Goal: Task Accomplishment & Management: Use online tool/utility

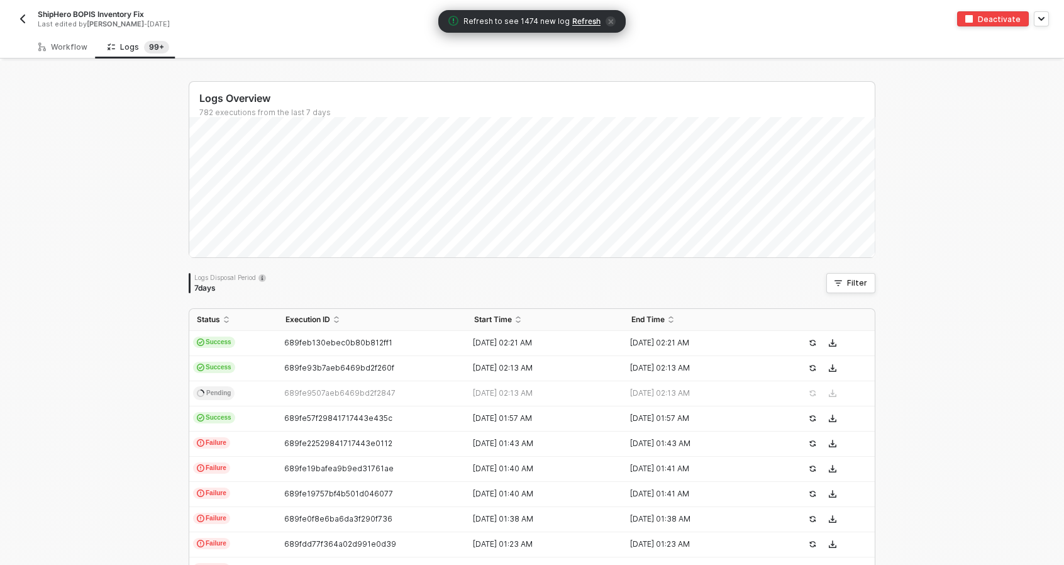
click at [589, 25] on span "Refresh" at bounding box center [586, 21] width 28 height 10
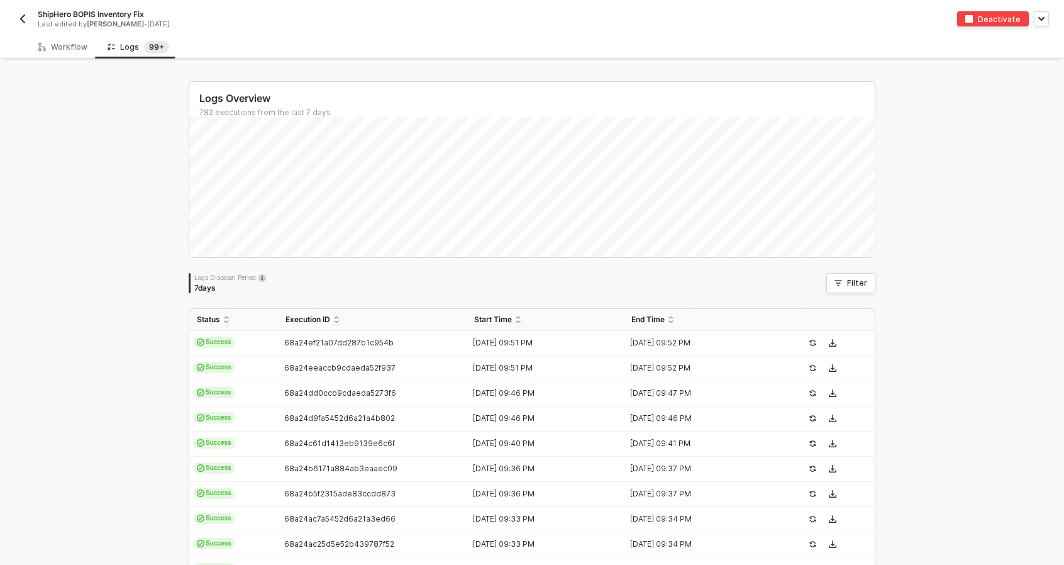
click at [25, 16] on img "button" at bounding box center [23, 19] width 10 height 10
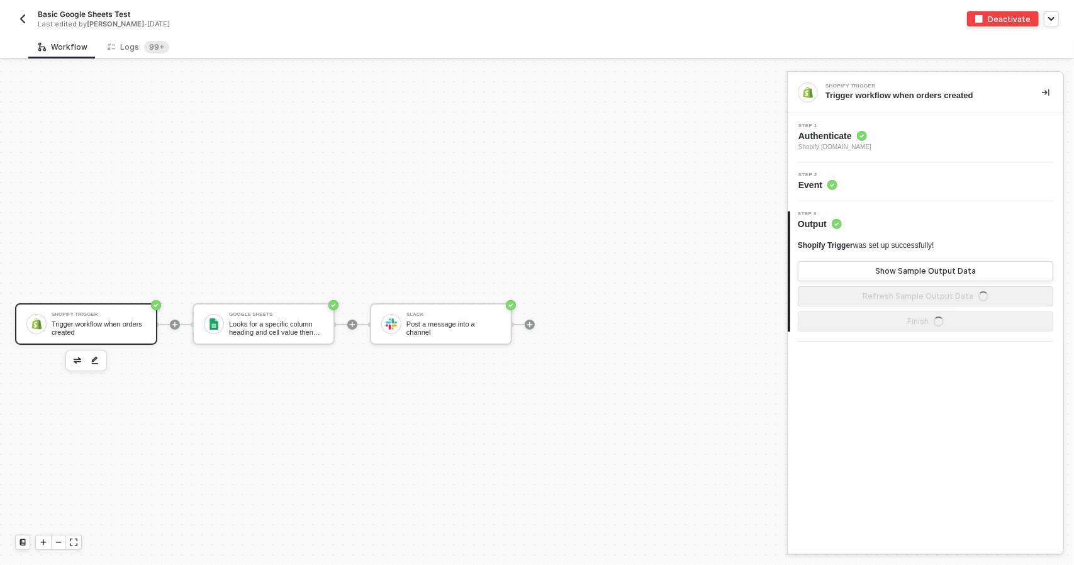
scroll to position [23, 0]
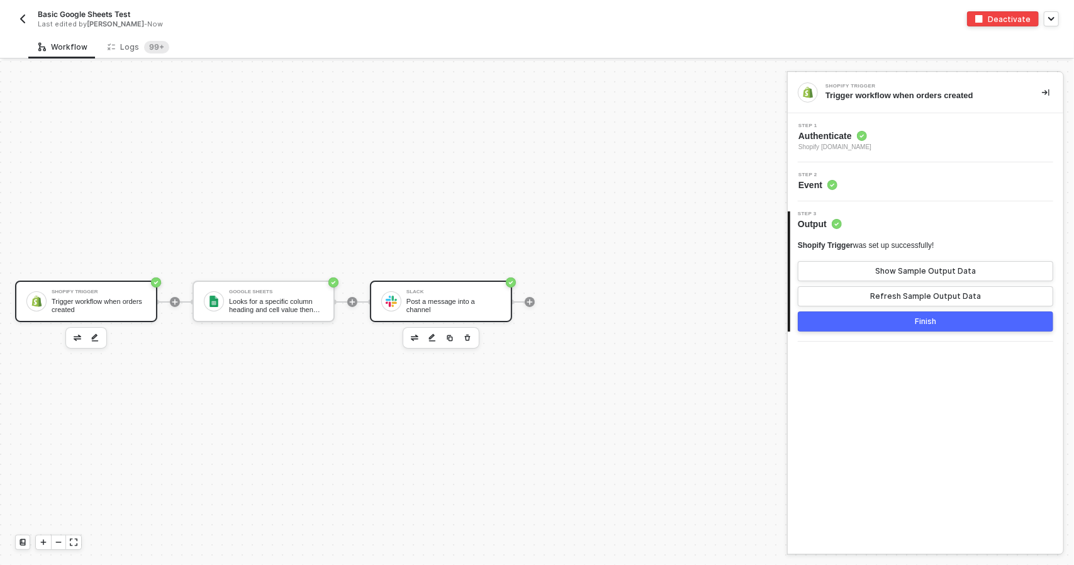
click at [432, 291] on div "Slack Post a message into a channel" at bounding box center [453, 301] width 94 height 24
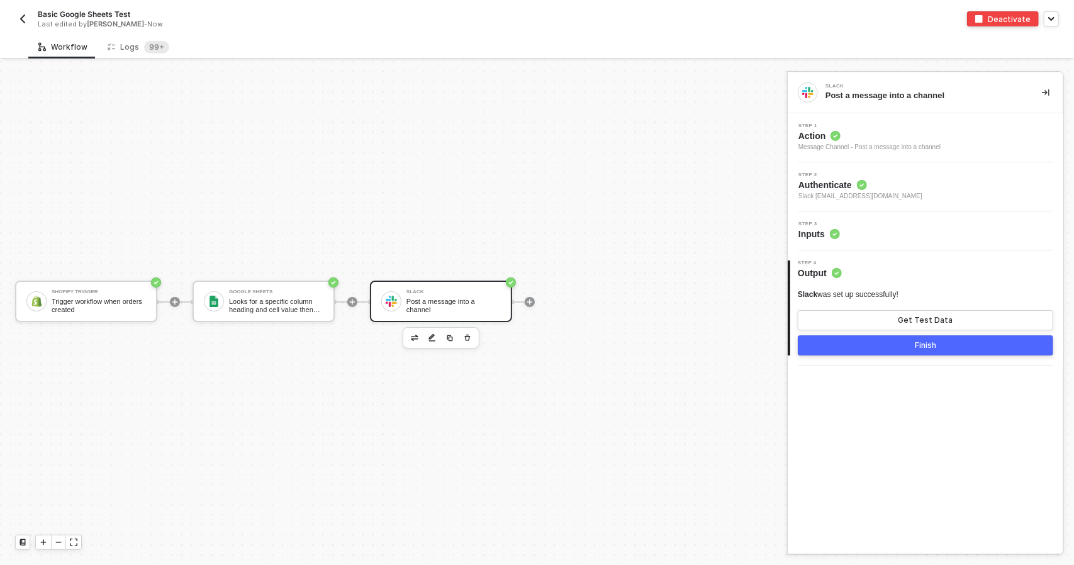
click at [966, 170] on div "Step 2 Authenticate Slack todd@madhappy.com" at bounding box center [926, 186] width 276 height 49
click at [960, 192] on div "Step 2 Authenticate Slack todd@madhappy.com" at bounding box center [927, 186] width 272 height 29
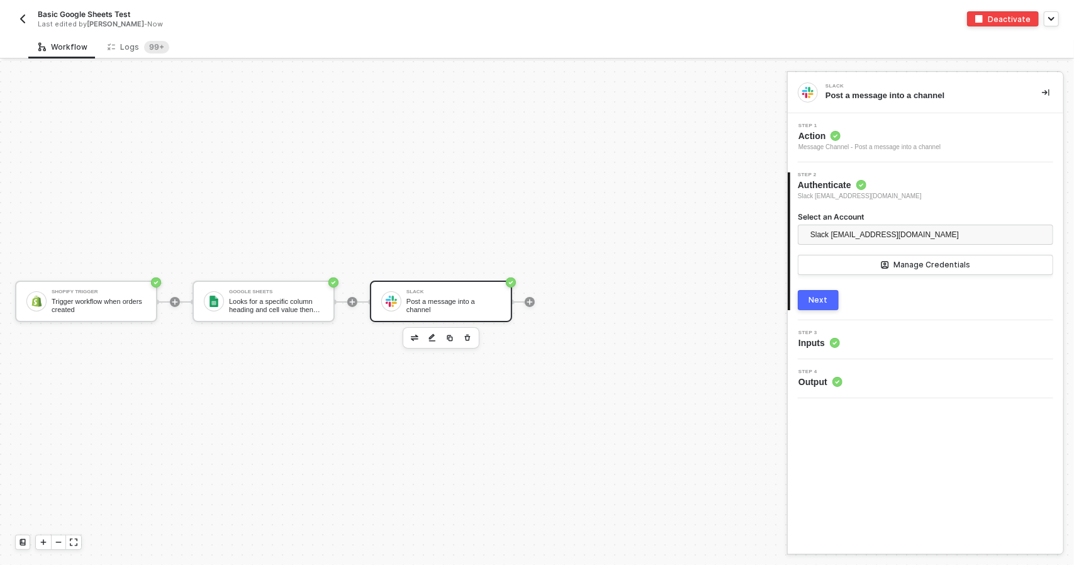
click at [926, 337] on div "Step 3 Inputs" at bounding box center [927, 339] width 272 height 19
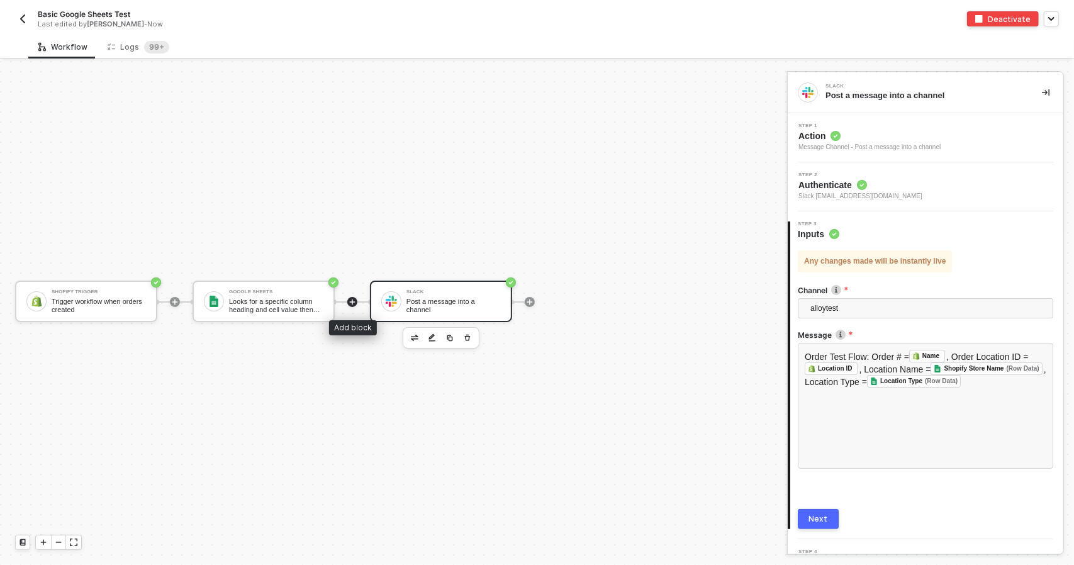
click at [354, 298] on icon "icon-play" at bounding box center [353, 302] width 8 height 8
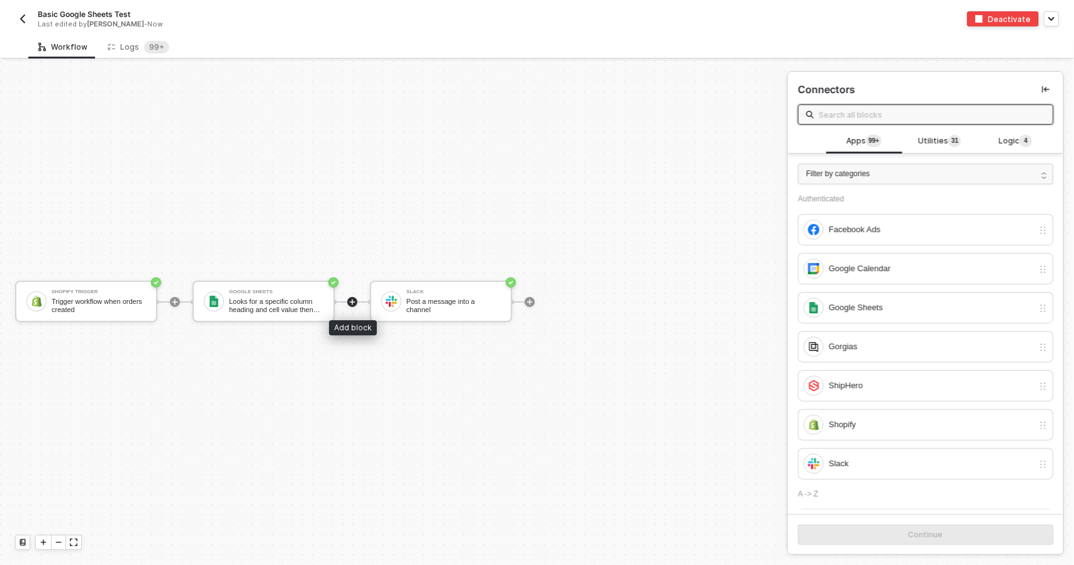
click at [352, 304] on icon "icon-play" at bounding box center [353, 302] width 8 height 8
click at [1014, 144] on span "Logic 4" at bounding box center [1014, 142] width 33 height 14
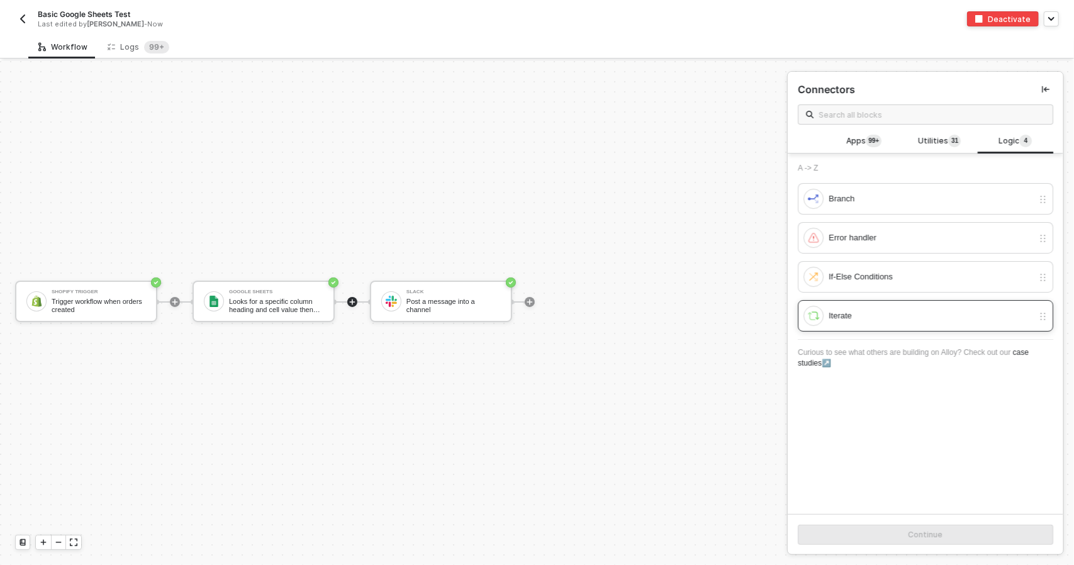
click at [901, 317] on div "Iterate" at bounding box center [931, 316] width 204 height 14
click at [900, 291] on div "A -> Z Branch Error handler If-Else Conditions Iterate" at bounding box center [925, 248] width 255 height 168
click at [900, 282] on div "If-Else Conditions" at bounding box center [918, 277] width 230 height 20
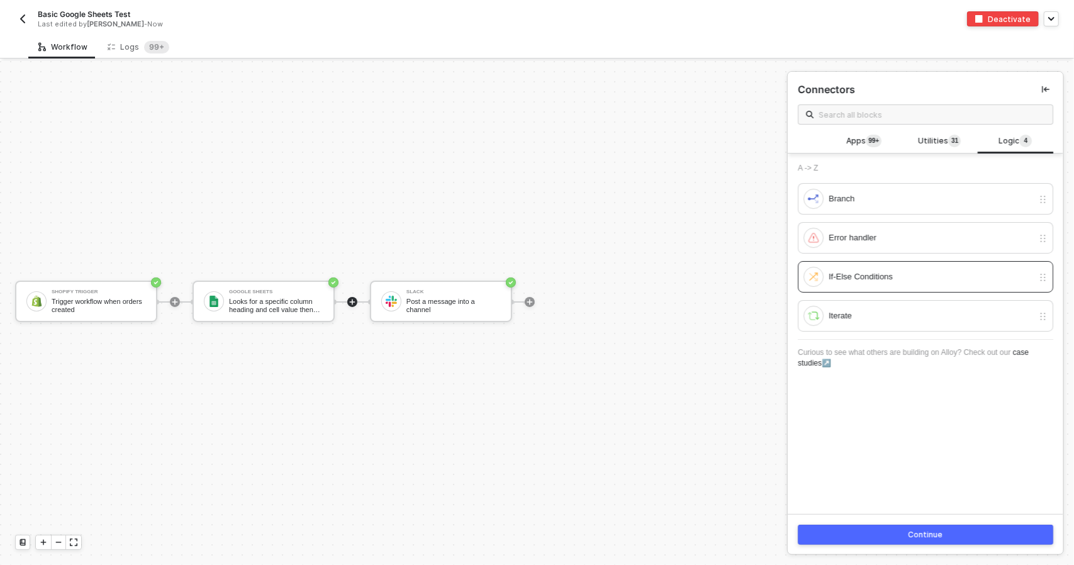
click at [911, 537] on div "Continue" at bounding box center [925, 535] width 35 height 10
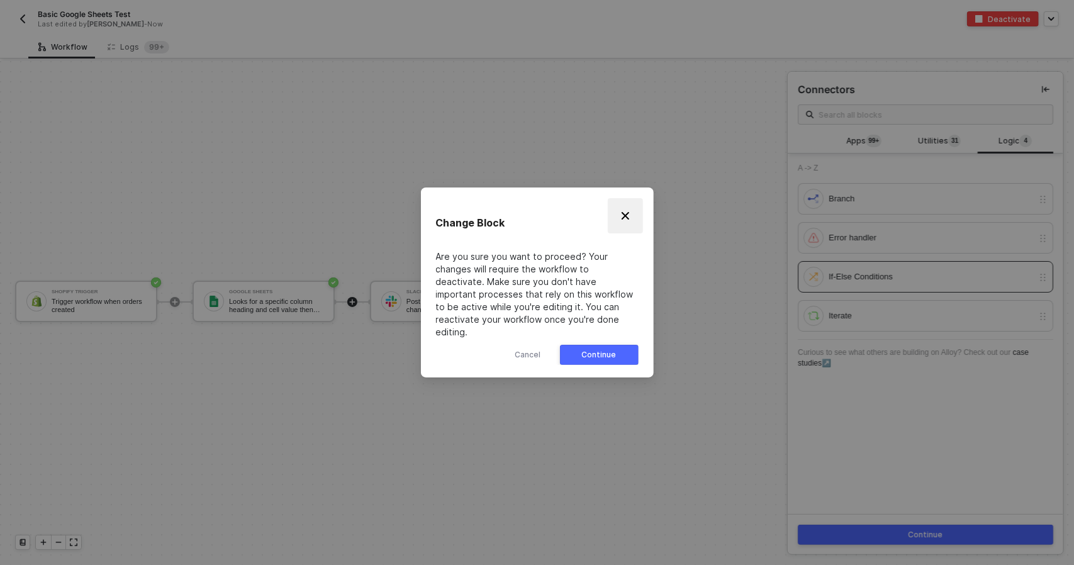
click at [622, 211] on button "Close" at bounding box center [625, 215] width 35 height 35
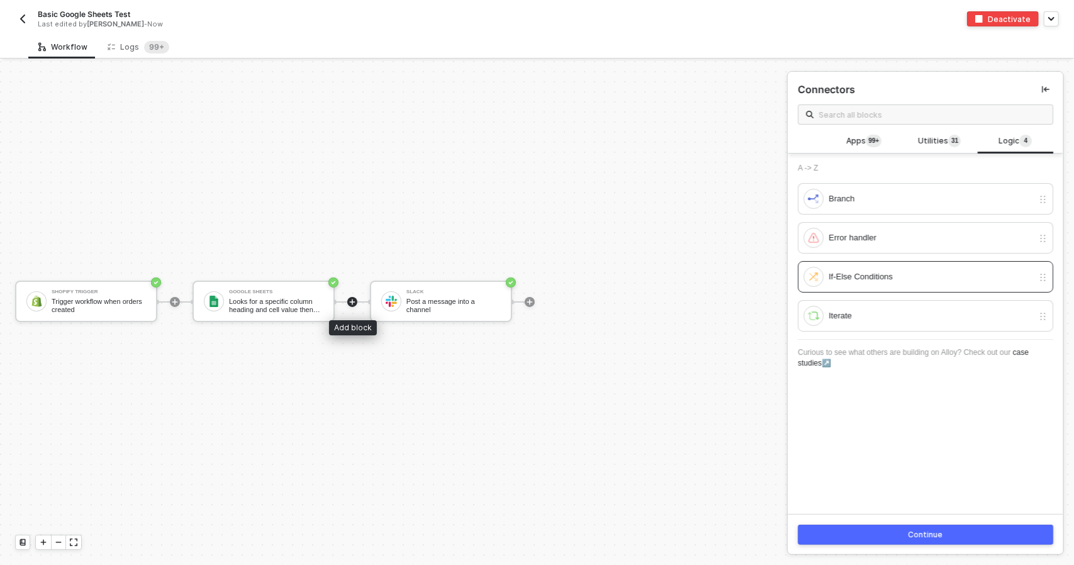
click at [355, 299] on icon "icon-play" at bounding box center [353, 302] width 8 height 8
click at [176, 303] on icon "icon-play" at bounding box center [175, 302] width 8 height 8
click at [175, 303] on icon "icon-play" at bounding box center [175, 302] width 6 height 6
click at [176, 304] on icon "icon-play" at bounding box center [175, 302] width 8 height 8
click at [1044, 91] on icon "icon-collapse-left" at bounding box center [1046, 90] width 8 height 8
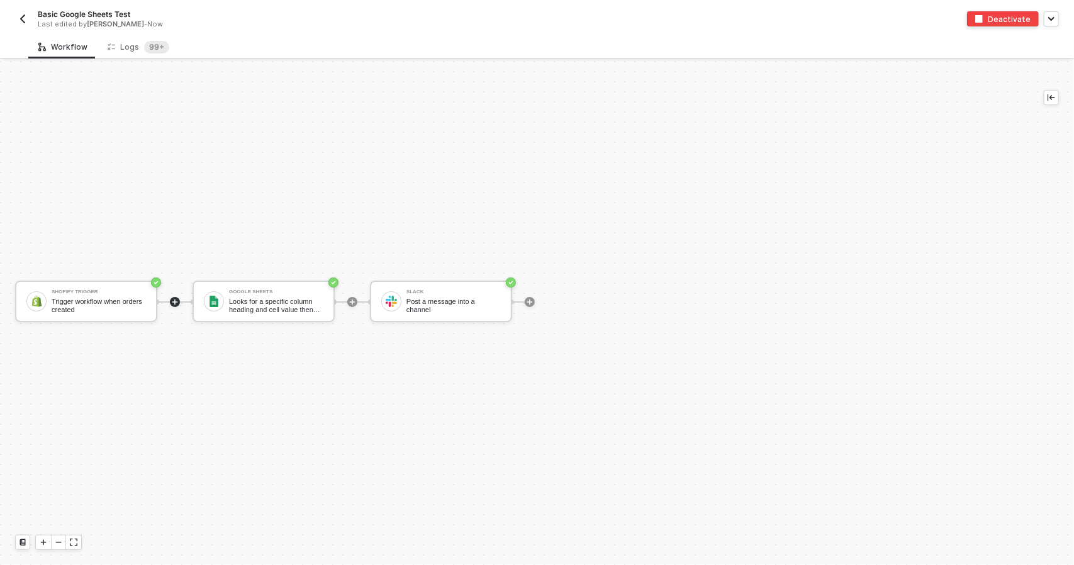
click at [176, 303] on icon "icon-play" at bounding box center [175, 302] width 8 height 8
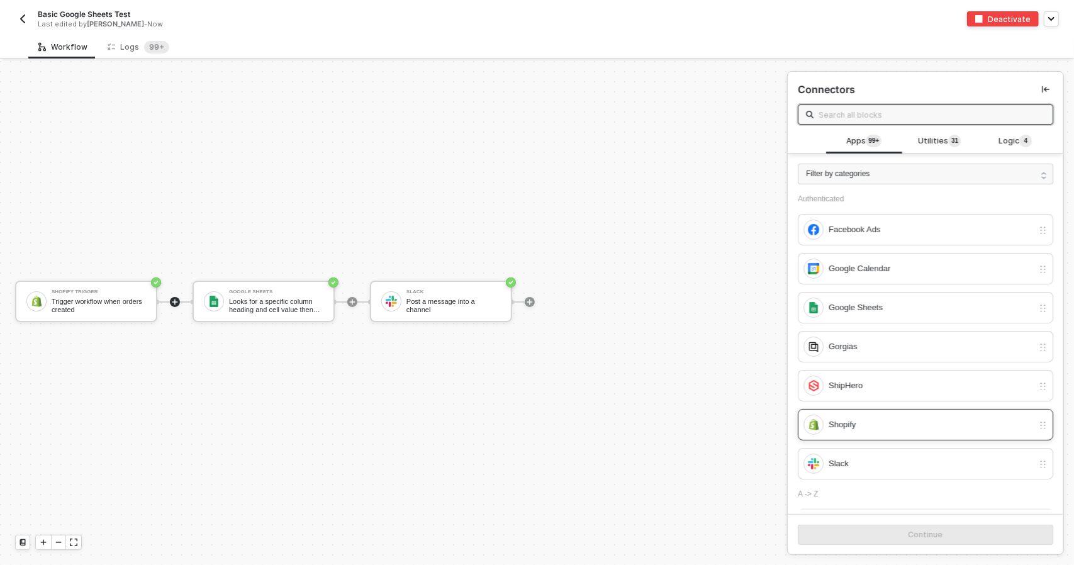
click at [873, 424] on div "Shopify" at bounding box center [931, 425] width 204 height 14
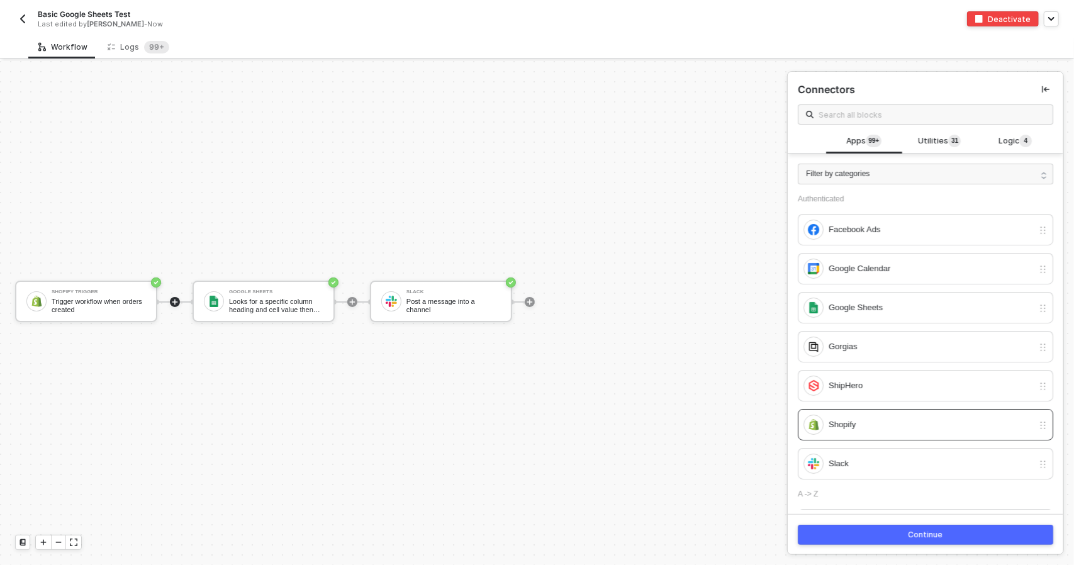
click at [912, 542] on button "Continue" at bounding box center [925, 535] width 255 height 20
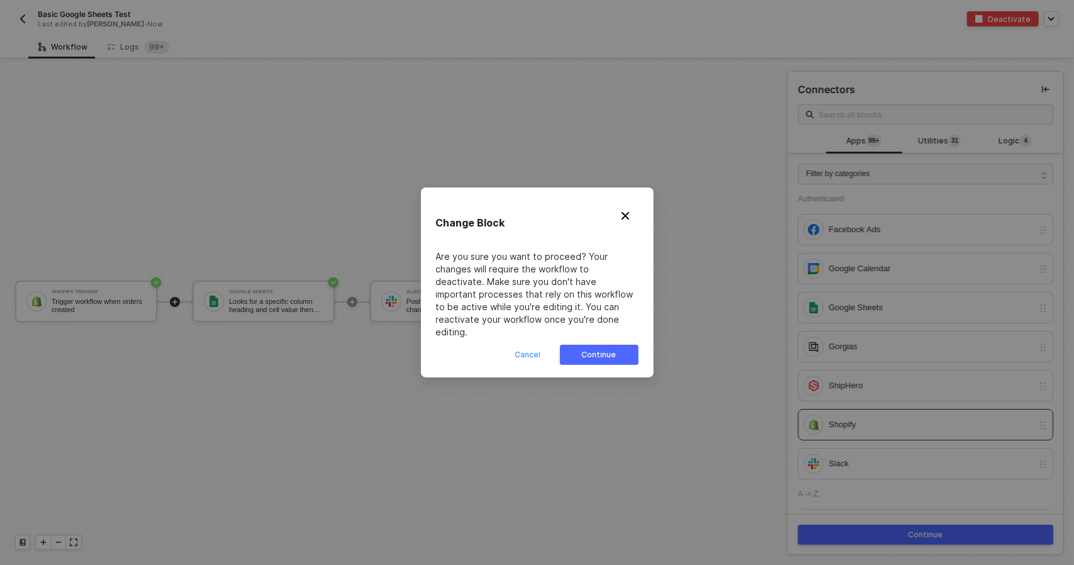
click at [537, 350] on div "Cancel" at bounding box center [528, 355] width 26 height 10
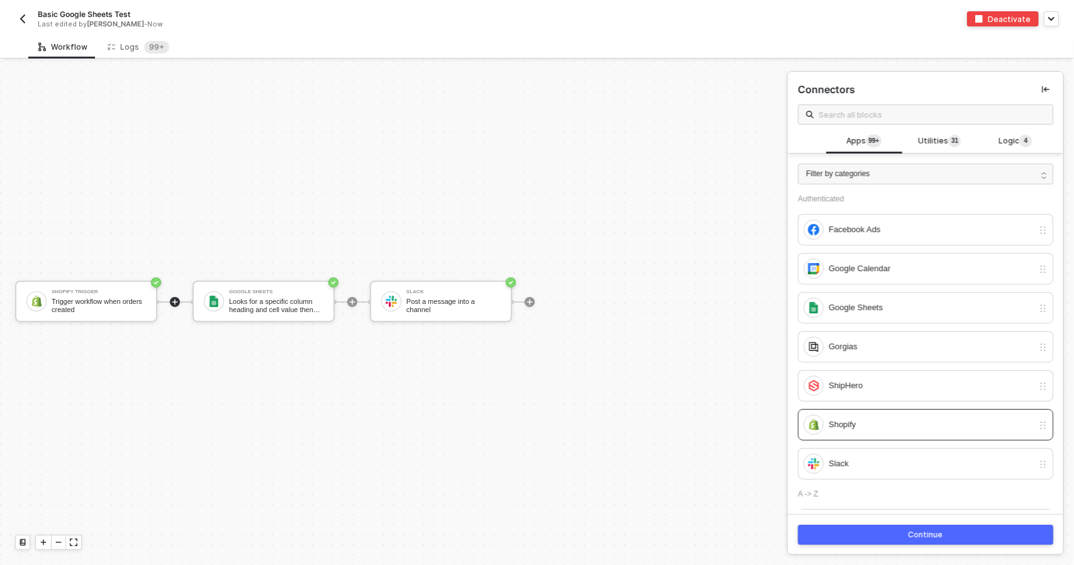
click at [32, 23] on div "Basic Google Sheets Test Last edited by Todd Baxter - Now" at bounding box center [276, 19] width 522 height 20
click at [21, 20] on img "button" at bounding box center [23, 19] width 10 height 10
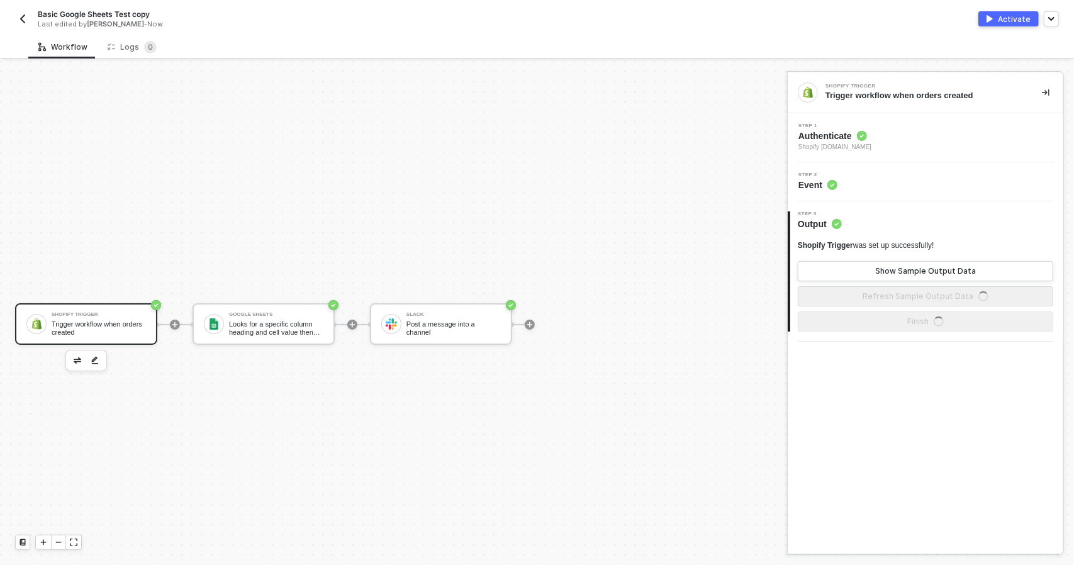
scroll to position [23, 0]
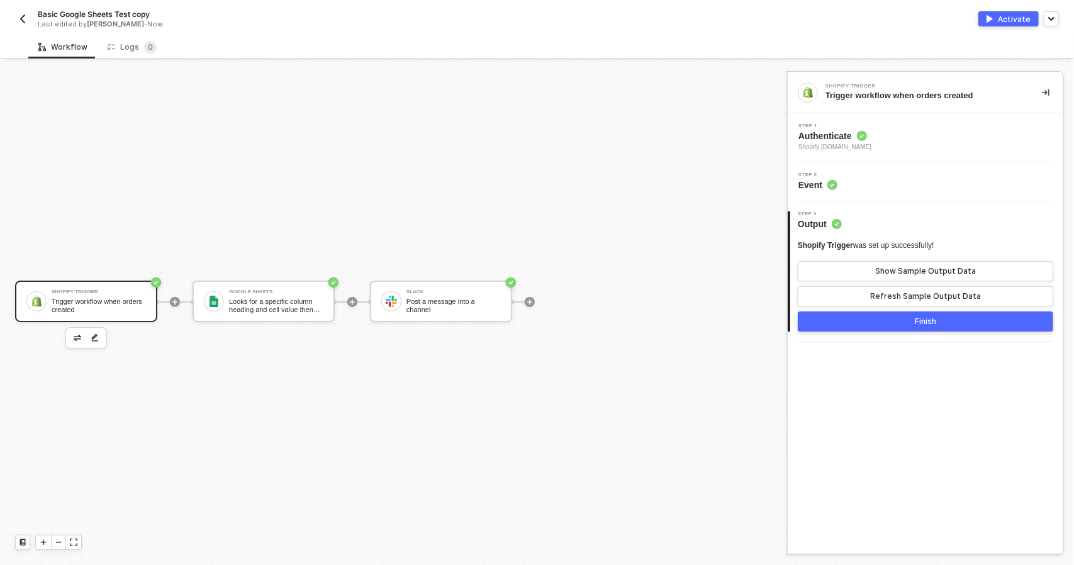
click at [25, 21] on img "button" at bounding box center [23, 19] width 10 height 10
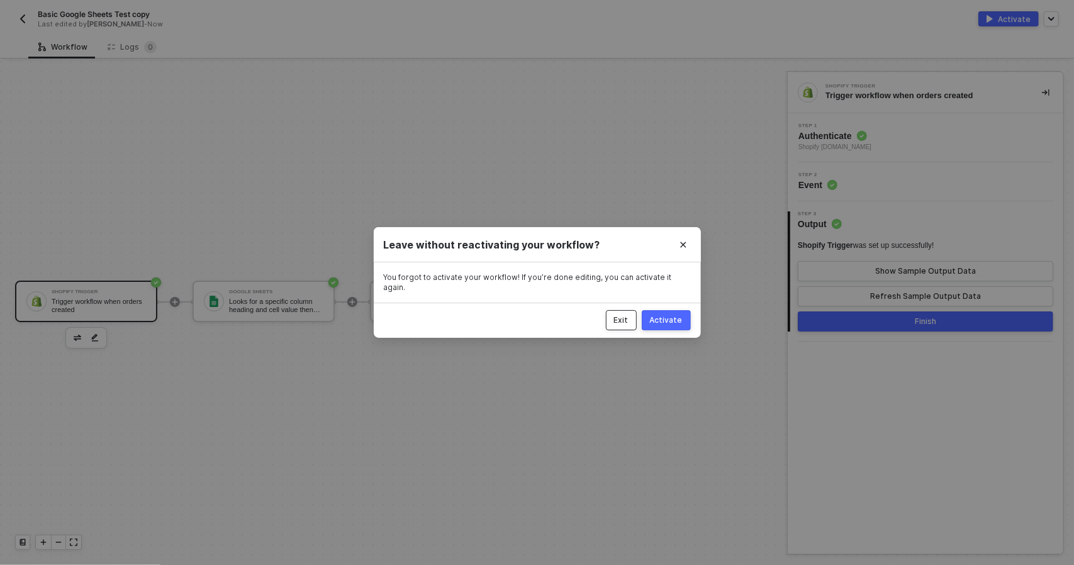
click at [628, 318] on div "Exit" at bounding box center [621, 320] width 14 height 10
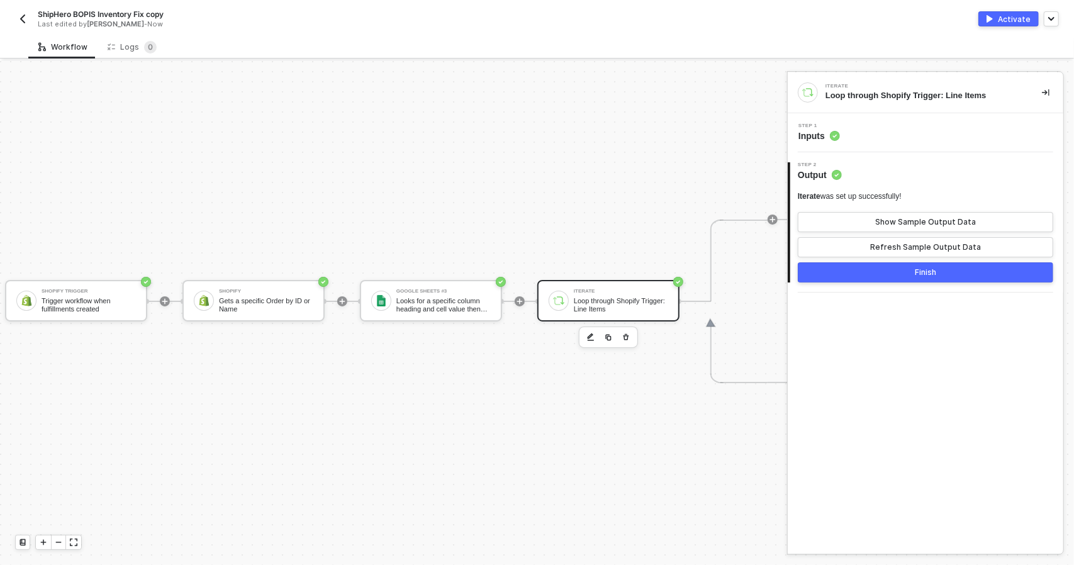
scroll to position [33, 0]
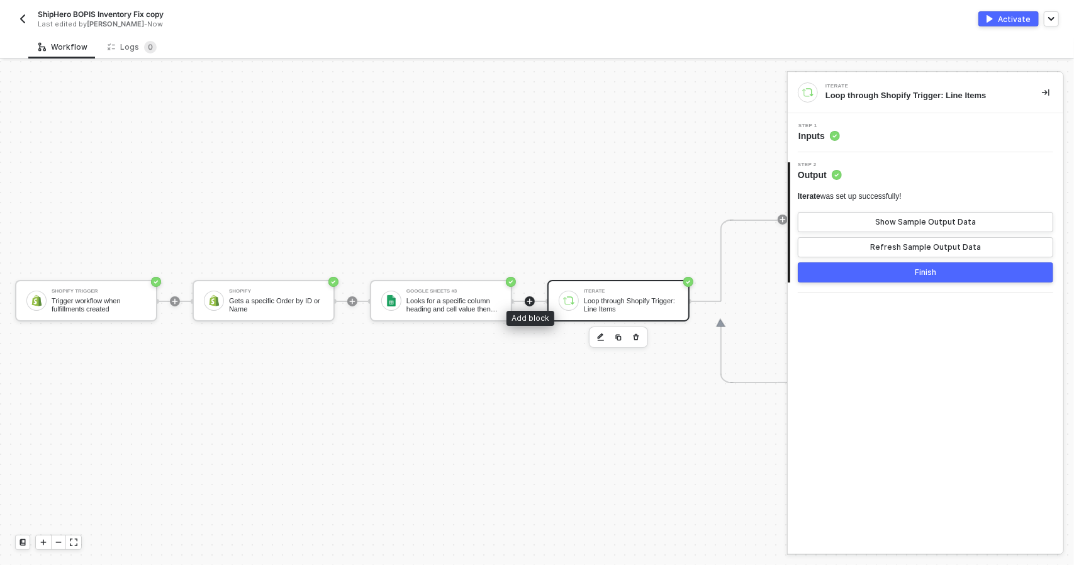
click at [530, 299] on icon "icon-play" at bounding box center [530, 302] width 6 height 6
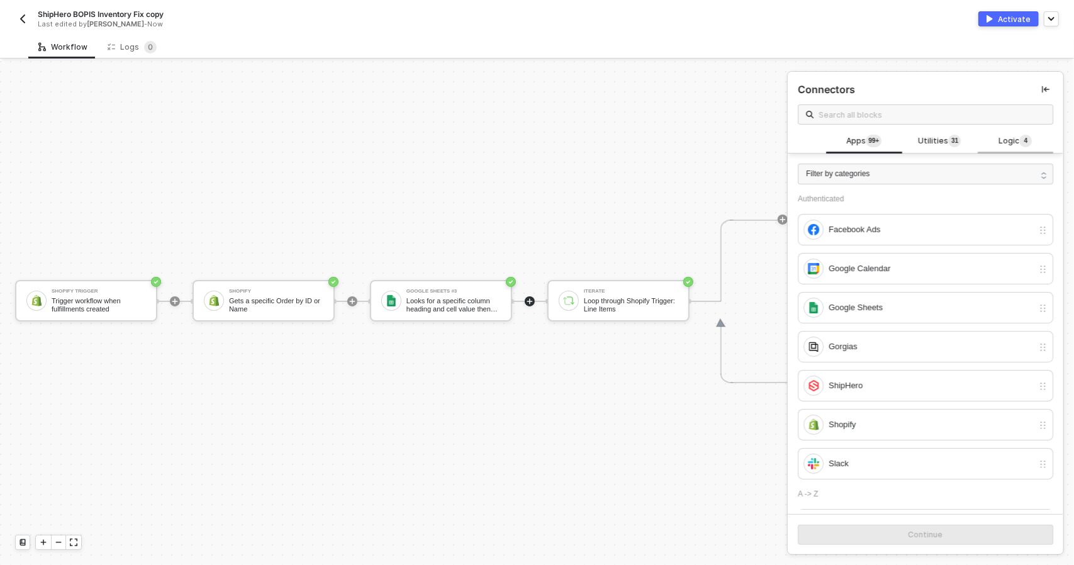
click at [1009, 148] on div "Logic 4" at bounding box center [1015, 142] width 75 height 24
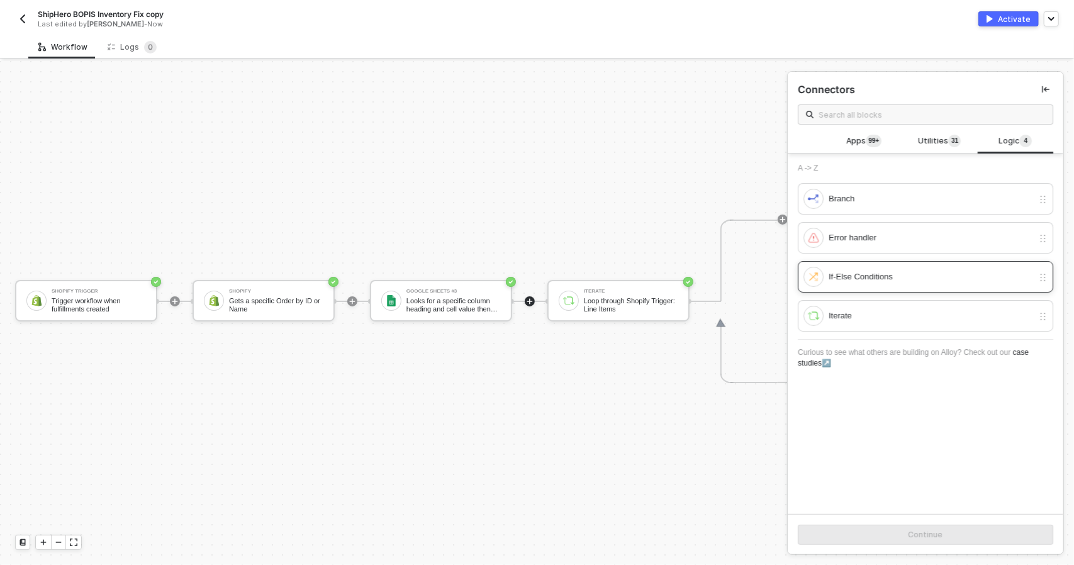
click at [922, 285] on div "If-Else Conditions" at bounding box center [918, 277] width 230 height 20
click at [929, 533] on div "Continue" at bounding box center [925, 535] width 35 height 10
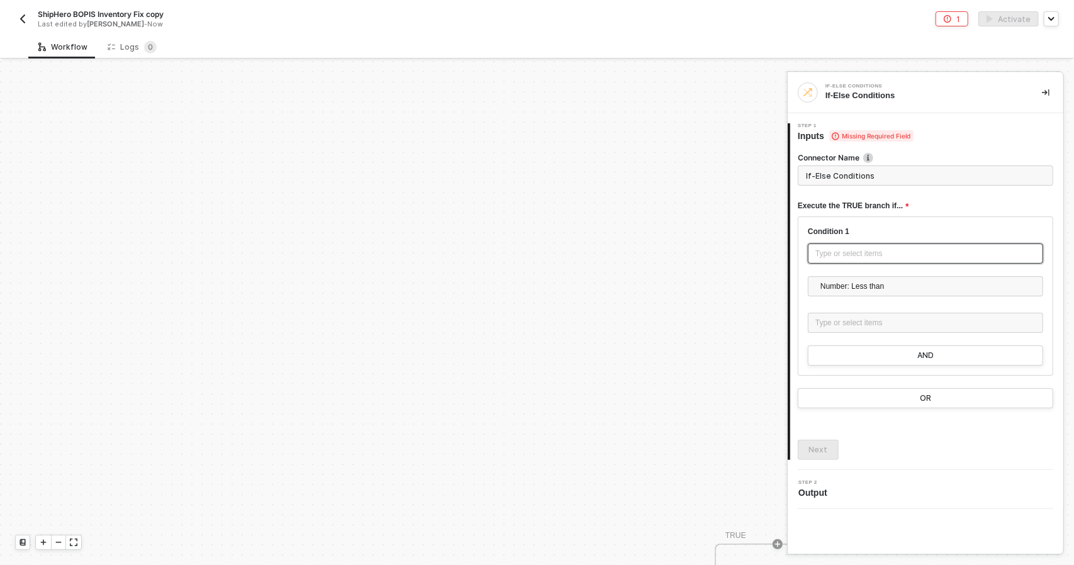
click at [863, 254] on div "Type or select items ﻿" at bounding box center [925, 254] width 220 height 12
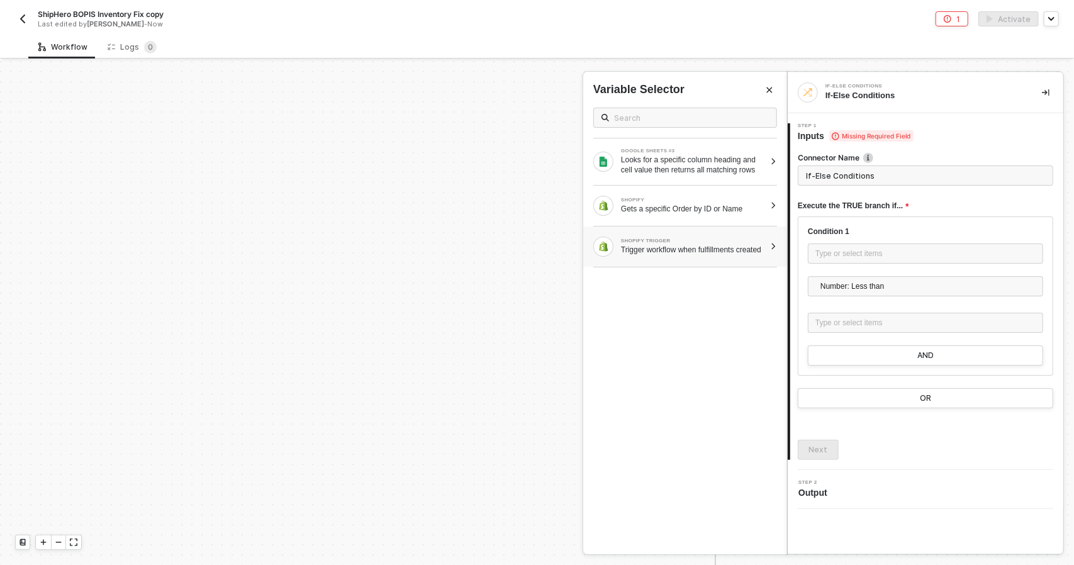
click at [723, 265] on div "SHOPIFY TRIGGER Trigger workflow when fulfillments created" at bounding box center [685, 246] width 204 height 40
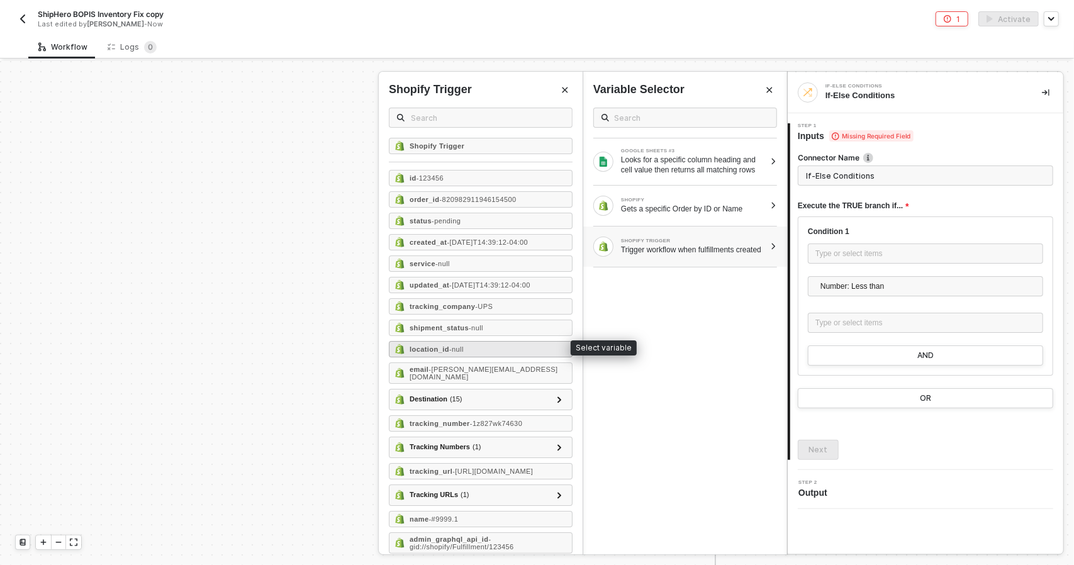
click at [472, 351] on div "location_id - null" at bounding box center [481, 349] width 184 height 16
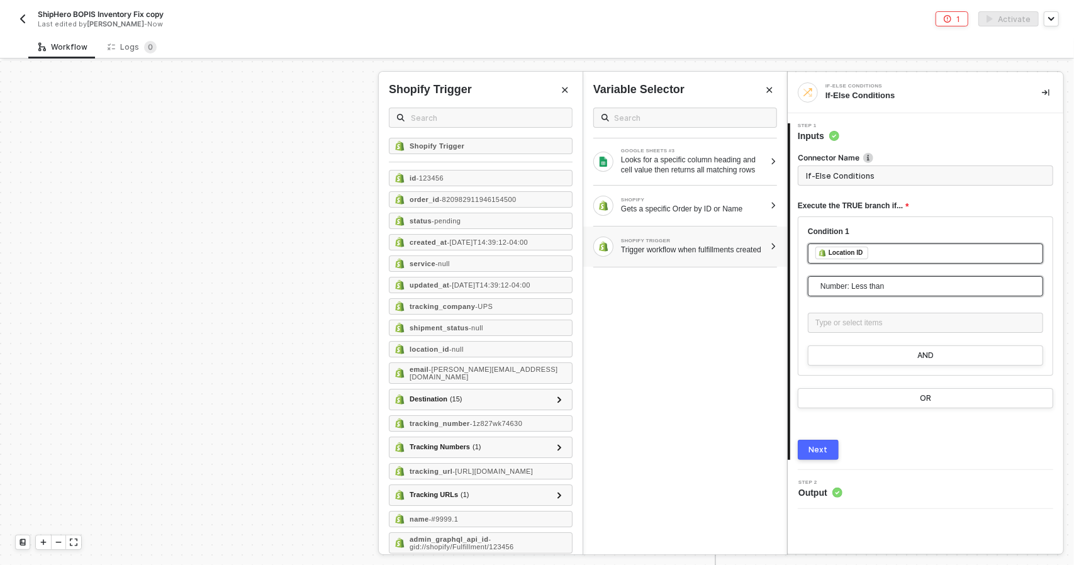
click at [842, 282] on span "Number: Less than" at bounding box center [927, 286] width 215 height 19
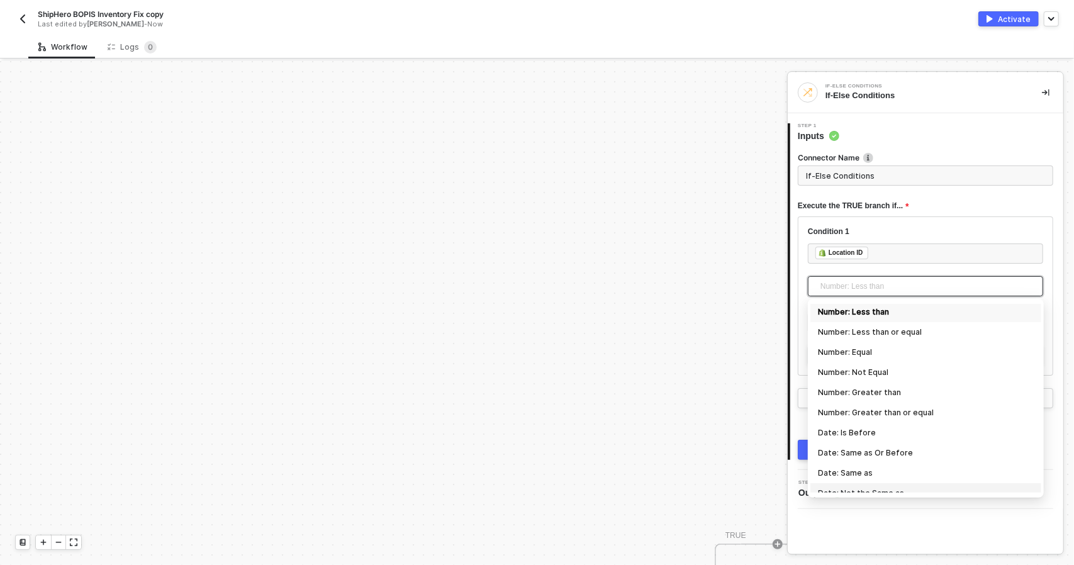
scroll to position [0, 0]
click at [910, 372] on div "Number: Not Equal" at bounding box center [926, 374] width 216 height 14
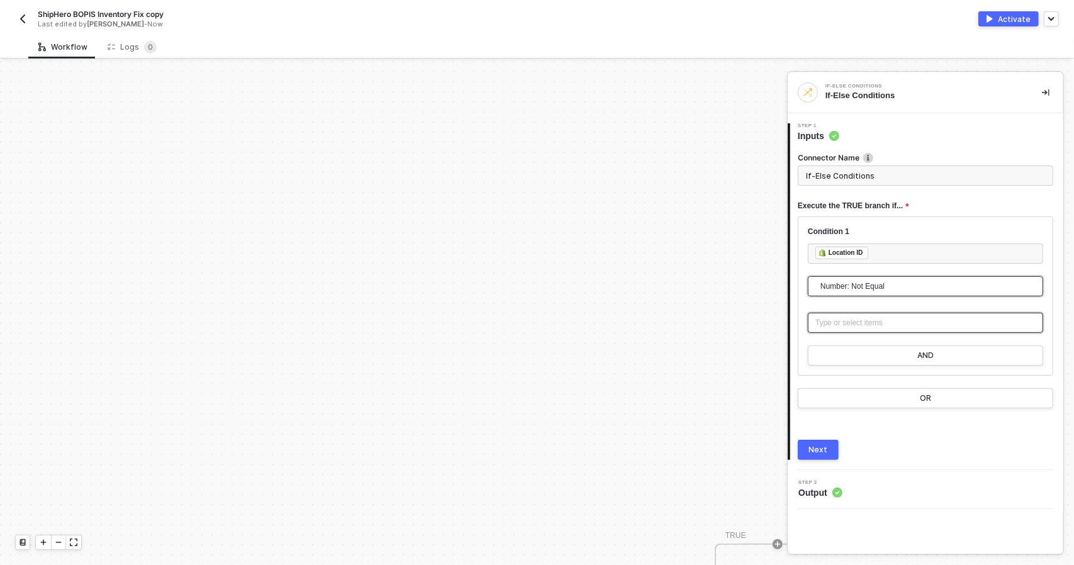
click at [877, 330] on div "Type or select items ﻿" at bounding box center [925, 323] width 235 height 20
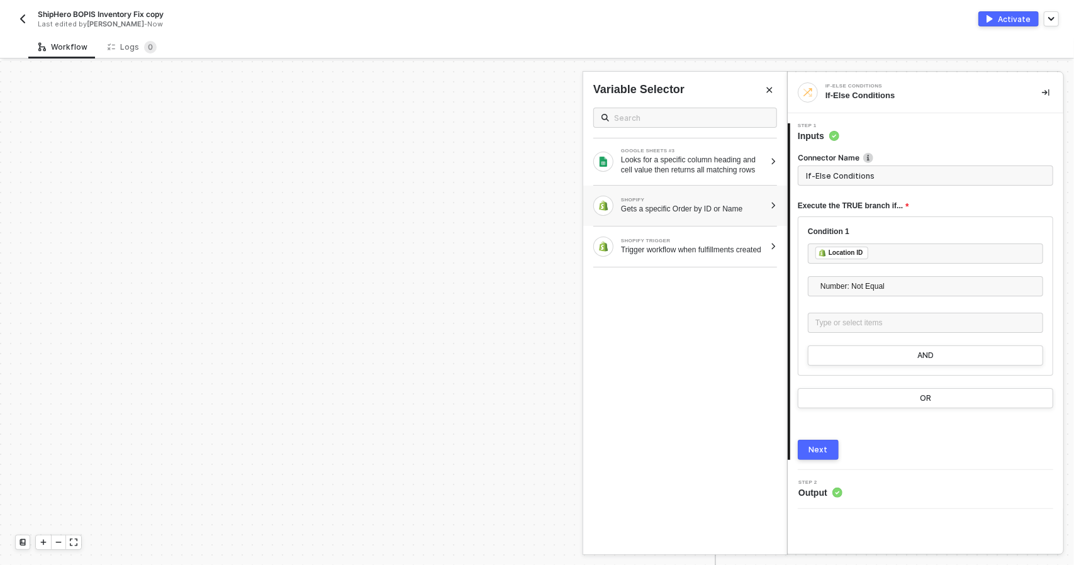
click at [741, 204] on div "Gets a specific Order by ID or Name" at bounding box center [693, 209] width 144 height 10
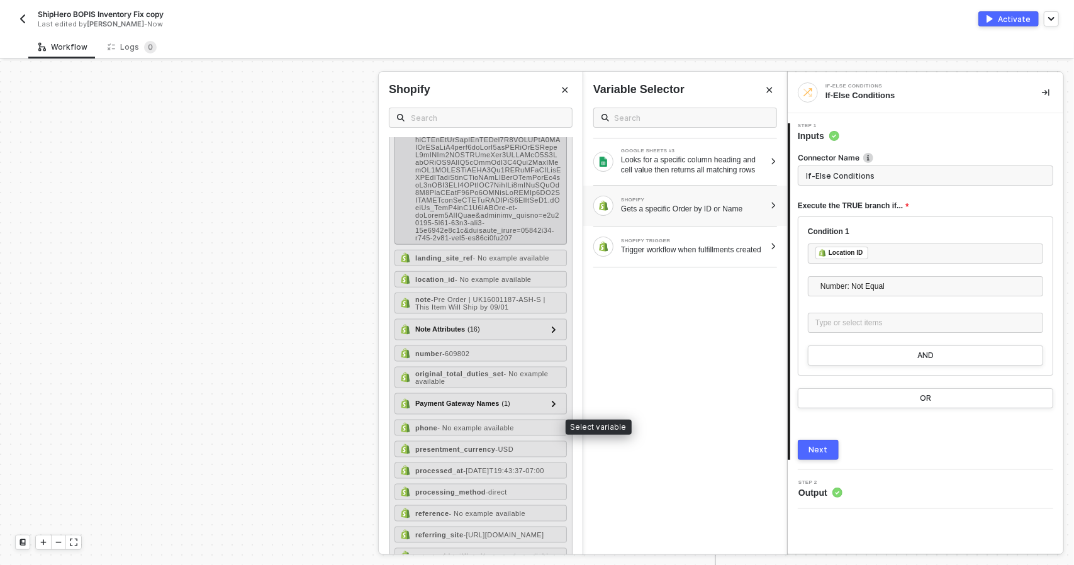
scroll to position [1069, 0]
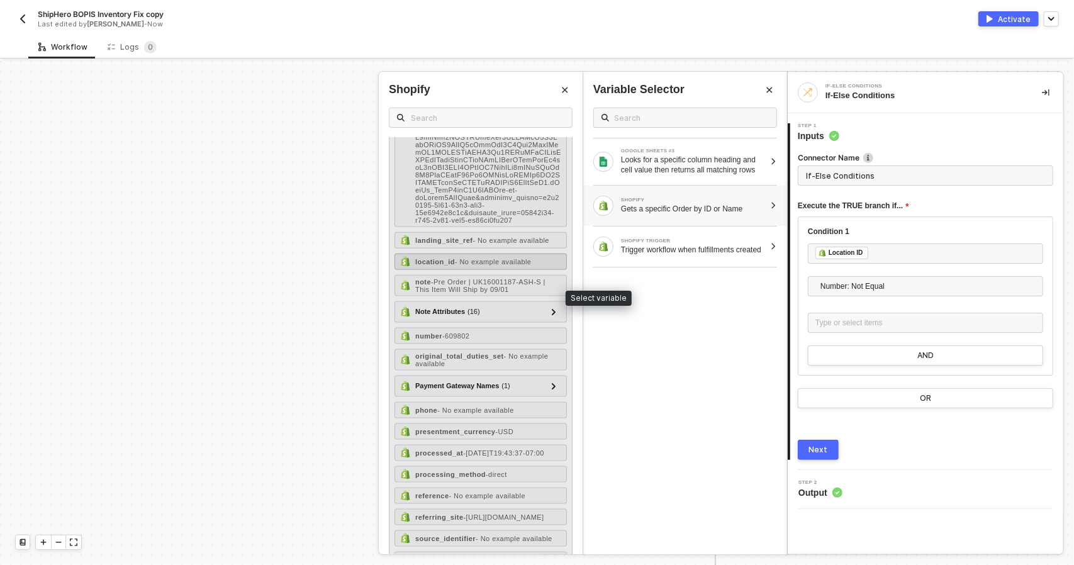
click at [499, 265] on span "- No example available" at bounding box center [493, 262] width 77 height 8
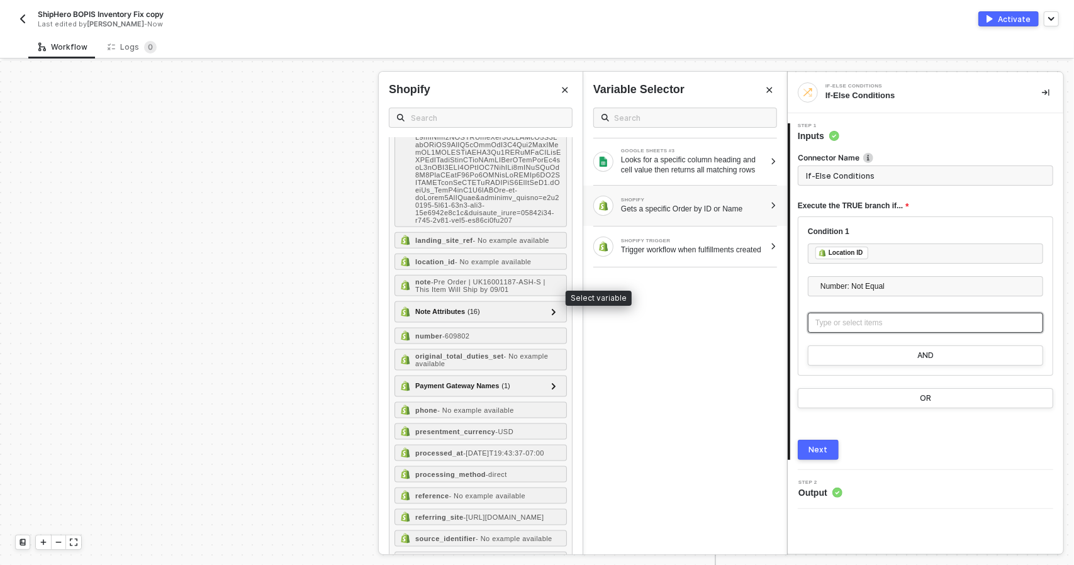
type input "Only continue if Location ID Number: Not Equal Location ID"
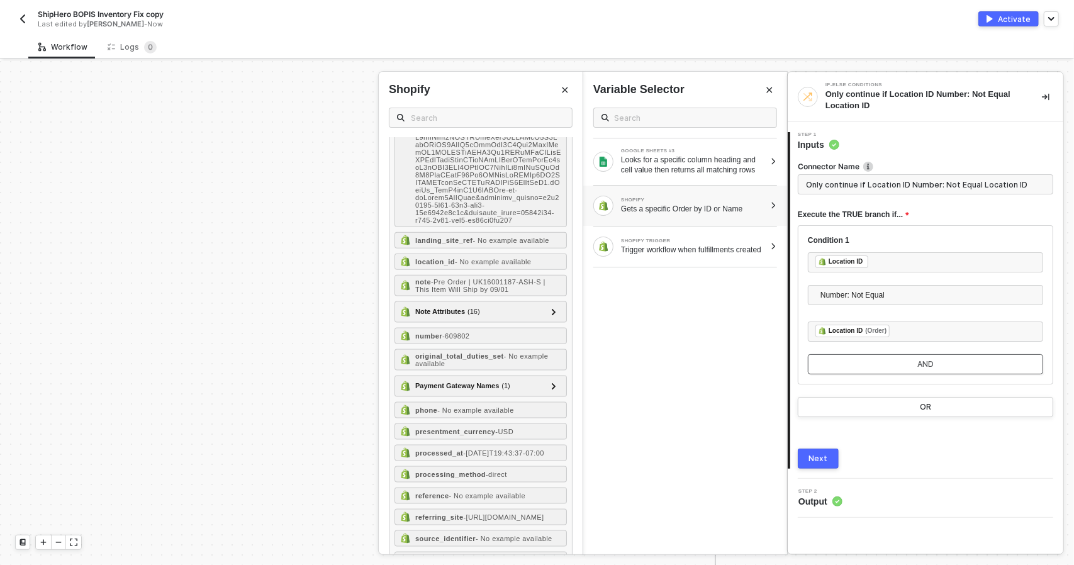
click at [903, 363] on button "AND" at bounding box center [925, 364] width 235 height 20
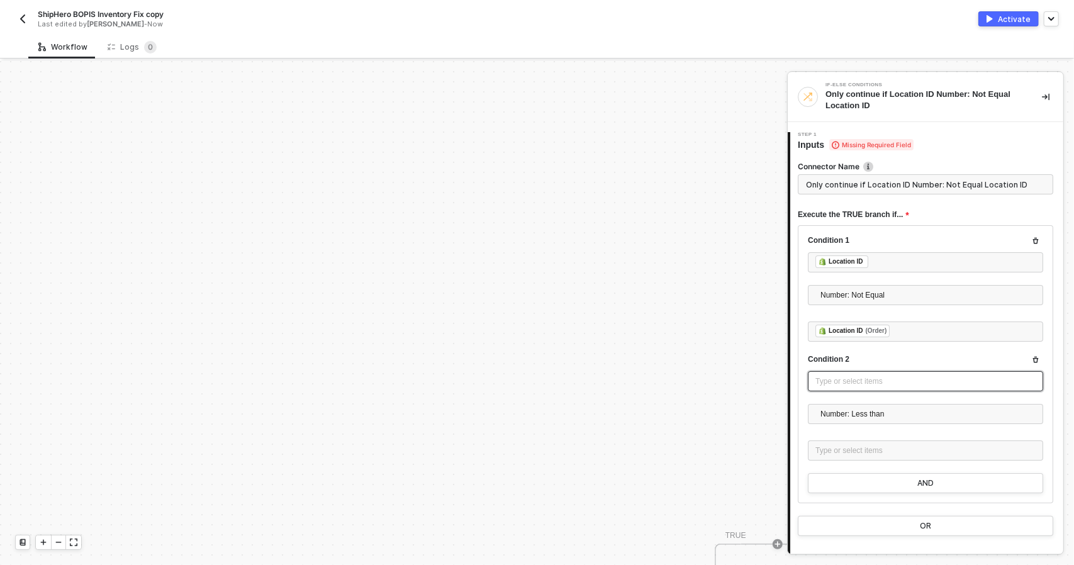
click at [863, 389] on div "Type or select items ﻿" at bounding box center [925, 381] width 235 height 20
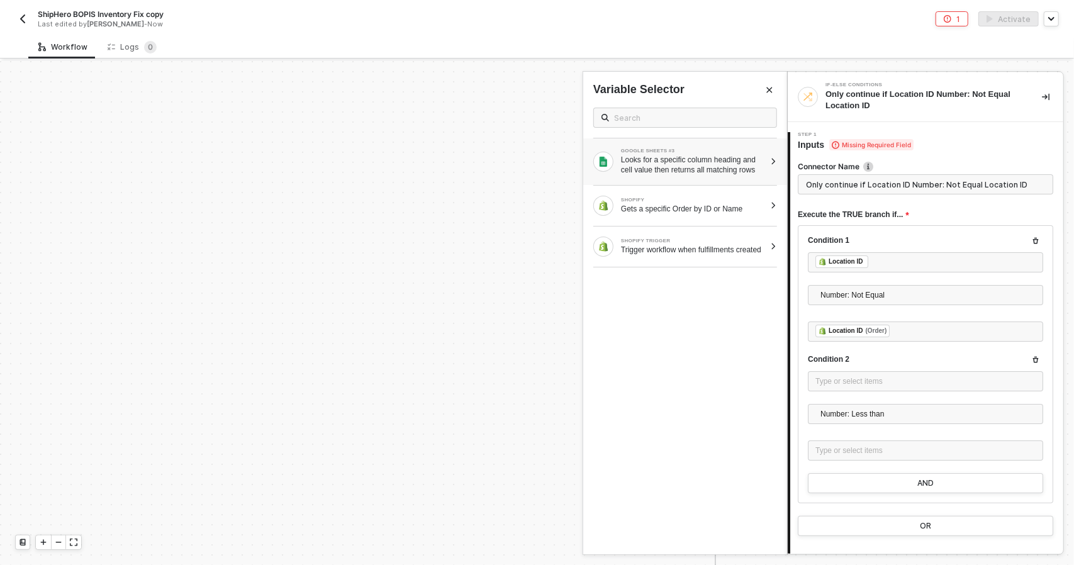
click at [706, 166] on div "Looks for a specific column heading and cell value then returns all matching ro…" at bounding box center [693, 165] width 144 height 20
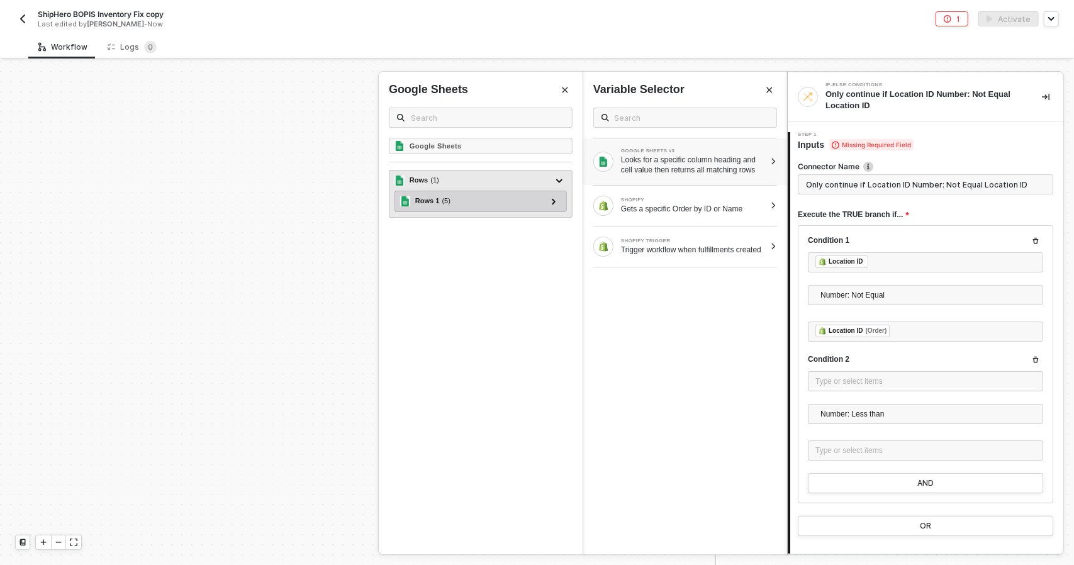
click at [562, 207] on div "Rows 1 ( 5 ) column - A columnTitle - Shopify Store Name rowNumber - 1 location…" at bounding box center [480, 201] width 172 height 21
click at [558, 203] on div at bounding box center [553, 201] width 15 height 15
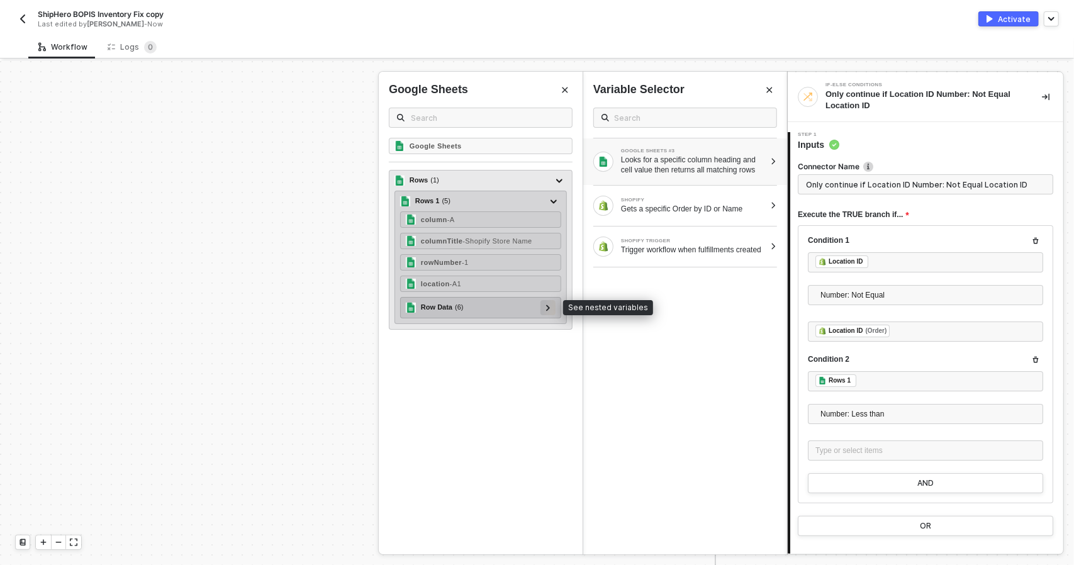
click at [550, 310] on div at bounding box center [548, 307] width 6 height 14
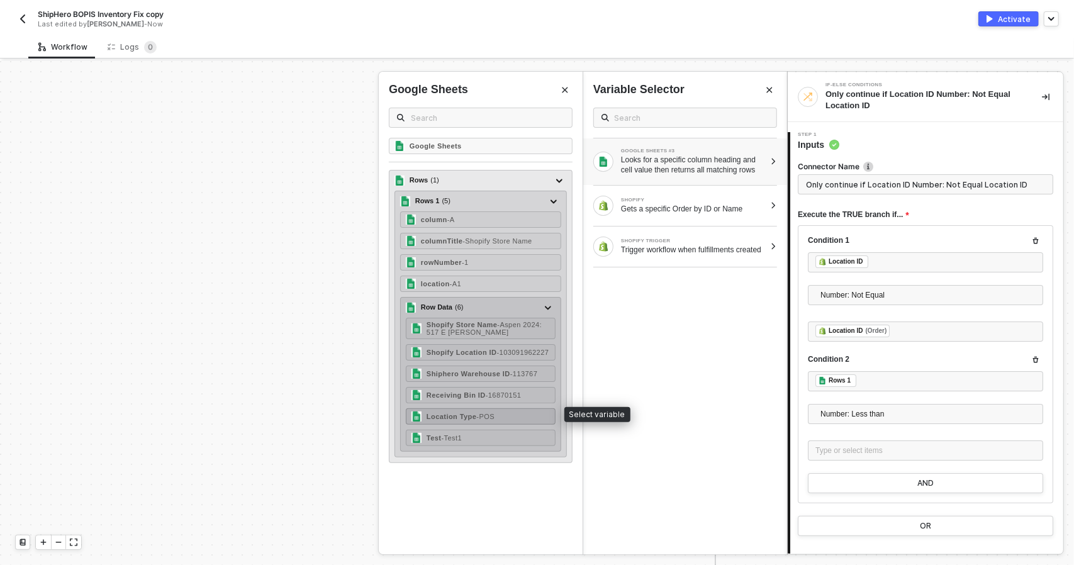
click at [520, 410] on div "Location Type - POS" at bounding box center [481, 416] width 150 height 16
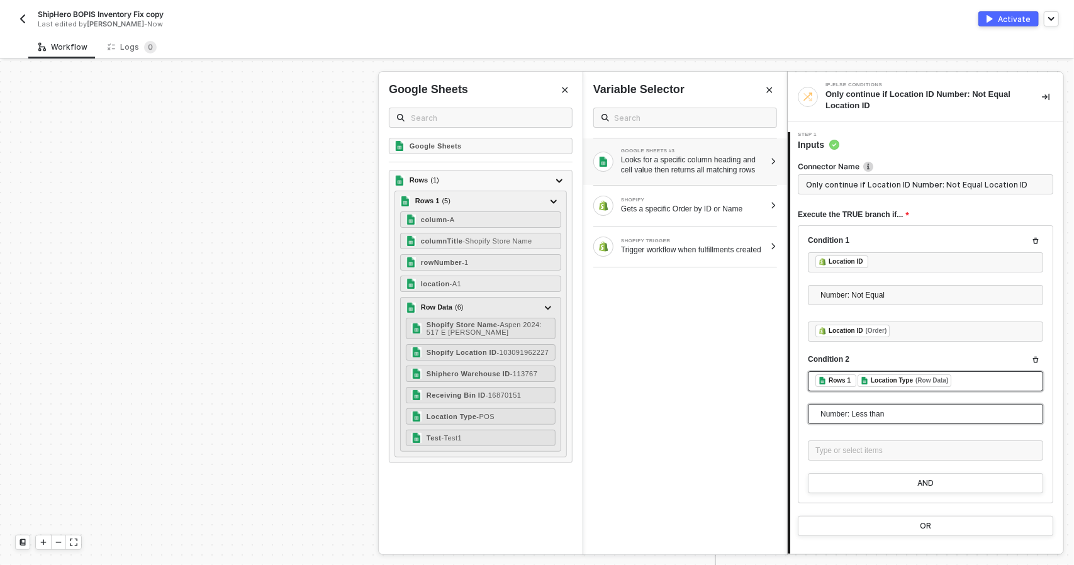
click at [878, 416] on span "Number: Less than" at bounding box center [927, 414] width 215 height 19
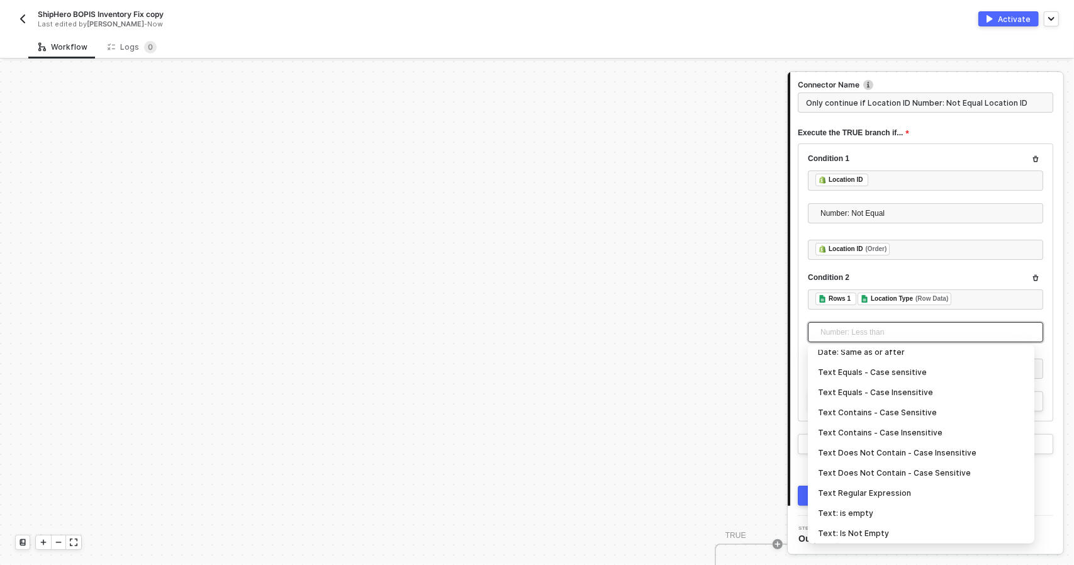
scroll to position [226, 0]
click at [931, 438] on div "Text Contains - Case Insensitive" at bounding box center [921, 435] width 206 height 14
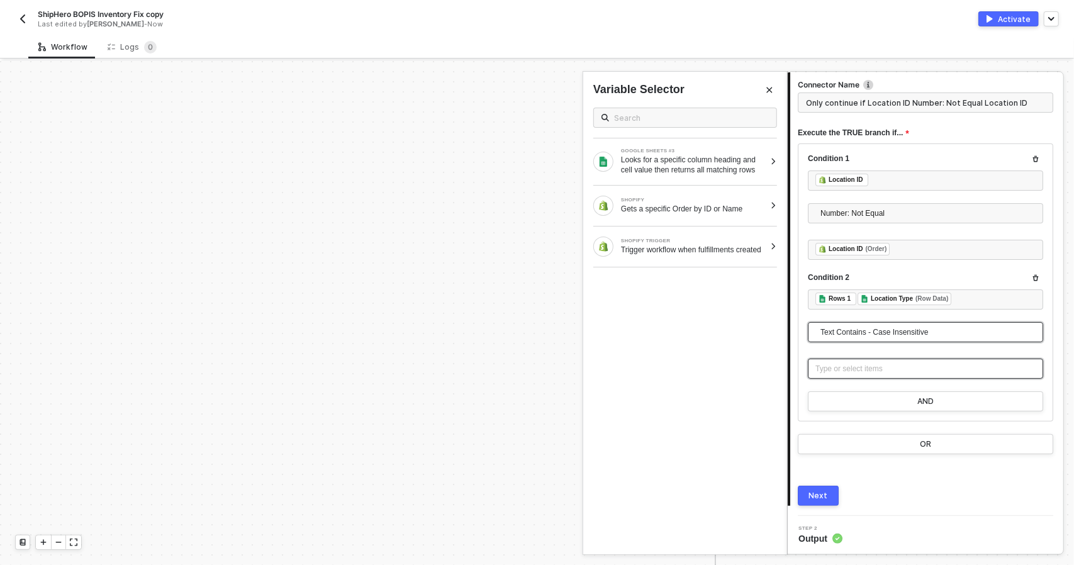
click at [874, 372] on div "Type or select items ﻿" at bounding box center [925, 369] width 220 height 12
click at [827, 498] on button "Next" at bounding box center [818, 496] width 41 height 20
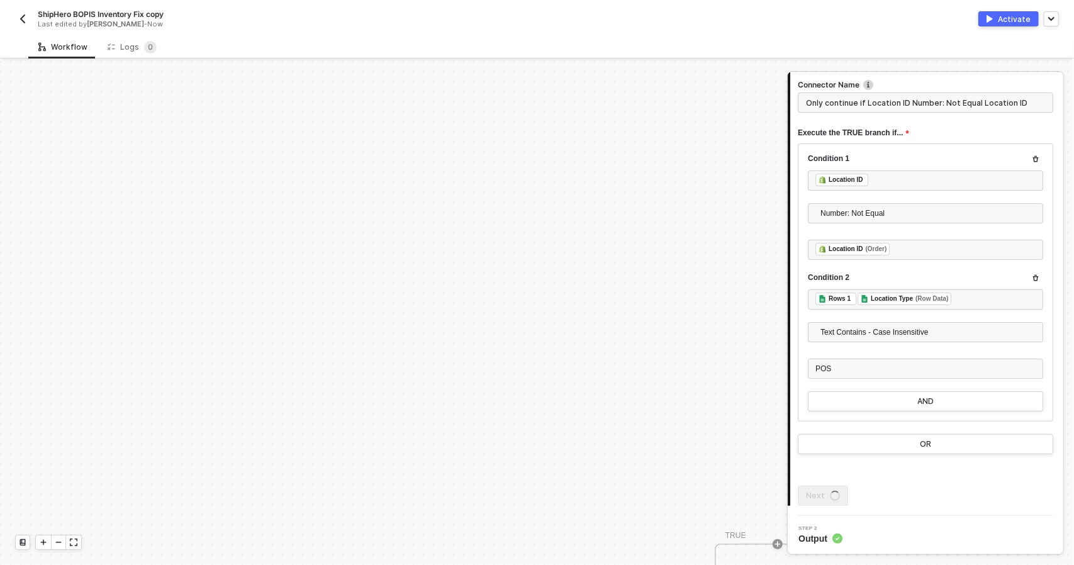
scroll to position [0, 0]
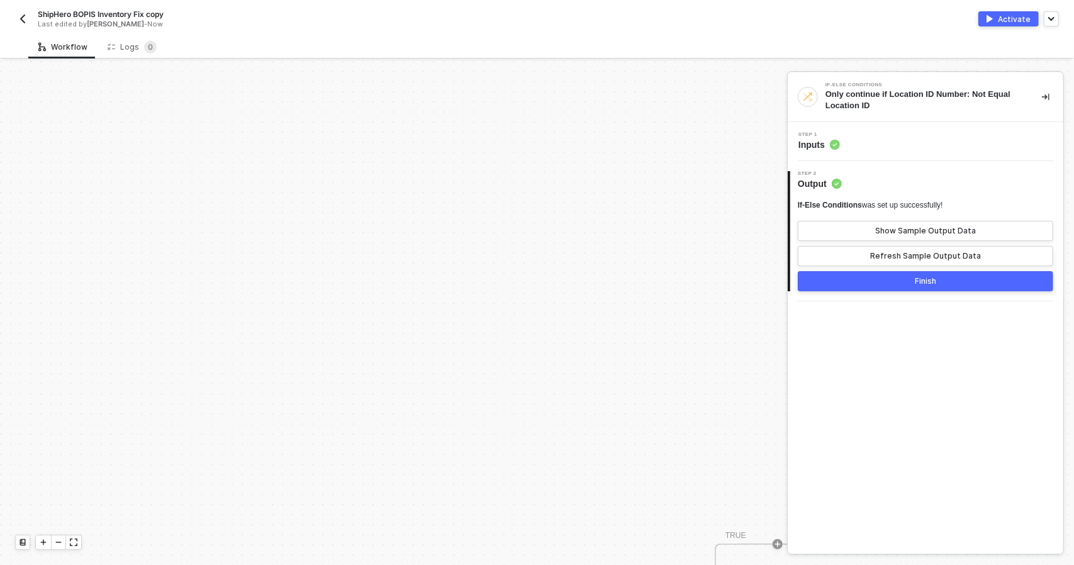
click at [915, 284] on div "Finish" at bounding box center [925, 281] width 21 height 10
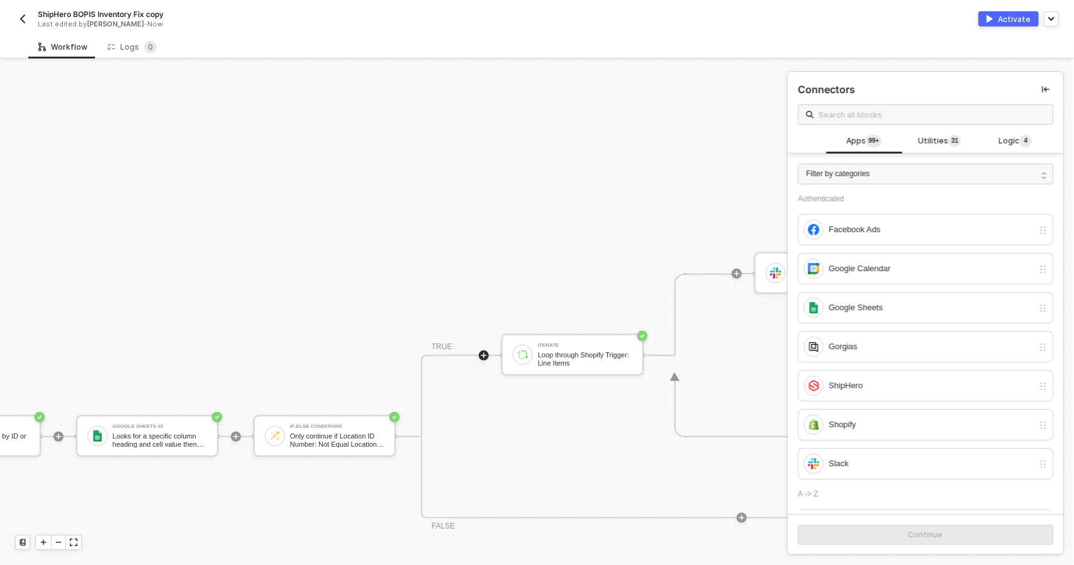
scroll to position [221, 240]
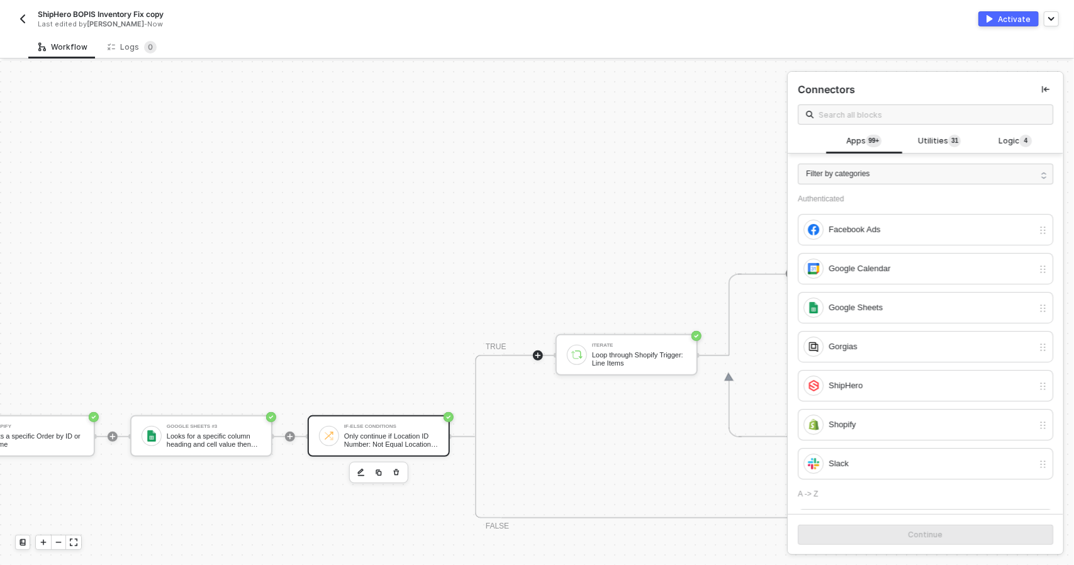
click at [372, 433] on div "Only continue if Location ID Number: Not Equal Location ID" at bounding box center [391, 440] width 94 height 16
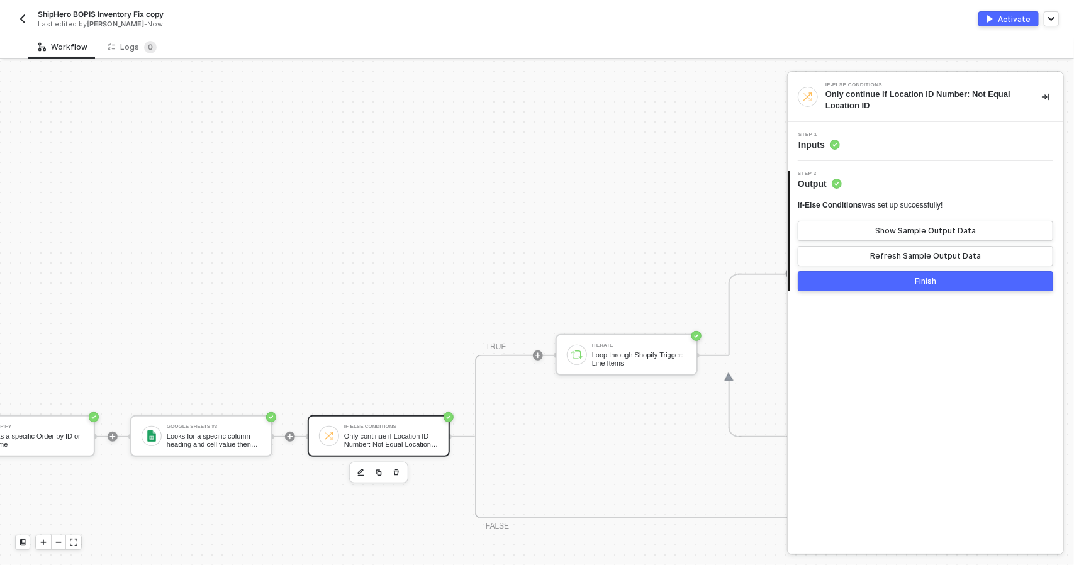
click at [930, 285] on div "Finish" at bounding box center [925, 281] width 21 height 10
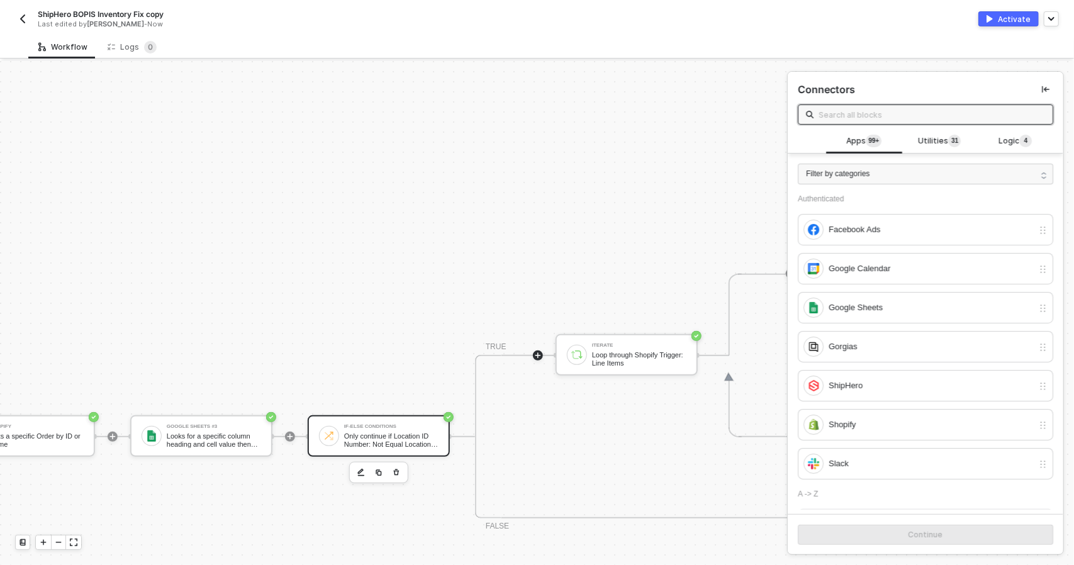
click at [390, 423] on div "If-Else Conditions Only continue if Location ID Number: Not Equal Location ID" at bounding box center [379, 436] width 142 height 42
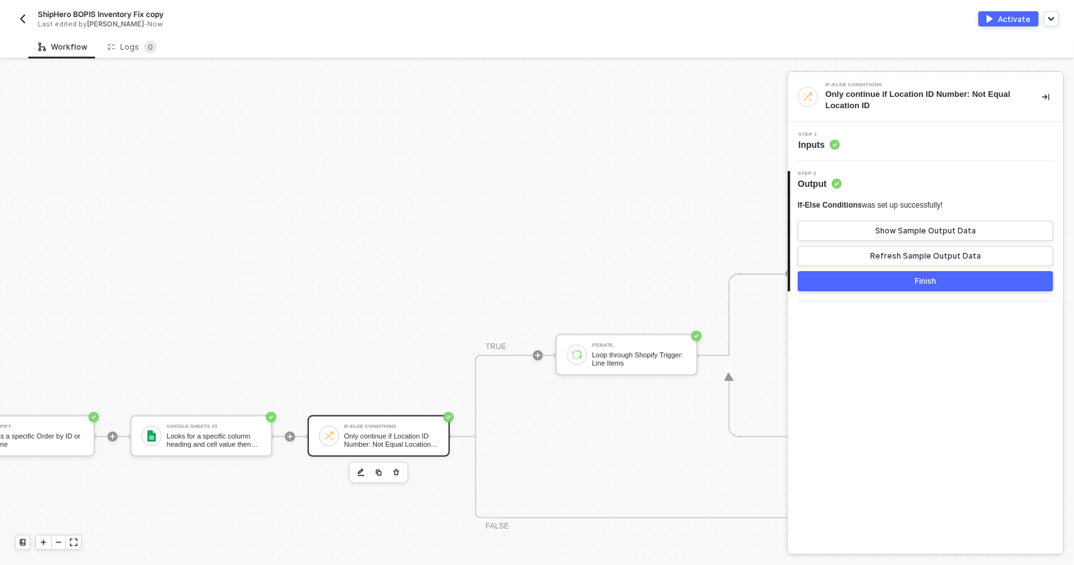
click at [932, 152] on div "Step 1 Inputs" at bounding box center [926, 141] width 276 height 39
click at [912, 140] on div "Step 1 Inputs" at bounding box center [927, 141] width 272 height 19
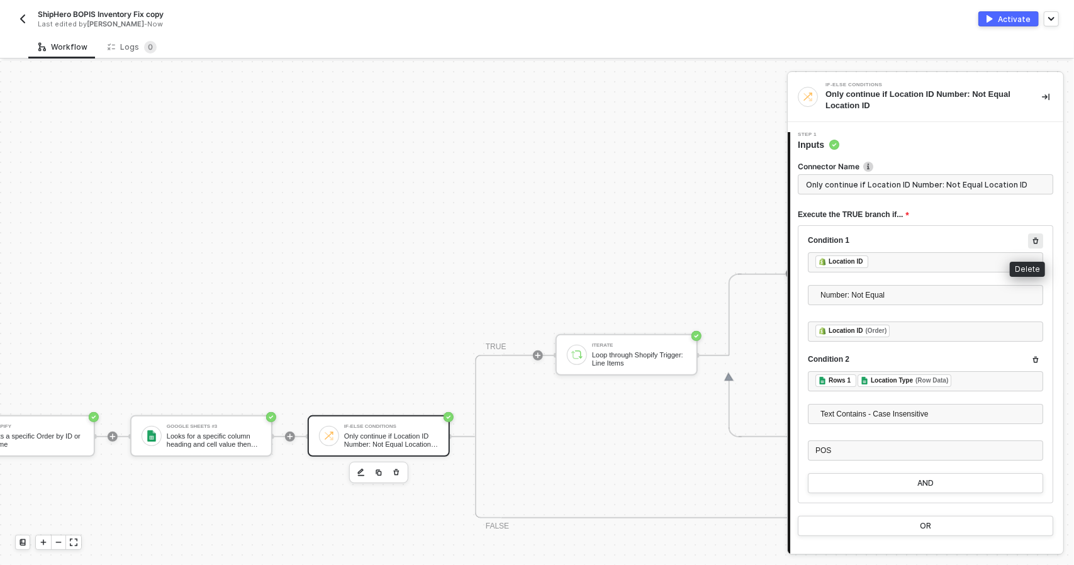
click at [1032, 238] on icon "button" at bounding box center [1036, 241] width 8 height 8
type input "Only continue if Rows 1 Text Contains - Case Insensitive POS"
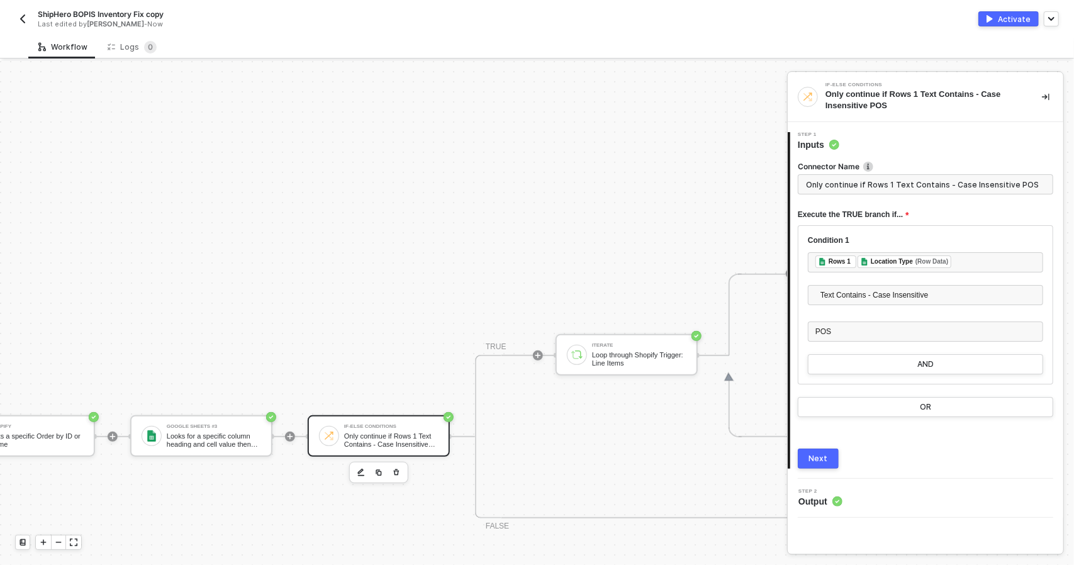
click at [820, 461] on div "Next" at bounding box center [818, 459] width 19 height 10
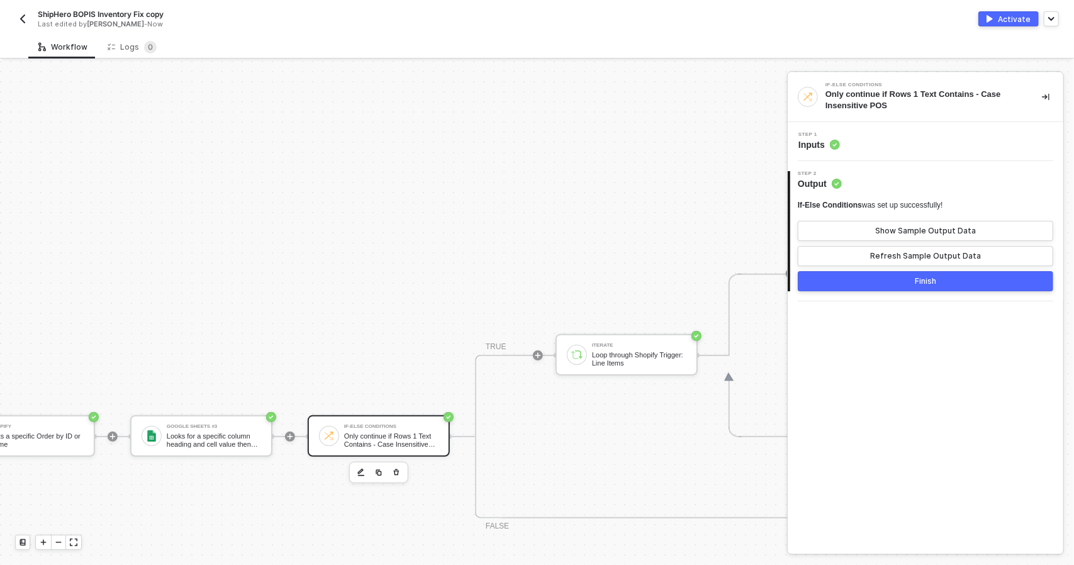
click at [879, 283] on button "Finish" at bounding box center [925, 281] width 255 height 20
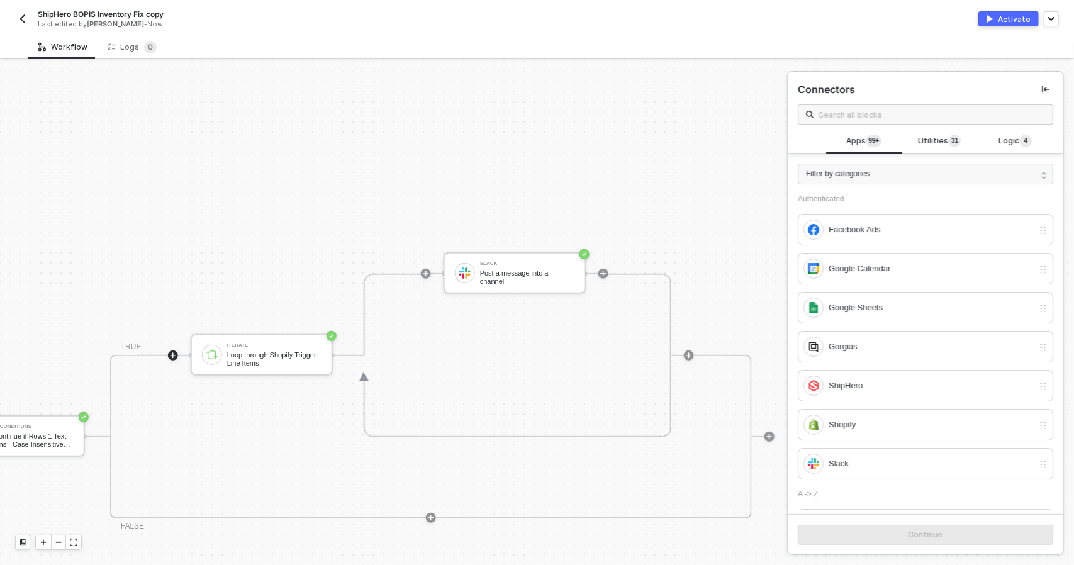
scroll to position [221, 627]
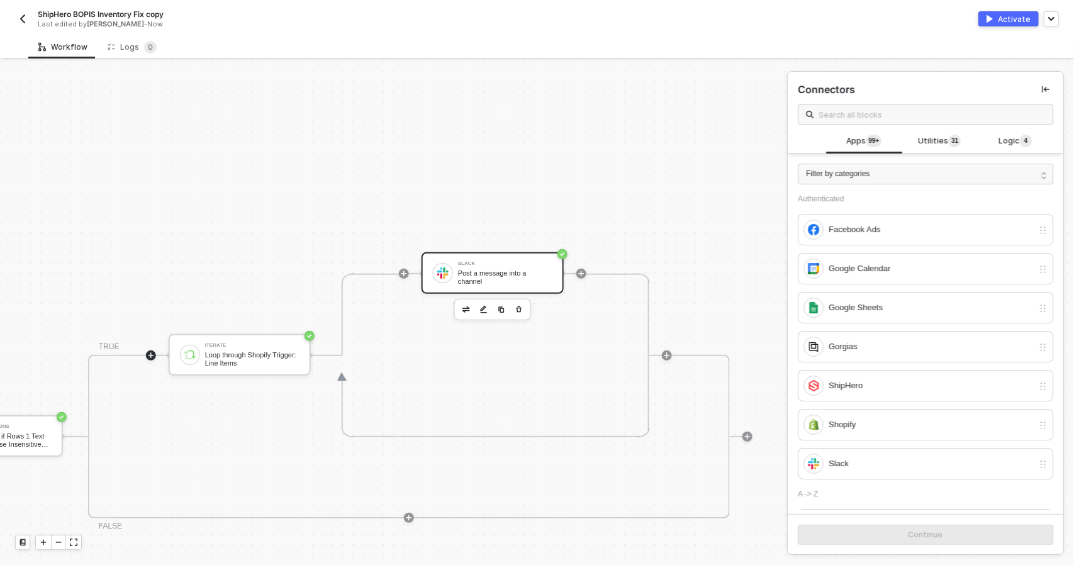
click at [471, 282] on div "Slack Post a message into a channel" at bounding box center [505, 273] width 94 height 24
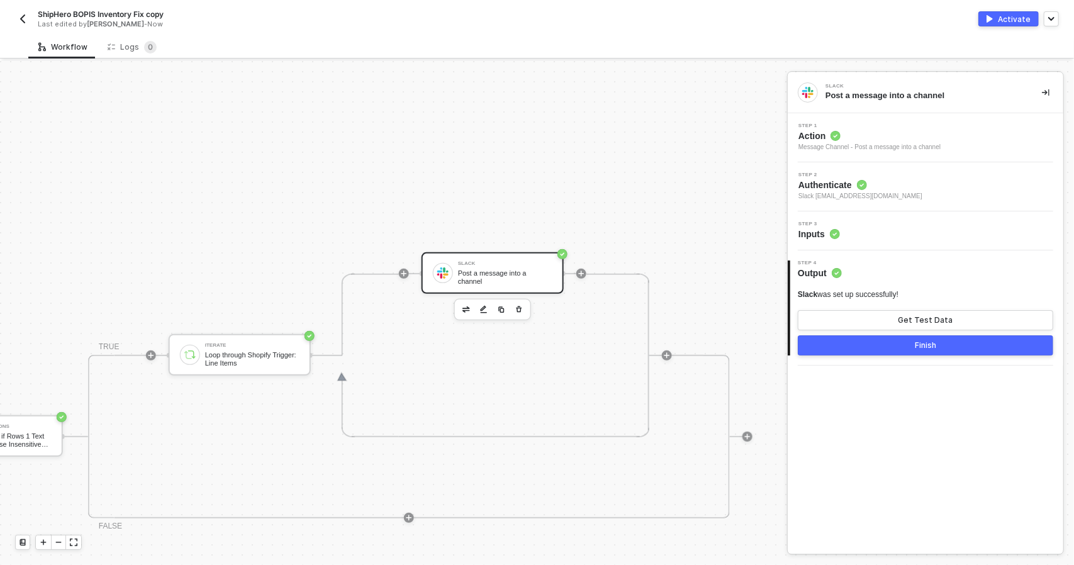
click at [939, 227] on div "Step 3 Inputs" at bounding box center [927, 230] width 272 height 19
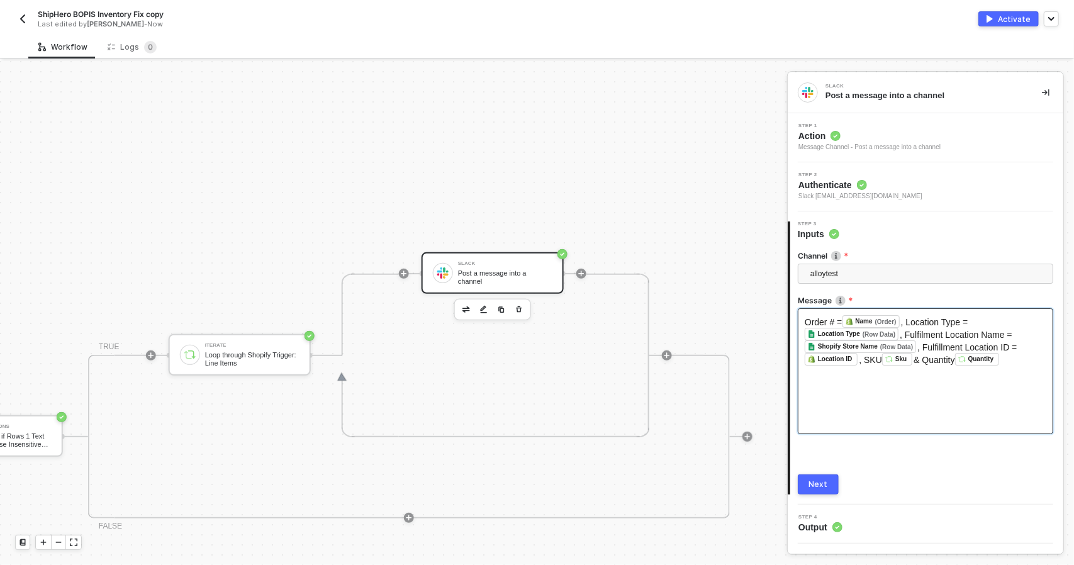
click at [1003, 379] on div "Order # = Name (Order) ﻿ , Location Type = Location Type (Row Data) ﻿ , Fulfilm…" at bounding box center [925, 371] width 255 height 126
click at [1019, 360] on div "Order # = Name (Order) ﻿ , Location Type = Location Type (Row Data) ﻿ , Fulfilm…" at bounding box center [926, 340] width 242 height 50
drag, startPoint x: 1019, startPoint y: 359, endPoint x: 936, endPoint y: 332, distance: 87.5
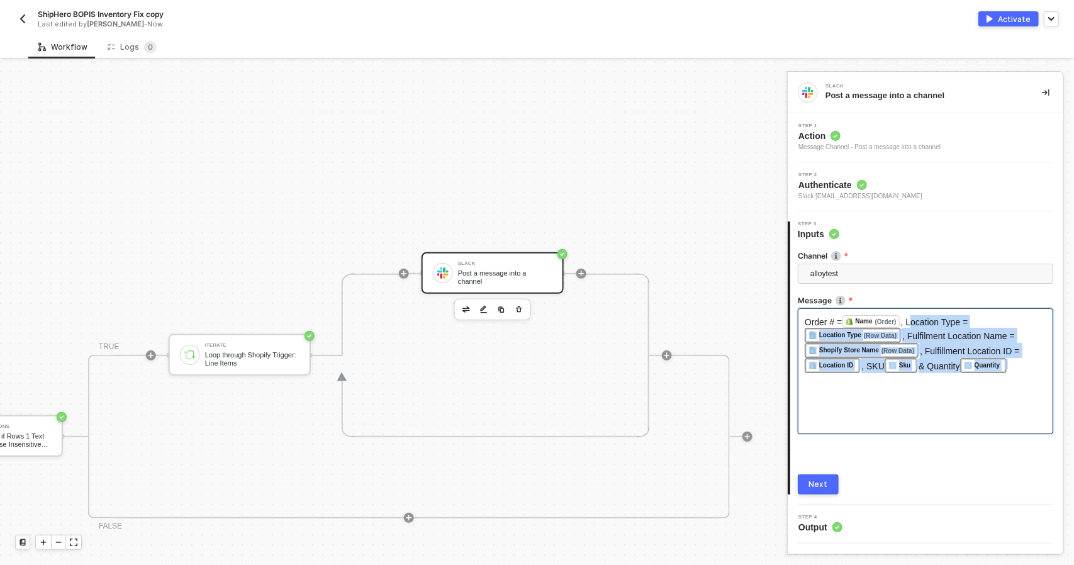
drag, startPoint x: 914, startPoint y: 320, endPoint x: 1030, endPoint y: 371, distance: 126.2
click at [1030, 371] on div "Order # = Name (Order) ﻿ , Location Type = Location Type (Row Data) ﻿ , Fulfilm…" at bounding box center [925, 371] width 255 height 126
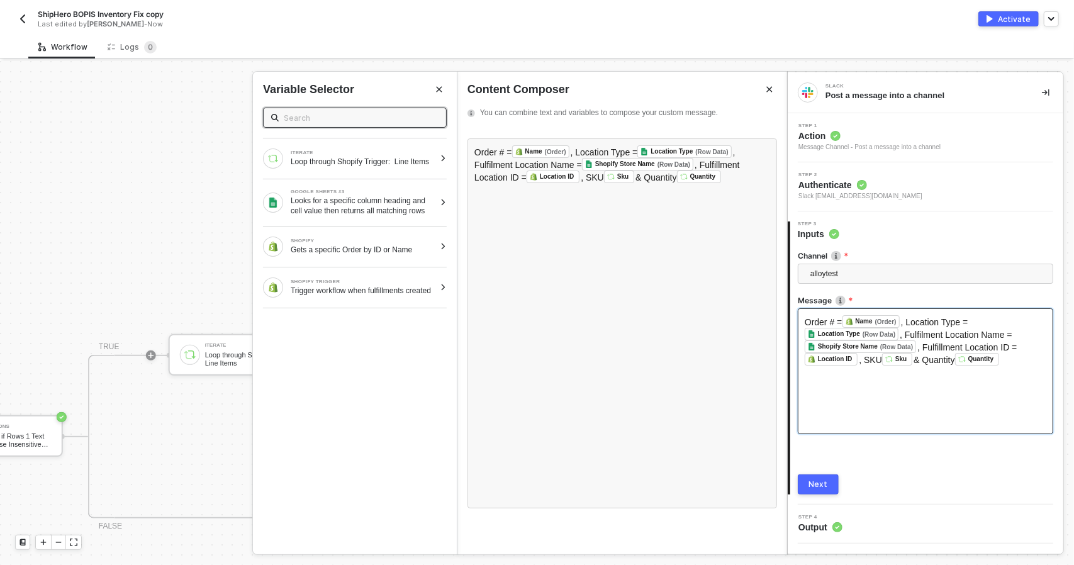
click at [1026, 369] on div "Order # = Name (Order) ﻿ , Location Type = Location Type (Row Data) ﻿ , Fulfilm…" at bounding box center [925, 371] width 255 height 126
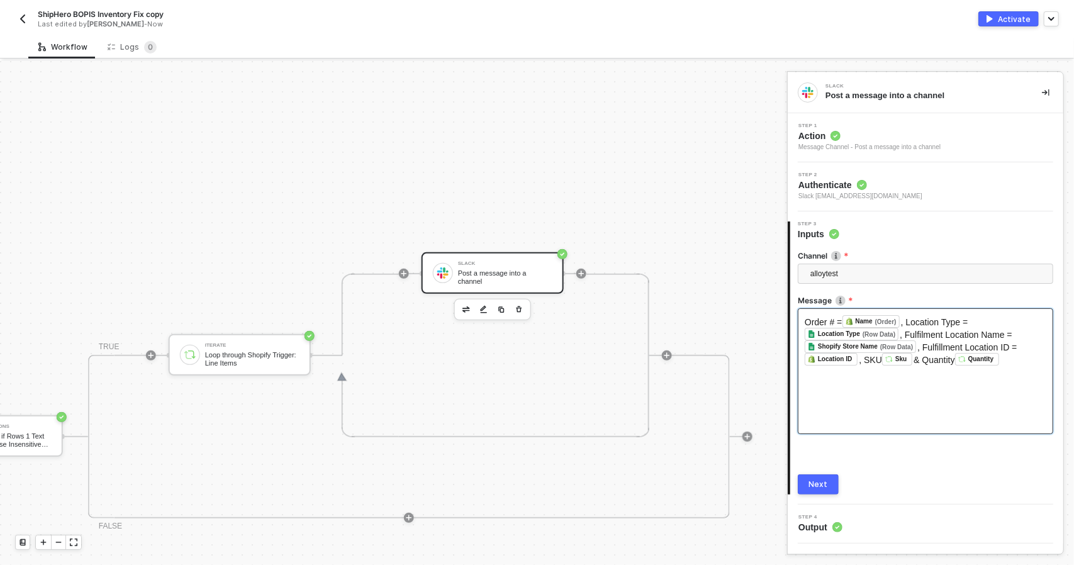
drag, startPoint x: 1013, startPoint y: 364, endPoint x: 936, endPoint y: 342, distance: 79.8
click at [936, 342] on div "Order # = Name (Order) ﻿ , Location Type = Location Type (Row Data) ﻿ , Fulfilm…" at bounding box center [925, 371] width 255 height 126
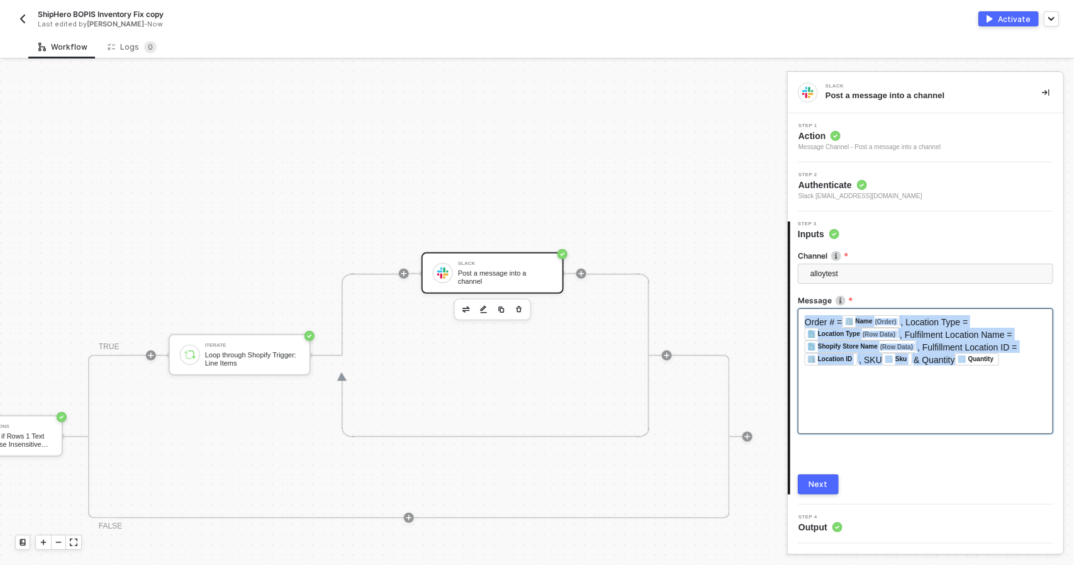
drag, startPoint x: 805, startPoint y: 319, endPoint x: 1004, endPoint y: 369, distance: 205.1
click at [1004, 365] on div "Order # = Name (Order) ﻿ , Location Type = Location Type (Row Data) ﻿ , Fulfilm…" at bounding box center [926, 340] width 242 height 50
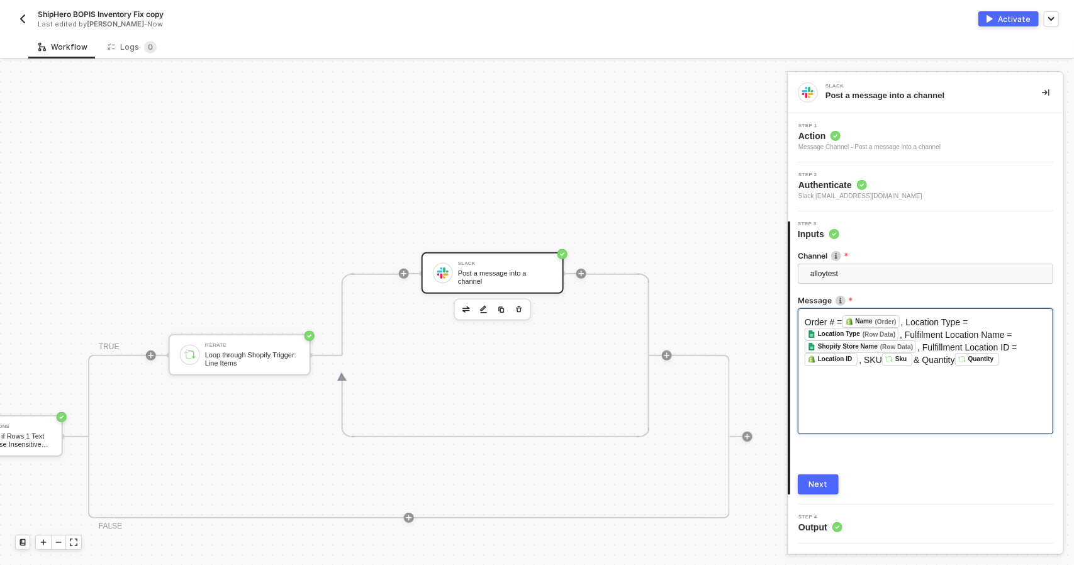
click at [1025, 396] on div "Order # = Name (Order) ﻿ , Location Type = Location Type (Row Data) ﻿ , Fulfilm…" at bounding box center [925, 371] width 255 height 126
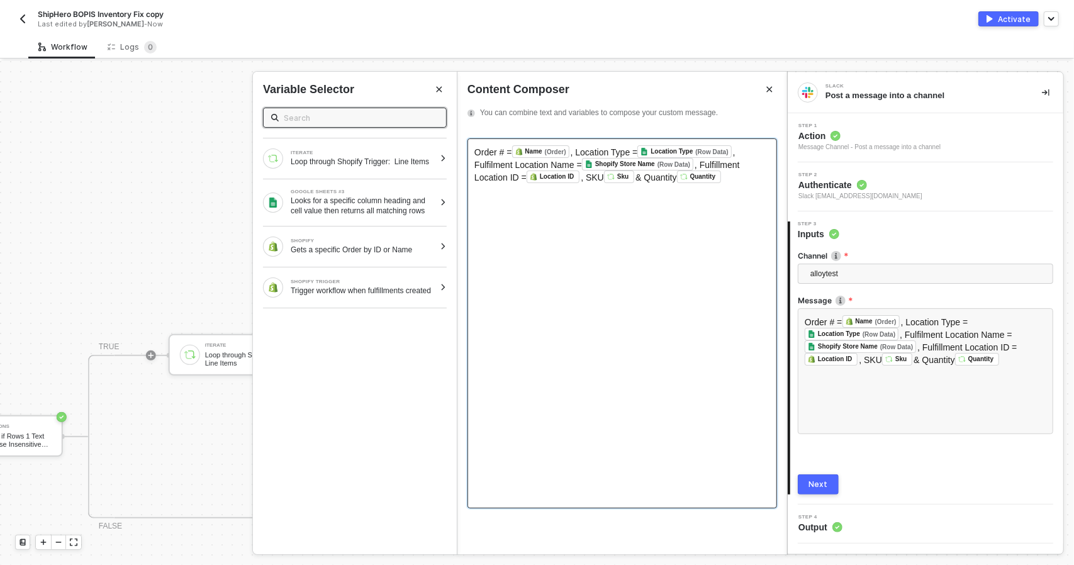
click at [706, 260] on div "Order # = Name (Order) ﻿ , Location Type = Location Type (Row Data) ﻿ , Fulfilm…" at bounding box center [622, 323] width 310 height 370
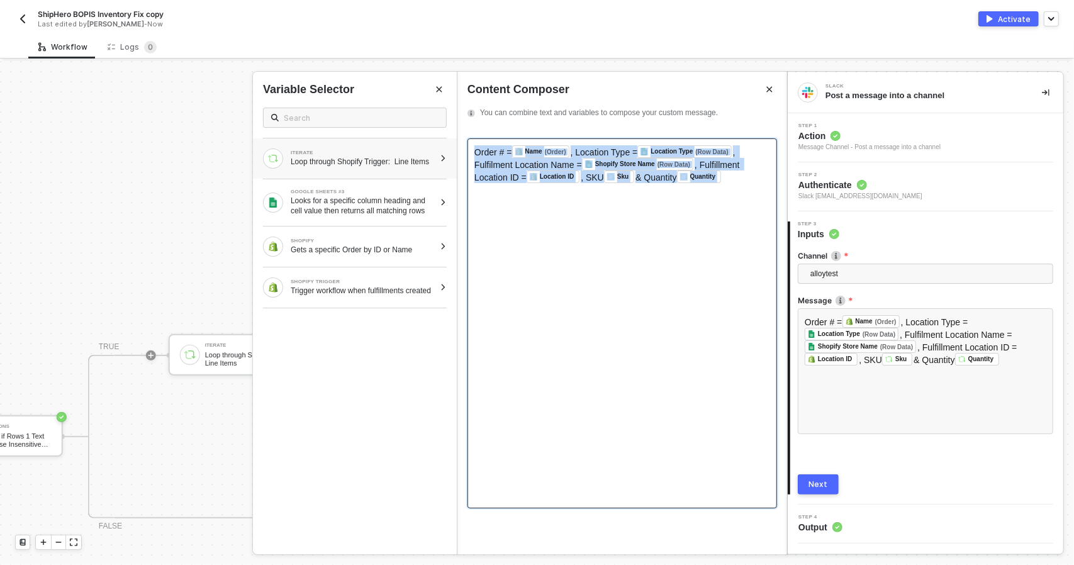
drag, startPoint x: 748, startPoint y: 181, endPoint x: 302, endPoint y: 143, distance: 447.7
click at [787, 143] on div "Slack Post a message into a channel Step 1 Action Message Channel - Post a mess…" at bounding box center [930, 313] width 287 height 504
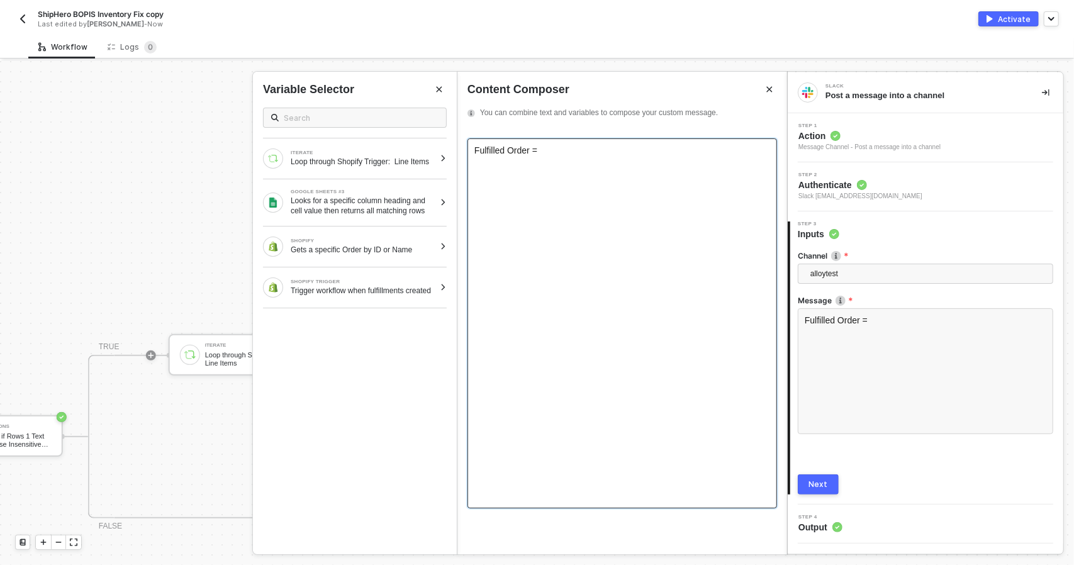
click at [586, 151] on div "Fulfilled Order =" at bounding box center [622, 150] width 296 height 10
drag, startPoint x: 586, startPoint y: 151, endPoint x: 342, endPoint y: 148, distance: 244.1
click at [787, 148] on div "Slack Post a message into a channel Step 1 Action Message Channel - Post a mess…" at bounding box center [930, 313] width 287 height 504
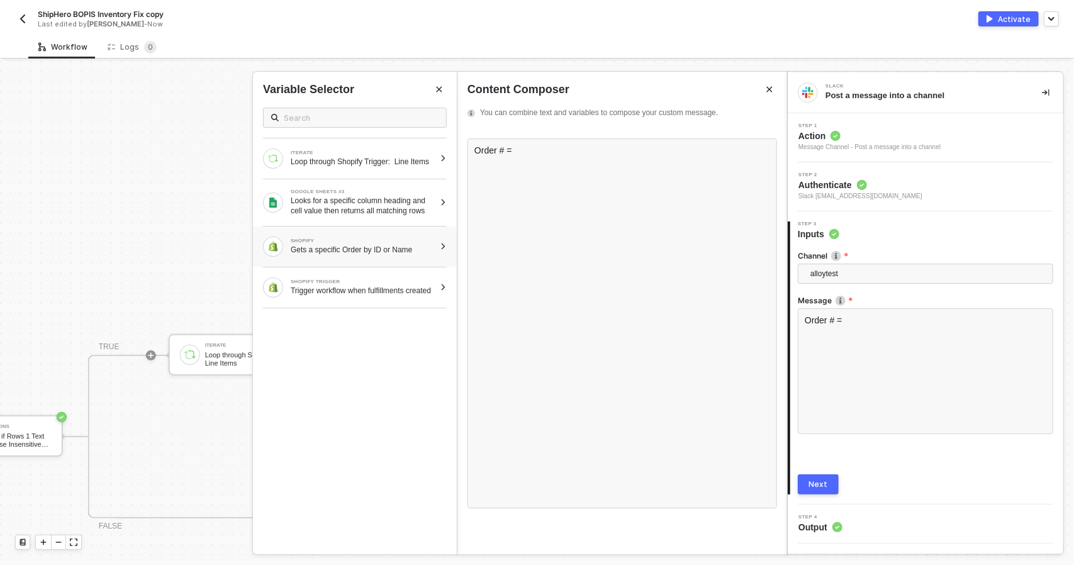
click at [362, 248] on div "SHOPIFY Gets a specific Order by ID or Name" at bounding box center [363, 246] width 144 height 16
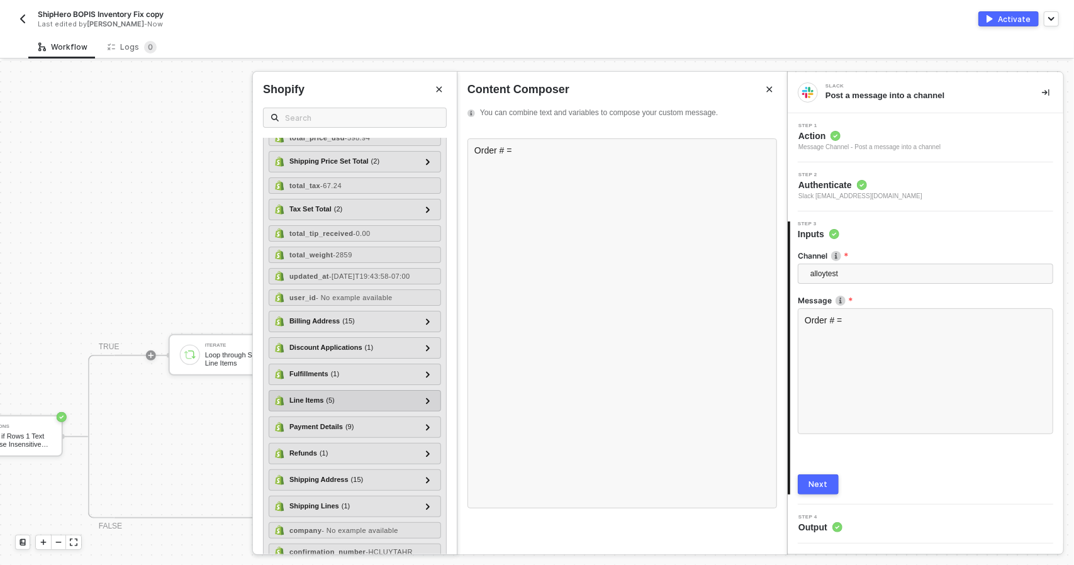
scroll to position [1852, 0]
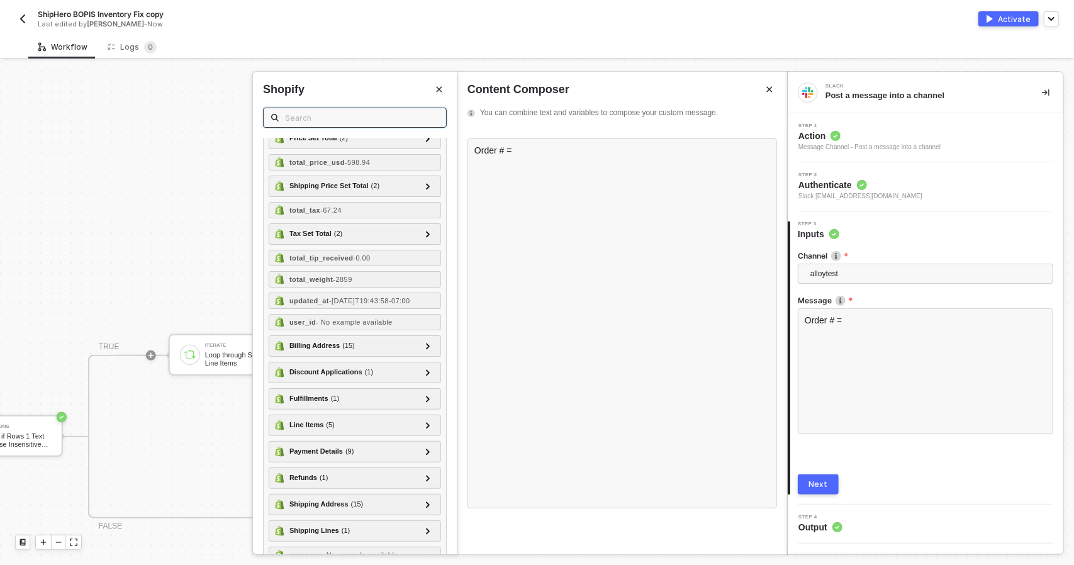
click at [321, 115] on input "text" at bounding box center [361, 118] width 153 height 14
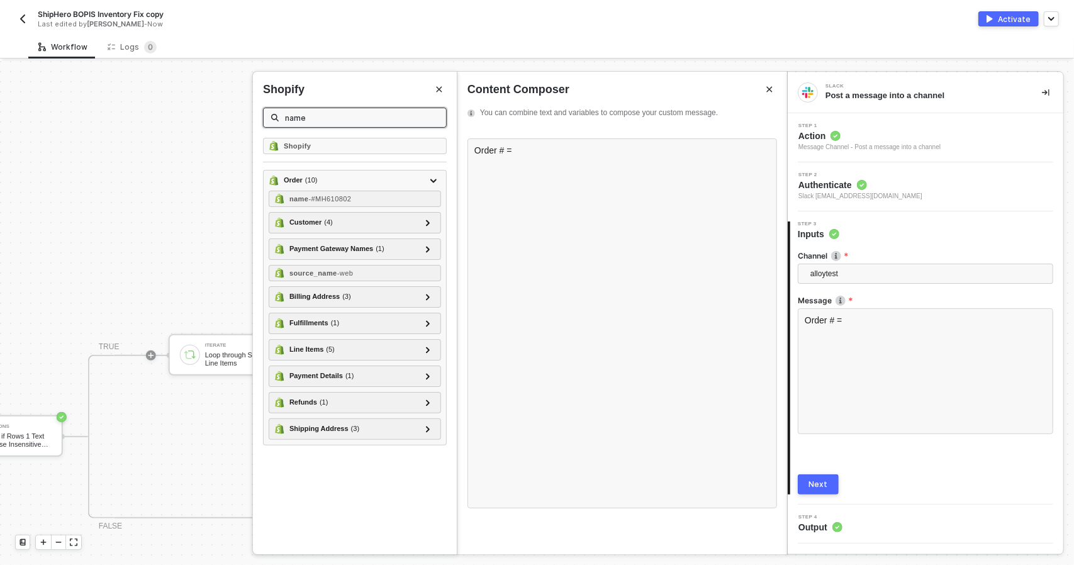
scroll to position [0, 0]
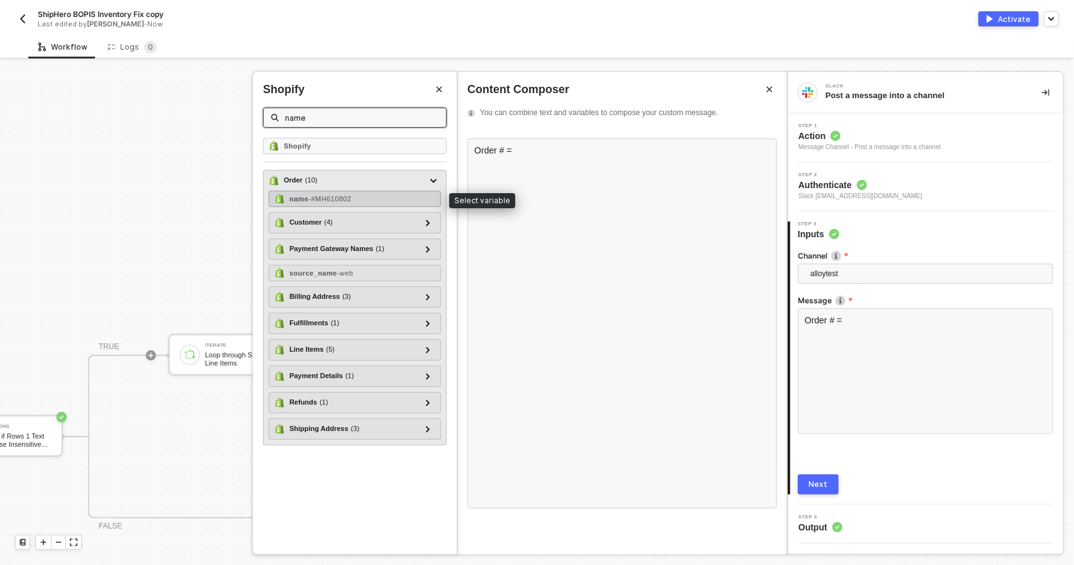
type input "name"
click at [369, 196] on div "name - #MH610802" at bounding box center [355, 199] width 172 height 16
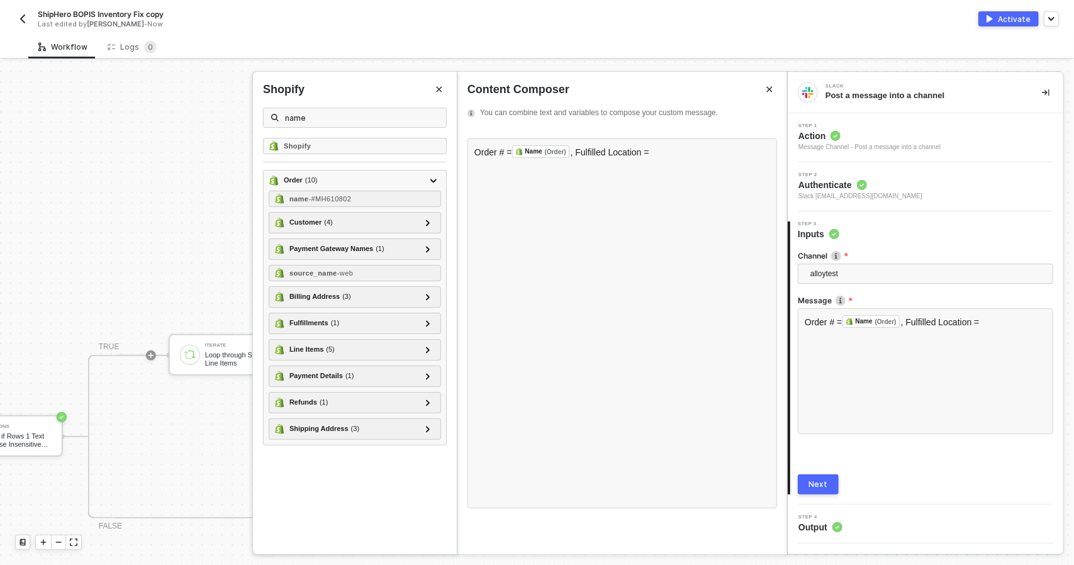
click at [438, 87] on icon "Close" at bounding box center [440, 90] width 6 height 6
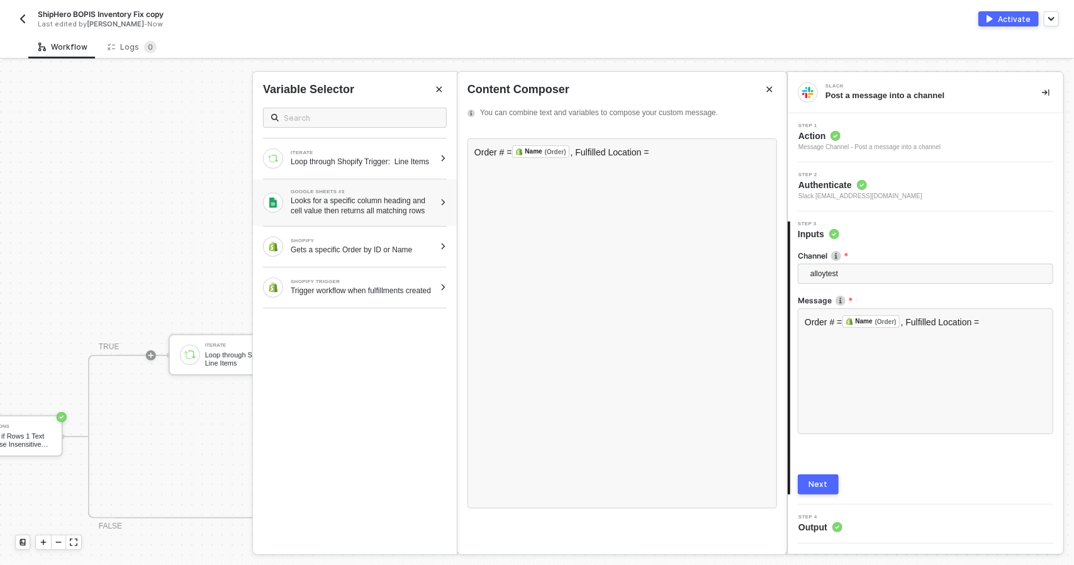
click at [396, 203] on div "Looks for a specific column heading and cell value then returns all matching ro…" at bounding box center [363, 206] width 144 height 20
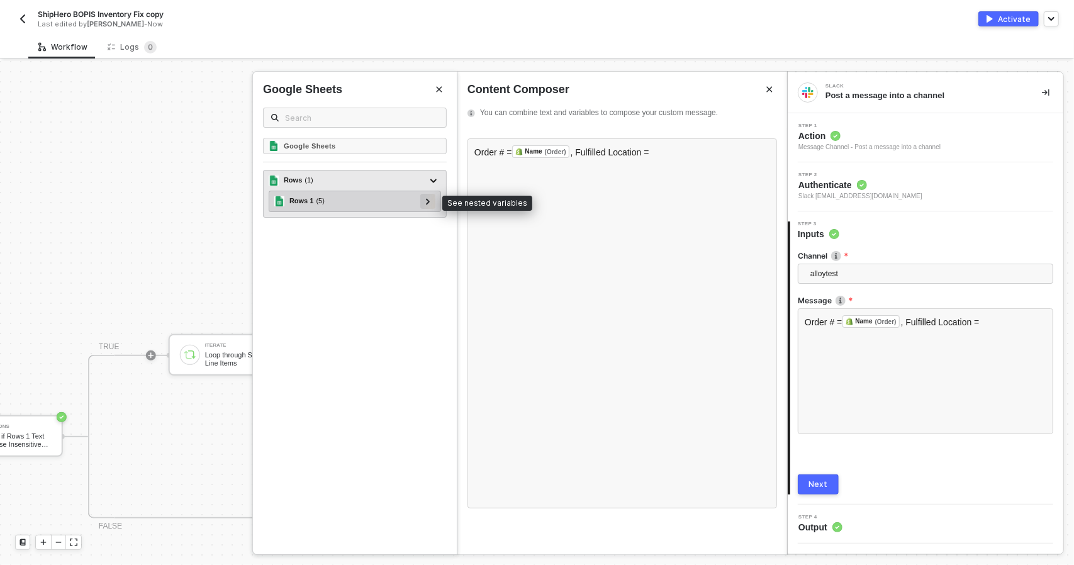
click at [428, 201] on icon at bounding box center [428, 201] width 4 height 6
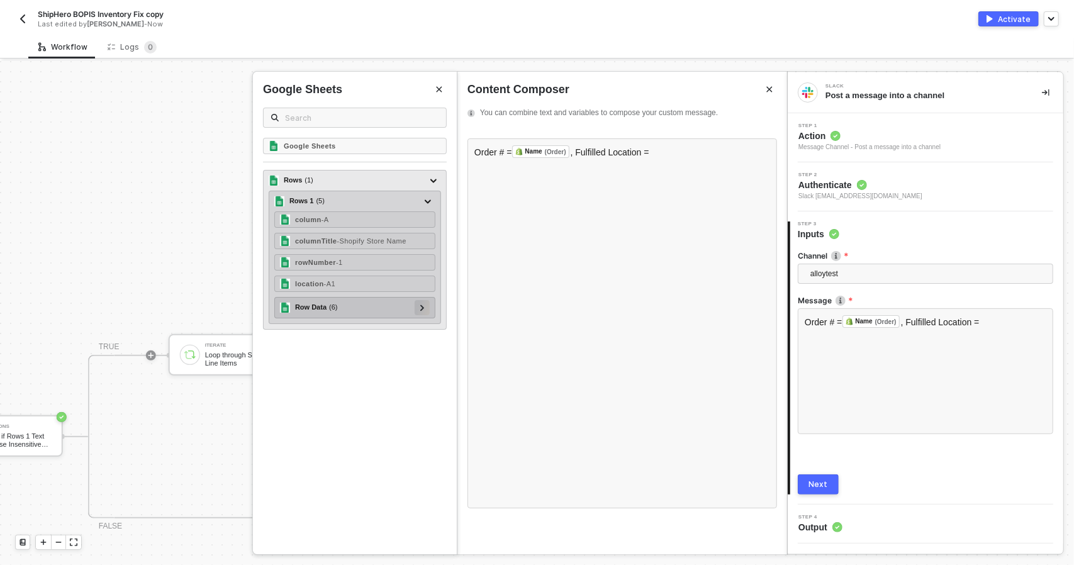
click at [428, 308] on div at bounding box center [422, 307] width 15 height 15
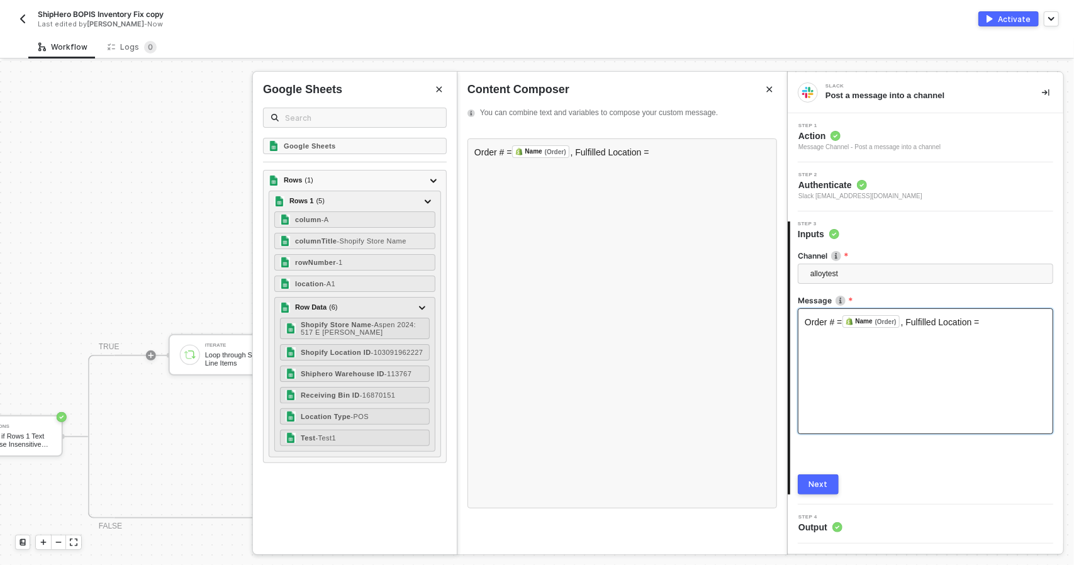
click at [1016, 337] on div "Order # = Name (Order) ﻿ , Fulfilled Location =" at bounding box center [925, 371] width 255 height 126
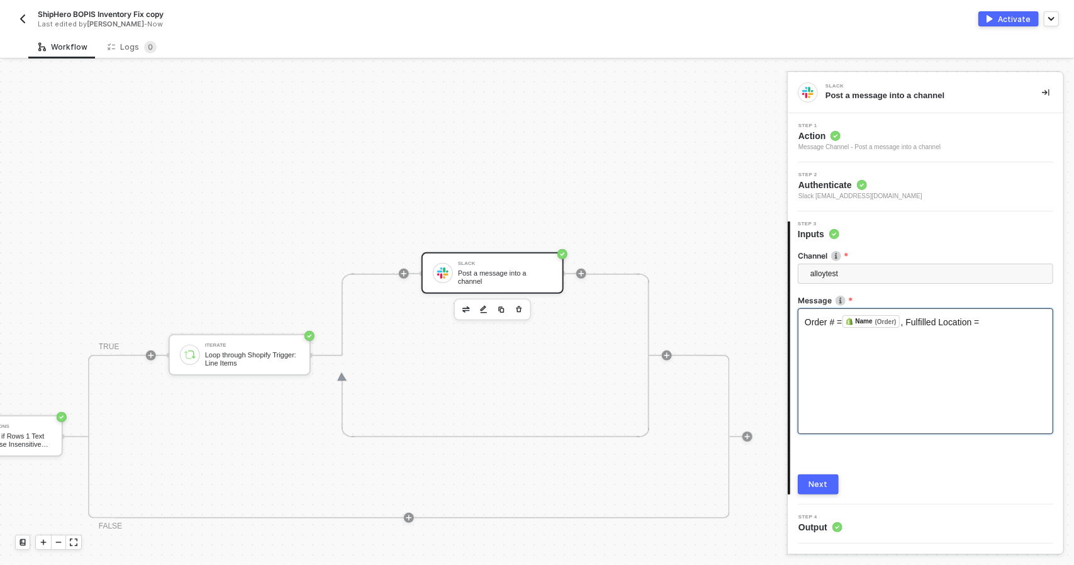
click at [979, 319] on span ", Fulfilled Location =" at bounding box center [940, 322] width 79 height 10
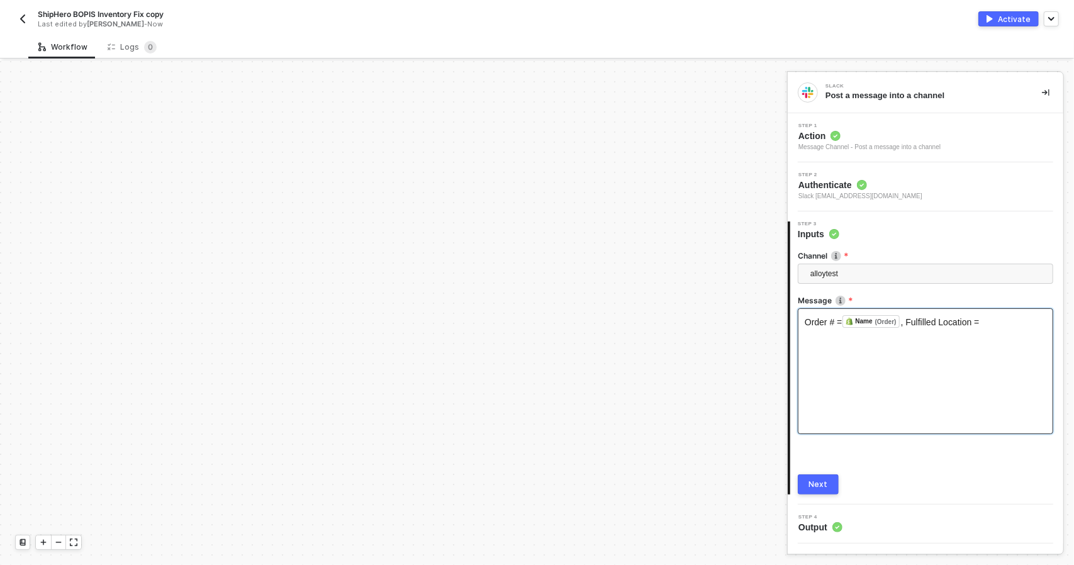
drag, startPoint x: 388, startPoint y: 561, endPoint x: 202, endPoint y: 563, distance: 186.2
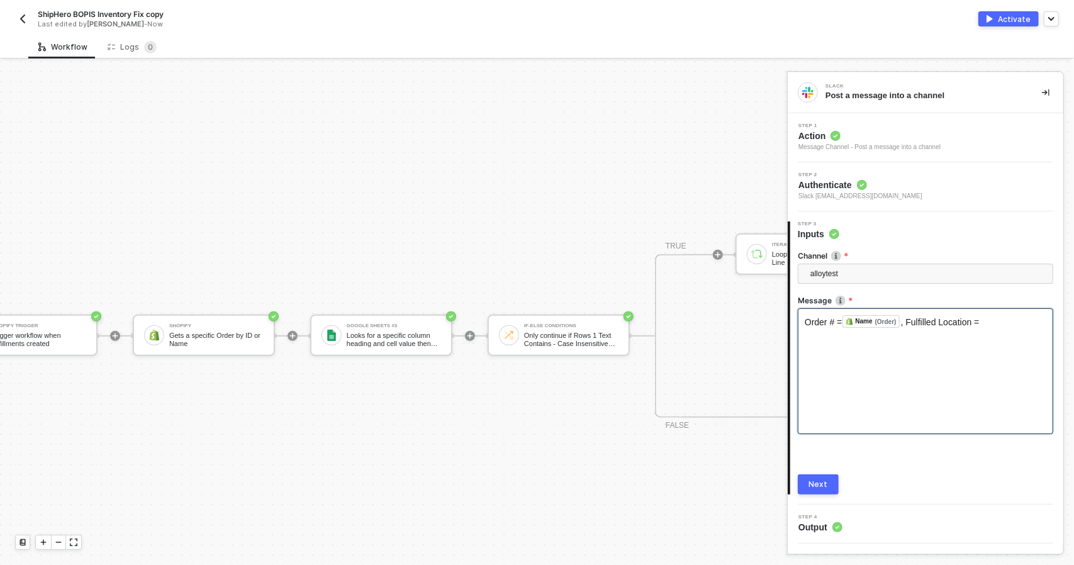
scroll to position [322, 59]
click at [386, 340] on div "Looks for a specific column heading and cell value then returns all matching ro…" at bounding box center [394, 340] width 94 height 16
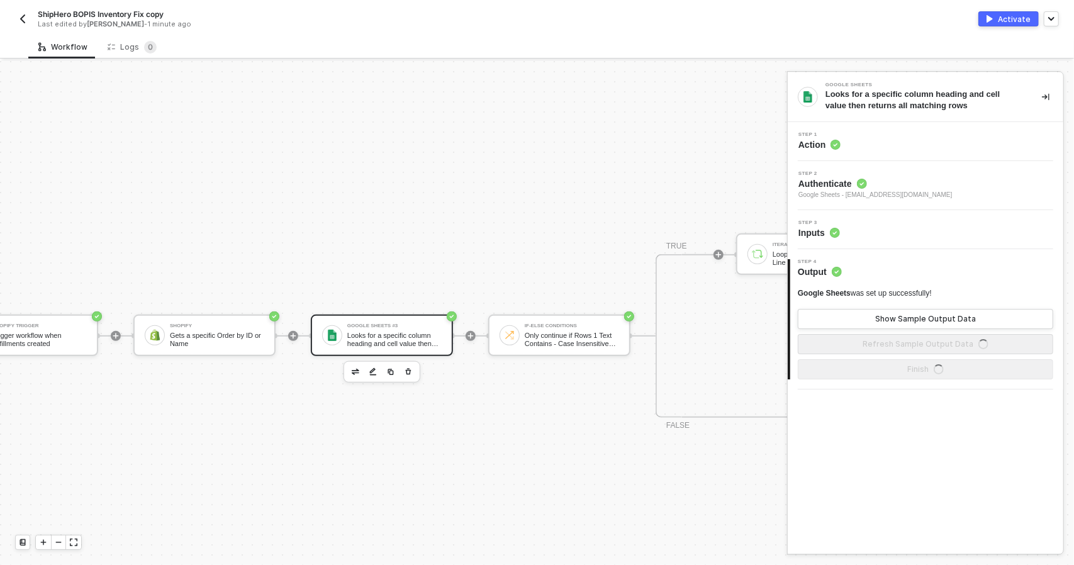
click at [888, 89] on div "Looks for a specific column heading and cell value then returns all matching ro…" at bounding box center [923, 100] width 196 height 23
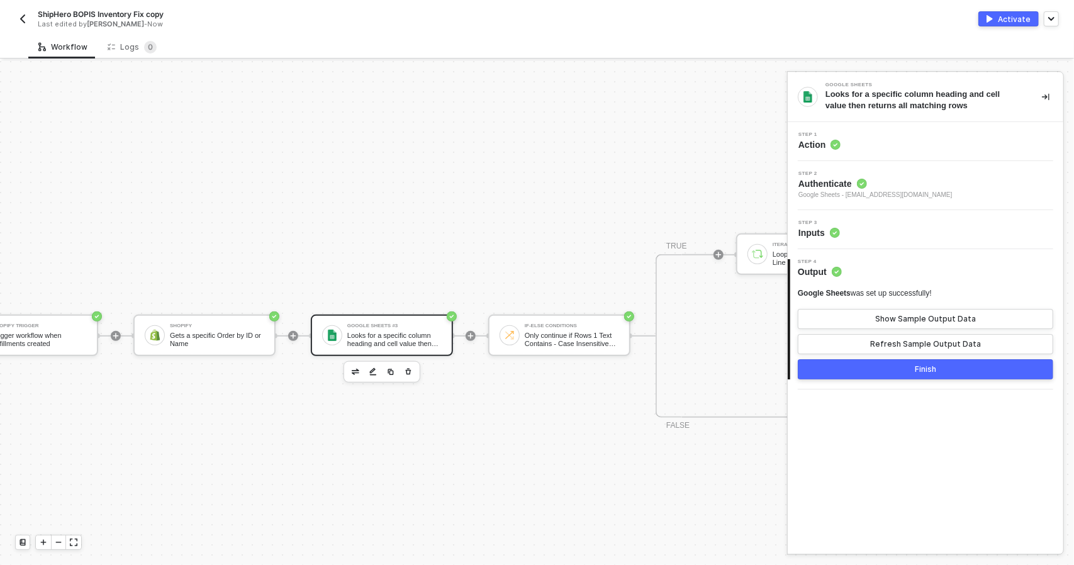
click at [900, 128] on div "Step 1 Action" at bounding box center [926, 141] width 276 height 39
click at [903, 133] on div "Step 1 Action" at bounding box center [927, 141] width 272 height 19
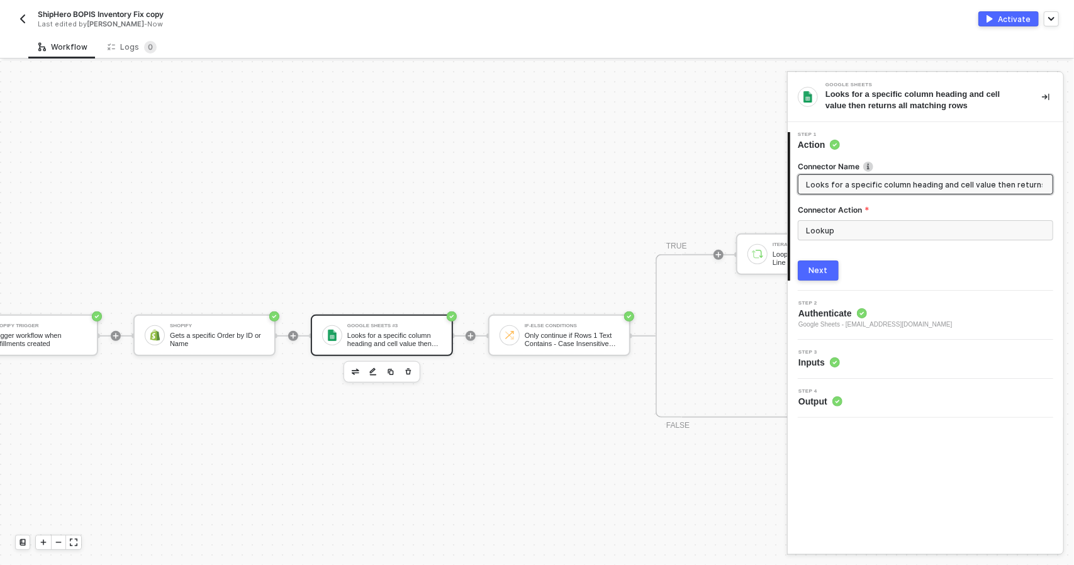
scroll to position [0, 55]
drag, startPoint x: 808, startPoint y: 184, endPoint x: 1088, endPoint y: 182, distance: 280.6
click at [1073, 182] on html "Alloy ShipHero BOPIS Inventory Fix copy Last edited by Todd Baxter - Now Activa…" at bounding box center [537, 282] width 1074 height 565
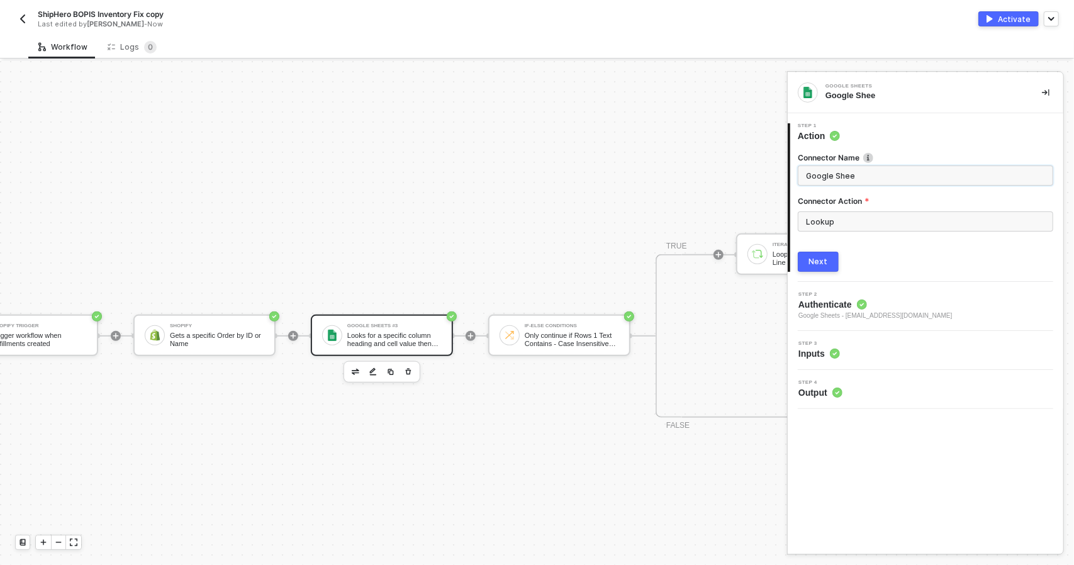
click at [867, 177] on input "Google Shee" at bounding box center [924, 176] width 237 height 14
click at [873, 178] on input "Google Sheets" at bounding box center [924, 176] width 237 height 14
type input "Google Sheets"
click at [688, 456] on div "Shopify Trigger Trigger workflow when fulfillments created Shopify Gets a speci…" at bounding box center [630, 336] width 1379 height 1194
click at [555, 327] on div "If-Else Conditions" at bounding box center [572, 325] width 94 height 5
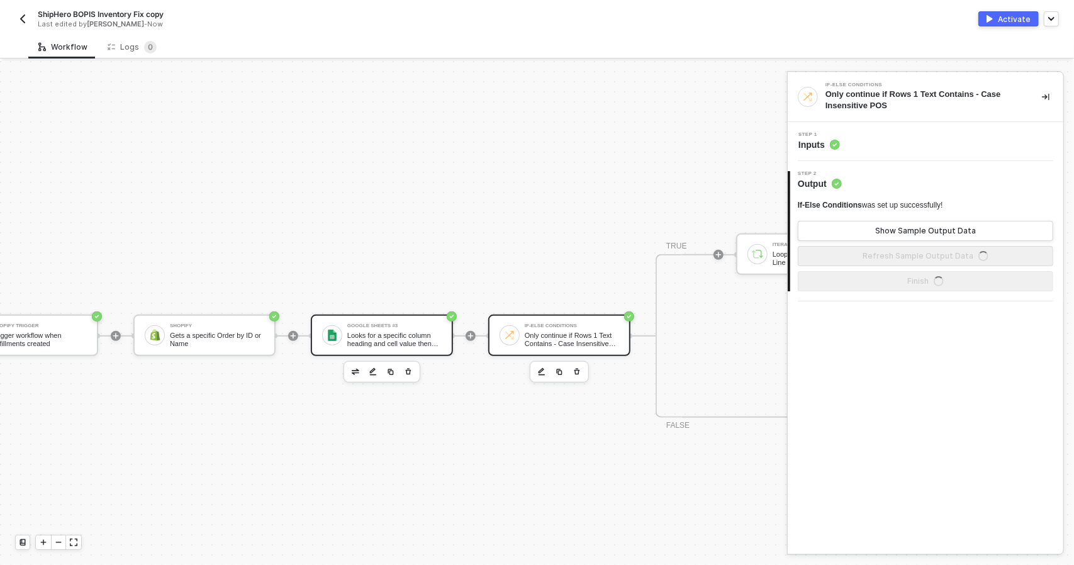
click at [384, 339] on div "Looks for a specific column heading and cell value then returns all matching ro…" at bounding box center [394, 340] width 94 height 16
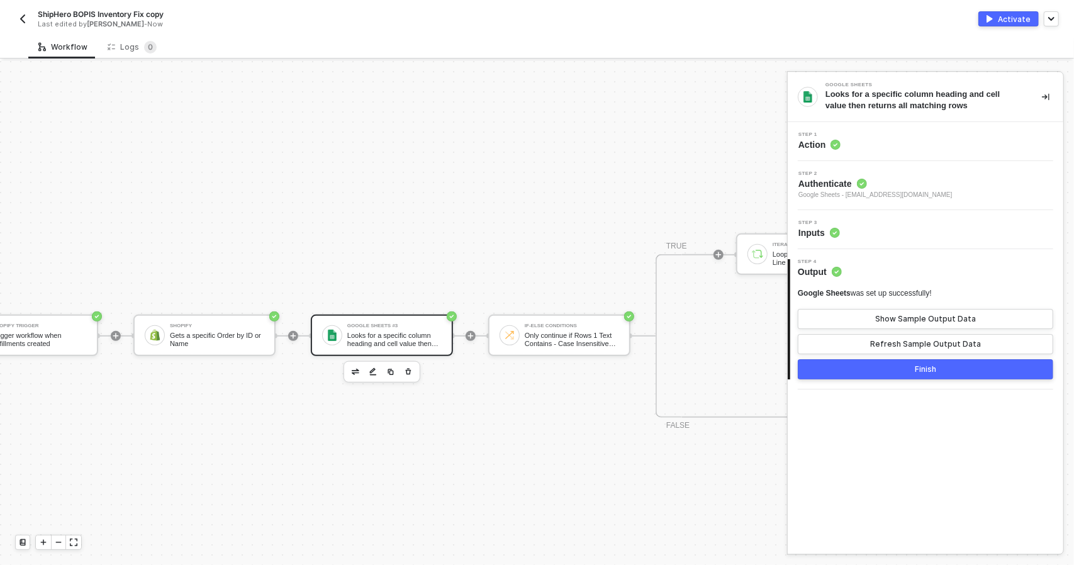
click at [895, 177] on span "Authenticate" at bounding box center [875, 183] width 154 height 13
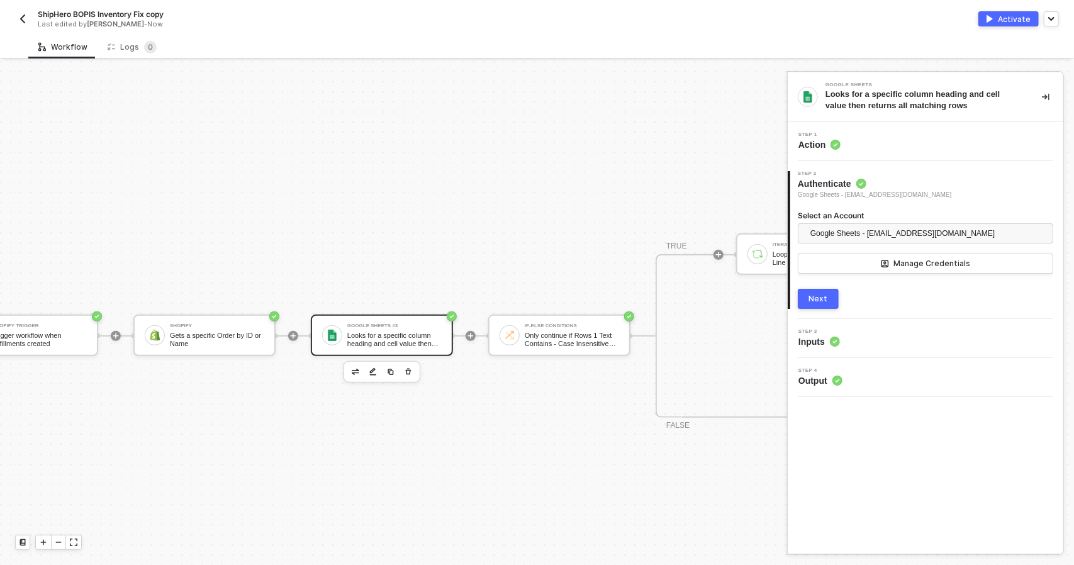
click at [884, 330] on div "Step 3 Inputs" at bounding box center [927, 338] width 272 height 19
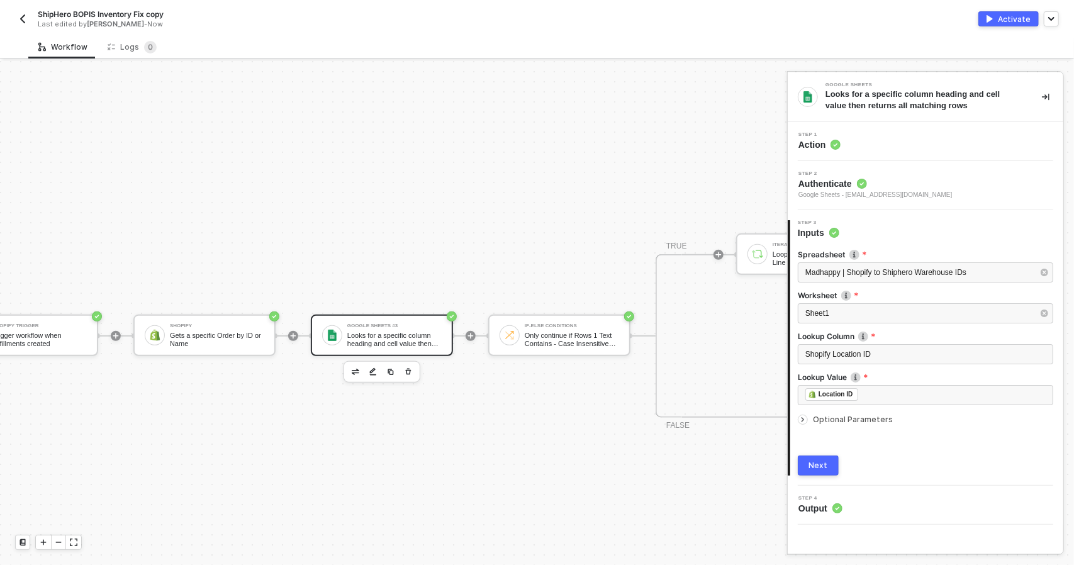
click at [901, 471] on div "Next" at bounding box center [925, 465] width 255 height 20
click at [886, 134] on div "Step 1 Action" at bounding box center [927, 141] width 272 height 19
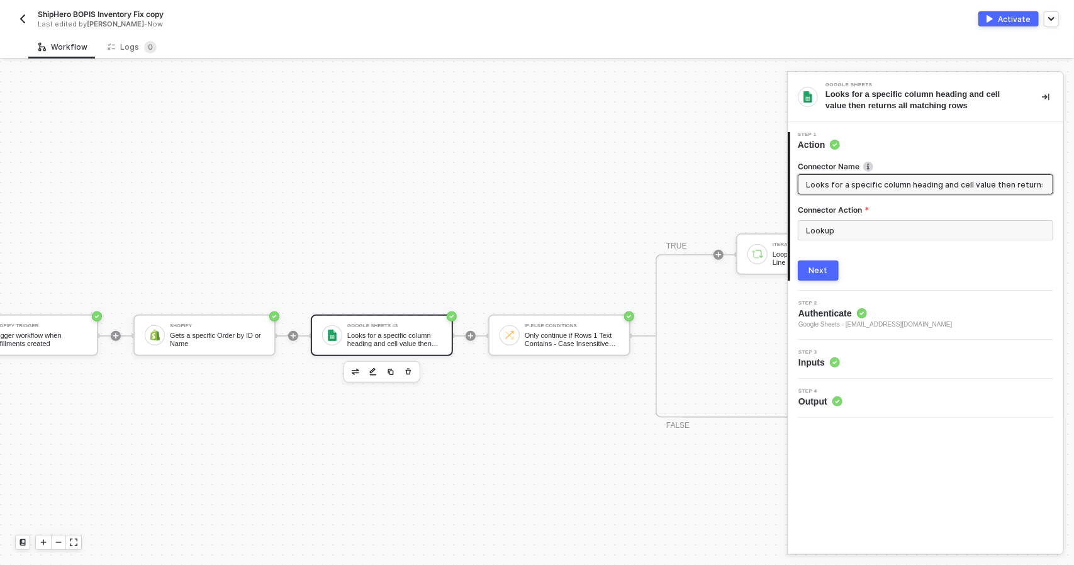
scroll to position [0, 55]
drag, startPoint x: 812, startPoint y: 185, endPoint x: 1051, endPoint y: 182, distance: 239.1
click at [1051, 182] on span "Looks for a specific column heading and cell value then returns all matching ro…" at bounding box center [925, 184] width 255 height 20
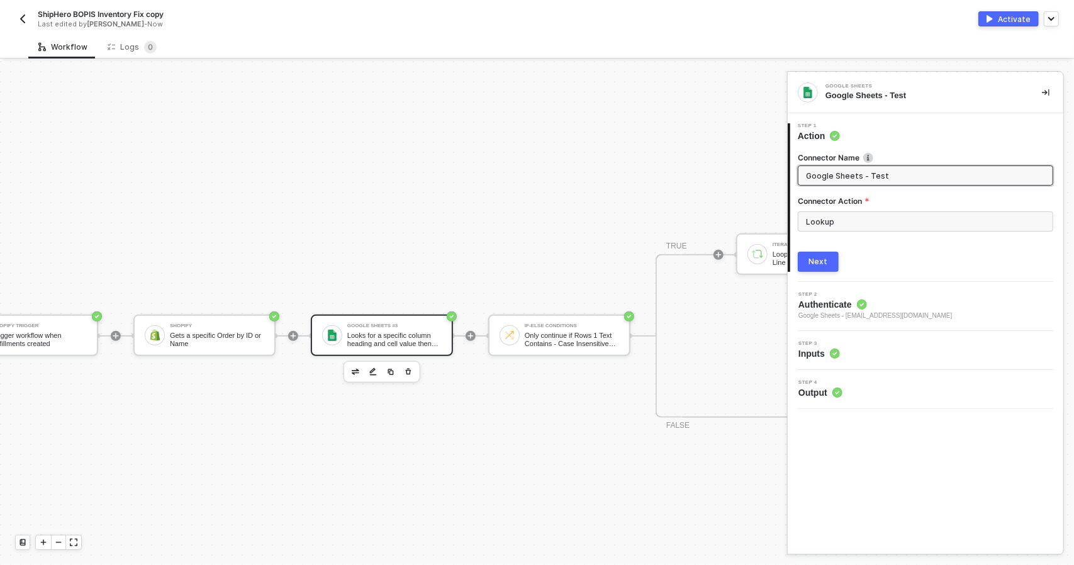
type input "Google Sheets - Test"
click at [820, 261] on div "Next" at bounding box center [818, 262] width 19 height 10
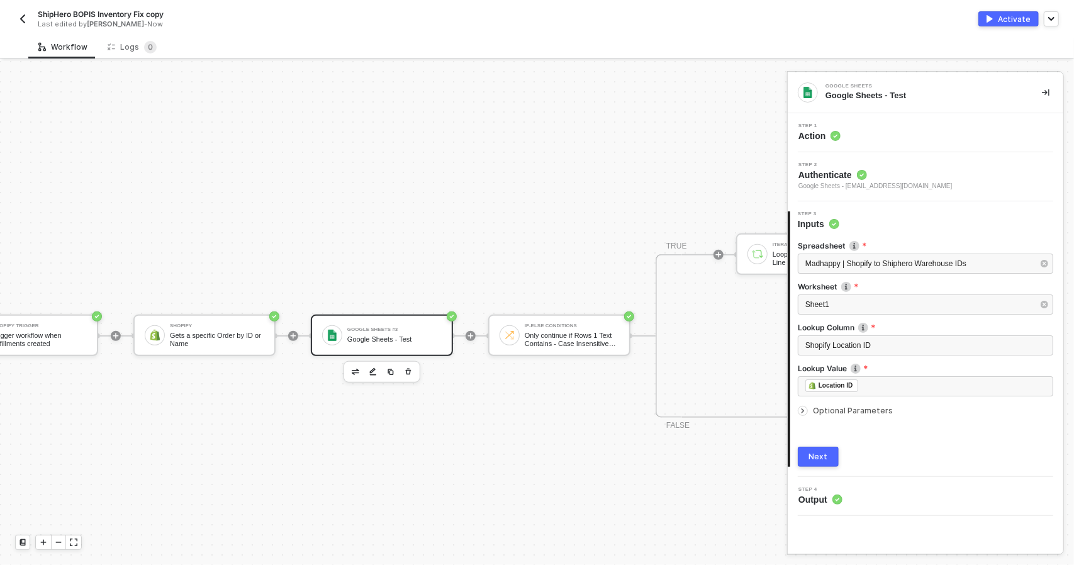
click at [876, 137] on div "Step 1 Action" at bounding box center [927, 132] width 272 height 19
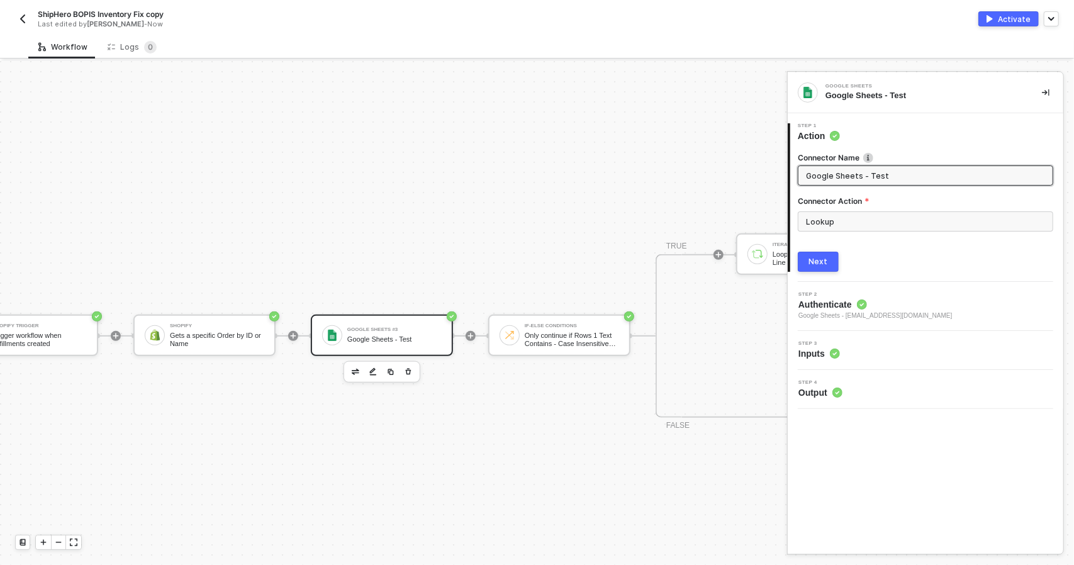
click at [806, 177] on input "Google Sheets - Test" at bounding box center [924, 176] width 237 height 14
type input "Fulfillment Location Info"
click at [835, 257] on button "Next" at bounding box center [818, 262] width 41 height 20
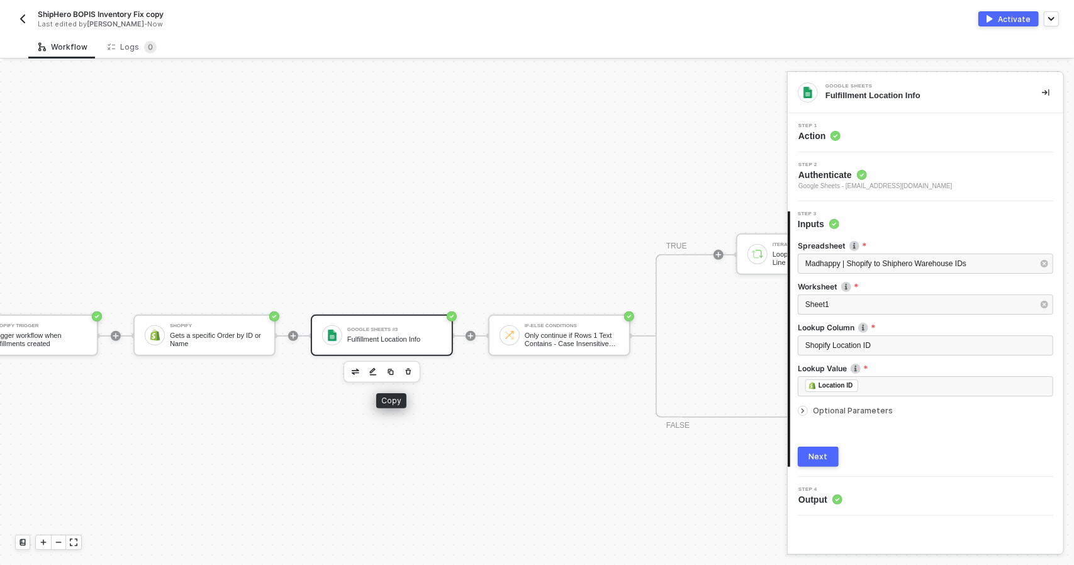
click at [393, 373] on img "button" at bounding box center [391, 372] width 8 height 8
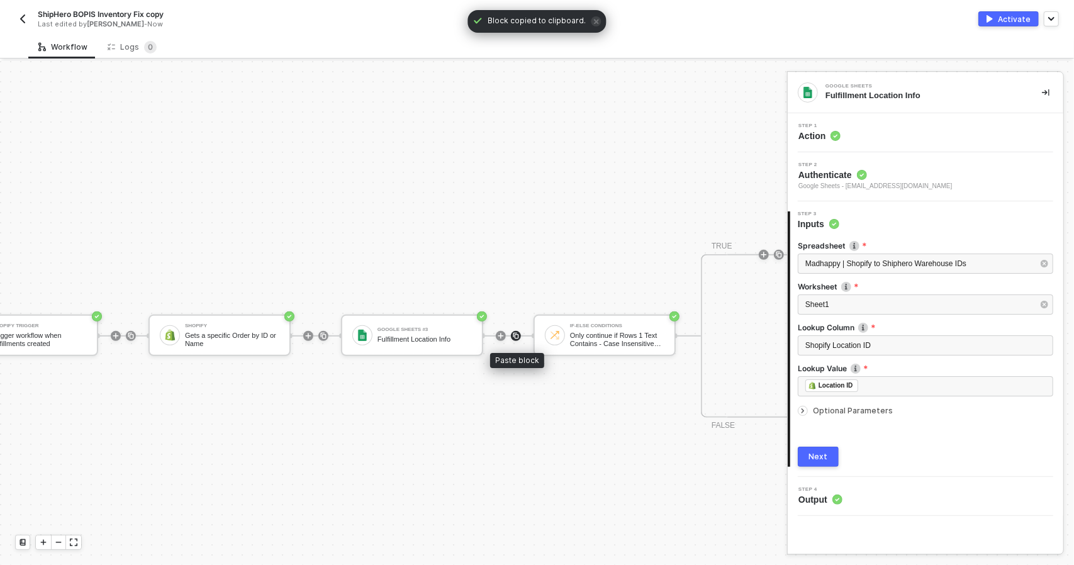
click at [513, 337] on img at bounding box center [516, 336] width 8 height 8
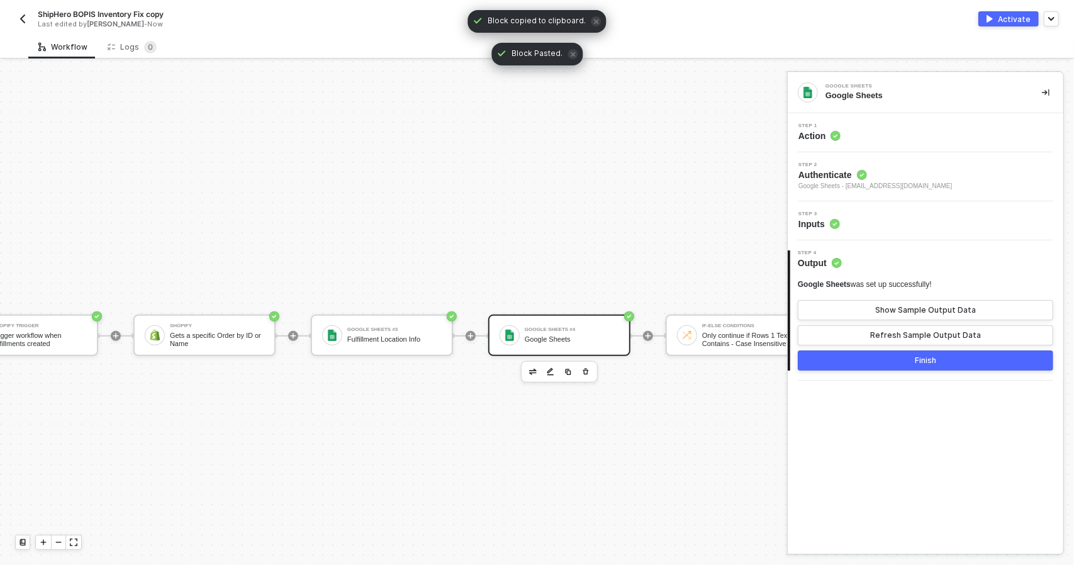
click at [571, 321] on div "Google Sheets #4 Google Sheets" at bounding box center [559, 336] width 142 height 42
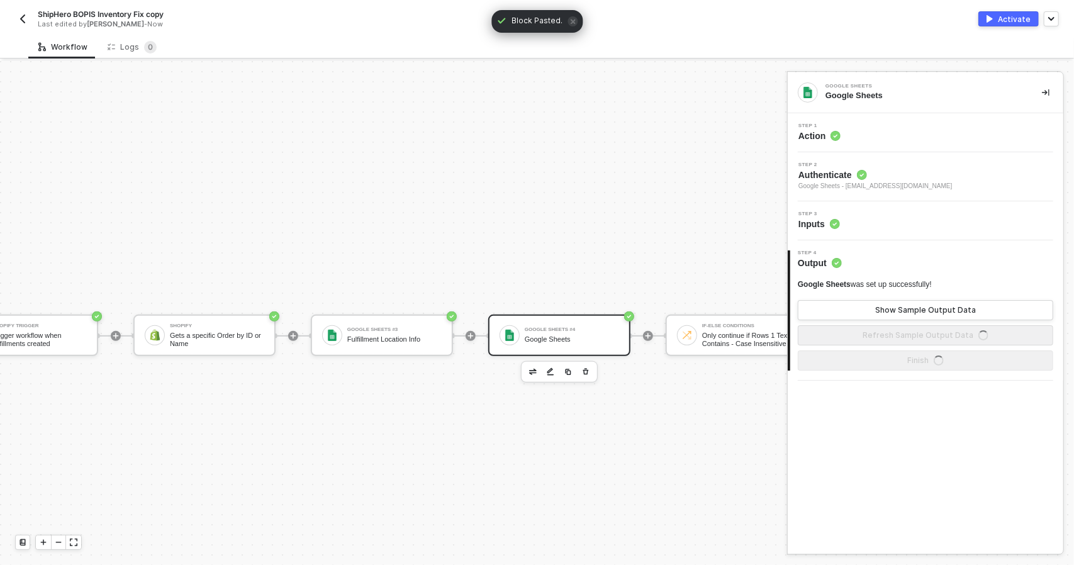
click at [867, 140] on div "Step 1 Action" at bounding box center [927, 132] width 272 height 19
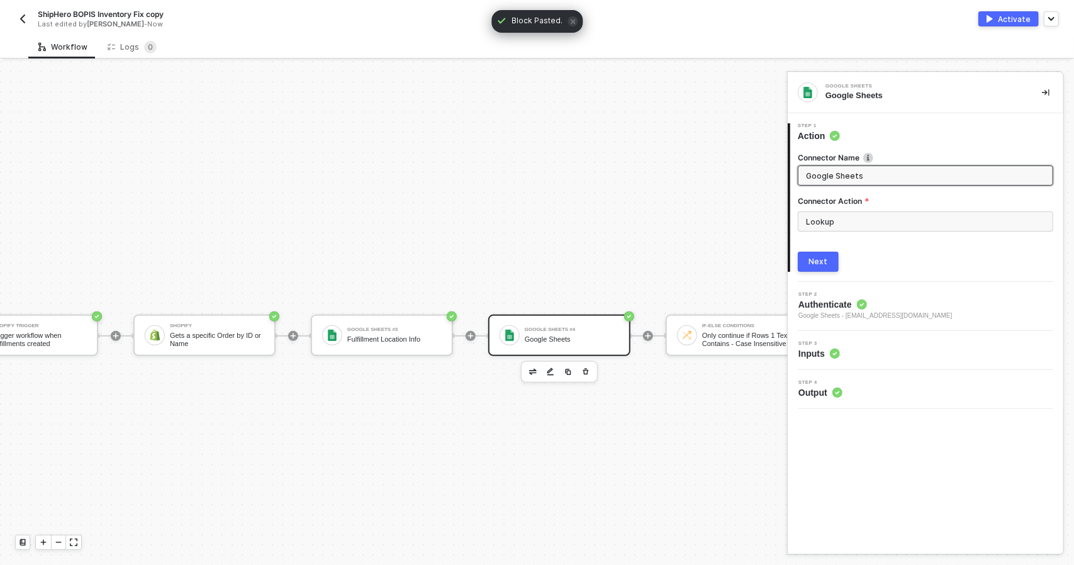
click at [806, 179] on input "Google Sheets" at bounding box center [924, 176] width 237 height 14
type input "Order Location Info"
click at [830, 257] on button "Next" at bounding box center [818, 262] width 41 height 20
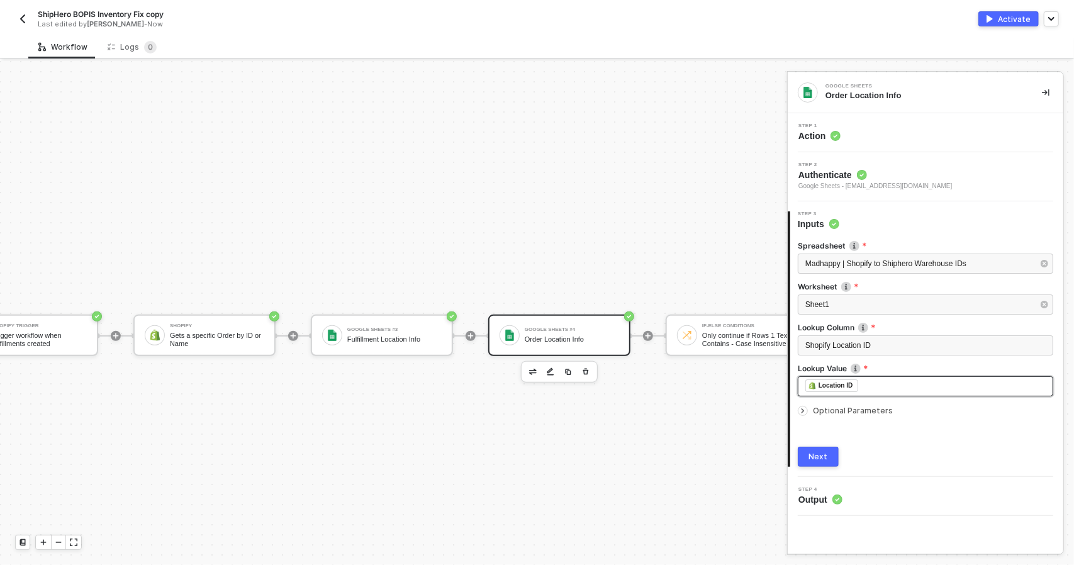
click at [867, 387] on div "﻿ ﻿ Location ID ﻿" at bounding box center [925, 386] width 240 height 14
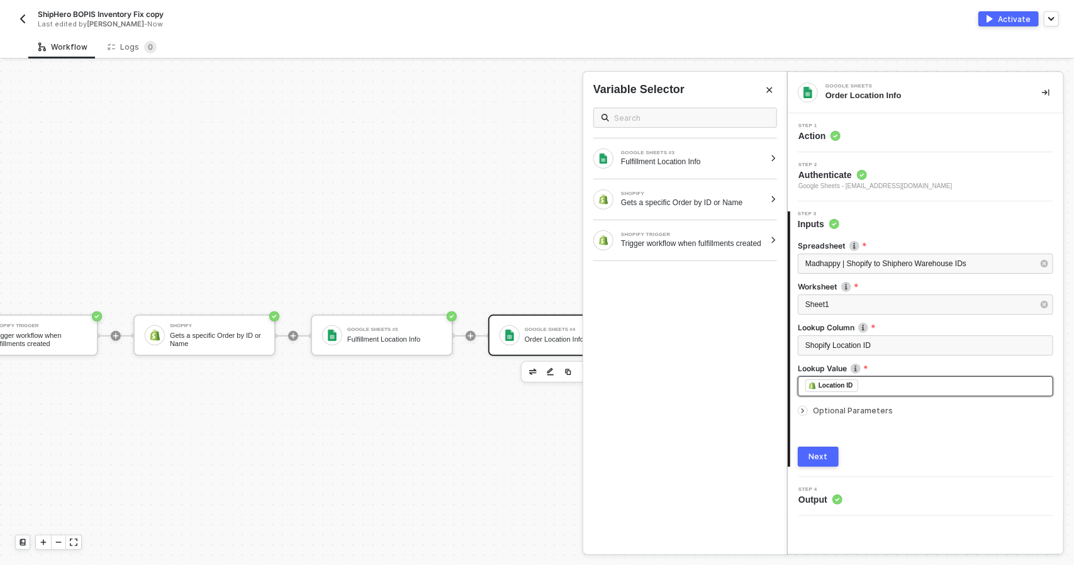
click at [872, 387] on div "﻿ ﻿ Location ID ﻿" at bounding box center [925, 386] width 240 height 14
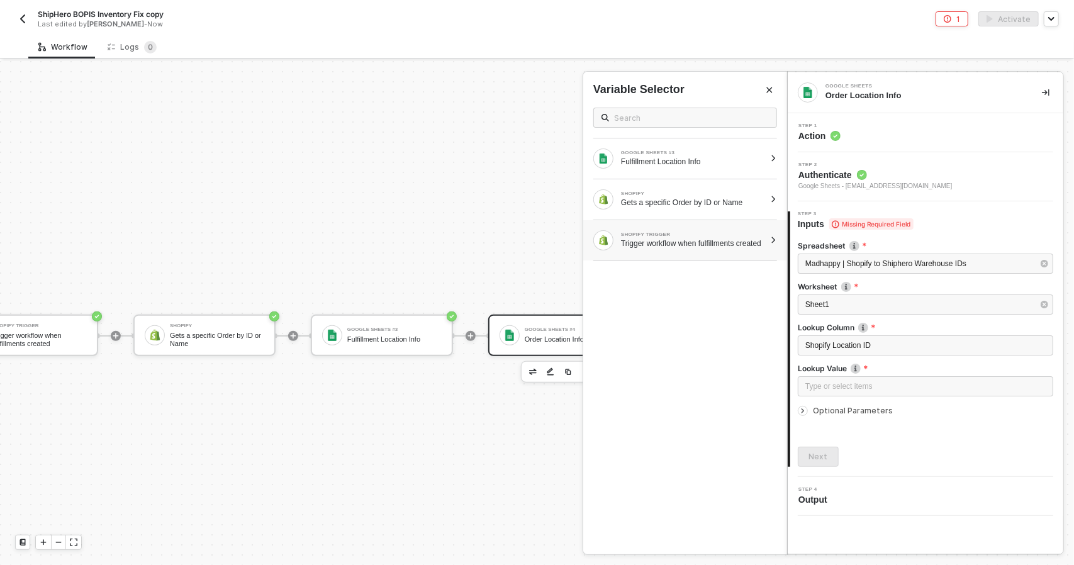
click at [712, 201] on div "Gets a specific Order by ID or Name" at bounding box center [693, 203] width 144 height 10
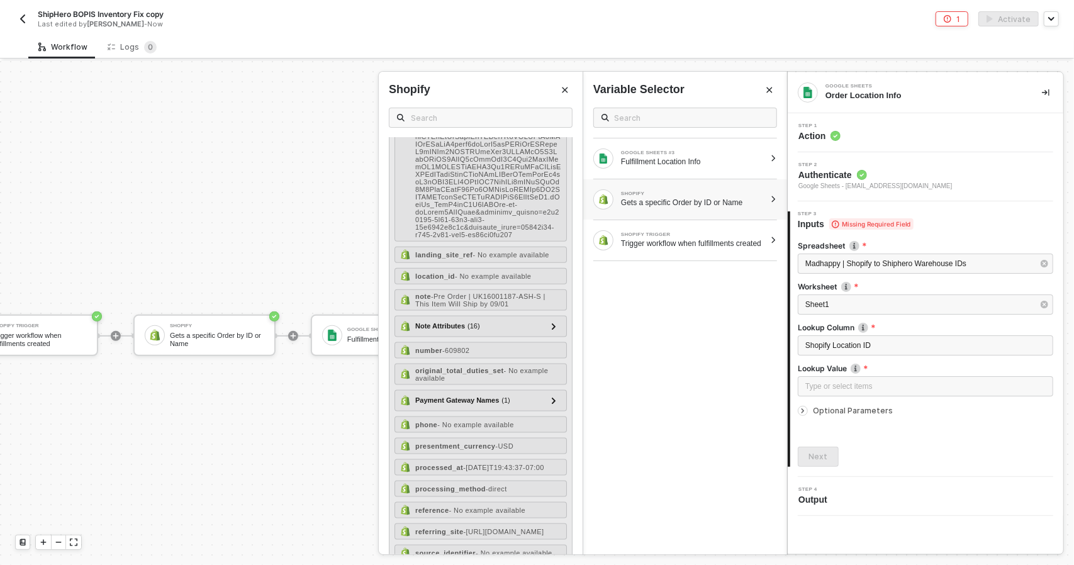
scroll to position [1007, 0]
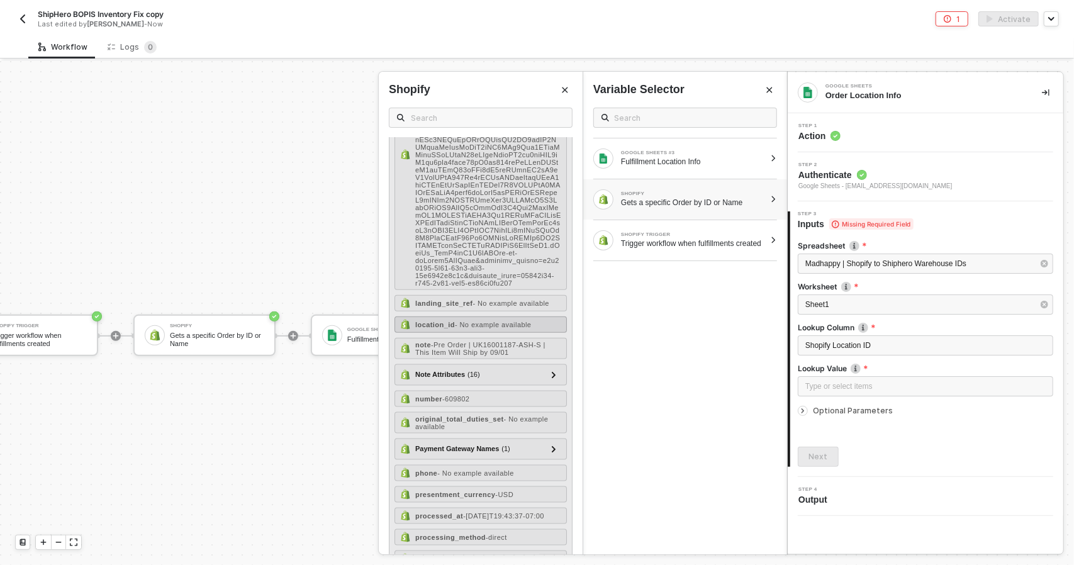
click at [496, 328] on span "- No example available" at bounding box center [493, 325] width 77 height 8
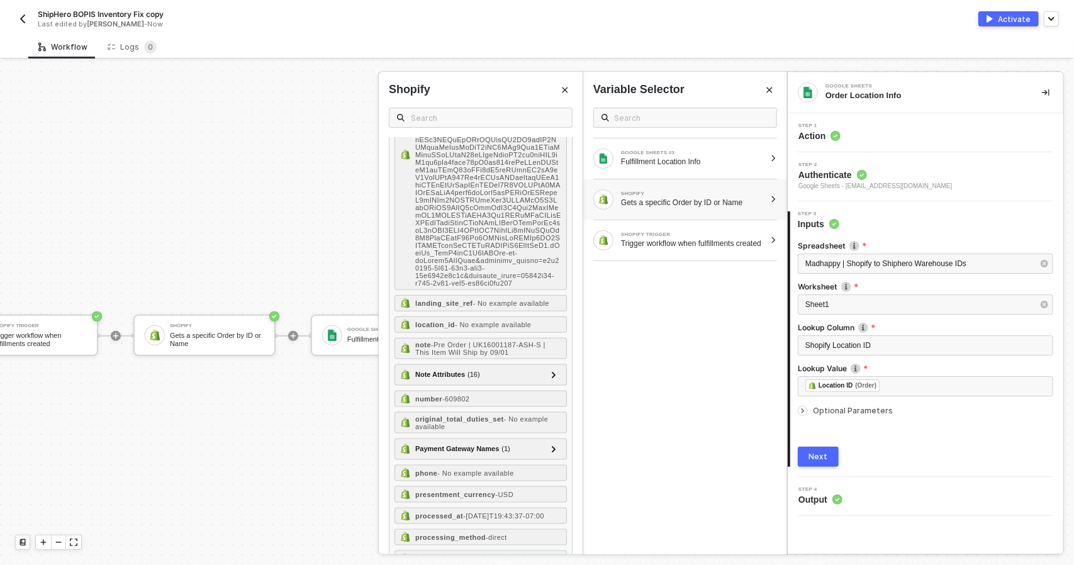
click at [798, 412] on div at bounding box center [803, 411] width 10 height 10
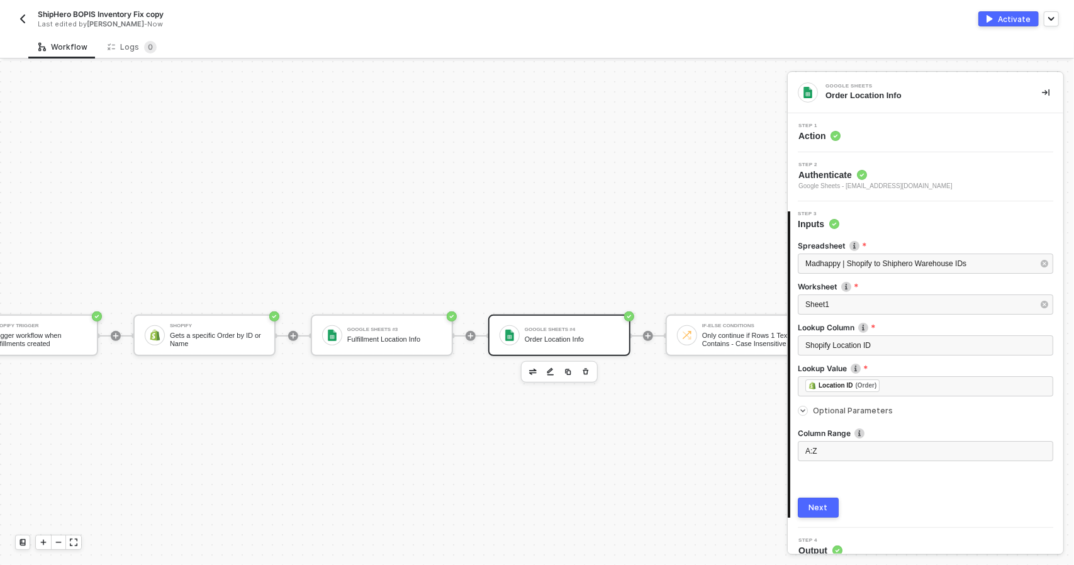
click at [833, 505] on button "Next" at bounding box center [818, 508] width 41 height 20
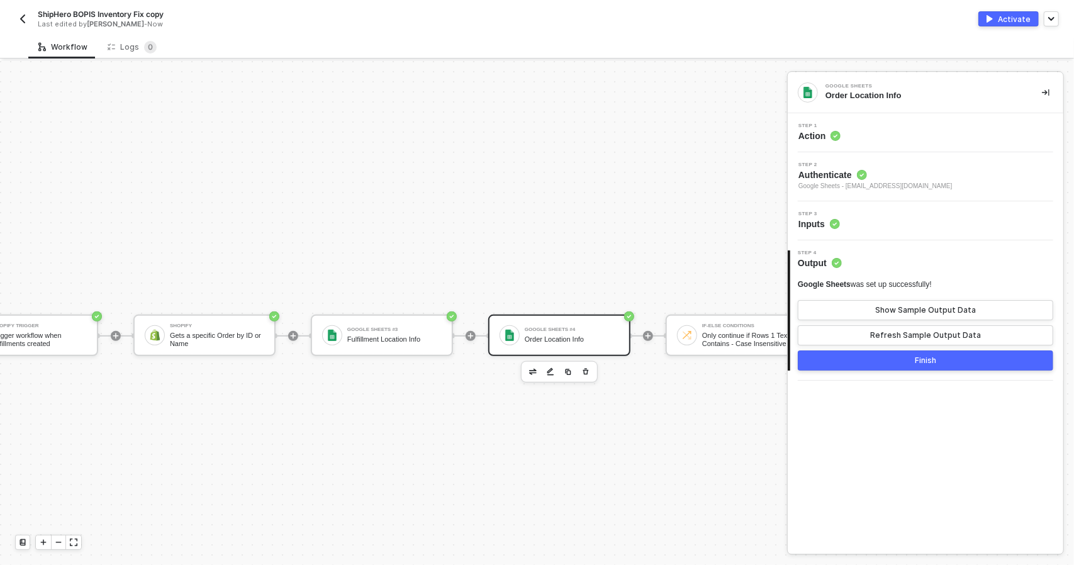
click at [915, 357] on div "Finish" at bounding box center [925, 360] width 21 height 10
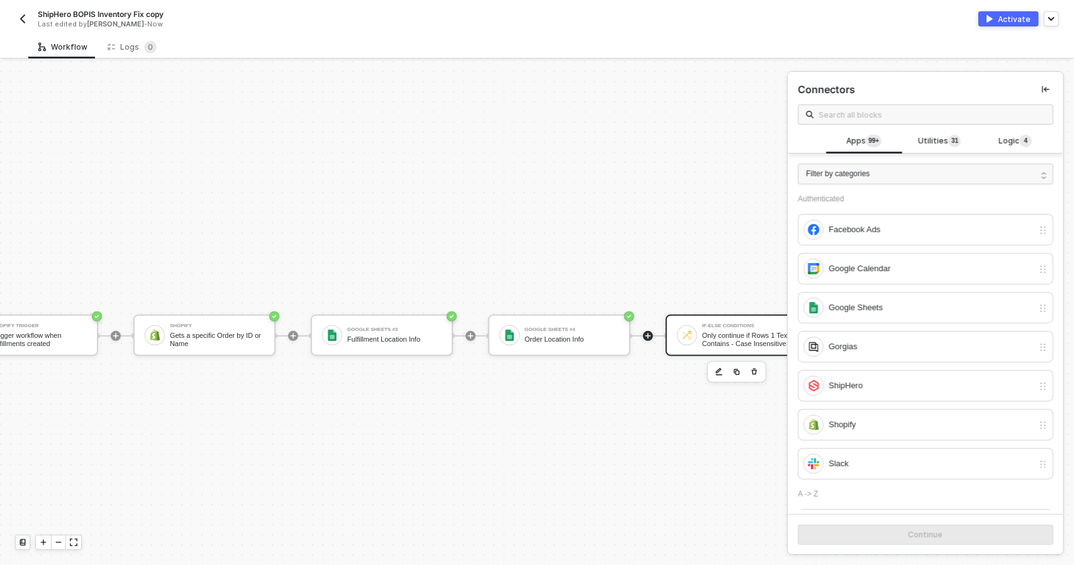
click at [705, 342] on div "Only continue if Rows 1 Text Contains - Case Insensitive POS" at bounding box center [749, 340] width 94 height 16
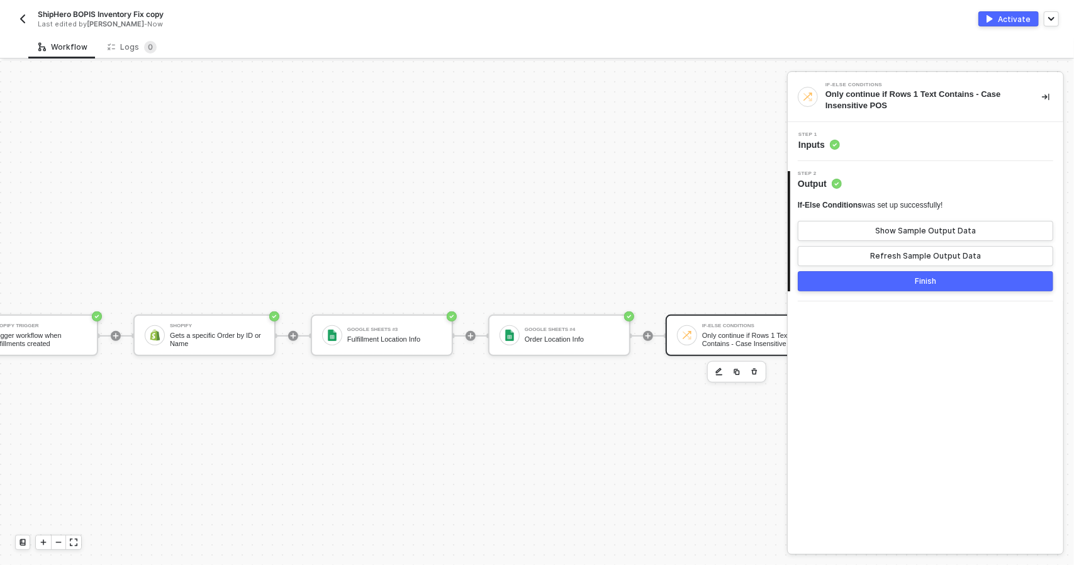
click at [910, 290] on button "Finish" at bounding box center [925, 281] width 255 height 20
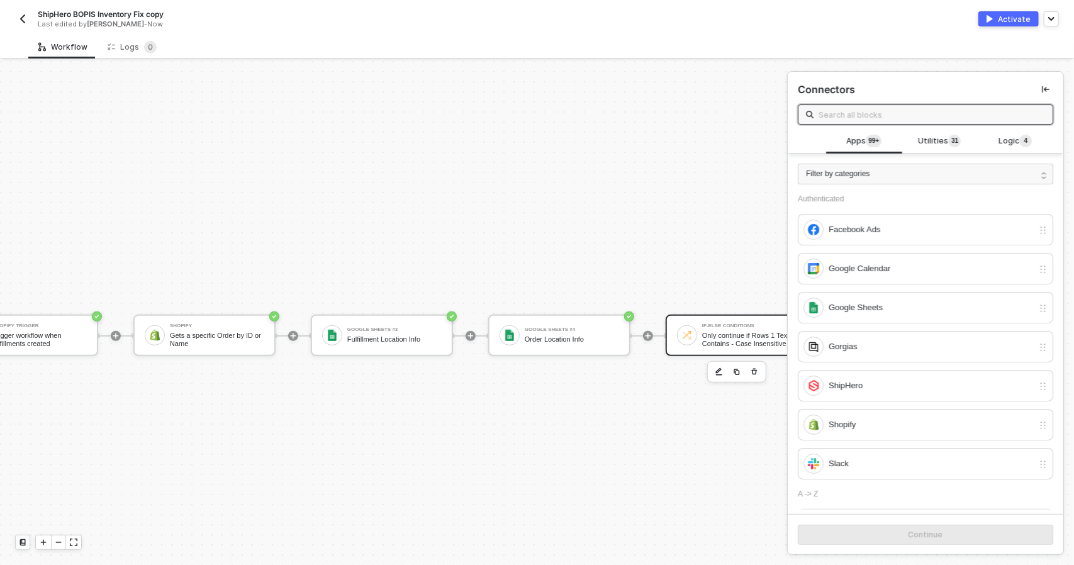
click at [723, 339] on div "Only continue if Rows 1 Text Contains - Case Insensitive POS" at bounding box center [749, 340] width 94 height 16
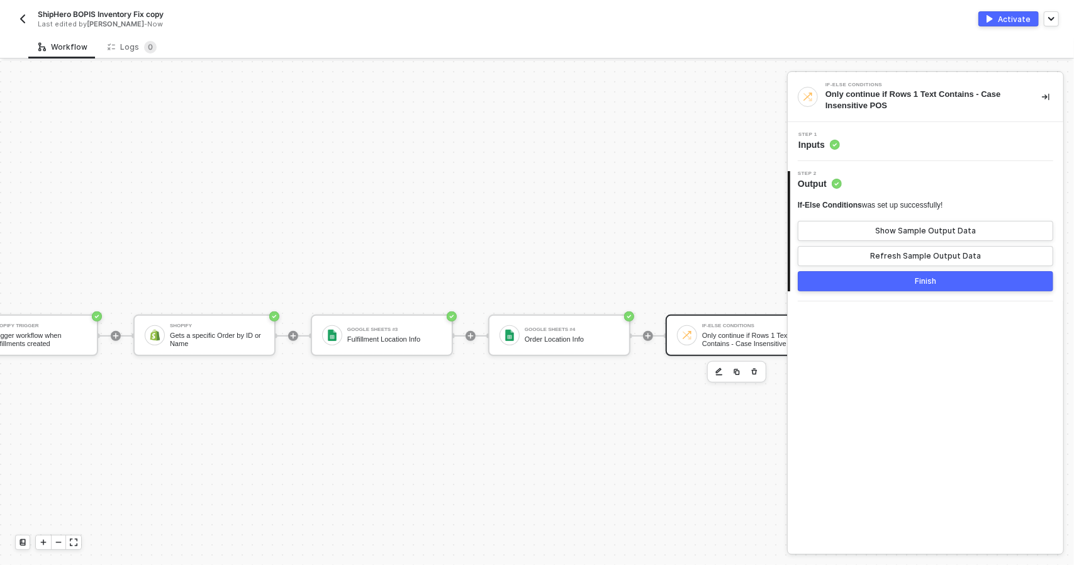
click at [917, 148] on div "Step 1 Inputs" at bounding box center [927, 141] width 272 height 19
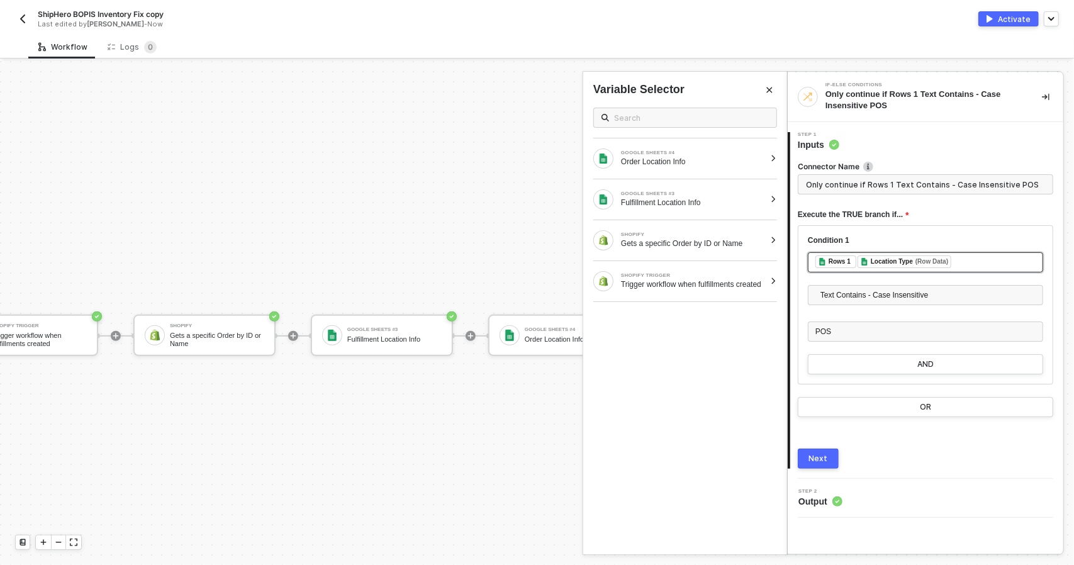
click at [955, 264] on div "﻿ ﻿ Rows 1 ﻿ ﻿ Location Type (Row Data) ﻿" at bounding box center [925, 262] width 220 height 14
click at [957, 262] on div "﻿ ﻿ Rows 1 ﻿ ﻿ Location Type (Row Data) ﻿" at bounding box center [925, 262] width 220 height 14
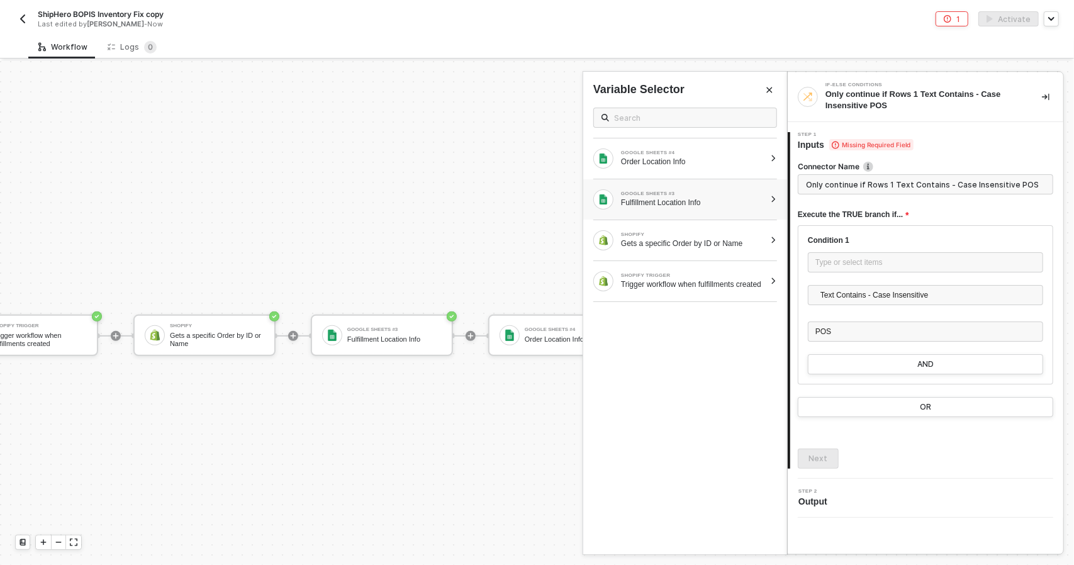
click at [747, 201] on div "Fulfillment Location Info" at bounding box center [693, 203] width 144 height 10
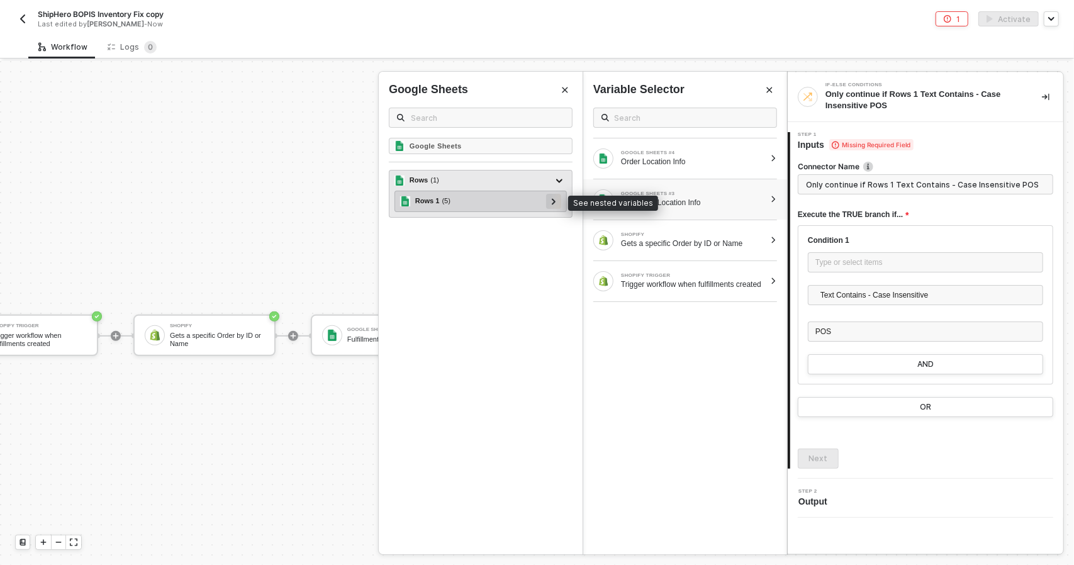
click at [559, 204] on div at bounding box center [553, 201] width 15 height 15
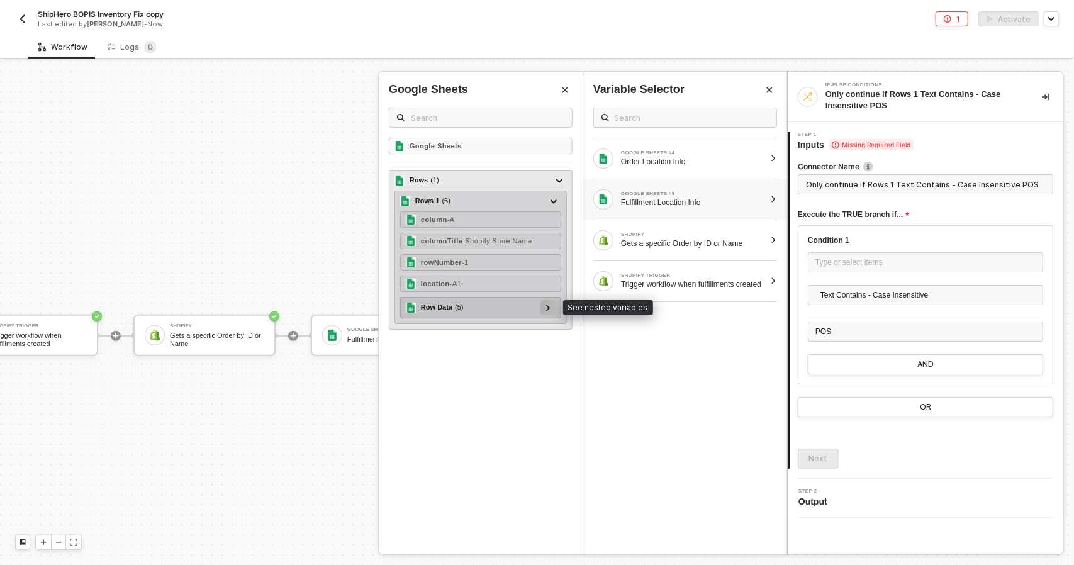
click at [554, 304] on div at bounding box center [547, 307] width 15 height 15
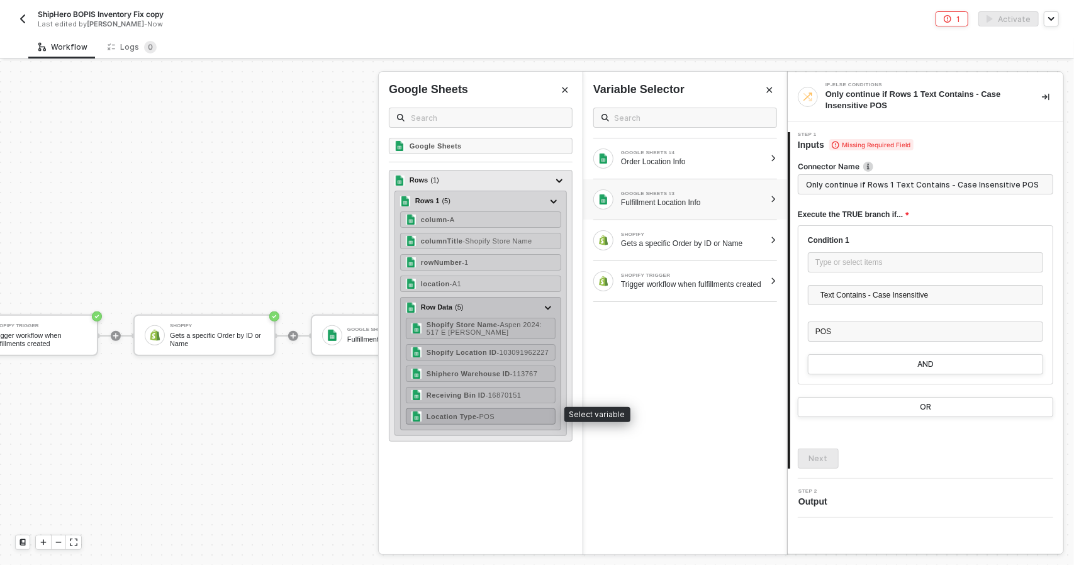
click at [503, 411] on div "Location Type - POS" at bounding box center [481, 416] width 150 height 16
type input "Only continue if Location Type Text Contains - Case Insensitive POS"
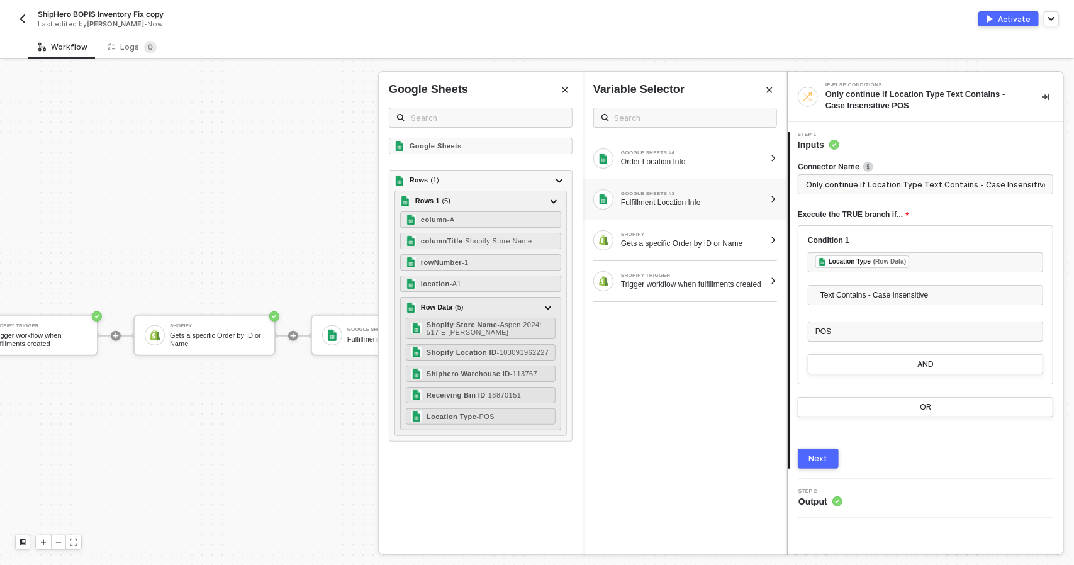
click at [822, 464] on button "Next" at bounding box center [818, 459] width 41 height 20
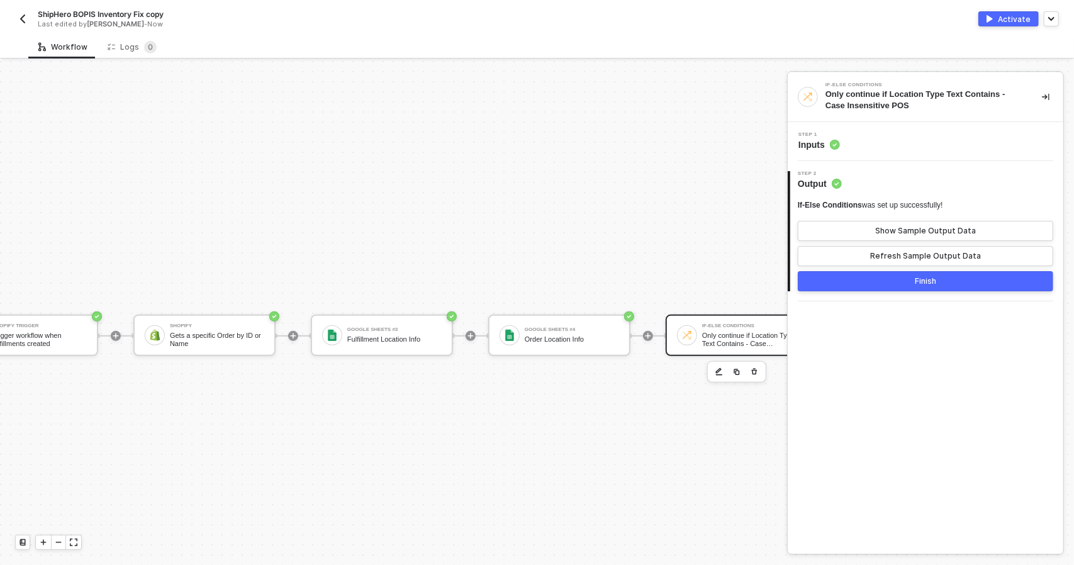
click at [955, 279] on button "Finish" at bounding box center [925, 281] width 255 height 20
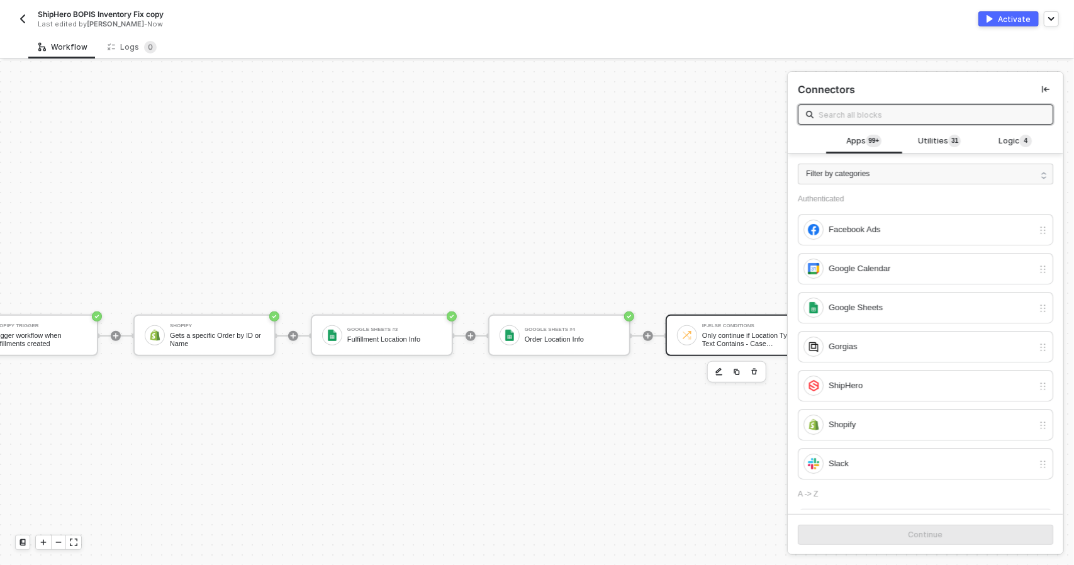
click at [740, 332] on div "Only continue if Location Type Text Contains - Case Insensitive POS" at bounding box center [749, 340] width 94 height 16
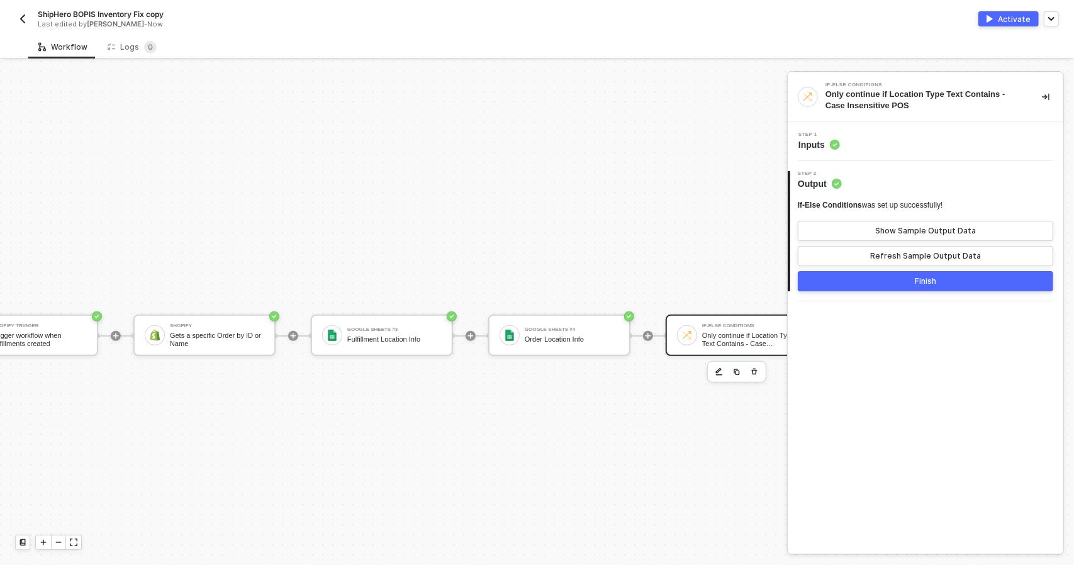
click at [879, 152] on div "Step 1 Inputs" at bounding box center [926, 141] width 276 height 39
click at [882, 140] on div "Step 1 Inputs" at bounding box center [927, 141] width 272 height 19
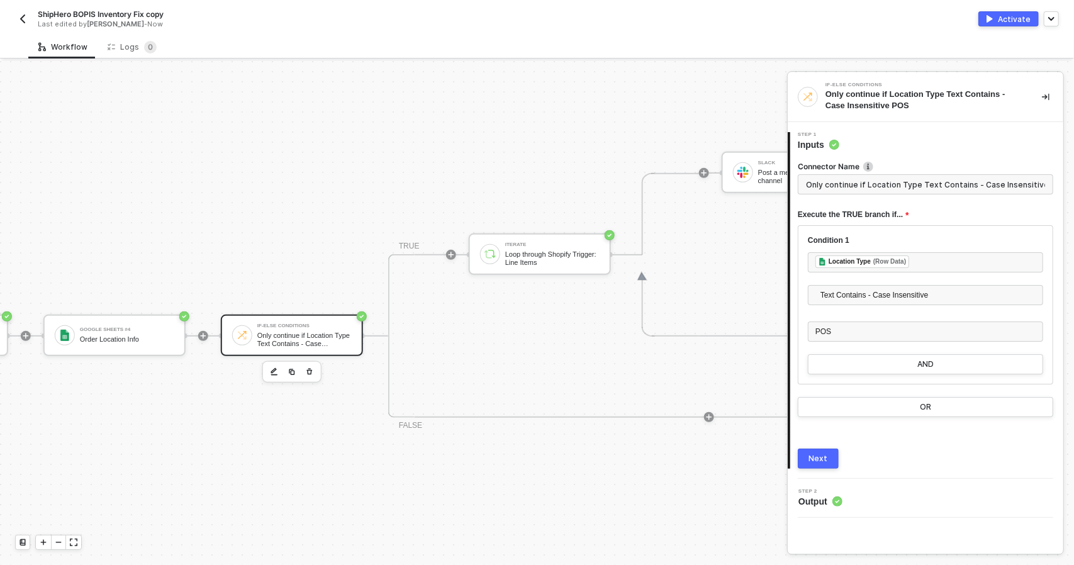
scroll to position [322, 510]
click at [813, 462] on div "Next" at bounding box center [818, 459] width 19 height 10
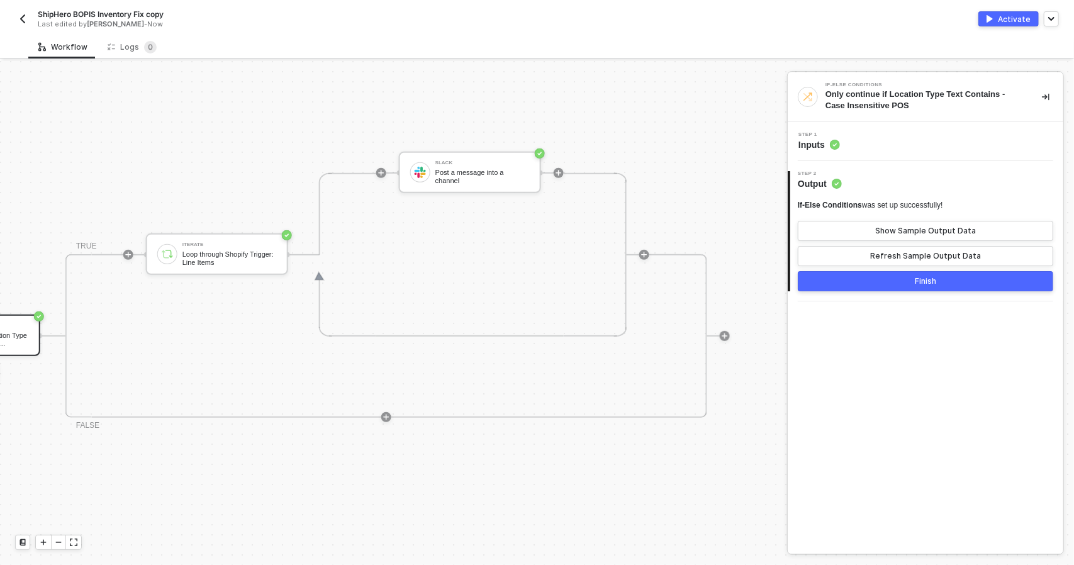
scroll to position [322, 857]
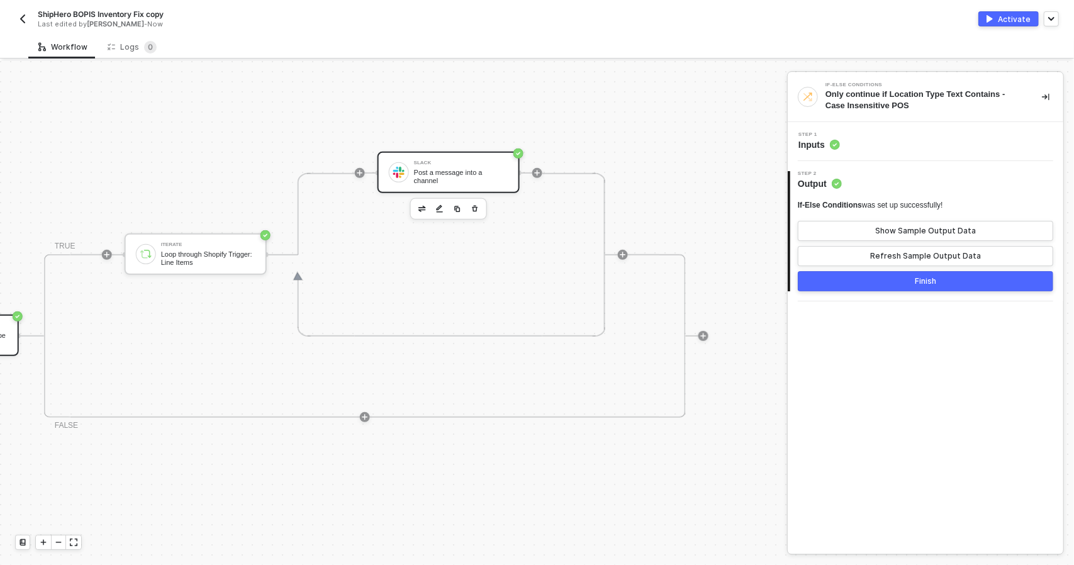
click at [447, 165] on div "Slack" at bounding box center [461, 162] width 94 height 5
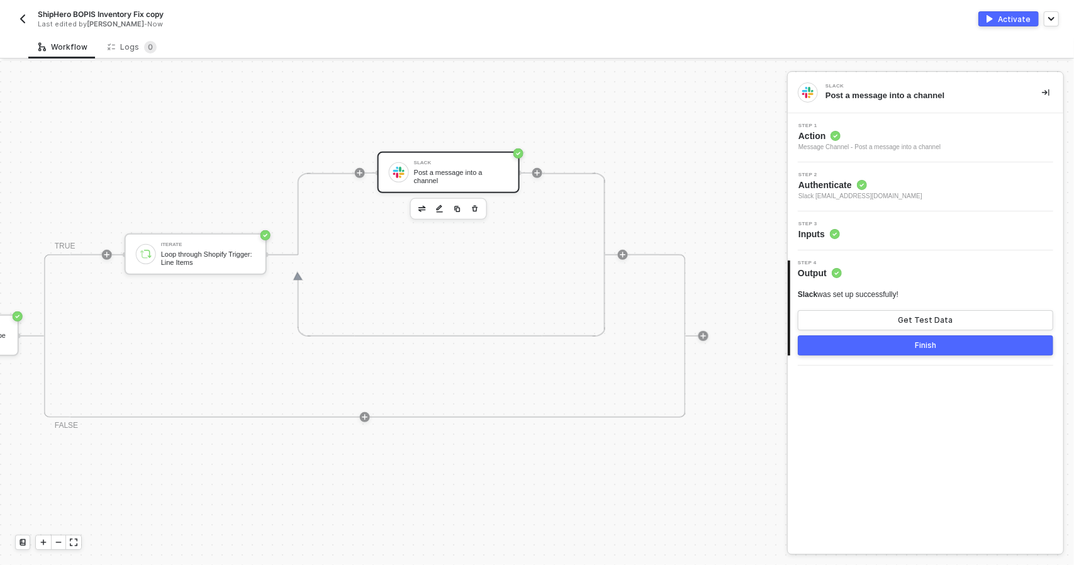
click at [875, 359] on div "4 Step 4 Output Slack was set up successfully! Get Test Data Finish" at bounding box center [926, 307] width 276 height 115
click at [876, 344] on button "Finish" at bounding box center [925, 345] width 255 height 20
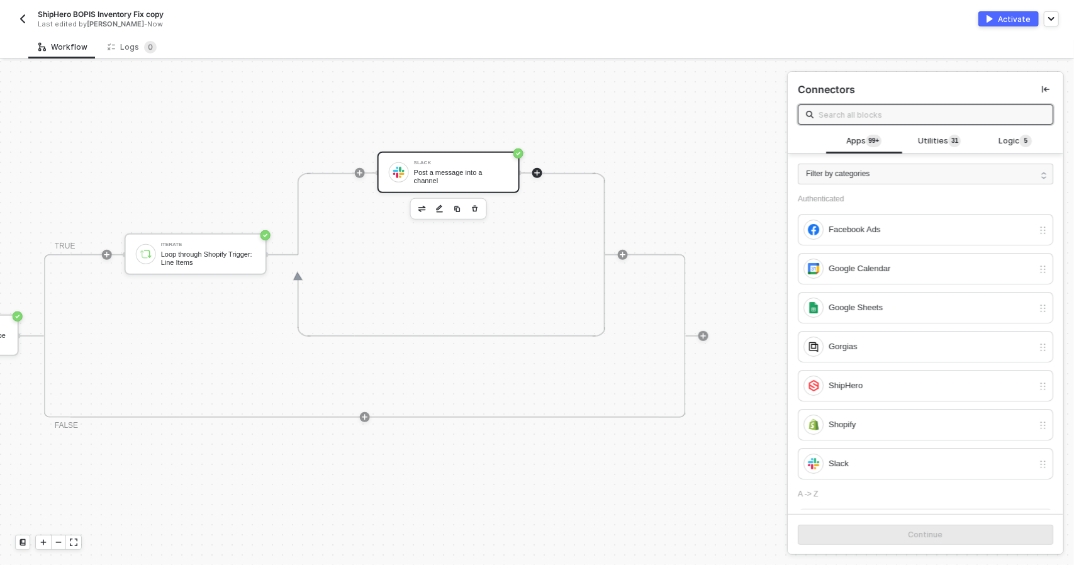
click at [450, 172] on div "Post a message into a channel" at bounding box center [461, 177] width 94 height 16
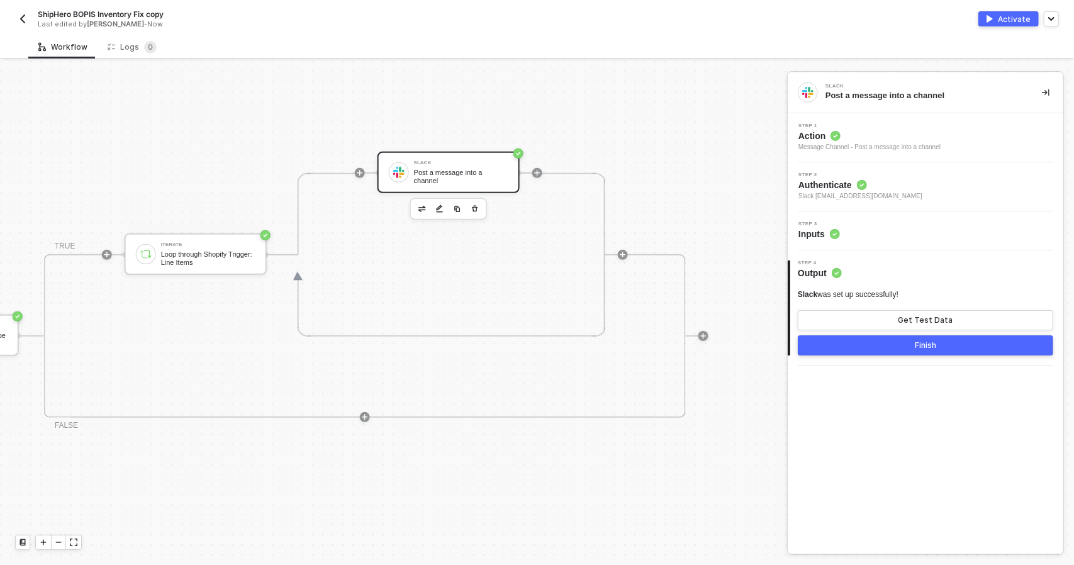
click at [813, 228] on span "Inputs" at bounding box center [819, 234] width 42 height 13
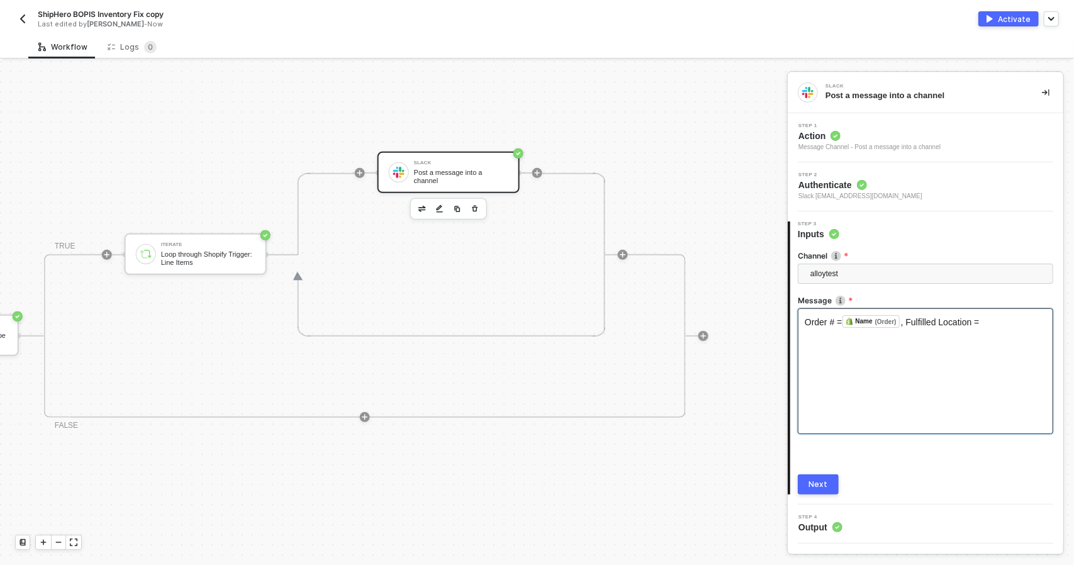
click at [936, 352] on div "Order # = Name (Order) ﻿ , Fulfilled Location =" at bounding box center [925, 371] width 255 height 126
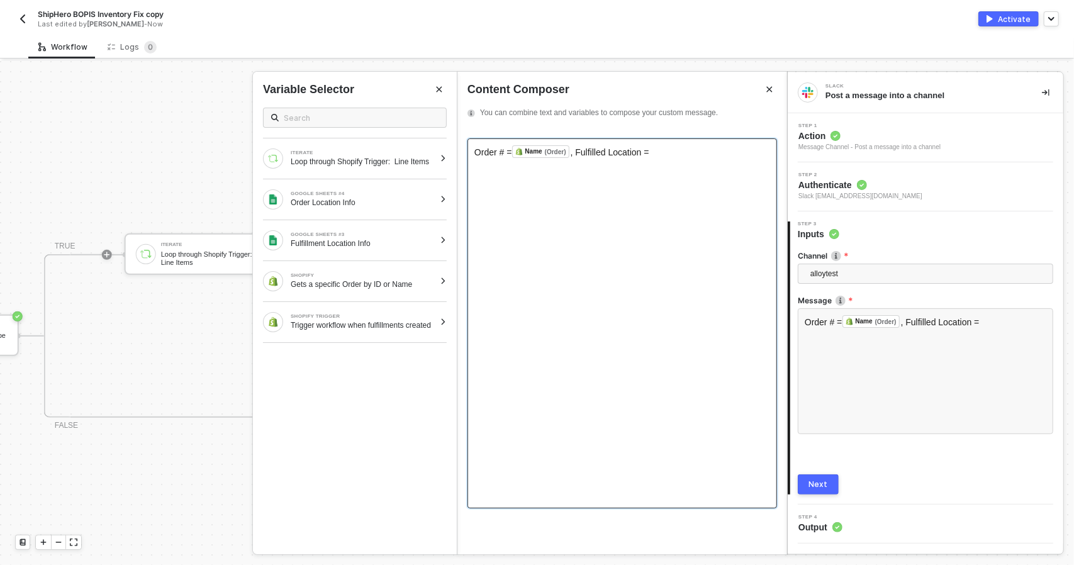
click at [575, 192] on div "Order # = Name (Order) ﻿ , Fulfilled Location =" at bounding box center [622, 323] width 310 height 370
click at [672, 146] on div "Order # = Name (Order) ﻿ , Fulfilled Location =" at bounding box center [622, 151] width 296 height 13
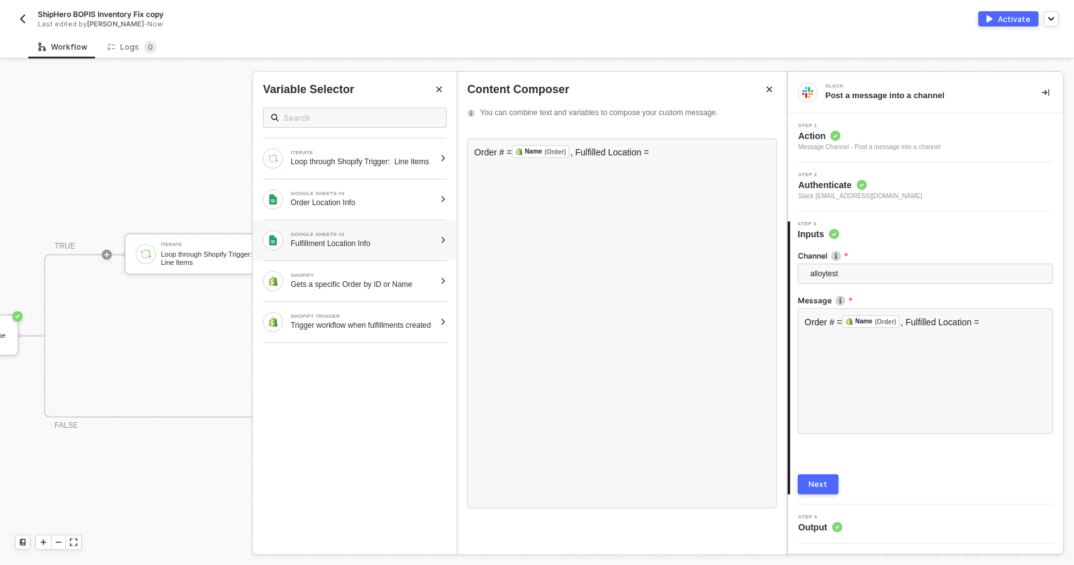
click at [300, 235] on div "GOOGLE SHEETS #3 Fulfillment Location Info" at bounding box center [349, 240] width 172 height 20
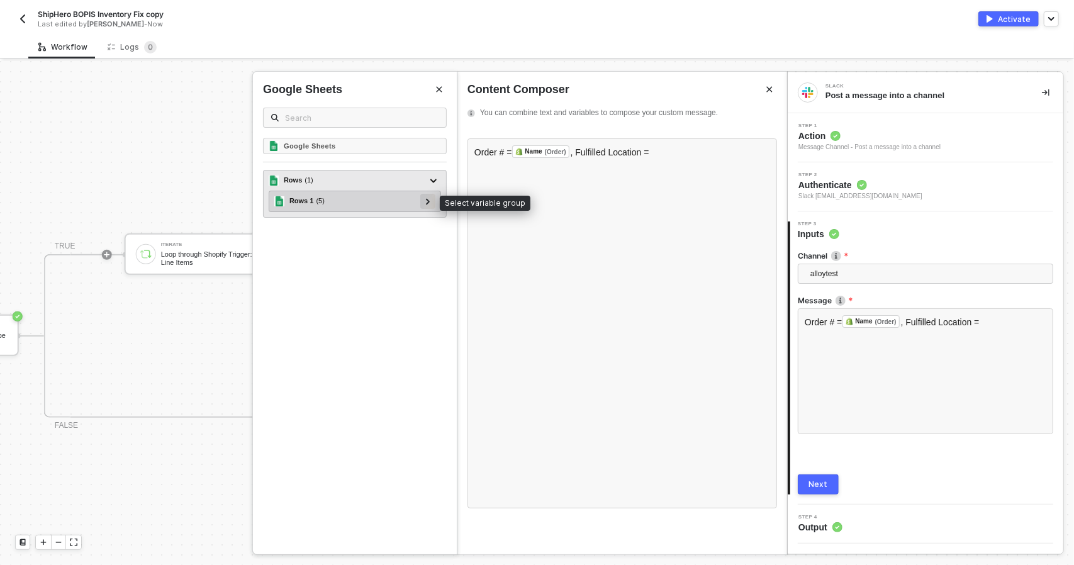
click at [430, 202] on icon at bounding box center [428, 201] width 4 height 6
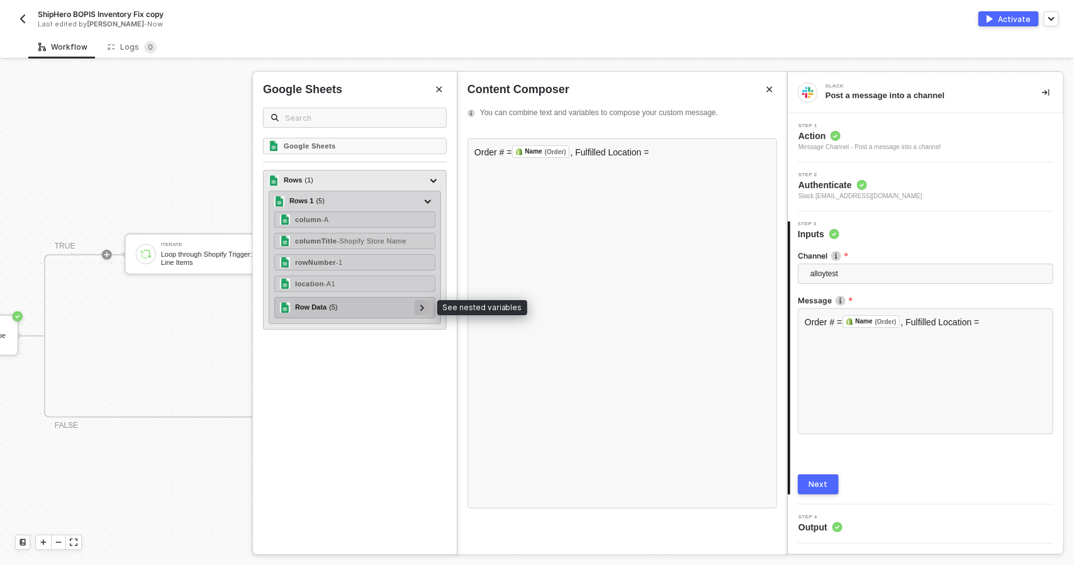
click at [424, 304] on icon at bounding box center [422, 307] width 4 height 6
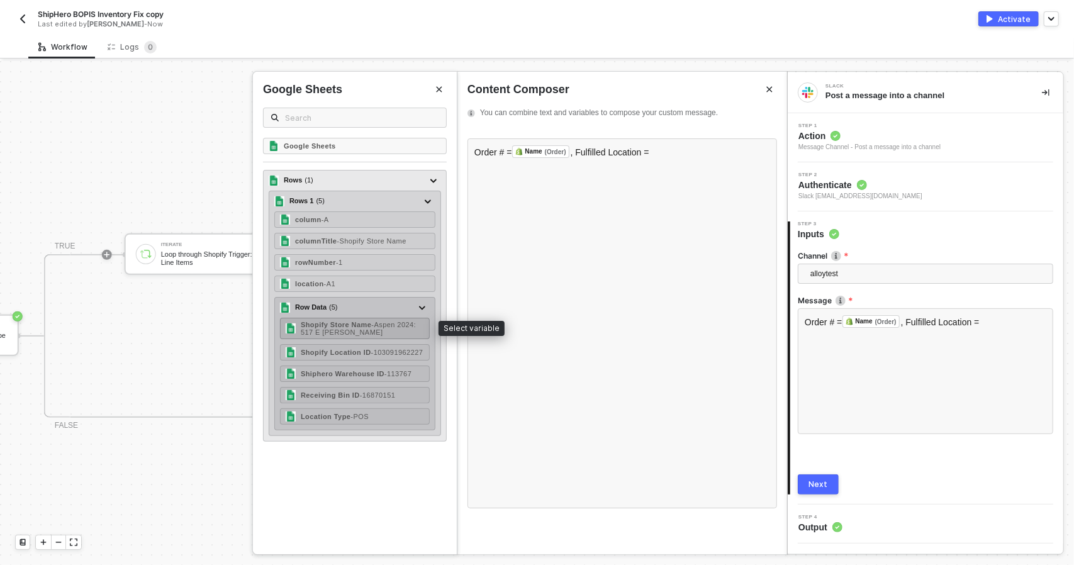
click at [380, 328] on div "Shopify Store Name - Aspen 2024: 517 E Hopkins" at bounding box center [362, 328] width 123 height 15
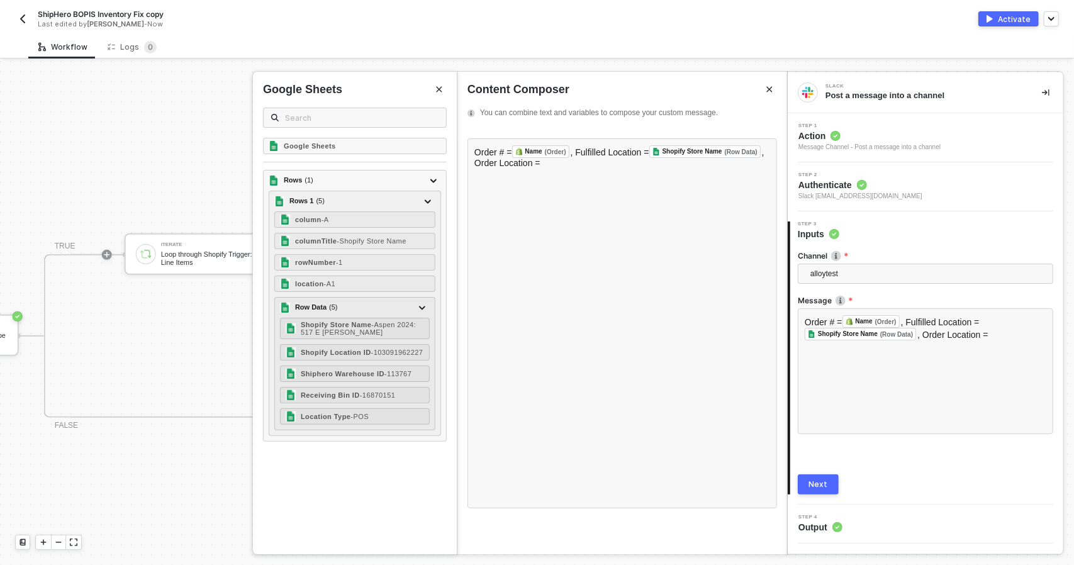
click at [434, 92] on button "Close" at bounding box center [439, 89] width 15 height 15
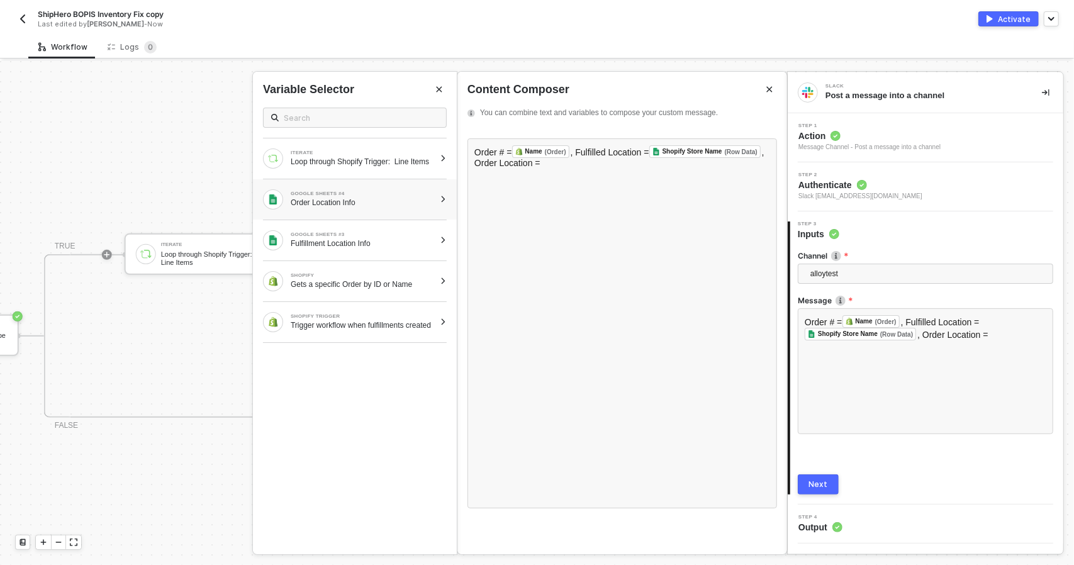
click at [384, 196] on div "GOOGLE SHEETS #4" at bounding box center [363, 193] width 144 height 5
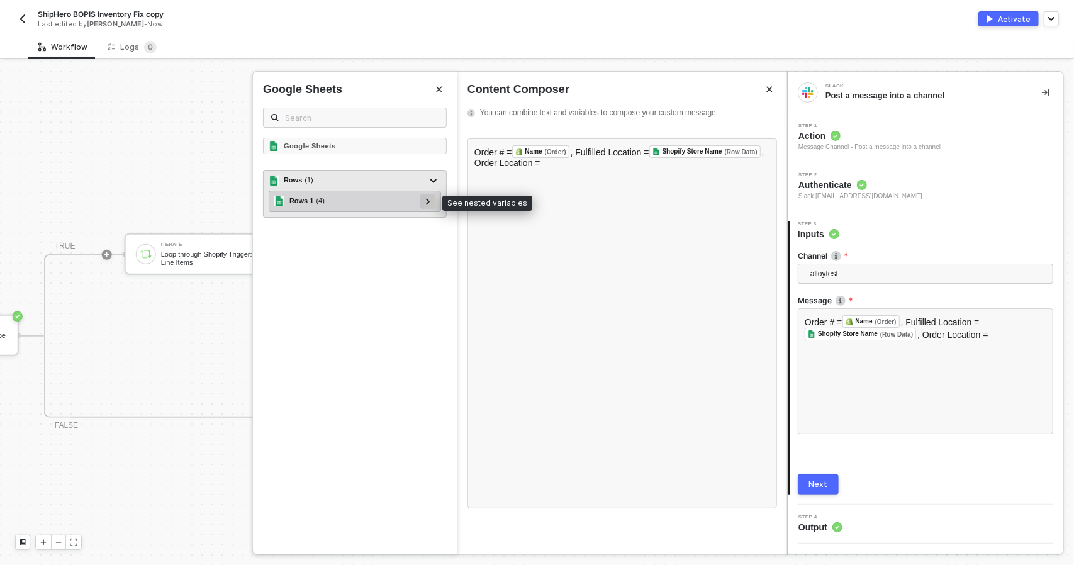
click at [432, 206] on div at bounding box center [427, 201] width 15 height 15
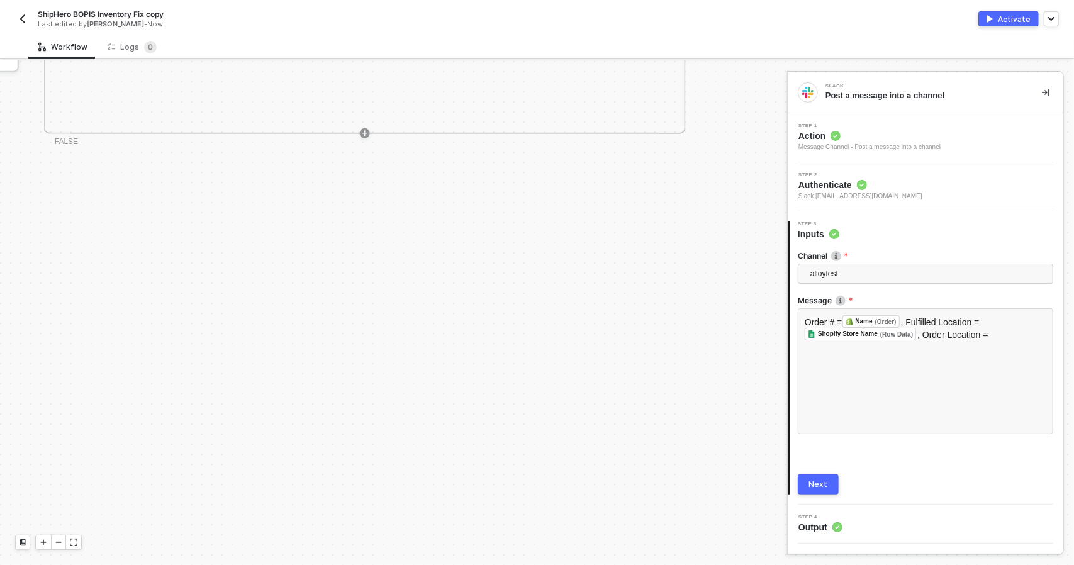
drag, startPoint x: 422, startPoint y: 559, endPoint x: 330, endPoint y: 555, distance: 92.6
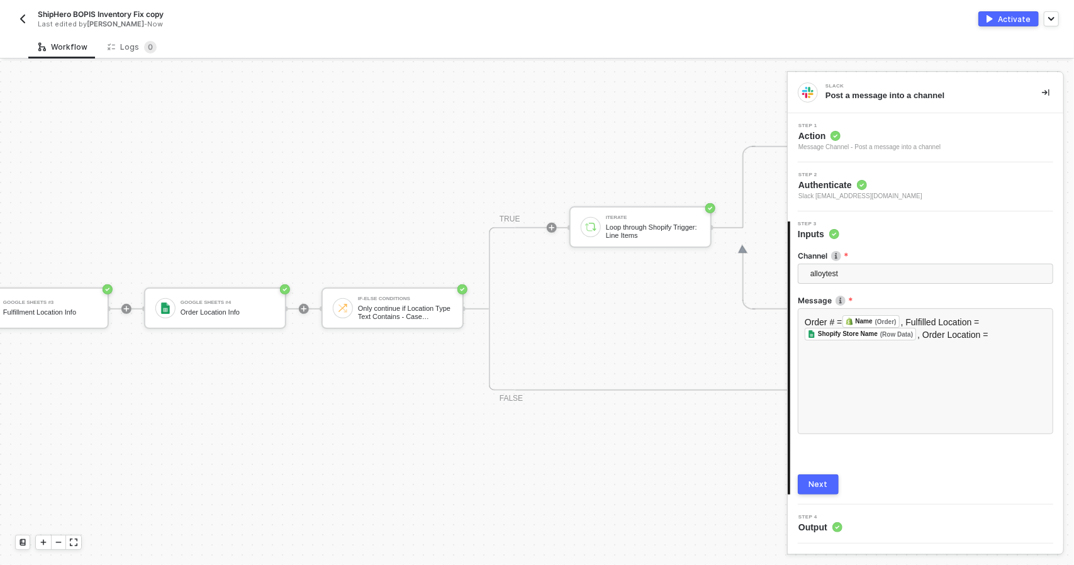
scroll to position [349, 386]
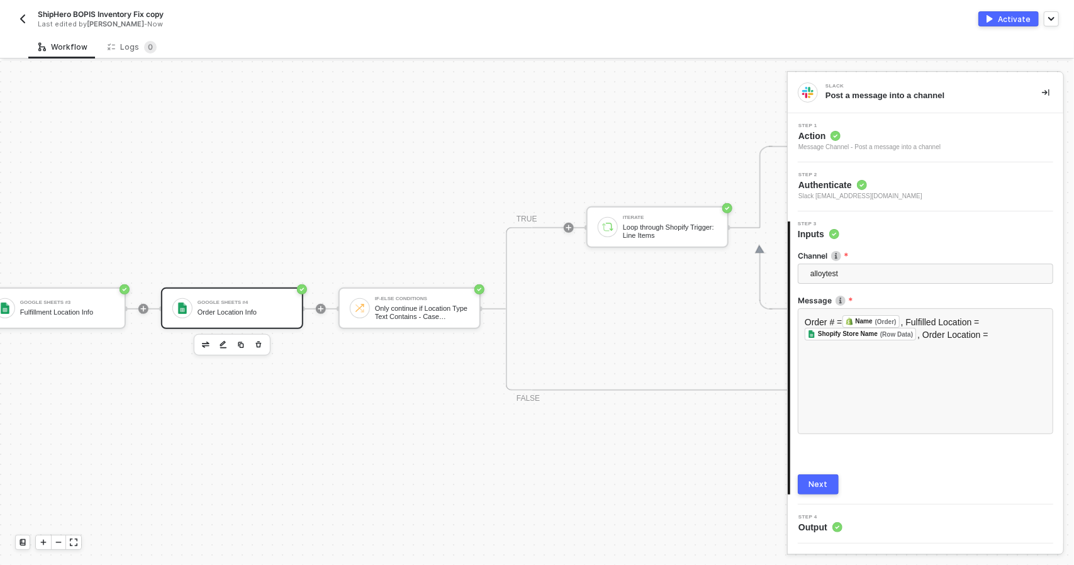
click at [258, 302] on div "Google Sheets #4" at bounding box center [245, 302] width 94 height 5
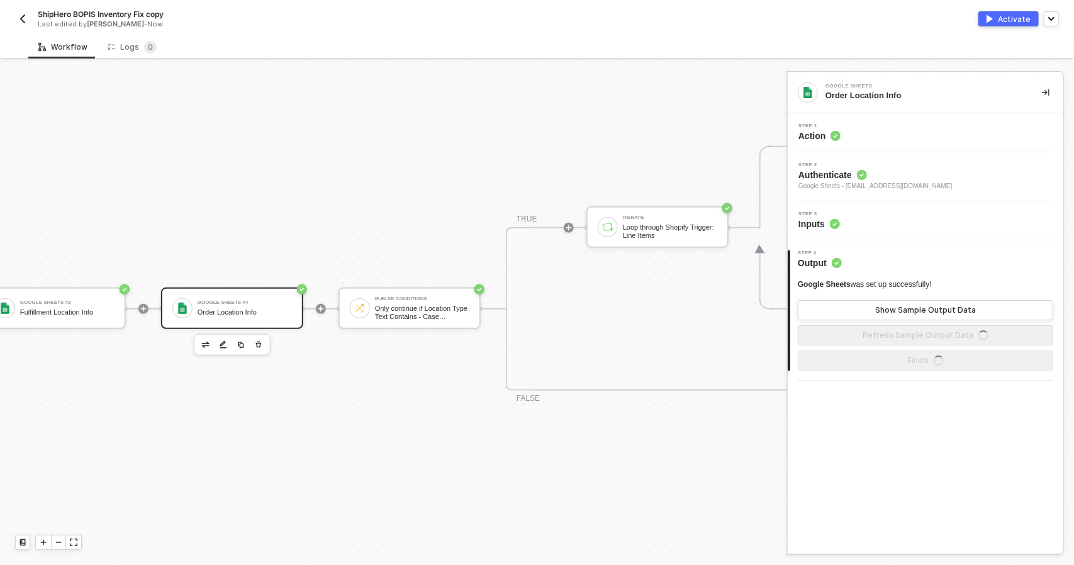
click at [896, 215] on div "Step 3 Inputs" at bounding box center [927, 220] width 272 height 19
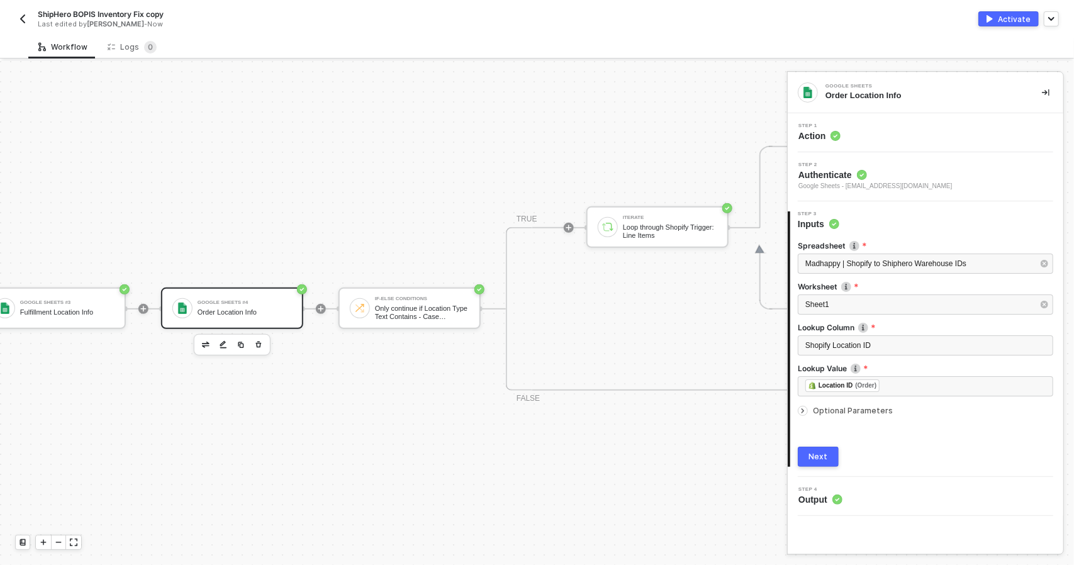
click at [805, 410] on icon "icon-arrow-right-small" at bounding box center [803, 411] width 8 height 8
click at [822, 503] on div "Next" at bounding box center [818, 508] width 19 height 10
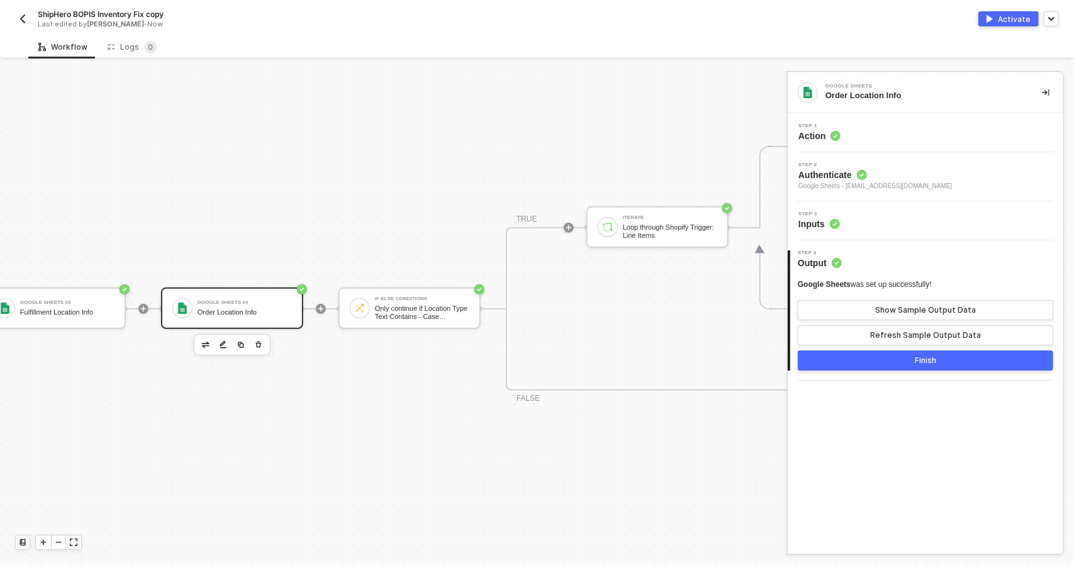
click at [844, 357] on button "Finish" at bounding box center [925, 360] width 255 height 20
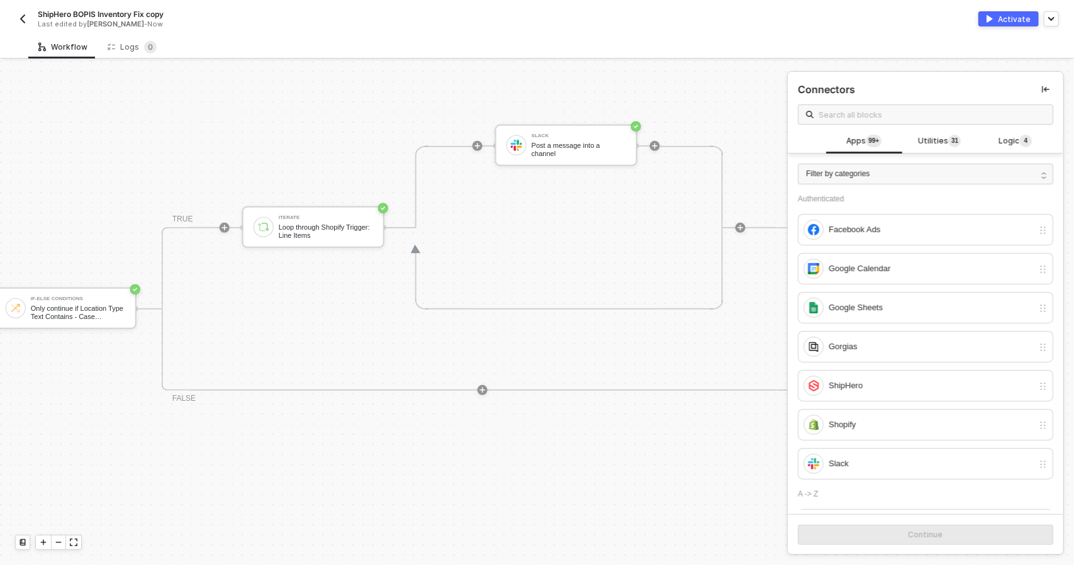
scroll to position [349, 737]
click at [550, 146] on div "Post a message into a channel" at bounding box center [572, 150] width 94 height 16
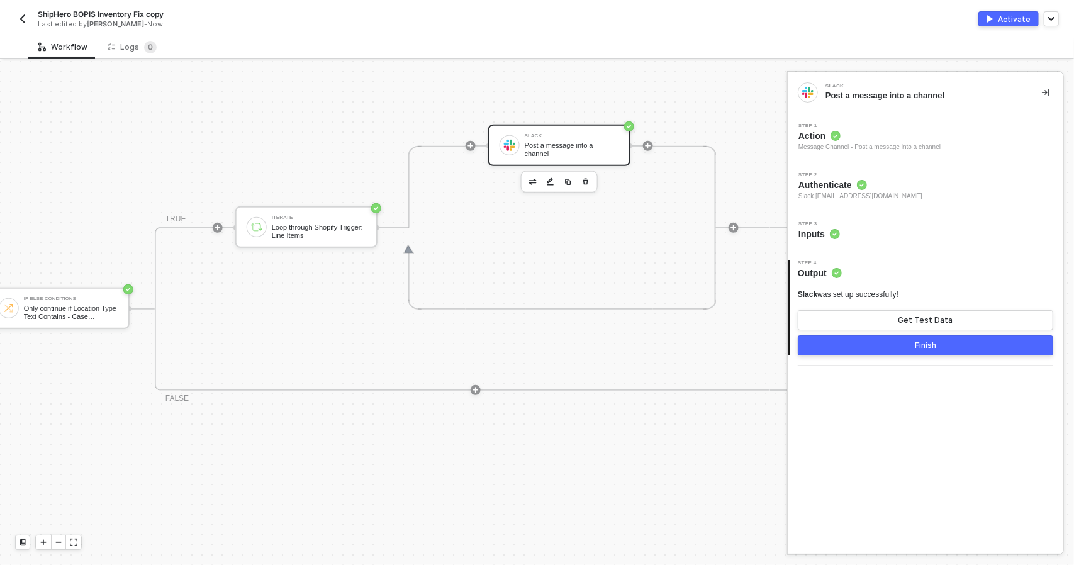
click at [886, 340] on button "Finish" at bounding box center [925, 345] width 255 height 20
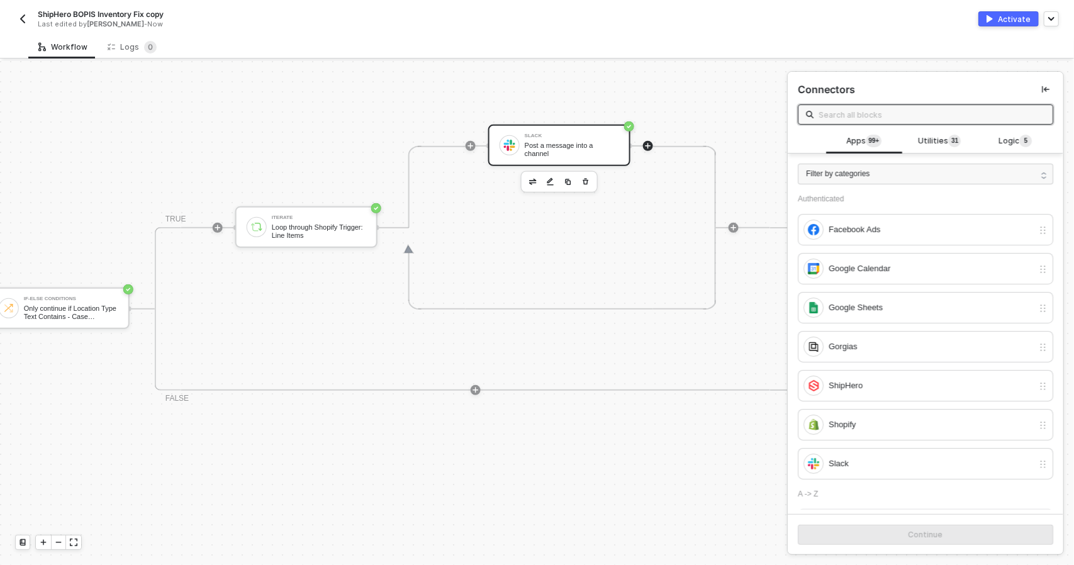
click at [598, 131] on div "Slack Post a message into a channel" at bounding box center [559, 146] width 142 height 42
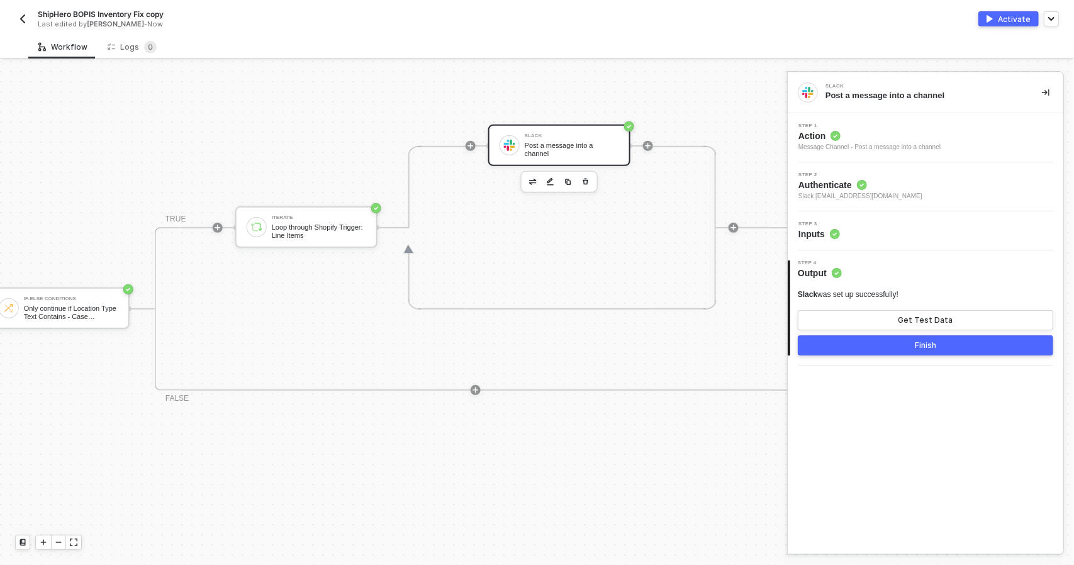
click at [863, 231] on div "Step 3 Inputs" at bounding box center [927, 230] width 272 height 19
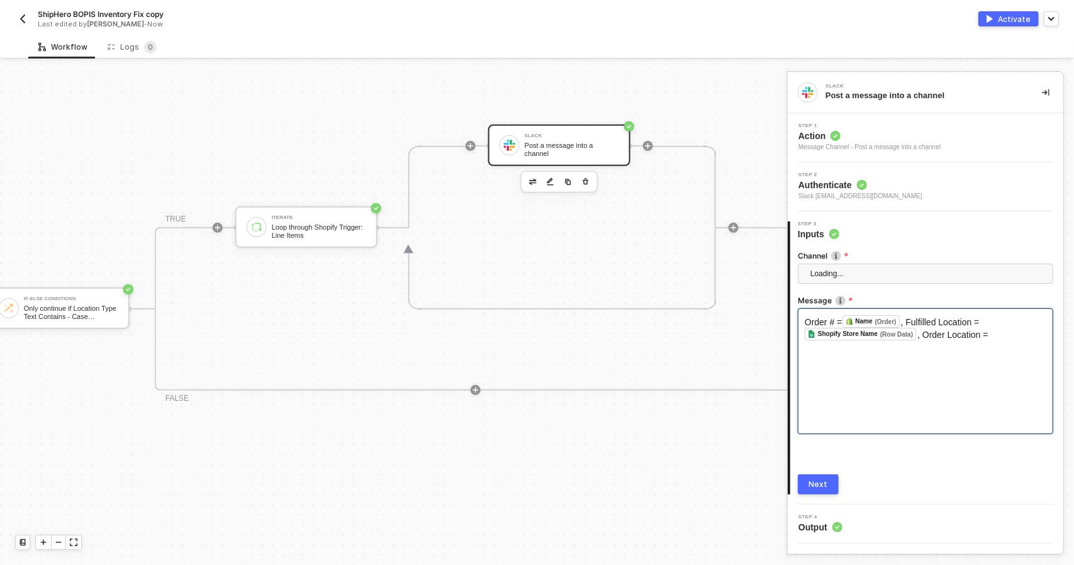
click at [908, 343] on div "Order # = Name (Order) ﻿ , Fulfilled Location = Shopify Store Name (Row Data) ﻿…" at bounding box center [925, 371] width 255 height 126
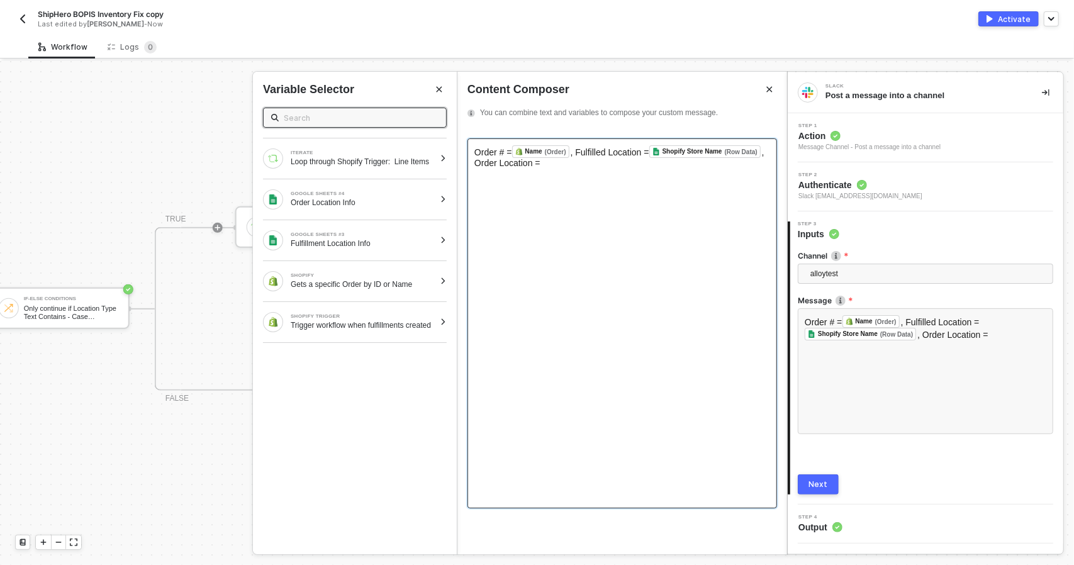
click at [635, 162] on div "Order # = Name (Order) ﻿ , Fulfilled Location = Shopify Store Name (Row Data) ﻿…" at bounding box center [622, 156] width 296 height 23
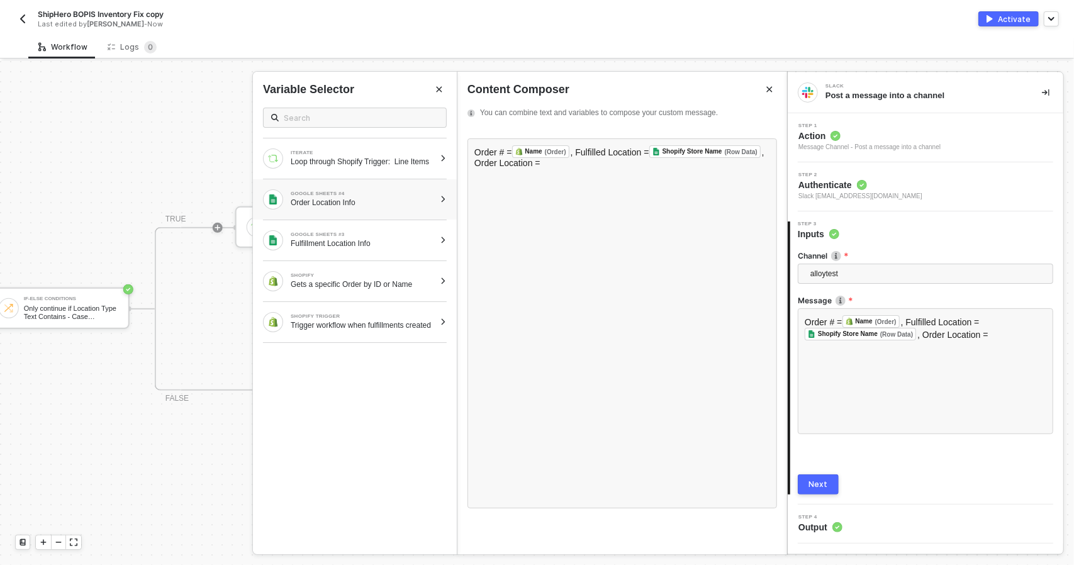
click at [385, 217] on div "GOOGLE SHEETS #4 Order Location Info" at bounding box center [355, 199] width 204 height 40
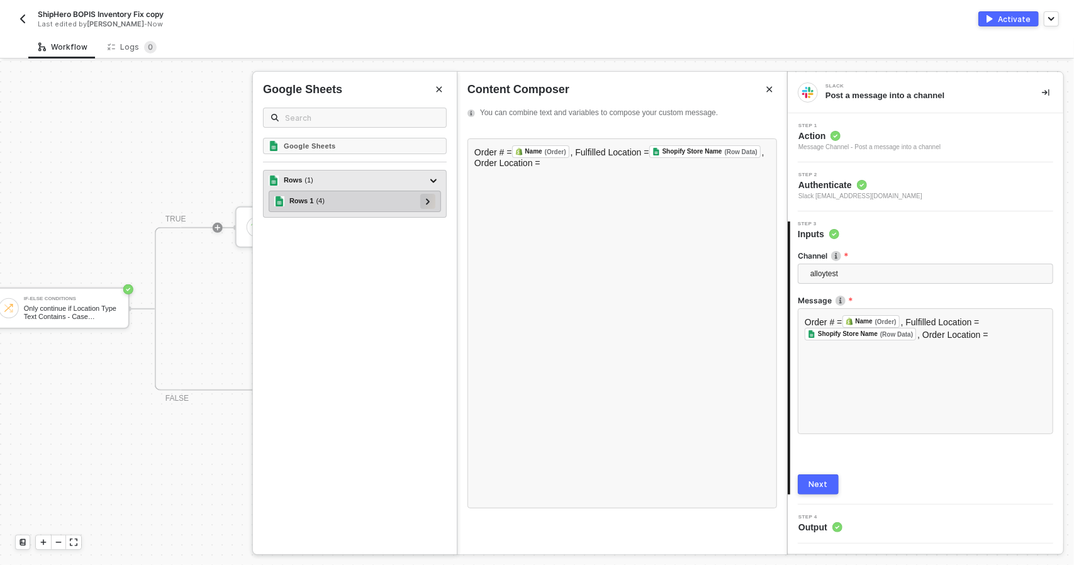
click at [421, 204] on div at bounding box center [427, 201] width 15 height 15
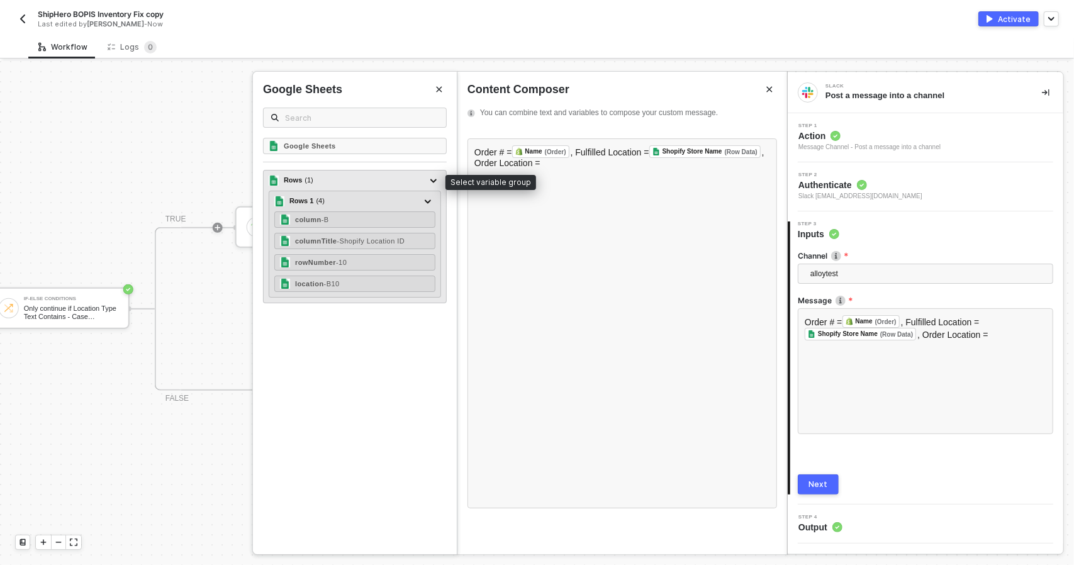
click at [372, 180] on div "Rows ( 1 )" at bounding box center [347, 180] width 157 height 15
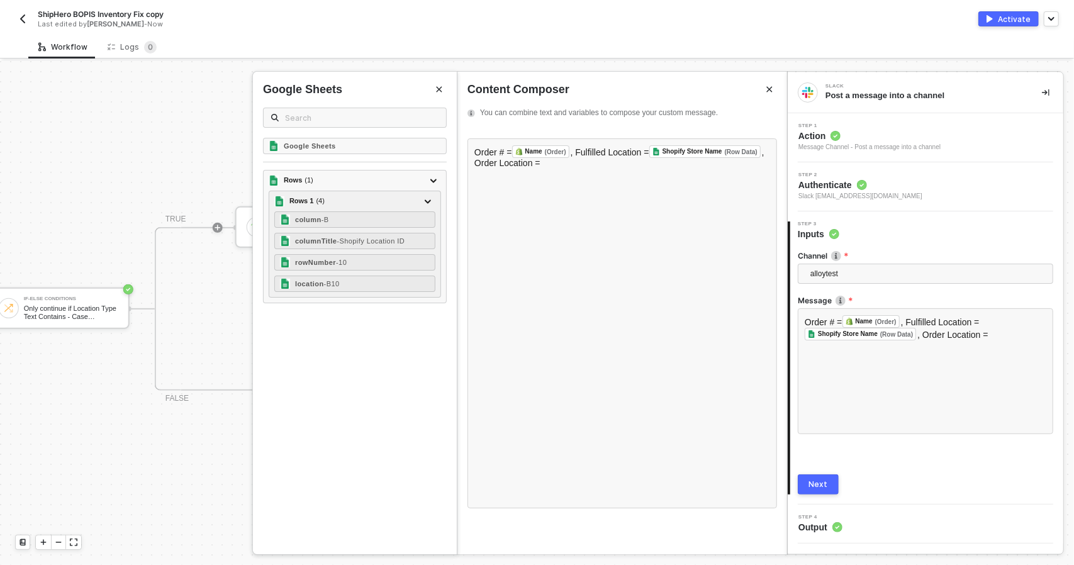
click at [827, 477] on button "Next" at bounding box center [818, 484] width 41 height 20
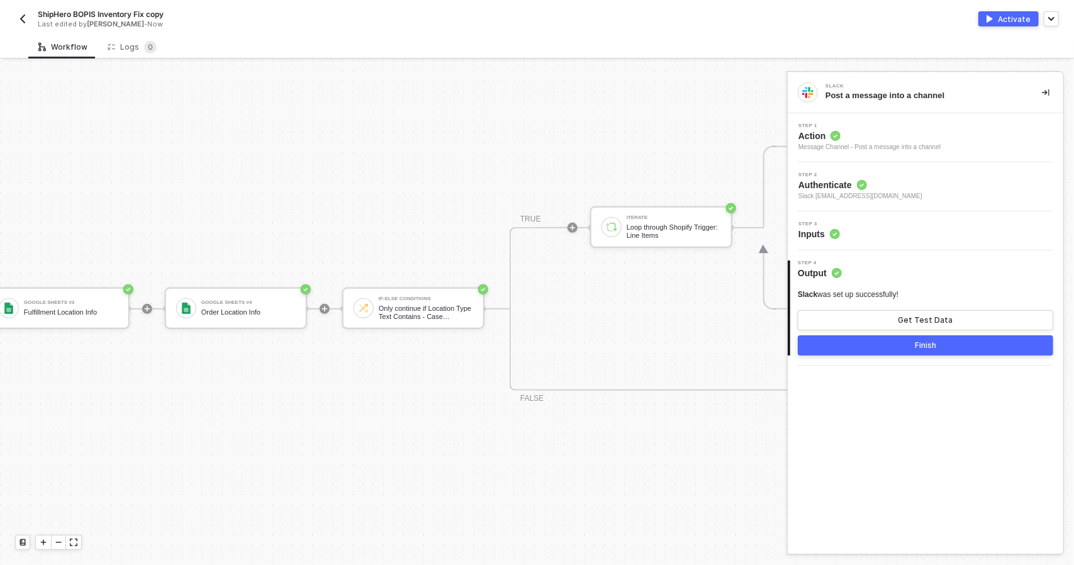
scroll to position [349, 371]
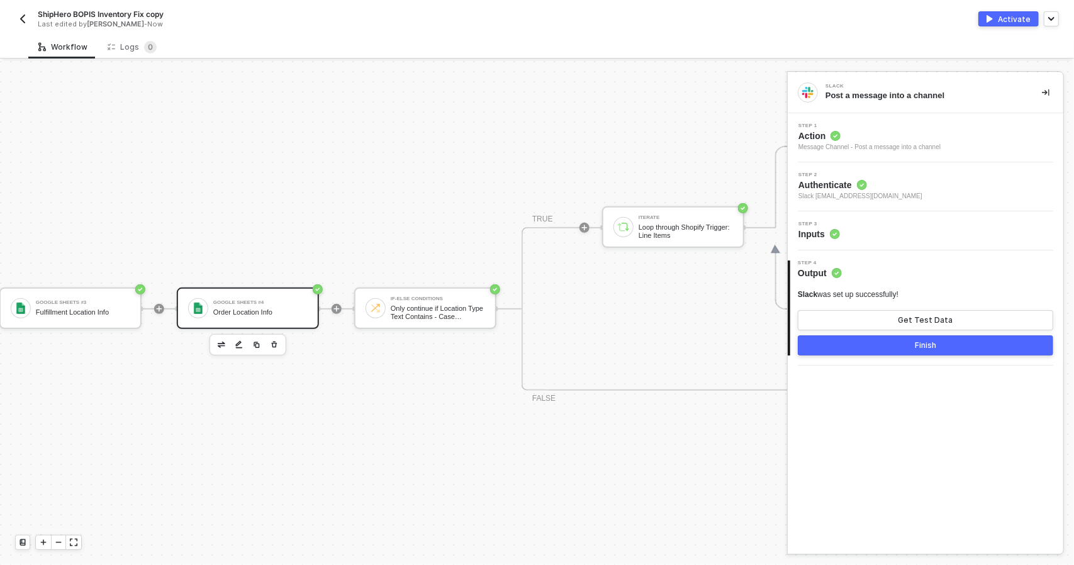
click at [271, 308] on div "Order Location Info" at bounding box center [260, 312] width 94 height 8
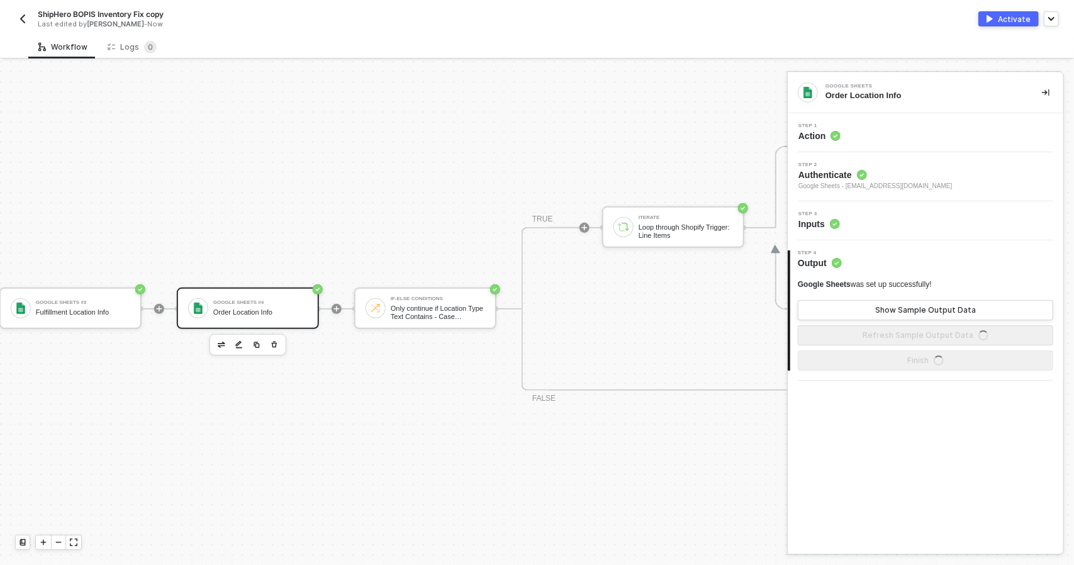
click at [931, 131] on div "Step 1 Action" at bounding box center [927, 132] width 272 height 19
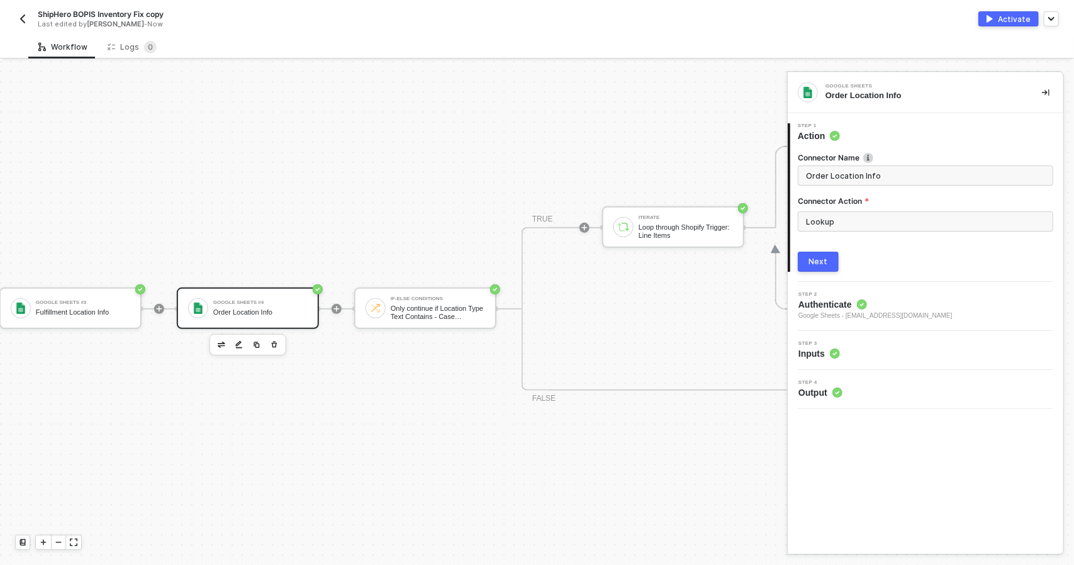
click at [822, 255] on button "Next" at bounding box center [818, 262] width 41 height 20
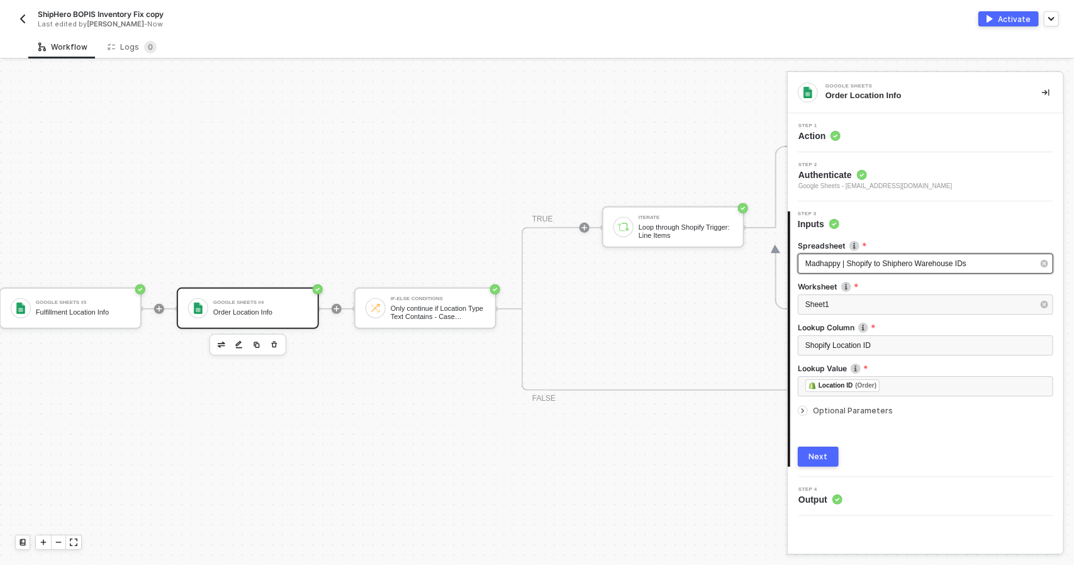
click at [900, 261] on span "Madhappy | Shopify to Shiphero Warehouse IDs" at bounding box center [885, 263] width 161 height 9
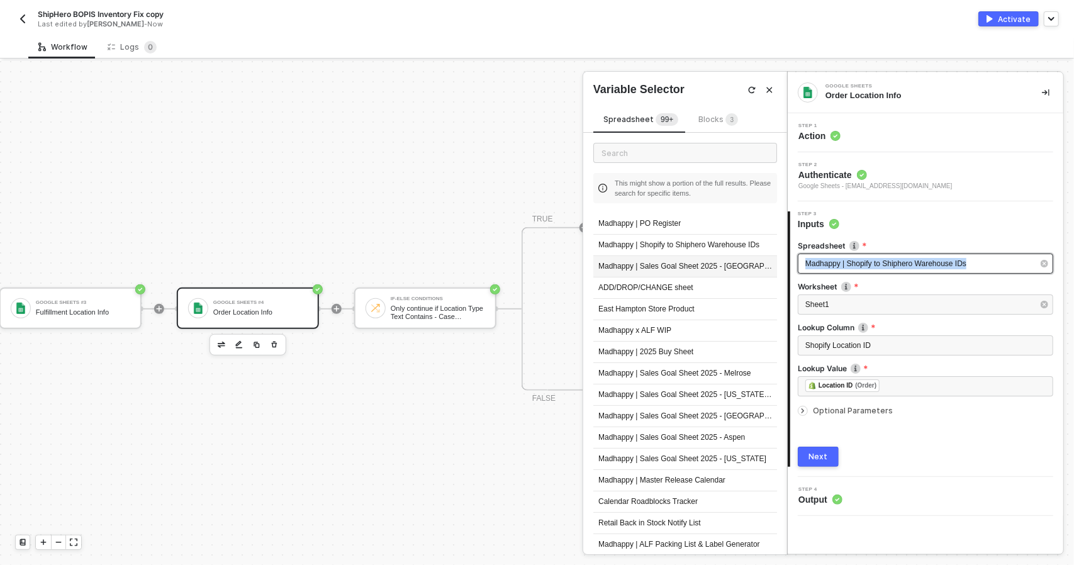
drag, startPoint x: 976, startPoint y: 266, endPoint x: 696, endPoint y: 266, distance: 280.6
click at [787, 266] on div "Google Sheets Order Location Info Step 1 Action Step 2 Authenticate Google Shee…" at bounding box center [930, 313] width 287 height 504
click at [706, 248] on div "Madhappy | Shopify to Shiphero Warehouse IDs" at bounding box center [685, 245] width 184 height 21
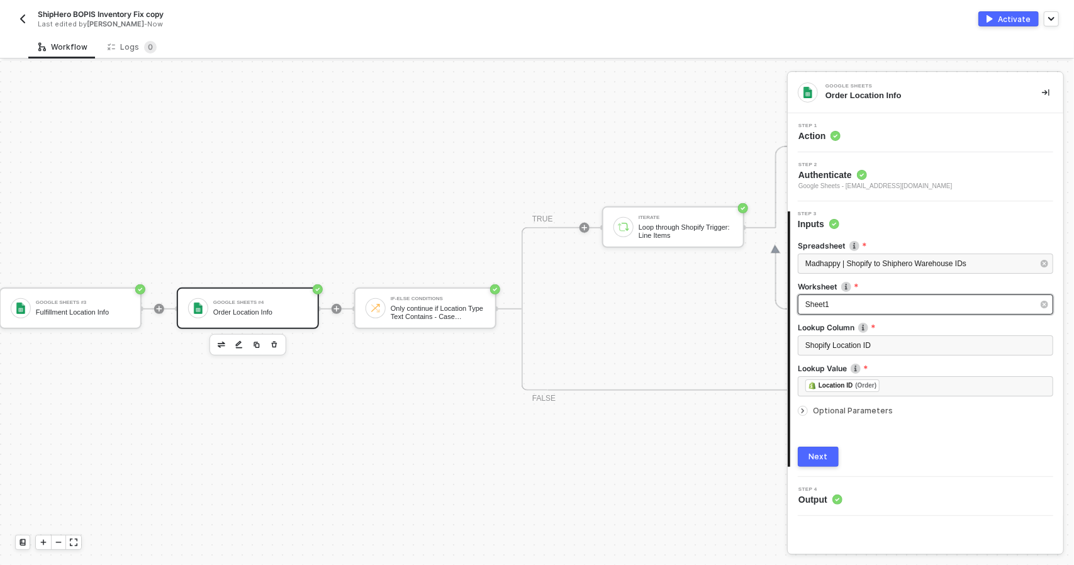
click at [853, 300] on div "Sheet1" at bounding box center [919, 305] width 228 height 12
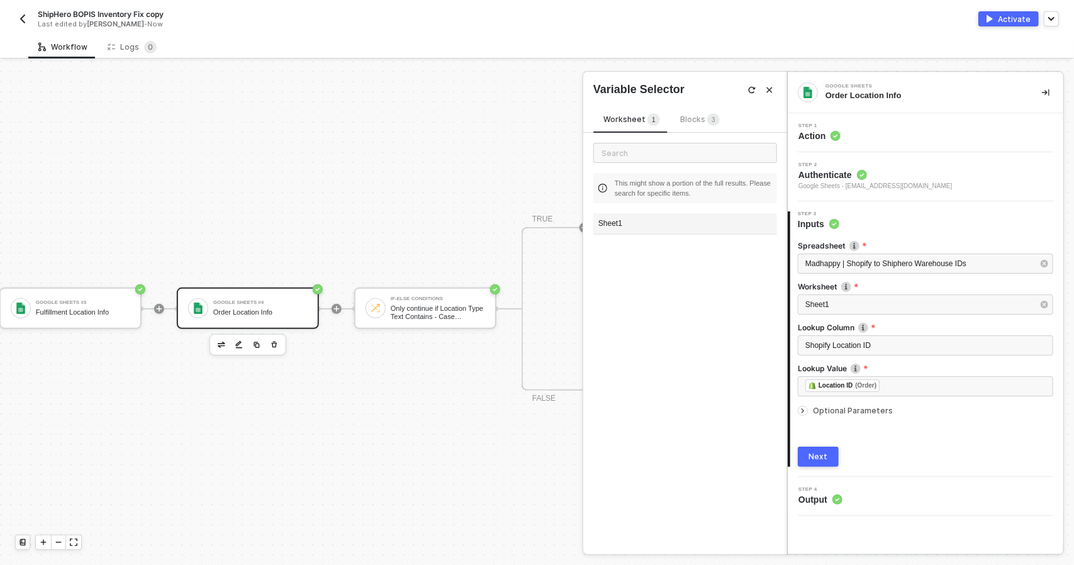
click at [648, 231] on div "Sheet1" at bounding box center [685, 223] width 184 height 21
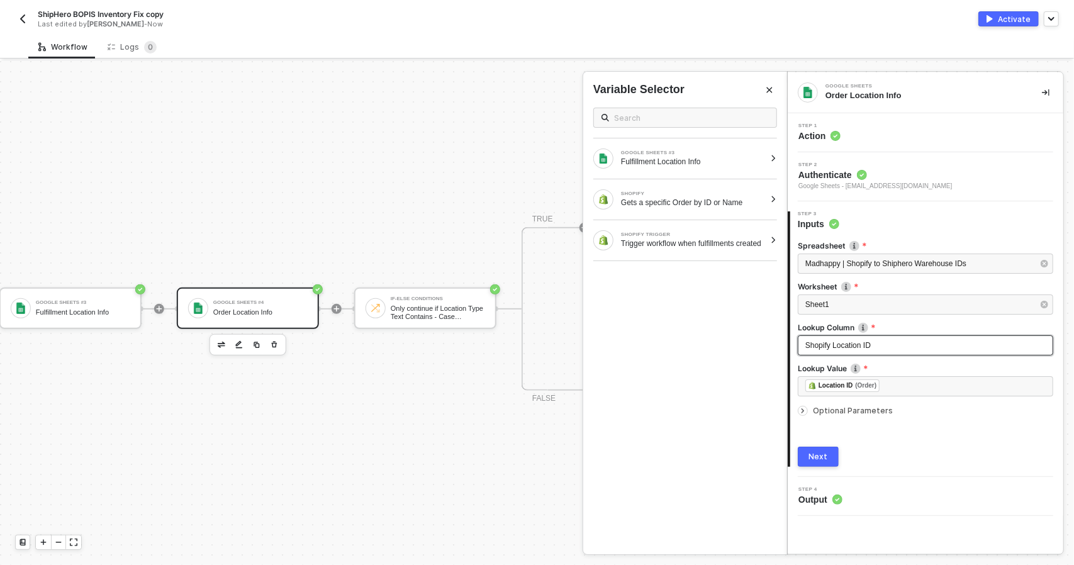
click at [877, 349] on div "Shopify Location ID" at bounding box center [925, 346] width 240 height 12
click at [832, 457] on button "Next" at bounding box center [818, 457] width 41 height 20
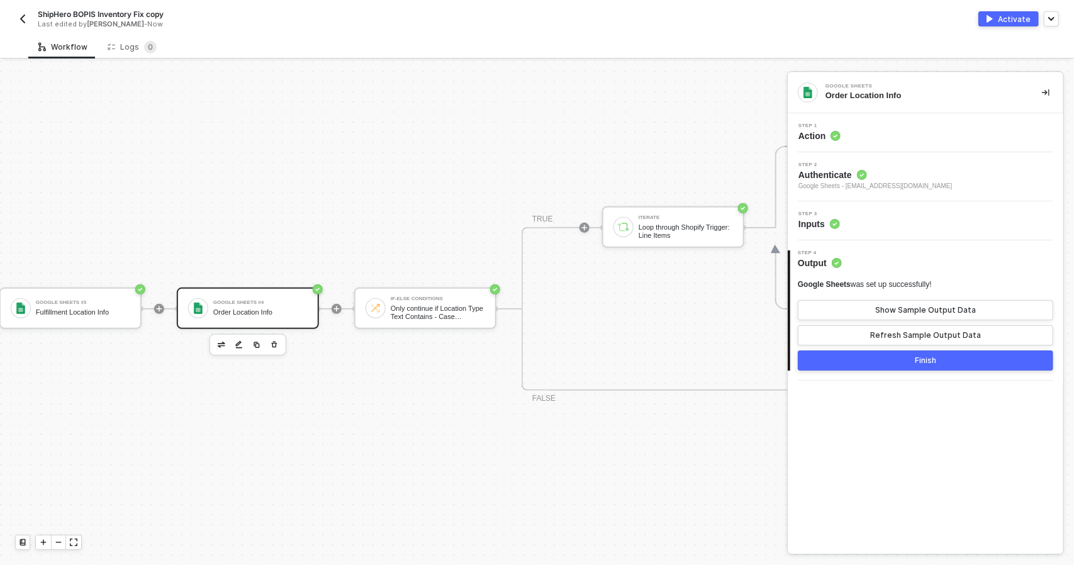
click at [891, 364] on button "Finish" at bounding box center [925, 360] width 255 height 20
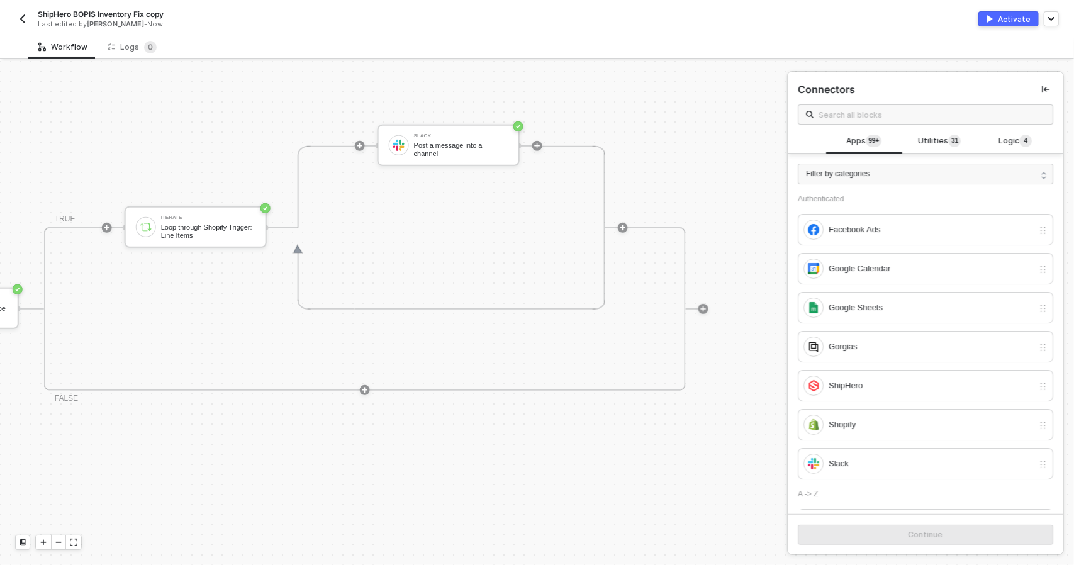
scroll to position [349, 857]
click at [433, 150] on div "Post a message into a channel" at bounding box center [461, 150] width 94 height 16
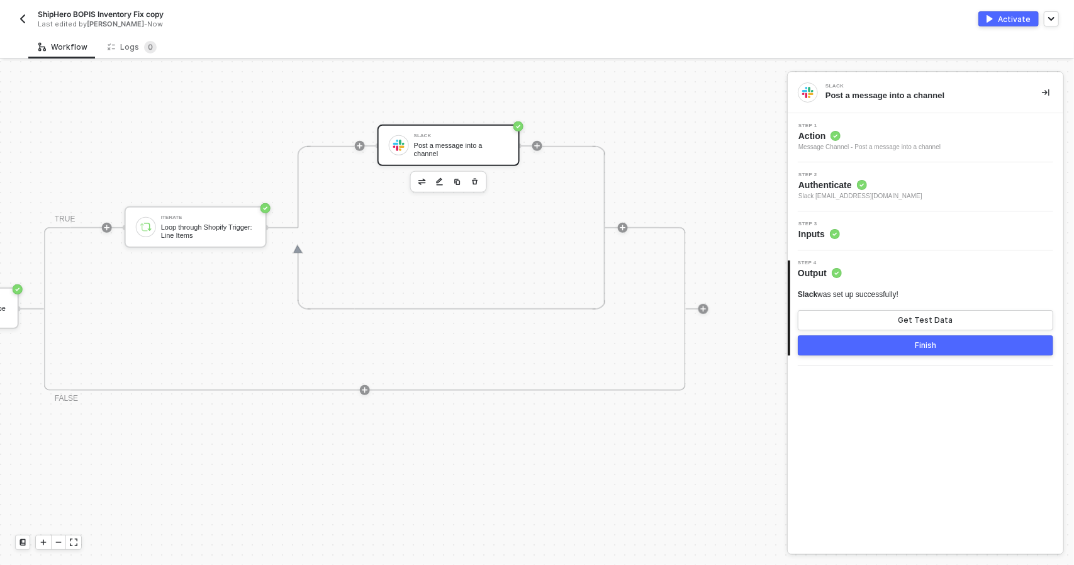
click at [854, 233] on div "Step 3 Inputs" at bounding box center [927, 230] width 272 height 19
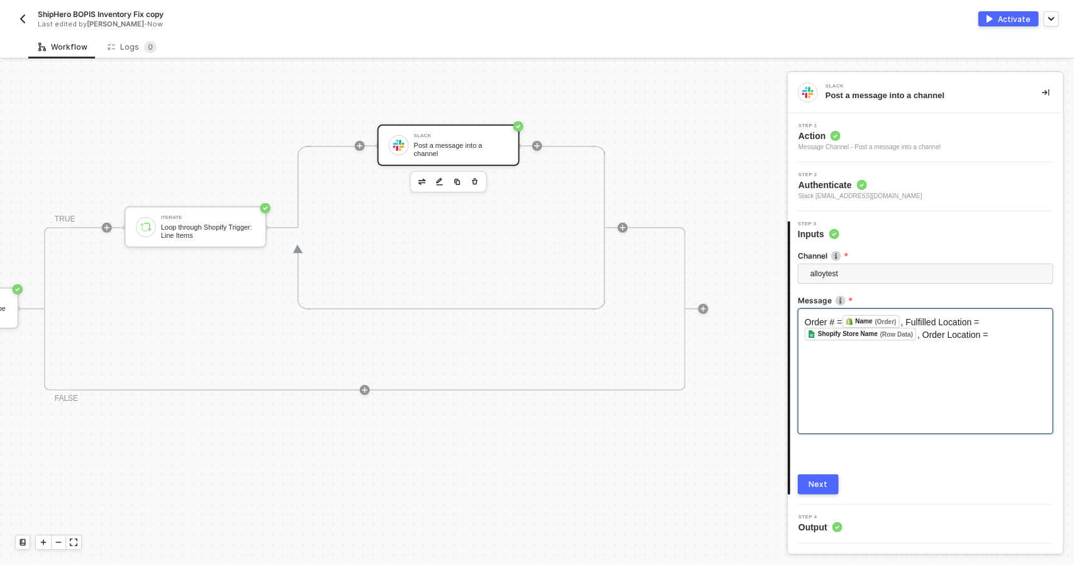
click at [888, 379] on div "Order # = Name (Order) ﻿ , Fulfilled Location = Shopify Store Name (Row Data) ﻿…" at bounding box center [925, 371] width 255 height 126
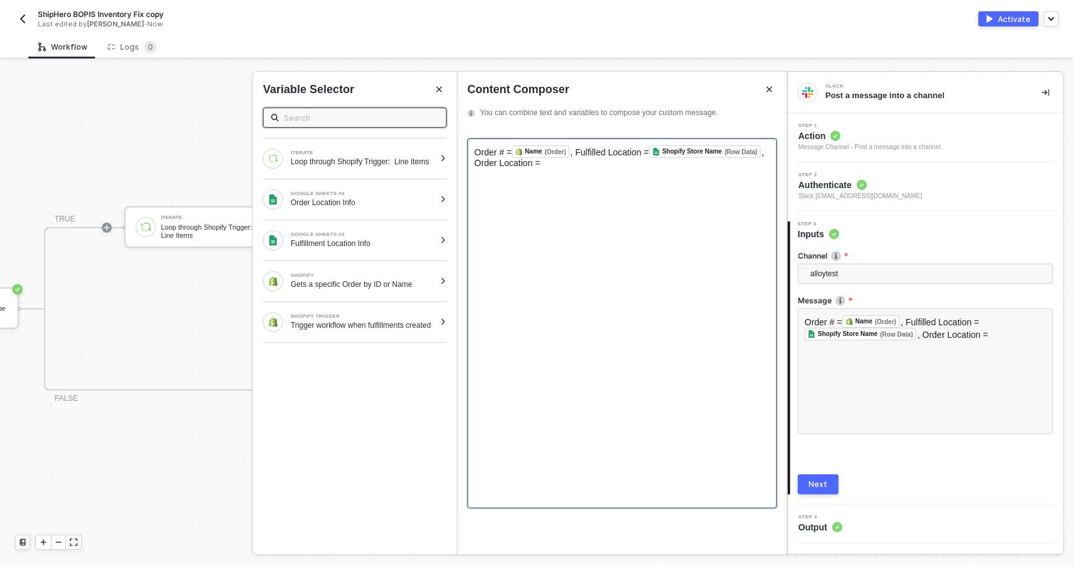
click at [622, 226] on div "Order # = Name (Order) ﻿ , Fulfilled Location = Shopify Store Name (Row Data) ﻿…" at bounding box center [622, 323] width 310 height 370
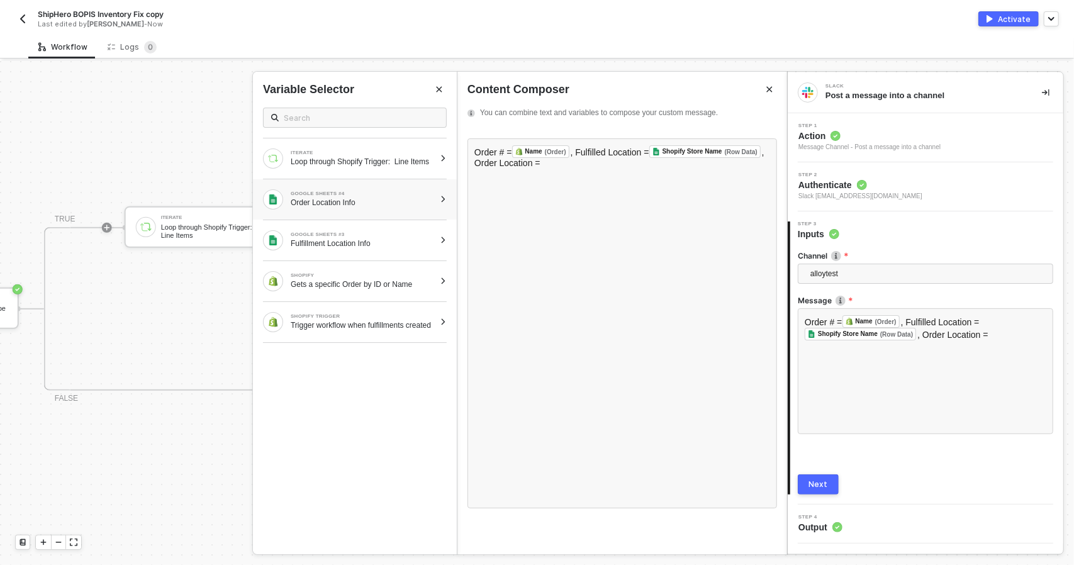
click at [379, 196] on div "GOOGLE SHEETS #4" at bounding box center [363, 193] width 144 height 5
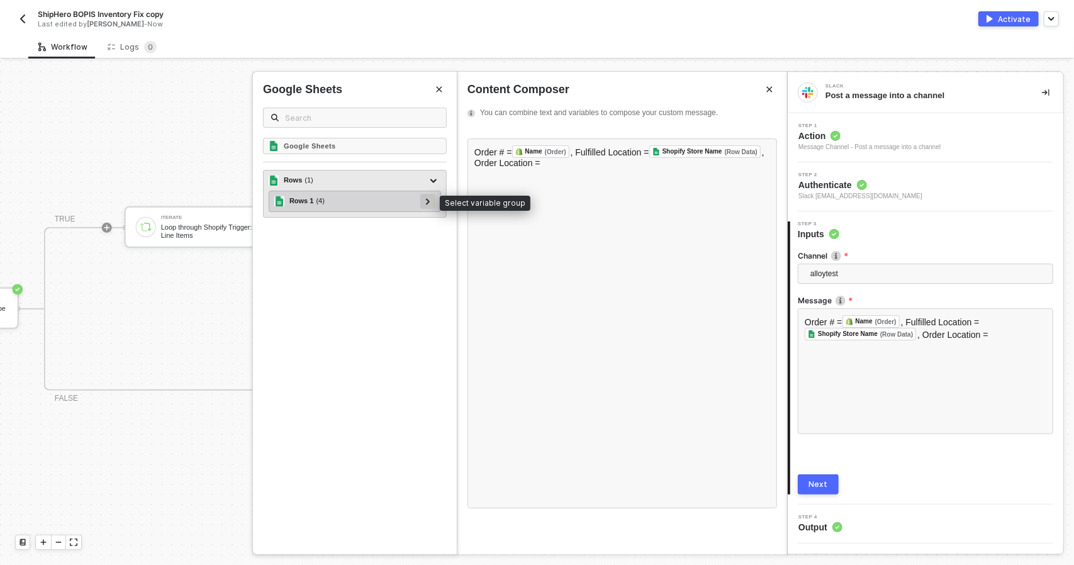
click at [422, 201] on div at bounding box center [427, 201] width 15 height 15
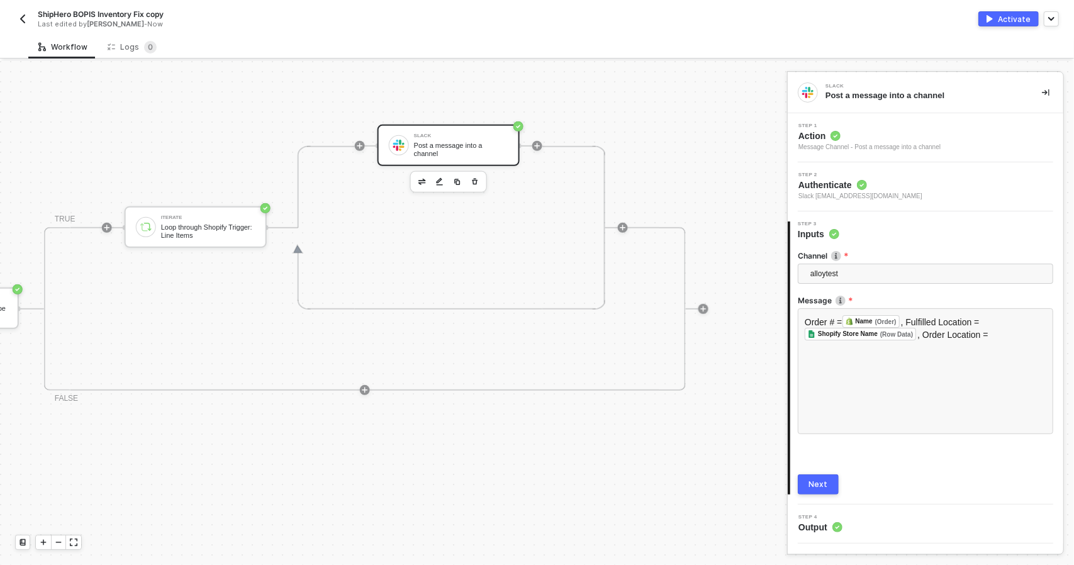
click at [817, 483] on div "Next" at bounding box center [818, 484] width 19 height 10
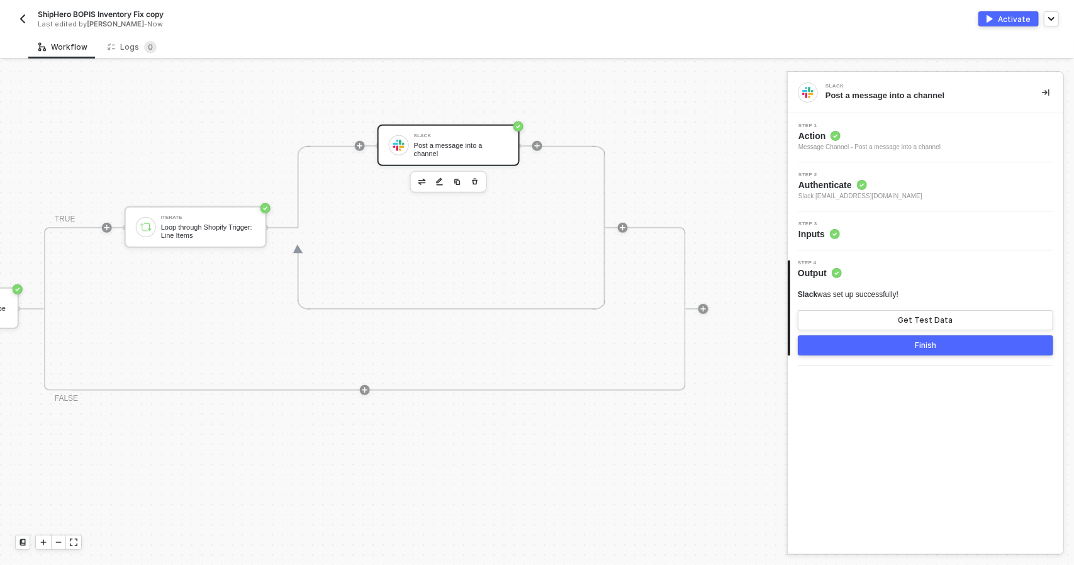
click at [1000, 19] on button "Activate" at bounding box center [1008, 18] width 60 height 15
click at [46, 15] on span "ShipHero BOPIS Inventory Fix copy" at bounding box center [101, 14] width 126 height 11
drag, startPoint x: 185, startPoint y: 14, endPoint x: 103, endPoint y: 26, distance: 82.6
click at [103, 26] on div "ShipHero BOPIS Inventory Fix copy Save Cancel Last edited by Todd Baxter - Now" at bounding box center [273, 19] width 471 height 30
type input "ShipHero BOPIS - Slack Test For POS Orders"
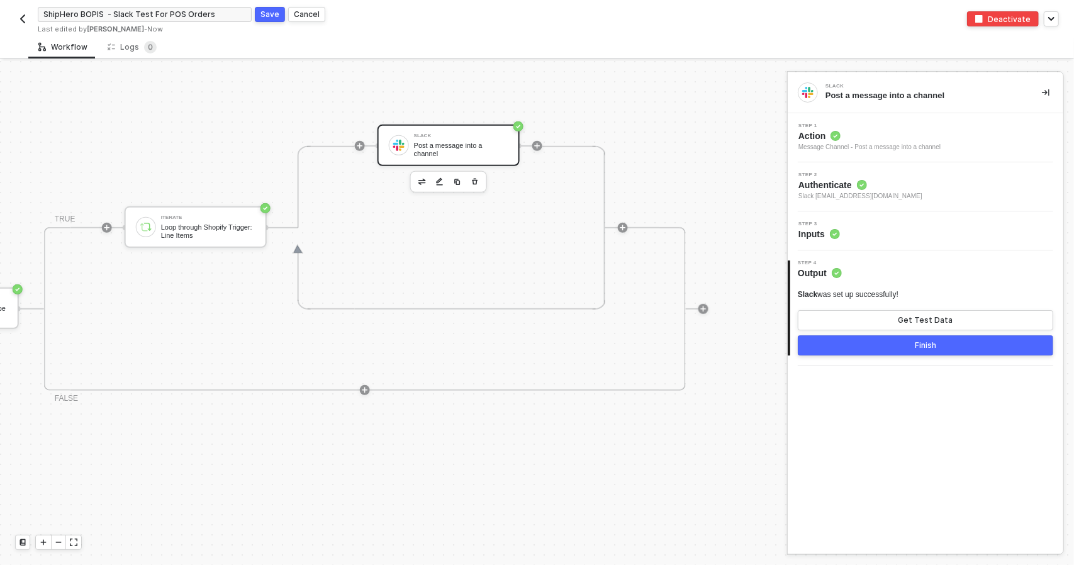
click at [263, 13] on div "Save" at bounding box center [269, 14] width 19 height 11
click at [28, 16] on button "button" at bounding box center [22, 18] width 15 height 15
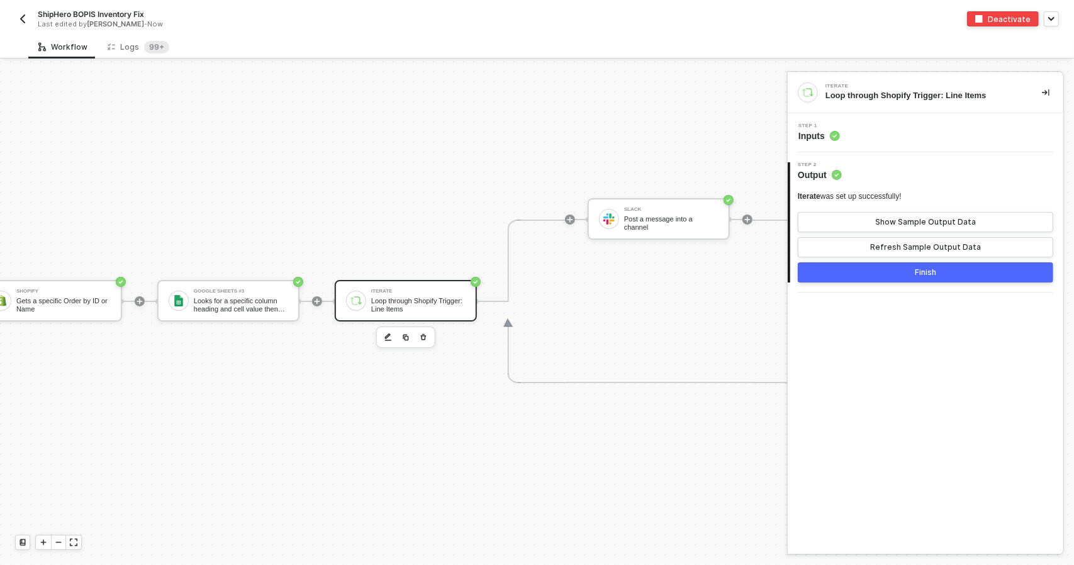
scroll to position [33, 209]
click at [666, 215] on div "Post a message into a channel" at bounding box center [674, 223] width 94 height 16
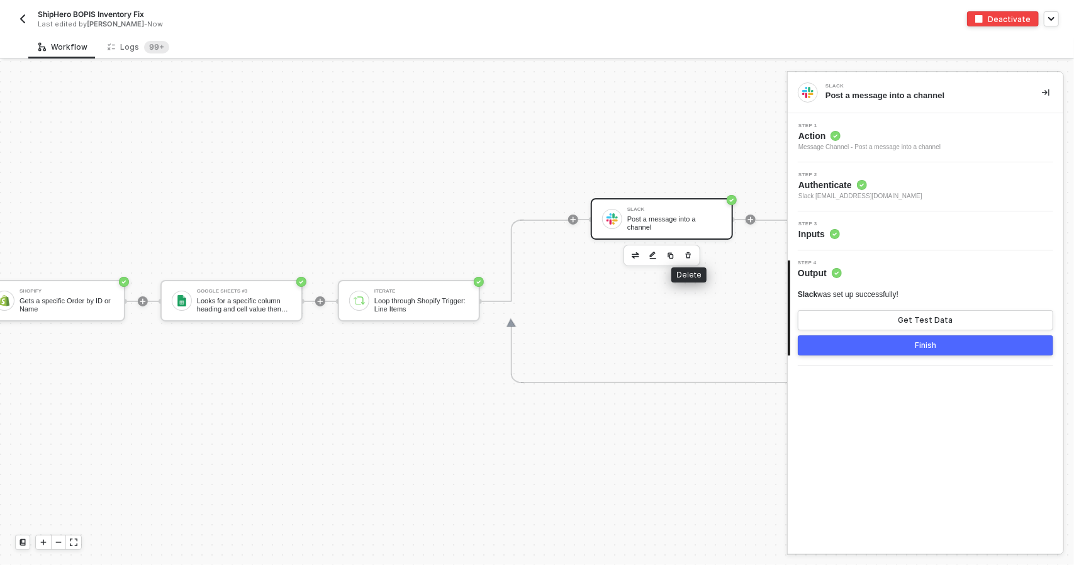
click at [686, 250] on icon "button" at bounding box center [688, 255] width 8 height 10
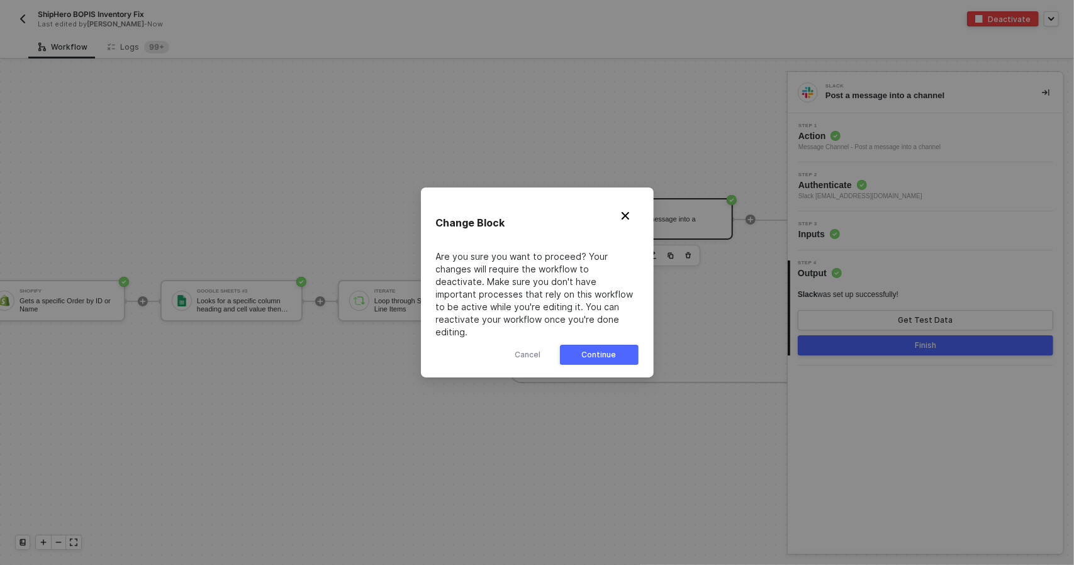
click at [616, 352] on button "Continue" at bounding box center [599, 355] width 79 height 20
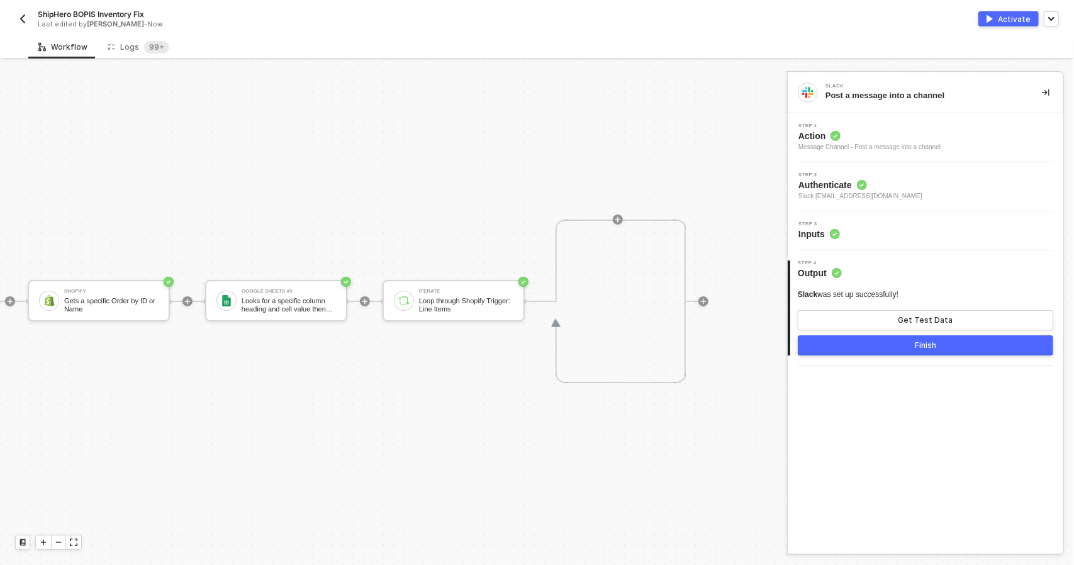
scroll to position [33, 174]
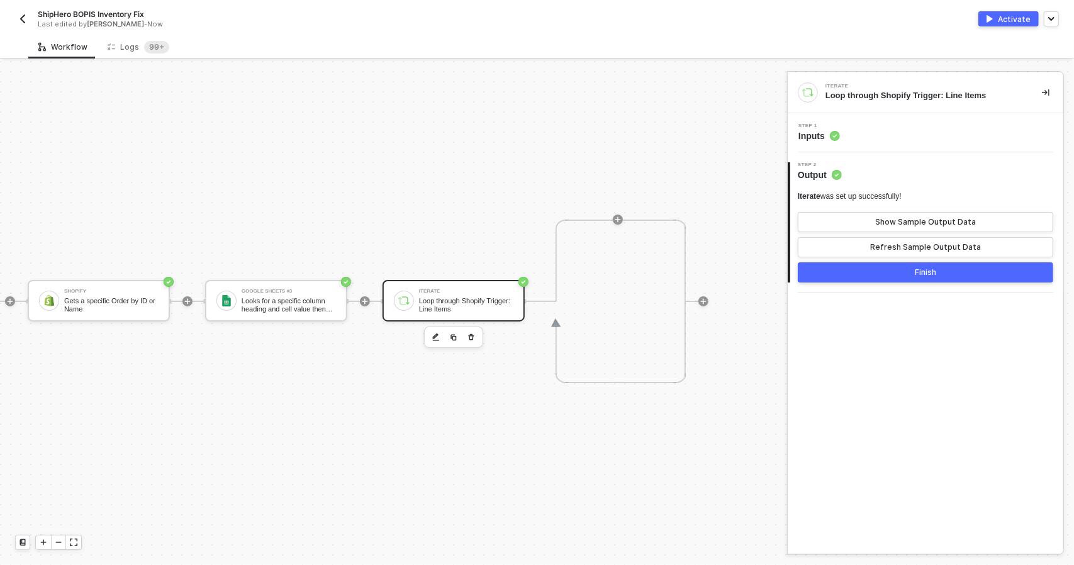
click at [623, 220] on icon at bounding box center [654, 302] width 63 height 164
click at [615, 217] on icon "icon-play" at bounding box center [618, 220] width 6 height 6
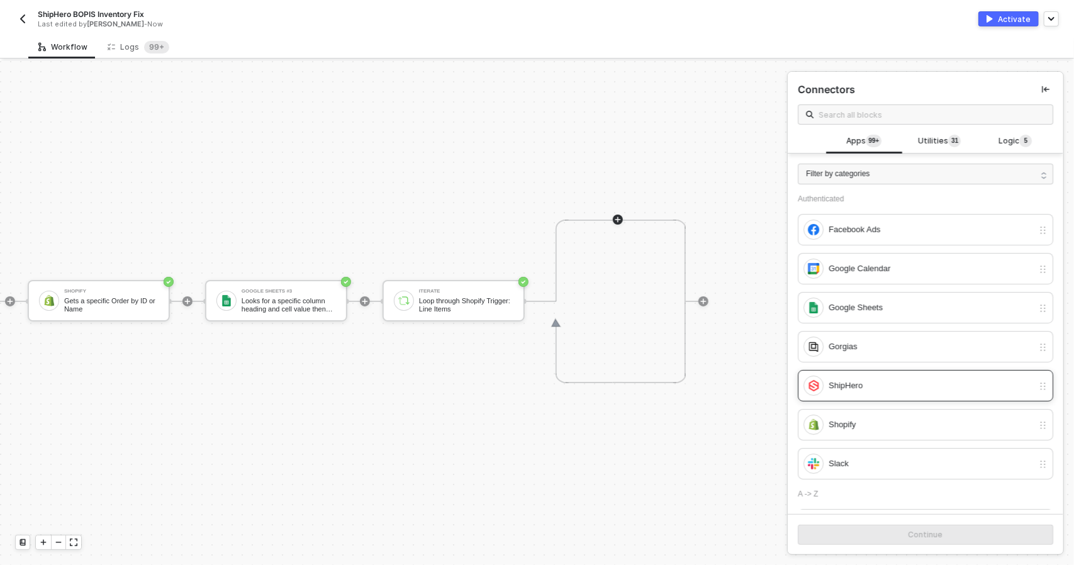
click at [876, 388] on div "ShipHero" at bounding box center [931, 386] width 204 height 14
click at [925, 535] on div "Continue" at bounding box center [925, 535] width 35 height 10
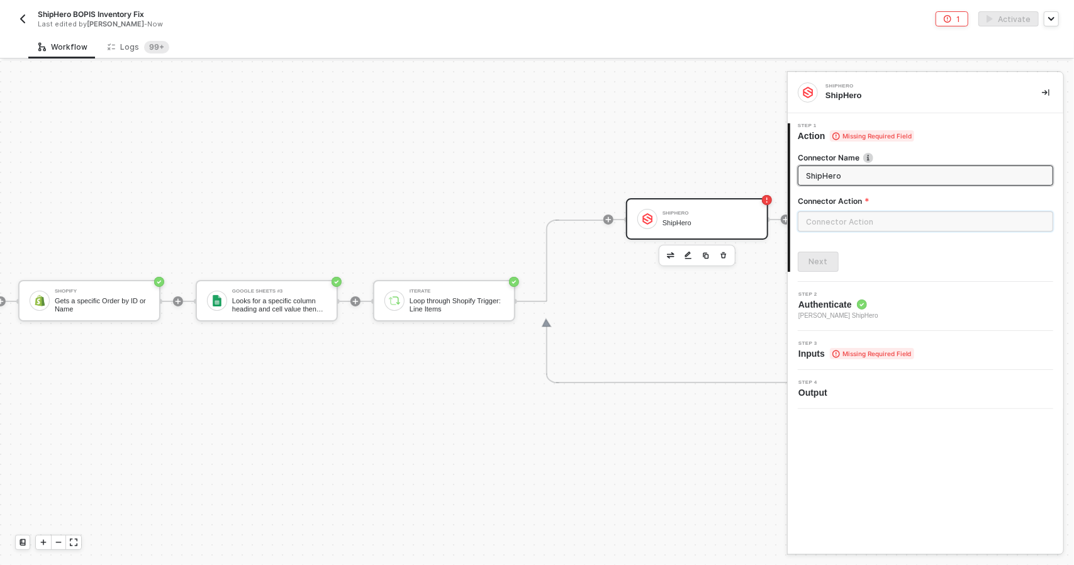
click at [852, 226] on input "text" at bounding box center [925, 221] width 255 height 20
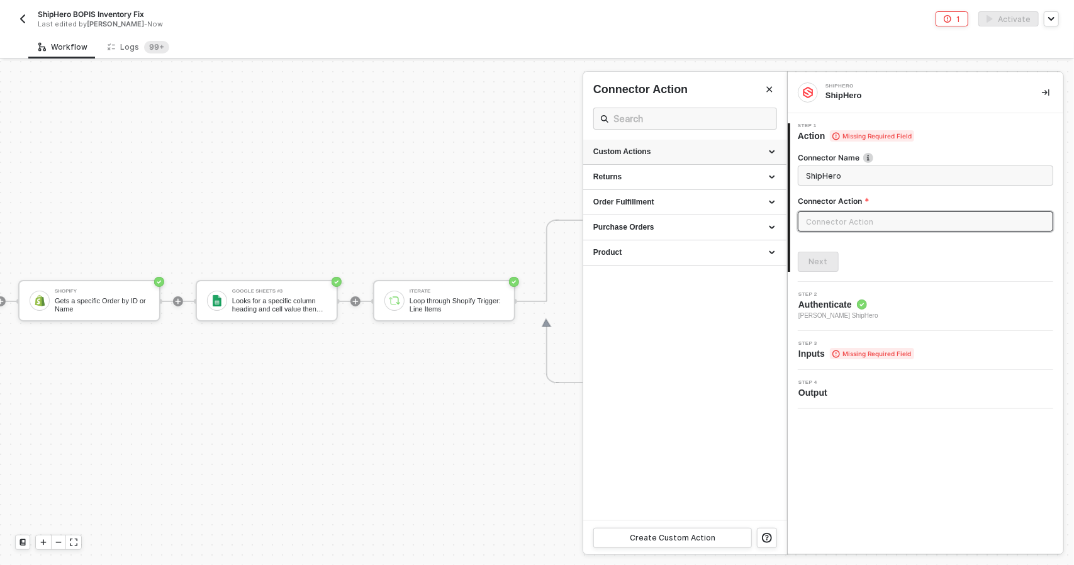
click at [726, 154] on div "Custom Actions" at bounding box center [684, 152] width 183 height 11
click at [713, 230] on div "Order Fulfillment" at bounding box center [684, 233] width 183 height 11
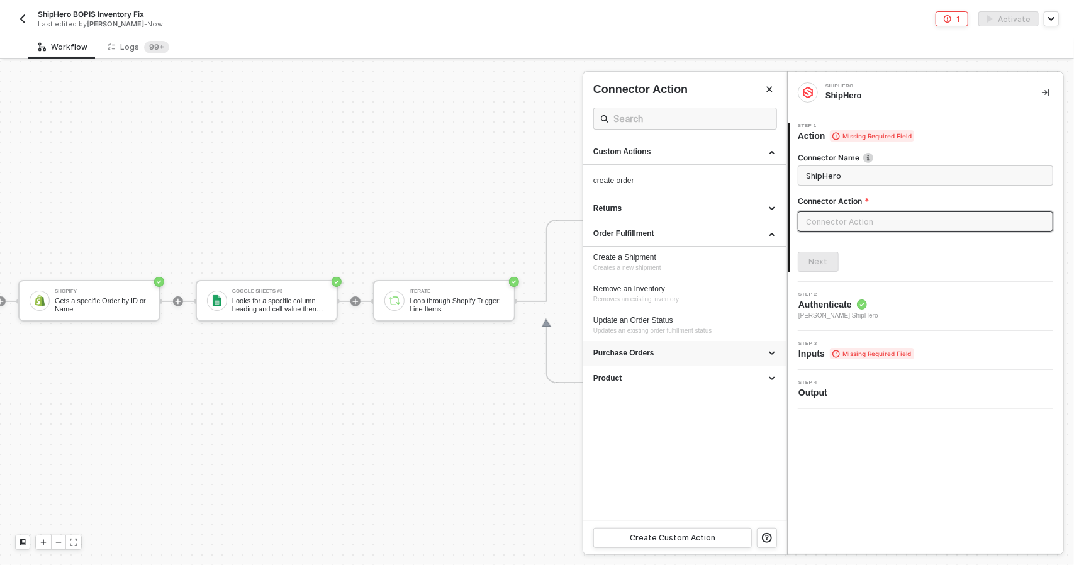
click at [715, 348] on div "Purchase Orders" at bounding box center [684, 353] width 183 height 11
click at [729, 441] on div "Product" at bounding box center [684, 441] width 183 height 11
click at [688, 264] on div "Create a Shipment Creates a new shipment" at bounding box center [684, 262] width 183 height 21
type input "Creates a new shipment"
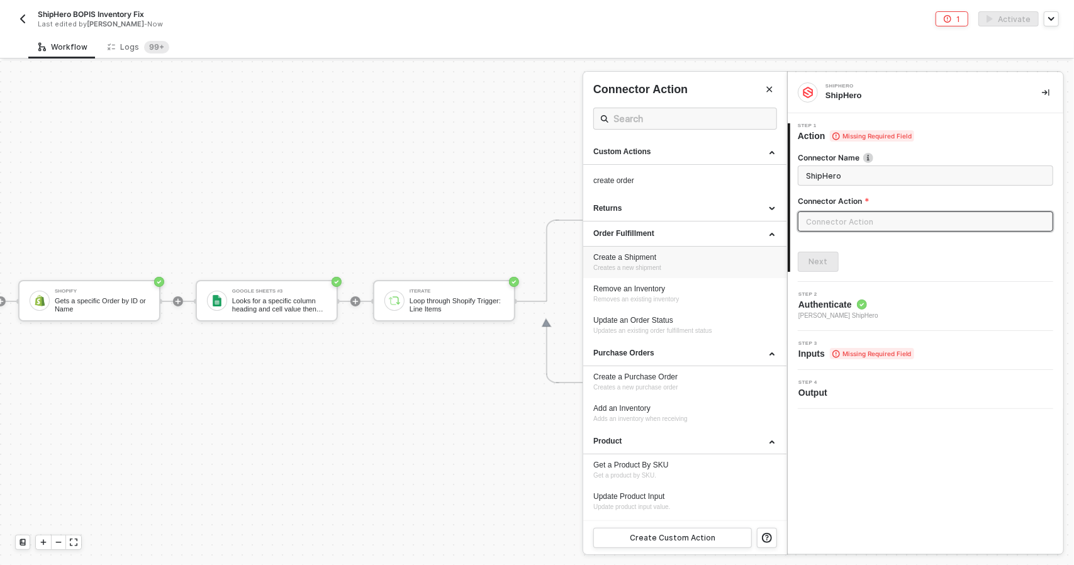
type input "Order Fulfillment - Create a Shipment"
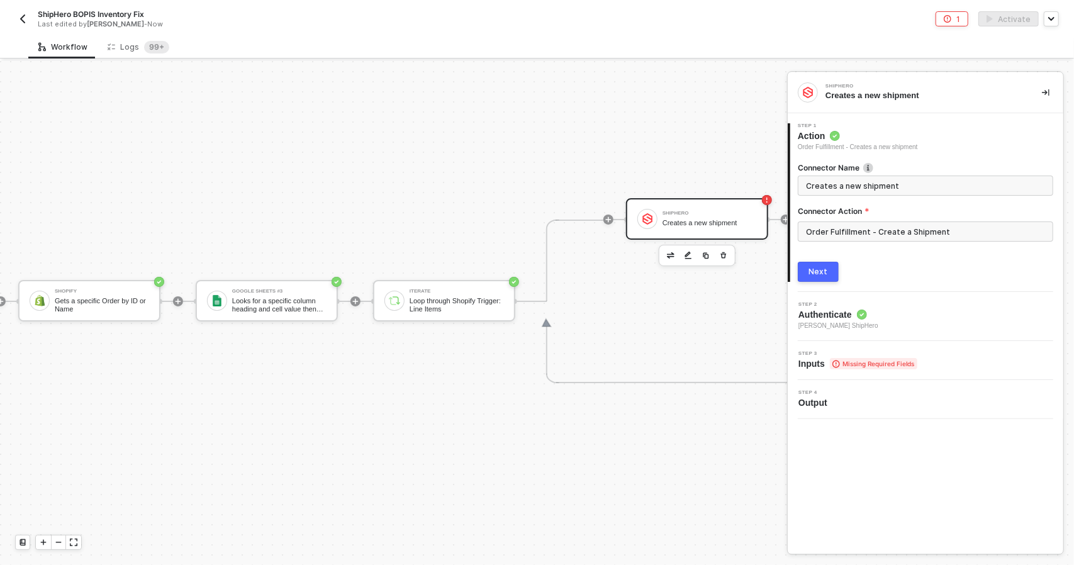
click at [812, 262] on button "Next" at bounding box center [818, 272] width 41 height 20
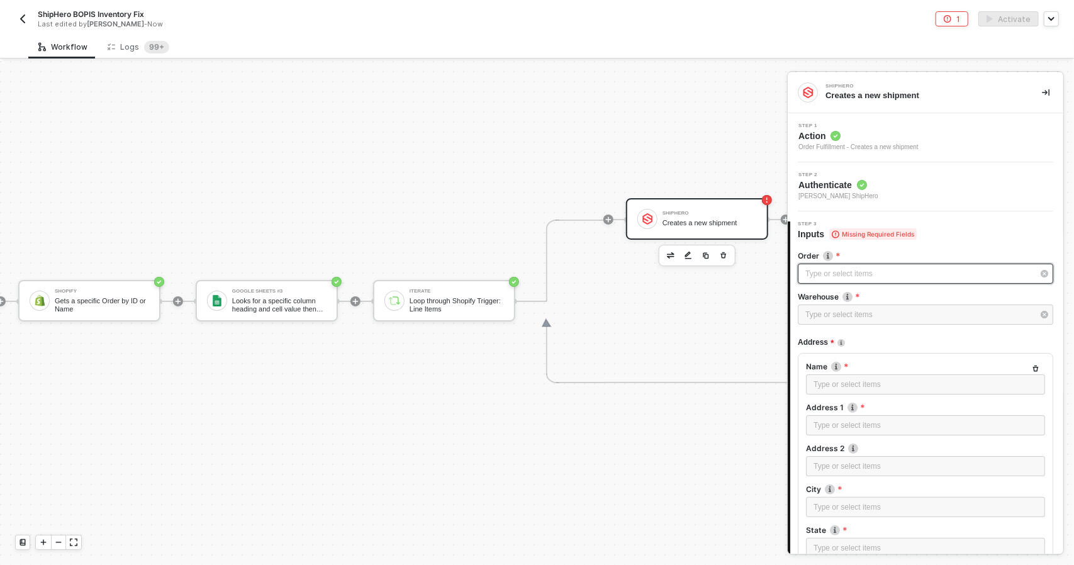
click at [843, 274] on div "Type or select items ﻿" at bounding box center [919, 274] width 228 height 12
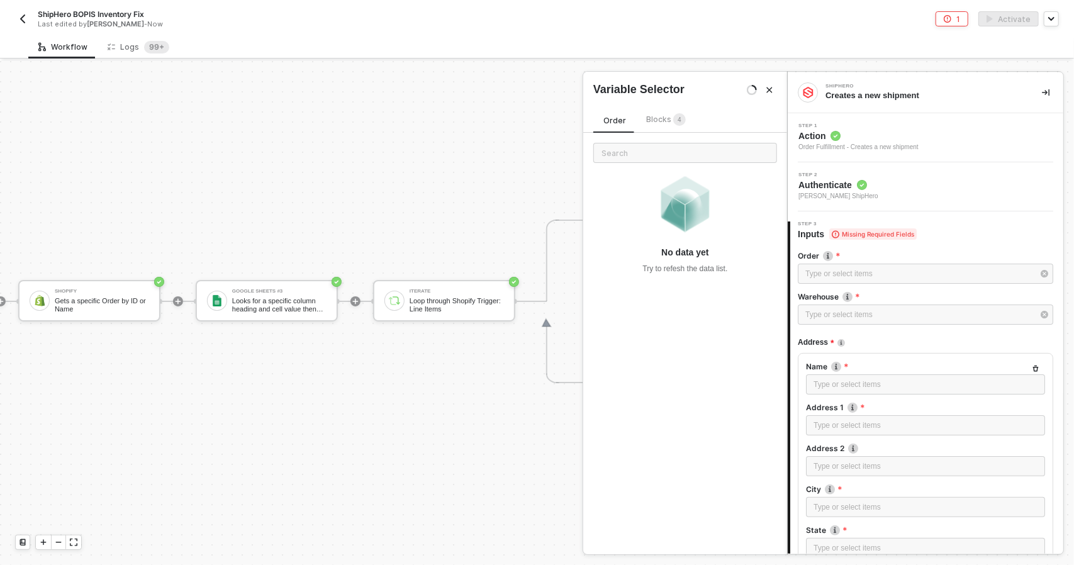
click at [672, 128] on div "Order Blocks 4" at bounding box center [644, 123] width 103 height 20
click at [658, 125] on div "Blocks 4" at bounding box center [666, 120] width 40 height 14
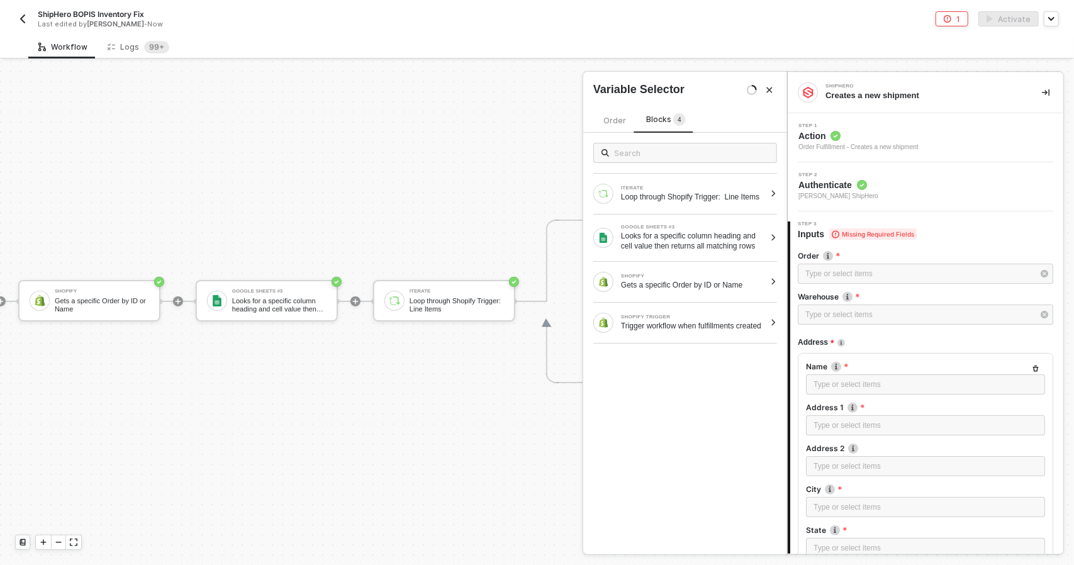
click at [618, 120] on span "Order" at bounding box center [614, 120] width 23 height 9
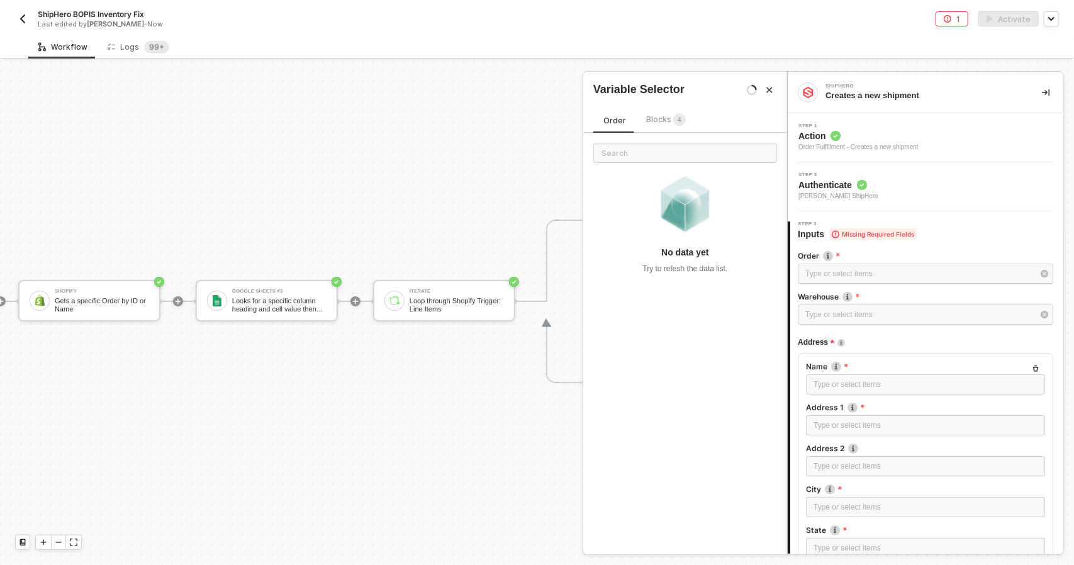
click at [646, 121] on span "Blocks 4" at bounding box center [666, 118] width 40 height 9
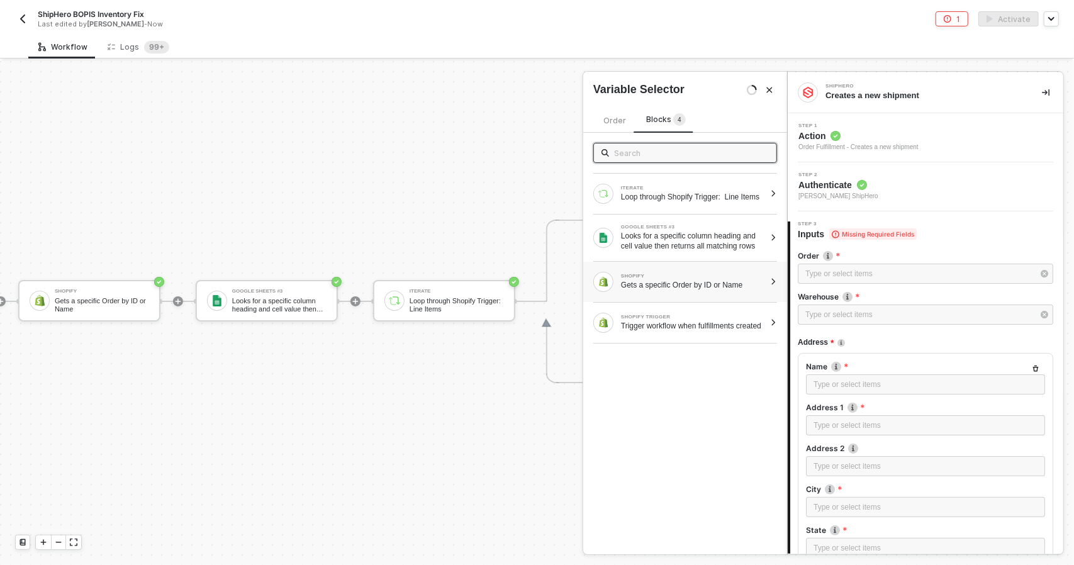
click at [715, 290] on div "Gets a specific Order by ID or Name" at bounding box center [693, 285] width 144 height 10
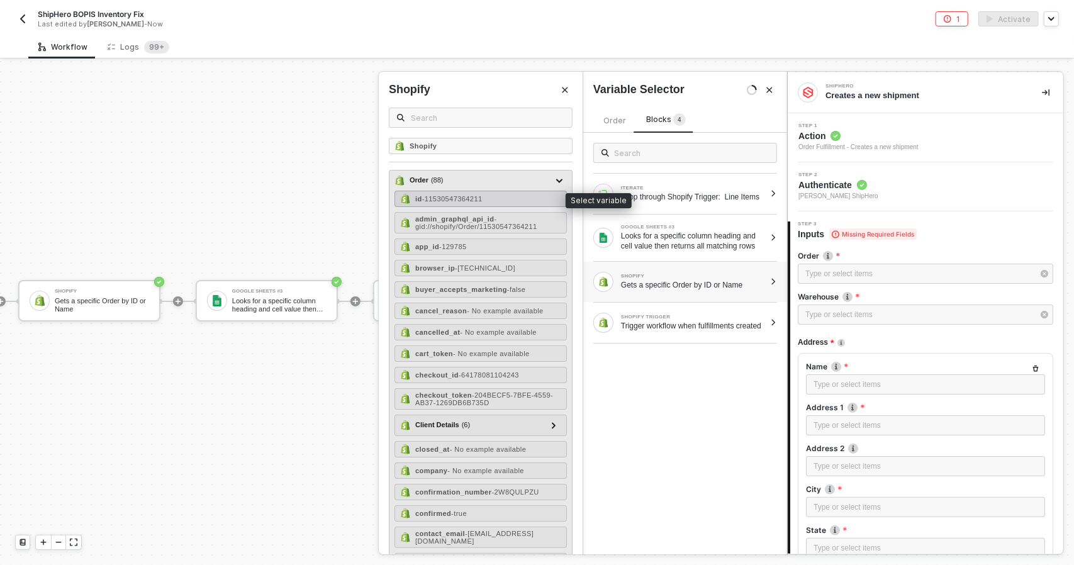
click at [513, 201] on div "id - 11530547364211" at bounding box center [480, 199] width 172 height 16
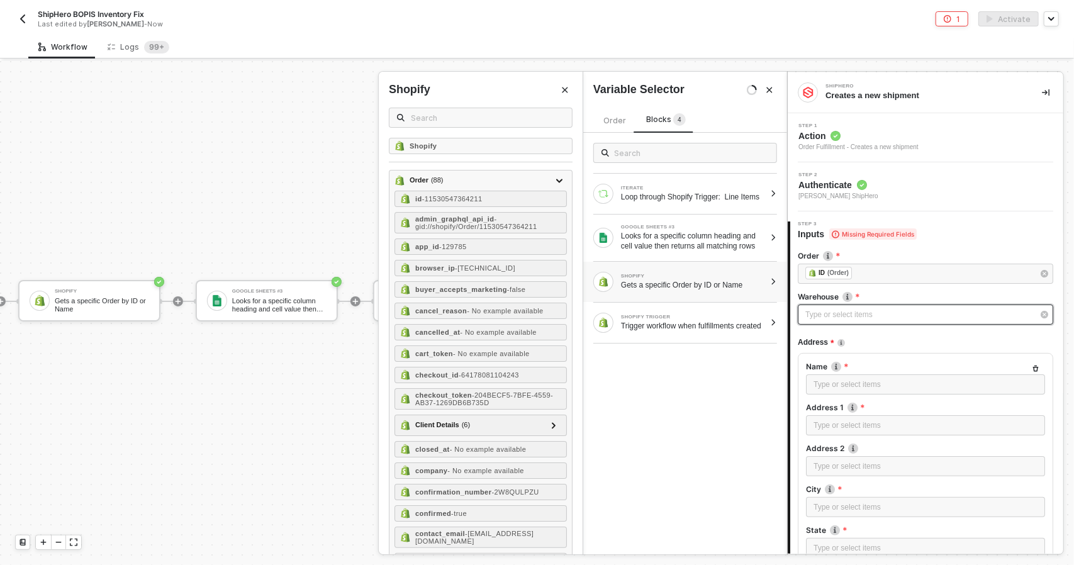
click at [843, 316] on div "Type or select items ﻿" at bounding box center [919, 315] width 228 height 12
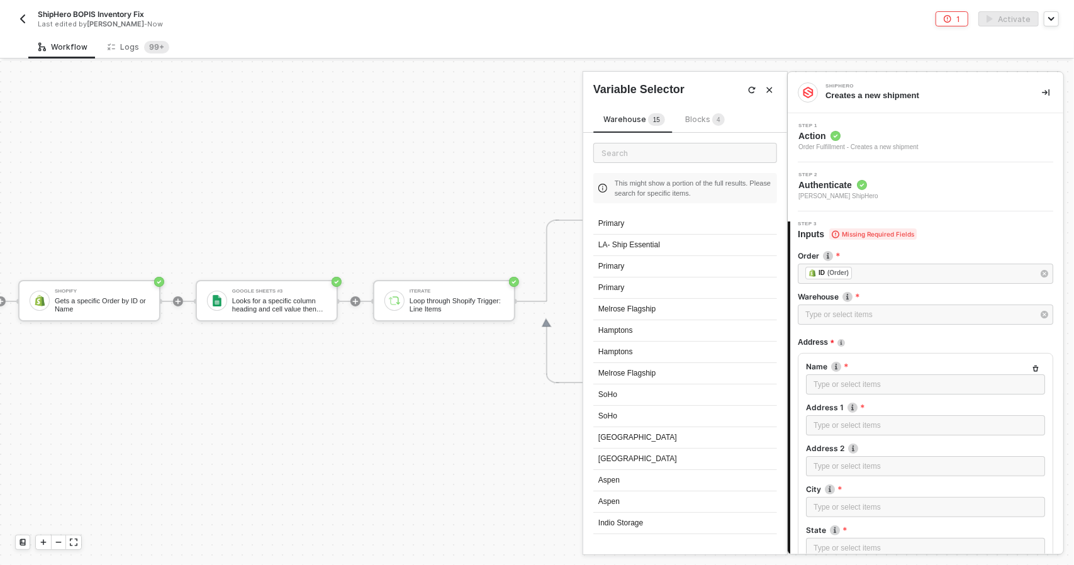
click at [686, 121] on span "Blocks 4" at bounding box center [705, 118] width 40 height 9
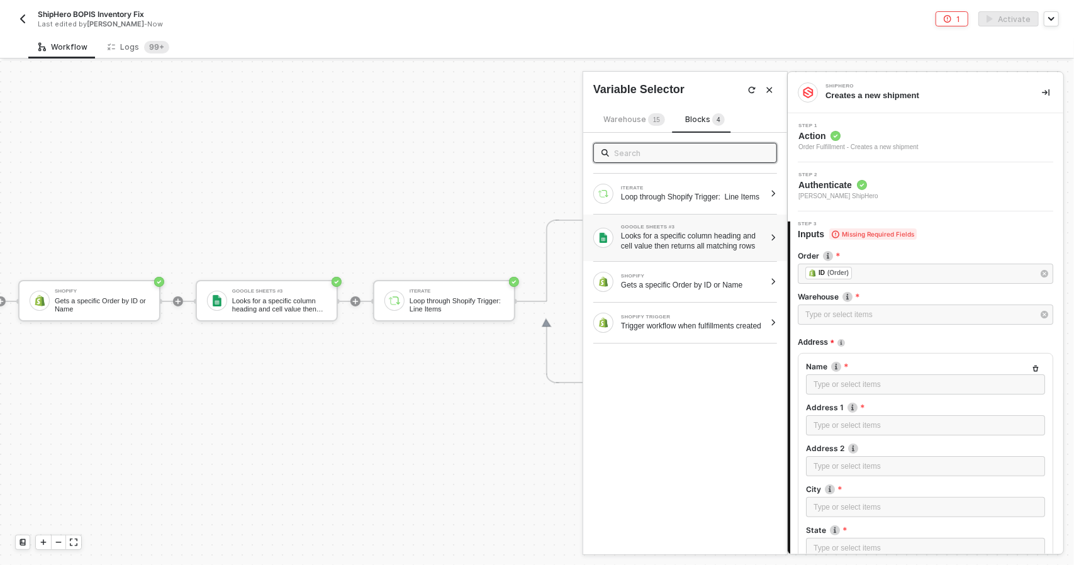
click at [707, 240] on div "Looks for a specific column heading and cell value then returns all matching ro…" at bounding box center [693, 241] width 144 height 20
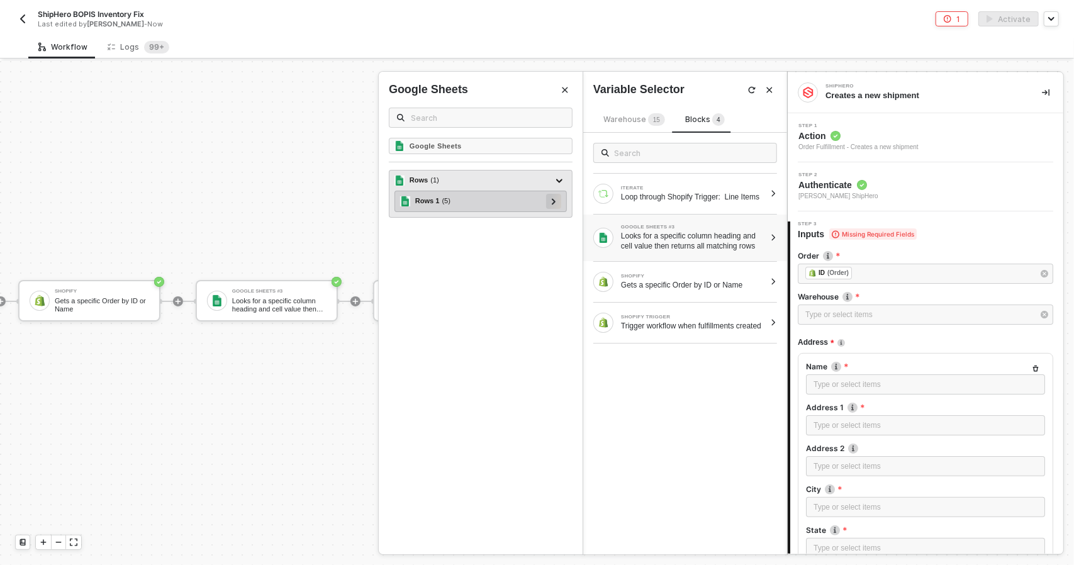
click at [554, 199] on icon at bounding box center [554, 201] width 4 height 6
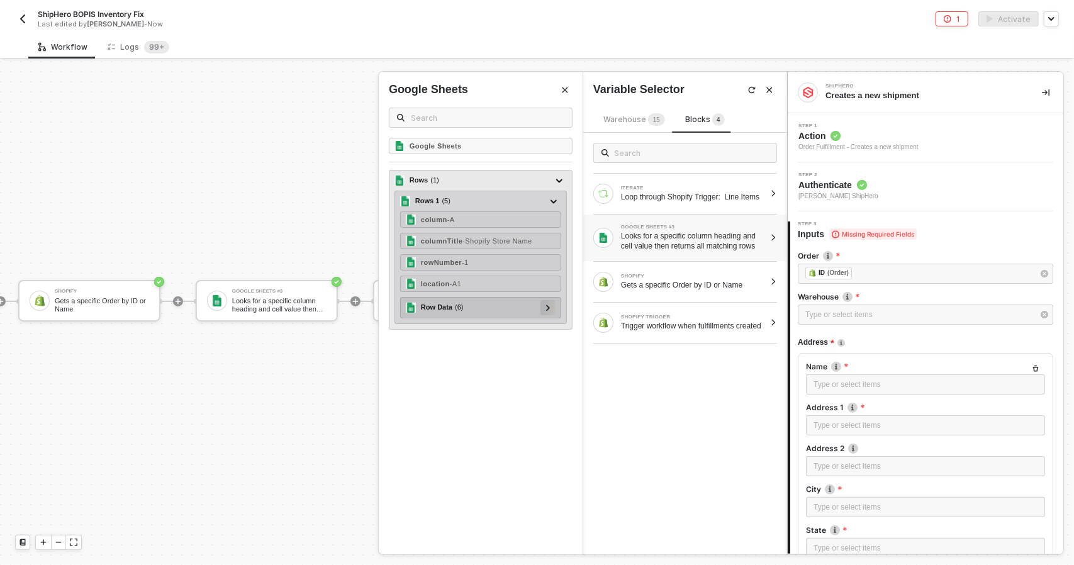
click at [551, 308] on div at bounding box center [548, 307] width 6 height 14
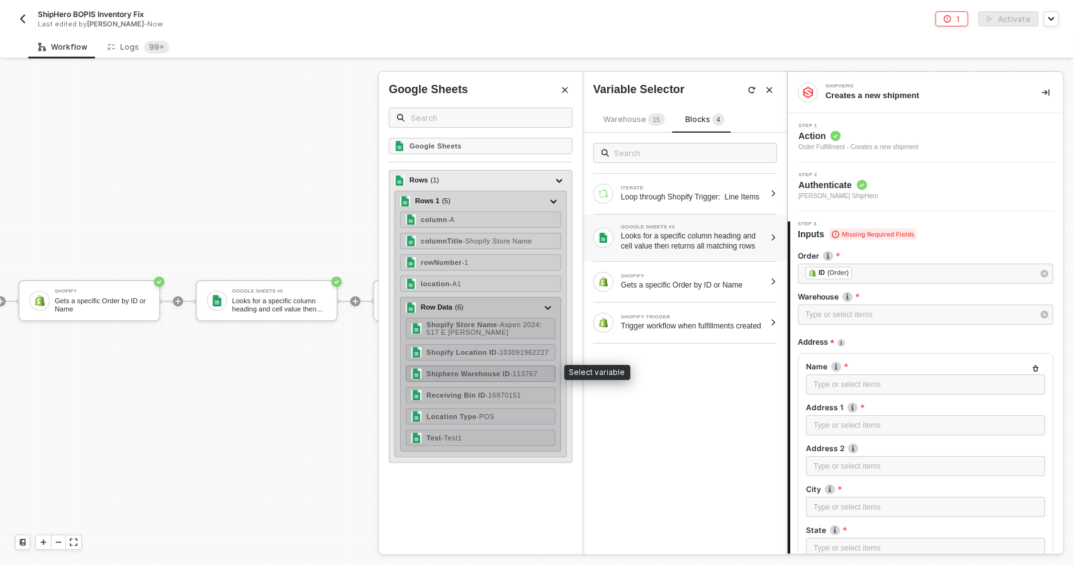
click at [510, 374] on span "- 113767" at bounding box center [523, 374] width 27 height 8
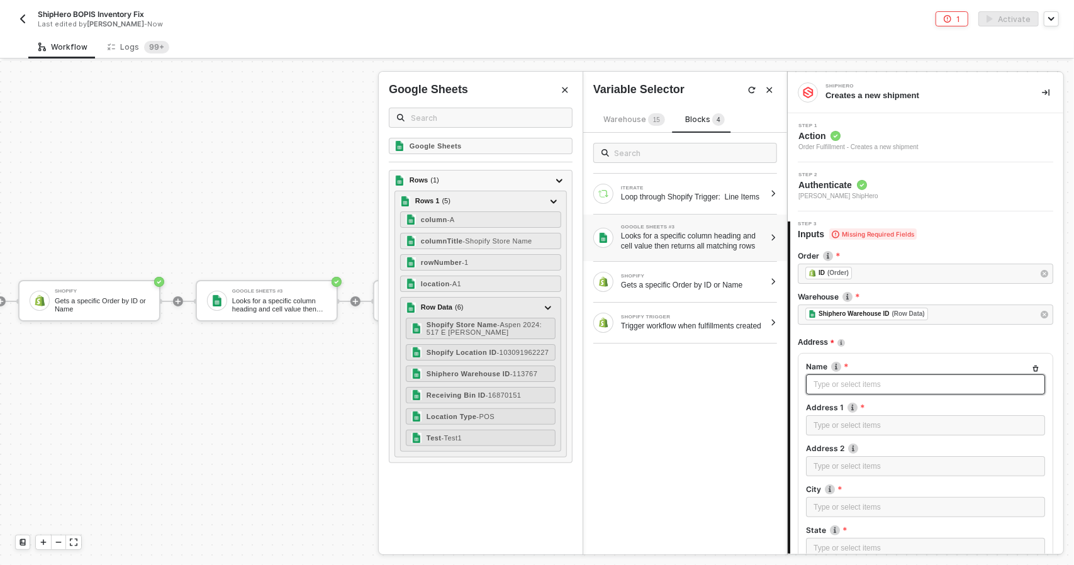
click at [862, 389] on div "Type or select items ﻿" at bounding box center [925, 385] width 224 height 12
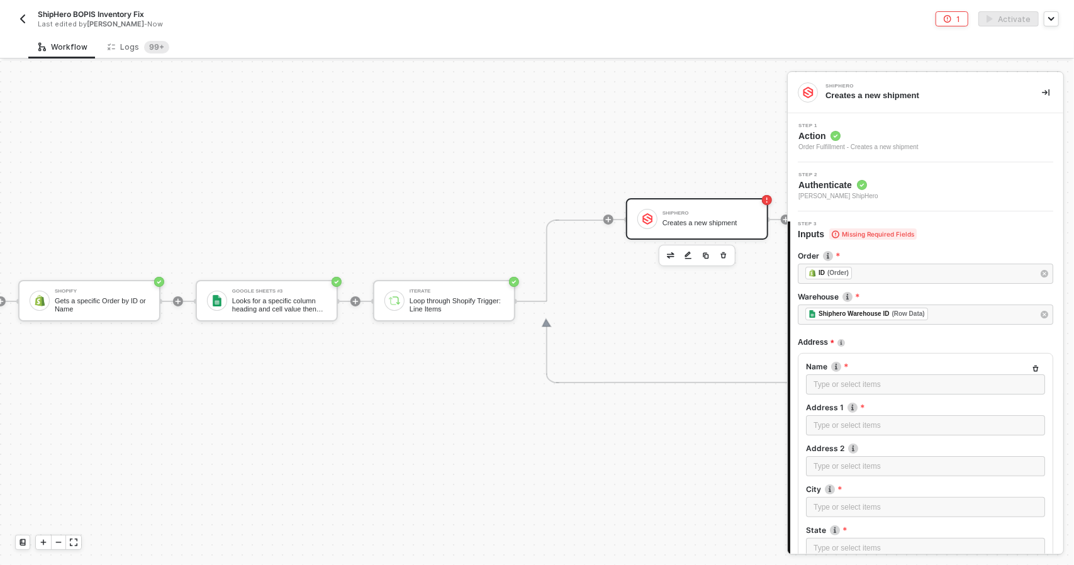
click at [873, 138] on span "Action" at bounding box center [858, 136] width 120 height 13
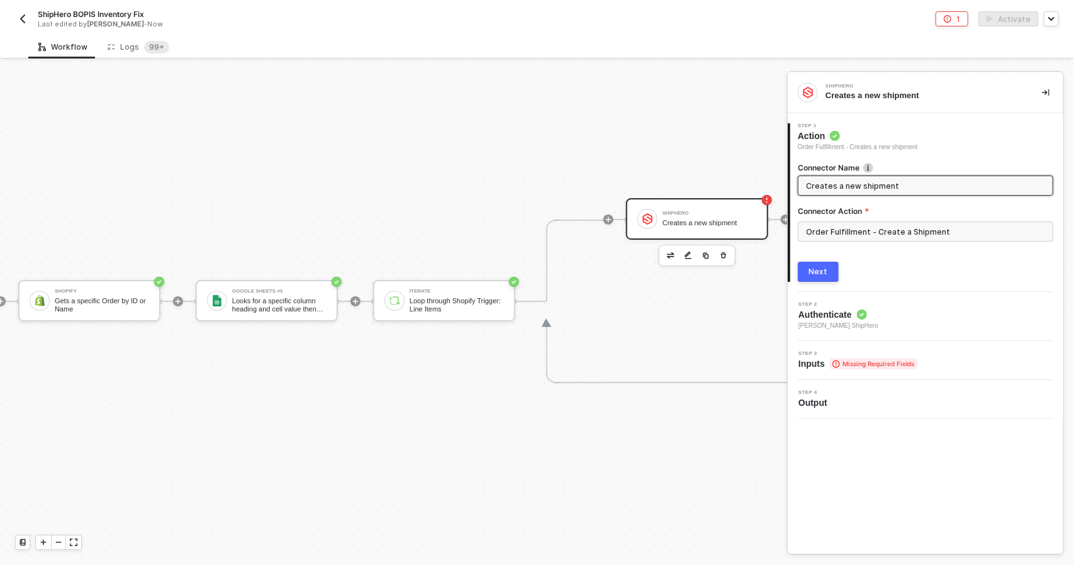
click at [833, 276] on button "Next" at bounding box center [818, 272] width 41 height 20
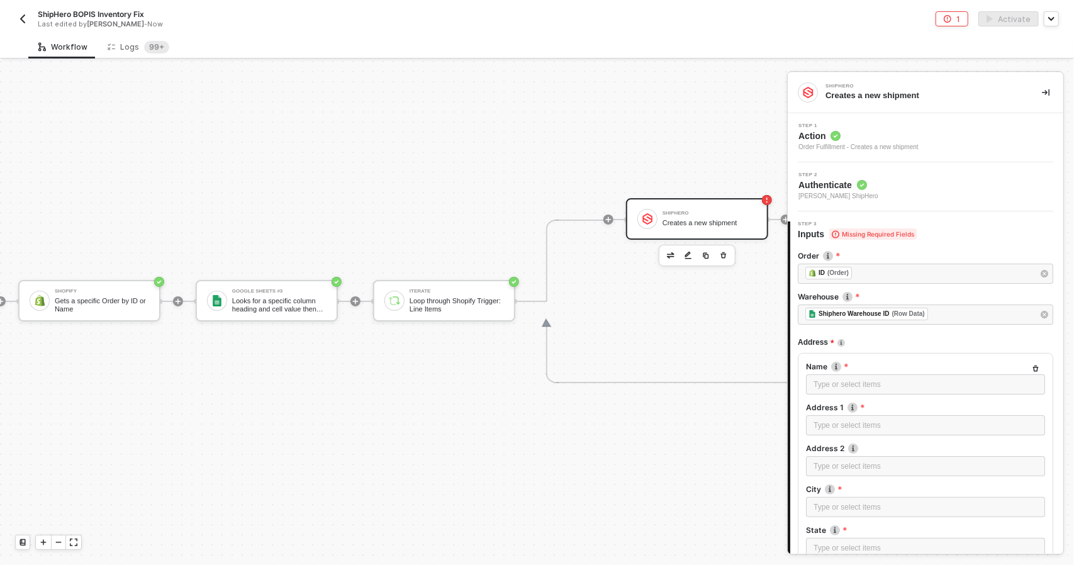
click at [868, 152] on div "Step 1 Action Order Fulfillment - Creates a new shipment" at bounding box center [926, 137] width 276 height 49
click at [869, 137] on span "Action" at bounding box center [858, 136] width 120 height 13
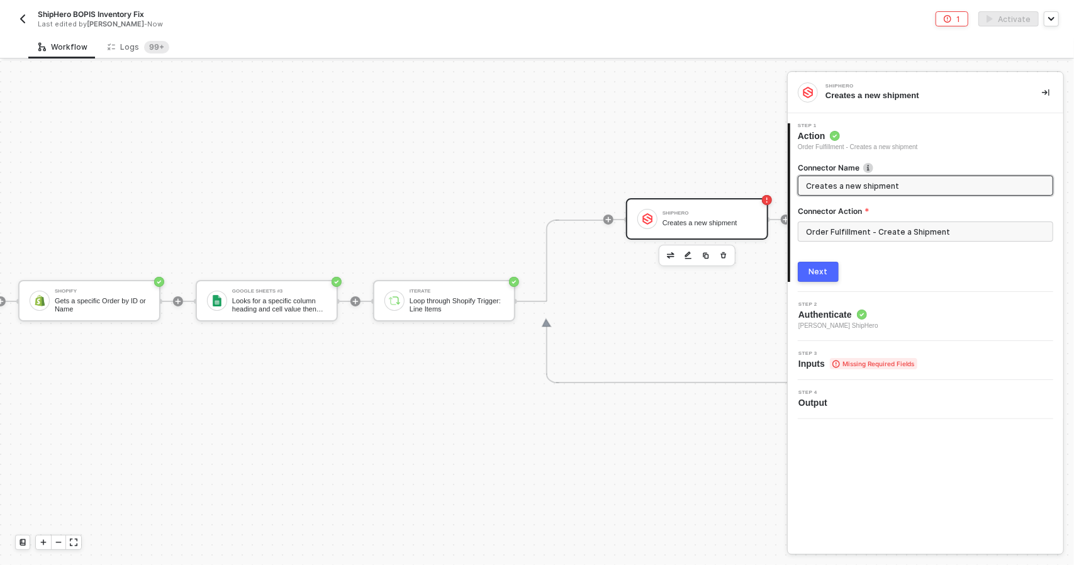
click at [907, 192] on input "Creates a new shipment" at bounding box center [924, 186] width 237 height 14
click at [956, 227] on input "Order Fulfillment - Create a Shipment" at bounding box center [925, 231] width 255 height 20
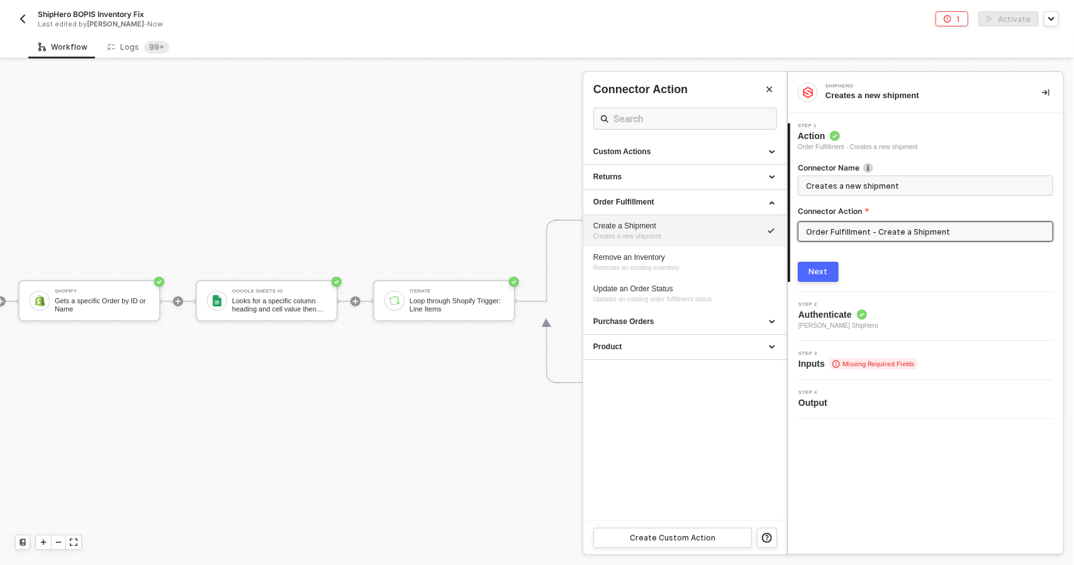
drag, startPoint x: 961, startPoint y: 231, endPoint x: 832, endPoint y: 230, distance: 129.0
click at [832, 230] on input "Order Fulfillment - Create a Shipment" at bounding box center [925, 231] width 255 height 20
click at [713, 198] on div "Order Fulfillment" at bounding box center [684, 202] width 183 height 11
click at [708, 247] on li "Remove an Inventory Removes an existing inventory" at bounding box center [684, 262] width 203 height 31
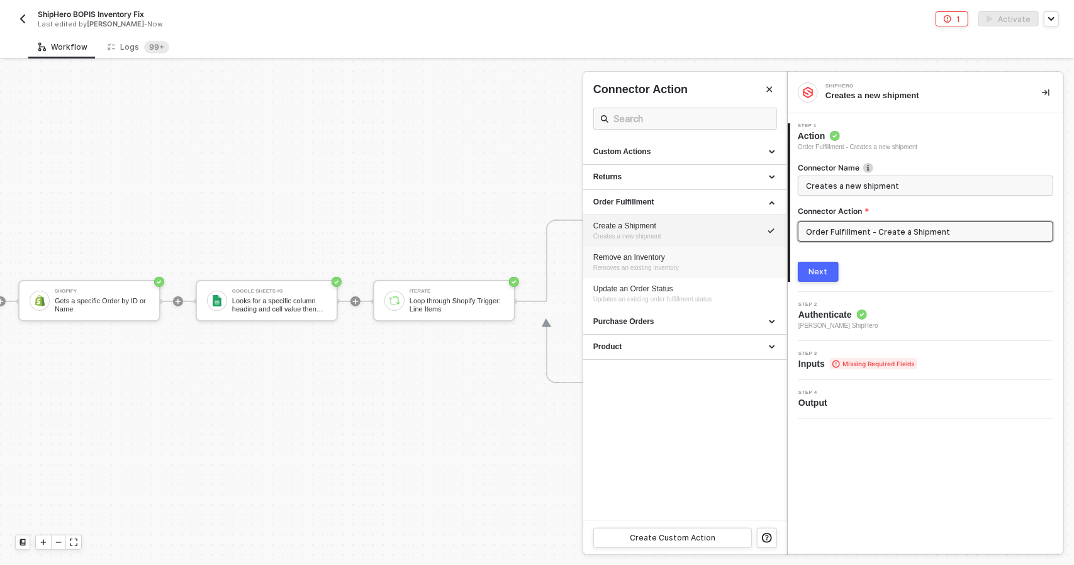
type input "Removes an existing inventory"
type input "Order Fulfillment - Remove an Inventory"
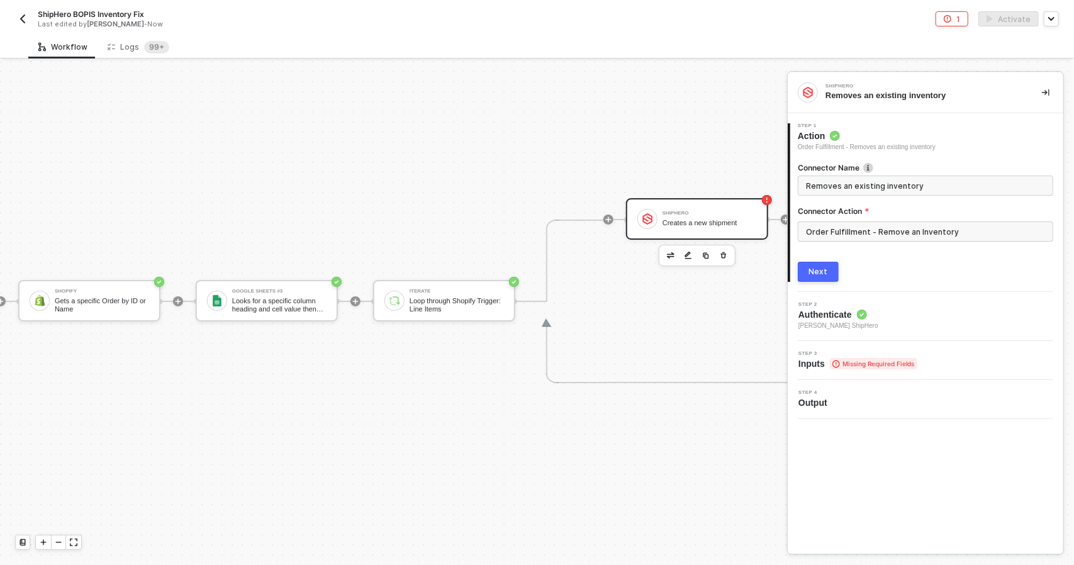
click at [799, 274] on button "Next" at bounding box center [818, 272] width 41 height 20
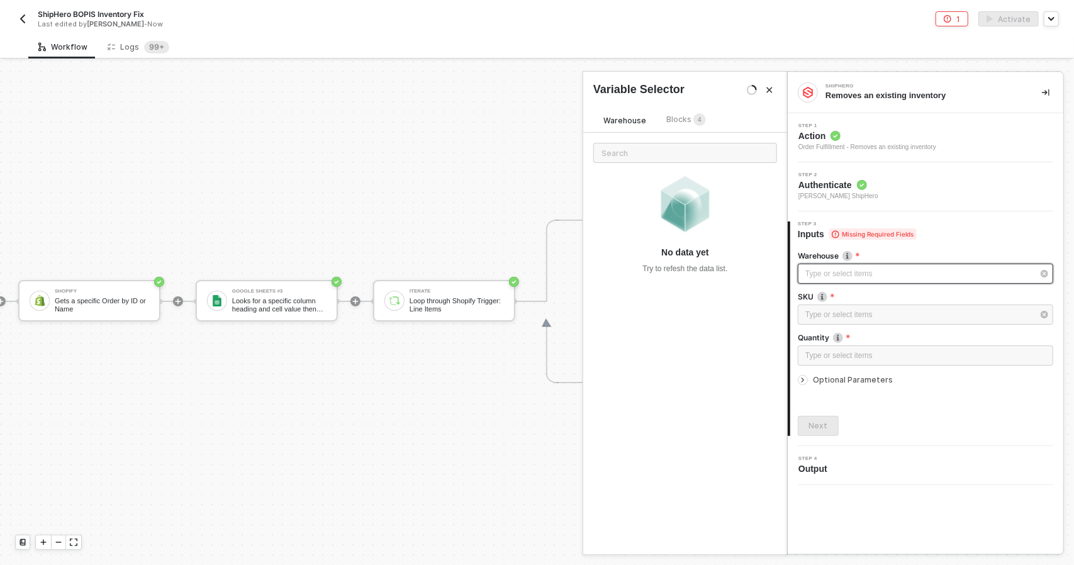
click at [823, 272] on div "Type or select items ﻿" at bounding box center [919, 274] width 228 height 12
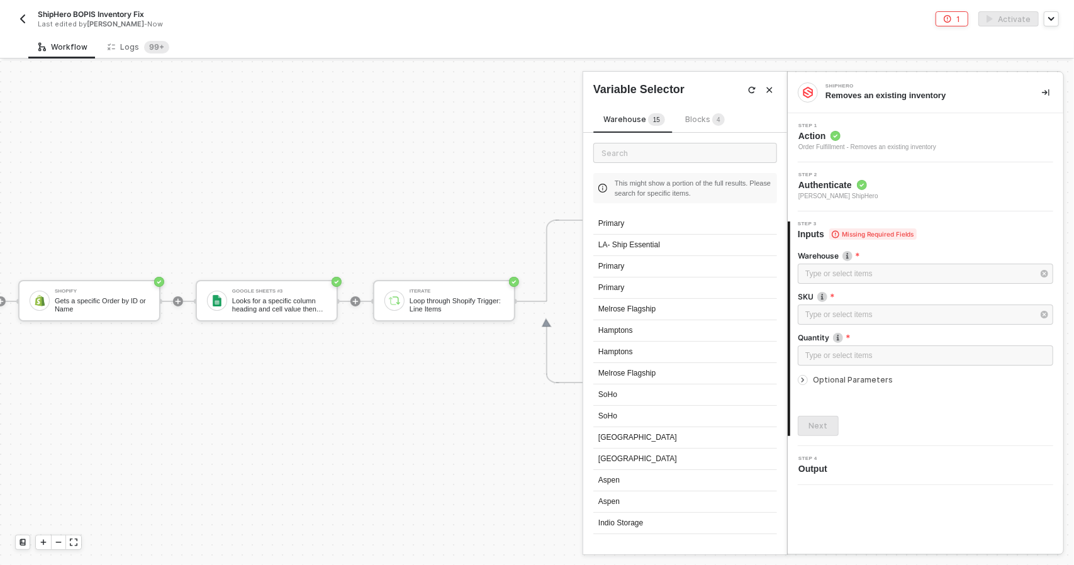
click at [689, 119] on span "Blocks 4" at bounding box center [705, 118] width 40 height 9
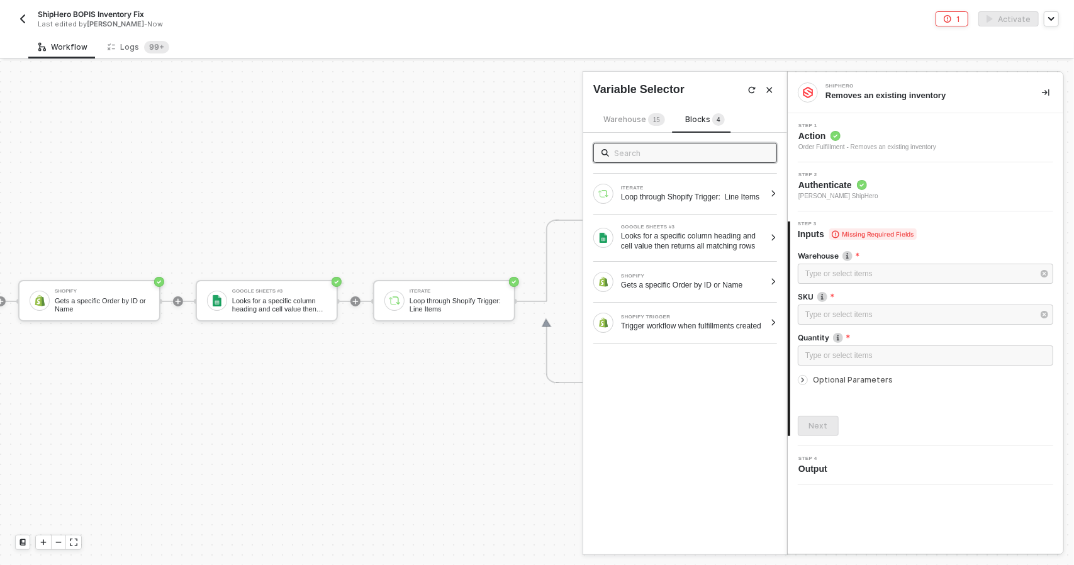
click at [630, 126] on div "Warehouse 1 5" at bounding box center [634, 120] width 62 height 14
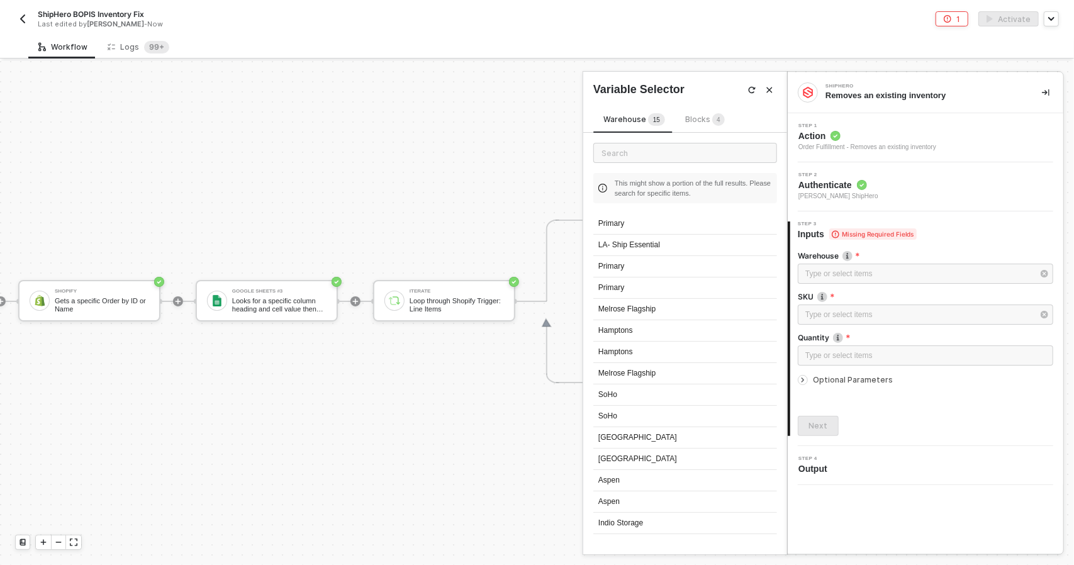
click at [694, 123] on span "Blocks 4" at bounding box center [705, 118] width 40 height 9
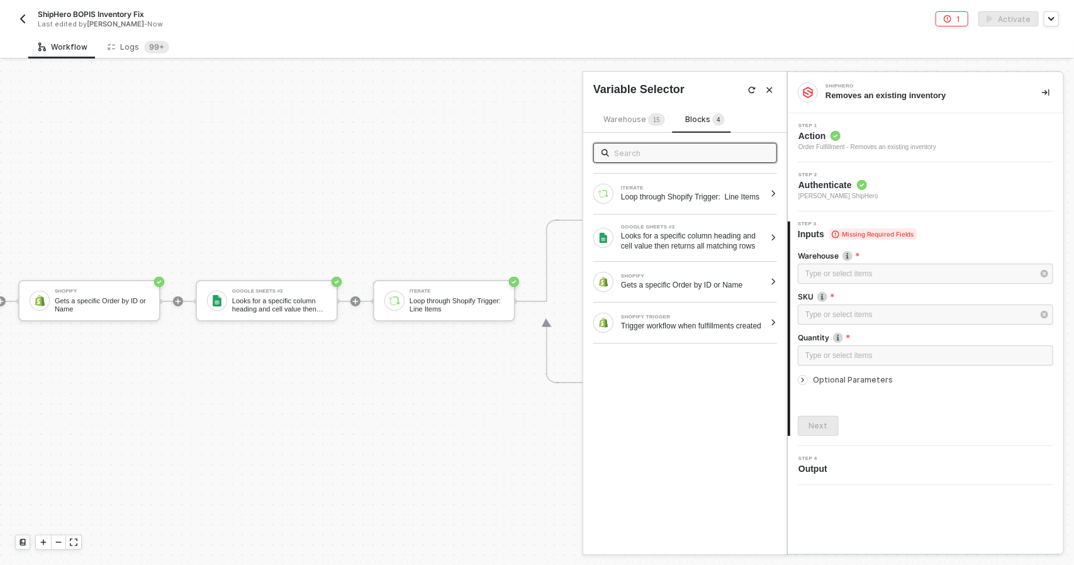
click at [835, 152] on div "Step 1 Action Order Fulfillment - Removes an existing inventory" at bounding box center [926, 137] width 276 height 49
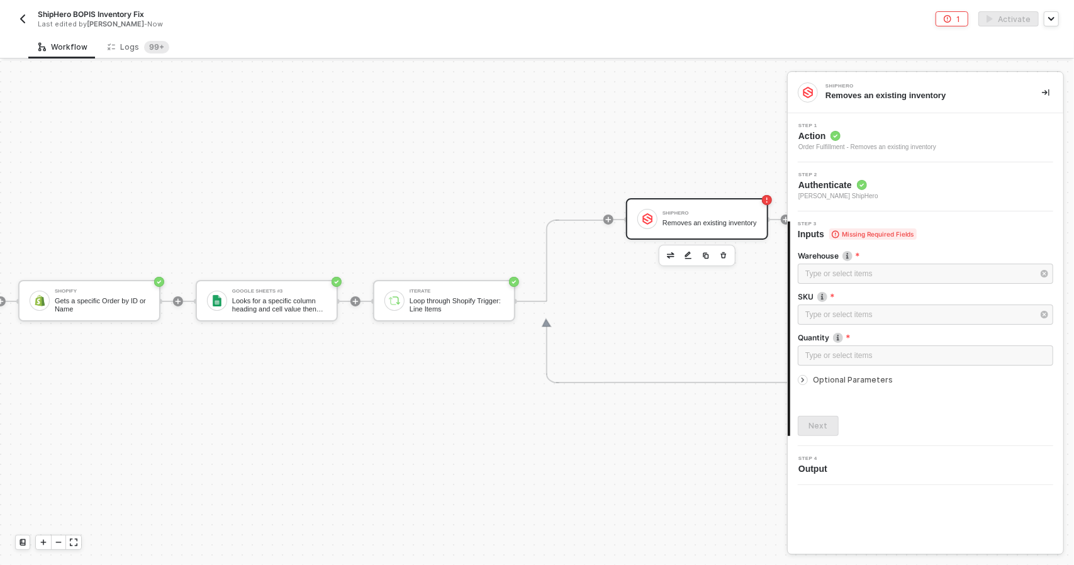
click at [871, 144] on div "Order Fulfillment - Removes an existing inventory" at bounding box center [867, 147] width 138 height 10
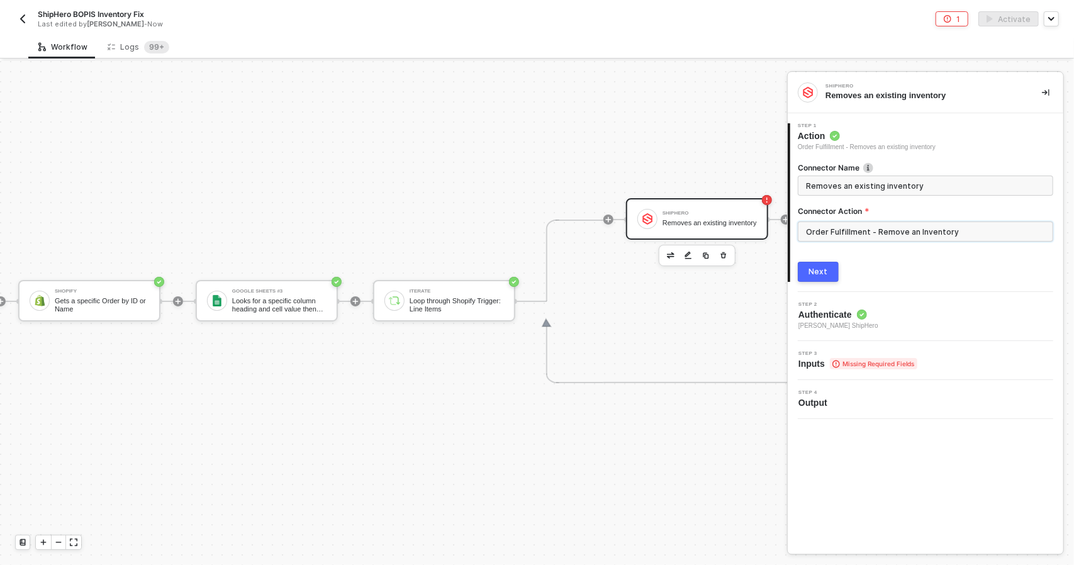
drag, startPoint x: 968, startPoint y: 227, endPoint x: 717, endPoint y: 220, distance: 250.5
click at [717, 220] on div "Shopify Trigger Trigger workflow when fulfillments created Shopify Gets a speci…" at bounding box center [537, 313] width 1074 height 504
drag, startPoint x: 955, startPoint y: 228, endPoint x: 757, endPoint y: 227, distance: 197.5
click at [757, 227] on div "Shopify Trigger Trigger workflow when fulfillments created Shopify Gets a speci…" at bounding box center [537, 313] width 1074 height 504
type input "Order Fulfillment - Remove an Inventory"
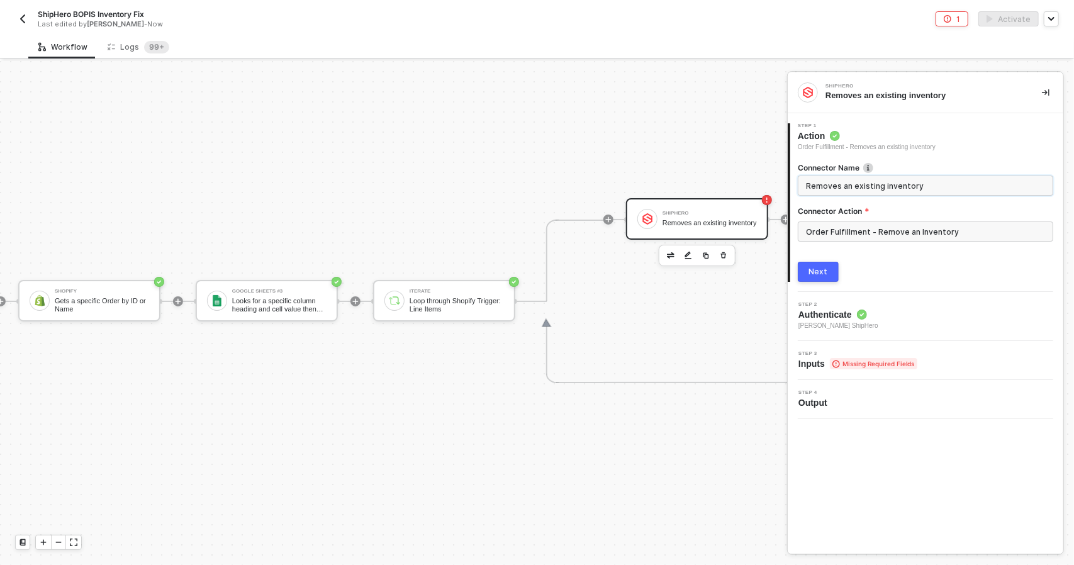
click at [881, 186] on input "Removes an existing inventory" at bounding box center [924, 186] width 237 height 14
drag, startPoint x: 931, startPoint y: 186, endPoint x: 742, endPoint y: 188, distance: 188.7
click at [742, 188] on div "Shopify Trigger Trigger workflow when fulfillments created Shopify Gets a speci…" at bounding box center [537, 313] width 1074 height 504
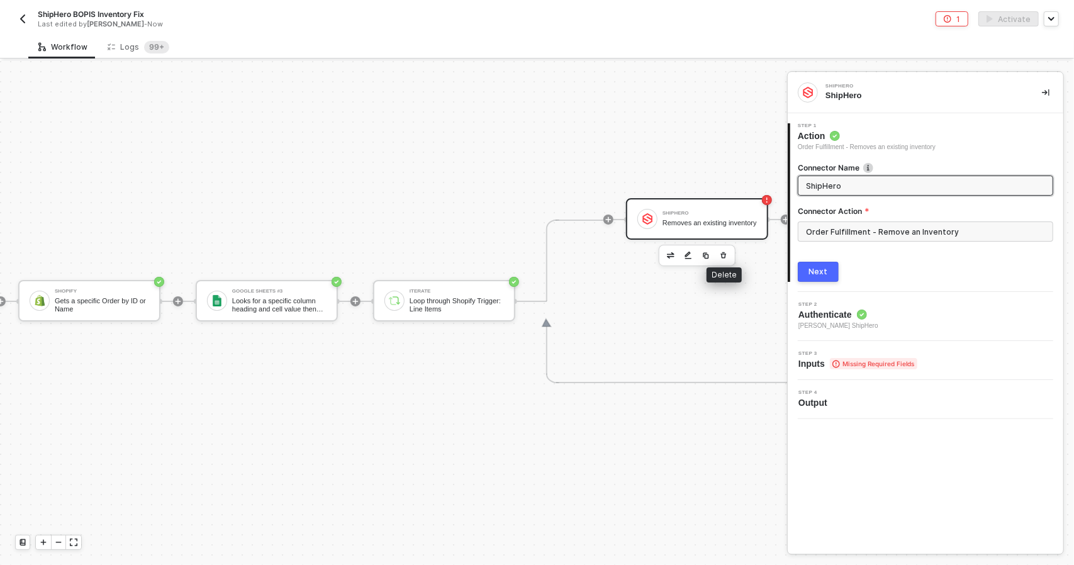
type input "ShipHero"
click at [727, 248] on button "button" at bounding box center [723, 255] width 15 height 15
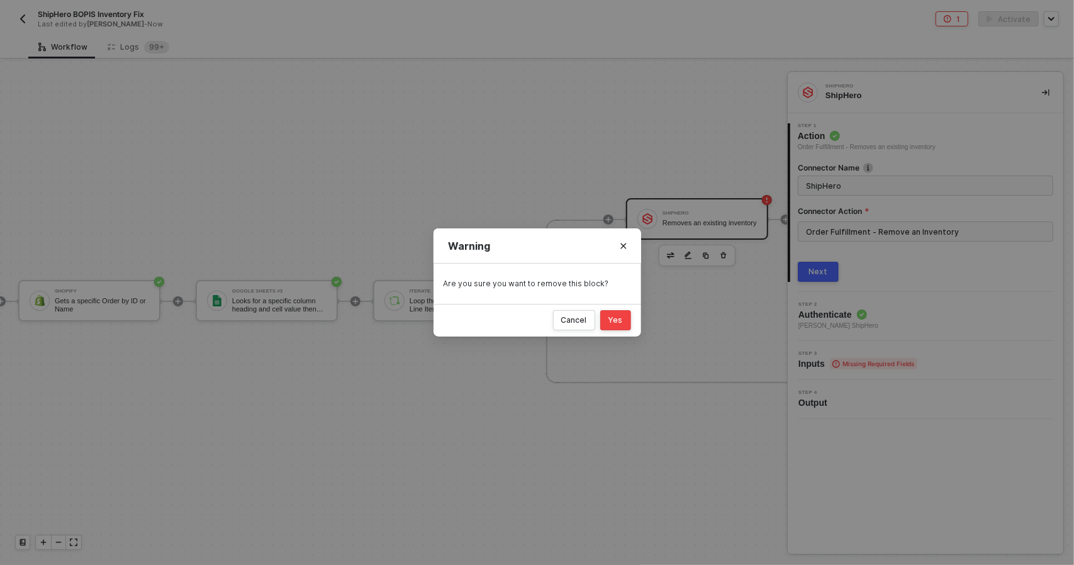
click at [623, 310] on button "Yes" at bounding box center [615, 320] width 31 height 20
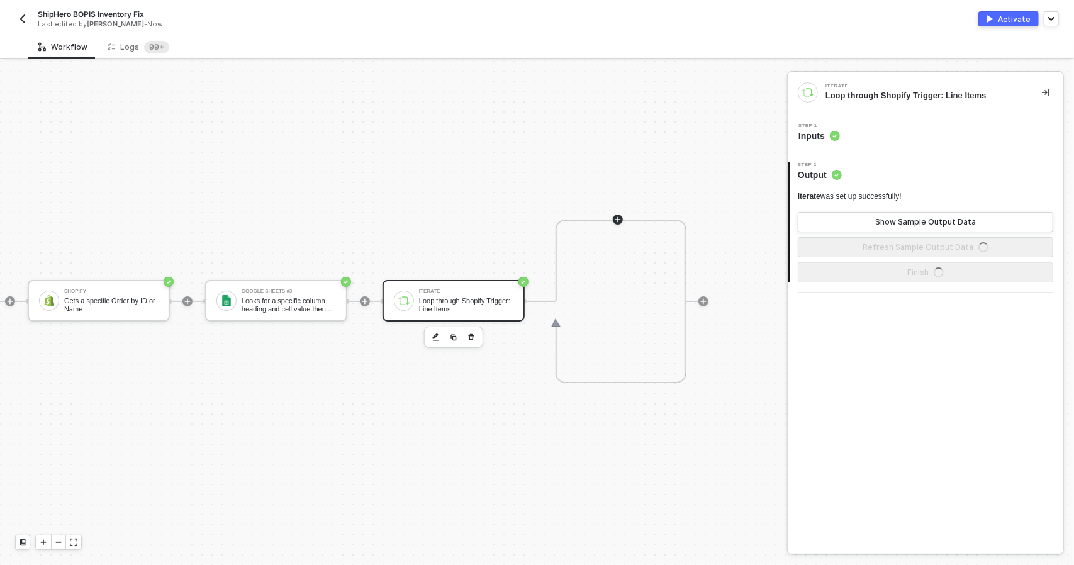
click at [614, 216] on icon "icon-play" at bounding box center [618, 220] width 8 height 8
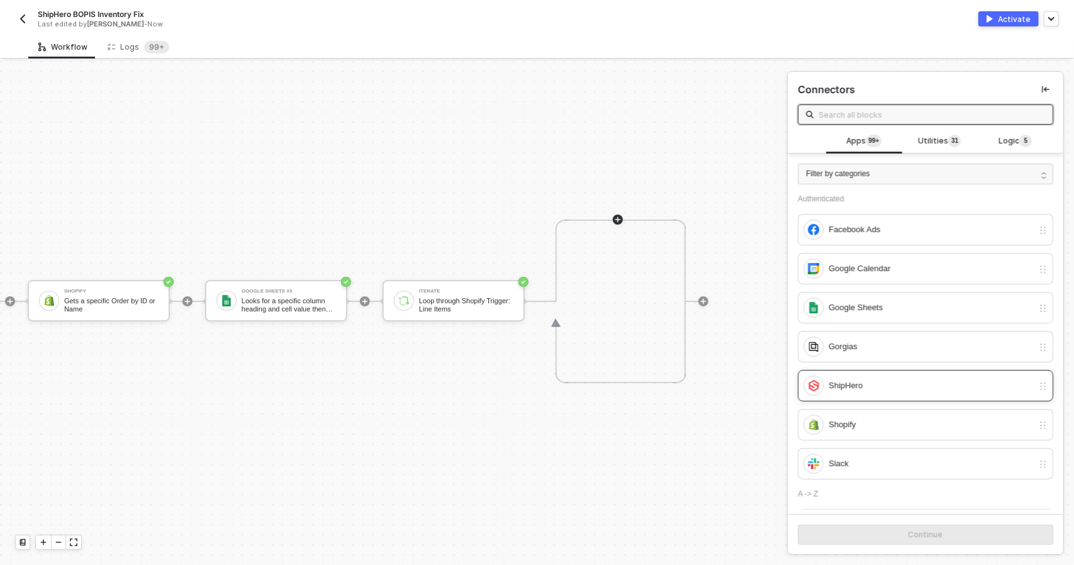
click at [886, 379] on div "ShipHero" at bounding box center [931, 386] width 204 height 14
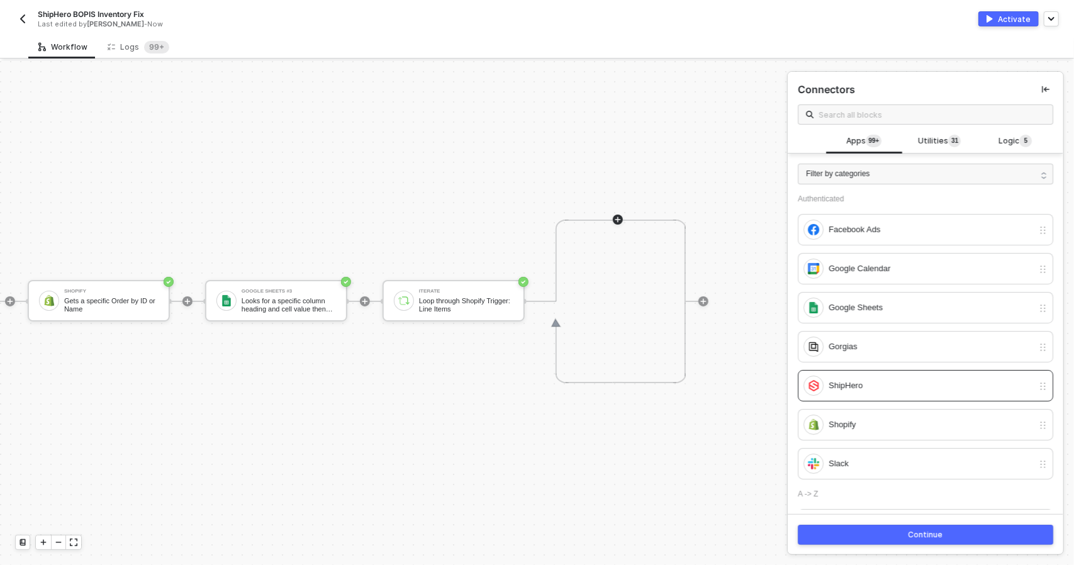
click at [915, 530] on div "Continue" at bounding box center [925, 535] width 35 height 10
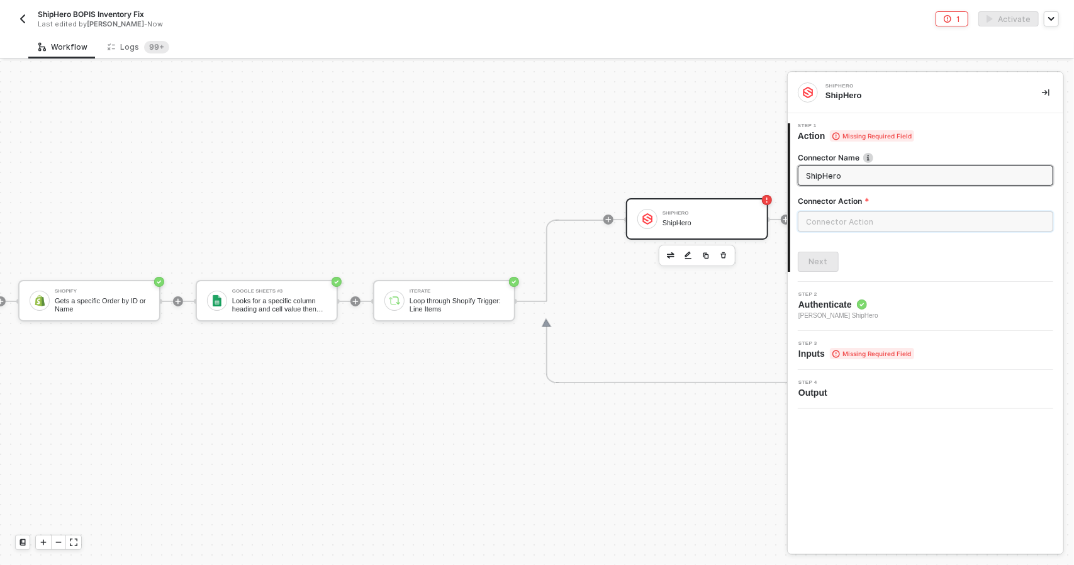
click at [859, 225] on input "text" at bounding box center [925, 221] width 255 height 20
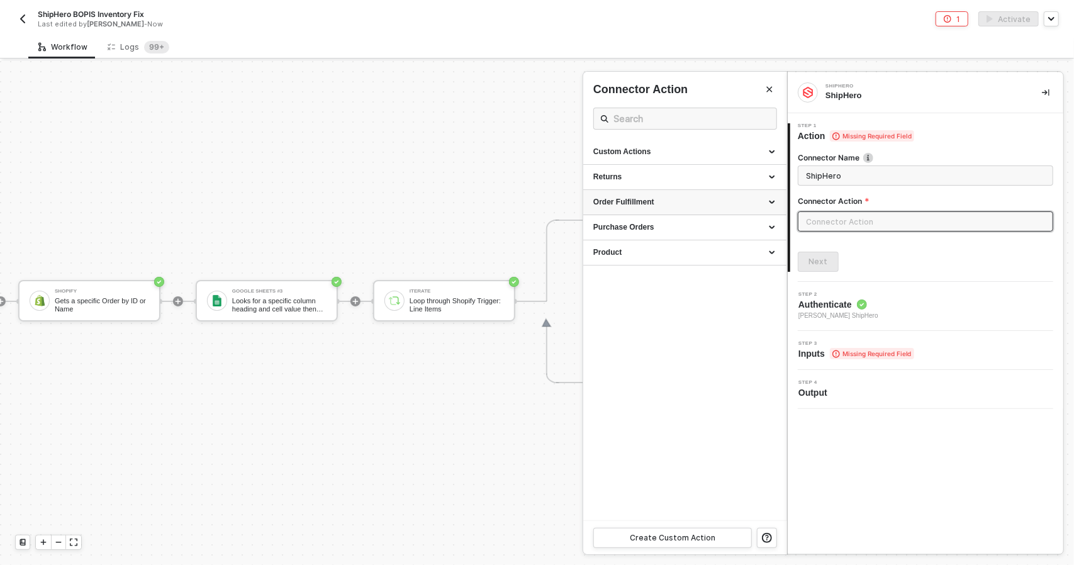
click at [662, 204] on div "Order Fulfillment" at bounding box center [684, 202] width 183 height 11
click at [659, 230] on div "Create a Shipment" at bounding box center [684, 226] width 183 height 11
type input "Creates a new shipment"
type input "Order Fulfillment - Create a Shipment"
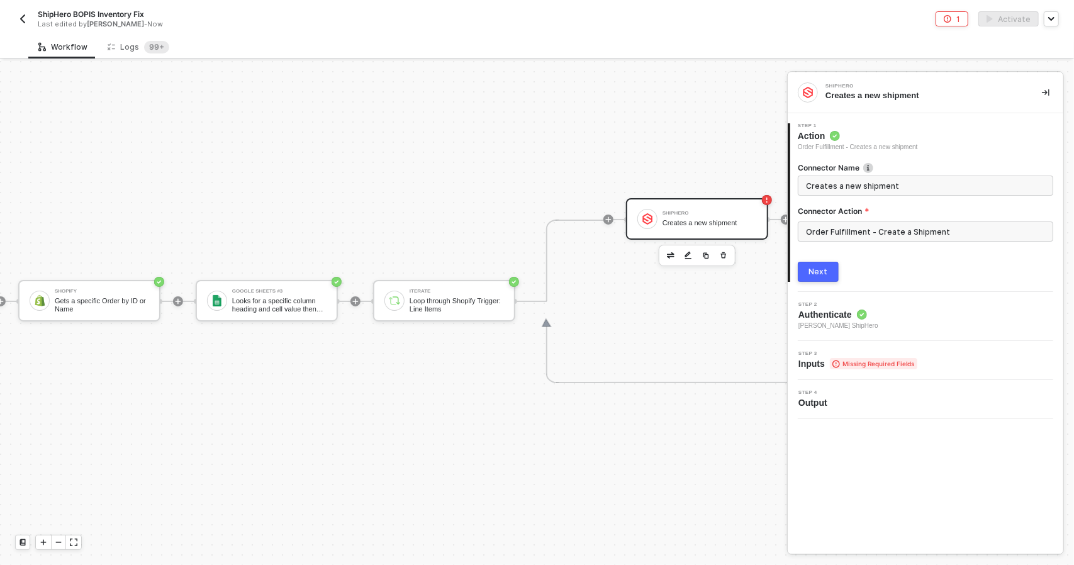
click at [819, 276] on div "Next" at bounding box center [818, 272] width 19 height 10
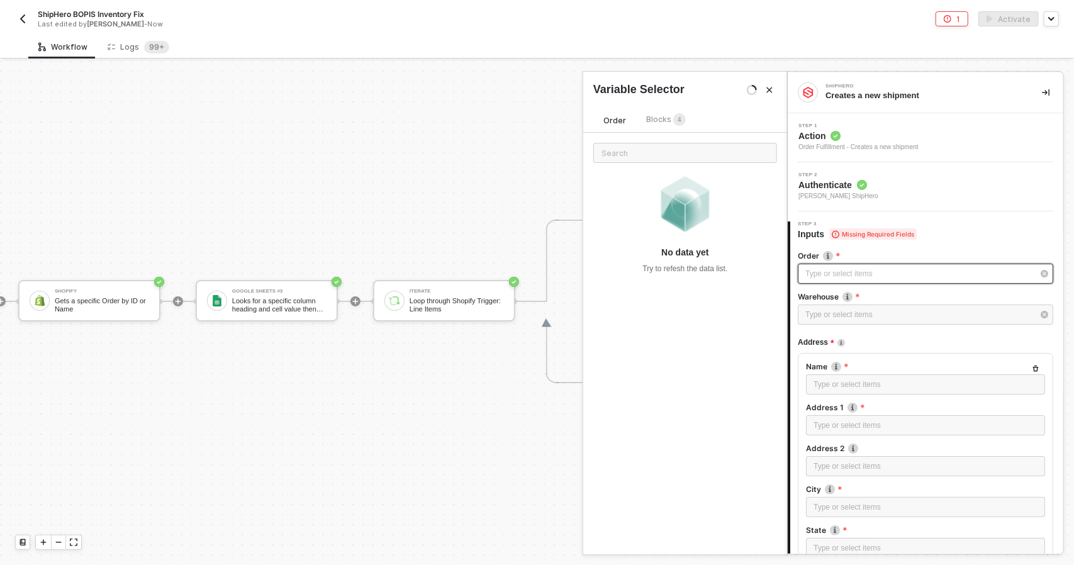
click at [845, 279] on div "Type or select items ﻿" at bounding box center [925, 274] width 255 height 20
click at [660, 121] on span "Blocks 4" at bounding box center [666, 118] width 40 height 9
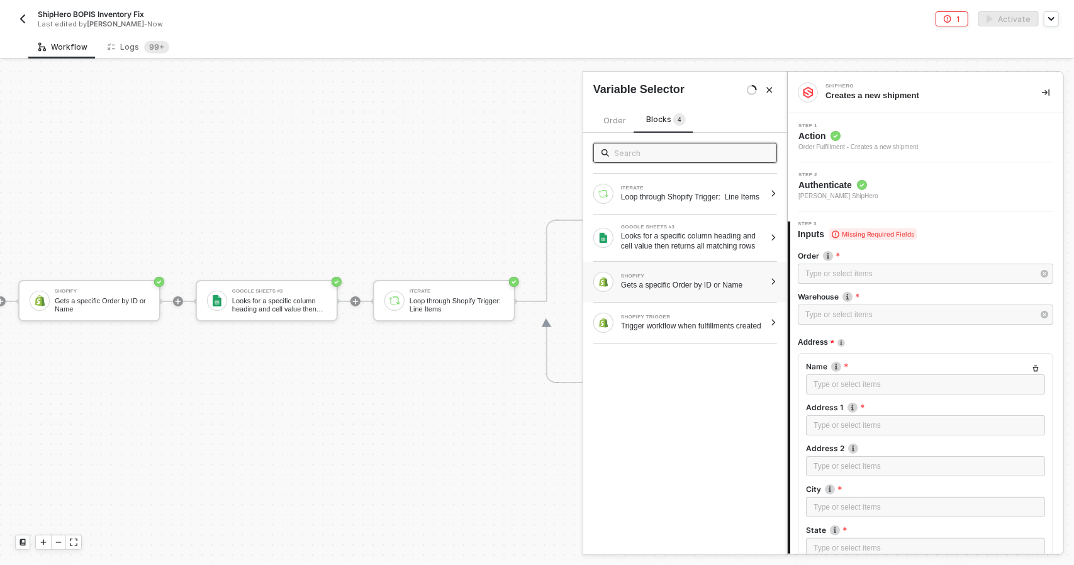
click at [679, 285] on div "SHOPIFY Gets a specific Order by ID or Name" at bounding box center [693, 282] width 144 height 16
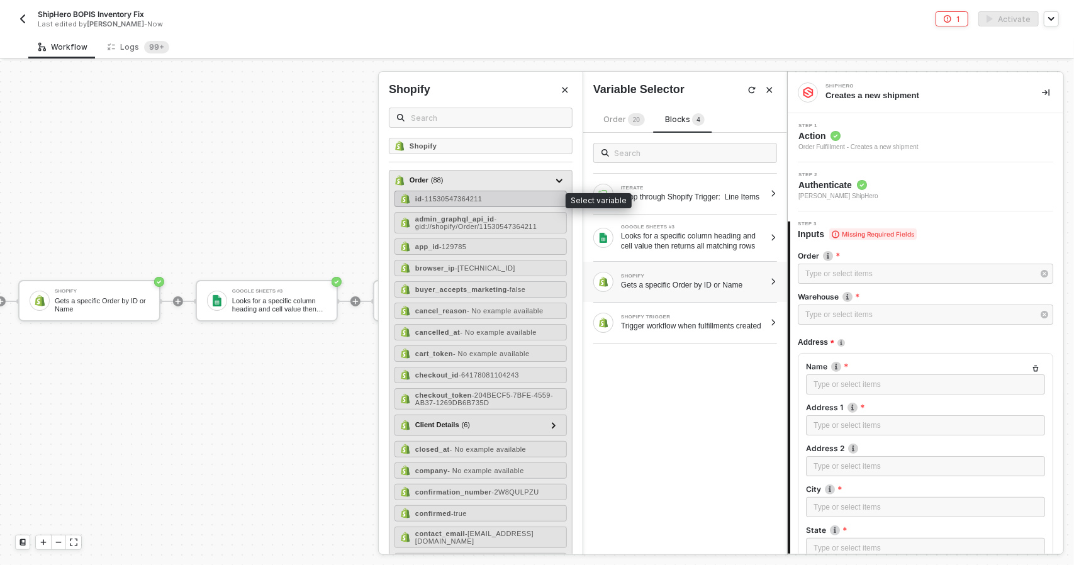
click at [460, 199] on span "- 11530547364211" at bounding box center [452, 199] width 60 height 8
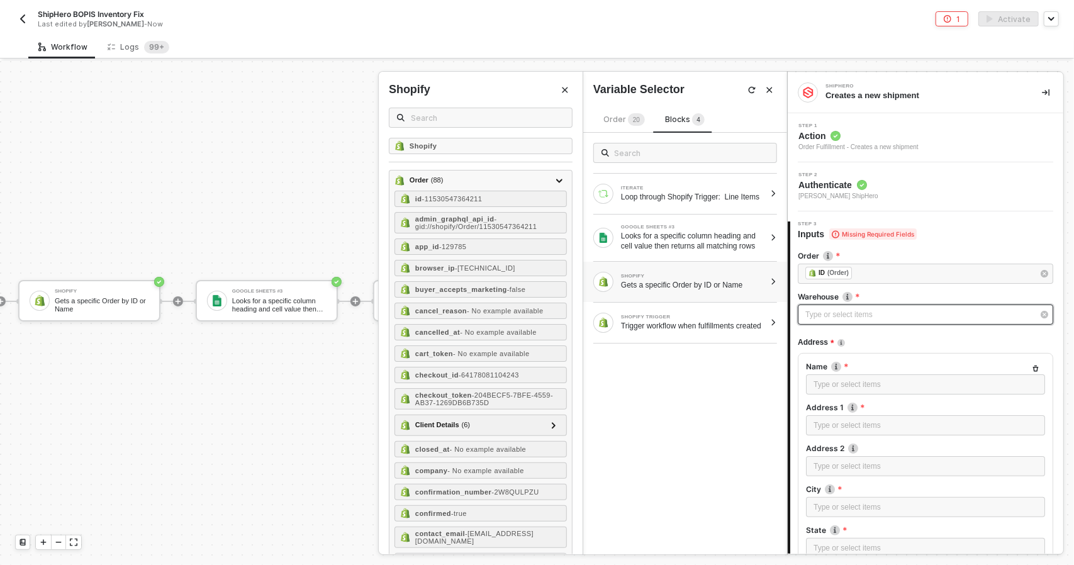
click at [834, 316] on div "Type or select items ﻿" at bounding box center [919, 315] width 228 height 12
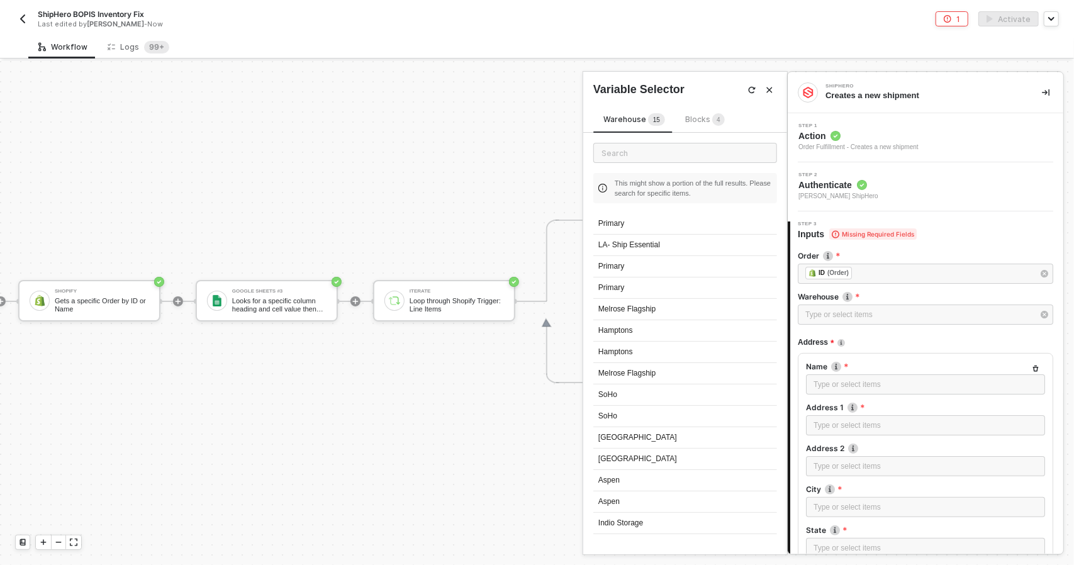
click at [681, 125] on div "Blocks 4" at bounding box center [705, 120] width 60 height 15
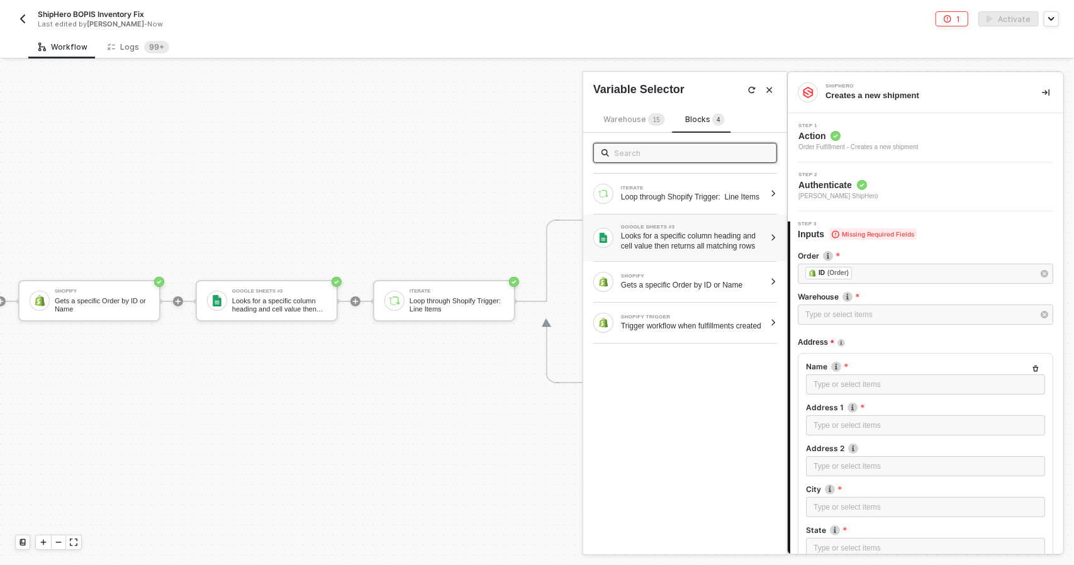
click at [698, 238] on div "Looks for a specific column heading and cell value then returns all matching ro…" at bounding box center [693, 241] width 144 height 20
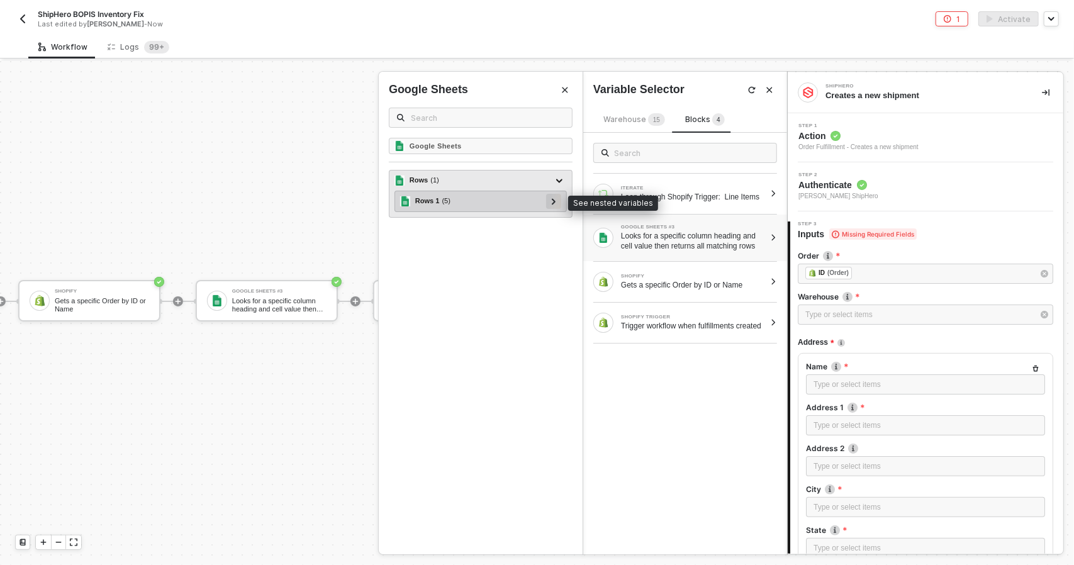
click at [555, 207] on div at bounding box center [553, 201] width 15 height 15
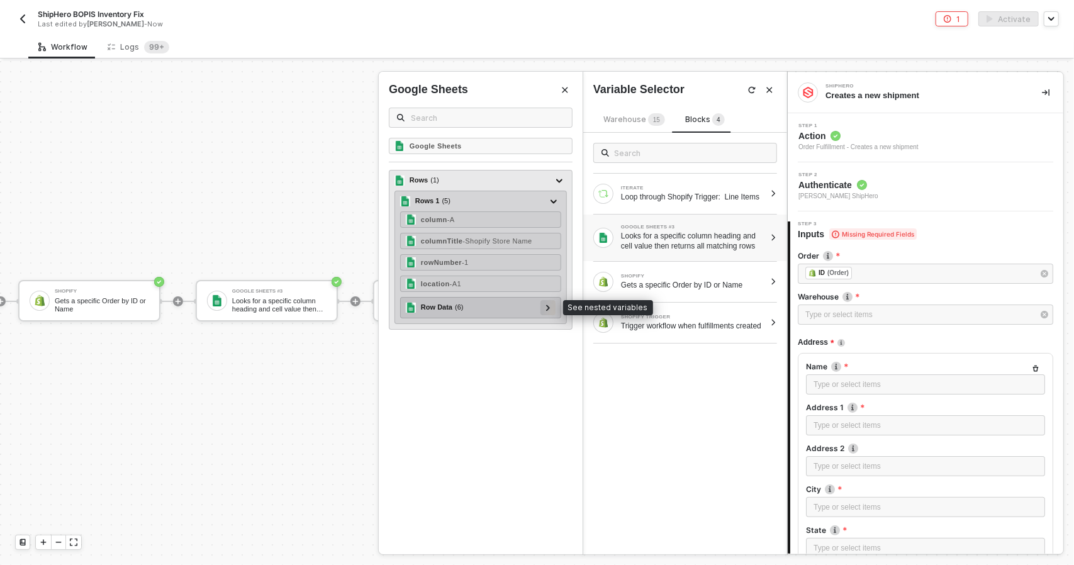
click at [551, 306] on div at bounding box center [548, 307] width 6 height 14
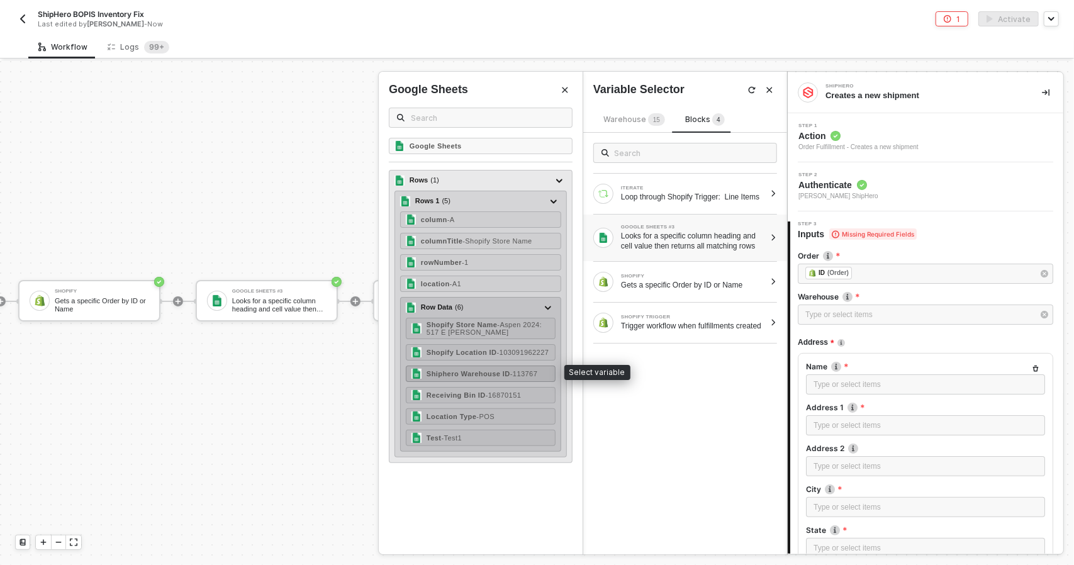
click at [521, 370] on span "- 113767" at bounding box center [523, 374] width 27 height 8
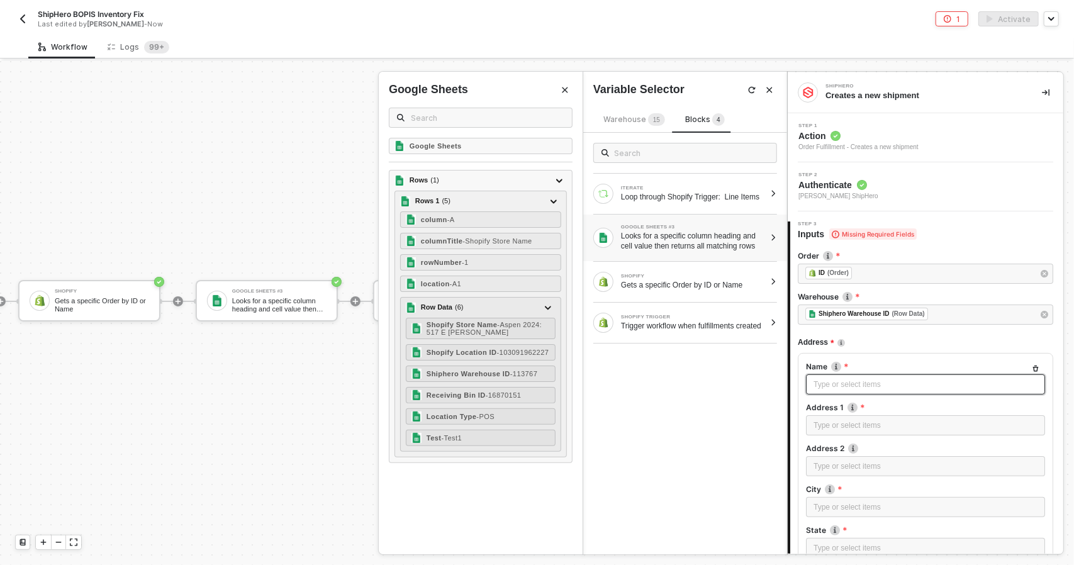
click at [823, 379] on div "Type or select items ﻿" at bounding box center [925, 385] width 224 height 12
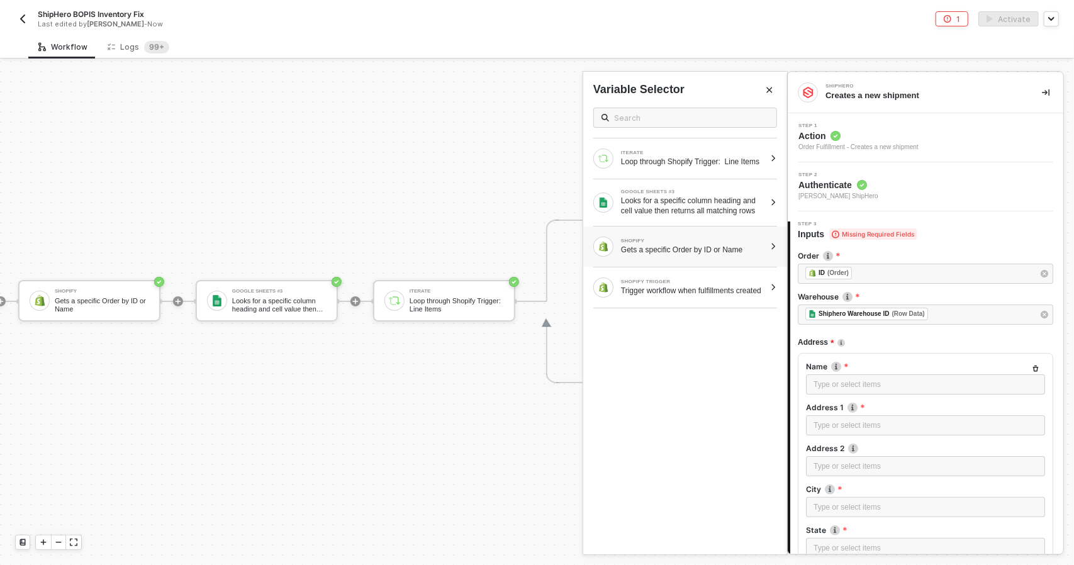
click at [664, 267] on div "SHOPIFY Gets a specific Order by ID or Name" at bounding box center [685, 246] width 204 height 40
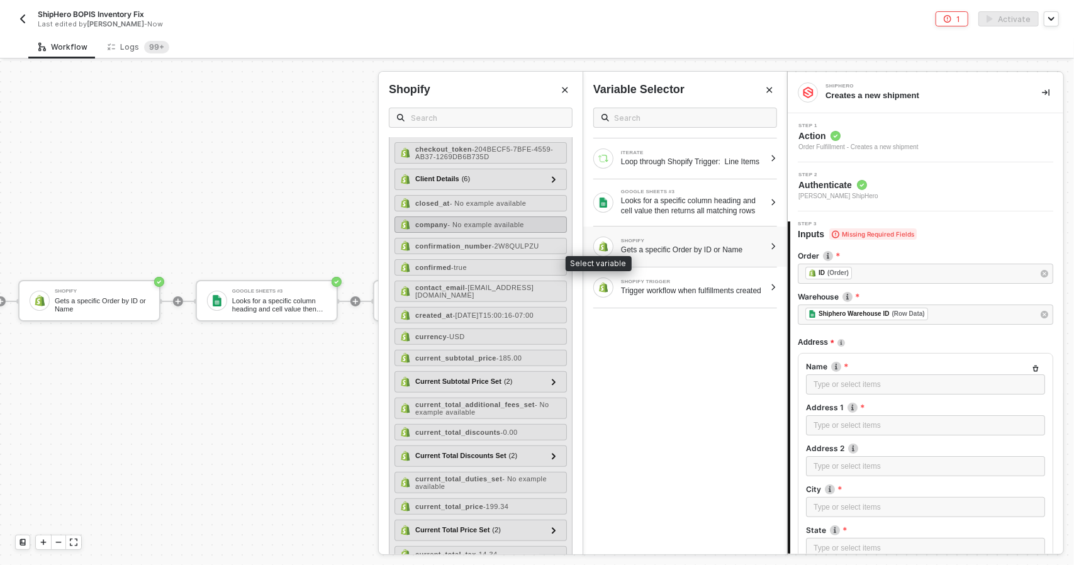
scroll to position [252, 0]
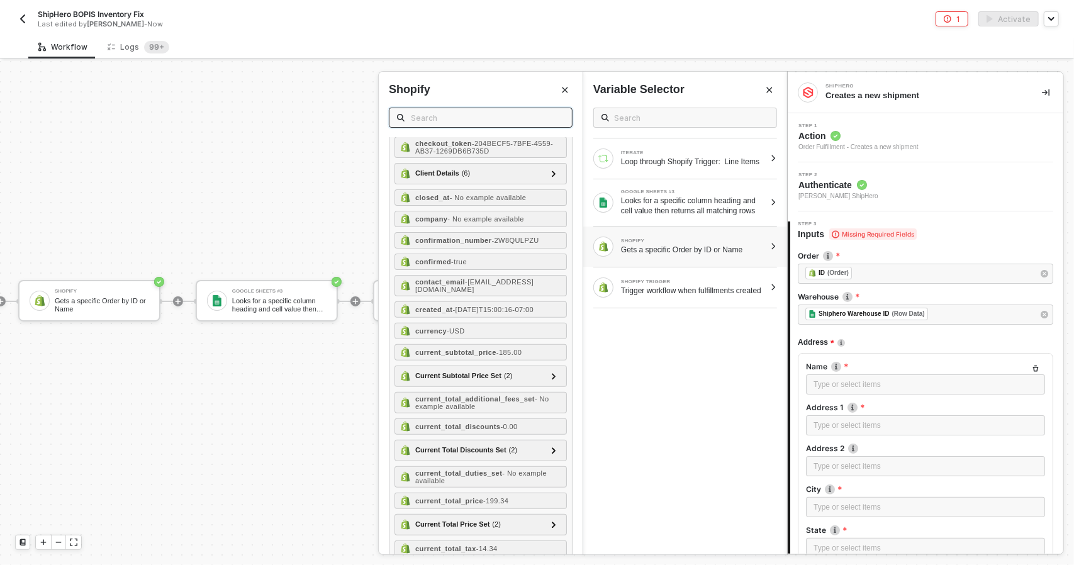
click at [462, 118] on input "text" at bounding box center [487, 118] width 153 height 14
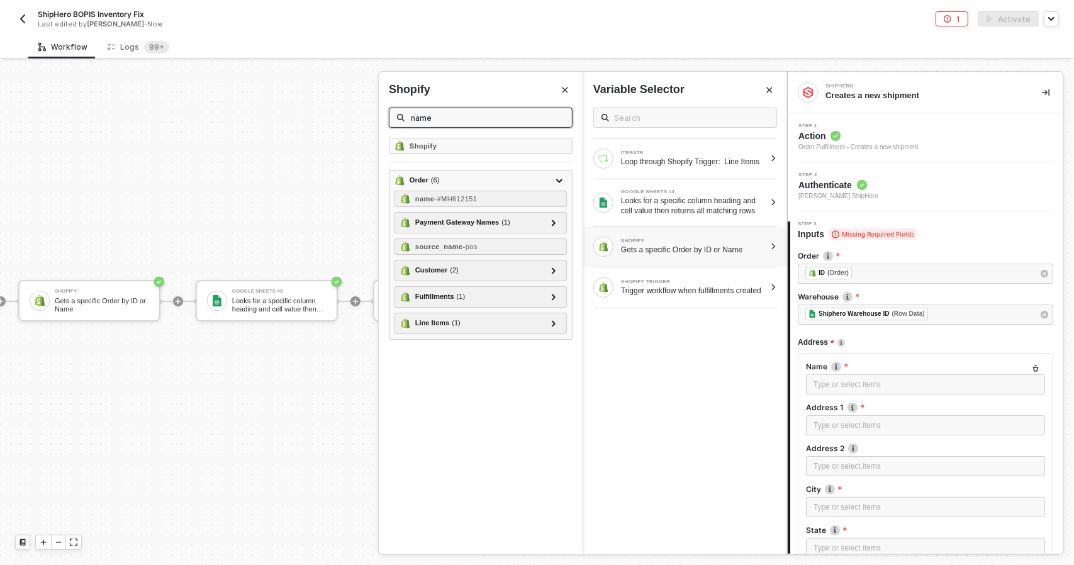
scroll to position [0, 0]
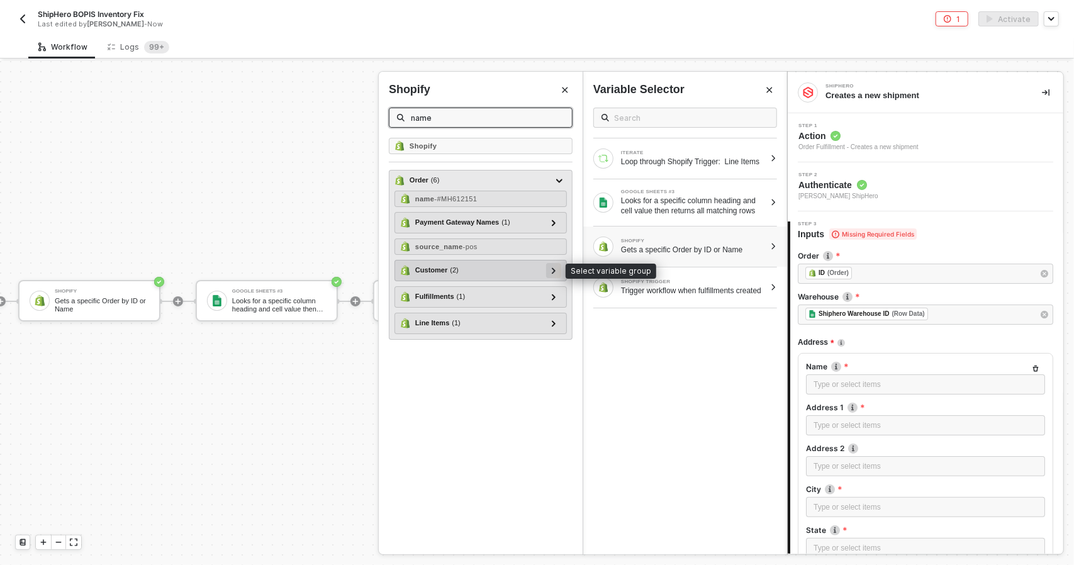
type input "name"
click at [551, 271] on div at bounding box center [553, 270] width 6 height 14
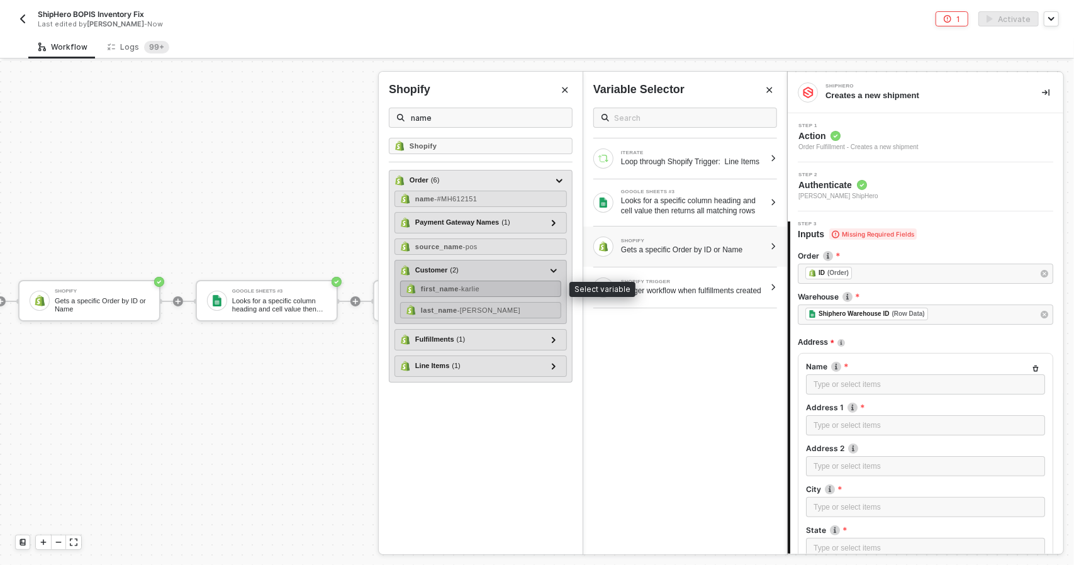
click at [519, 281] on div "first_name - karlie" at bounding box center [480, 289] width 161 height 16
click at [524, 305] on div "last_name - reister" at bounding box center [480, 310] width 161 height 16
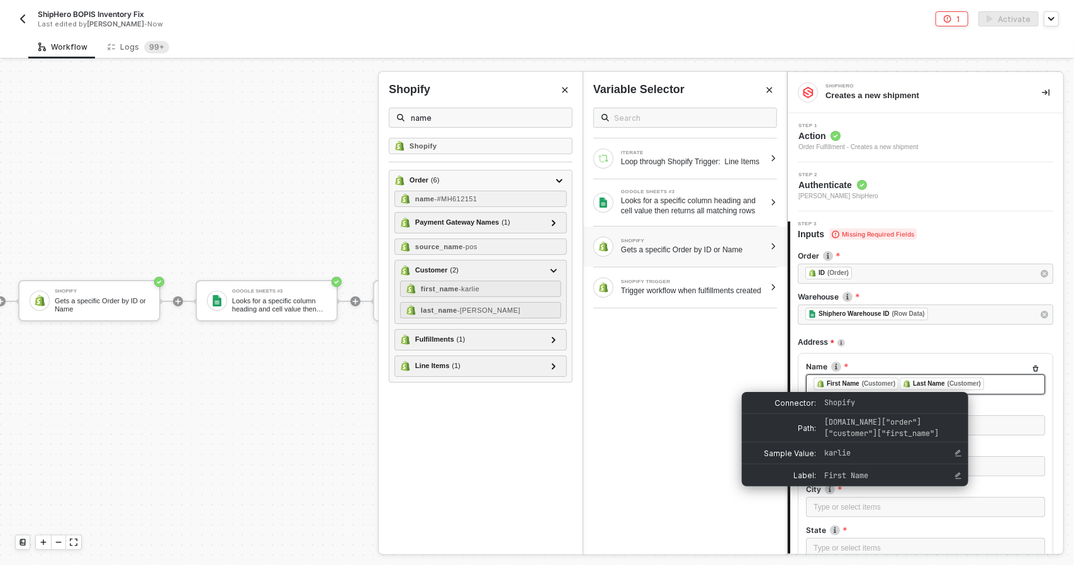
click at [895, 382] on div "First Name (Customer)" at bounding box center [855, 383] width 85 height 13
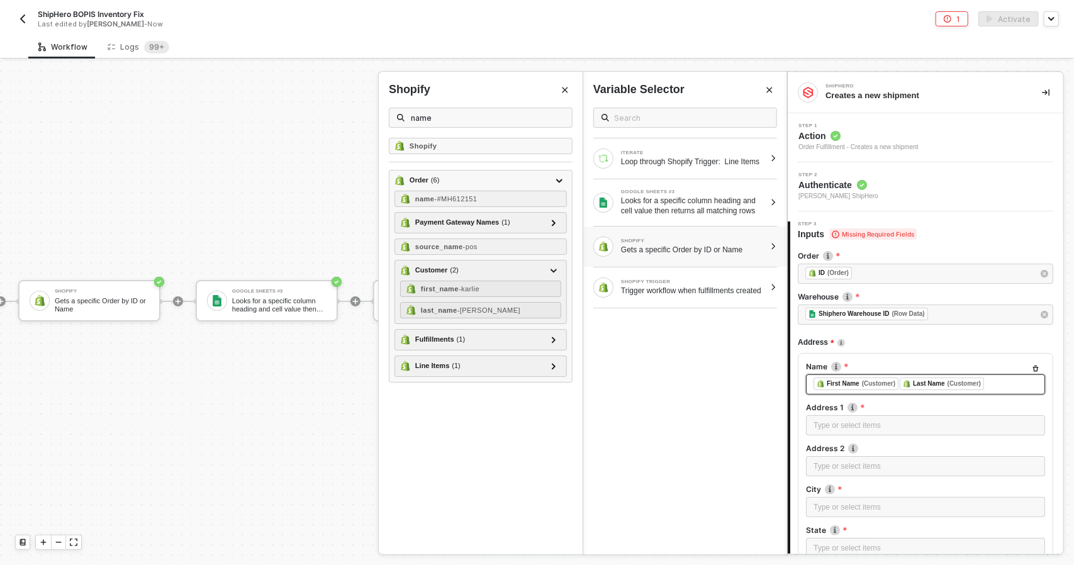
click at [989, 382] on div "﻿ ﻿ First Name (Customer) ﻿ ﻿ Last Name (Customer) ﻿" at bounding box center [925, 384] width 224 height 14
click at [995, 380] on div "﻿ ﻿ First Name (Customer) ﻿" at bounding box center [925, 384] width 224 height 15
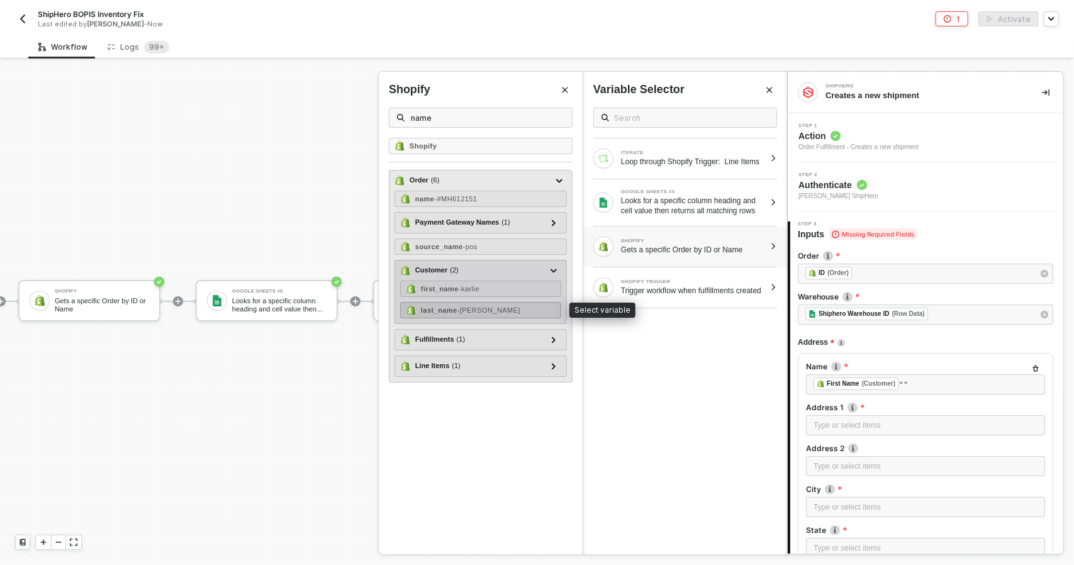
click at [453, 306] on strong "last_name" at bounding box center [439, 310] width 36 height 8
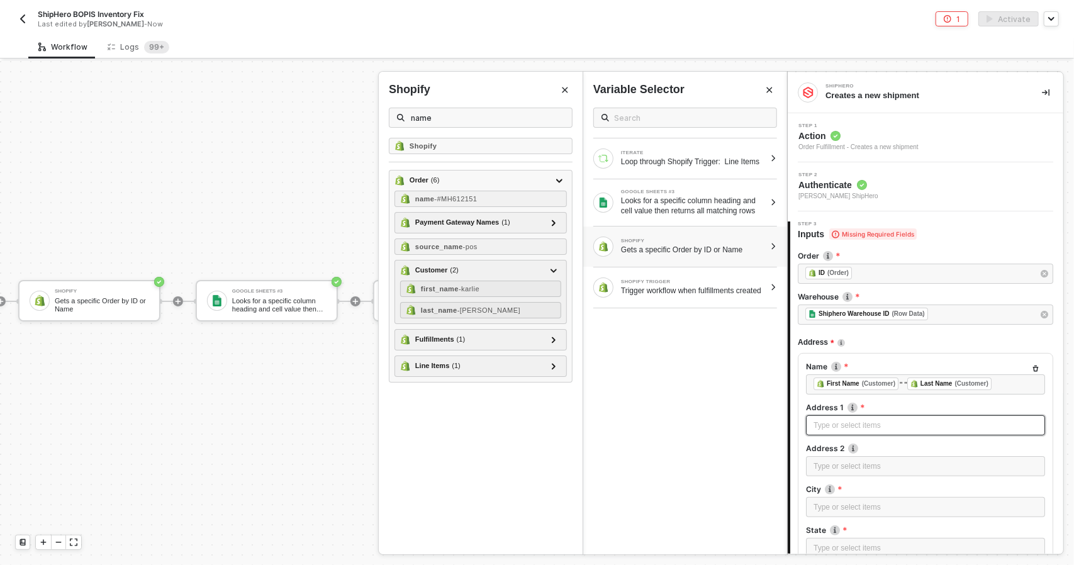
click at [837, 426] on div "Type or select items ﻿" at bounding box center [925, 426] width 224 height 12
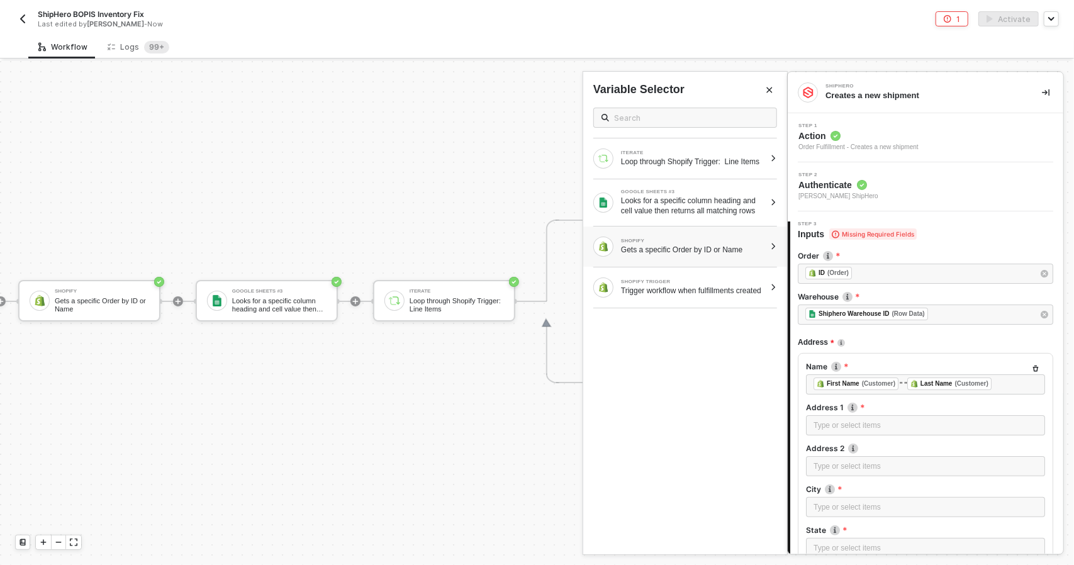
click at [681, 255] on div "Gets a specific Order by ID or Name" at bounding box center [693, 250] width 144 height 10
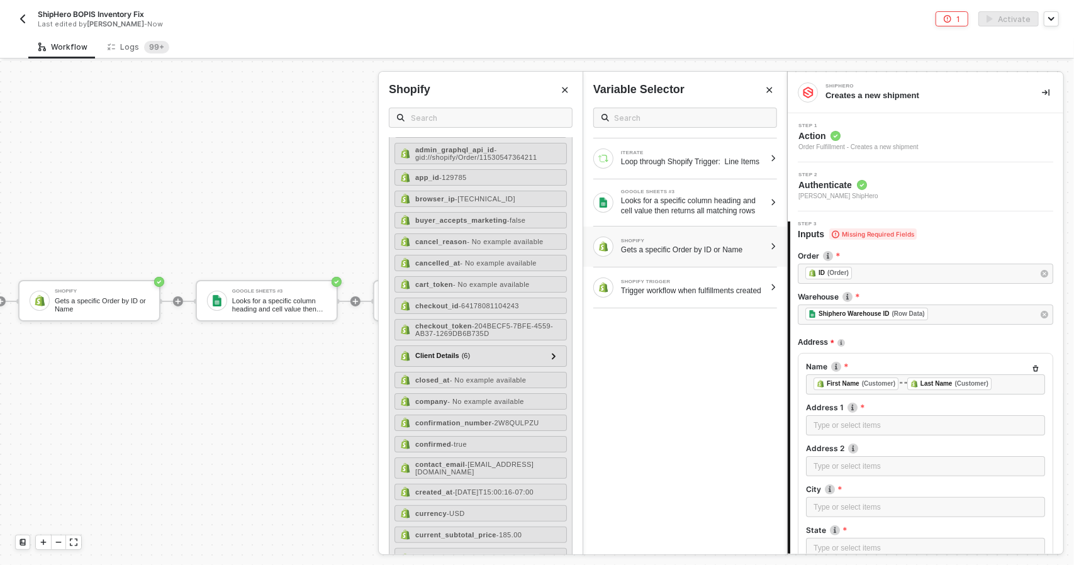
scroll to position [252, 0]
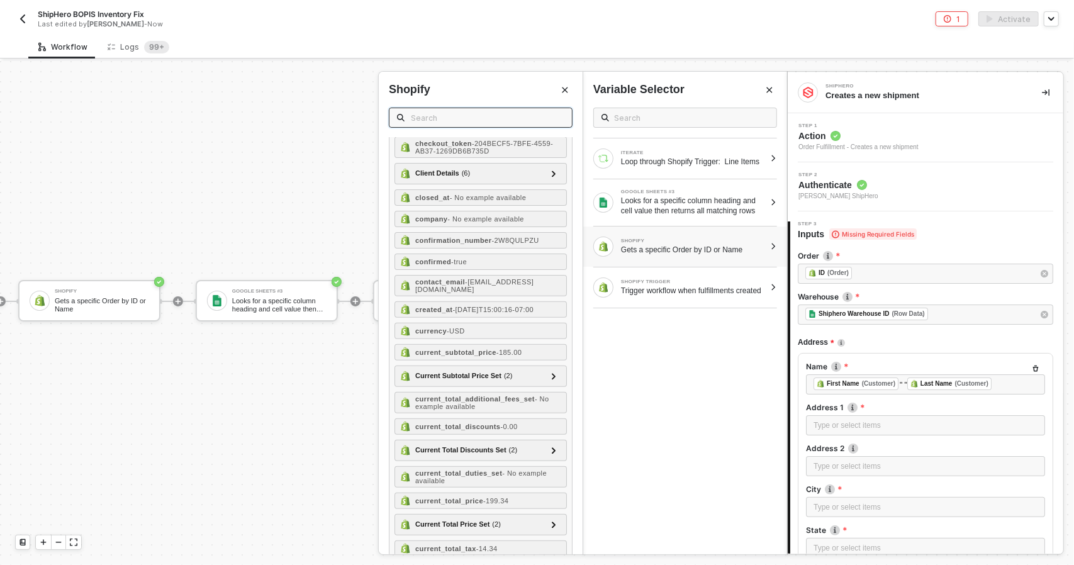
click at [442, 116] on input "text" at bounding box center [487, 118] width 153 height 14
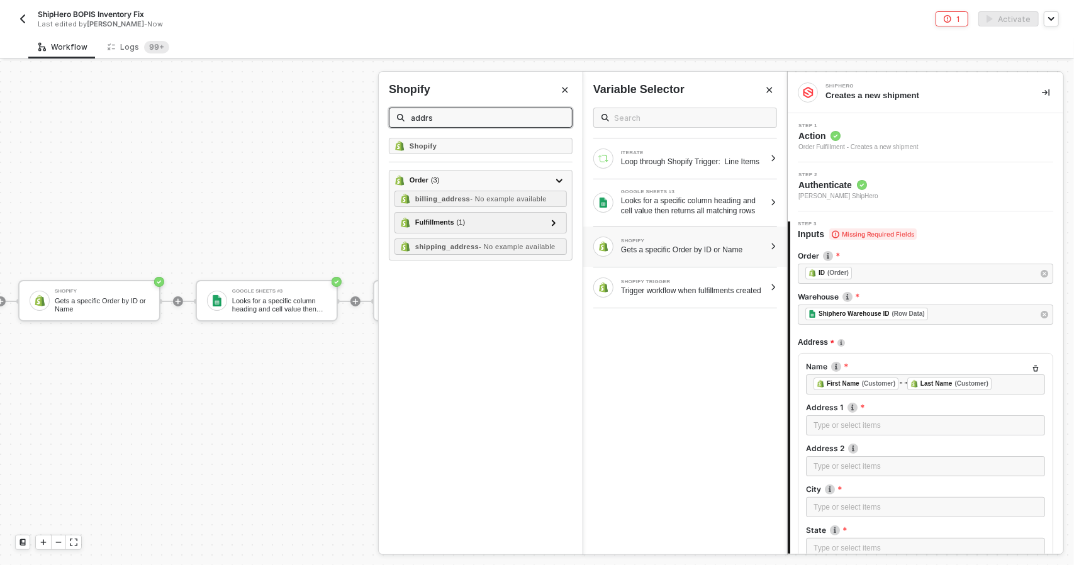
scroll to position [0, 0]
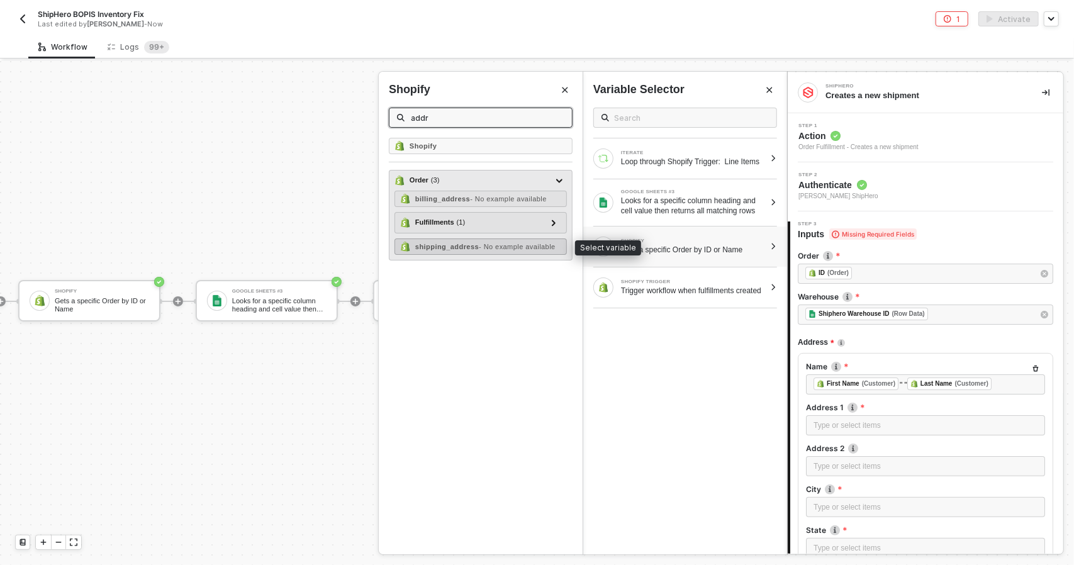
type input "addr"
click at [517, 245] on span "- No example available" at bounding box center [517, 247] width 77 height 8
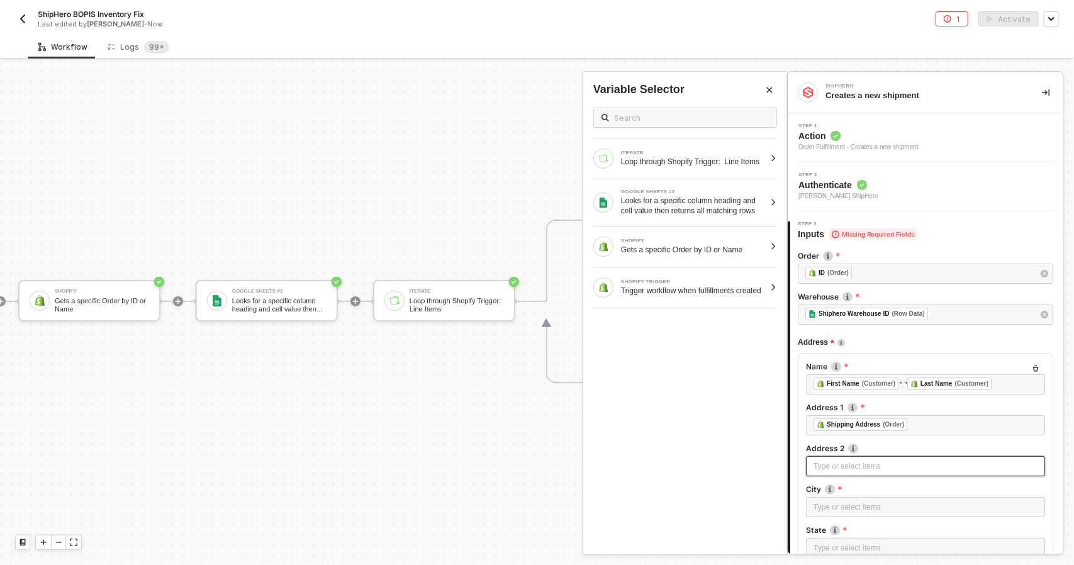
click at [915, 464] on div "Type or select items ﻿" at bounding box center [925, 466] width 224 height 12
click at [918, 514] on div "Type or select items ﻿" at bounding box center [925, 507] width 239 height 20
click at [929, 513] on div "Type or select items ﻿" at bounding box center [925, 507] width 239 height 20
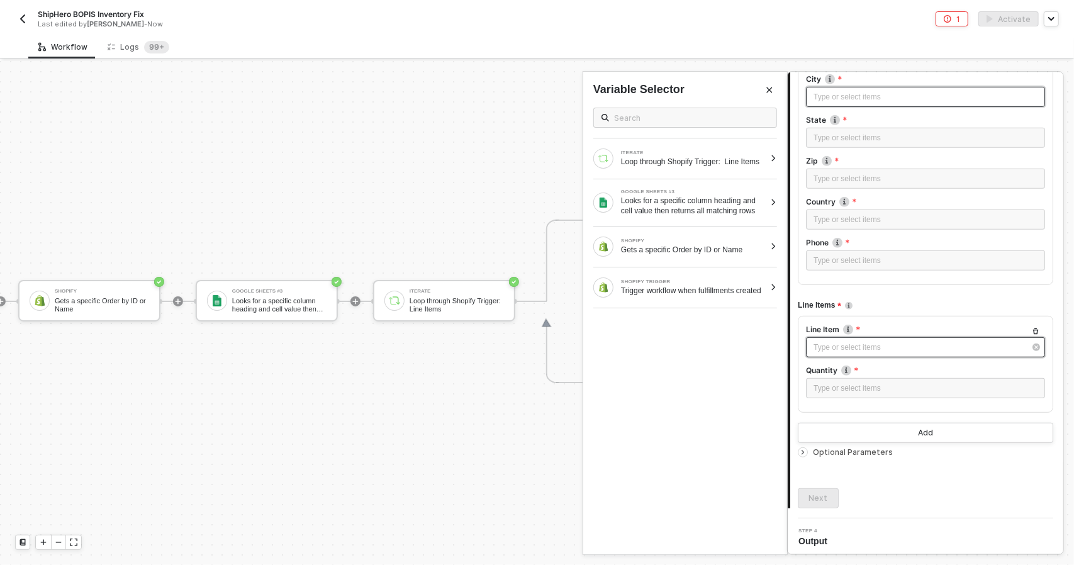
scroll to position [412, 0]
click at [887, 455] on div "Optional Parameters" at bounding box center [925, 451] width 255 height 14
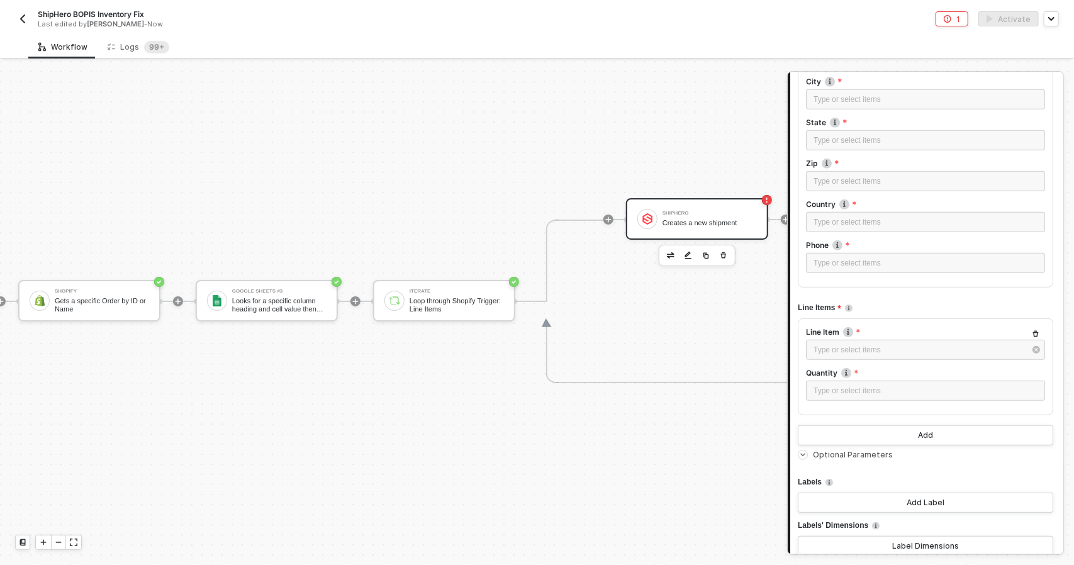
scroll to position [407, 0]
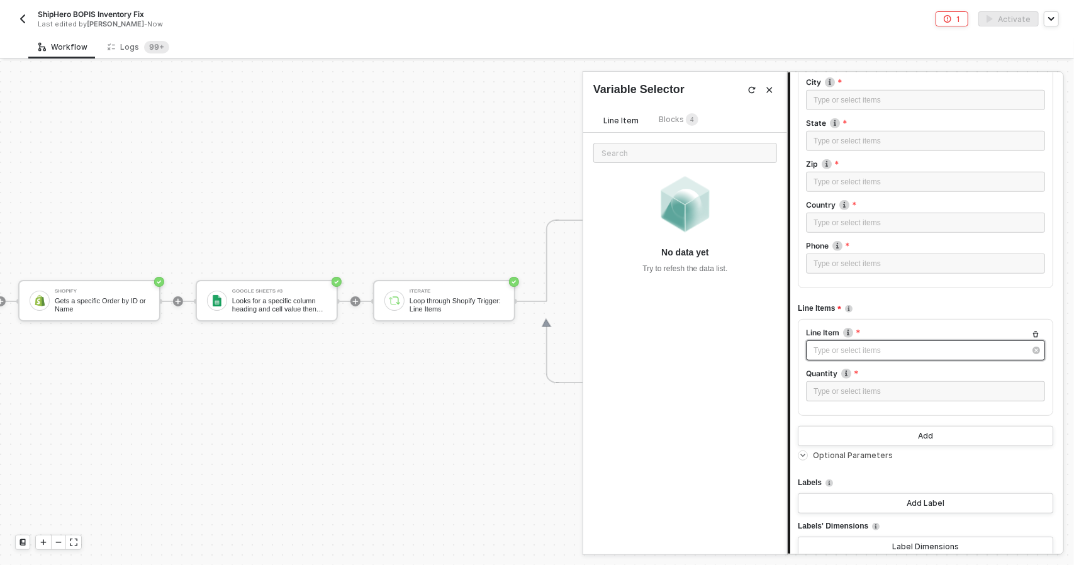
click at [861, 347] on div "Type or select items ﻿" at bounding box center [918, 351] width 211 height 12
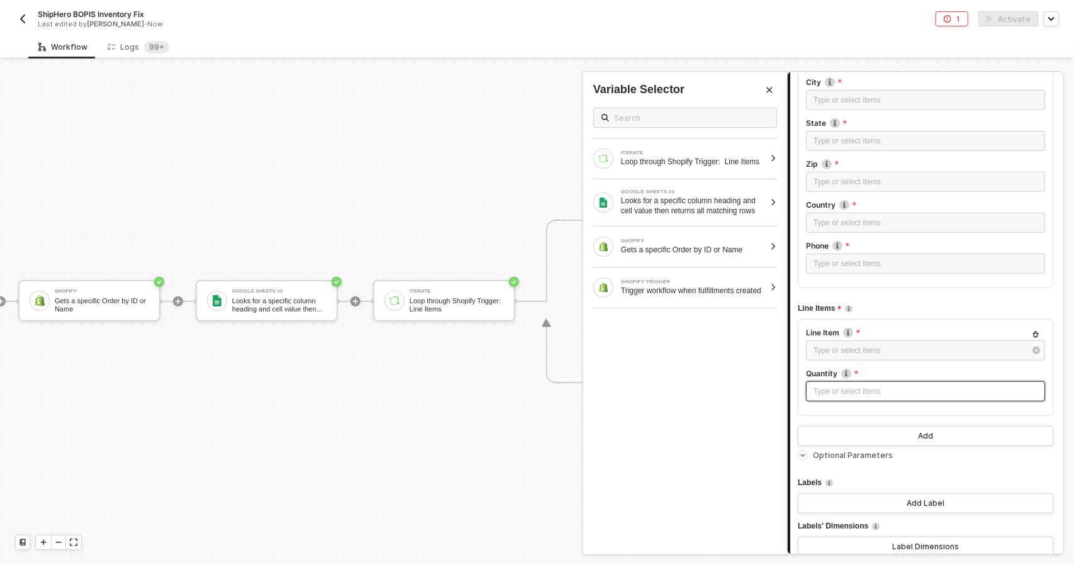
click at [915, 386] on div "Type or select items ﻿" at bounding box center [925, 392] width 224 height 12
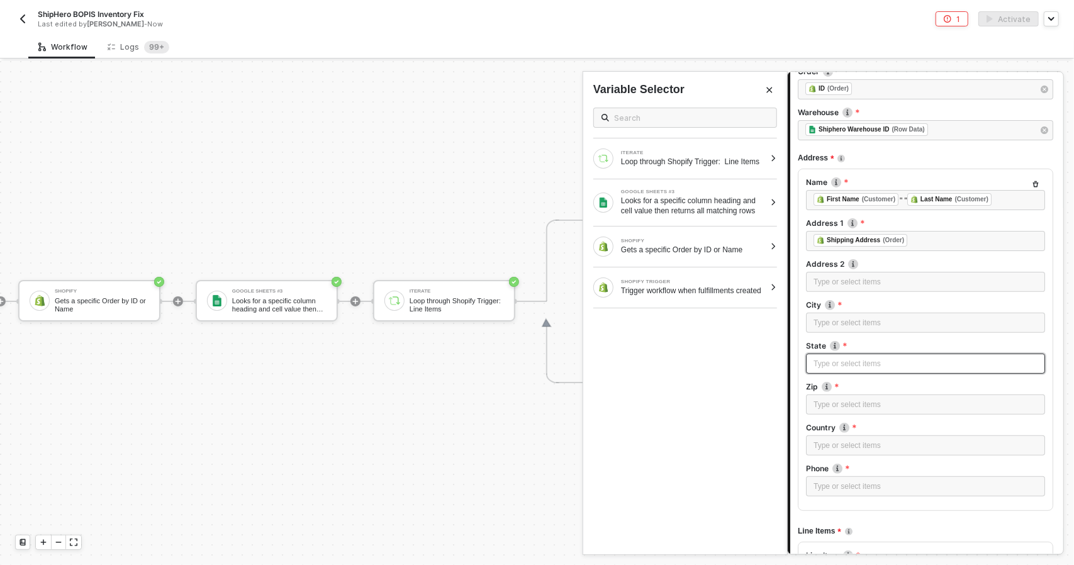
scroll to position [189, 0]
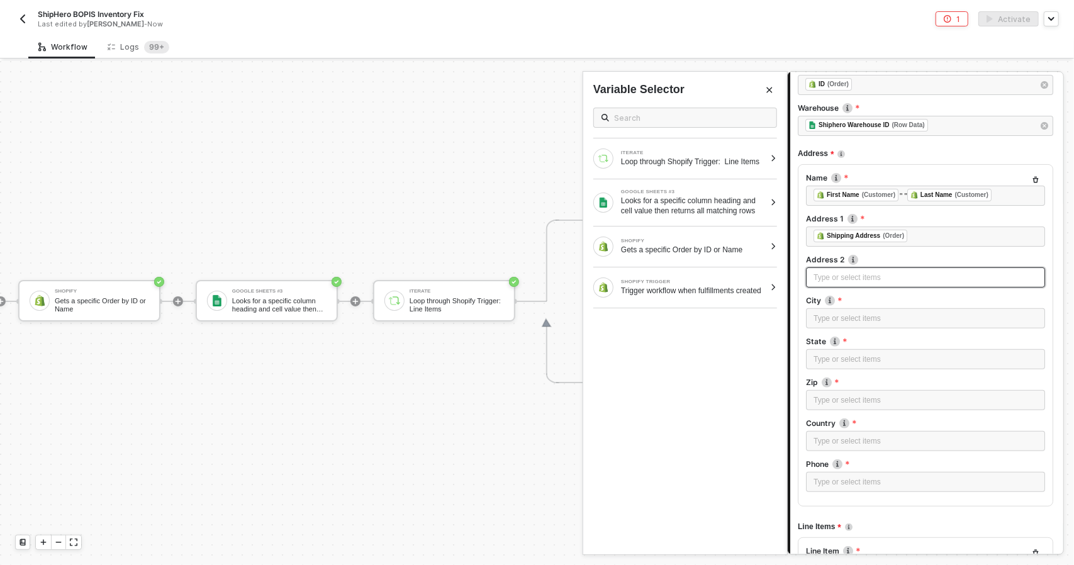
click at [877, 282] on div "Type or select items ﻿" at bounding box center [925, 277] width 239 height 20
click at [882, 319] on div "Type or select items ﻿" at bounding box center [925, 319] width 224 height 12
click at [677, 121] on input "text" at bounding box center [691, 118] width 155 height 14
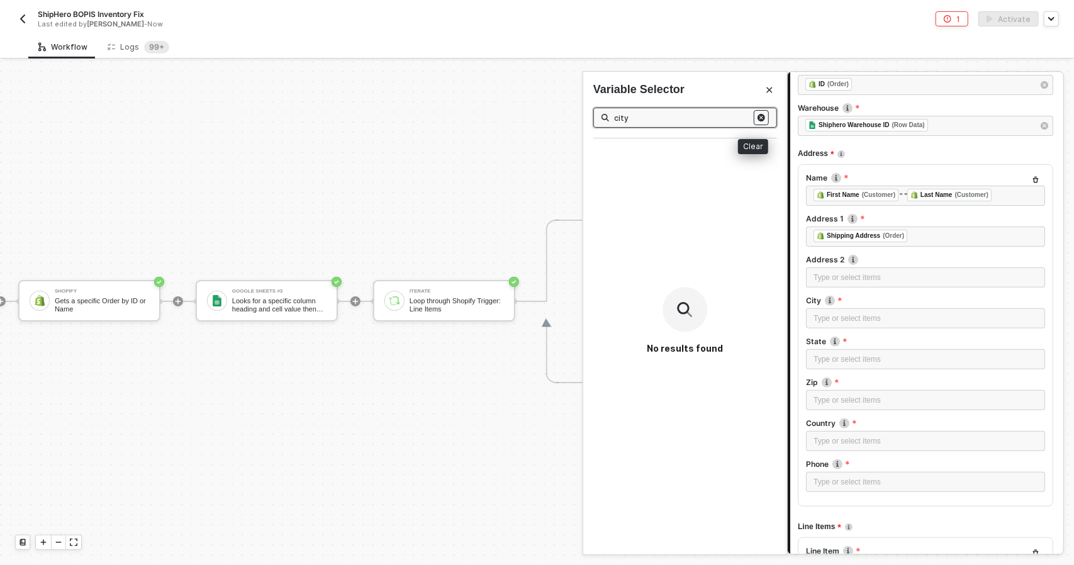
type input "city"
click at [756, 120] on button "button" at bounding box center [761, 117] width 15 height 15
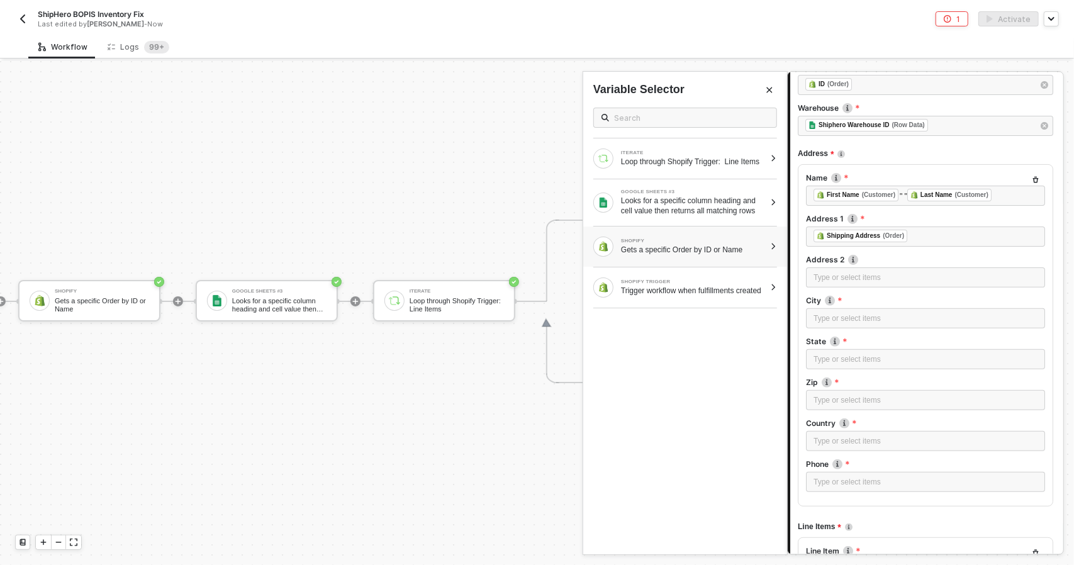
click at [674, 257] on div "SHOPIFY Gets a specific Order by ID or Name" at bounding box center [679, 247] width 172 height 20
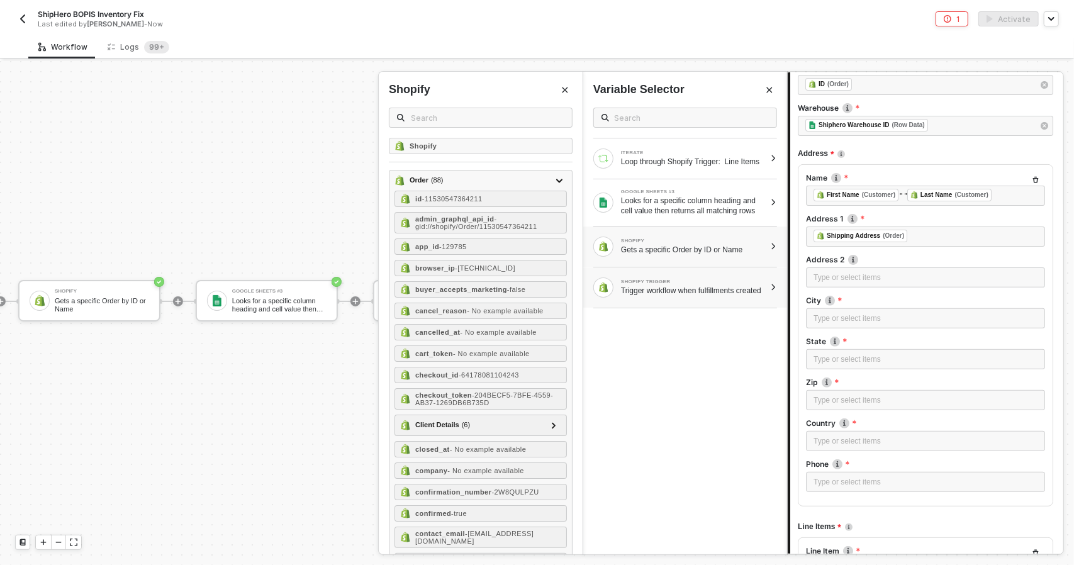
click at [705, 296] on div "Trigger workflow when fulfillments created" at bounding box center [693, 291] width 144 height 10
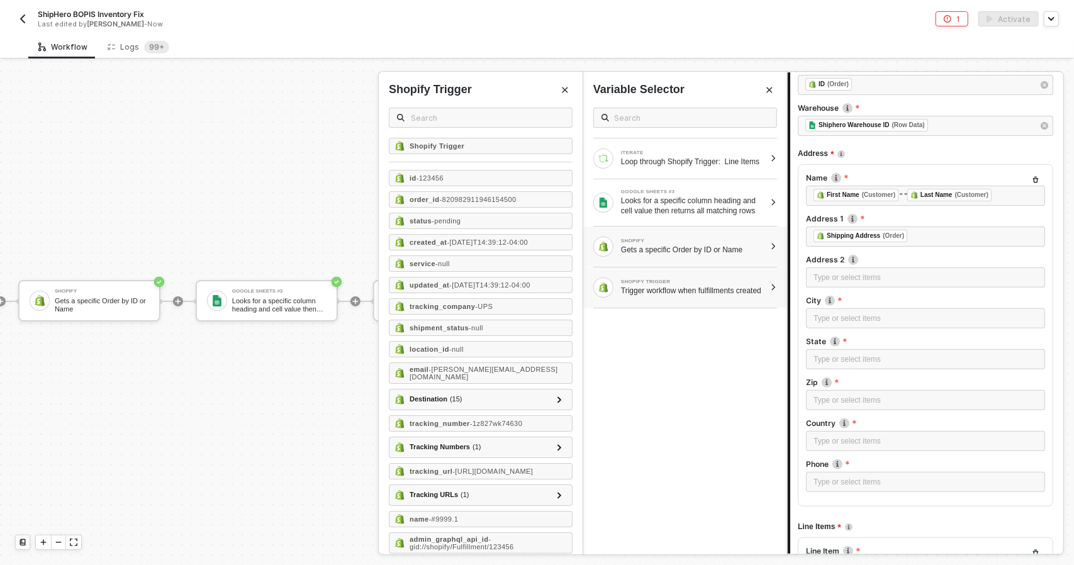
click at [682, 263] on div "SHOPIFY Gets a specific Order by ID or Name" at bounding box center [685, 246] width 204 height 40
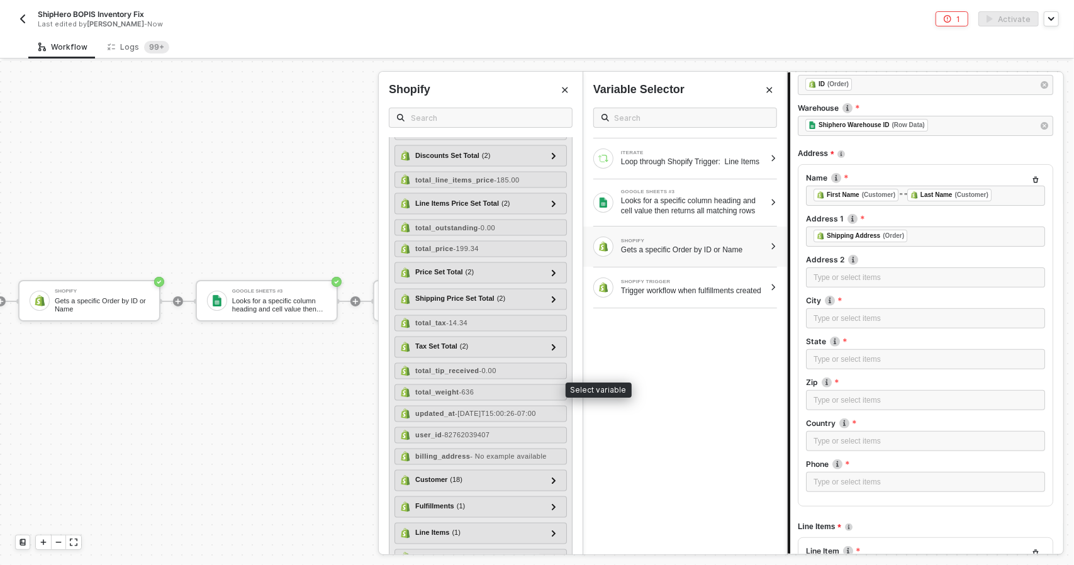
scroll to position [1557, 0]
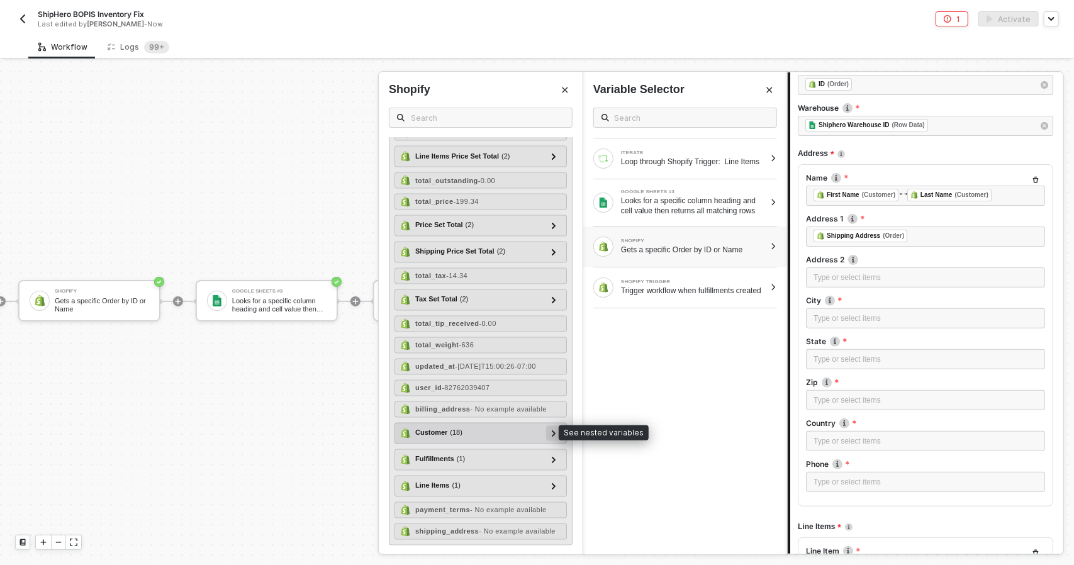
click at [546, 436] on div at bounding box center [553, 433] width 15 height 15
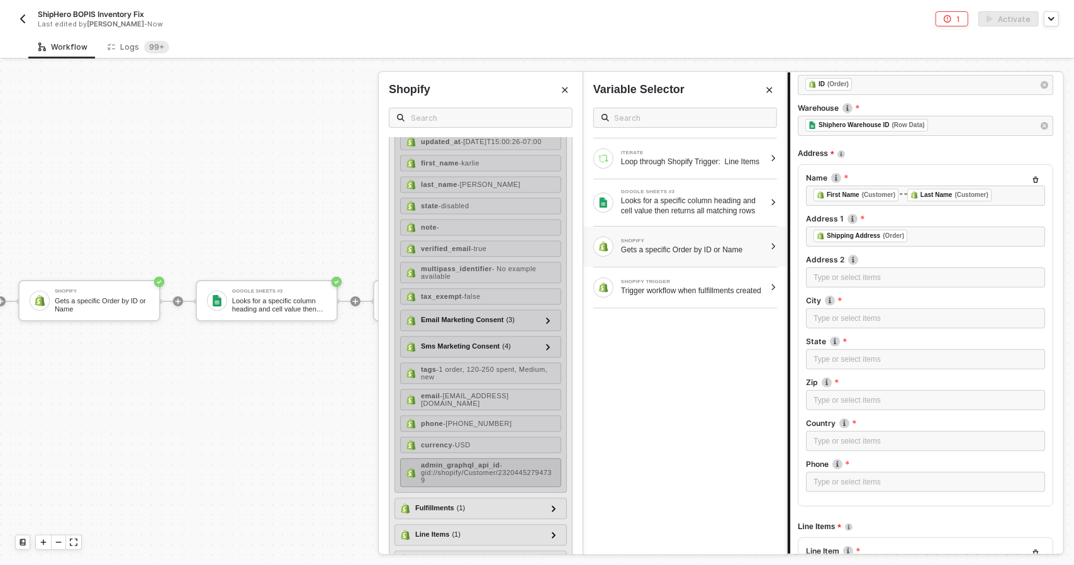
scroll to position [1934, 0]
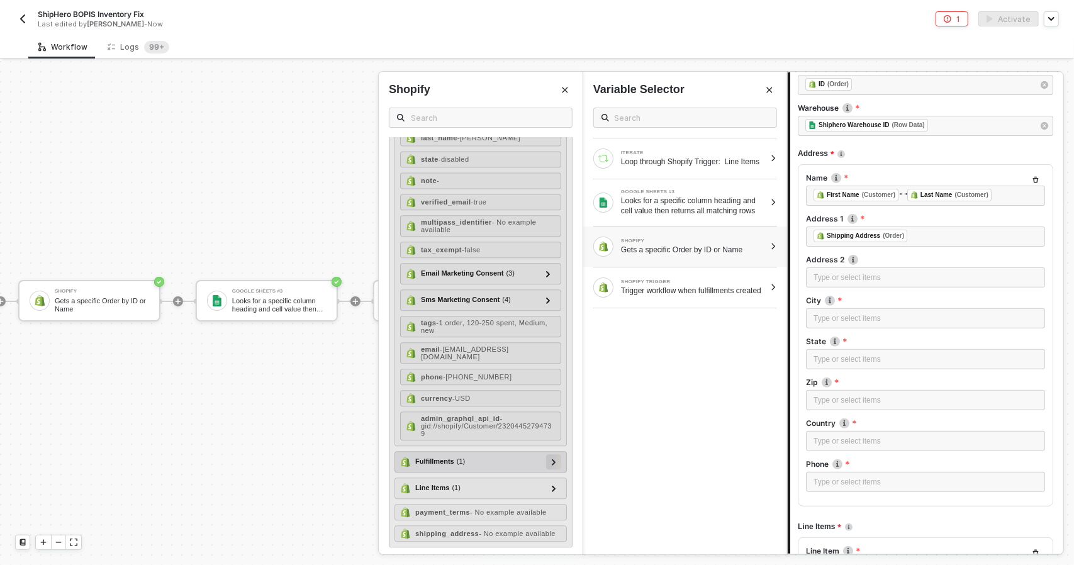
click at [549, 456] on div at bounding box center [553, 461] width 15 height 15
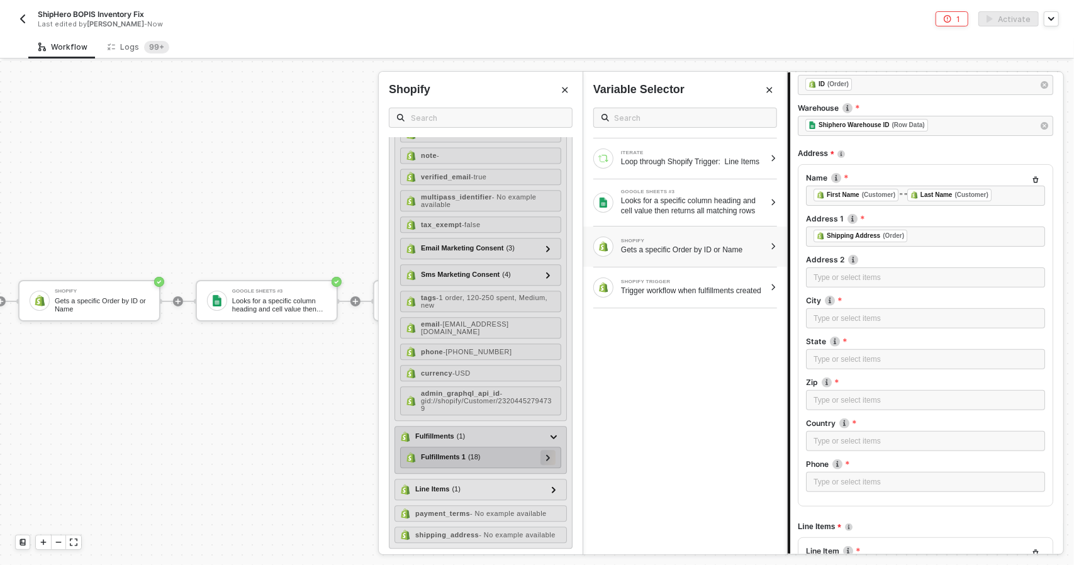
scroll to position [1982, 0]
click at [547, 450] on div "Fulfillments 1 ( 18 ) id - 6284346098035 admin_graphql_api_id - gid://shopify/F…" at bounding box center [480, 456] width 161 height 21
click at [544, 449] on div at bounding box center [547, 456] width 15 height 15
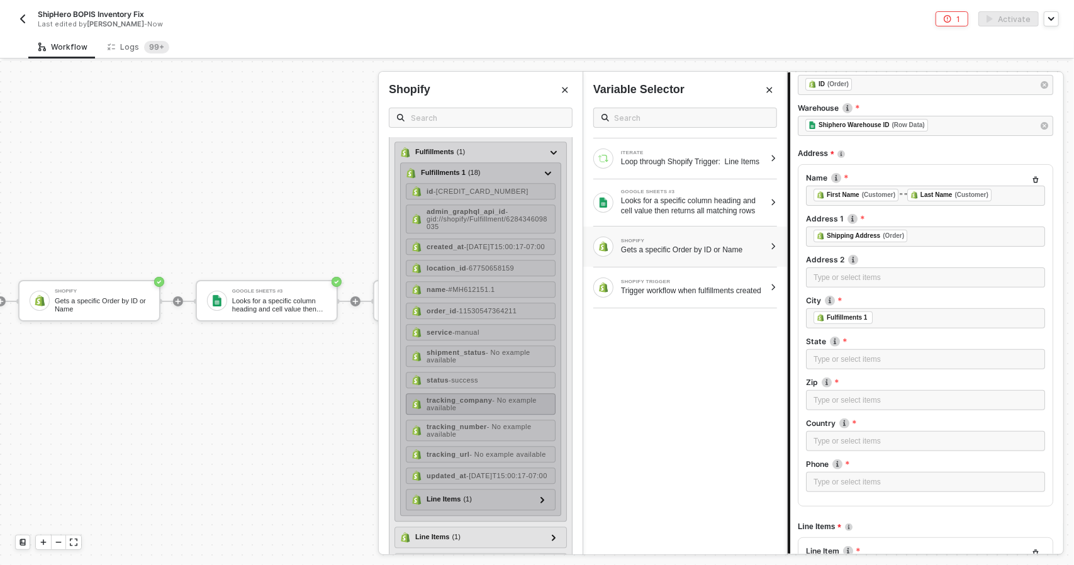
scroll to position [2261, 0]
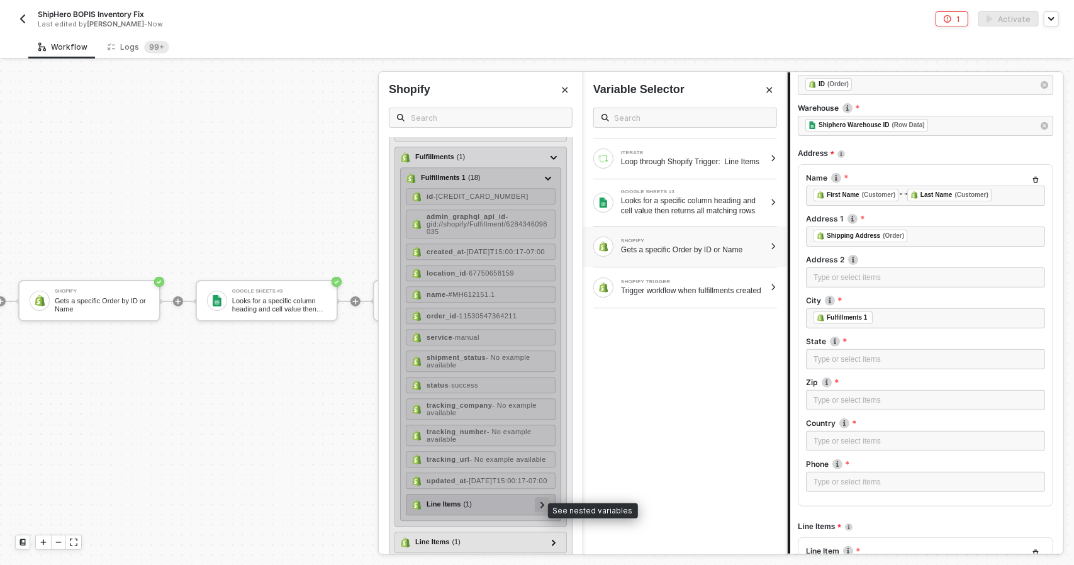
click at [540, 506] on icon at bounding box center [542, 504] width 4 height 6
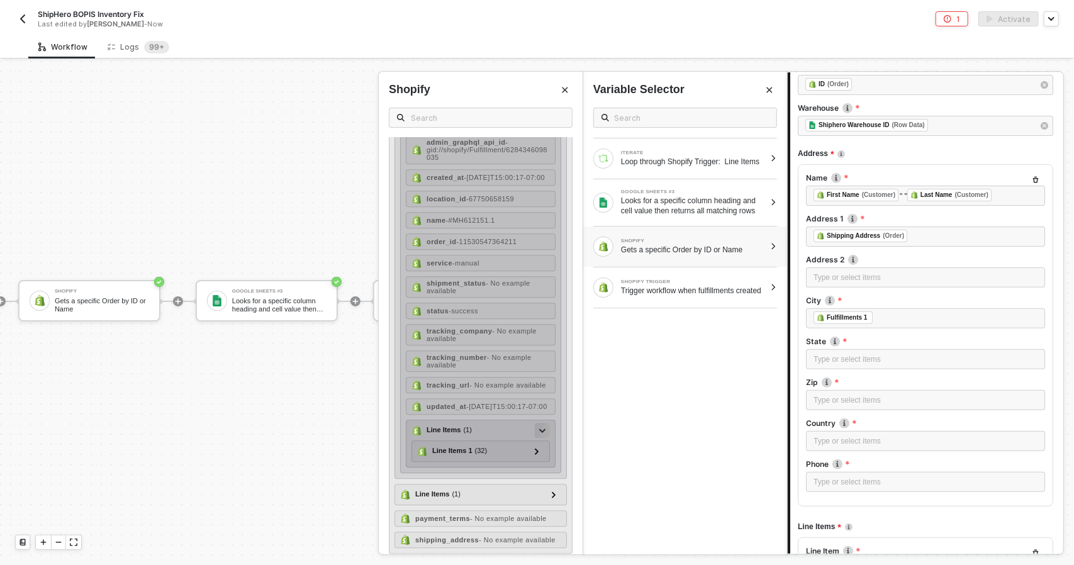
scroll to position [2350, 0]
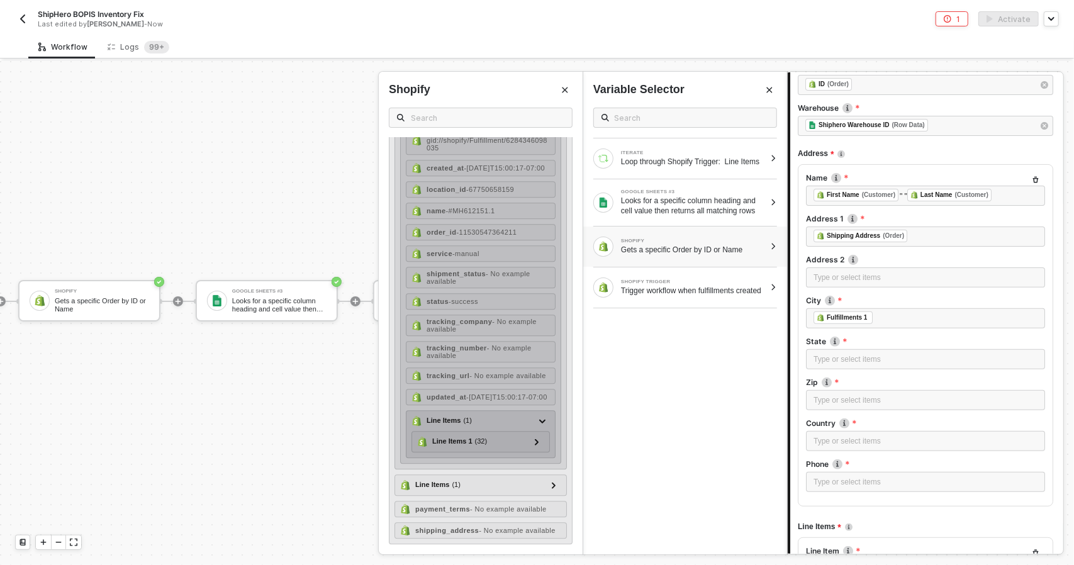
click at [535, 450] on div "Line Items ( 1 ) Line Items 1 ( 32 ) id - 34508905808243 admin_graphql_api_id -…" at bounding box center [481, 434] width 150 height 48
click at [532, 444] on div at bounding box center [536, 441] width 15 height 15
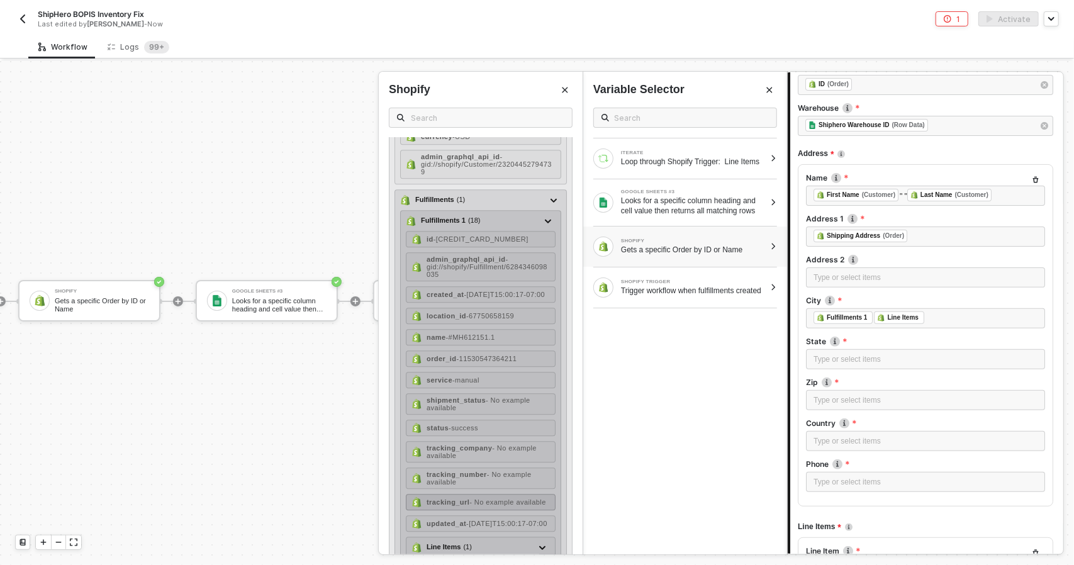
scroll to position [2213, 0]
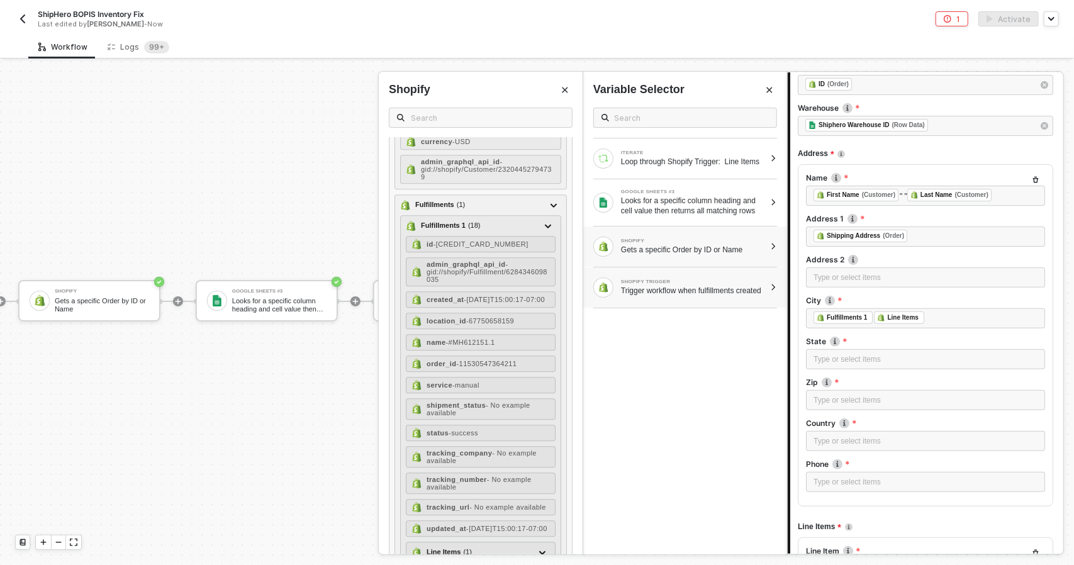
click at [727, 284] on div "SHOPIFY TRIGGER" at bounding box center [693, 281] width 144 height 5
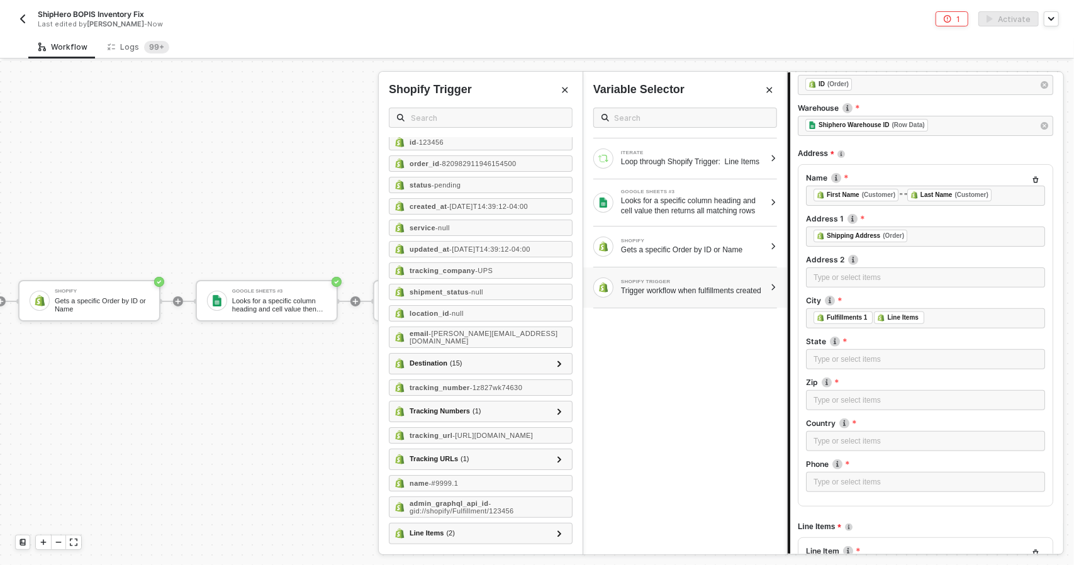
scroll to position [42, 0]
click at [557, 532] on icon at bounding box center [559, 533] width 4 height 6
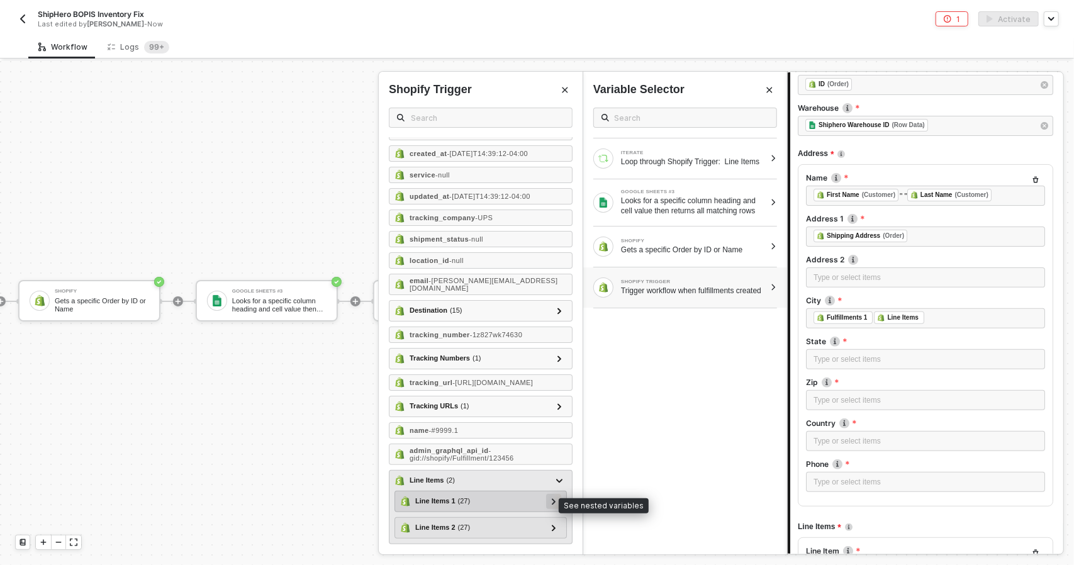
click at [550, 505] on div at bounding box center [553, 501] width 15 height 15
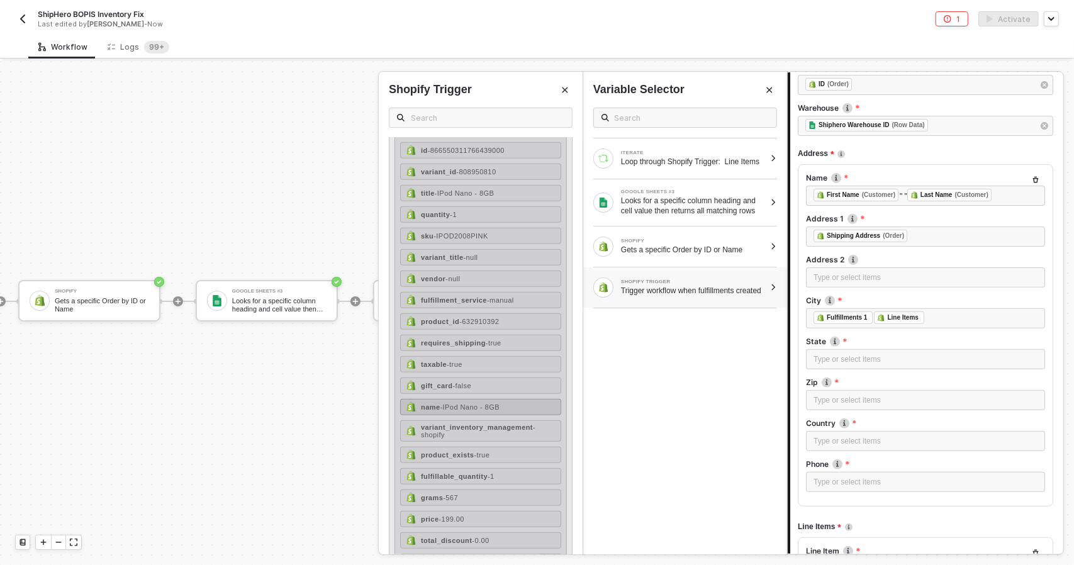
scroll to position [409, 0]
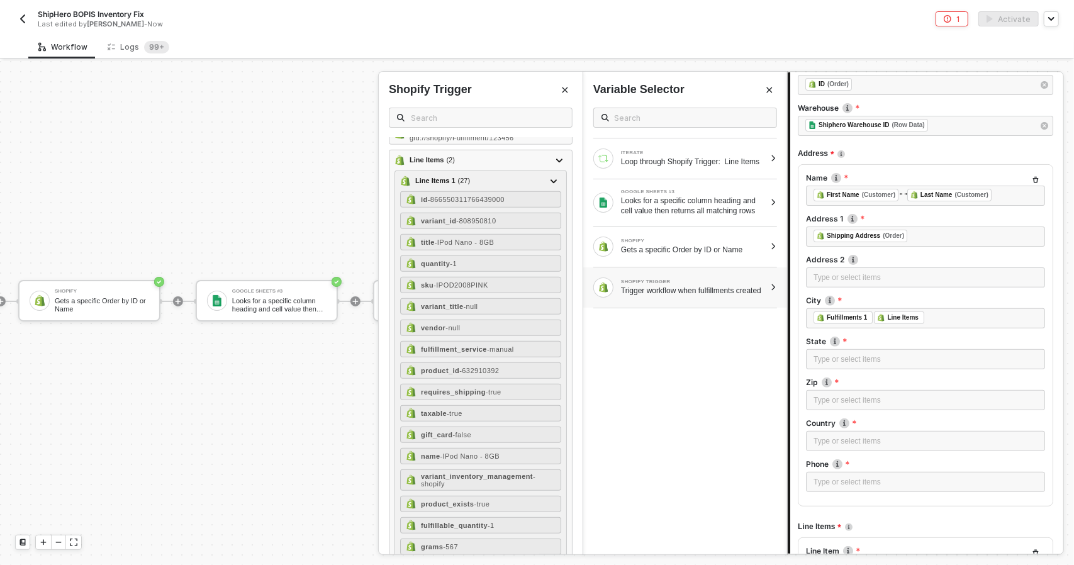
click at [560, 91] on button "Close" at bounding box center [564, 89] width 15 height 15
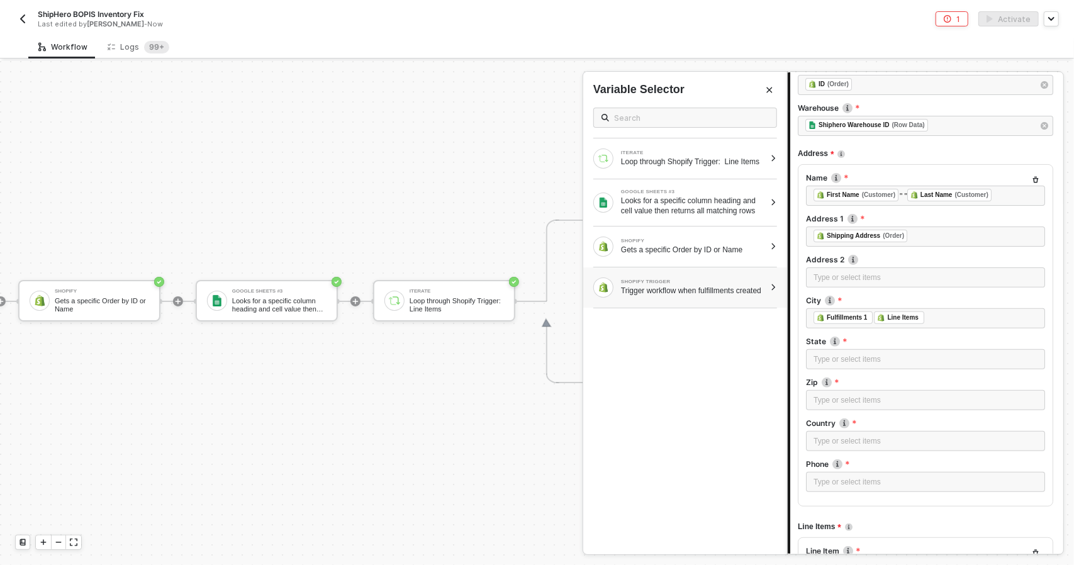
click at [660, 296] on div "Trigger workflow when fulfillments created" at bounding box center [693, 291] width 144 height 10
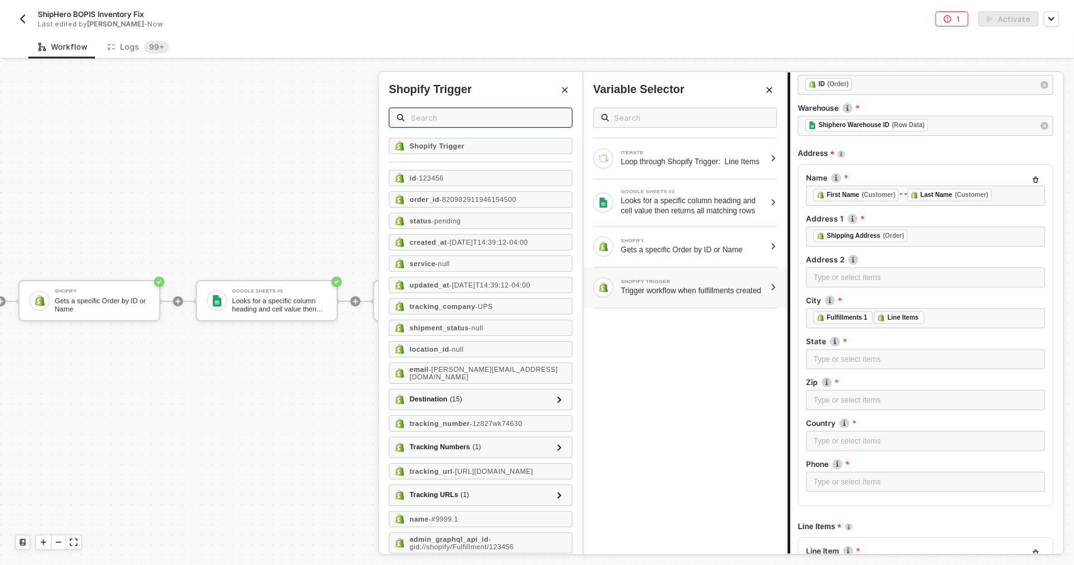
click at [458, 120] on input "text" at bounding box center [487, 118] width 153 height 14
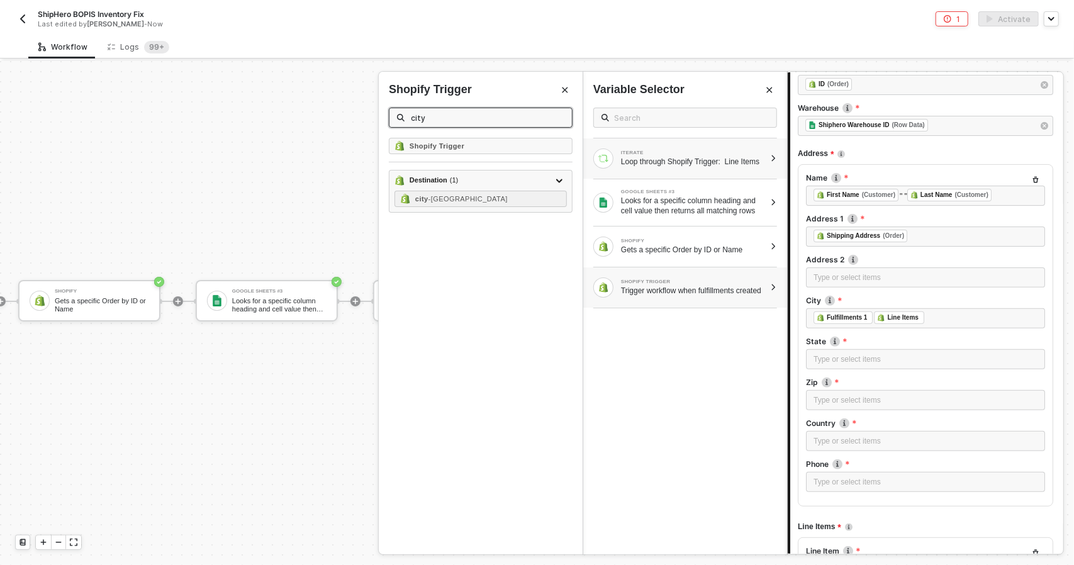
type input "city"
click at [658, 150] on div "ITERATE" at bounding box center [693, 152] width 144 height 5
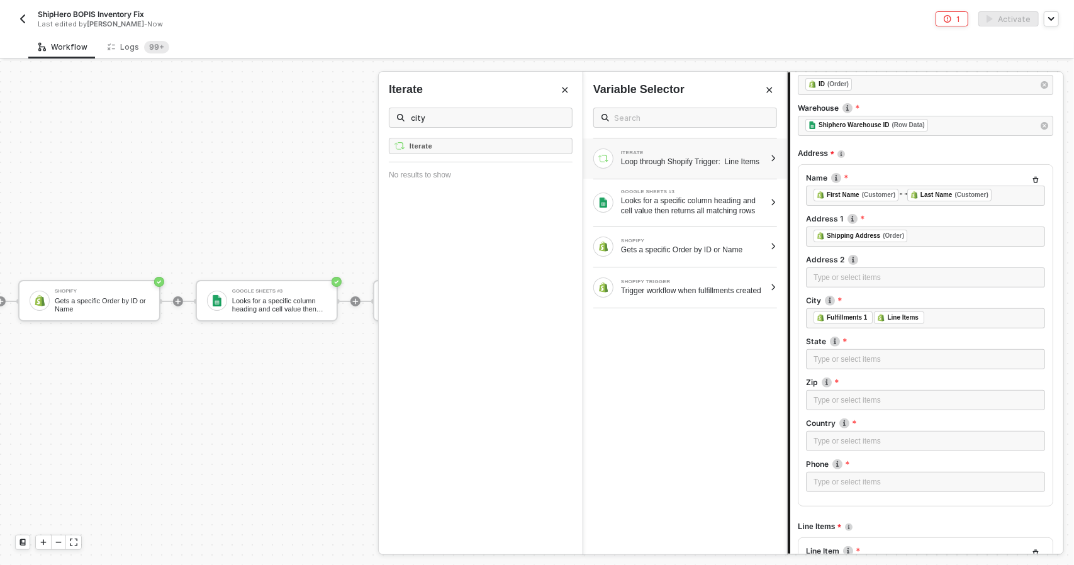
click at [560, 91] on button "Close" at bounding box center [564, 89] width 15 height 15
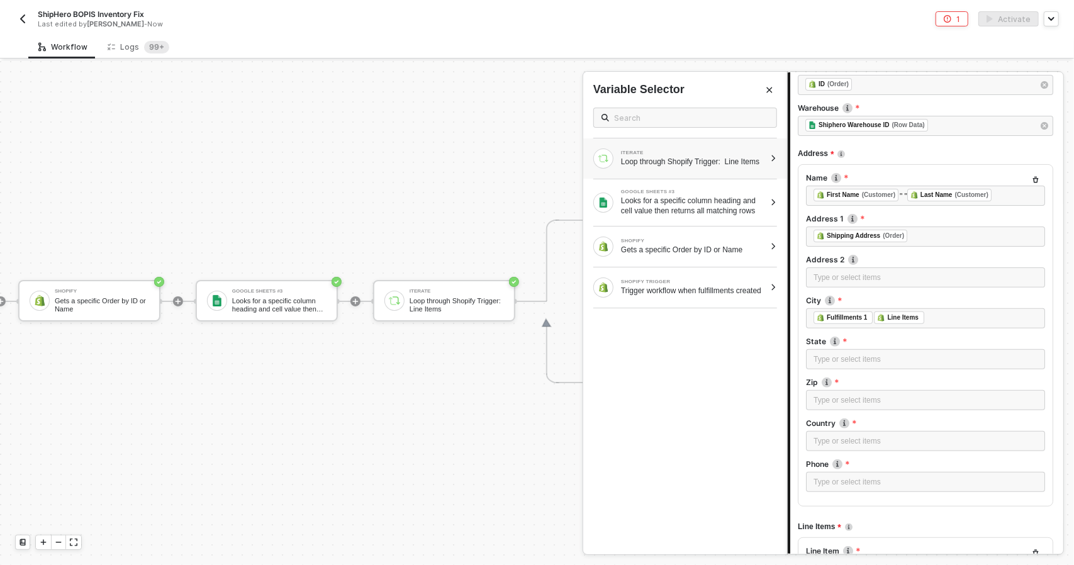
click at [656, 141] on div "ITERATE Loop through Shopify Trigger: Line Items" at bounding box center [685, 158] width 204 height 40
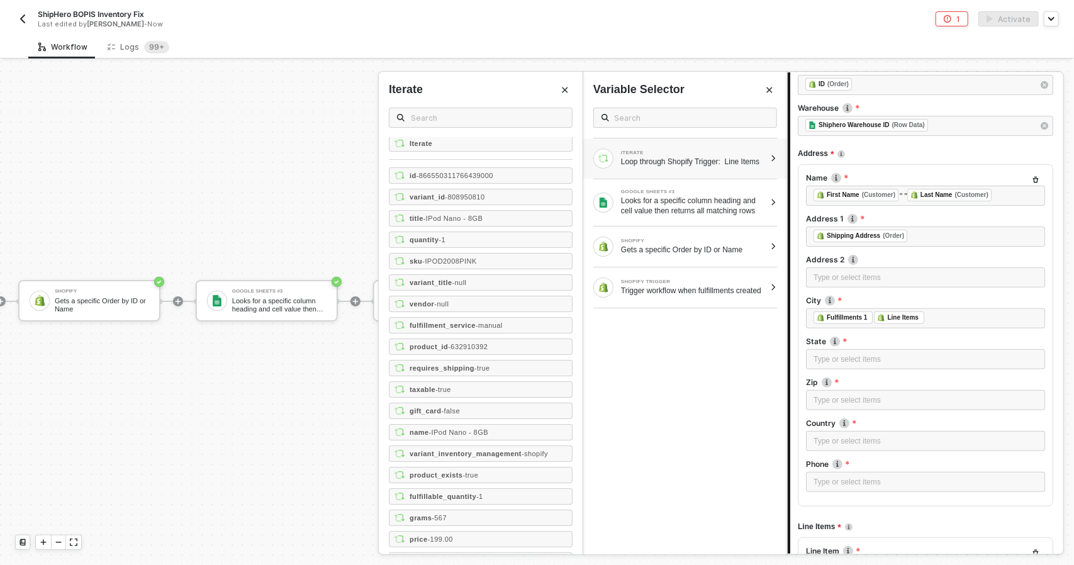
scroll to position [0, 0]
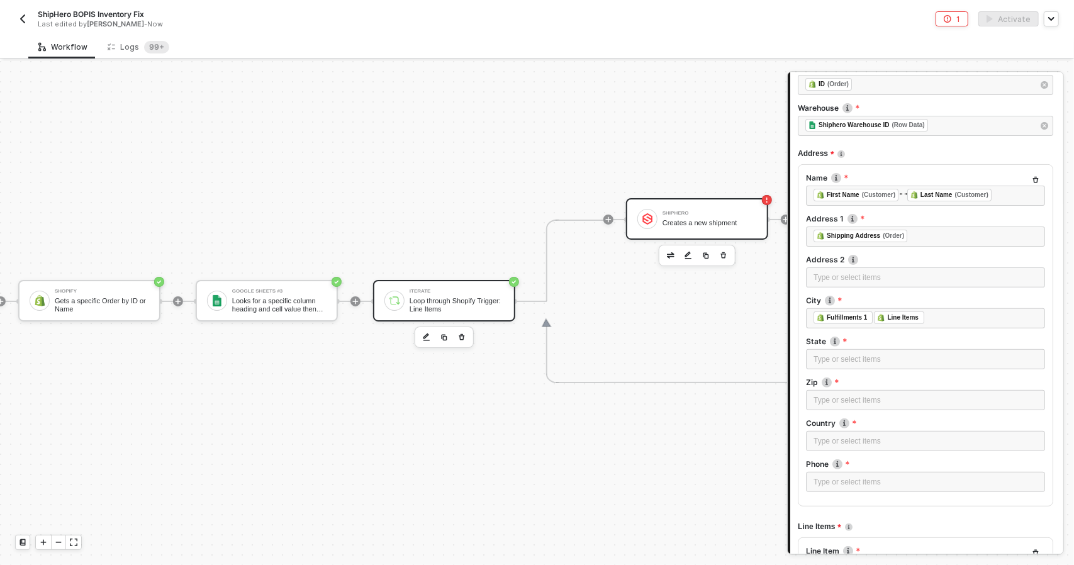
click at [425, 297] on div "Loop through Shopify Trigger: Line Items" at bounding box center [457, 305] width 94 height 16
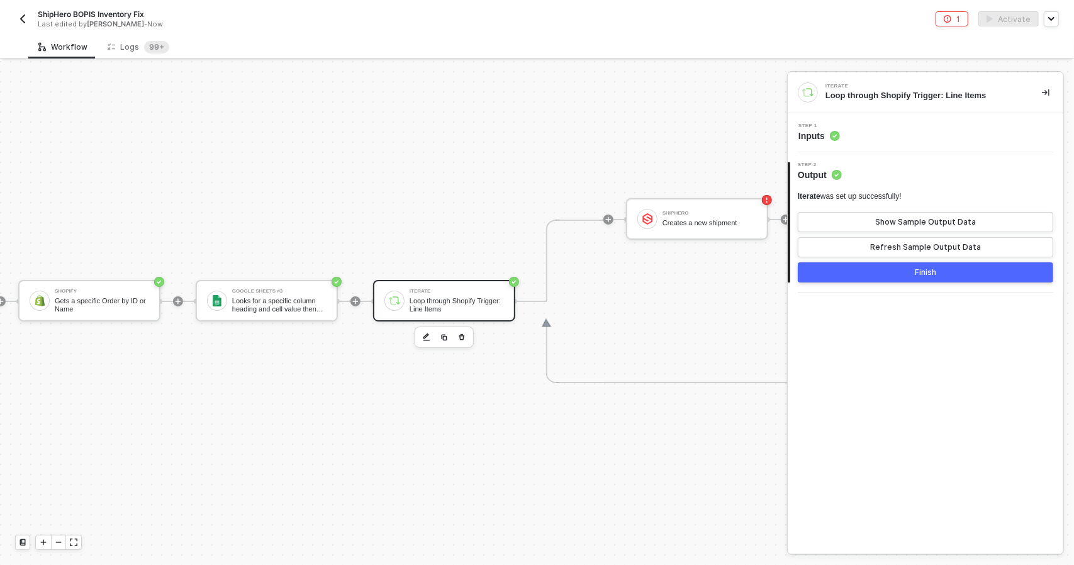
click at [859, 140] on div "Step 1 Inputs" at bounding box center [927, 132] width 272 height 19
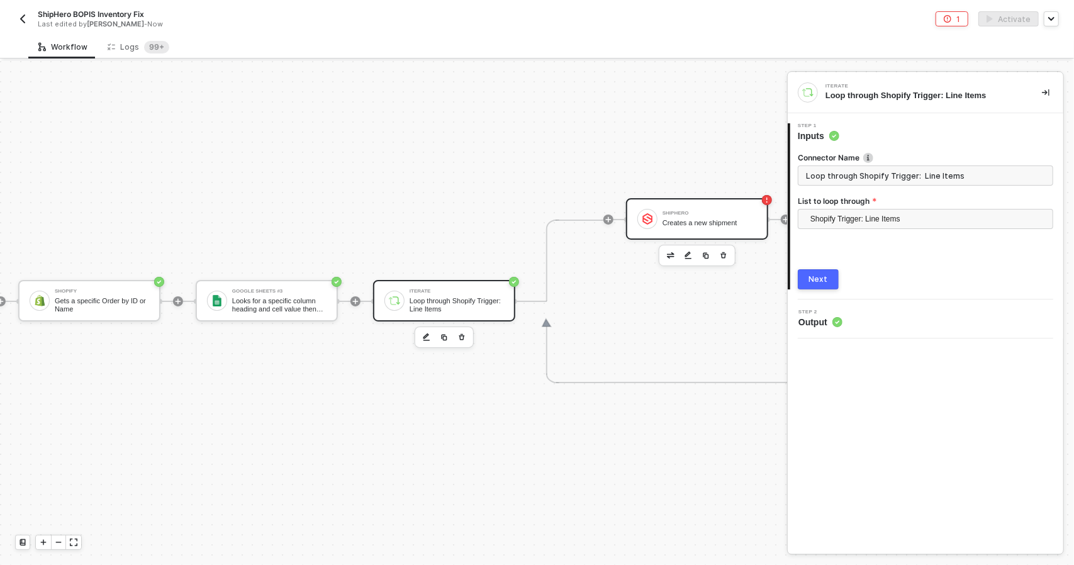
click at [721, 211] on div "ShipHero" at bounding box center [709, 213] width 94 height 5
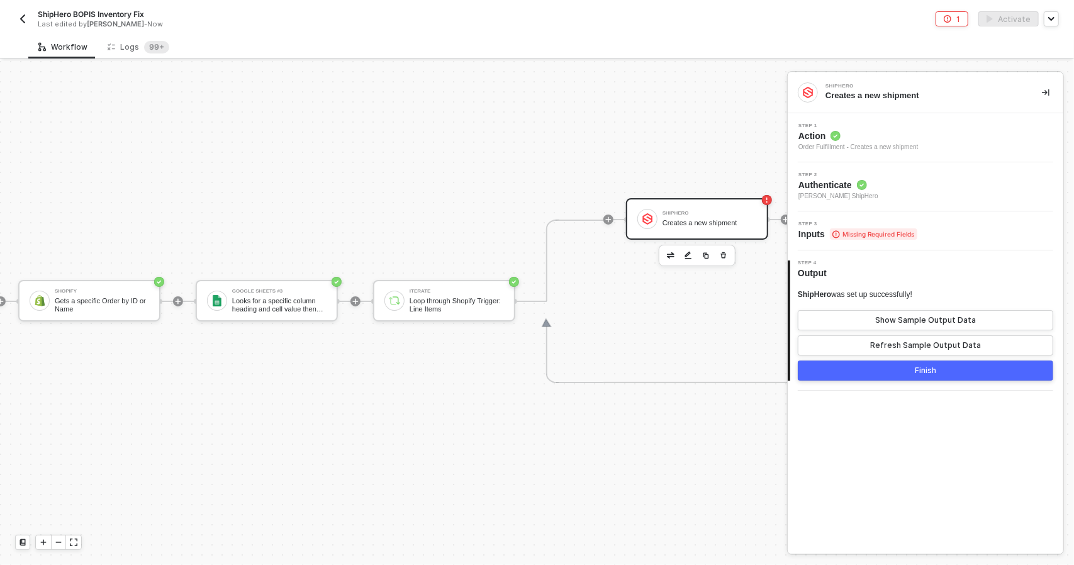
click at [862, 228] on span "Missing Required Fields" at bounding box center [873, 233] width 87 height 11
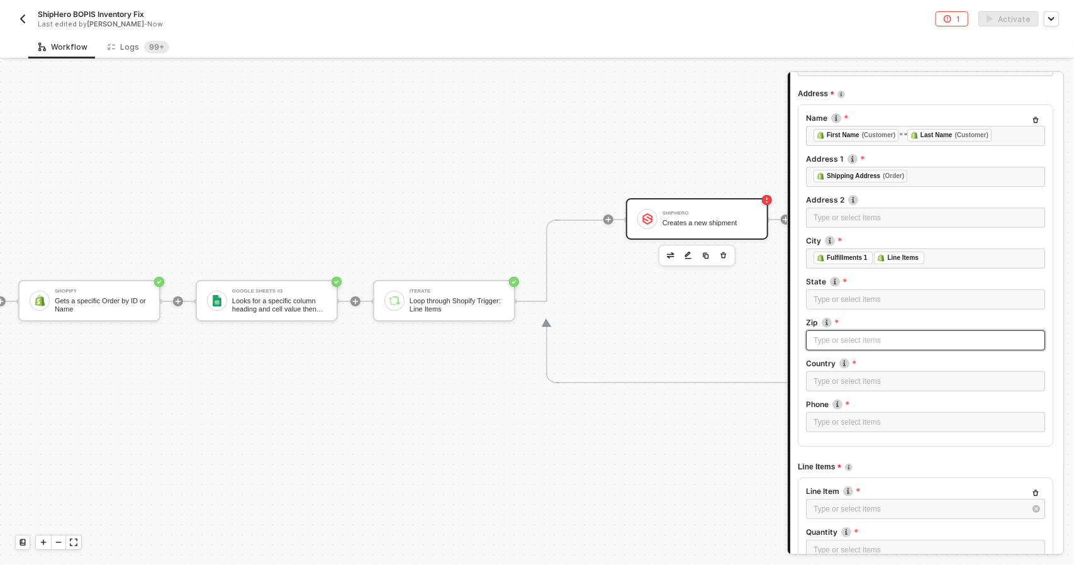
scroll to position [252, 0]
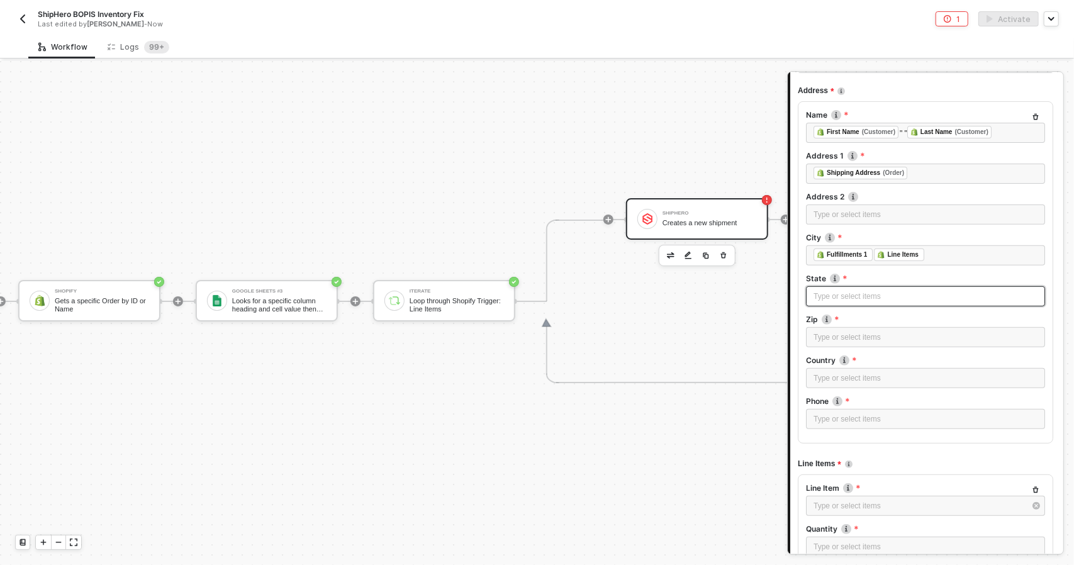
click at [876, 294] on div "Type or select items ﻿" at bounding box center [925, 297] width 224 height 12
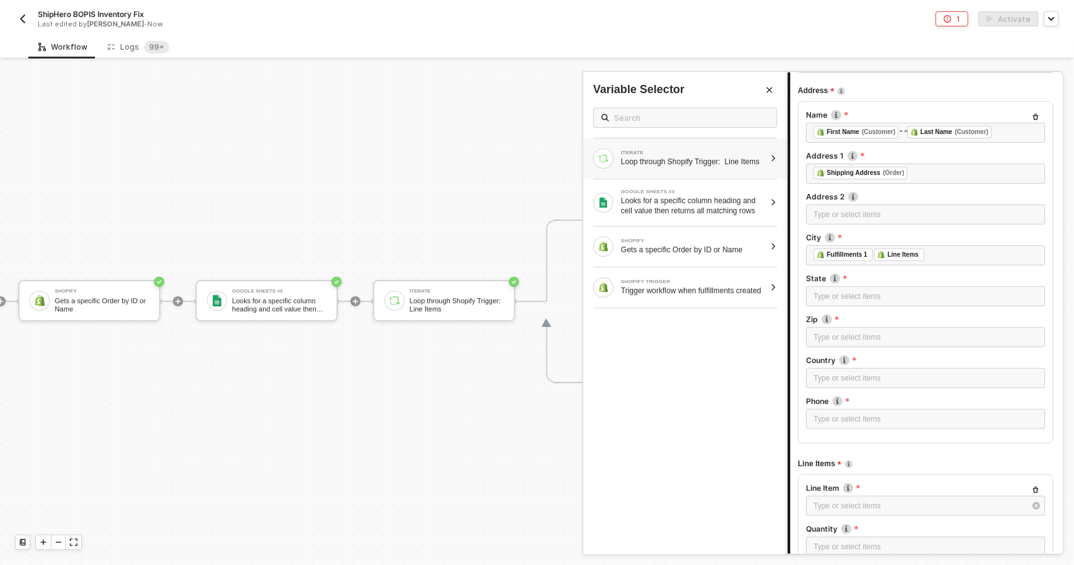
click at [705, 167] on div "Loop through Shopify Trigger: Line Items" at bounding box center [693, 162] width 144 height 10
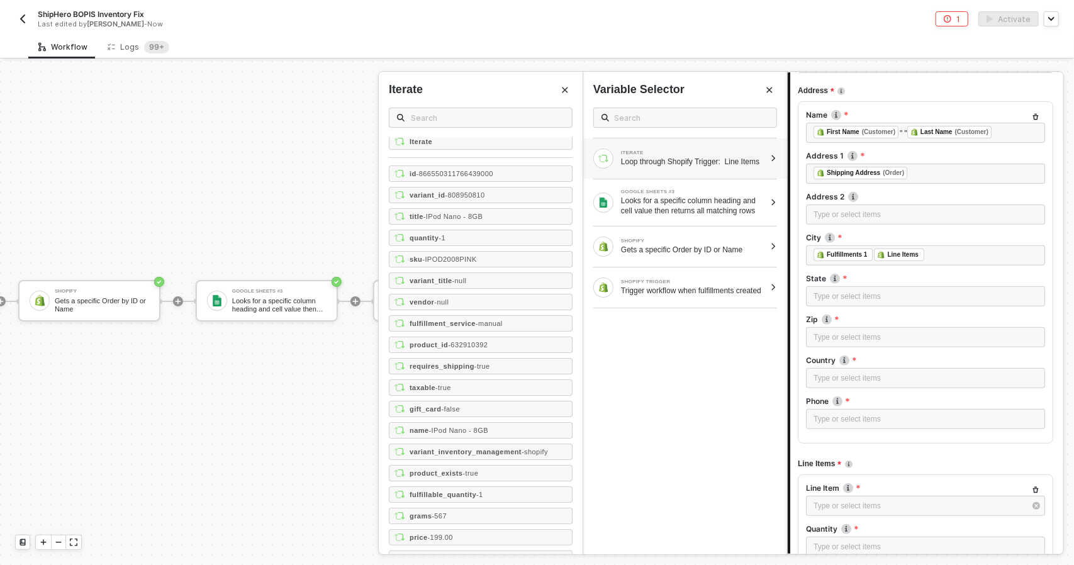
scroll to position [0, 0]
click at [572, 87] on button "Close" at bounding box center [564, 89] width 15 height 15
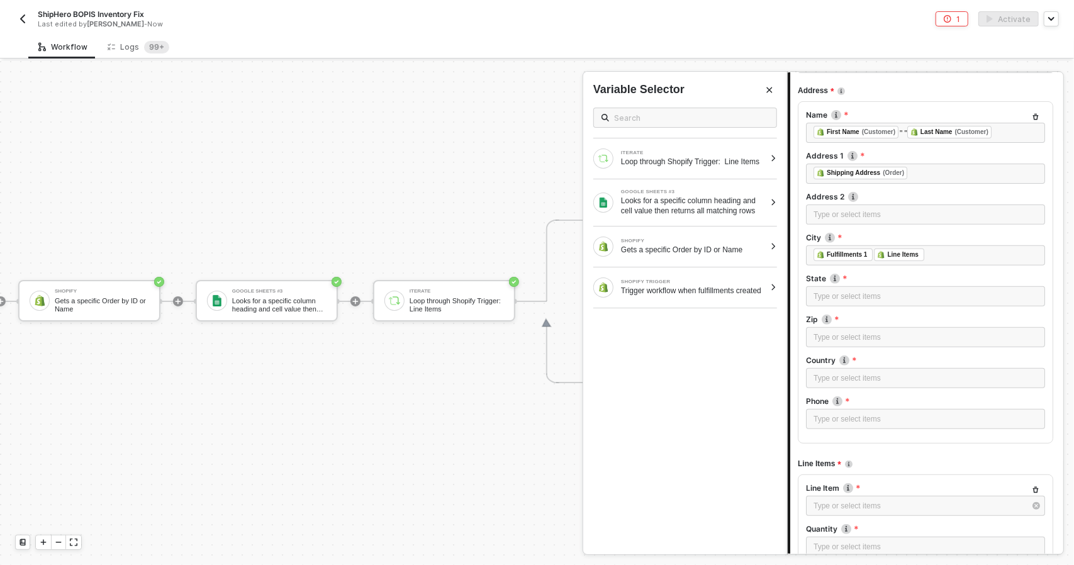
click at [771, 90] on icon "Close" at bounding box center [770, 90] width 8 height 8
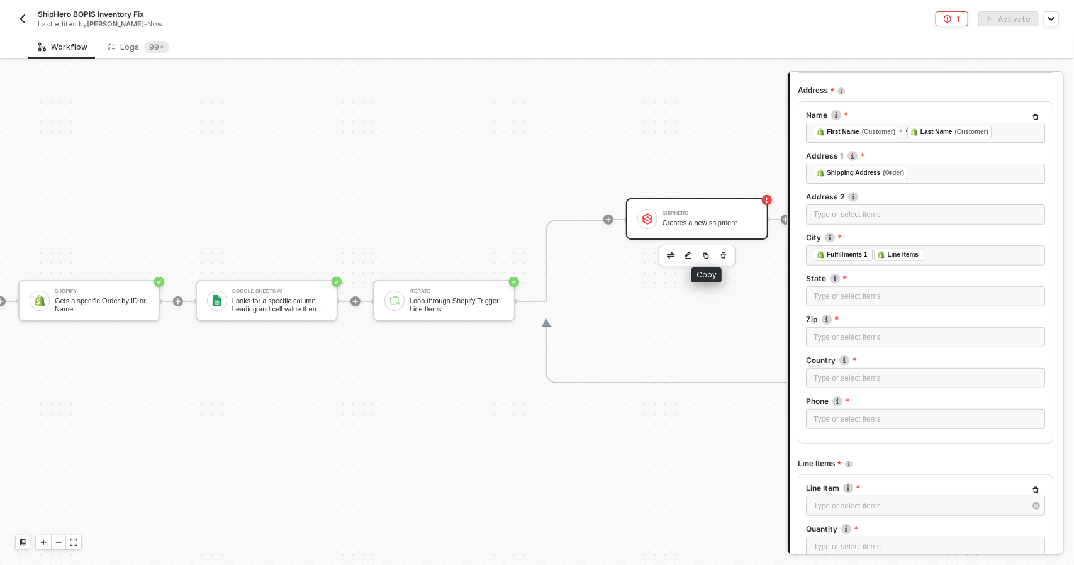
click at [723, 250] on icon "button" at bounding box center [724, 255] width 8 height 10
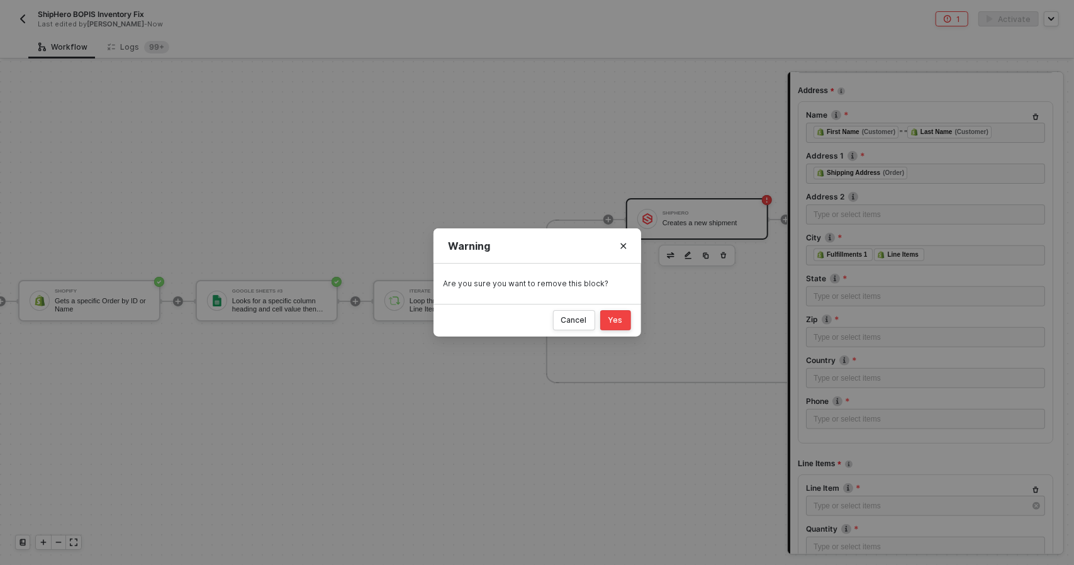
click at [624, 323] on button "Yes" at bounding box center [615, 320] width 31 height 20
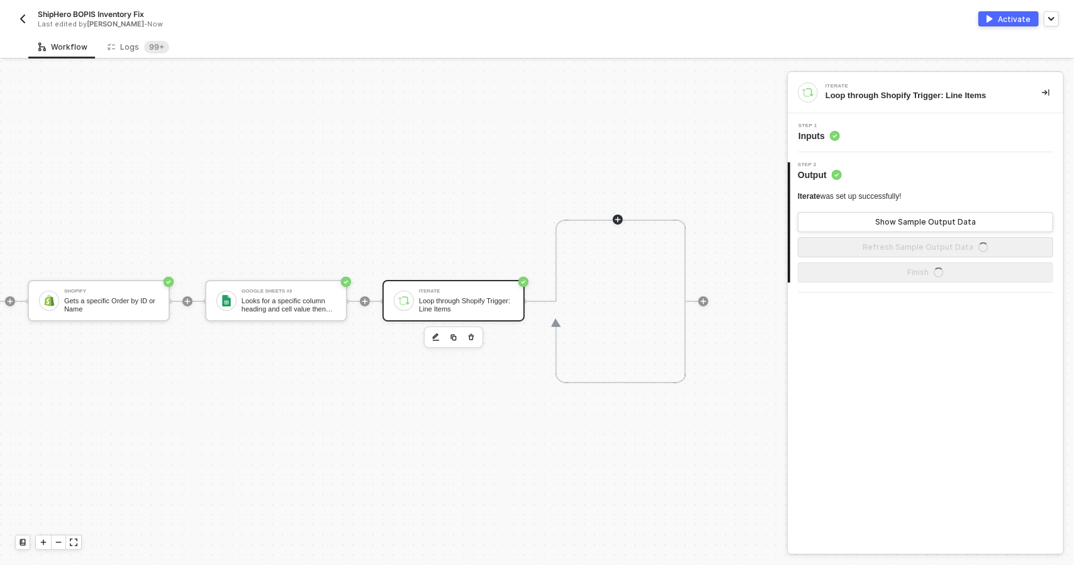
click at [614, 216] on icon "icon-play" at bounding box center [618, 220] width 8 height 8
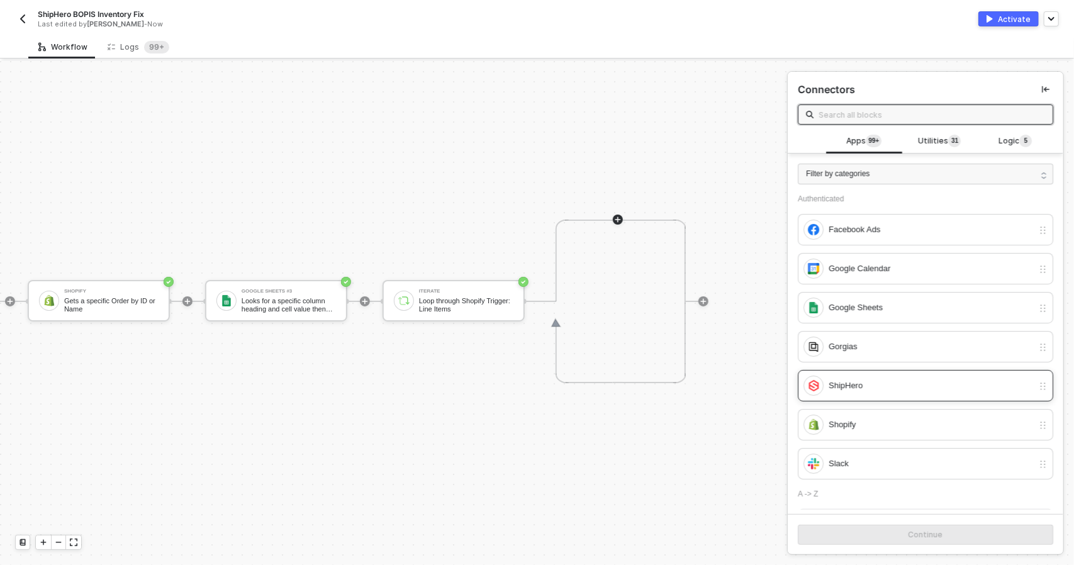
click at [871, 379] on div "ShipHero" at bounding box center [931, 386] width 204 height 14
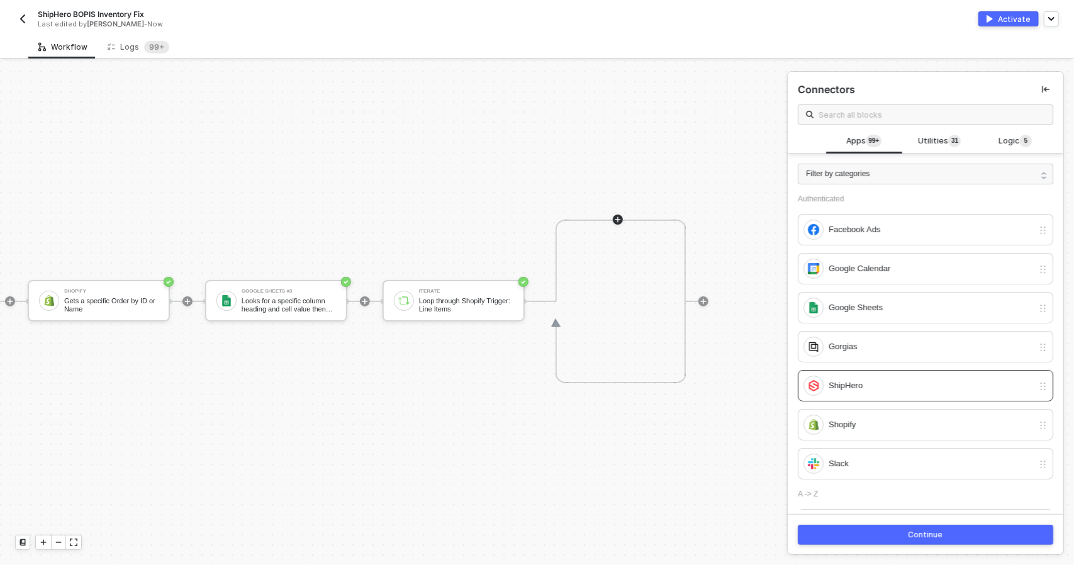
click at [915, 525] on div "Continue" at bounding box center [926, 534] width 276 height 41
click at [914, 532] on div "Continue" at bounding box center [925, 535] width 35 height 10
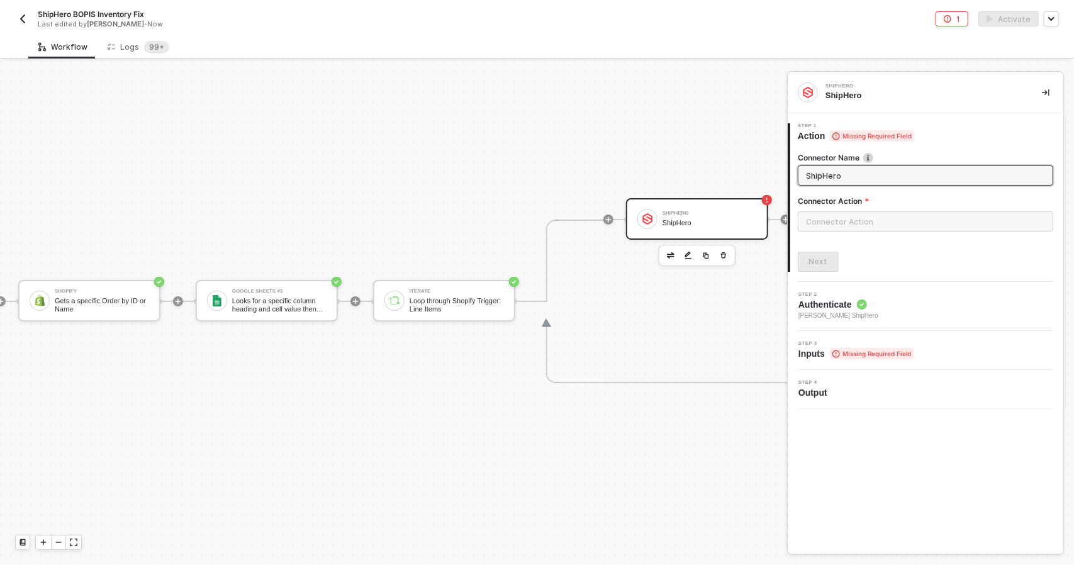
click at [722, 211] on div "ShipHero" at bounding box center [709, 213] width 94 height 5
click at [850, 220] on input "text" at bounding box center [925, 221] width 255 height 20
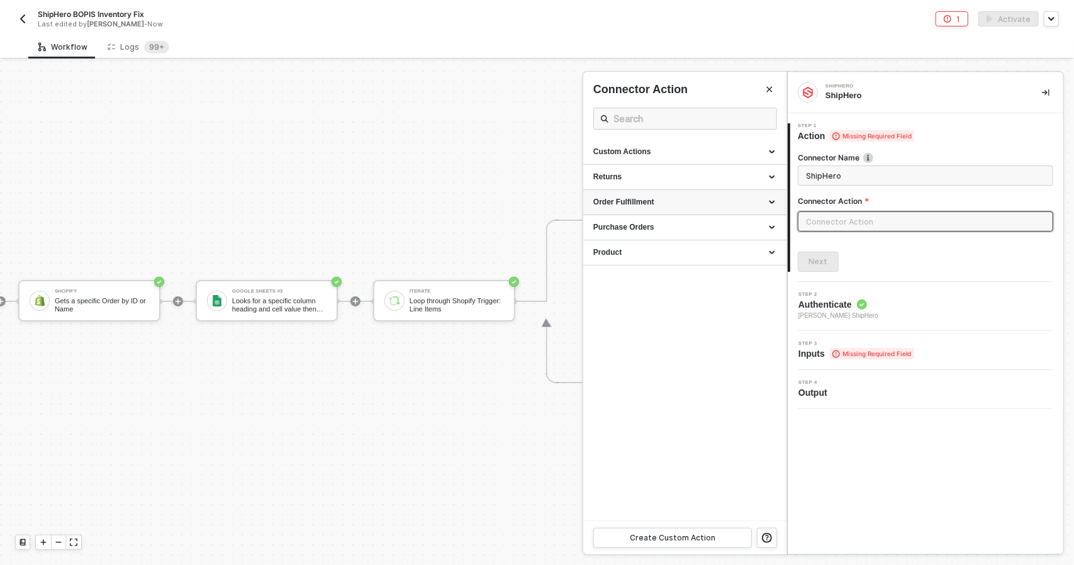
click at [726, 206] on div "Order Fulfillment" at bounding box center [684, 202] width 183 height 11
click at [709, 254] on div "Remove an Inventory" at bounding box center [684, 257] width 183 height 11
type input "Removes an existing inventory"
type input "Order Fulfillment - Remove an Inventory"
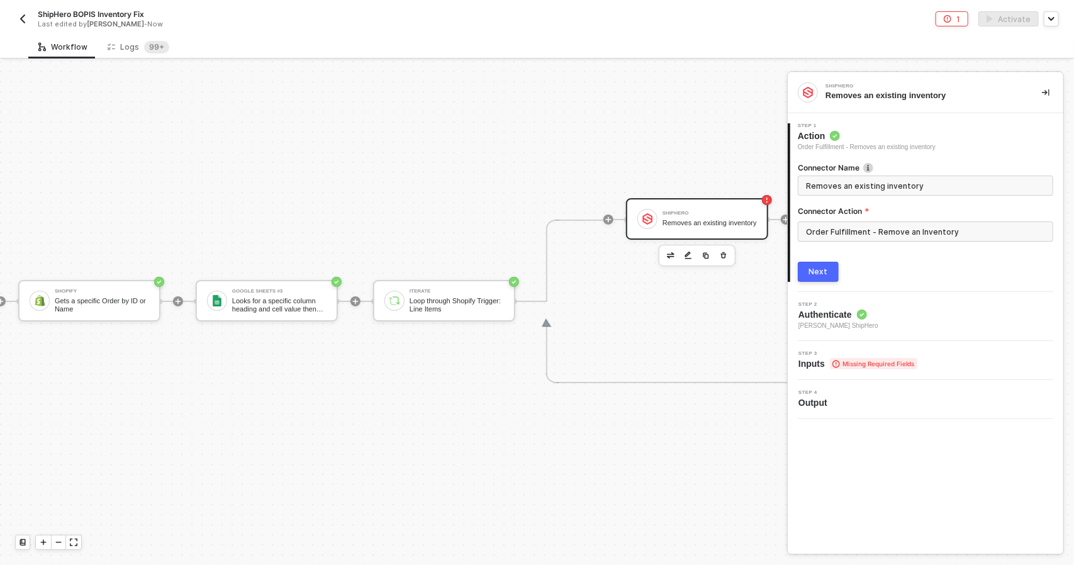
click at [829, 278] on button "Next" at bounding box center [818, 272] width 41 height 20
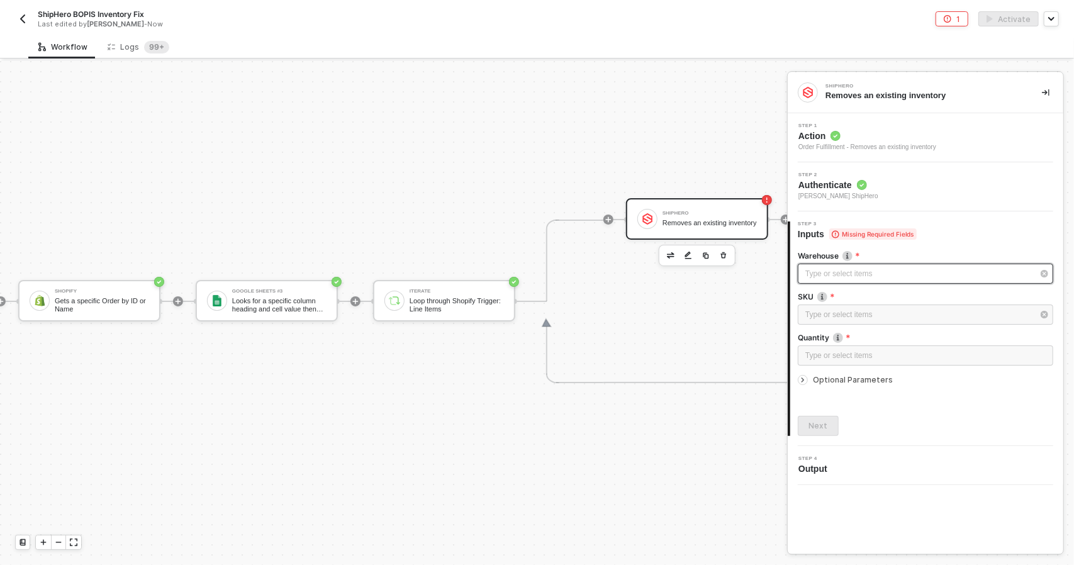
click at [846, 269] on div "Type or select items ﻿" at bounding box center [919, 274] width 228 height 12
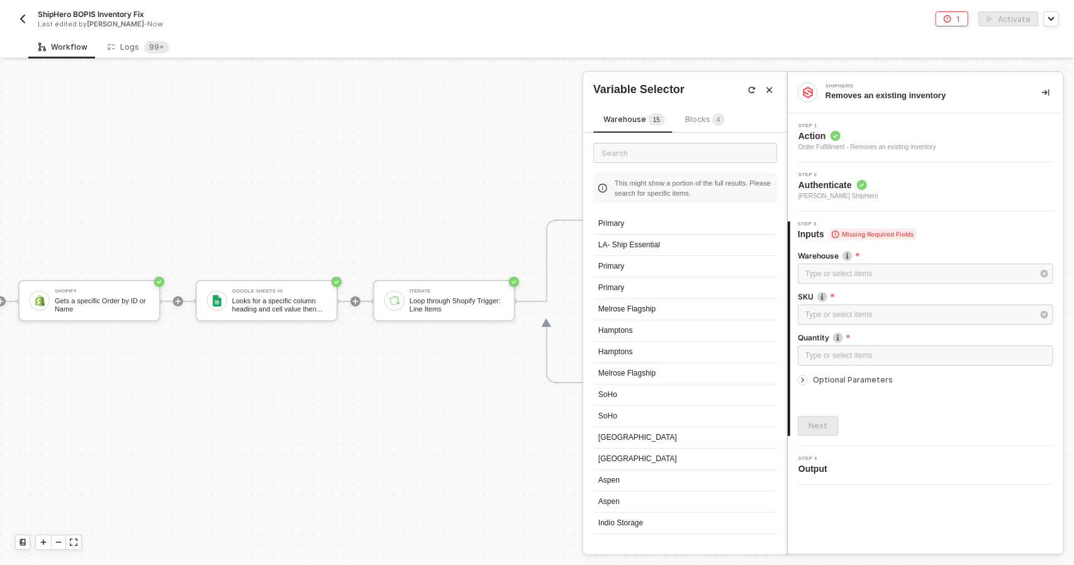
click at [691, 123] on span "Blocks 4" at bounding box center [705, 118] width 40 height 9
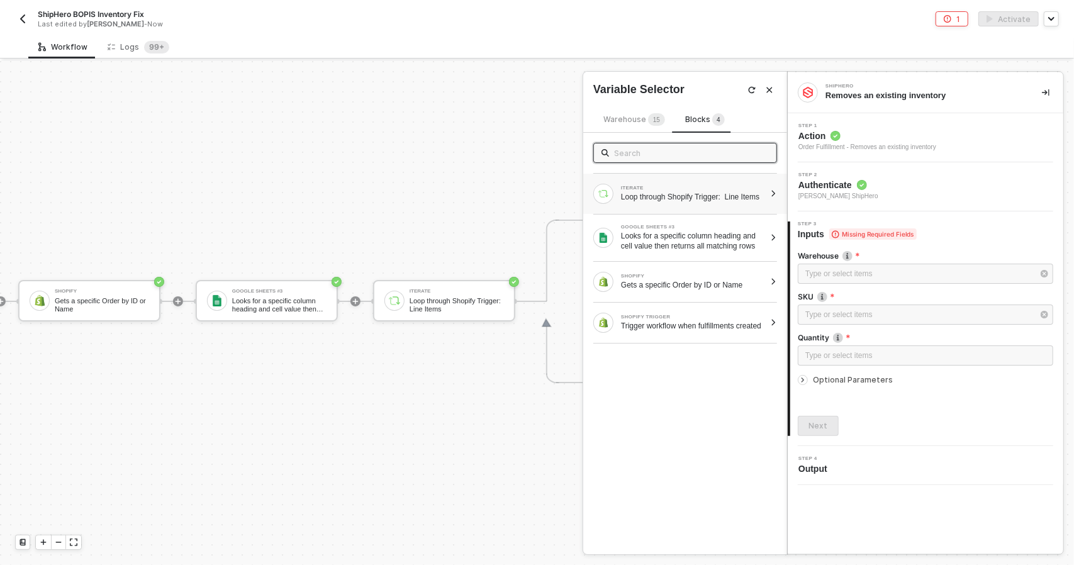
click at [681, 187] on div "ITERATE" at bounding box center [693, 188] width 144 height 5
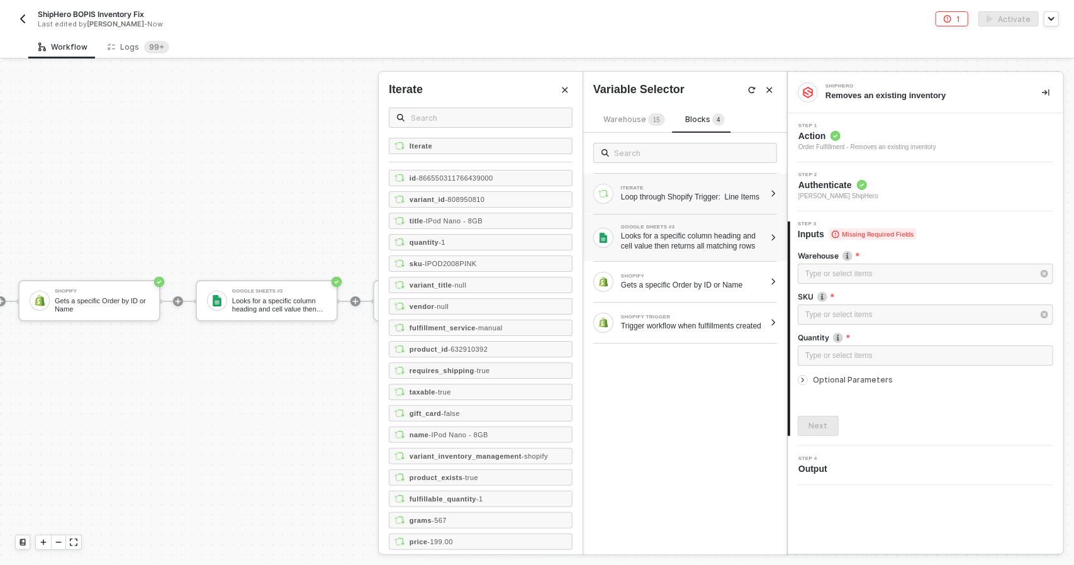
click at [693, 251] on div "Looks for a specific column heading and cell value then returns all matching ro…" at bounding box center [693, 241] width 144 height 20
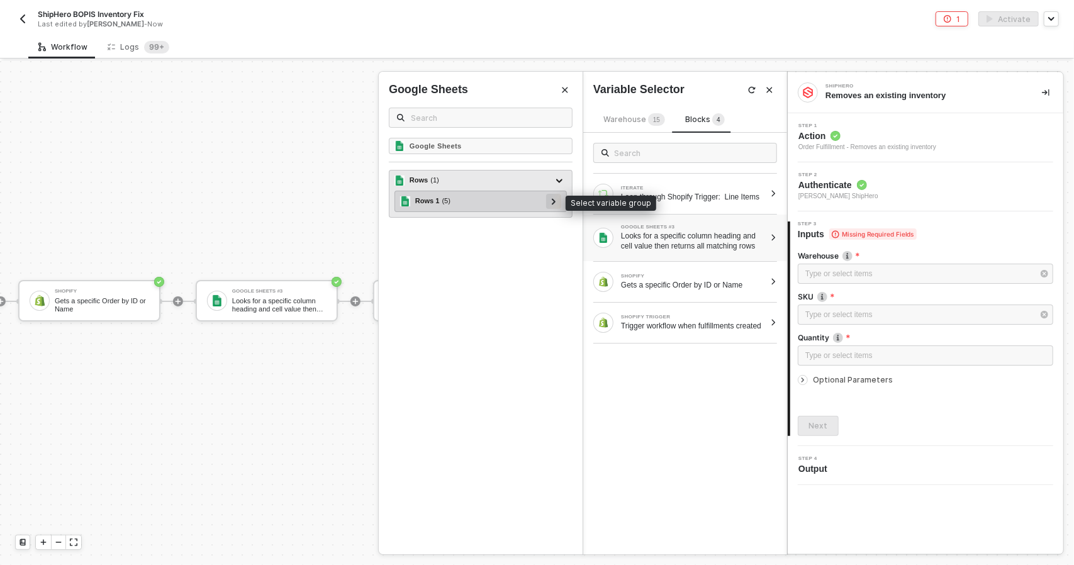
click at [554, 200] on icon at bounding box center [554, 201] width 4 height 6
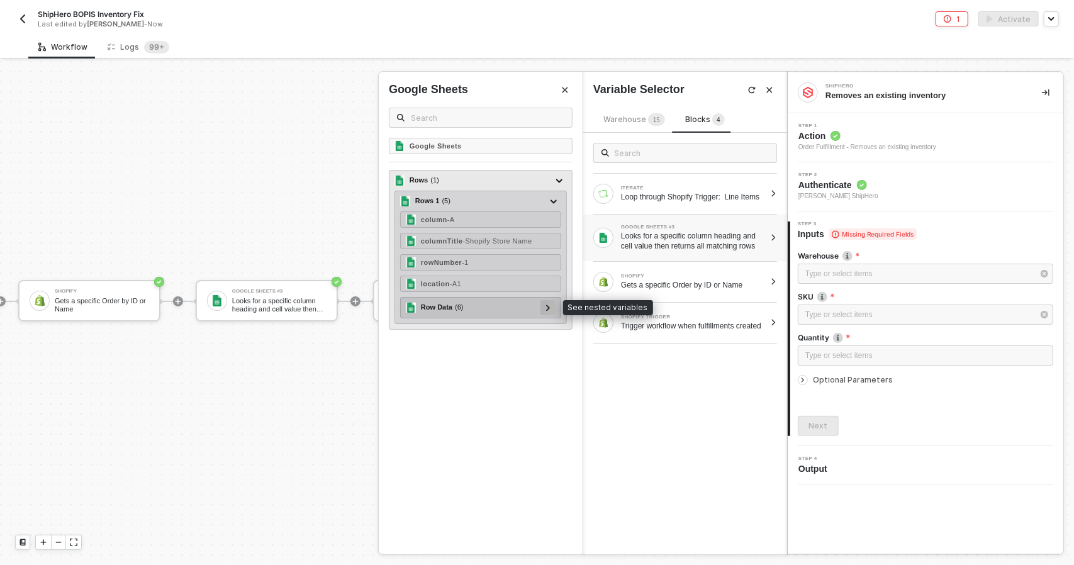
click at [550, 308] on icon at bounding box center [548, 307] width 4 height 6
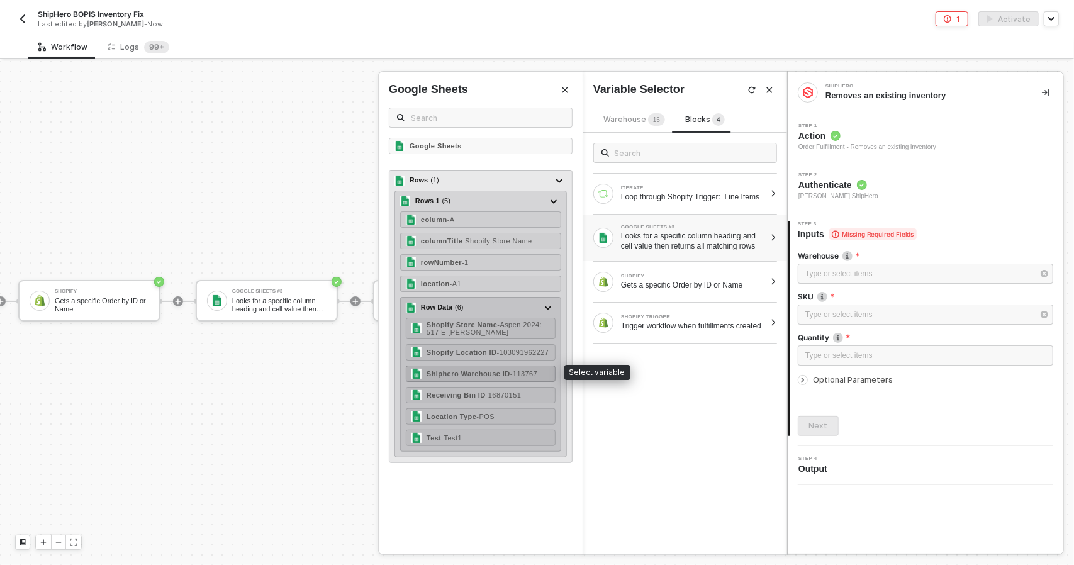
click at [505, 373] on strong "Shiphero Warehouse ID" at bounding box center [469, 374] width 84 height 8
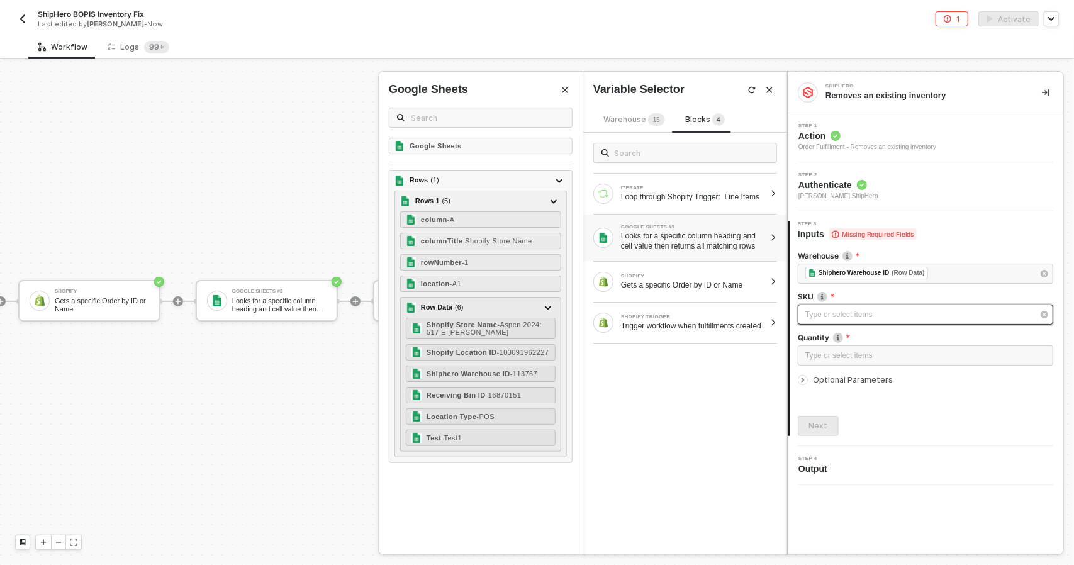
click at [819, 317] on div "Type or select items ﻿" at bounding box center [919, 315] width 228 height 12
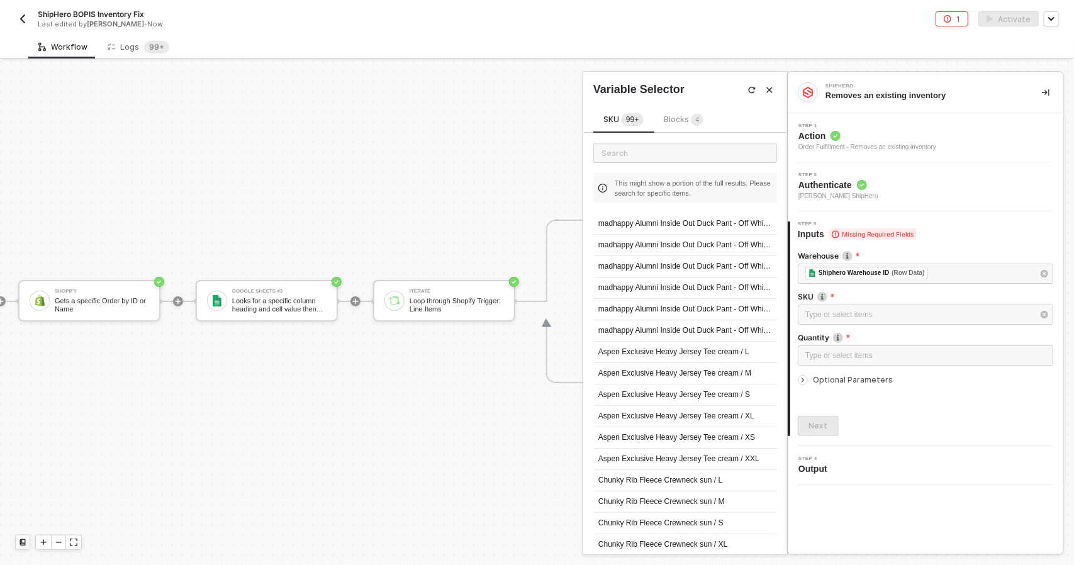
click at [678, 126] on div "Blocks 4" at bounding box center [684, 120] width 40 height 14
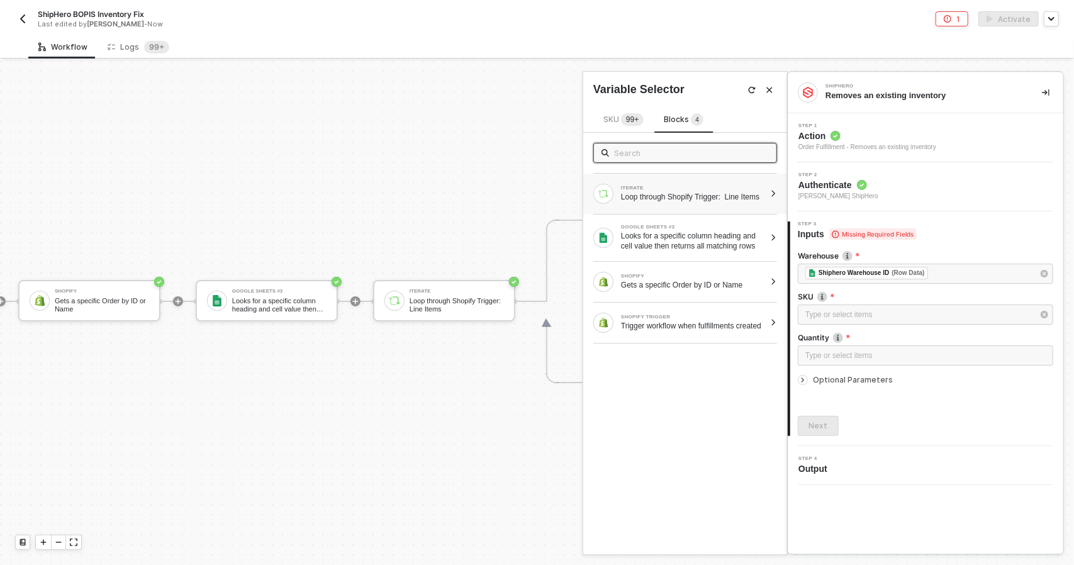
click at [652, 192] on div "Loop through Shopify Trigger: Line Items" at bounding box center [693, 197] width 144 height 10
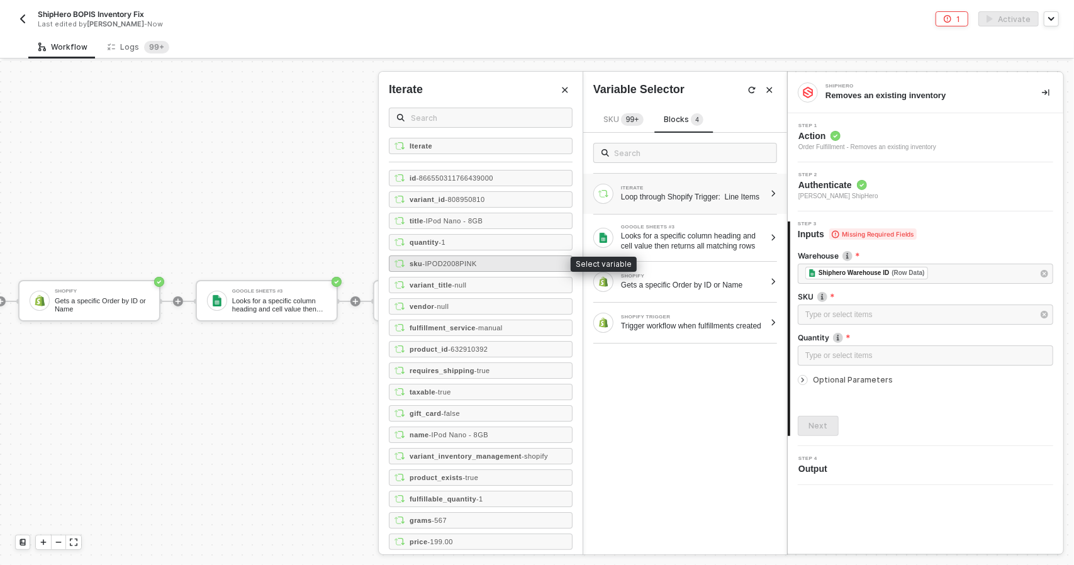
click at [481, 265] on div "sku - IPOD2008PINK" at bounding box center [481, 263] width 184 height 16
click at [817, 350] on div "Type or select items ﻿" at bounding box center [925, 356] width 240 height 12
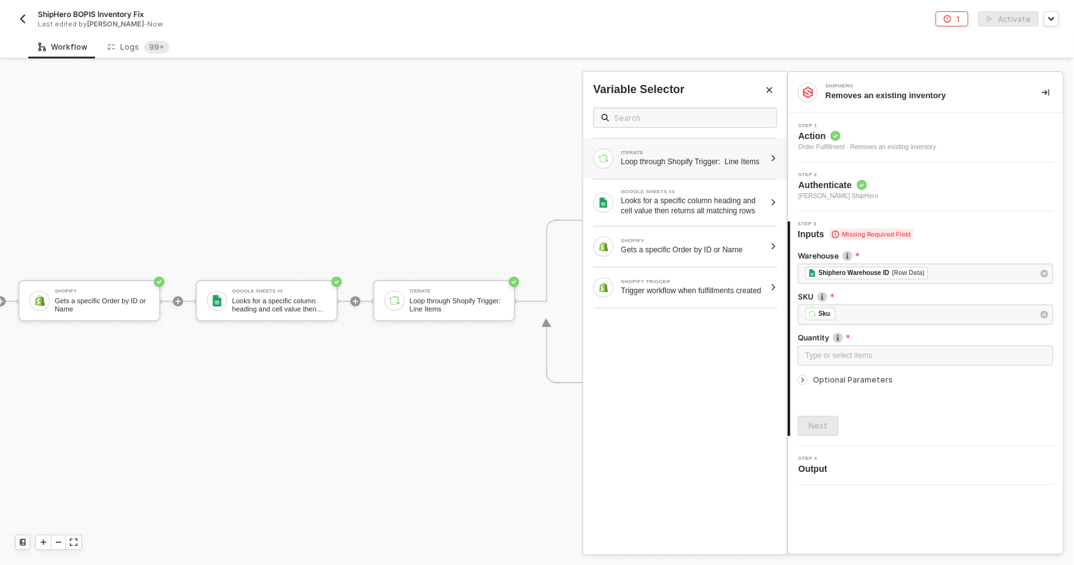
click at [699, 167] on div "Loop through Shopify Trigger: Line Items" at bounding box center [693, 162] width 144 height 10
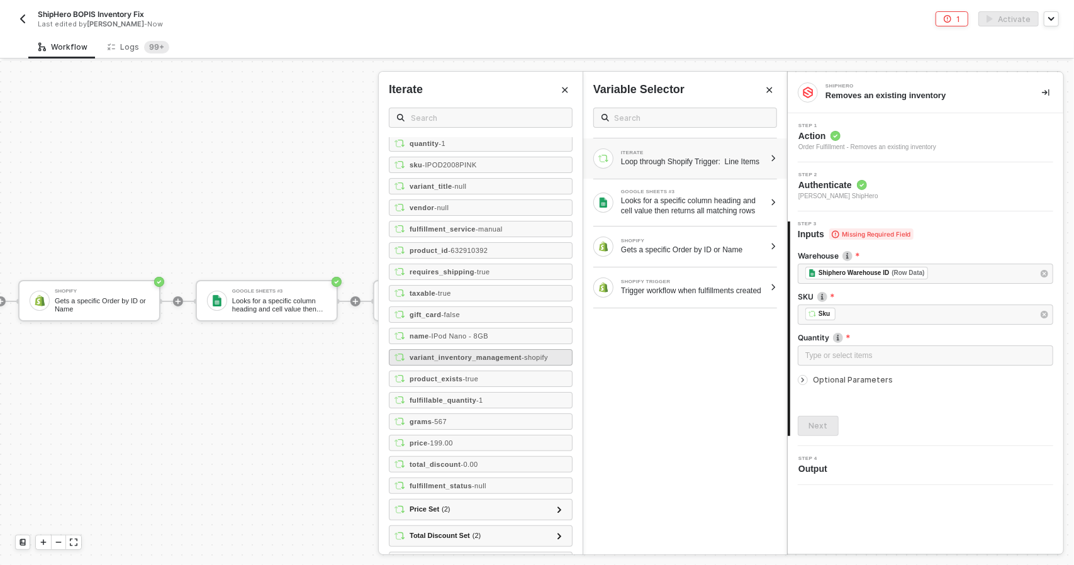
scroll to position [125, 0]
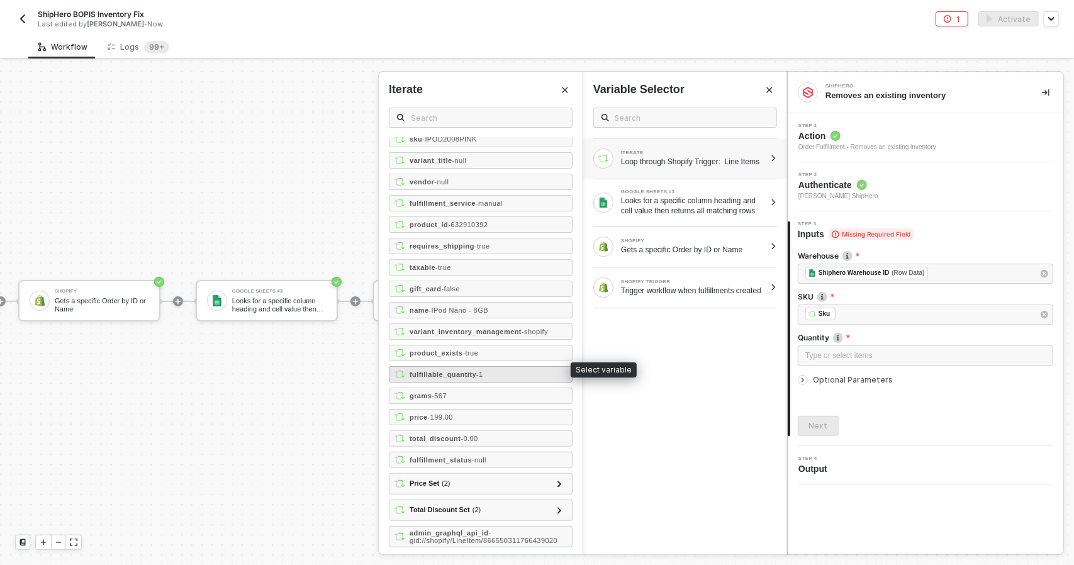
click at [528, 369] on div "fulfillable_quantity - 1" at bounding box center [481, 374] width 184 height 16
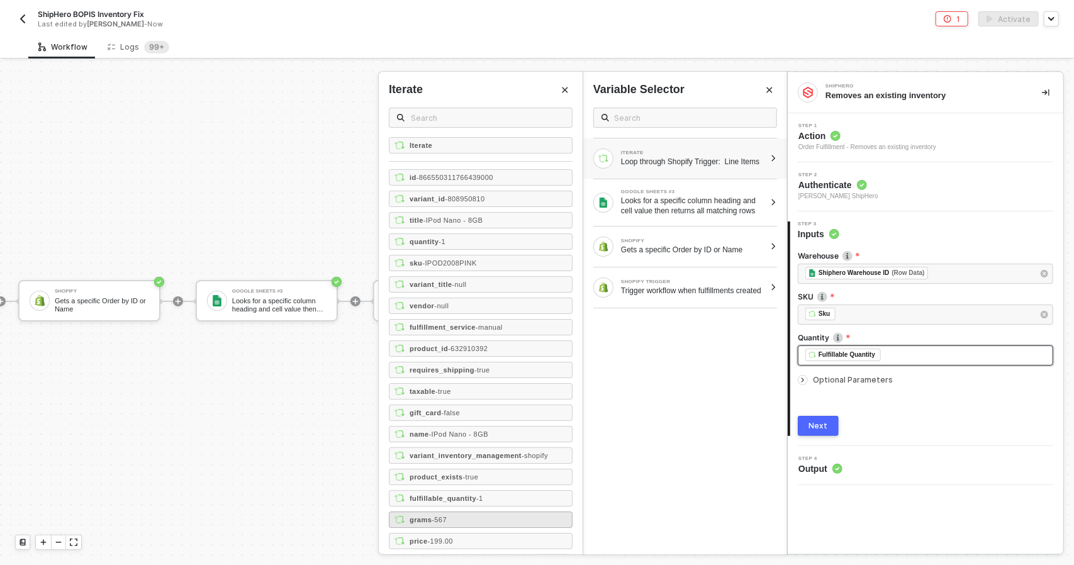
scroll to position [0, 0]
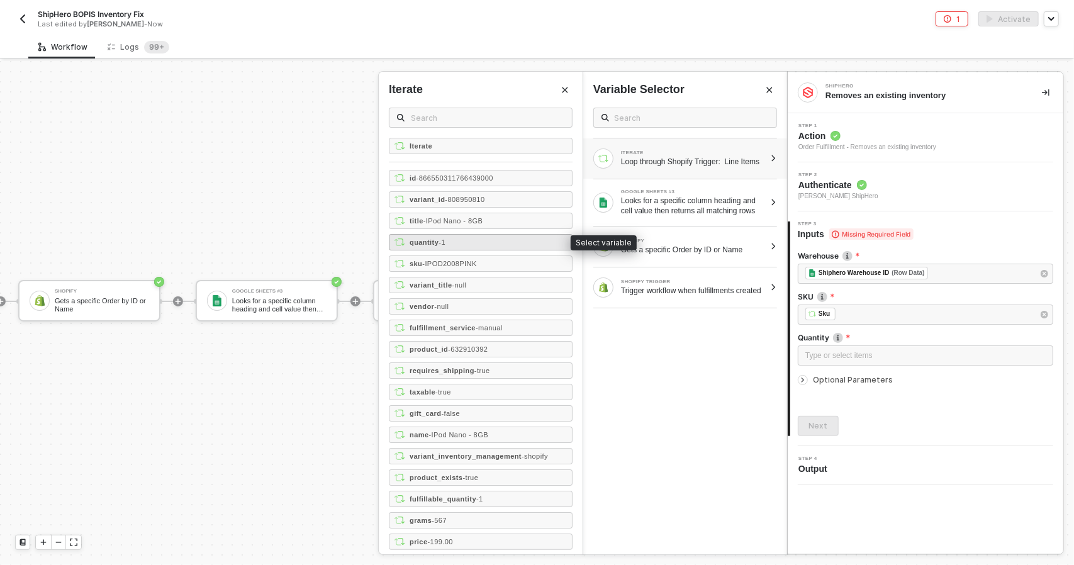
click at [508, 234] on div "quantity - 1" at bounding box center [481, 242] width 184 height 16
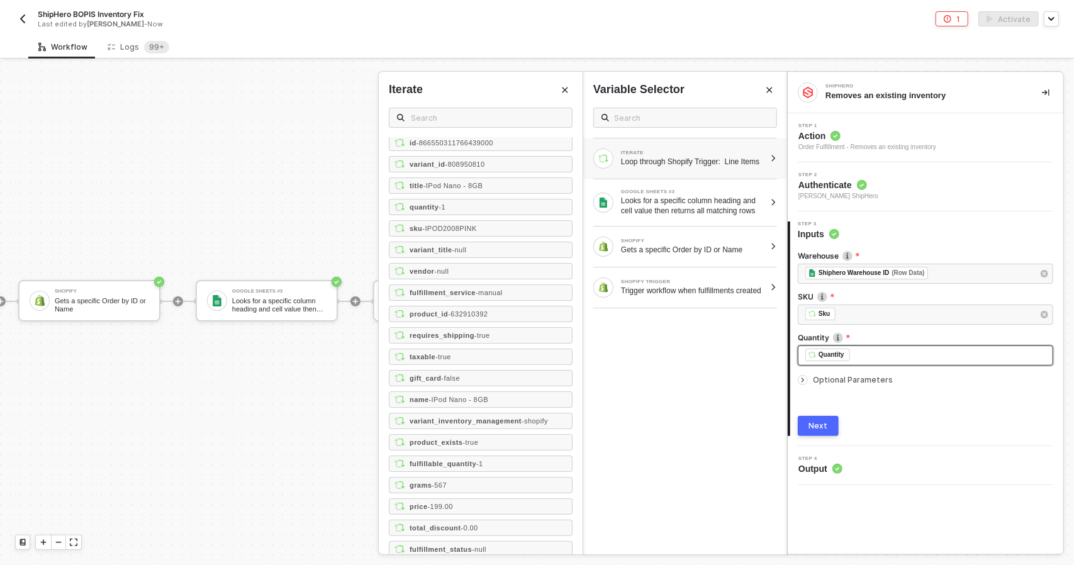
scroll to position [125, 0]
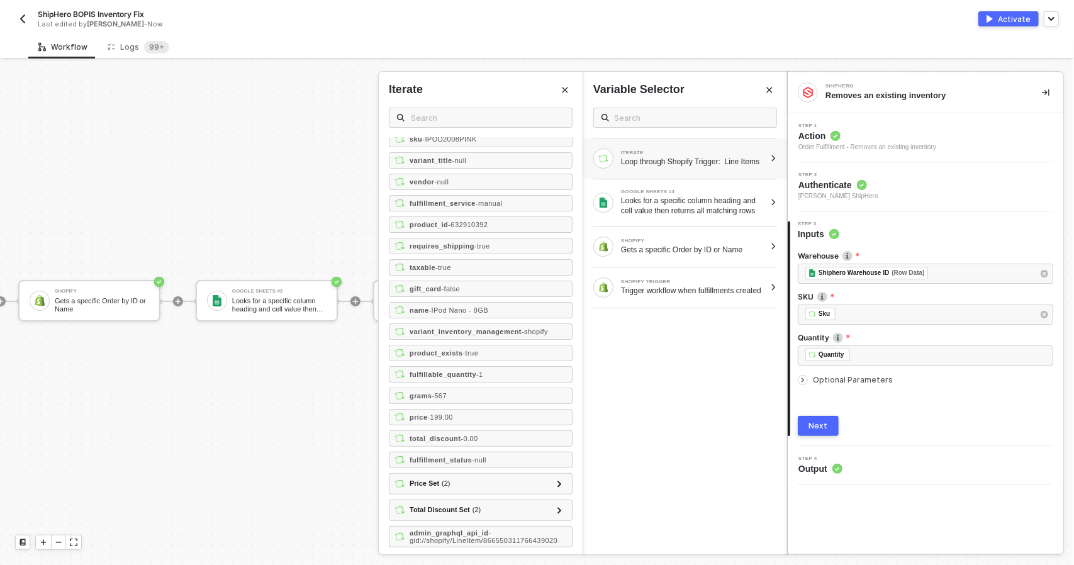
click at [815, 381] on span "Optional Parameters" at bounding box center [853, 379] width 80 height 9
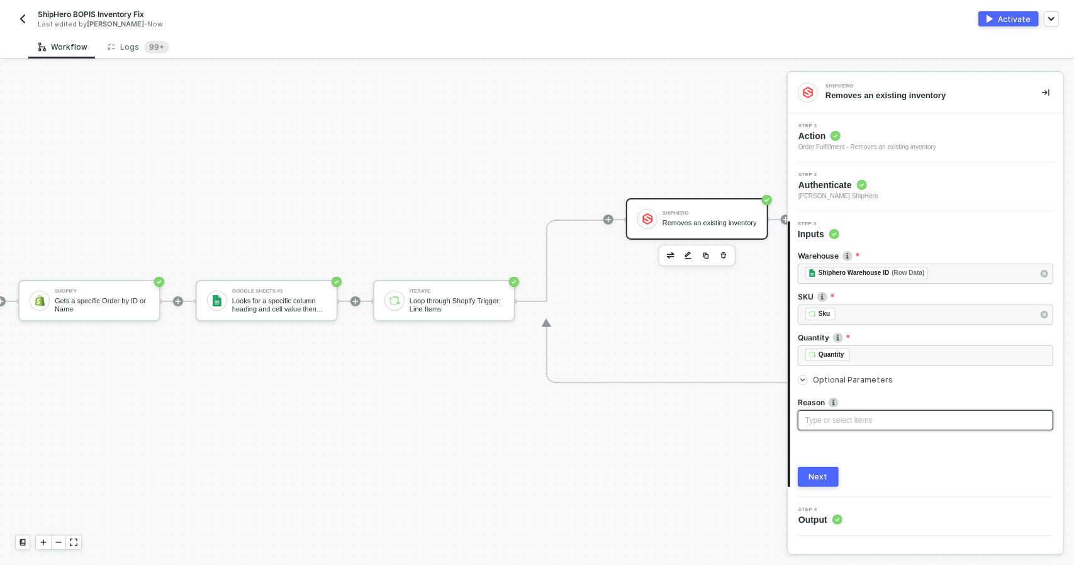
click at [856, 416] on div "Type or select items ﻿" at bounding box center [925, 421] width 240 height 12
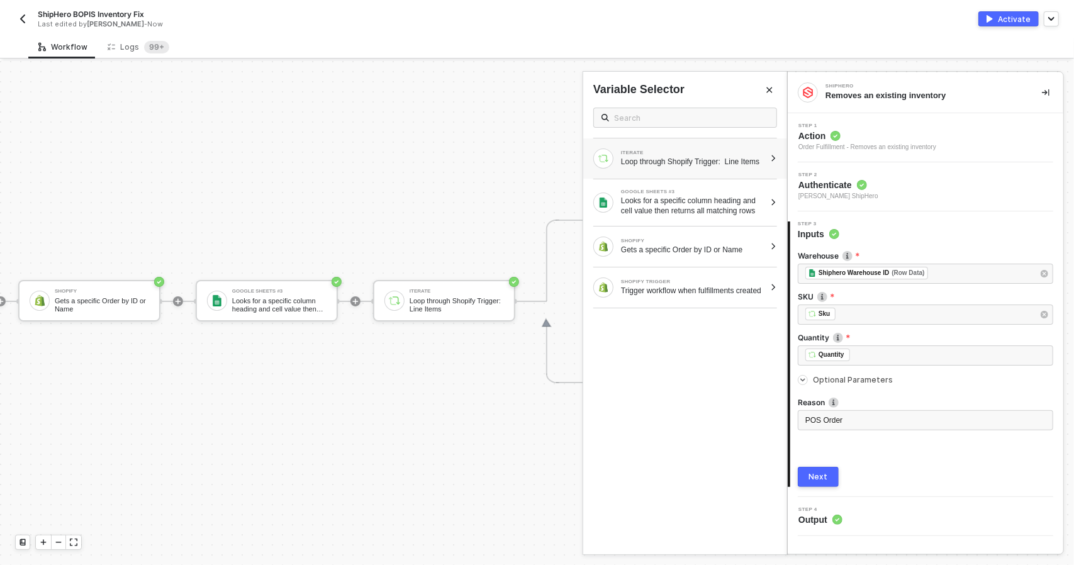
click at [673, 157] on div "Loop through Shopify Trigger: Line Items" at bounding box center [693, 162] width 144 height 10
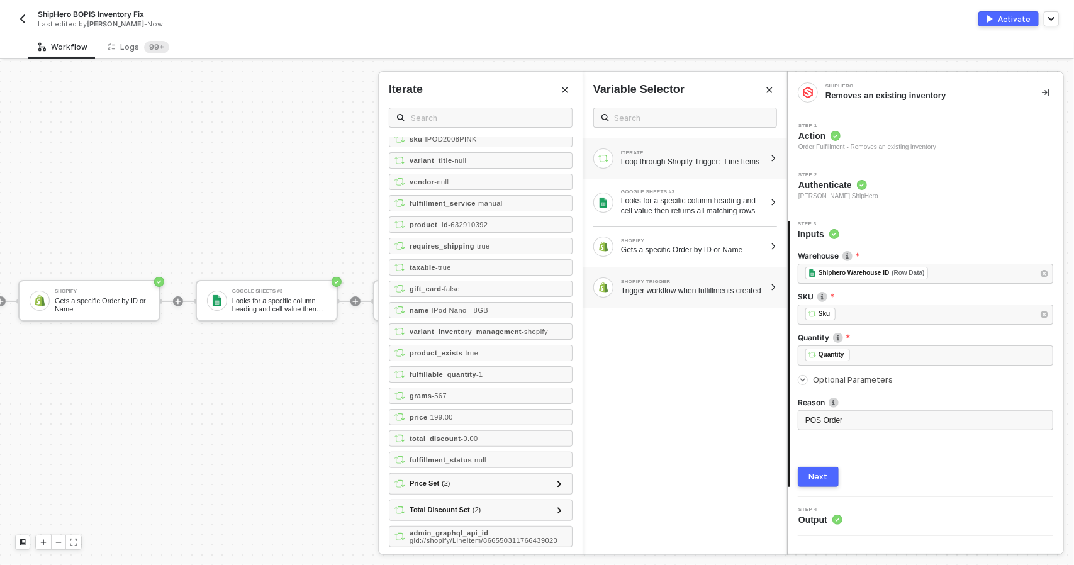
click at [703, 296] on div "Trigger workflow when fulfillments created" at bounding box center [693, 291] width 144 height 10
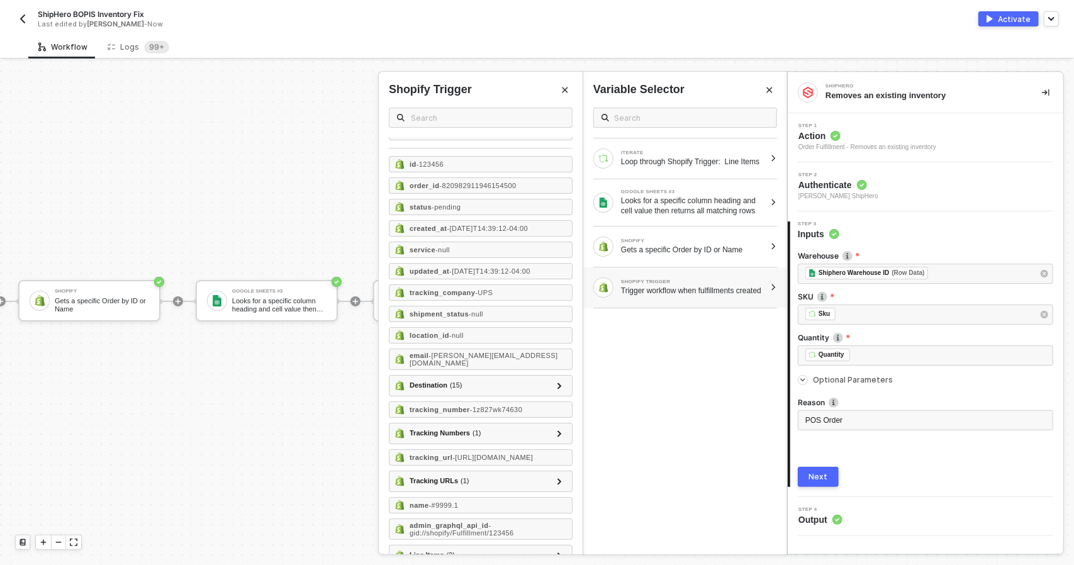
scroll to position [42, 0]
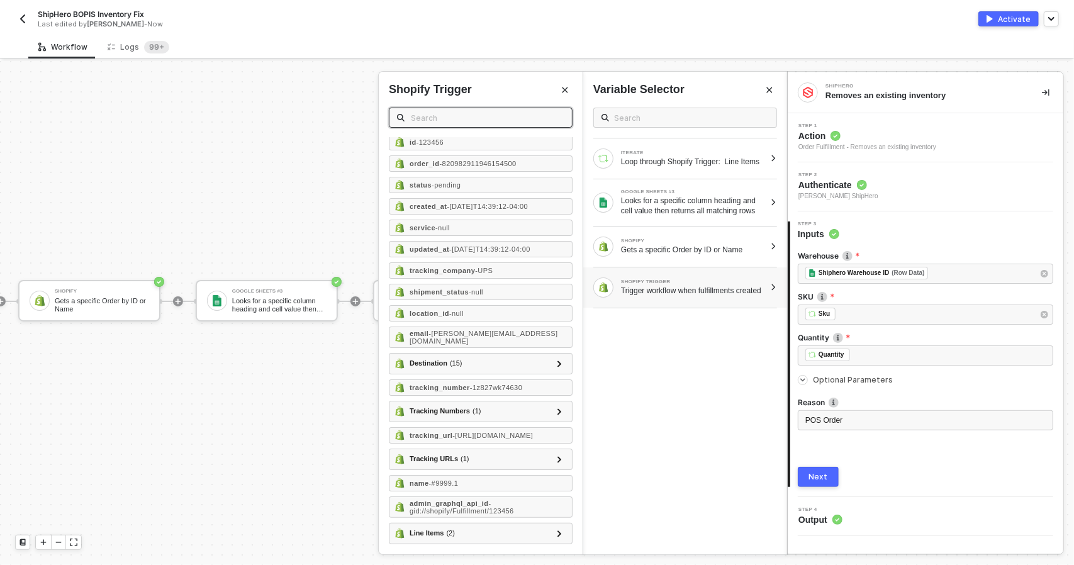
click at [446, 120] on input "text" at bounding box center [487, 118] width 153 height 14
click at [686, 255] on div "Gets a specific Order by ID or Name" at bounding box center [693, 250] width 144 height 10
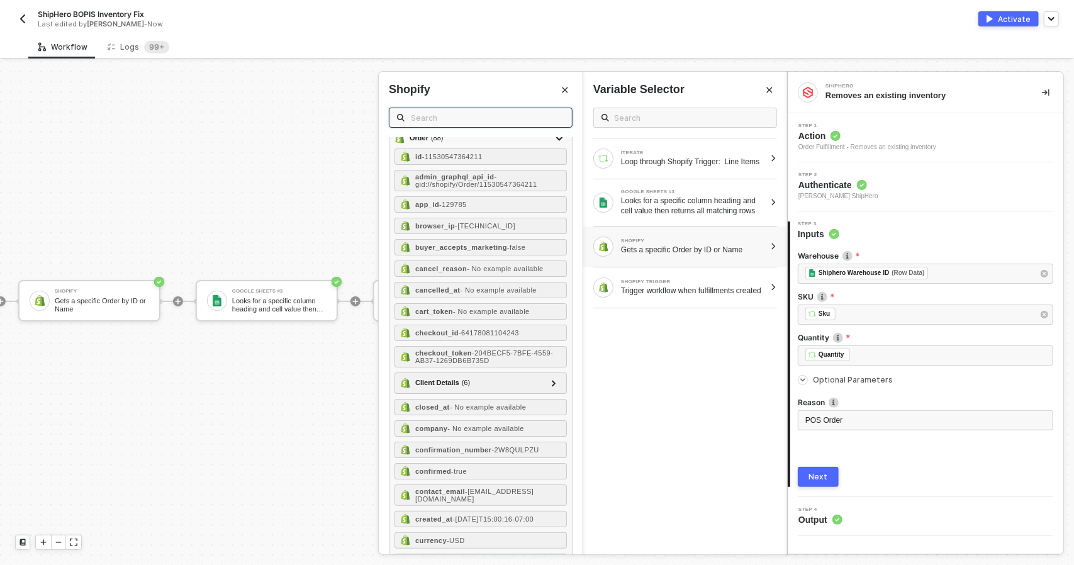
click at [469, 115] on input "text" at bounding box center [487, 118] width 153 height 14
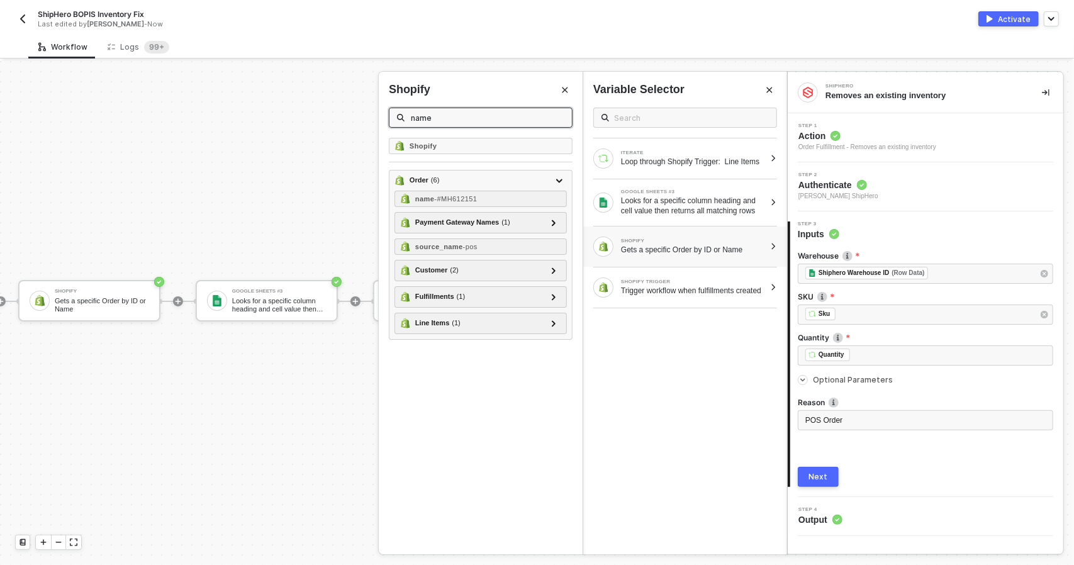
scroll to position [0, 0]
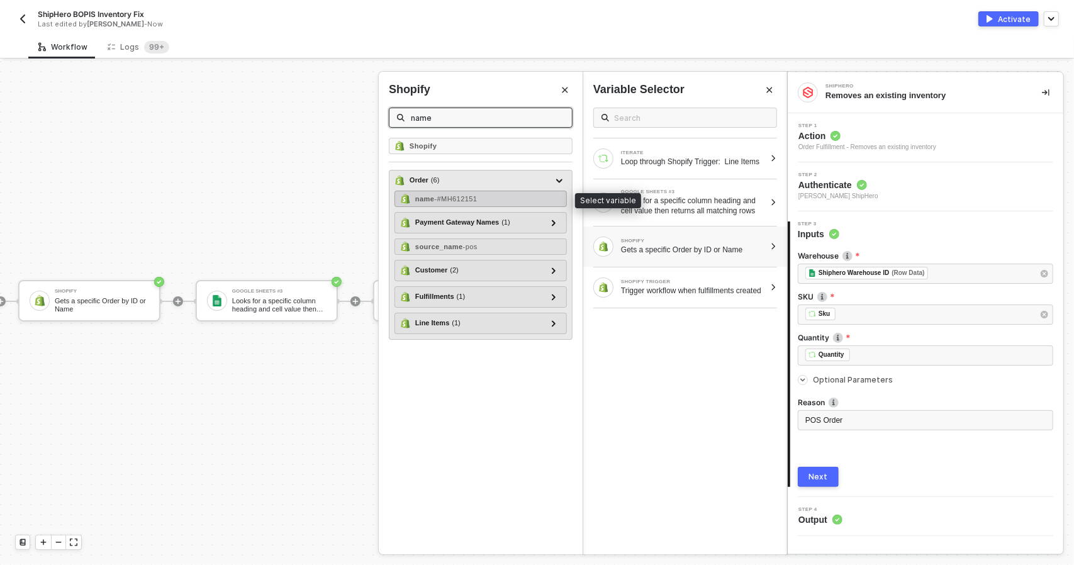
type input "name"
click at [486, 193] on div "name - #MH612151" at bounding box center [480, 199] width 172 height 16
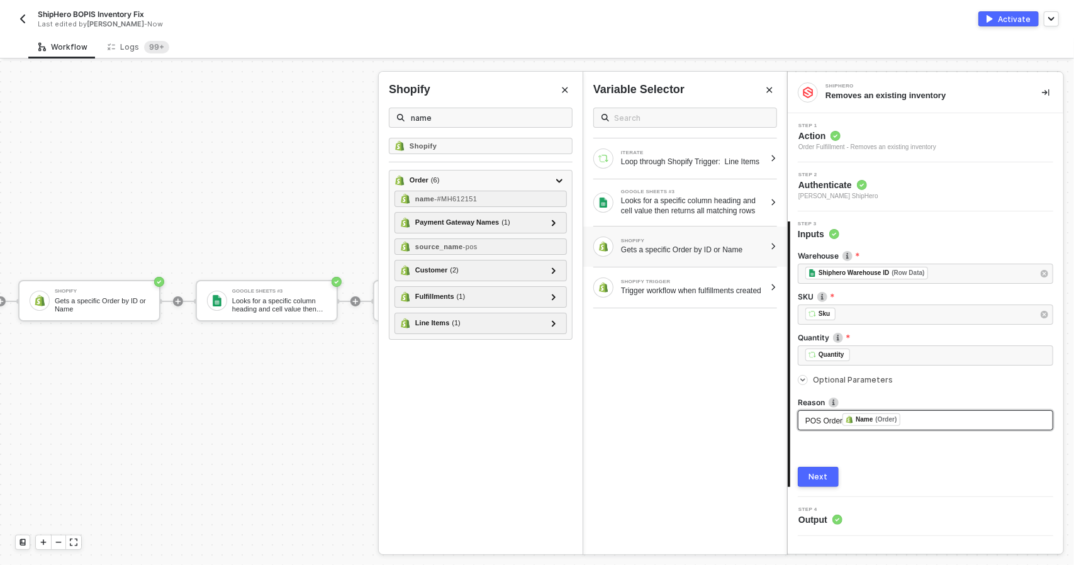
click at [839, 425] on div "POS Order ﻿ Name (Order) ﻿" at bounding box center [925, 420] width 240 height 14
click at [823, 480] on div "Next" at bounding box center [818, 477] width 19 height 10
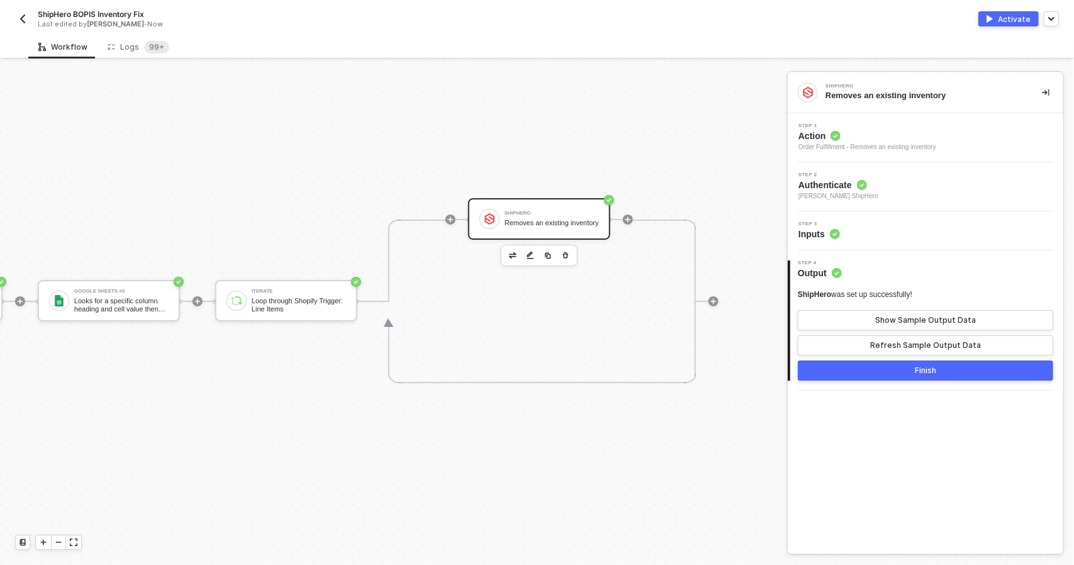
scroll to position [33, 333]
click at [449, 217] on icon "icon-play" at bounding box center [450, 220] width 6 height 6
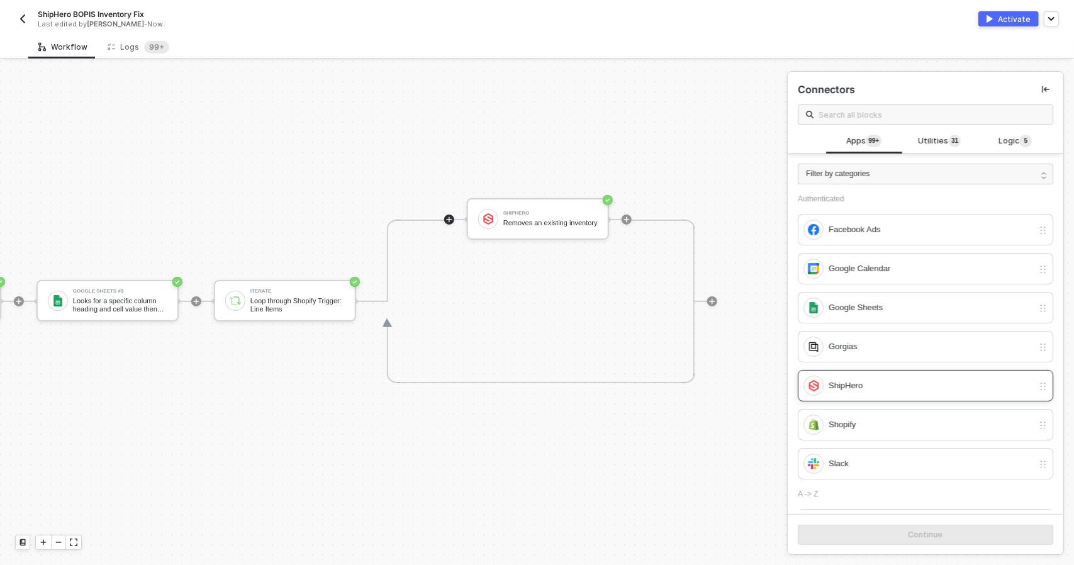
click at [861, 379] on div "ShipHero" at bounding box center [931, 386] width 204 height 14
click at [944, 537] on button "Continue" at bounding box center [925, 535] width 255 height 20
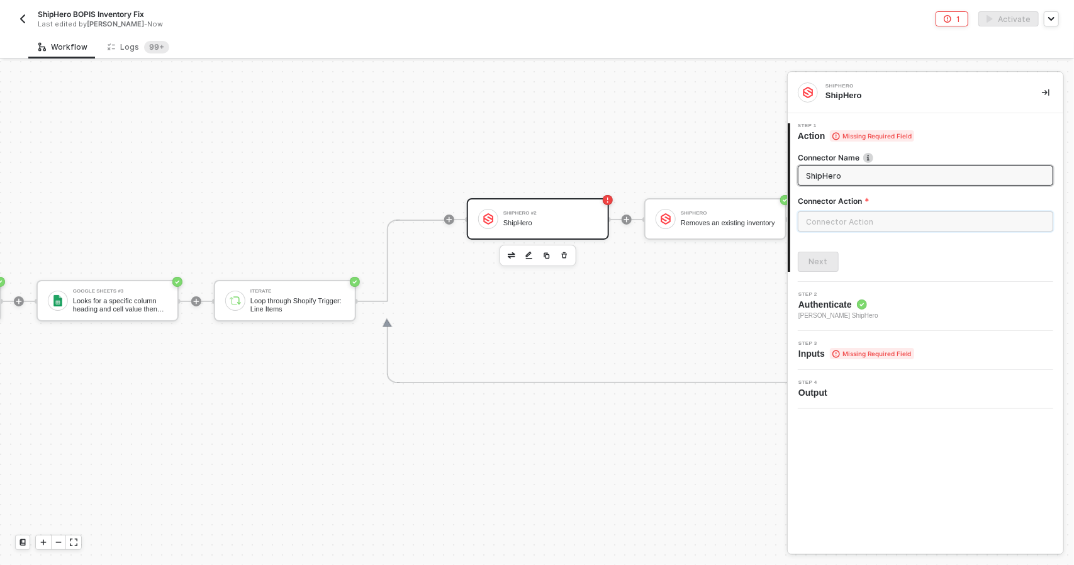
click at [853, 221] on input "text" at bounding box center [925, 221] width 255 height 20
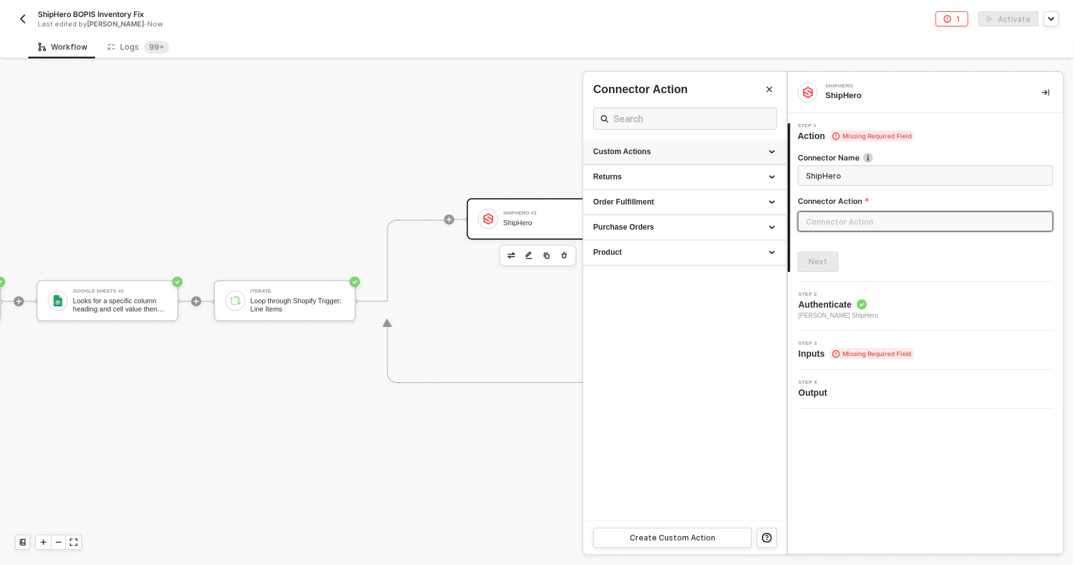
click at [727, 155] on div "Custom Actions" at bounding box center [684, 152] width 183 height 11
click at [722, 201] on div "Returns" at bounding box center [684, 208] width 203 height 25
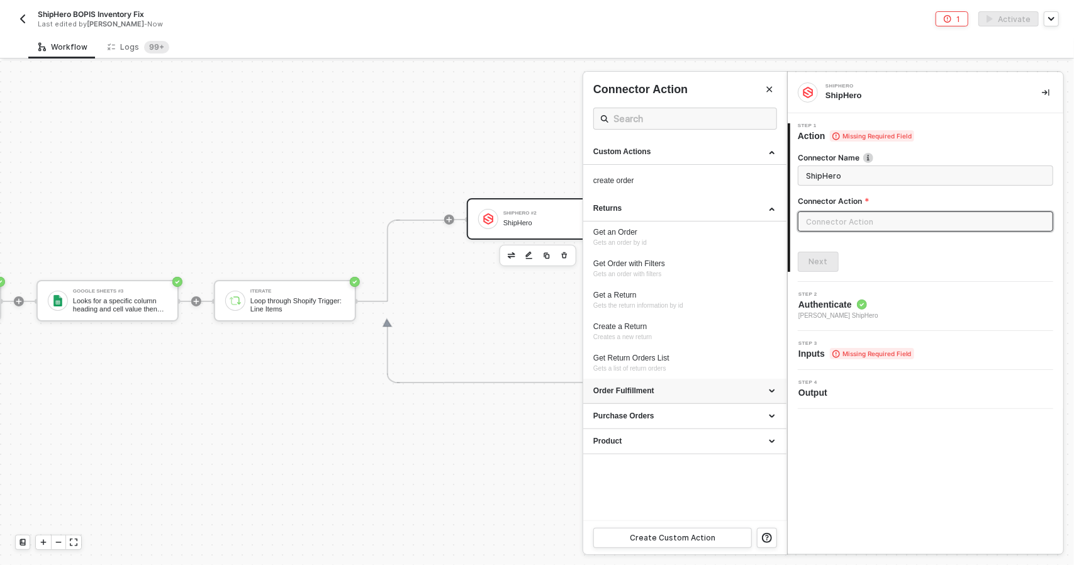
click at [705, 387] on div "Order Fulfillment" at bounding box center [684, 391] width 183 height 11
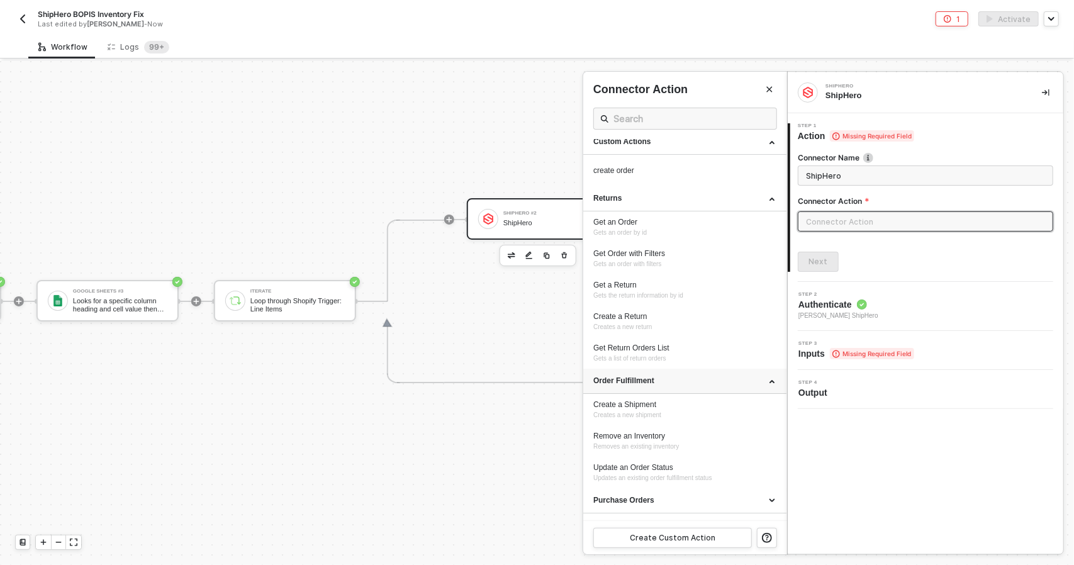
scroll to position [27, 0]
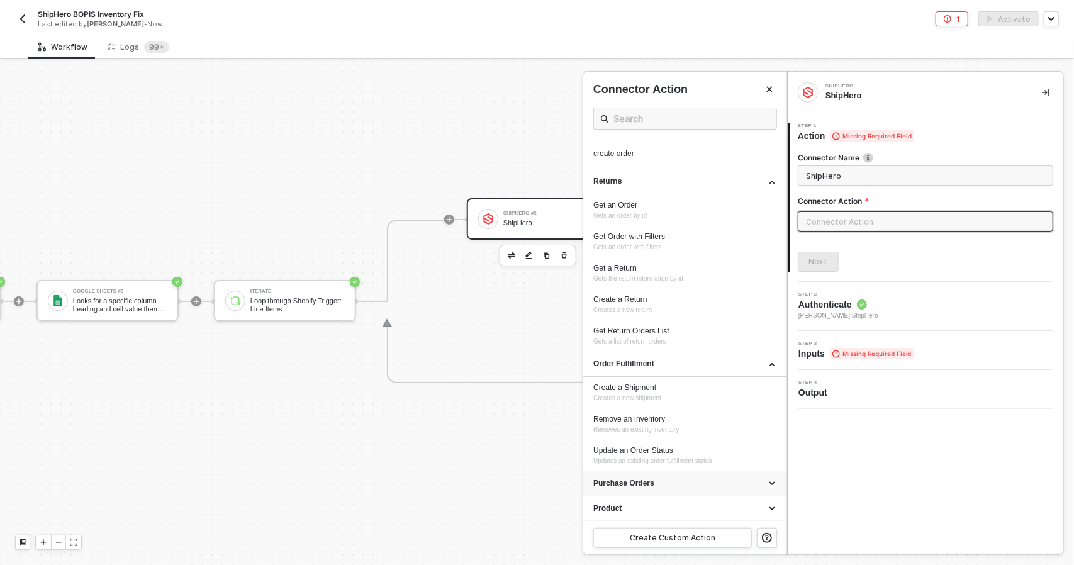
click at [702, 486] on div "Purchase Orders" at bounding box center [684, 483] width 183 height 11
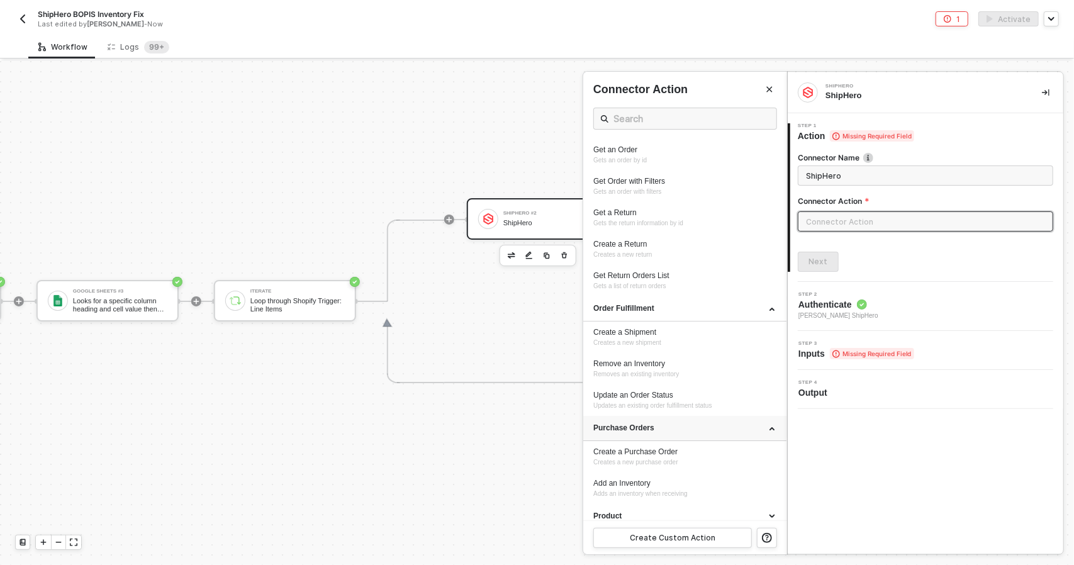
scroll to position [90, 0]
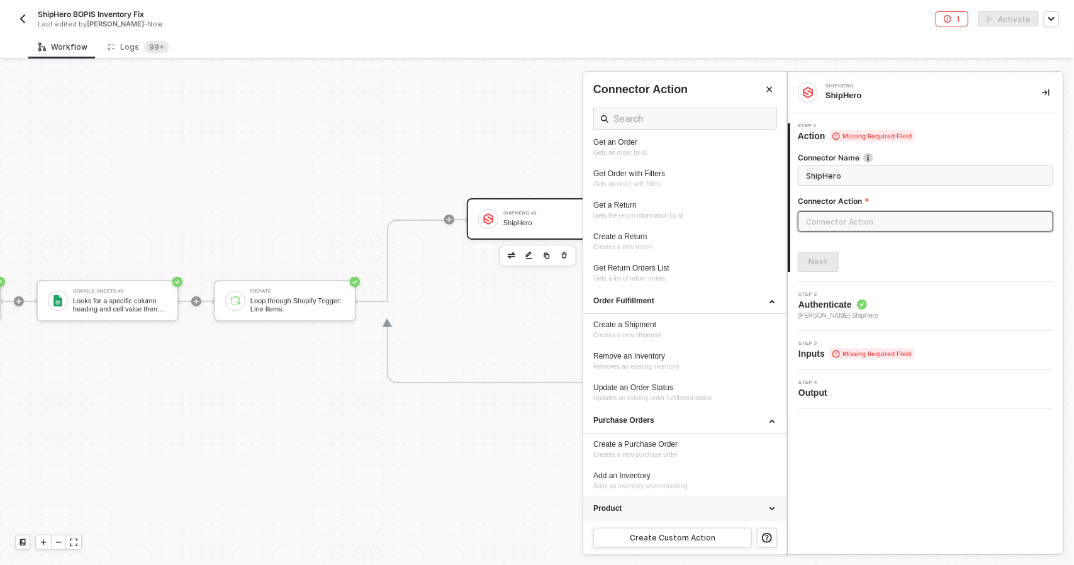
click at [699, 497] on div "Product" at bounding box center [684, 508] width 203 height 25
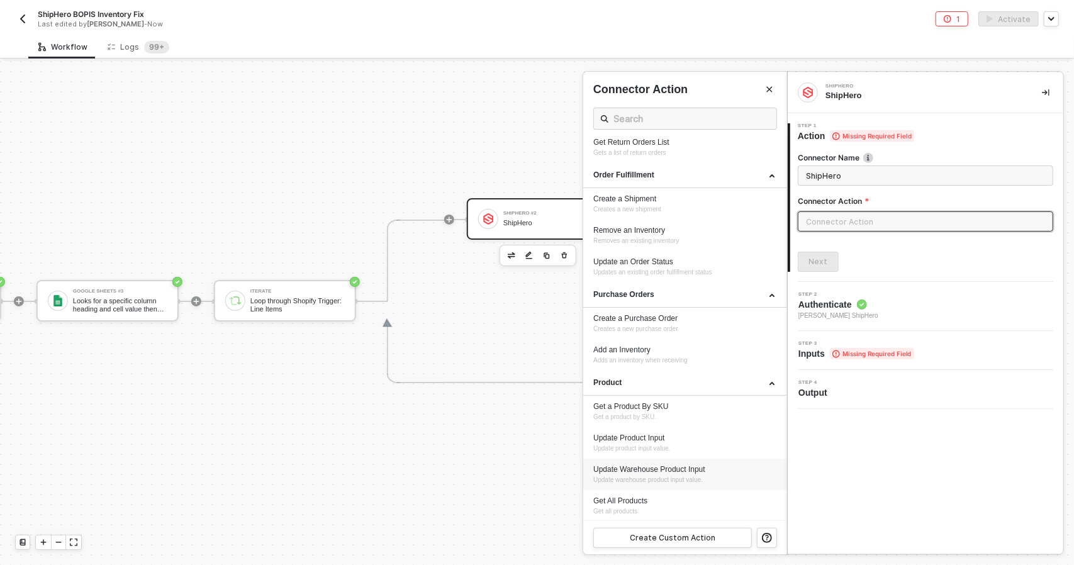
scroll to position [0, 0]
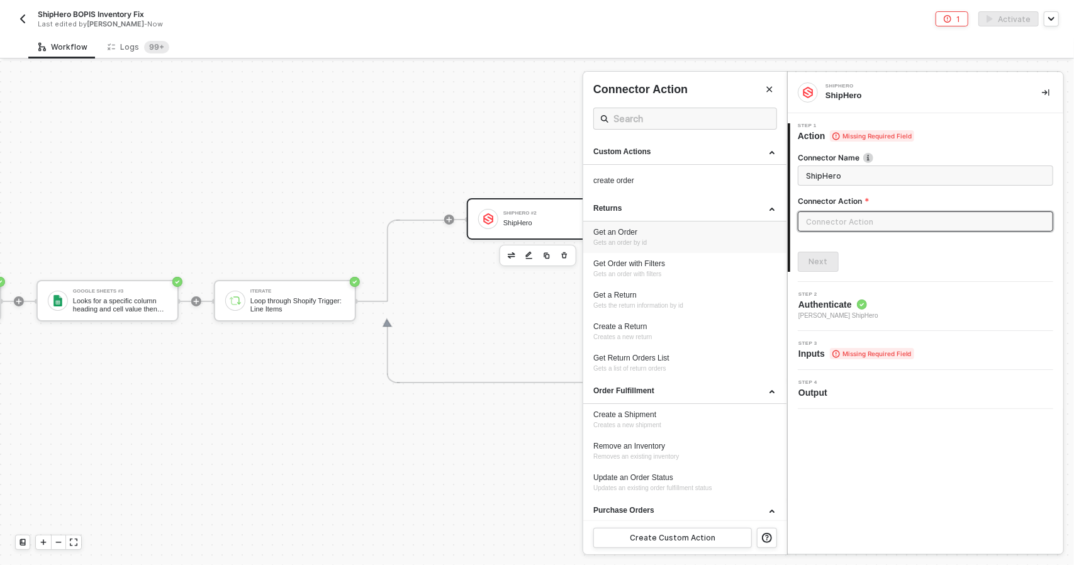
click at [688, 233] on div "Get an Order" at bounding box center [684, 232] width 183 height 11
type input "Gets an order by id"
type input "Returns - Get an Order"
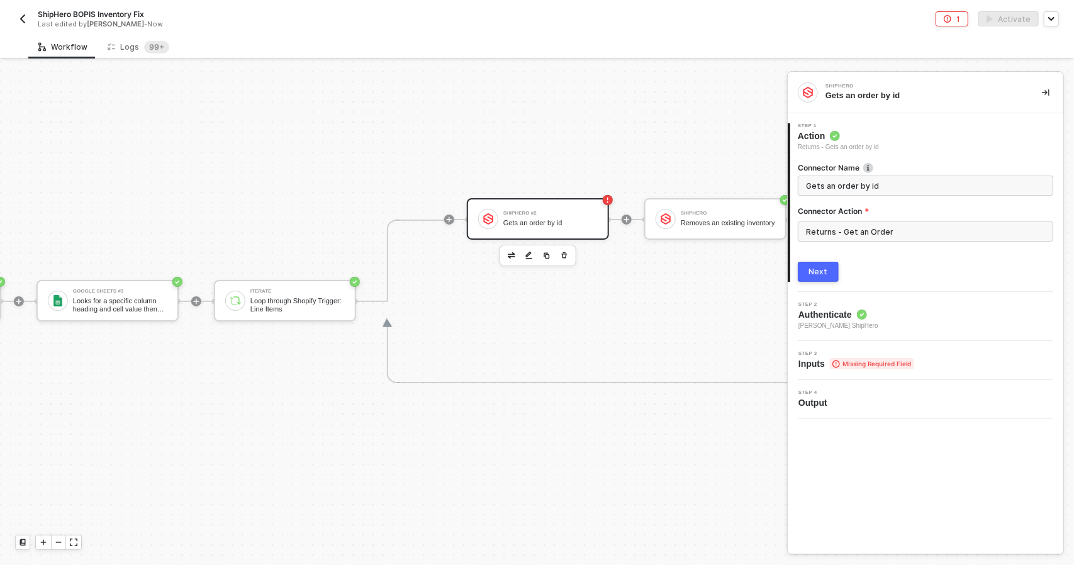
click at [821, 270] on div "Next" at bounding box center [818, 272] width 19 height 10
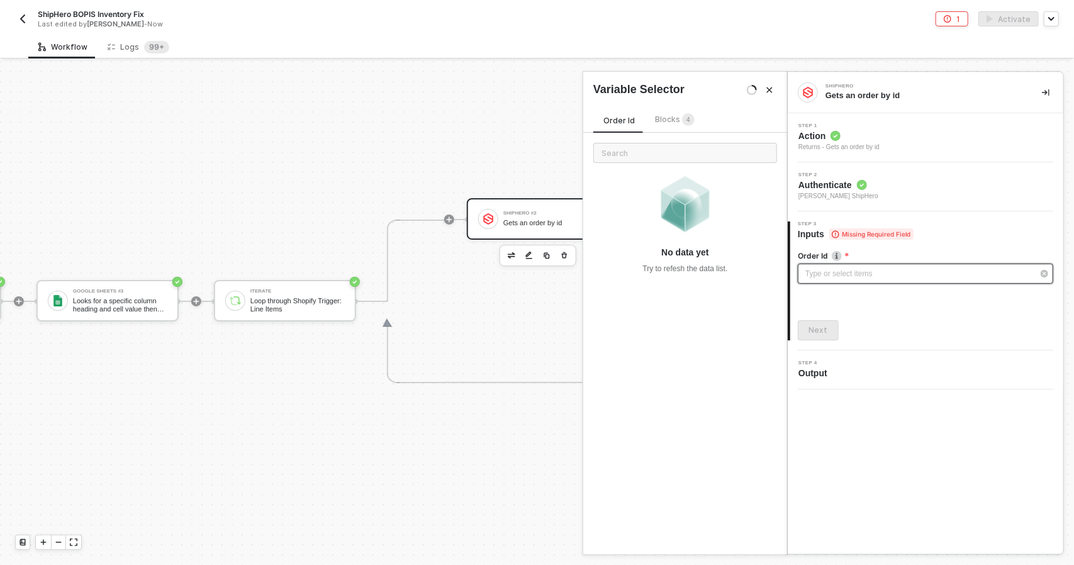
click at [822, 270] on div "Type or select items ﻿" at bounding box center [919, 274] width 228 height 12
click at [666, 117] on span "Blocks 4" at bounding box center [675, 118] width 40 height 9
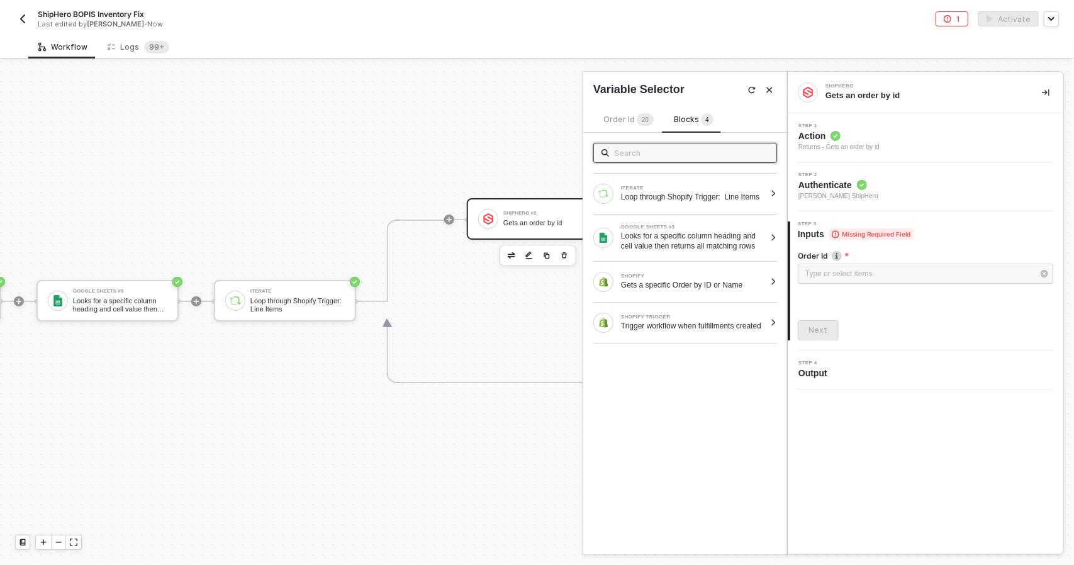
click at [766, 90] on icon "Close" at bounding box center [770, 90] width 8 height 8
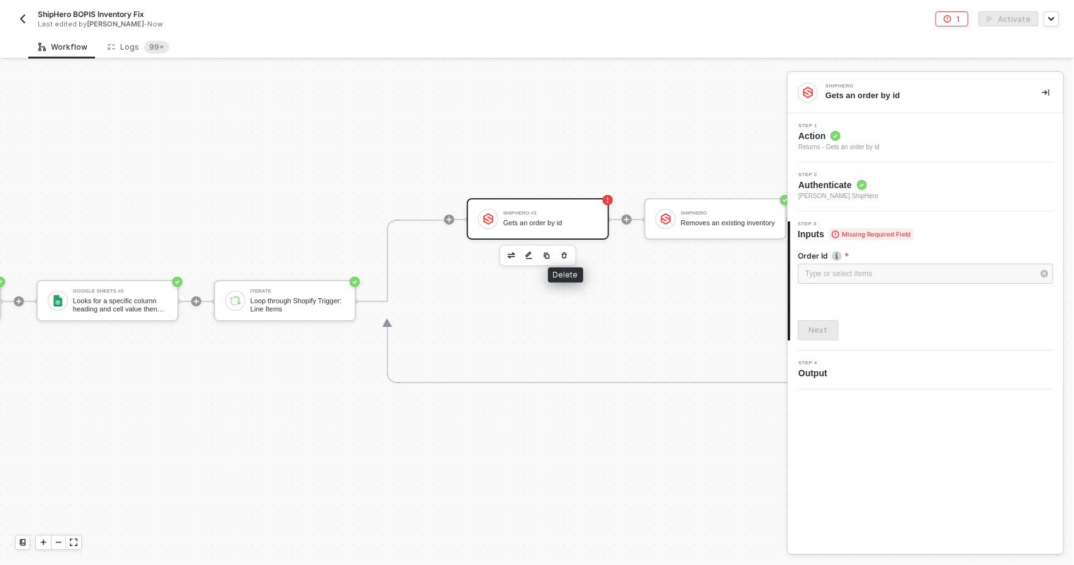
click at [566, 252] on icon "button" at bounding box center [565, 255] width 6 height 6
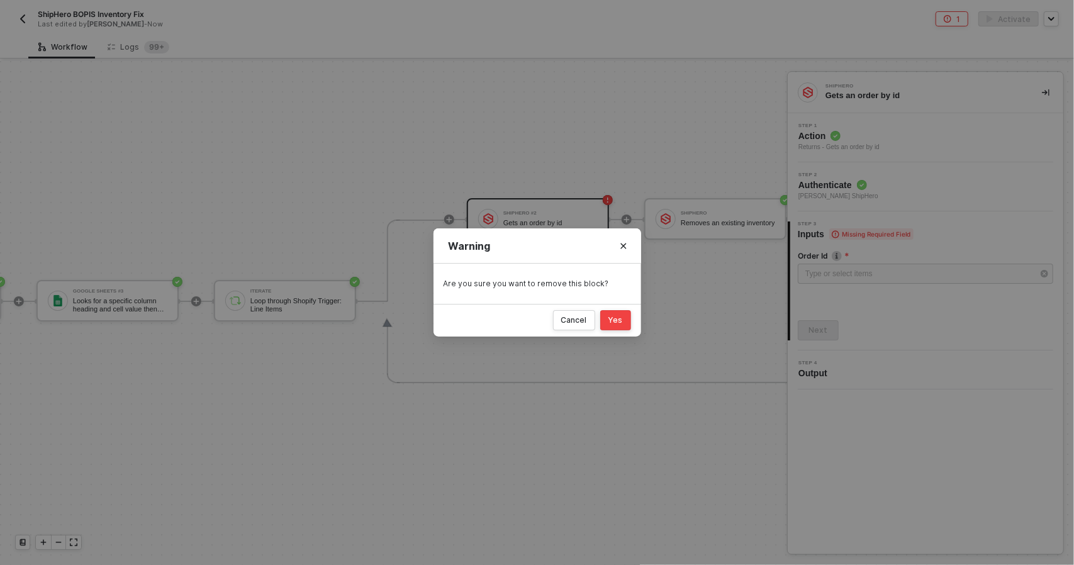
click at [622, 323] on div "Yes" at bounding box center [615, 320] width 14 height 10
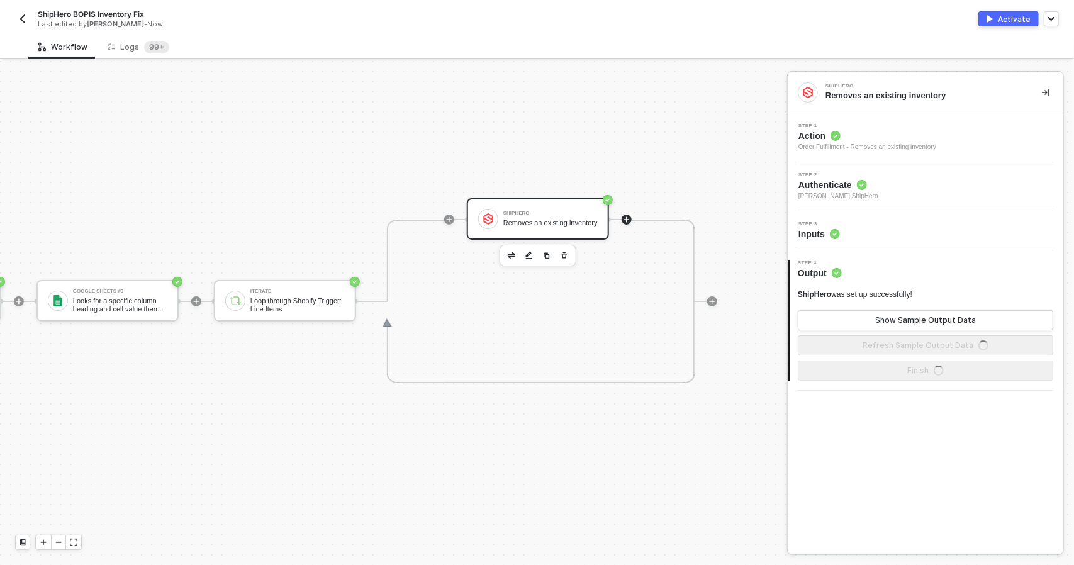
click at [627, 216] on icon "icon-play" at bounding box center [627, 220] width 8 height 8
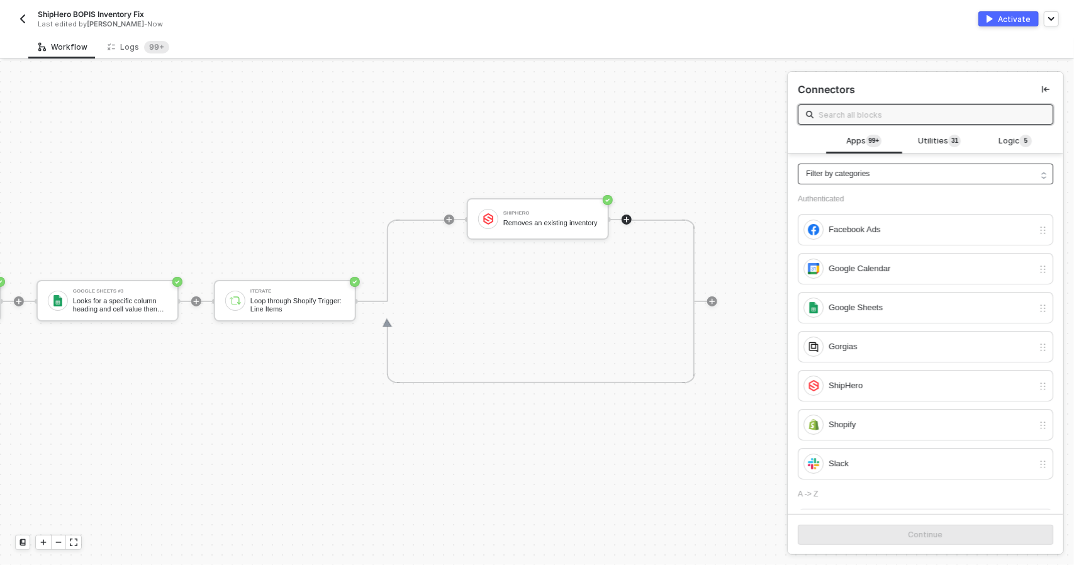
click at [850, 182] on div "Filter by categories" at bounding box center [925, 174] width 255 height 21
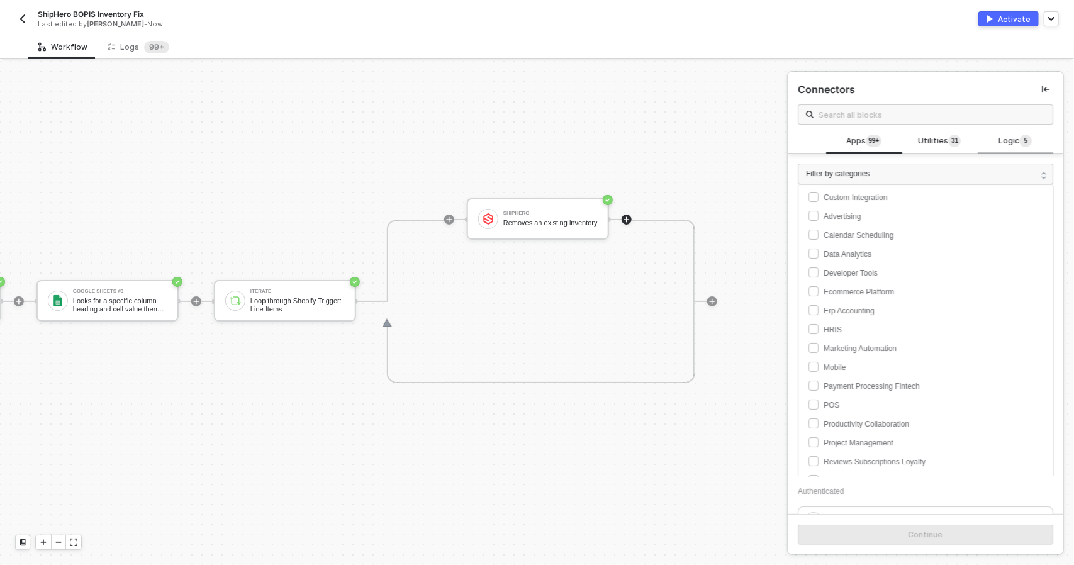
click at [1003, 138] on span "Logic 5" at bounding box center [1014, 142] width 33 height 14
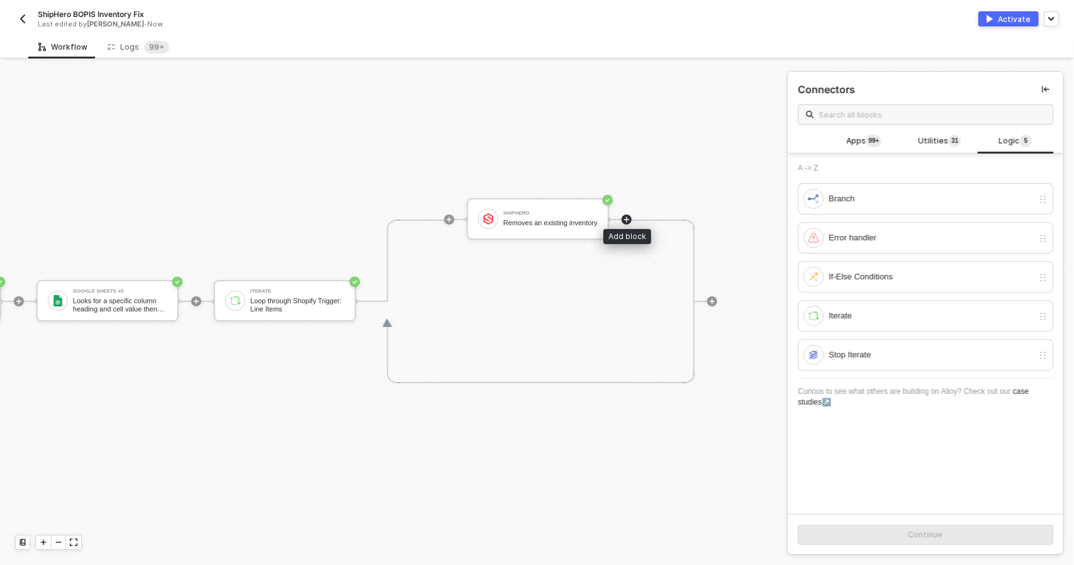
click at [630, 215] on div at bounding box center [627, 220] width 10 height 10
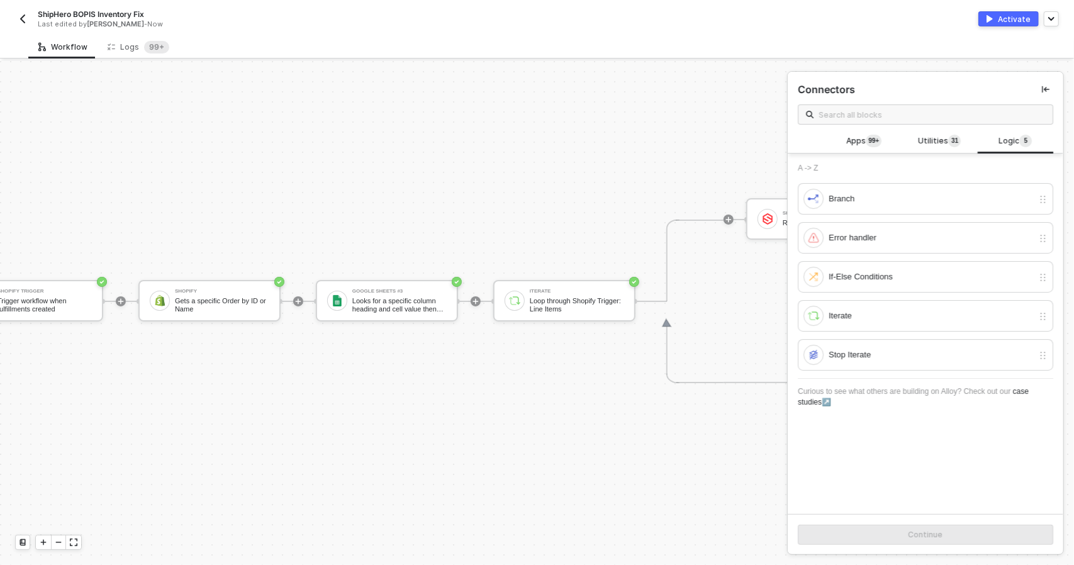
scroll to position [33, 0]
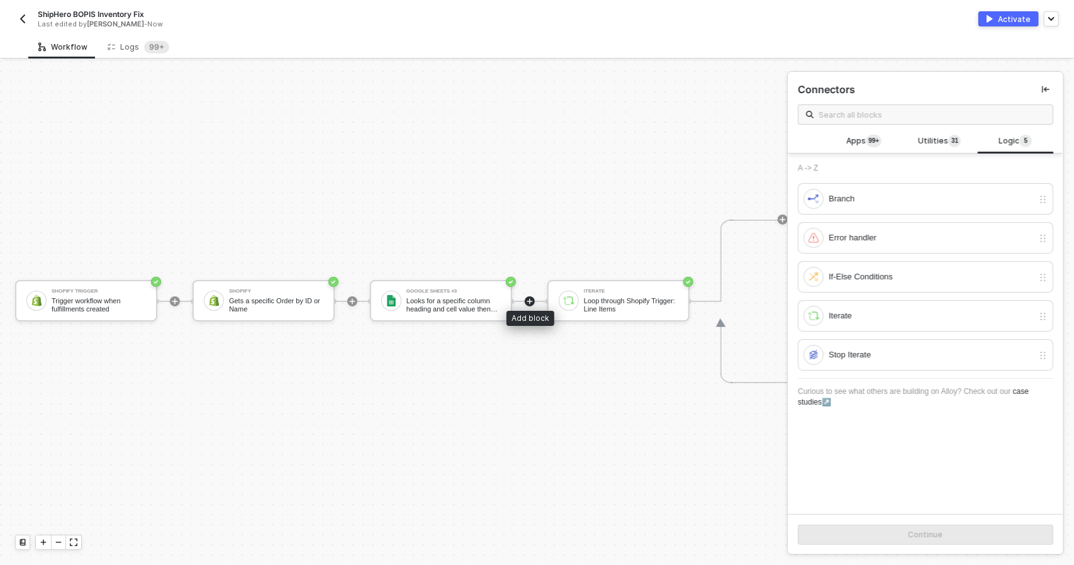
click at [533, 298] on icon "icon-play" at bounding box center [530, 302] width 8 height 8
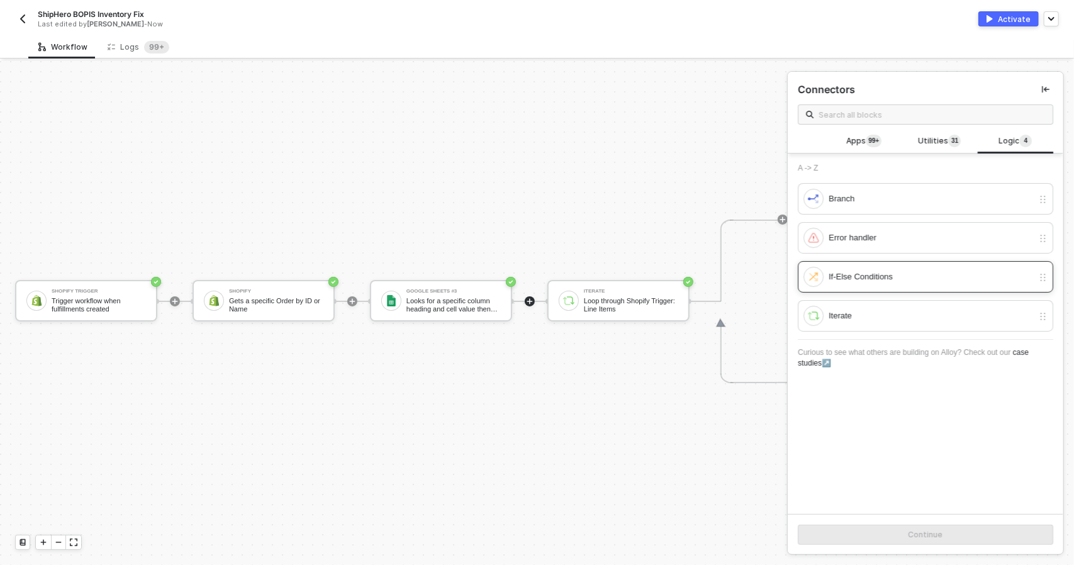
click at [884, 275] on div "If-Else Conditions" at bounding box center [931, 277] width 204 height 14
click at [864, 537] on button "Continue" at bounding box center [925, 535] width 255 height 20
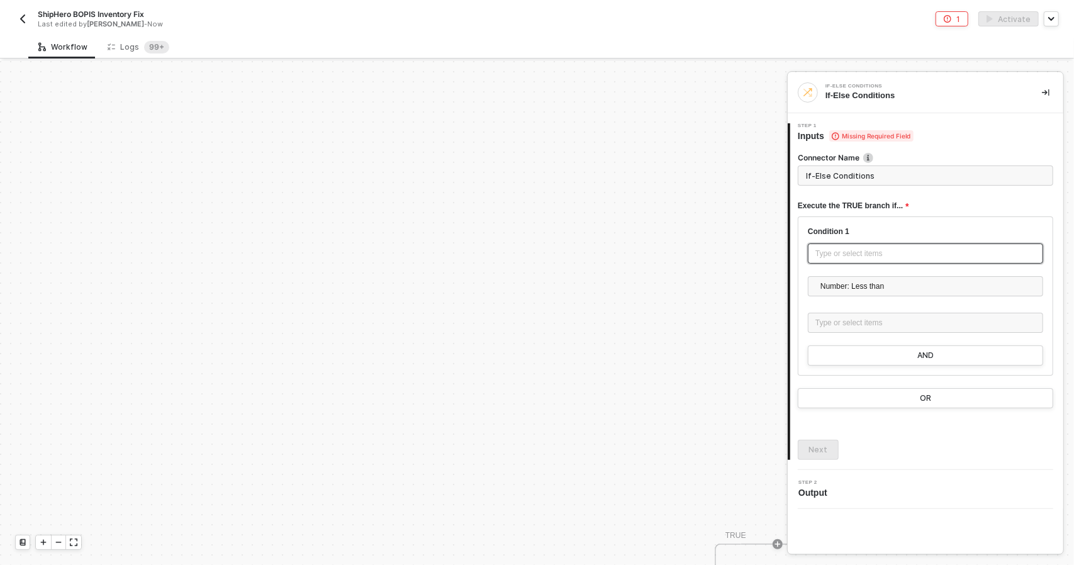
click at [887, 251] on div "Type or select items ﻿" at bounding box center [925, 254] width 220 height 12
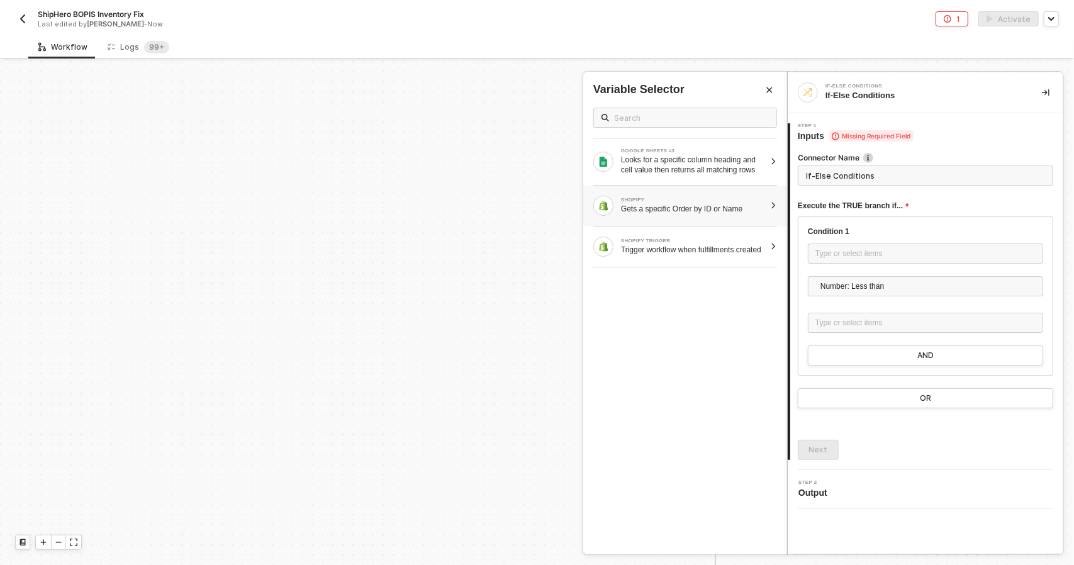
click at [727, 211] on div "Gets a specific Order by ID or Name" at bounding box center [693, 209] width 144 height 10
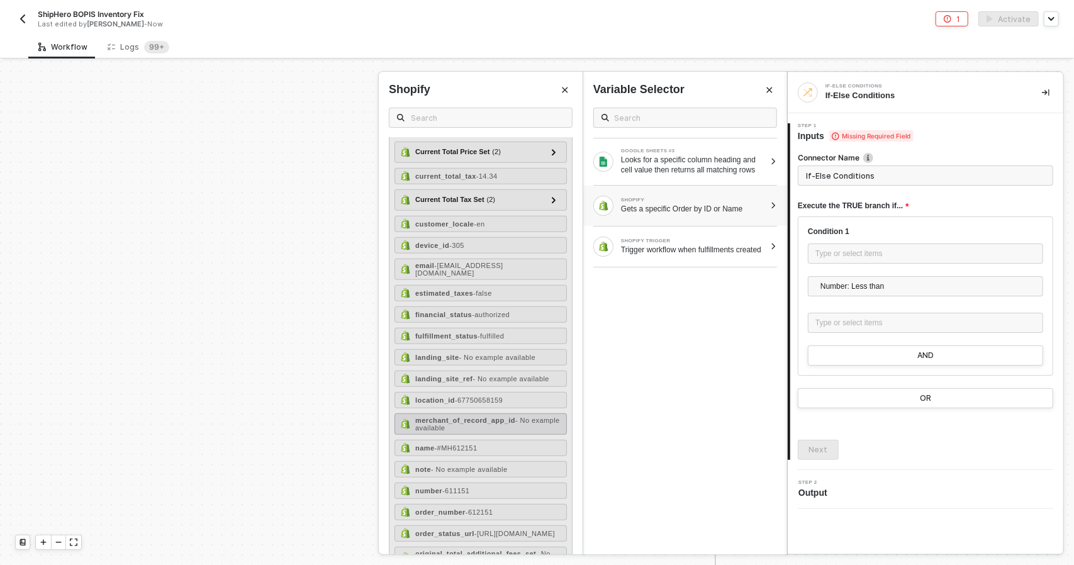
scroll to position [629, 0]
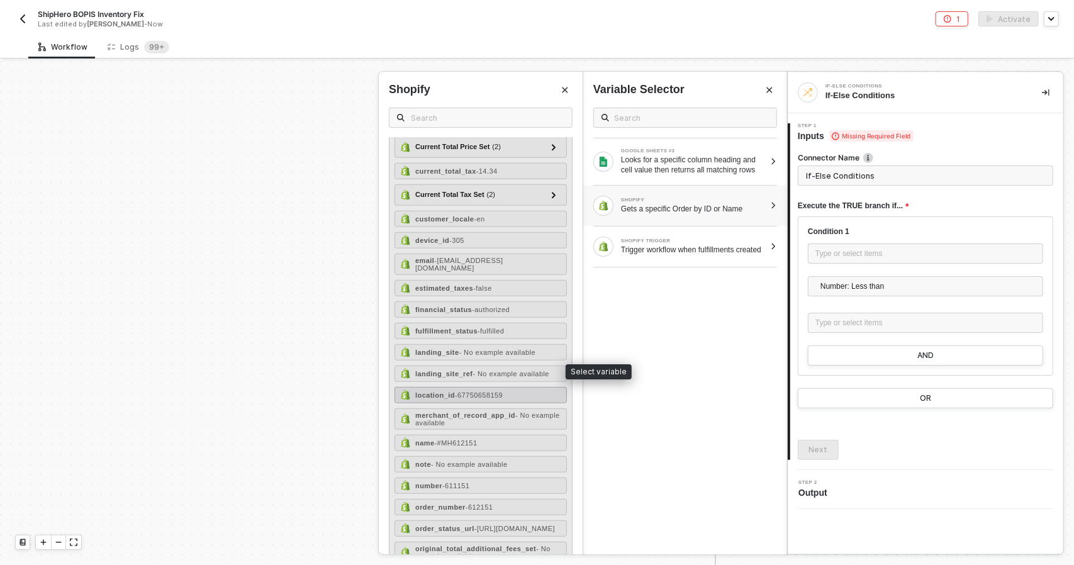
click at [480, 387] on div "location_id - 67750658159" at bounding box center [480, 395] width 172 height 16
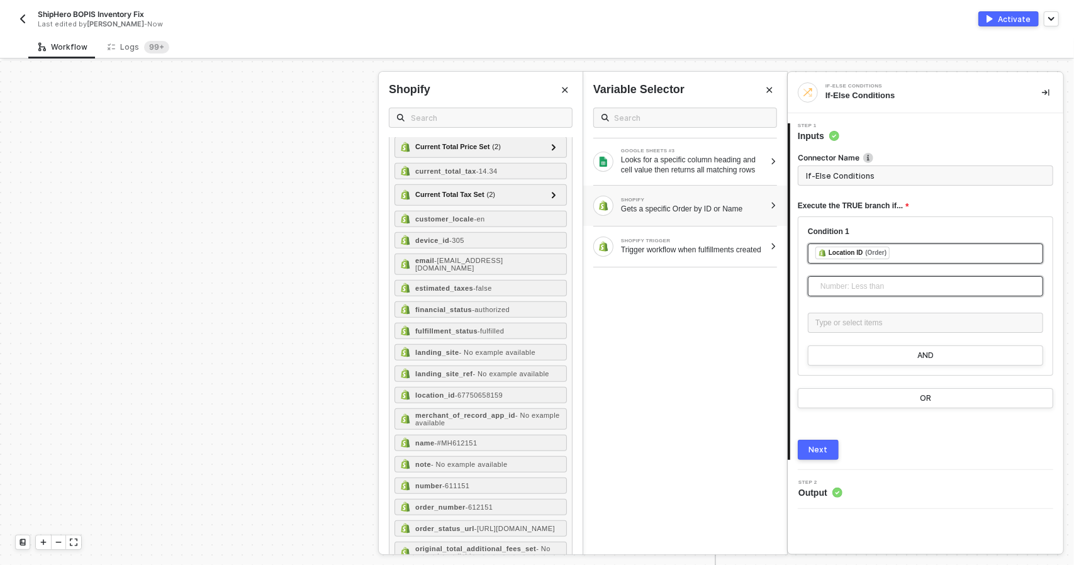
click at [862, 285] on span "Number: Less than" at bounding box center [927, 286] width 215 height 19
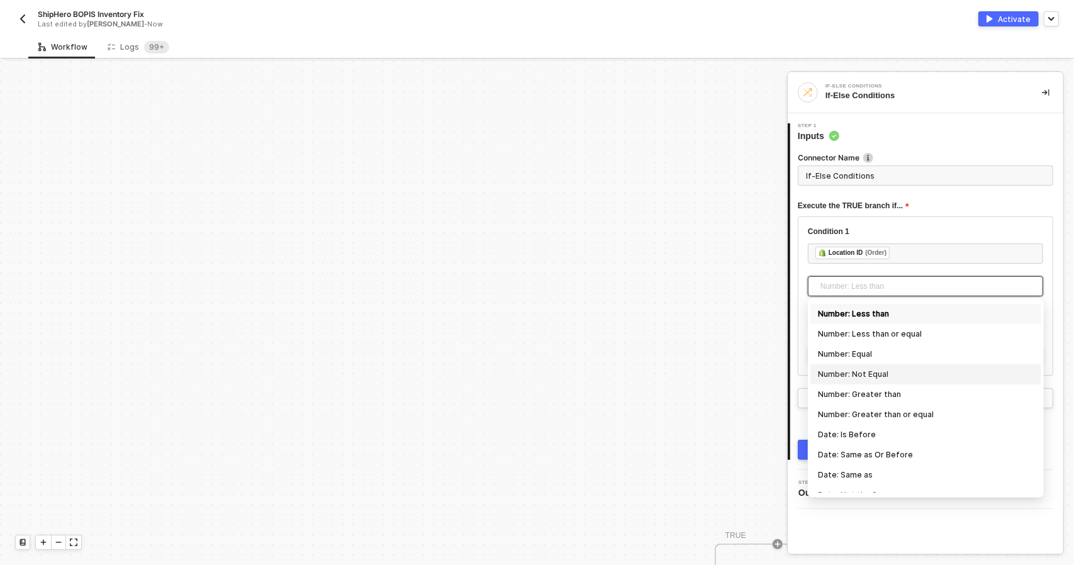
click at [885, 367] on div "Number: Not Equal" at bounding box center [926, 374] width 216 height 14
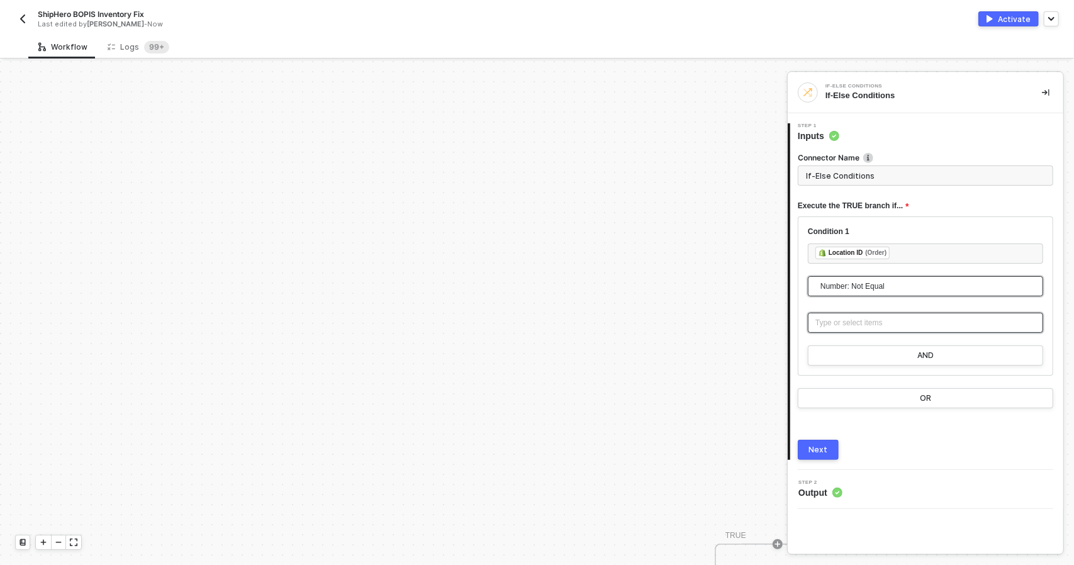
click at [859, 323] on div "Type or select items ﻿" at bounding box center [925, 323] width 220 height 12
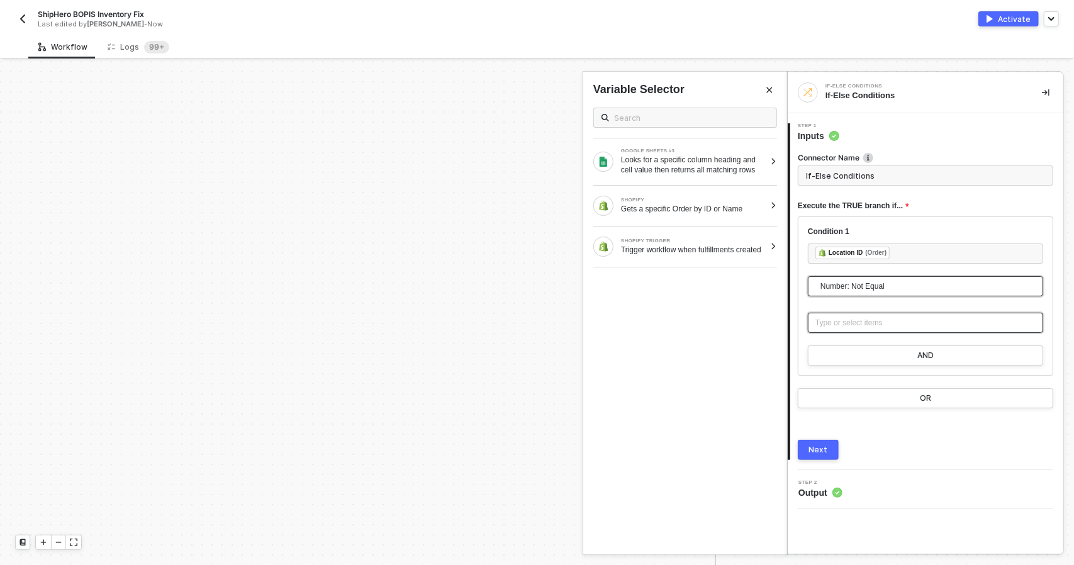
click at [897, 294] on span "Number: Not Equal" at bounding box center [927, 286] width 215 height 19
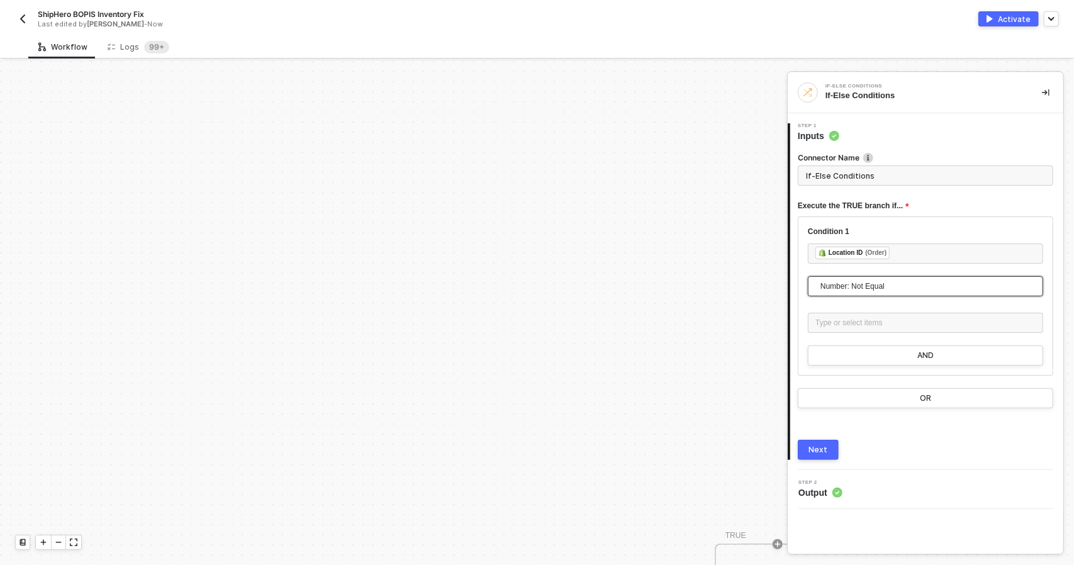
click at [893, 287] on span "Number: Not Equal" at bounding box center [927, 286] width 215 height 19
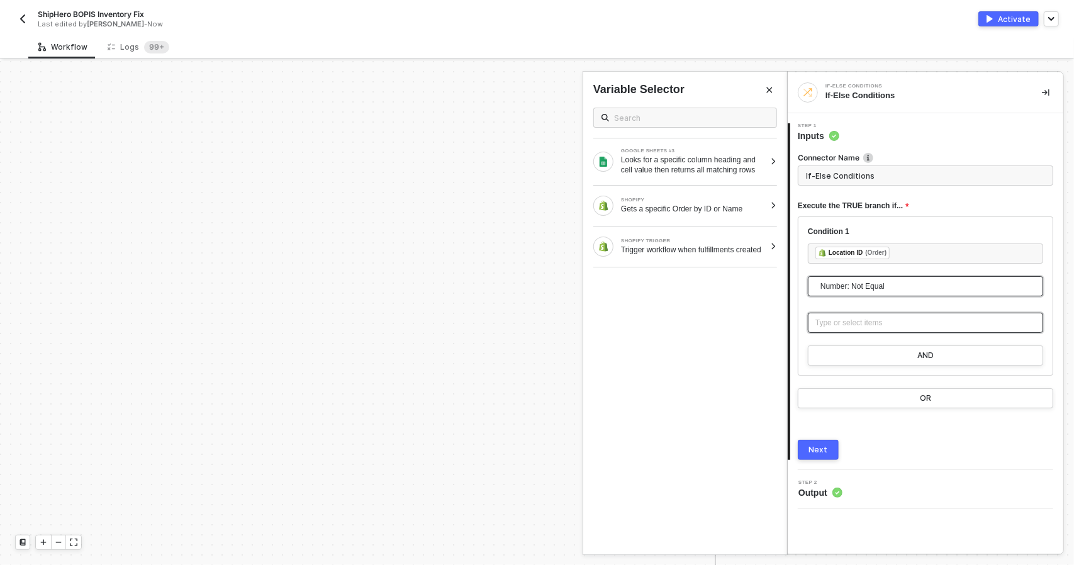
click at [888, 326] on div "Type or select items ﻿" at bounding box center [925, 323] width 220 height 12
click at [710, 253] on div "Trigger workflow when fulfillments created" at bounding box center [693, 250] width 144 height 10
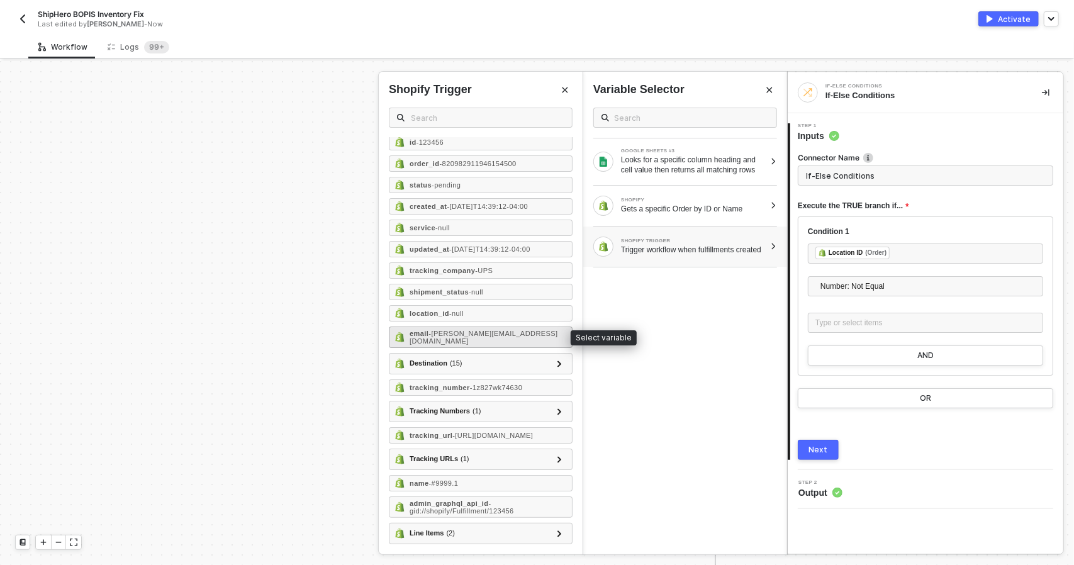
scroll to position [0, 0]
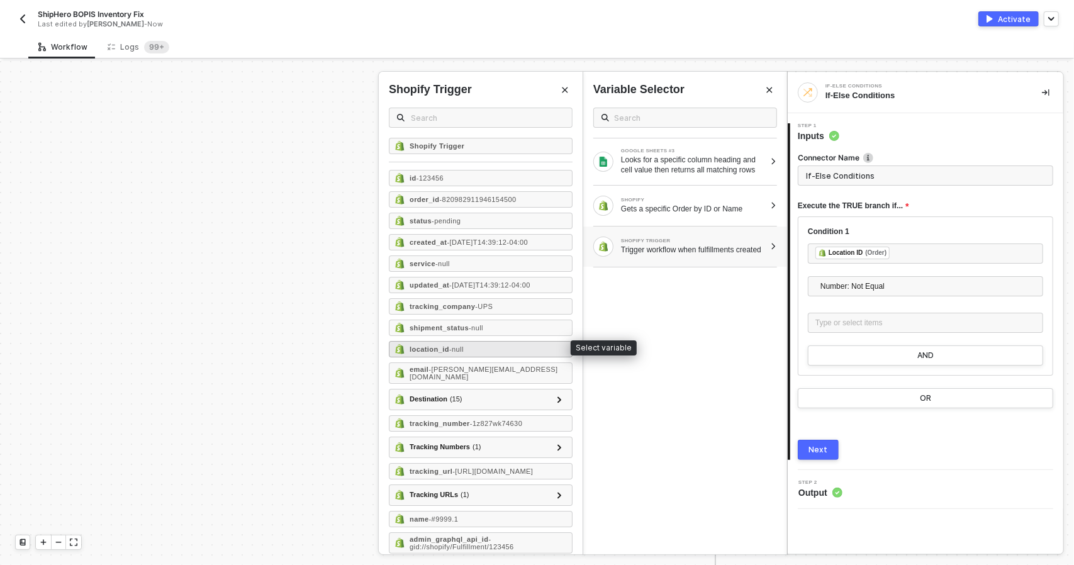
click at [488, 341] on div "location_id - null" at bounding box center [481, 349] width 184 height 16
type input "Only continue if Location ID Number: Not Equal Location ID"
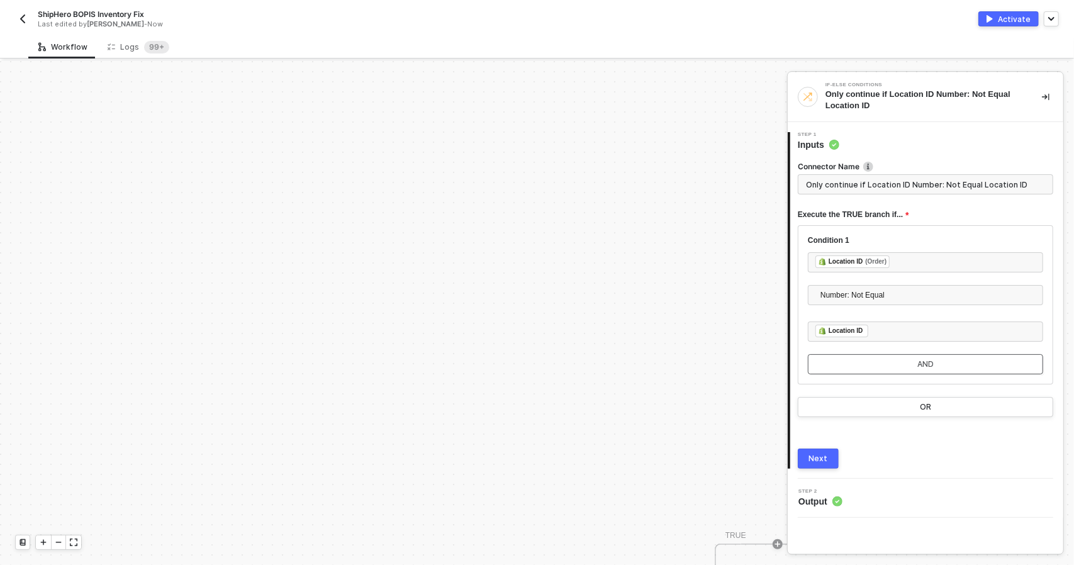
click at [852, 364] on button "AND" at bounding box center [925, 364] width 235 height 20
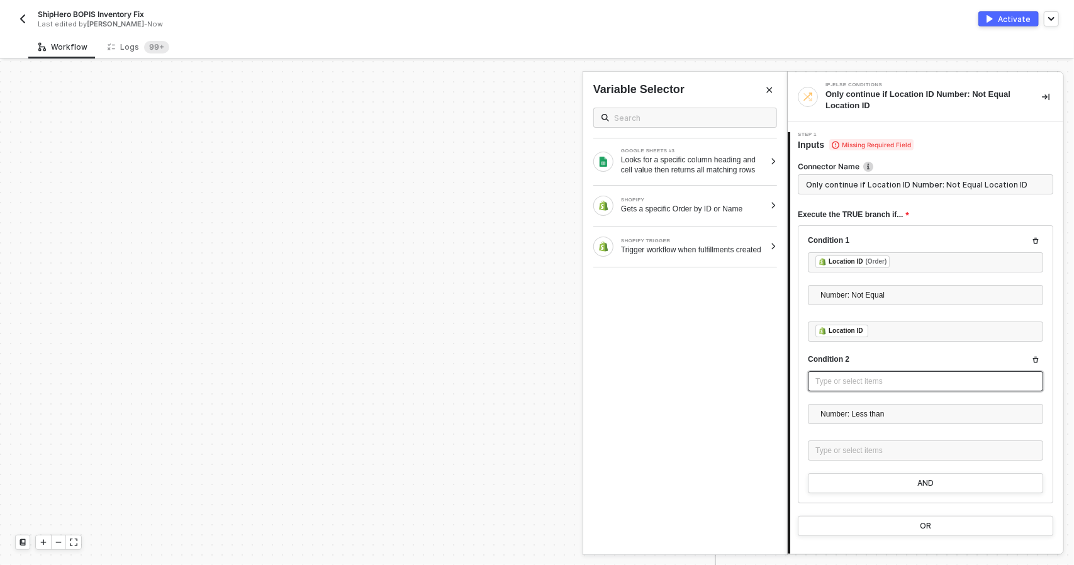
click at [860, 384] on div "Type or select items ﻿" at bounding box center [925, 382] width 220 height 12
click at [649, 160] on div "Looks for a specific column heading and cell value then returns all matching ro…" at bounding box center [693, 165] width 144 height 20
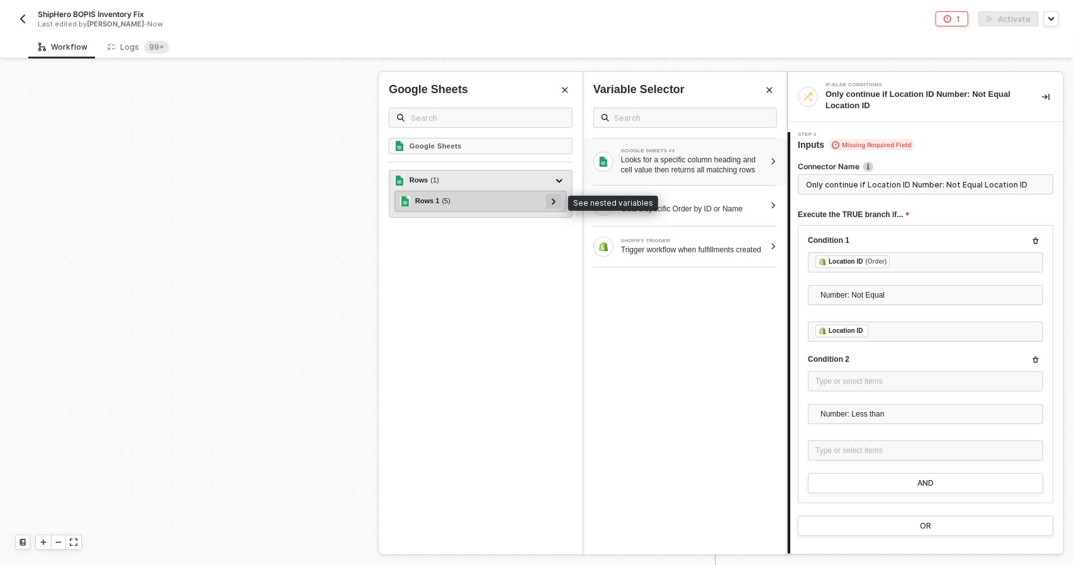
click at [559, 201] on div at bounding box center [553, 201] width 15 height 15
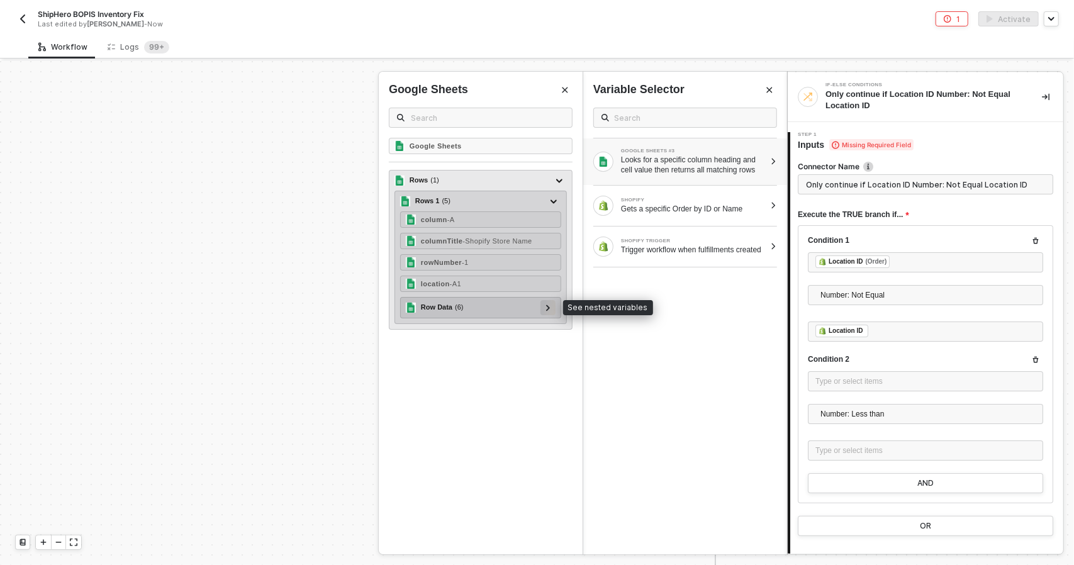
click at [547, 309] on div at bounding box center [548, 307] width 6 height 14
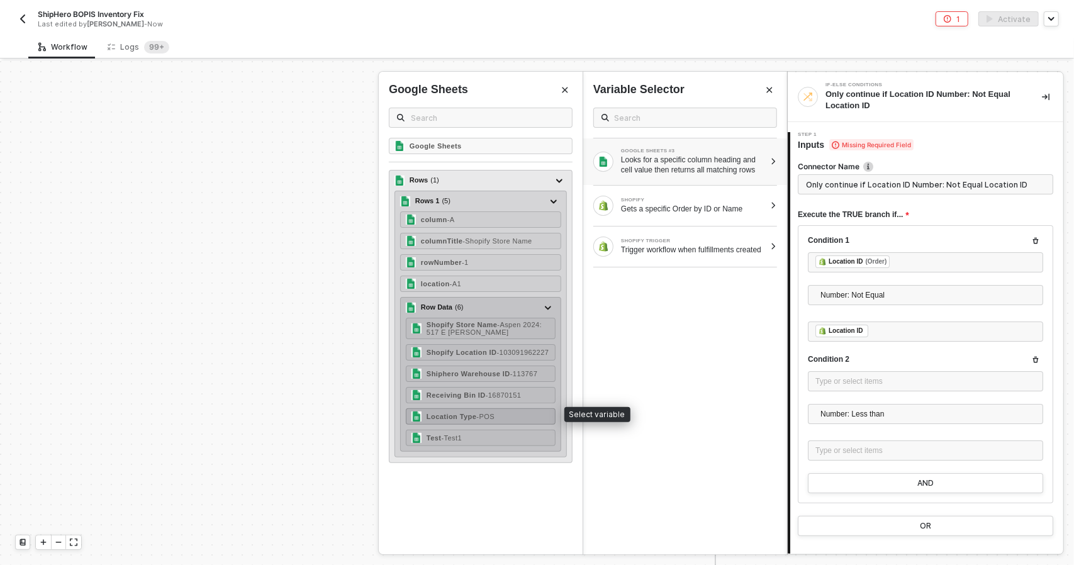
click at [502, 415] on div "Location Type - POS" at bounding box center [481, 416] width 150 height 16
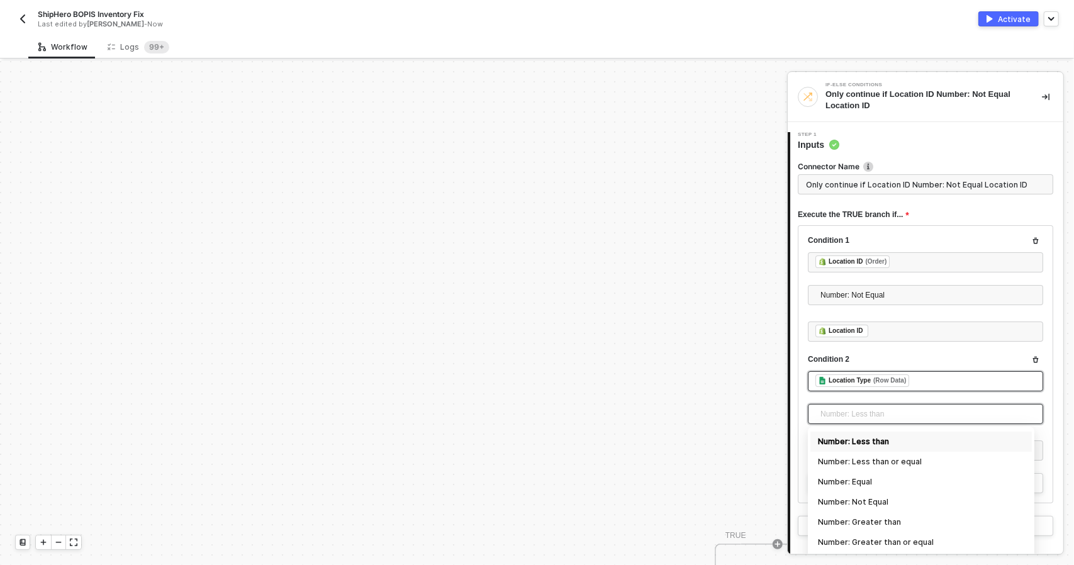
click at [859, 418] on span "Number: Less than" at bounding box center [927, 414] width 215 height 19
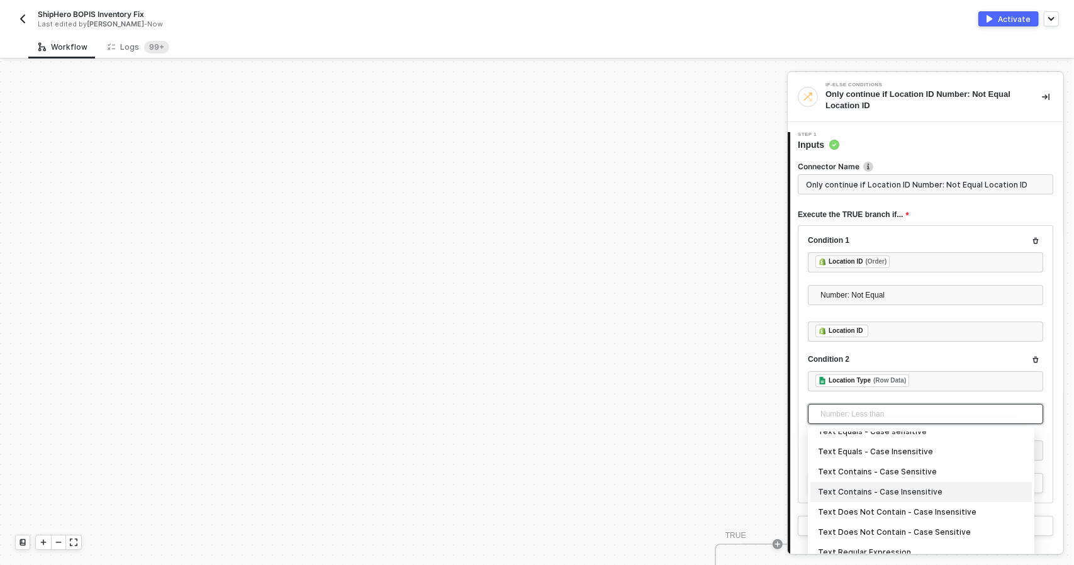
click at [915, 490] on div "Text Contains - Case Insensitive" at bounding box center [921, 492] width 206 height 14
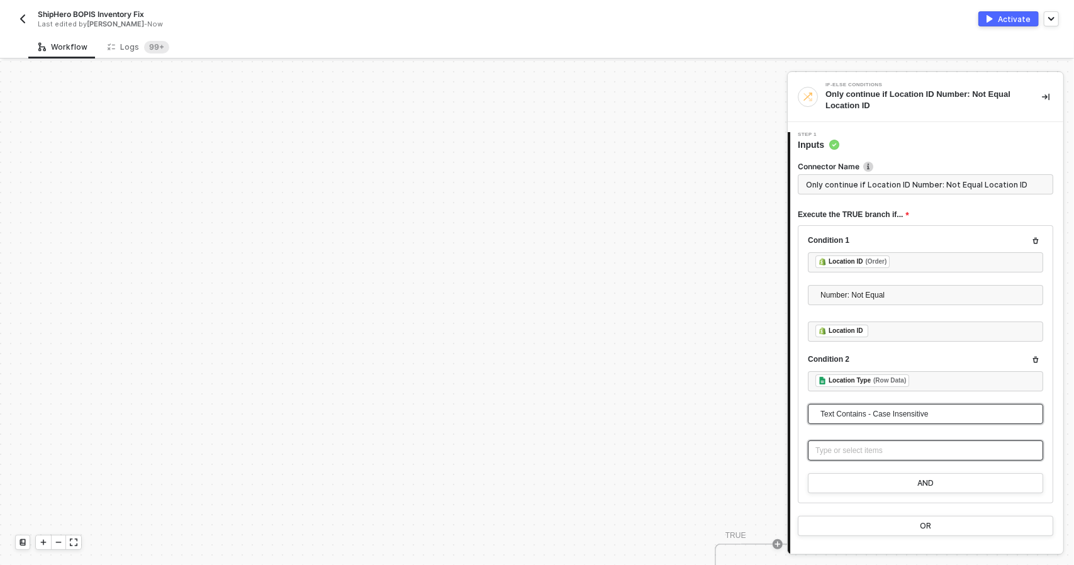
click at [892, 458] on div "Type or select items ﻿" at bounding box center [925, 450] width 235 height 20
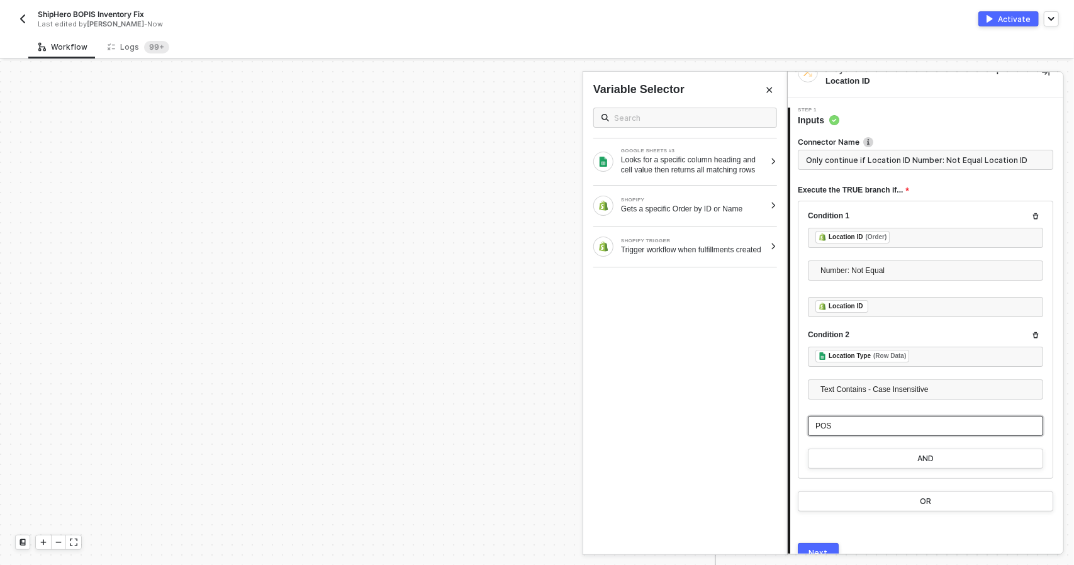
scroll to position [82, 0]
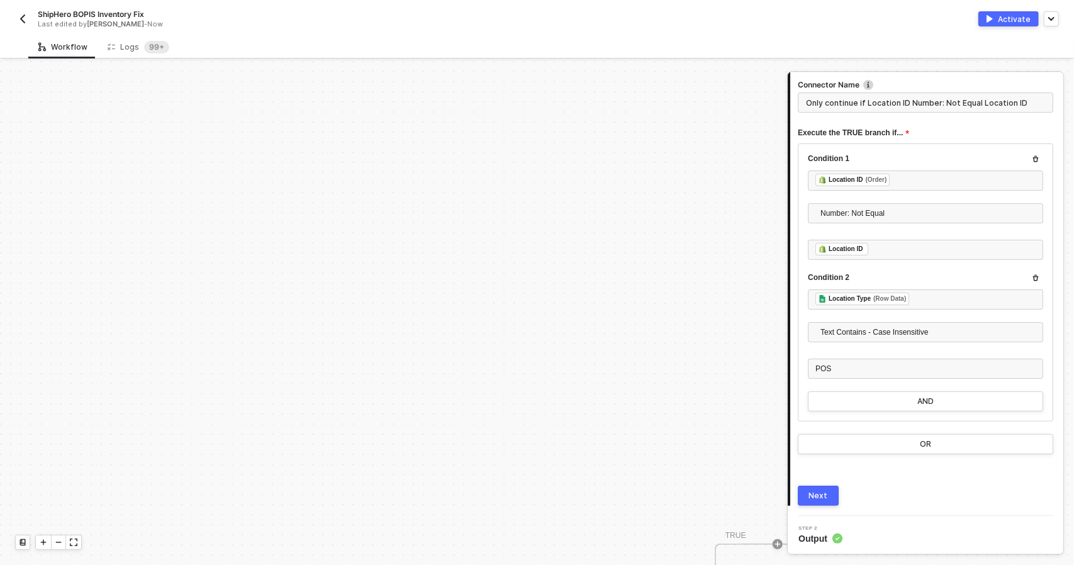
click at [837, 497] on button "Next" at bounding box center [818, 496] width 41 height 20
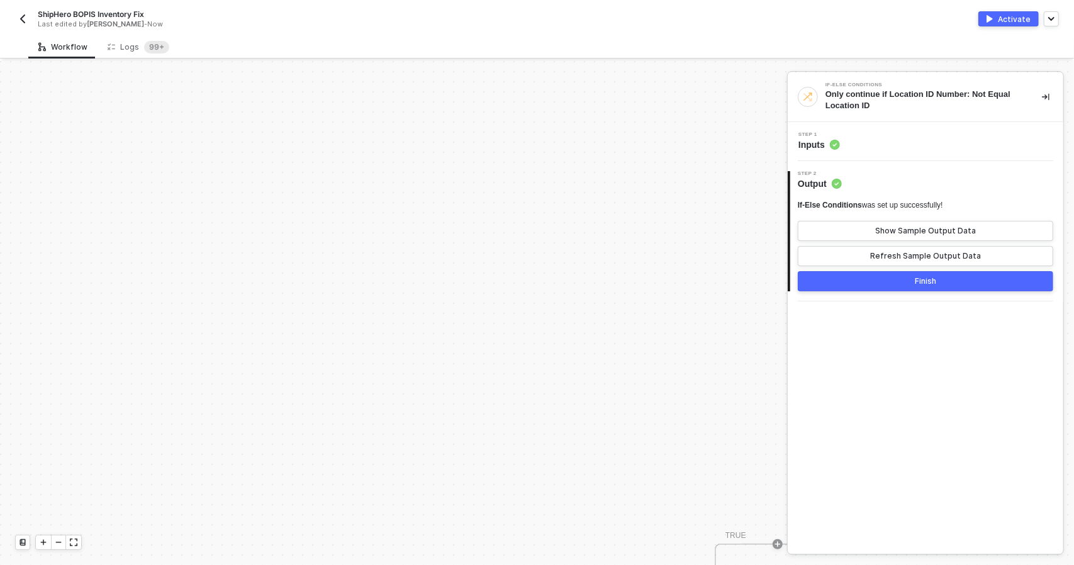
click at [937, 272] on button "Finish" at bounding box center [925, 281] width 255 height 20
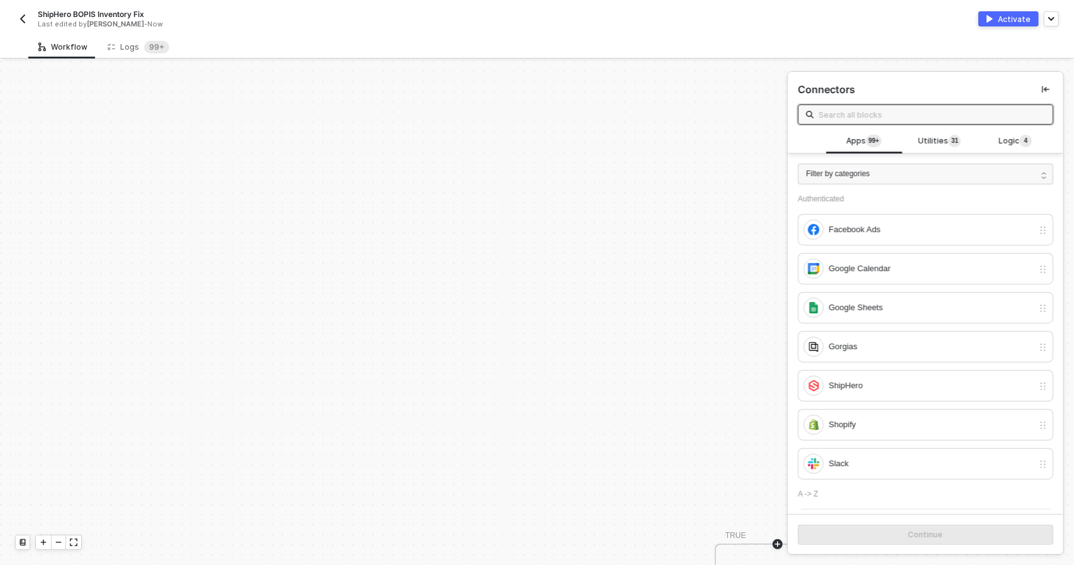
click at [999, 20] on button "Activate" at bounding box center [1008, 18] width 60 height 15
click at [33, 18] on div "ShipHero BOPIS Inventory Fix Last edited by Todd Baxter - Now" at bounding box center [276, 19] width 522 height 20
click at [24, 16] on img "button" at bounding box center [23, 19] width 10 height 10
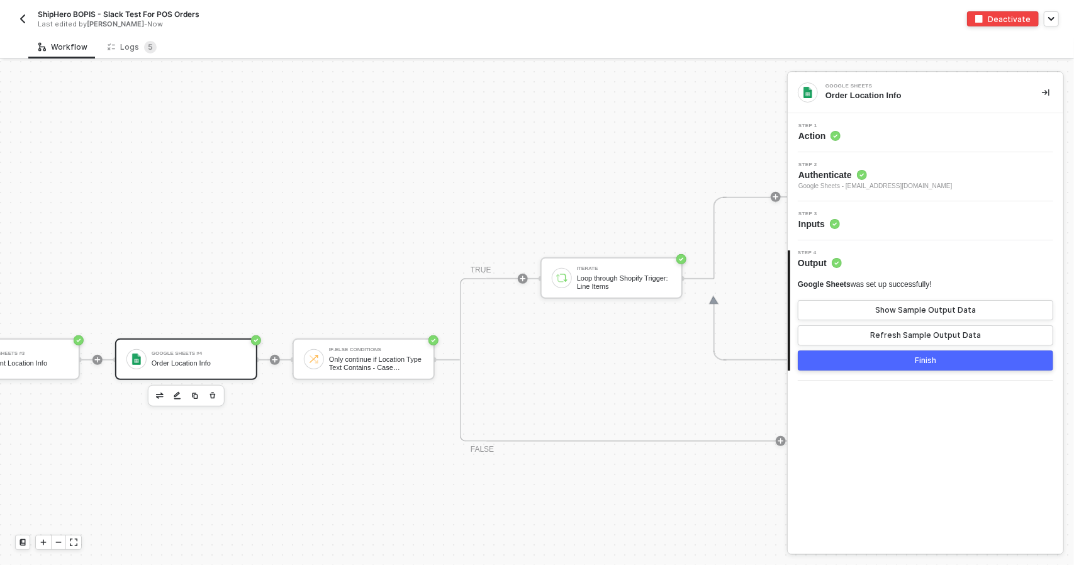
scroll to position [298, 432]
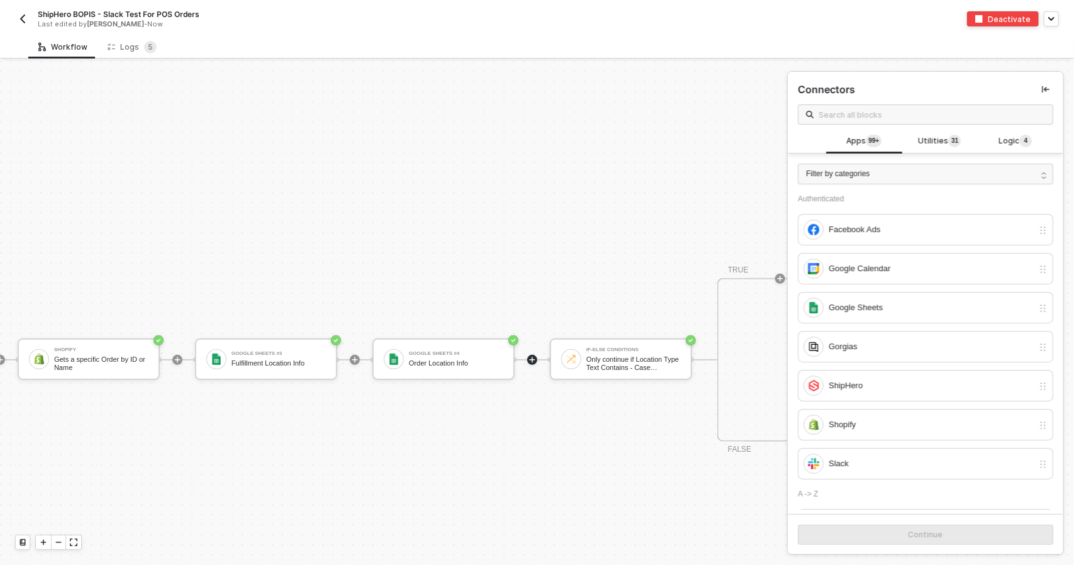
scroll to position [298, 293]
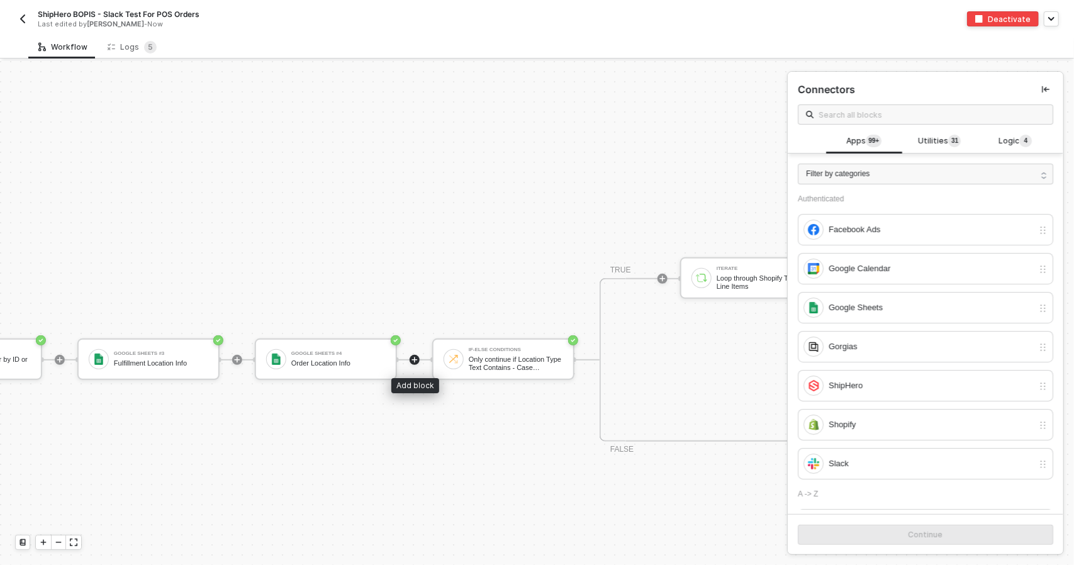
click at [413, 359] on icon "icon-play" at bounding box center [415, 360] width 6 height 6
click at [418, 358] on div at bounding box center [415, 360] width 10 height 10
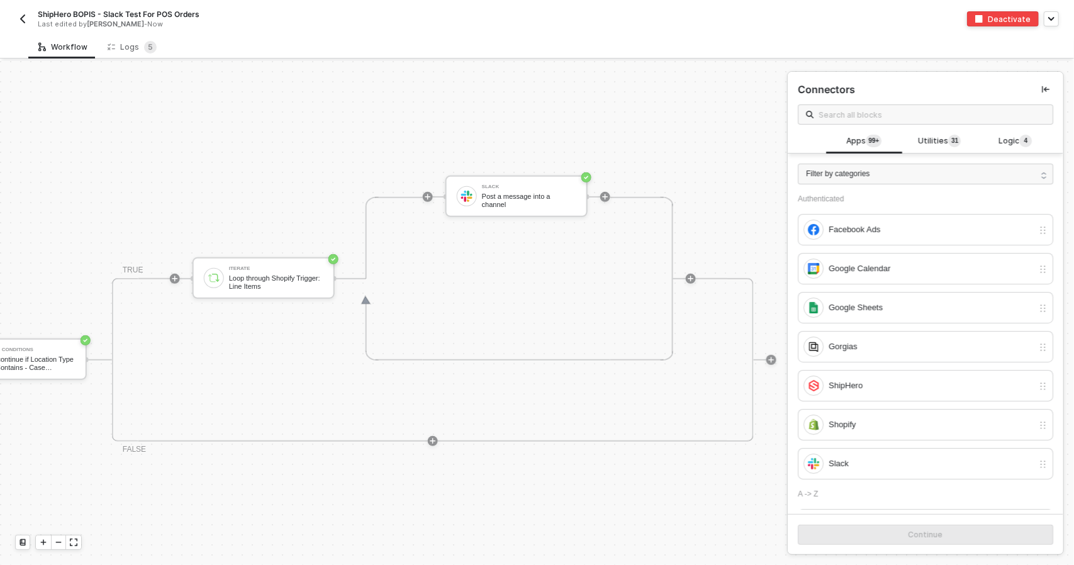
scroll to position [298, 790]
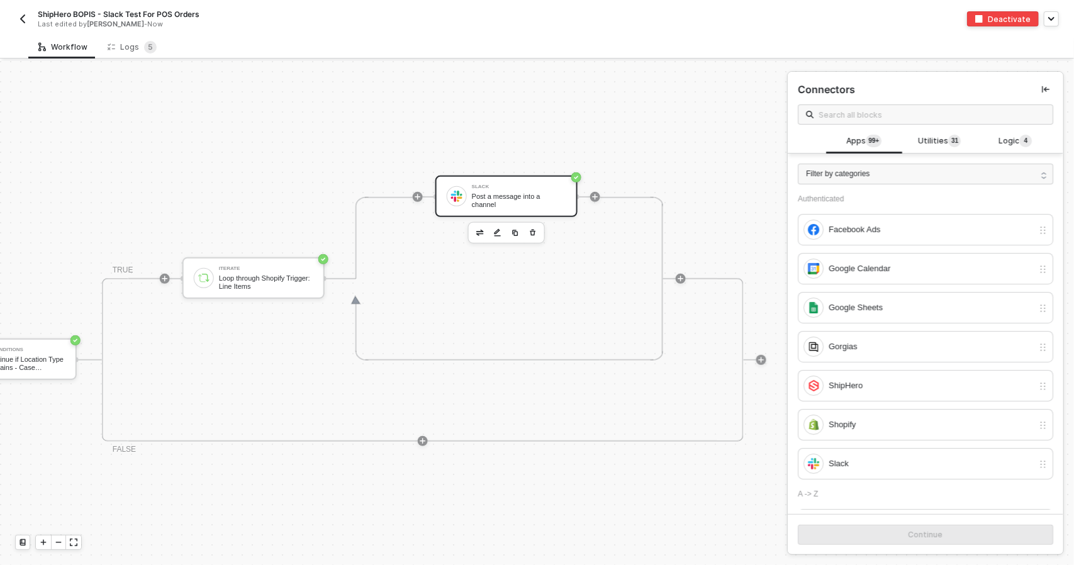
click at [527, 194] on div "Slack Post a message into a channel" at bounding box center [519, 196] width 94 height 24
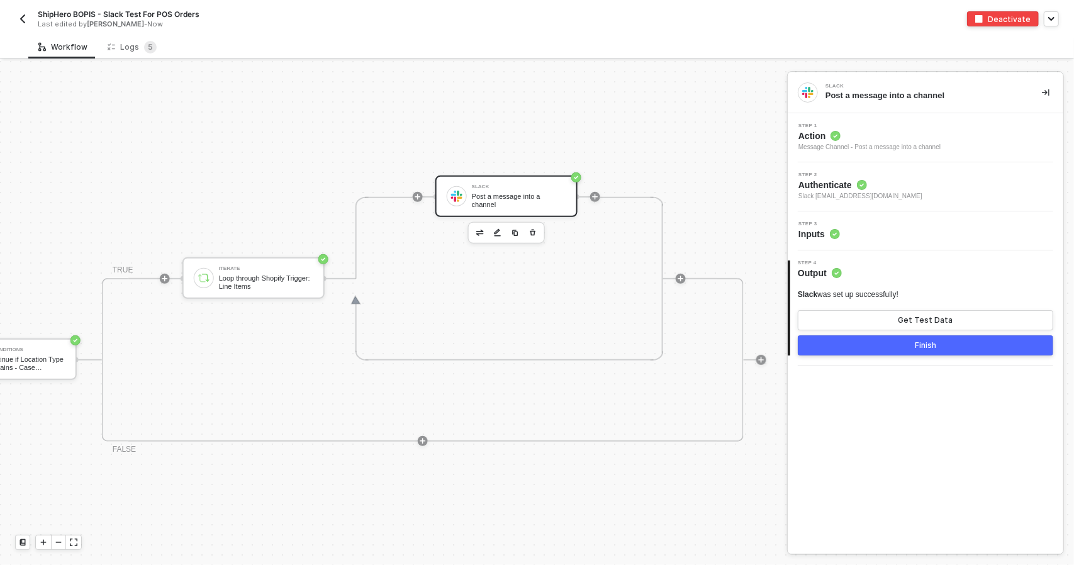
click at [23, 22] on img "button" at bounding box center [23, 19] width 10 height 10
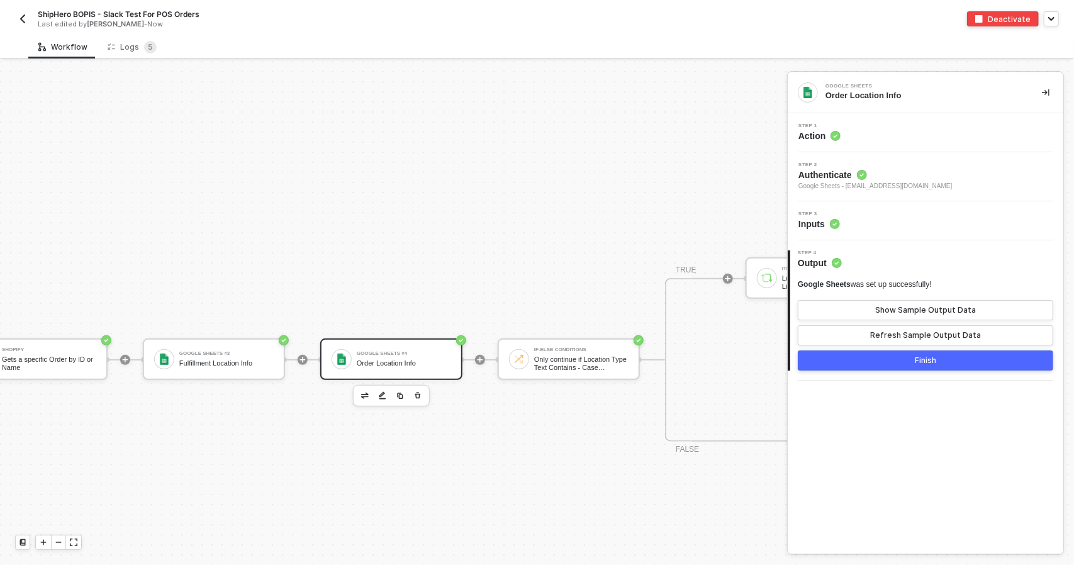
scroll to position [298, 345]
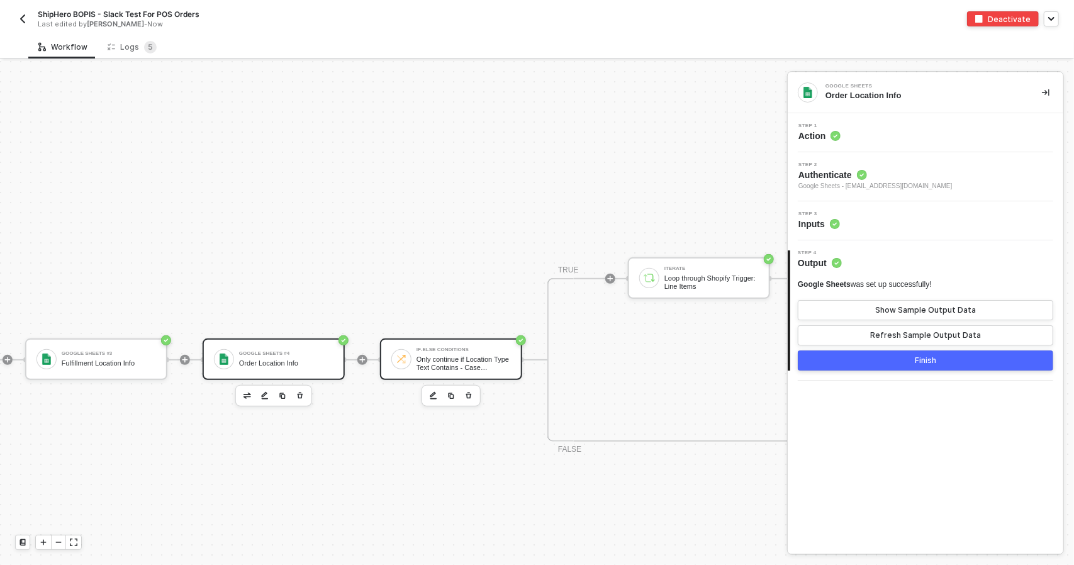
click at [452, 360] on div "Only continue if Location Type Text Contains - Case Insensitive POS" at bounding box center [463, 363] width 94 height 16
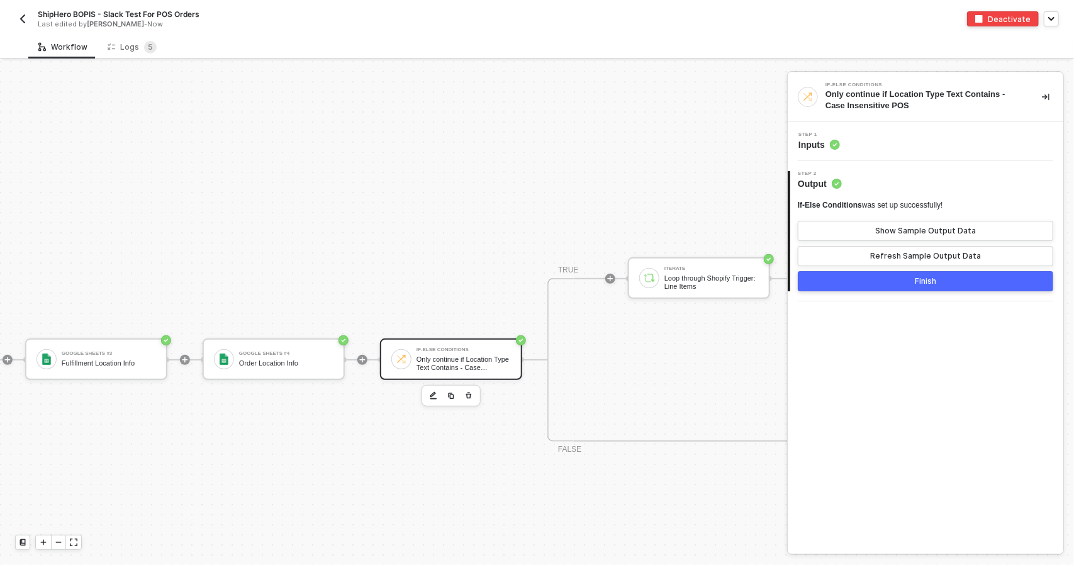
click at [873, 153] on div "Step 1 Inputs" at bounding box center [926, 141] width 276 height 39
click at [872, 136] on div "Step 1 Inputs" at bounding box center [927, 141] width 272 height 19
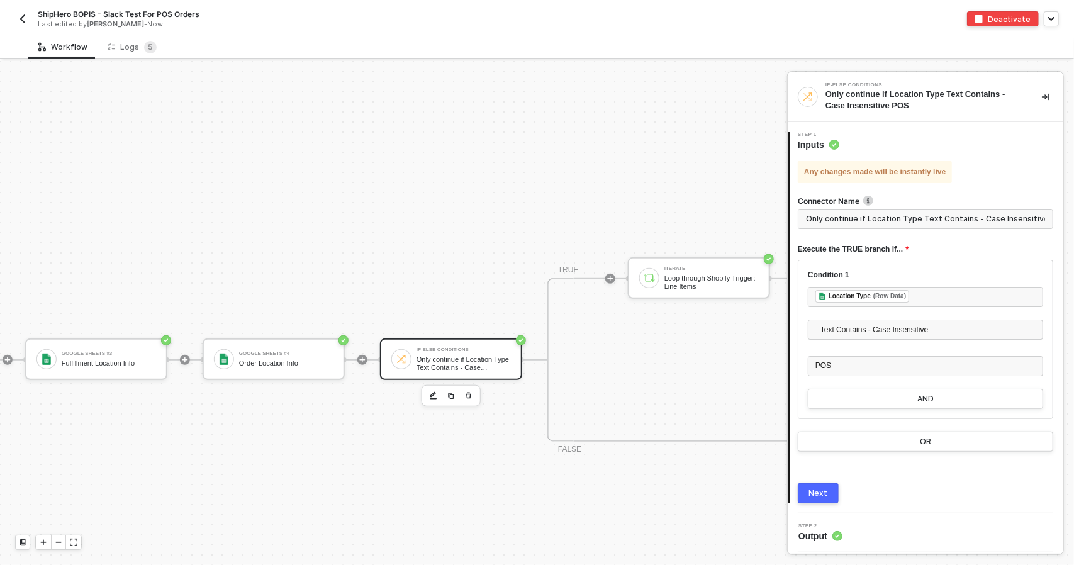
scroll to position [0, 5]
click at [17, 23] on button "button" at bounding box center [22, 18] width 15 height 15
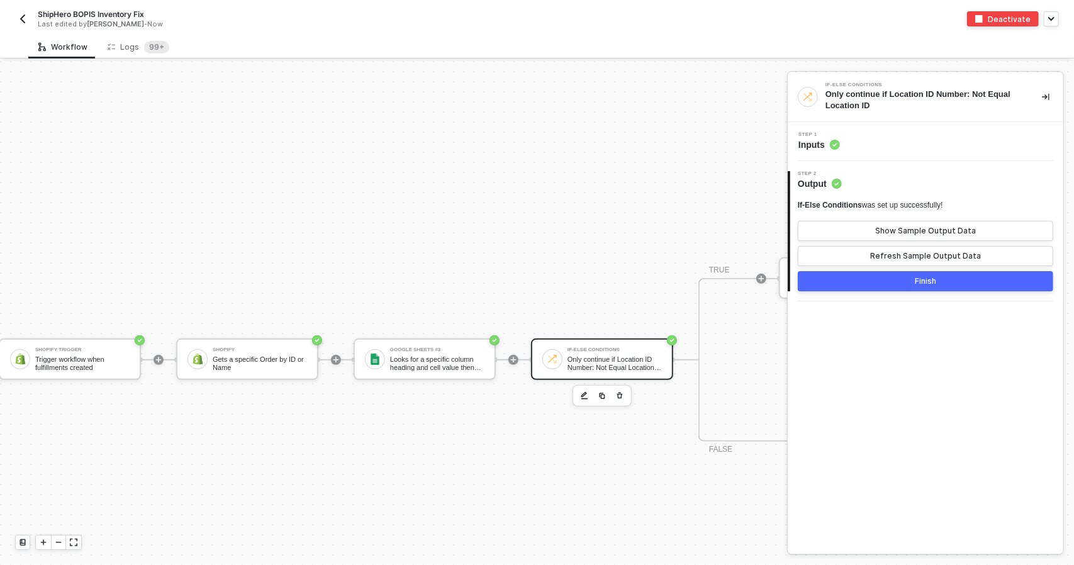
scroll to position [298, 0]
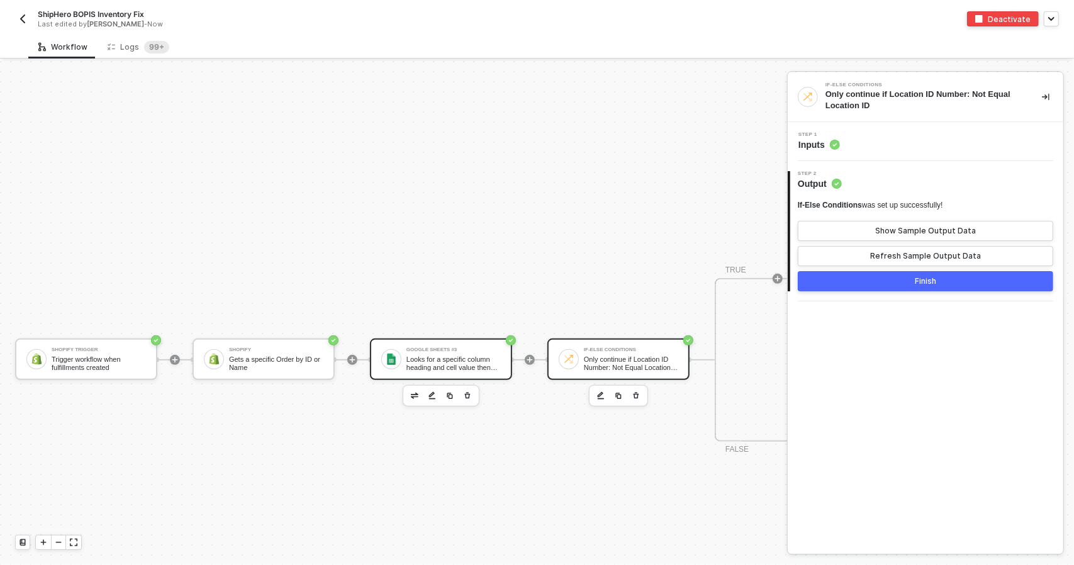
click at [495, 362] on div "Looks for a specific column heading and cell value then returns all matching ro…" at bounding box center [453, 363] width 94 height 16
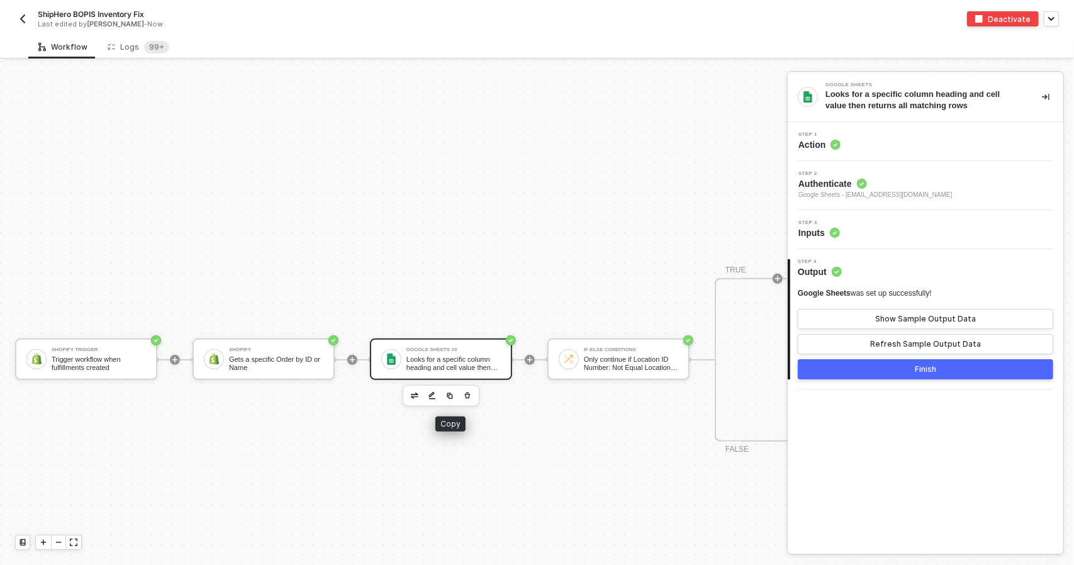
click at [450, 398] on img "button" at bounding box center [450, 396] width 8 height 8
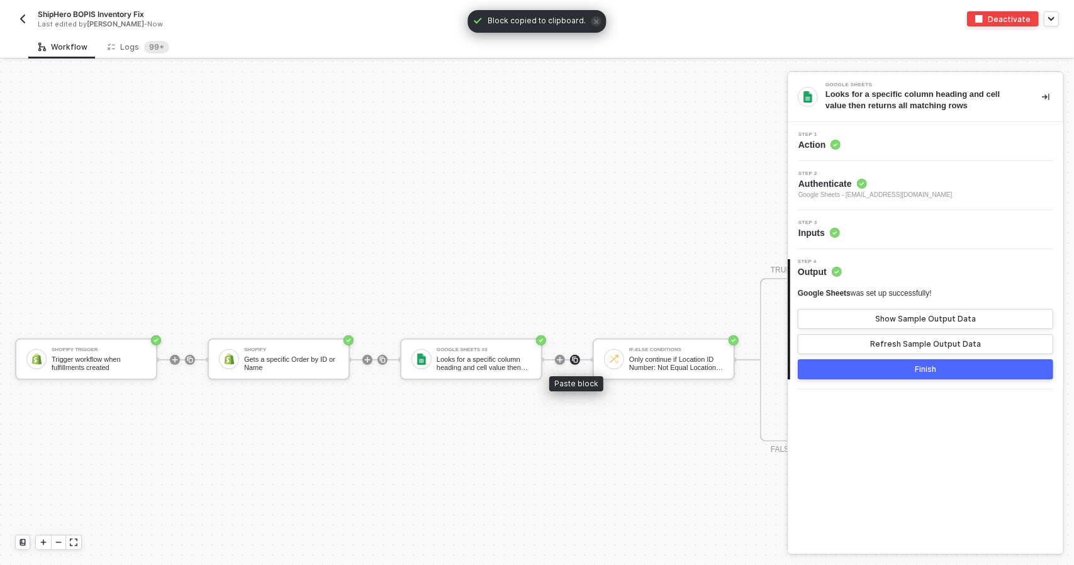
click at [576, 360] on img at bounding box center [575, 360] width 8 height 8
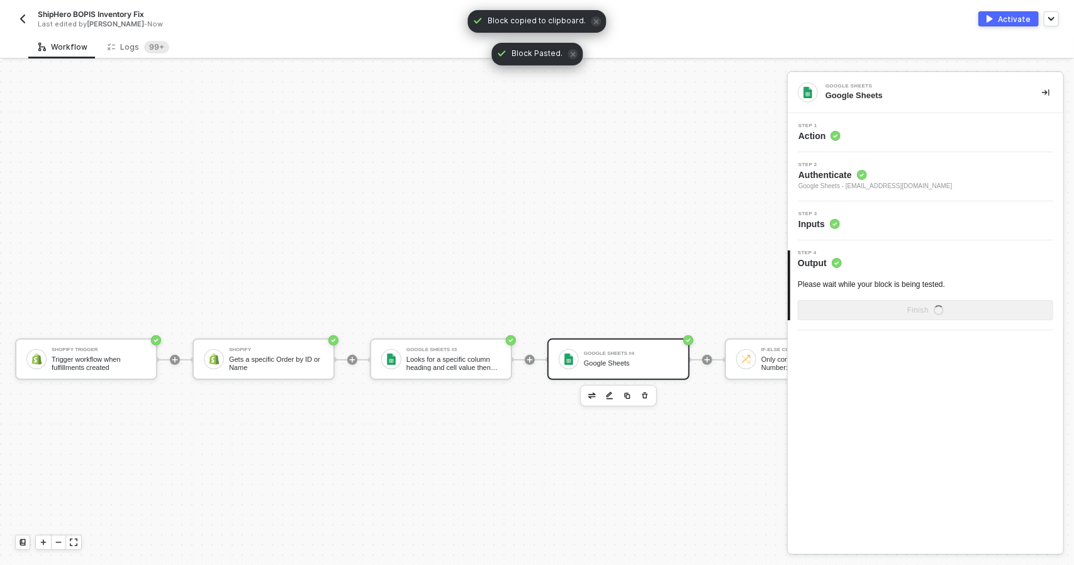
click at [577, 362] on div at bounding box center [569, 359] width 20 height 20
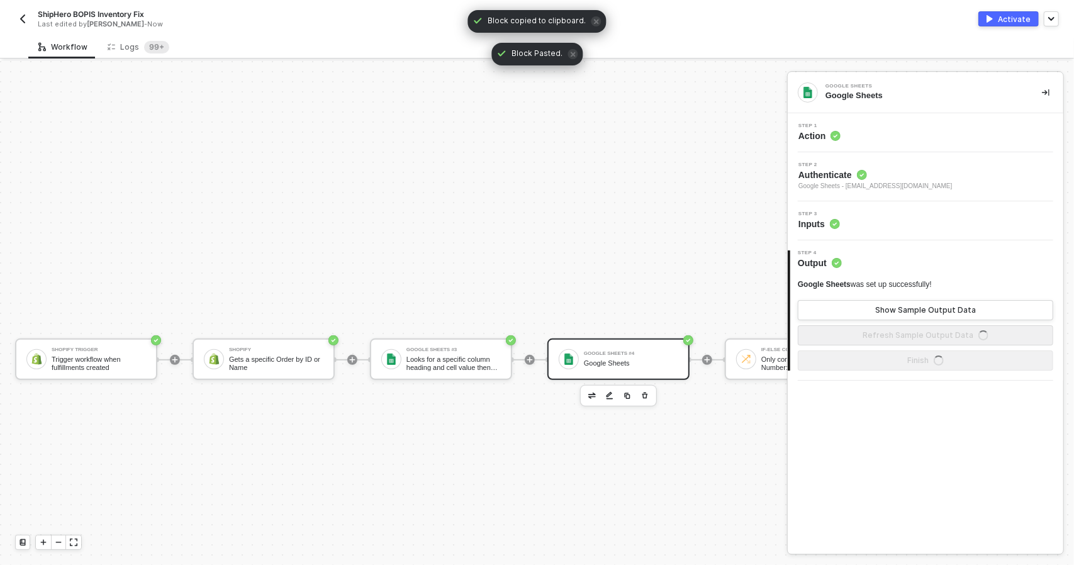
click at [896, 221] on div "Step 3 Inputs" at bounding box center [927, 220] width 272 height 19
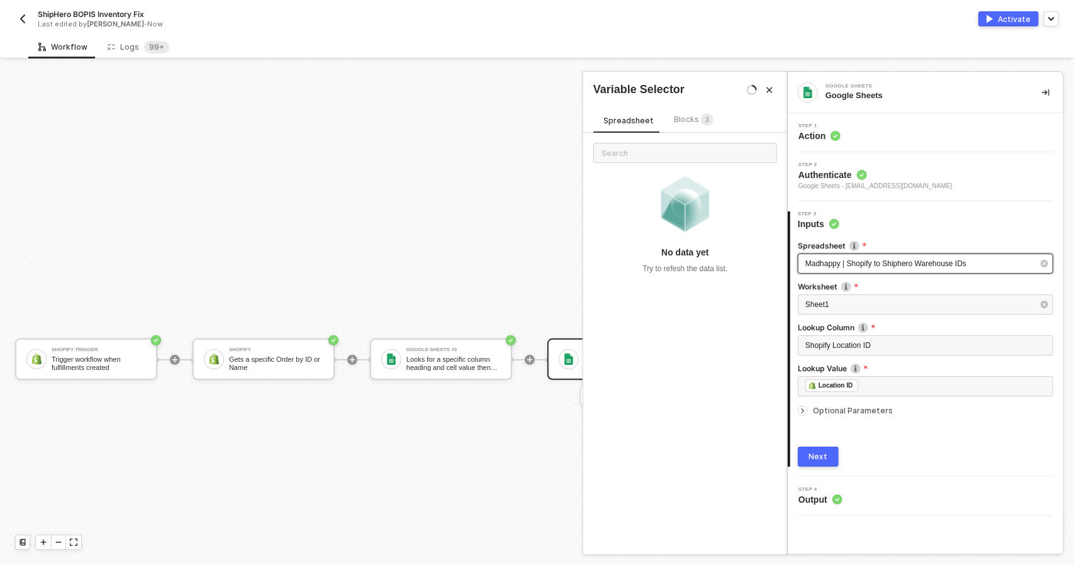
drag, startPoint x: 983, startPoint y: 270, endPoint x: 783, endPoint y: 261, distance: 200.2
click at [787, 261] on div "Google Sheets Google Sheets Step 1 Action Step 2 Authenticate Google Sheets - t…" at bounding box center [930, 313] width 287 height 504
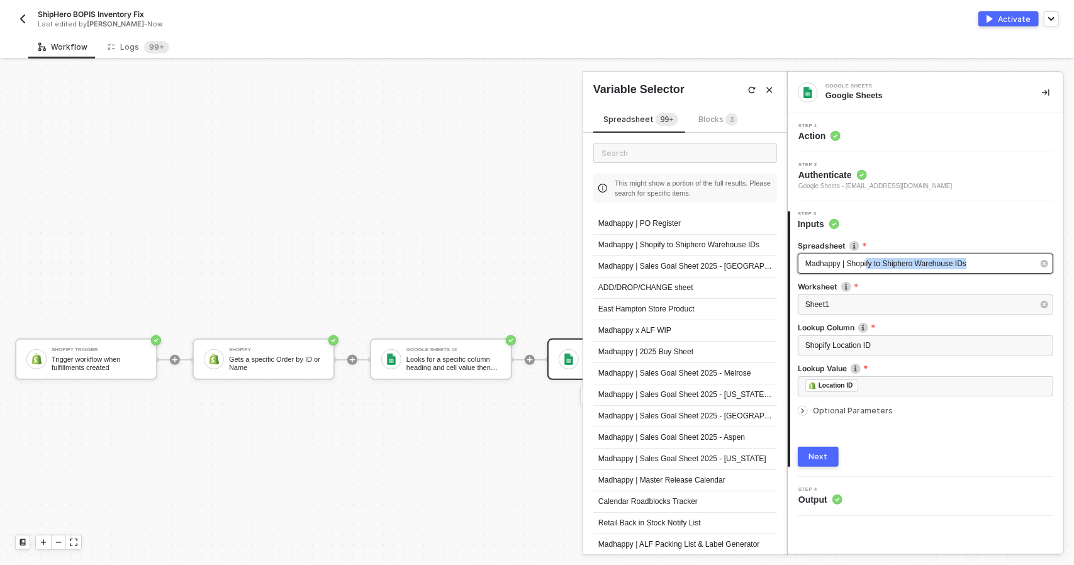
drag, startPoint x: 974, startPoint y: 264, endPoint x: 866, endPoint y: 265, distance: 108.2
click at [866, 265] on div "Madhappy | Shopify to Shiphero Warehouse IDs" at bounding box center [919, 264] width 228 height 12
click at [1047, 264] on icon "button" at bounding box center [1045, 264] width 8 height 8
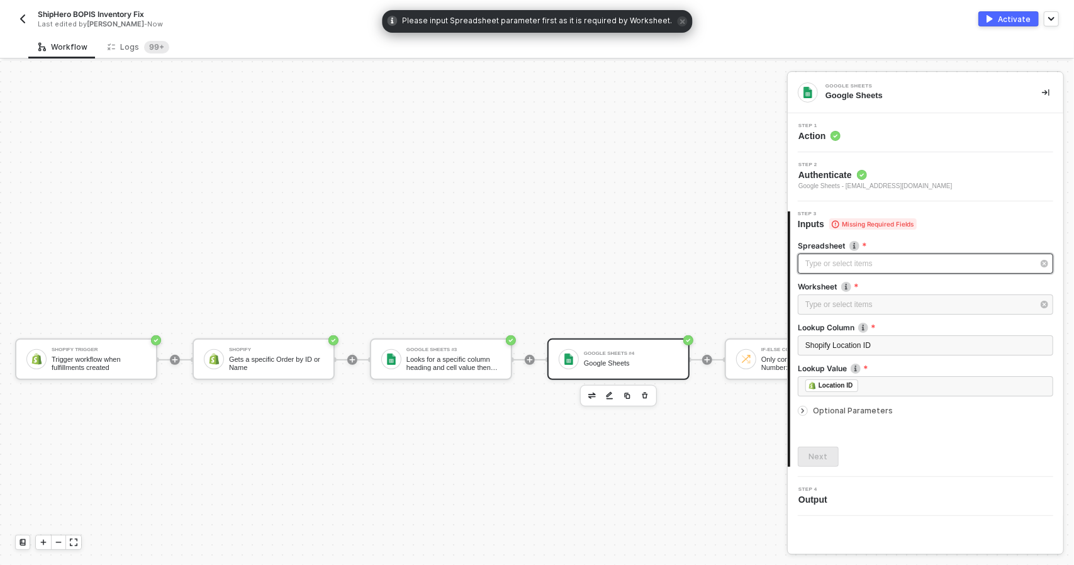
click at [911, 262] on div "Type or select items ﻿" at bounding box center [919, 264] width 228 height 12
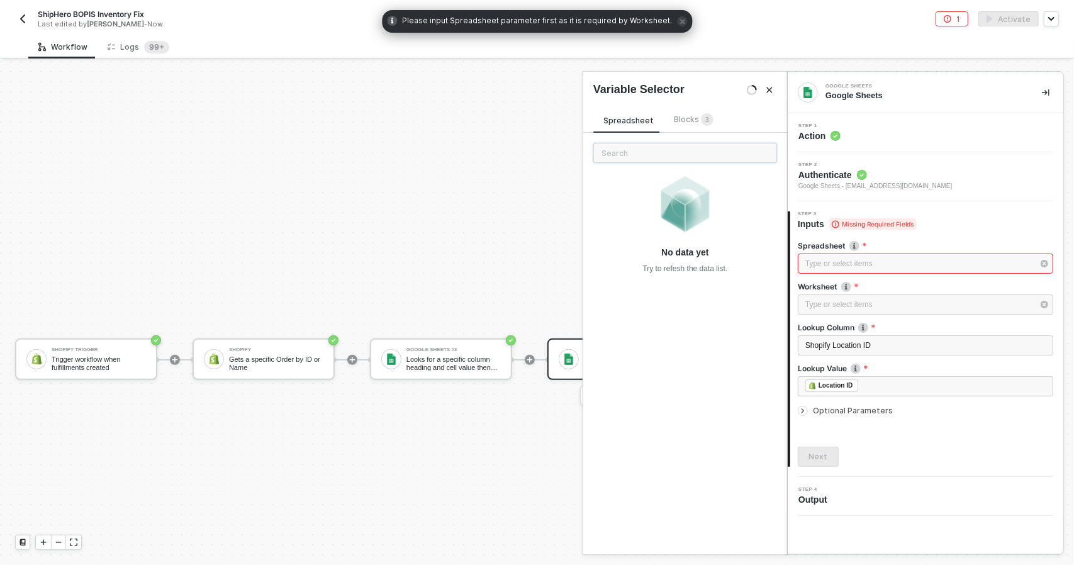
click at [667, 159] on input "text" at bounding box center [685, 153] width 184 height 20
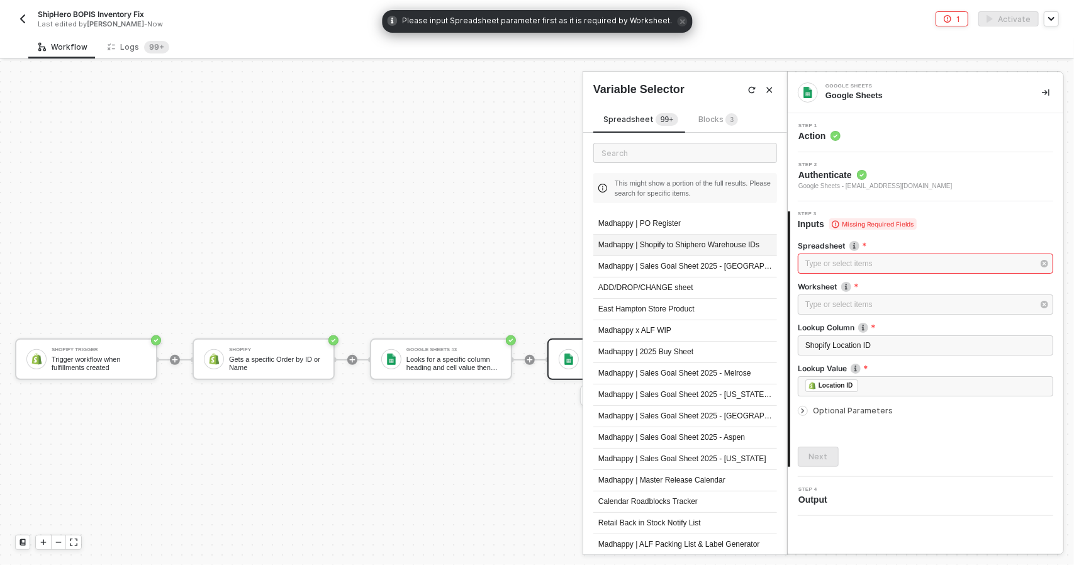
click at [718, 237] on div "Madhappy | Shopify to Shiphero Warehouse IDs" at bounding box center [685, 245] width 184 height 21
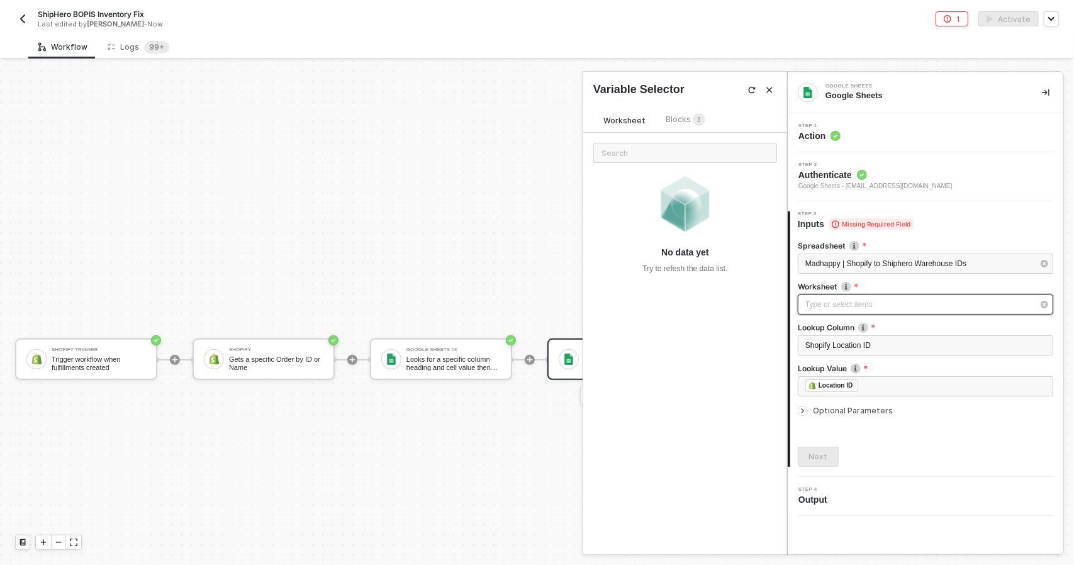
click at [845, 300] on div "Type or select items ﻿" at bounding box center [919, 305] width 228 height 12
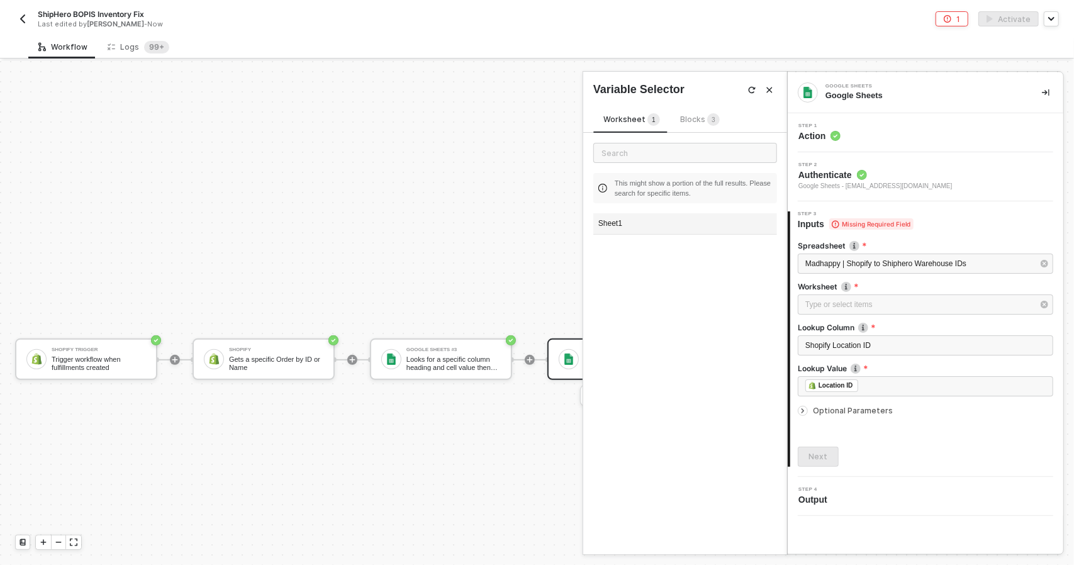
click at [683, 232] on div "Sheet1" at bounding box center [685, 223] width 184 height 21
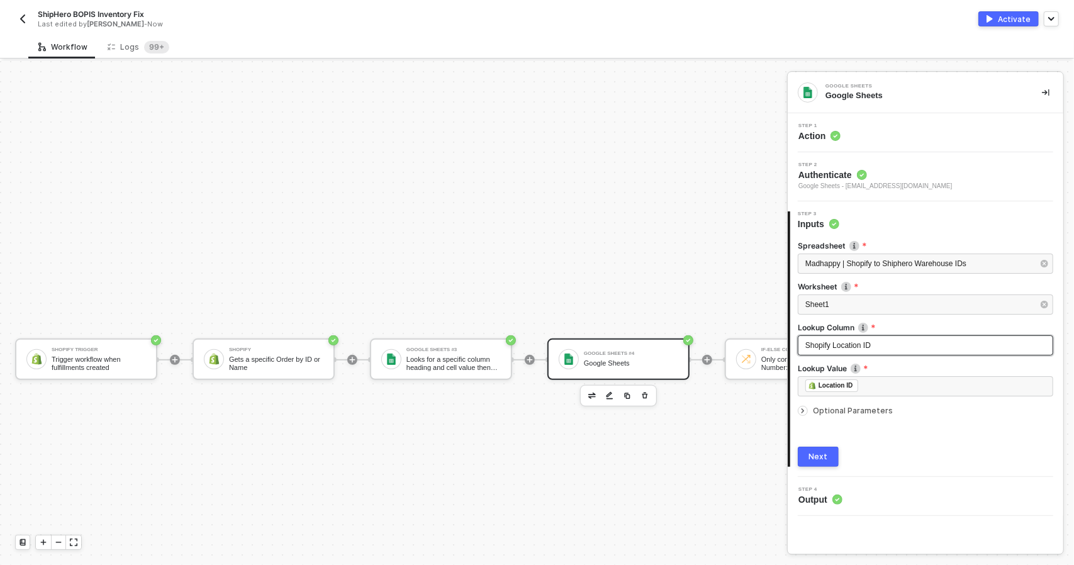
click at [882, 348] on div "Shopify Location ID" at bounding box center [925, 346] width 240 height 12
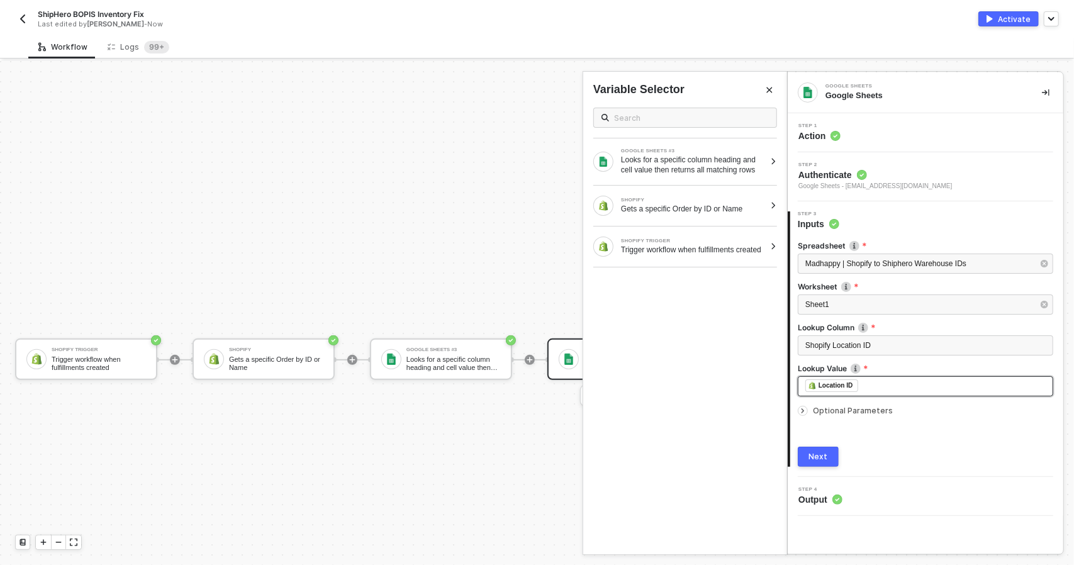
click at [887, 387] on div "﻿ ﻿ Location ID ﻿" at bounding box center [925, 386] width 240 height 14
click at [890, 386] on div "﻿ ﻿ Location ID ﻿" at bounding box center [925, 386] width 240 height 14
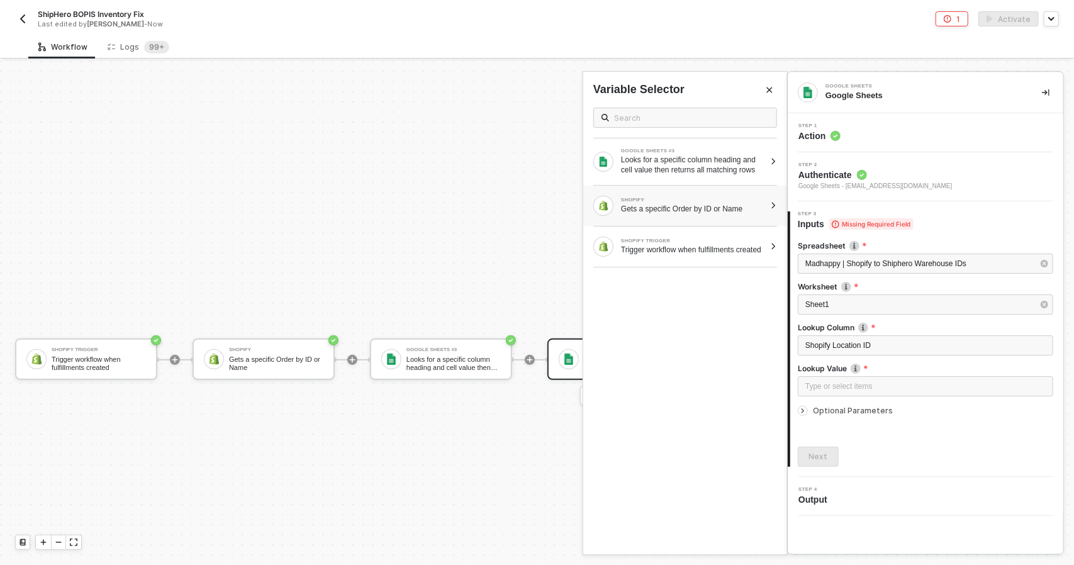
click at [728, 221] on div "SHOPIFY Gets a specific Order by ID or Name" at bounding box center [685, 206] width 204 height 40
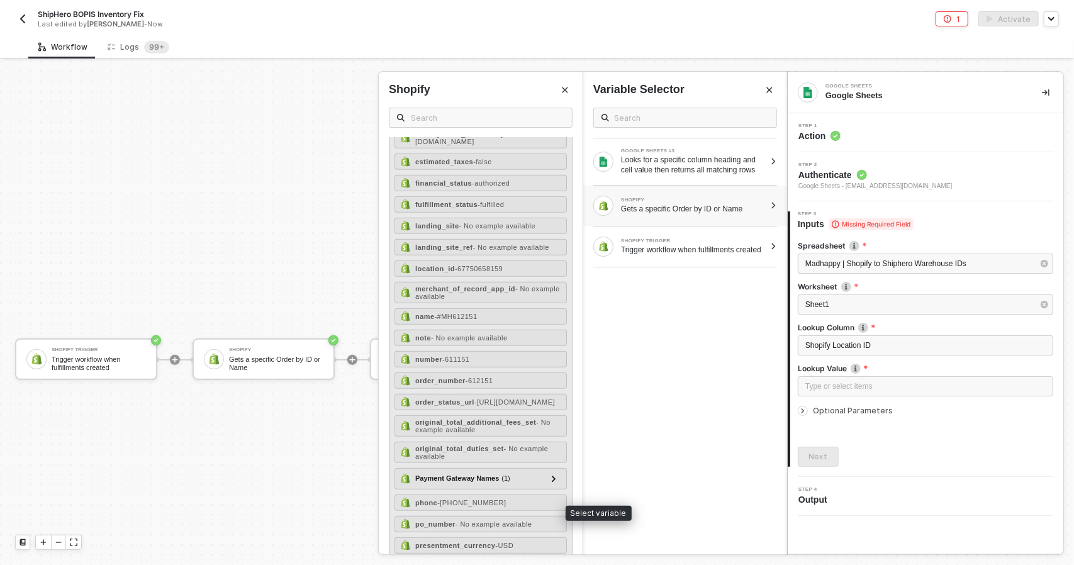
scroll to position [755, 0]
click at [499, 265] on span "- 67750658159" at bounding box center [479, 269] width 48 height 8
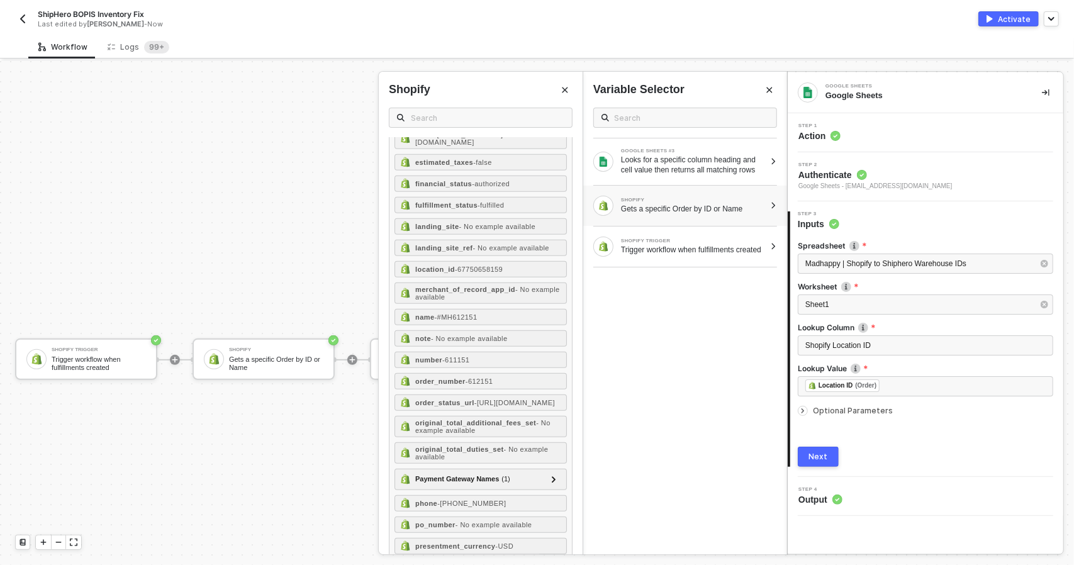
click at [801, 411] on icon "icon-arrow-right-small" at bounding box center [803, 411] width 8 height 8
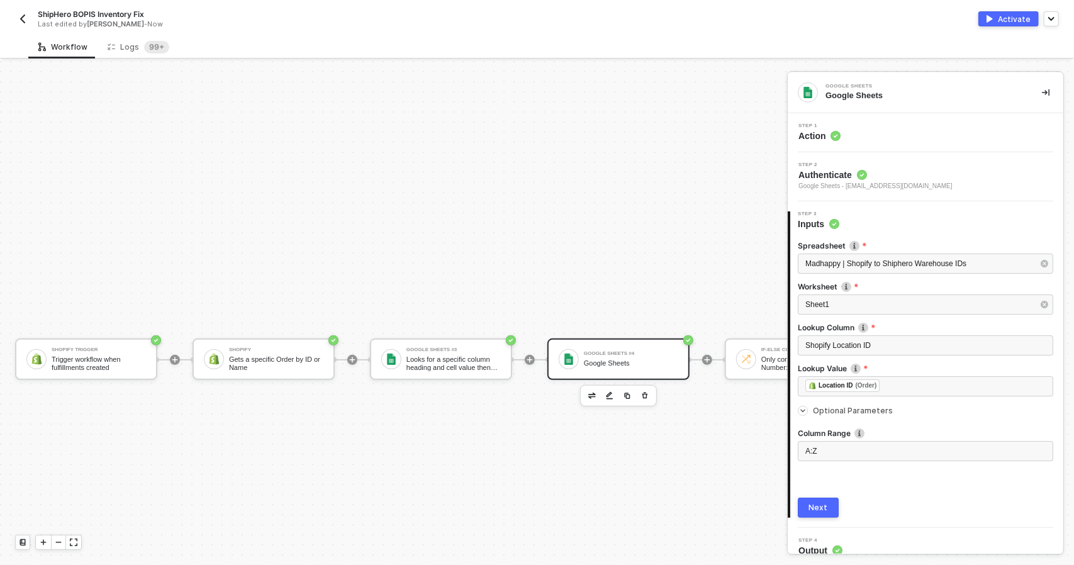
click at [881, 130] on div "Step 1 Action" at bounding box center [927, 132] width 272 height 19
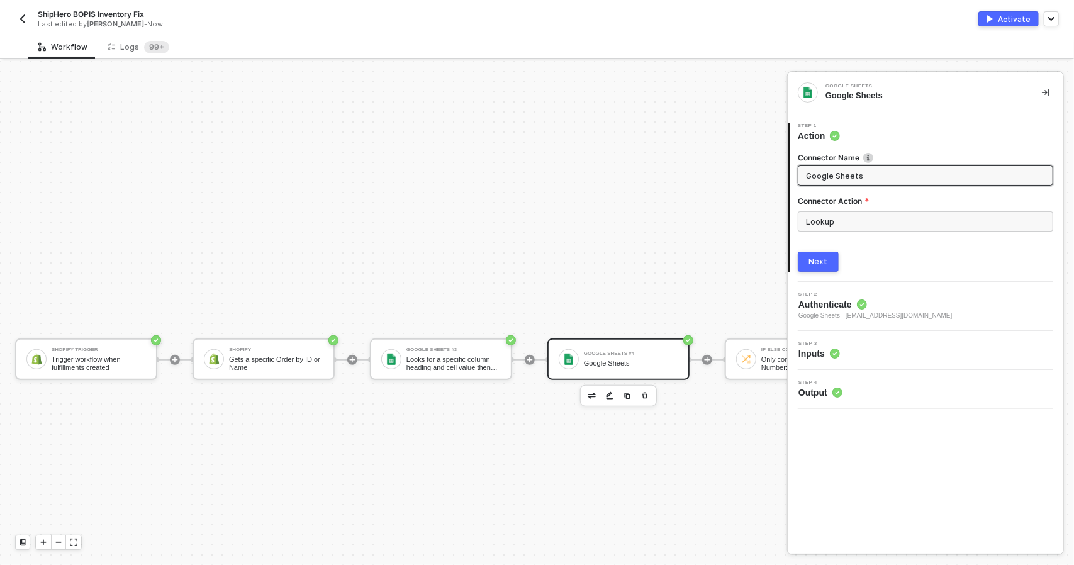
click at [895, 173] on input "Google Sheets" at bounding box center [924, 176] width 237 height 14
click at [805, 169] on span "Google Sheets" at bounding box center [925, 175] width 255 height 20
type input "Order Location Name"
click at [821, 265] on div "Next" at bounding box center [818, 262] width 19 height 10
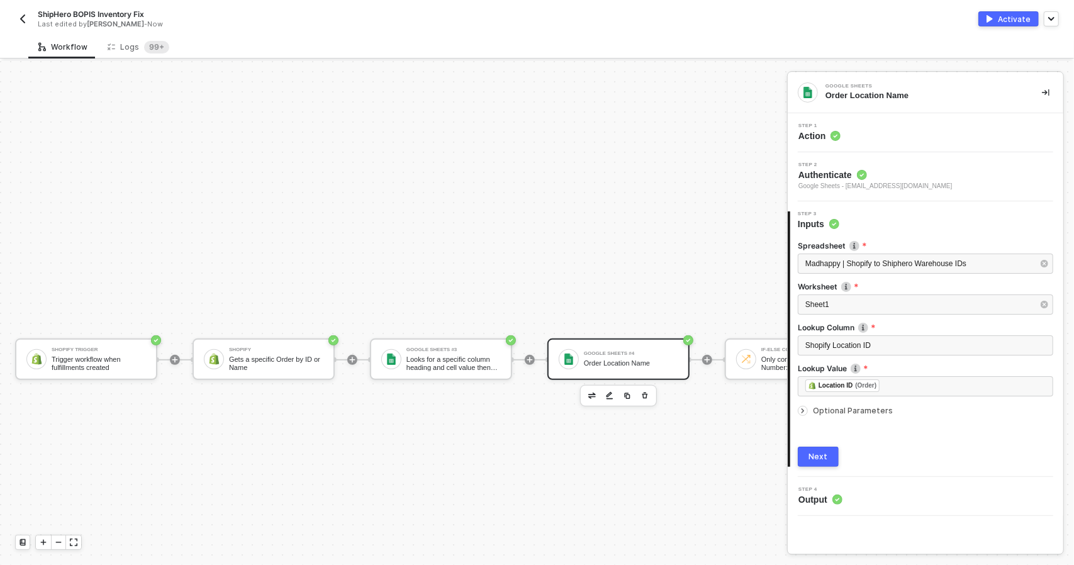
click at [813, 471] on div "3 Step 3 Inputs Spreadsheet Madhappy | Shopify to Shiphero Warehouse IDs Worksh…" at bounding box center [926, 339] width 276 height 276
click at [814, 459] on div "Next" at bounding box center [818, 457] width 19 height 10
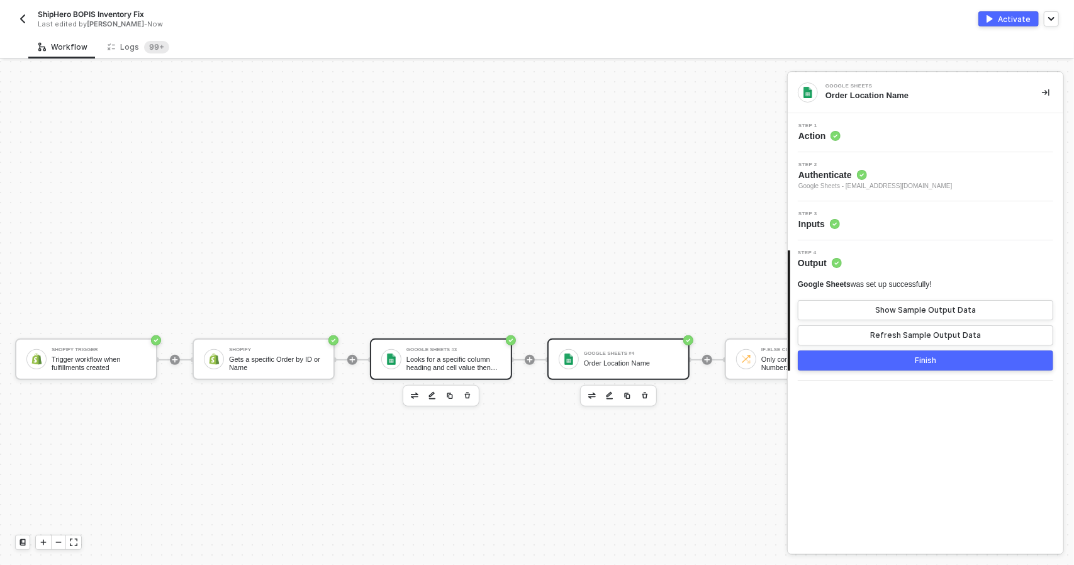
click at [464, 365] on div "Looks for a specific column heading and cell value then returns all matching ro…" at bounding box center [453, 363] width 94 height 16
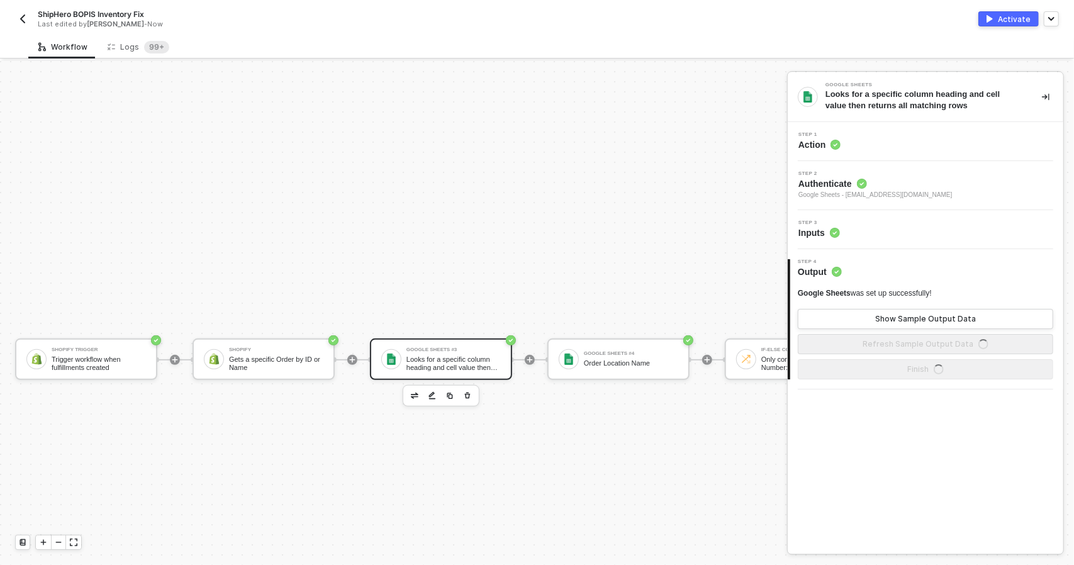
click at [842, 152] on div "Step 1 Action" at bounding box center [926, 141] width 276 height 39
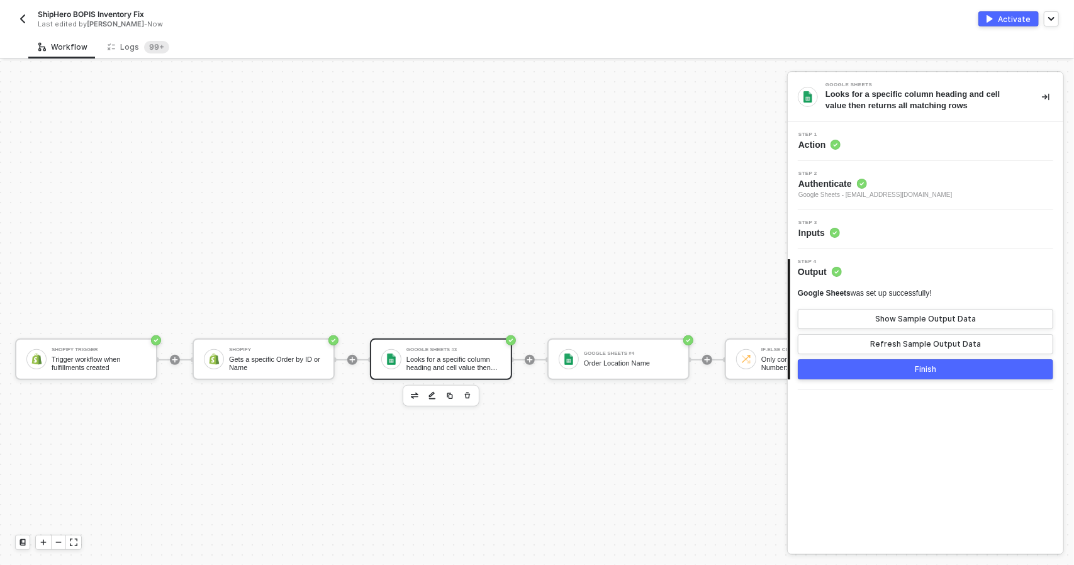
click at [868, 150] on div "Step 1 Action" at bounding box center [927, 141] width 272 height 19
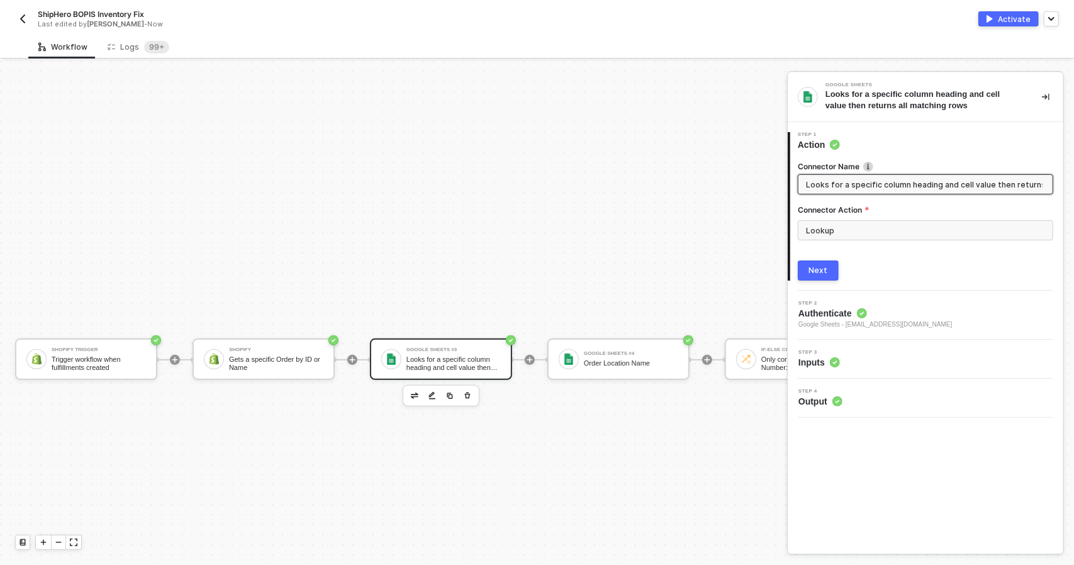
click at [806, 179] on input "Looks for a specific column heading and cell value then returns all matching ro…" at bounding box center [924, 184] width 237 height 14
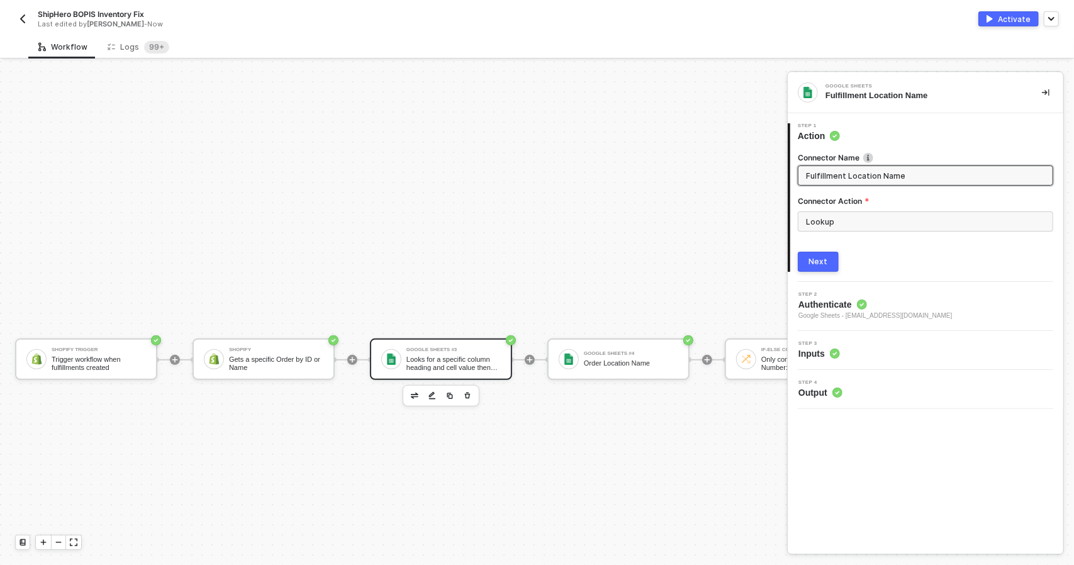
type input "Fulfillment Location Name"
click at [834, 255] on button "Next" at bounding box center [818, 262] width 41 height 20
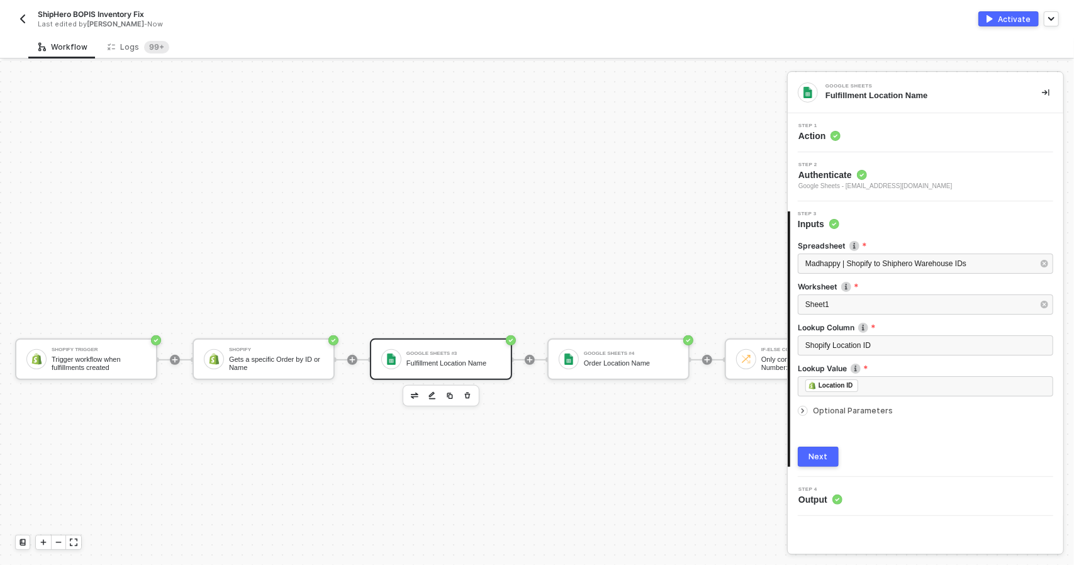
click at [834, 464] on button "Next" at bounding box center [818, 457] width 41 height 20
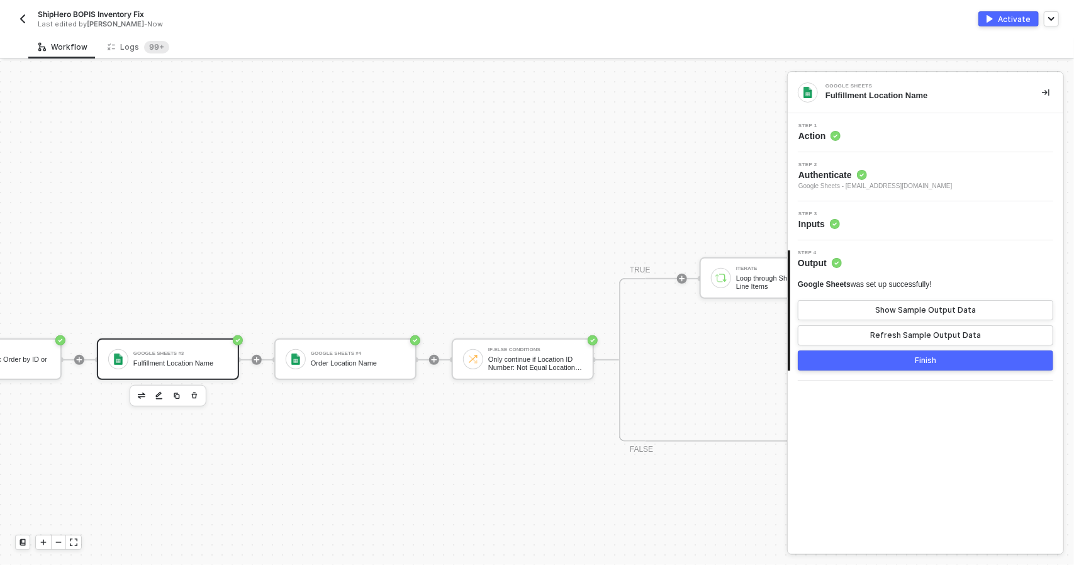
scroll to position [298, 278]
click at [949, 359] on button "Finish" at bounding box center [925, 360] width 255 height 20
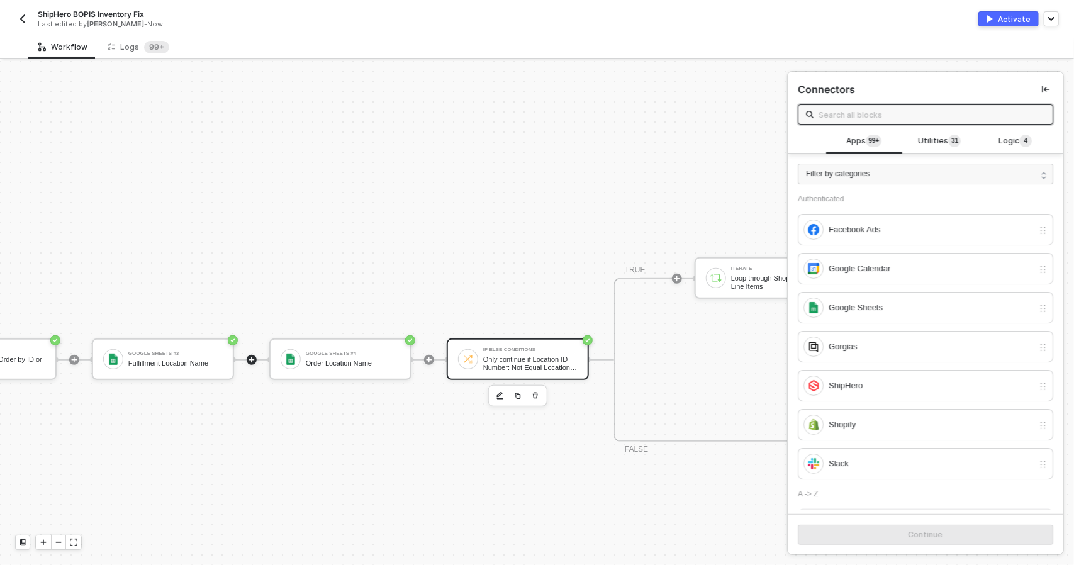
click at [546, 366] on div "Only continue if Location ID Number: Not Equal Location ID" at bounding box center [530, 363] width 94 height 16
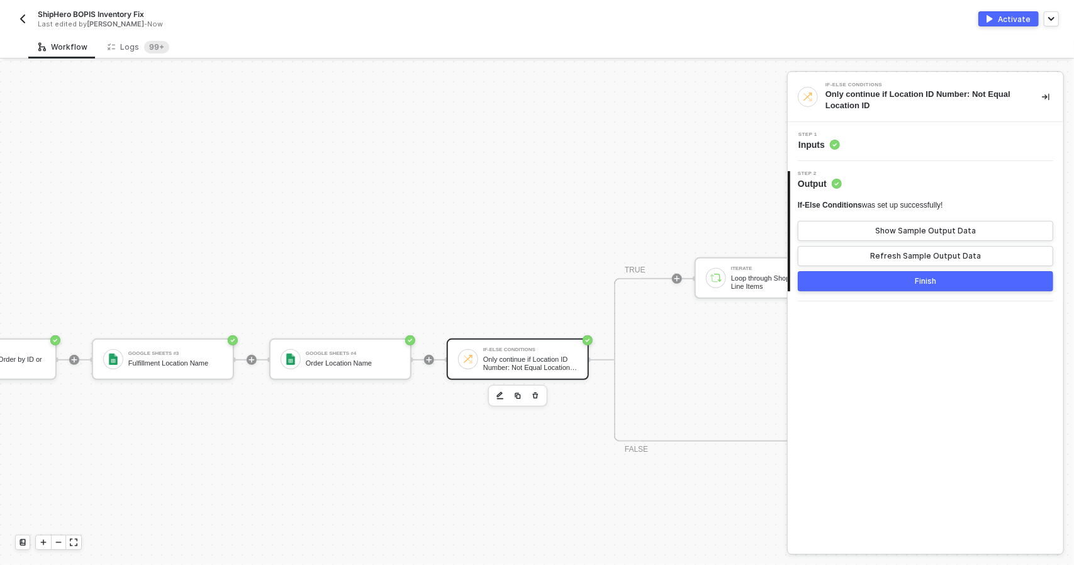
click at [911, 153] on div "Step 1 Inputs" at bounding box center [926, 141] width 276 height 39
click at [910, 140] on div "Step 1 Inputs" at bounding box center [927, 141] width 272 height 19
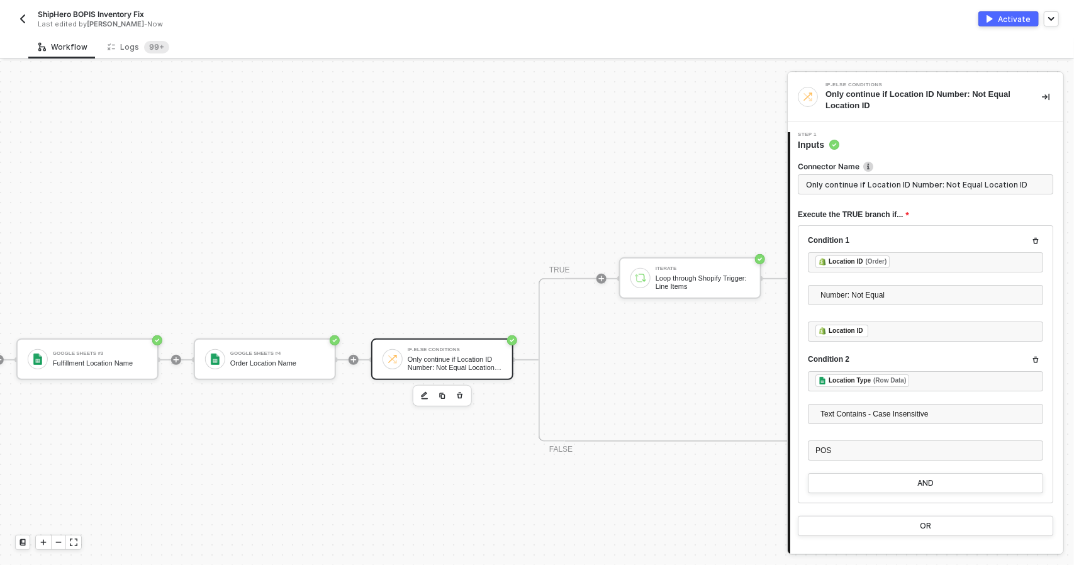
scroll to position [298, 318]
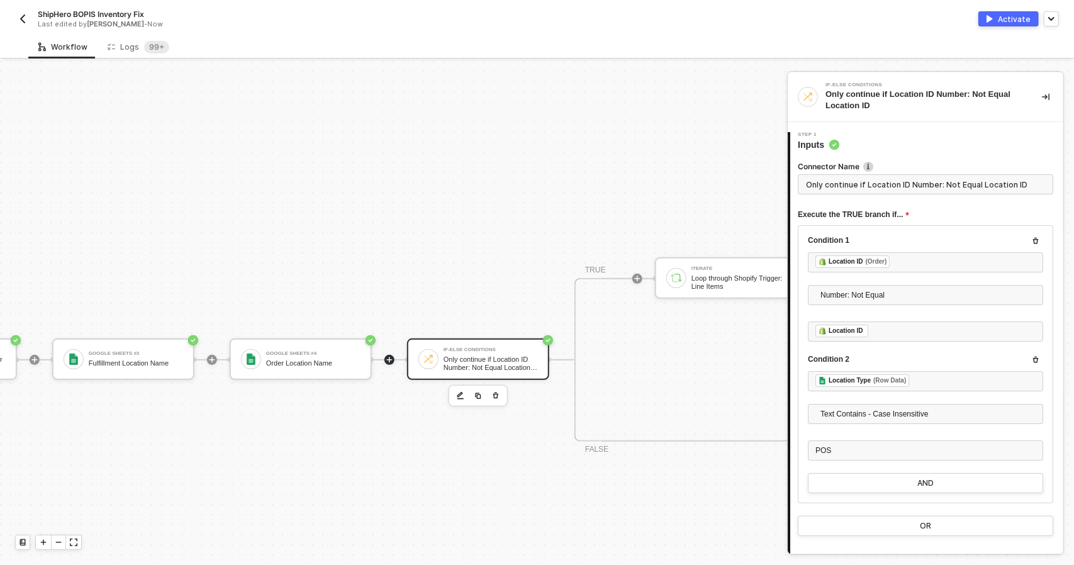
click at [389, 359] on icon "icon-play" at bounding box center [390, 360] width 6 height 6
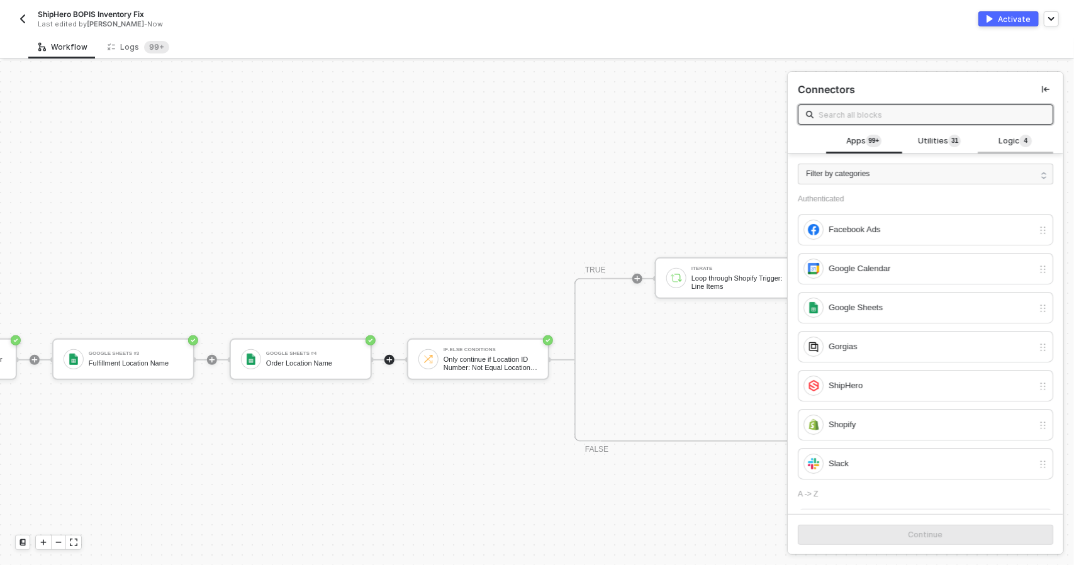
click at [1013, 145] on span "Logic 4" at bounding box center [1014, 142] width 33 height 14
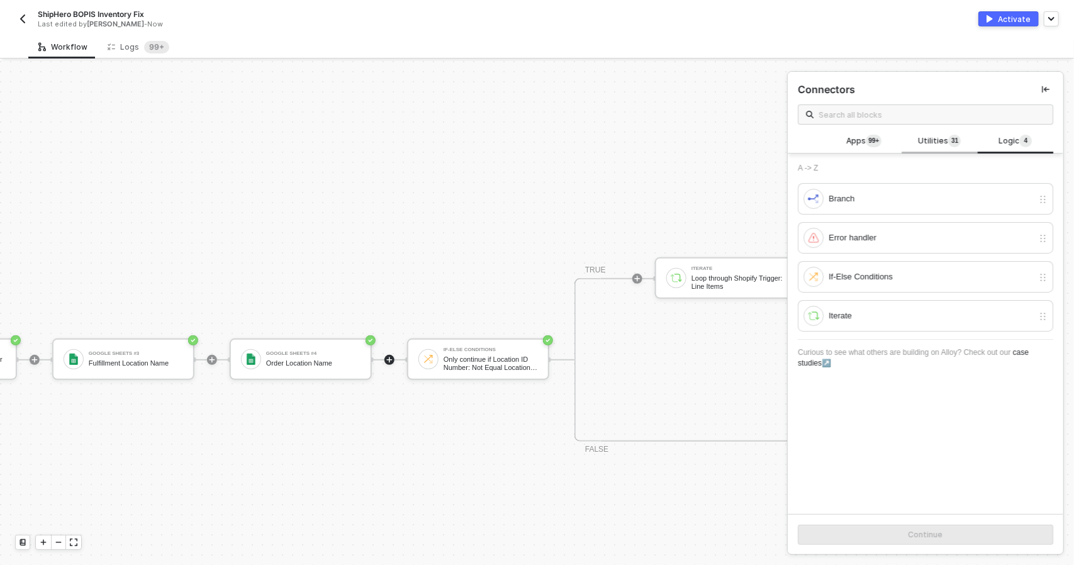
click at [922, 142] on span "Utilities 3 1" at bounding box center [939, 142] width 43 height 14
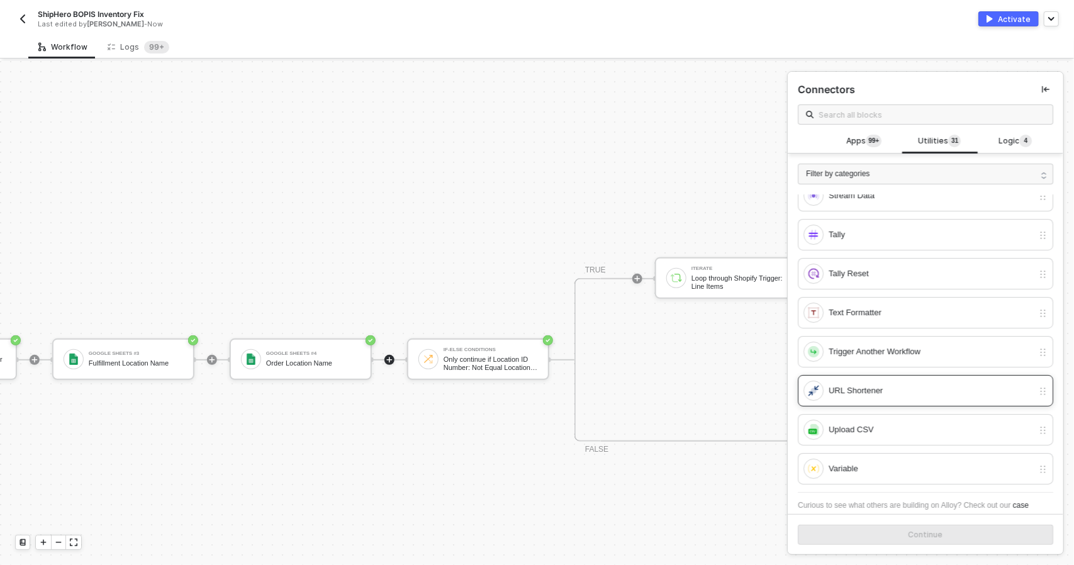
scroll to position [937, 0]
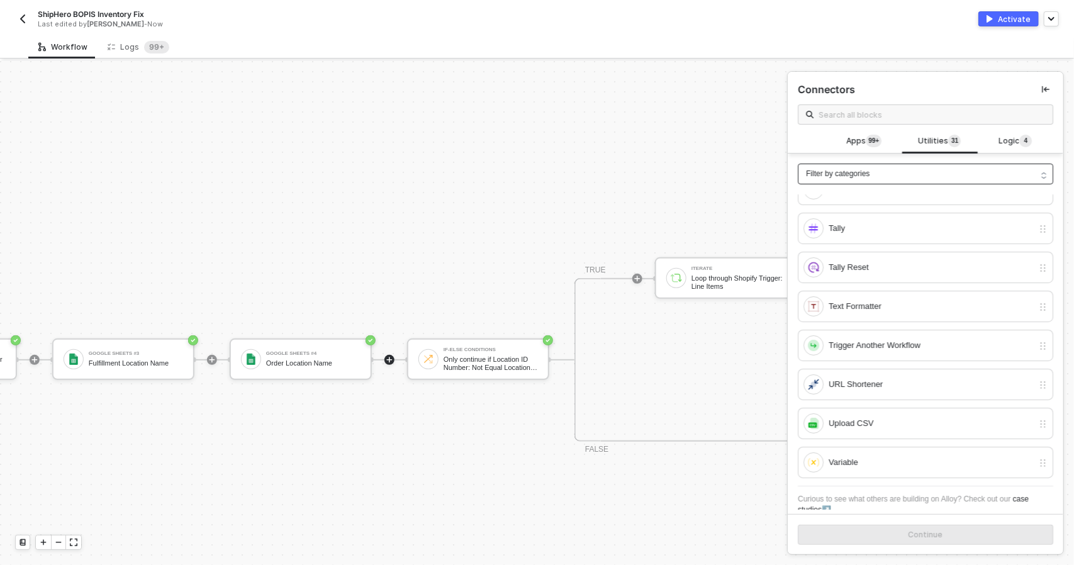
click at [861, 181] on div "Filter by categories" at bounding box center [925, 174] width 255 height 21
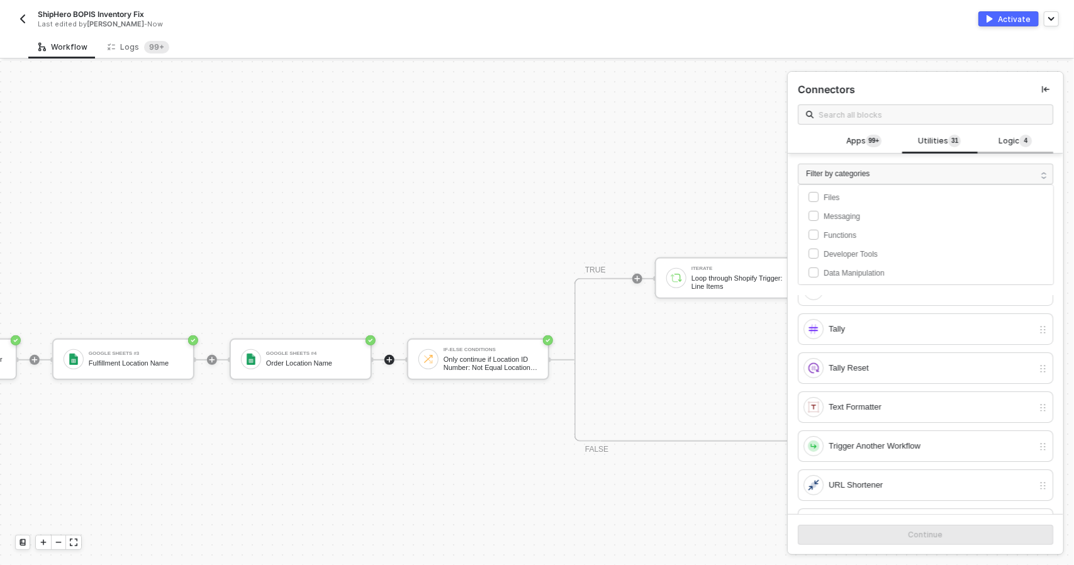
click at [1005, 144] on span "Logic 4" at bounding box center [1014, 142] width 33 height 14
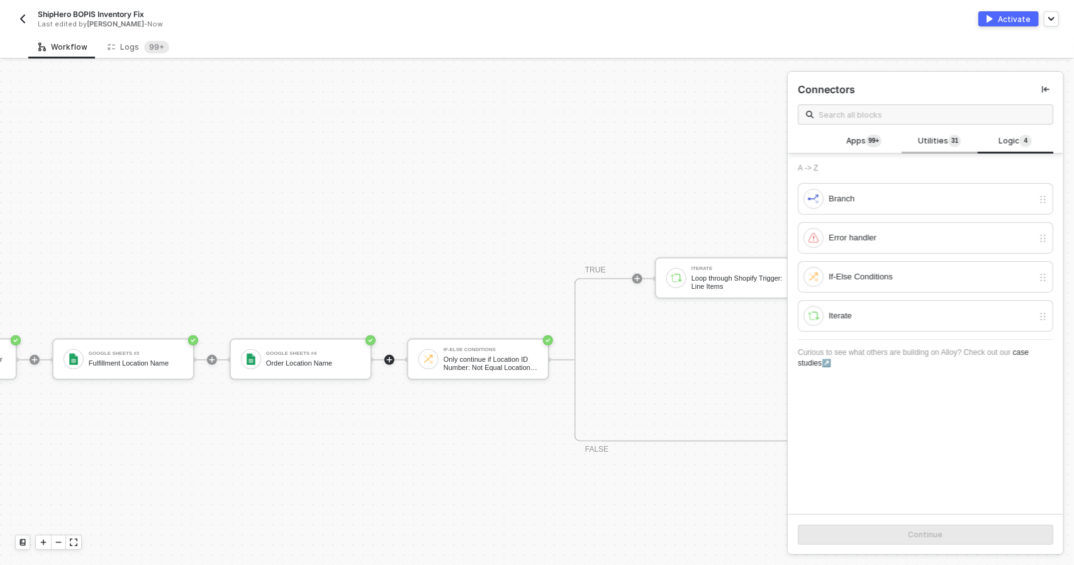
click at [930, 145] on span "Utilities 3 1" at bounding box center [939, 142] width 43 height 14
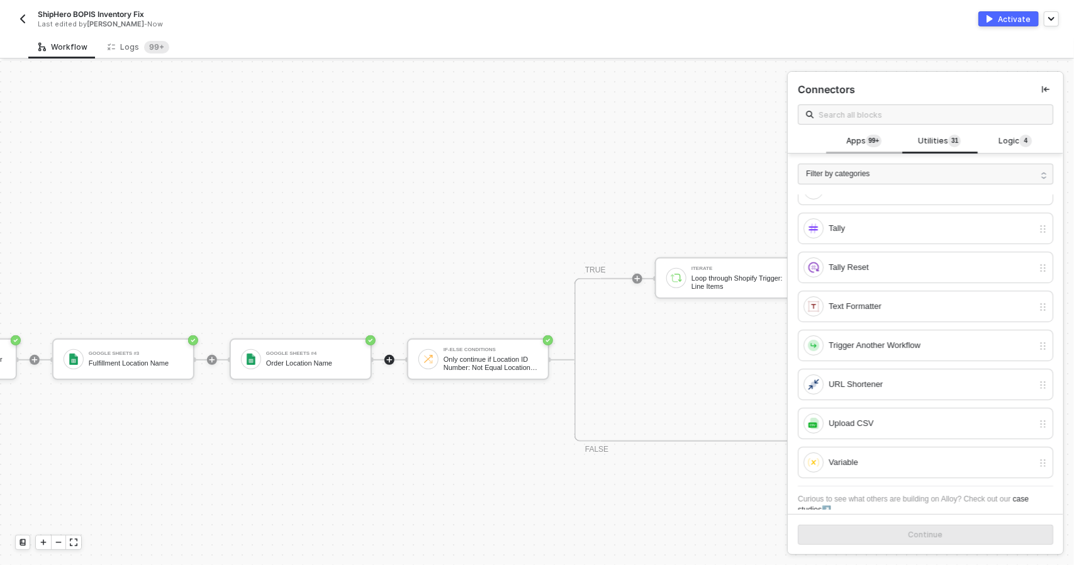
click at [858, 143] on span "Apps 99+" at bounding box center [863, 142] width 35 height 14
click at [870, 173] on div "Filter by categories" at bounding box center [925, 174] width 255 height 21
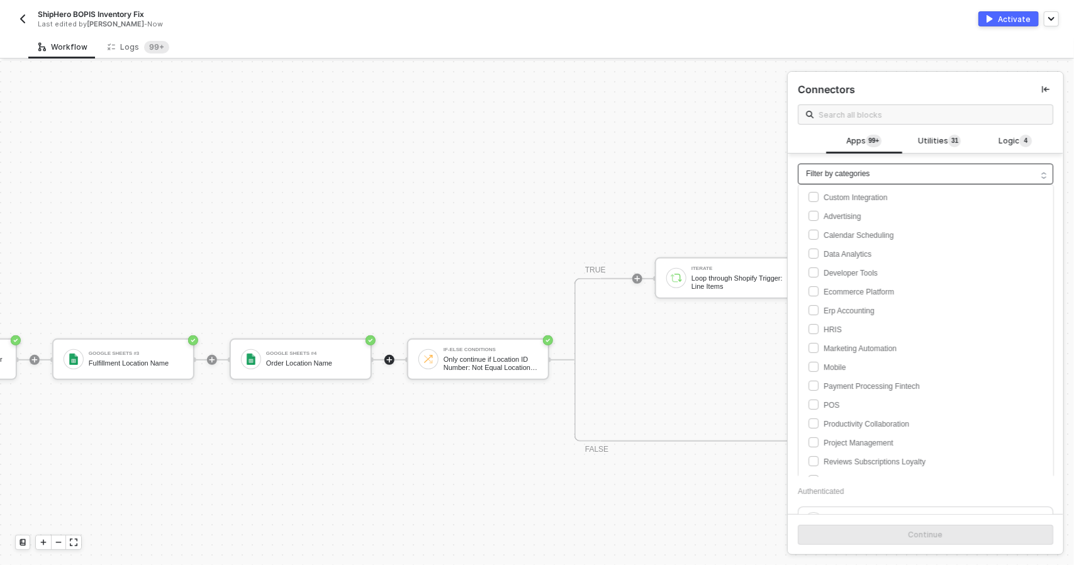
click at [891, 167] on div "Filter by categories" at bounding box center [925, 174] width 255 height 21
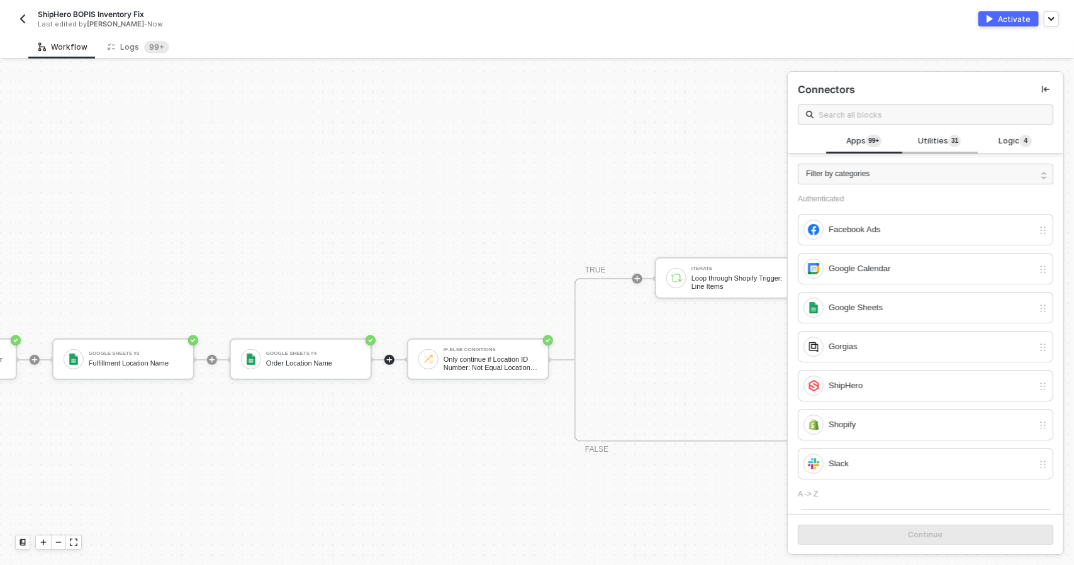
click at [940, 140] on span "Utilities 3 1" at bounding box center [939, 142] width 43 height 14
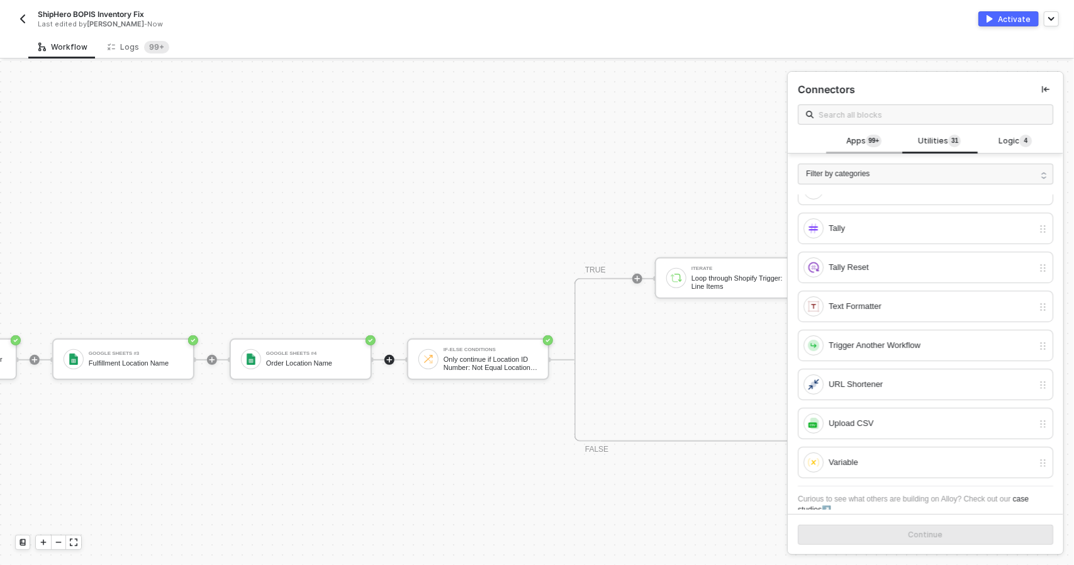
click at [858, 133] on div "Apps 99+" at bounding box center [863, 142] width 75 height 24
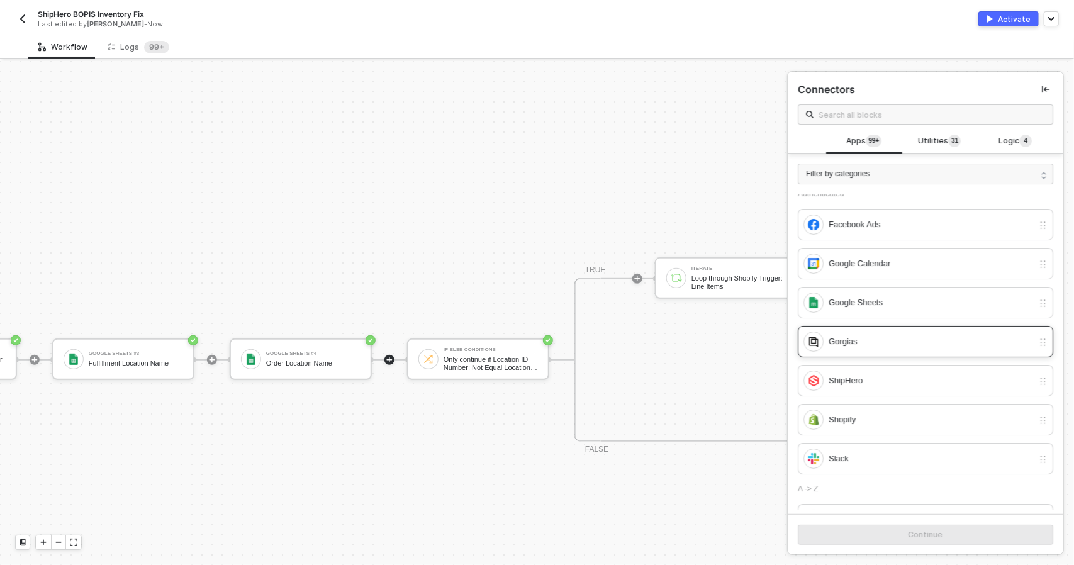
scroll to position [0, 0]
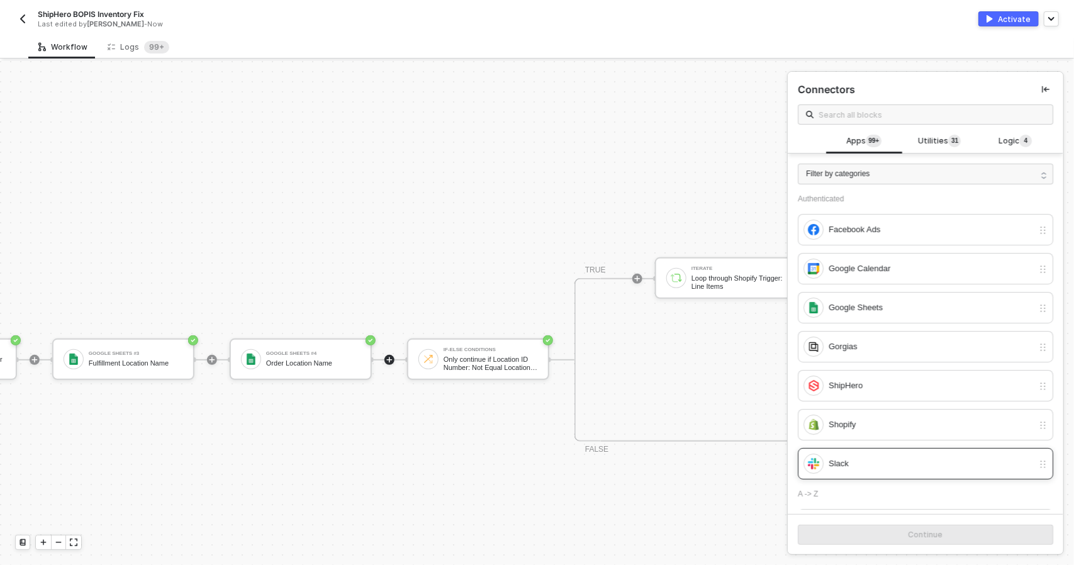
click at [917, 460] on div "Slack" at bounding box center [931, 464] width 204 height 14
click at [922, 534] on div "Continue" at bounding box center [925, 535] width 35 height 10
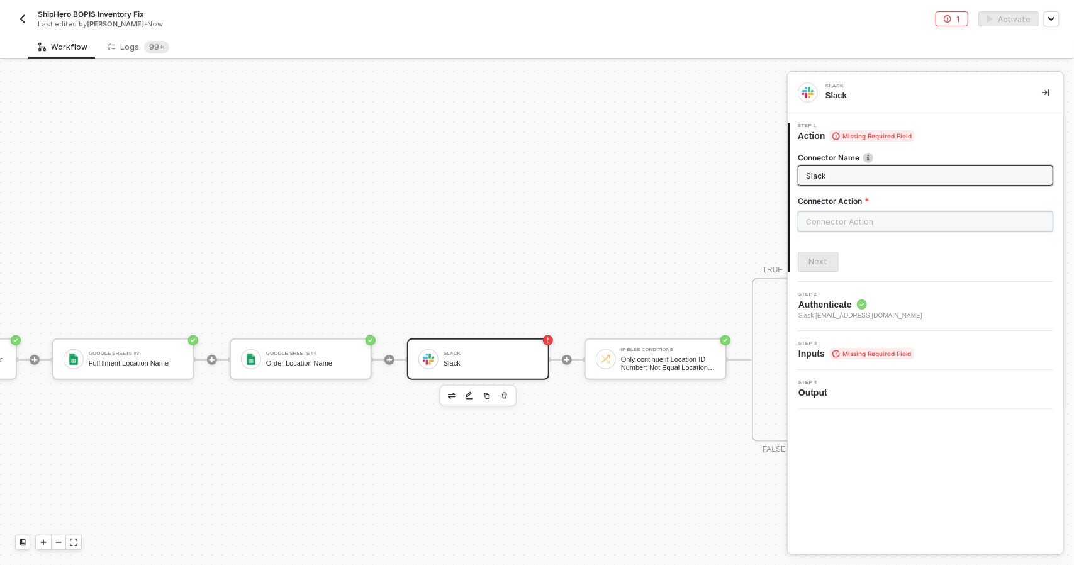
click at [877, 222] on input "text" at bounding box center [925, 221] width 255 height 20
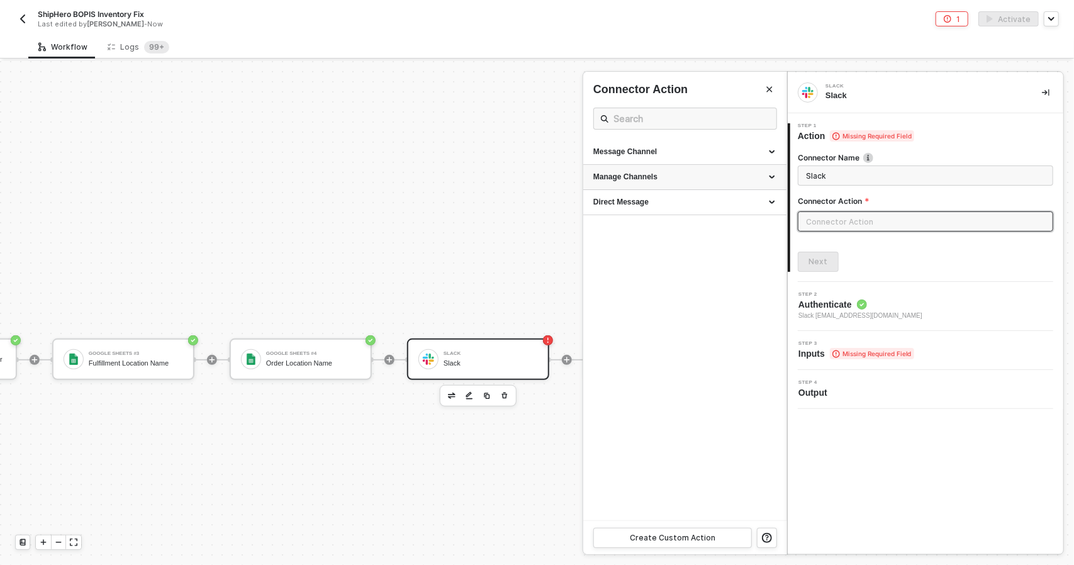
click at [676, 176] on div "Manage Channels" at bounding box center [684, 177] width 183 height 11
click at [666, 261] on div "Direct Message" at bounding box center [684, 265] width 183 height 11
click at [656, 153] on div "Message Channel" at bounding box center [684, 152] width 183 height 11
click at [662, 192] on li "Post Post a message into a channel" at bounding box center [684, 180] width 203 height 31
type input "Post a message into a channel"
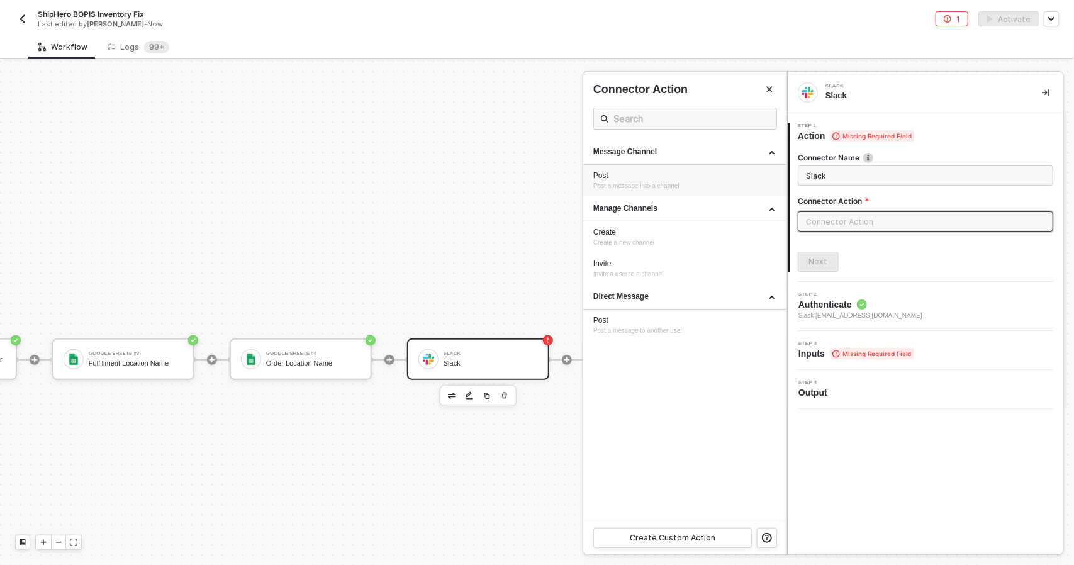
type input "Message Channel - Post"
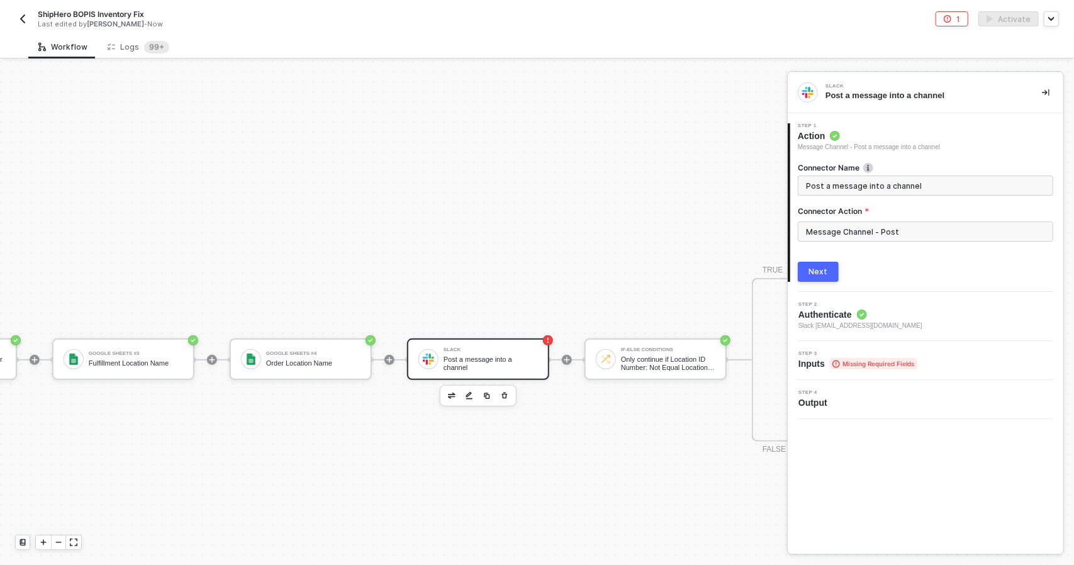
click at [808, 267] on button "Next" at bounding box center [818, 272] width 41 height 20
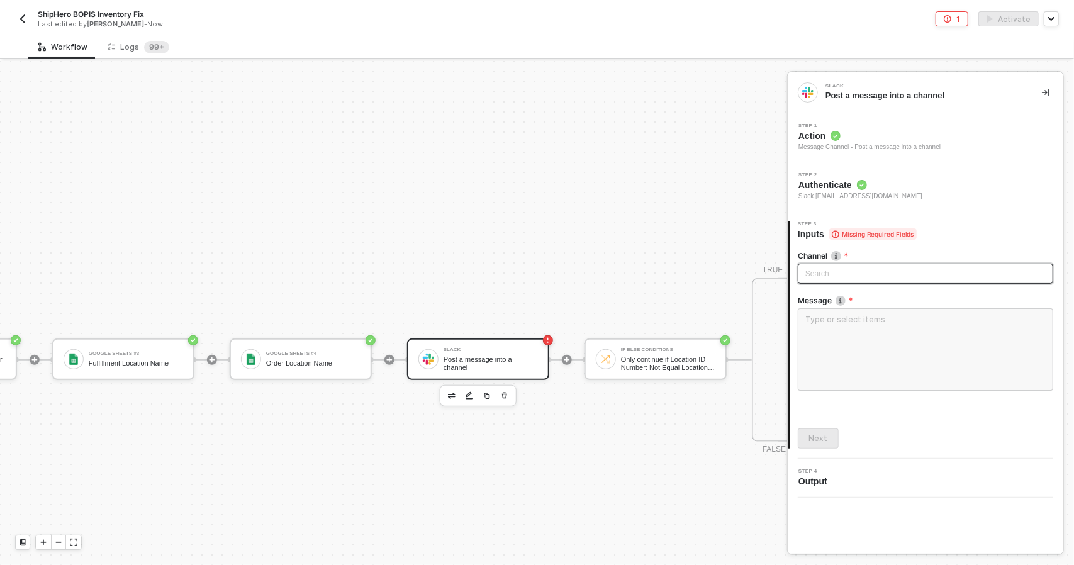
click at [818, 264] on div "Search" at bounding box center [925, 274] width 255 height 20
type input "allo"
click at [850, 308] on div "alloytest" at bounding box center [925, 301] width 251 height 20
click at [851, 330] on textarea at bounding box center [925, 349] width 255 height 82
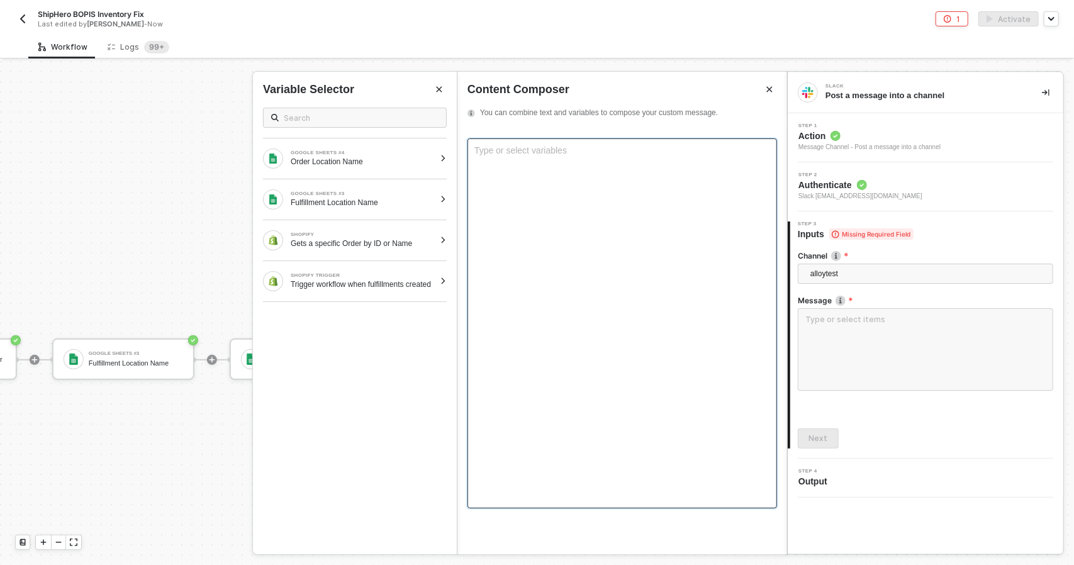
click at [591, 199] on div "Type or select variables ﻿" at bounding box center [622, 323] width 310 height 370
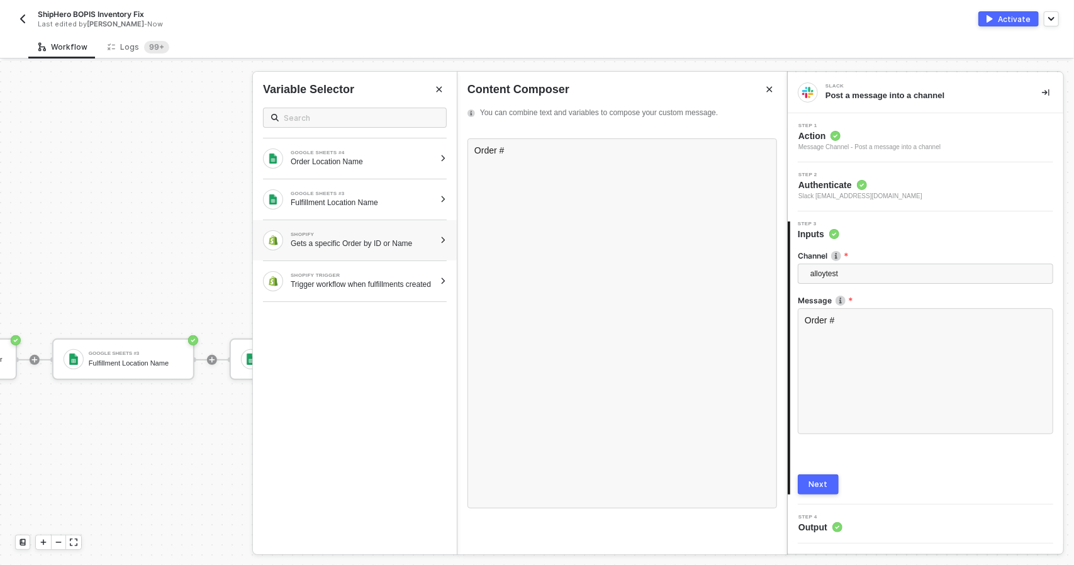
click at [393, 225] on div "SHOPIFY Gets a specific Order by ID or Name" at bounding box center [355, 240] width 204 height 40
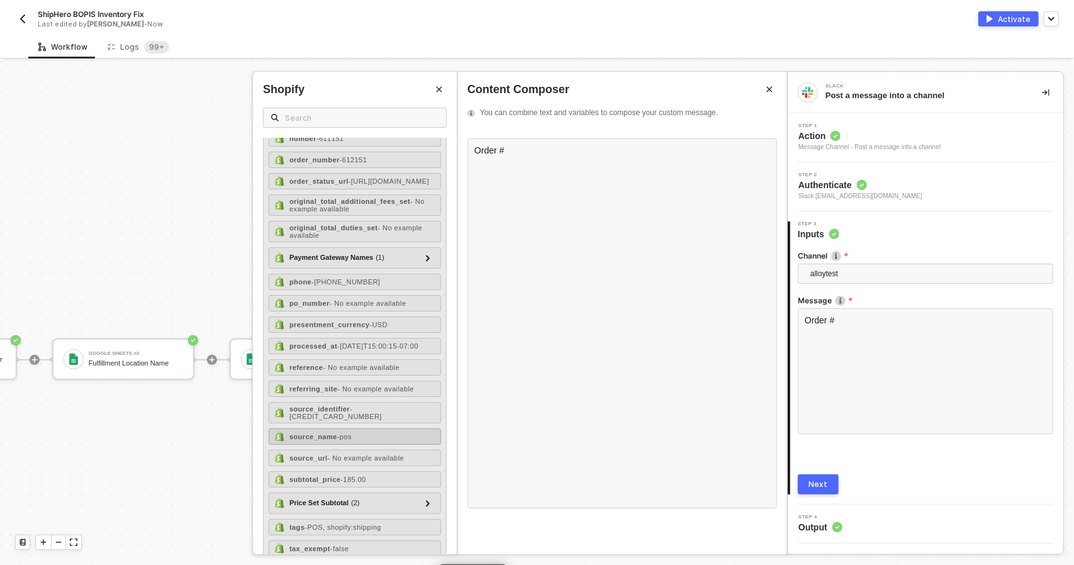
scroll to position [802, 0]
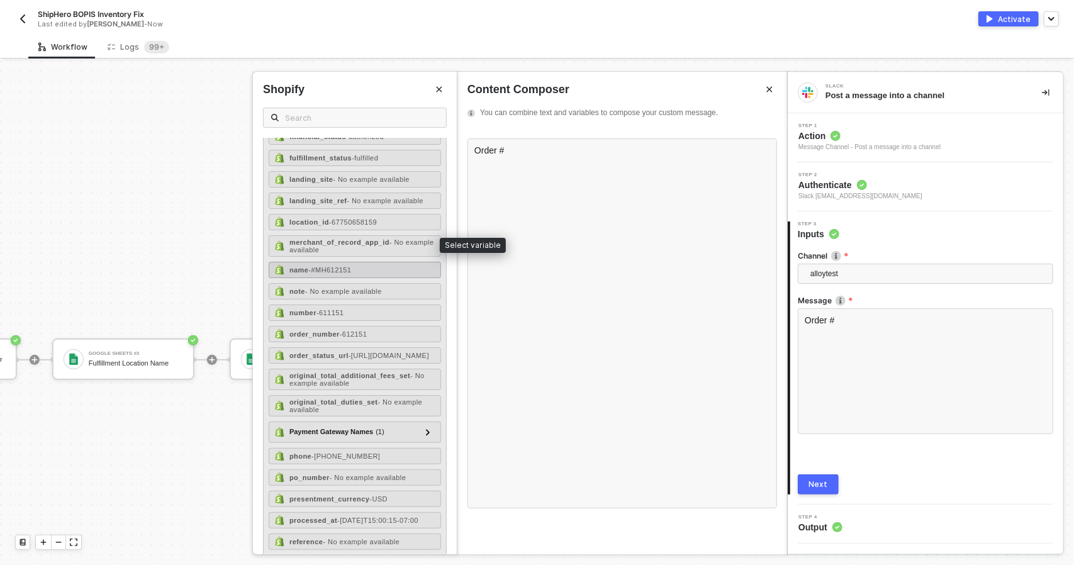
click at [315, 266] on span "- #MH612151" at bounding box center [330, 270] width 43 height 8
click at [357, 262] on div "name - #MH612151" at bounding box center [355, 270] width 172 height 16
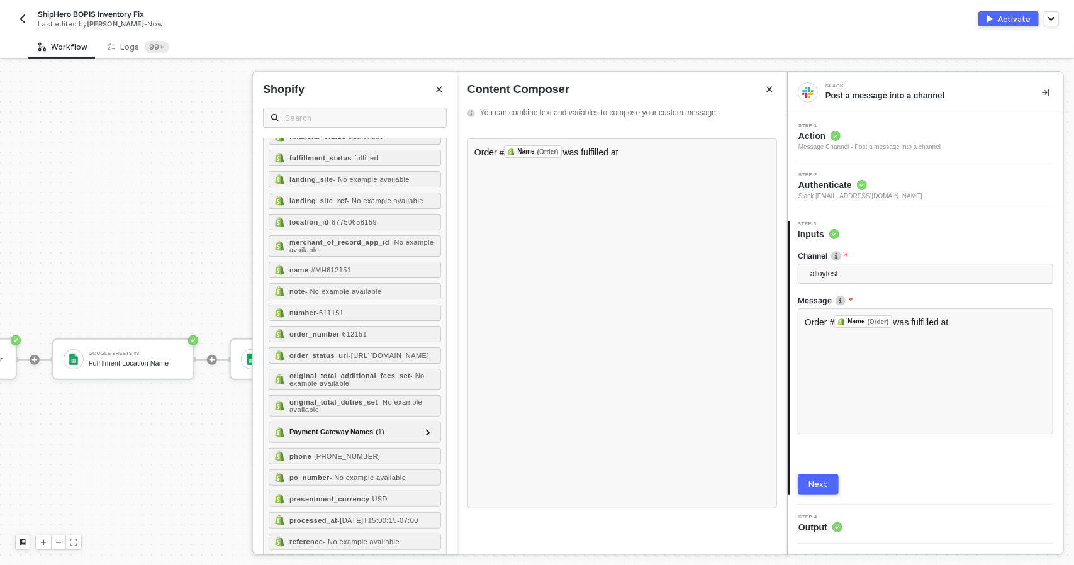
click at [442, 92] on icon "Close" at bounding box center [439, 90] width 8 height 8
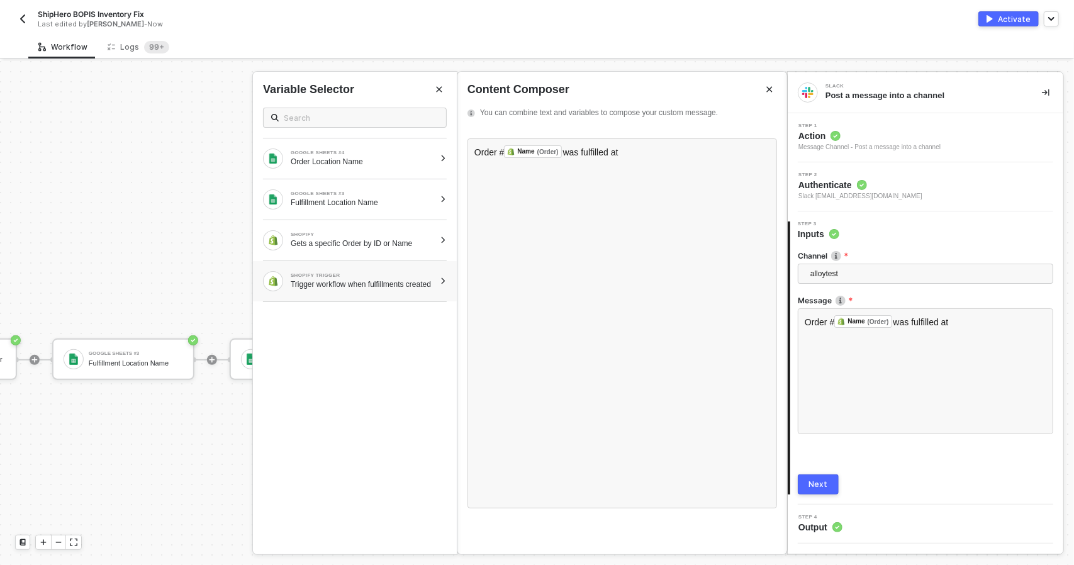
click at [419, 279] on div "Trigger workflow when fulfillments created" at bounding box center [363, 284] width 144 height 10
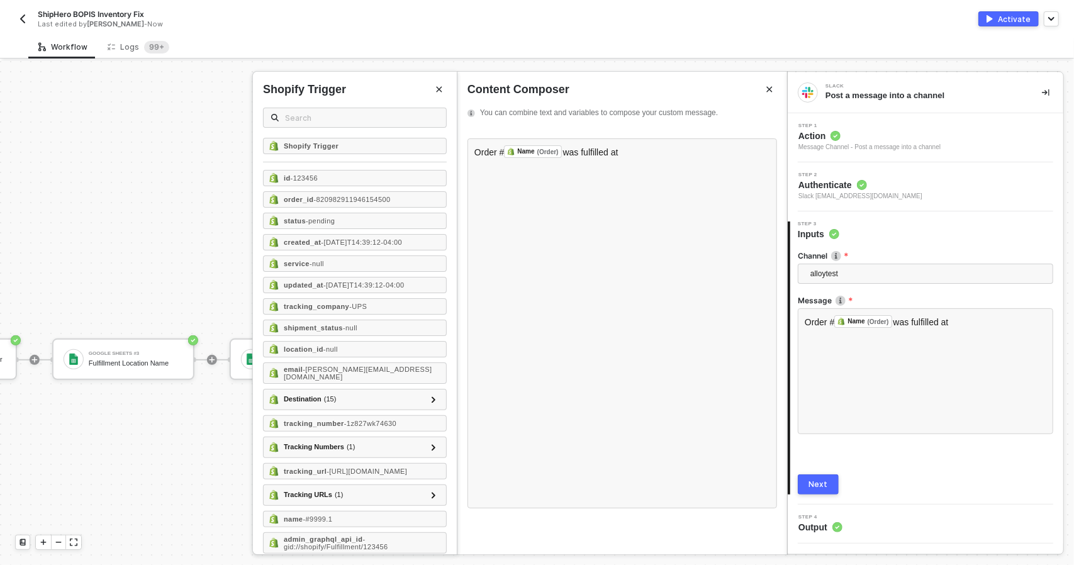
click at [433, 94] on button "Close" at bounding box center [439, 89] width 15 height 15
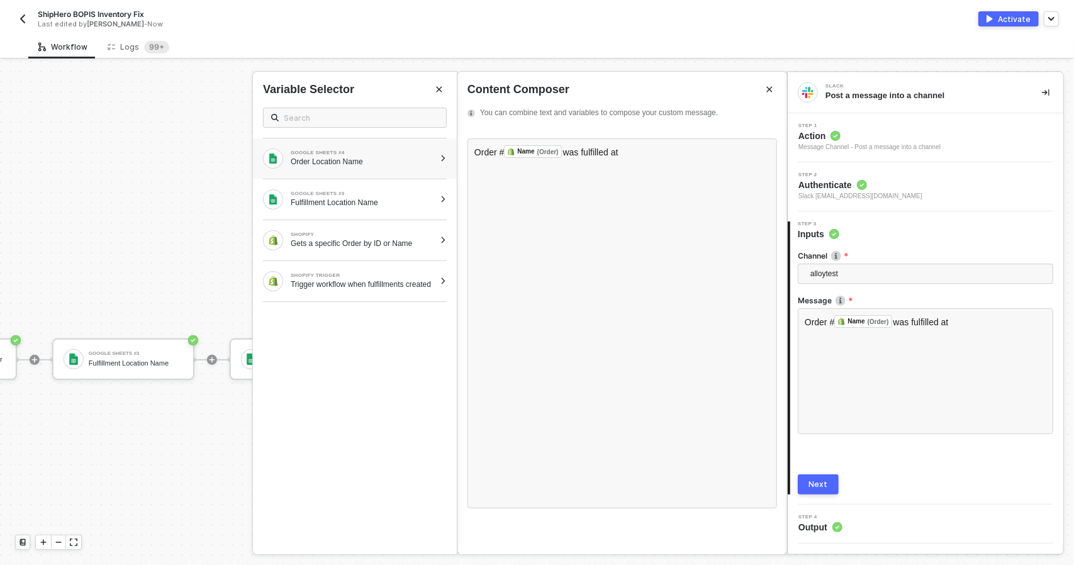
click at [398, 170] on div "GOOGLE SHEETS #4 Order Location Name" at bounding box center [355, 158] width 204 height 40
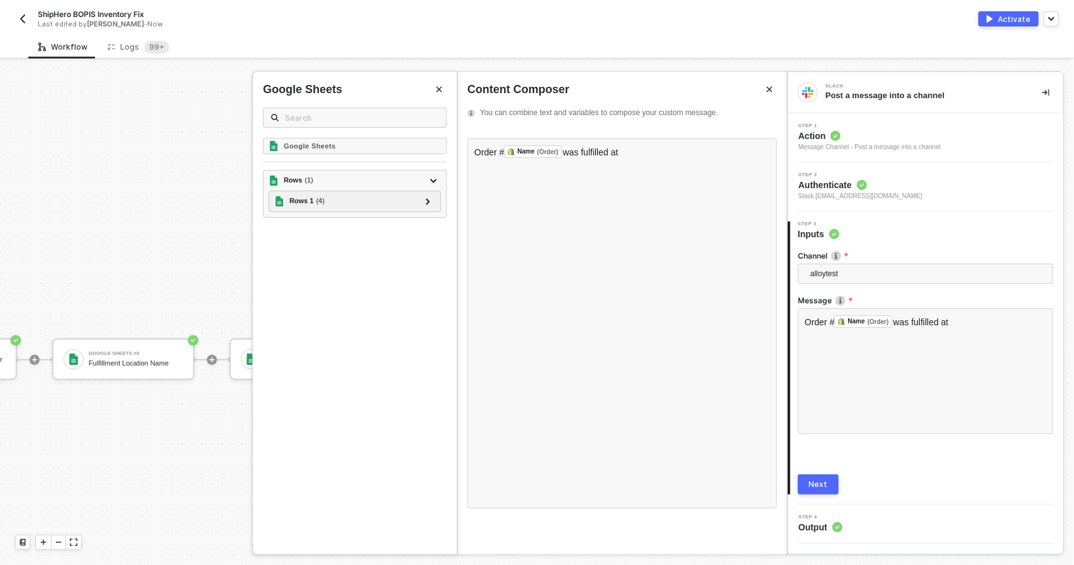
click at [438, 92] on icon "Close" at bounding box center [439, 90] width 8 height 8
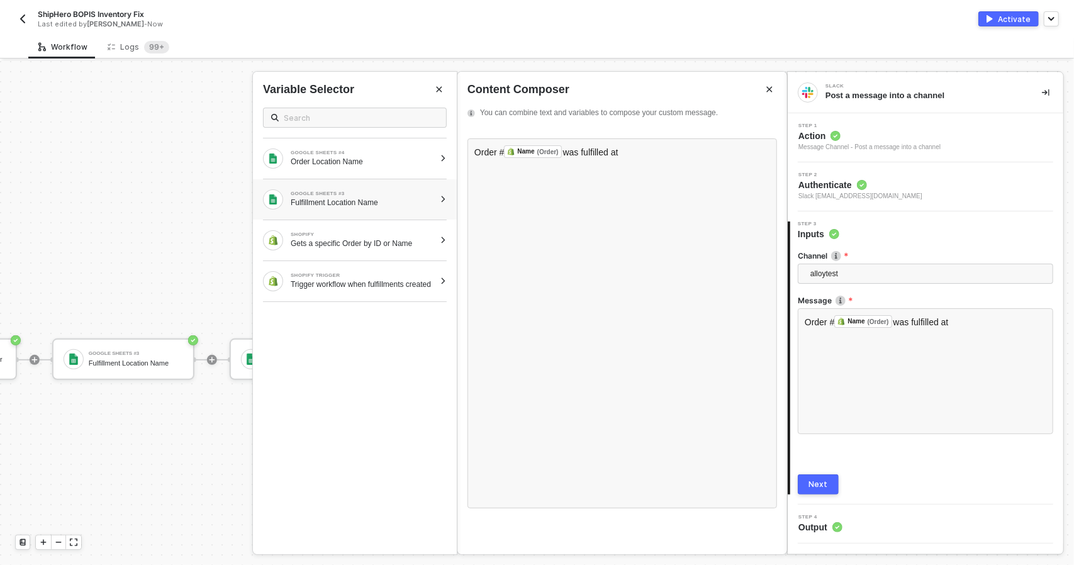
click at [394, 201] on div "Fulfillment Location Name" at bounding box center [363, 203] width 144 height 10
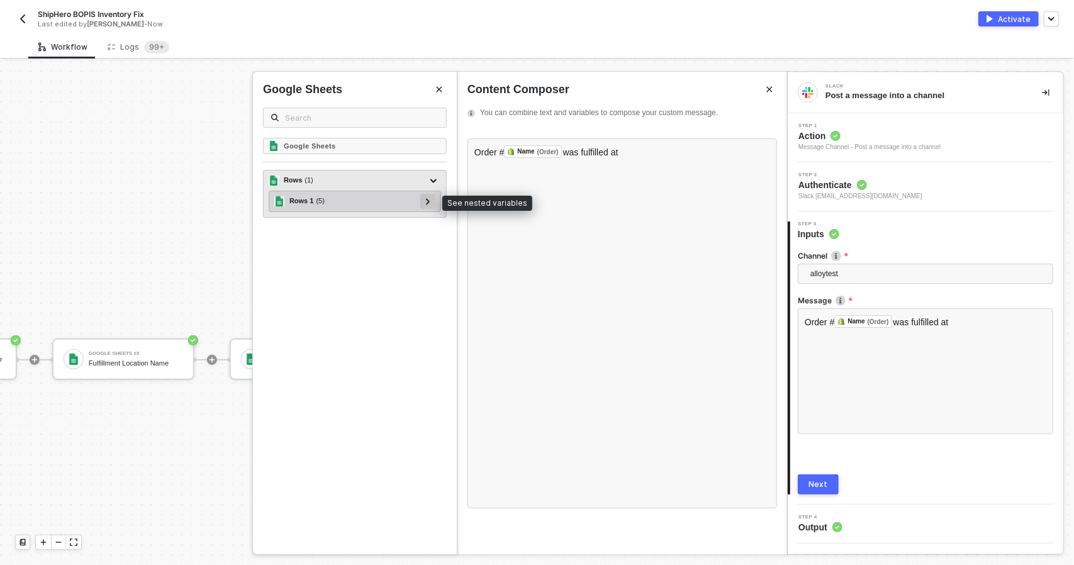
click at [428, 199] on icon at bounding box center [428, 201] width 4 height 6
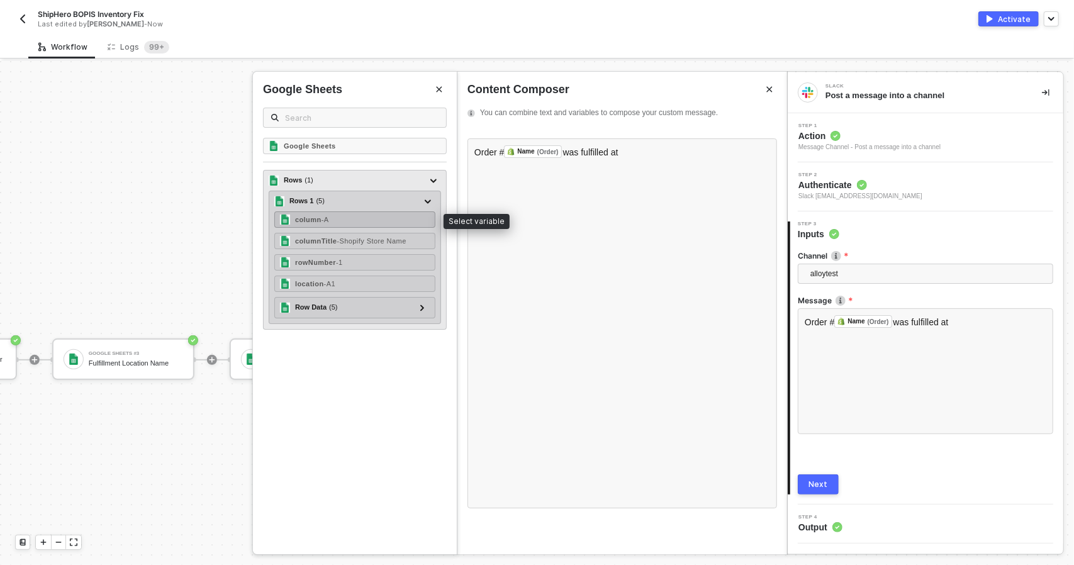
click at [396, 218] on div "column - A" at bounding box center [354, 219] width 161 height 16
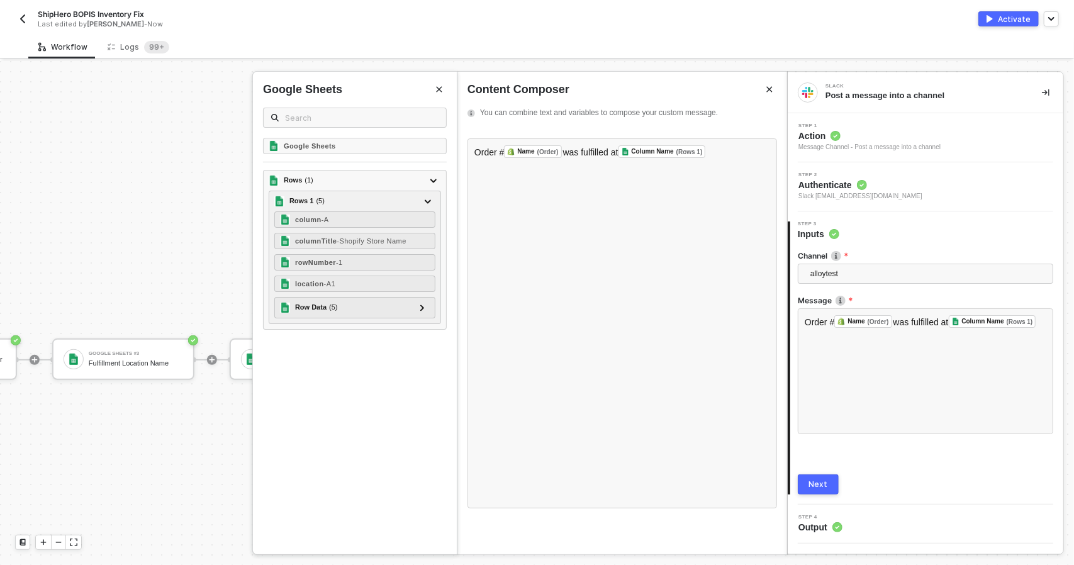
click at [440, 91] on icon "Close" at bounding box center [439, 90] width 8 height 8
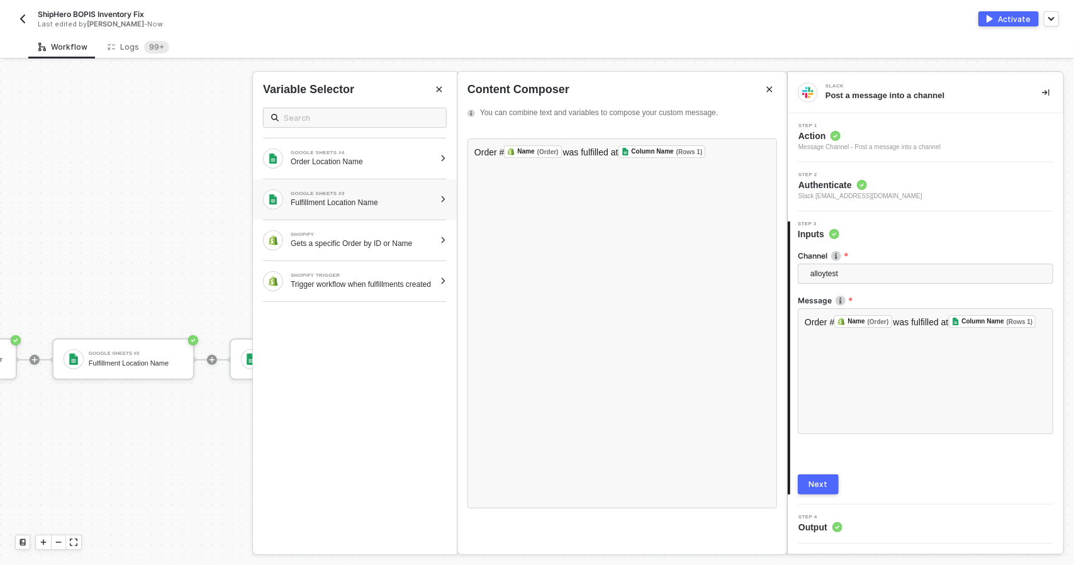
click at [400, 192] on div "GOOGLE SHEETS #3" at bounding box center [363, 193] width 144 height 5
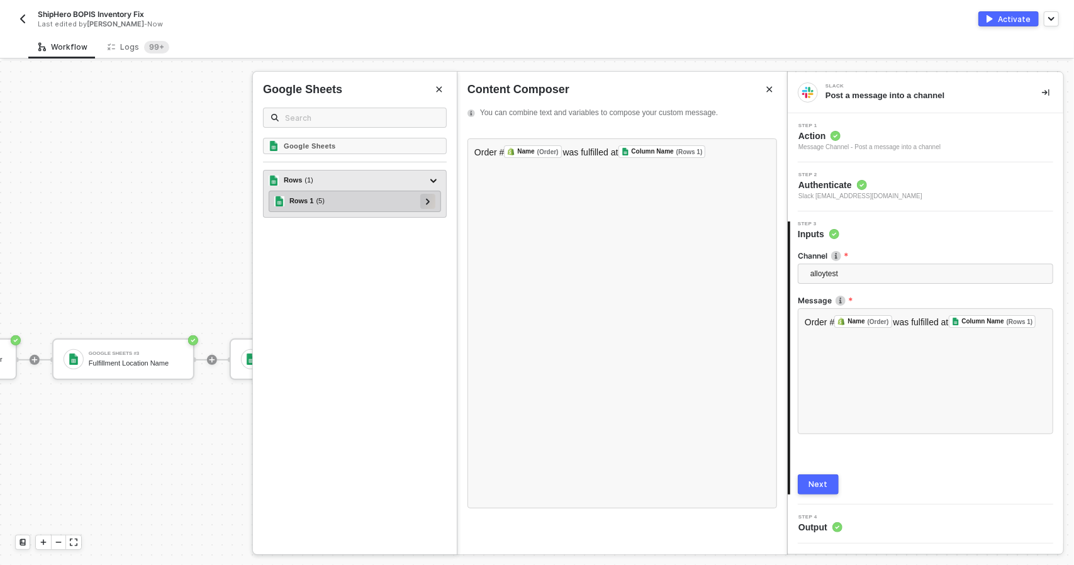
click at [434, 196] on div at bounding box center [427, 201] width 15 height 15
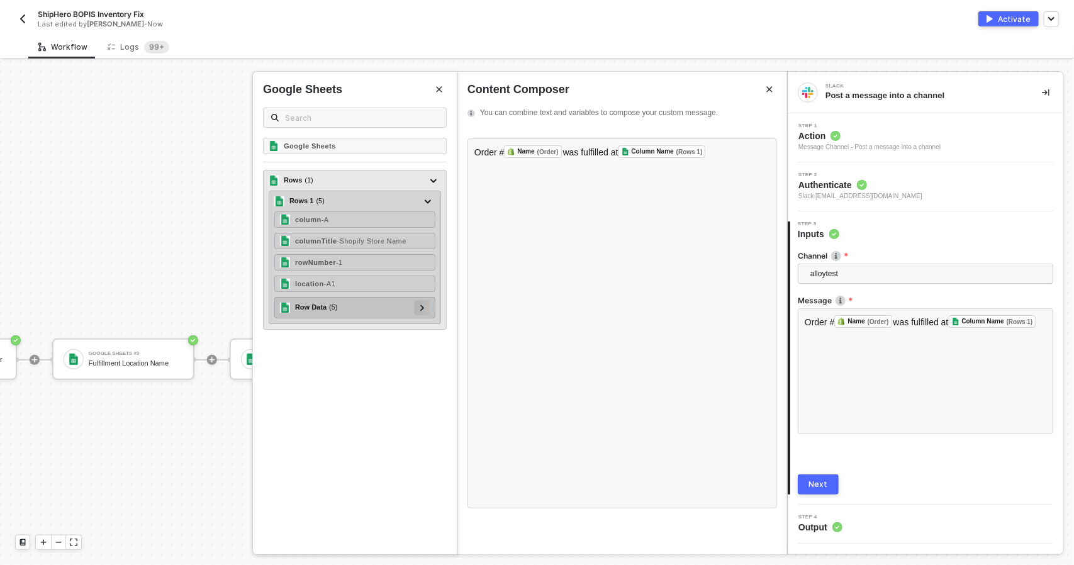
click at [428, 307] on div at bounding box center [422, 307] width 15 height 15
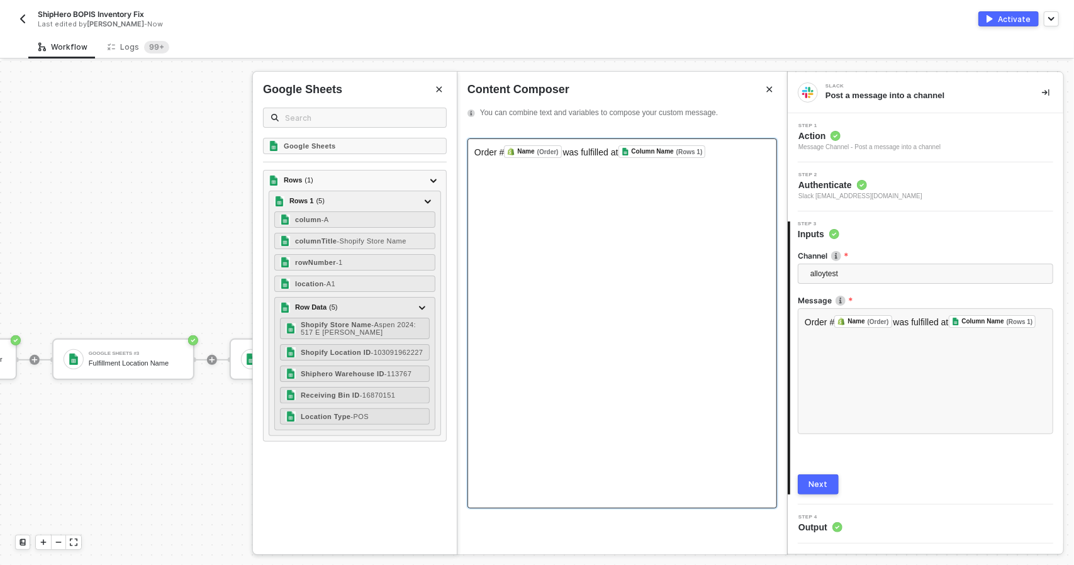
click at [730, 154] on div "Order # Name (Order) ﻿ was fulfilled at Column Name (Rows 1) ﻿ ﻿" at bounding box center [622, 151] width 296 height 13
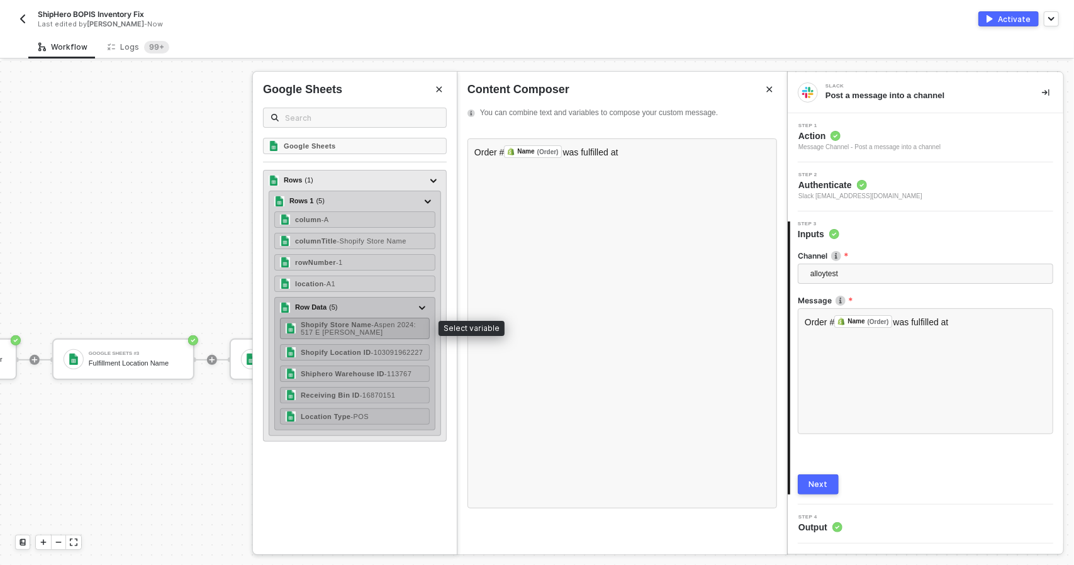
click at [363, 327] on div "Shopify Store Name - Aspen 2024: [STREET_ADDRESS][PERSON_NAME]" at bounding box center [362, 328] width 123 height 15
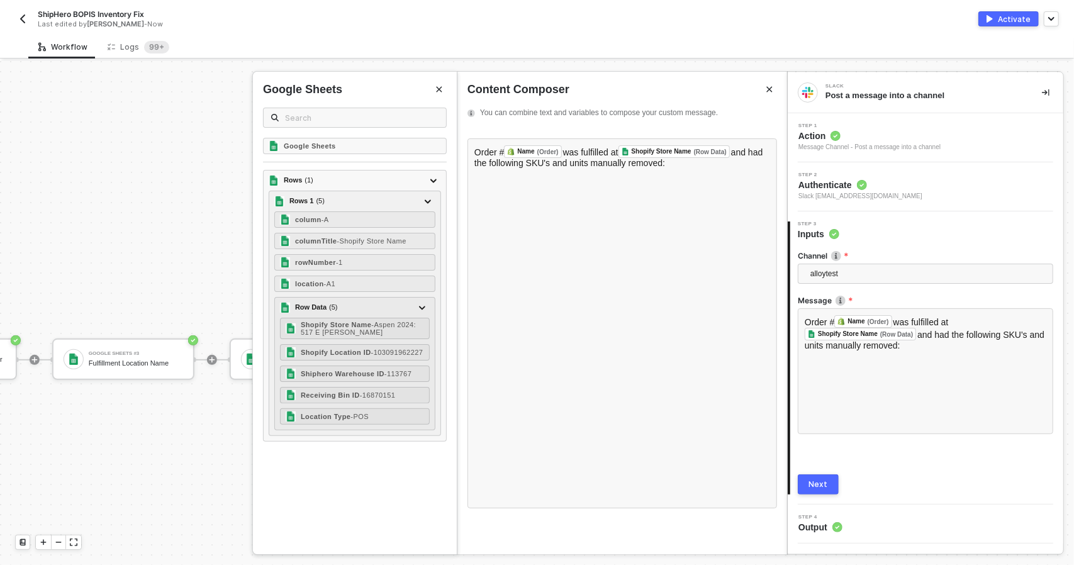
click at [823, 480] on div "Next" at bounding box center [818, 484] width 19 height 10
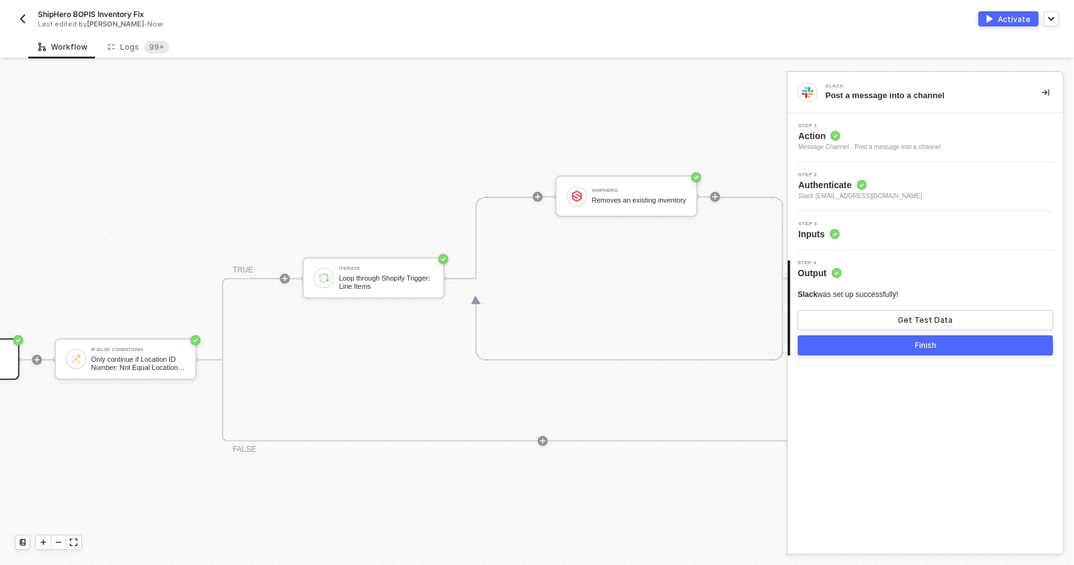
scroll to position [298, 887]
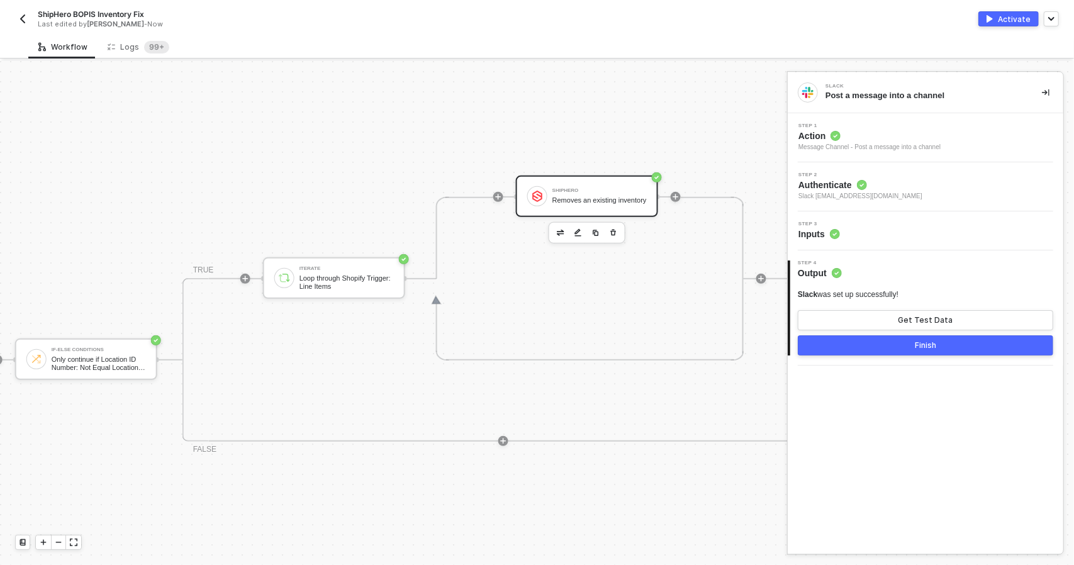
click at [579, 209] on div "ShipHero Removes an existing inventory" at bounding box center [587, 197] width 142 height 42
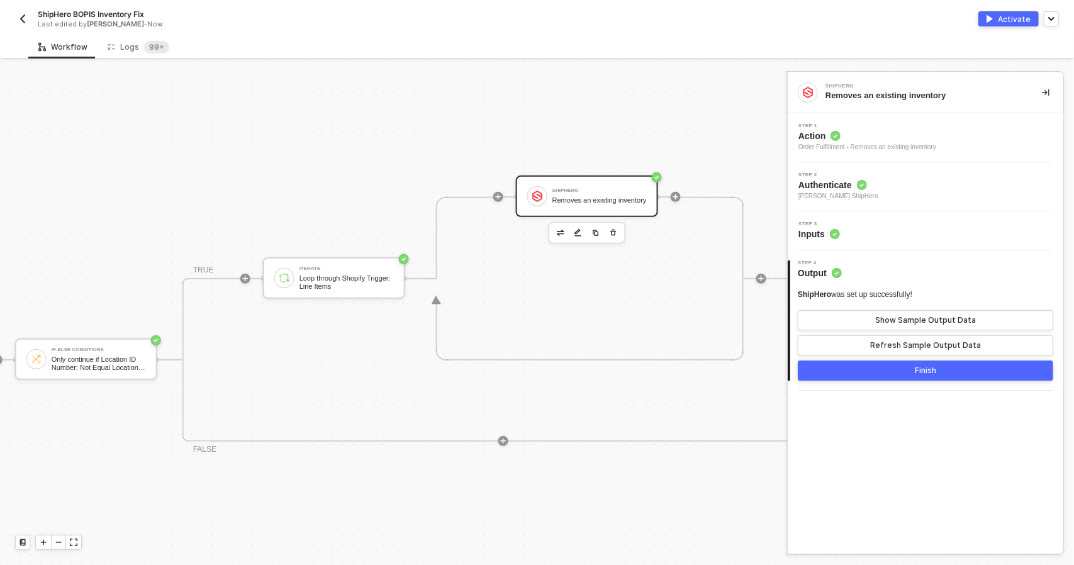
click at [887, 245] on div "Step 3 Inputs" at bounding box center [926, 230] width 276 height 39
click at [887, 237] on div "Step 3 Inputs" at bounding box center [927, 230] width 272 height 19
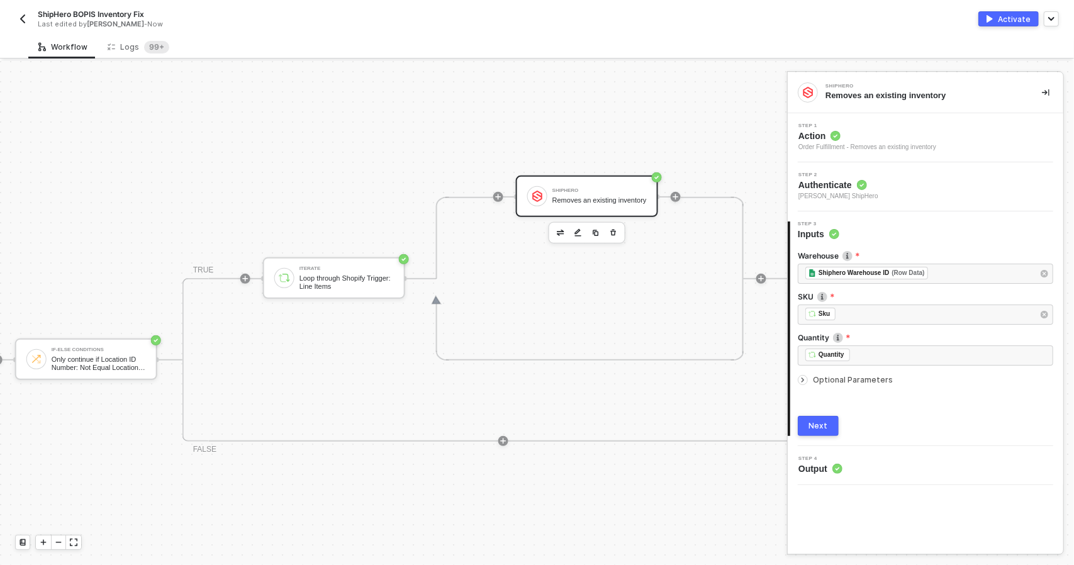
click at [857, 382] on span "Optional Parameters" at bounding box center [853, 379] width 80 height 9
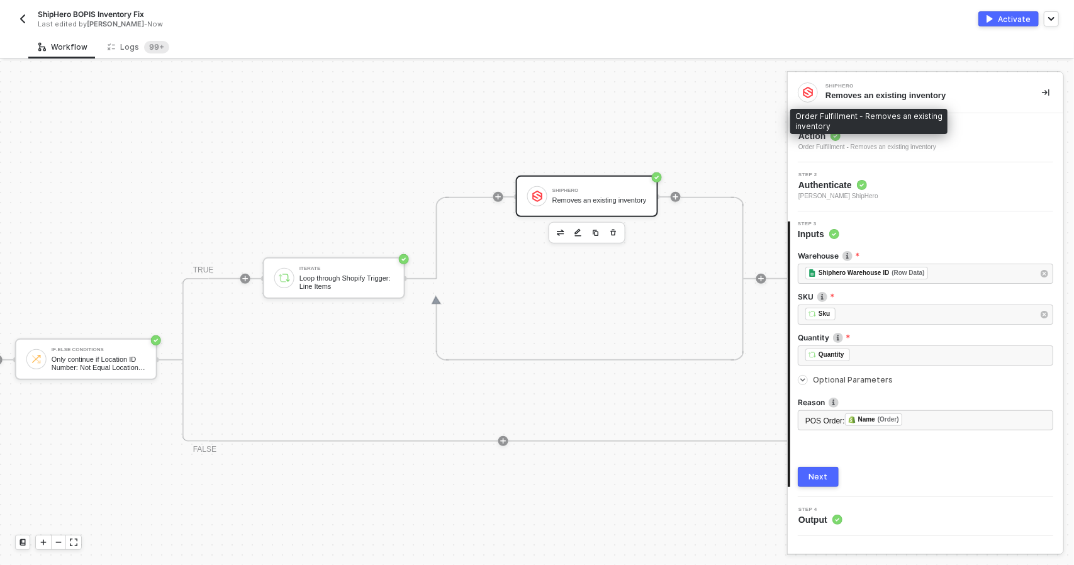
click at [915, 148] on div "Order Fulfillment - Removes an existing inventory" at bounding box center [867, 147] width 138 height 10
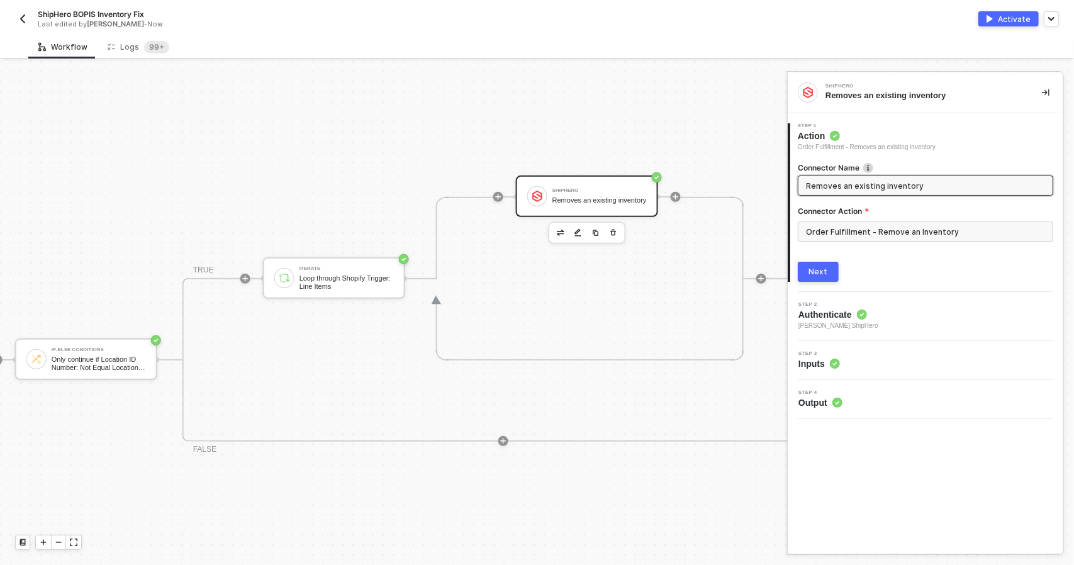
click at [835, 277] on button "Next" at bounding box center [818, 272] width 41 height 20
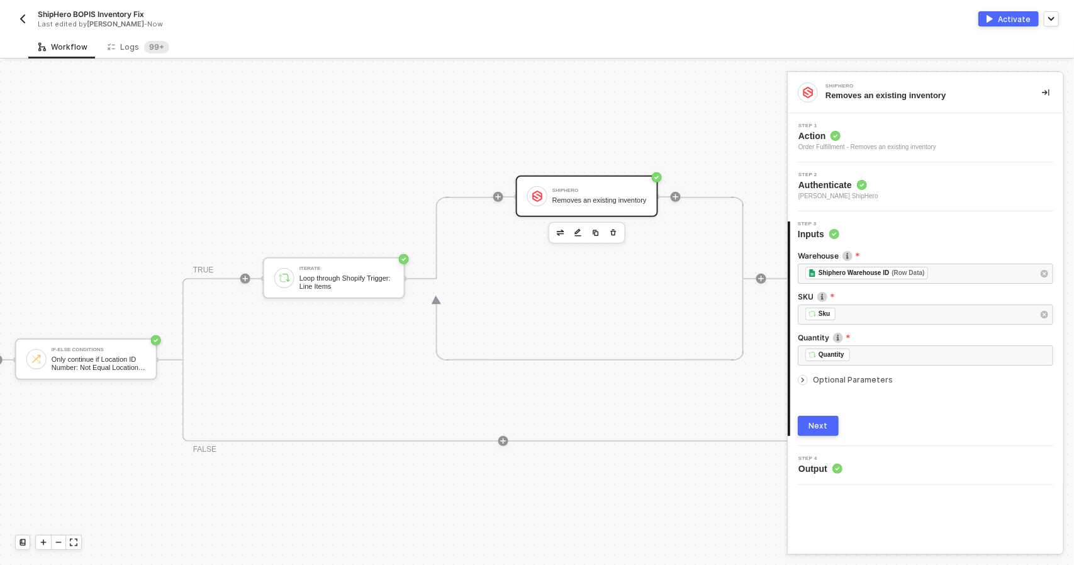
click at [826, 379] on span "Optional Parameters" at bounding box center [853, 379] width 80 height 9
click at [811, 475] on div "Next" at bounding box center [818, 477] width 19 height 10
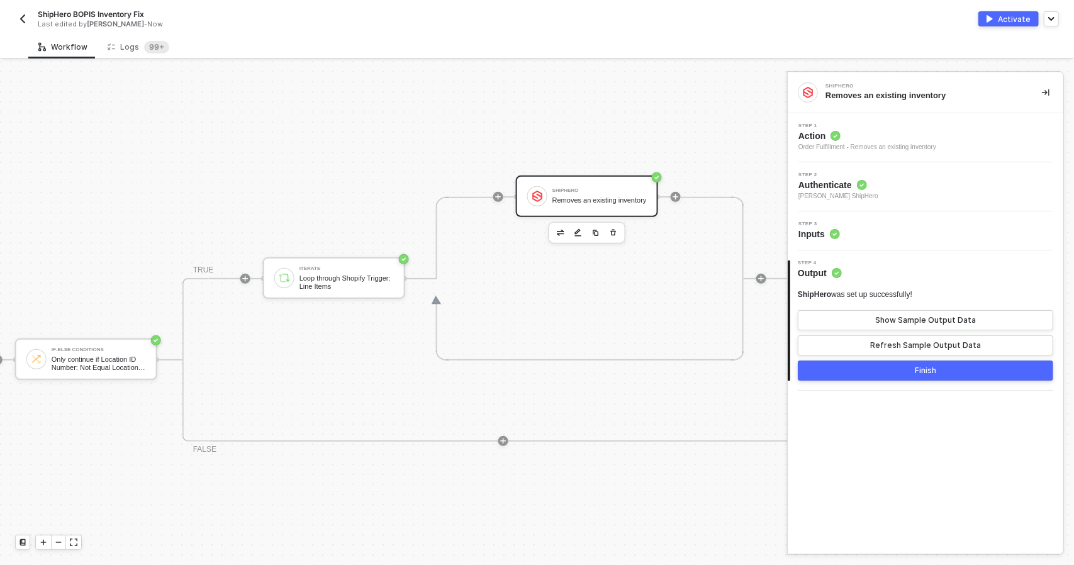
click at [613, 209] on div "ShipHero Removes an existing inventory" at bounding box center [587, 197] width 142 height 42
click at [872, 240] on div "Step 3 Inputs" at bounding box center [926, 230] width 276 height 39
click at [871, 232] on div "Step 3 Inputs" at bounding box center [927, 230] width 272 height 19
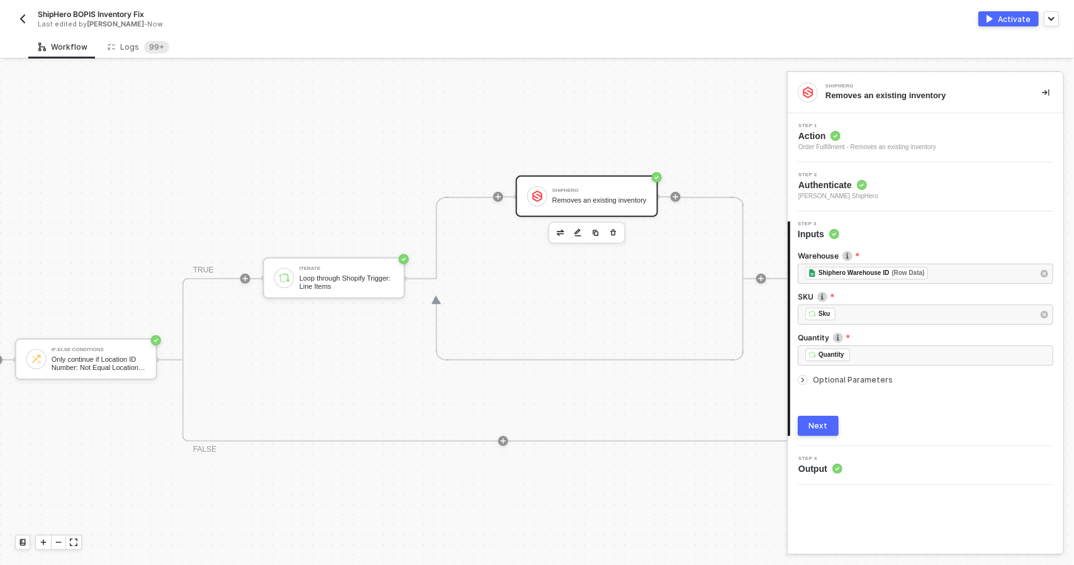
click at [891, 173] on div "Step 2 Authenticate Todd Baxter's ShipHero" at bounding box center [927, 186] width 272 height 29
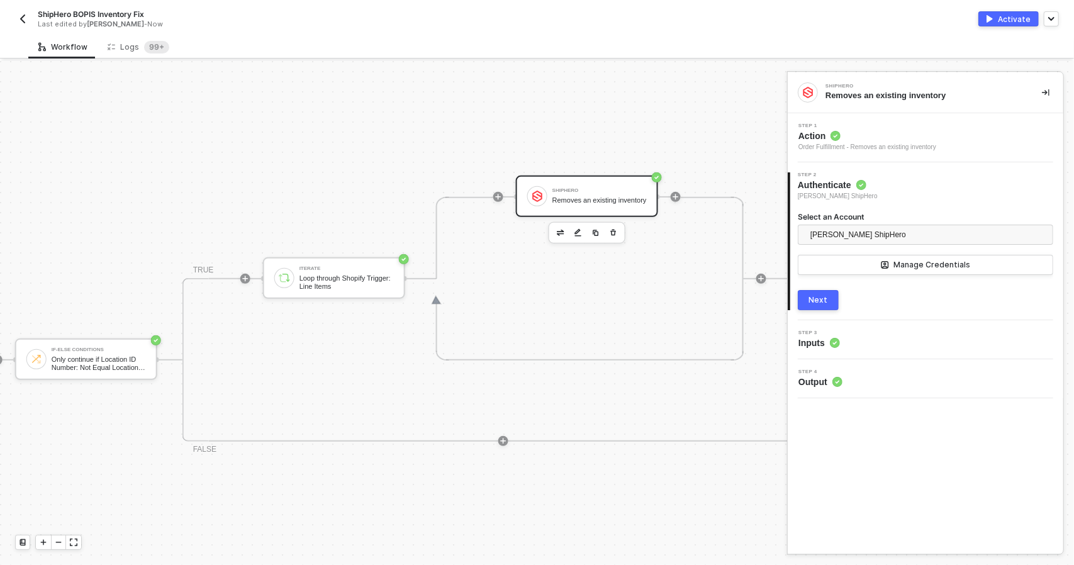
click at [679, 199] on div at bounding box center [676, 197] width 10 height 10
click at [673, 197] on icon "icon-play" at bounding box center [676, 197] width 6 height 6
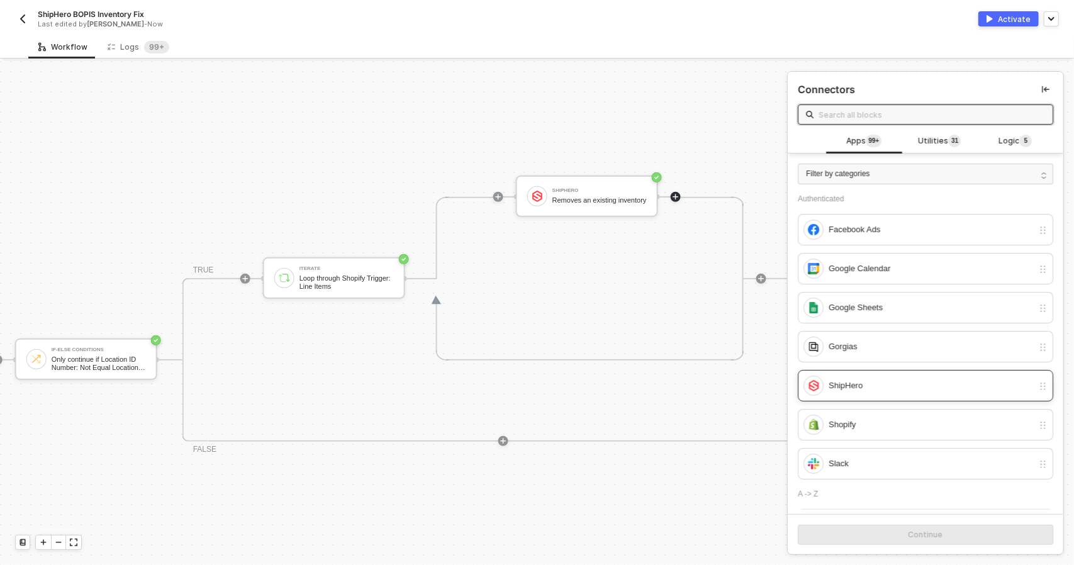
click at [907, 394] on div "ShipHero" at bounding box center [925, 385] width 255 height 31
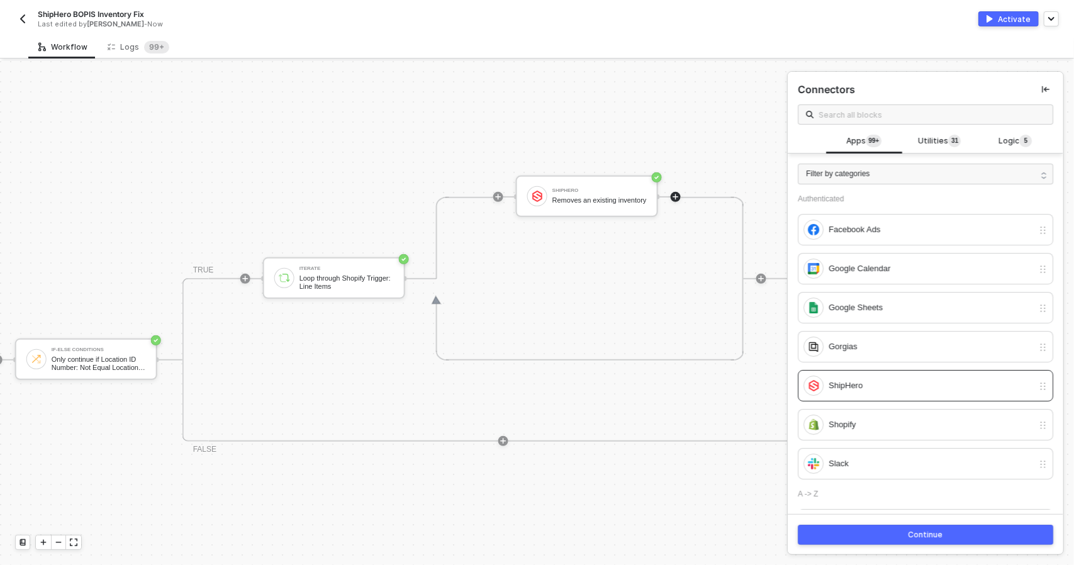
click at [918, 527] on button "Continue" at bounding box center [925, 535] width 255 height 20
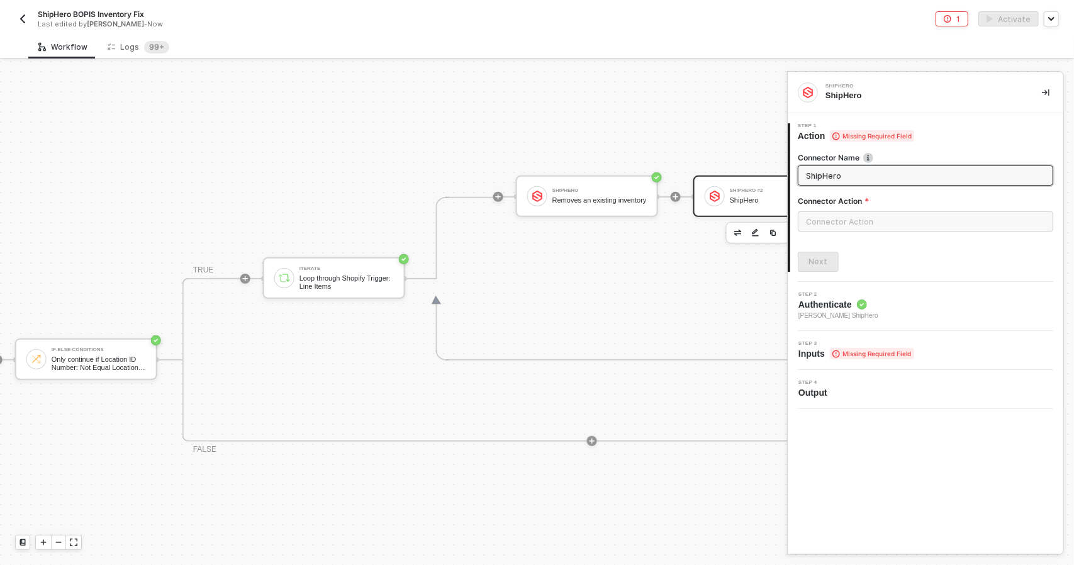
drag, startPoint x: 862, startPoint y: 177, endPoint x: 795, endPoint y: 163, distance: 68.1
click at [795, 163] on div "Connector Name ShipHero Connector Action Next" at bounding box center [926, 207] width 273 height 130
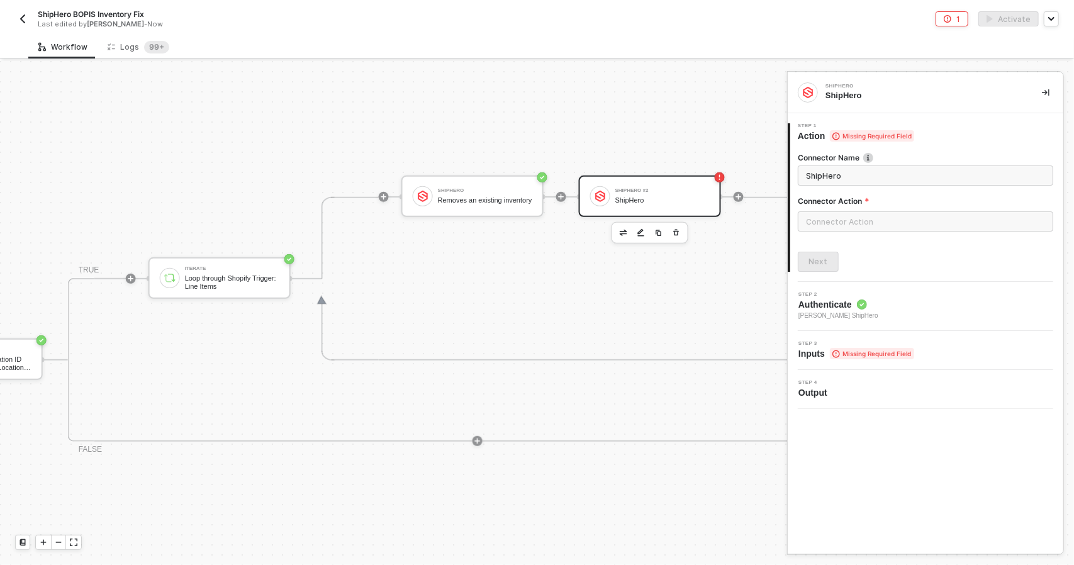
scroll to position [298, 1190]
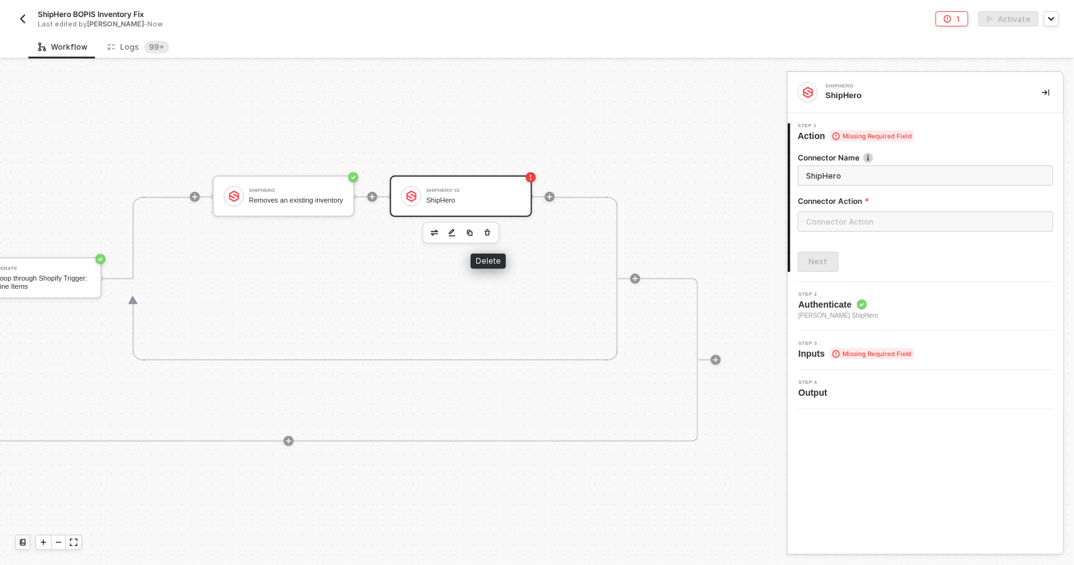
click at [484, 228] on icon "button" at bounding box center [488, 233] width 8 height 10
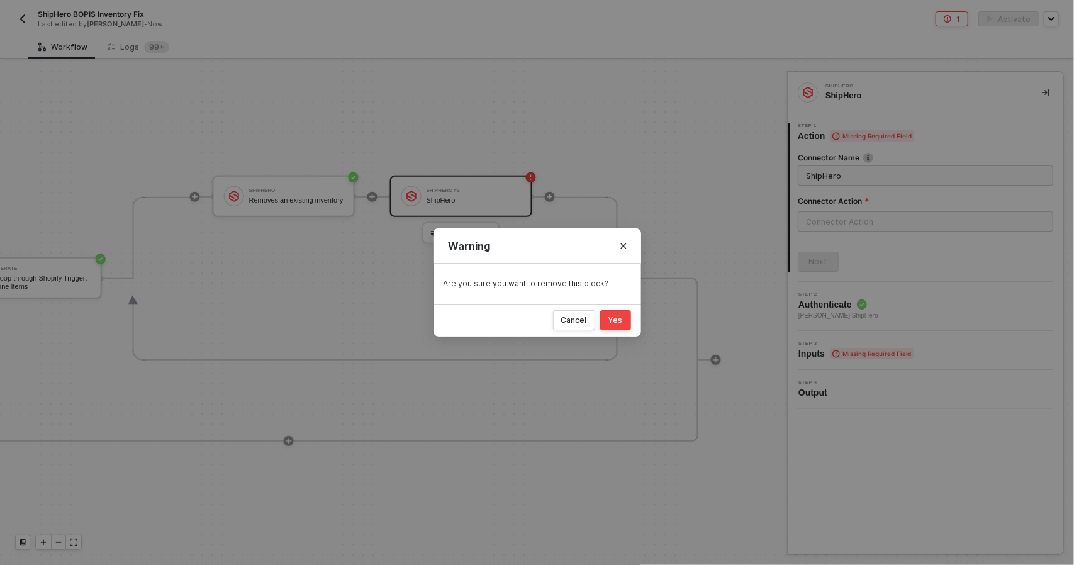
click at [614, 325] on button "Yes" at bounding box center [615, 320] width 31 height 20
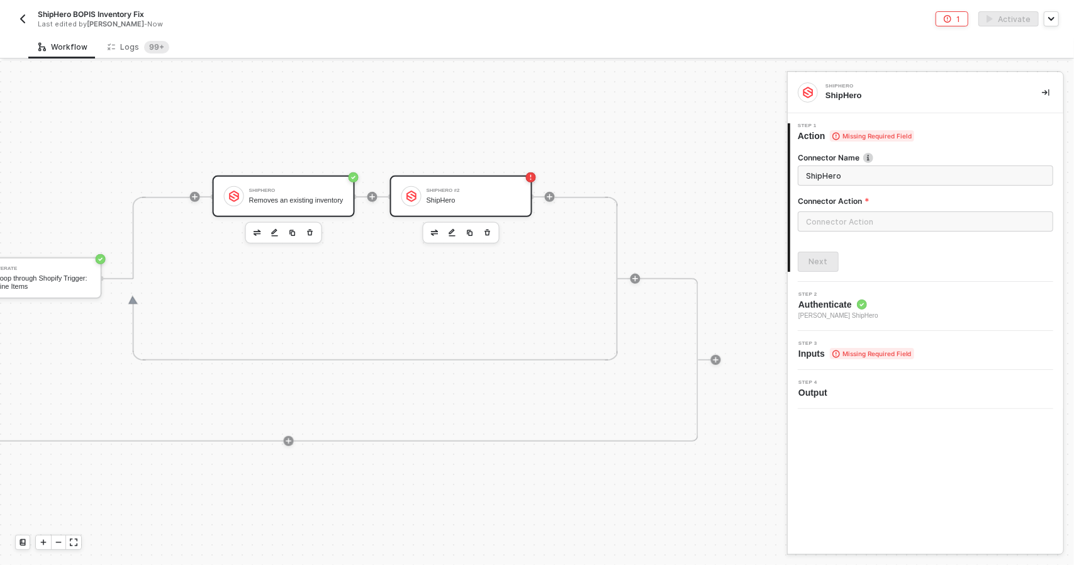
scroll to position [298, 1035]
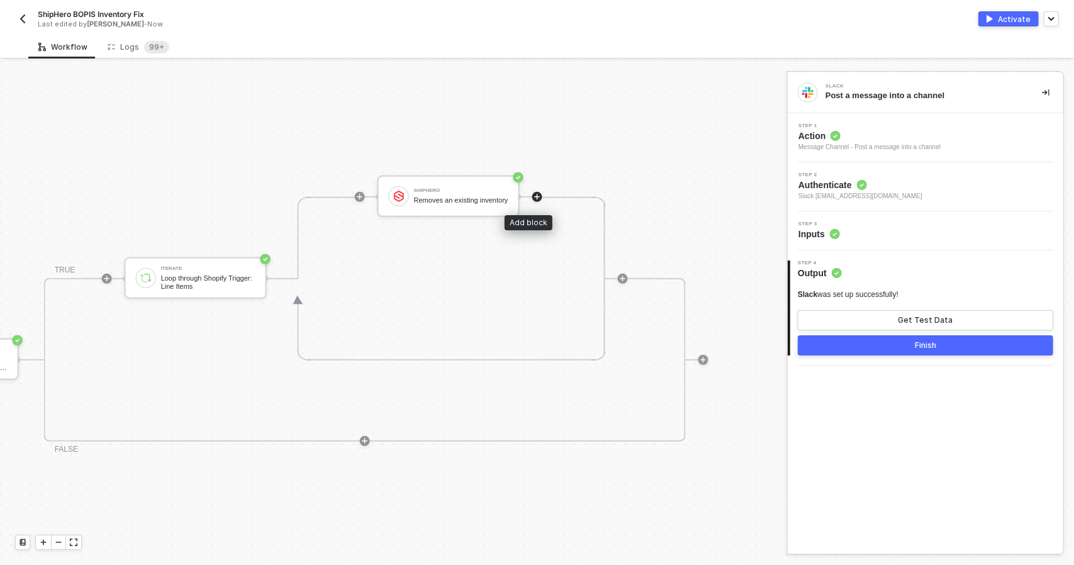
click at [533, 198] on icon "icon-play" at bounding box center [537, 197] width 8 height 8
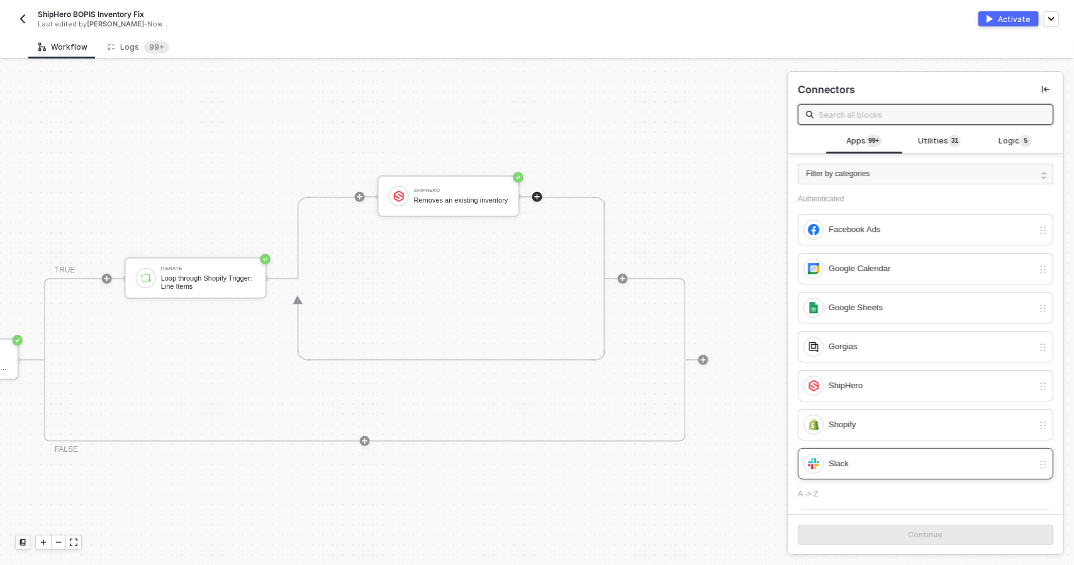
click at [891, 454] on div "Slack" at bounding box center [918, 464] width 230 height 20
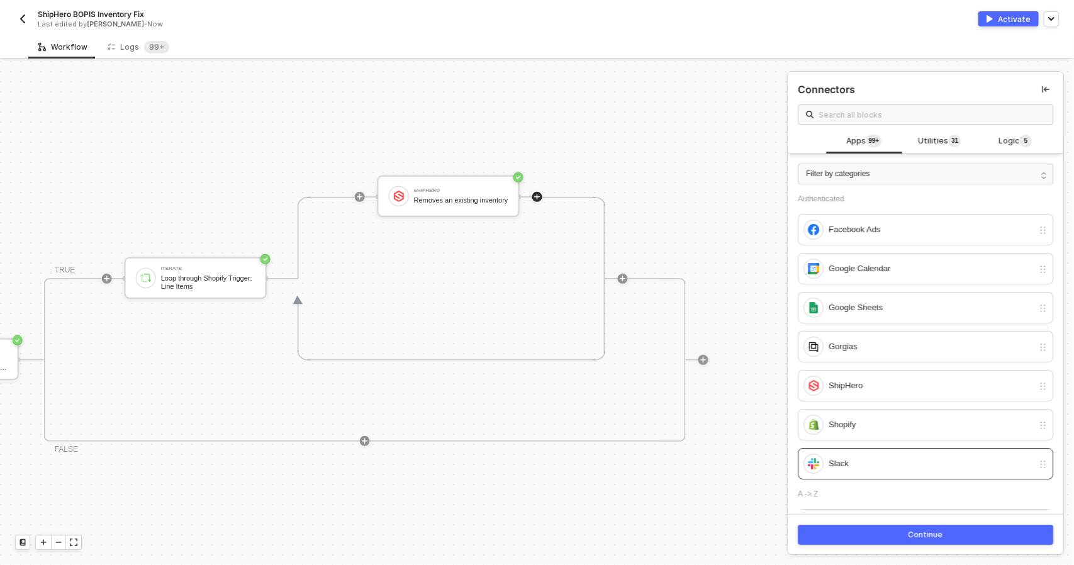
click at [902, 544] on button "Continue" at bounding box center [925, 535] width 255 height 20
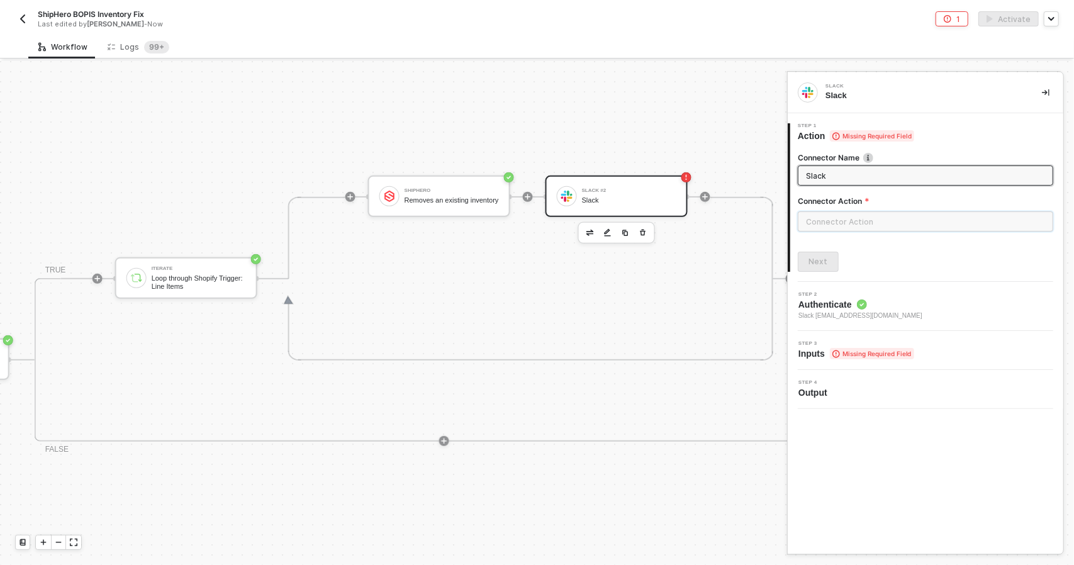
click at [884, 212] on input "text" at bounding box center [925, 221] width 255 height 20
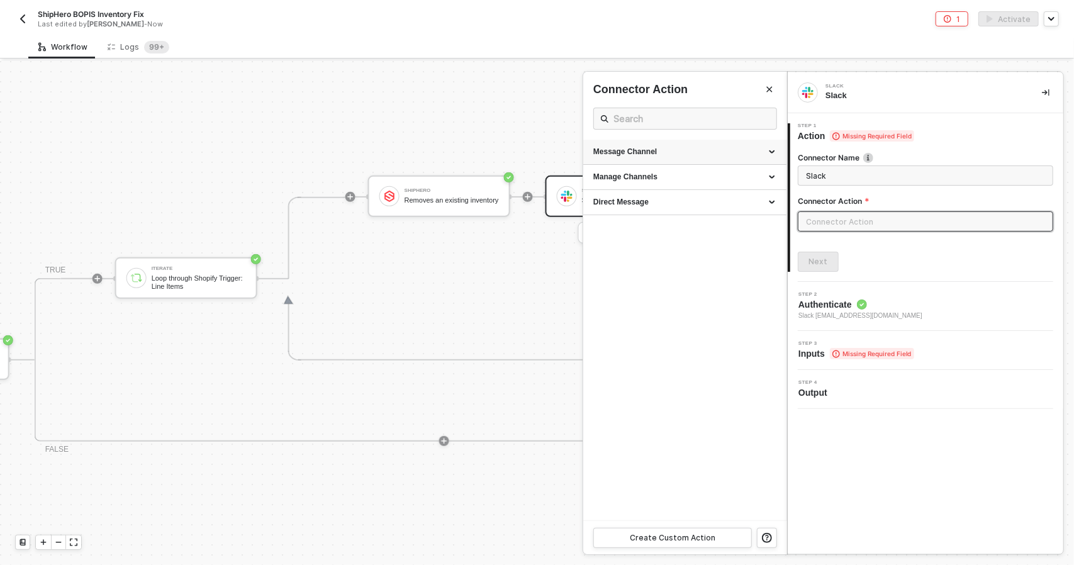
click at [697, 160] on div "Message Channel" at bounding box center [684, 152] width 203 height 25
click at [675, 173] on div "Post" at bounding box center [684, 175] width 183 height 11
type input "Post a message into a channel"
type input "Message Channel - Post"
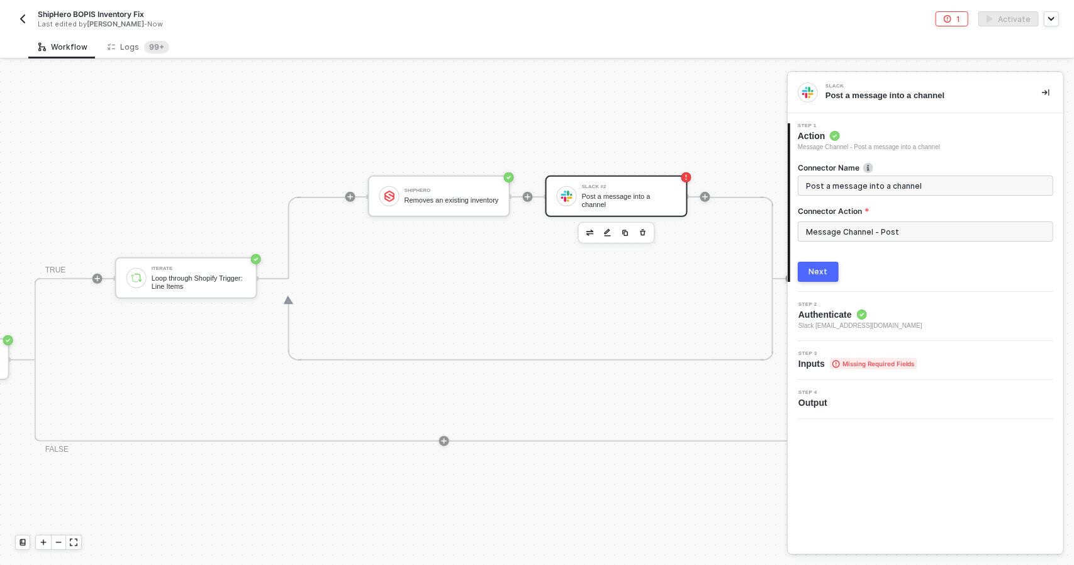
click at [823, 267] on div "Next" at bounding box center [818, 272] width 19 height 10
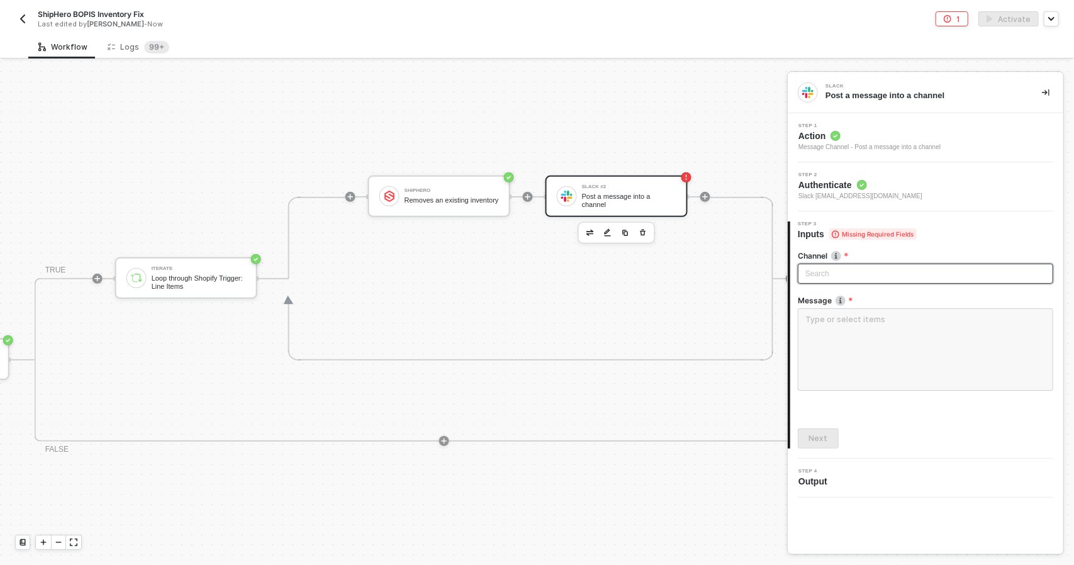
click at [842, 280] on div "Search" at bounding box center [925, 274] width 255 height 20
type input "alloy"
click at [837, 296] on div "alloytest" at bounding box center [926, 301] width 236 height 14
click at [844, 329] on textarea at bounding box center [925, 349] width 255 height 82
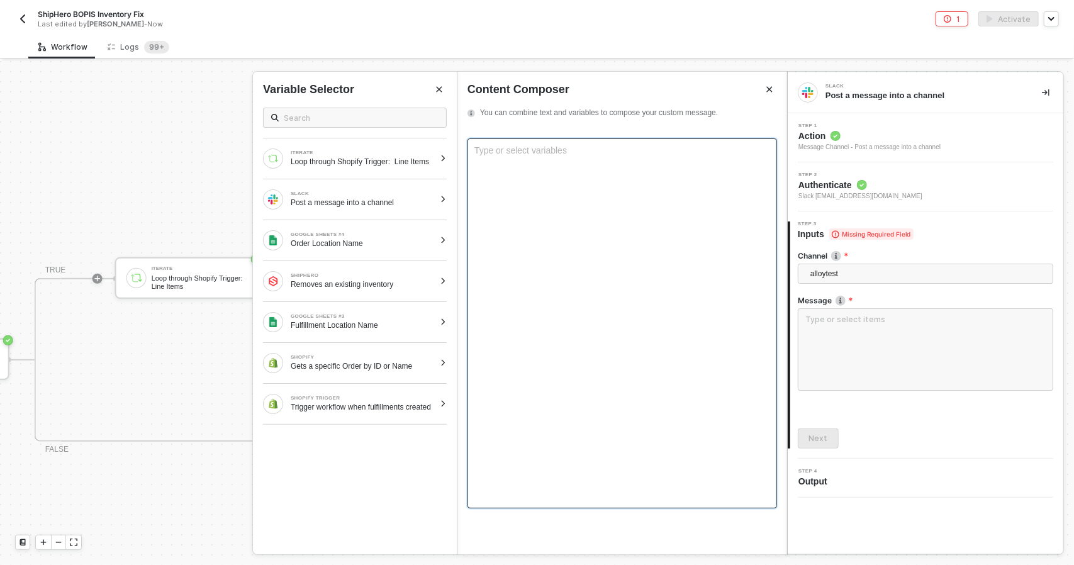
click at [556, 201] on div "Type or select variables ﻿" at bounding box center [622, 323] width 310 height 370
click at [537, 165] on div "Type or select variables ﻿" at bounding box center [622, 323] width 310 height 370
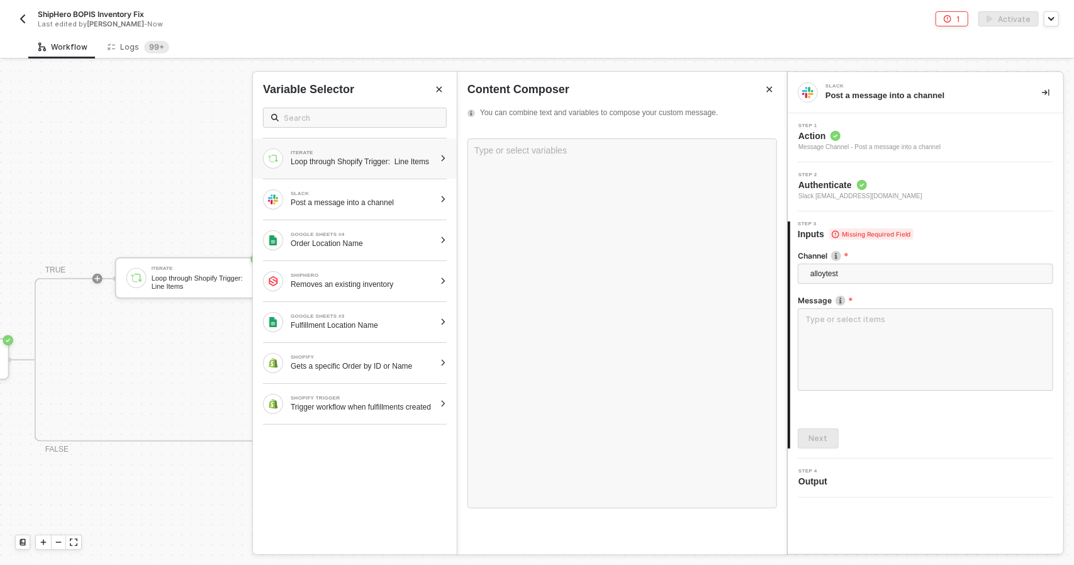
click at [386, 167] on div "Loop through Shopify Trigger: Line Items" at bounding box center [363, 162] width 144 height 10
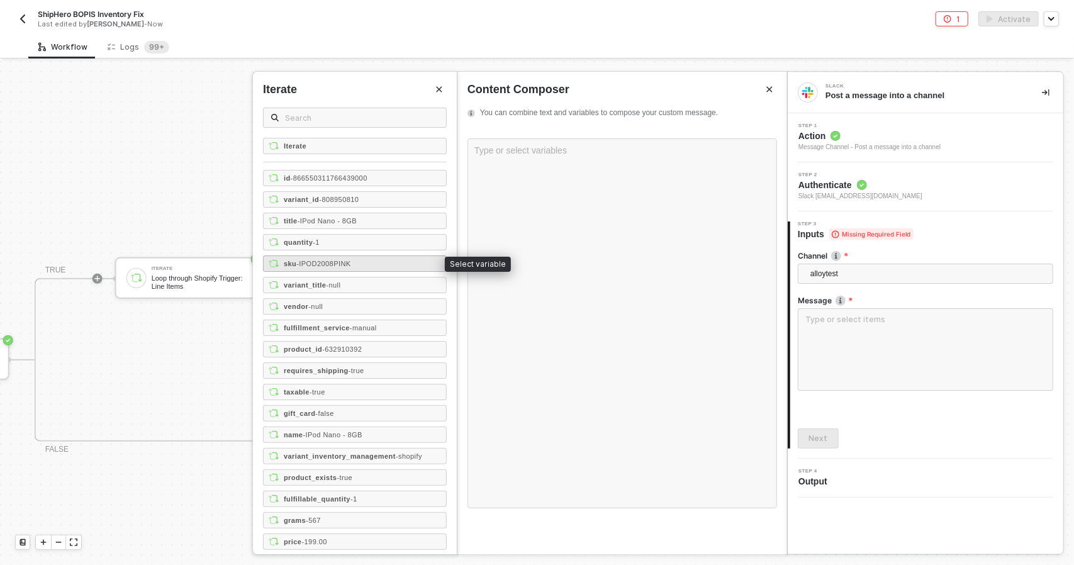
click at [327, 265] on span "- IPOD2008PINK" at bounding box center [323, 264] width 54 height 8
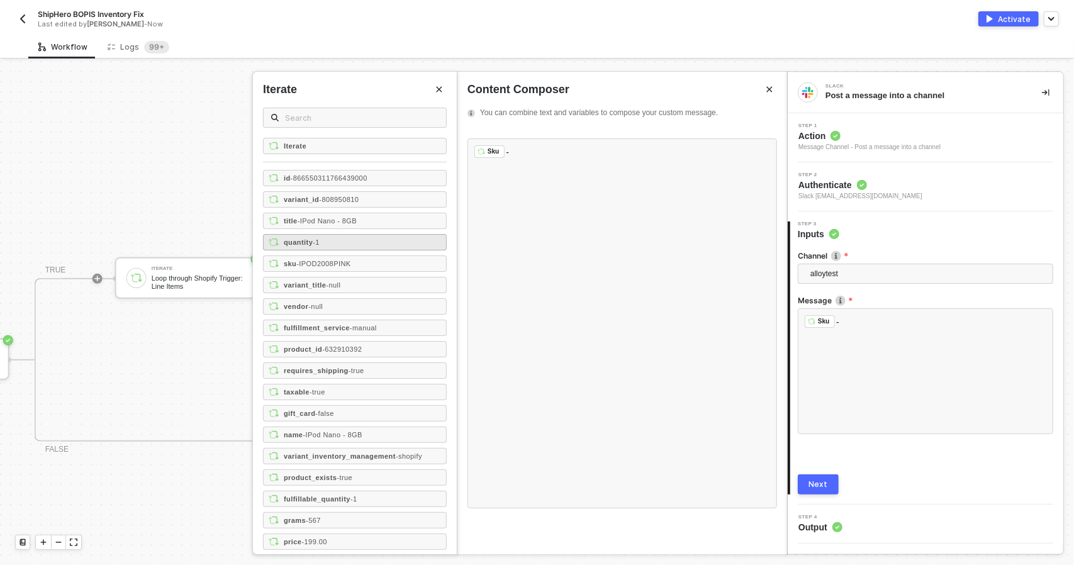
click at [343, 242] on div "quantity - 1" at bounding box center [355, 242] width 184 height 16
click at [331, 255] on div "sku - IPOD2008PINK" at bounding box center [355, 263] width 184 height 16
click at [832, 479] on button "Next" at bounding box center [818, 484] width 41 height 20
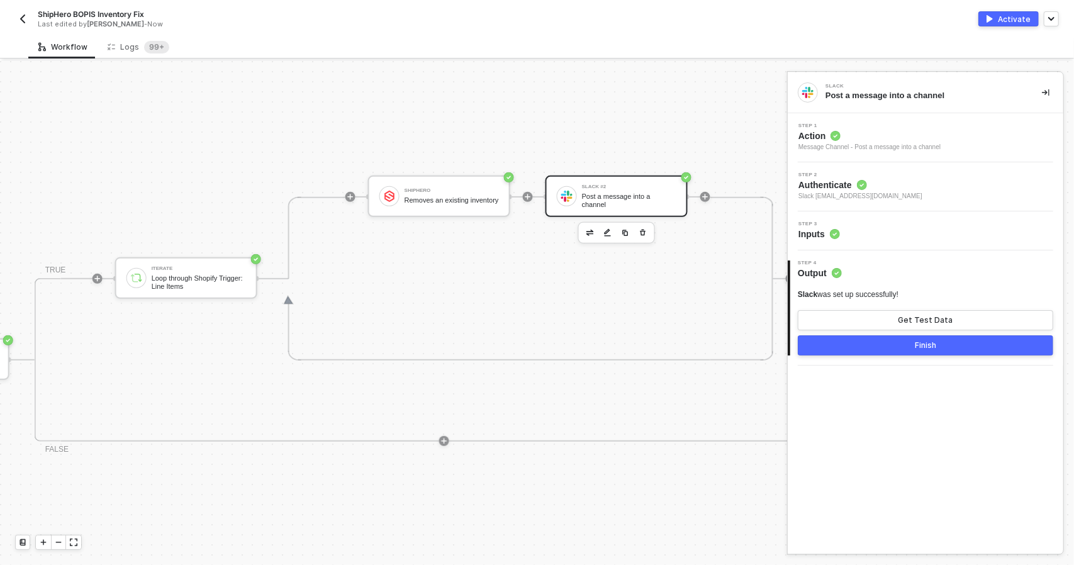
click at [927, 347] on div "Finish" at bounding box center [925, 345] width 21 height 10
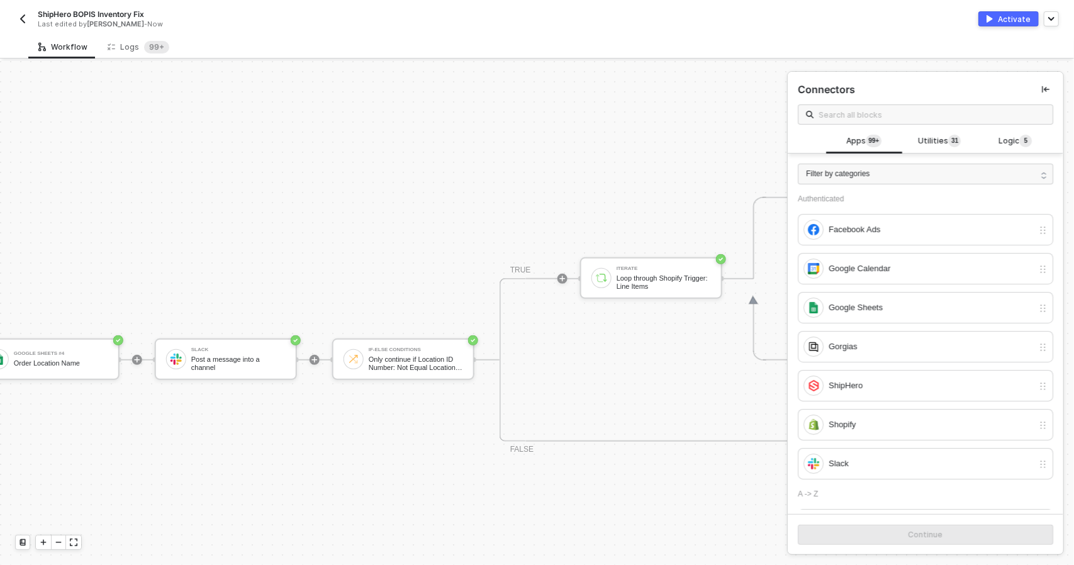
scroll to position [298, 571]
click at [369, 364] on div "Only continue if Location ID Number: Not Equal Location ID" at bounding box center [414, 363] width 94 height 16
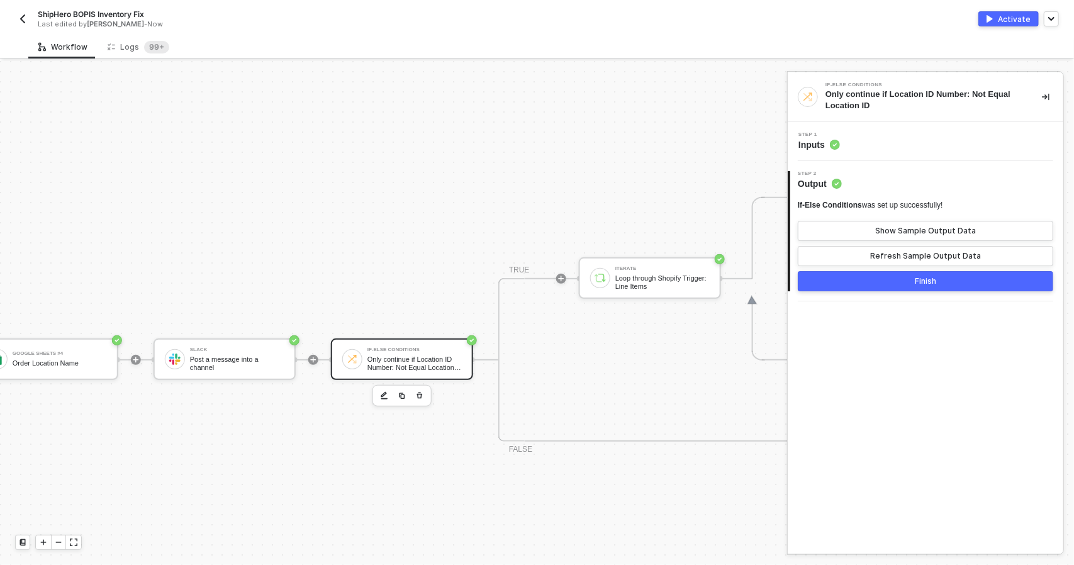
click at [907, 137] on div "Step 1 Inputs" at bounding box center [927, 141] width 272 height 19
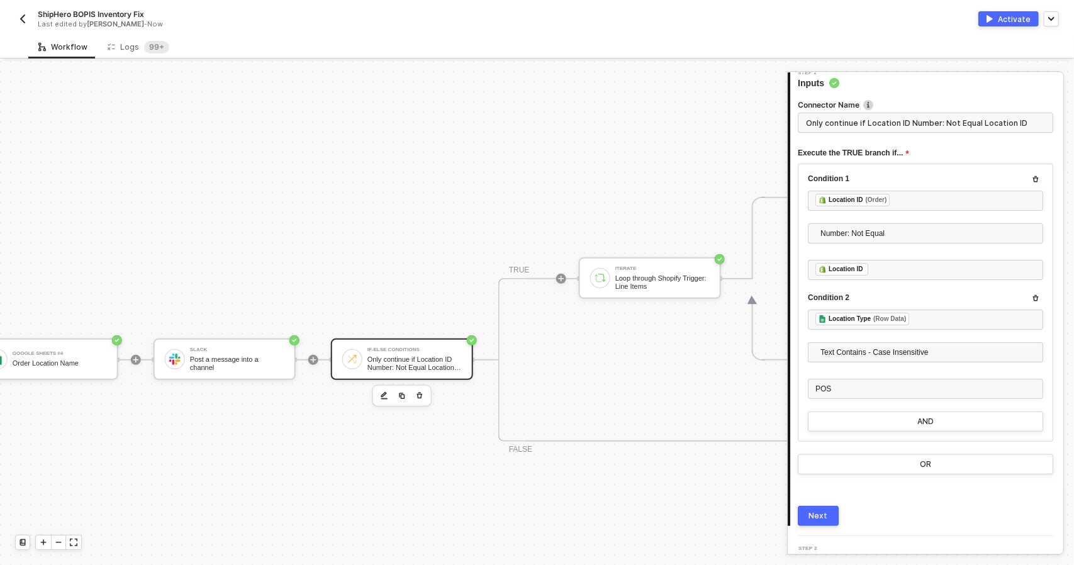
scroll to position [63, 0]
drag, startPoint x: 1012, startPoint y: 22, endPoint x: 805, endPoint y: 484, distance: 505.8
click at [805, 484] on div "ShipHero BOPIS Inventory Fix Last edited by Todd Baxter - Now Activate Workflow…" at bounding box center [537, 282] width 1074 height 565
click at [812, 510] on div "Next" at bounding box center [818, 515] width 19 height 10
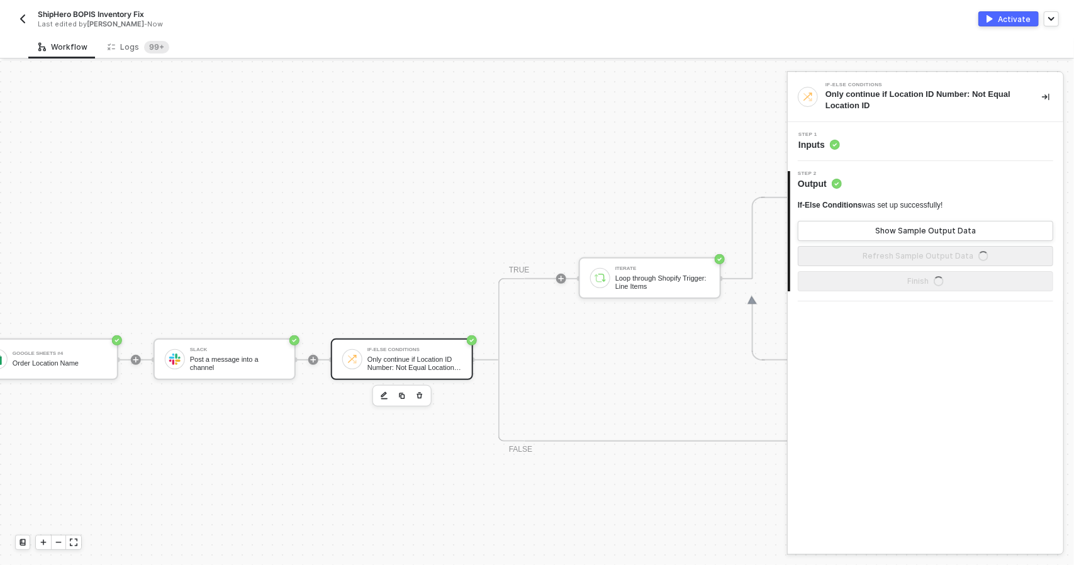
scroll to position [0, 0]
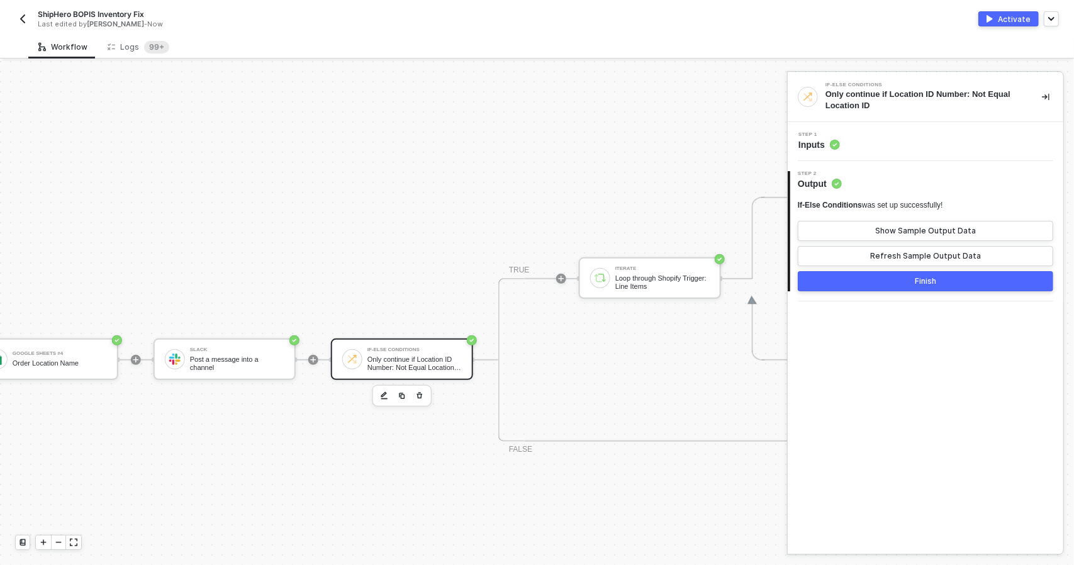
click at [1013, 15] on div "Activate" at bounding box center [1014, 19] width 33 height 11
click at [29, 25] on button "button" at bounding box center [22, 18] width 15 height 15
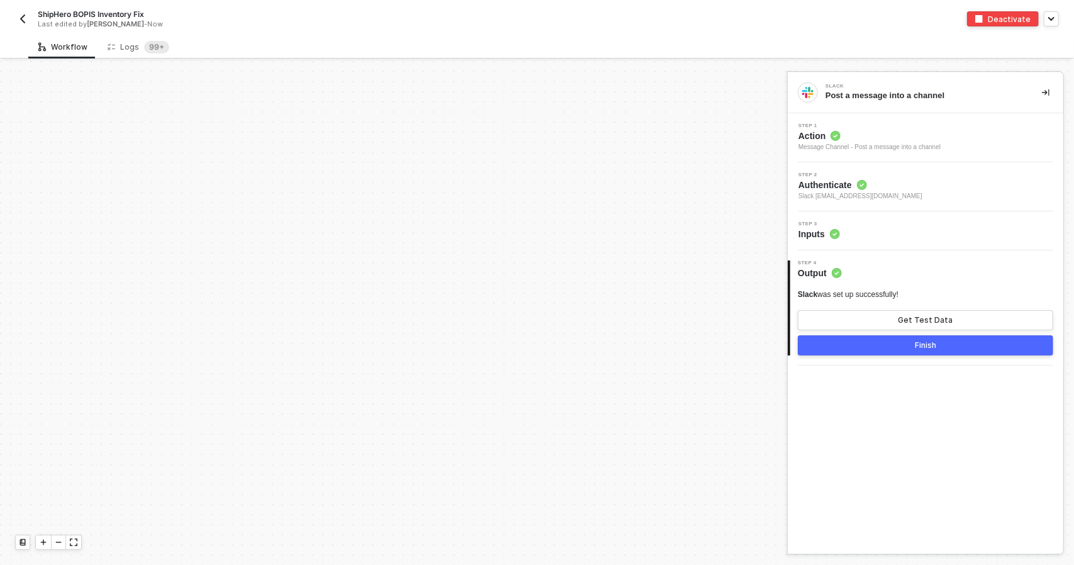
scroll to position [298, 0]
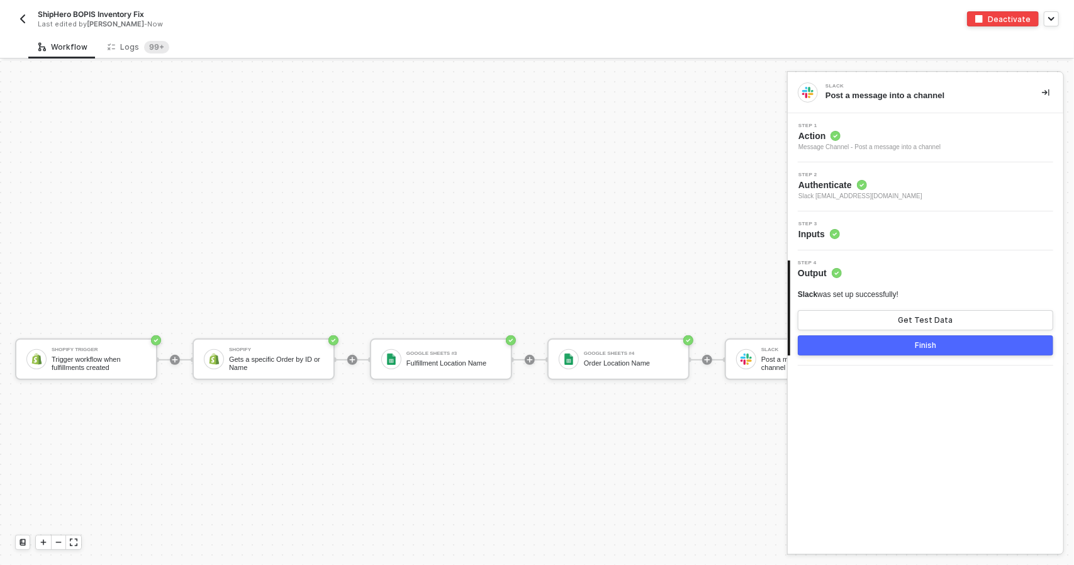
click at [997, 26] on div "ShipHero BOPIS Inventory Fix Last edited by [PERSON_NAME] - Now Deactivate" at bounding box center [537, 17] width 1044 height 35
click at [997, 22] on div "Deactivate" at bounding box center [1009, 19] width 43 height 11
click at [23, 9] on div "ShipHero BOPIS Inventory Fix Last edited by [PERSON_NAME] - Now" at bounding box center [276, 19] width 522 height 20
click at [22, 25] on button "button" at bounding box center [22, 18] width 15 height 15
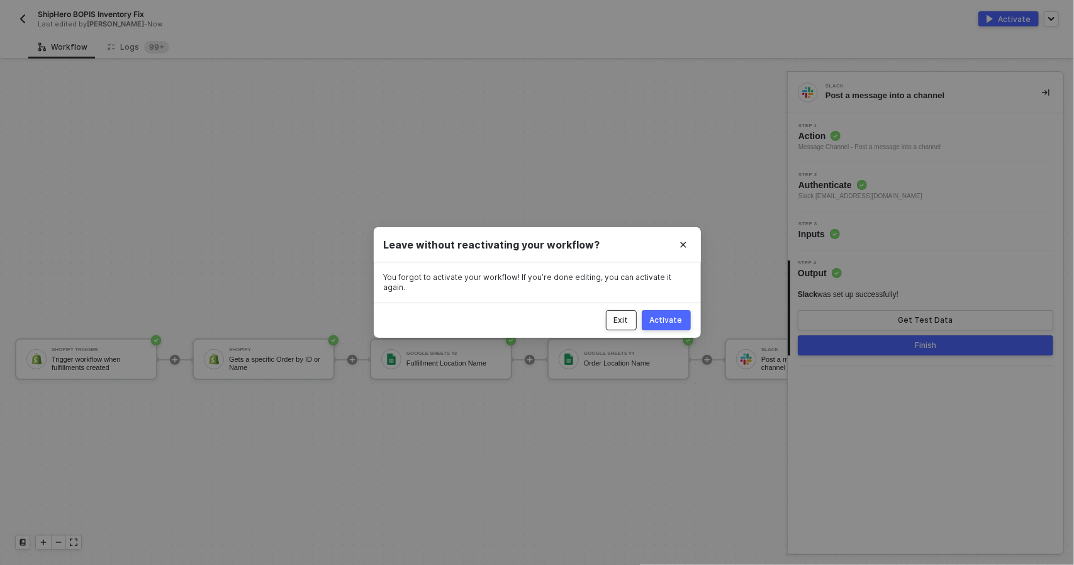
click at [626, 317] on div "Exit" at bounding box center [621, 320] width 14 height 10
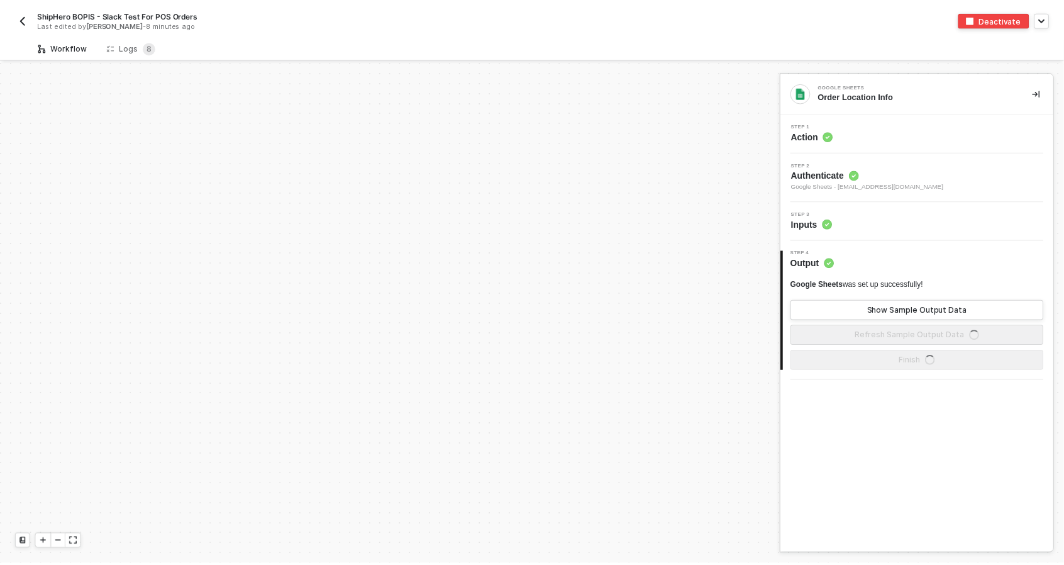
scroll to position [298, 0]
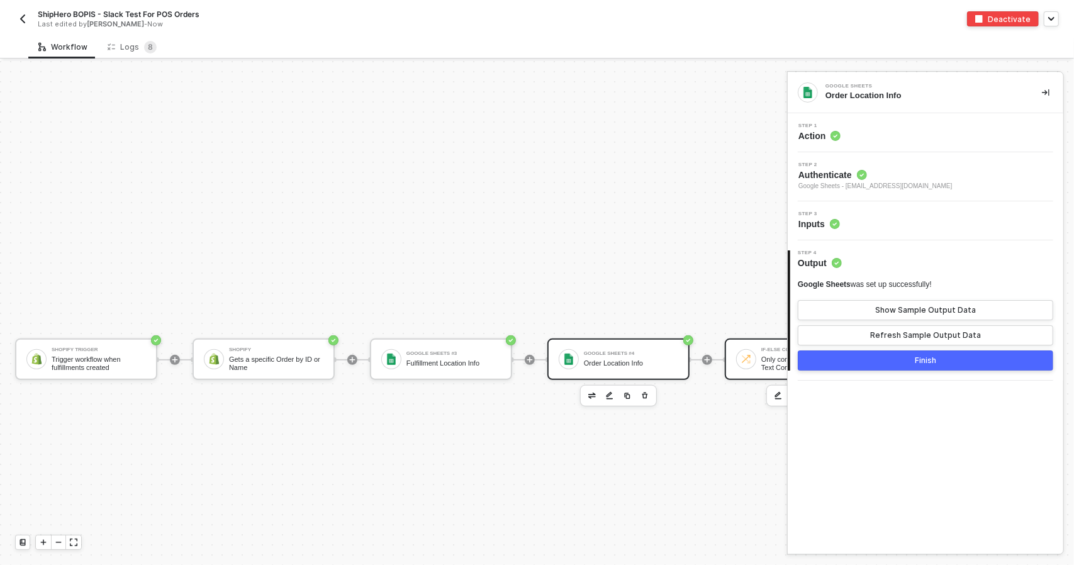
click at [752, 365] on div at bounding box center [746, 359] width 20 height 20
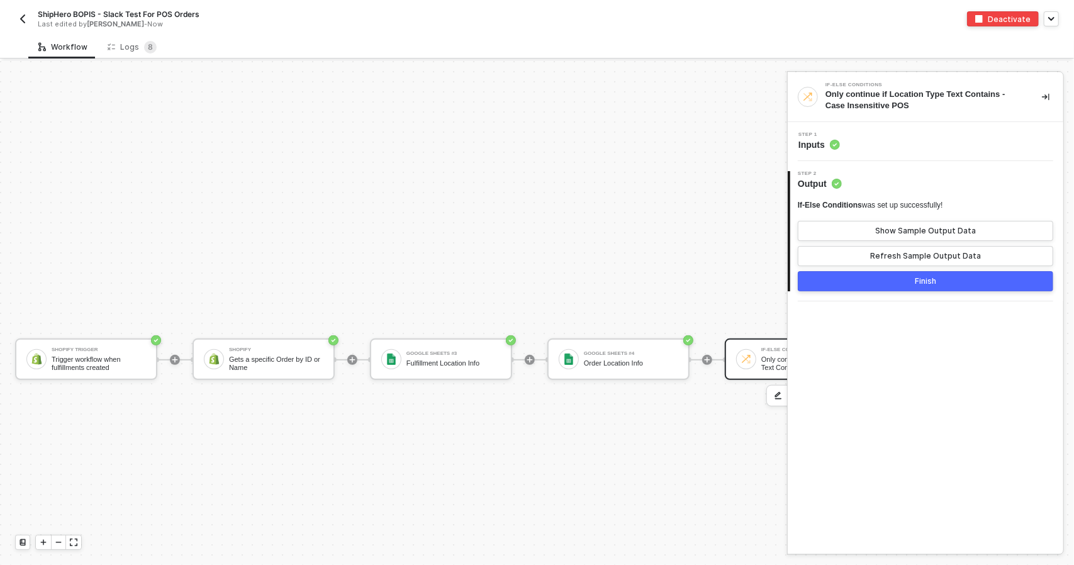
click at [913, 152] on div "Step 1 Inputs" at bounding box center [926, 141] width 276 height 39
click at [135, 47] on div "Logs 8" at bounding box center [132, 47] width 49 height 13
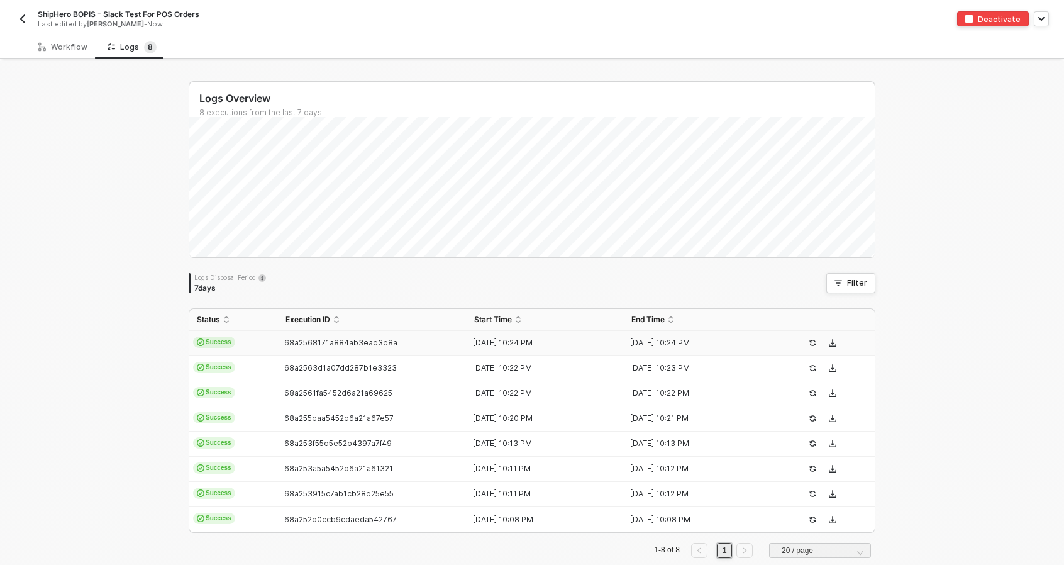
click at [238, 344] on td "Success" at bounding box center [233, 343] width 89 height 25
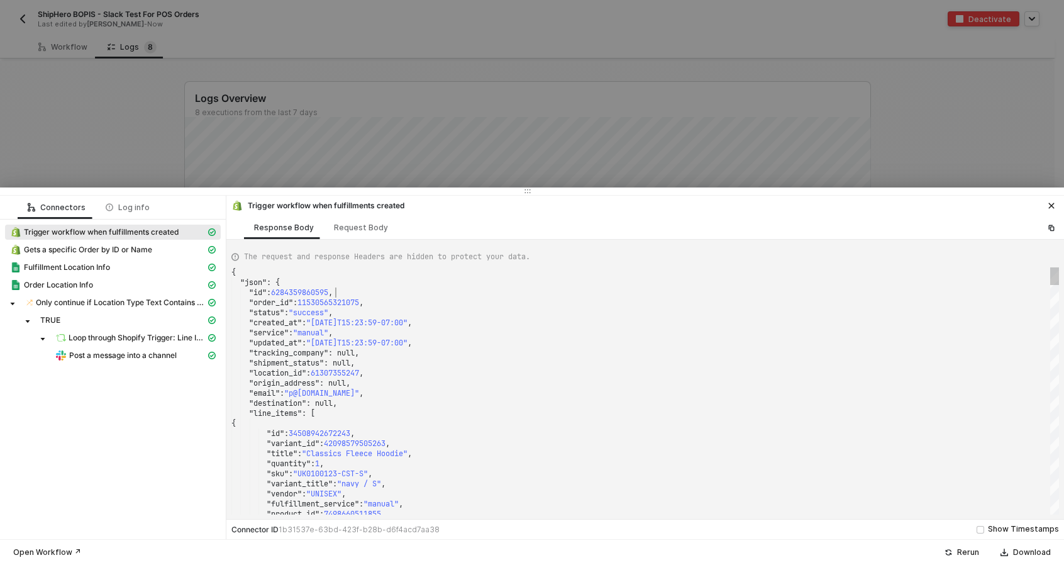
scroll to position [0, 0]
click at [137, 251] on span "Gets a specific Order by ID or Name" at bounding box center [88, 250] width 128 height 10
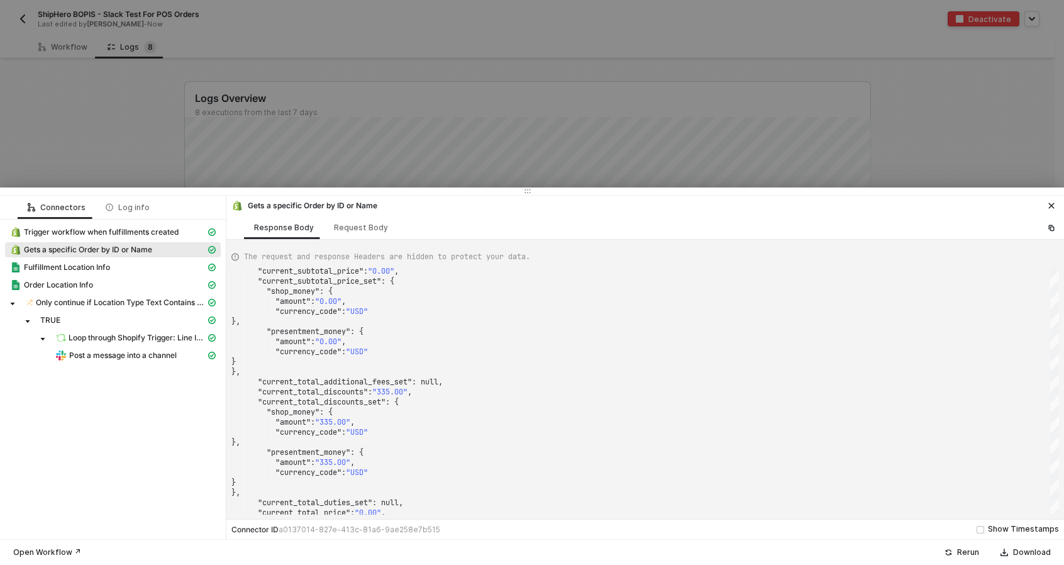
click at [65, 310] on div "Only continue if Location Type Text Contains - Case Insensitive POS" at bounding box center [113, 304] width 216 height 18
click at [62, 314] on span "TRUE" at bounding box center [128, 320] width 186 height 15
click at [72, 299] on span "Only continue if Location Type Text Contains - Case Insensitive POS" at bounding box center [121, 303] width 170 height 10
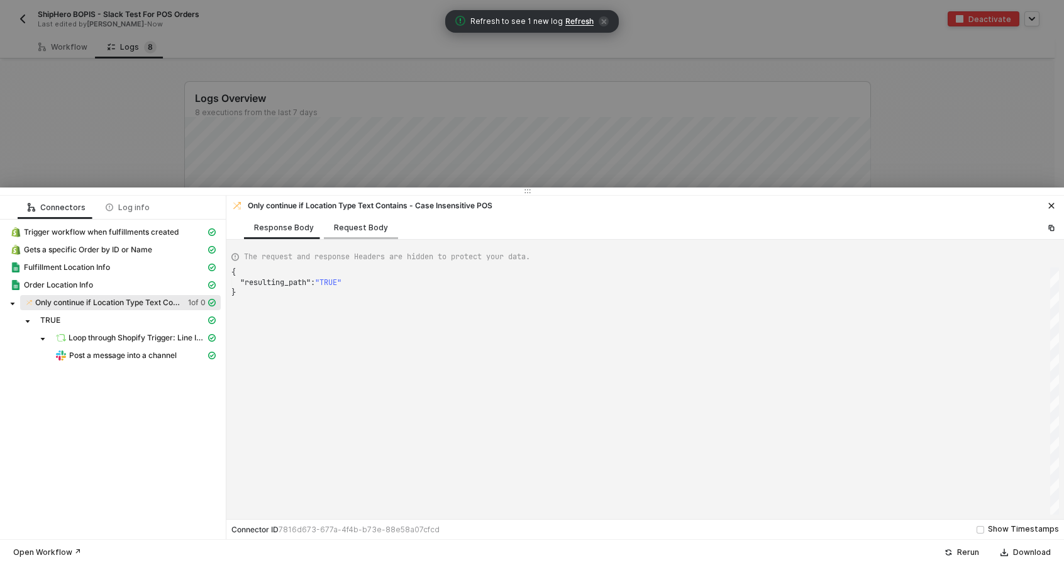
click at [337, 223] on div "Request Body" at bounding box center [361, 228] width 54 height 10
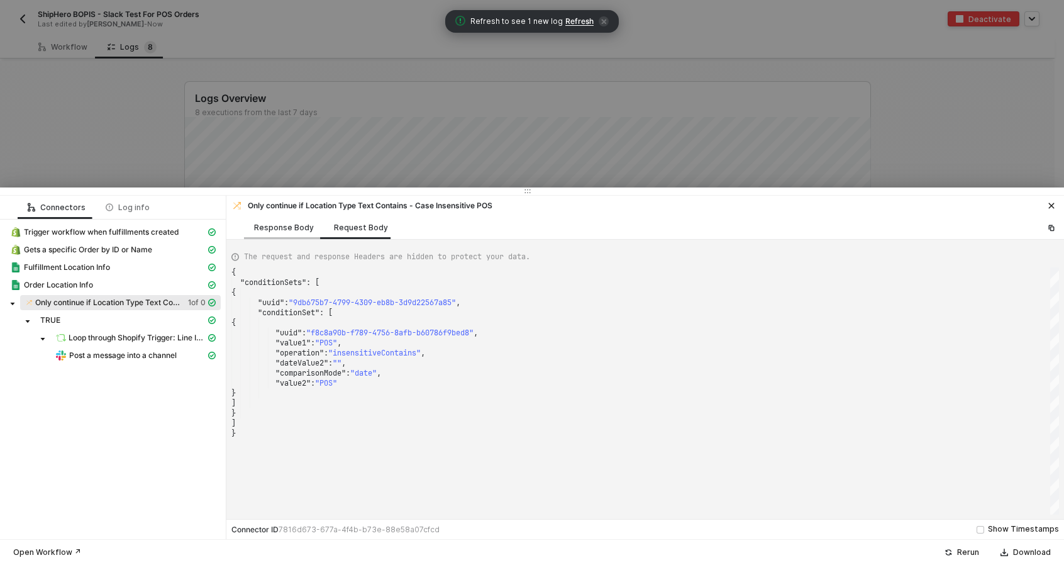
click at [288, 232] on div "Response Body" at bounding box center [284, 227] width 80 height 23
type textarea "{ "resulting_path": "TRUE" }"
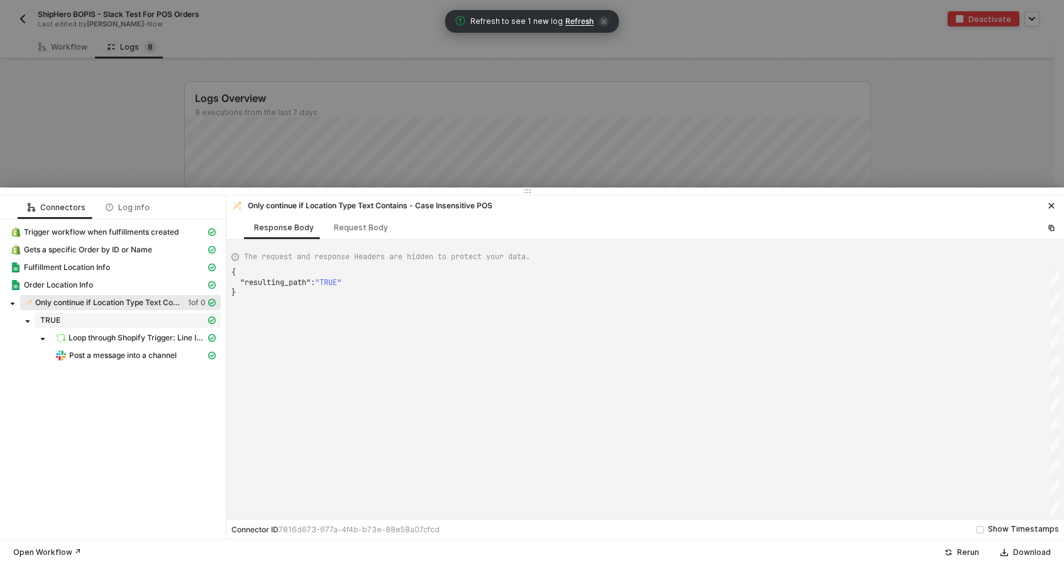
click at [114, 318] on div "TRUE" at bounding box center [122, 320] width 165 height 10
click at [115, 340] on span "Loop through Shopify Trigger: Line Items" at bounding box center [137, 338] width 137 height 10
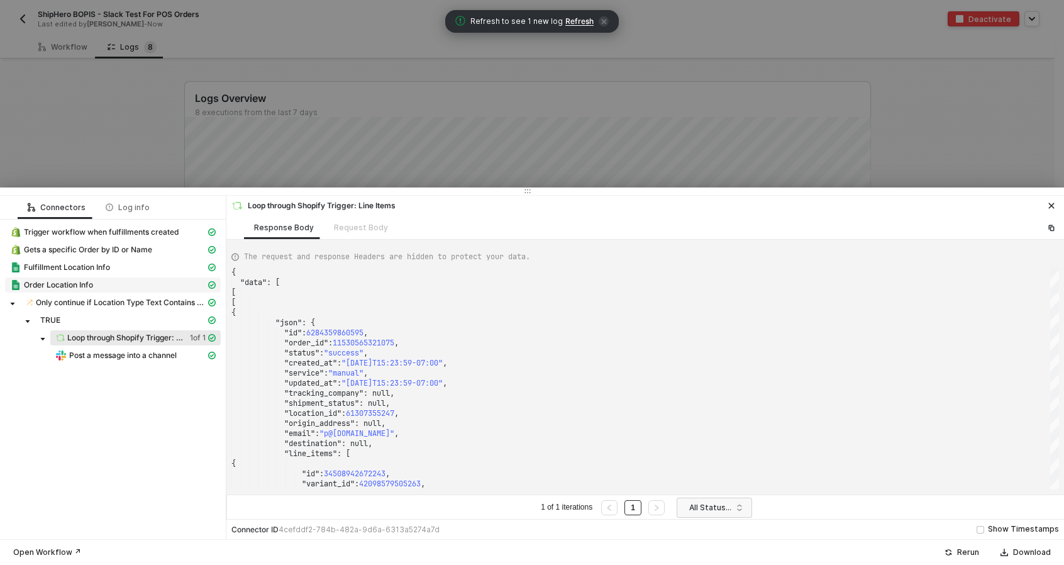
click at [81, 279] on div "Order Location Info" at bounding box center [108, 284] width 196 height 11
type textarea "{ "json": { "rows": [ { "column": "B", "columnTitle": "Shopify Location ID", "r…"
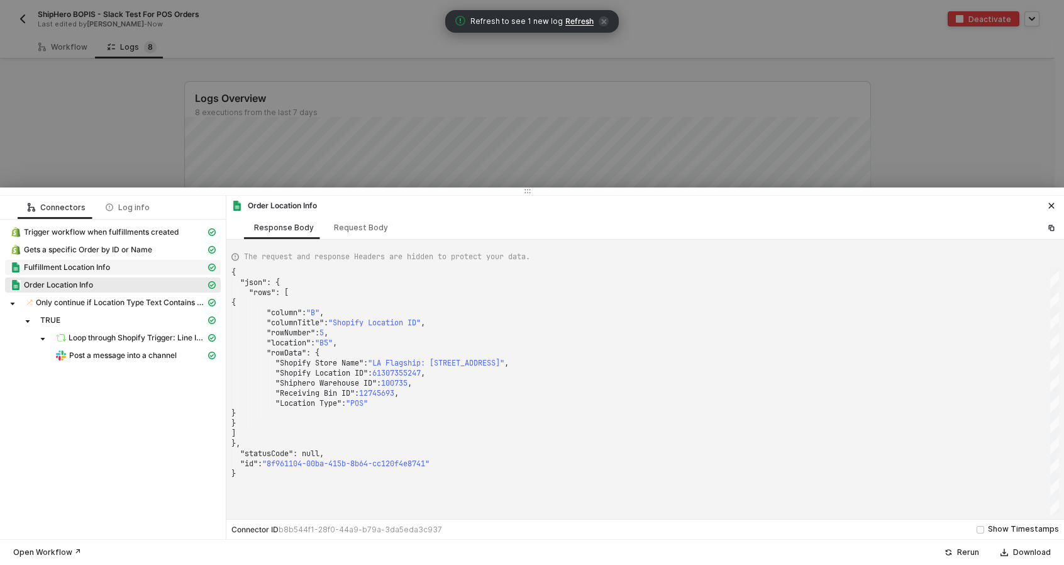
click at [89, 263] on span "Fulfillment Location Info" at bounding box center [67, 267] width 86 height 10
click at [87, 289] on span "Order Location Info" at bounding box center [58, 285] width 69 height 10
click at [96, 267] on span "Fulfillment Location Info" at bounding box center [67, 267] width 86 height 10
click at [112, 287] on div "Order Location Info" at bounding box center [108, 284] width 196 height 11
click at [109, 270] on span "Fulfillment Location Info" at bounding box center [67, 267] width 86 height 10
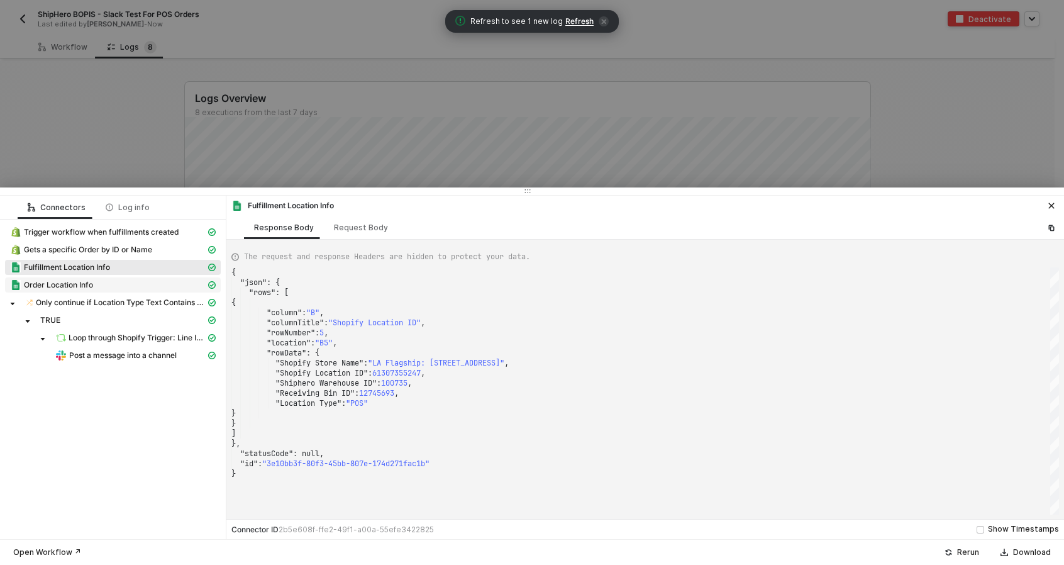
click at [113, 288] on div "Order Location Info" at bounding box center [108, 284] width 196 height 11
click at [113, 275] on div "Fulfillment Location Info" at bounding box center [113, 269] width 216 height 18
click at [112, 269] on div "Fulfillment Location Info" at bounding box center [108, 267] width 196 height 11
click at [113, 287] on div "Order Location Info" at bounding box center [108, 284] width 196 height 11
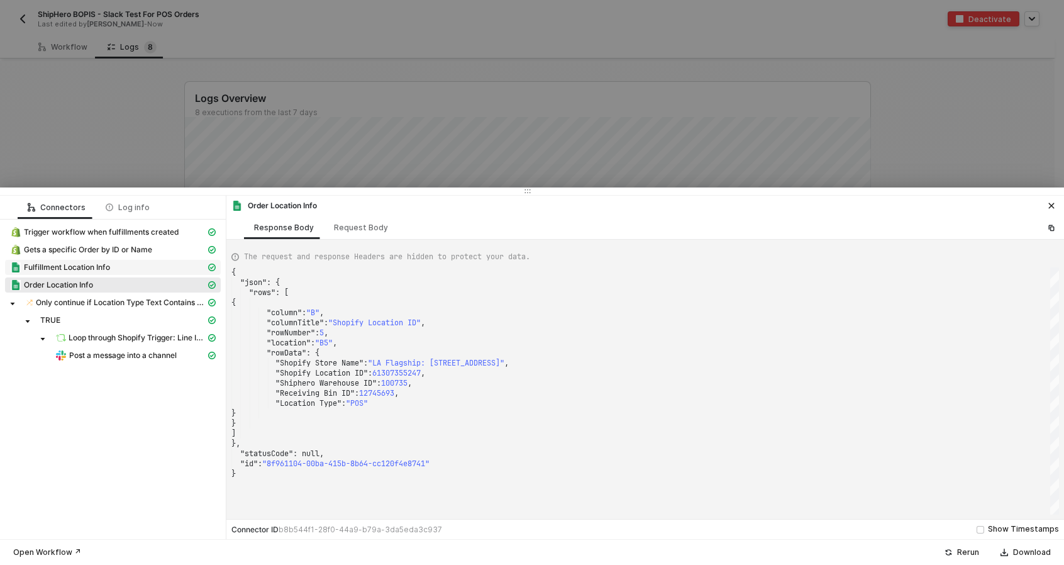
click at [111, 270] on div "Fulfillment Location Info" at bounding box center [108, 267] width 196 height 11
click at [110, 289] on div "Order Location Info" at bounding box center [108, 284] width 196 height 11
click at [111, 270] on div "Fulfillment Location Info" at bounding box center [108, 267] width 196 height 11
click at [111, 290] on span "Order Location Info" at bounding box center [113, 284] width 216 height 15
click at [109, 275] on div "Fulfillment Location Info" at bounding box center [113, 269] width 216 height 18
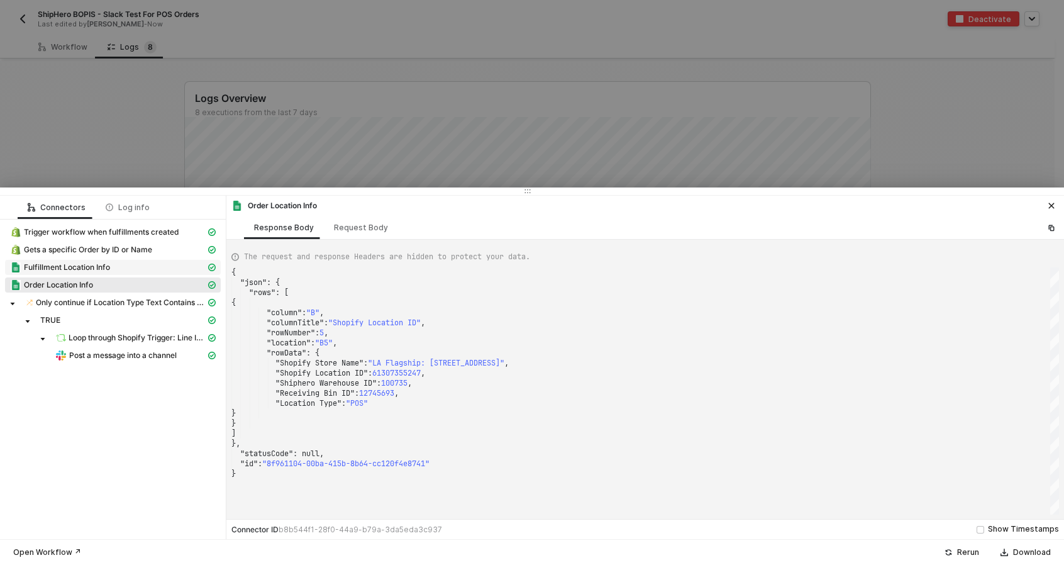
click at [108, 271] on span "Fulfillment Location Info" at bounding box center [67, 267] width 86 height 10
click at [111, 283] on div "Order Location Info" at bounding box center [108, 284] width 196 height 11
click at [112, 267] on div "Fulfillment Location Info" at bounding box center [108, 267] width 196 height 11
click at [113, 287] on div "Order Location Info" at bounding box center [108, 284] width 196 height 11
click at [127, 343] on div "Loop through Shopify Trigger: Line Items" at bounding box center [130, 337] width 150 height 11
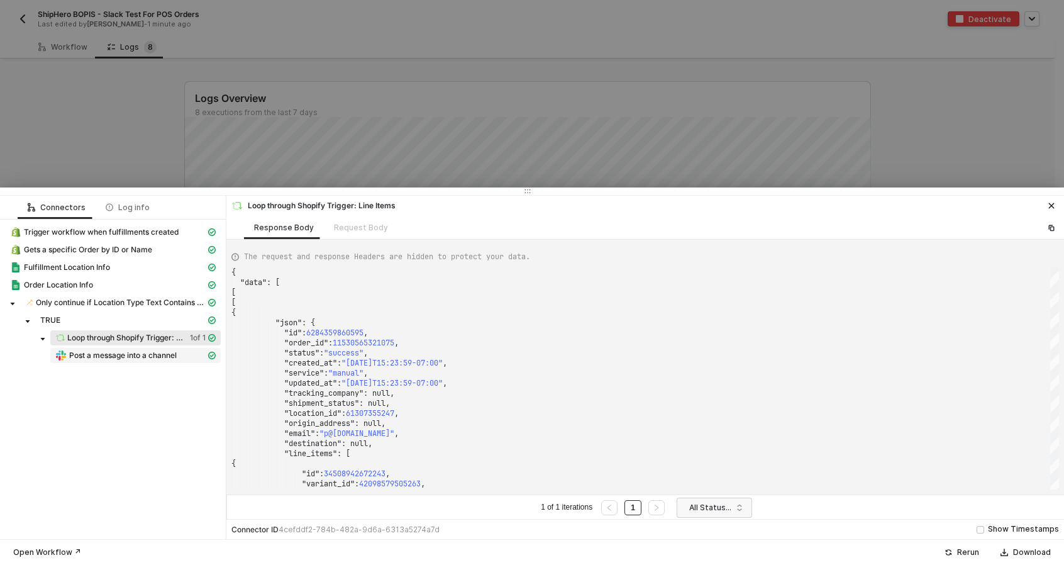
click at [127, 355] on span "Post a message into a channel" at bounding box center [123, 355] width 108 height 10
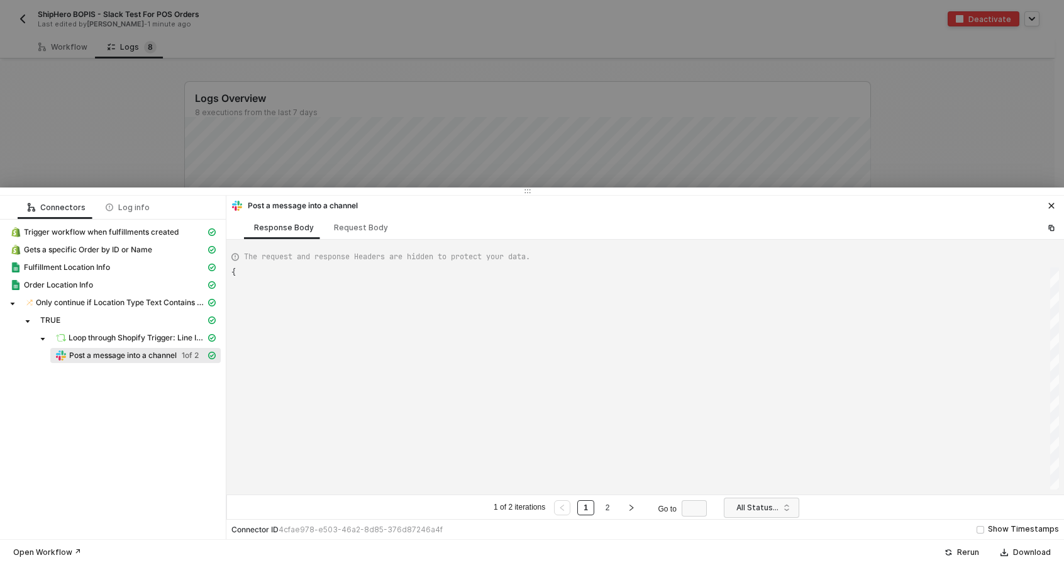
type textarea "{ "data": { "0": [ { "json": { "ts": "1755469472.676279", "channel": "C080CK37H…"
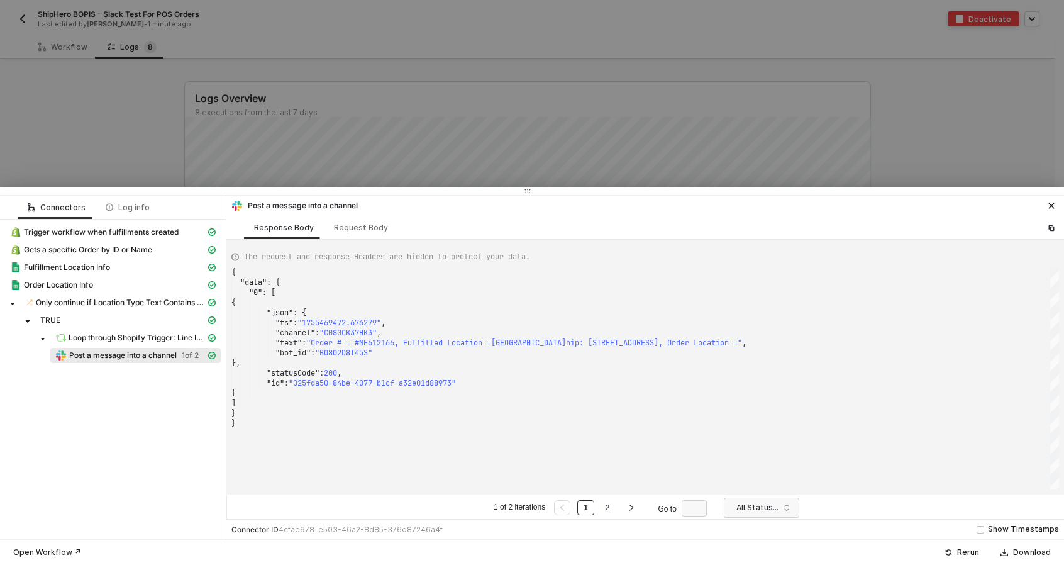
click at [975, 121] on div at bounding box center [532, 282] width 1064 height 565
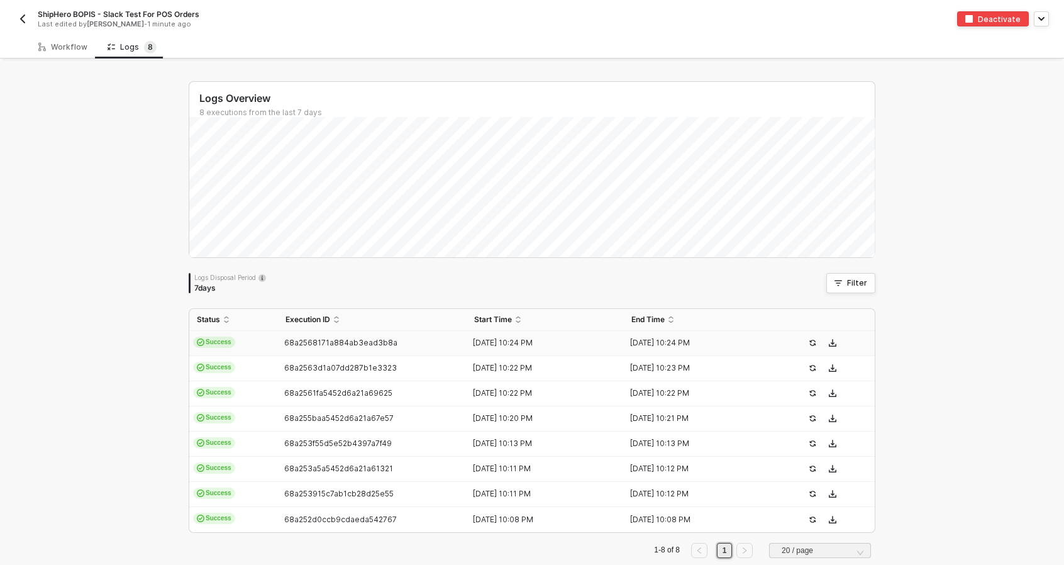
click at [27, 24] on button "button" at bounding box center [22, 18] width 15 height 15
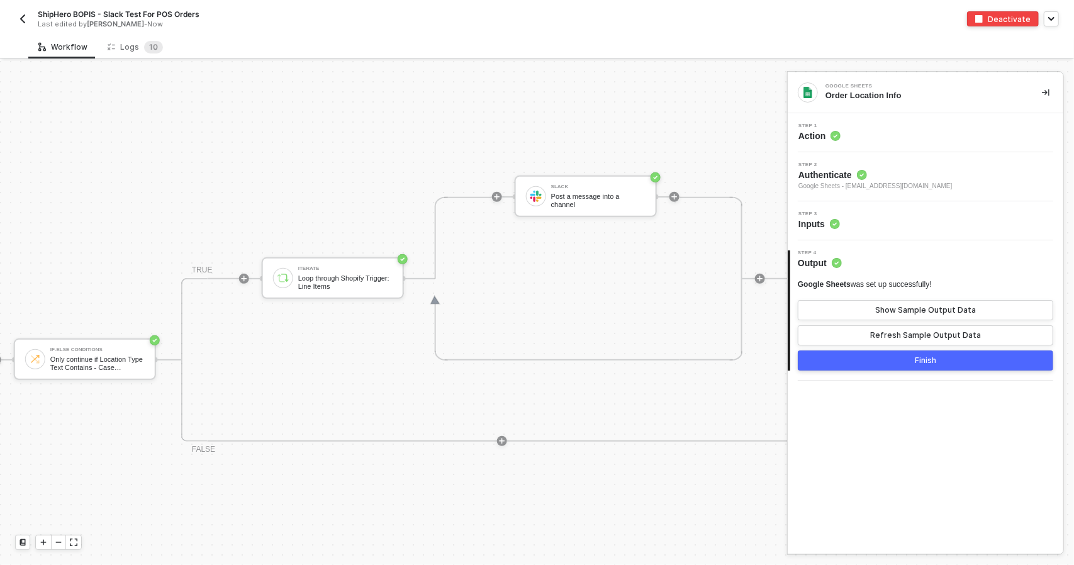
scroll to position [298, 796]
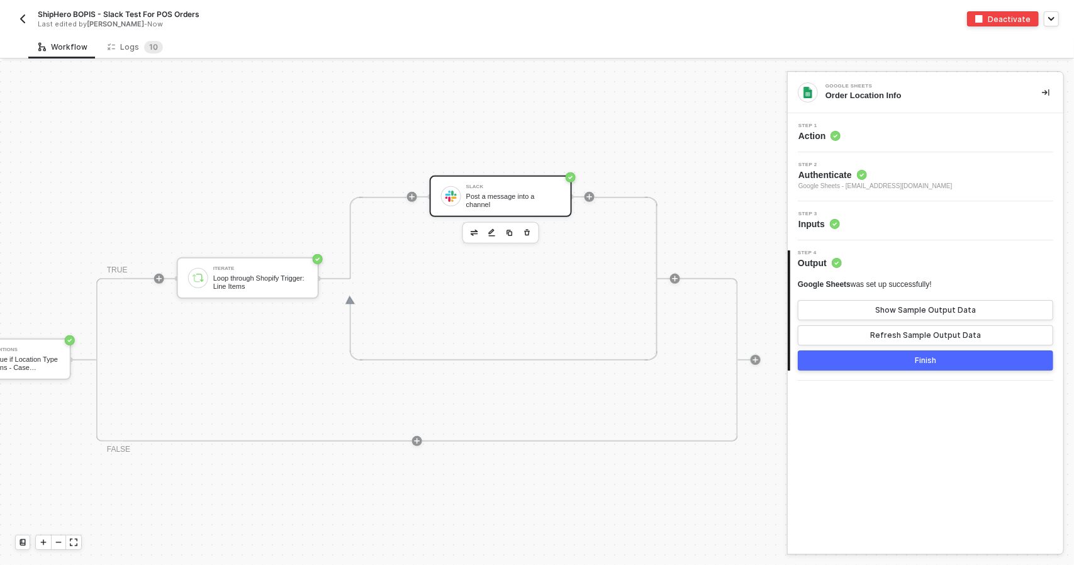
click at [474, 186] on div "Slack Post a message into a channel" at bounding box center [513, 196] width 94 height 24
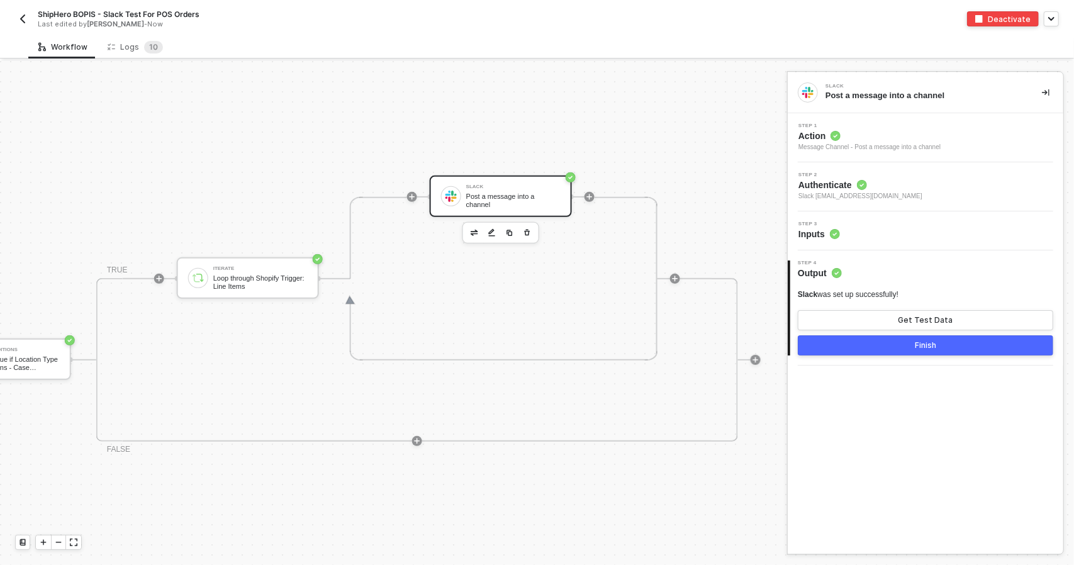
click at [888, 165] on div "Step 2 Authenticate Slack [EMAIL_ADDRESS][DOMAIN_NAME]" at bounding box center [926, 186] width 276 height 49
click at [898, 228] on div "Step 3 Inputs" at bounding box center [927, 230] width 272 height 19
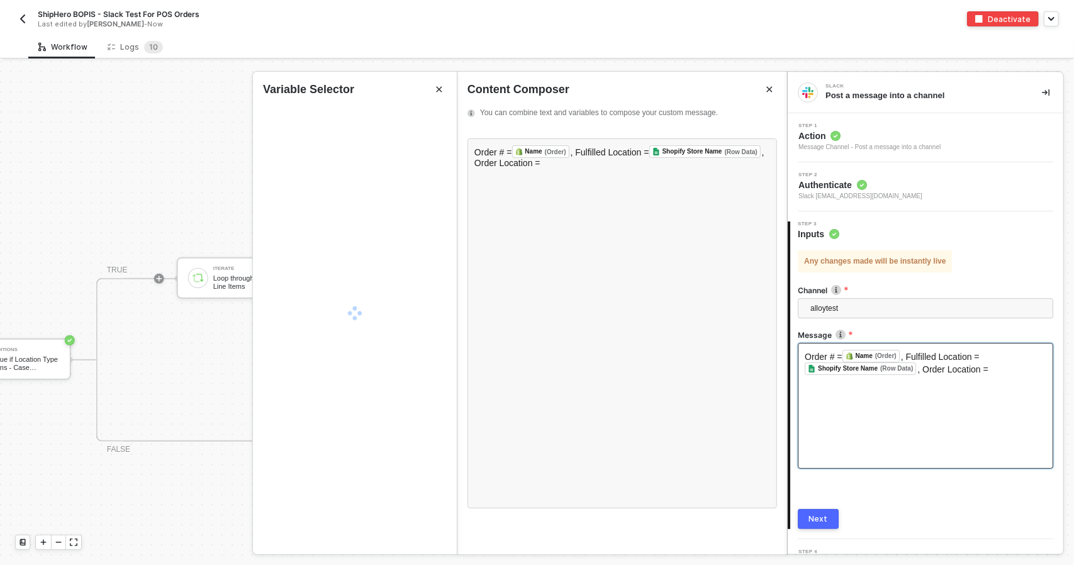
click at [916, 401] on div "Order # = Name (Order) ﻿ , Fulfilled Location = Shopify Store Name (Row Data) ﻿…" at bounding box center [925, 406] width 255 height 126
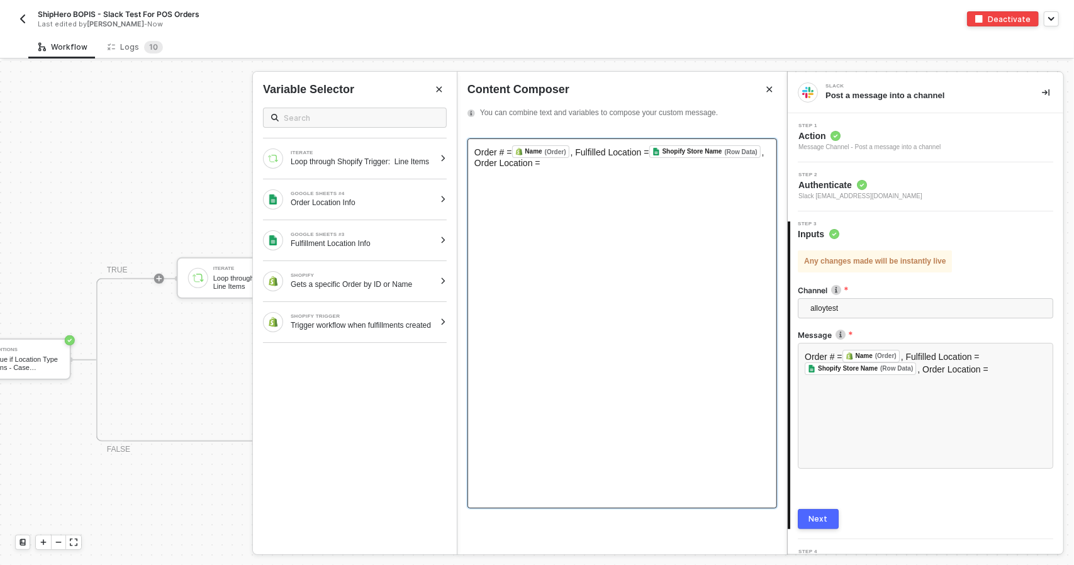
click at [595, 153] on span ", Fulfilled Location =" at bounding box center [610, 152] width 79 height 10
click at [590, 172] on div "Order # = Name (Order) ﻿ , Fulfilled Location = Shopify Store Name (Row Data) ﻿…" at bounding box center [622, 323] width 310 height 370
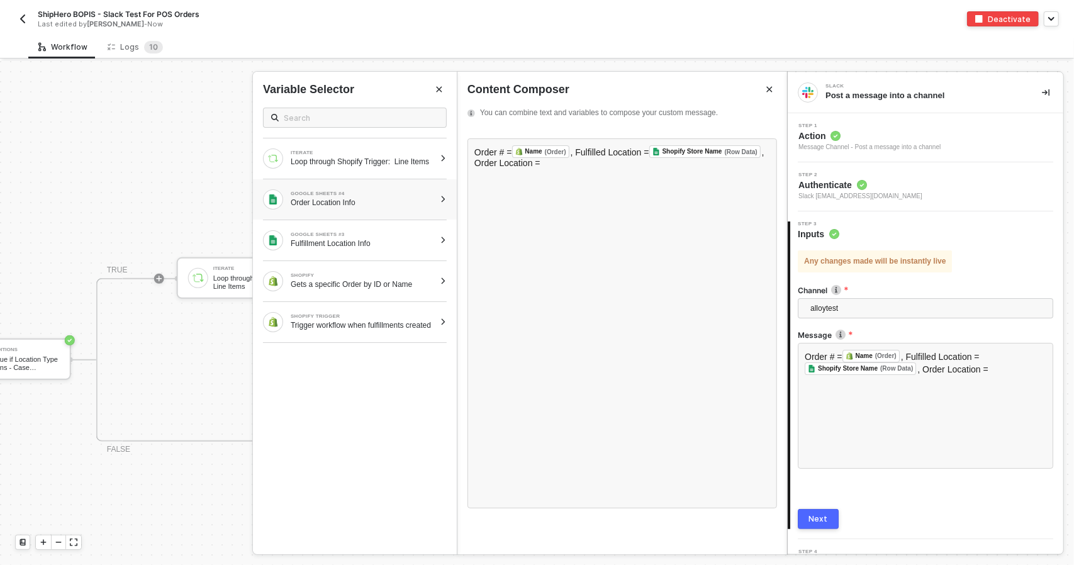
click at [334, 209] on div "GOOGLE SHEETS #4 Order Location Info" at bounding box center [349, 199] width 172 height 20
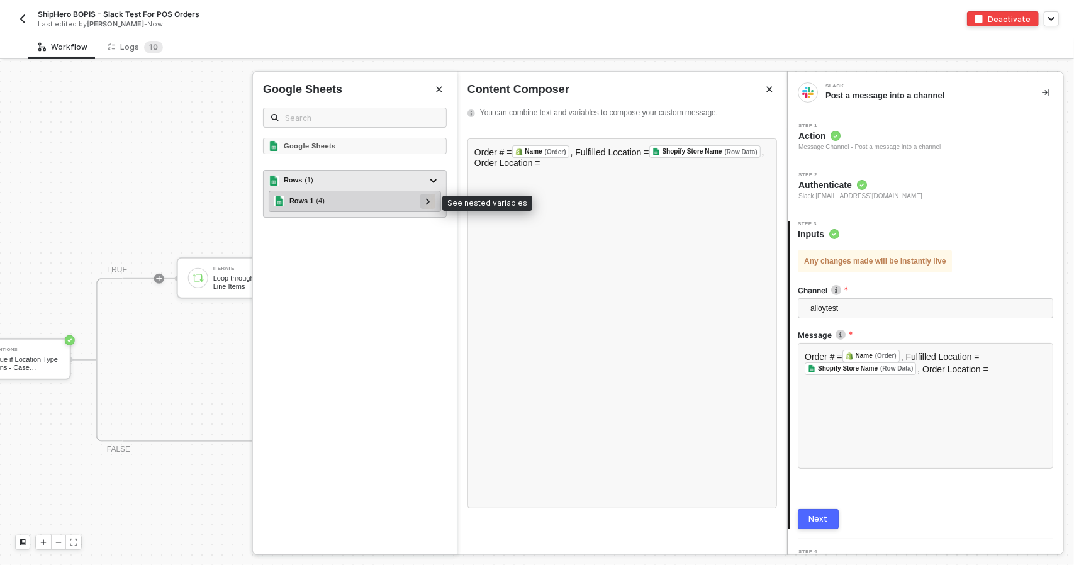
click at [432, 201] on div at bounding box center [427, 201] width 15 height 15
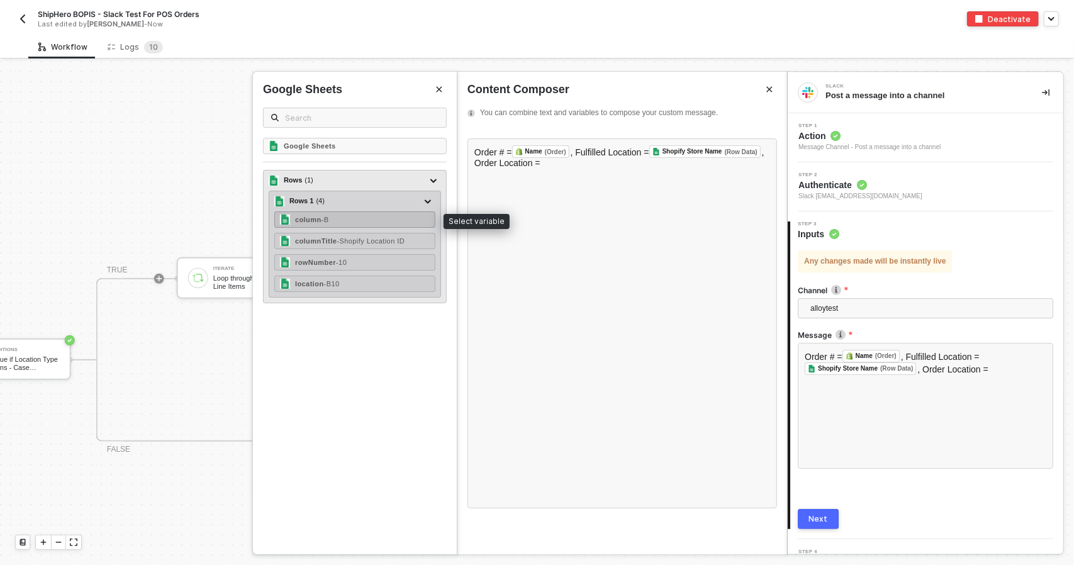
click at [370, 217] on div "column - B" at bounding box center [354, 219] width 161 height 16
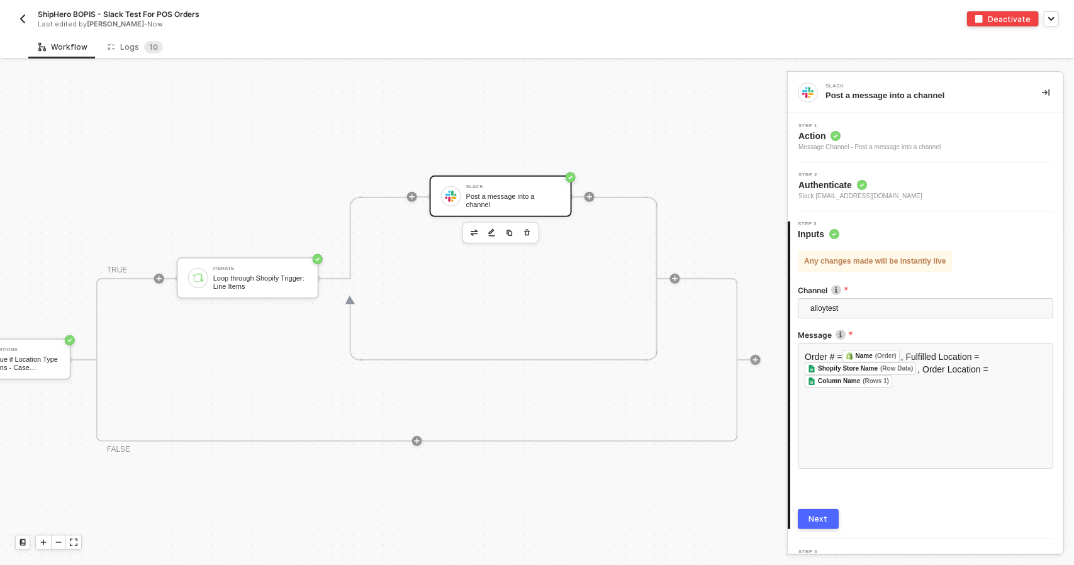
click at [828, 523] on button "Next" at bounding box center [818, 519] width 41 height 20
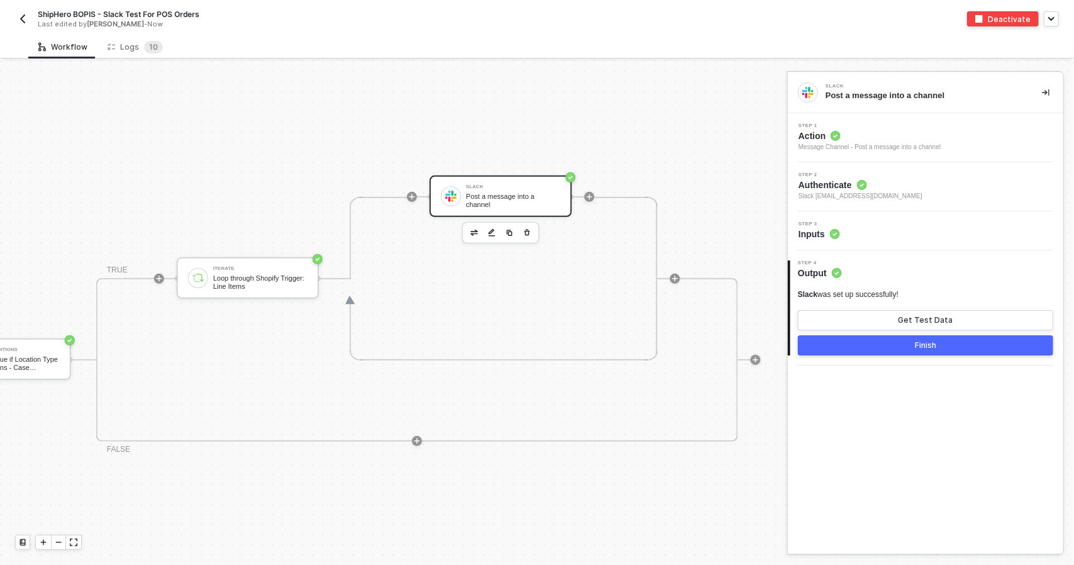
click at [915, 347] on div "Finish" at bounding box center [925, 345] width 21 height 10
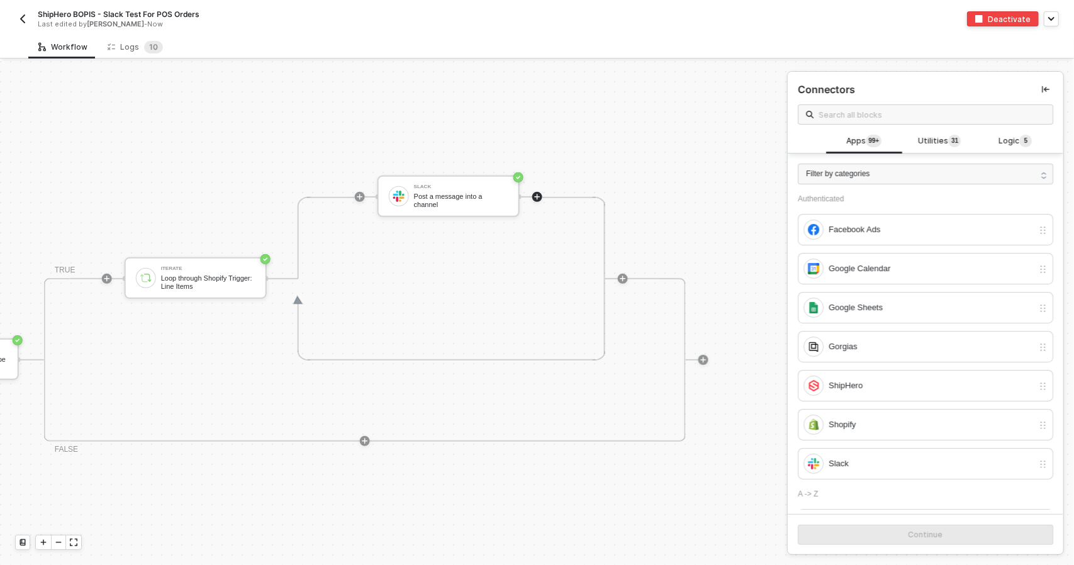
scroll to position [298, 857]
click at [464, 202] on div "Post a message into a channel" at bounding box center [461, 200] width 94 height 16
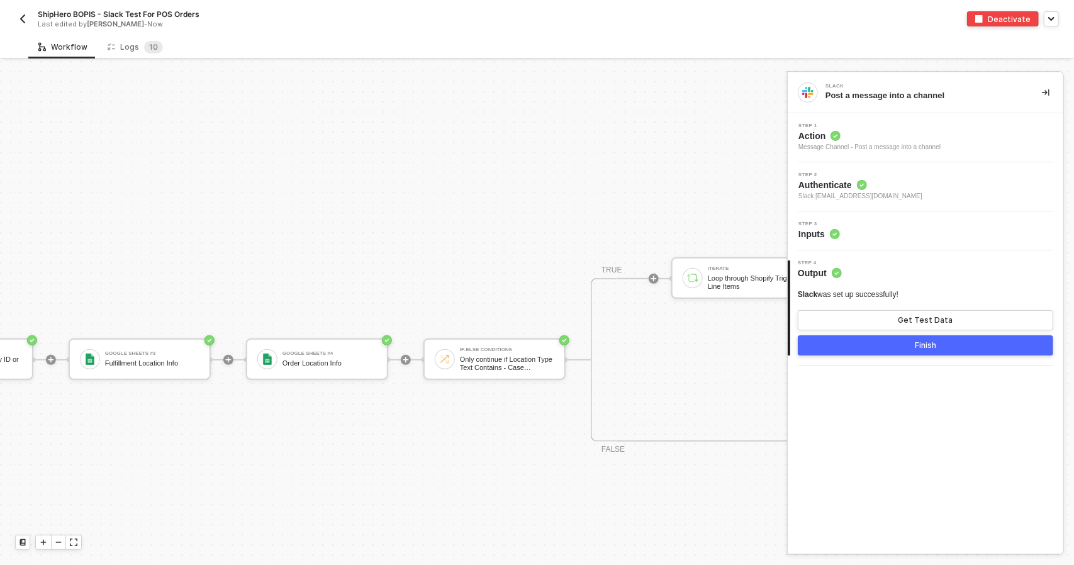
scroll to position [298, 259]
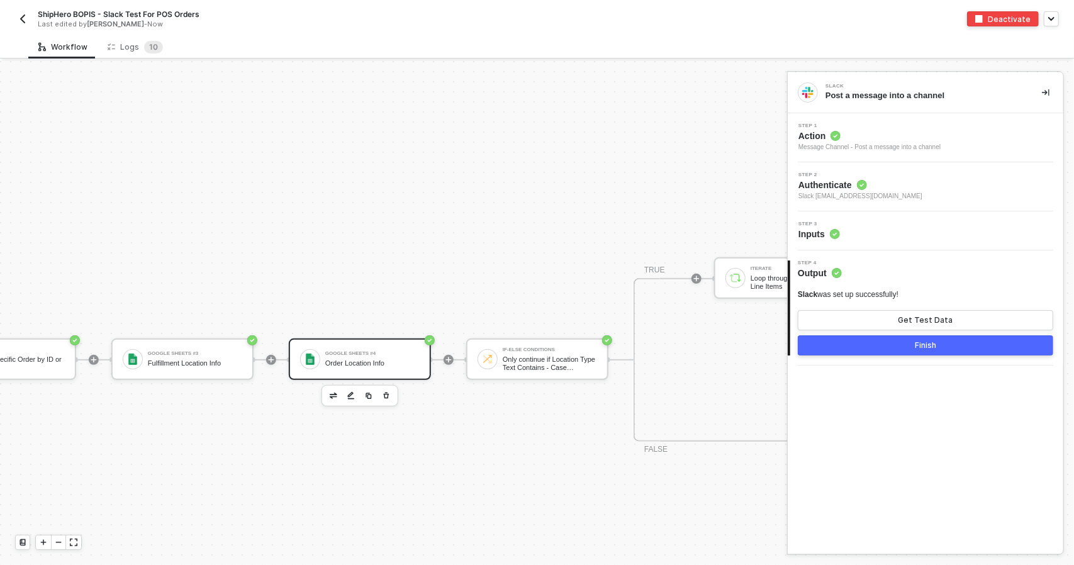
click at [361, 362] on div "Order Location Info" at bounding box center [372, 363] width 94 height 8
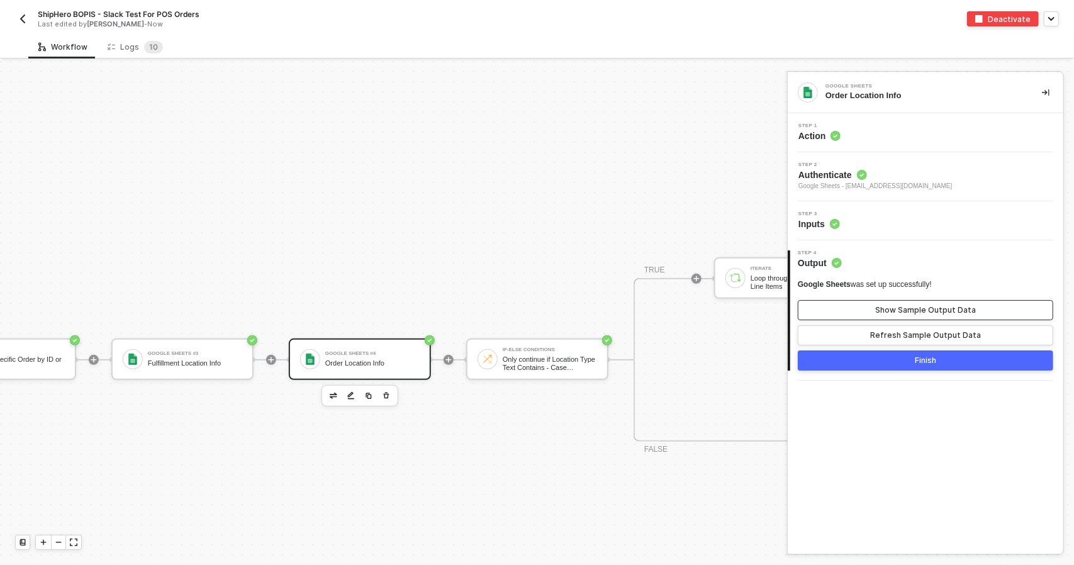
click at [882, 307] on div "Show Sample Output Data" at bounding box center [925, 310] width 101 height 10
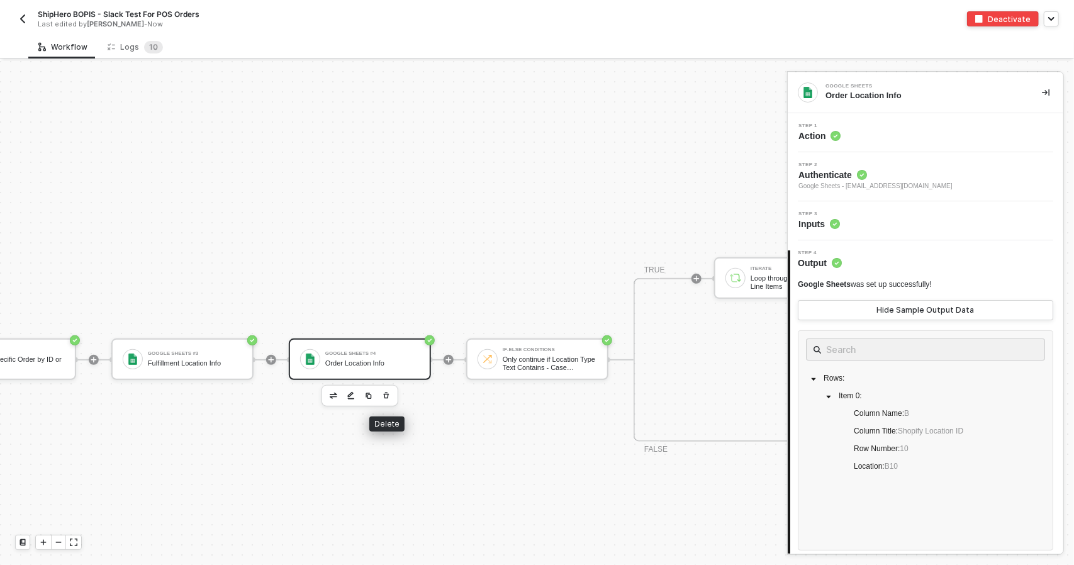
click at [385, 398] on icon "button" at bounding box center [386, 396] width 8 height 10
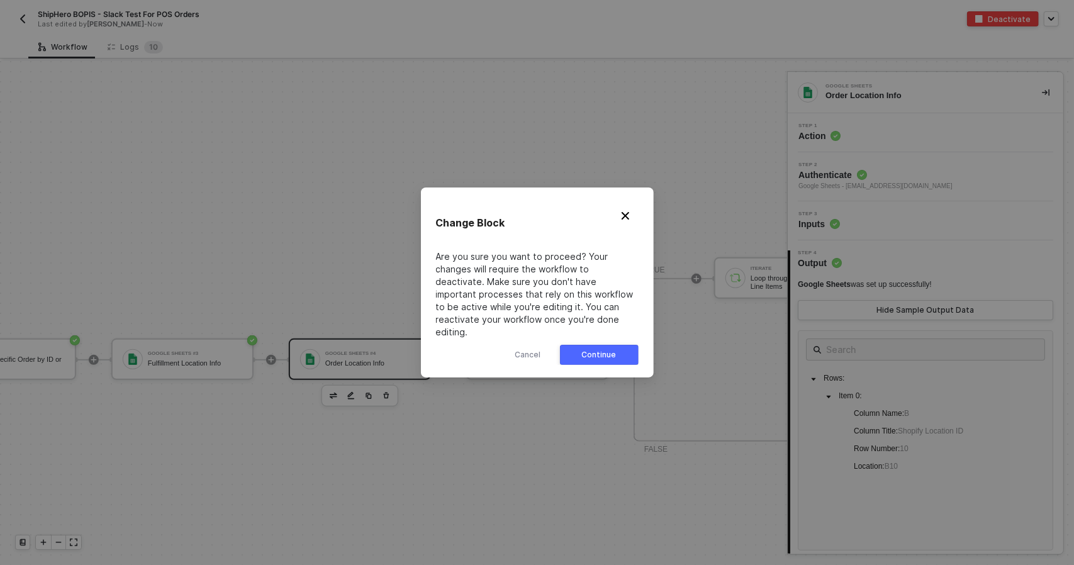
click at [598, 350] on div "Continue" at bounding box center [599, 355] width 35 height 10
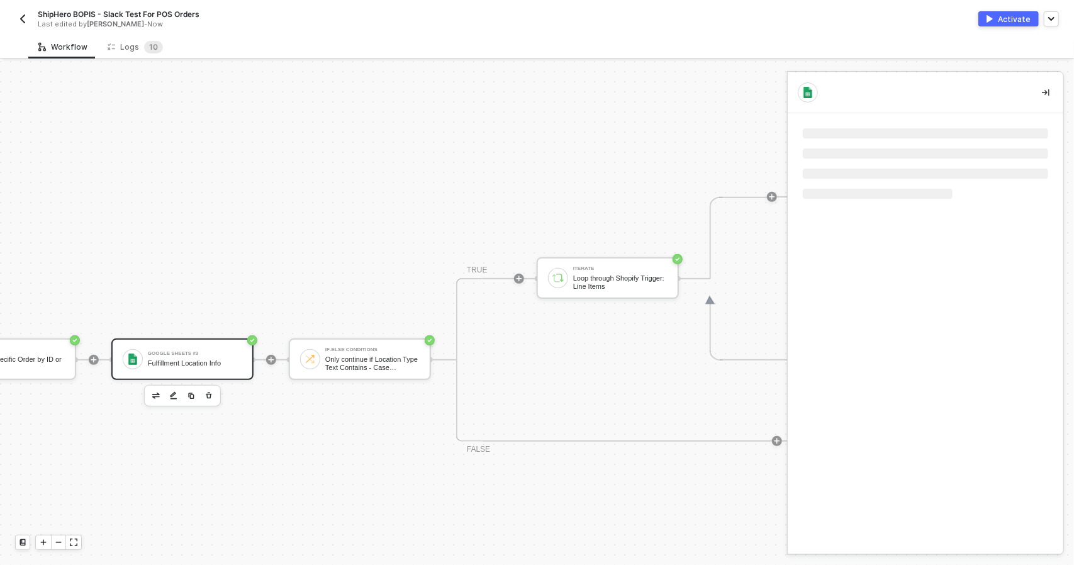
click at [237, 366] on div "Fulfillment Location Info" at bounding box center [195, 363] width 94 height 8
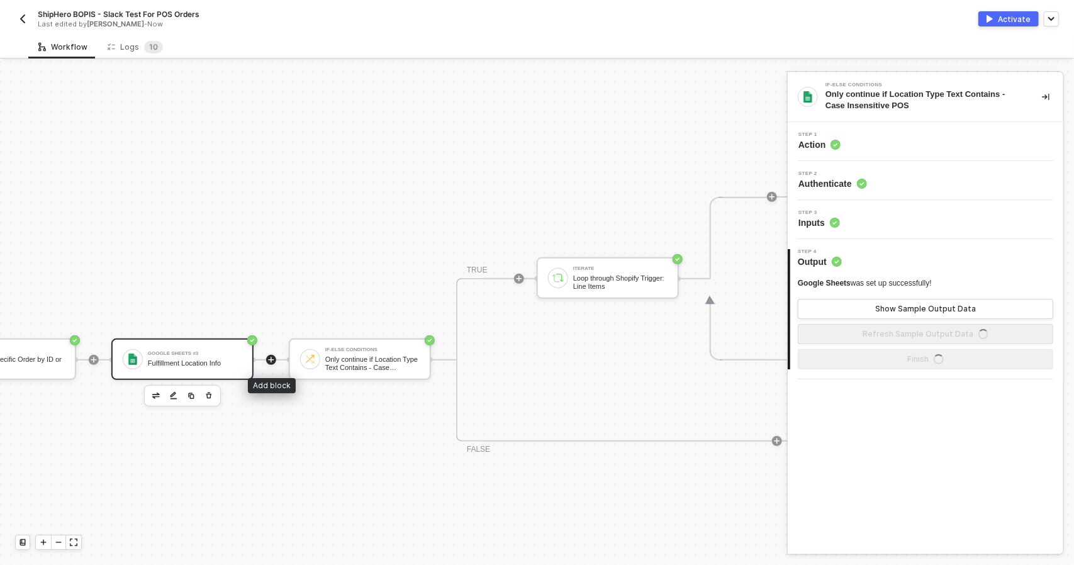
click at [269, 362] on icon "icon-play" at bounding box center [271, 360] width 8 height 8
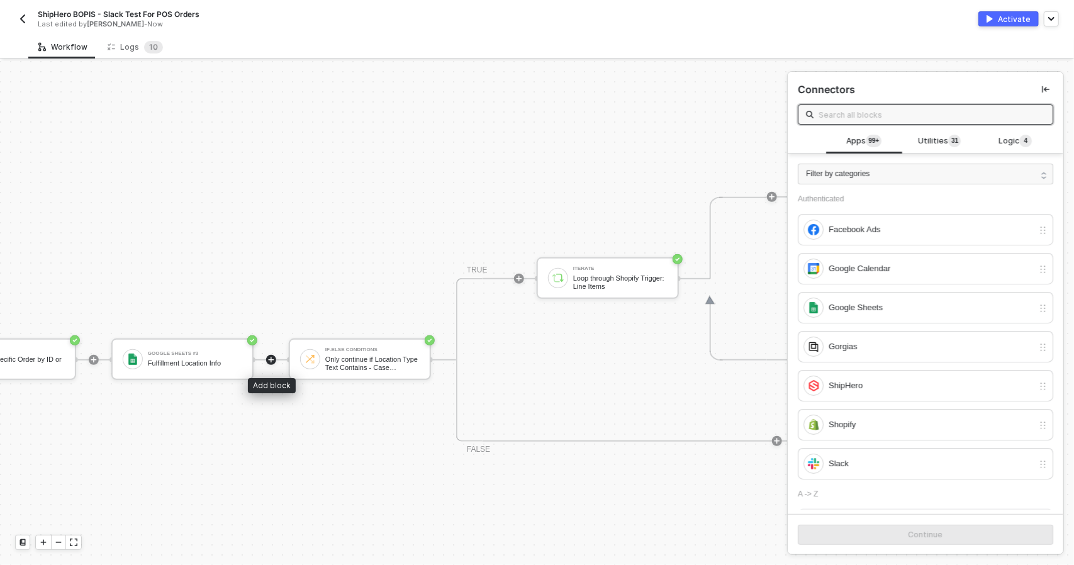
click at [272, 360] on icon "icon-play" at bounding box center [271, 360] width 8 height 8
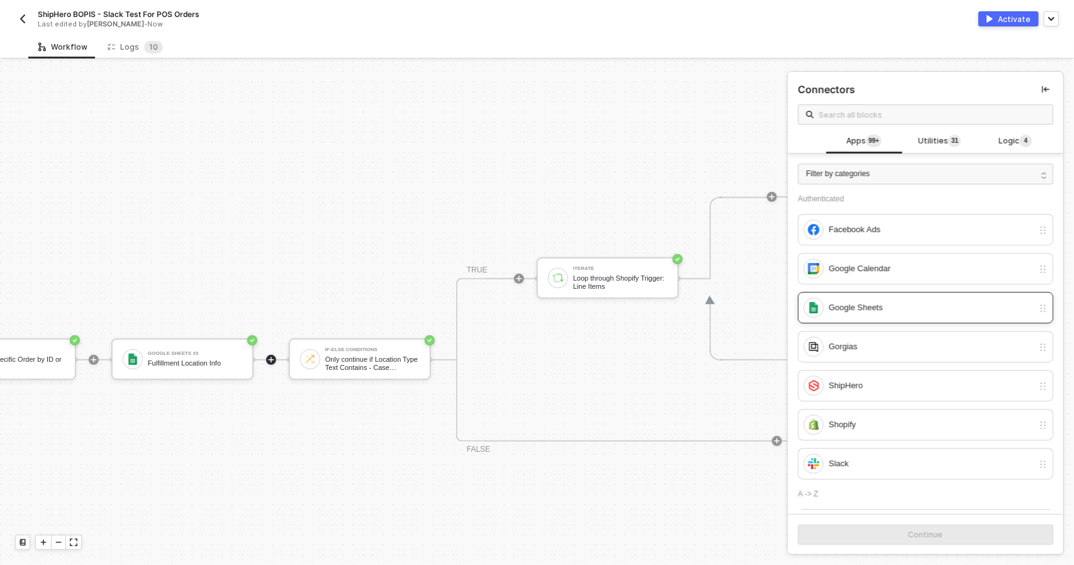
click at [869, 312] on div "Google Sheets" at bounding box center [931, 308] width 204 height 14
click at [923, 530] on div "Continue" at bounding box center [925, 535] width 35 height 10
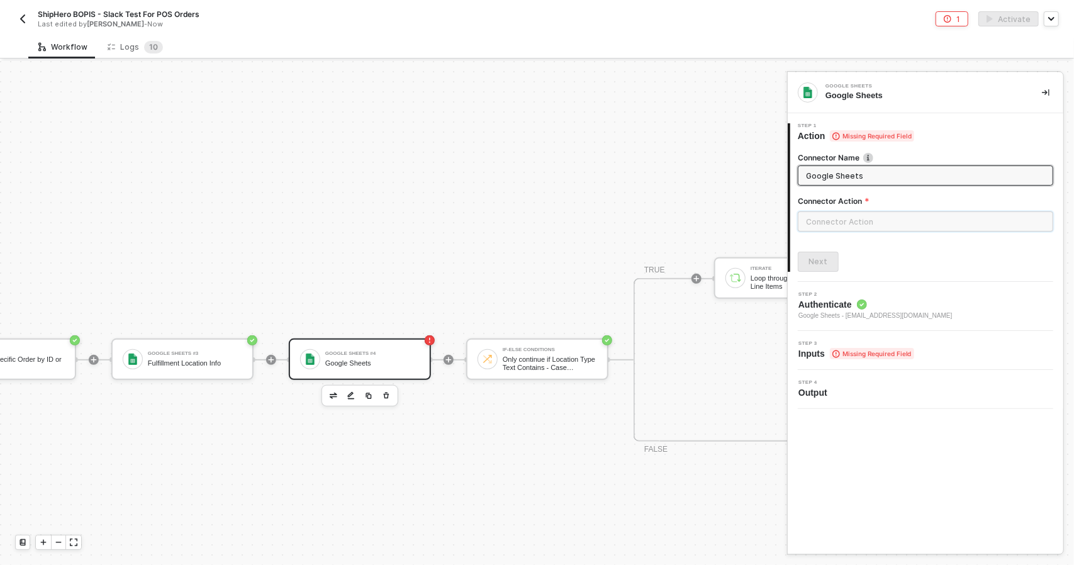
click at [881, 224] on input "text" at bounding box center [925, 221] width 255 height 20
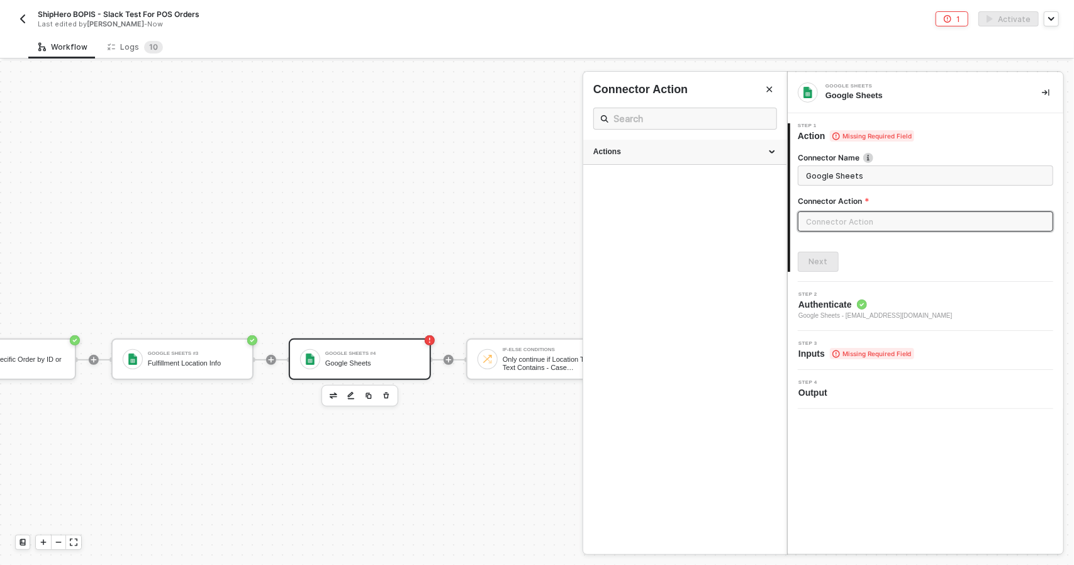
click at [674, 144] on div "Actions" at bounding box center [684, 152] width 203 height 25
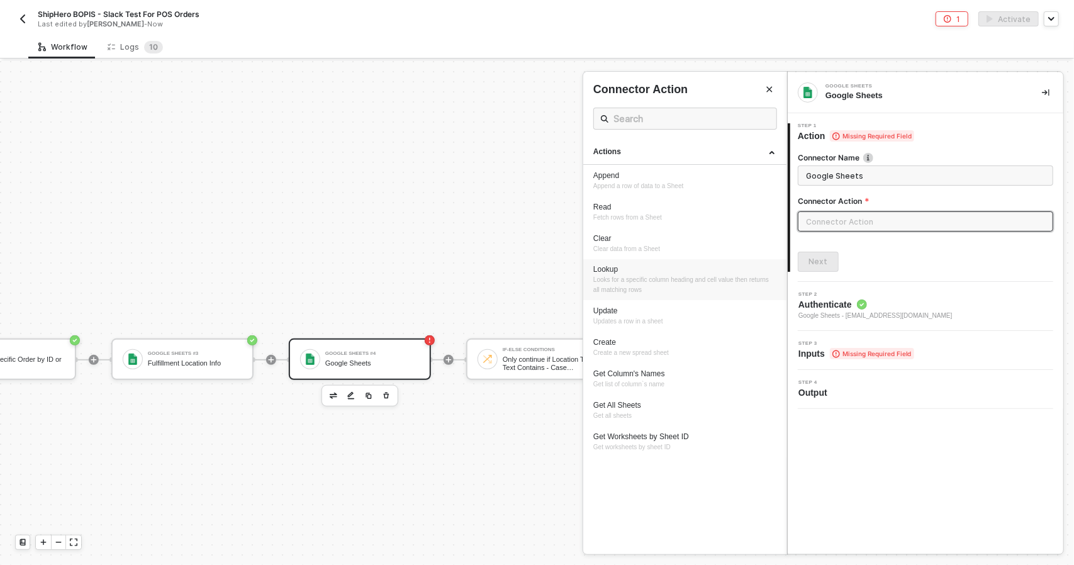
click at [640, 280] on span "Looks for a specific column heading and cell value then returns all matching ro…" at bounding box center [681, 284] width 177 height 17
type input "Looks for a specific column heading and cell value then returns all matching ro…"
type input "Lookup"
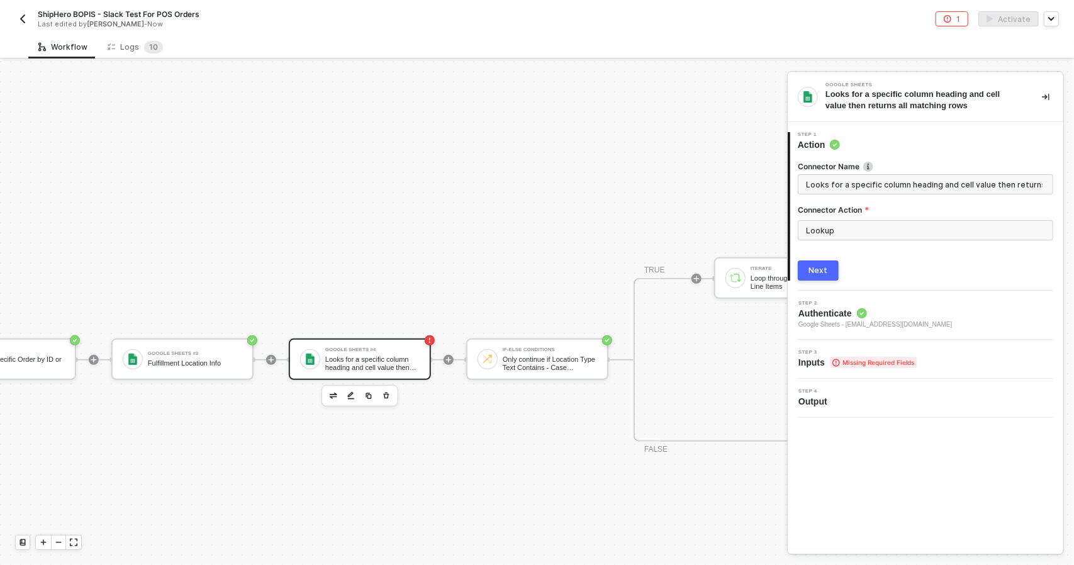
click at [828, 269] on button "Next" at bounding box center [818, 270] width 41 height 20
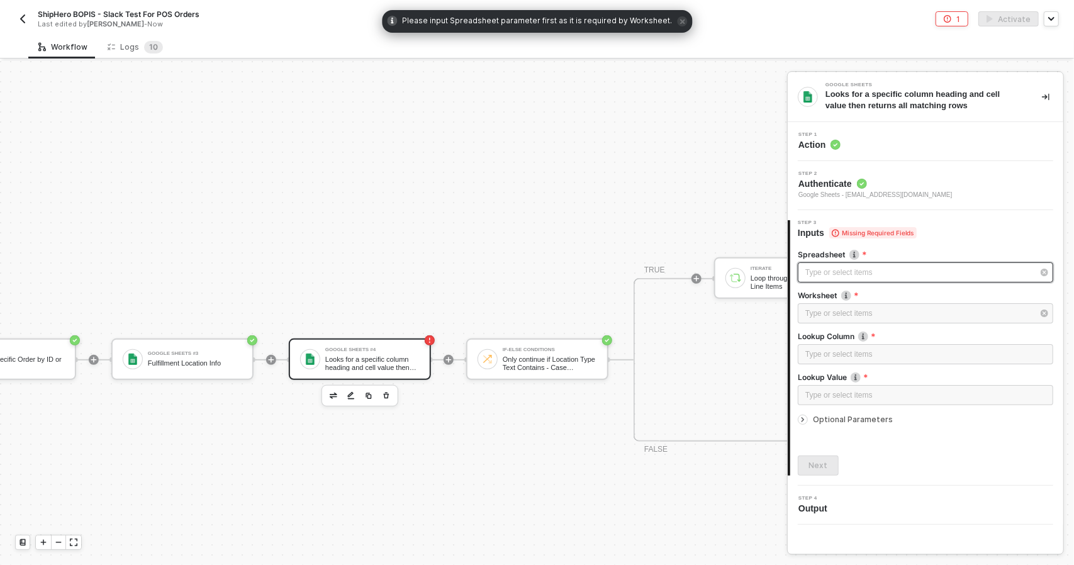
click at [855, 271] on div "Type or select items ﻿" at bounding box center [919, 273] width 228 height 12
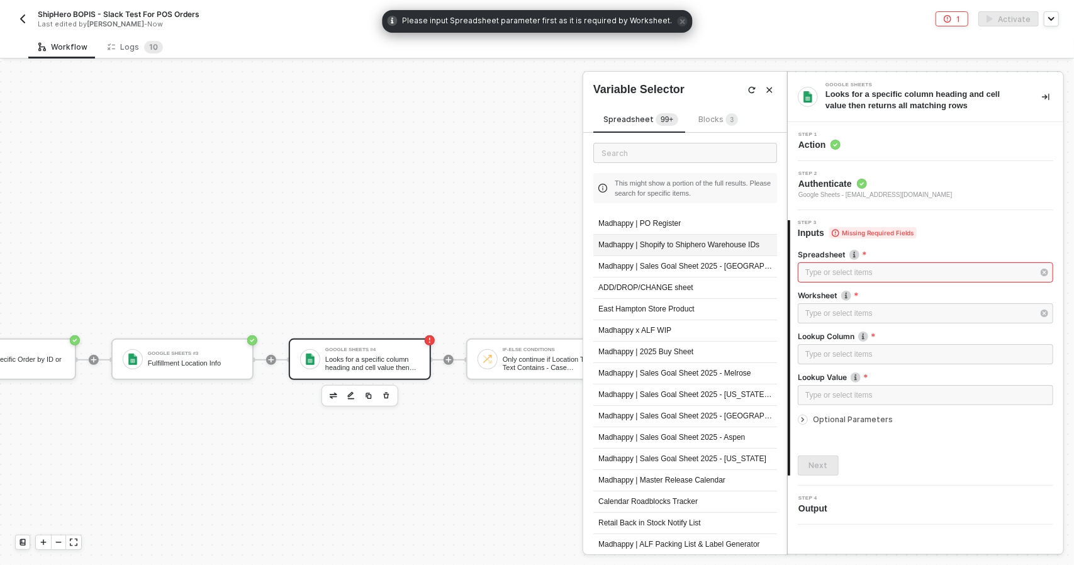
click at [664, 248] on div "Madhappy | Shopify to Shiphero Warehouse IDs" at bounding box center [685, 245] width 184 height 21
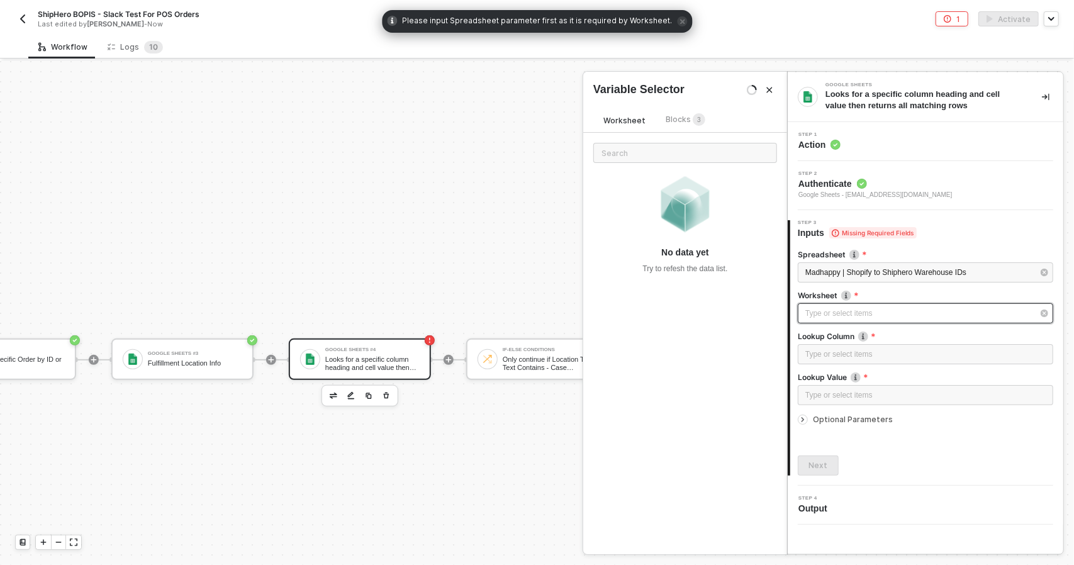
click at [836, 314] on div "Type or select items ﻿" at bounding box center [919, 314] width 228 height 12
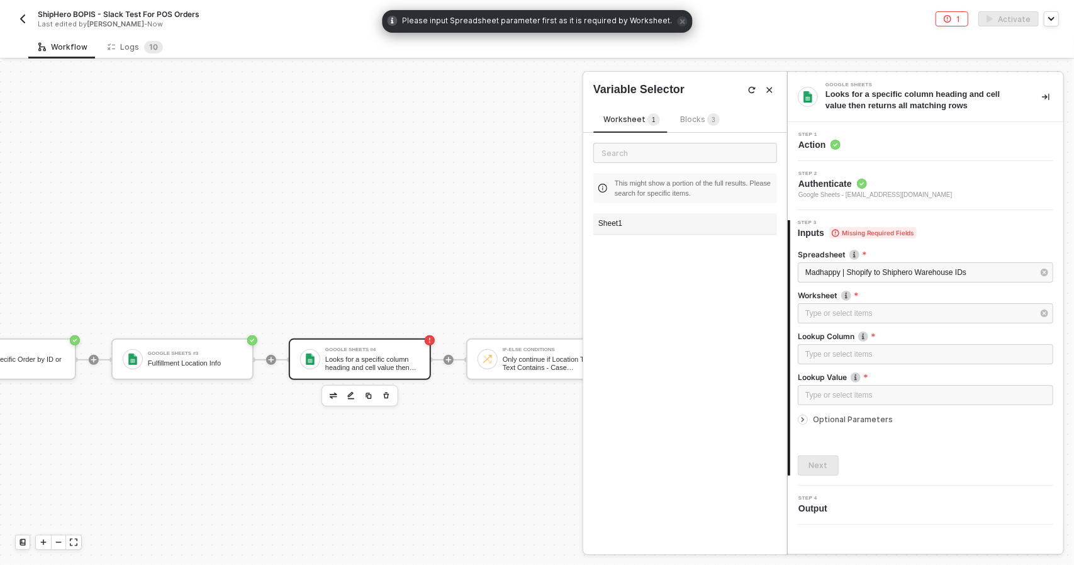
click at [663, 216] on div "Sheet1" at bounding box center [685, 223] width 184 height 21
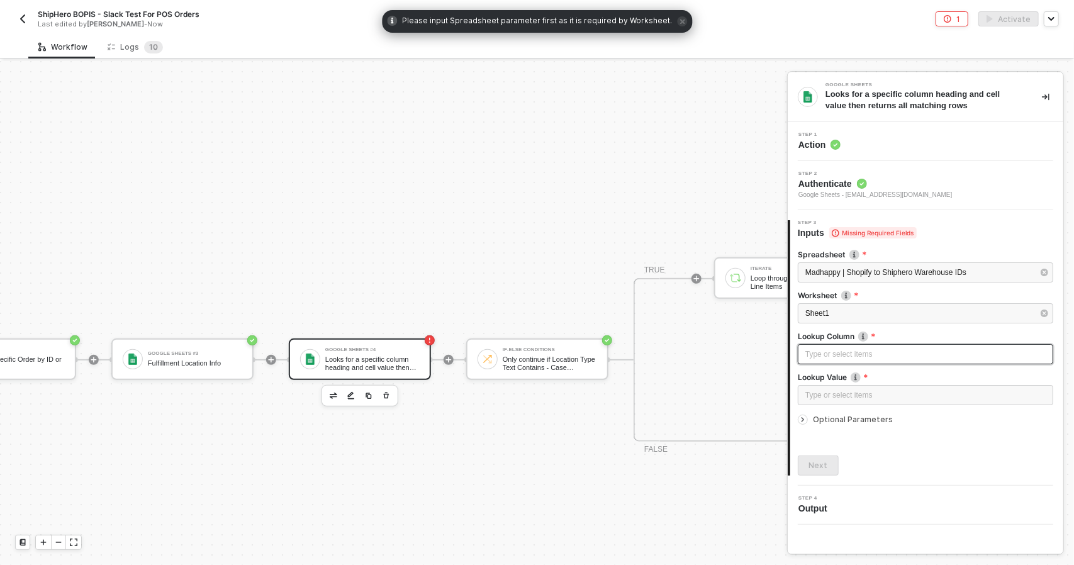
click at [837, 349] on div "Type or select items ﻿" at bounding box center [925, 355] width 240 height 12
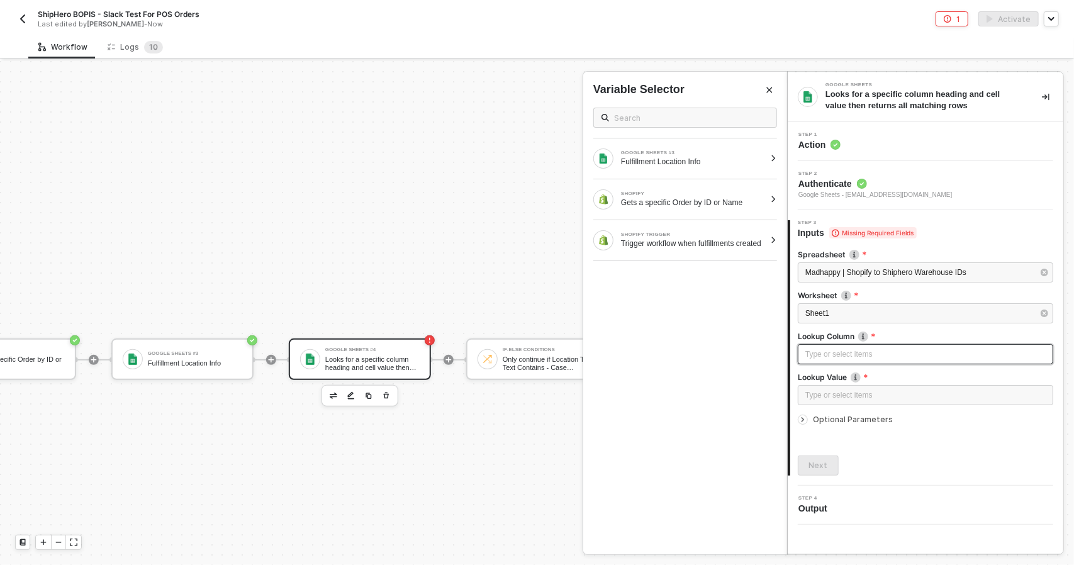
click at [856, 351] on div "Type or select items ﻿" at bounding box center [925, 355] width 240 height 12
click at [833, 388] on div "Type or select items ﻿" at bounding box center [925, 395] width 255 height 20
click at [771, 199] on div at bounding box center [773, 200] width 7 height 8
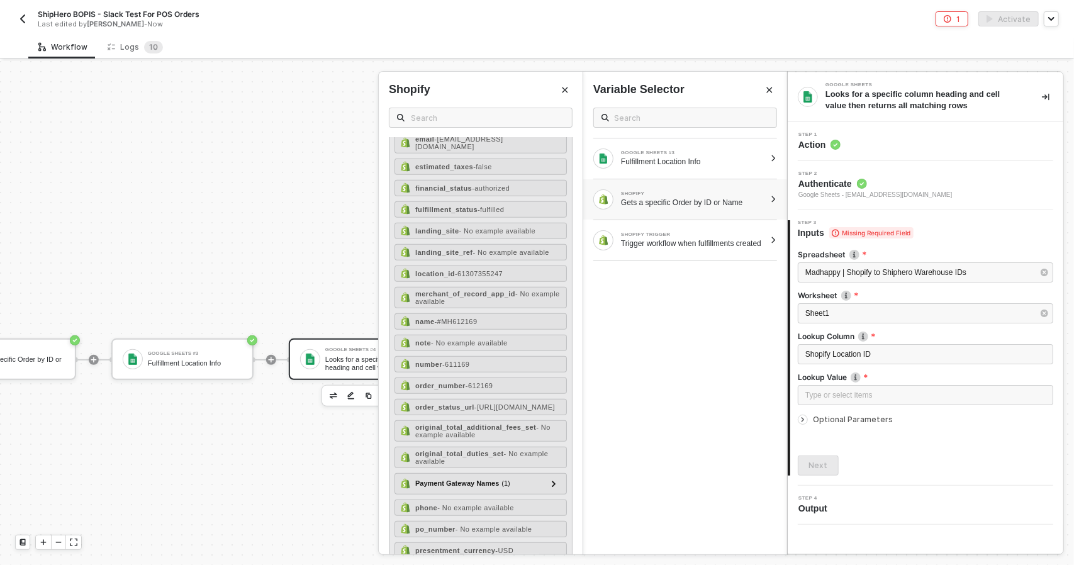
scroll to position [739, 0]
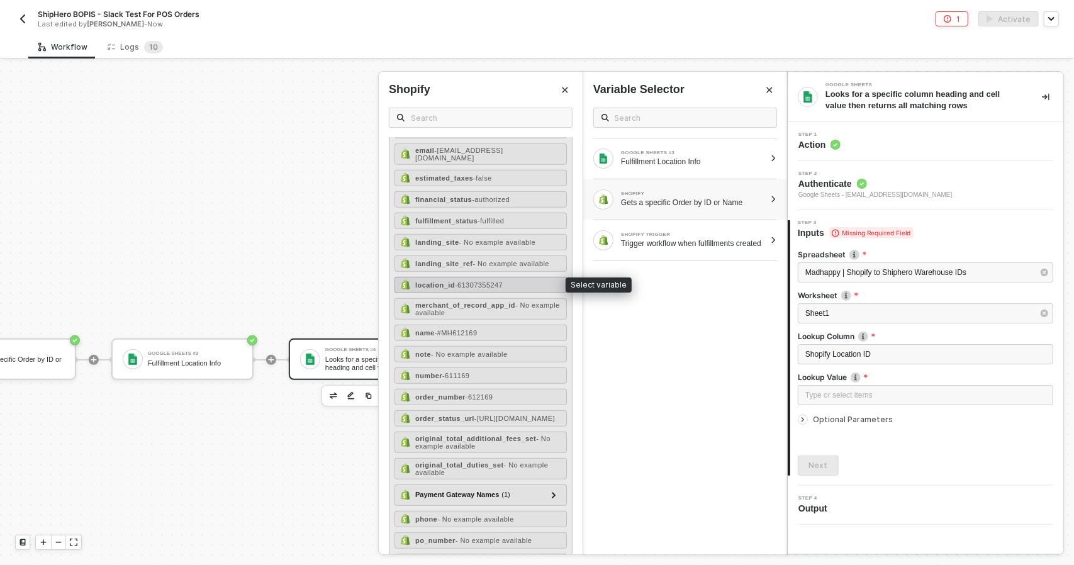
click at [488, 277] on div "location_id - 61307355247" at bounding box center [480, 285] width 172 height 16
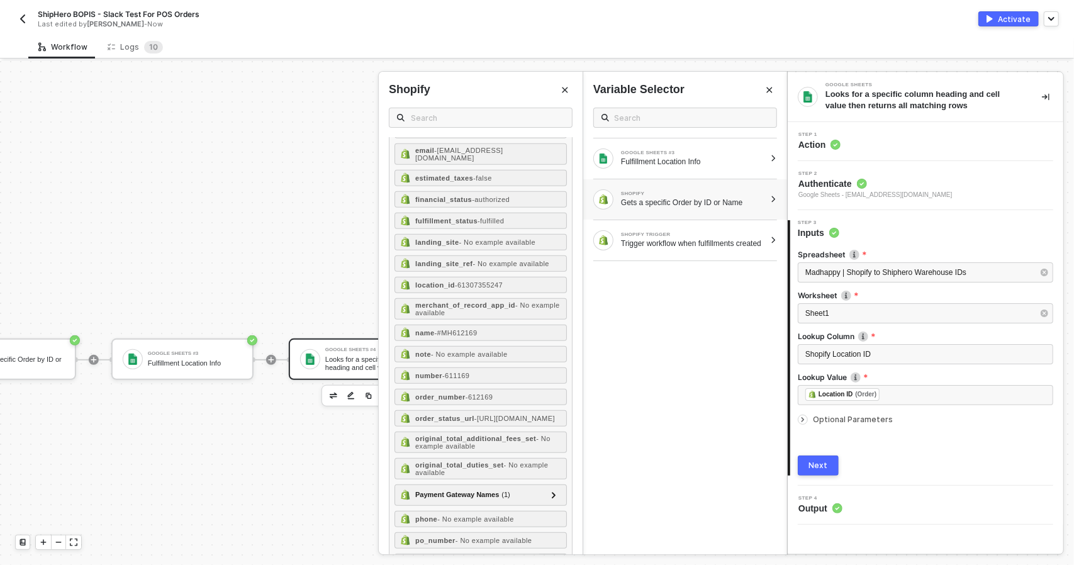
click at [806, 421] on div at bounding box center [803, 420] width 10 height 10
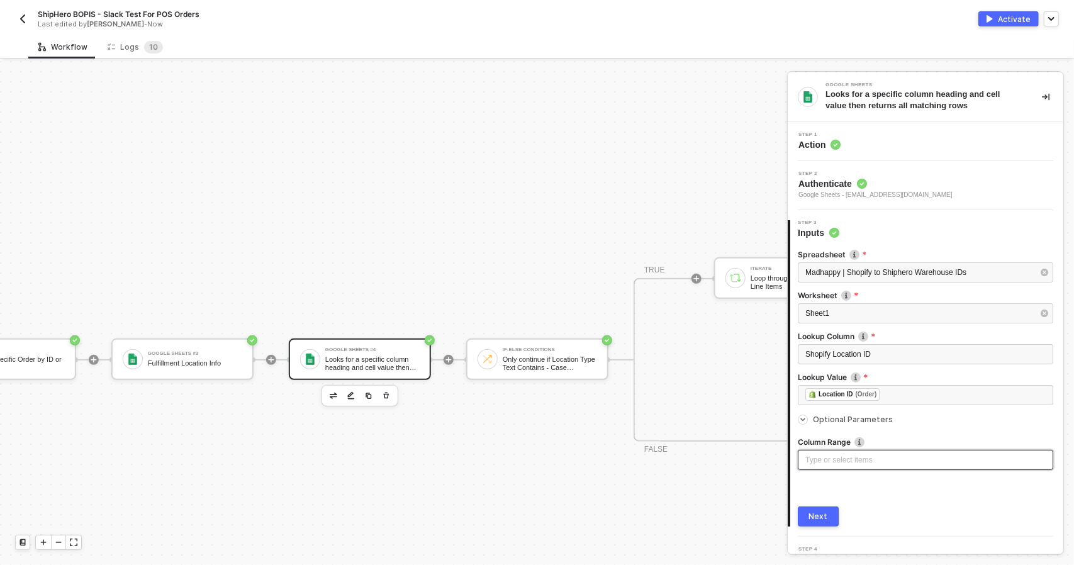
click at [855, 452] on div "Type or select items ﻿" at bounding box center [925, 460] width 255 height 20
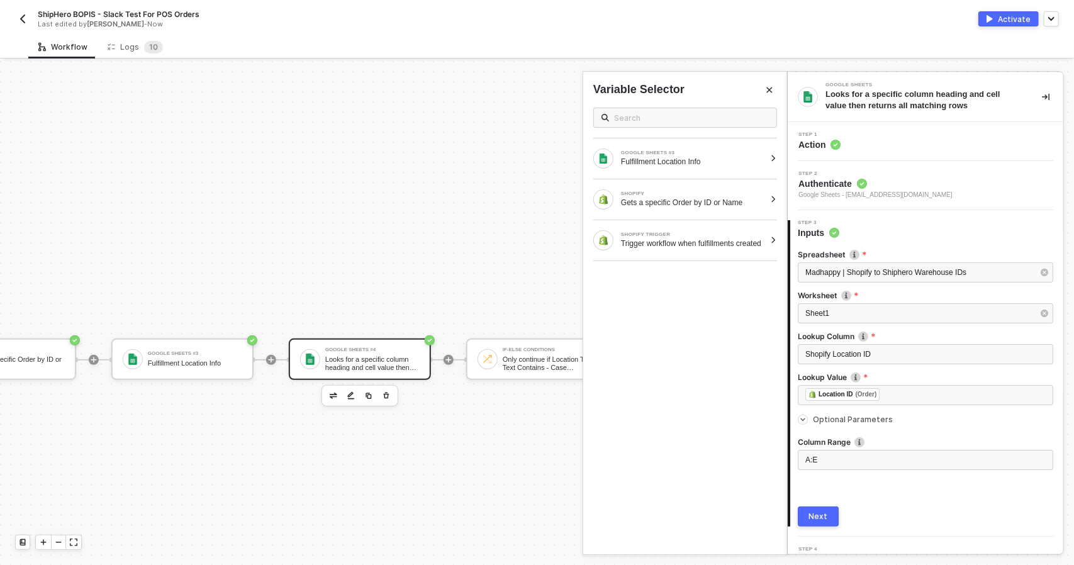
click at [820, 511] on div "Next" at bounding box center [818, 516] width 19 height 10
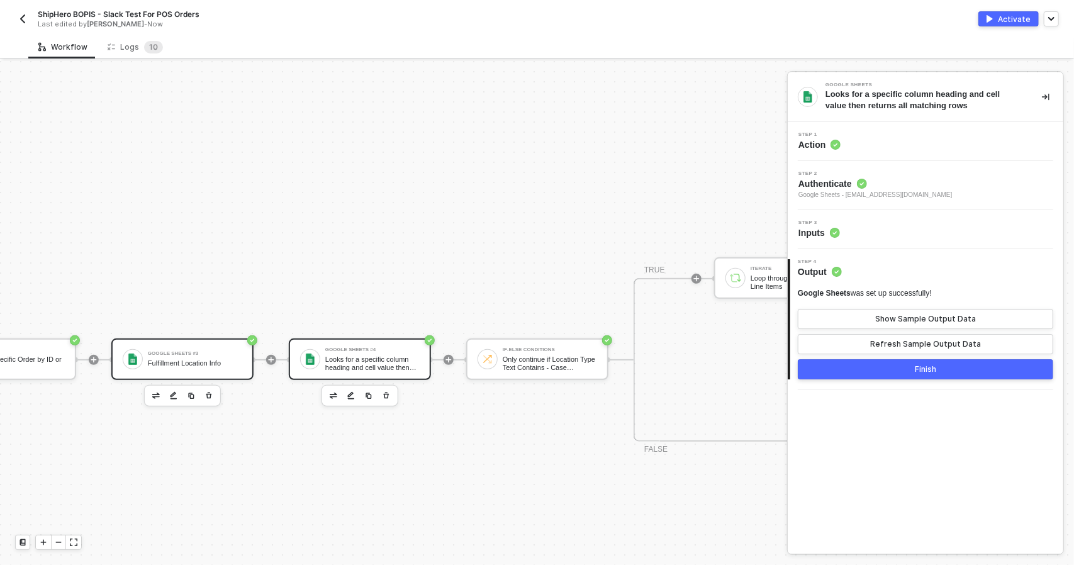
click at [187, 357] on div "Google Sheets #3 Fulfillment Location Info" at bounding box center [195, 359] width 94 height 24
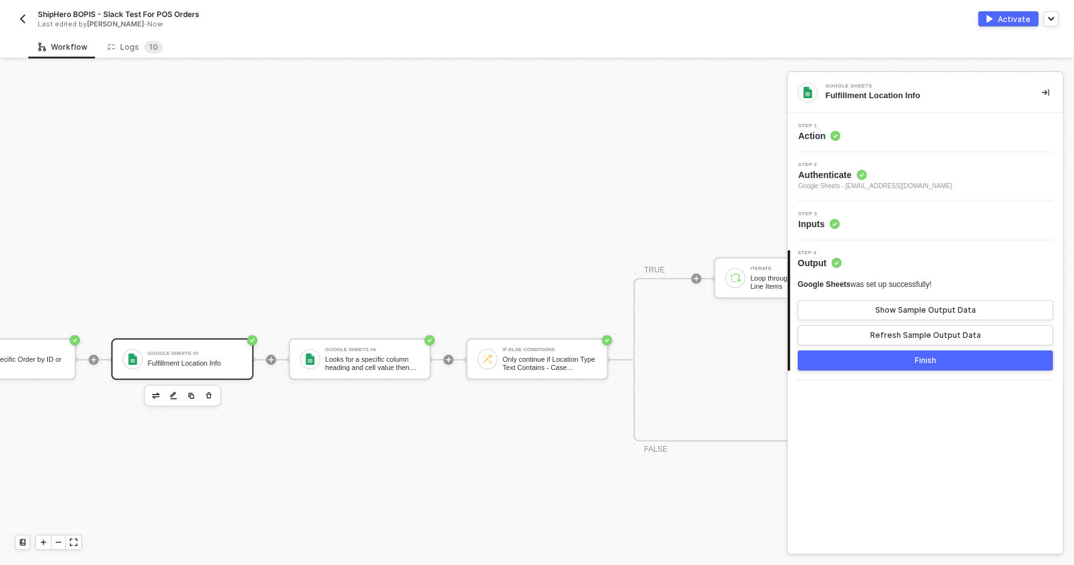
click at [873, 230] on div "Step 3 Inputs" at bounding box center [926, 220] width 276 height 39
click at [873, 222] on div "Step 3 Inputs" at bounding box center [927, 220] width 272 height 19
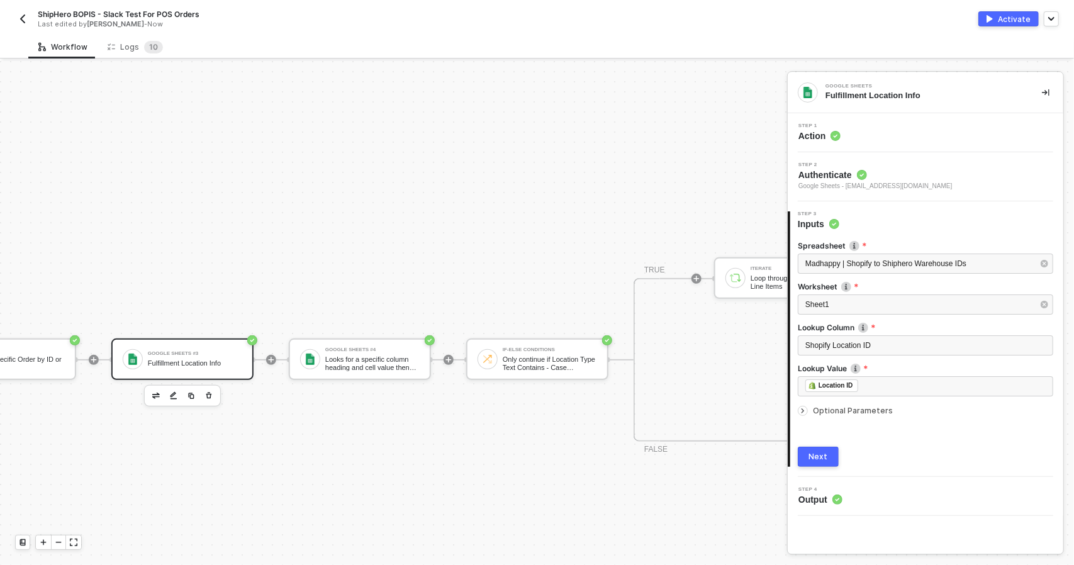
click at [862, 406] on span "Optional Parameters" at bounding box center [853, 410] width 80 height 9
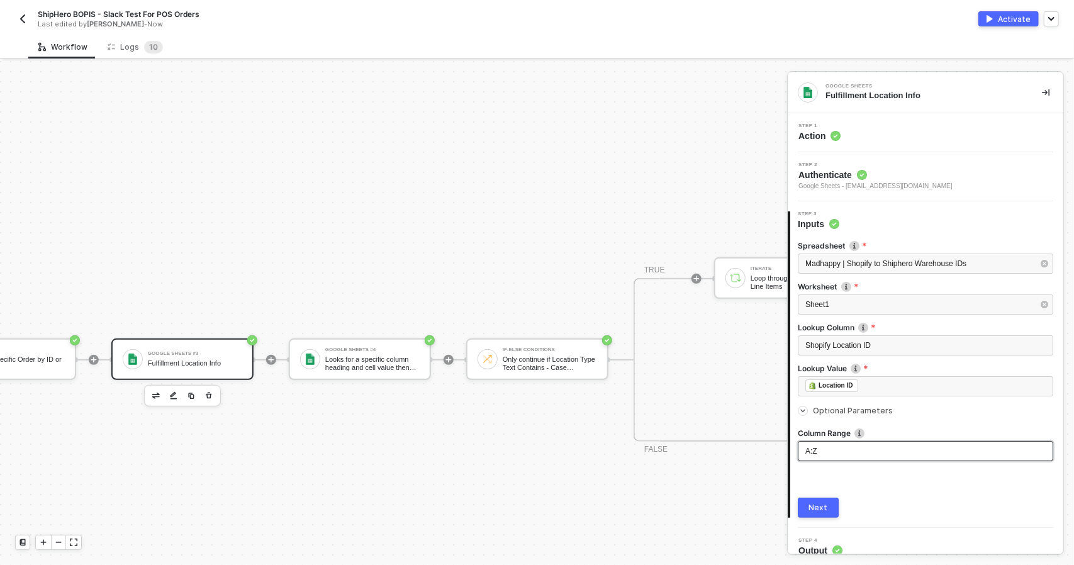
click at [882, 459] on div "A:Z" at bounding box center [925, 451] width 255 height 20
click at [820, 503] on div "Next" at bounding box center [818, 508] width 19 height 10
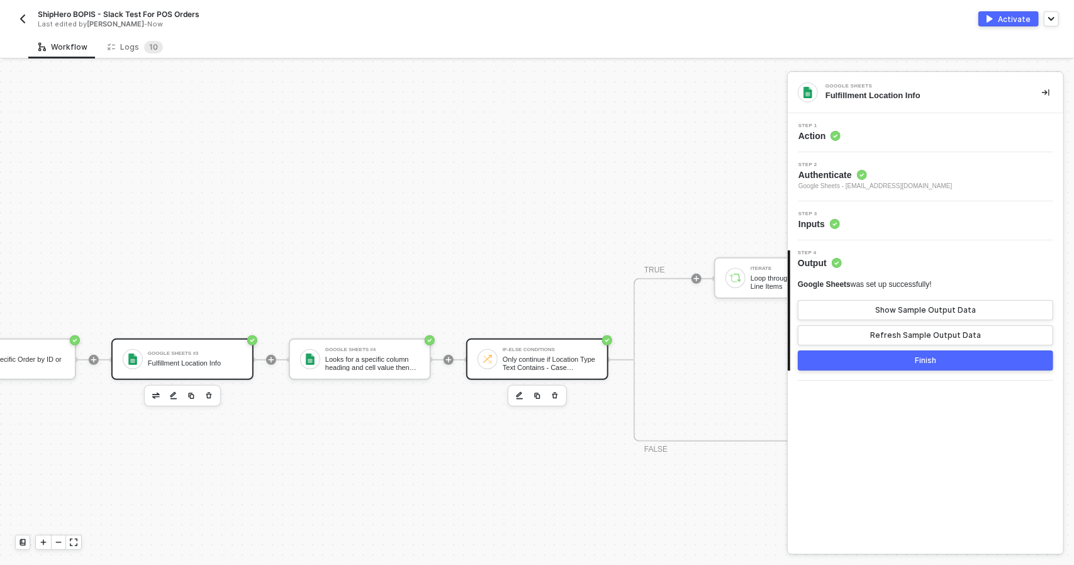
click at [545, 355] on div "Only continue if Location Type Text Contains - Case Insensitive POS" at bounding box center [550, 363] width 94 height 16
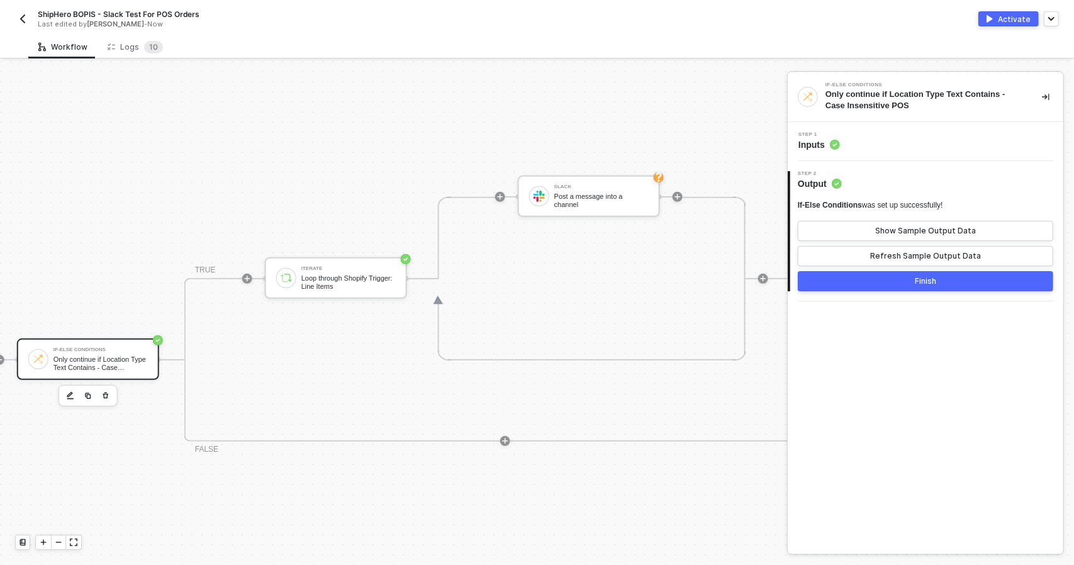
scroll to position [298, 766]
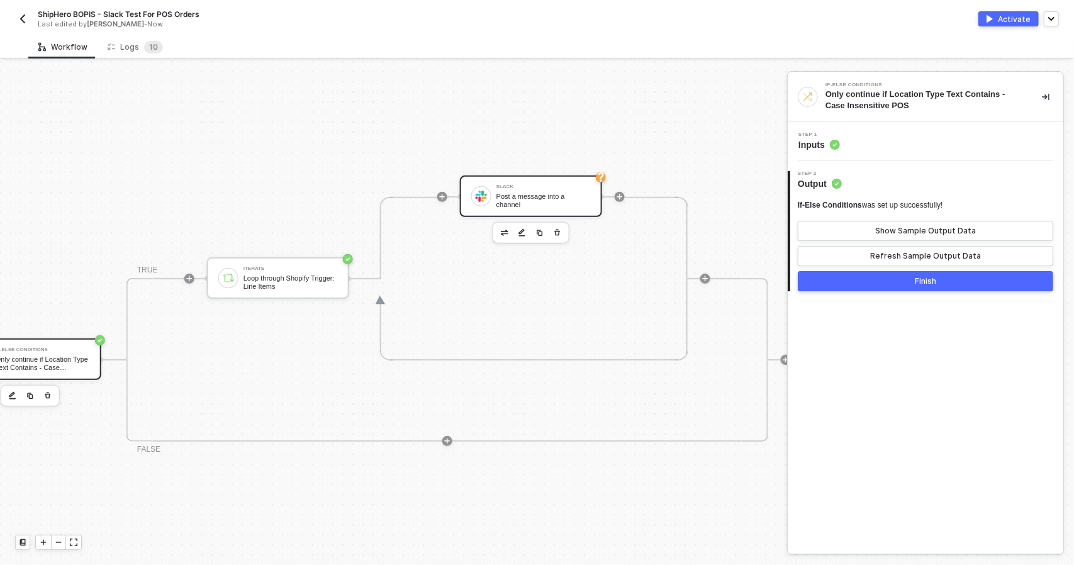
click at [558, 180] on div "Slack Post a message into a channel" at bounding box center [531, 197] width 142 height 42
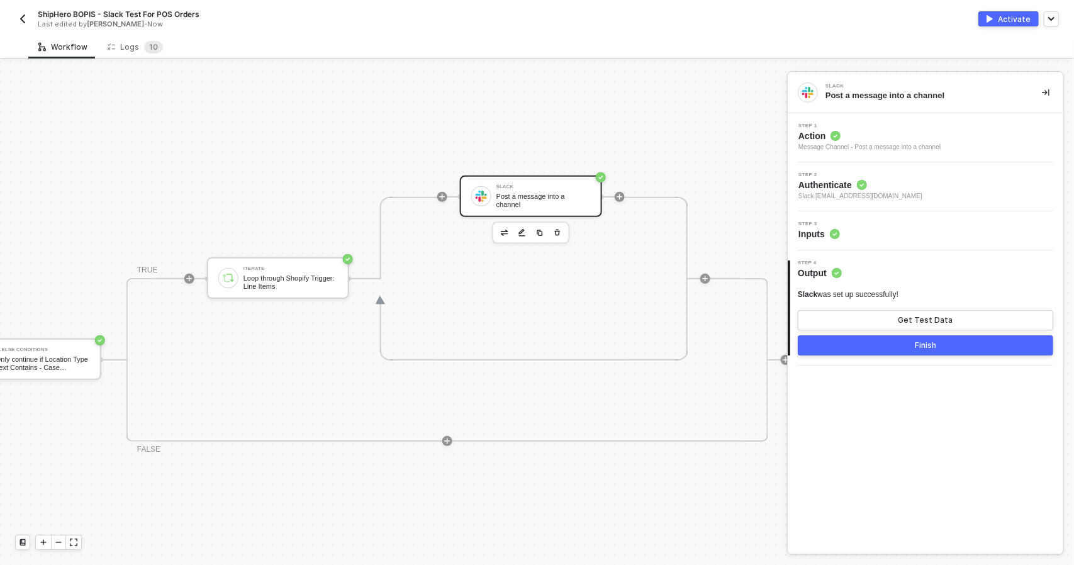
click at [879, 218] on div "Step 3 Inputs" at bounding box center [926, 230] width 276 height 39
click at [881, 228] on div "Step 3 Inputs" at bounding box center [927, 230] width 272 height 19
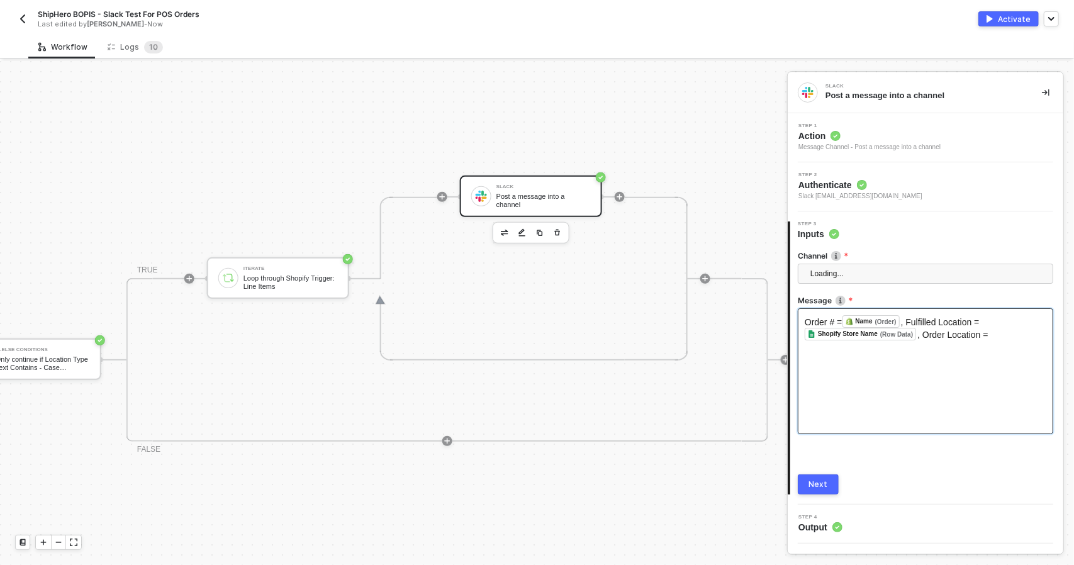
click at [908, 347] on div "Order # = Name (Order) ﻿ , Fulfilled Location = Shopify Store Name (Row Data) ﻿…" at bounding box center [925, 371] width 255 height 126
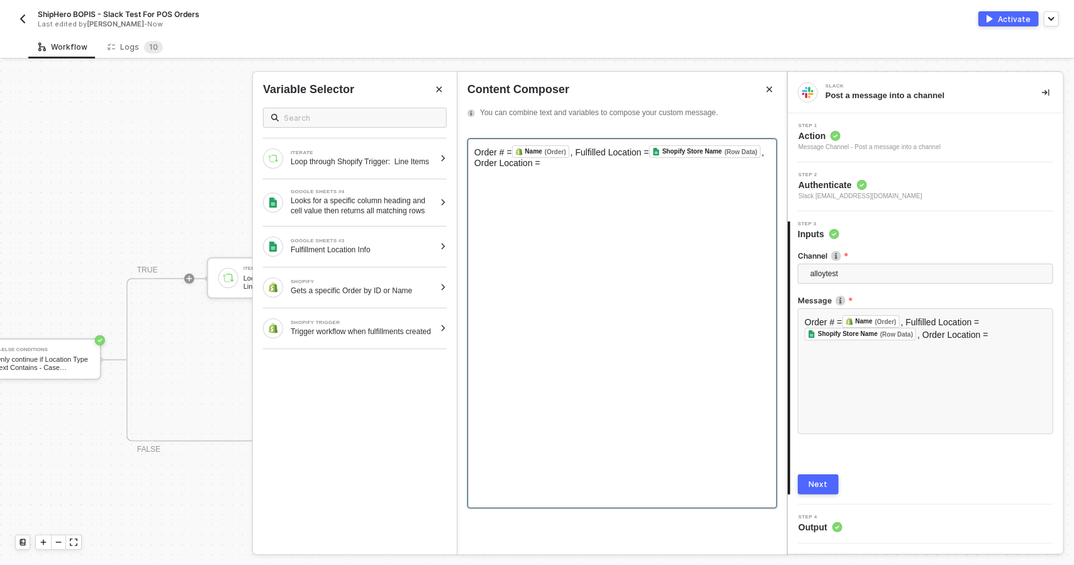
click at [596, 163] on div "Order # = Name (Order) ﻿ , Fulfilled Location = Shopify Store Name (Row Data) ﻿…" at bounding box center [622, 156] width 296 height 23
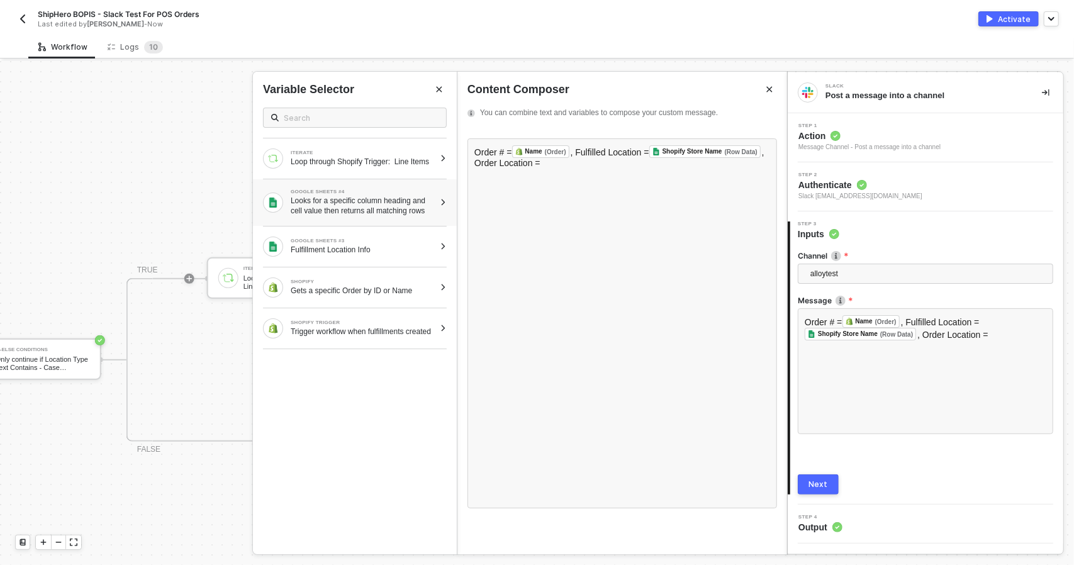
click at [345, 214] on div "Looks for a specific column heading and cell value then returns all matching ro…" at bounding box center [363, 206] width 144 height 20
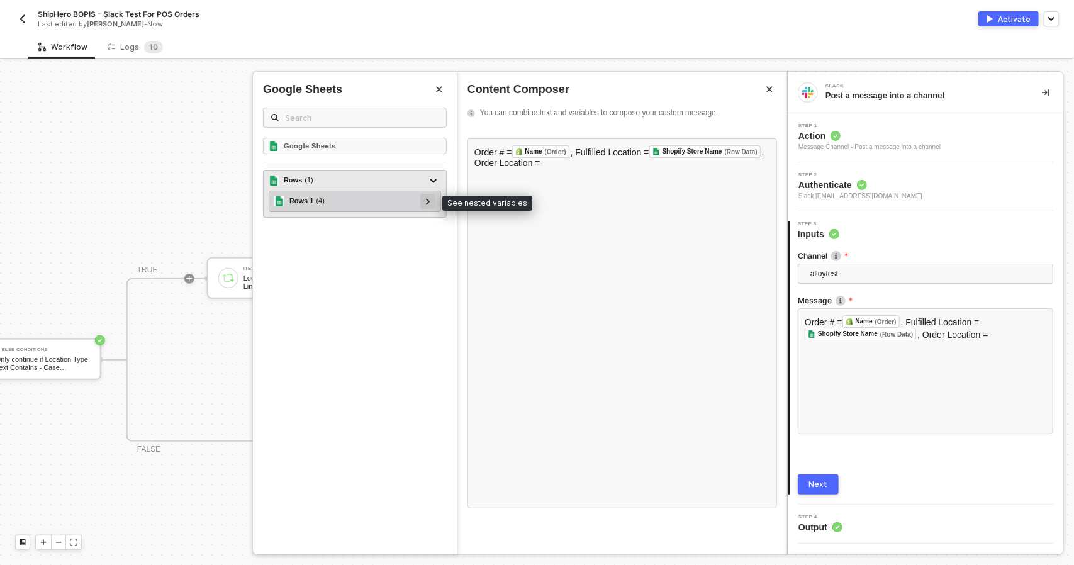
click at [428, 203] on icon at bounding box center [428, 201] width 4 height 6
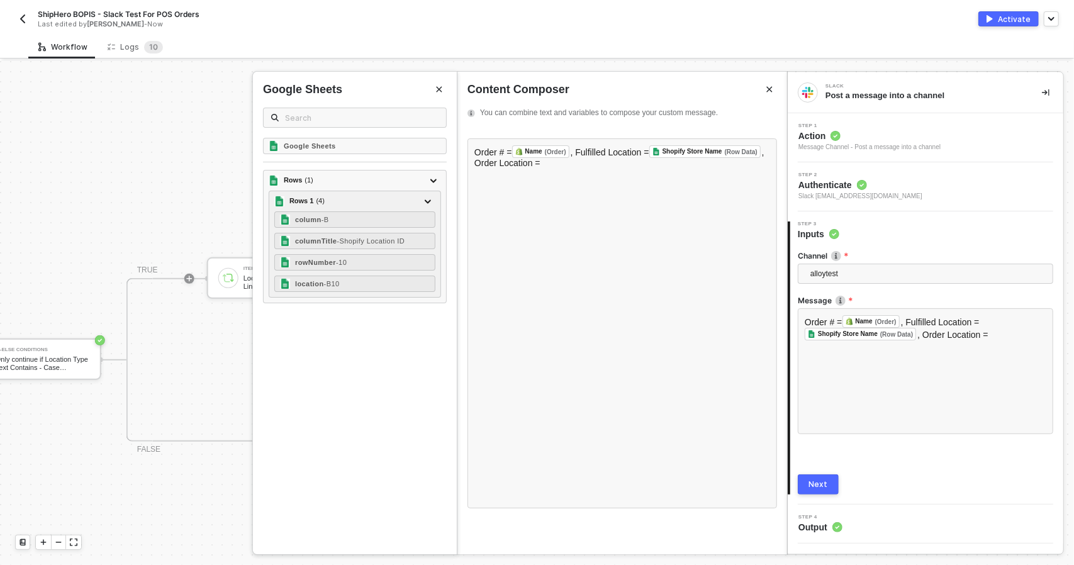
click at [830, 486] on button "Next" at bounding box center [818, 484] width 41 height 20
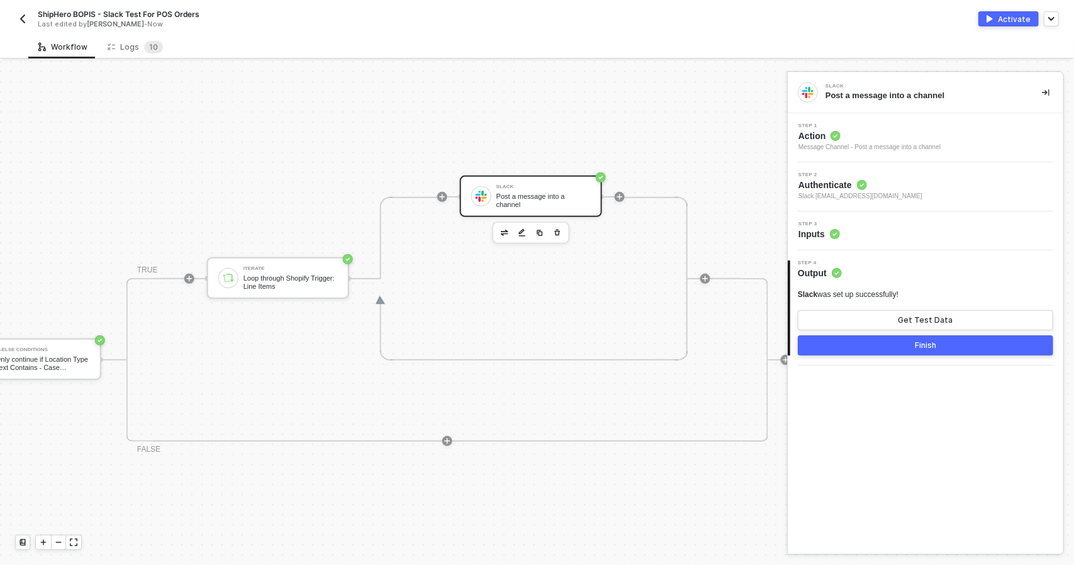
click at [881, 343] on button "Finish" at bounding box center [925, 345] width 255 height 20
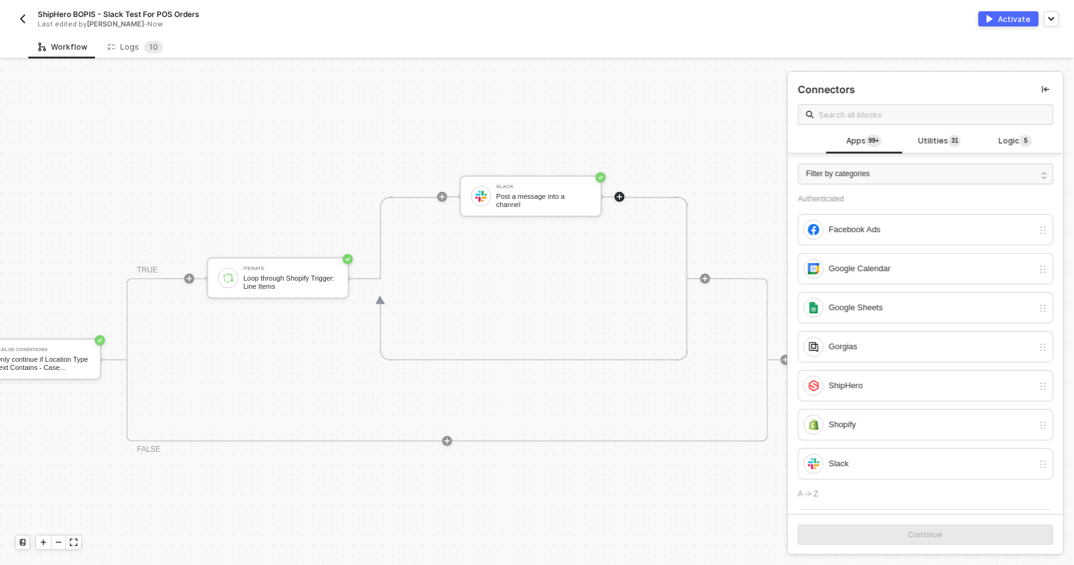
click at [1012, 18] on div "Activate" at bounding box center [1014, 19] width 33 height 11
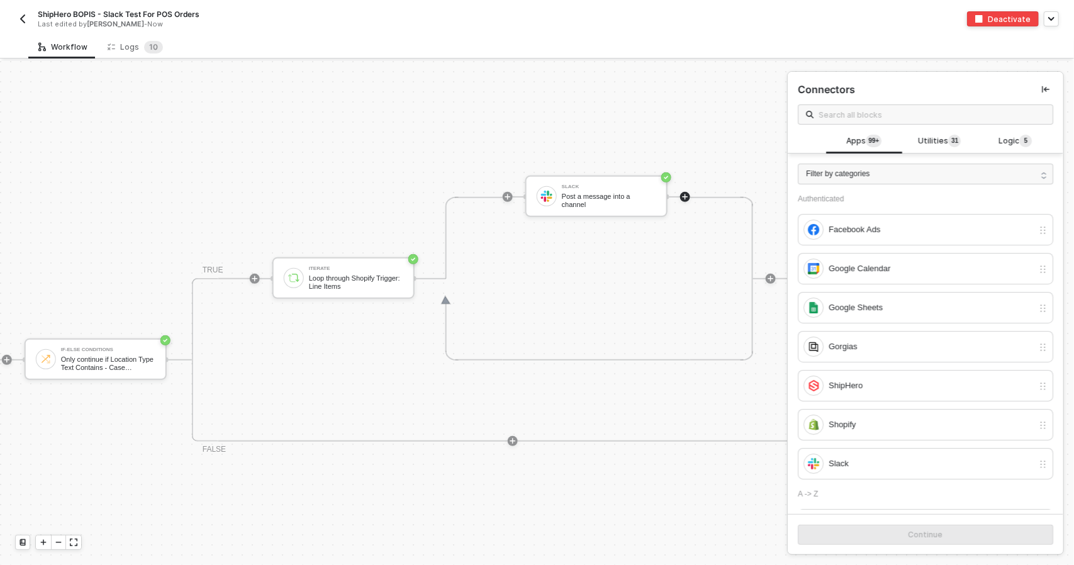
scroll to position [298, 723]
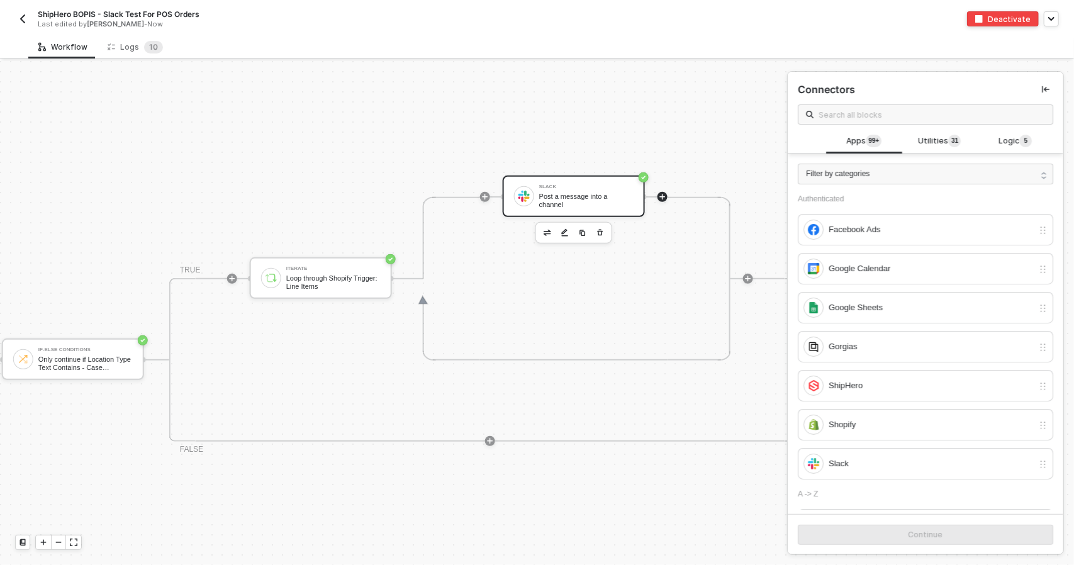
click at [551, 189] on div "Slack" at bounding box center [586, 186] width 94 height 5
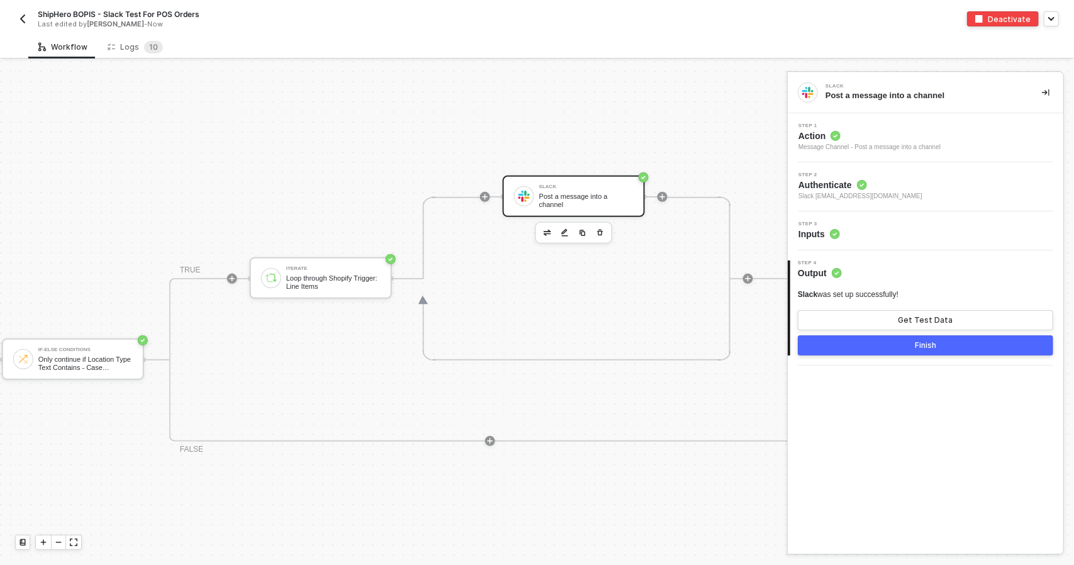
click at [845, 187] on span "Authenticate" at bounding box center [860, 185] width 124 height 13
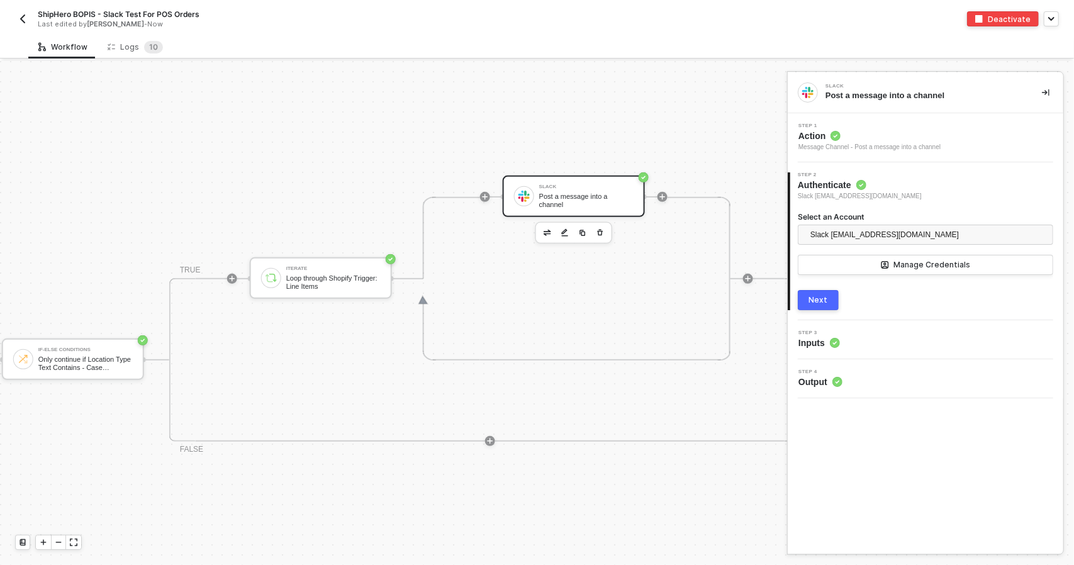
click at [833, 291] on button "Next" at bounding box center [818, 300] width 41 height 20
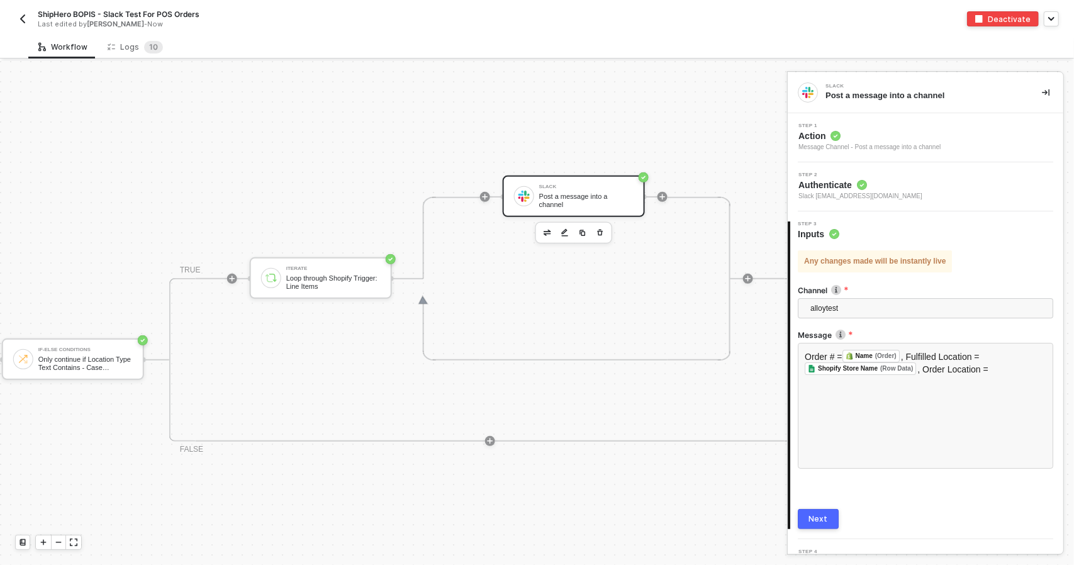
click at [829, 518] on button "Next" at bounding box center [818, 519] width 41 height 20
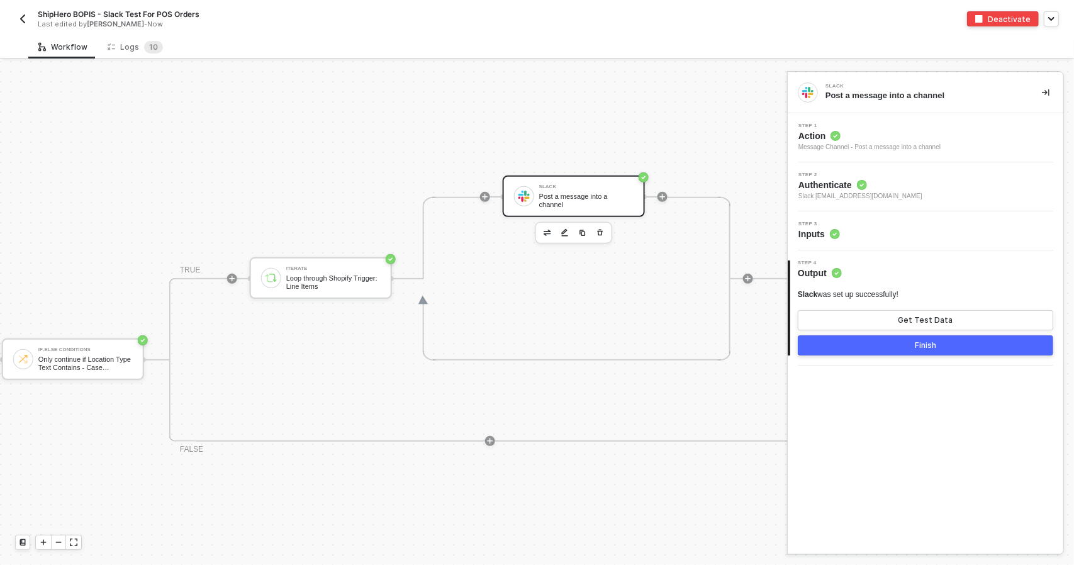
click at [610, 203] on div "Post a message into a channel" at bounding box center [586, 200] width 94 height 16
click at [866, 238] on div "Step 3 Inputs" at bounding box center [927, 230] width 272 height 19
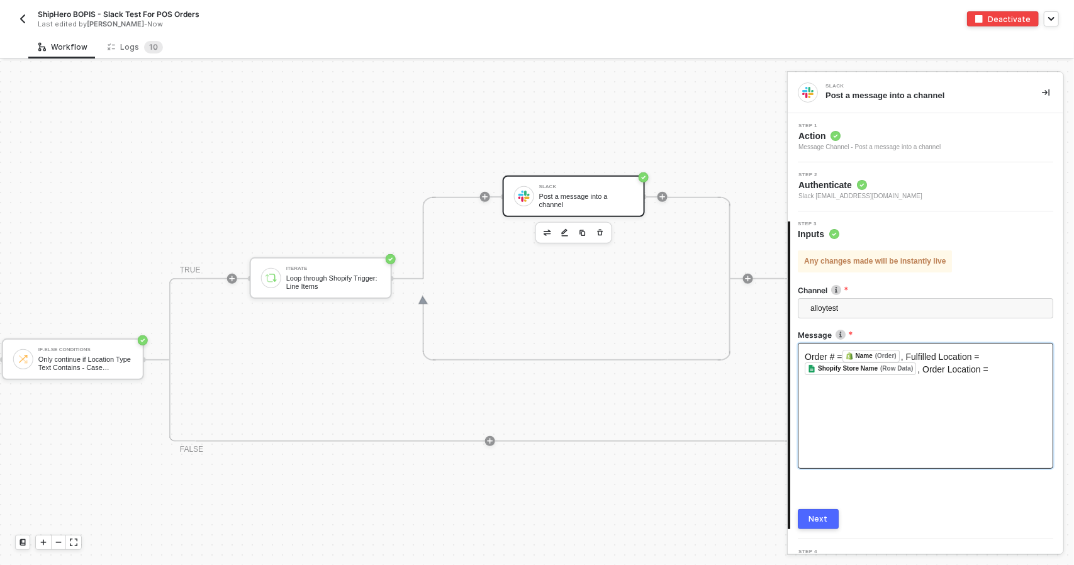
click at [864, 393] on div "Order # = Name (Order) ﻿ , Fulfilled Location = Shopify Store Name (Row Data) ﻿…" at bounding box center [925, 406] width 255 height 126
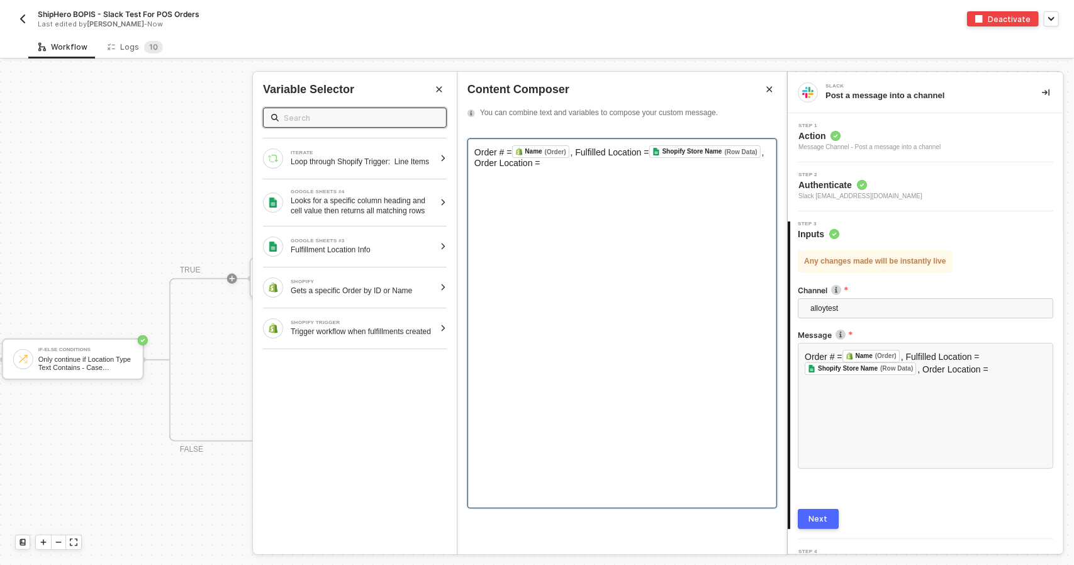
click at [555, 252] on div "Order # = Name (Order) ﻿ , Fulfilled Location = Shopify Store Name (Row Data) ﻿…" at bounding box center [622, 323] width 310 height 370
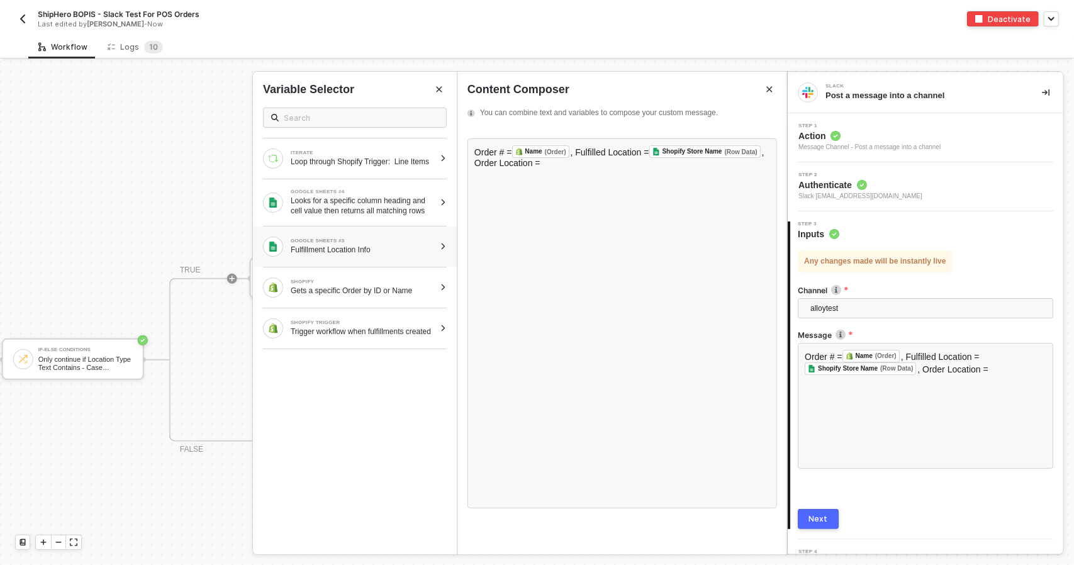
click at [362, 243] on div "GOOGLE SHEETS #3" at bounding box center [363, 240] width 144 height 5
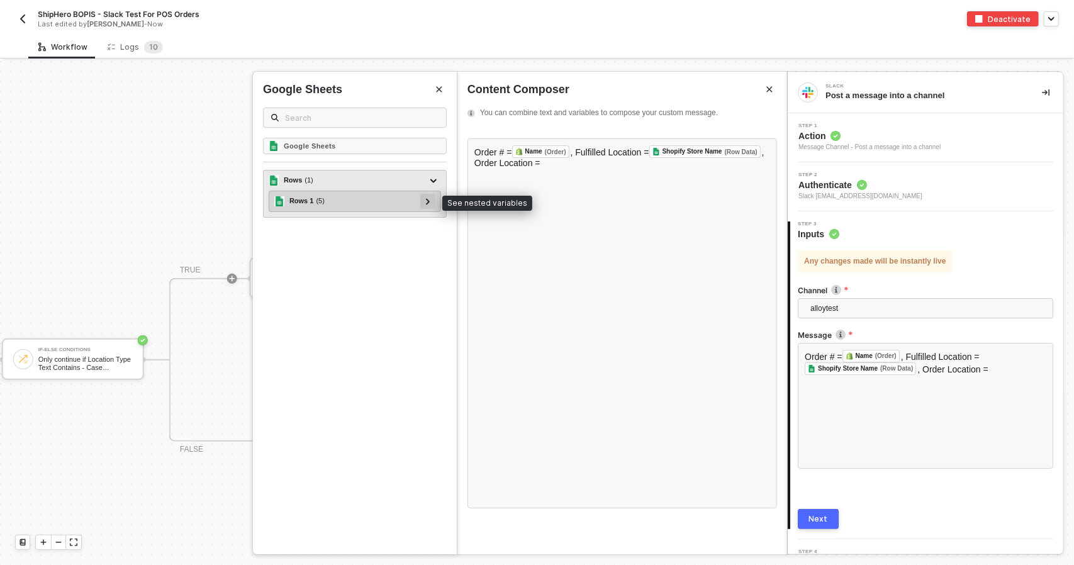
click at [430, 204] on div at bounding box center [428, 201] width 6 height 14
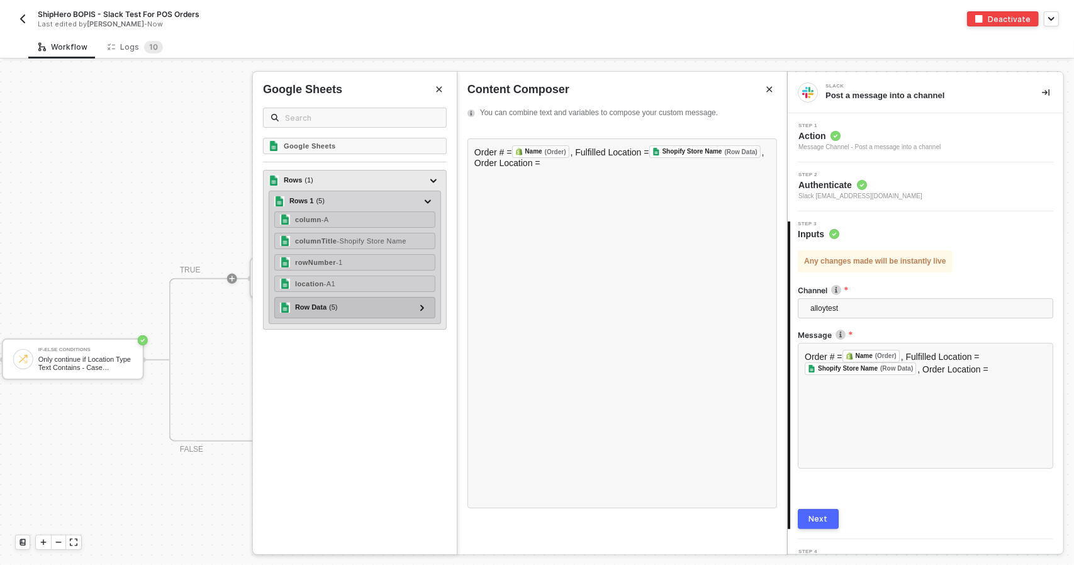
click at [424, 297] on div "Row Data ( 5 ) Shopify Store Name - Aspen 2024: 517 E [PERSON_NAME] Shopify Loc…" at bounding box center [354, 307] width 161 height 21
click at [425, 304] on icon at bounding box center [422, 307] width 4 height 6
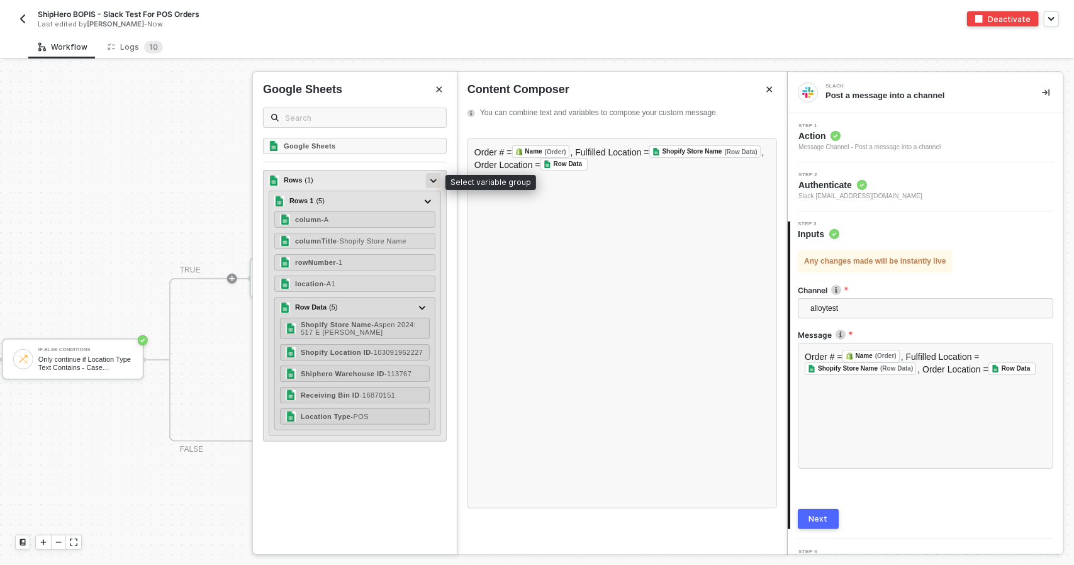
click at [433, 179] on icon at bounding box center [433, 181] width 6 height 4
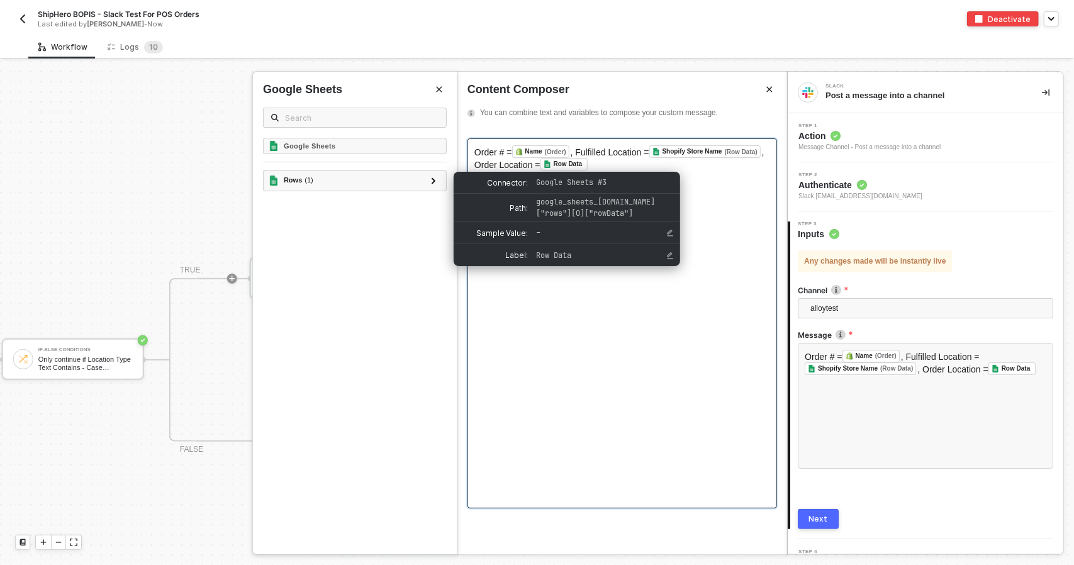
click at [629, 169] on div "Order # = Name (Order) ﻿ , Fulfilled Location = Shopify Store Name (Row Data) ﻿…" at bounding box center [622, 323] width 310 height 370
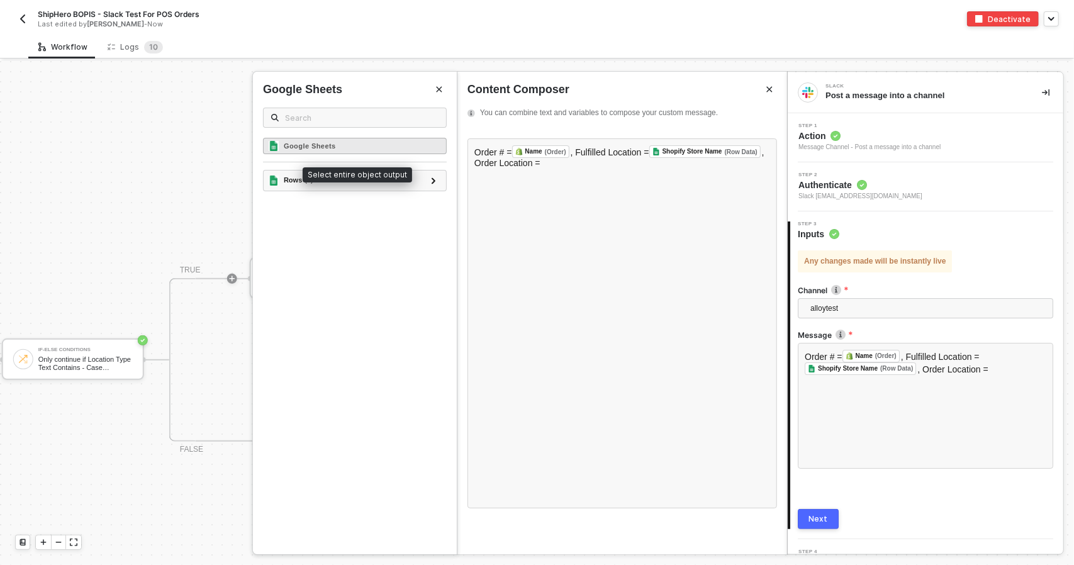
click at [420, 150] on div "Google Sheets" at bounding box center [355, 146] width 184 height 16
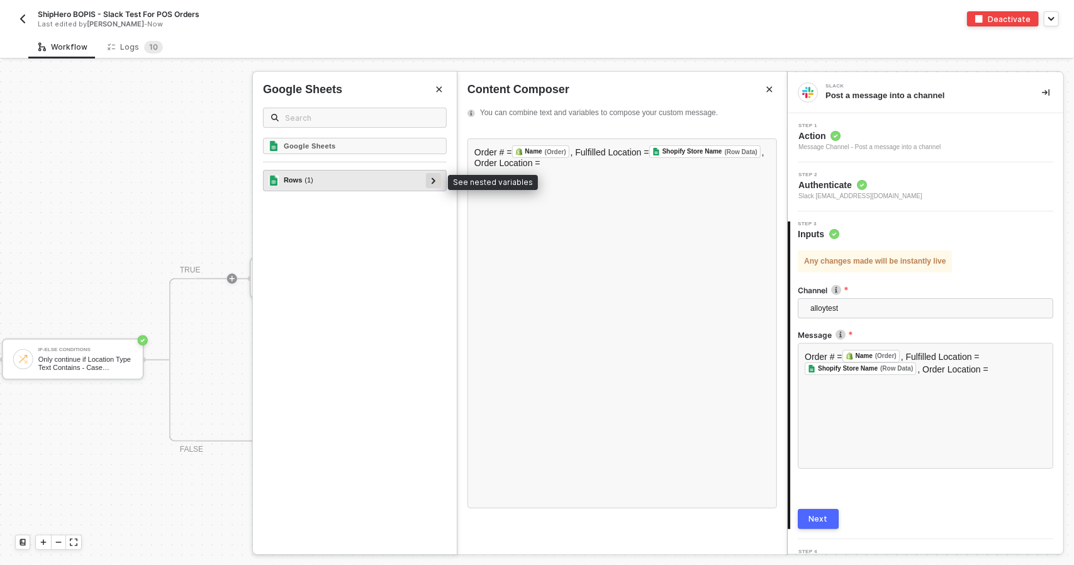
click at [432, 186] on div at bounding box center [433, 180] width 6 height 14
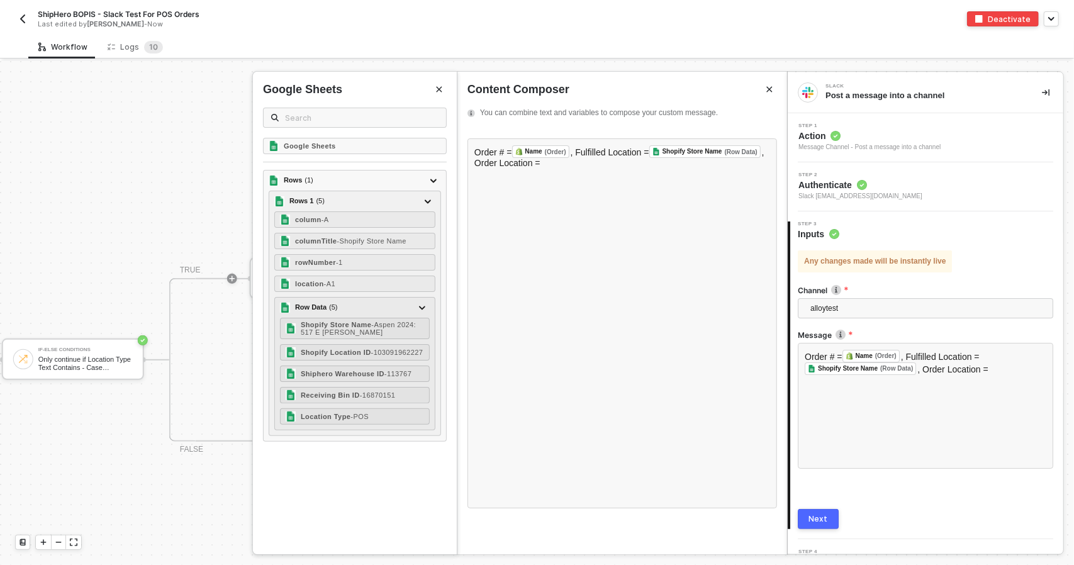
click at [438, 96] on div "Google Sheets" at bounding box center [355, 90] width 184 height 16
click at [440, 89] on icon "Close" at bounding box center [440, 90] width 6 height 6
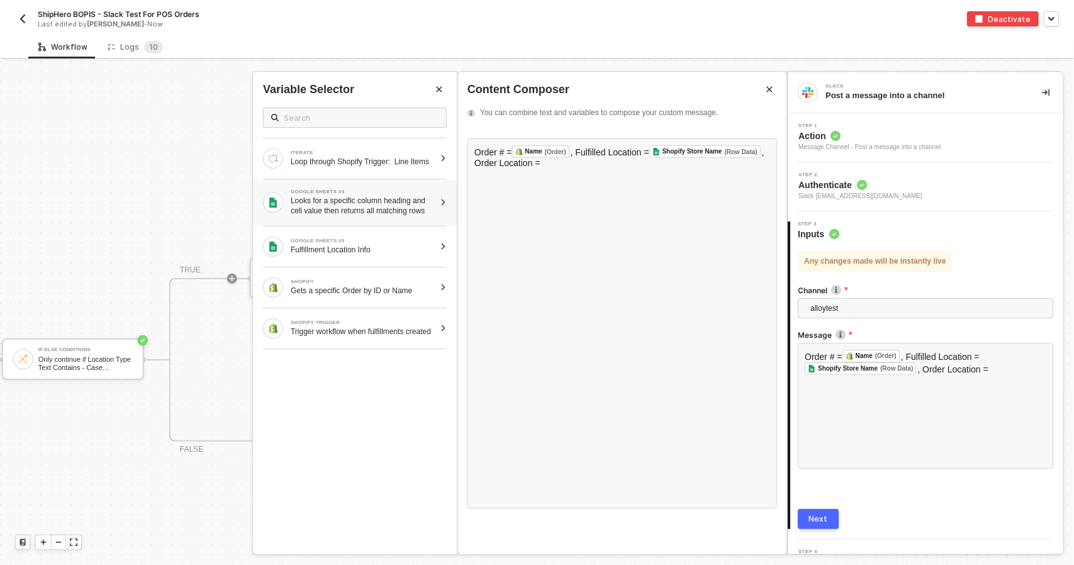
click at [374, 207] on div "Looks for a specific column heading and cell value then returns all matching ro…" at bounding box center [363, 206] width 144 height 20
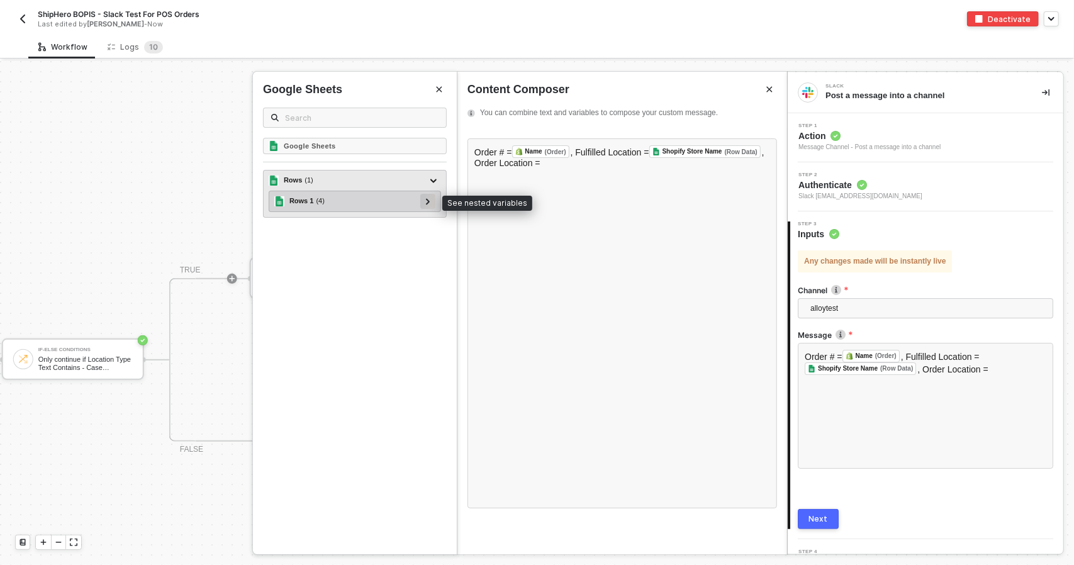
click at [429, 202] on icon at bounding box center [428, 201] width 4 height 6
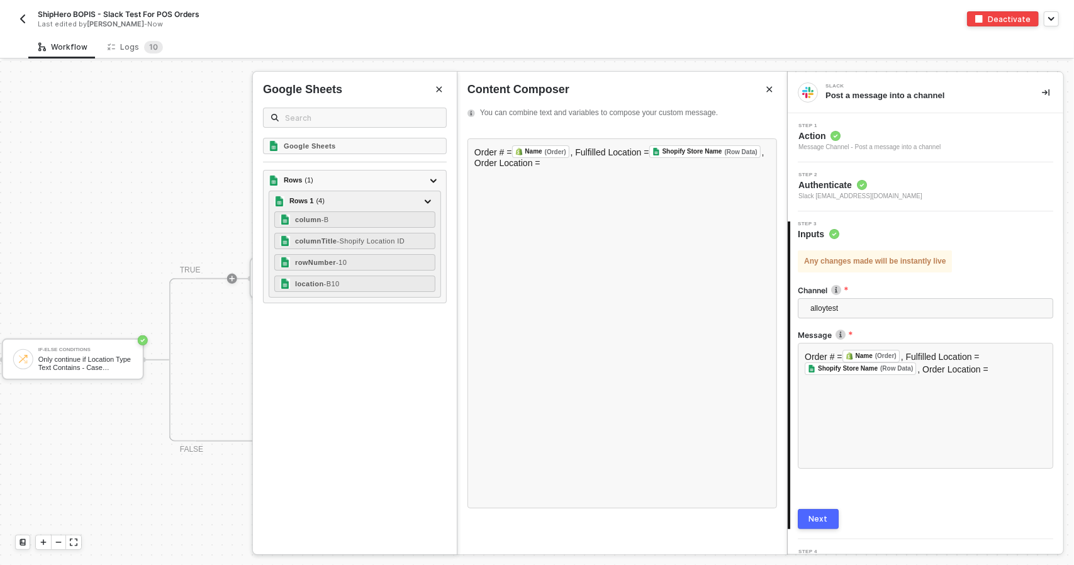
click at [834, 518] on button "Next" at bounding box center [818, 519] width 41 height 20
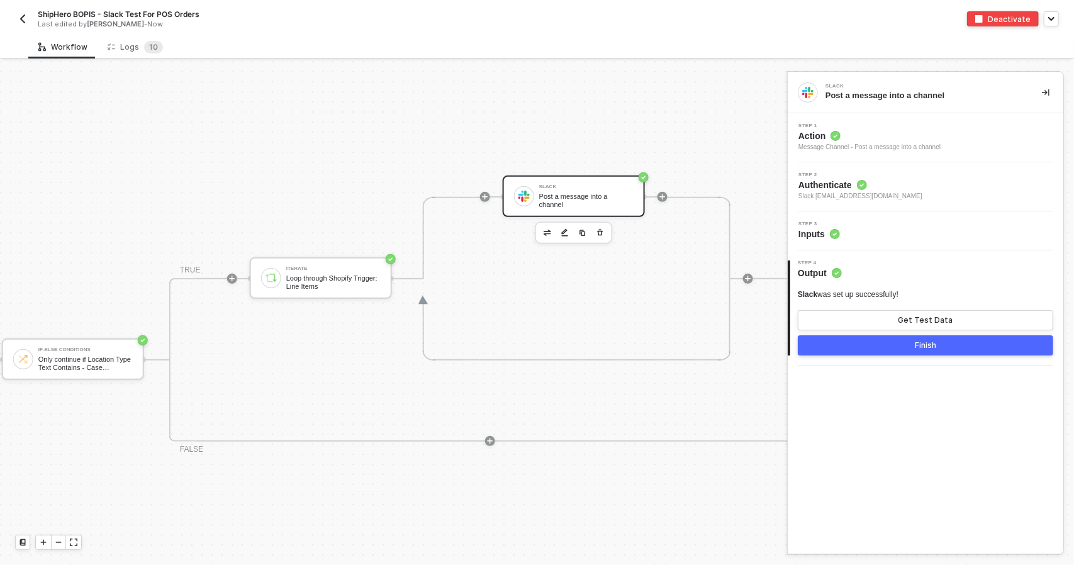
click at [911, 353] on button "Finish" at bounding box center [925, 345] width 255 height 20
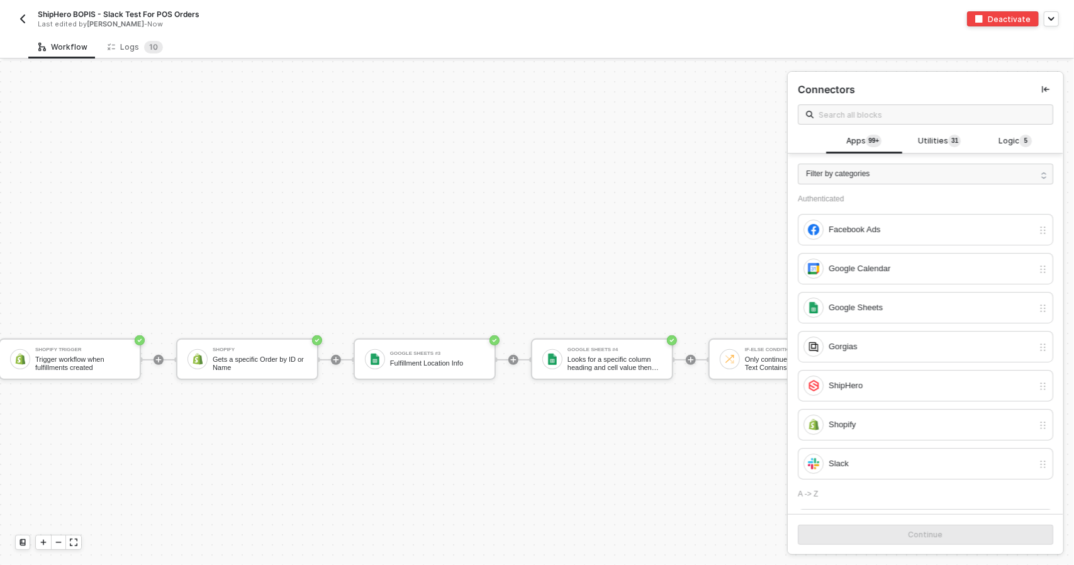
scroll to position [298, 0]
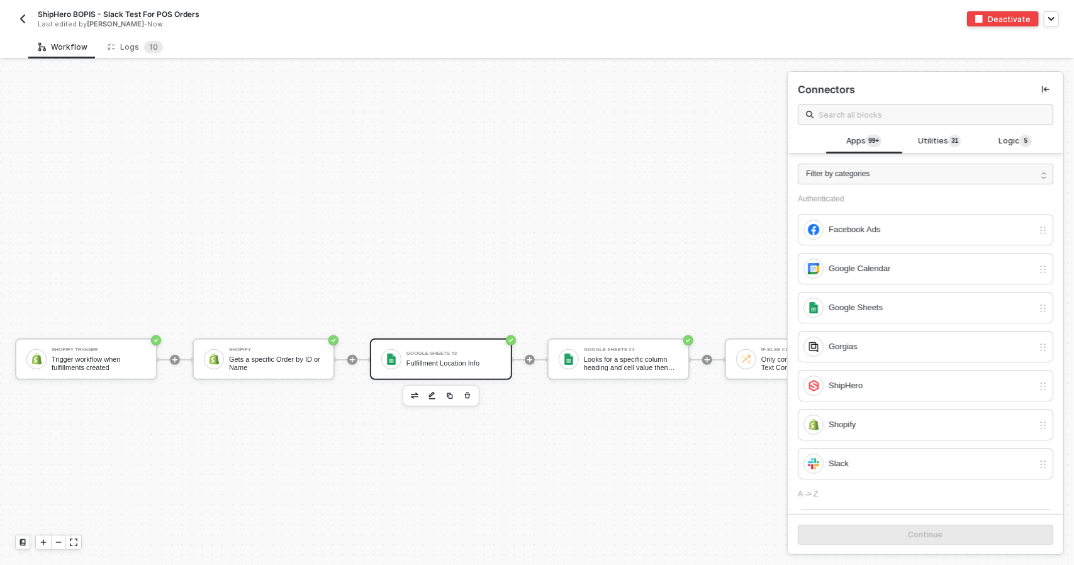
click at [445, 352] on div "Google Sheets #3" at bounding box center [453, 353] width 94 height 5
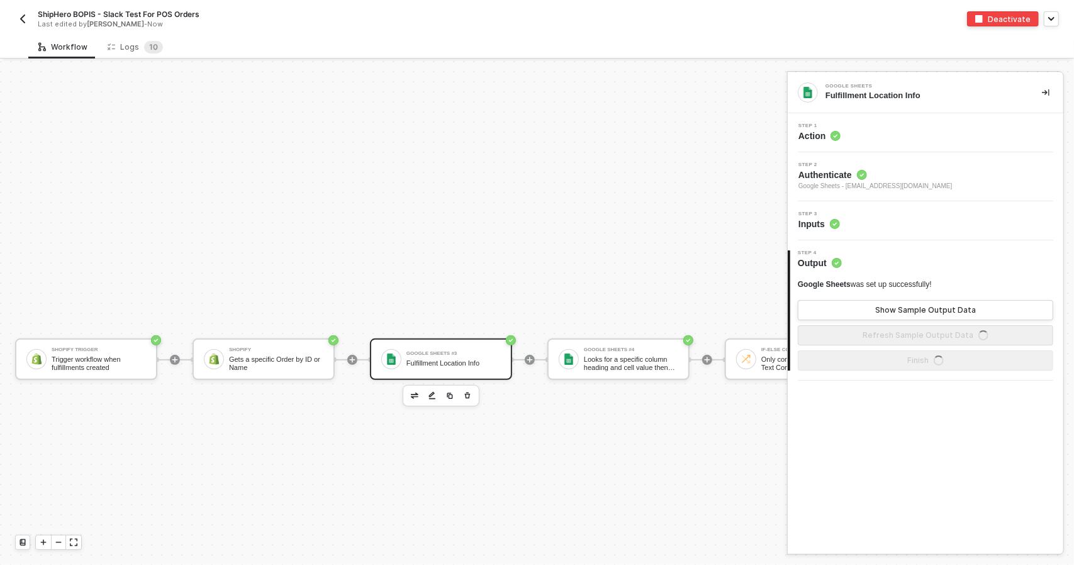
click at [964, 223] on div "Step 3 Inputs" at bounding box center [927, 220] width 272 height 19
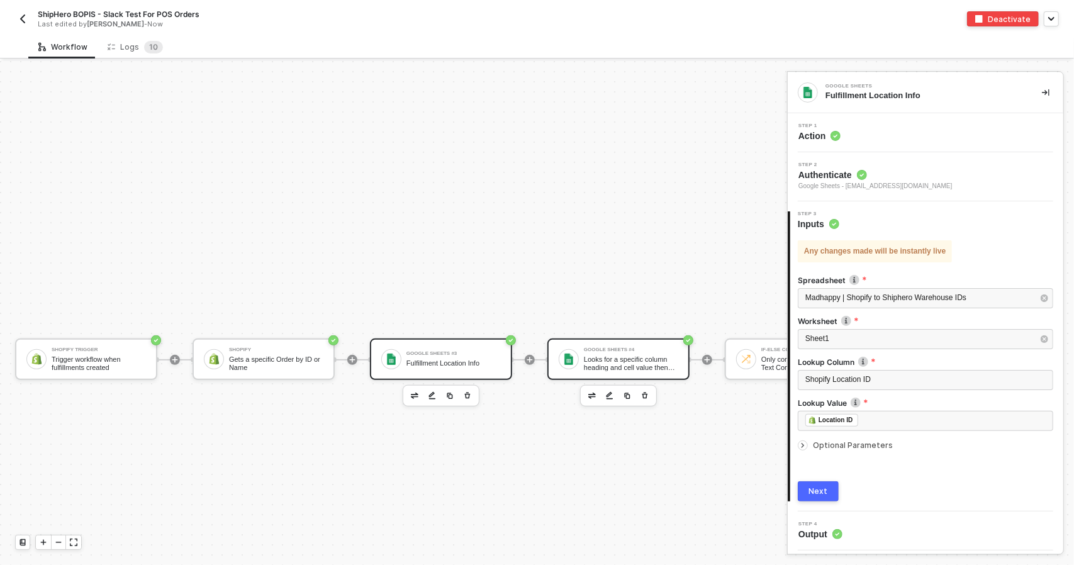
click at [604, 359] on div "Looks for a specific column heading and cell value then returns all matching ro…" at bounding box center [631, 363] width 94 height 16
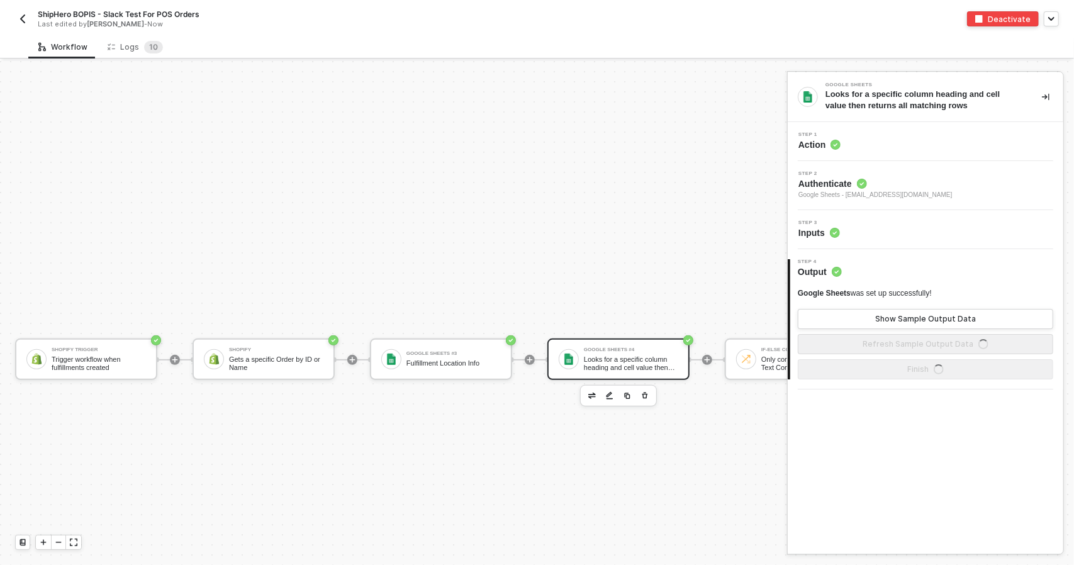
click at [912, 235] on div "Step 3 Inputs" at bounding box center [927, 229] width 272 height 19
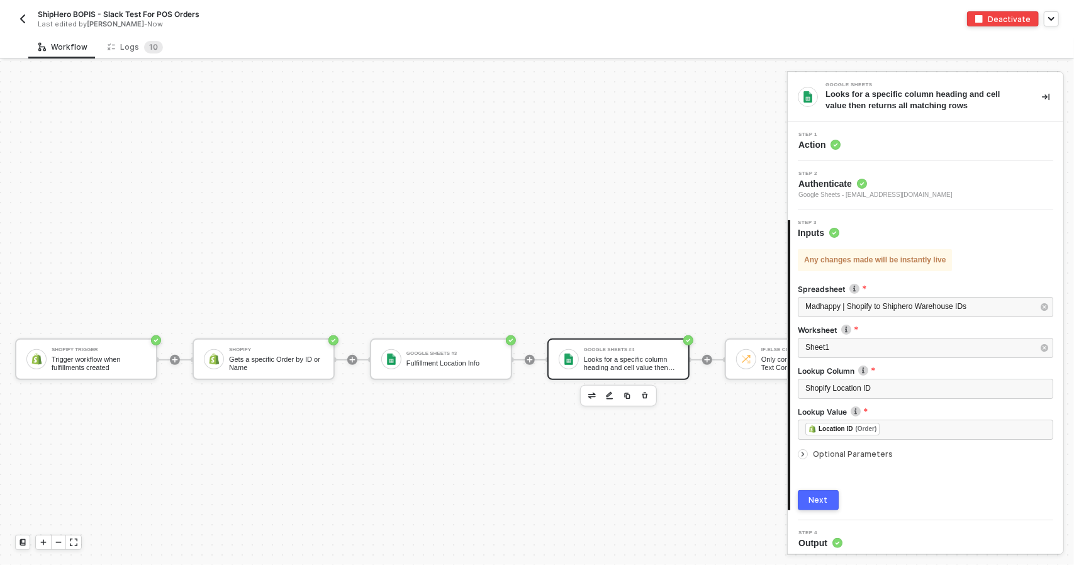
click at [888, 454] on span "Optional Parameters" at bounding box center [933, 454] width 240 height 8
click at [380, 555] on div "Shopify Trigger Trigger workflow when fulfillments created Shopify Gets a speci…" at bounding box center [778, 360] width 1556 height 1194
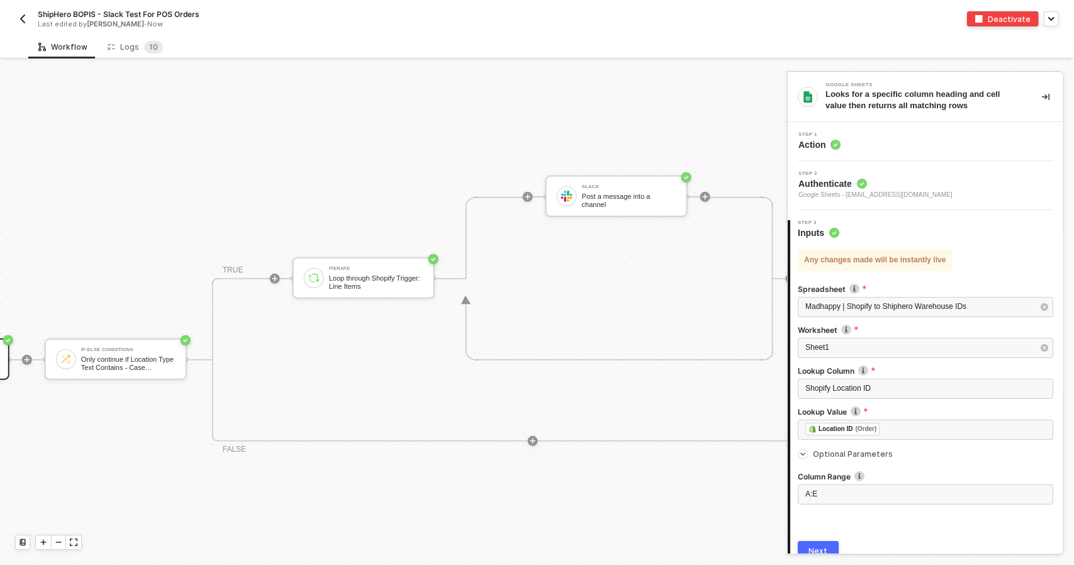
scroll to position [298, 857]
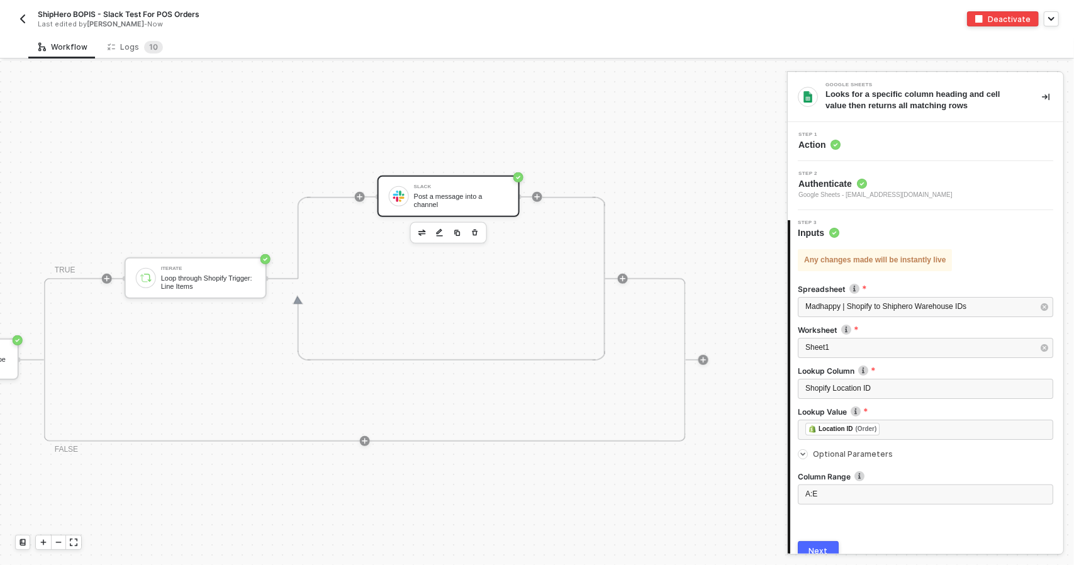
click at [414, 198] on div "Post a message into a channel" at bounding box center [461, 200] width 94 height 16
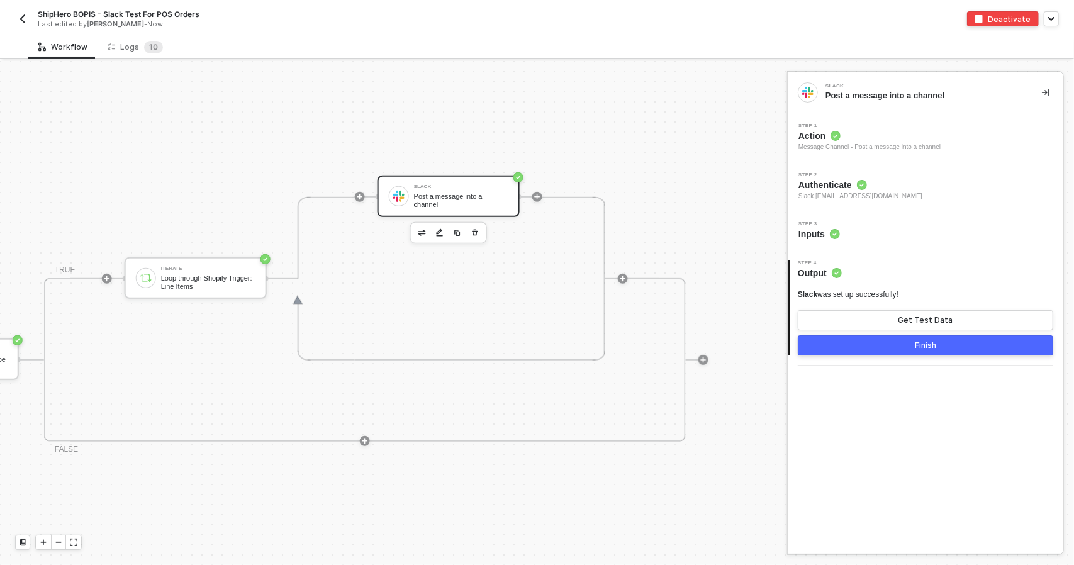
click at [848, 196] on span "Slack [EMAIL_ADDRESS][DOMAIN_NAME]" at bounding box center [860, 196] width 124 height 10
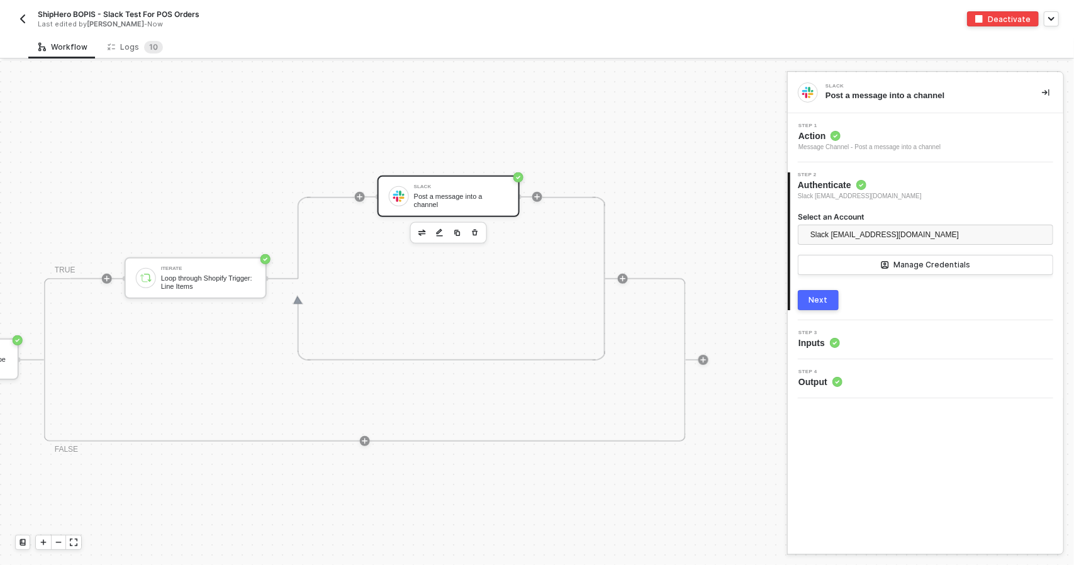
click at [881, 329] on div "3 Step 3 Inputs" at bounding box center [926, 339] width 276 height 39
click at [880, 343] on div "Step 3 Inputs" at bounding box center [927, 339] width 272 height 19
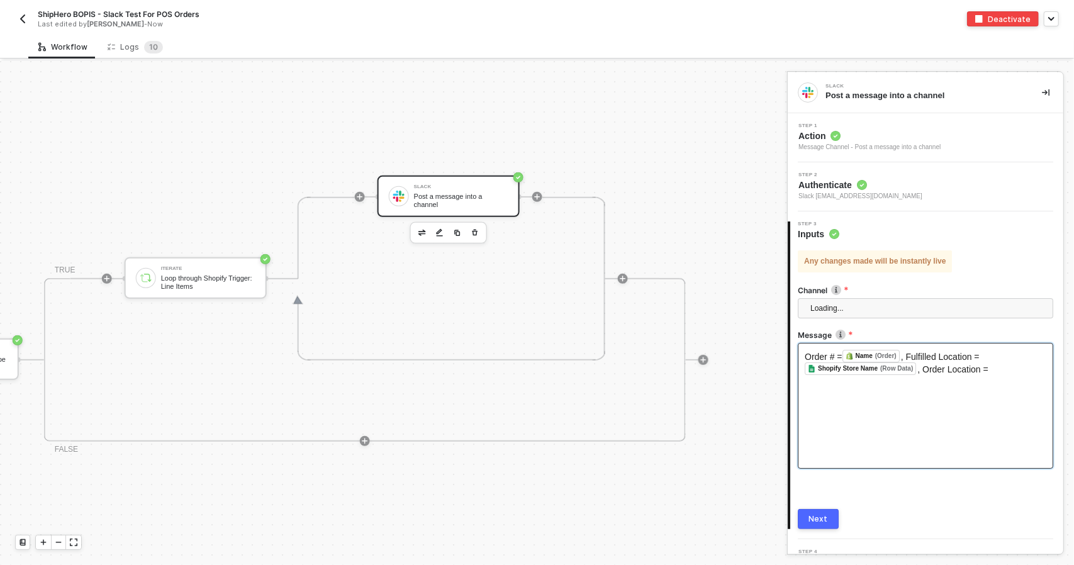
click at [887, 376] on div "Order # = Name (Order) ﻿ , Fulfilled Location = Shopify Store Name (Row Data) ﻿…" at bounding box center [925, 406] width 255 height 126
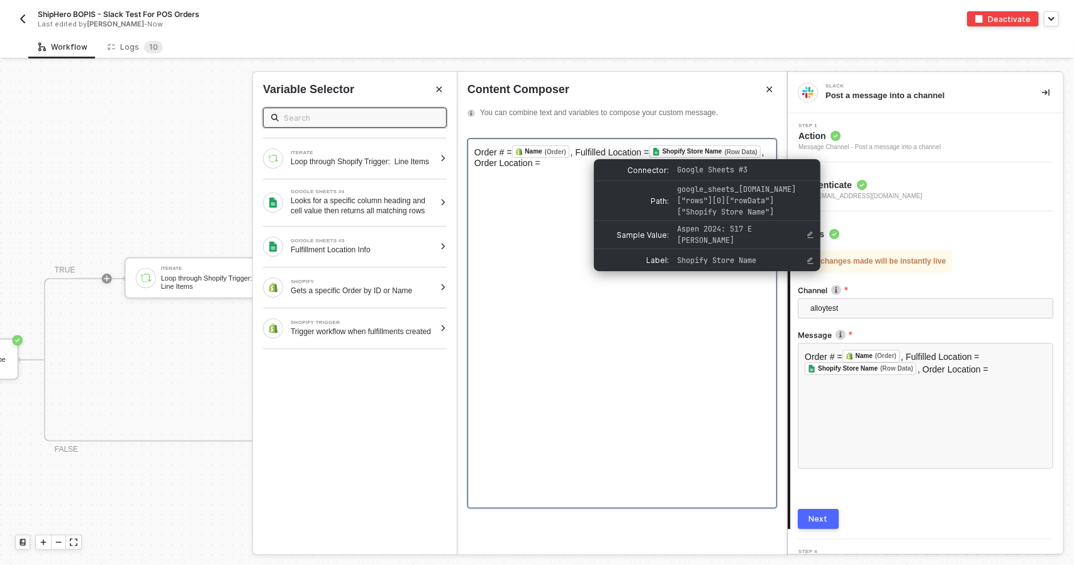
click at [649, 152] on span ", Fulfilled Location =" at bounding box center [610, 152] width 79 height 10
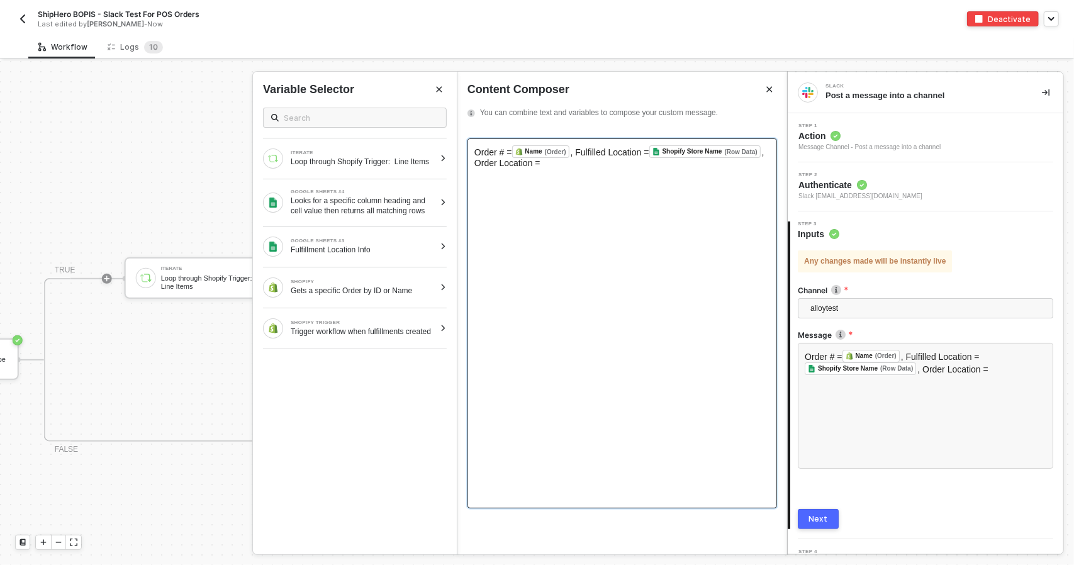
click at [698, 178] on div "Order # = Name (Order) ﻿ , Fulfilled Location = Shopify Store Name (Row Data) ﻿…" at bounding box center [622, 323] width 310 height 370
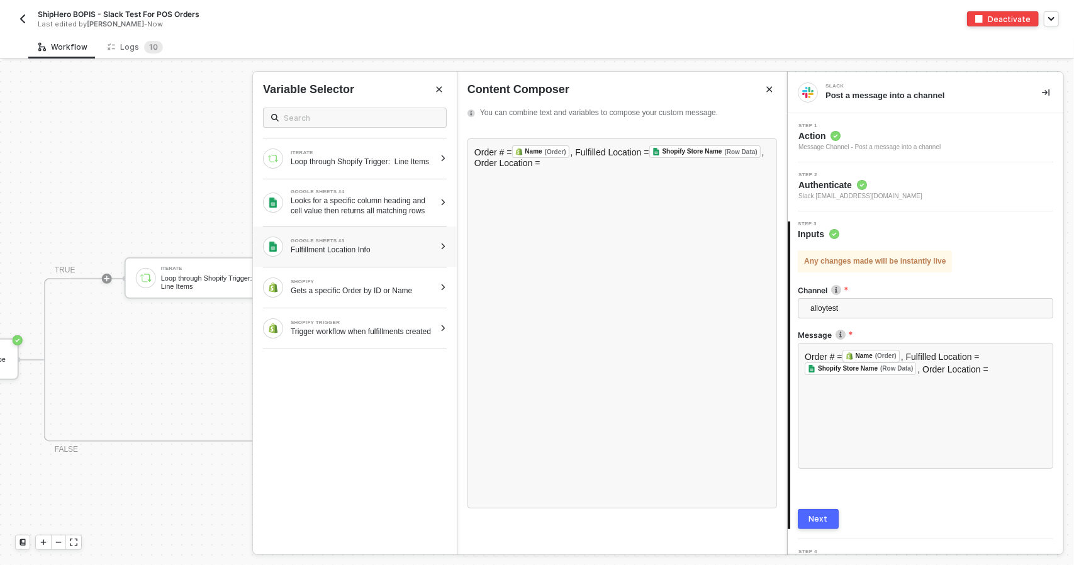
click at [393, 253] on div "Fulfillment Location Info" at bounding box center [363, 250] width 144 height 10
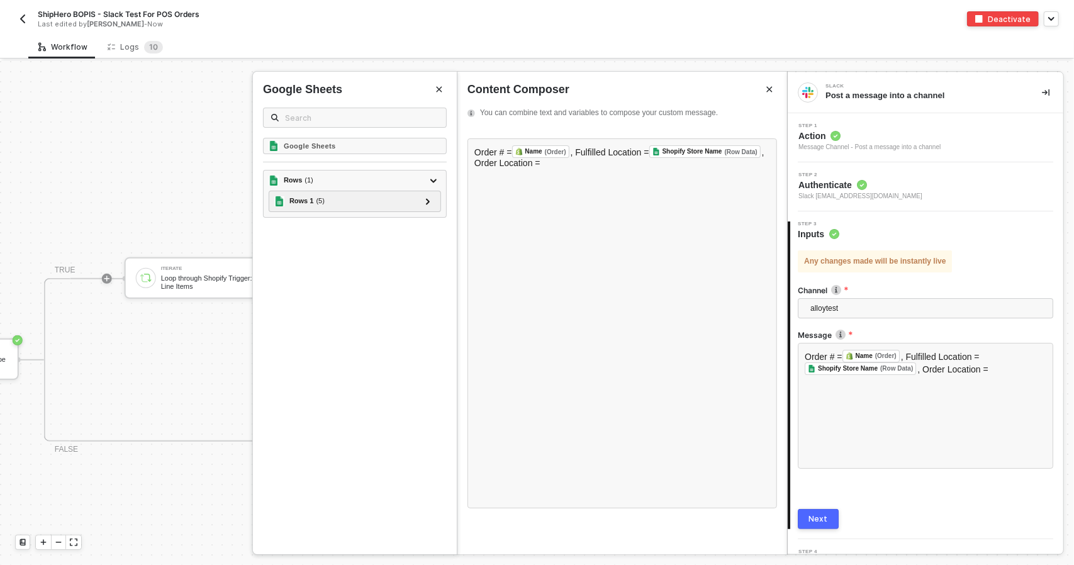
click at [435, 90] on icon "Close" at bounding box center [439, 90] width 8 height 8
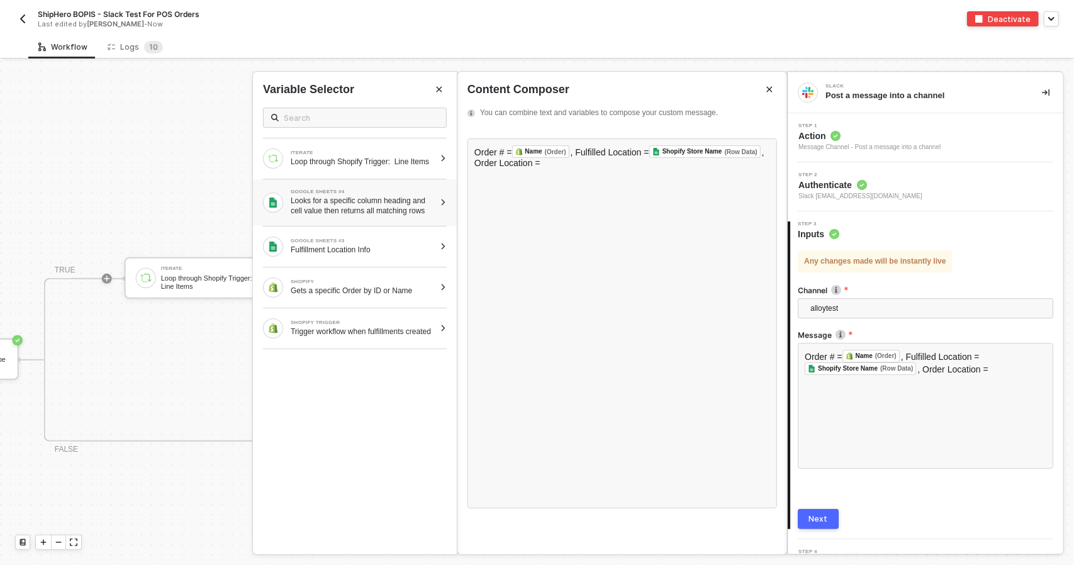
click at [377, 211] on div "Looks for a specific column heading and cell value then returns all matching ro…" at bounding box center [363, 206] width 144 height 20
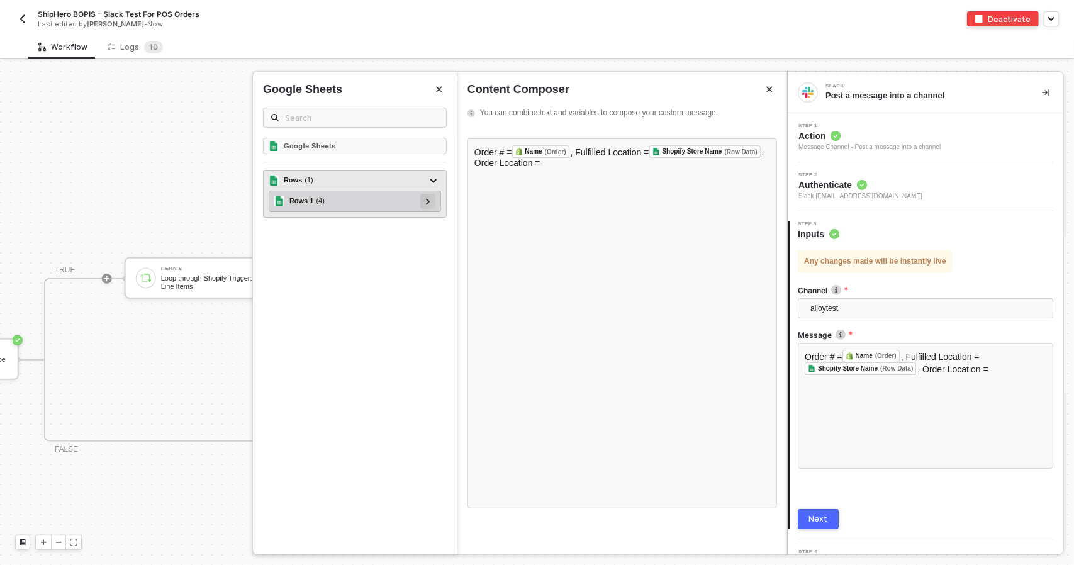
click at [432, 204] on div at bounding box center [427, 201] width 15 height 15
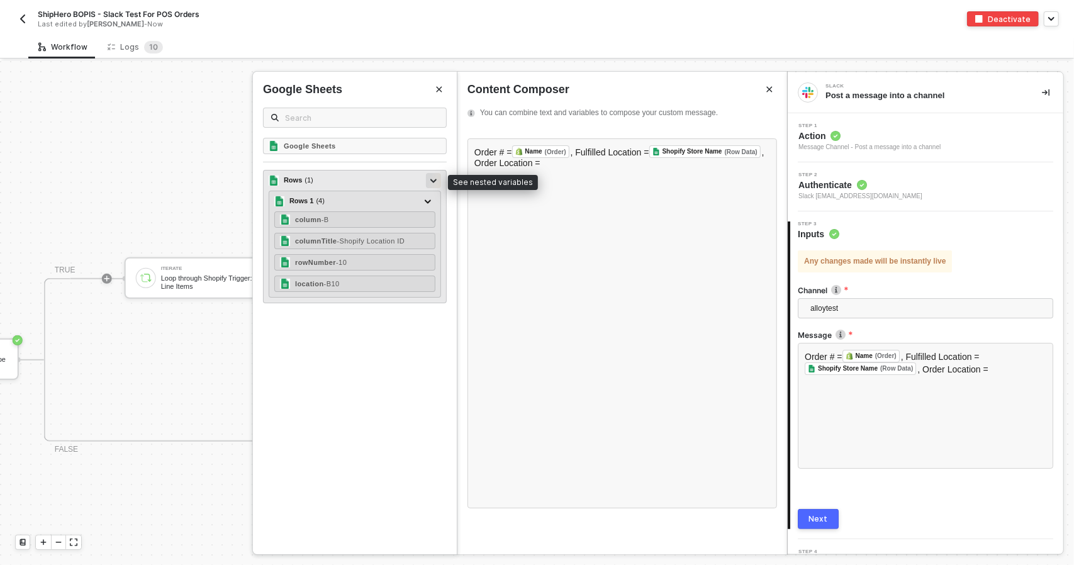
click at [429, 179] on div at bounding box center [433, 180] width 15 height 15
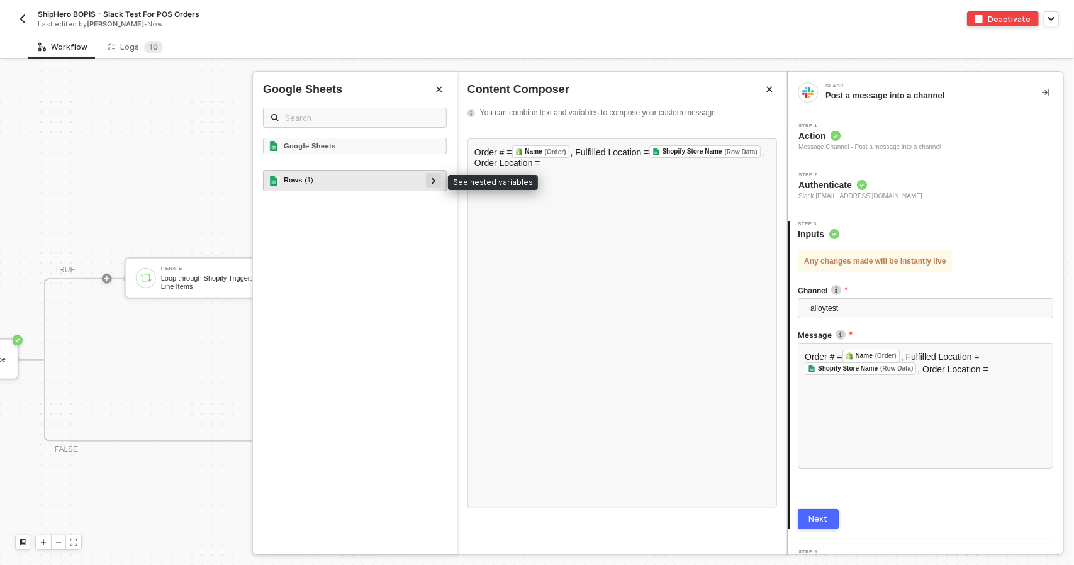
click at [432, 179] on icon at bounding box center [434, 180] width 4 height 6
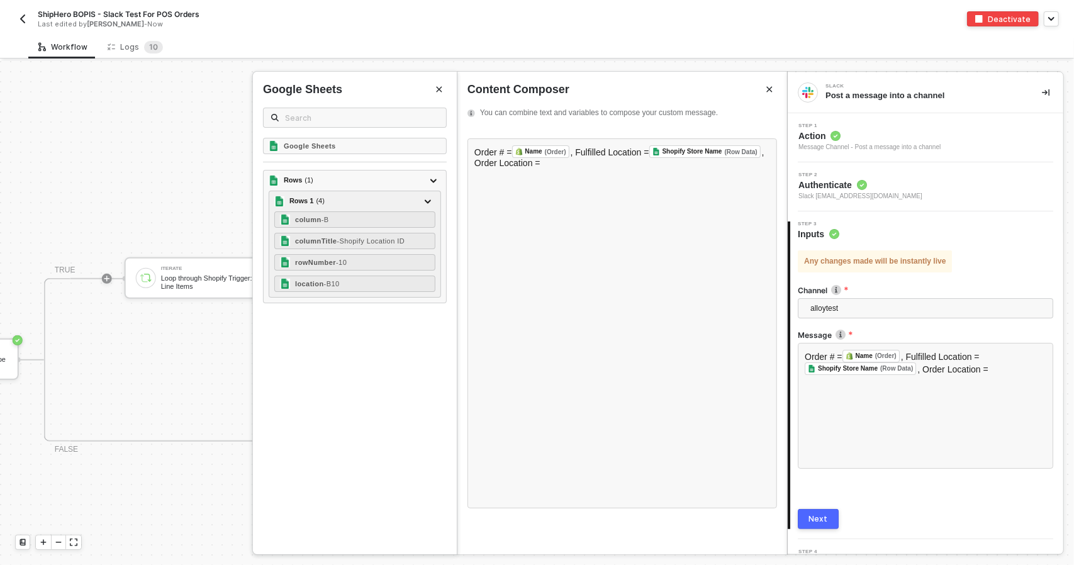
click at [811, 511] on button "Next" at bounding box center [818, 519] width 41 height 20
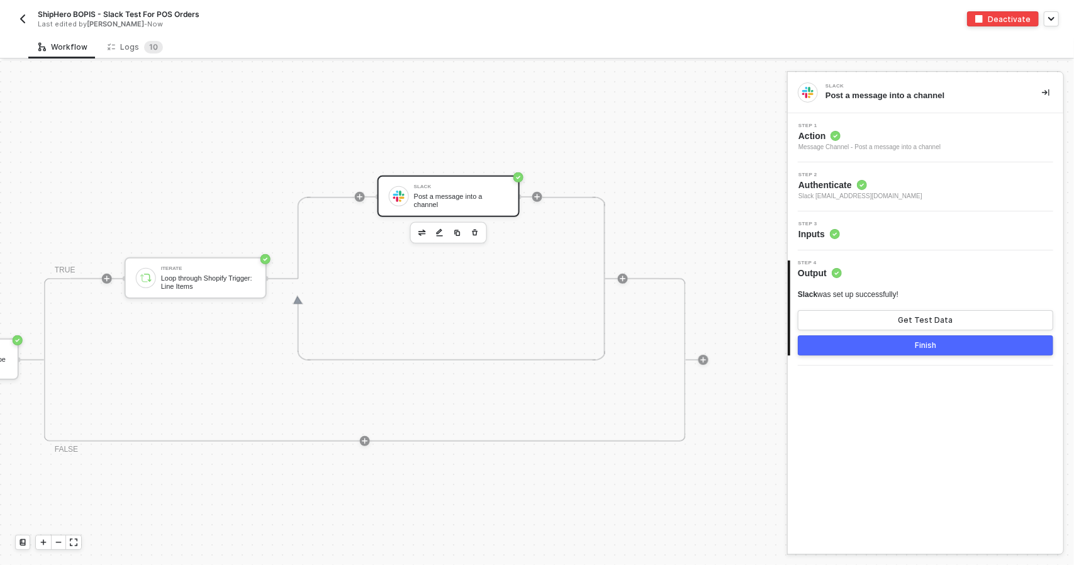
click at [451, 196] on div "Post a message into a channel" at bounding box center [461, 200] width 94 height 16
click at [834, 189] on span "Authenticate" at bounding box center [860, 185] width 124 height 13
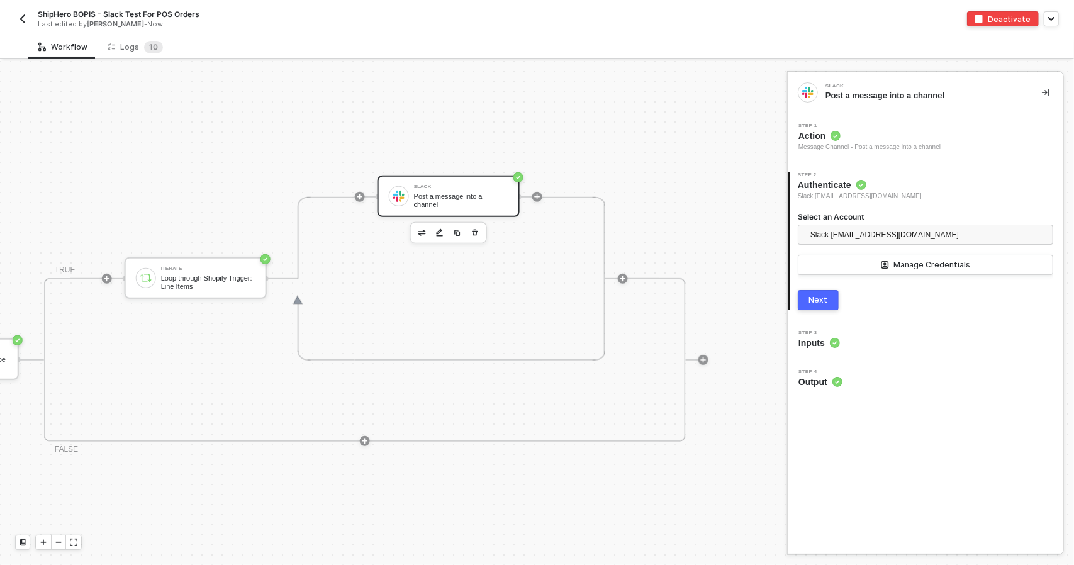
click at [25, 18] on img "button" at bounding box center [23, 19] width 10 height 10
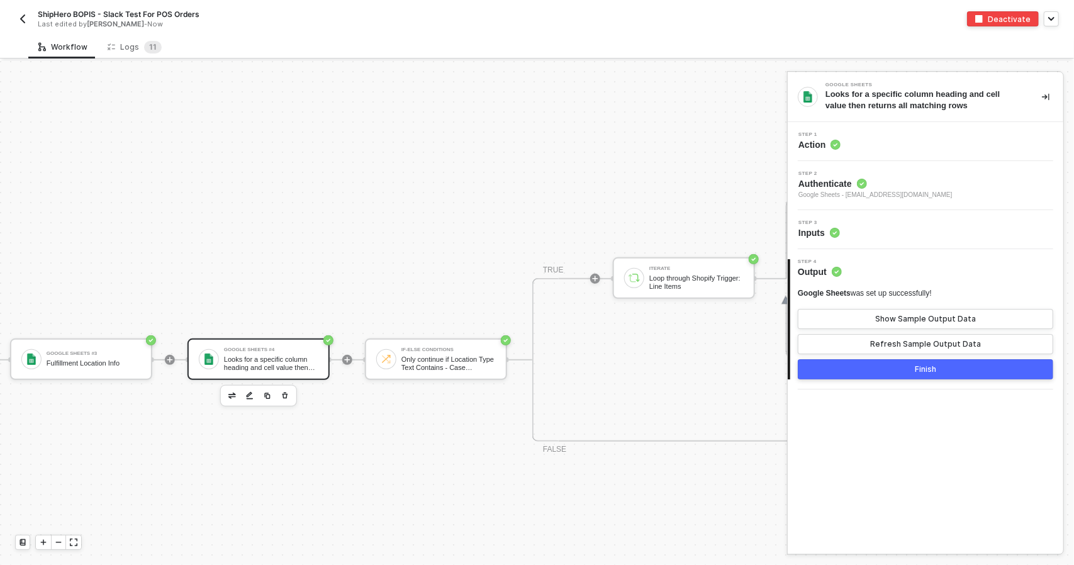
scroll to position [298, 360]
click at [416, 360] on div "Only continue if Location Type Text Contains - Case Insensitive POS" at bounding box center [448, 363] width 94 height 16
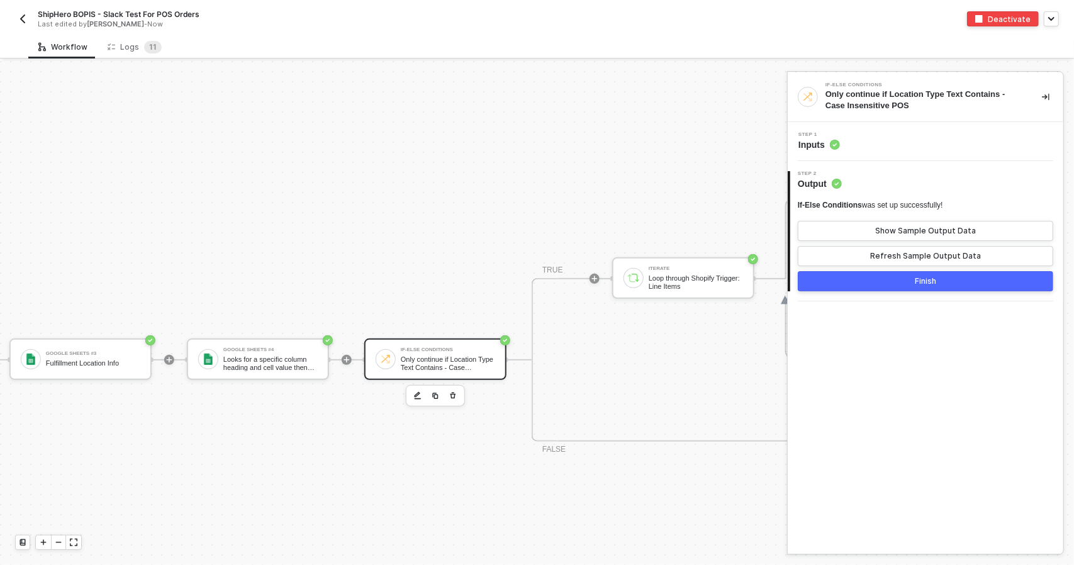
click at [877, 154] on div "Step 1 Inputs" at bounding box center [926, 141] width 276 height 39
click at [873, 144] on div "Step 1 Inputs" at bounding box center [927, 141] width 272 height 19
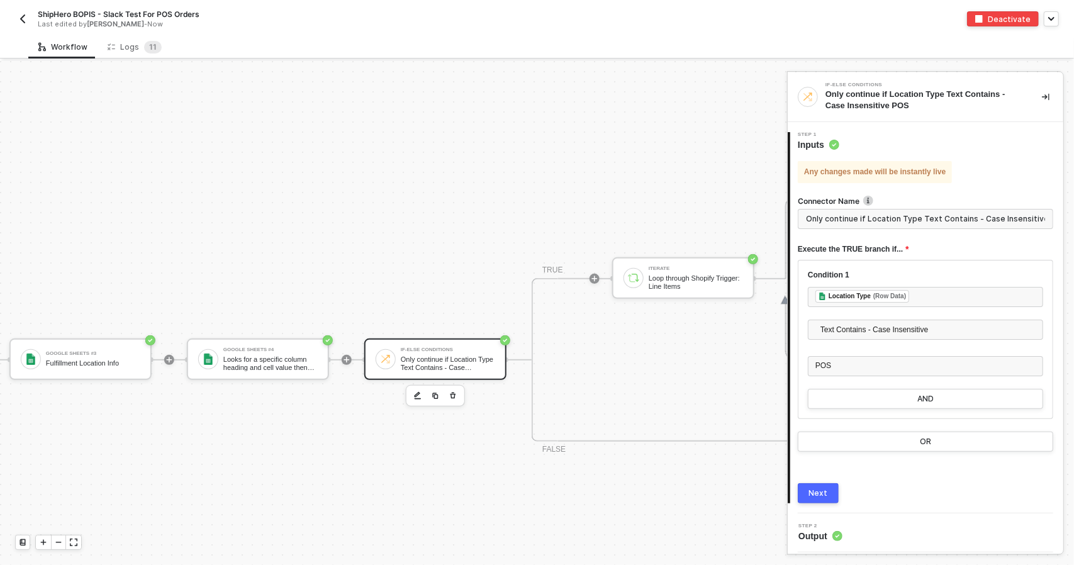
scroll to position [0, 5]
click at [247, 343] on div "Google Sheets #4 Looks for a specific column heading and cell value then return…" at bounding box center [258, 359] width 142 height 42
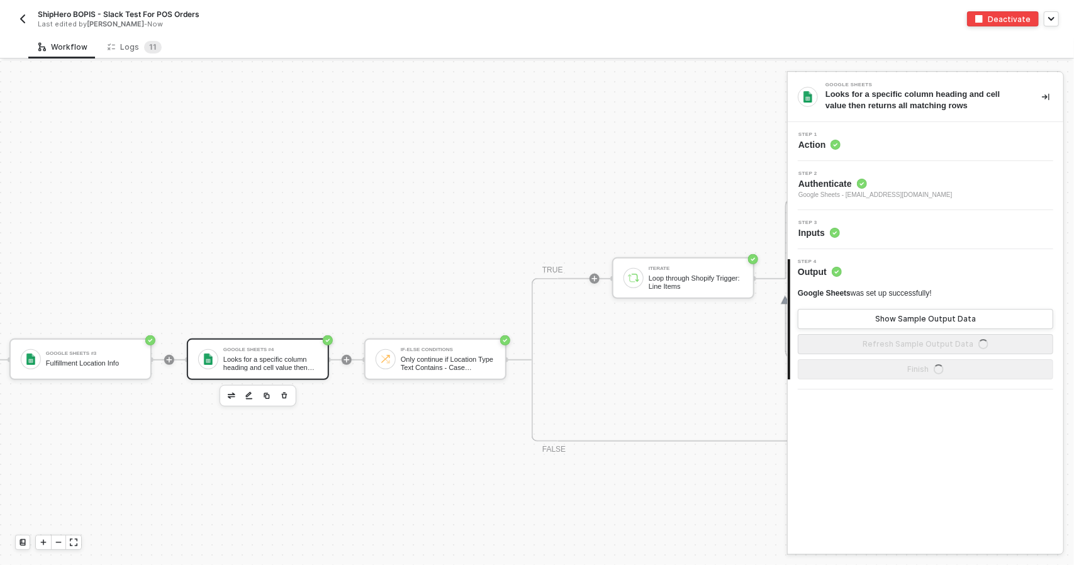
click at [895, 180] on span "Authenticate" at bounding box center [875, 183] width 154 height 13
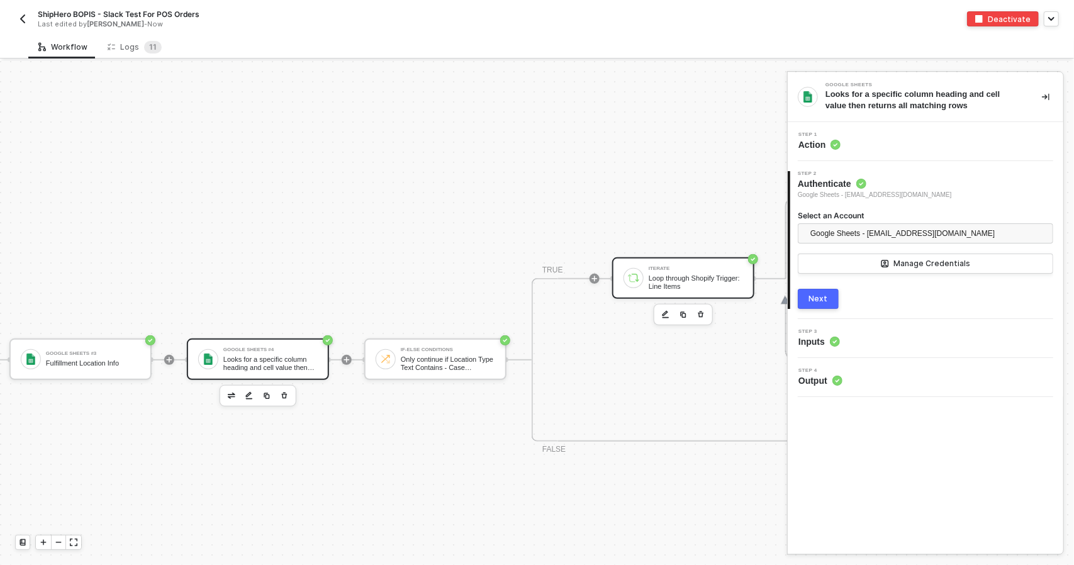
click at [658, 277] on div "Loop through Shopify Trigger: Line Items" at bounding box center [696, 282] width 94 height 16
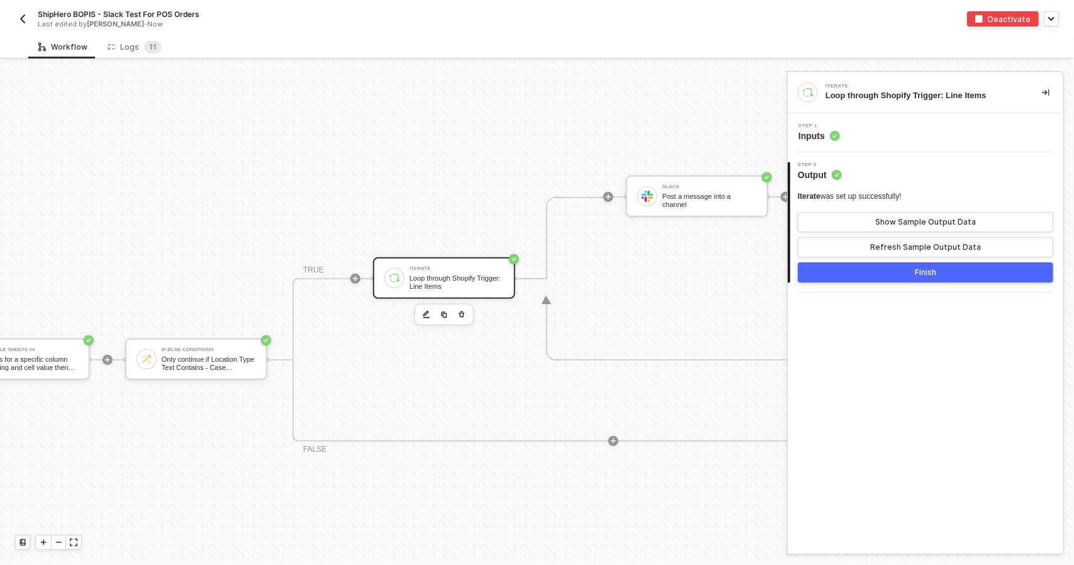
scroll to position [298, 659]
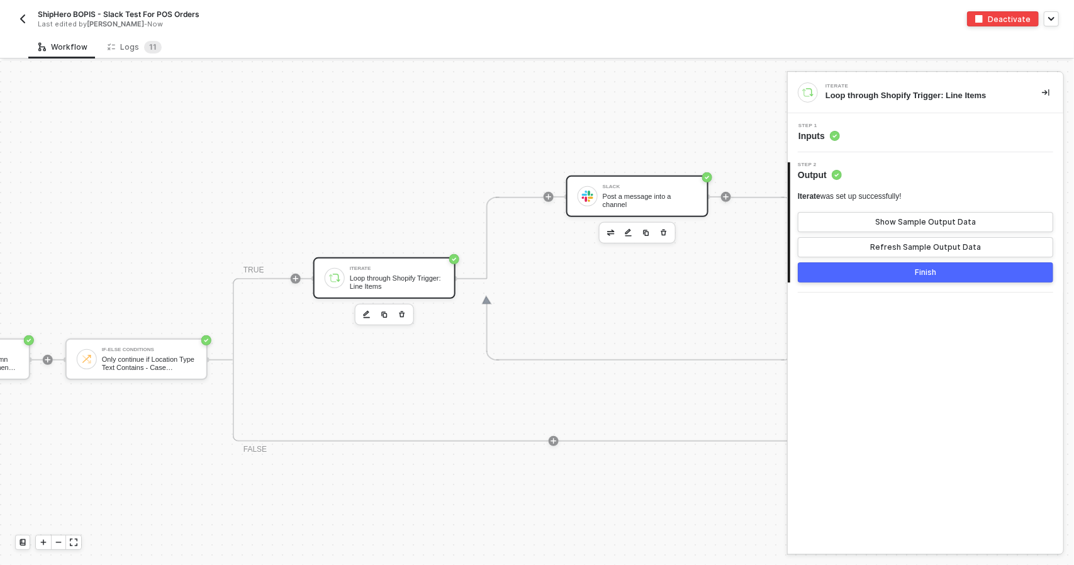
click at [637, 201] on div "Post a message into a channel" at bounding box center [650, 200] width 94 height 16
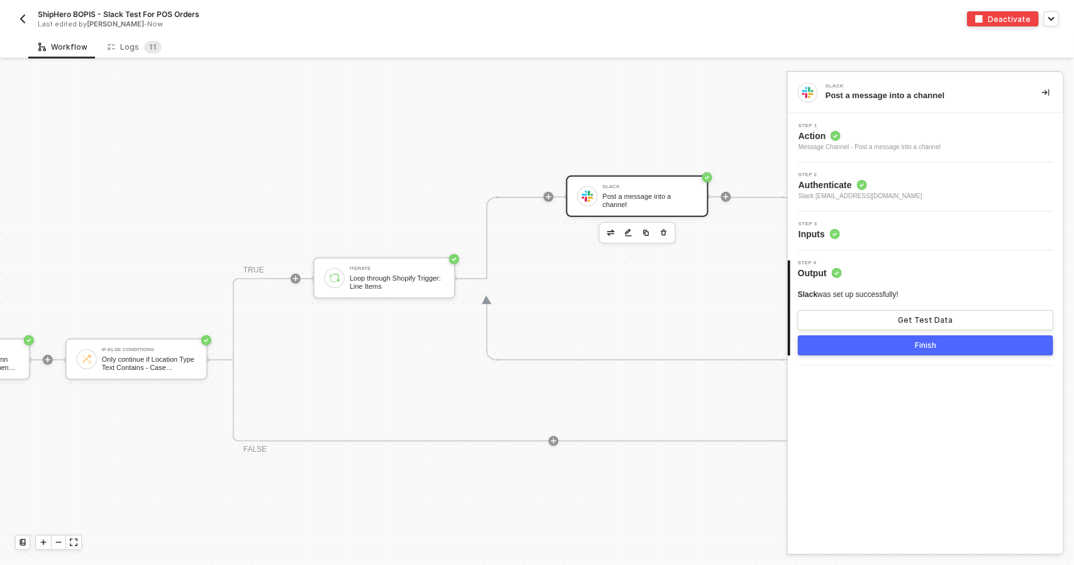
click at [919, 225] on div "Step 3 Inputs" at bounding box center [927, 230] width 272 height 19
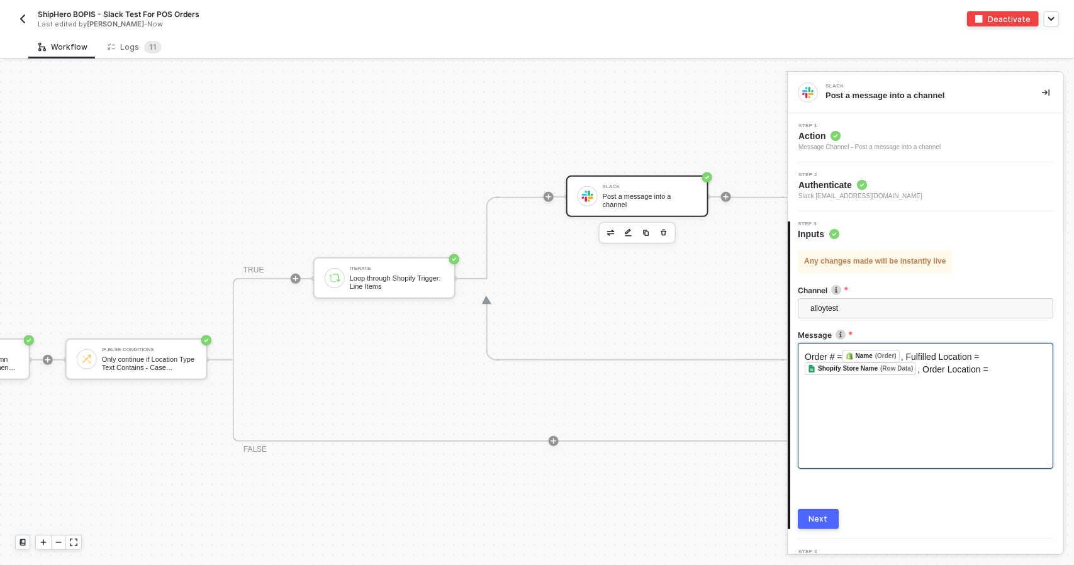
click at [936, 381] on div "Order # = Name (Order) ﻿ , Fulfilled Location = Shopify Store Name (Row Data) ﻿…" at bounding box center [925, 406] width 255 height 126
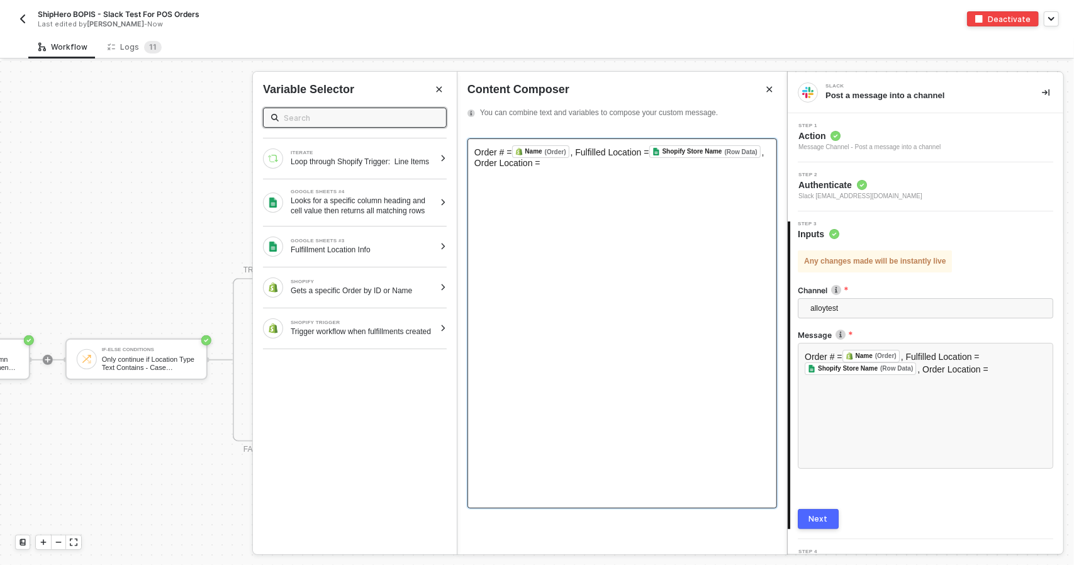
click at [566, 169] on div "Order # = Name (Order) ﻿ , Fulfilled Location = Shopify Store Name (Row Data) ﻿…" at bounding box center [622, 323] width 310 height 370
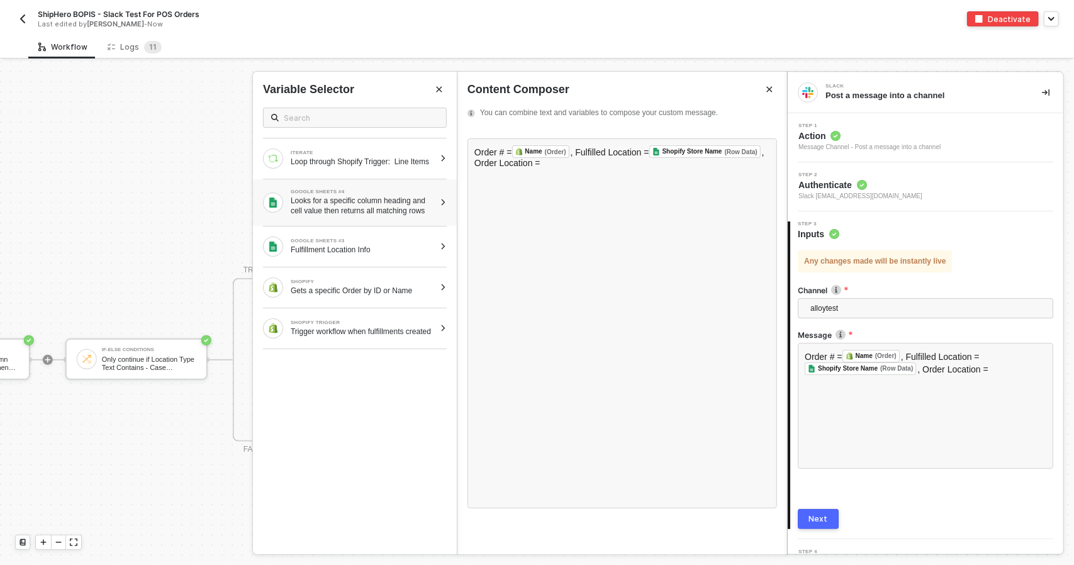
click at [379, 204] on div "Looks for a specific column heading and cell value then returns all matching ro…" at bounding box center [363, 206] width 144 height 20
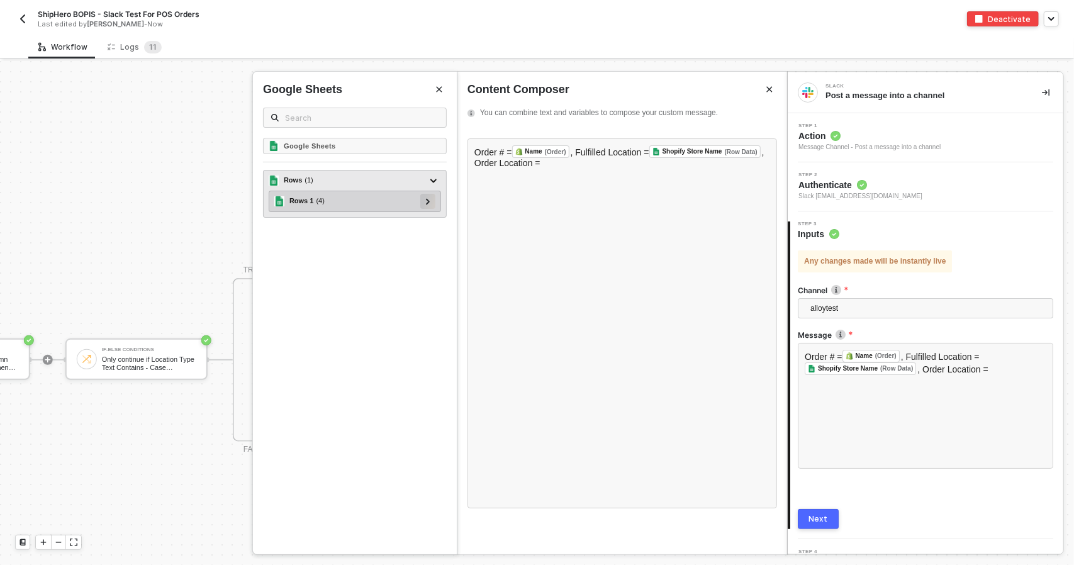
click at [429, 199] on icon at bounding box center [428, 201] width 4 height 6
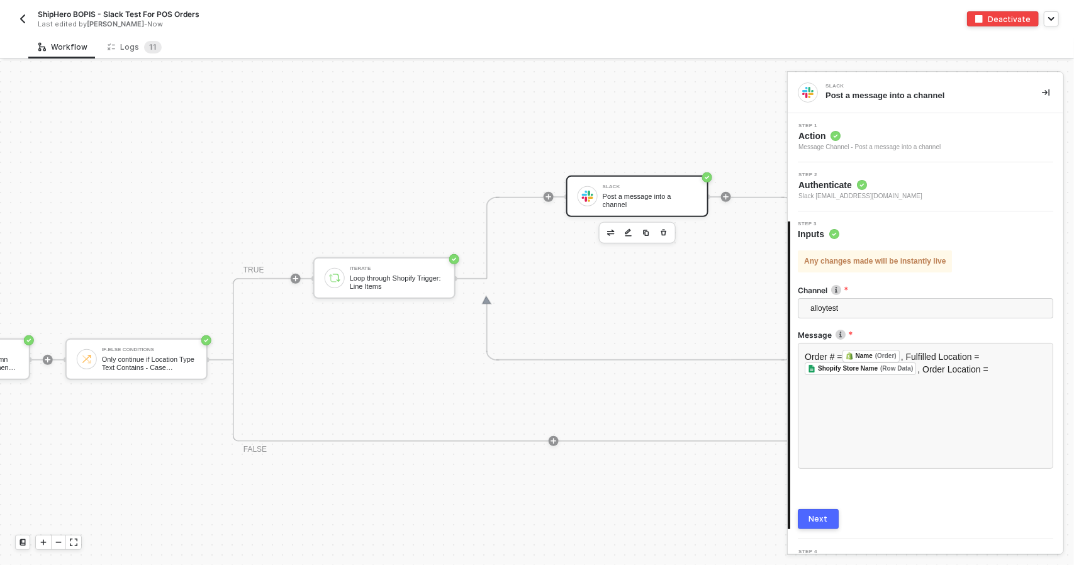
scroll to position [298, 0]
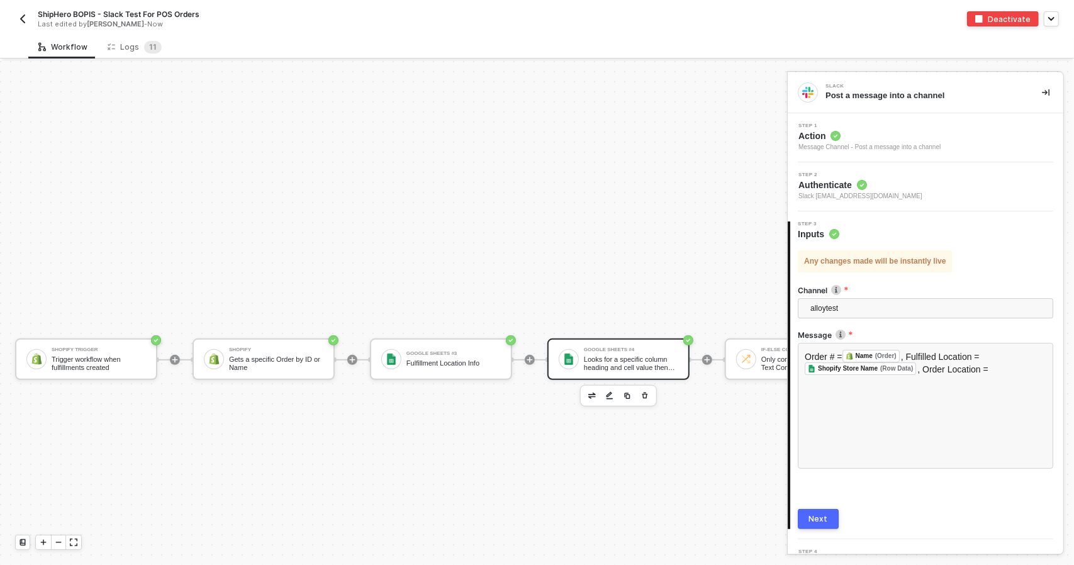
click at [590, 354] on div "Google Sheets #4 Looks for a specific column heading and cell value then return…" at bounding box center [631, 359] width 94 height 24
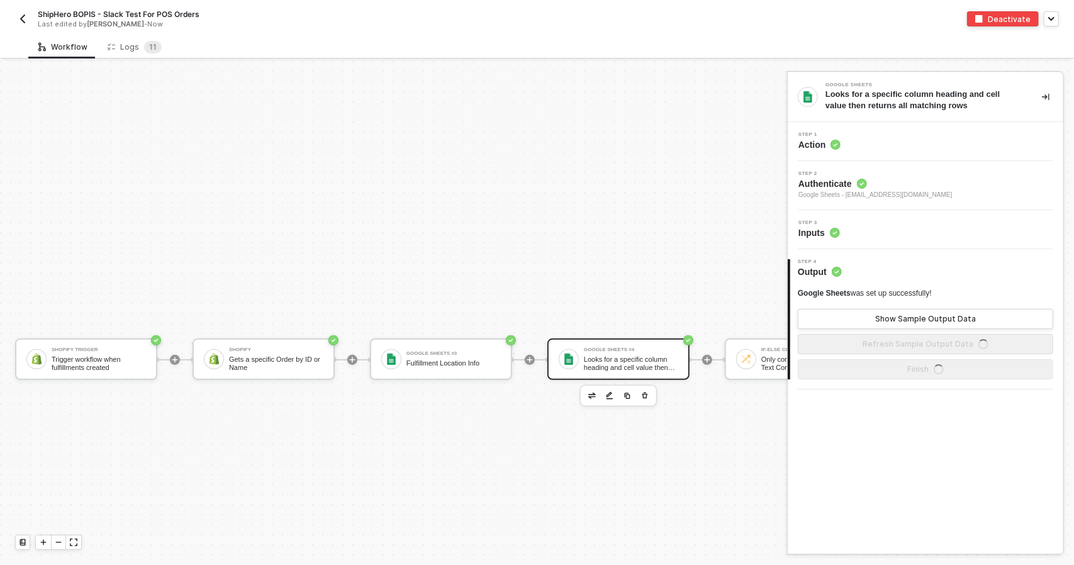
click at [903, 181] on span "Authenticate" at bounding box center [875, 183] width 154 height 13
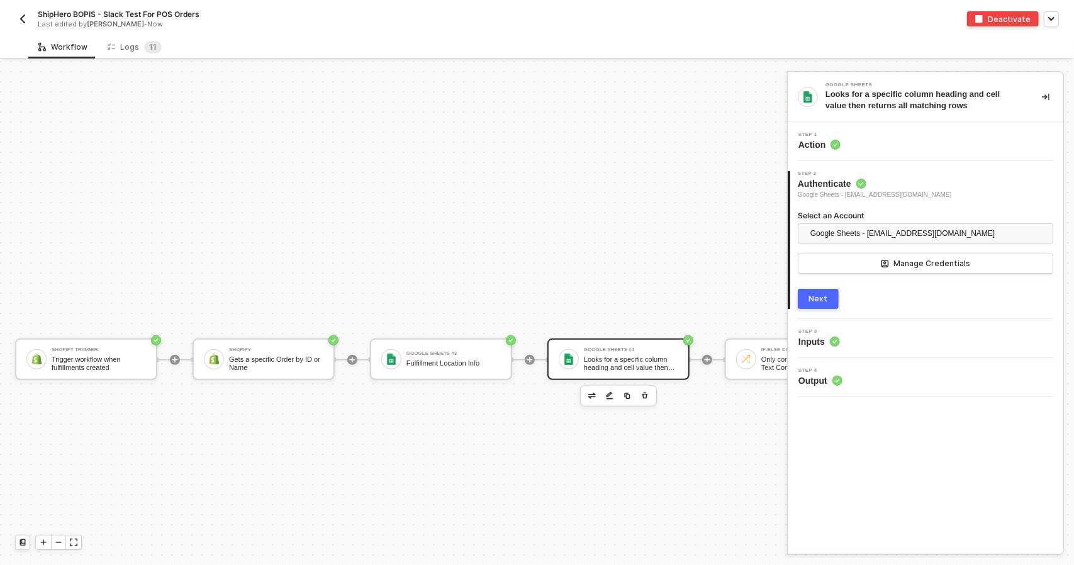
click at [865, 137] on div "Step 1 Action" at bounding box center [927, 141] width 272 height 19
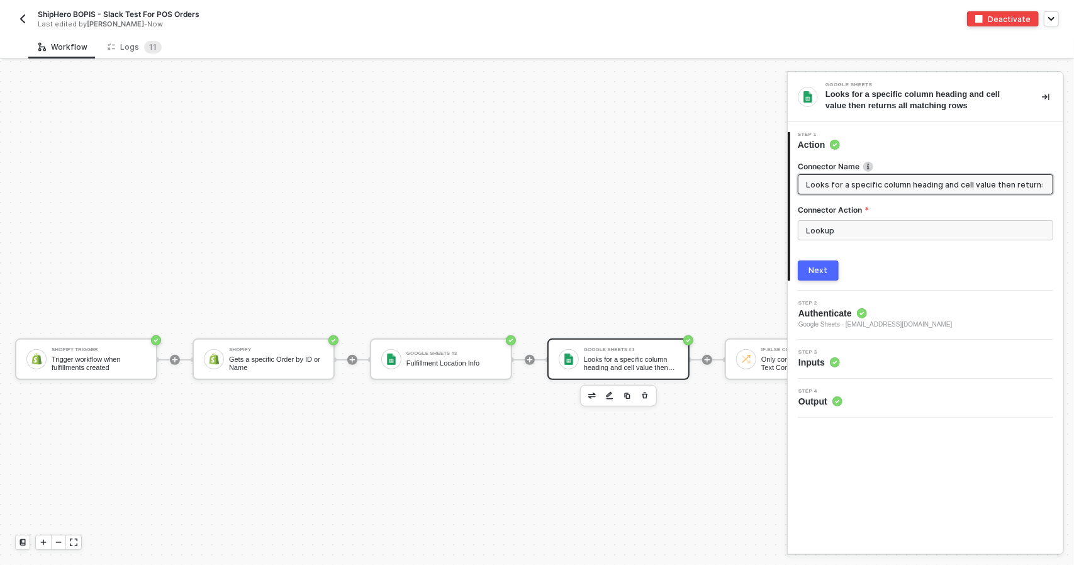
click at [829, 326] on span "Google Sheets - [EMAIL_ADDRESS][DOMAIN_NAME]" at bounding box center [875, 325] width 154 height 10
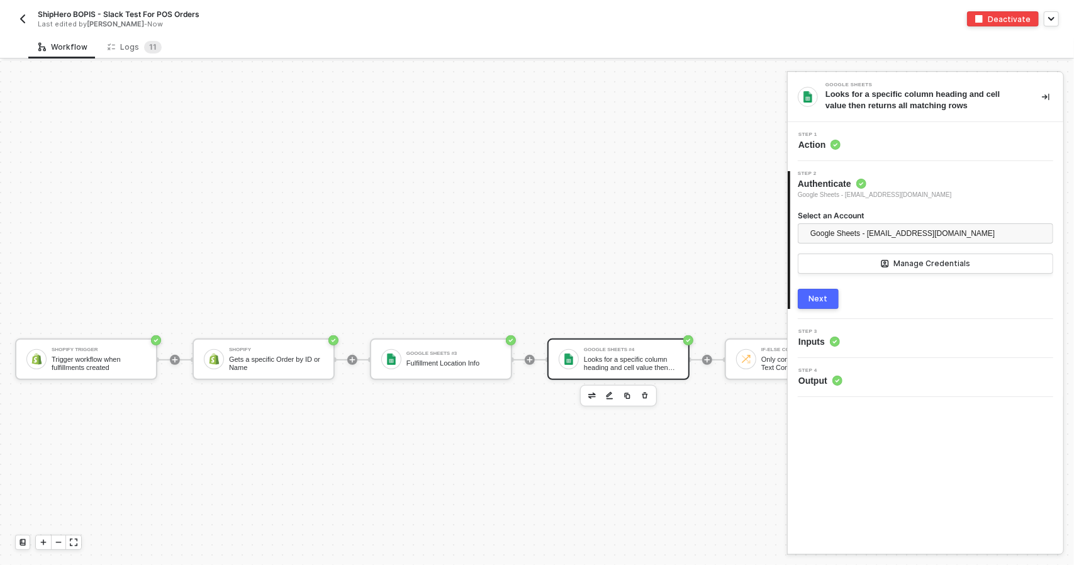
click at [825, 294] on div "Next" at bounding box center [818, 299] width 19 height 10
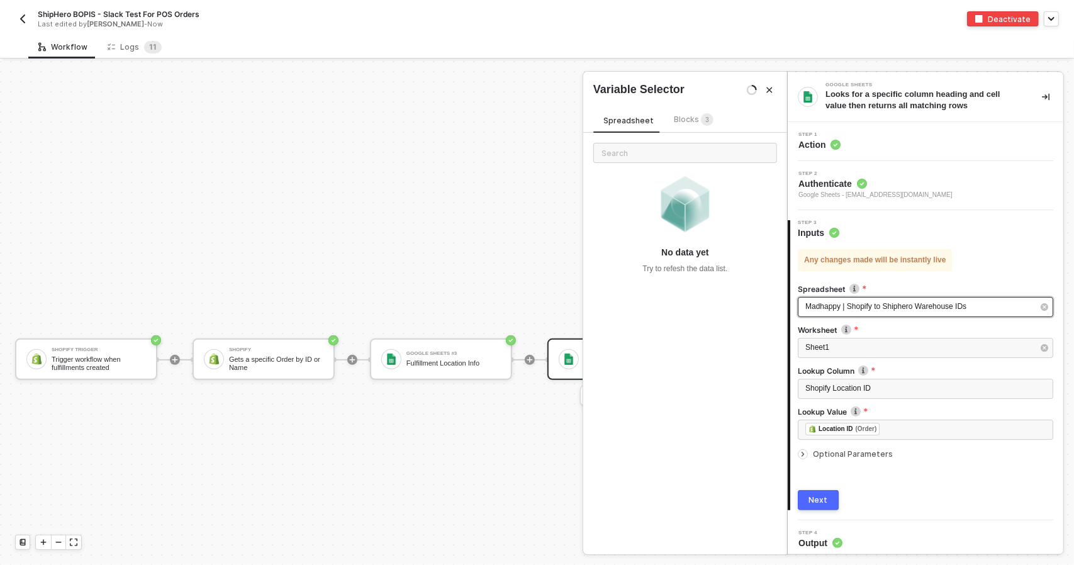
click at [863, 303] on span "Madhappy | Shopify to Shiphero Warehouse IDs" at bounding box center [885, 306] width 161 height 9
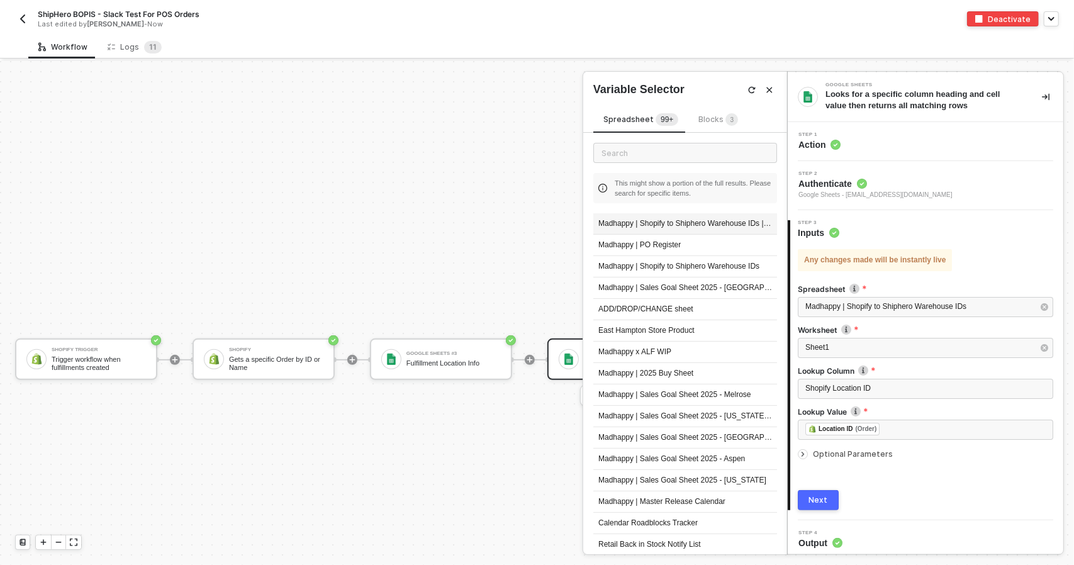
click at [740, 223] on div "Madhappy | Shopify to Shiphero Warehouse IDs | Order Location" at bounding box center [685, 223] width 184 height 21
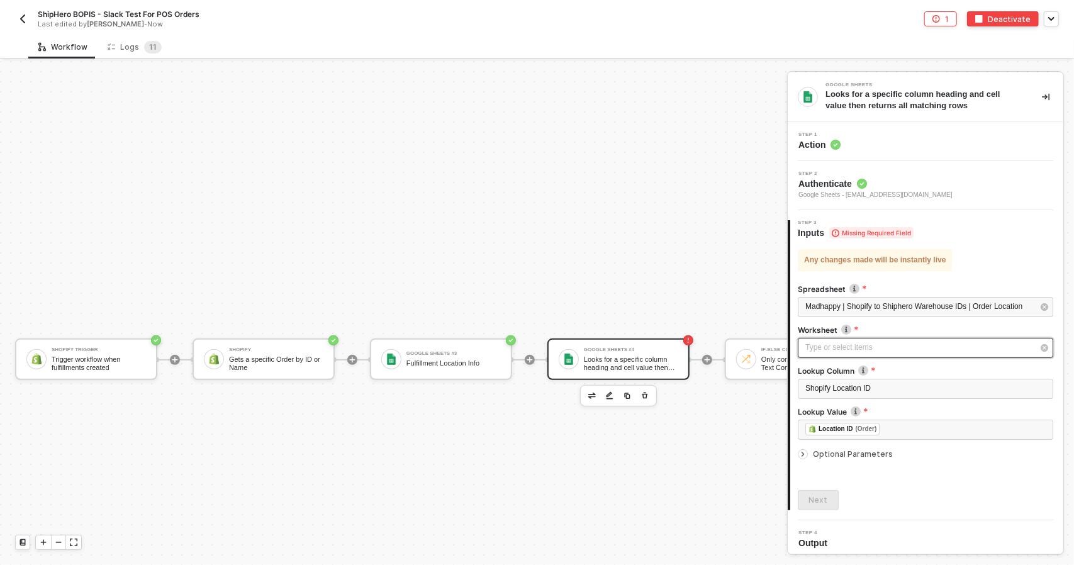
click at [898, 348] on div "Type or select items ﻿" at bounding box center [919, 348] width 228 height 12
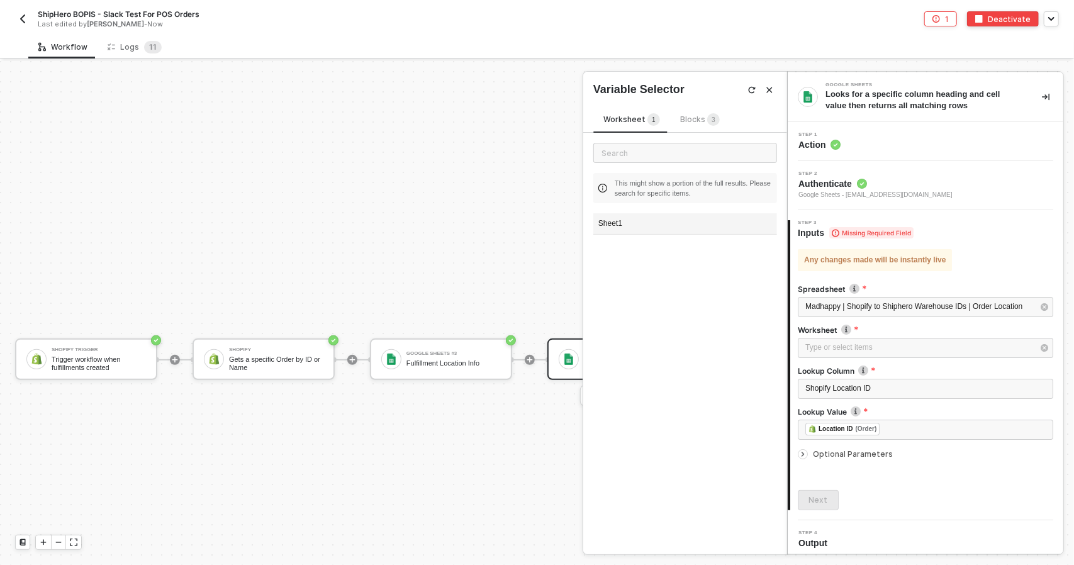
click at [636, 218] on div "Sheet1" at bounding box center [685, 223] width 184 height 21
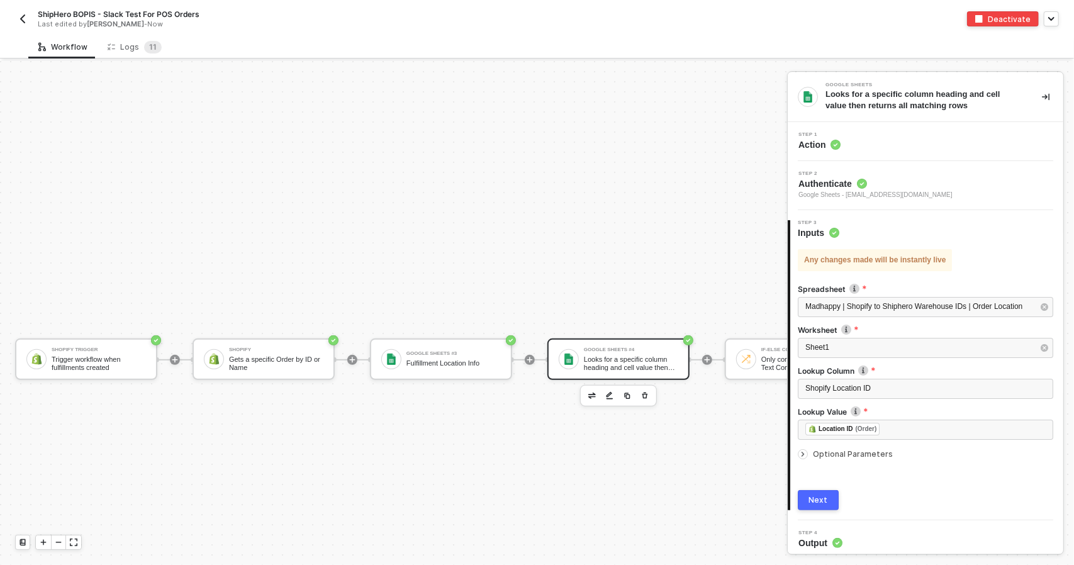
click at [815, 451] on span "Optional Parameters" at bounding box center [853, 453] width 80 height 9
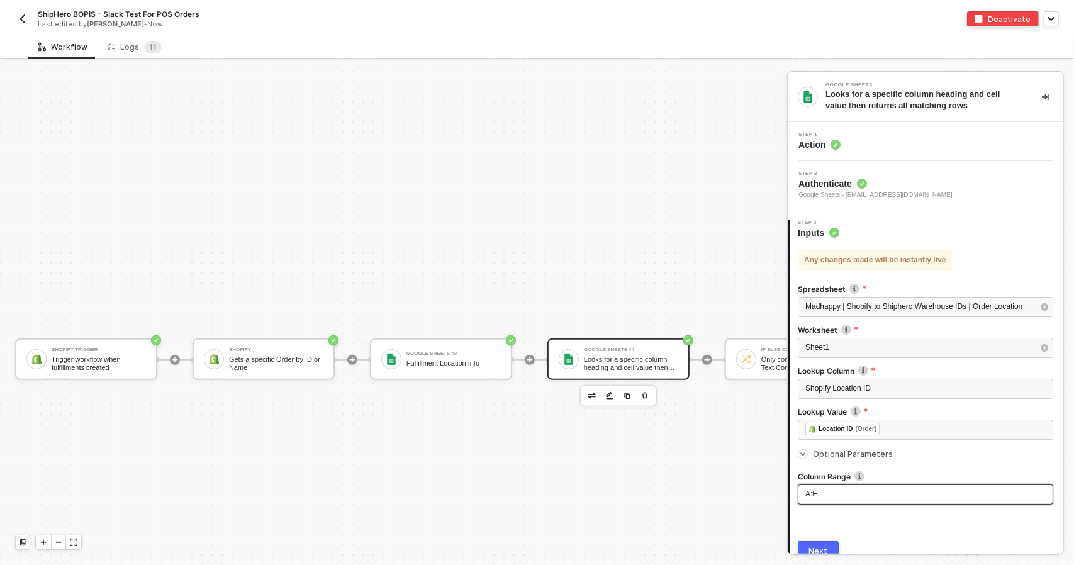
drag, startPoint x: 821, startPoint y: 549, endPoint x: 838, endPoint y: 500, distance: 51.3
click at [838, 500] on div "Any changes made will be instantly live Spreadsheet Madhappy | Shopify to Shiph…" at bounding box center [925, 400] width 255 height 322
click at [838, 500] on div "A:E" at bounding box center [925, 494] width 255 height 20
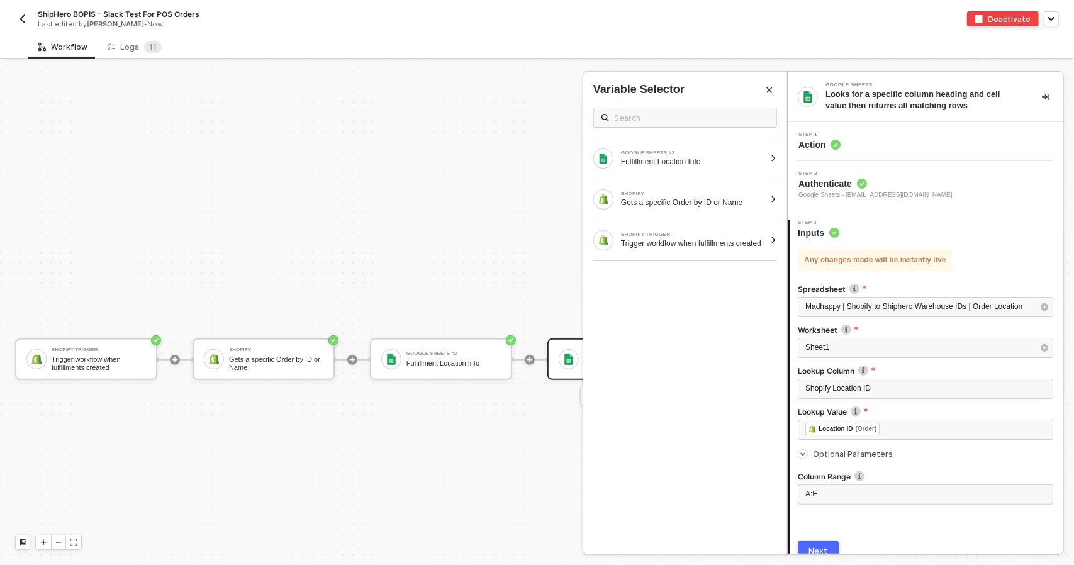
click at [823, 544] on button "Next" at bounding box center [818, 551] width 41 height 20
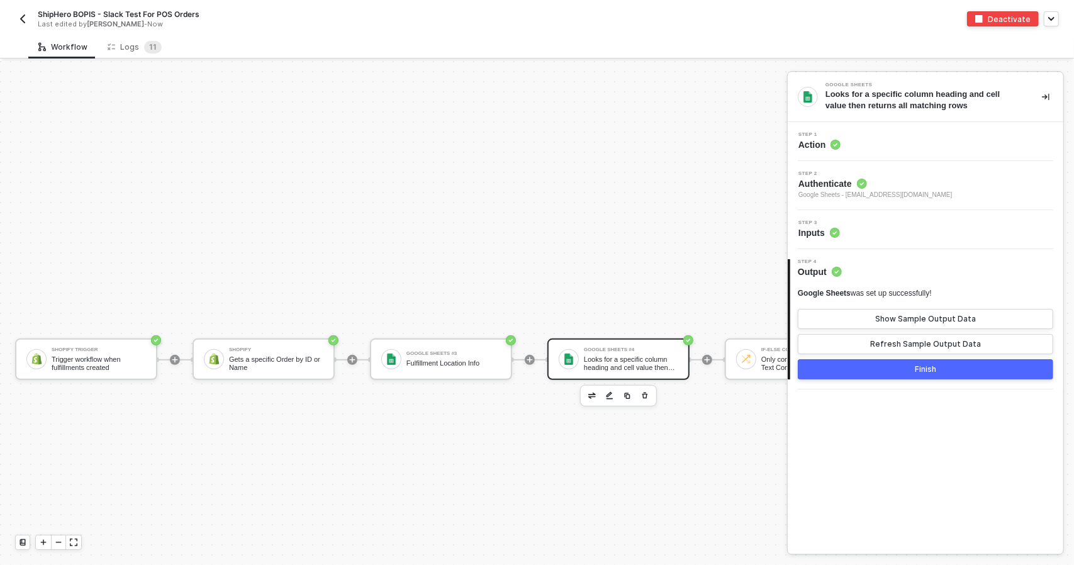
click at [864, 364] on button "Finish" at bounding box center [925, 369] width 255 height 20
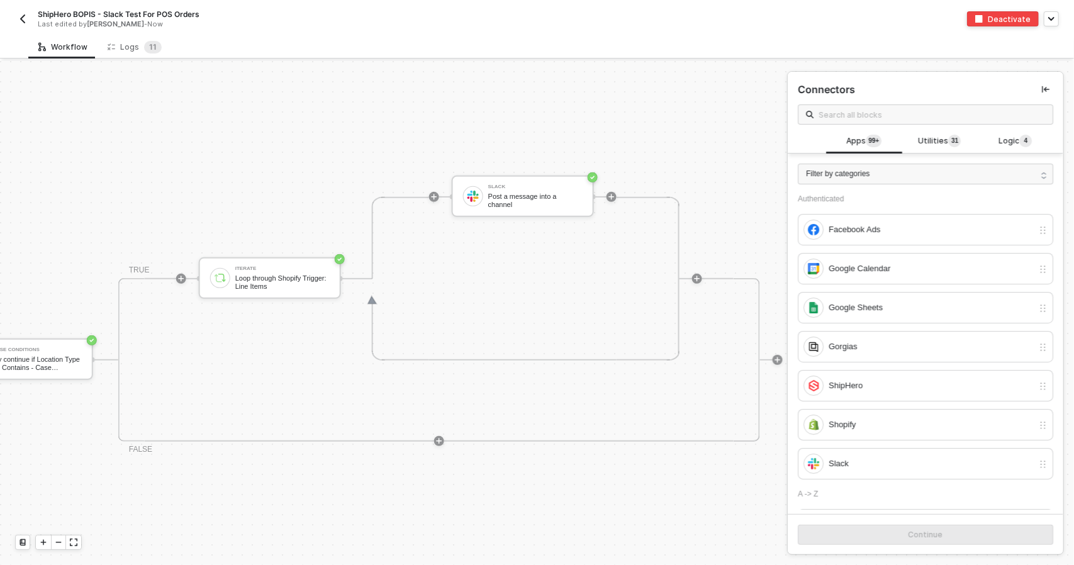
scroll to position [298, 780]
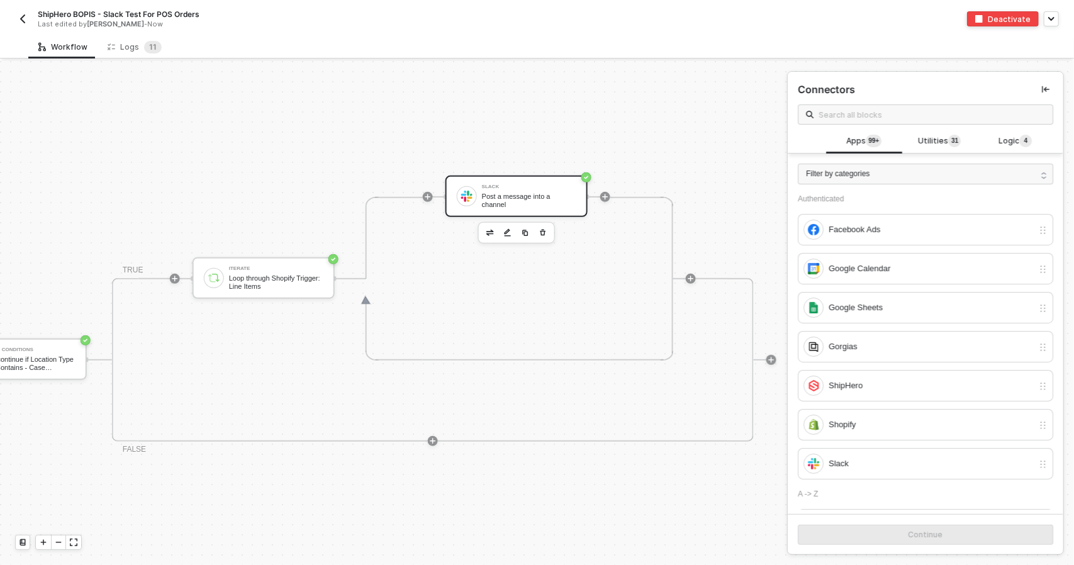
click at [499, 203] on div "Post a message into a channel" at bounding box center [529, 200] width 94 height 16
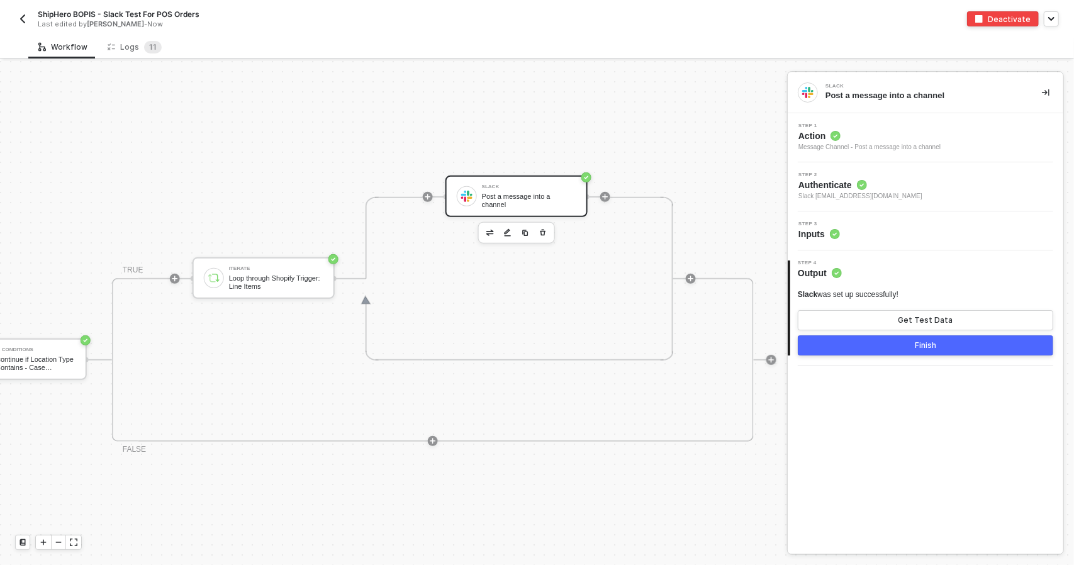
click at [873, 218] on div "Step 3 Inputs" at bounding box center [926, 230] width 276 height 39
click at [878, 235] on div "Step 3 Inputs" at bounding box center [927, 230] width 272 height 19
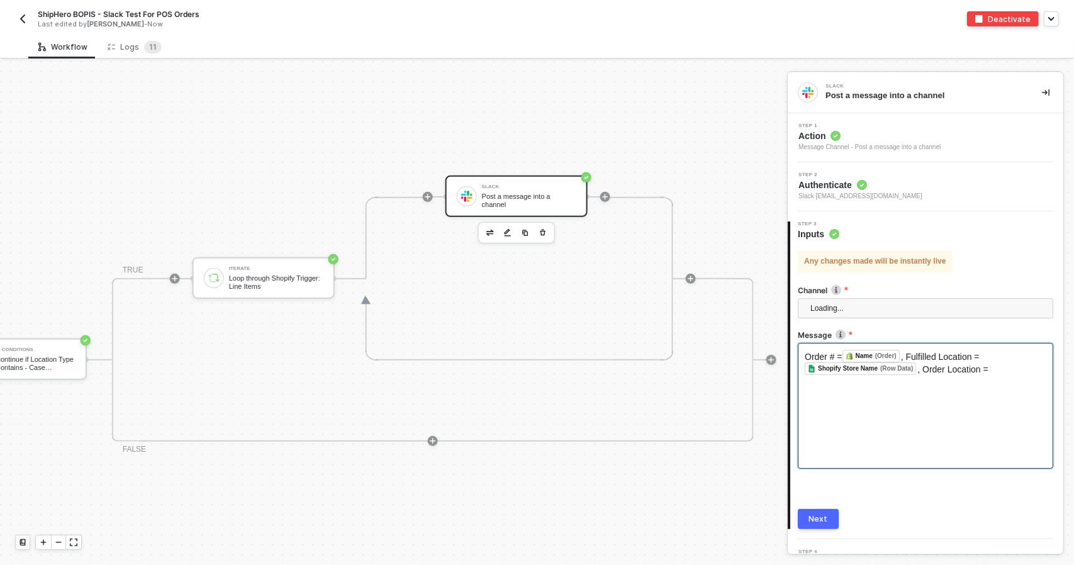
click at [915, 392] on div "Order # = Name (Order) ﻿ , Fulfilled Location = Shopify Store Name (Row Data) ﻿…" at bounding box center [925, 406] width 255 height 126
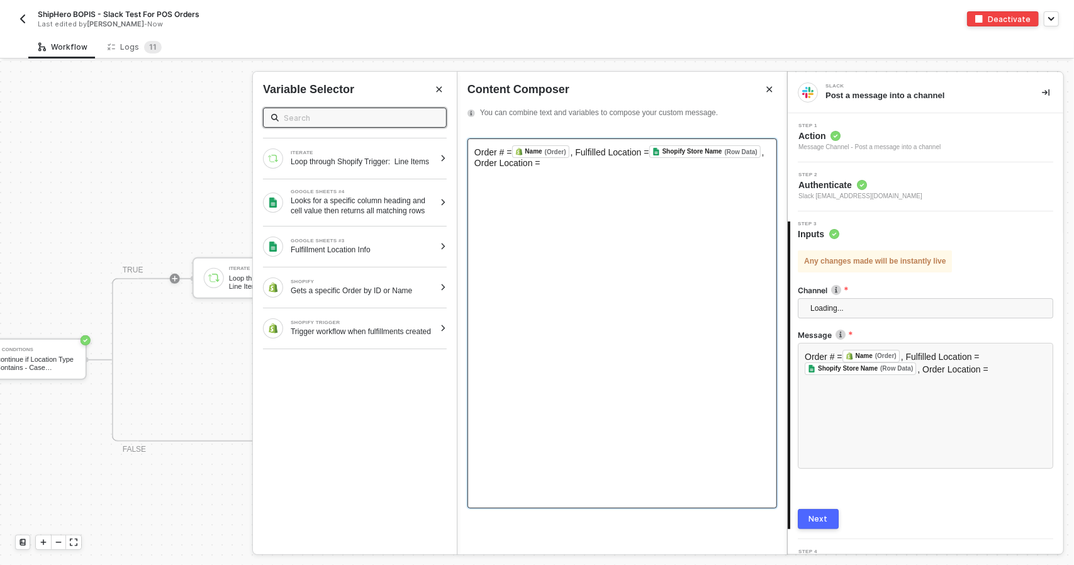
click at [572, 158] on div "Order # = Name (Order) ﻿ , Fulfilled Location = Shopify Store Name (Row Data) ﻿…" at bounding box center [622, 156] width 296 height 23
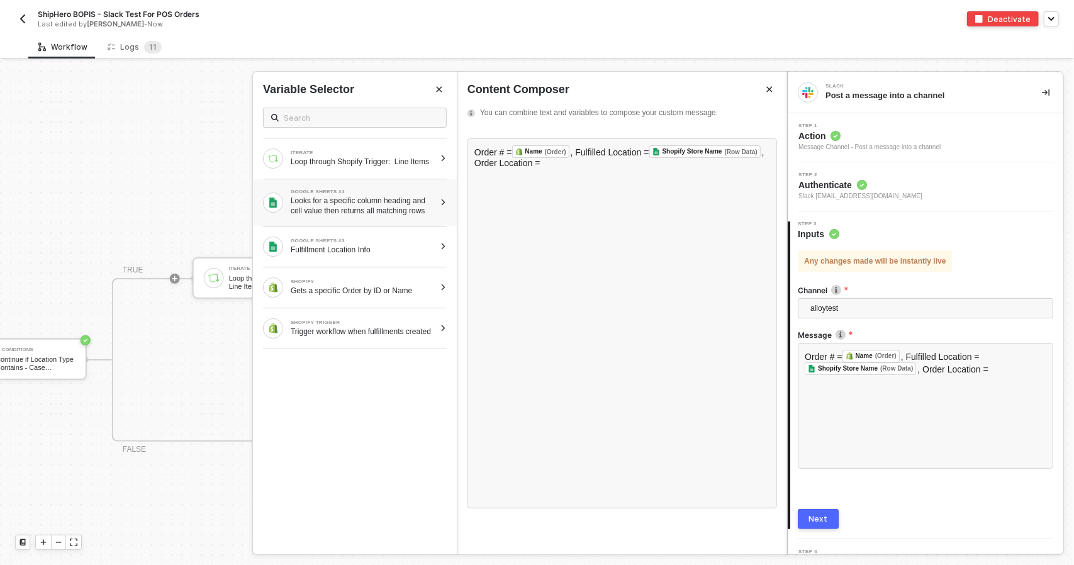
click at [381, 206] on div "Looks for a specific column heading and cell value then returns all matching ro…" at bounding box center [363, 206] width 144 height 20
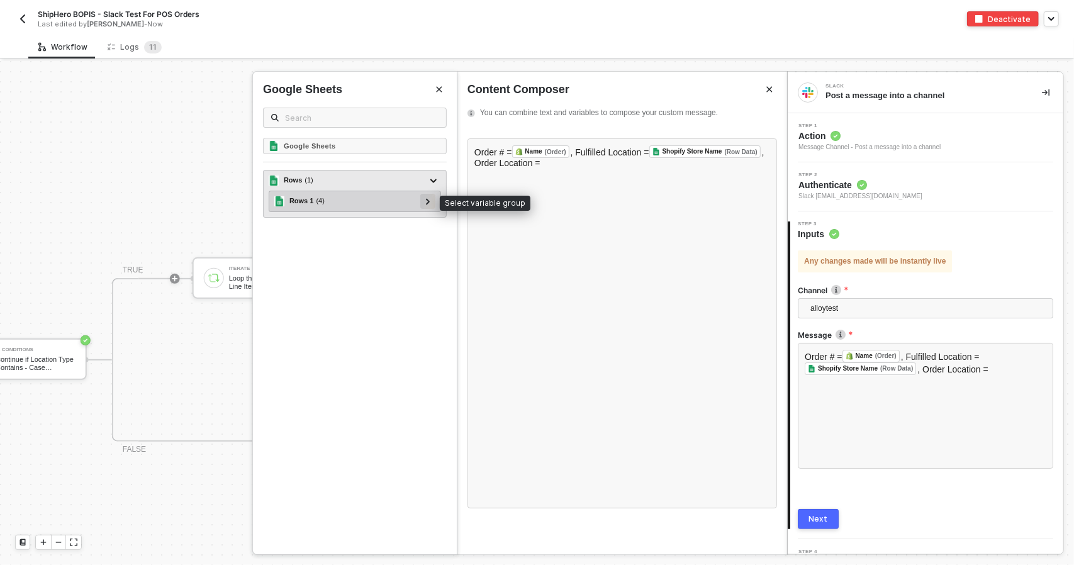
click at [425, 199] on div at bounding box center [428, 201] width 6 height 14
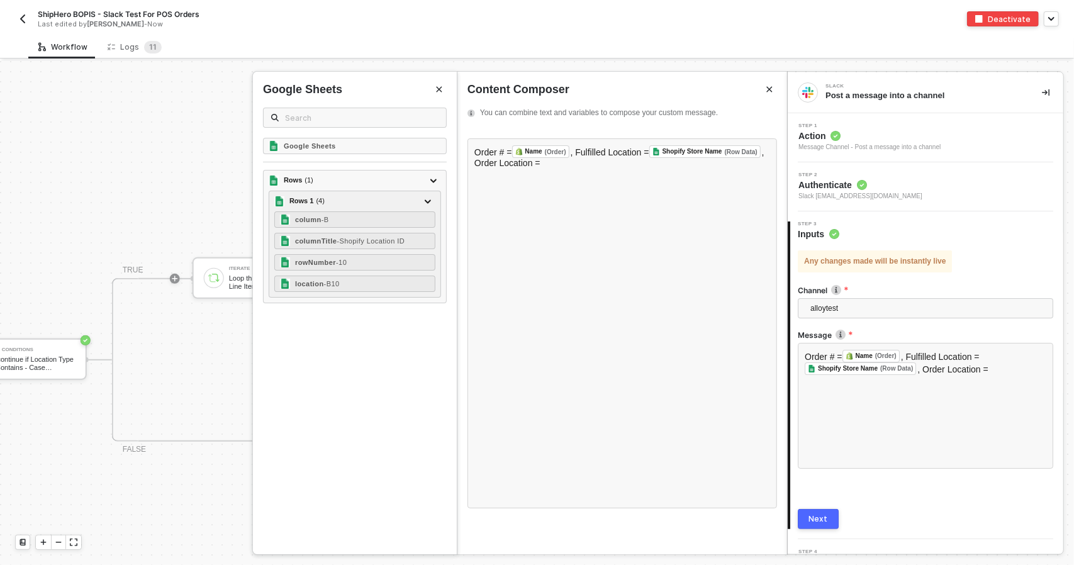
click at [822, 515] on div "Next" at bounding box center [818, 519] width 19 height 10
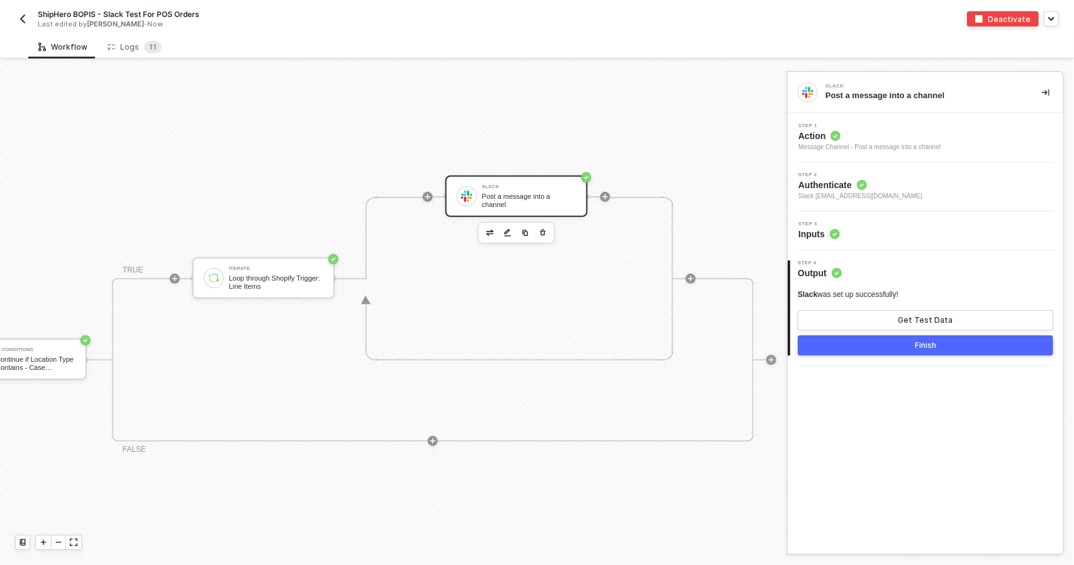
click at [533, 189] on div "Slack" at bounding box center [529, 186] width 94 height 5
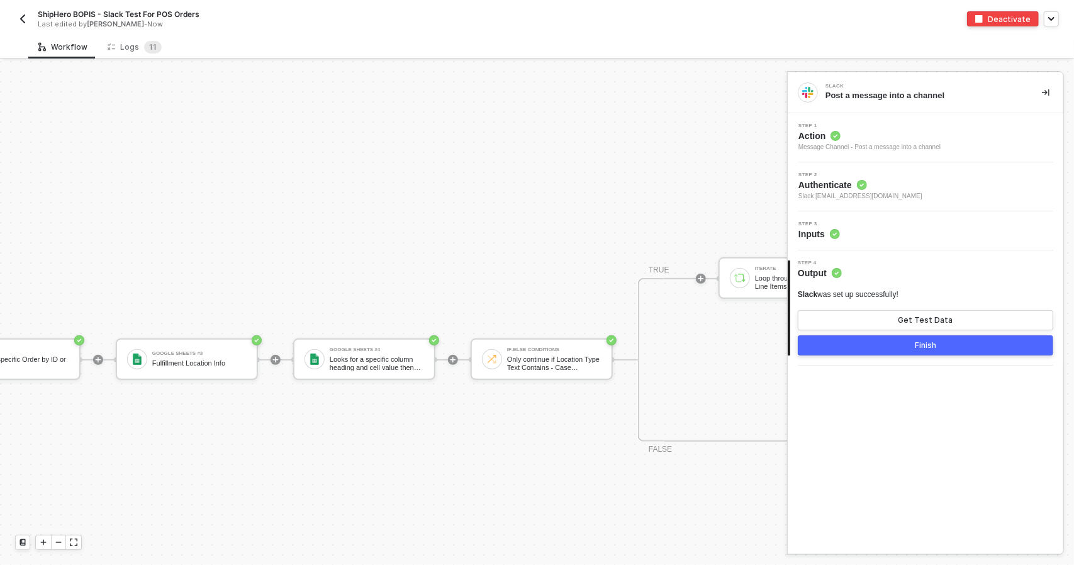
scroll to position [298, 244]
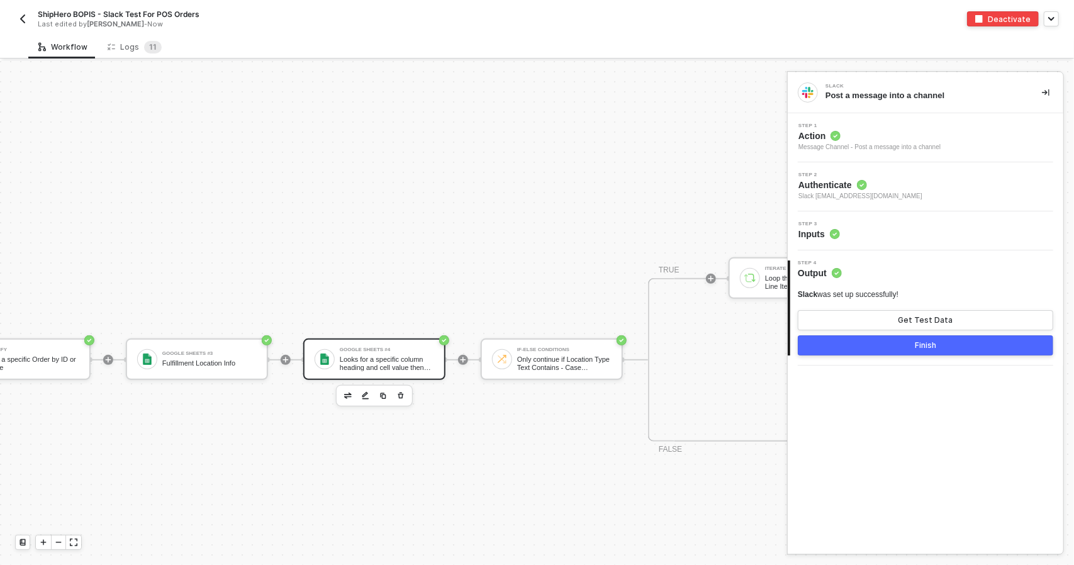
click at [377, 366] on div "Looks for a specific column heading and cell value then returns all matching ro…" at bounding box center [387, 363] width 94 height 16
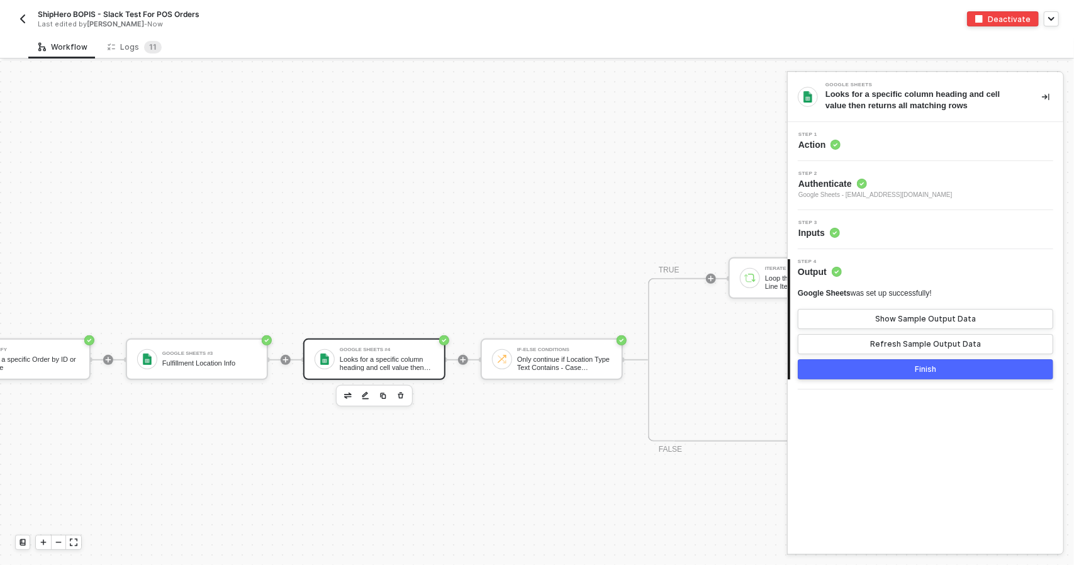
click at [881, 240] on div "Step 3 Inputs" at bounding box center [926, 229] width 276 height 39
click at [881, 229] on div "Step 3 Inputs" at bounding box center [927, 229] width 272 height 19
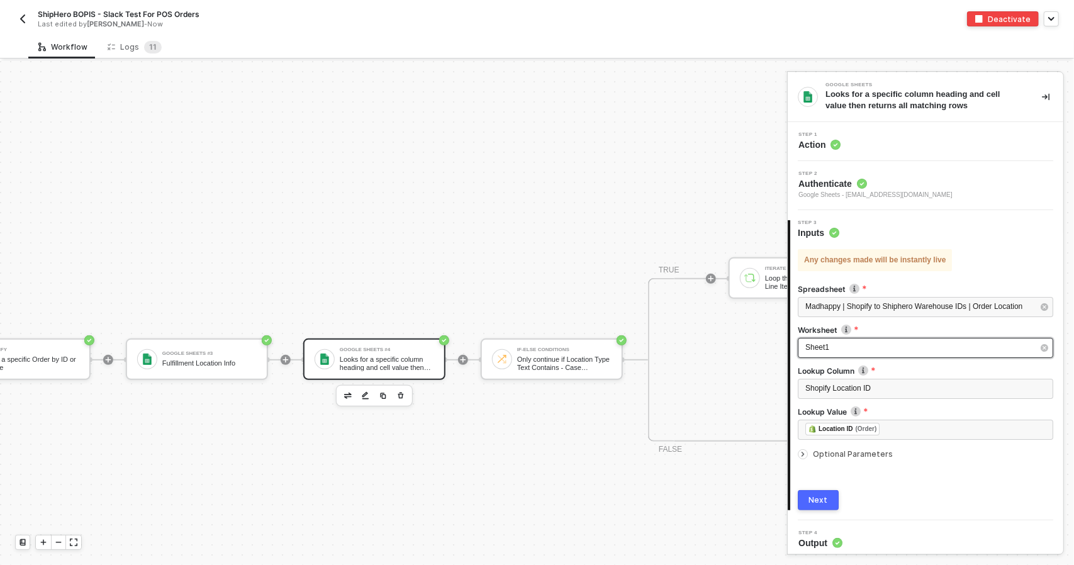
click at [901, 345] on div "Sheet1" at bounding box center [919, 348] width 228 height 12
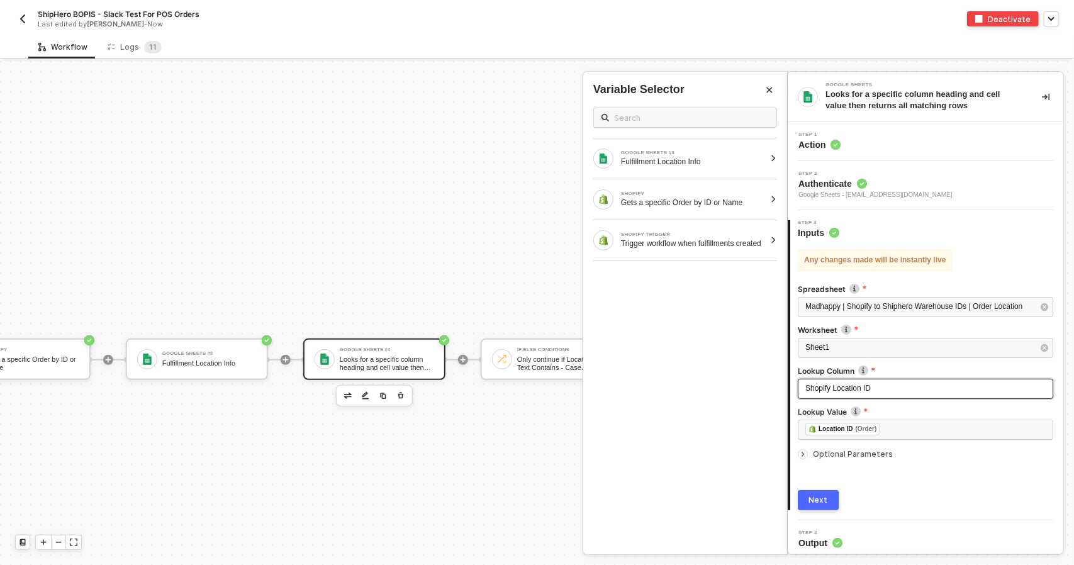
click at [917, 386] on div "Shopify Location ID" at bounding box center [925, 388] width 240 height 12
click at [856, 465] on div "Any changes made will be instantly live Spreadsheet Madhappy | Shopify to Shiph…" at bounding box center [925, 374] width 255 height 271
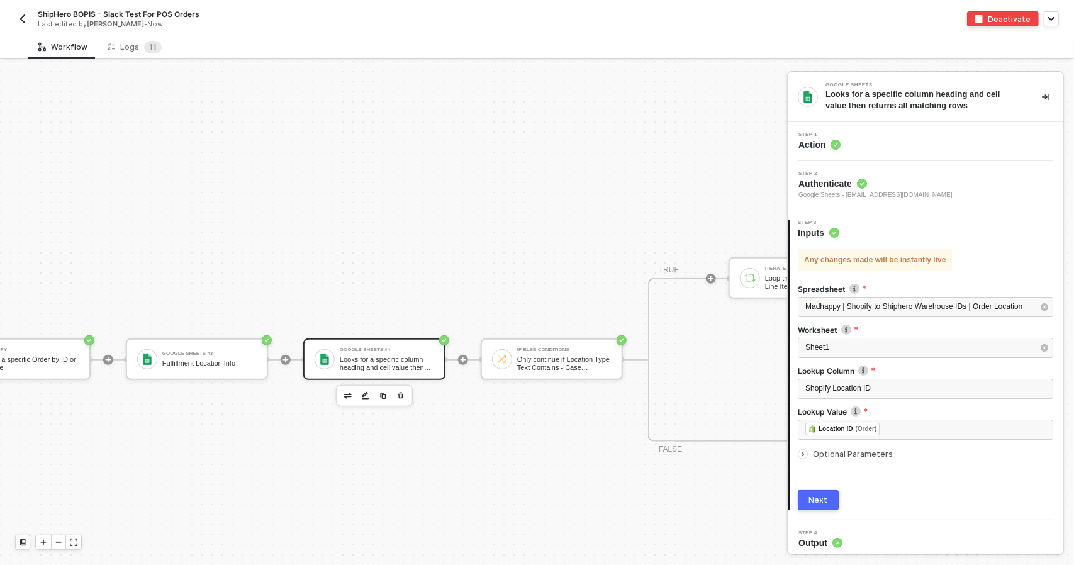
click at [854, 451] on span "Optional Parameters" at bounding box center [853, 453] width 80 height 9
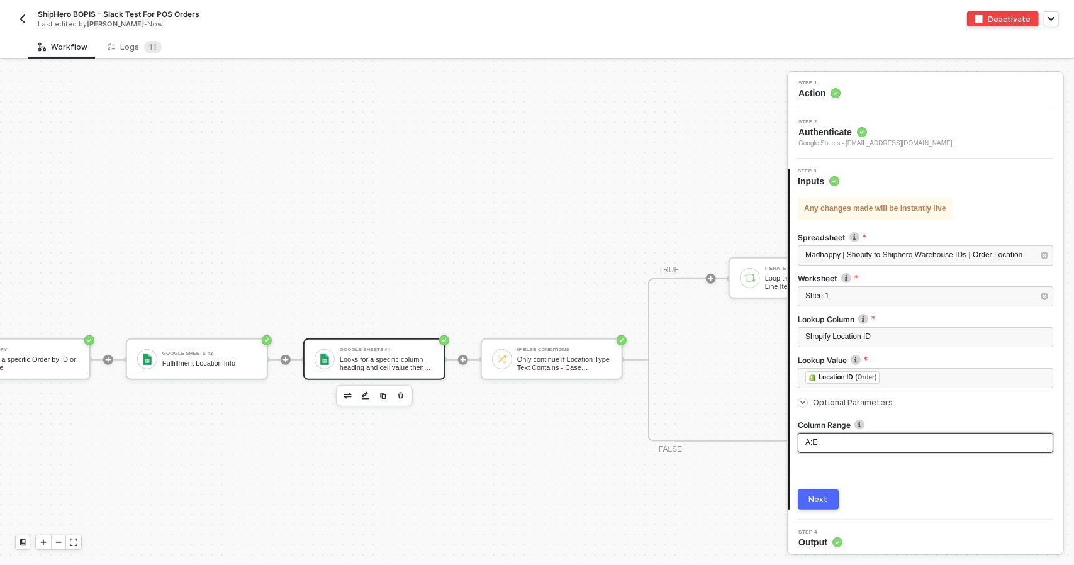
scroll to position [55, 0]
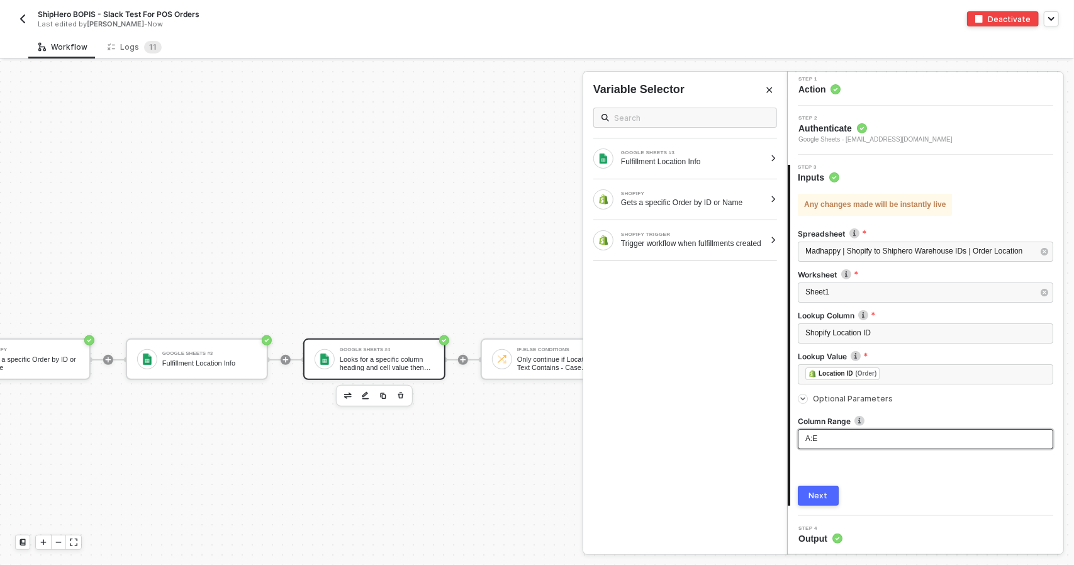
click at [874, 442] on div "A:E" at bounding box center [925, 439] width 240 height 12
click at [874, 443] on div "A:E" at bounding box center [925, 439] width 240 height 12
click at [825, 493] on div "Next" at bounding box center [818, 496] width 19 height 10
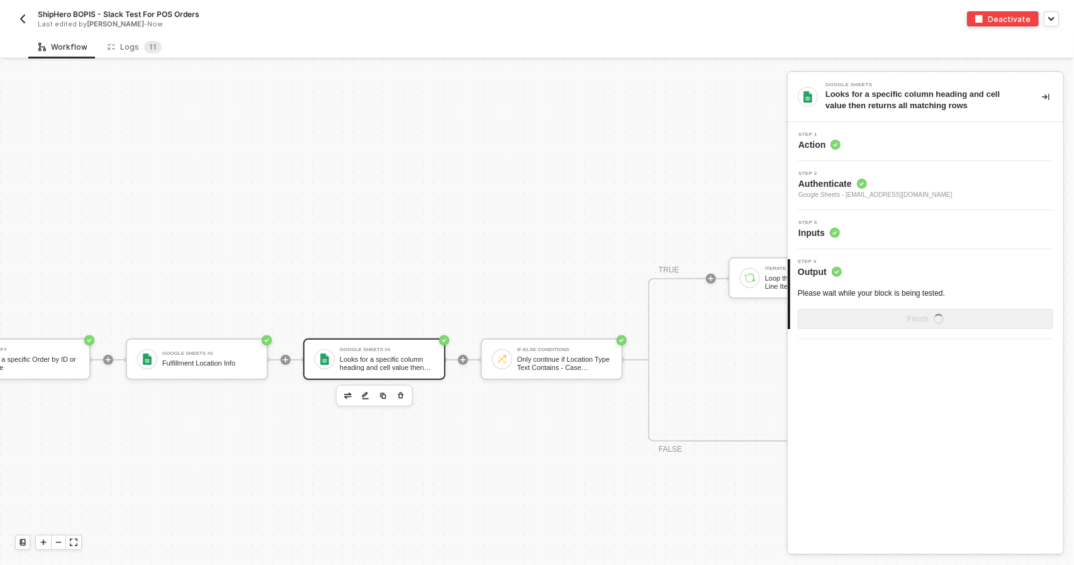
scroll to position [0, 0]
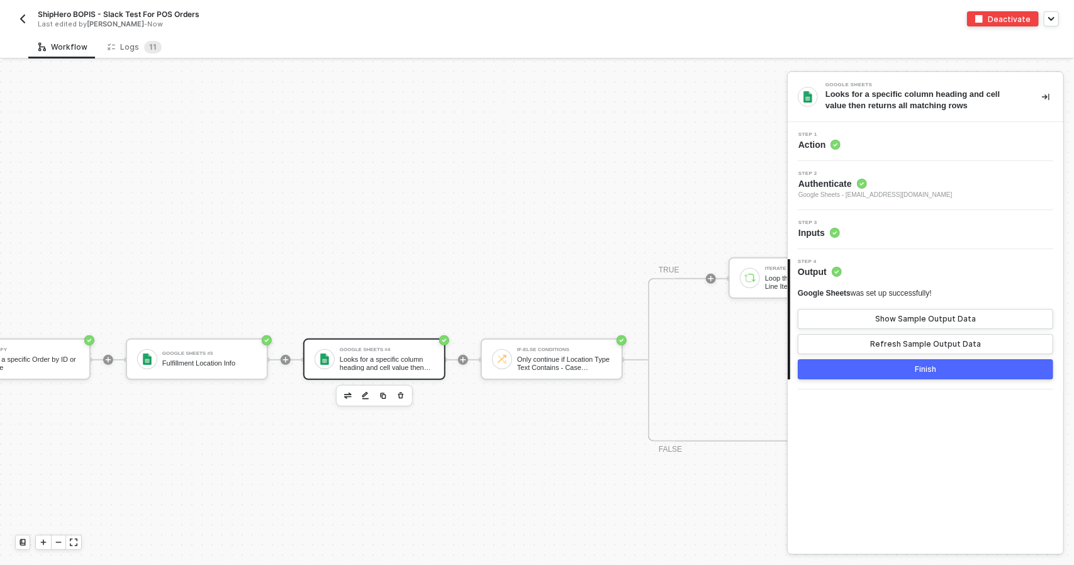
click at [908, 375] on button "Finish" at bounding box center [925, 369] width 255 height 20
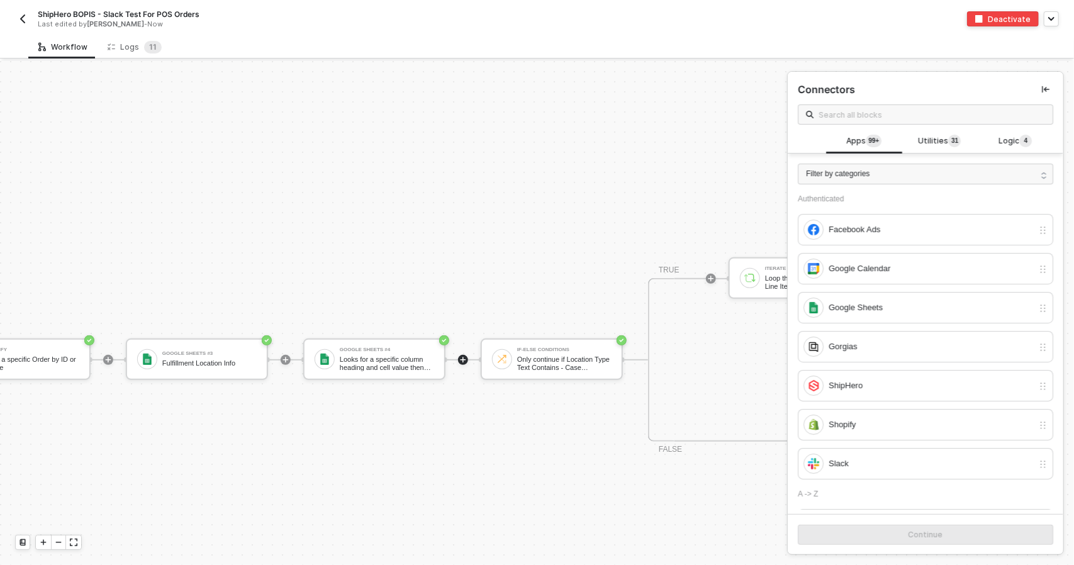
scroll to position [298, 857]
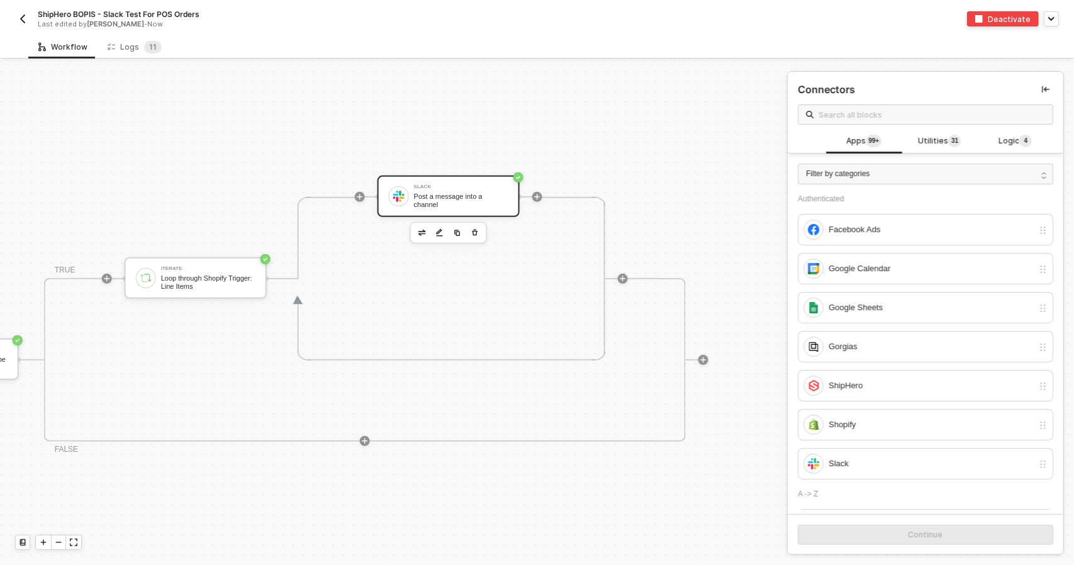
click at [445, 208] on div "Slack Post a message into a channel" at bounding box center [448, 197] width 142 height 42
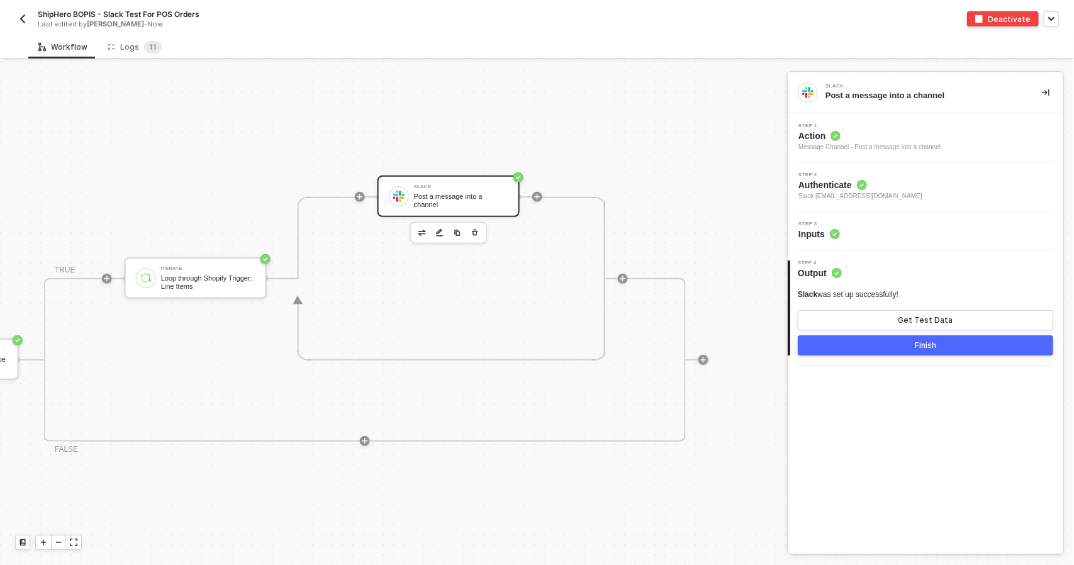
click at [891, 192] on div "Step 2 Authenticate Slack [EMAIL_ADDRESS][DOMAIN_NAME]" at bounding box center [927, 186] width 272 height 29
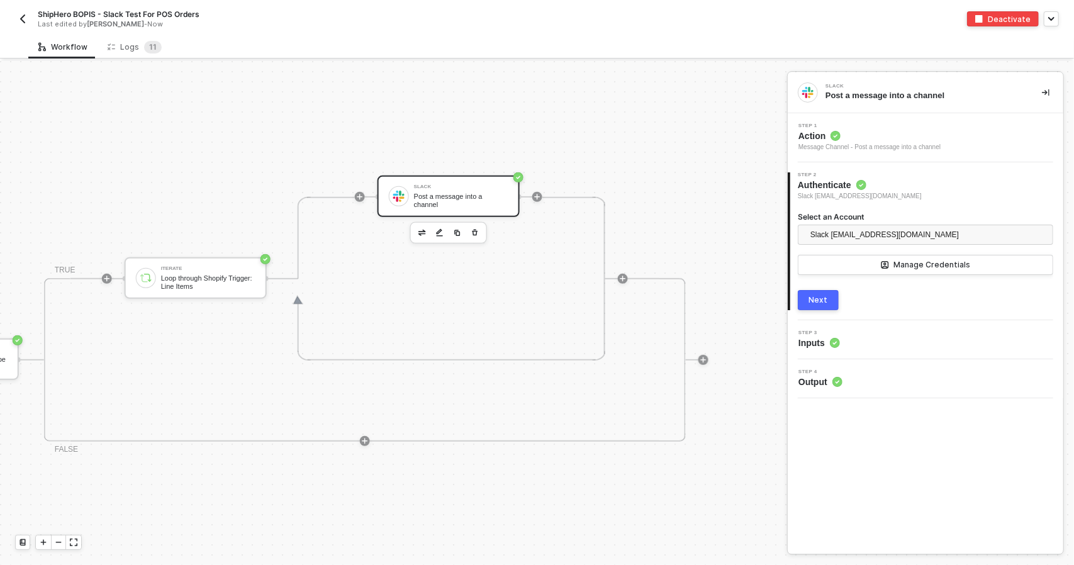
click at [823, 299] on div "Next" at bounding box center [818, 300] width 19 height 10
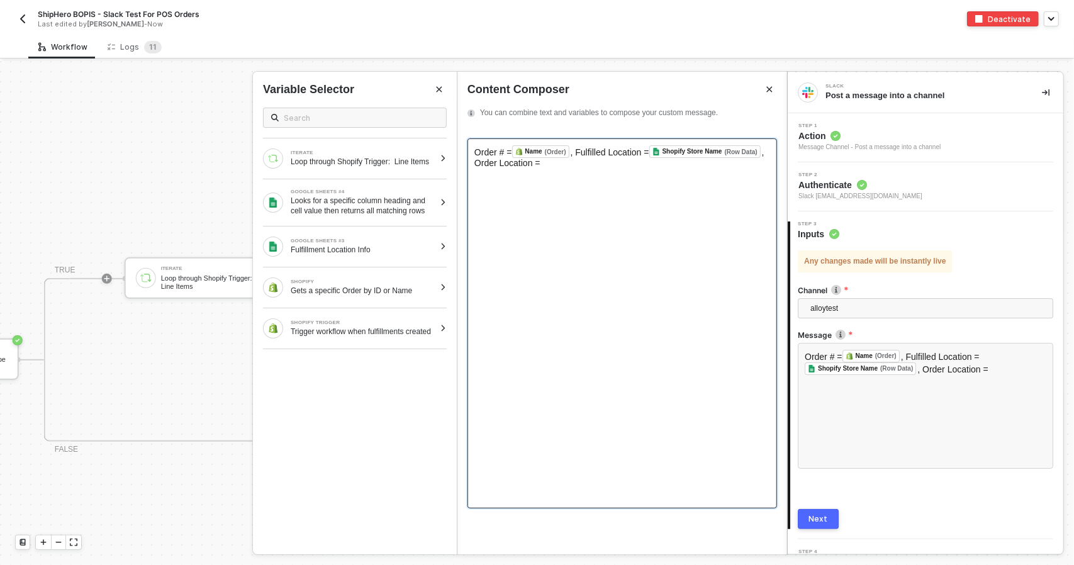
click at [580, 179] on div "Order # = Name (Order) ﻿ , Fulfilled Location = Shopify Store Name (Row Data) ﻿…" at bounding box center [622, 323] width 310 height 370
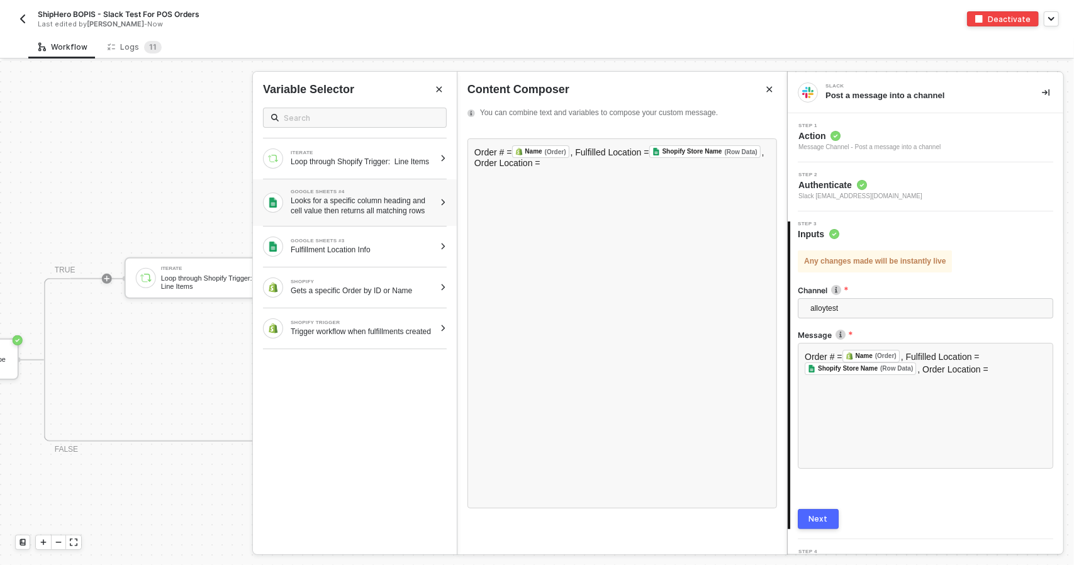
click at [408, 216] on div "Looks for a specific column heading and cell value then returns all matching ro…" at bounding box center [363, 206] width 144 height 20
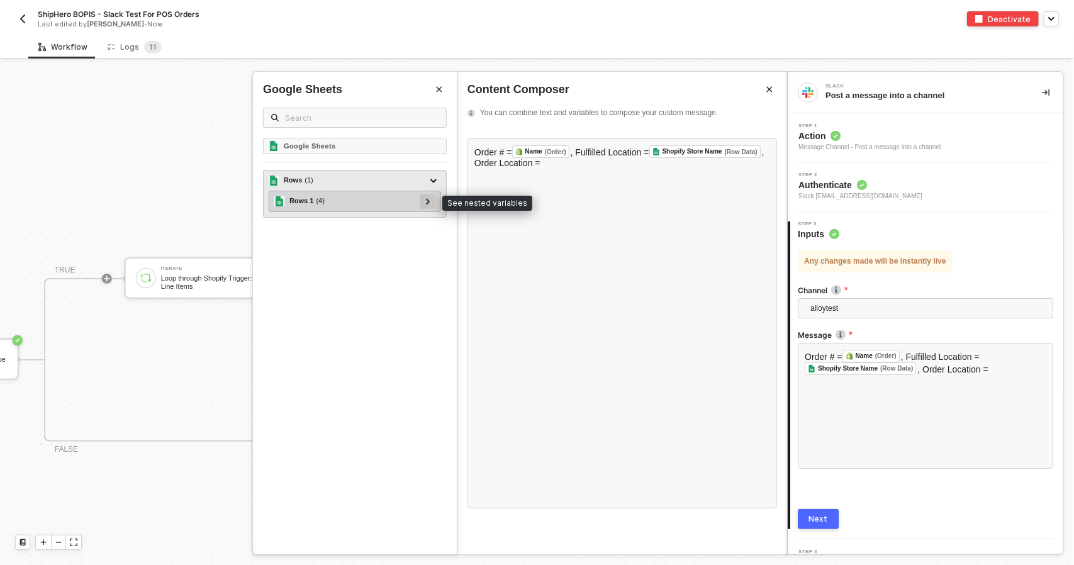
click at [428, 201] on icon at bounding box center [428, 201] width 4 height 6
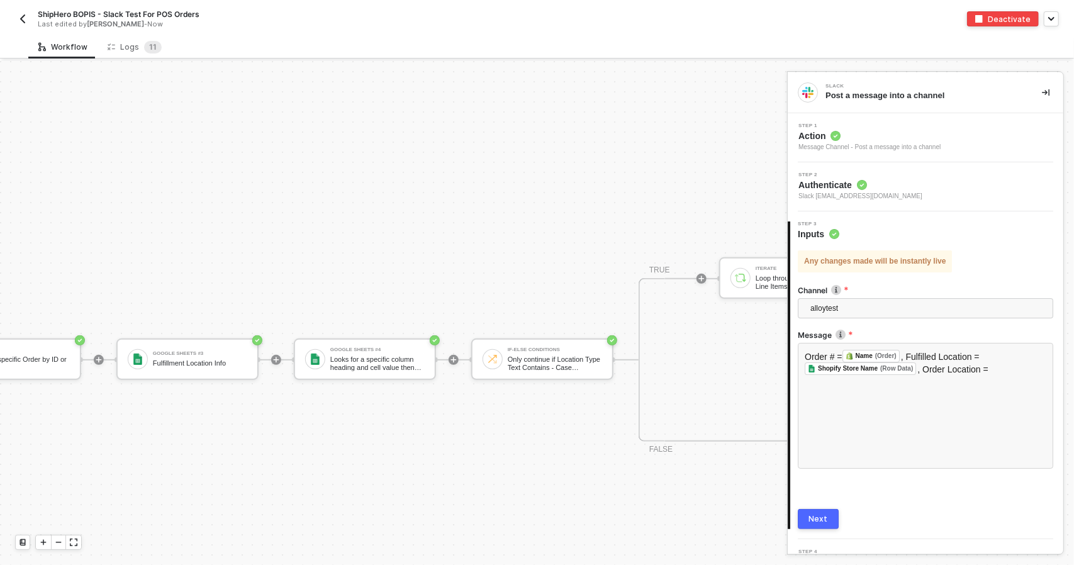
scroll to position [298, 177]
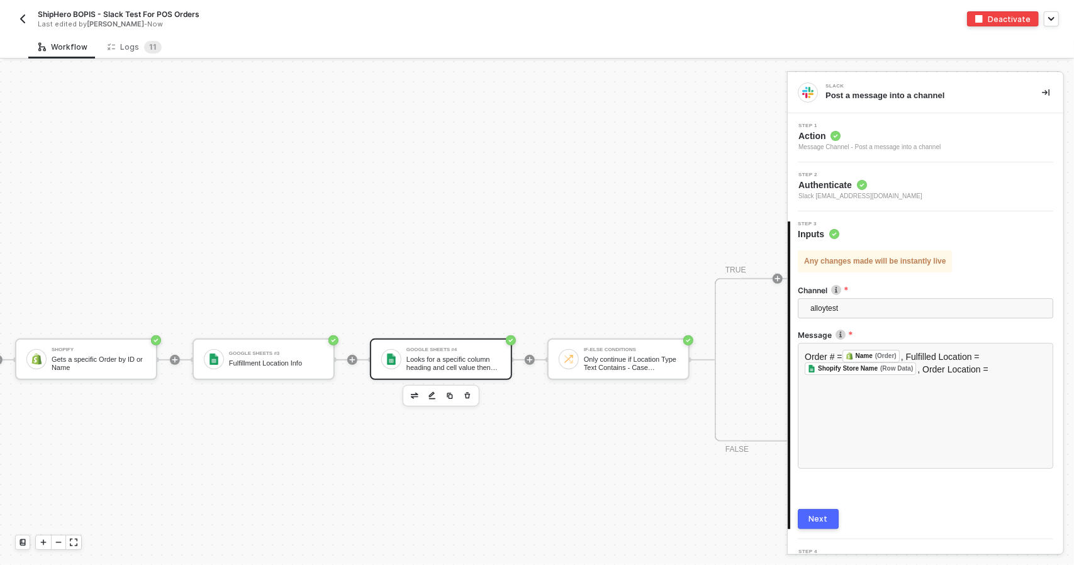
click at [440, 374] on div "Google Sheets #4 Looks for a specific column heading and cell value then return…" at bounding box center [441, 359] width 142 height 42
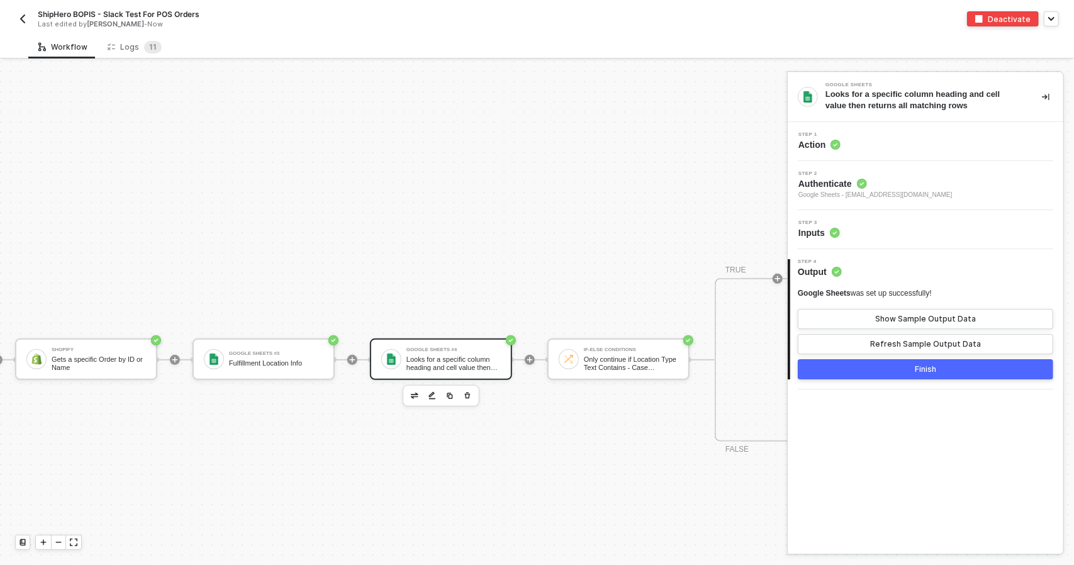
click at [936, 230] on div "Step 3 Inputs" at bounding box center [927, 229] width 272 height 19
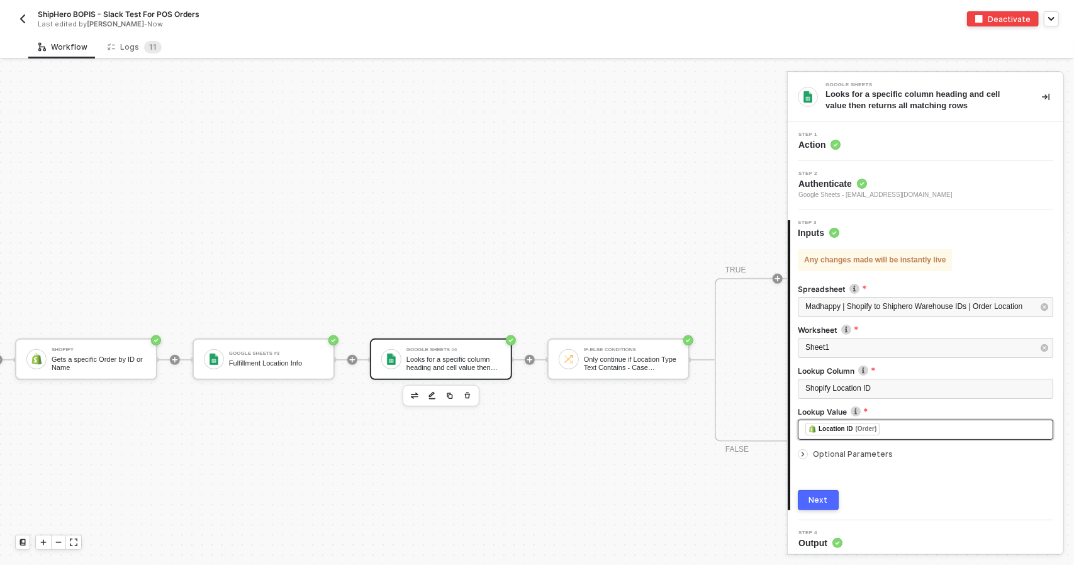
click at [923, 428] on div "﻿ ﻿ Location ID (Order) ﻿" at bounding box center [925, 430] width 240 height 14
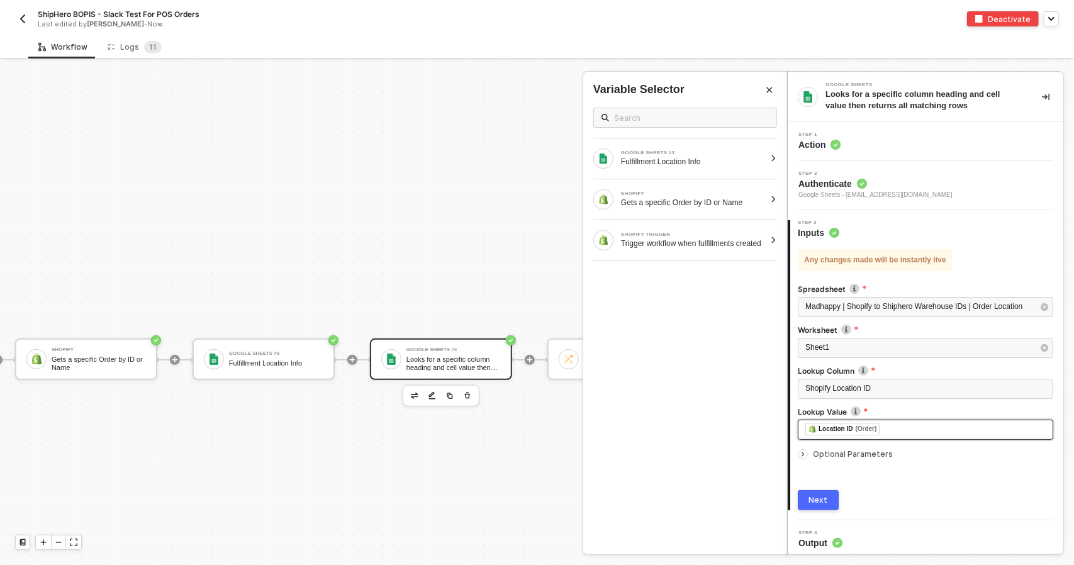
click at [930, 432] on div "﻿ ﻿ Location ID (Order) ﻿" at bounding box center [925, 430] width 240 height 14
click at [727, 235] on div "SHOPIFY TRIGGER Trigger workflow when fulfillments created" at bounding box center [693, 240] width 144 height 16
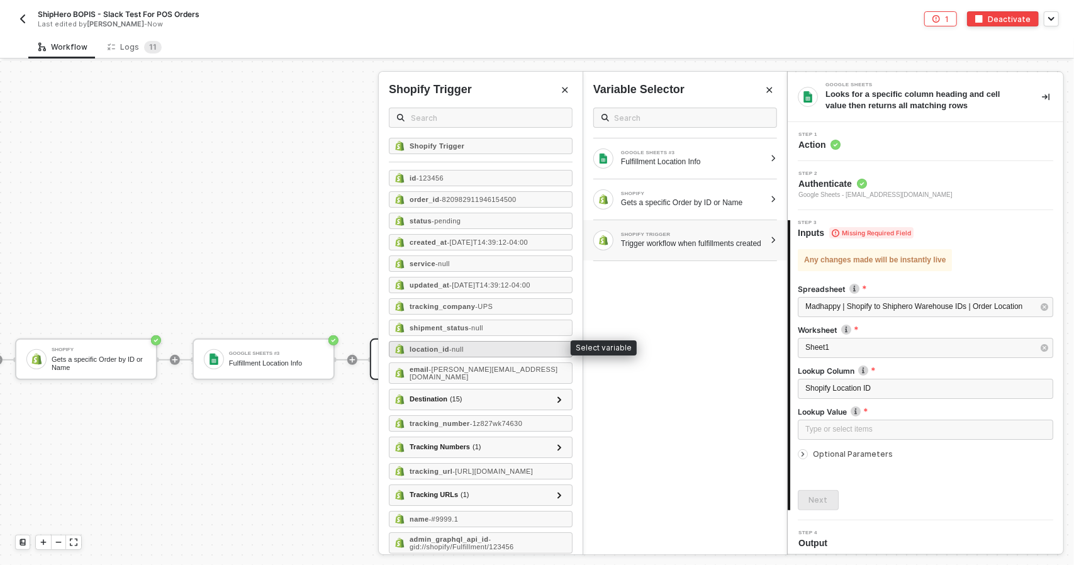
click at [489, 341] on div "location_id - null" at bounding box center [481, 349] width 184 height 16
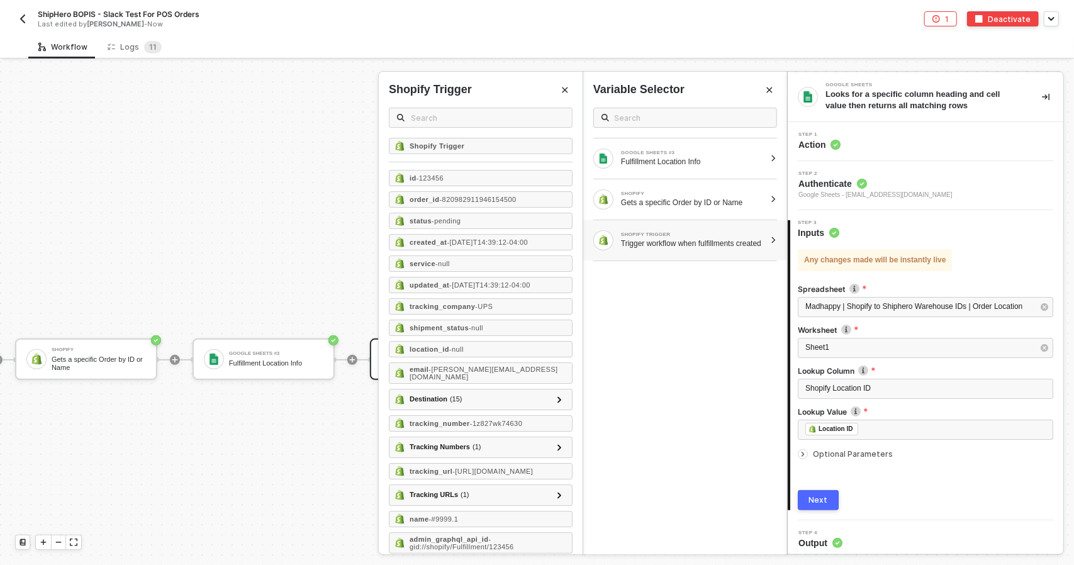
click at [814, 502] on div "Next" at bounding box center [818, 500] width 19 height 10
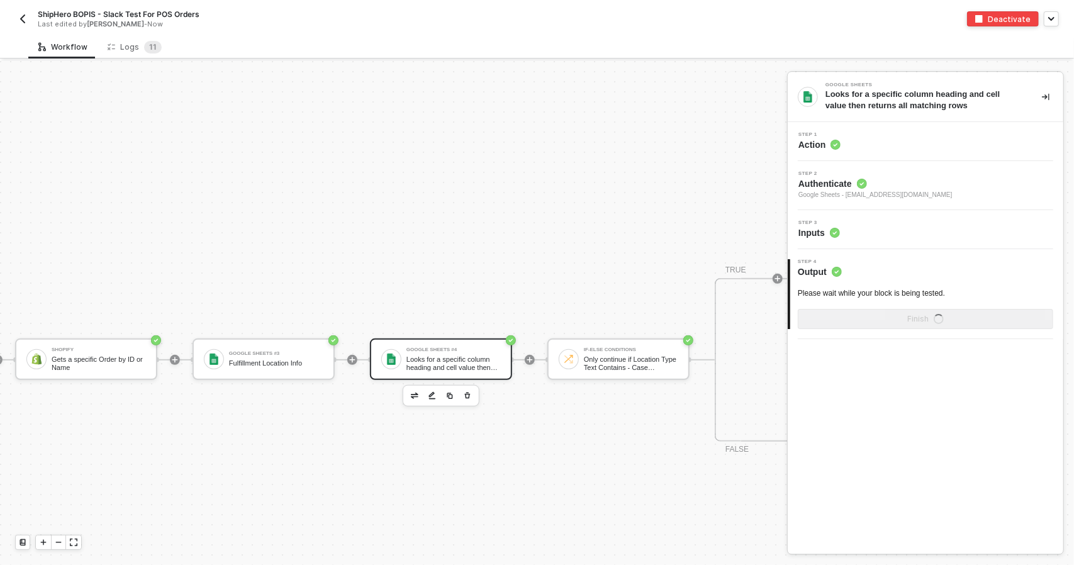
scroll to position [298, 857]
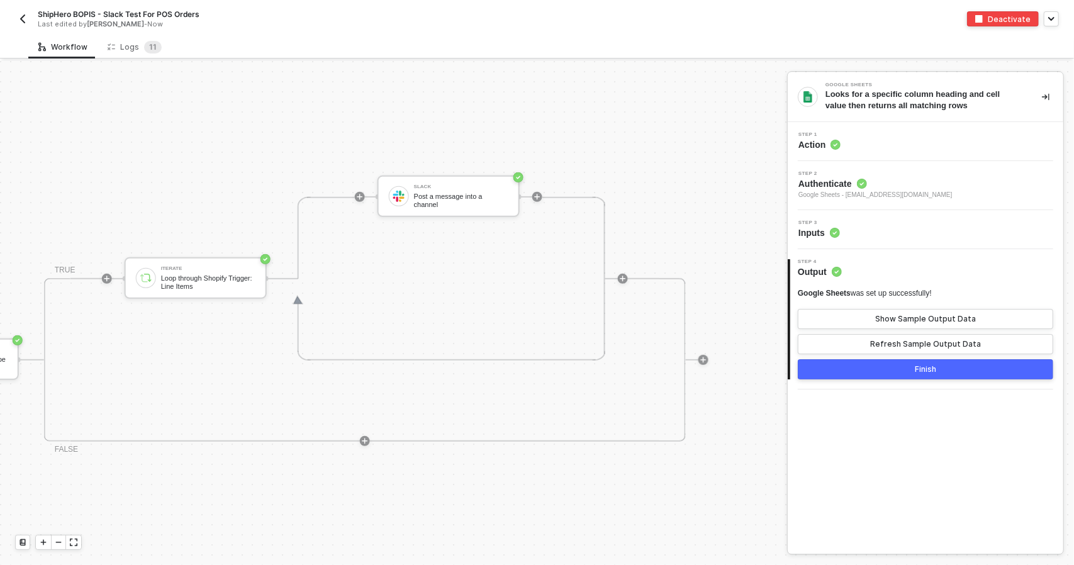
click at [463, 169] on div "Slack Post a message into a channel" at bounding box center [459, 197] width 165 height 164
click at [462, 203] on div "Post a message into a channel" at bounding box center [461, 200] width 94 height 16
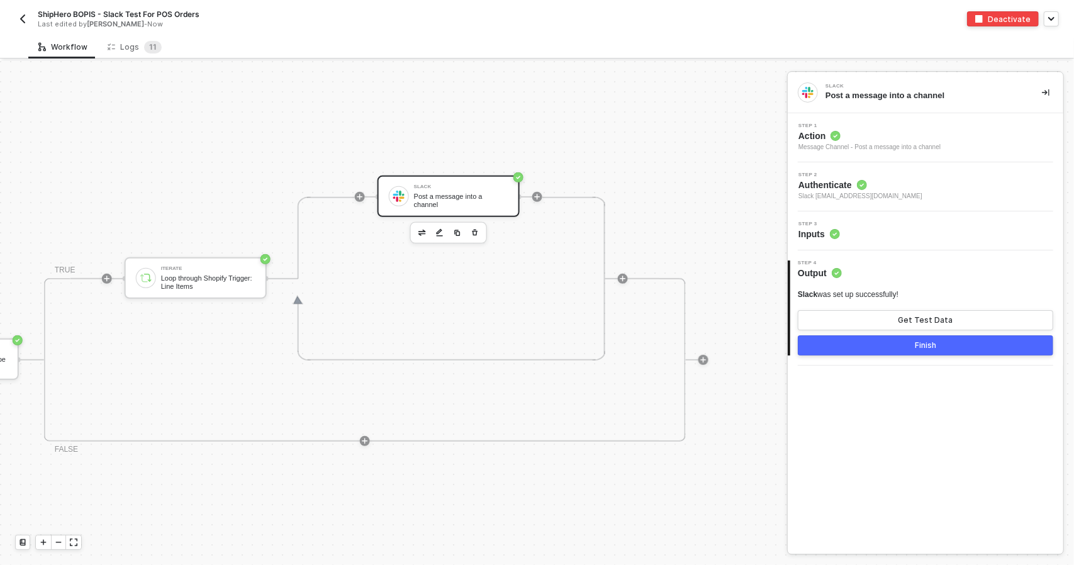
click at [869, 236] on div "Step 3 Inputs" at bounding box center [927, 230] width 272 height 19
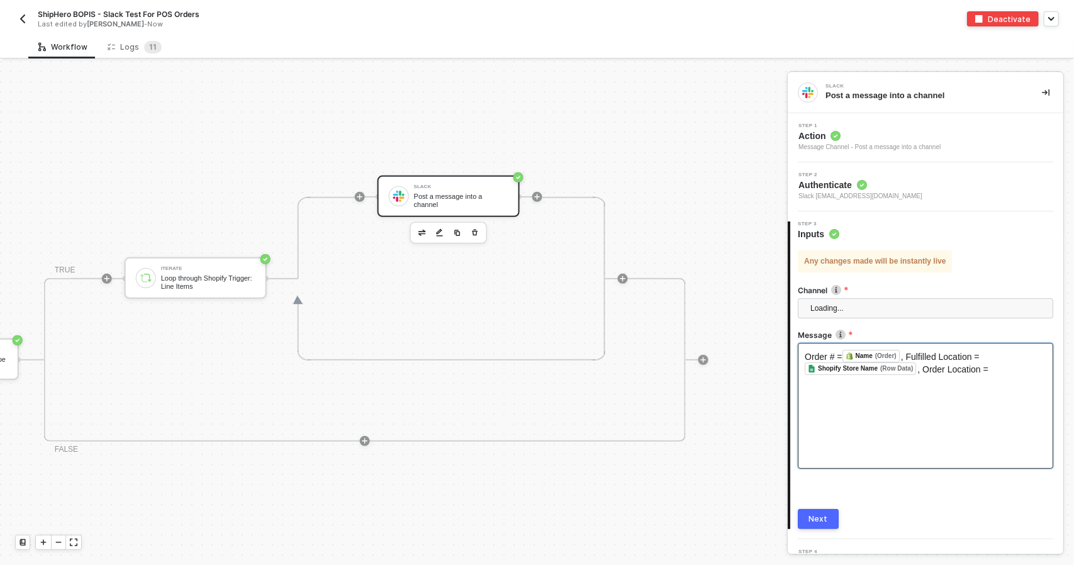
click at [912, 377] on div "Order # = Name (Order) ﻿ , Fulfilled Location = Shopify Store Name (Row Data) ﻿…" at bounding box center [925, 406] width 255 height 126
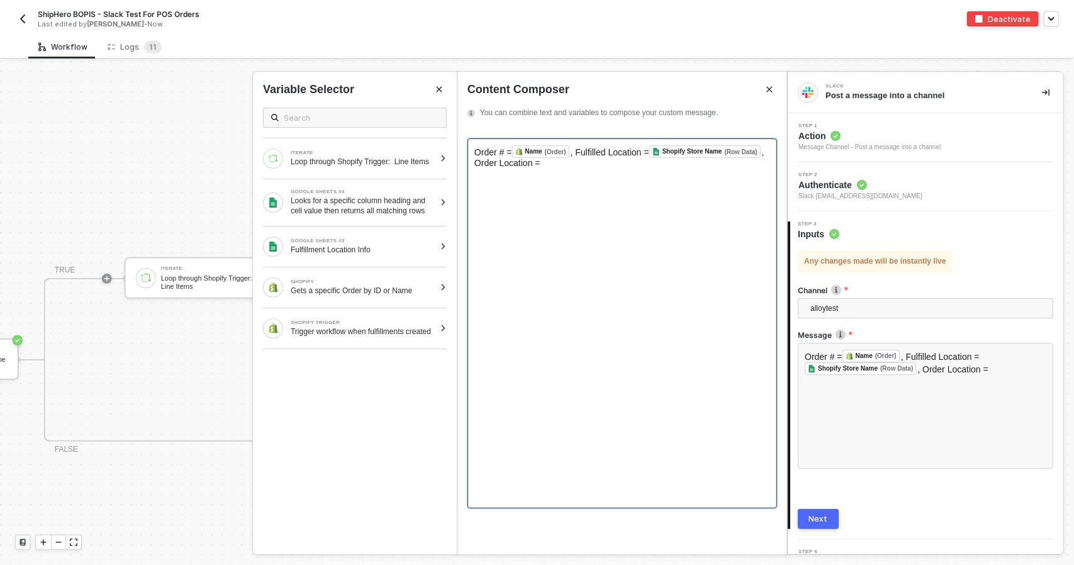
click at [572, 169] on div "Order # = Name (Order) ﻿ , Fulfilled Location = Shopify Store Name (Row Data) ﻿…" at bounding box center [622, 323] width 310 height 370
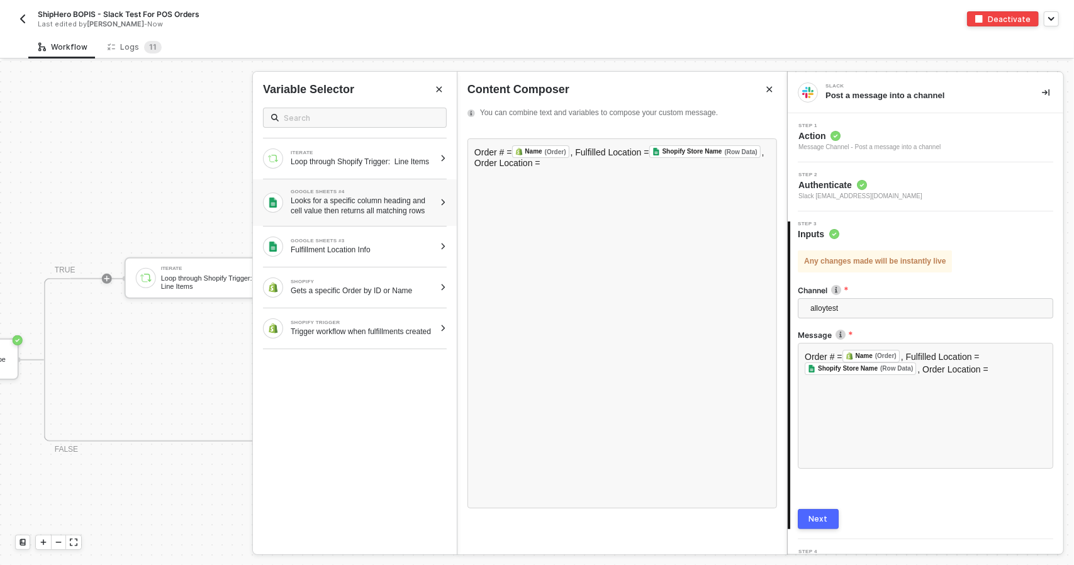
click at [398, 209] on div "Looks for a specific column heading and cell value then returns all matching ro…" at bounding box center [363, 206] width 144 height 20
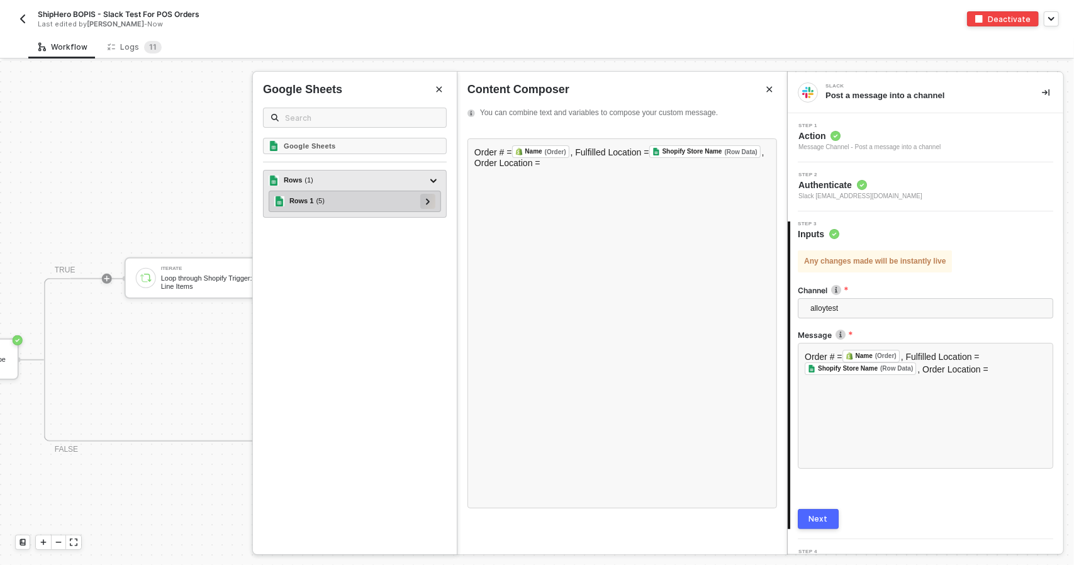
click at [423, 207] on div at bounding box center [427, 201] width 15 height 15
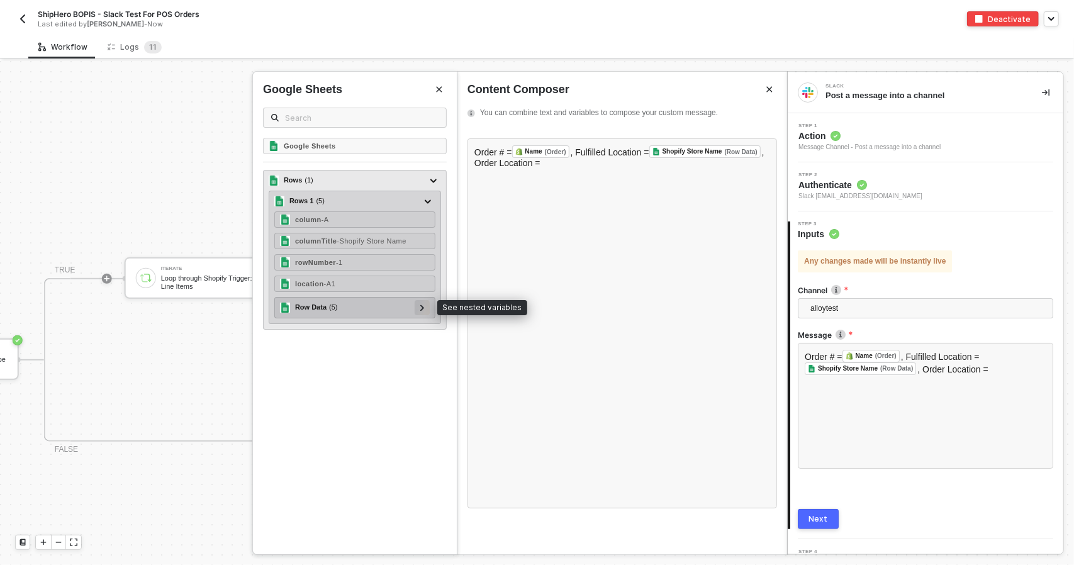
click at [427, 307] on div at bounding box center [422, 307] width 15 height 15
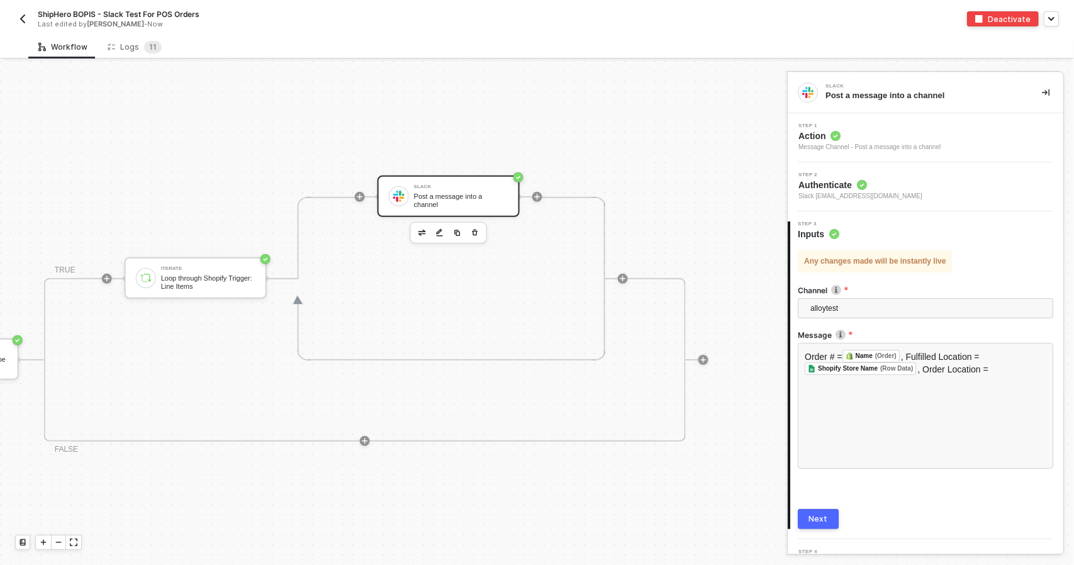
scroll to position [298, 177]
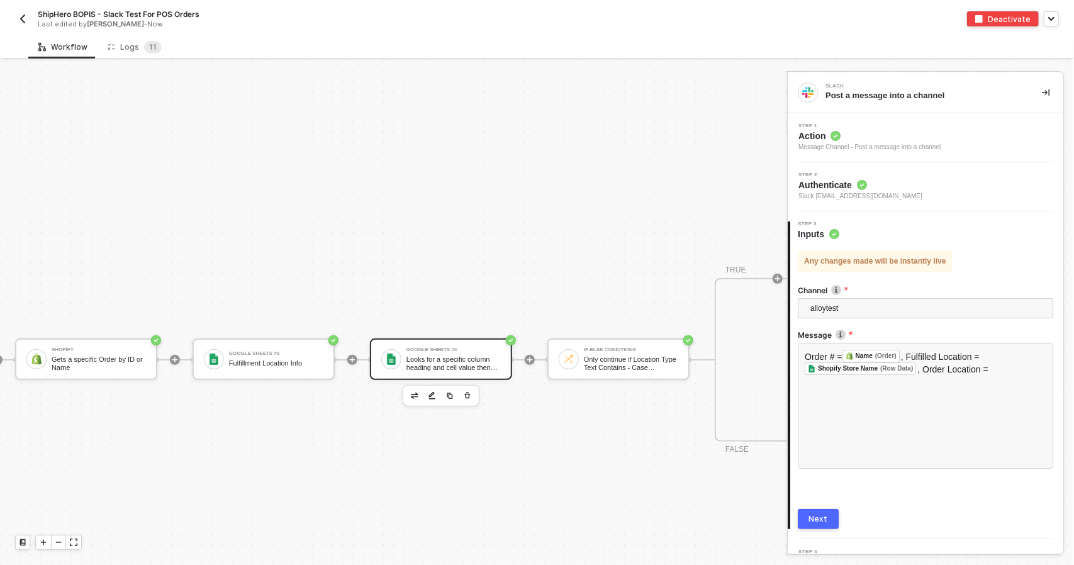
click at [442, 357] on div "Looks for a specific column heading and cell value then returns all matching ro…" at bounding box center [453, 363] width 94 height 16
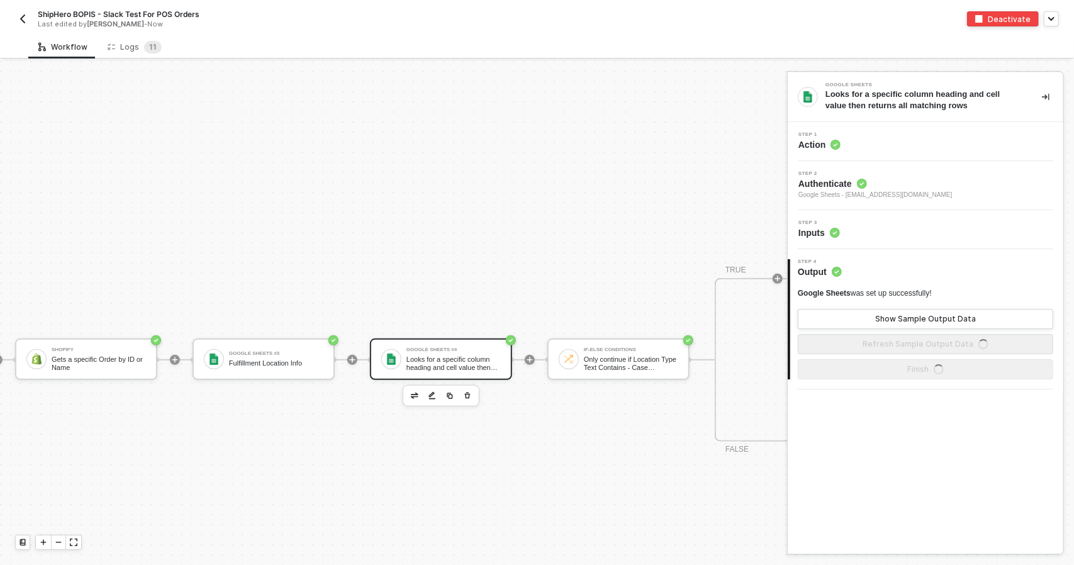
click at [881, 220] on div "Step 3 Inputs" at bounding box center [927, 229] width 272 height 19
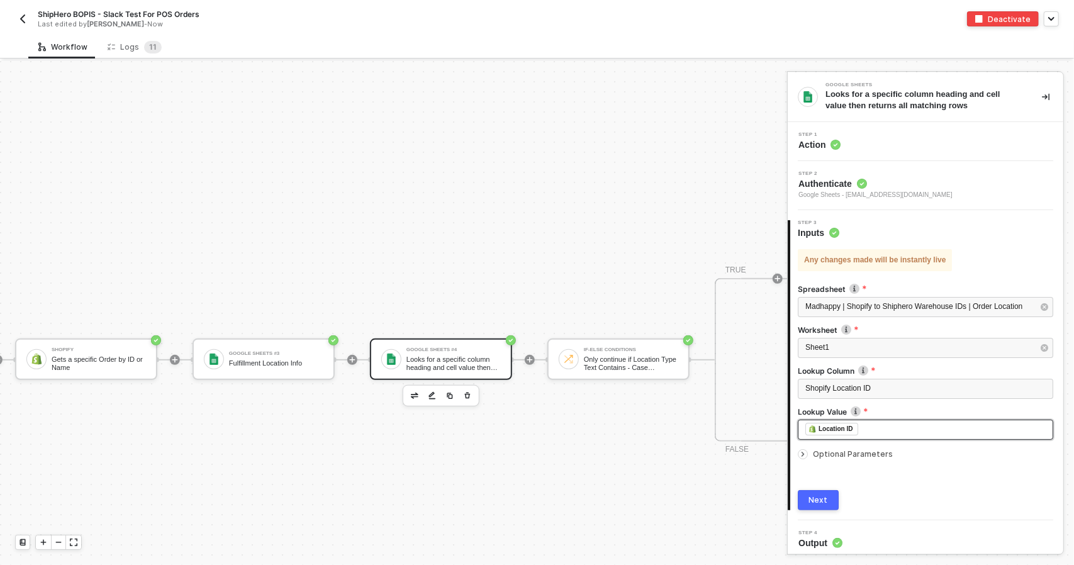
click at [914, 421] on div "﻿ ﻿ Location ID ﻿" at bounding box center [925, 430] width 255 height 20
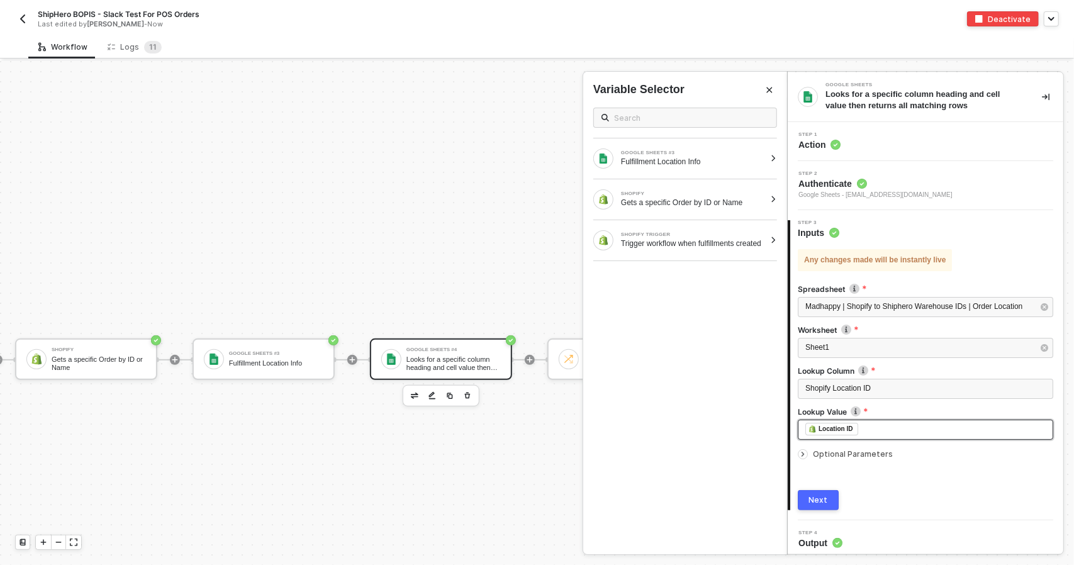
click at [913, 429] on div "﻿ ﻿ Location ID ﻿" at bounding box center [925, 430] width 240 height 14
drag, startPoint x: 729, startPoint y: 186, endPoint x: 602, endPoint y: 315, distance: 181.5
click at [728, 186] on div "SHOPIFY Gets a specific Order by ID or Name" at bounding box center [685, 199] width 204 height 40
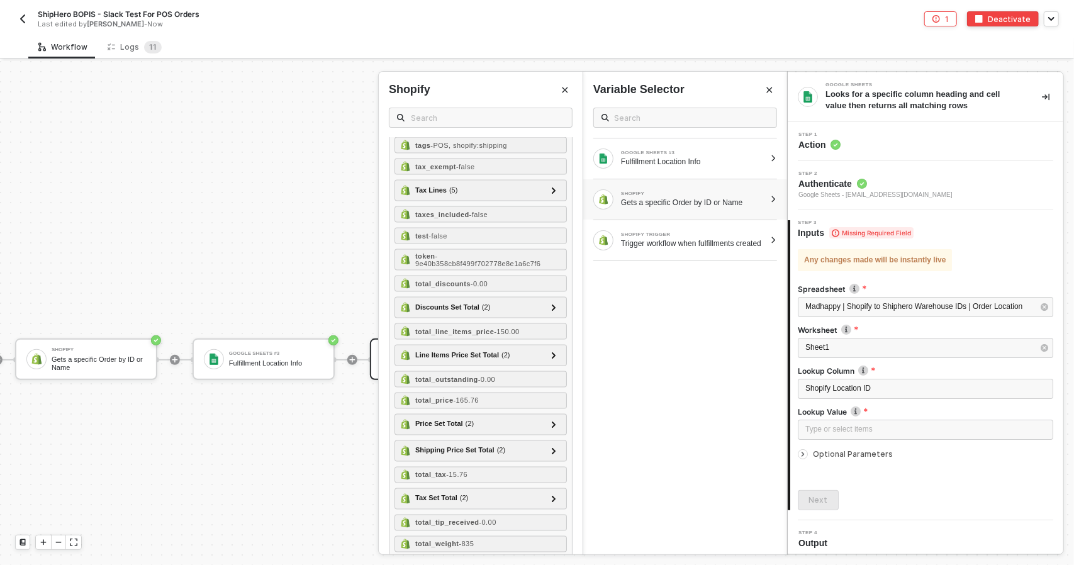
scroll to position [979, 0]
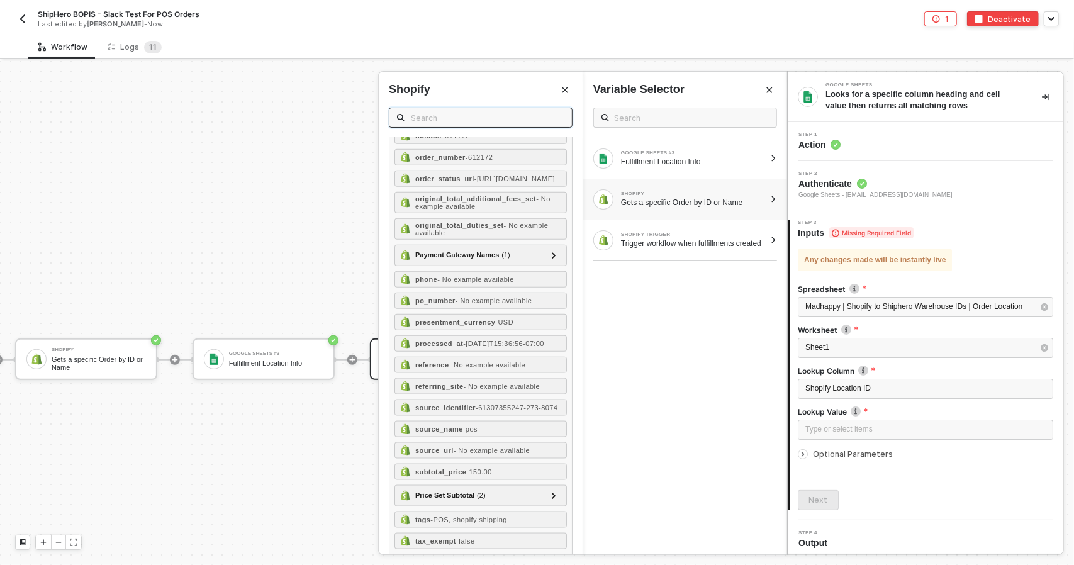
click at [466, 114] on input "text" at bounding box center [487, 118] width 153 height 14
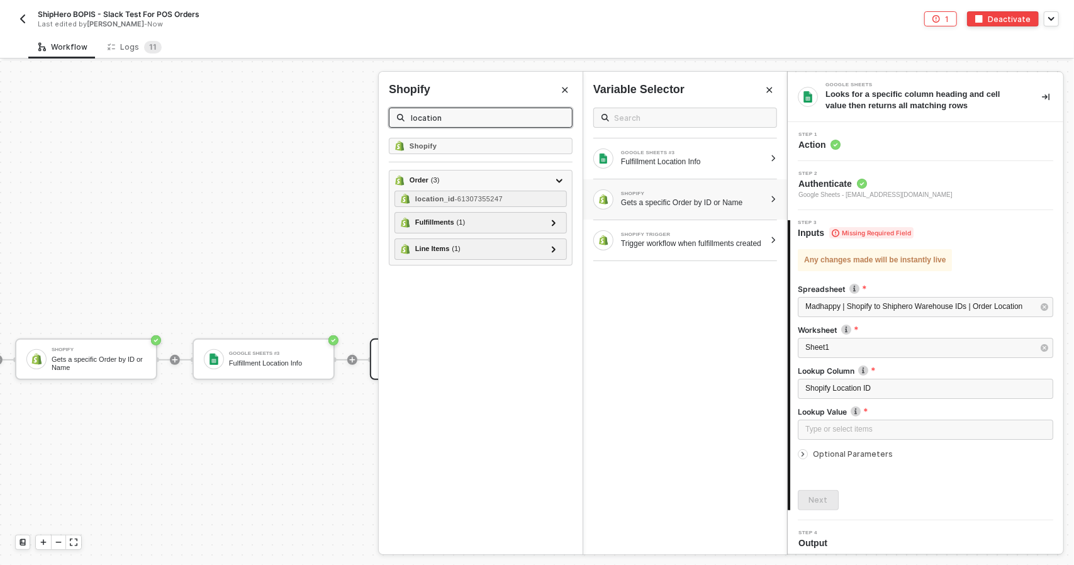
scroll to position [0, 0]
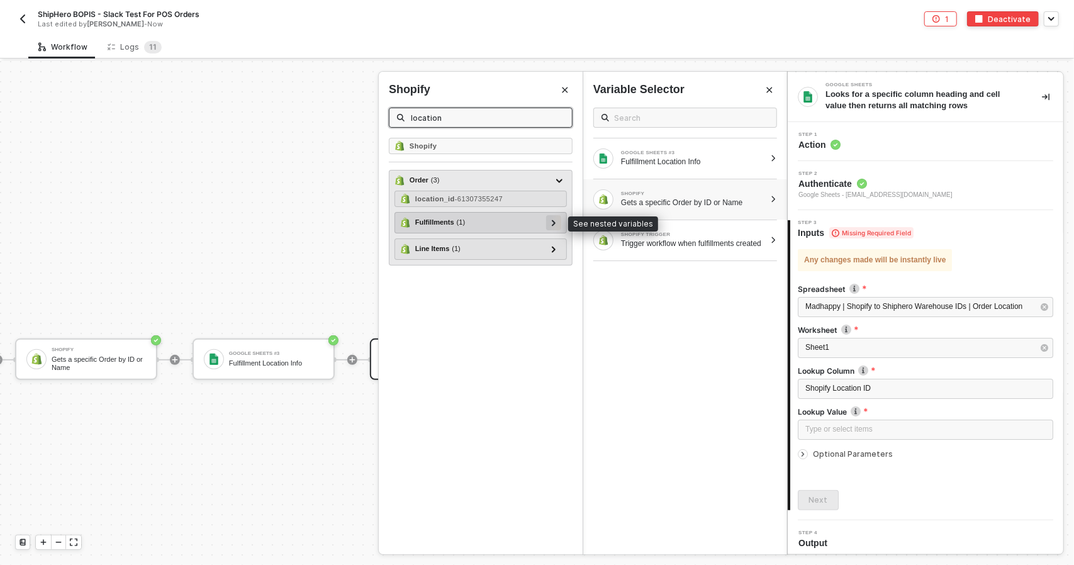
type input "location"
click at [549, 216] on div at bounding box center [553, 222] width 15 height 15
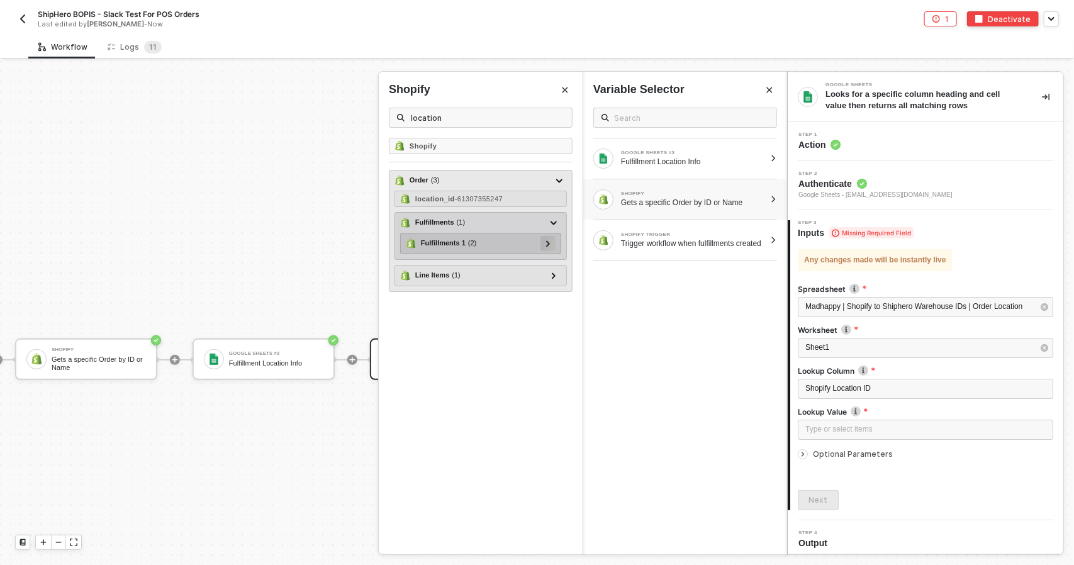
click at [551, 237] on div at bounding box center [548, 243] width 6 height 14
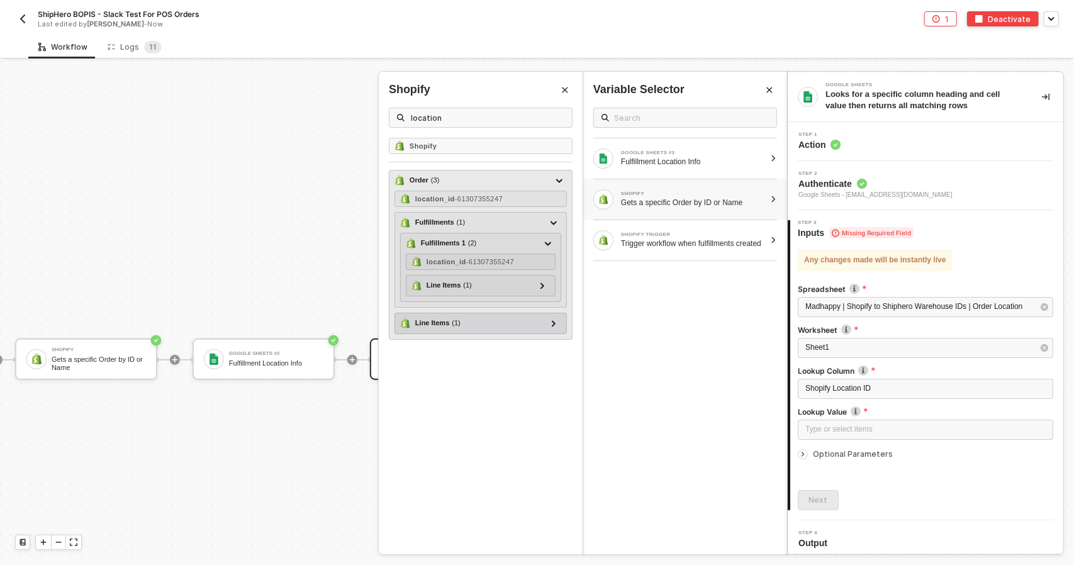
click at [561, 329] on div "Line Items ( 1 ) Line Items 1 ( 1 )" at bounding box center [480, 323] width 172 height 21
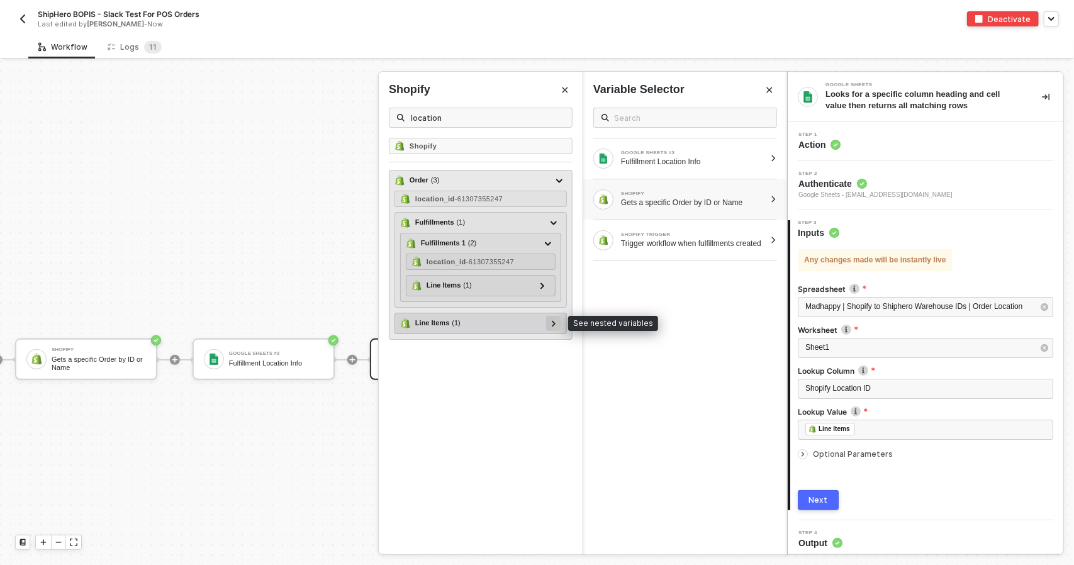
click at [557, 320] on div at bounding box center [553, 323] width 15 height 15
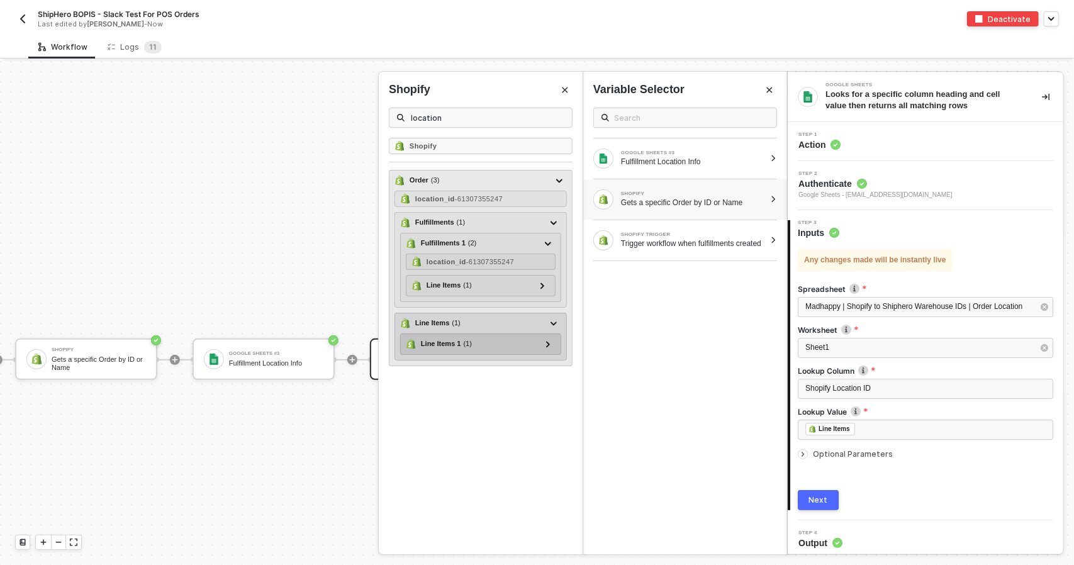
click at [557, 343] on div "Line Items 1 ( 1 )" at bounding box center [480, 343] width 161 height 21
click at [555, 343] on div at bounding box center [547, 344] width 15 height 15
click at [553, 348] on div at bounding box center [547, 344] width 15 height 15
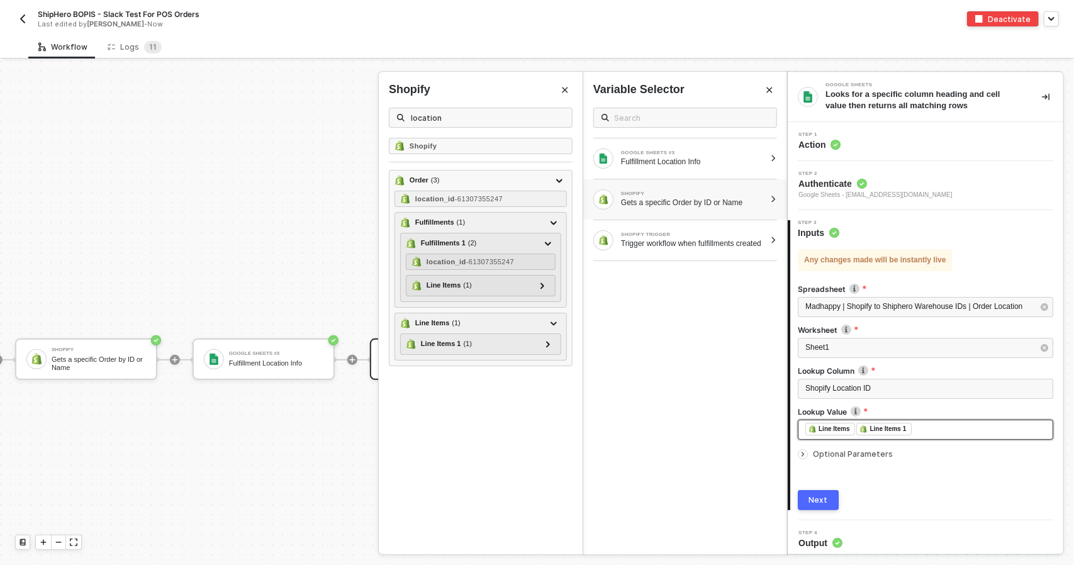
click at [932, 432] on div "﻿ ﻿ Line Items ﻿ ﻿ Line Items 1 ﻿" at bounding box center [925, 430] width 240 height 14
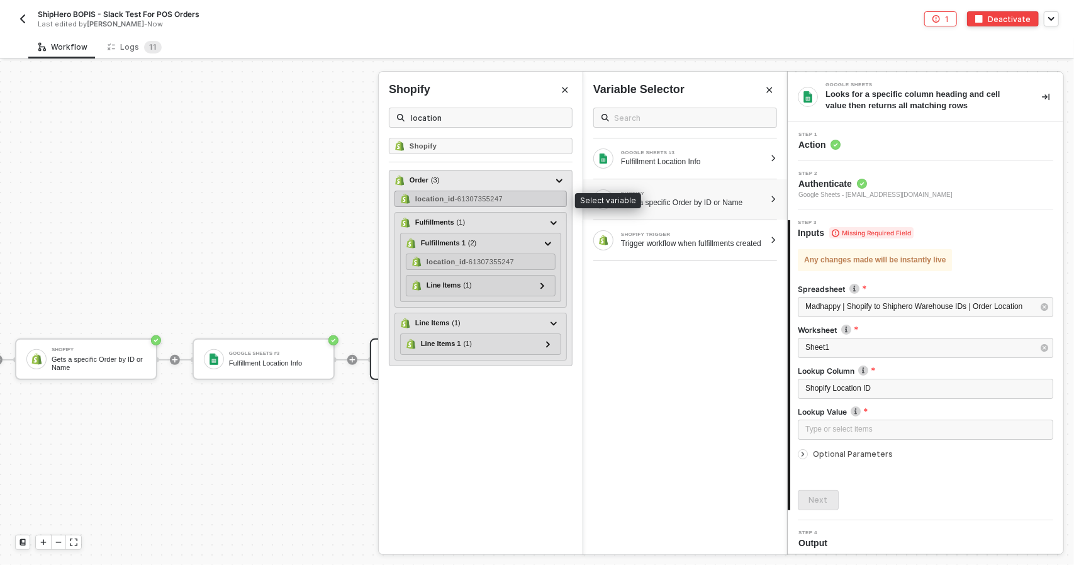
click at [466, 195] on span "- 61307355247" at bounding box center [479, 199] width 48 height 8
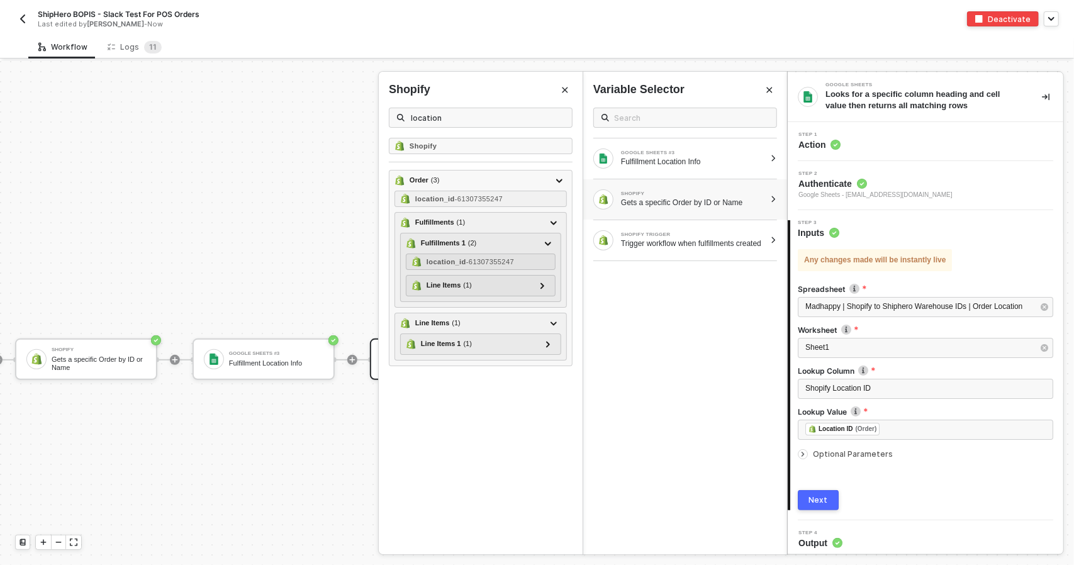
click at [819, 495] on div "Next" at bounding box center [818, 500] width 19 height 10
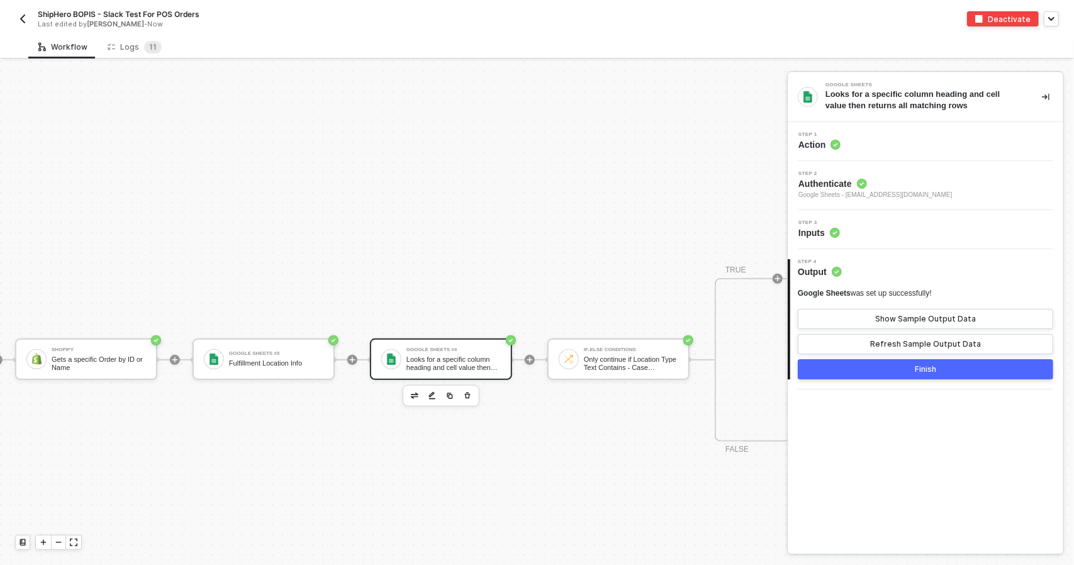
click at [866, 371] on button "Finish" at bounding box center [925, 369] width 255 height 20
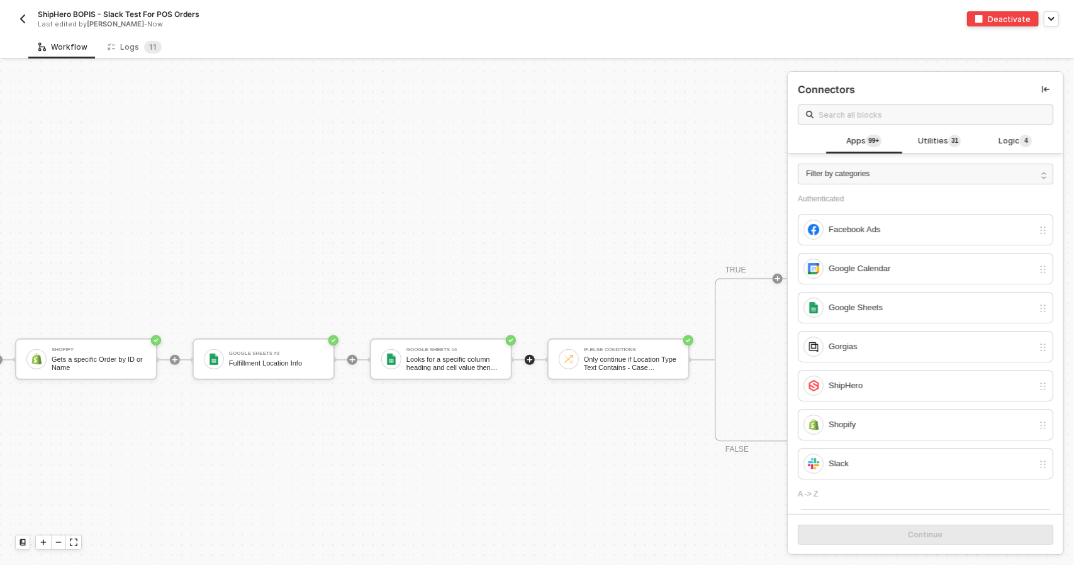
click at [596, 554] on div "Shopify Trigger Trigger workflow when fulfillments created Shopify Gets a speci…" at bounding box center [601, 360] width 1556 height 1194
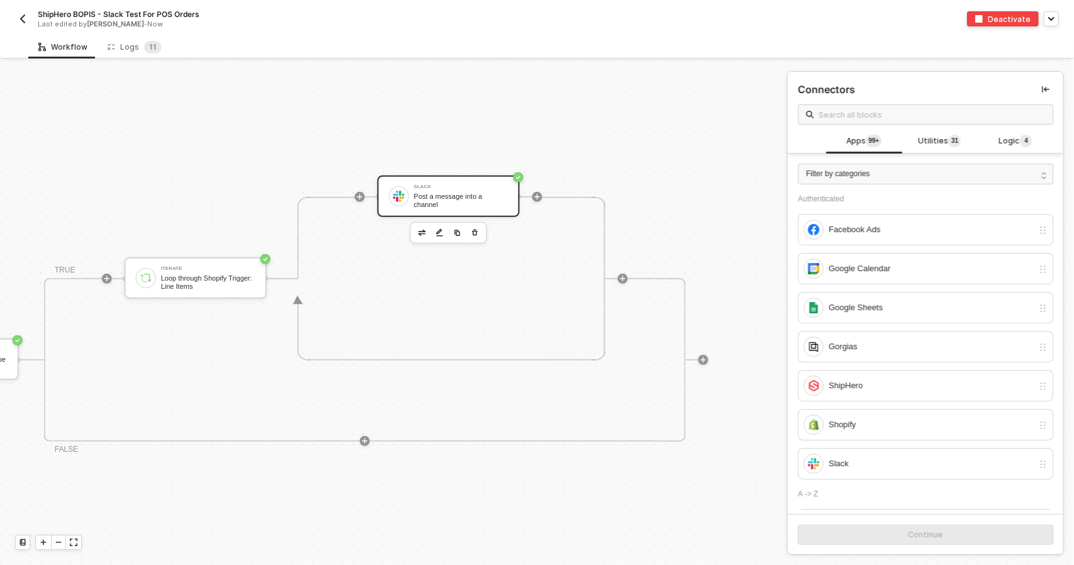
click at [449, 206] on div "Slack Post a message into a channel" at bounding box center [461, 196] width 94 height 24
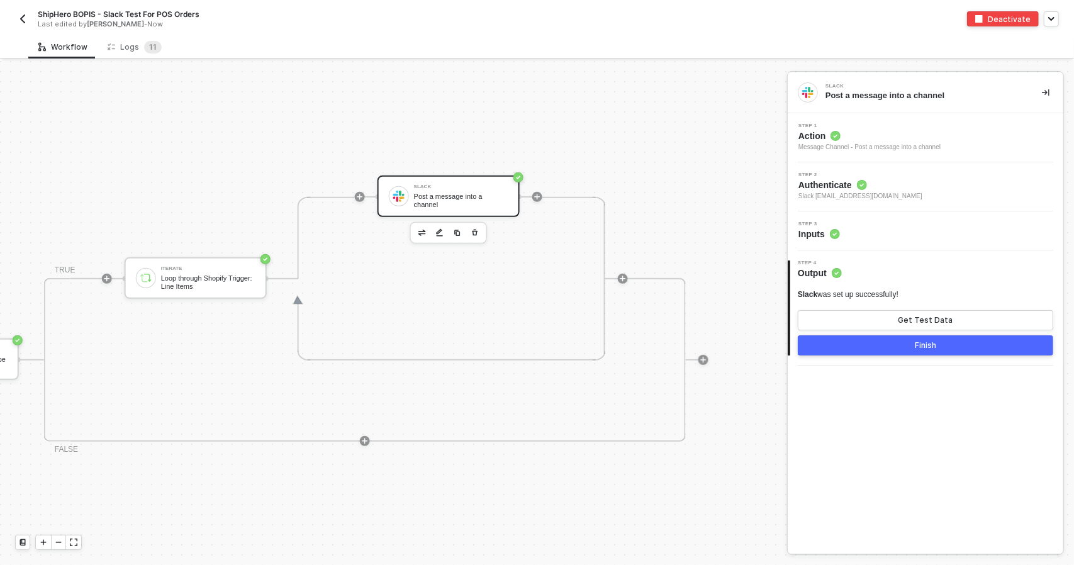
click at [882, 190] on div "Step 2 Authenticate Slack [EMAIL_ADDRESS][DOMAIN_NAME]" at bounding box center [927, 186] width 272 height 29
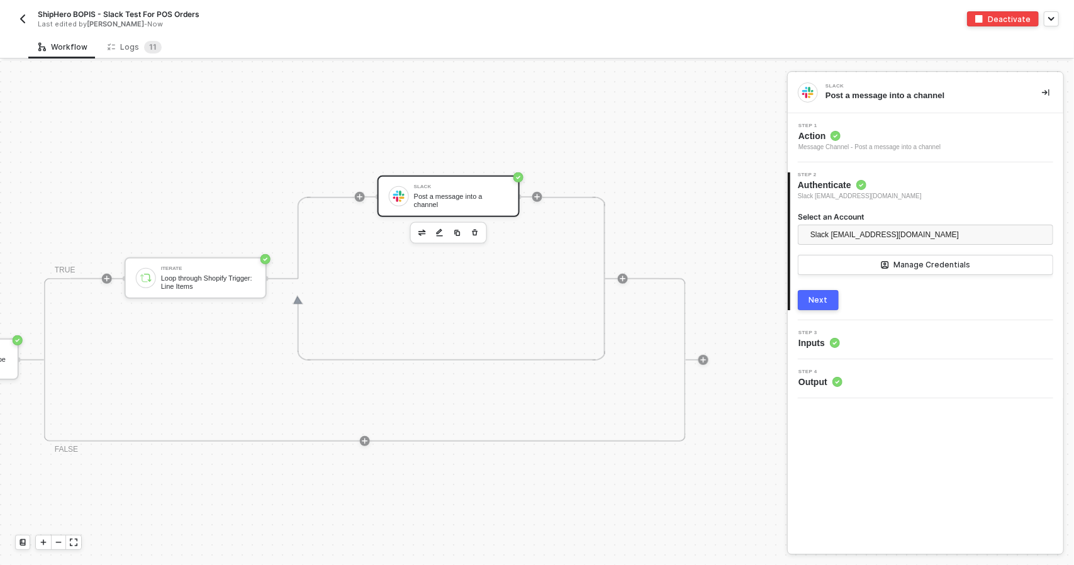
click at [888, 334] on div "Step 3 Inputs" at bounding box center [927, 339] width 272 height 19
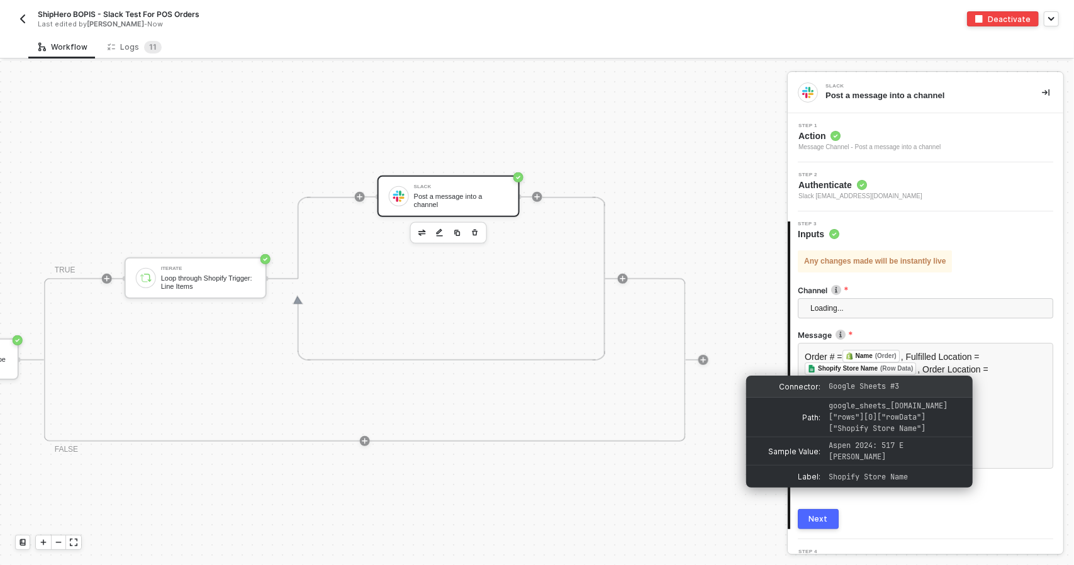
click at [912, 380] on div "Connector: Google Sheets #3" at bounding box center [859, 387] width 226 height 22
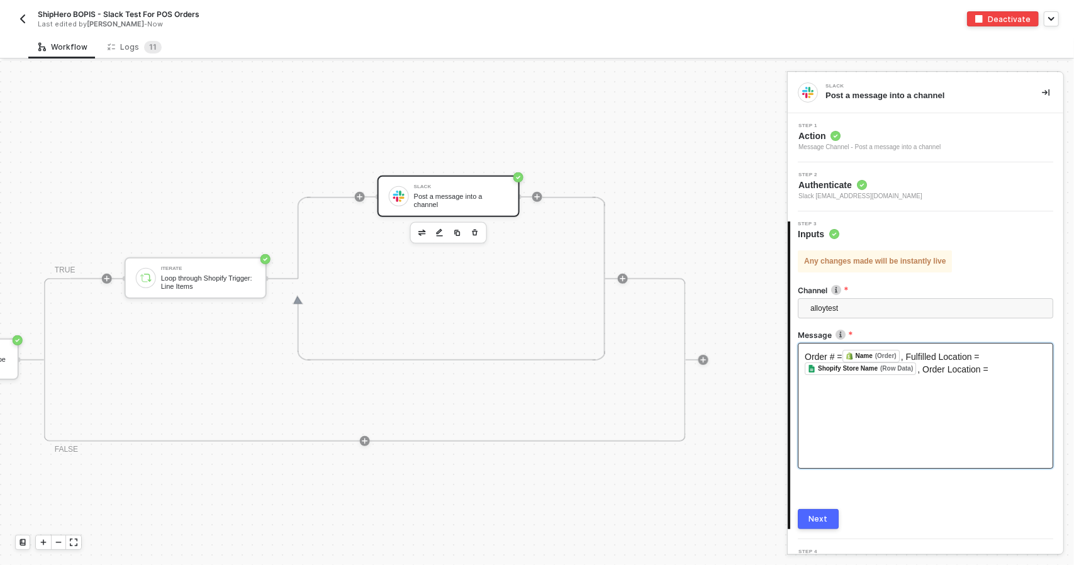
click at [990, 381] on div "Order # = Name (Order) ﻿ , Fulfilled Location = Shopify Store Name (Row Data) ﻿…" at bounding box center [925, 406] width 255 height 126
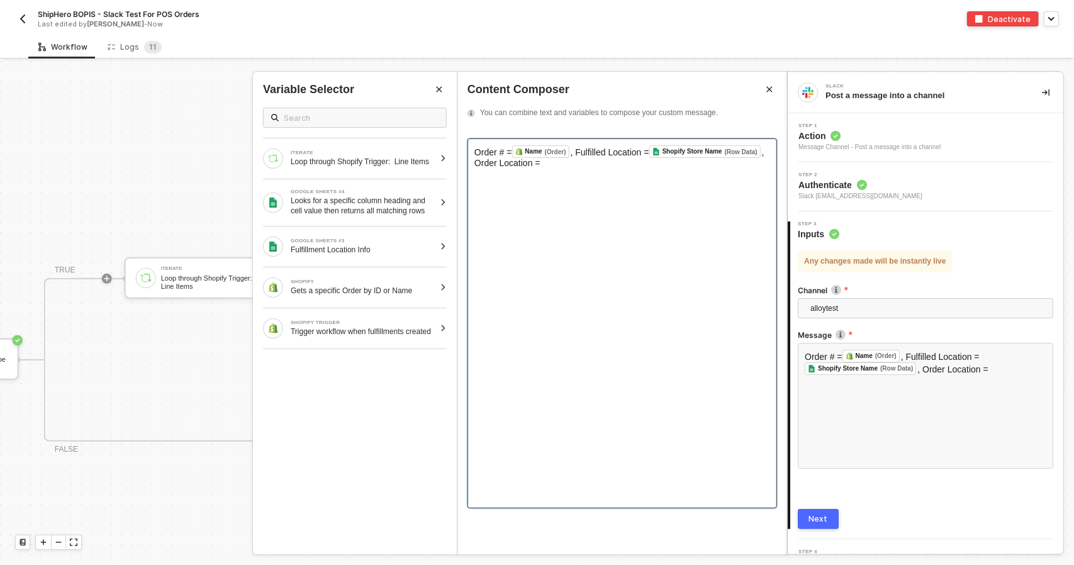
click at [661, 206] on div "Order # = Name (Order) ﻿ , Fulfilled Location = Shopify Store Name (Row Data) ﻿…" at bounding box center [622, 323] width 310 height 370
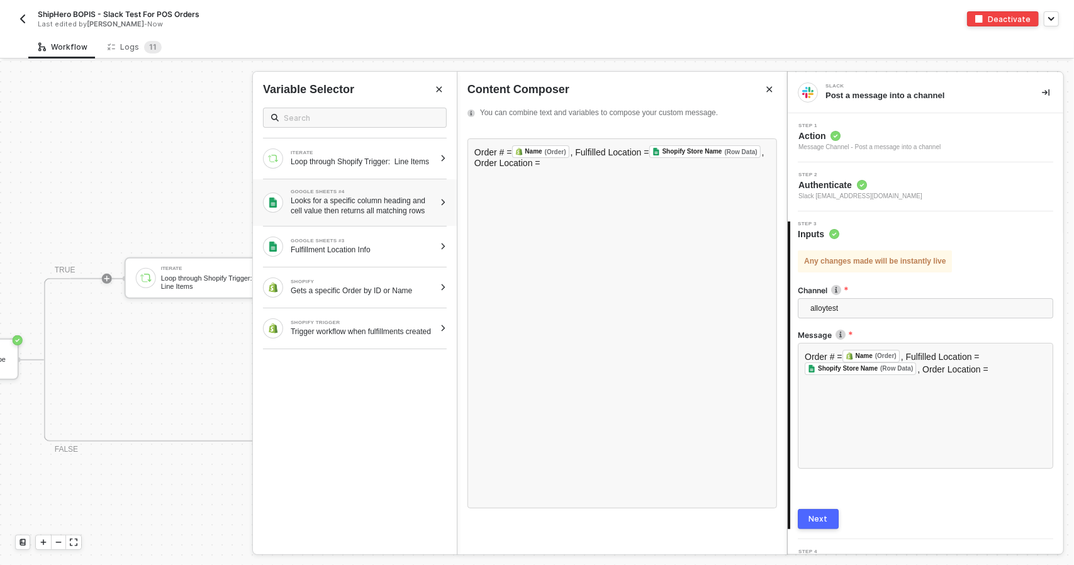
click at [412, 202] on div "Looks for a specific column heading and cell value then returns all matching ro…" at bounding box center [363, 206] width 144 height 20
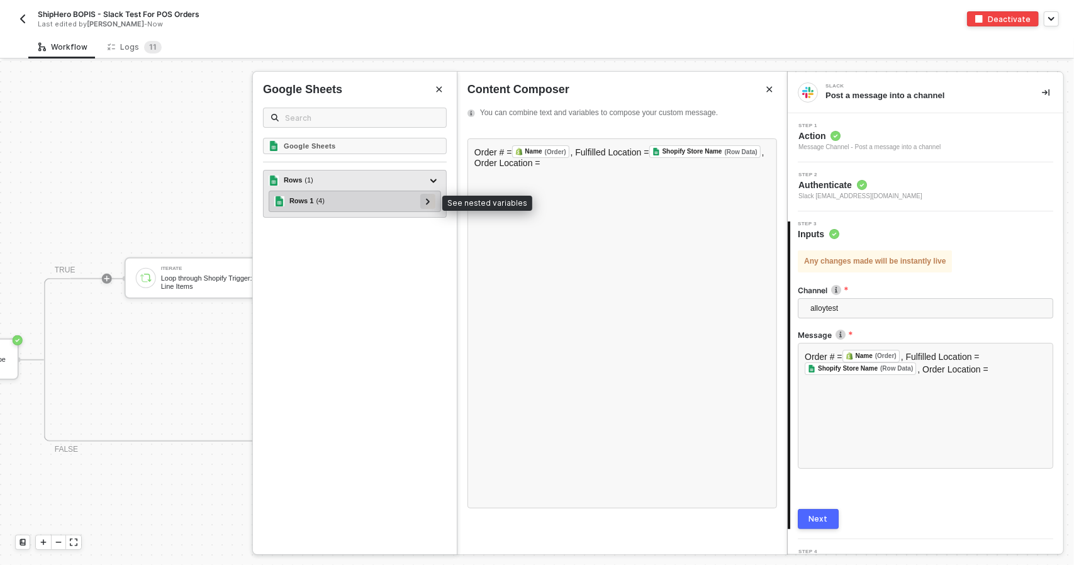
click at [431, 203] on div at bounding box center [428, 201] width 6 height 14
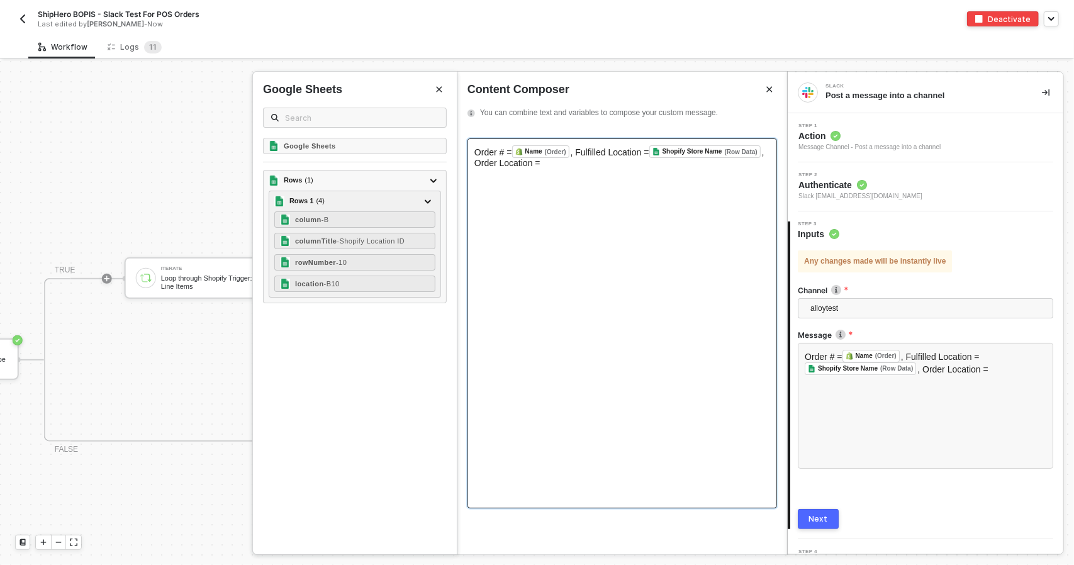
click at [584, 259] on div "Order # = Name (Order) ﻿ , Fulfilled Location = Shopify Store Name (Row Data) ﻿…" at bounding box center [622, 323] width 310 height 370
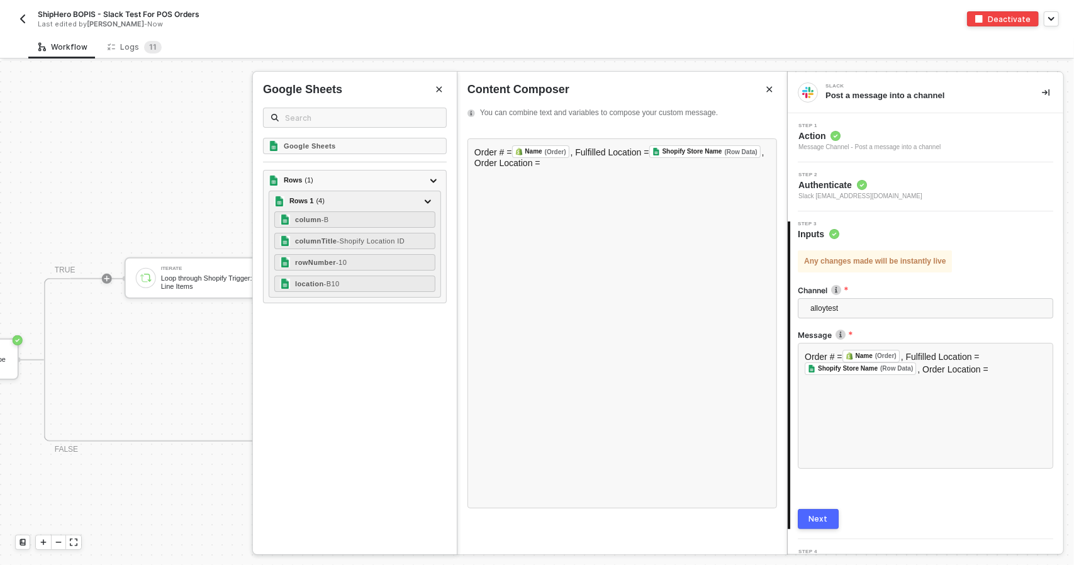
click at [827, 510] on button "Next" at bounding box center [818, 519] width 41 height 20
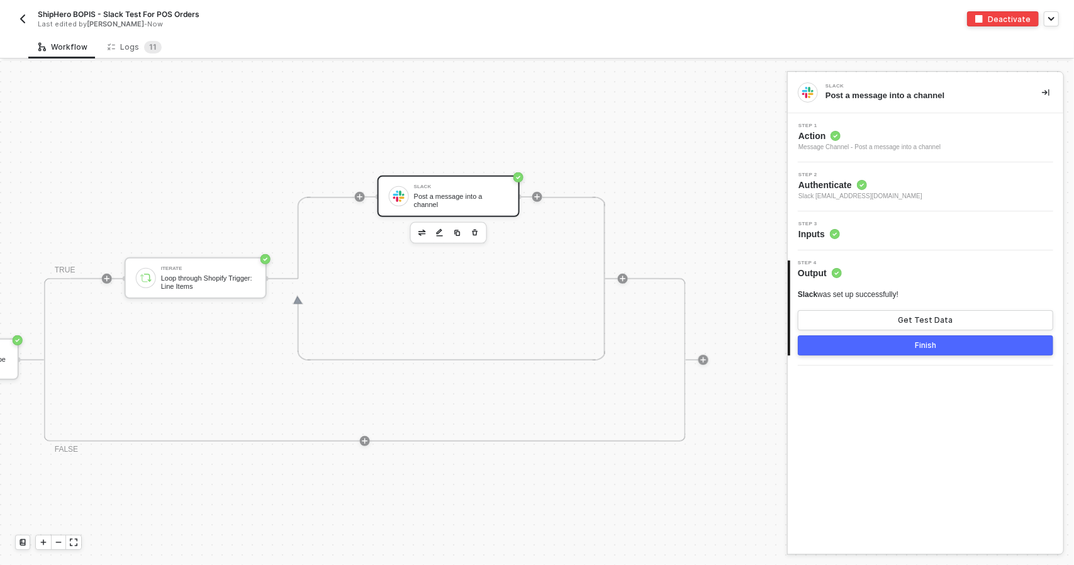
click at [905, 200] on div "Step 2 Authenticate Slack [EMAIL_ADDRESS][DOMAIN_NAME]" at bounding box center [927, 186] width 272 height 29
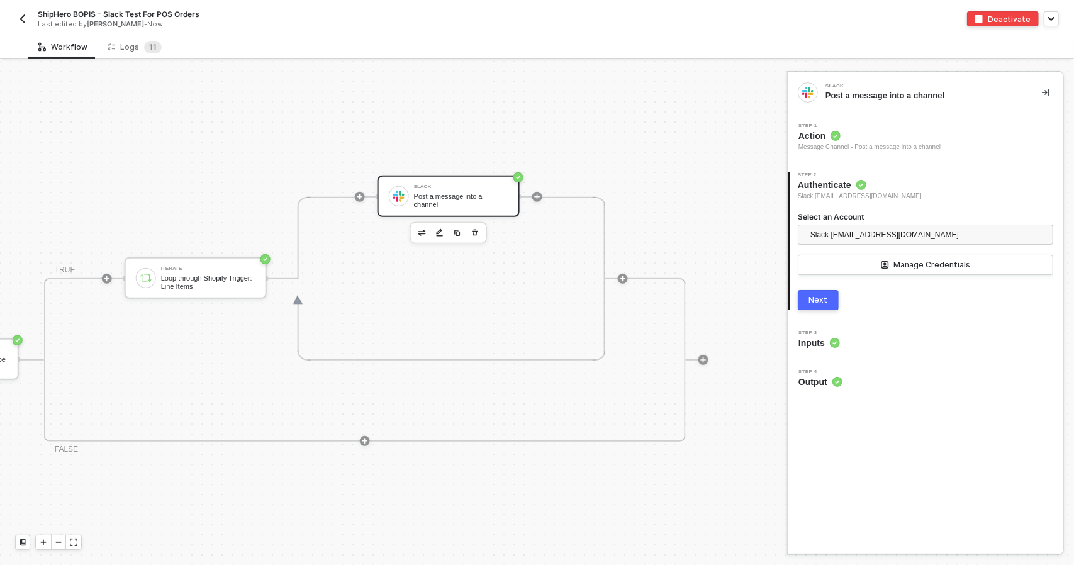
click at [837, 300] on button "Next" at bounding box center [818, 300] width 41 height 20
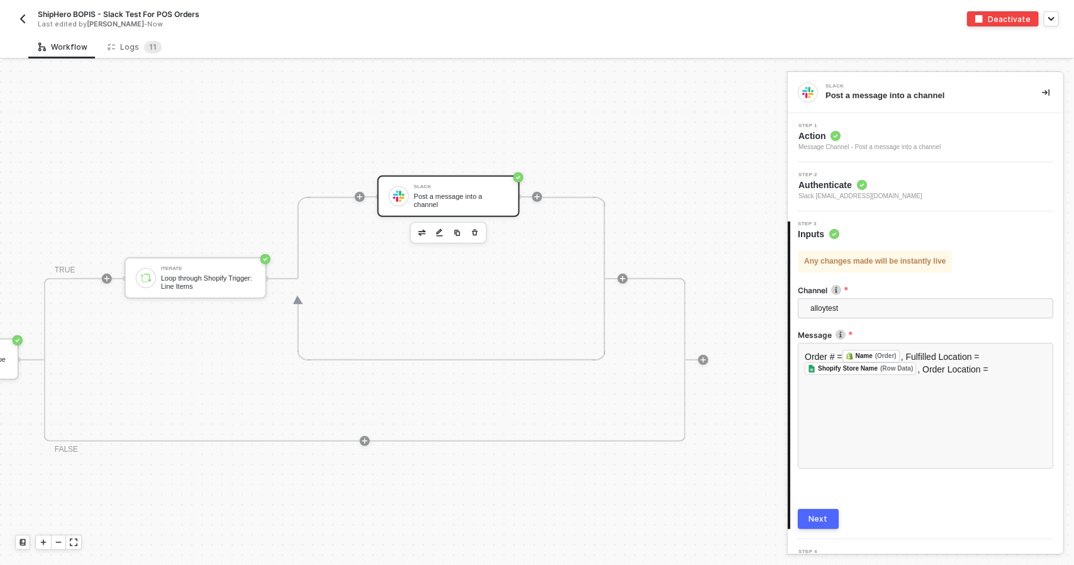
click at [823, 523] on button "Next" at bounding box center [818, 519] width 41 height 20
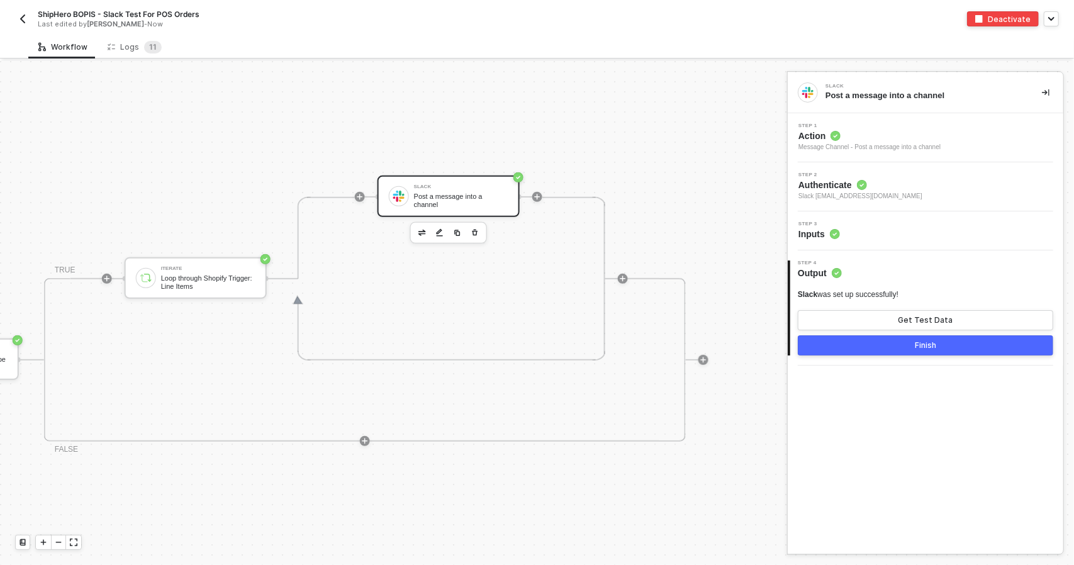
click at [890, 348] on button "Finish" at bounding box center [925, 345] width 255 height 20
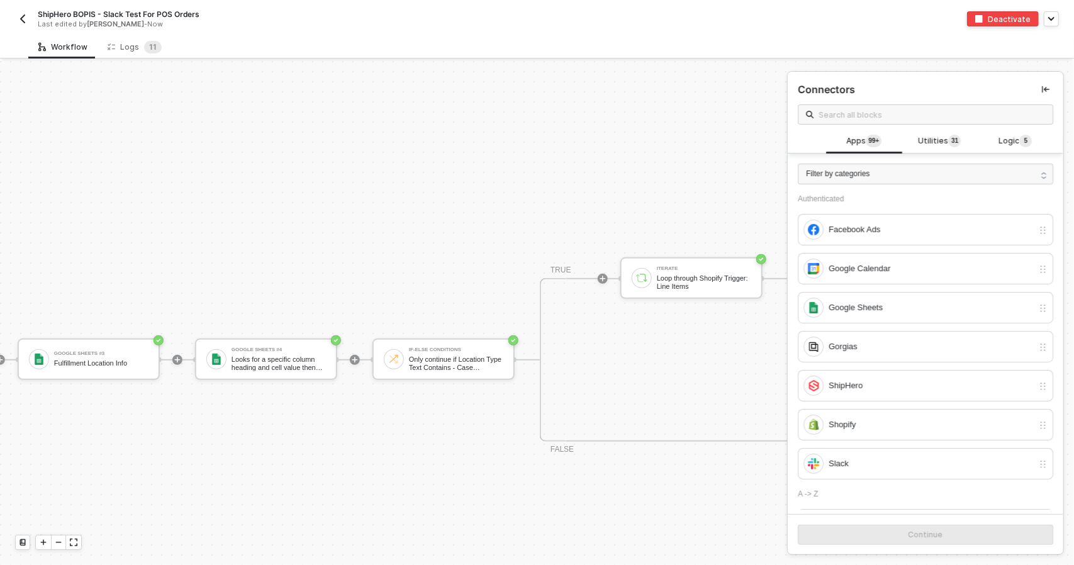
scroll to position [298, 351]
click at [404, 376] on div "If-Else Conditions Only continue if Location Type Text Contains - Case Insensit…" at bounding box center [445, 359] width 142 height 42
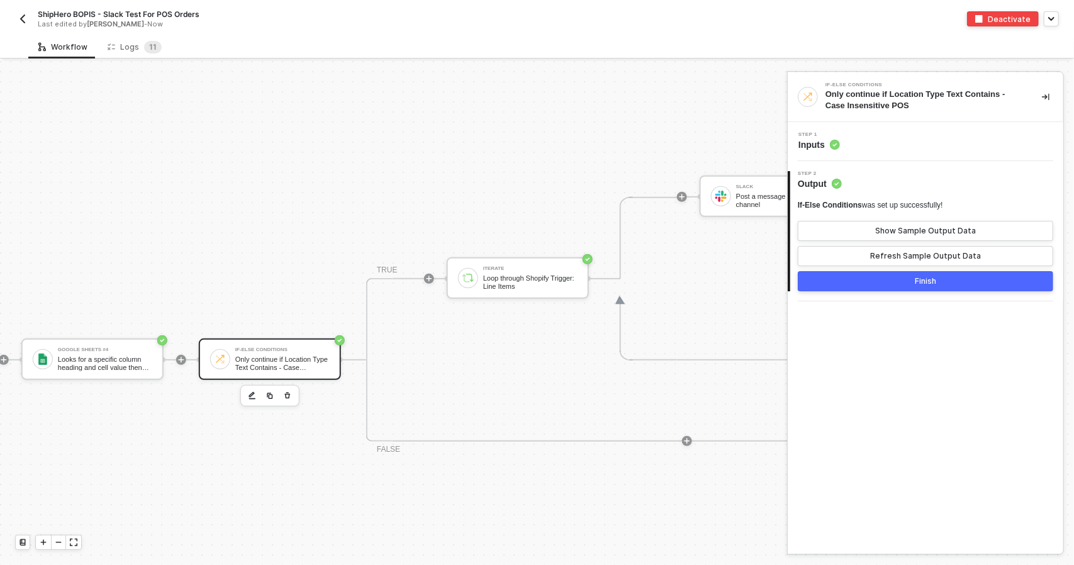
scroll to position [298, 618]
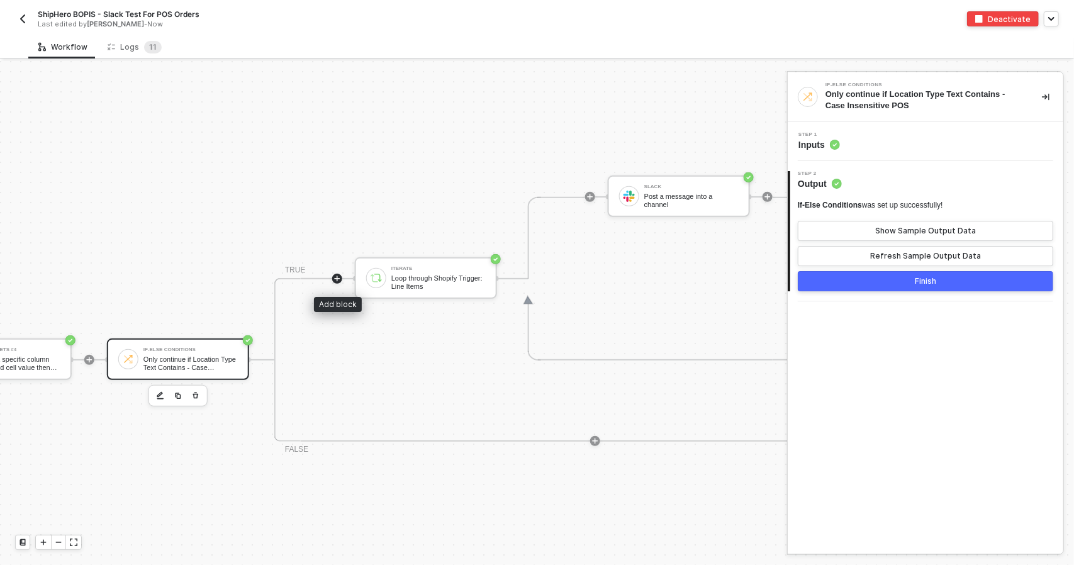
click at [335, 277] on icon "icon-play" at bounding box center [337, 279] width 8 height 8
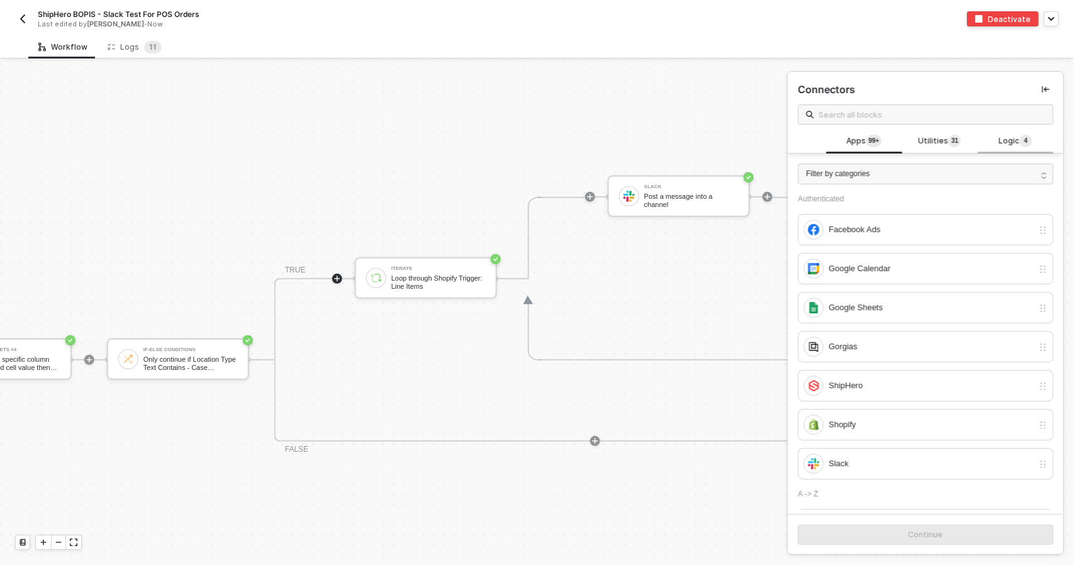
click at [1000, 140] on span "Logic 4" at bounding box center [1014, 142] width 33 height 14
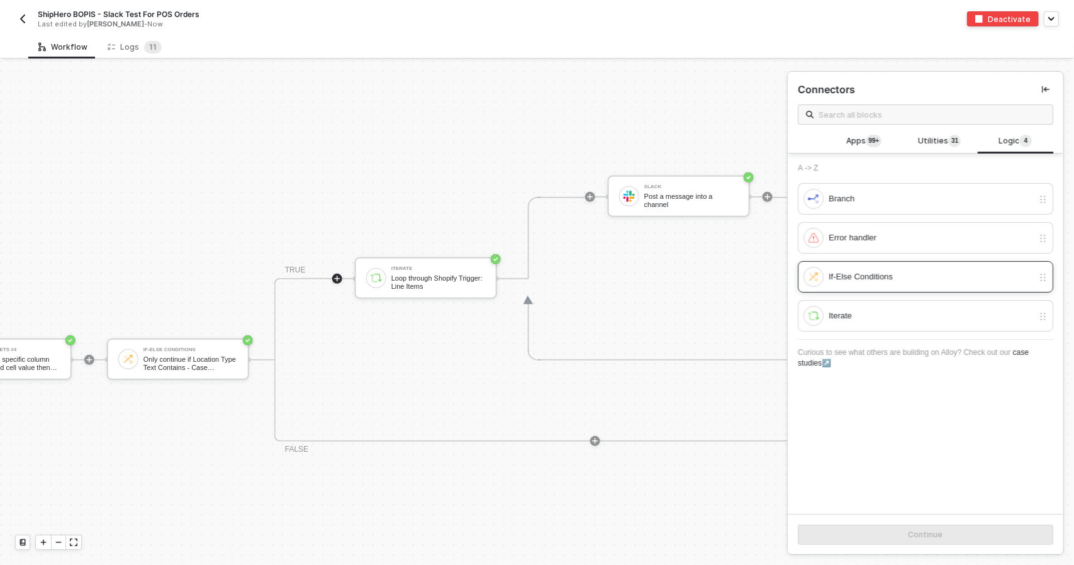
click at [918, 274] on div "If-Else Conditions" at bounding box center [931, 277] width 204 height 14
click at [950, 528] on button "Continue" at bounding box center [925, 535] width 255 height 20
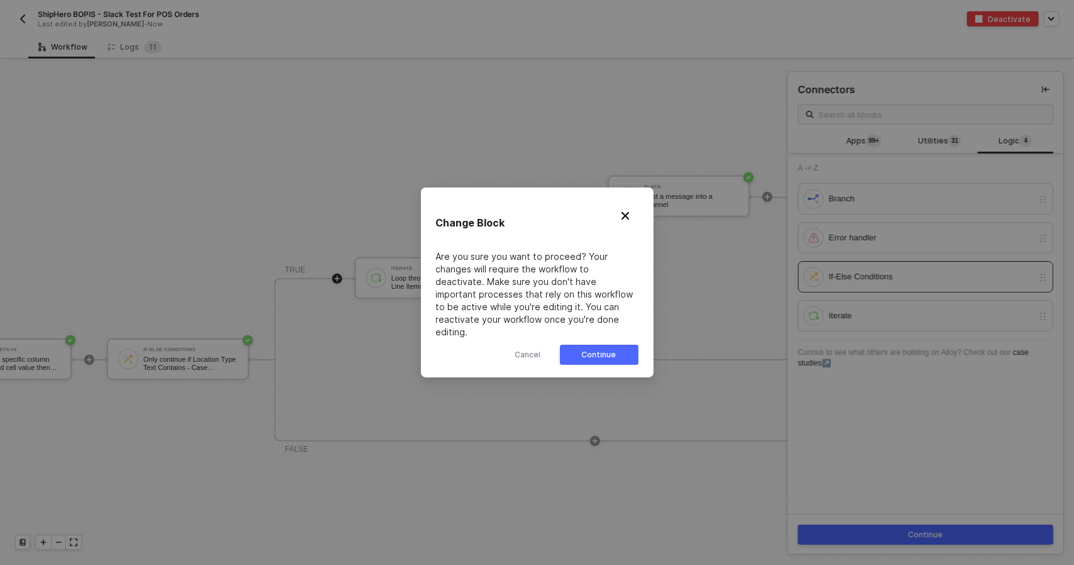
click at [619, 345] on button "Continue" at bounding box center [599, 355] width 79 height 20
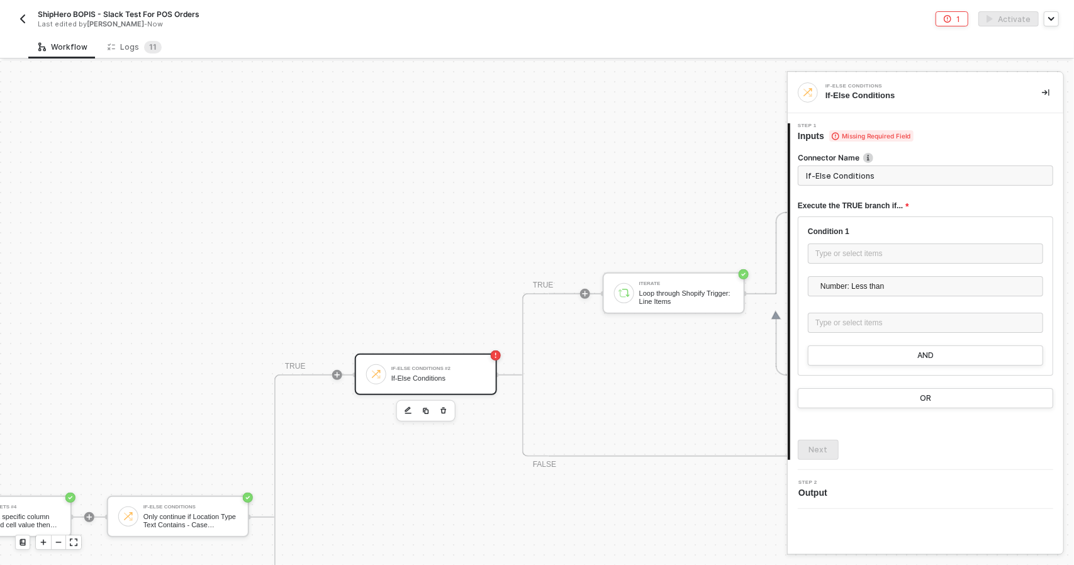
click at [444, 367] on div "If-Else Conditions #2" at bounding box center [438, 368] width 94 height 5
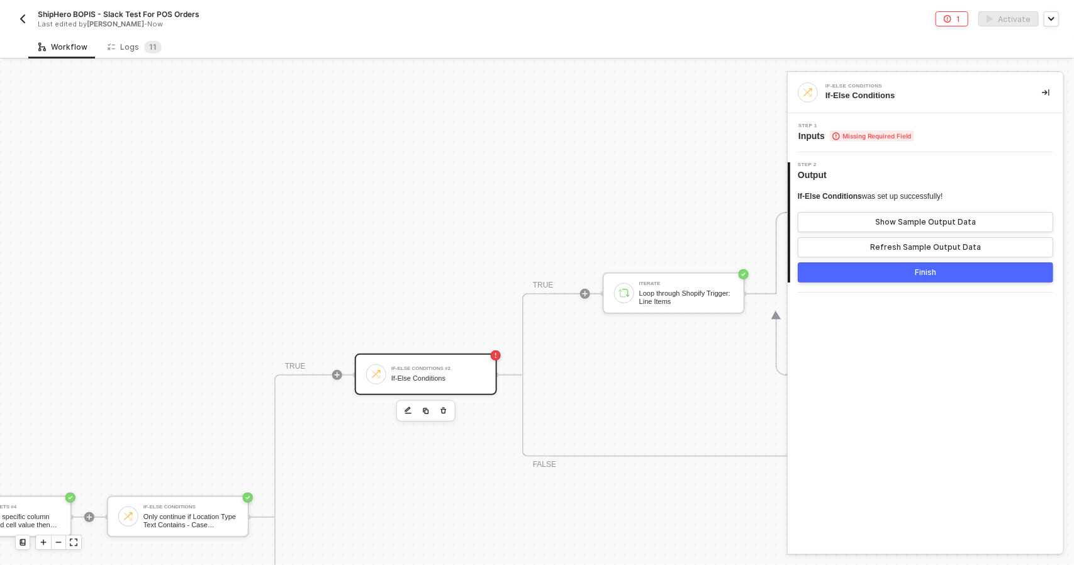
click at [876, 147] on div "Step 1 Inputs Missing Required Field" at bounding box center [926, 132] width 276 height 39
click at [876, 143] on div "Step 1 Inputs Missing Required Field" at bounding box center [926, 132] width 276 height 39
click at [910, 131] on span "Missing Required Field" at bounding box center [872, 135] width 84 height 11
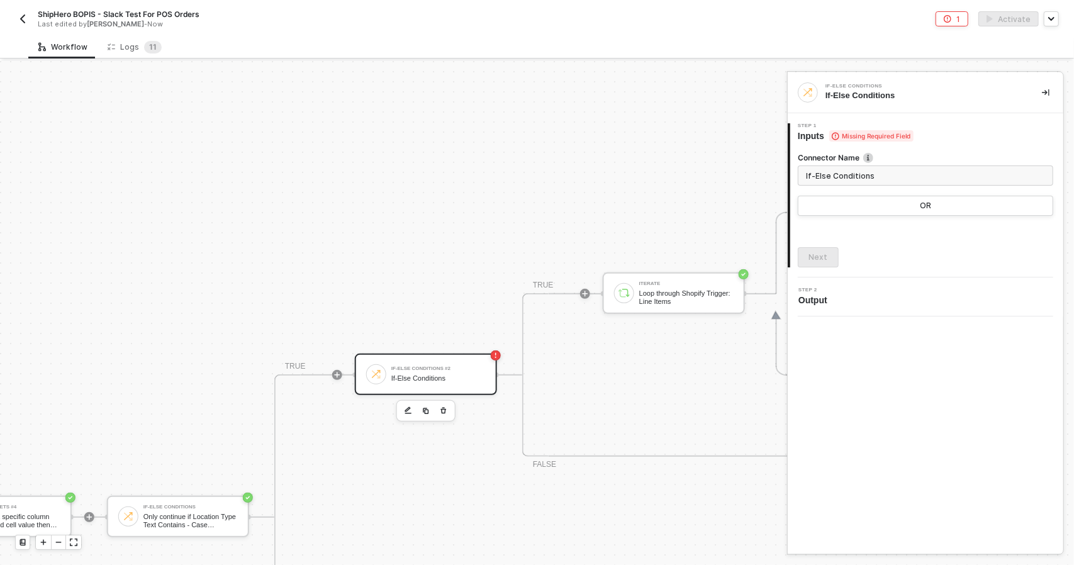
click at [900, 240] on div "Connector Name If-Else Conditions OR Next" at bounding box center [925, 204] width 255 height 125
click at [862, 289] on div "Step 2 Output" at bounding box center [927, 296] width 272 height 19
click at [870, 310] on div "2 Step 2 Output" at bounding box center [926, 296] width 276 height 39
click at [435, 382] on div "If-Else Conditions #2 If-Else Conditions" at bounding box center [438, 374] width 94 height 24
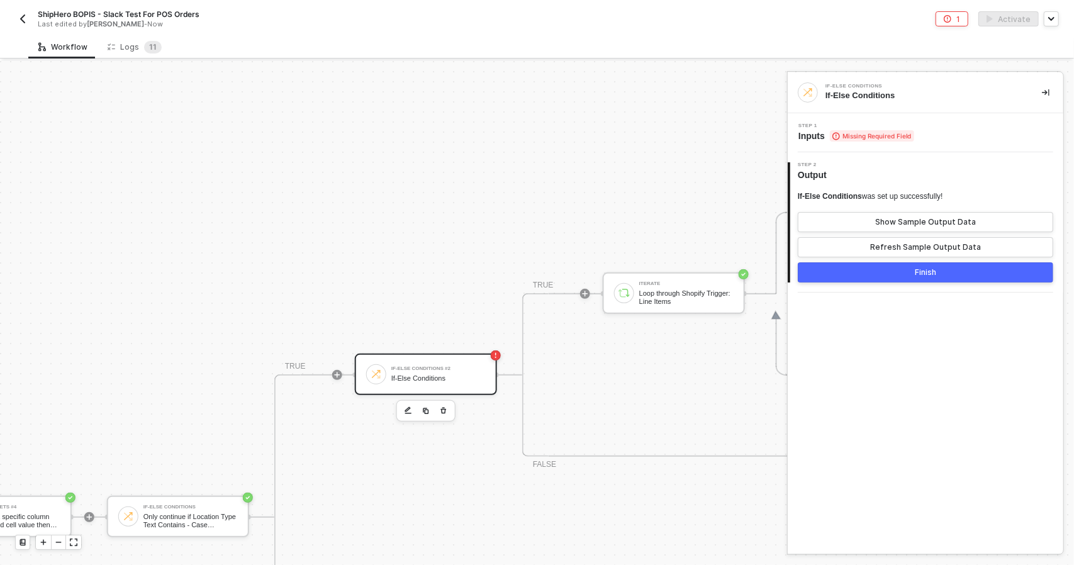
click at [866, 180] on div "Step 2 Output" at bounding box center [926, 171] width 273 height 19
click at [934, 137] on div "Step 1 Inputs Missing Required Field" at bounding box center [927, 132] width 272 height 19
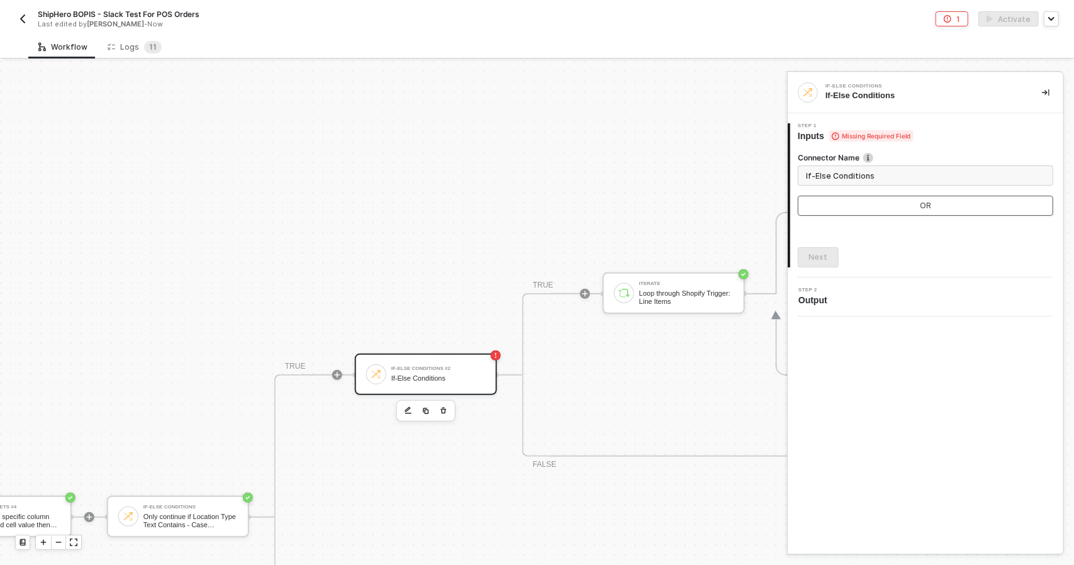
click at [904, 197] on button "OR" at bounding box center [925, 206] width 255 height 20
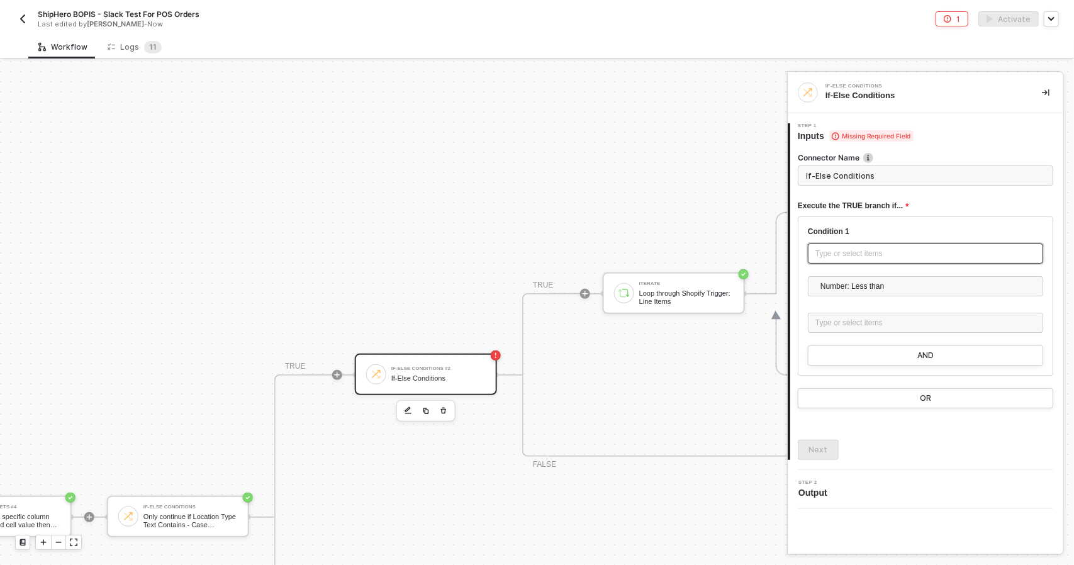
click at [890, 252] on div "Type or select items ﻿" at bounding box center [925, 254] width 220 height 12
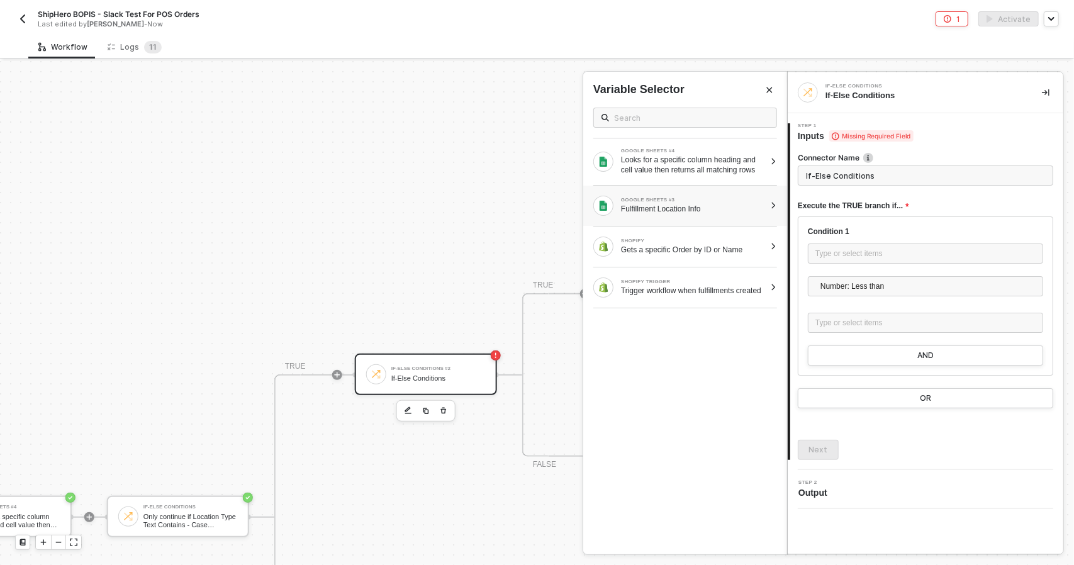
click at [740, 206] on div "Fulfillment Location Info" at bounding box center [693, 209] width 144 height 10
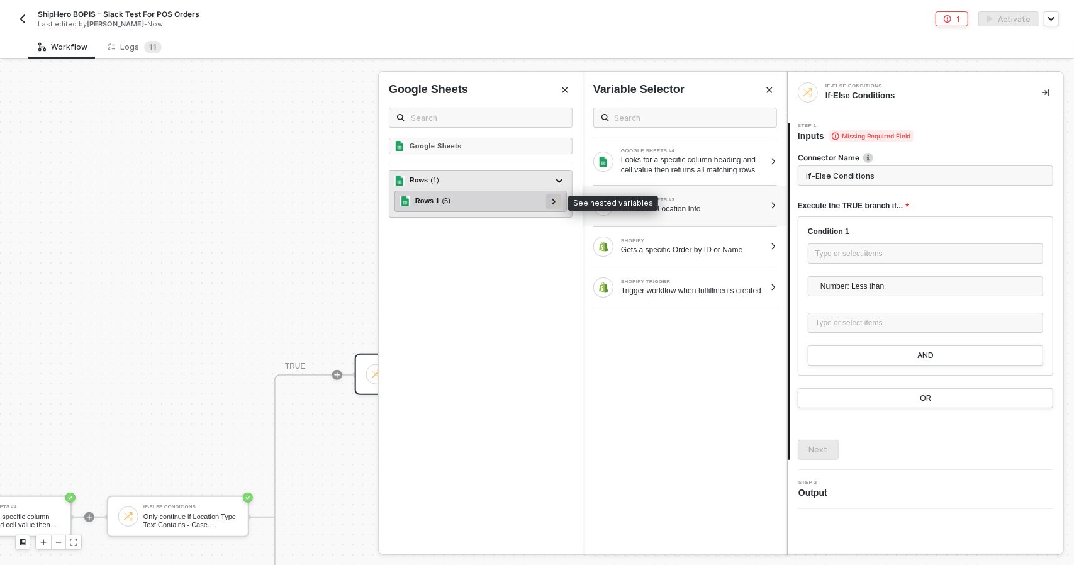
click at [554, 198] on icon at bounding box center [554, 201] width 4 height 6
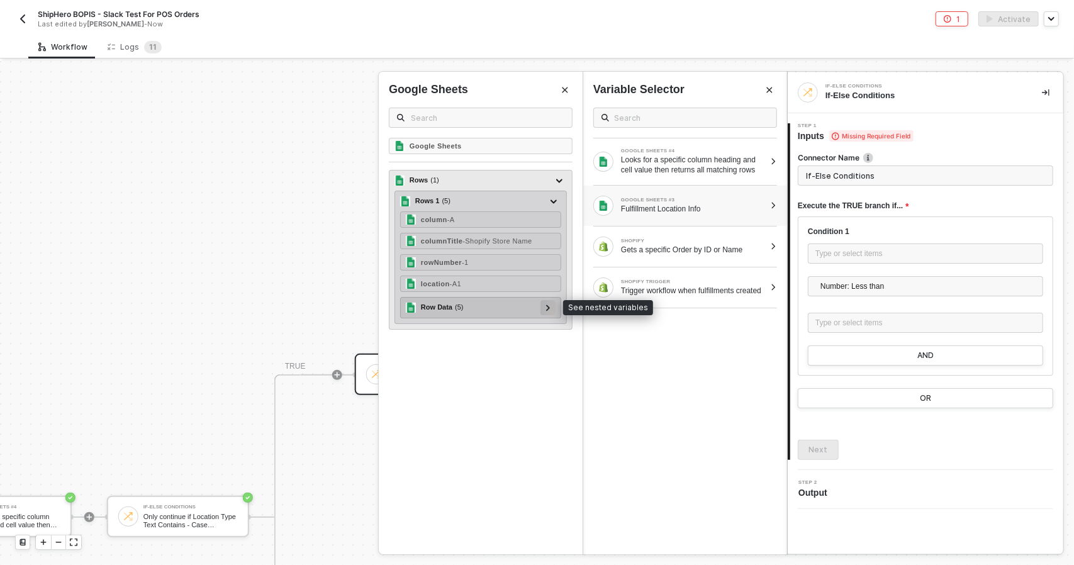
click at [545, 302] on div at bounding box center [548, 307] width 6 height 14
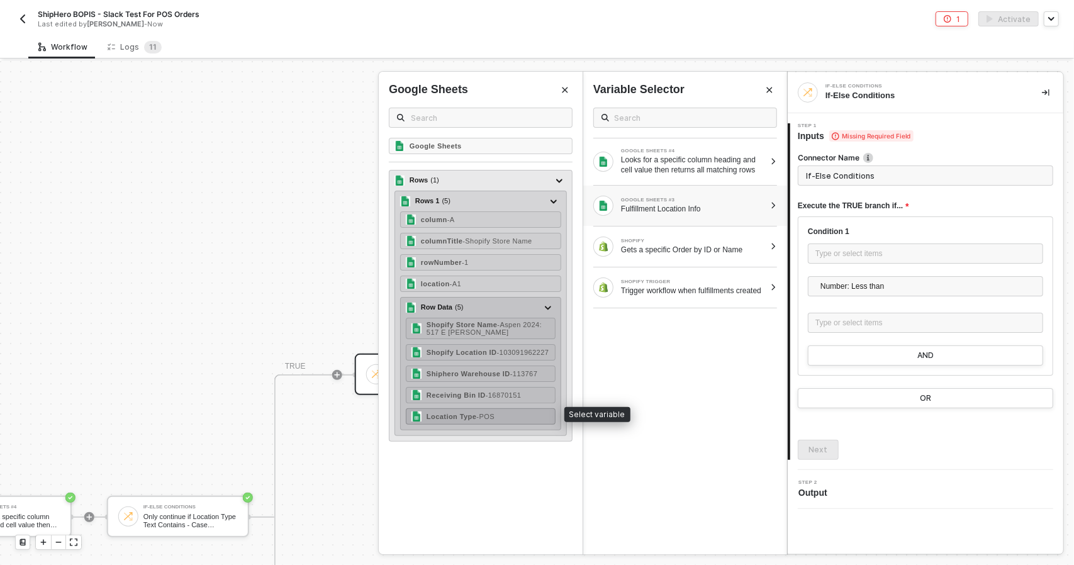
click at [522, 412] on div "Location Type - POS" at bounding box center [481, 416] width 150 height 16
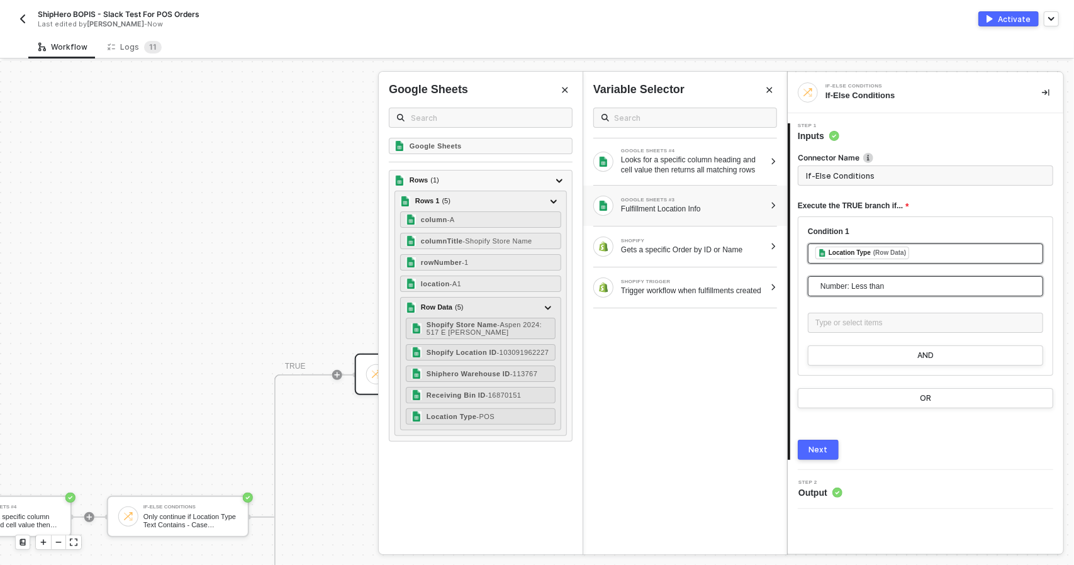
click at [872, 289] on span "Number: Less than" at bounding box center [927, 286] width 215 height 19
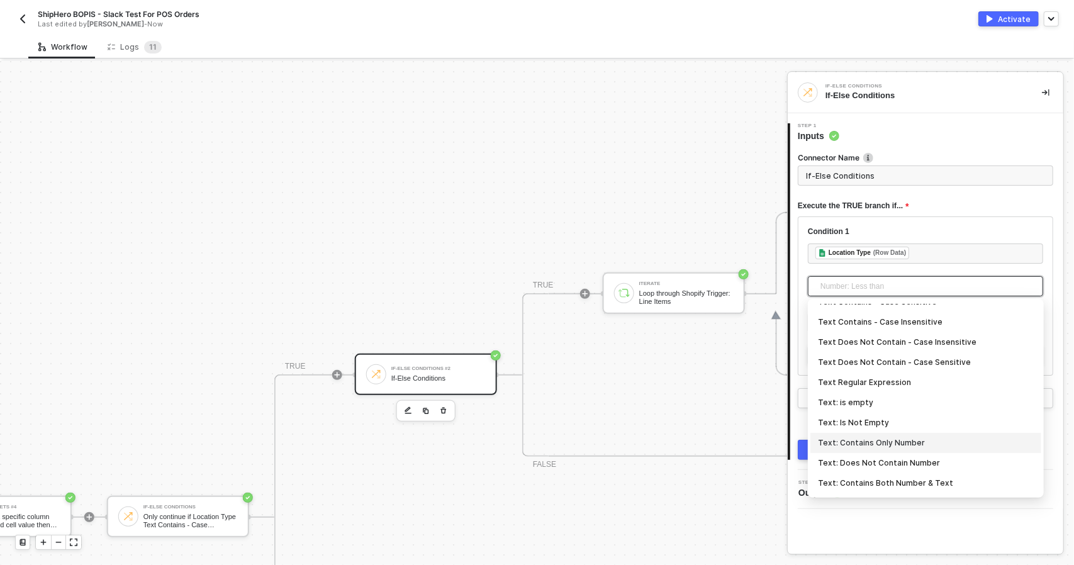
scroll to position [289, 0]
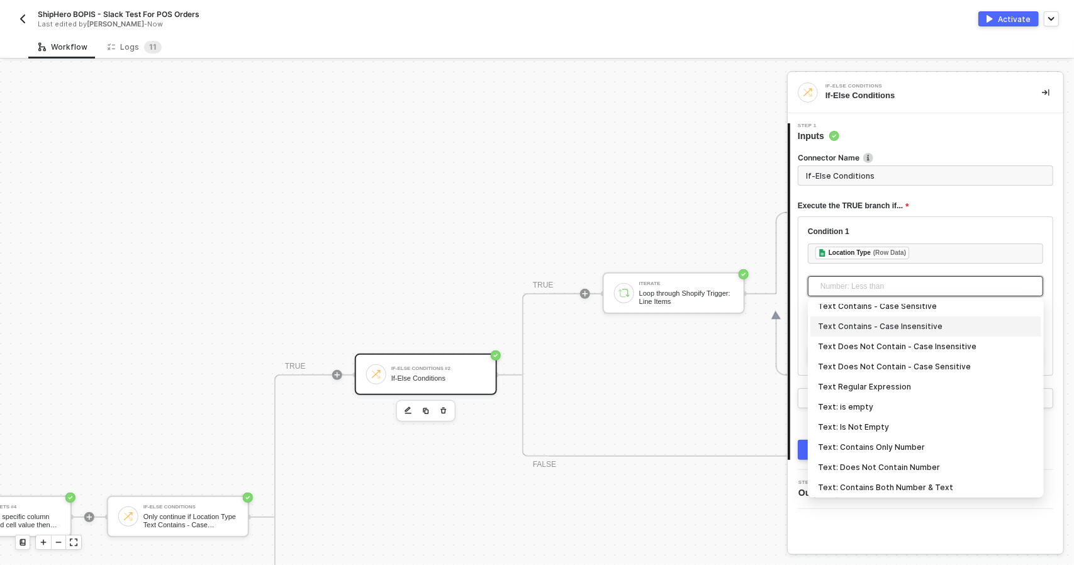
drag, startPoint x: 939, startPoint y: 350, endPoint x: 932, endPoint y: 323, distance: 27.9
click at [932, 323] on div "Number: Less than Number: Less than or equal Number: Equal Number: Not Equal Nu…" at bounding box center [925, 316] width 231 height 604
click at [932, 323] on div "Text Contains - Case Insensitive" at bounding box center [926, 327] width 216 height 14
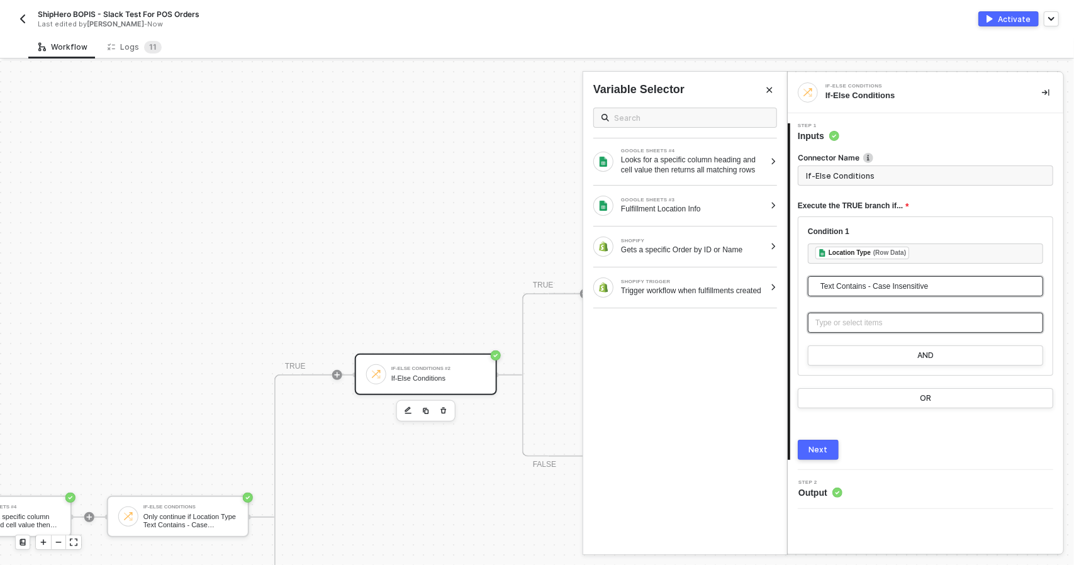
click at [878, 324] on div "Type or select items ﻿" at bounding box center [925, 323] width 220 height 12
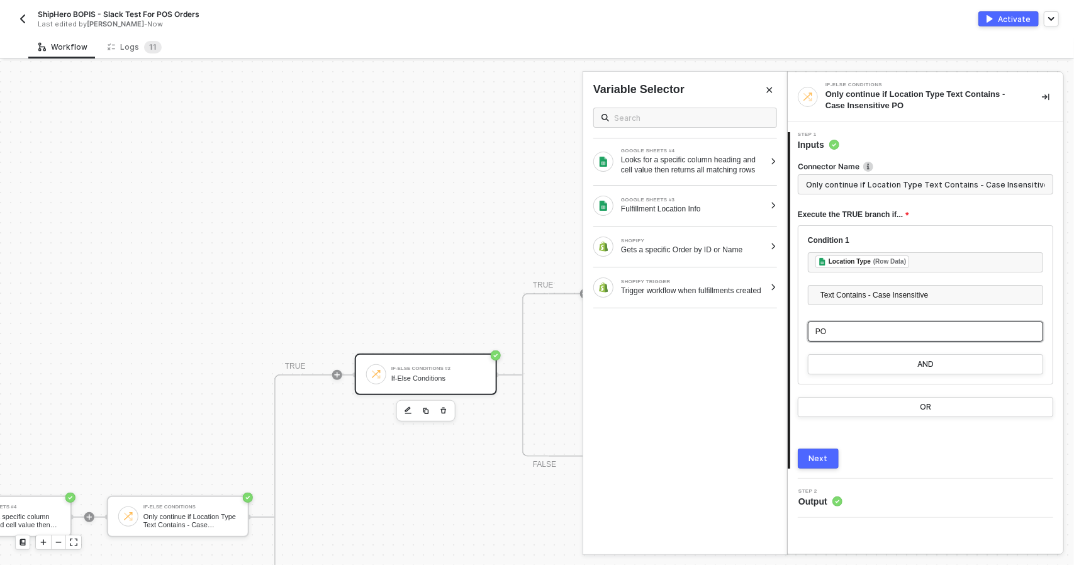
type input "Only continue if Location Type Text Contains - Case Insensitive POS"
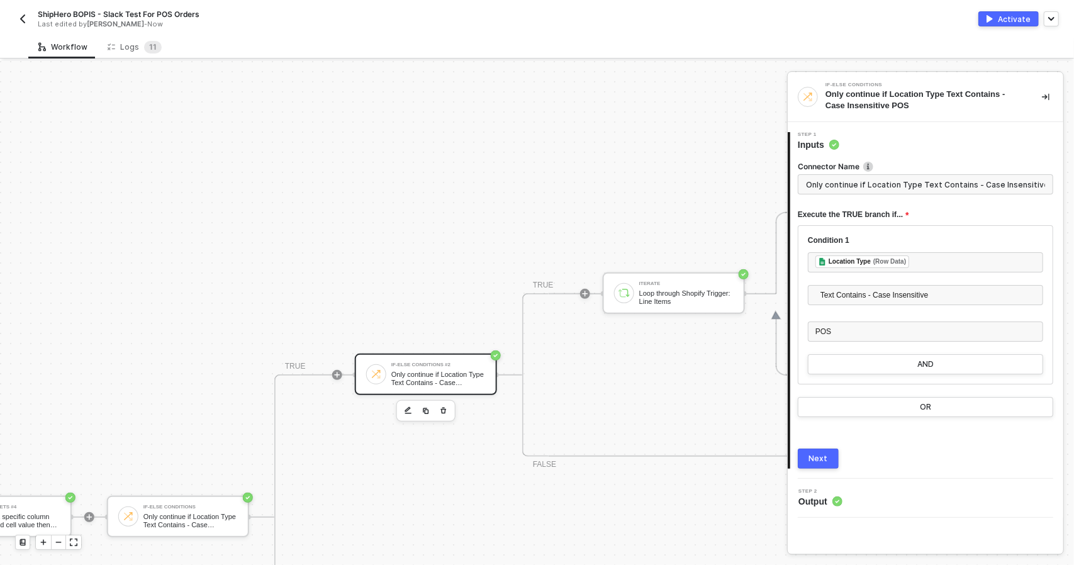
click at [810, 450] on button "Next" at bounding box center [818, 459] width 41 height 20
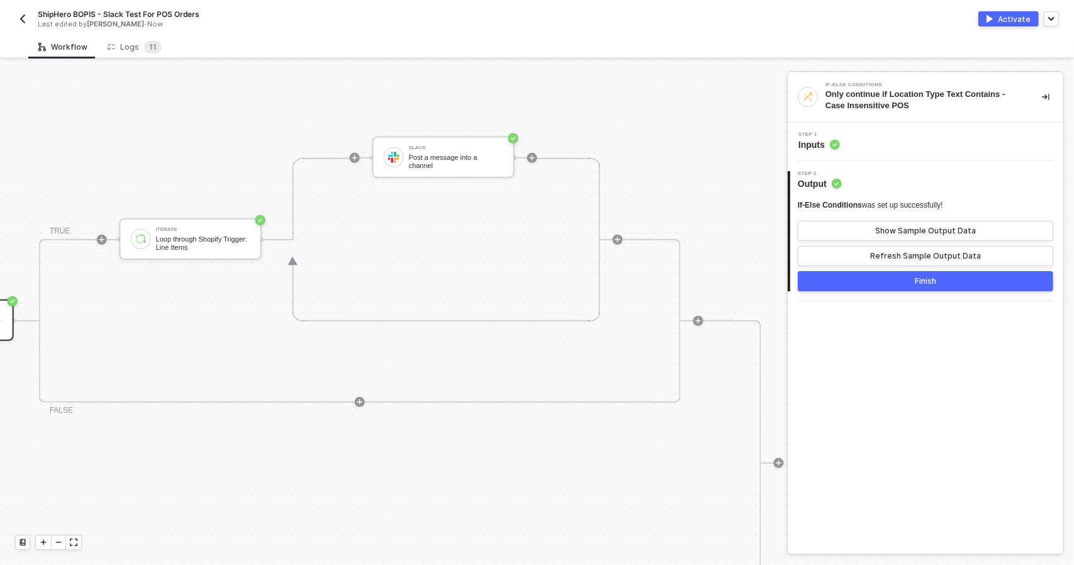
scroll to position [361, 1101]
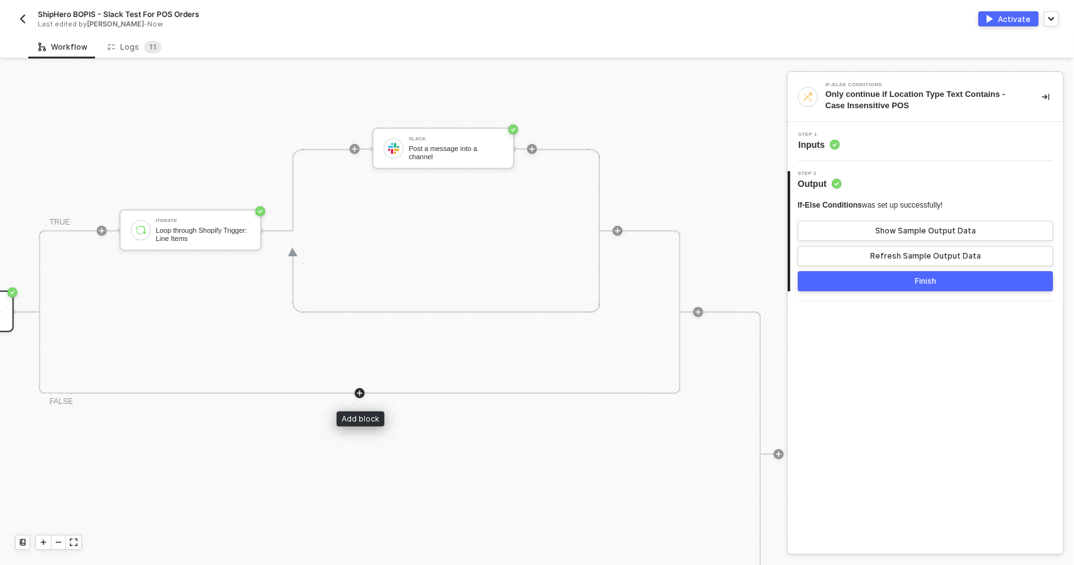
click at [358, 389] on icon "icon-play" at bounding box center [360, 393] width 8 height 8
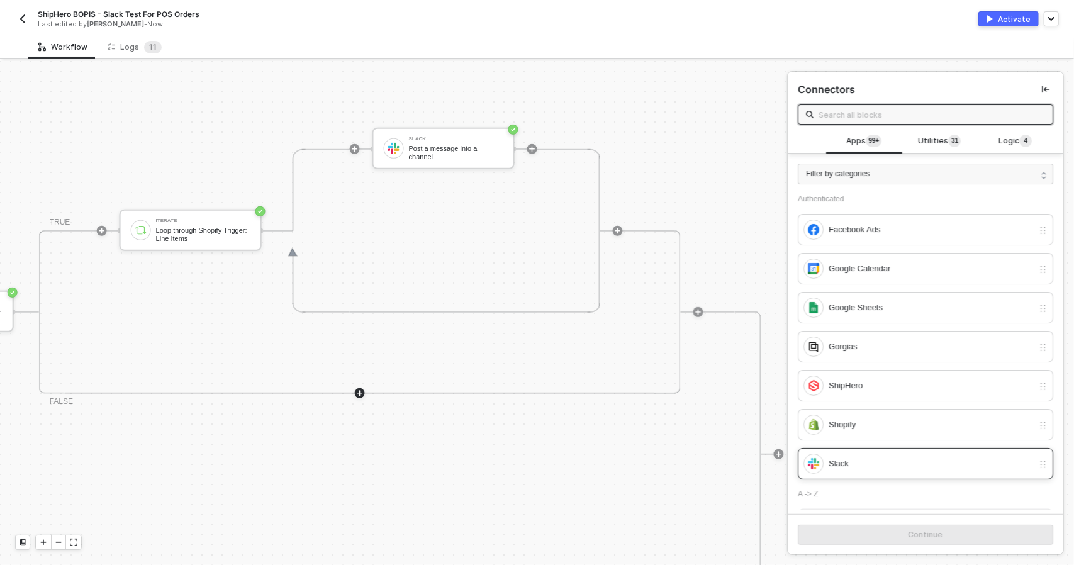
click at [883, 462] on div "Slack" at bounding box center [931, 464] width 204 height 14
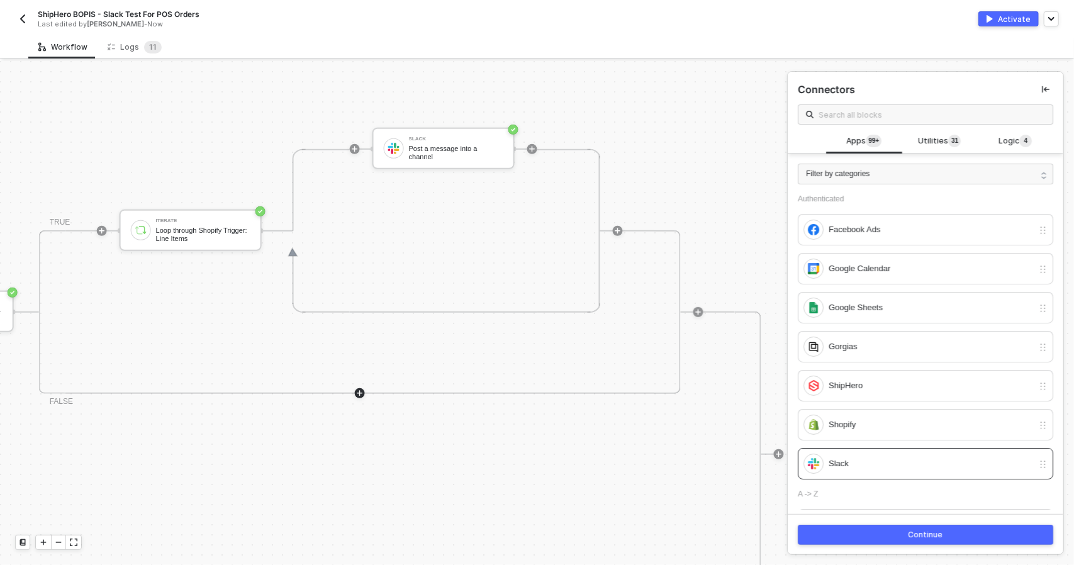
click at [938, 535] on div "Continue" at bounding box center [925, 535] width 35 height 10
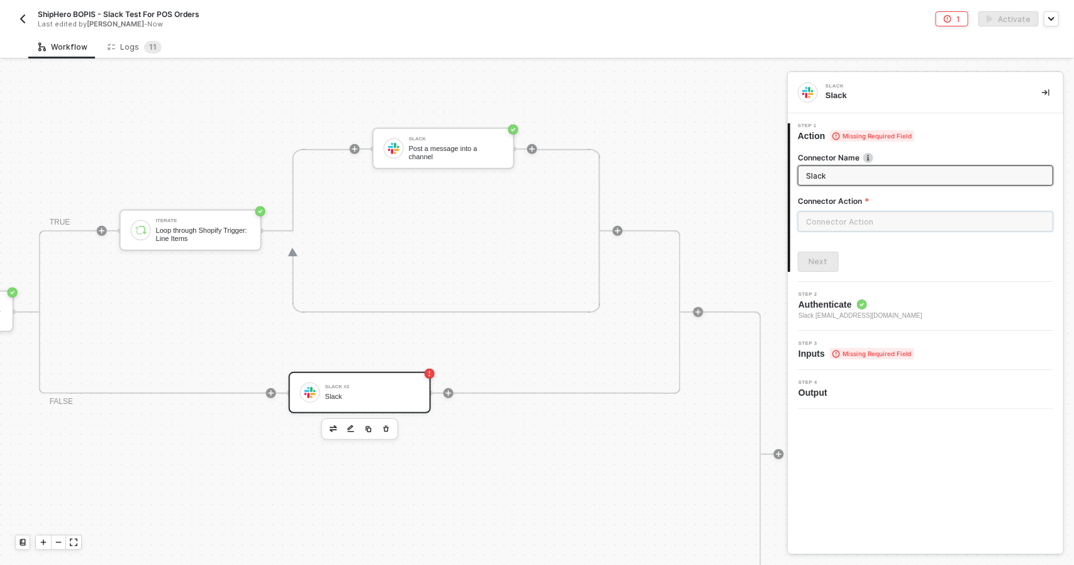
click at [837, 221] on input "text" at bounding box center [925, 221] width 255 height 20
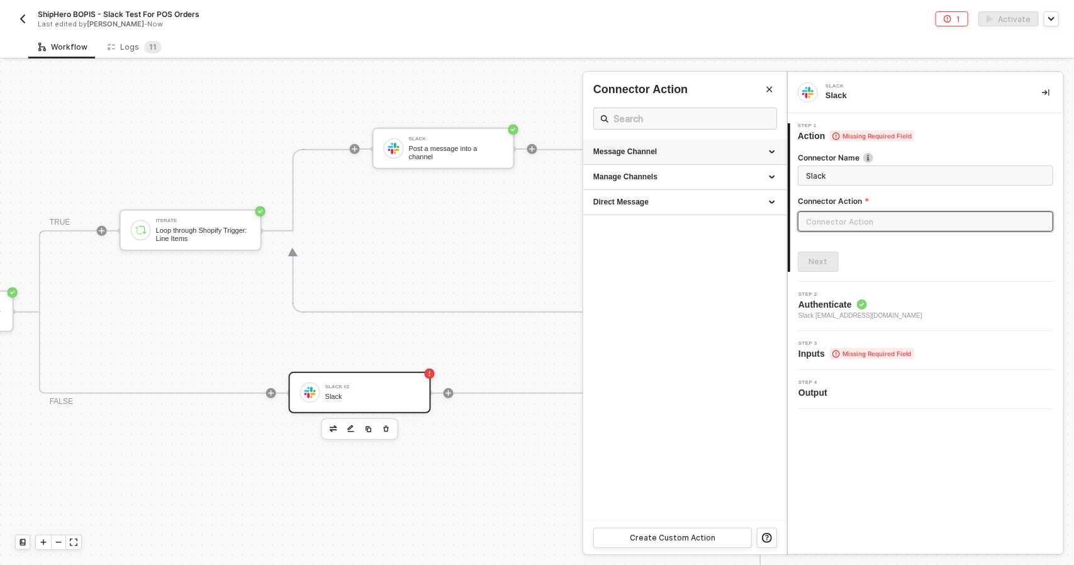
click at [696, 147] on div "Message Channel" at bounding box center [684, 152] width 183 height 11
click at [663, 191] on li "Post Post a message into a channel" at bounding box center [684, 180] width 203 height 31
type input "Post a message into a channel"
type input "Message Channel - Post"
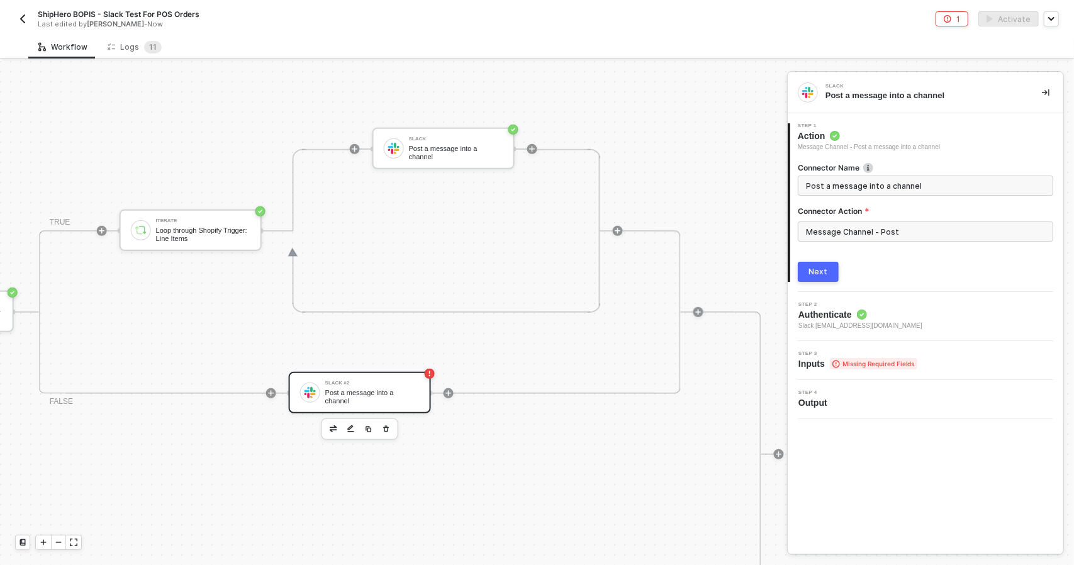
click at [843, 268] on div "Next" at bounding box center [925, 272] width 255 height 20
click at [825, 270] on div "Next" at bounding box center [818, 272] width 19 height 10
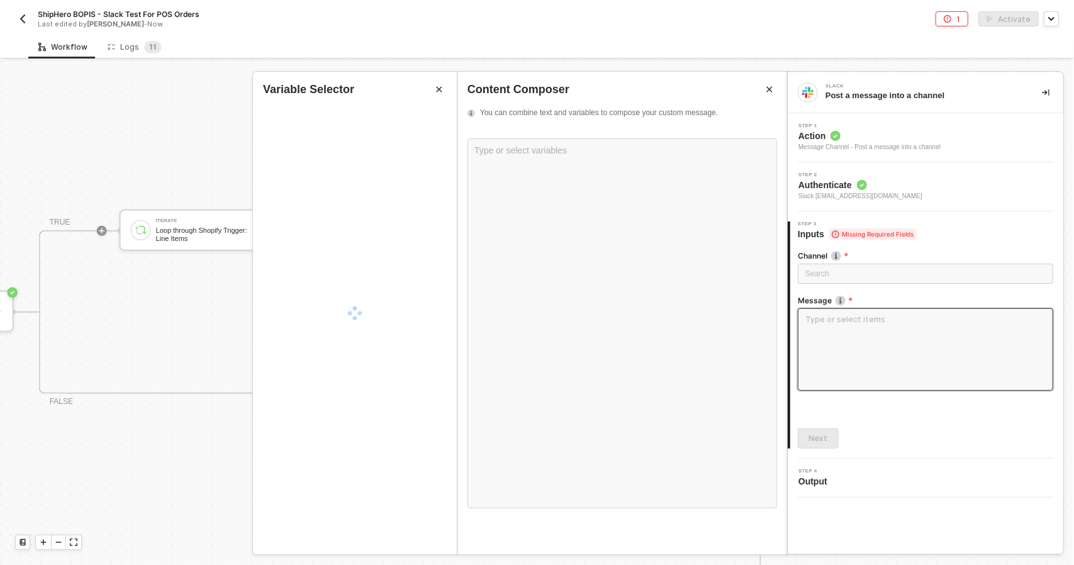
click at [849, 331] on textarea at bounding box center [925, 349] width 255 height 82
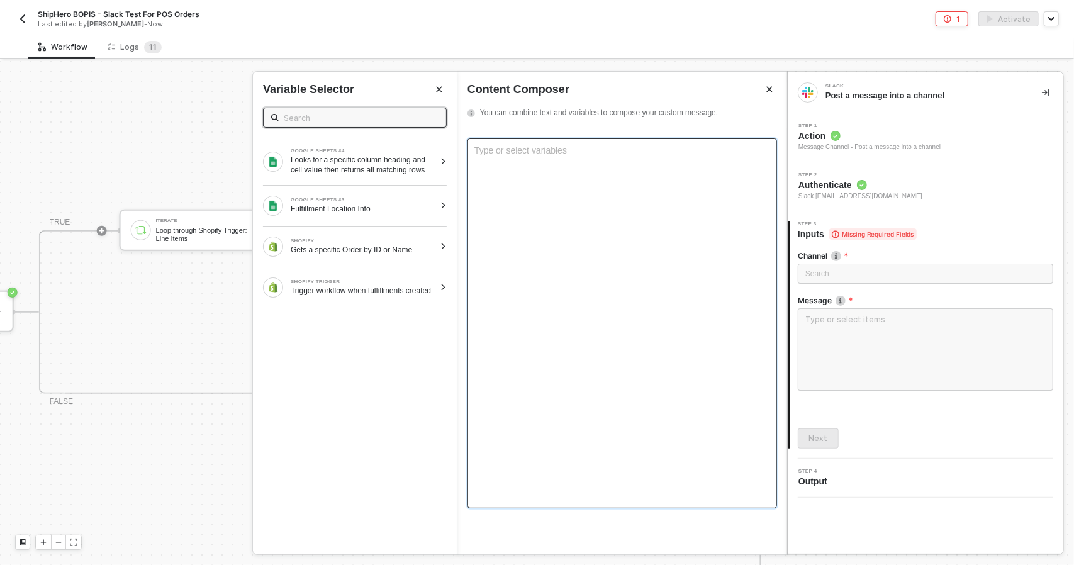
click at [617, 250] on div "Type or select variables ﻿" at bounding box center [622, 323] width 310 height 370
click at [402, 246] on div "Gets a specific Order by ID or Name" at bounding box center [363, 250] width 144 height 10
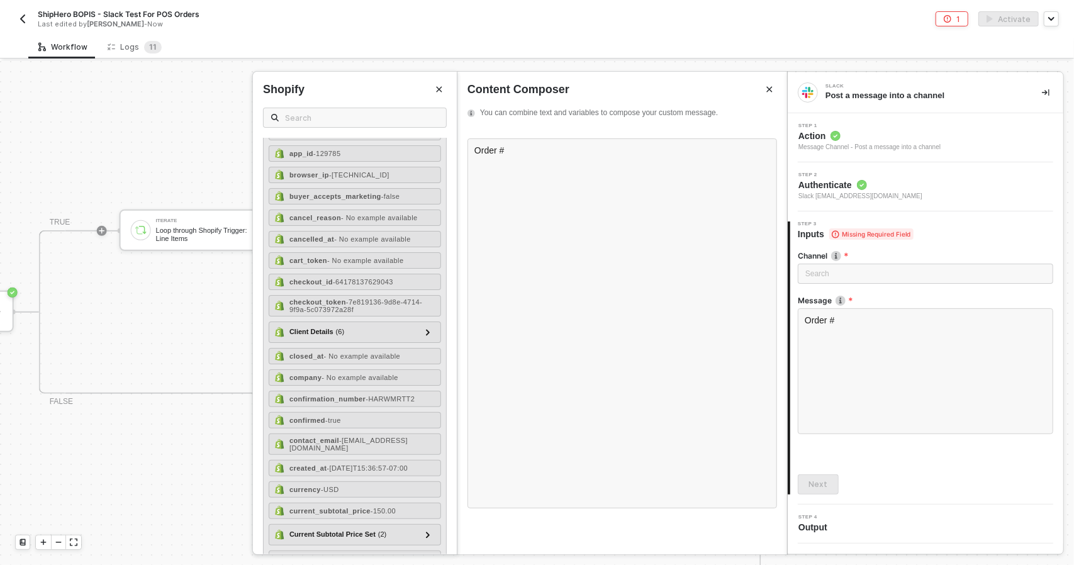
scroll to position [189, 0]
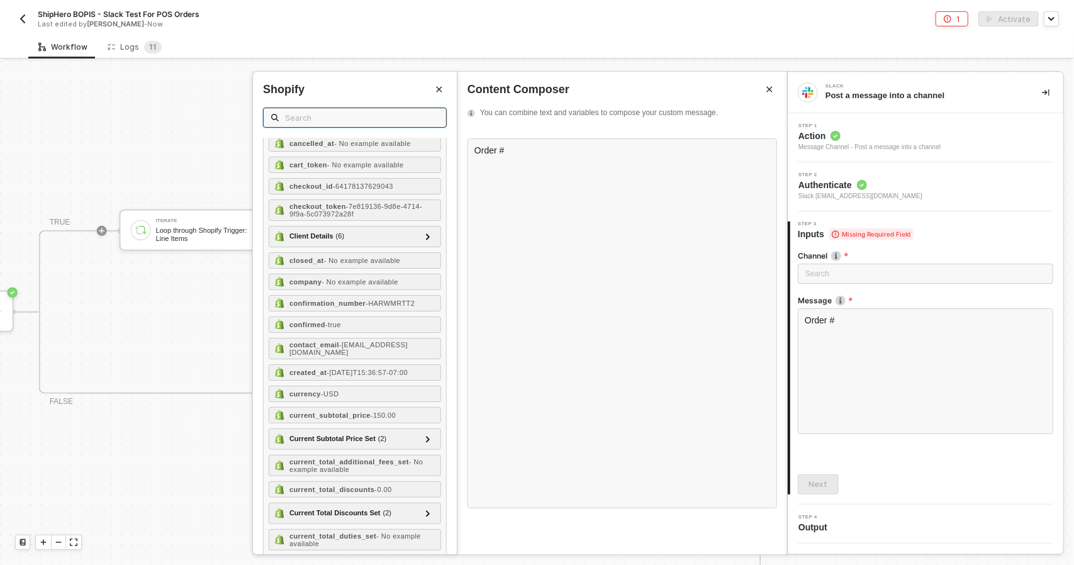
click at [304, 122] on input "text" at bounding box center [361, 118] width 153 height 14
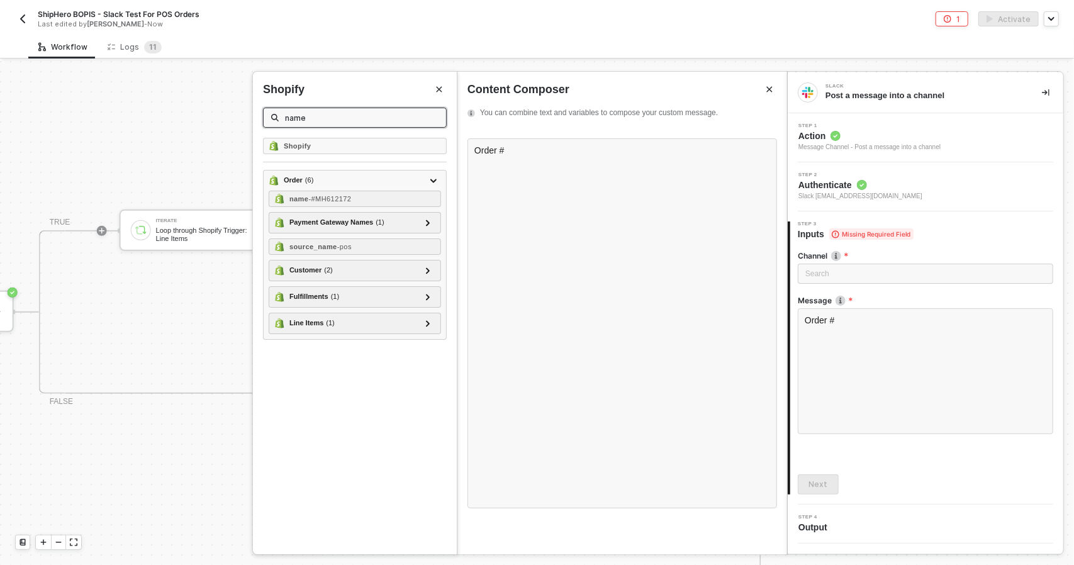
scroll to position [0, 0]
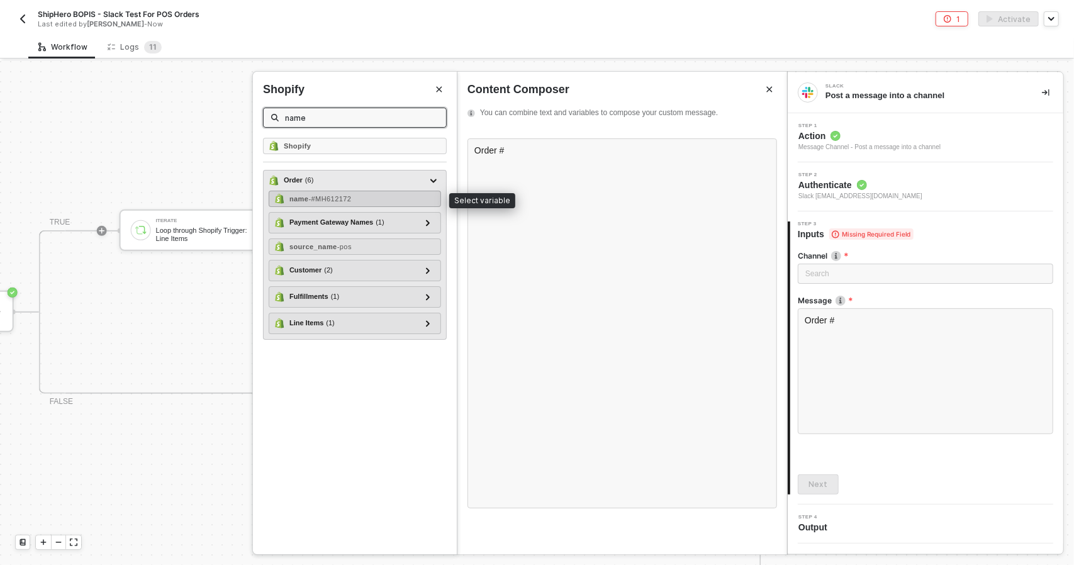
type input "name"
click at [357, 195] on div "name - #MH612172" at bounding box center [355, 199] width 172 height 16
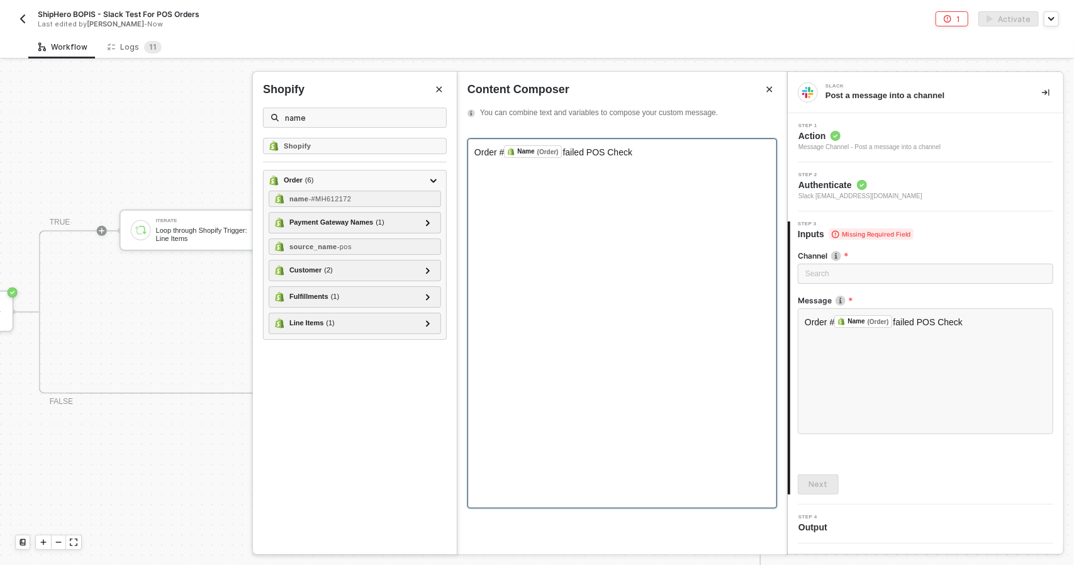
click at [566, 152] on span "failed POS Check" at bounding box center [598, 152] width 70 height 10
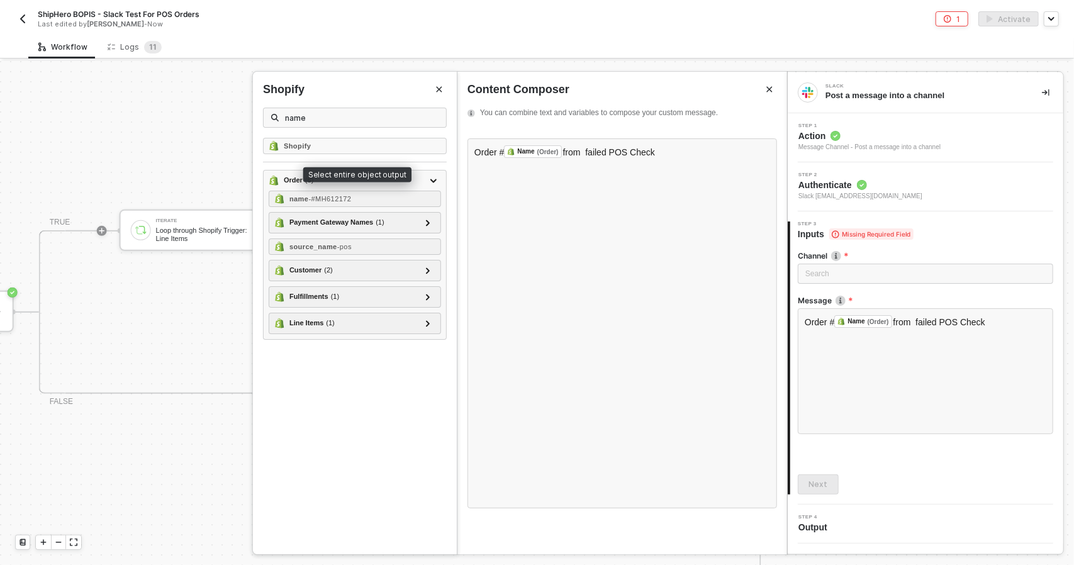
click at [442, 89] on icon "Close" at bounding box center [439, 90] width 8 height 8
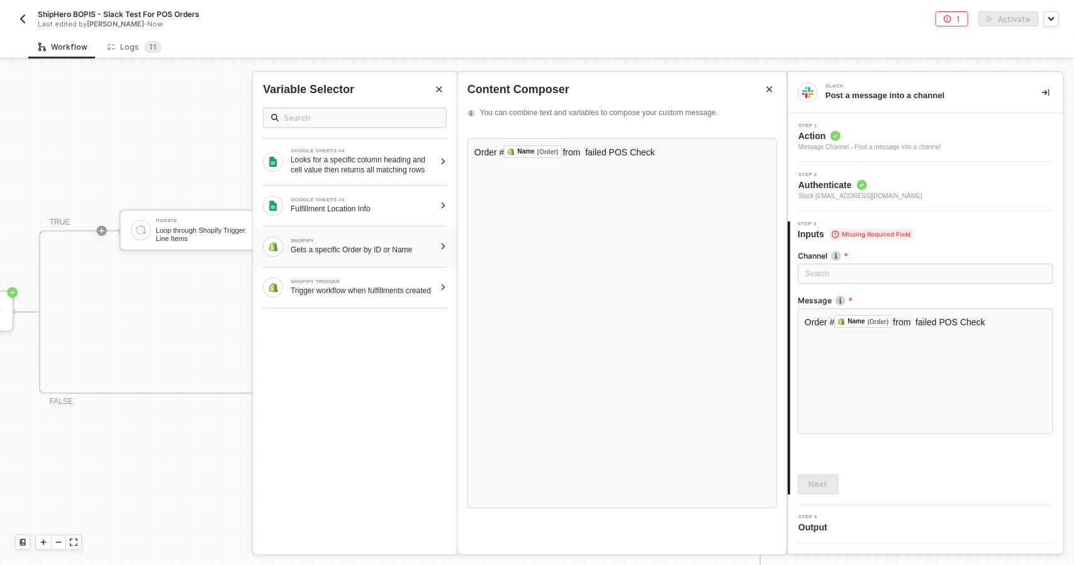
click at [445, 243] on div at bounding box center [443, 247] width 7 height 8
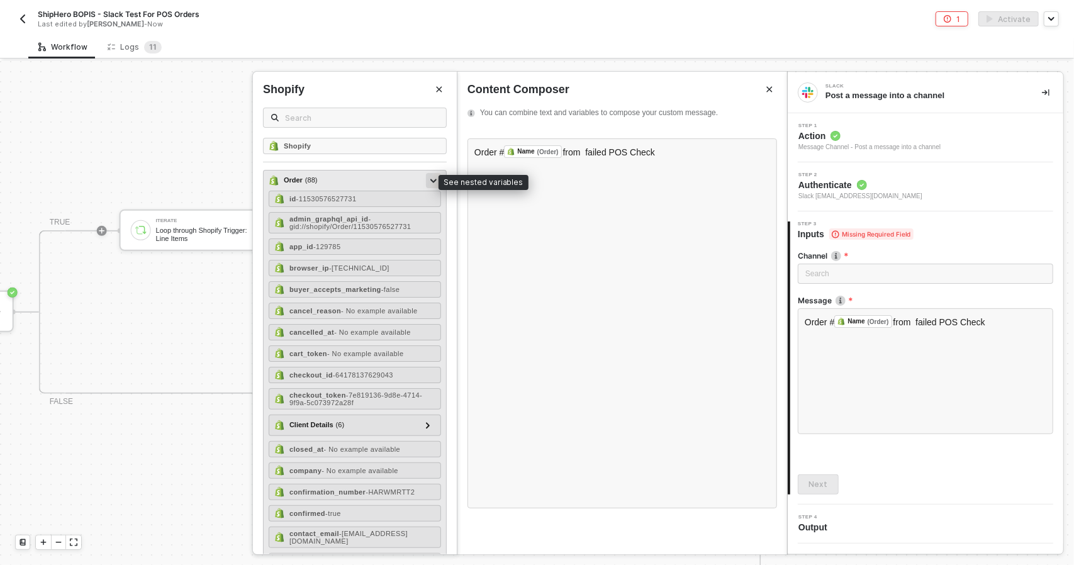
click at [430, 179] on icon at bounding box center [433, 181] width 6 height 4
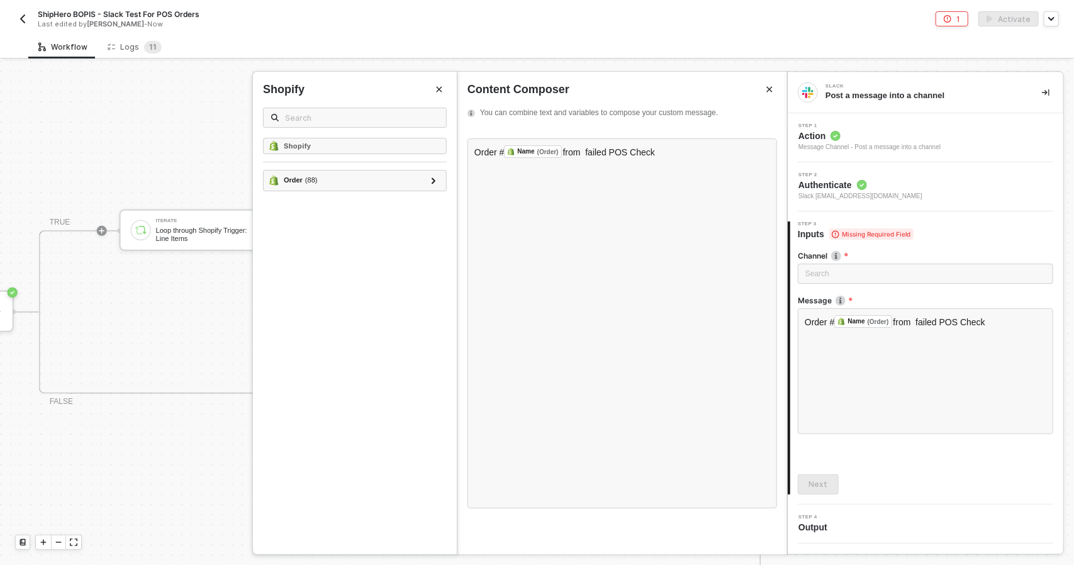
click at [444, 86] on button "Close" at bounding box center [439, 89] width 15 height 15
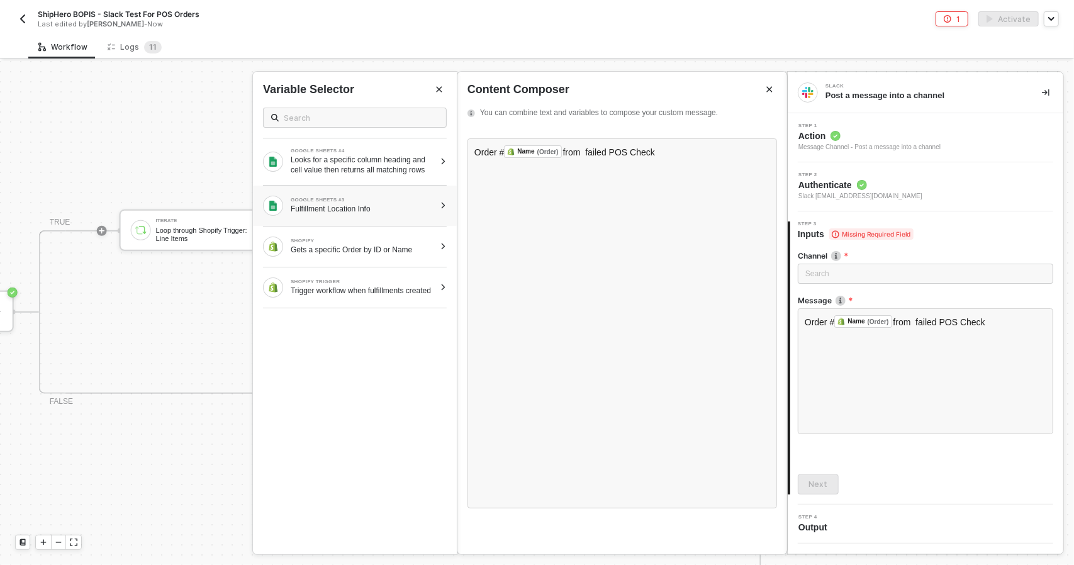
click at [408, 198] on div "GOOGLE SHEETS #3" at bounding box center [363, 200] width 144 height 5
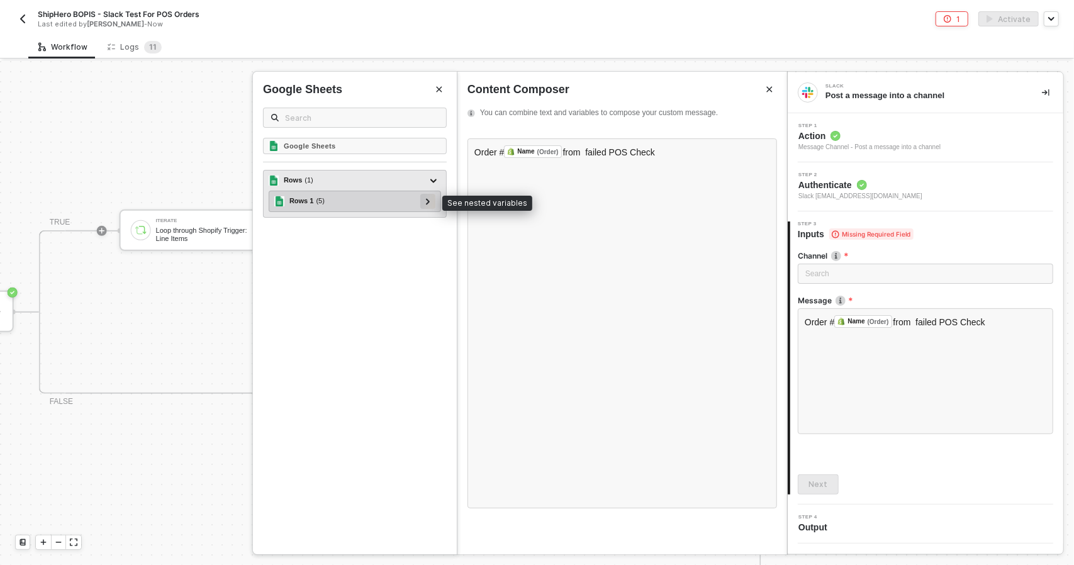
click at [430, 199] on icon at bounding box center [428, 201] width 4 height 6
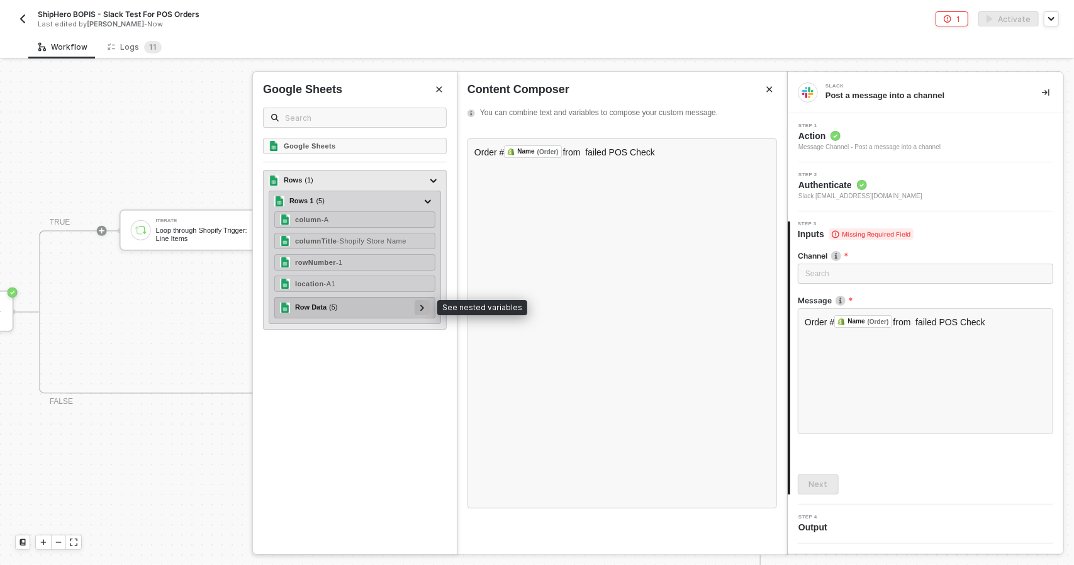
click at [421, 301] on div at bounding box center [422, 307] width 6 height 14
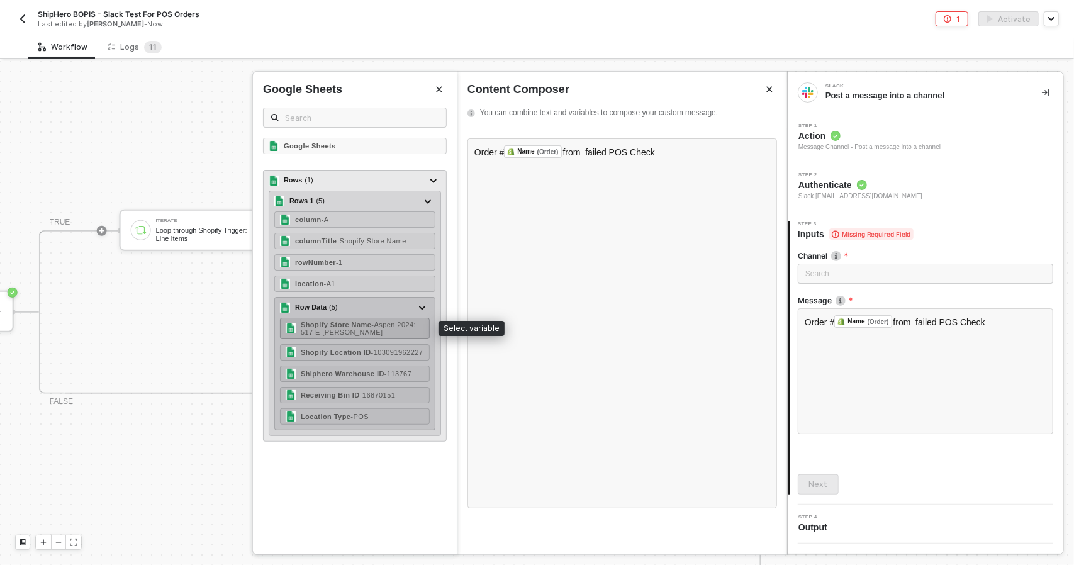
click at [377, 329] on div "Shopify Store Name - Aspen 2024: 517 E Hopkins" at bounding box center [362, 328] width 123 height 15
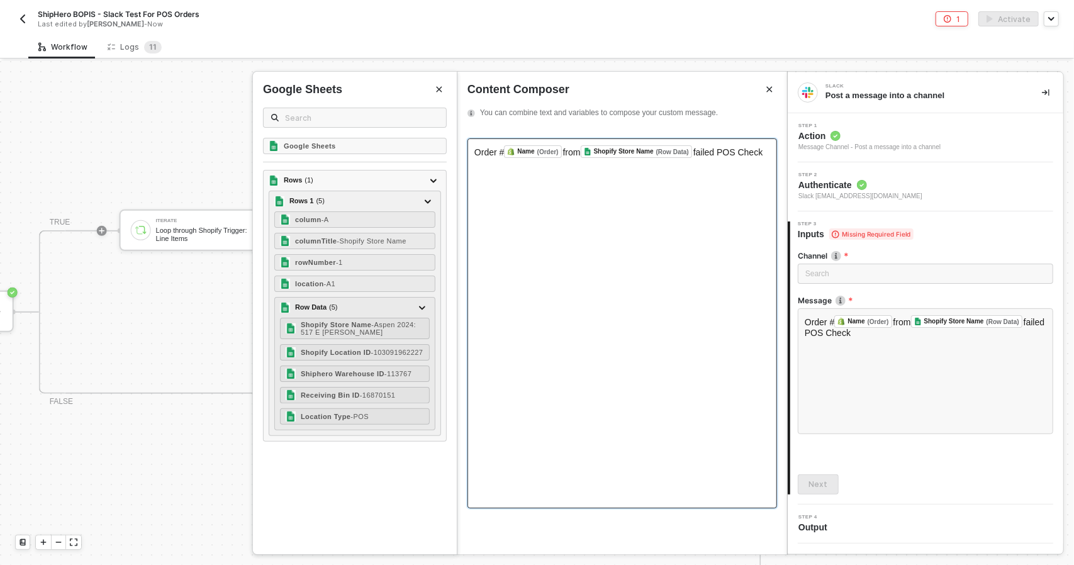
click at [771, 153] on div "Order # Name (Order) ﻿ from Shopify Store Name (Row Data) ﻿ failed POS Check" at bounding box center [622, 323] width 310 height 370
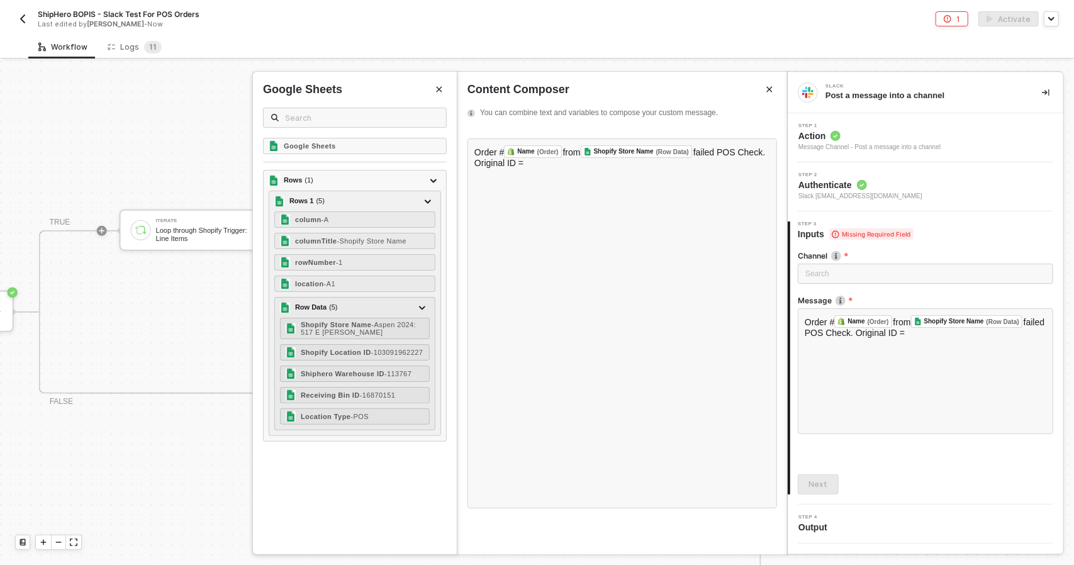
click at [437, 92] on icon "Close" at bounding box center [439, 90] width 8 height 8
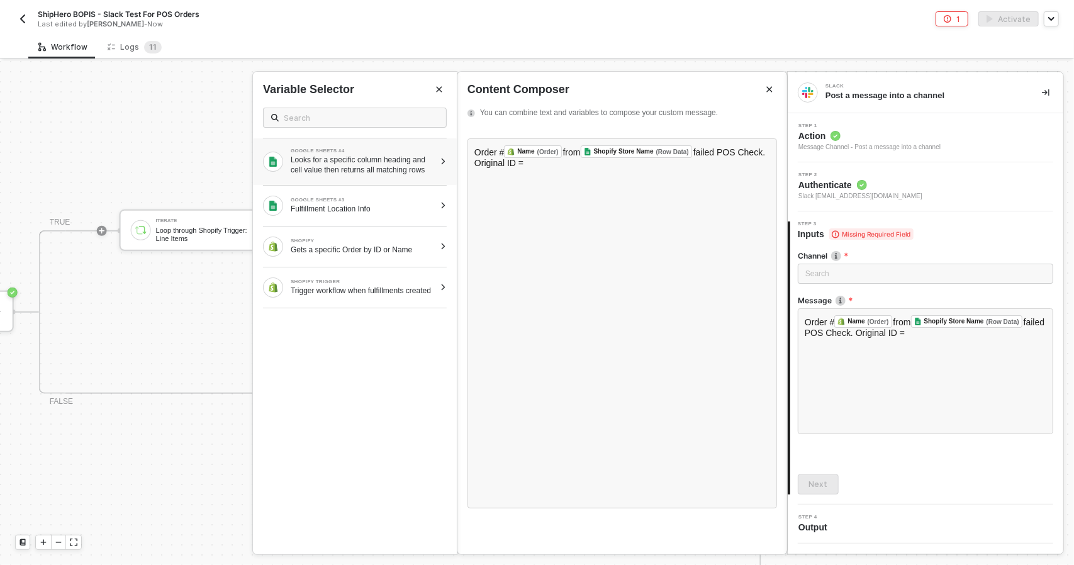
click at [376, 177] on div "GOOGLE SHEETS #4 Looks for a specific column heading and cell value then return…" at bounding box center [355, 161] width 204 height 47
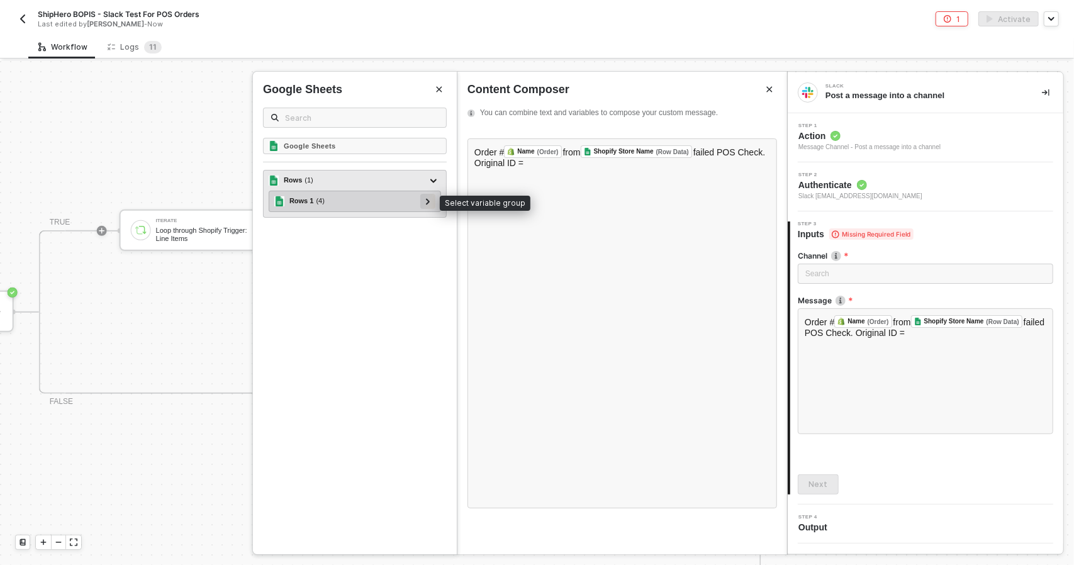
click at [429, 201] on icon at bounding box center [428, 201] width 4 height 6
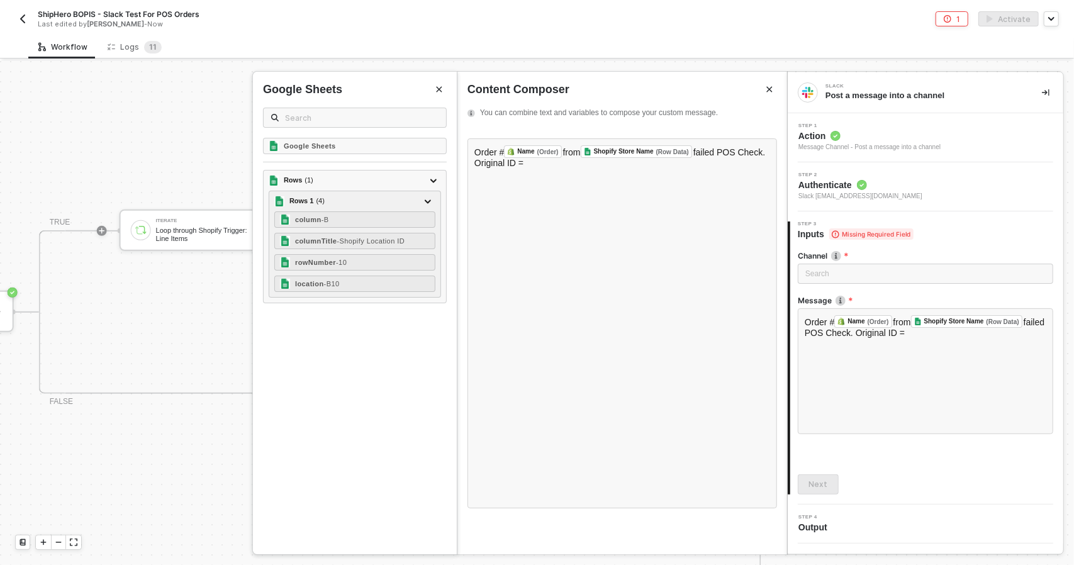
click at [438, 79] on div "Google Sheets Google Sheets Rows ( 1 ) Rows 1 ( 4 ) column - B columnTitle - Sh…" at bounding box center [355, 313] width 204 height 483
click at [438, 89] on icon "Close" at bounding box center [440, 90] width 6 height 6
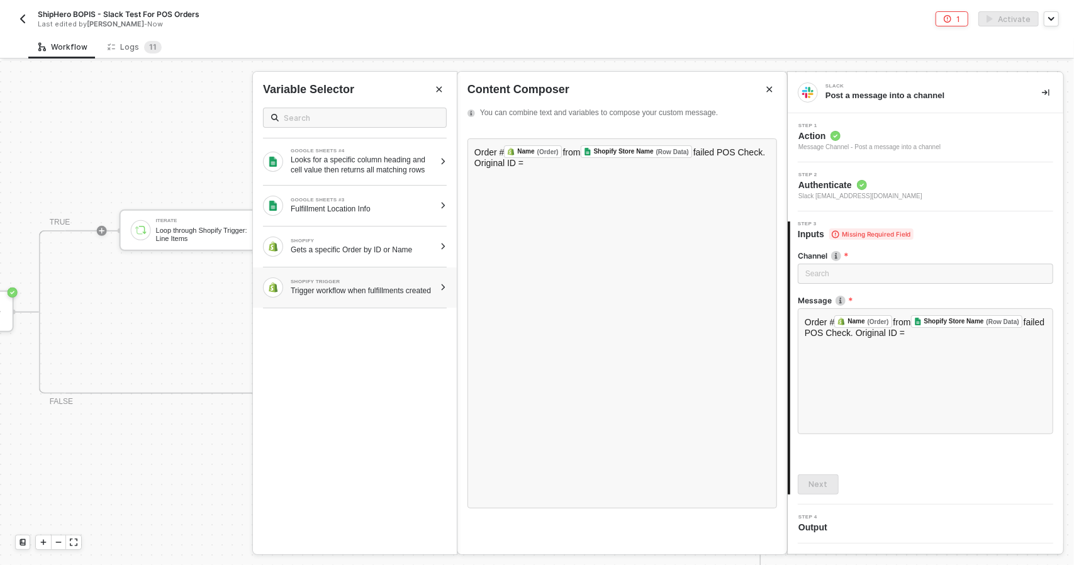
click at [445, 290] on div at bounding box center [443, 288] width 7 height 8
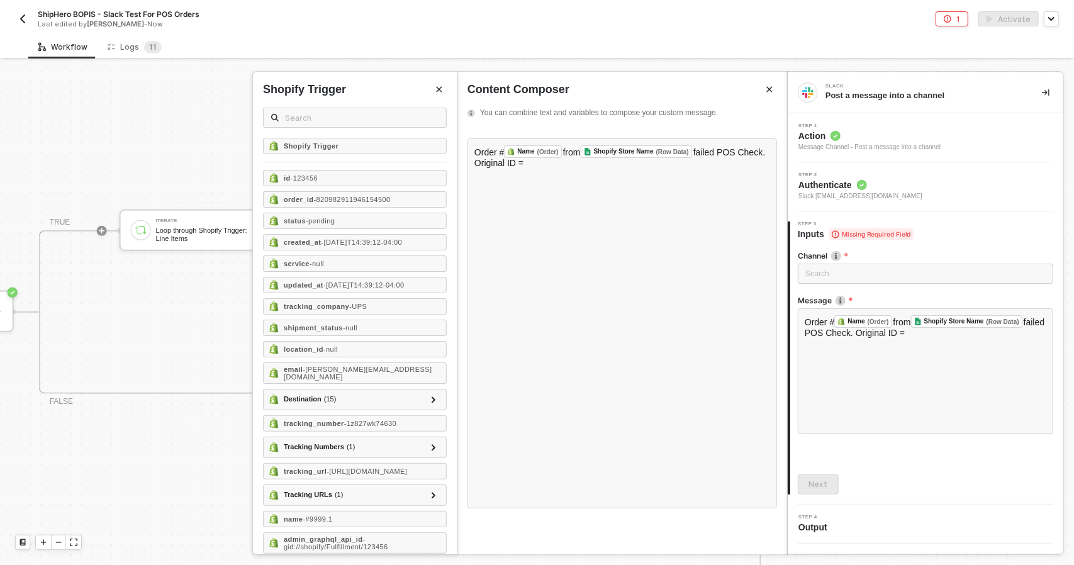
click at [434, 96] on button "Close" at bounding box center [439, 89] width 15 height 15
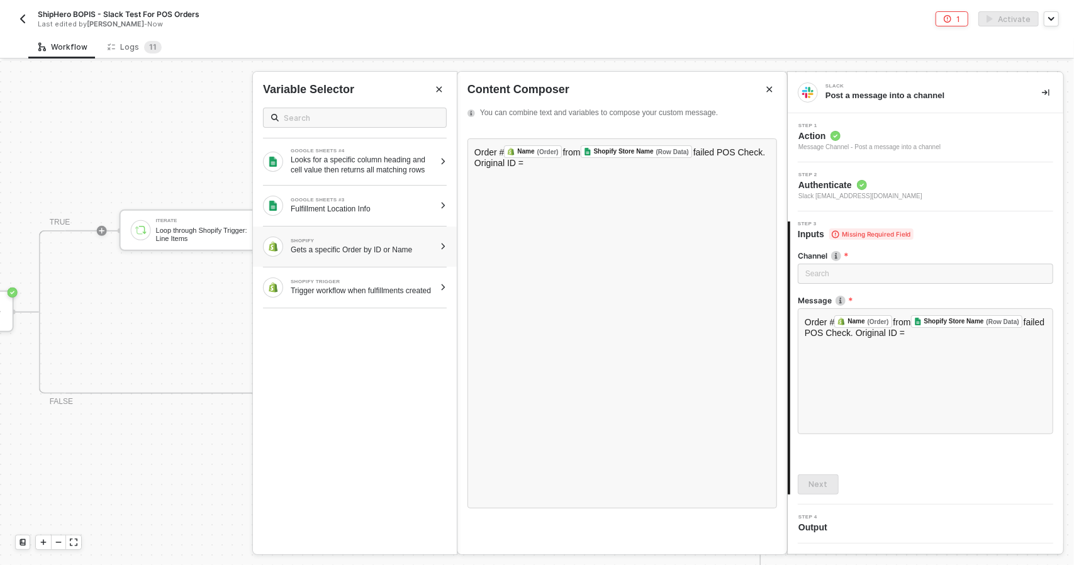
click at [371, 248] on div "Gets a specific Order by ID or Name" at bounding box center [363, 250] width 144 height 10
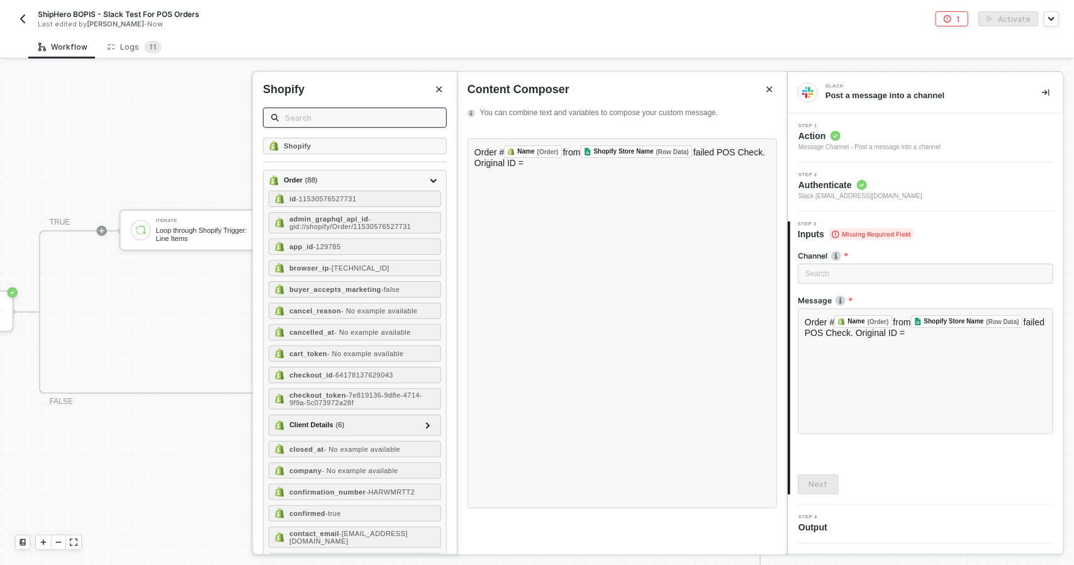
click at [313, 113] on input "text" at bounding box center [361, 118] width 153 height 14
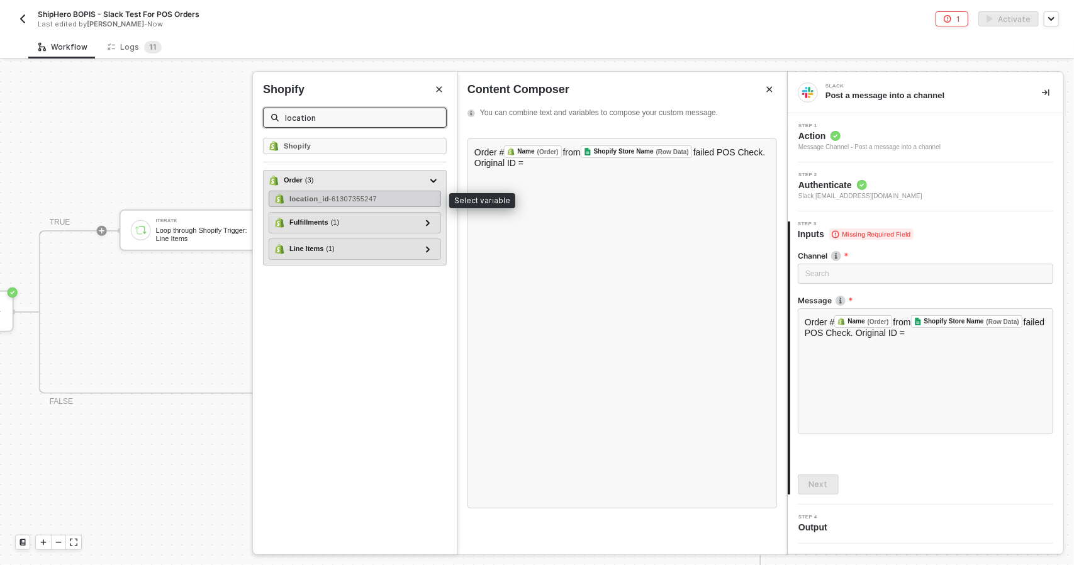
type input "location"
click at [355, 191] on div "location_id - 61307355247" at bounding box center [355, 199] width 172 height 16
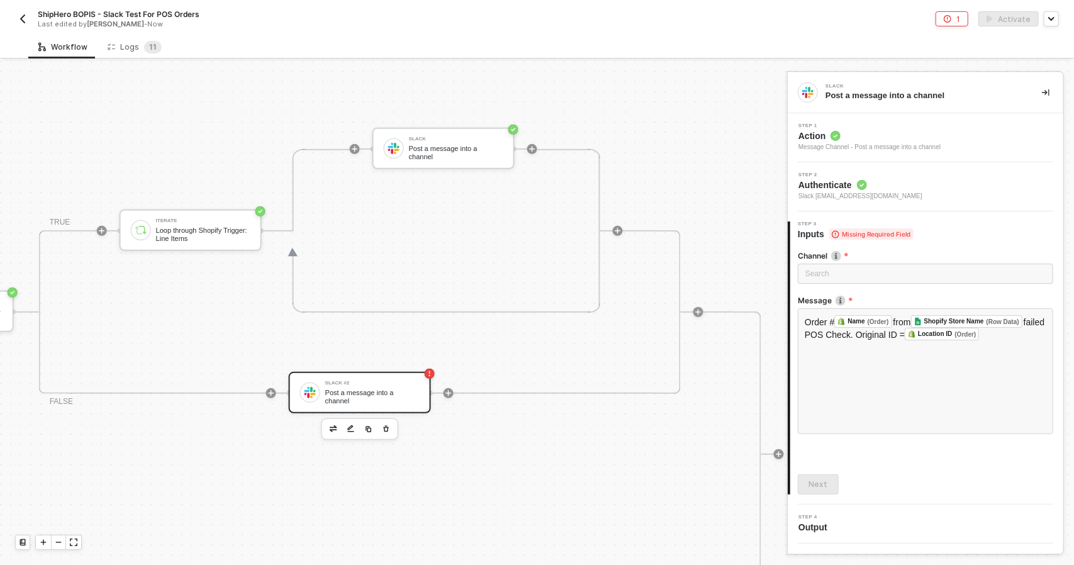
click at [839, 466] on div "Channel Search Message Order # Name (Order) ﻿ from Shopify Store Name (Row Data…" at bounding box center [925, 367] width 255 height 254
click at [838, 414] on div "Order # Name (Order) ﻿ from Shopify Store Name (Row Data) ﻿ failed POS Check. O…" at bounding box center [925, 371] width 255 height 126
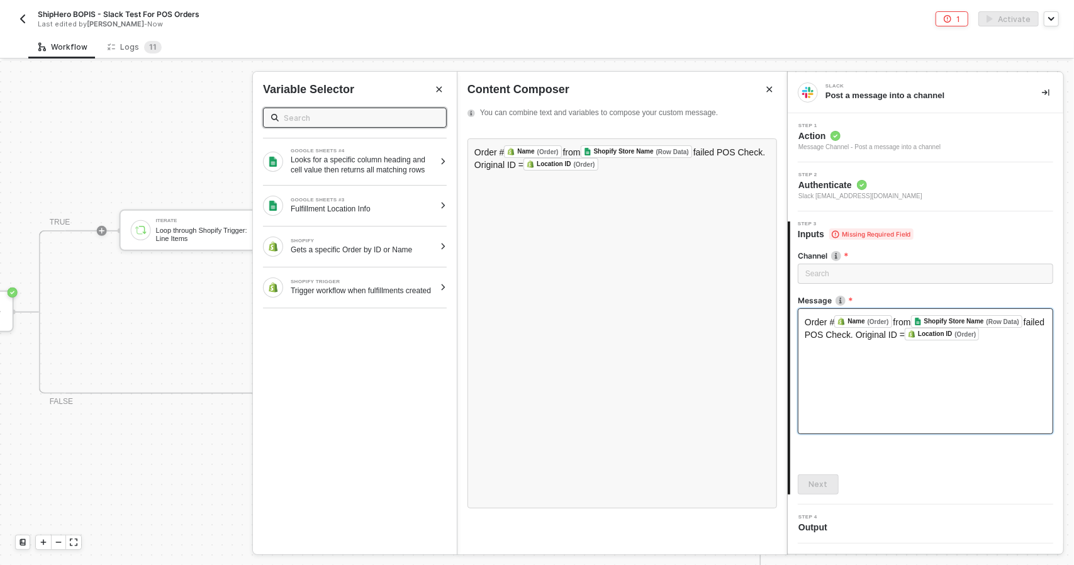
click at [862, 401] on div "Order # Name (Order) ﻿ from Shopify Store Name (Row Data) ﻿ failed POS Check. O…" at bounding box center [925, 371] width 255 height 126
click at [873, 394] on div "Order # Name (Order) ﻿ from Shopify Store Name (Row Data) ﻿ failed POS Check. O…" at bounding box center [925, 371] width 255 height 126
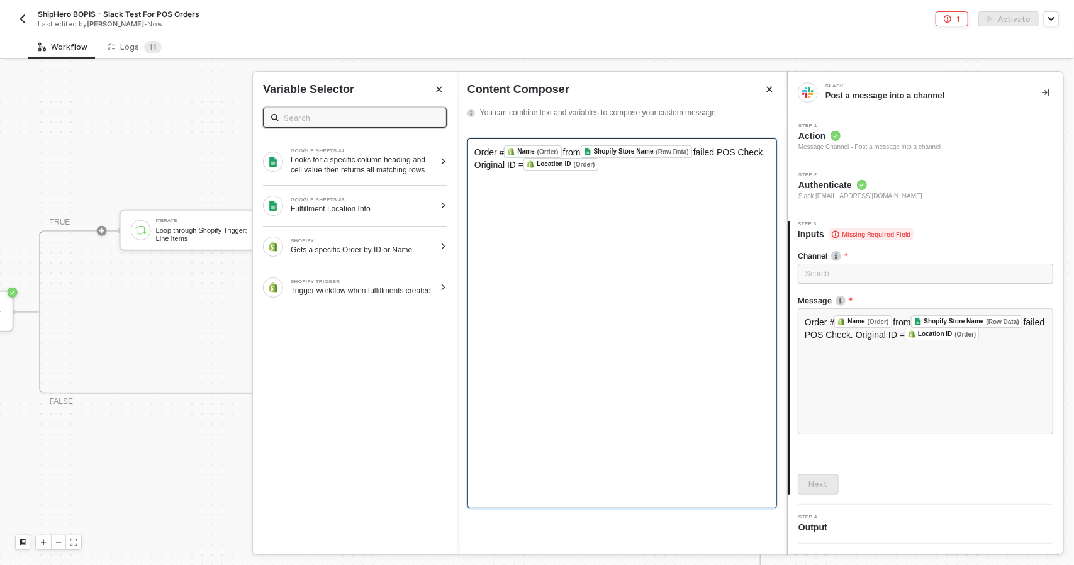
click at [647, 309] on div "Order # Name (Order) ﻿ from Shopify Store Name (Row Data) ﻿ failed POS Check. O…" at bounding box center [622, 323] width 310 height 370
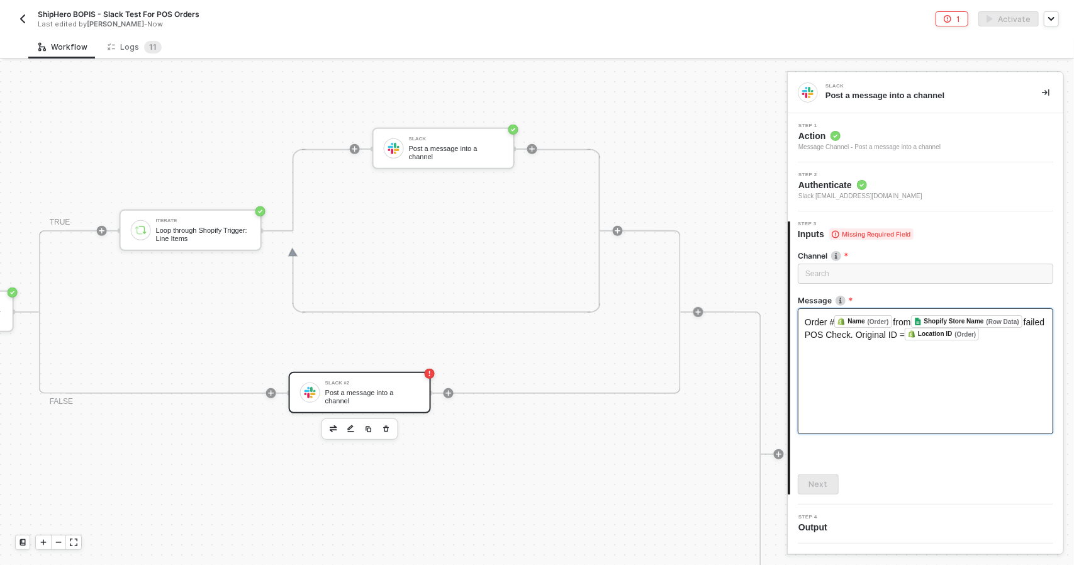
click at [1007, 334] on div "Order # Name (Order) ﻿ from Shopify Store Name (Row Data) ﻿ failed POS Check. O…" at bounding box center [926, 327] width 242 height 25
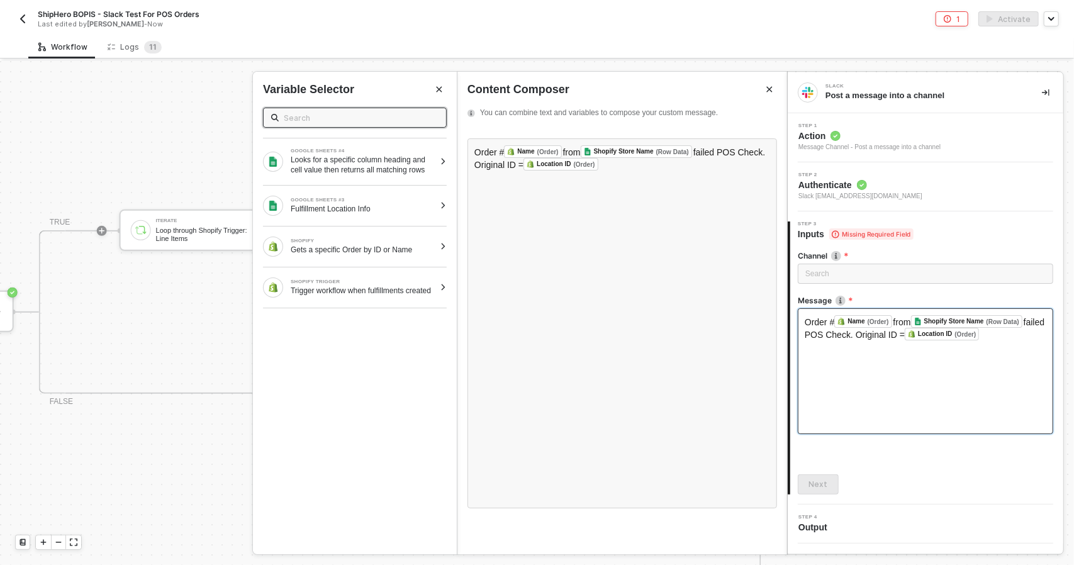
click at [950, 533] on div "Step 4 Output" at bounding box center [926, 524] width 276 height 19
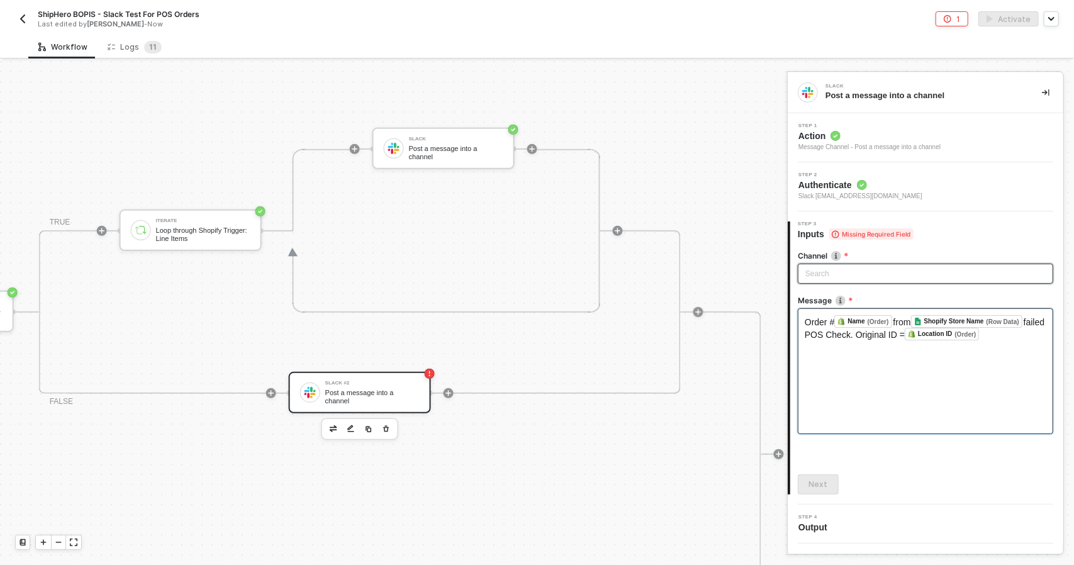
click at [857, 271] on input "search" at bounding box center [925, 273] width 240 height 19
type input "alloy"
click at [842, 305] on div "alloytest" at bounding box center [926, 301] width 236 height 14
click at [809, 477] on button "Next" at bounding box center [818, 484] width 41 height 20
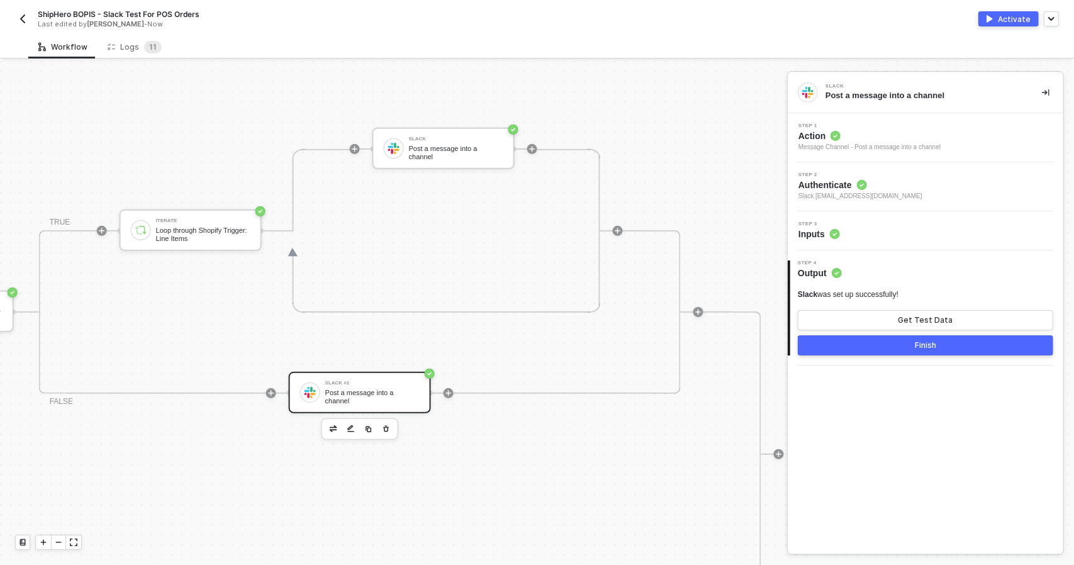
click at [1012, 24] on div "Activate" at bounding box center [1014, 19] width 33 height 11
click at [18, 14] on img "button" at bounding box center [23, 19] width 10 height 10
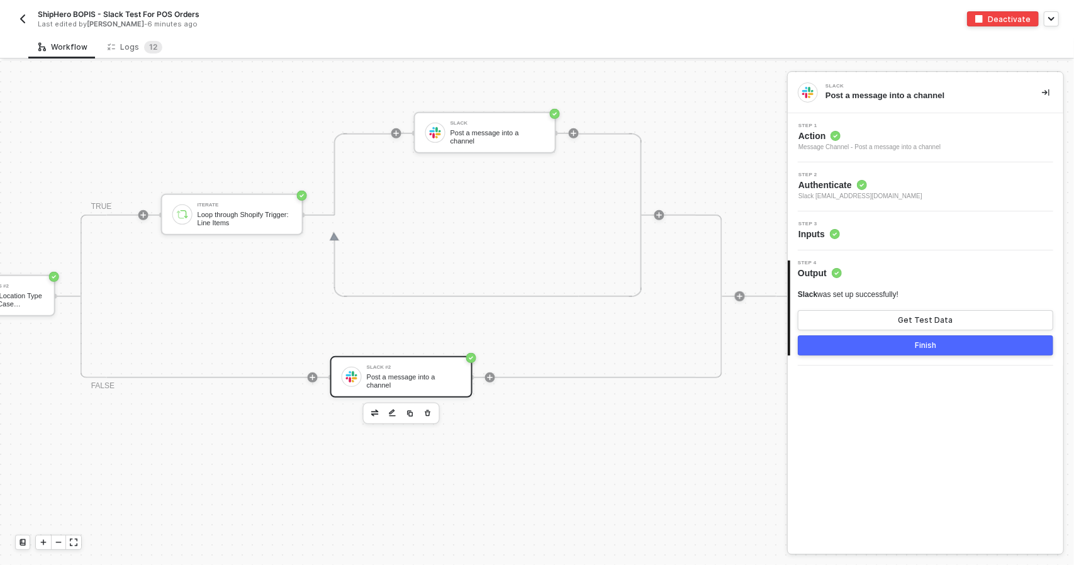
scroll to position [377, 1070]
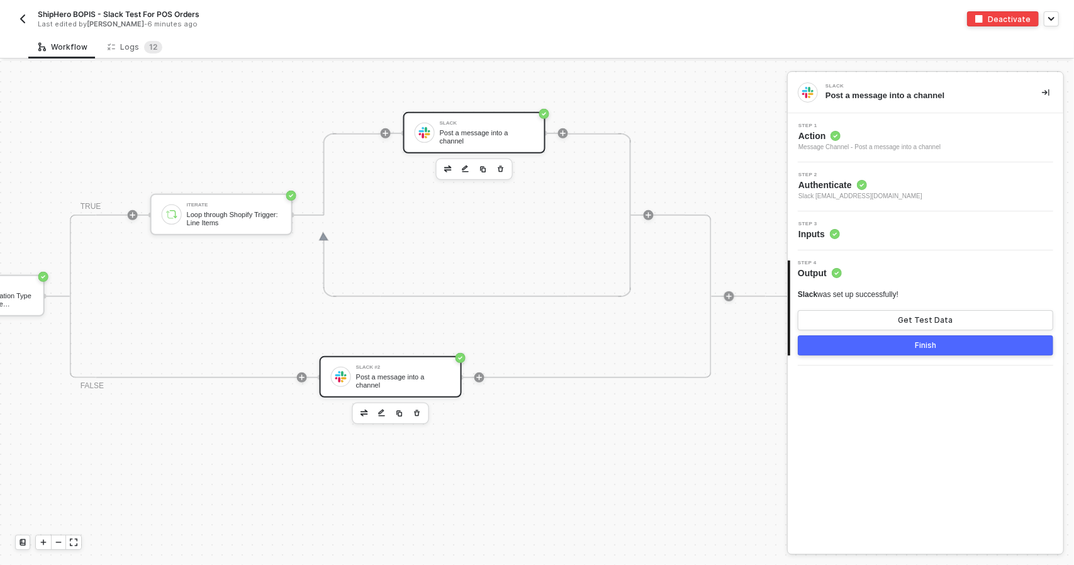
click at [499, 126] on div "Slack" at bounding box center [487, 123] width 94 height 5
click at [949, 241] on div "Step 3 Inputs" at bounding box center [926, 230] width 276 height 39
click at [940, 227] on div "Step 3 Inputs" at bounding box center [927, 230] width 272 height 19
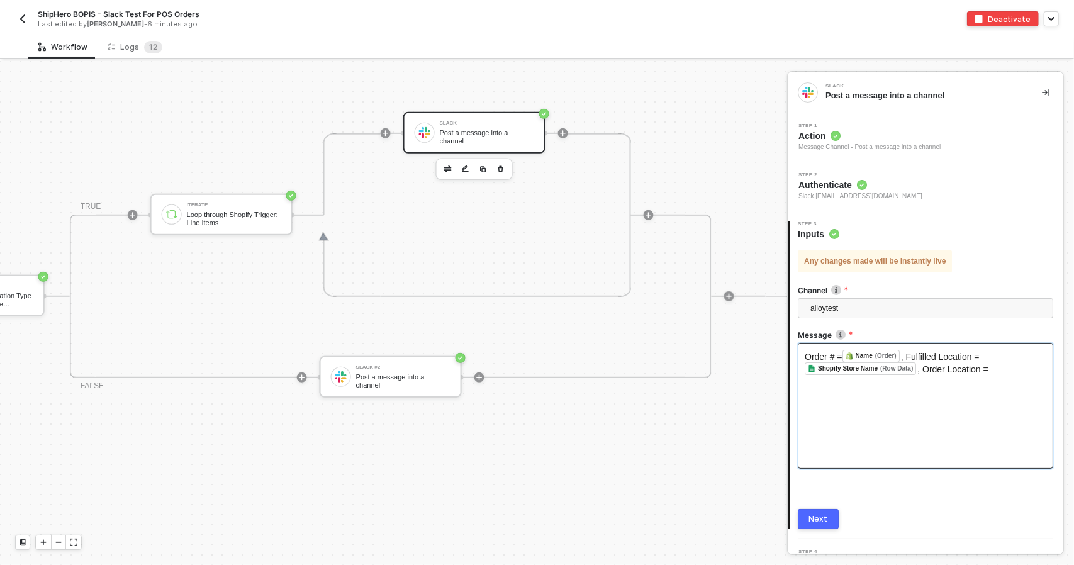
click at [993, 391] on div "Order # = Name (Order) ﻿ , Fulfilled Location = Shopify Store Name (Row Data) ﻿…" at bounding box center [925, 406] width 255 height 126
click at [646, 277] on div at bounding box center [642, 214] width 23 height 163
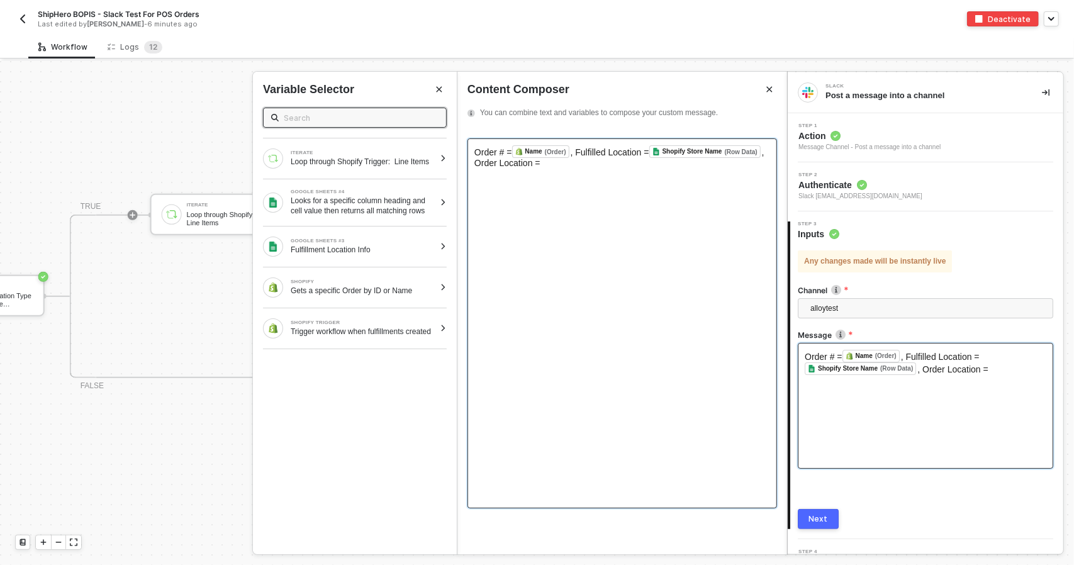
click at [701, 198] on div "Order # = Name (Order) ﻿ , Fulfilled Location = Shopify Store Name (Row Data) ﻿…" at bounding box center [622, 323] width 310 height 370
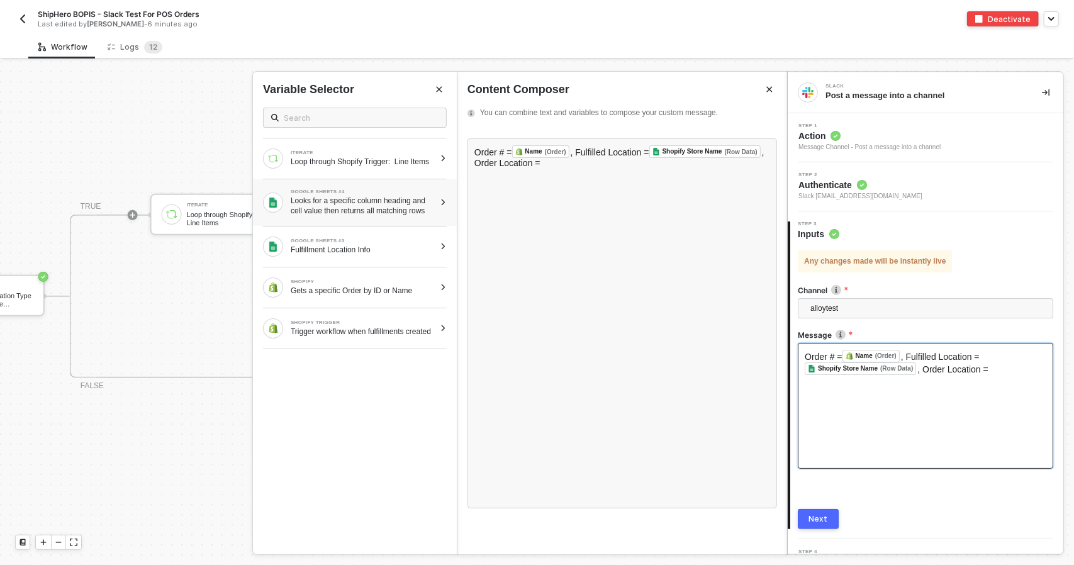
click at [380, 216] on div "Looks for a specific column heading and cell value then returns all matching ro…" at bounding box center [363, 206] width 144 height 20
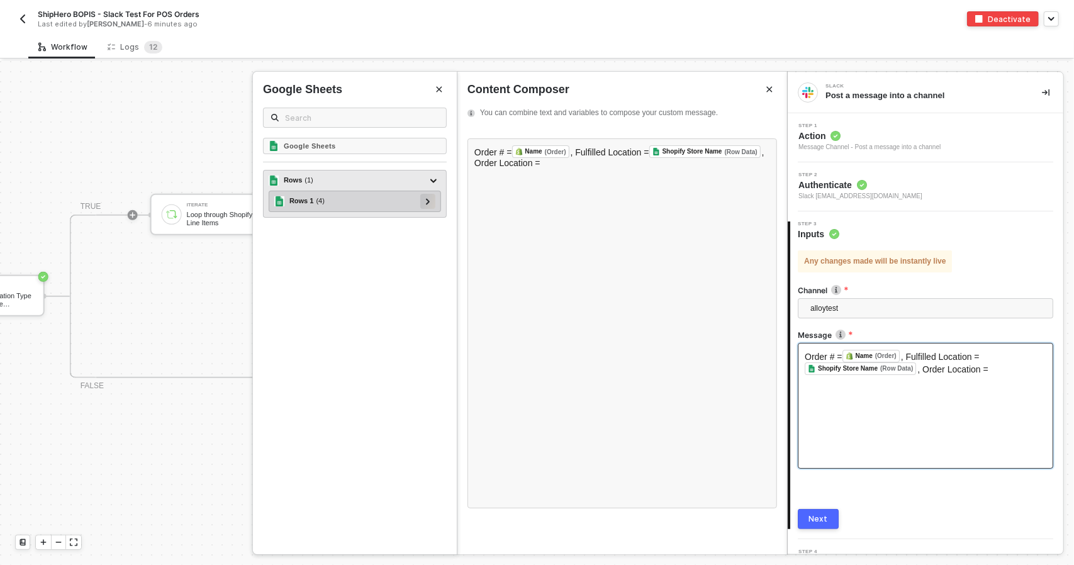
click at [430, 205] on div at bounding box center [428, 201] width 6 height 14
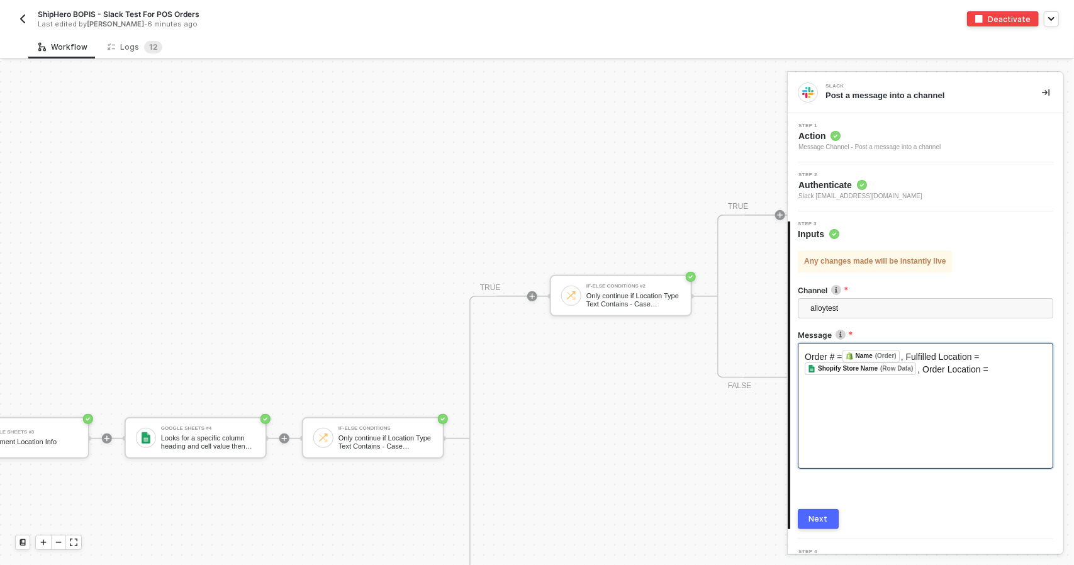
scroll to position [377, 363]
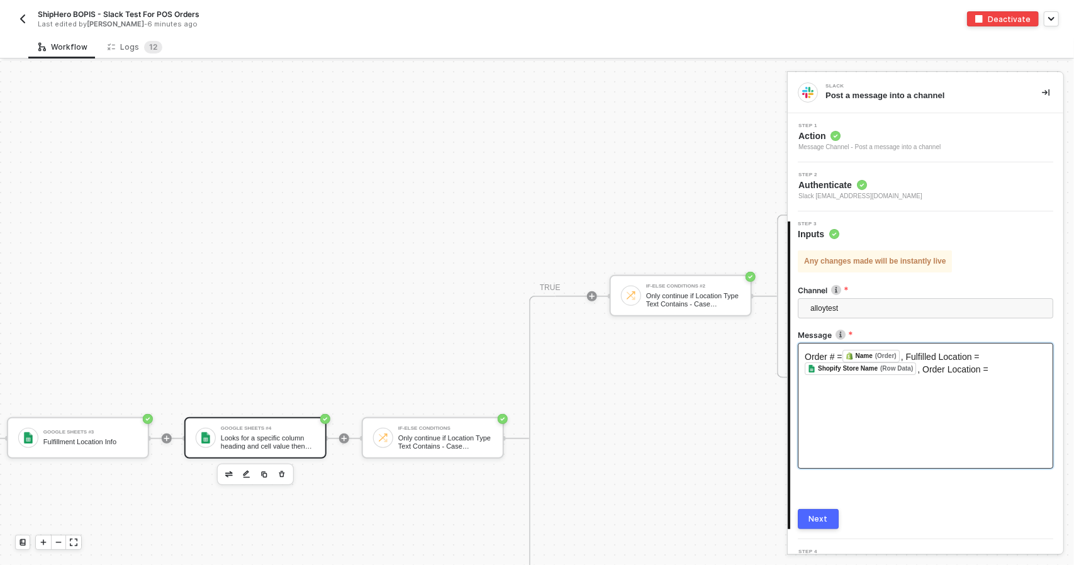
click at [252, 436] on div "Looks for a specific column heading and cell value then returns all matching ro…" at bounding box center [268, 442] width 94 height 16
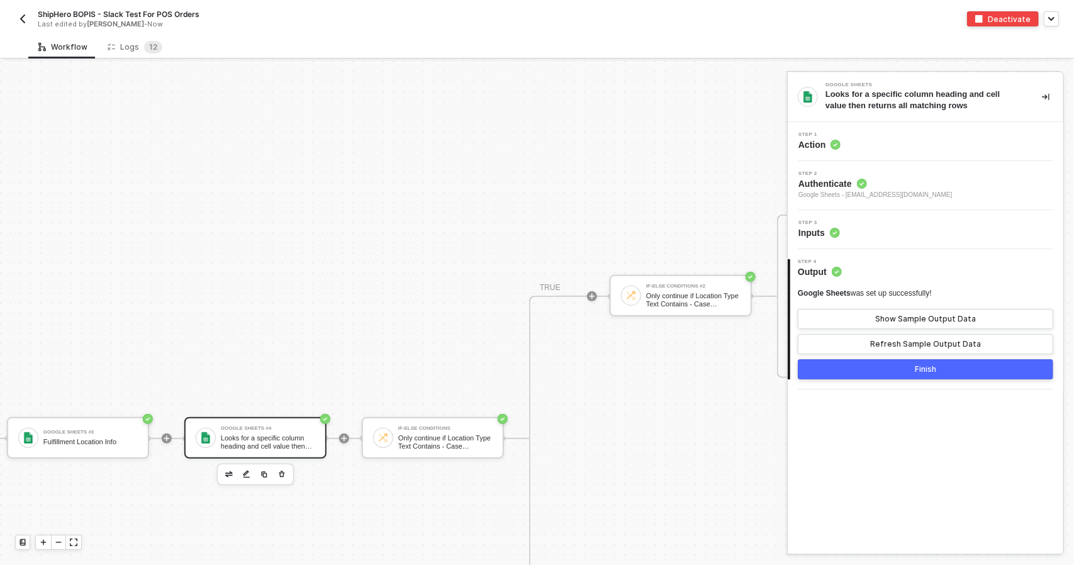
click at [875, 236] on div "Step 3 Inputs" at bounding box center [927, 229] width 272 height 19
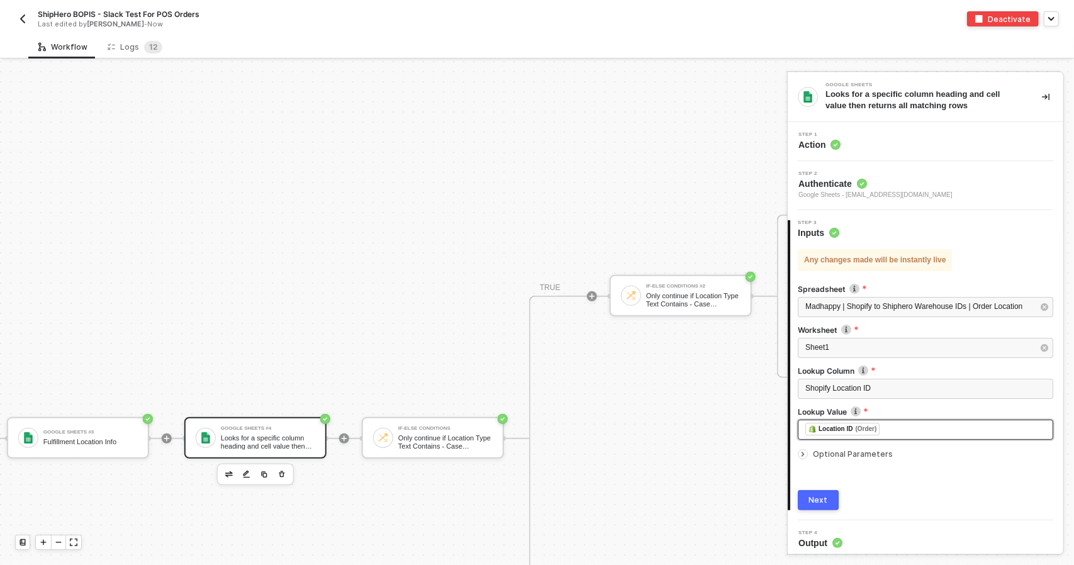
scroll to position [4, 0]
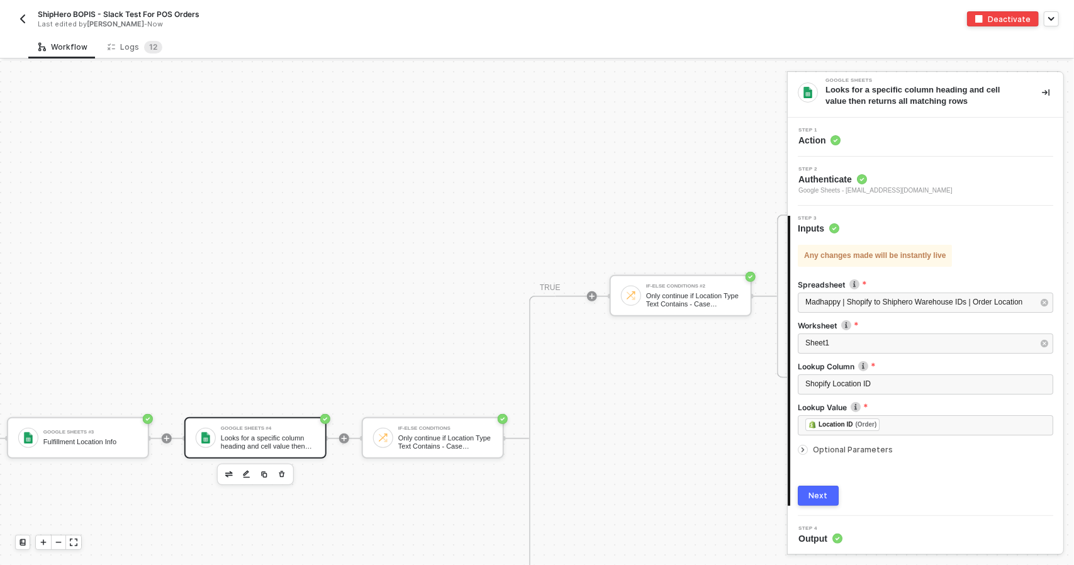
click at [874, 448] on span "Optional Parameters" at bounding box center [853, 449] width 80 height 9
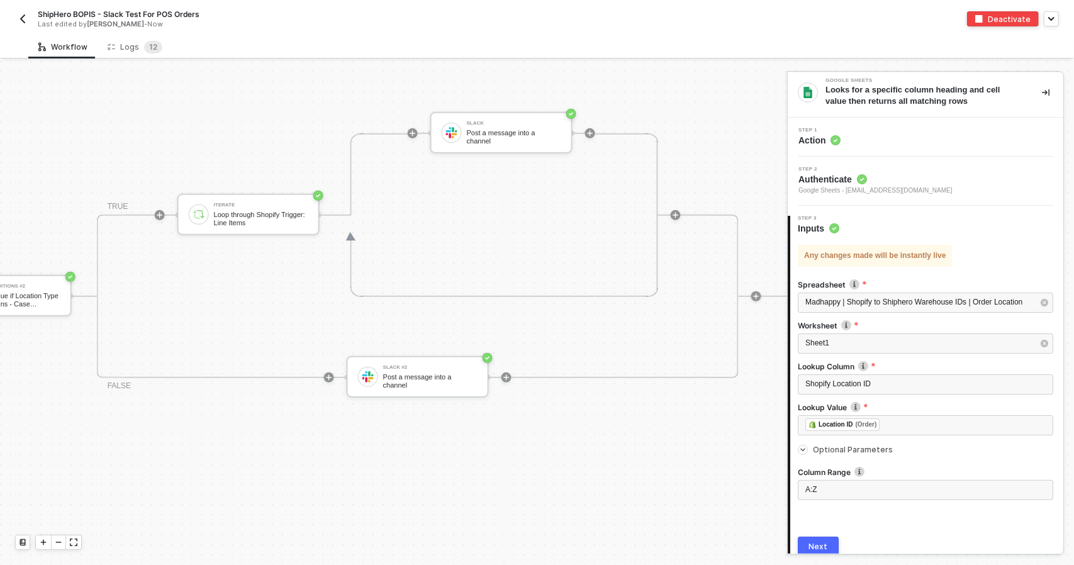
scroll to position [377, 1186]
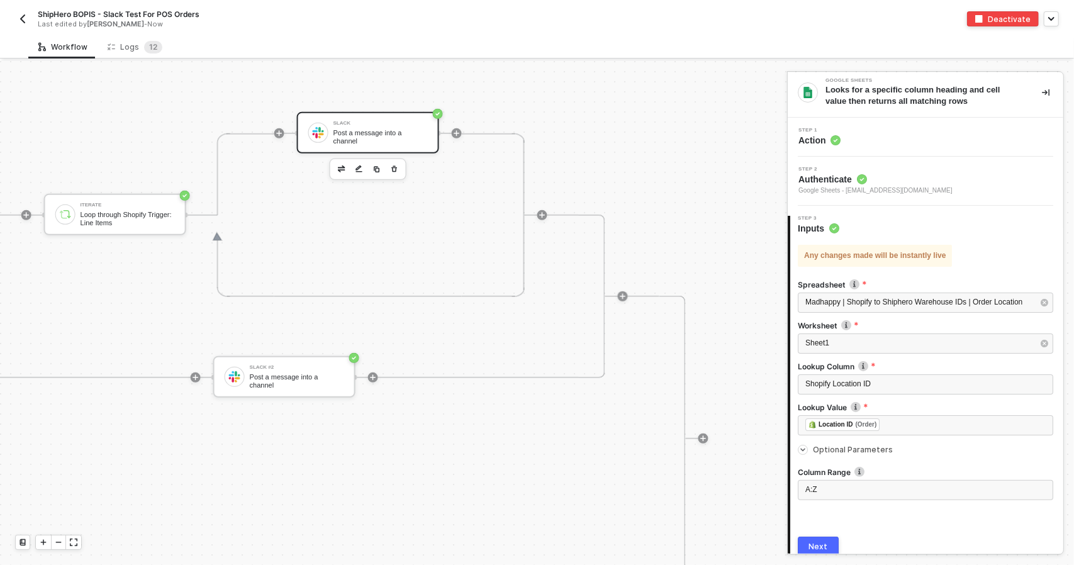
click at [346, 148] on div "Slack Post a message into a channel" at bounding box center [368, 133] width 142 height 42
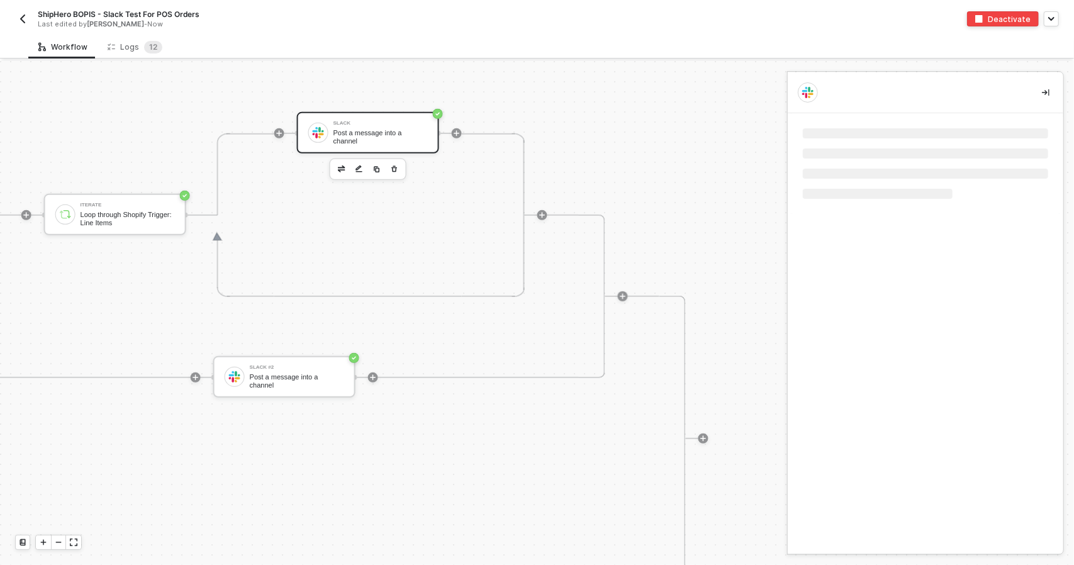
scroll to position [0, 0]
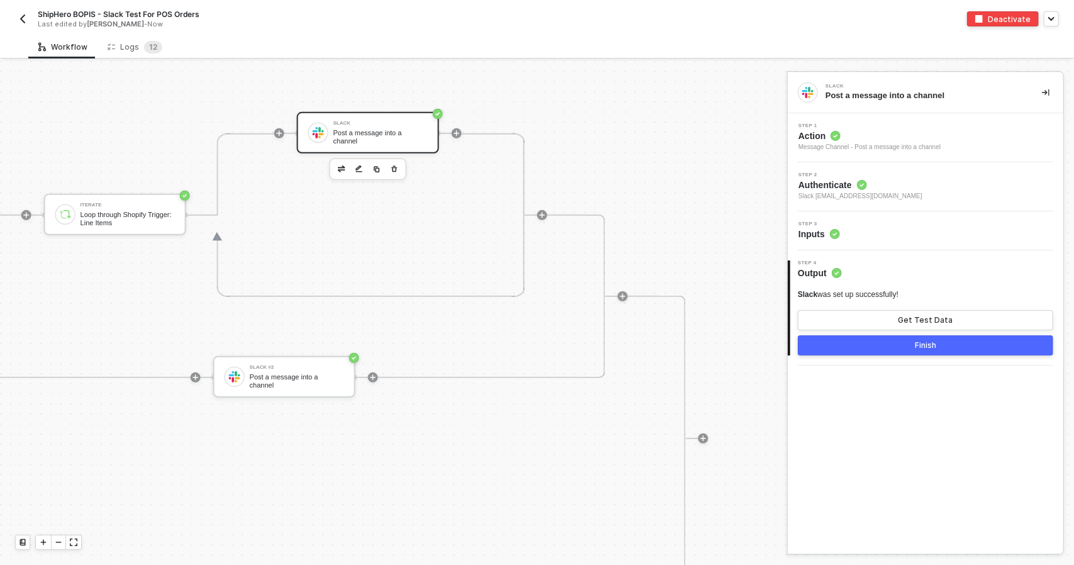
click at [912, 220] on div "Step 3 Inputs" at bounding box center [926, 230] width 276 height 39
click at [922, 247] on div "Step 3 Inputs" at bounding box center [926, 230] width 276 height 39
click at [917, 225] on div "Step 3 Inputs" at bounding box center [927, 230] width 272 height 19
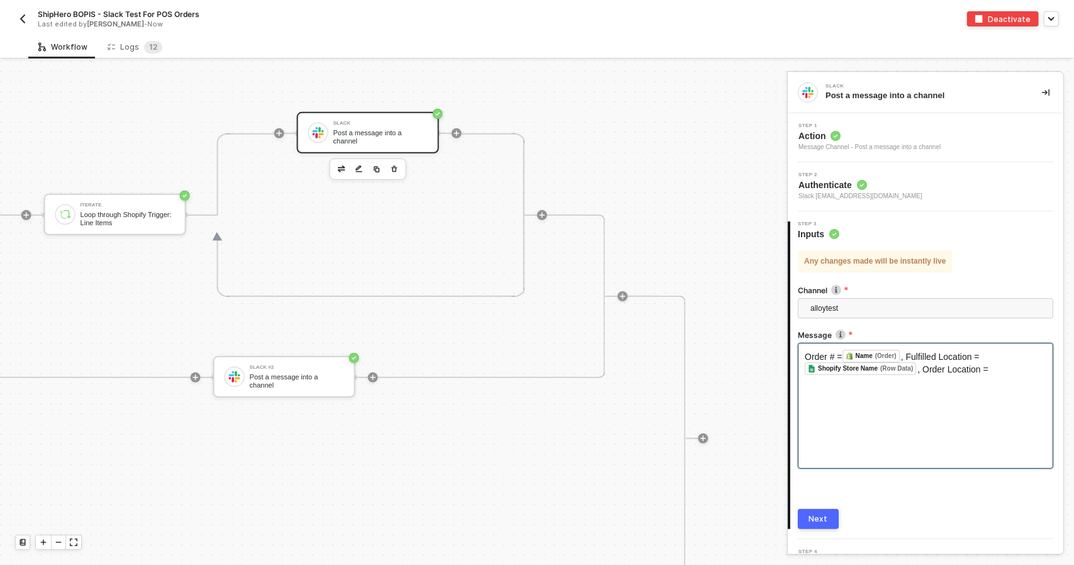
click at [989, 377] on div "Order # = Name (Order) ﻿ , Fulfilled Location = Shopify Store Name (Row Data) ﻿…" at bounding box center [925, 406] width 255 height 126
click at [996, 371] on div "Order # = Name (Order) ﻿ , Fulfilled Location = Shopify Store Name (Row Data) ﻿…" at bounding box center [926, 362] width 242 height 25
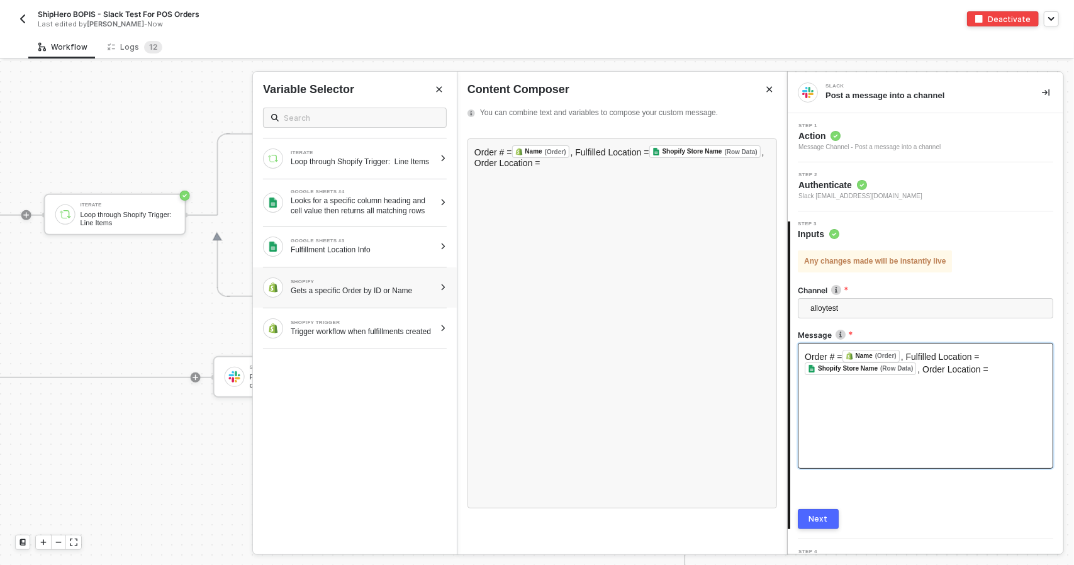
click at [371, 296] on div "Gets a specific Order by ID or Name" at bounding box center [363, 291] width 144 height 10
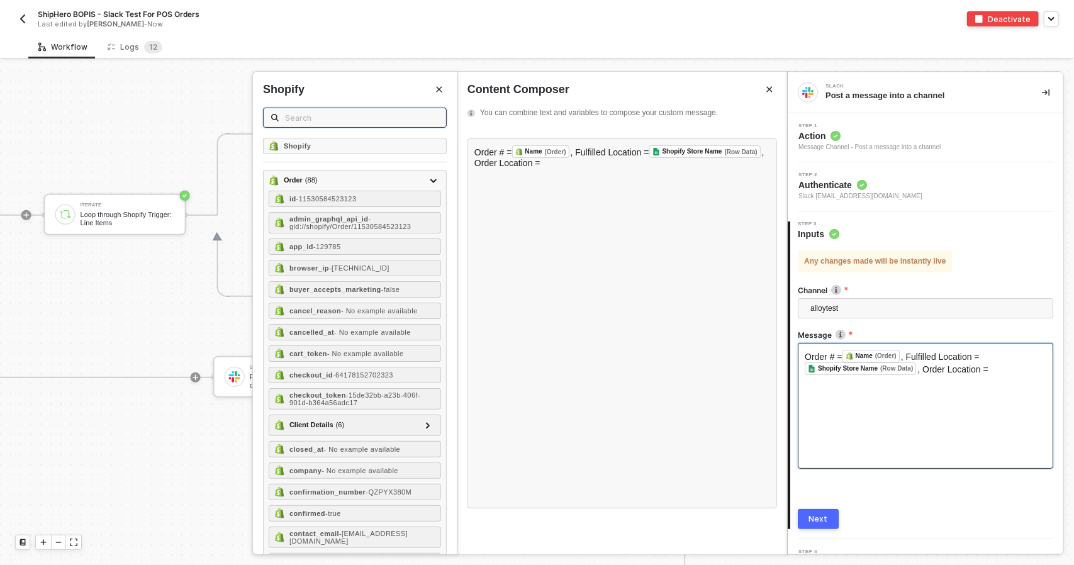
click at [315, 119] on input "text" at bounding box center [361, 118] width 153 height 14
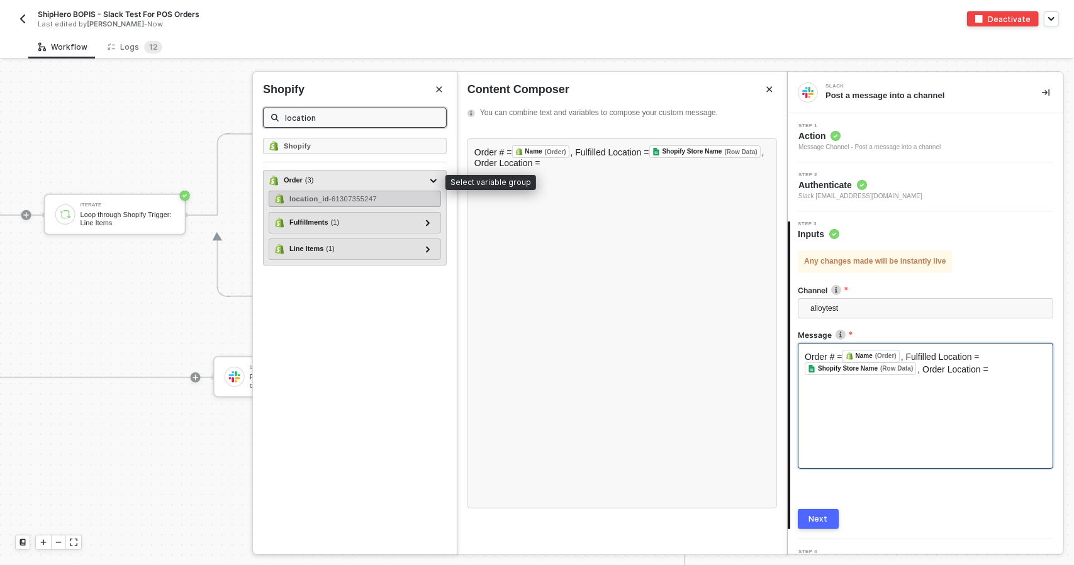
type input "location"
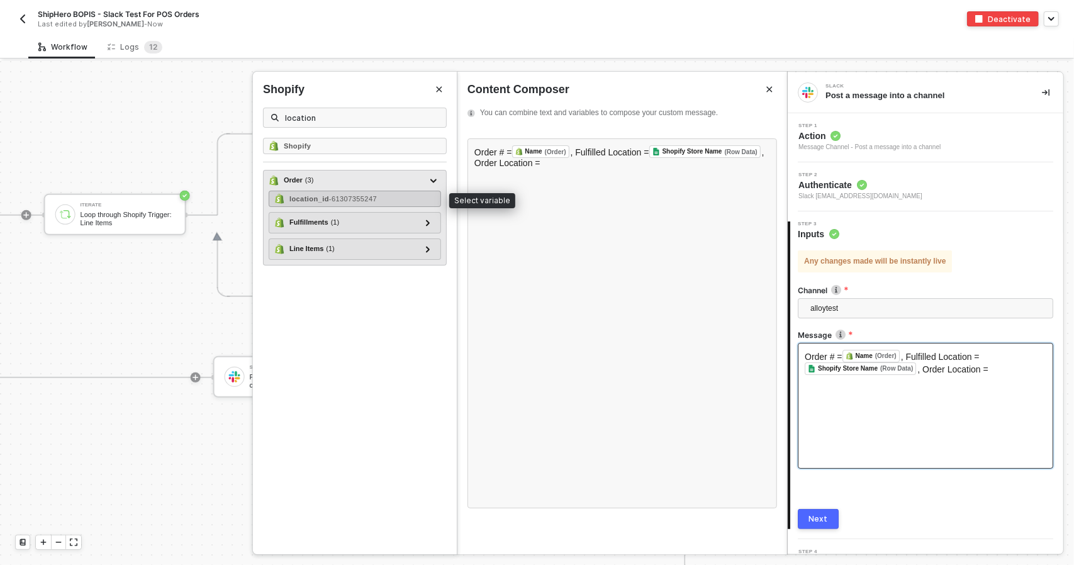
click at [344, 196] on span "- 61307355247" at bounding box center [353, 199] width 48 height 8
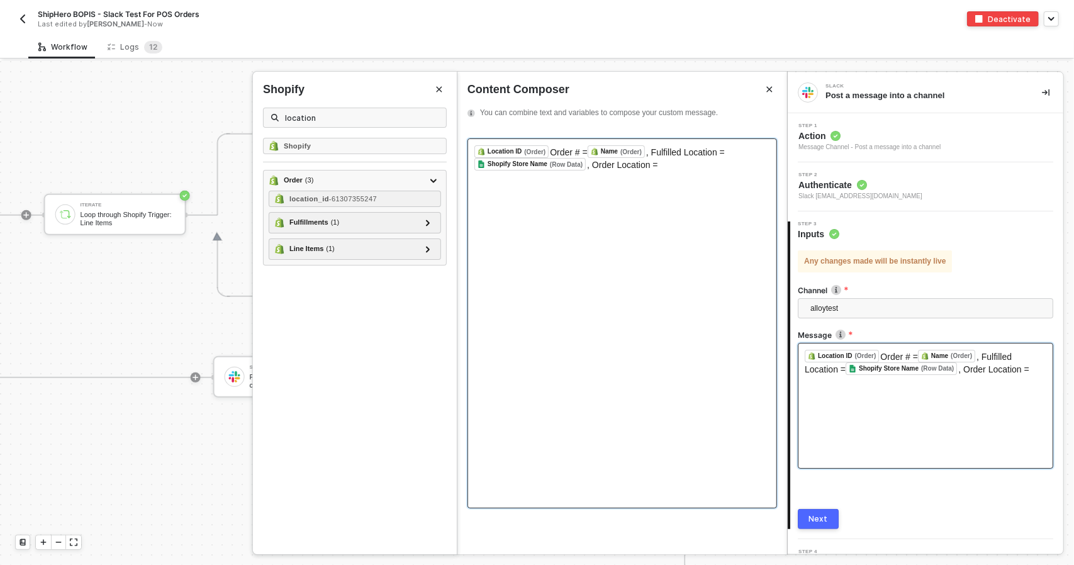
click at [689, 179] on div "﻿ Location ID (Order) ﻿ Order # = Name (Order) ﻿ , Fulfilled Location = Shopify…" at bounding box center [622, 323] width 310 height 370
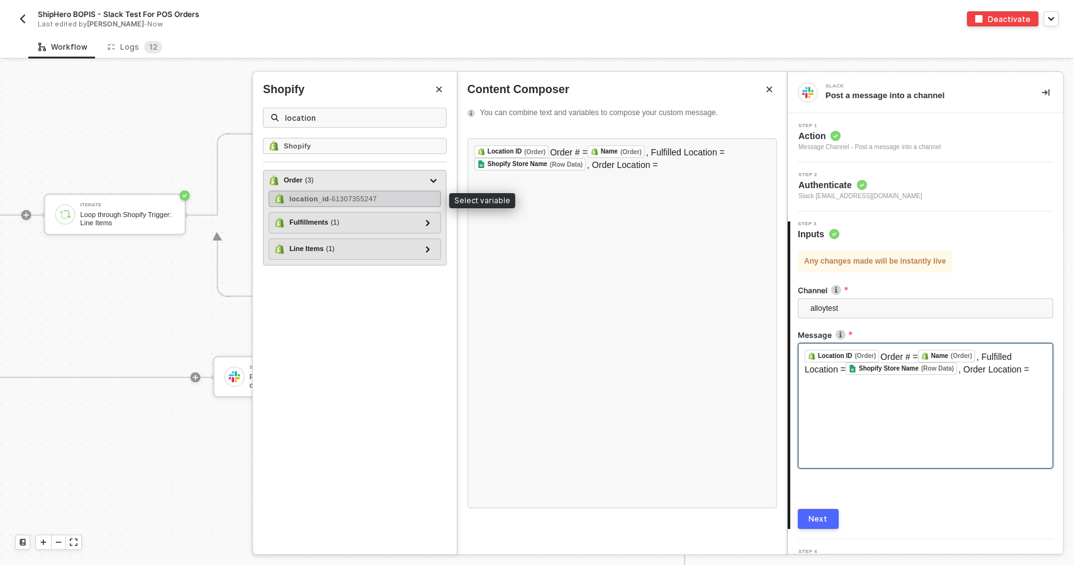
click at [374, 197] on span "- 61307355247" at bounding box center [353, 199] width 48 height 8
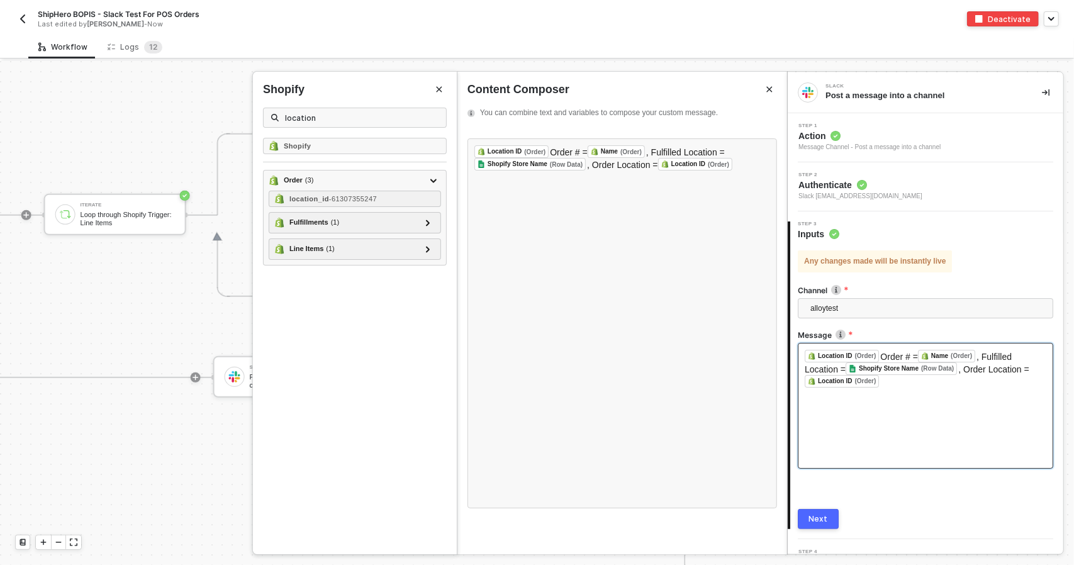
click at [822, 525] on button "Next" at bounding box center [818, 519] width 41 height 20
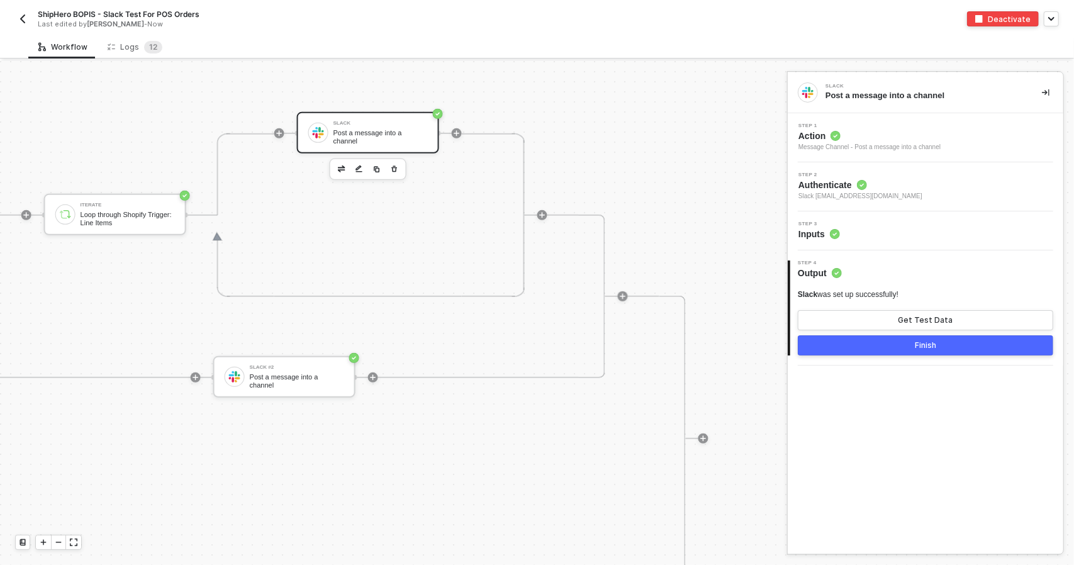
click at [949, 350] on button "Finish" at bounding box center [925, 345] width 255 height 20
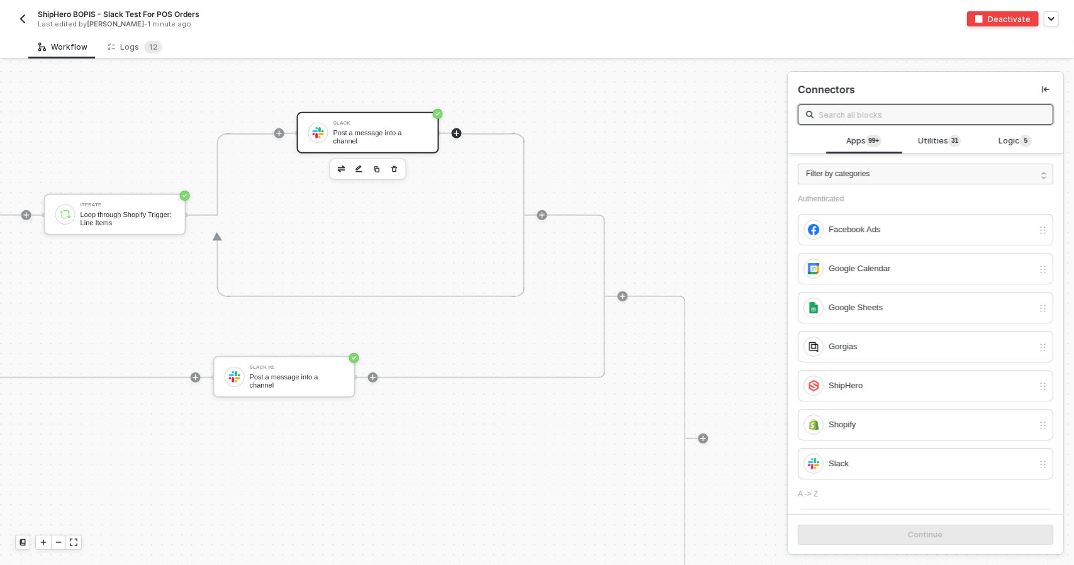
click at [388, 137] on div "Post a message into a channel" at bounding box center [380, 137] width 94 height 16
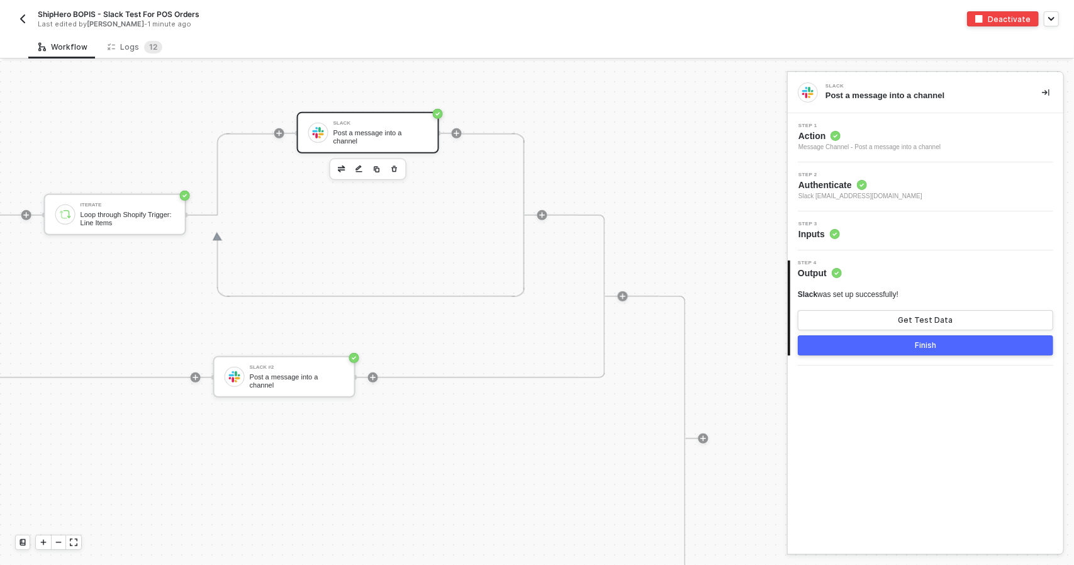
click at [866, 184] on icon at bounding box center [862, 185] width 10 height 10
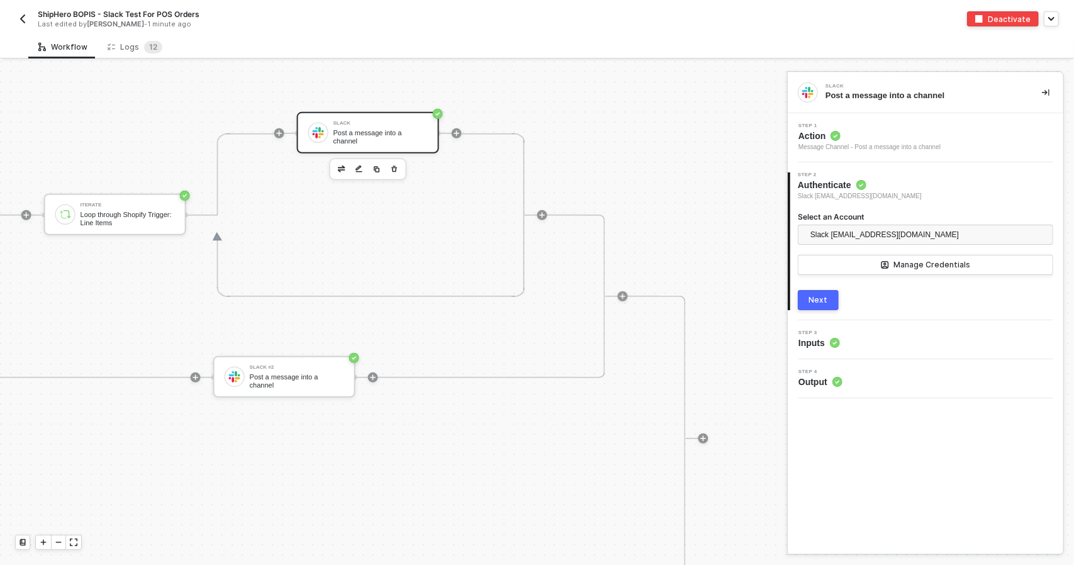
click at [888, 333] on div "Step 3 Inputs" at bounding box center [927, 339] width 272 height 19
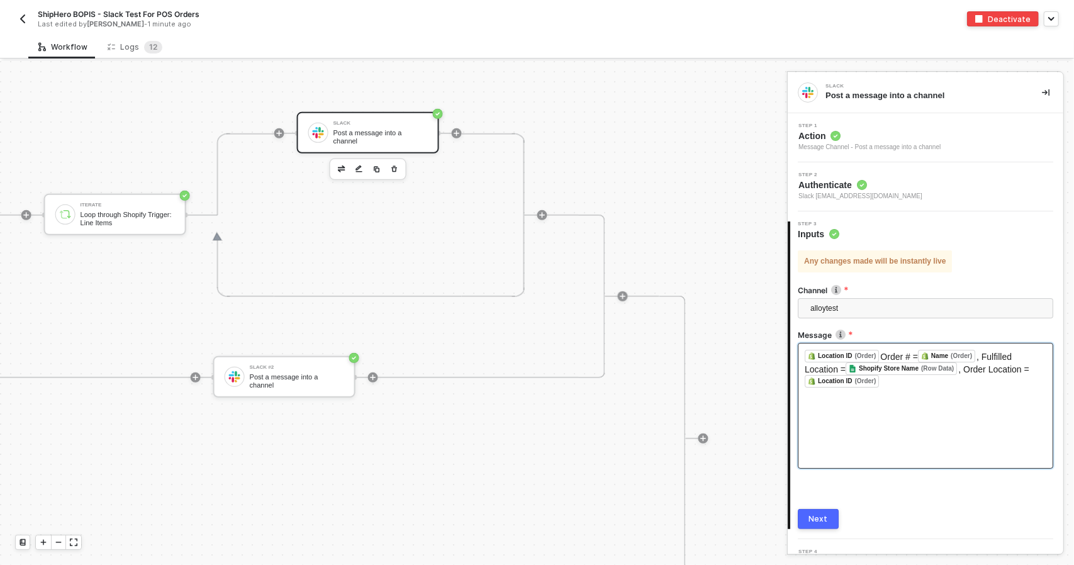
click at [890, 386] on div "﻿ Location ID (Order) ﻿ Order # = Name (Order) ﻿ , Fulfilled Location = Shopify…" at bounding box center [925, 406] width 255 height 126
click at [887, 352] on span "Order # =" at bounding box center [899, 357] width 38 height 10
click at [880, 357] on span "Order # =" at bounding box center [899, 357] width 38 height 10
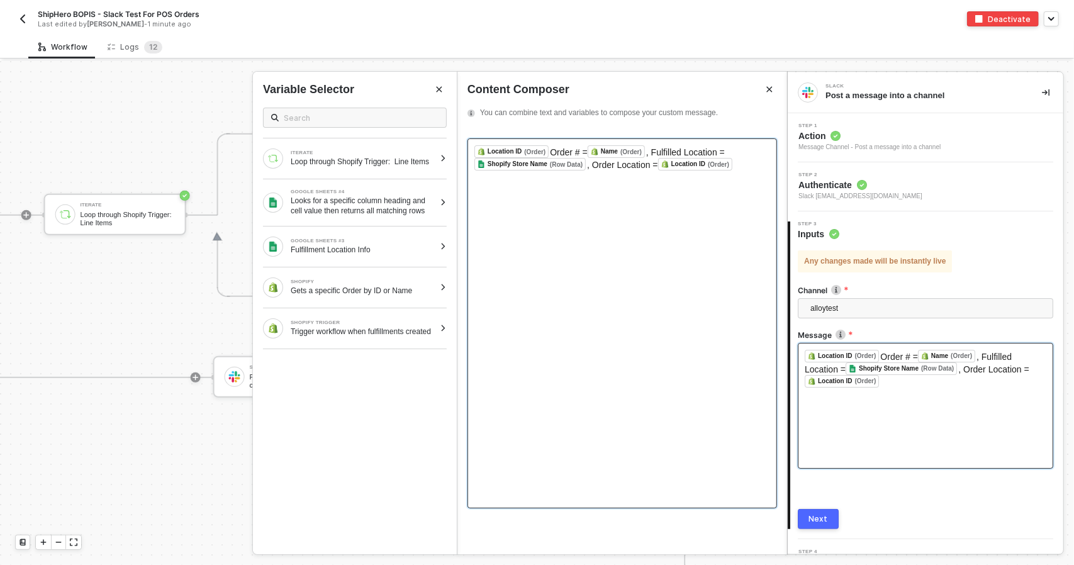
click at [700, 296] on div "﻿ Location ID (Order) ﻿ Order # = Name (Order) ﻿ , Fulfilled Location = Shopify…" at bounding box center [622, 323] width 310 height 370
click at [550, 151] on span "Order # =" at bounding box center [569, 152] width 38 height 10
click at [826, 523] on button "Next" at bounding box center [818, 519] width 41 height 20
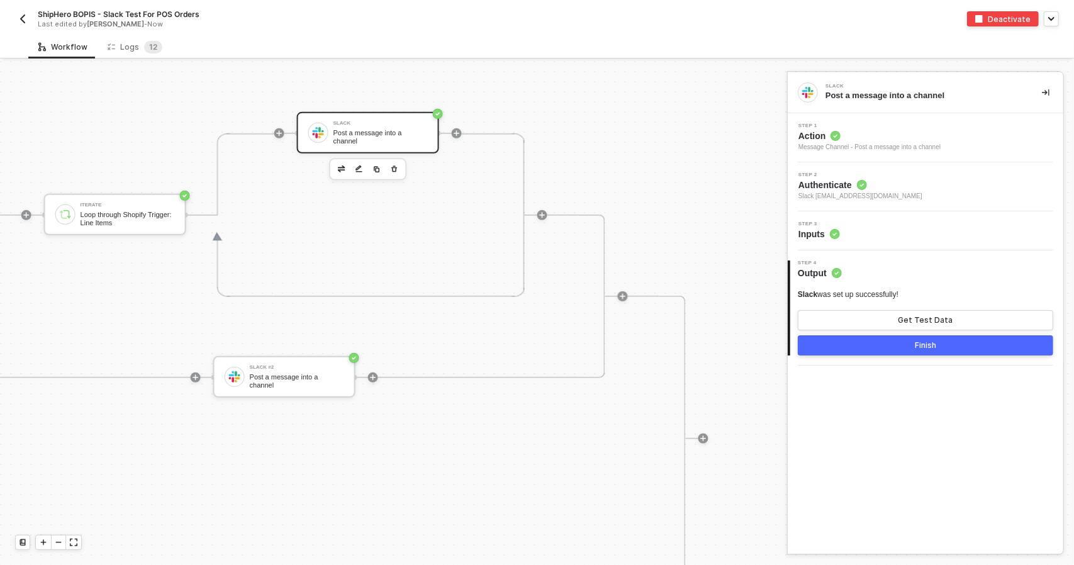
click at [877, 345] on button "Finish" at bounding box center [925, 345] width 255 height 20
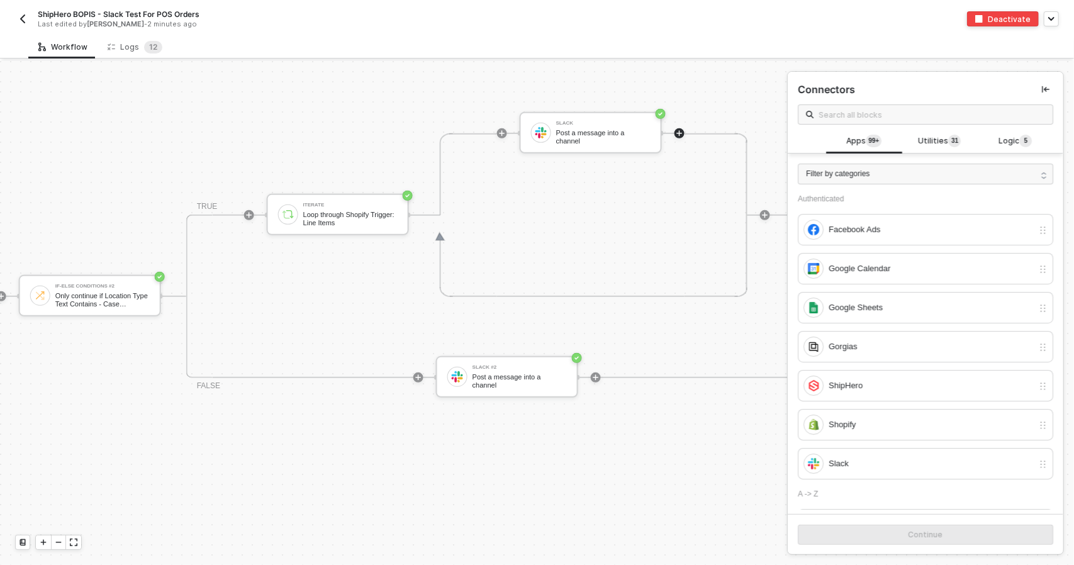
scroll to position [377, 774]
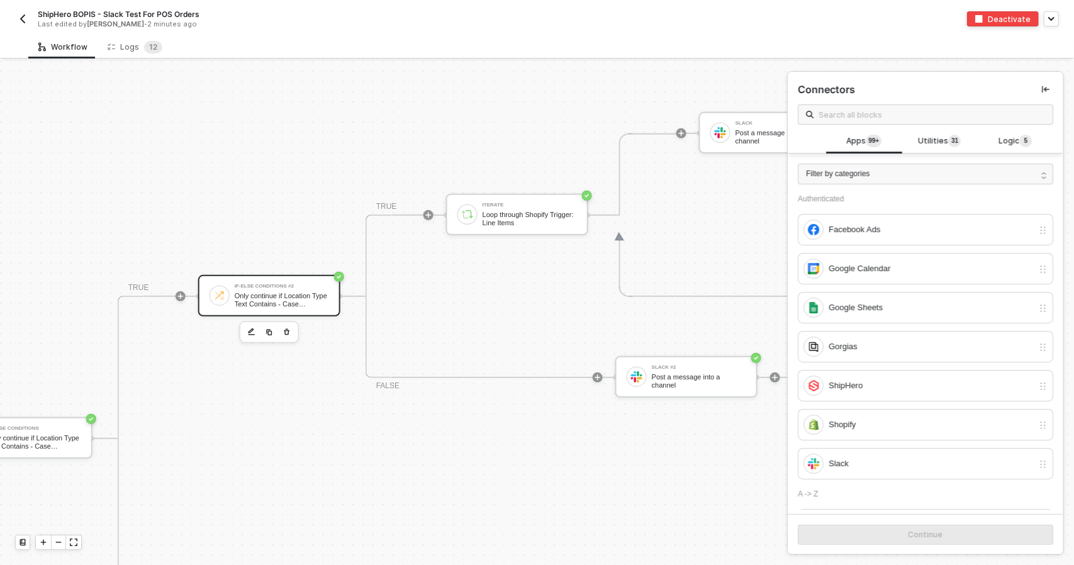
click at [267, 293] on div "Only continue if Location Type Text Contains - Case Insensitive POS" at bounding box center [282, 300] width 94 height 16
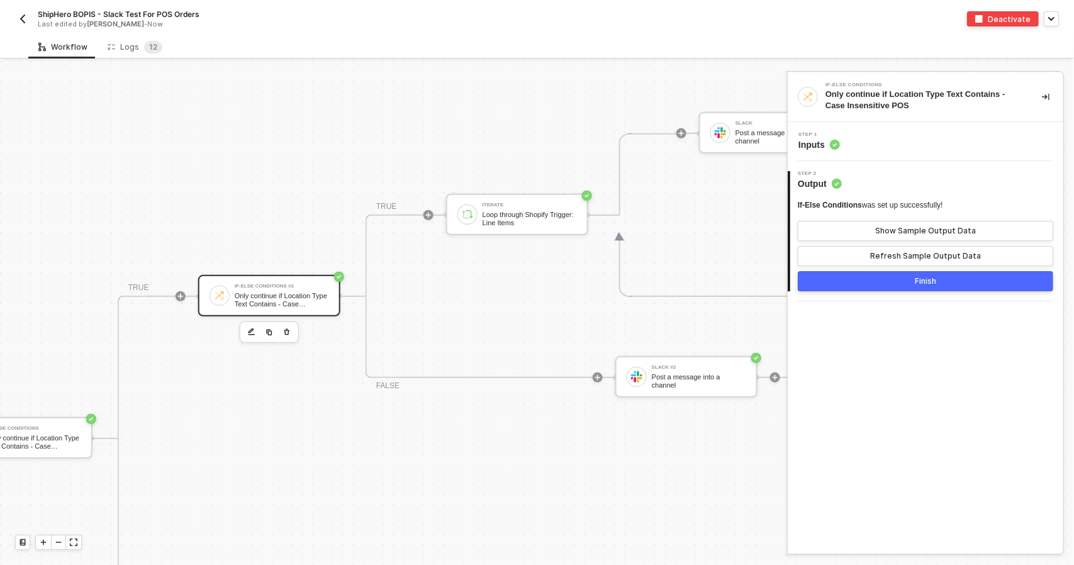
click at [896, 158] on div "Step 1 Inputs" at bounding box center [926, 141] width 276 height 39
click at [898, 147] on div "Step 1 Inputs" at bounding box center [927, 141] width 272 height 19
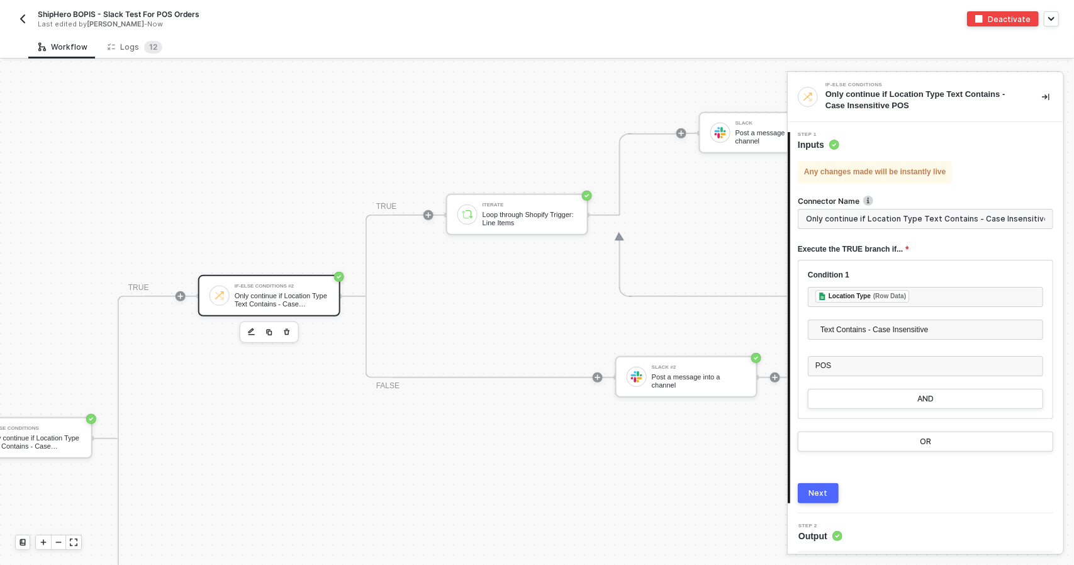
scroll to position [0, 5]
click at [588, 498] on div "TRUE If-Else Conditions #2 Only continue if Location Type Text Contains - Case …" at bounding box center [603, 439] width 970 height 286
click at [682, 494] on div "TRUE If-Else Conditions #2 Only continue if Location Type Text Contains - Case …" at bounding box center [603, 439] width 970 height 286
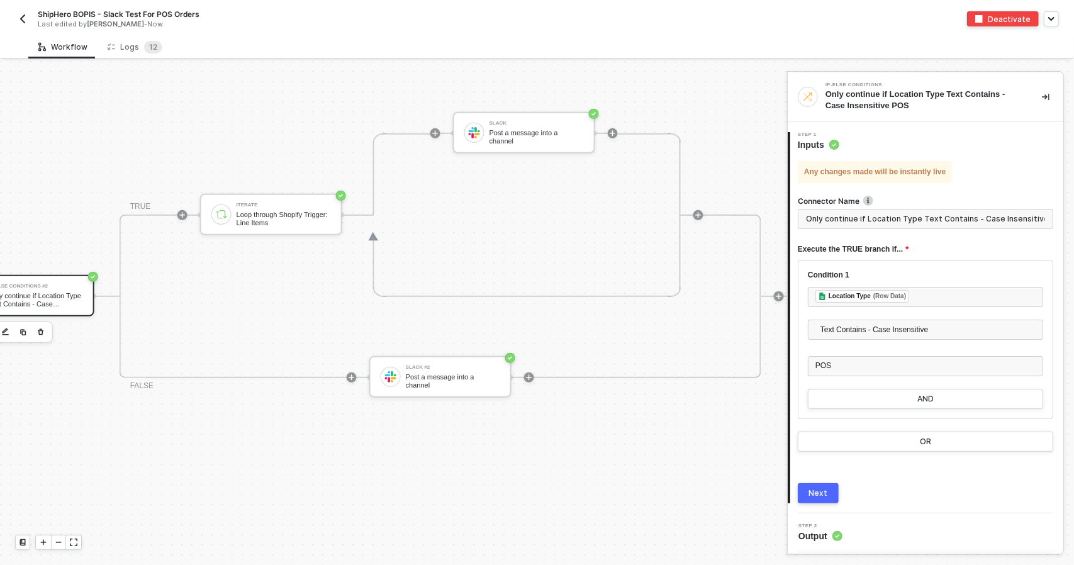
scroll to position [377, 1030]
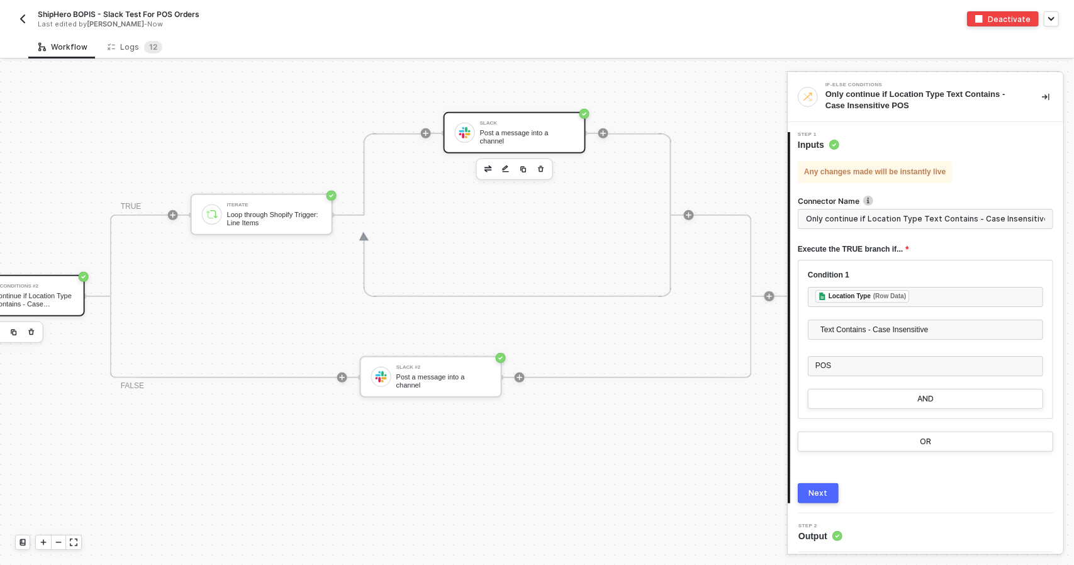
click at [537, 130] on div "Slack Post a message into a channel" at bounding box center [527, 133] width 94 height 24
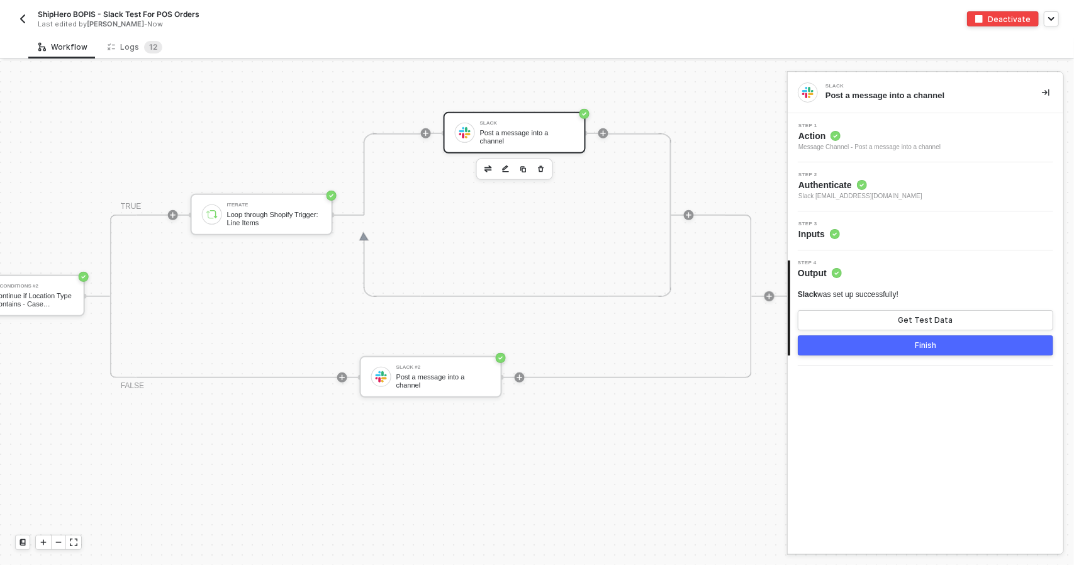
click at [900, 189] on div "Step 2 Authenticate Slack [EMAIL_ADDRESS][DOMAIN_NAME]" at bounding box center [927, 186] width 272 height 29
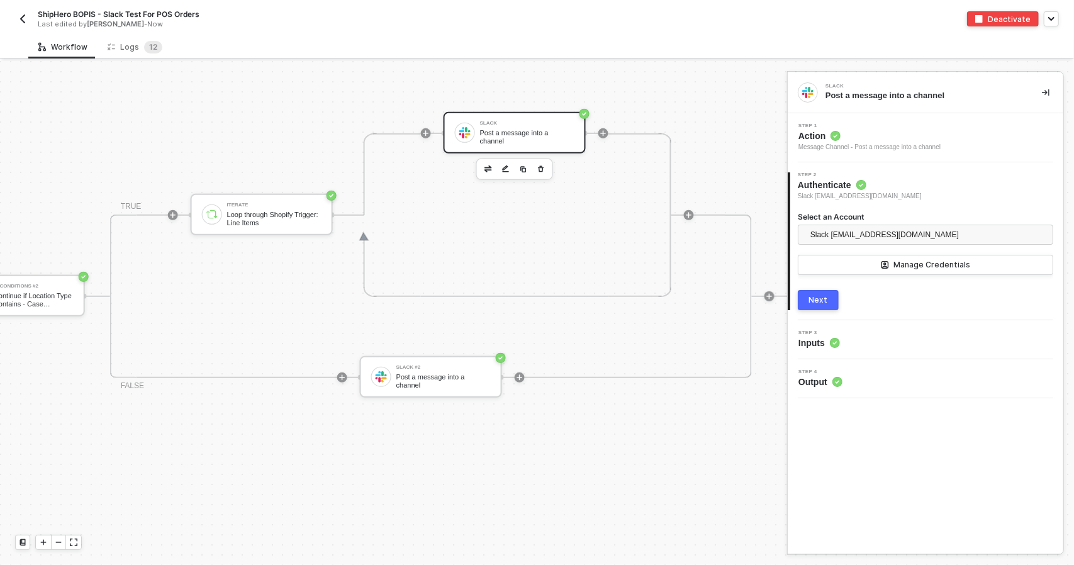
click at [871, 355] on div "3 Step 3 Inputs" at bounding box center [926, 339] width 276 height 39
click at [874, 353] on div "3 Step 3 Inputs" at bounding box center [926, 339] width 276 height 39
click at [876, 343] on div "Step 3 Inputs" at bounding box center [927, 339] width 272 height 19
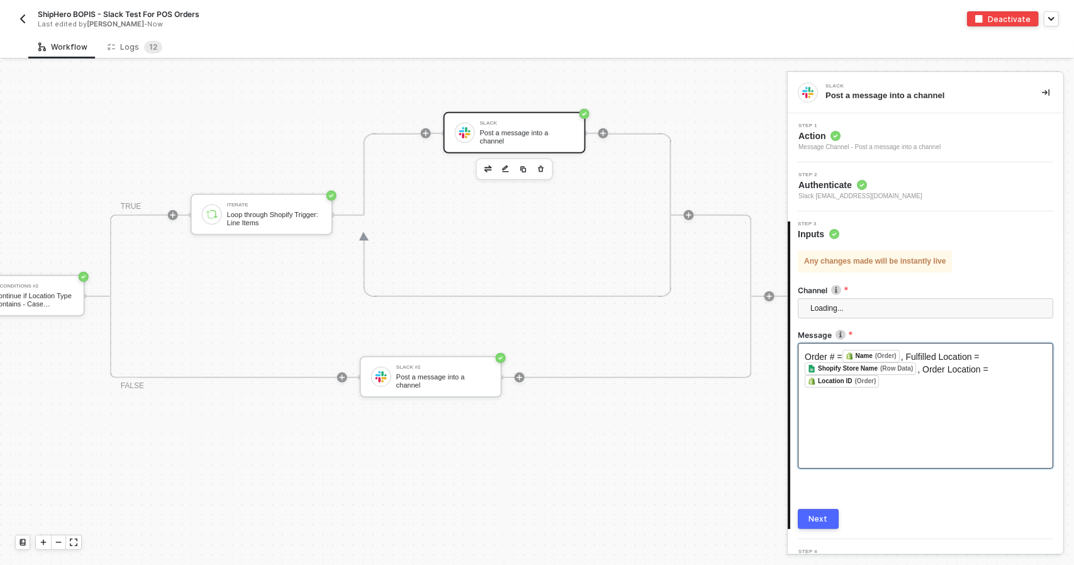
click at [913, 388] on div "Order # = Name (Order) ﻿ , Fulfilled Location = Shopify Store Name (Row Data) ﻿…" at bounding box center [925, 406] width 255 height 126
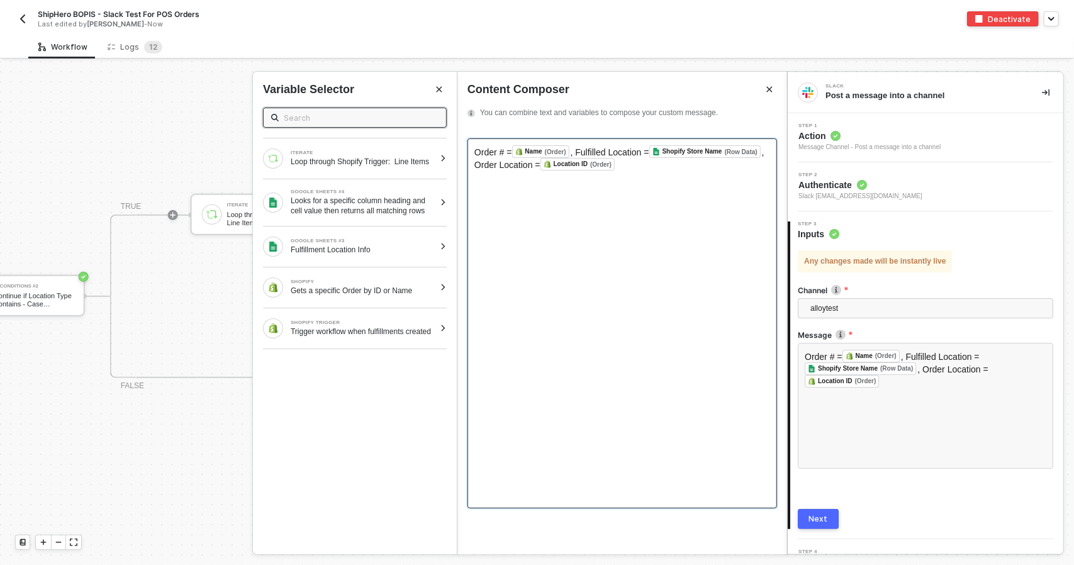
click at [605, 194] on div "Order # = Name (Order) ﻿ , Fulfilled Location = Shopify Store Name (Row Data) ﻿…" at bounding box center [622, 323] width 310 height 370
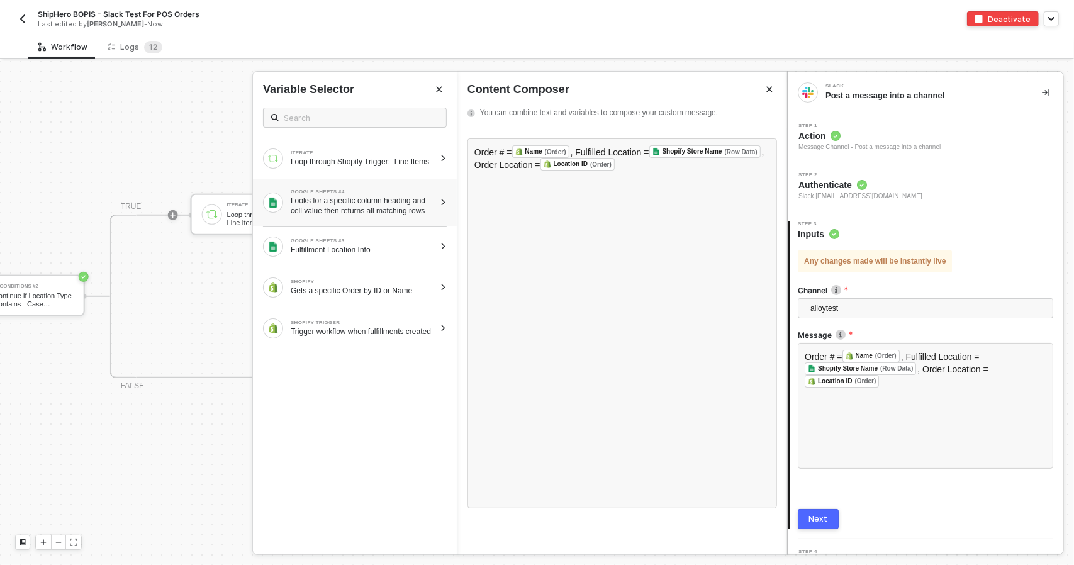
click at [377, 204] on div "Looks for a specific column heading and cell value then returns all matching ro…" at bounding box center [363, 206] width 144 height 20
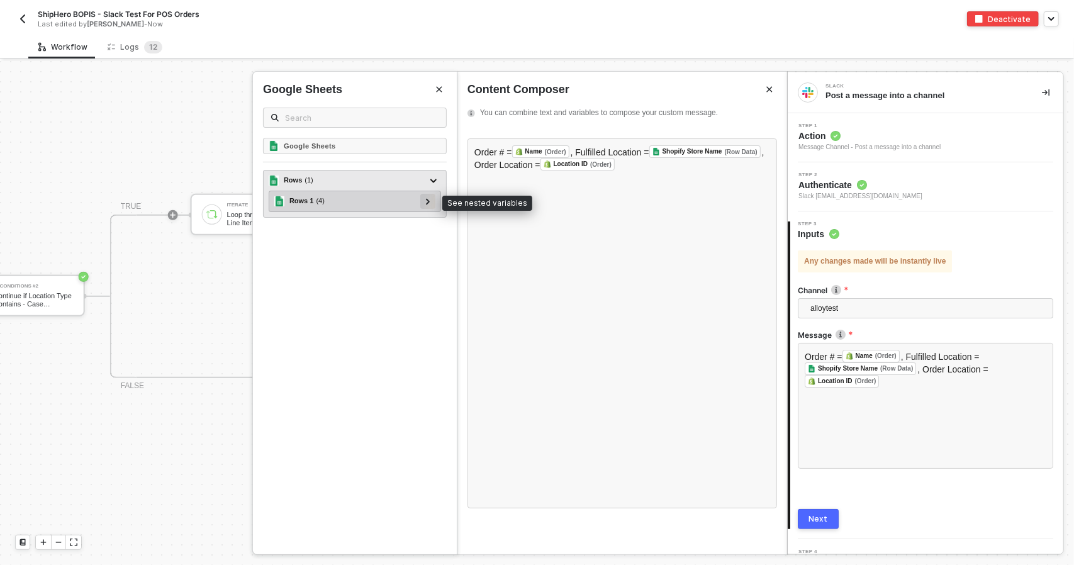
click at [427, 201] on icon at bounding box center [428, 201] width 4 height 6
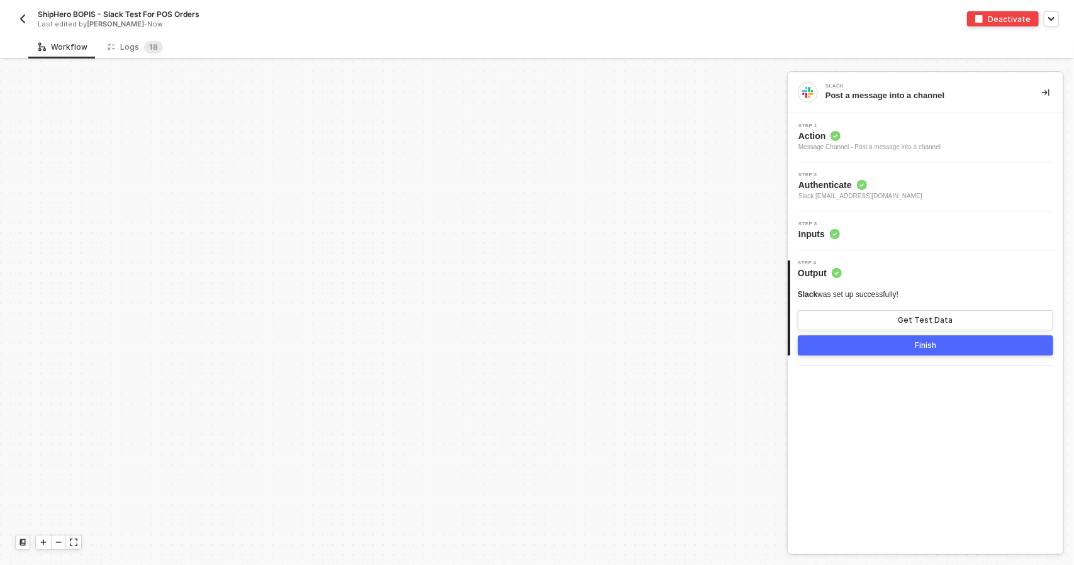
scroll to position [377, 0]
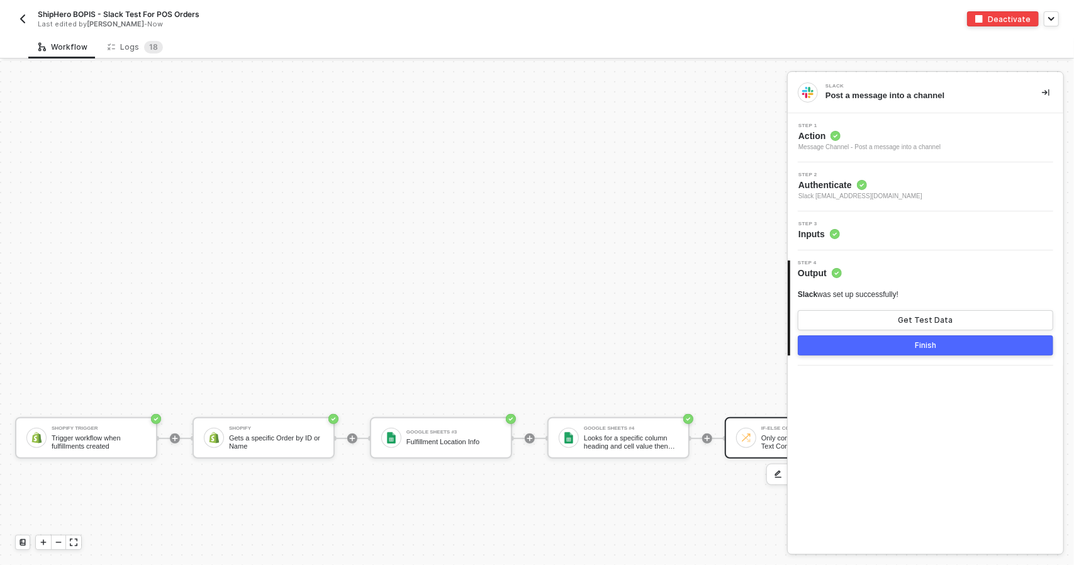
click at [769, 447] on div "Only continue if Location Type Text Contains - Case Insensitive POS" at bounding box center [808, 442] width 94 height 16
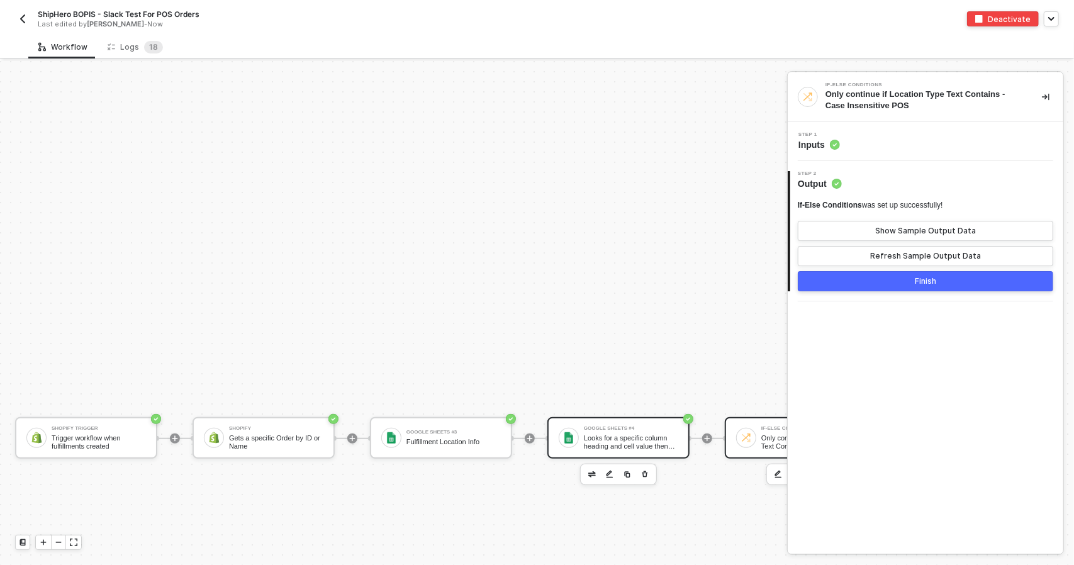
click at [621, 434] on div "Looks for a specific column heading and cell value then returns all matching ro…" at bounding box center [631, 442] width 94 height 16
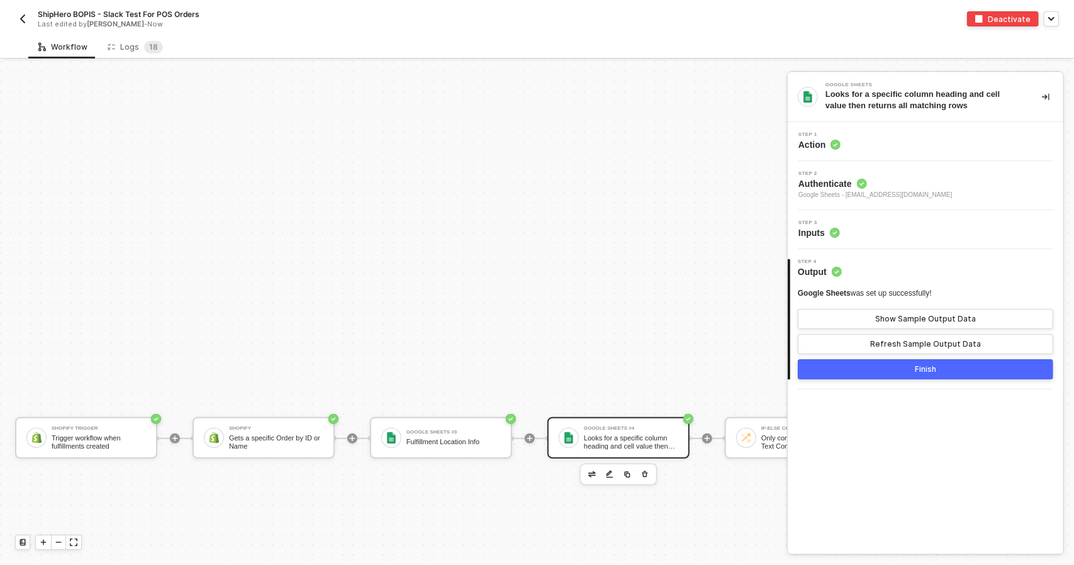
click at [911, 187] on div "Step 2 Authenticate Google Sheets - [EMAIL_ADDRESS][DOMAIN_NAME]" at bounding box center [927, 185] width 272 height 29
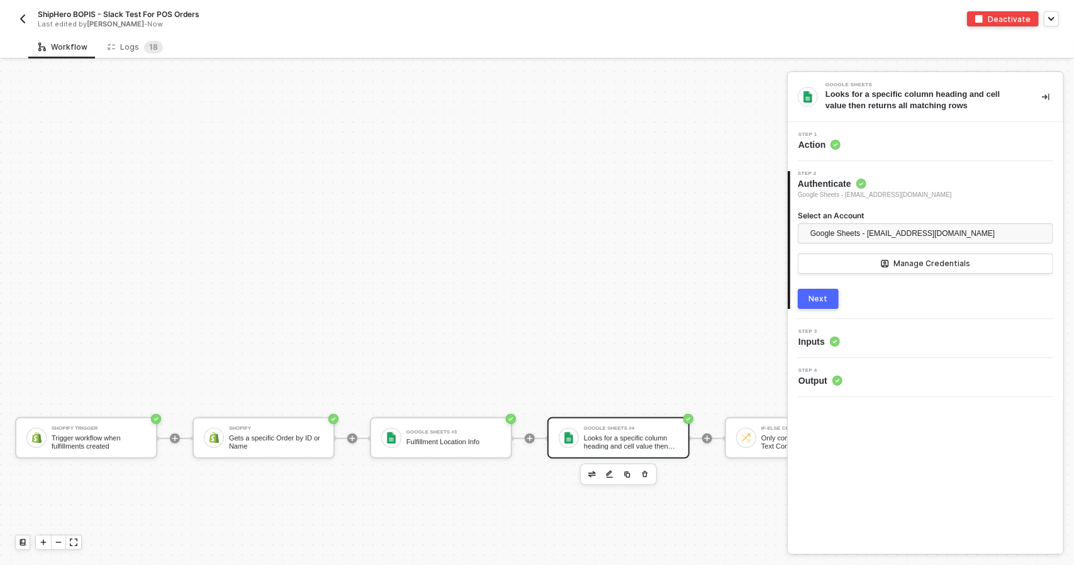
click at [814, 303] on button "Next" at bounding box center [818, 299] width 41 height 20
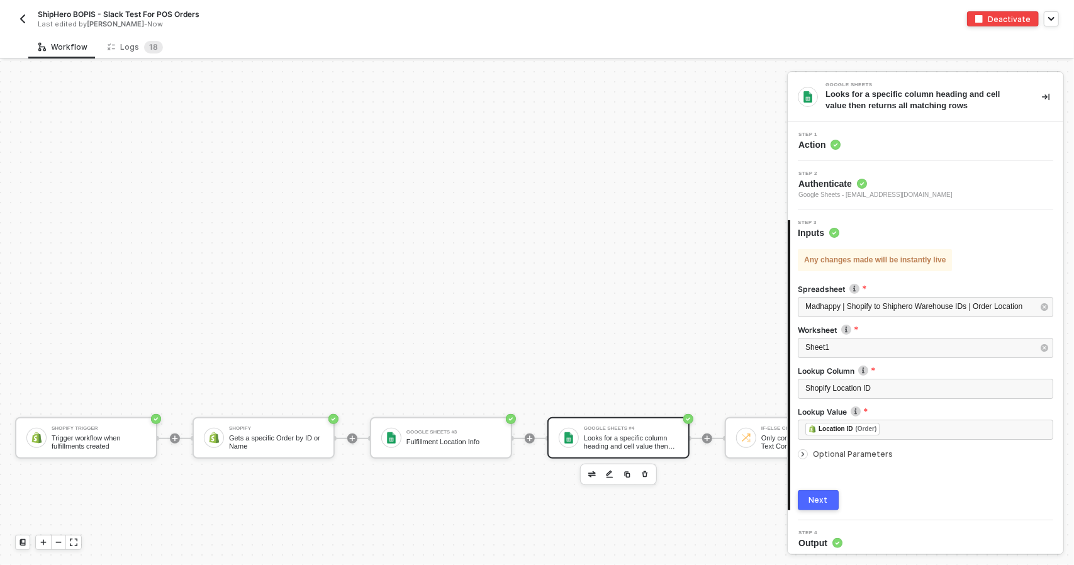
click at [869, 447] on div "Optional Parameters" at bounding box center [925, 454] width 255 height 14
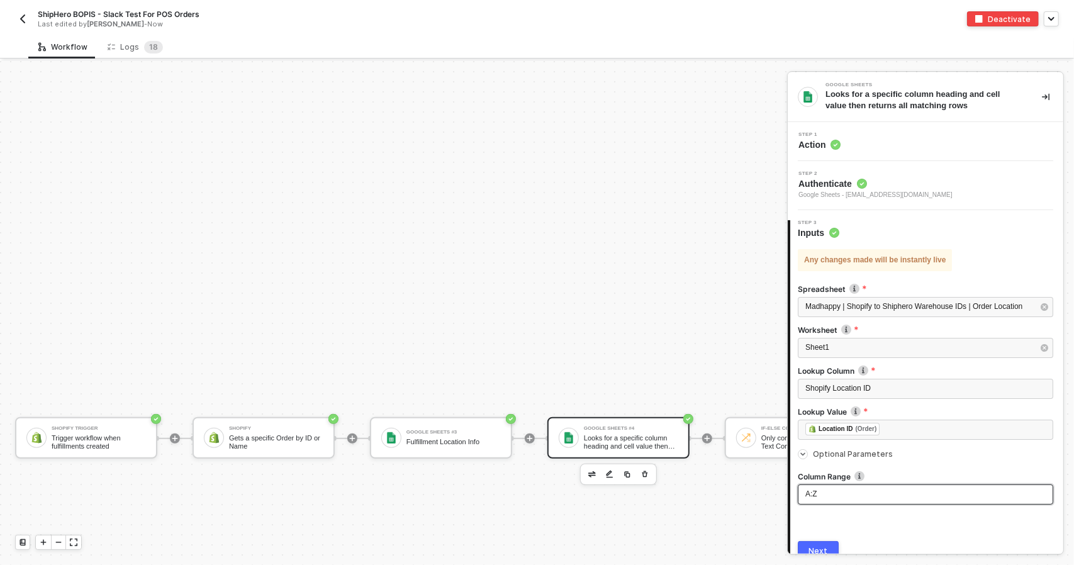
click at [859, 496] on div "A:Z" at bounding box center [925, 494] width 240 height 12
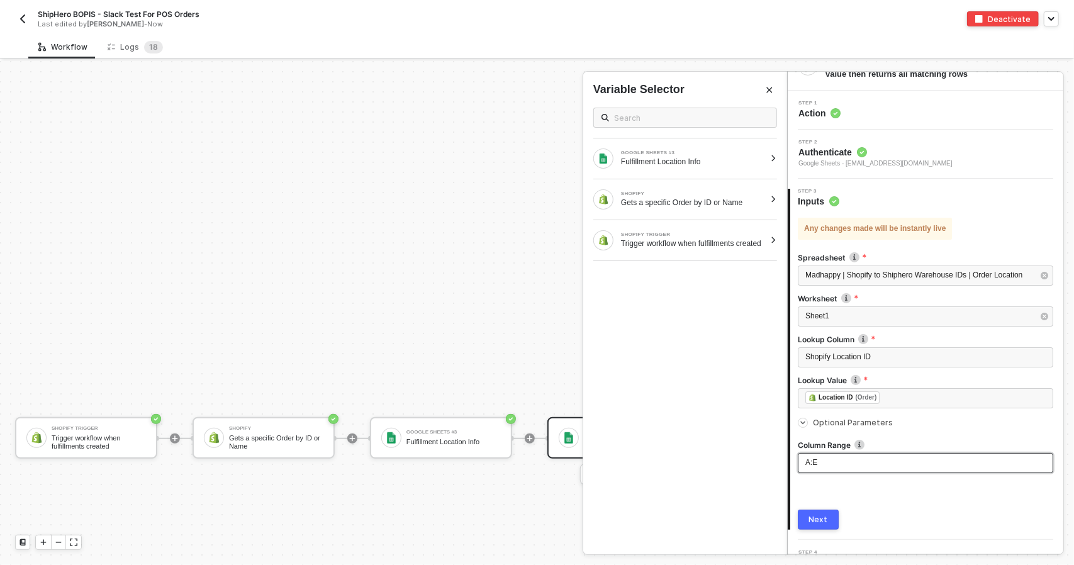
scroll to position [55, 0]
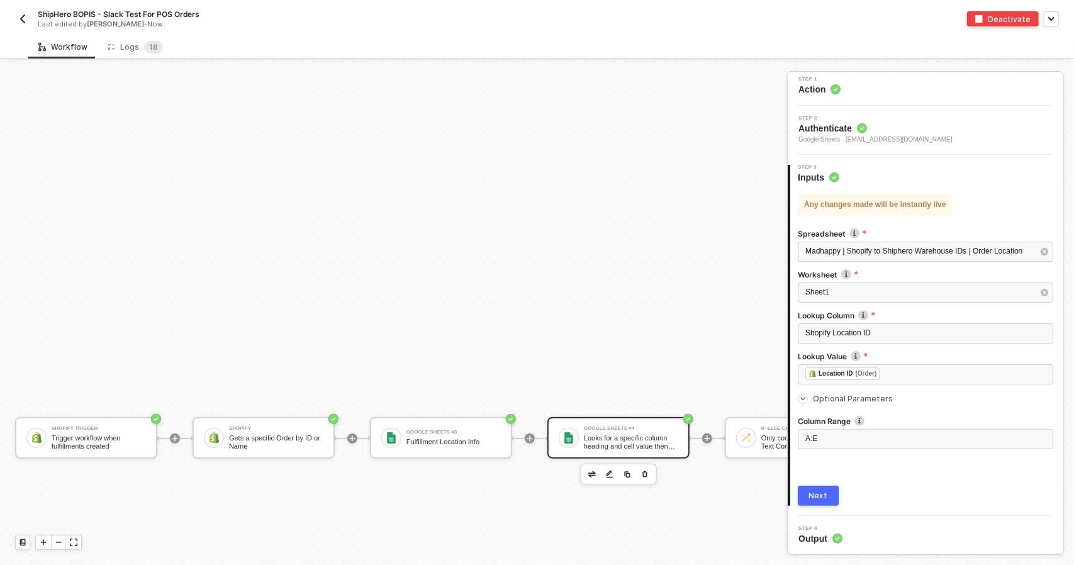
click at [836, 501] on button "Next" at bounding box center [818, 496] width 41 height 20
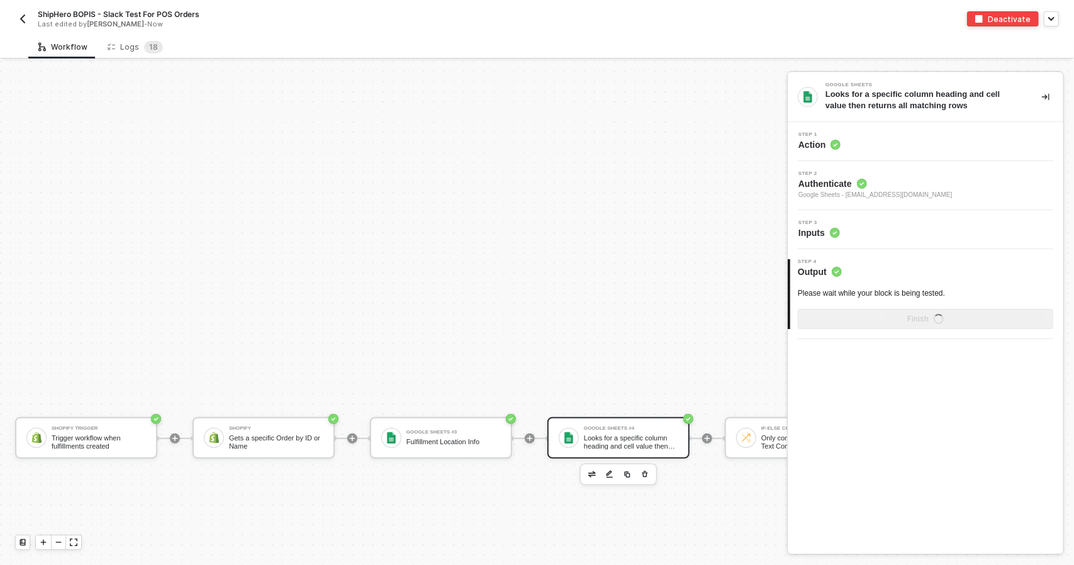
click at [854, 404] on div "Google Sheets Looks for a specific column heading and cell value then returns a…" at bounding box center [926, 312] width 276 height 481
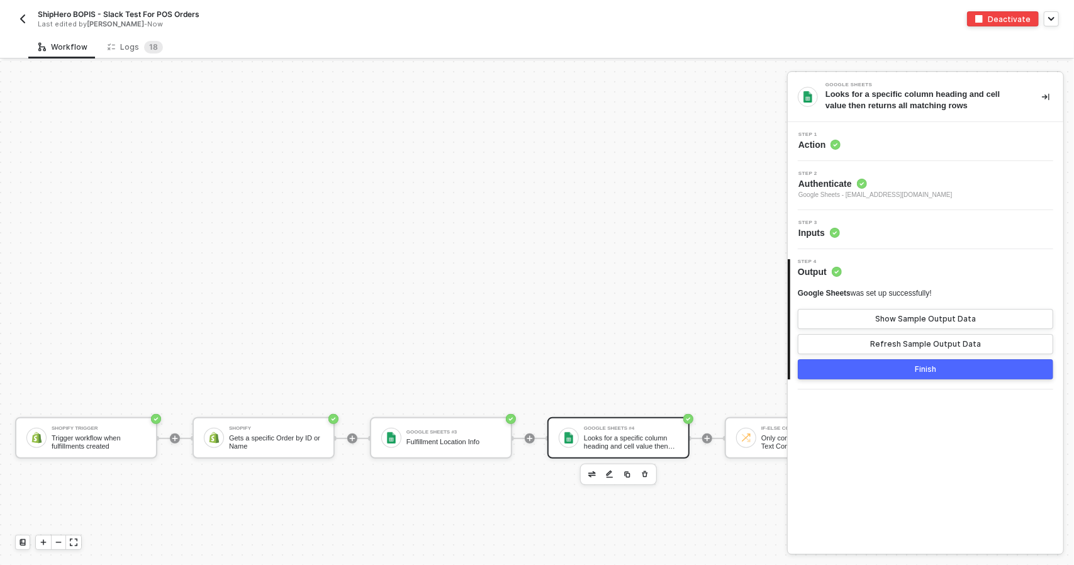
click at [856, 230] on div "Step 3 Inputs" at bounding box center [927, 229] width 272 height 19
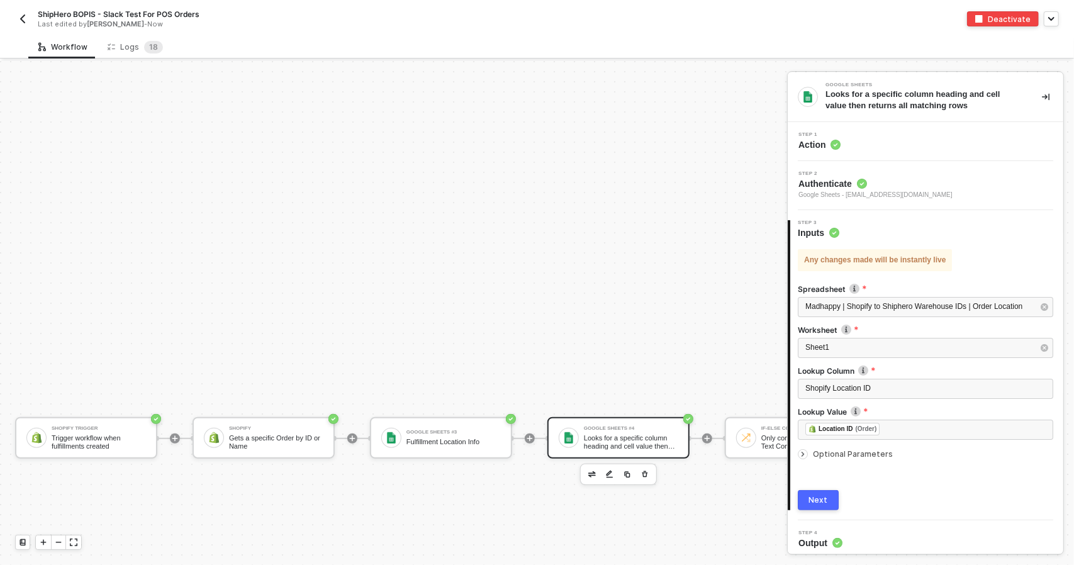
click at [841, 459] on div "Optional Parameters" at bounding box center [925, 454] width 255 height 14
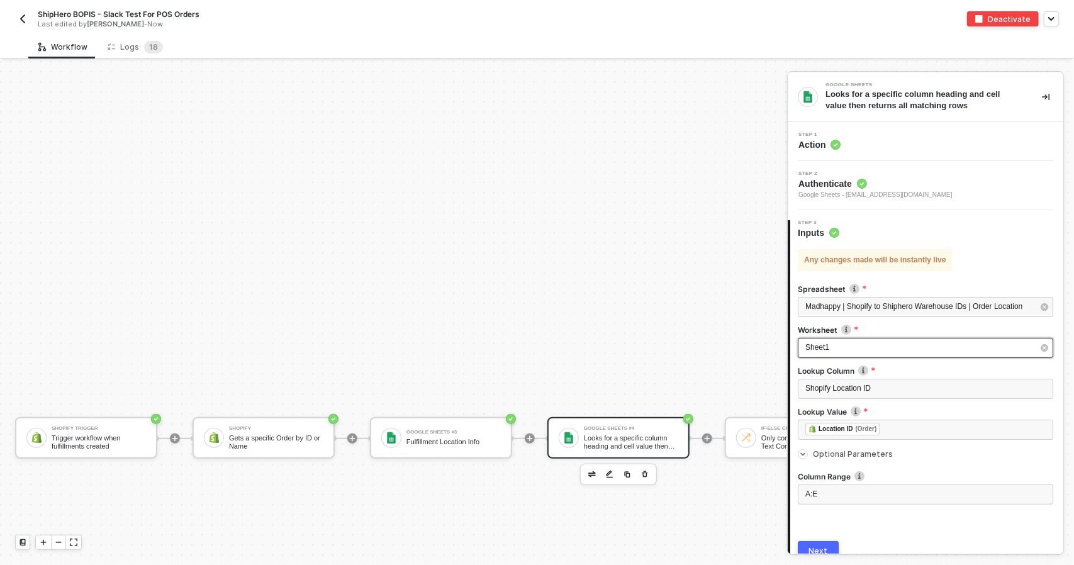
click at [884, 347] on div "Sheet1" at bounding box center [919, 348] width 228 height 12
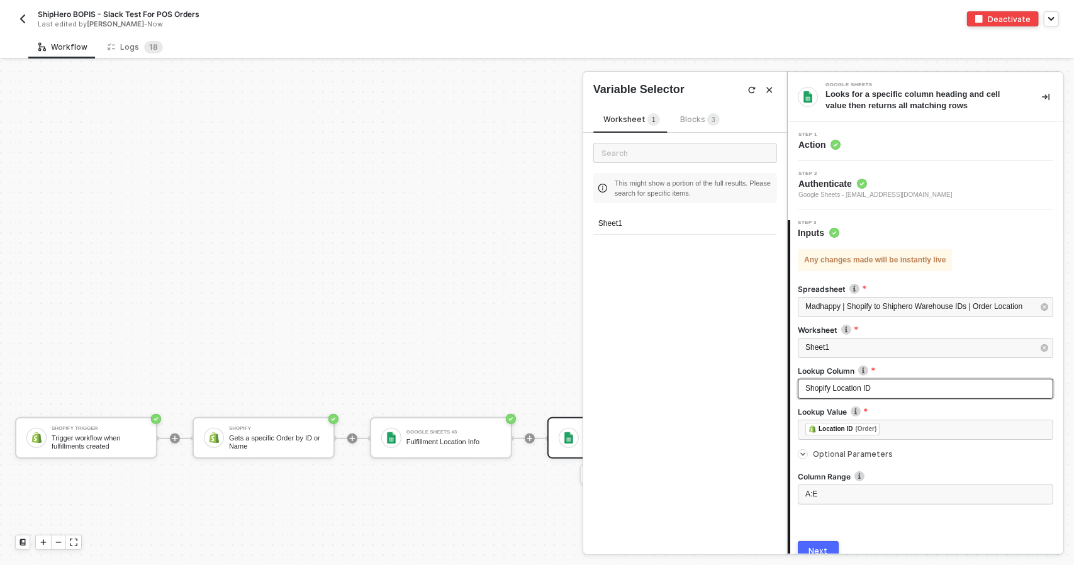
click at [902, 393] on div "Shopify Location ID" at bounding box center [925, 388] width 240 height 12
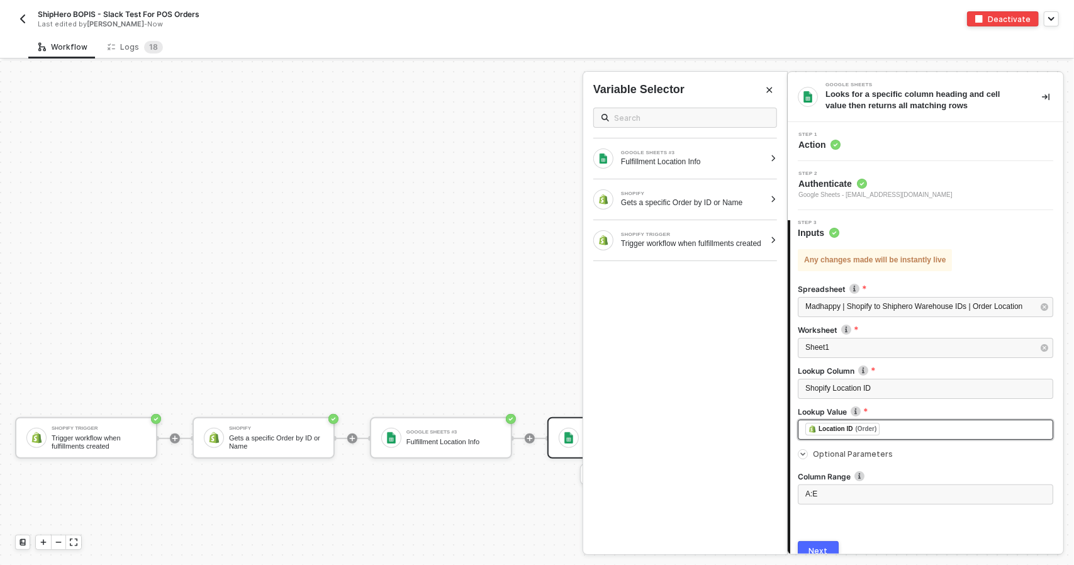
click at [901, 425] on div "﻿ ﻿ Location ID (Order) ﻿" at bounding box center [925, 430] width 240 height 14
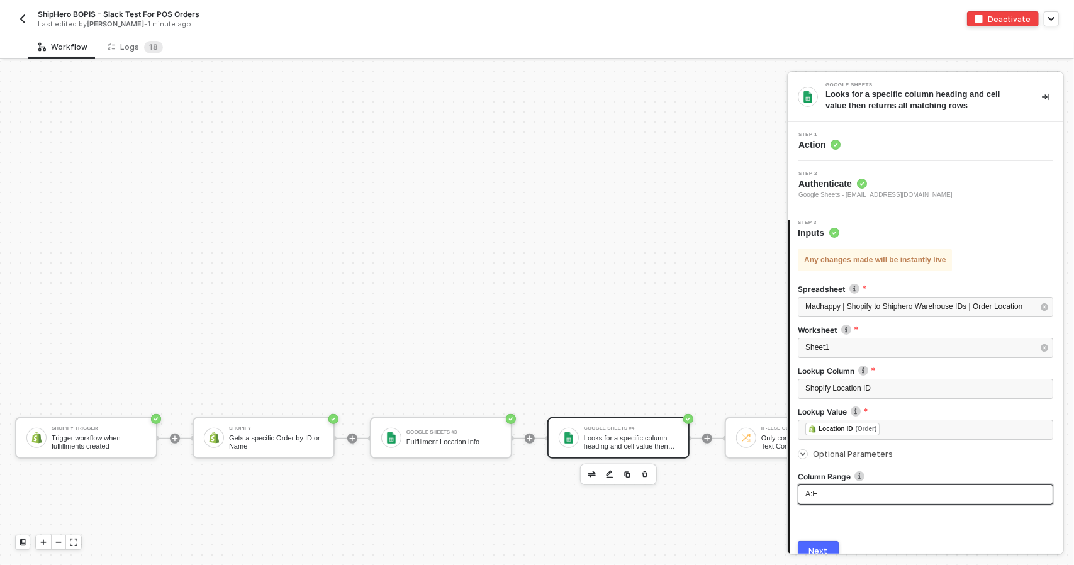
click at [898, 496] on div "A:E" at bounding box center [925, 494] width 240 height 12
click at [567, 445] on div at bounding box center [569, 438] width 20 height 20
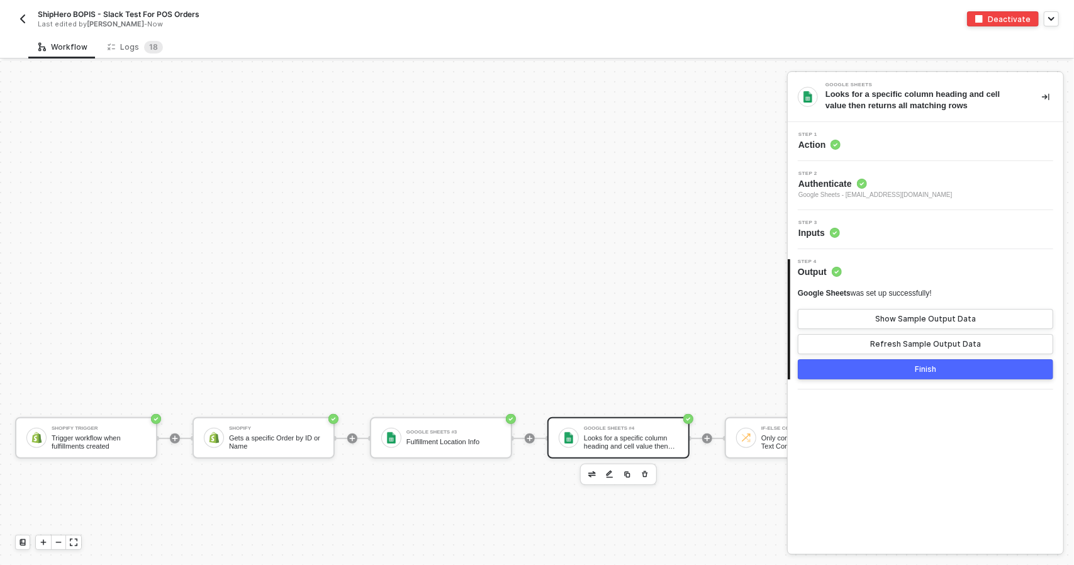
click at [655, 435] on div "Looks for a specific column heading and cell value then returns all matching ro…" at bounding box center [631, 442] width 94 height 16
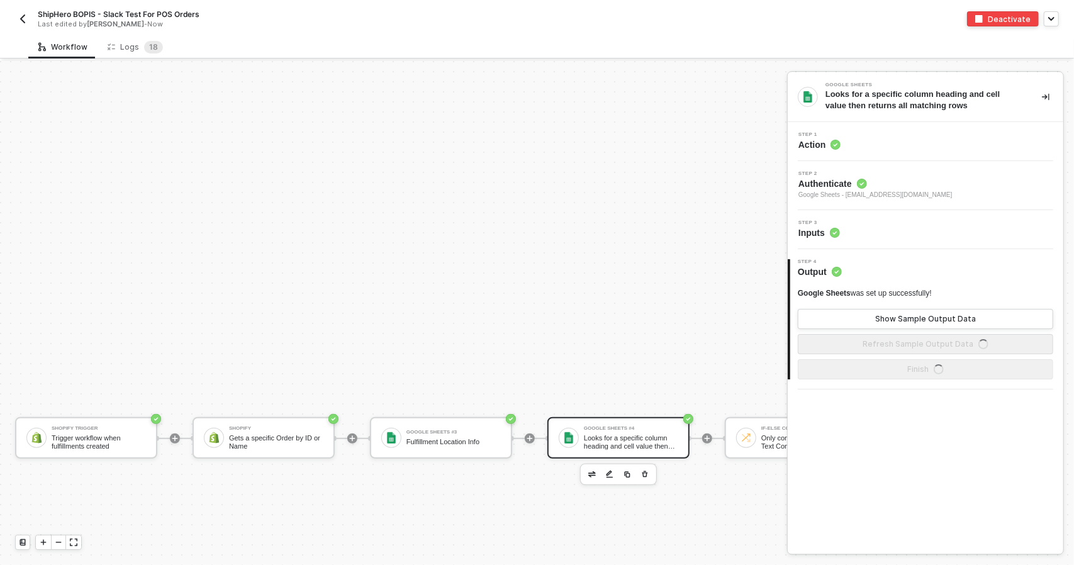
click at [883, 234] on div "Step 3 Inputs" at bounding box center [927, 229] width 272 height 19
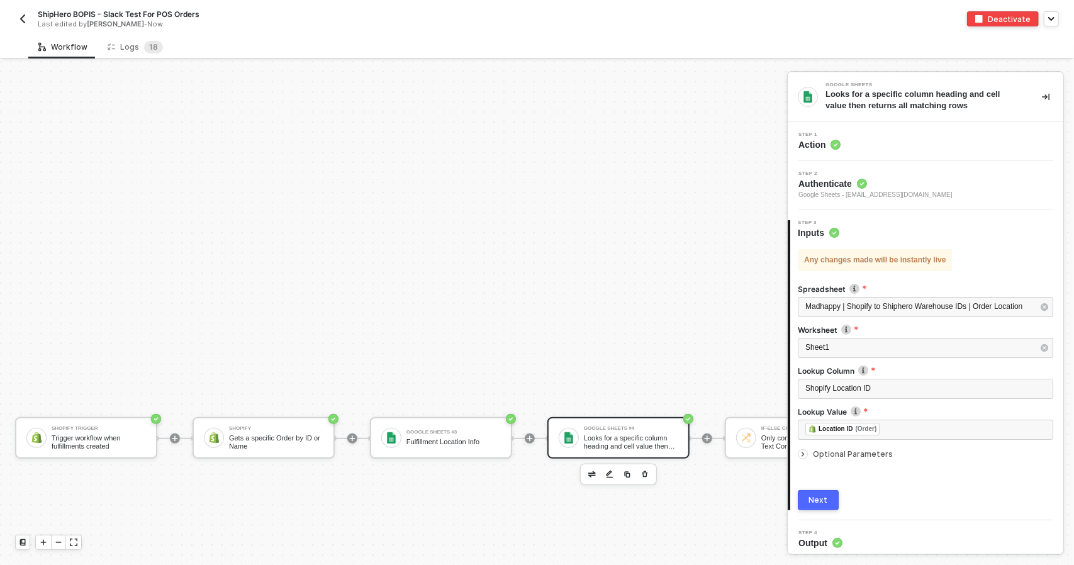
click at [895, 452] on span "Optional Parameters" at bounding box center [933, 454] width 240 height 8
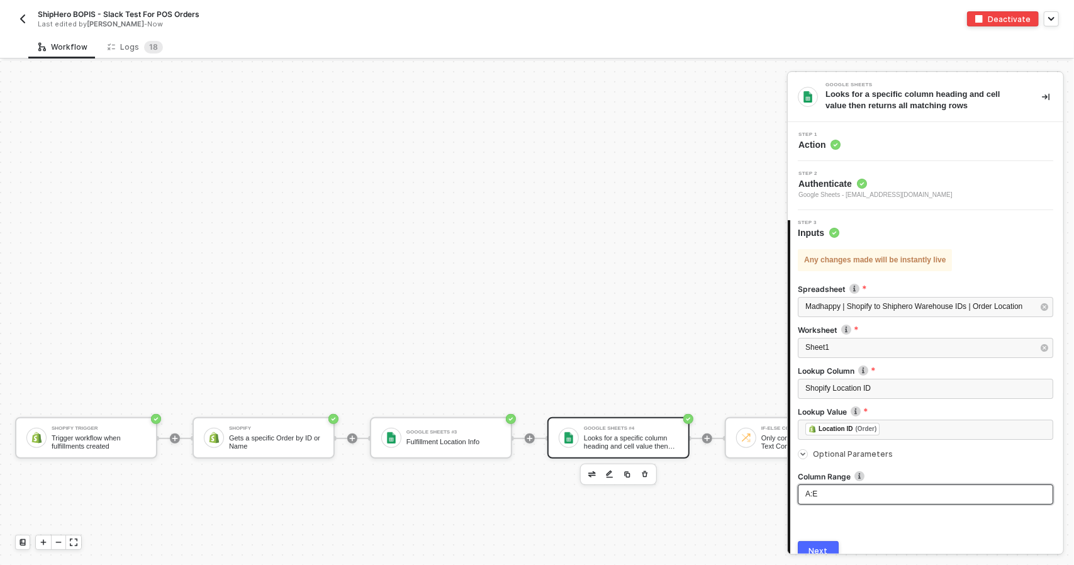
click at [883, 493] on div "A:E" at bounding box center [925, 494] width 240 height 12
click at [825, 544] on button "Next" at bounding box center [818, 551] width 41 height 20
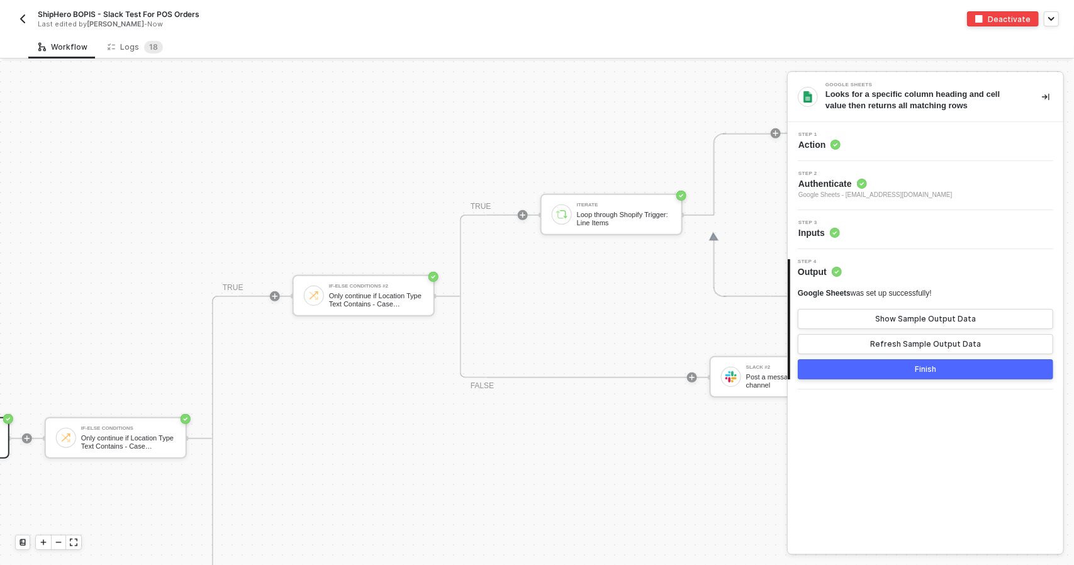
scroll to position [377, 1186]
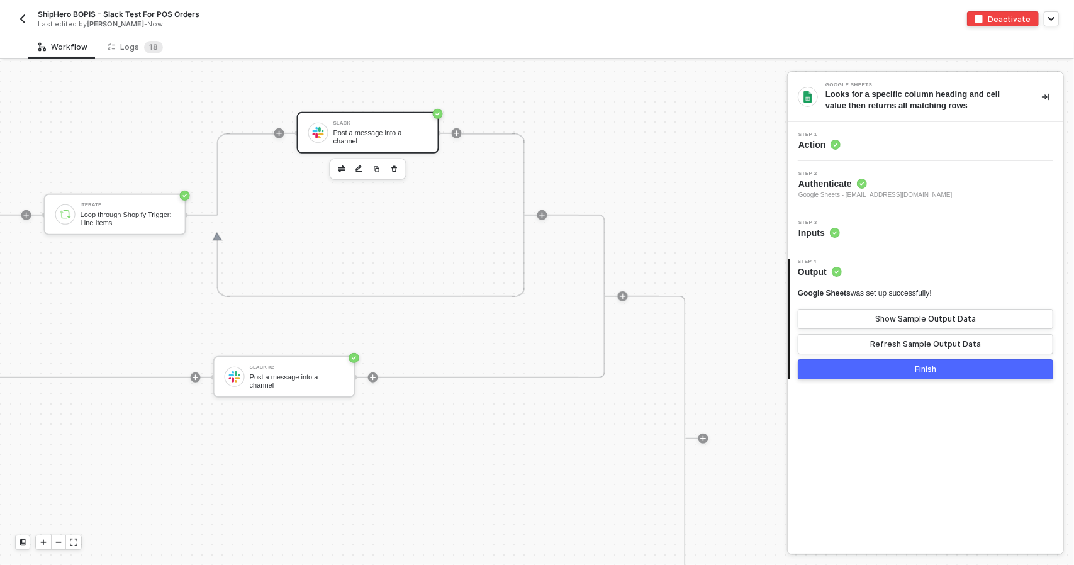
click at [380, 130] on div "Slack Post a message into a channel" at bounding box center [380, 133] width 94 height 24
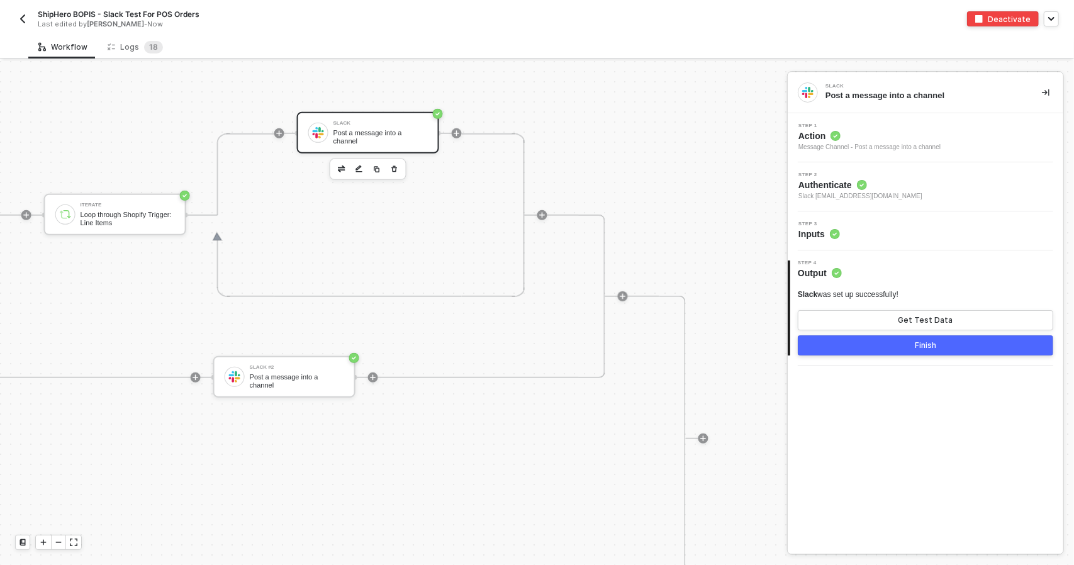
click at [912, 236] on div "Step 3 Inputs" at bounding box center [927, 230] width 272 height 19
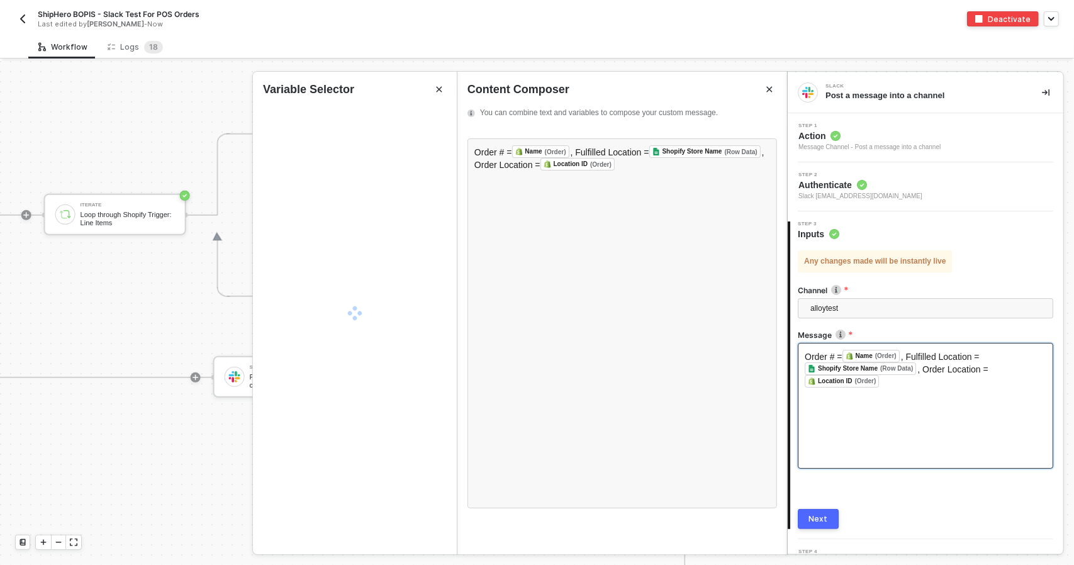
click at [931, 396] on div "Order # = Name (Order) ﻿ , Fulfilled Location = Shopify Store Name (Row Data) ﻿…" at bounding box center [925, 406] width 255 height 126
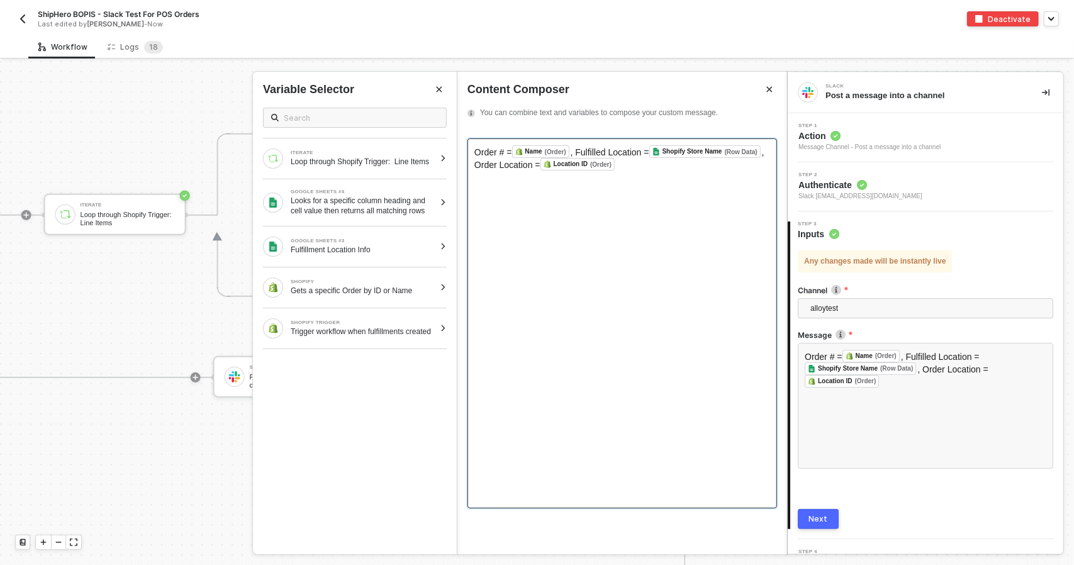
click at [730, 221] on div "Order # = Name (Order) ﻿ , Fulfilled Location = Shopify Store Name (Row Data) ﻿…" at bounding box center [622, 323] width 310 height 370
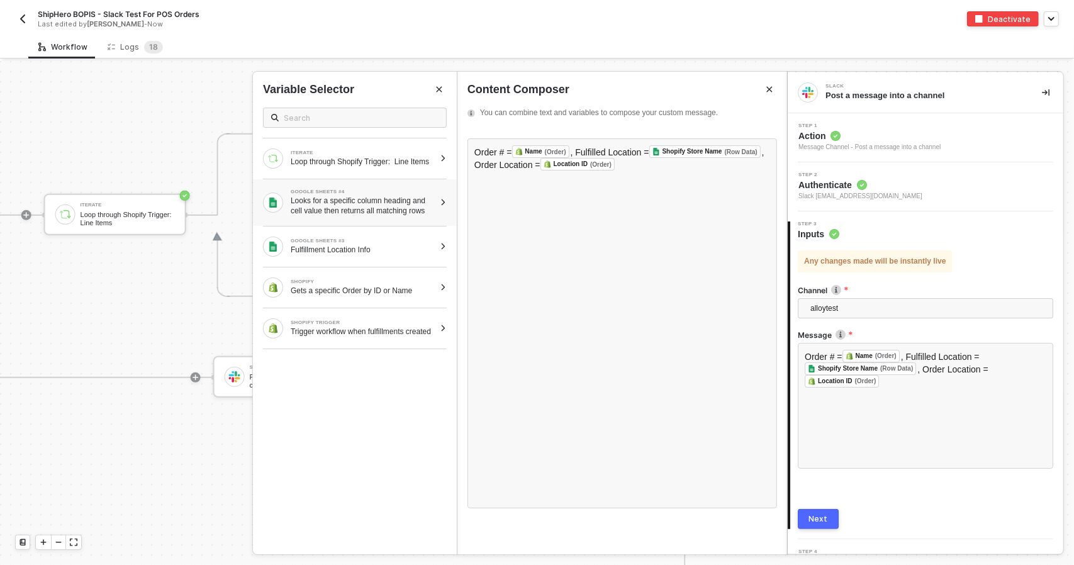
click at [399, 207] on div "Looks for a specific column heading and cell value then returns all matching ro…" at bounding box center [363, 206] width 144 height 20
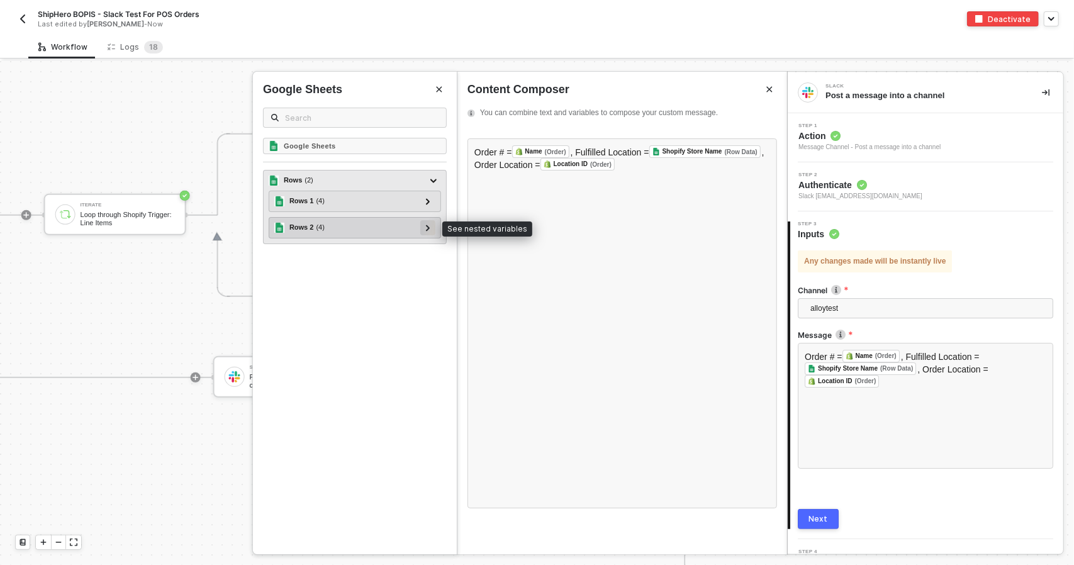
click at [425, 229] on div at bounding box center [428, 227] width 6 height 14
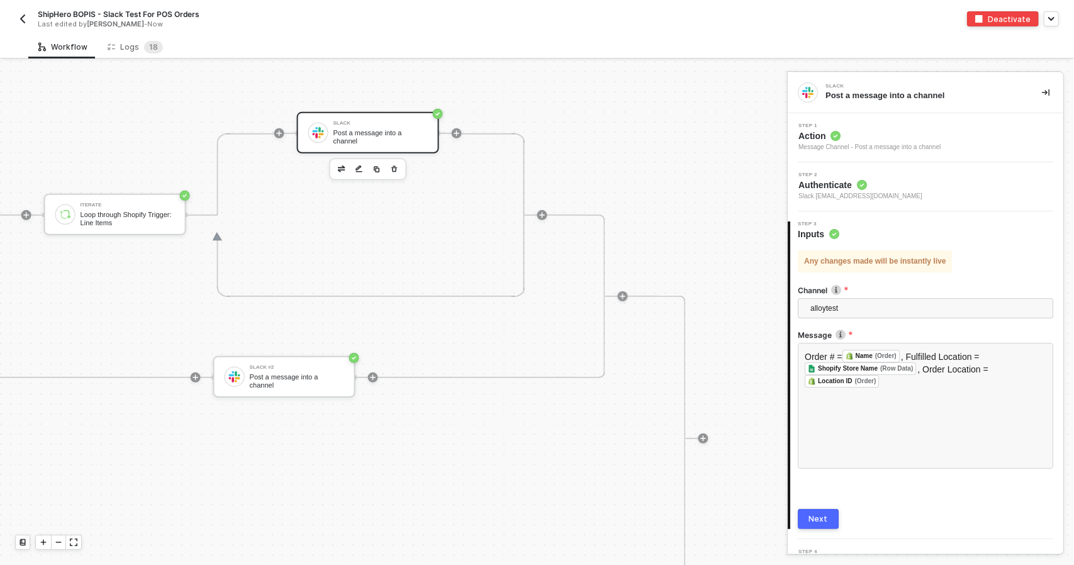
scroll to position [377, 506]
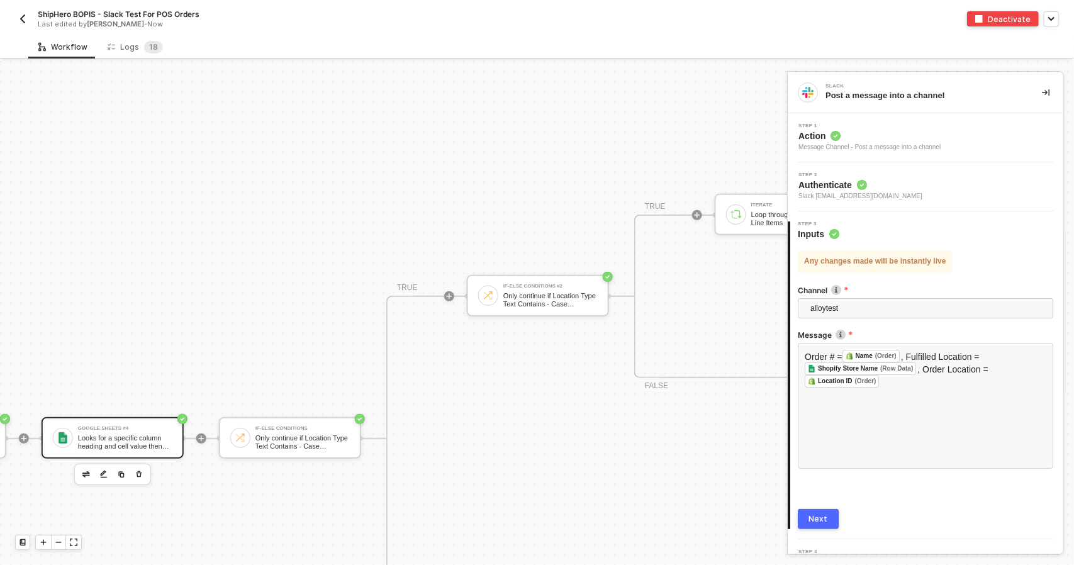
click at [114, 442] on div "Looks for a specific column heading and cell value then returns all matching ro…" at bounding box center [125, 442] width 94 height 16
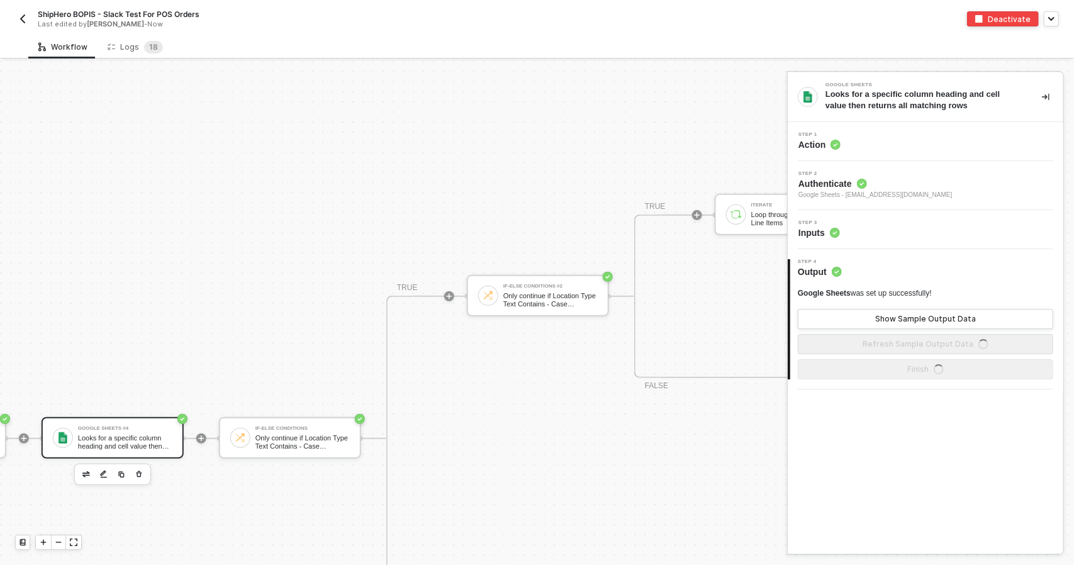
click at [910, 232] on div "Step 3 Inputs" at bounding box center [927, 229] width 272 height 19
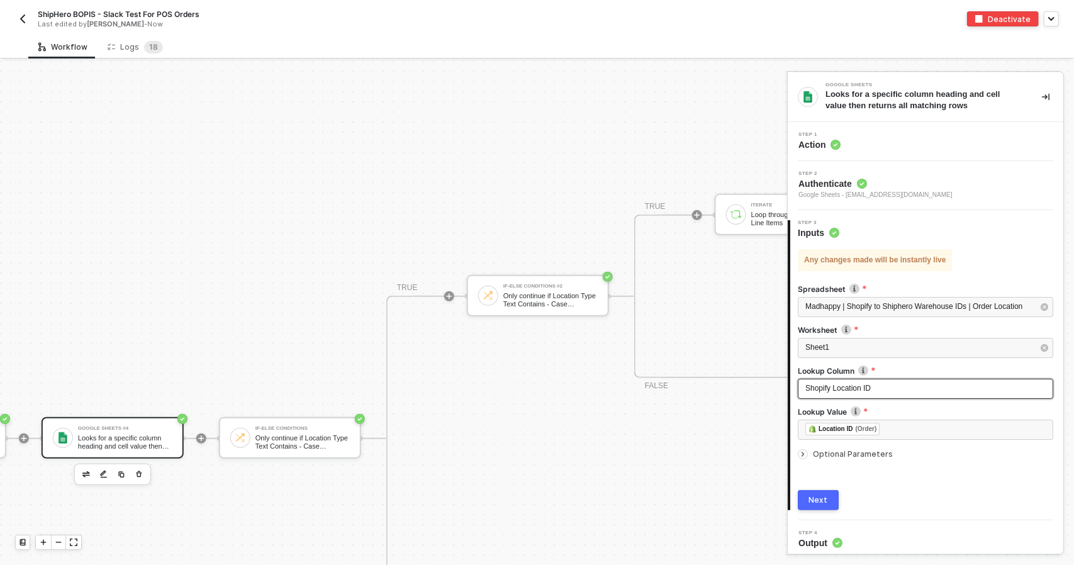
click at [915, 394] on div "Shopify Location ID" at bounding box center [925, 389] width 255 height 20
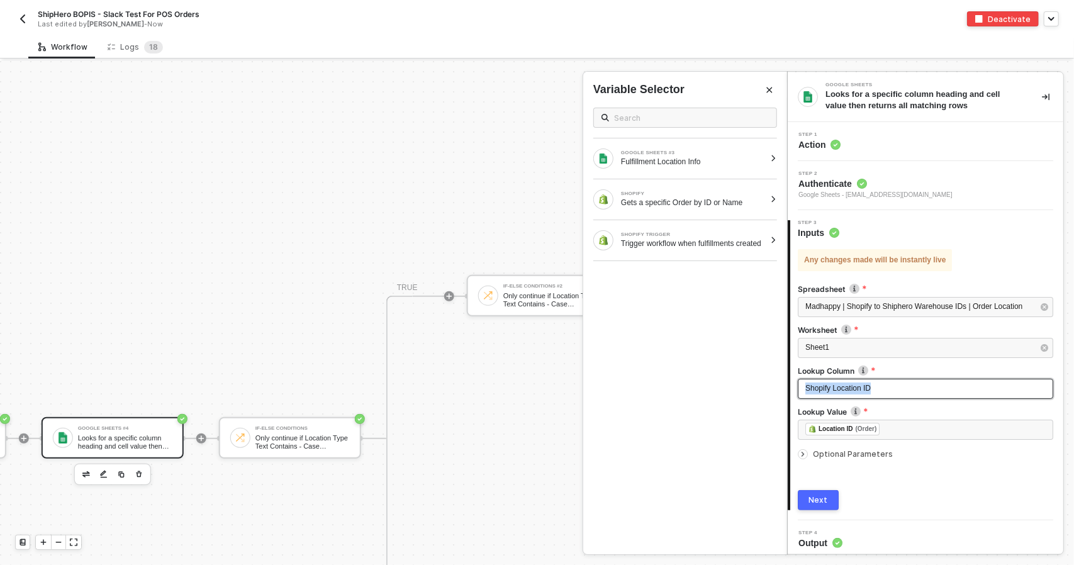
drag, startPoint x: 902, startPoint y: 388, endPoint x: 710, endPoint y: 362, distance: 193.7
click at [787, 362] on div "Google Sheets Looks for a specific column heading and cell value then returns a…" at bounding box center [930, 313] width 287 height 504
click at [818, 498] on div "Next" at bounding box center [818, 500] width 19 height 10
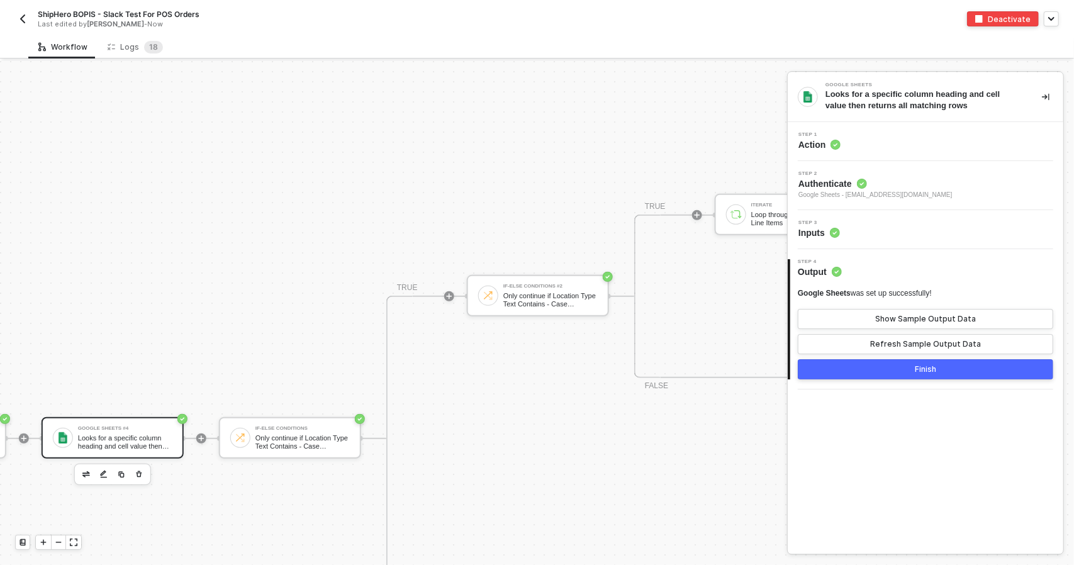
click at [931, 375] on button "Finish" at bounding box center [925, 369] width 255 height 20
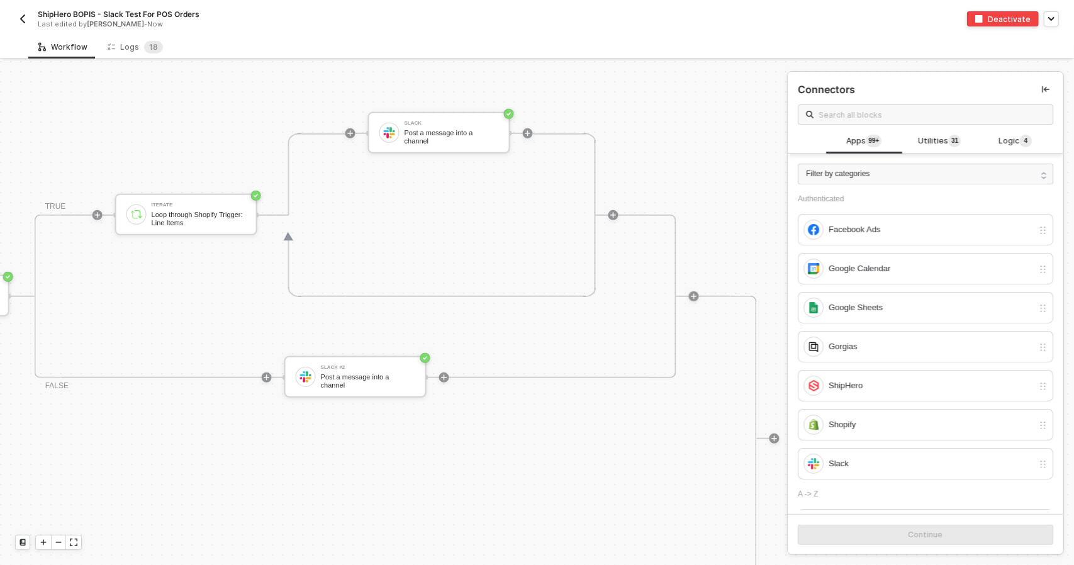
scroll to position [377, 1186]
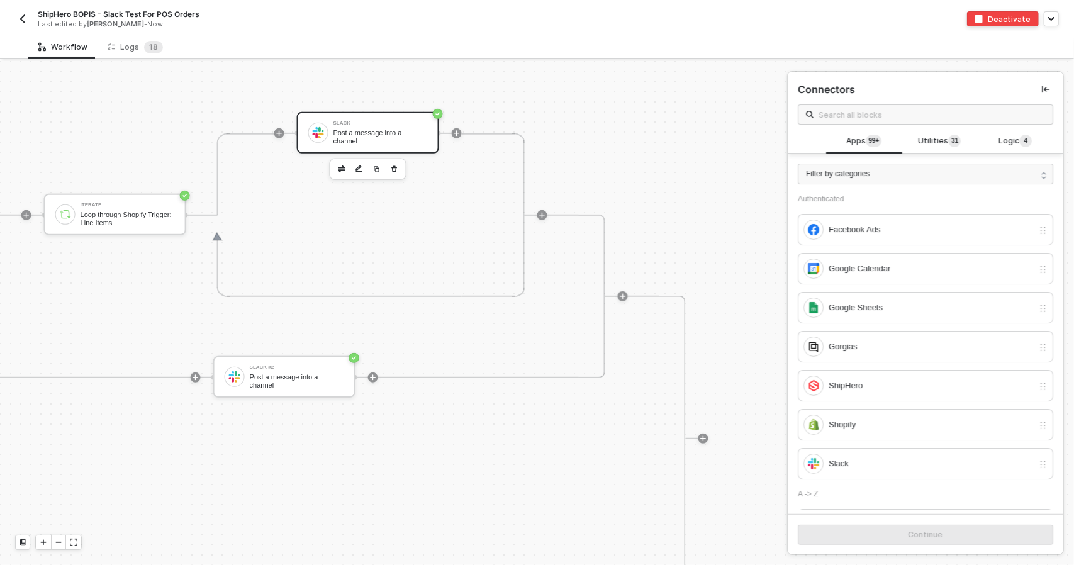
click at [383, 124] on div "Slack" at bounding box center [380, 123] width 94 height 5
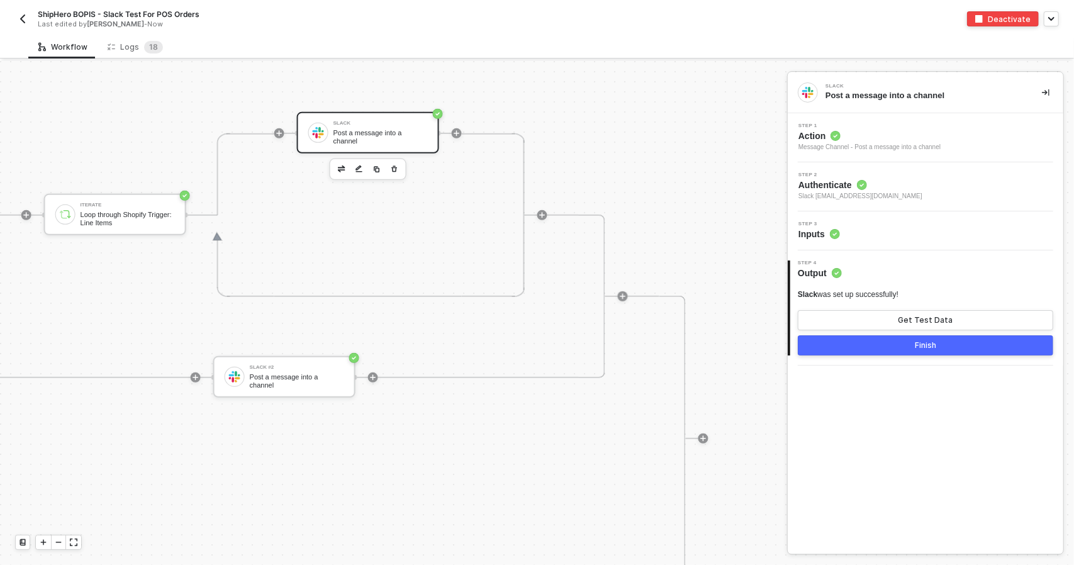
click at [884, 186] on div "Step 2 Authenticate Slack [EMAIL_ADDRESS][DOMAIN_NAME]" at bounding box center [927, 186] width 272 height 29
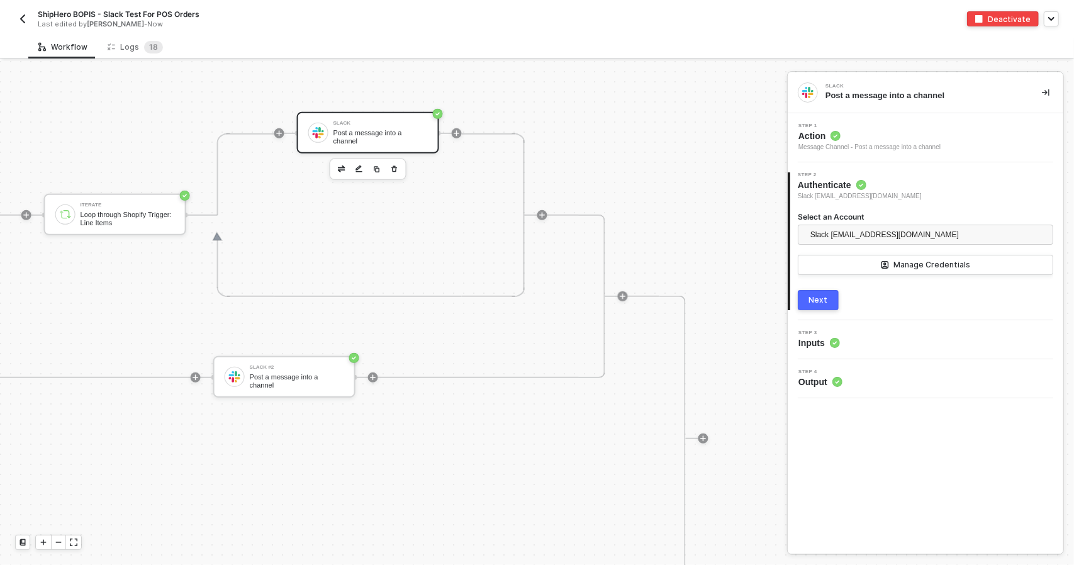
click at [828, 301] on button "Next" at bounding box center [818, 300] width 41 height 20
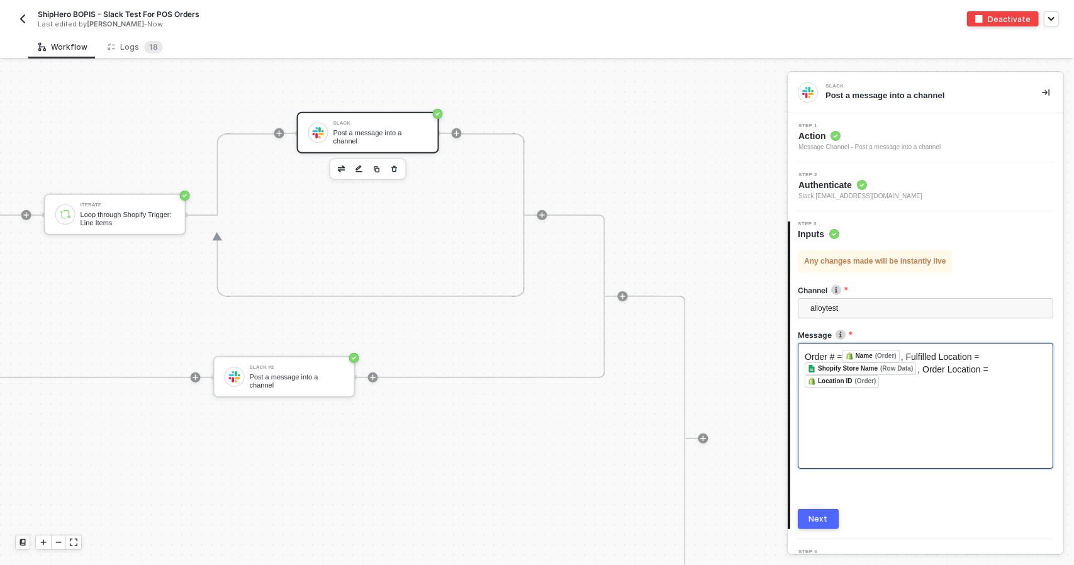
click at [904, 391] on div "Order # = Name (Order) ﻿ , Fulfilled Location = Shopify Store Name (Row Data) ﻿…" at bounding box center [925, 406] width 255 height 126
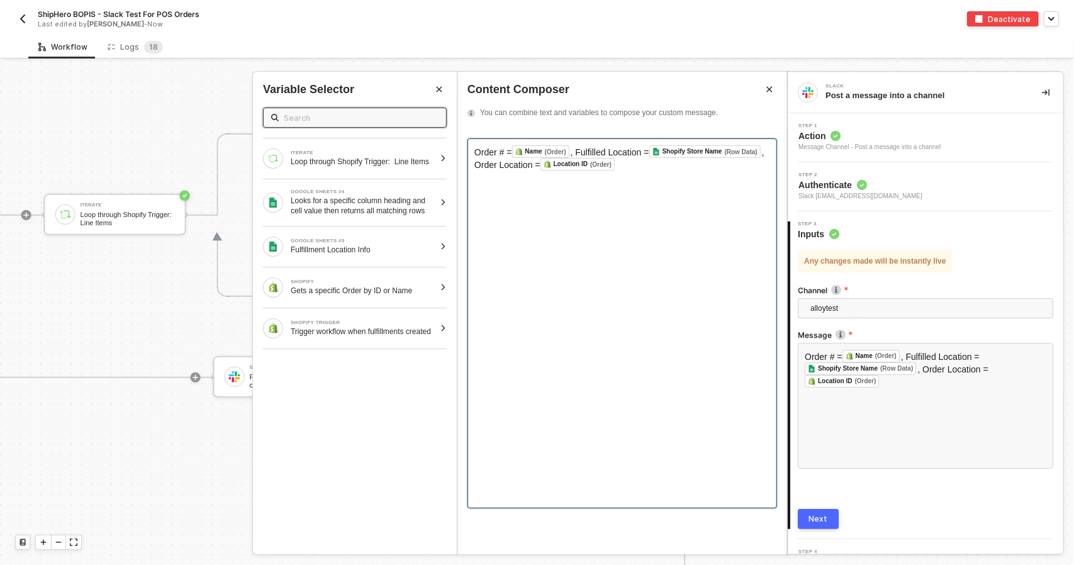
click at [639, 259] on div "Order # = Name (Order) ﻿ , Fulfilled Location = Shopify Store Name (Row Data) ﻿…" at bounding box center [622, 323] width 310 height 370
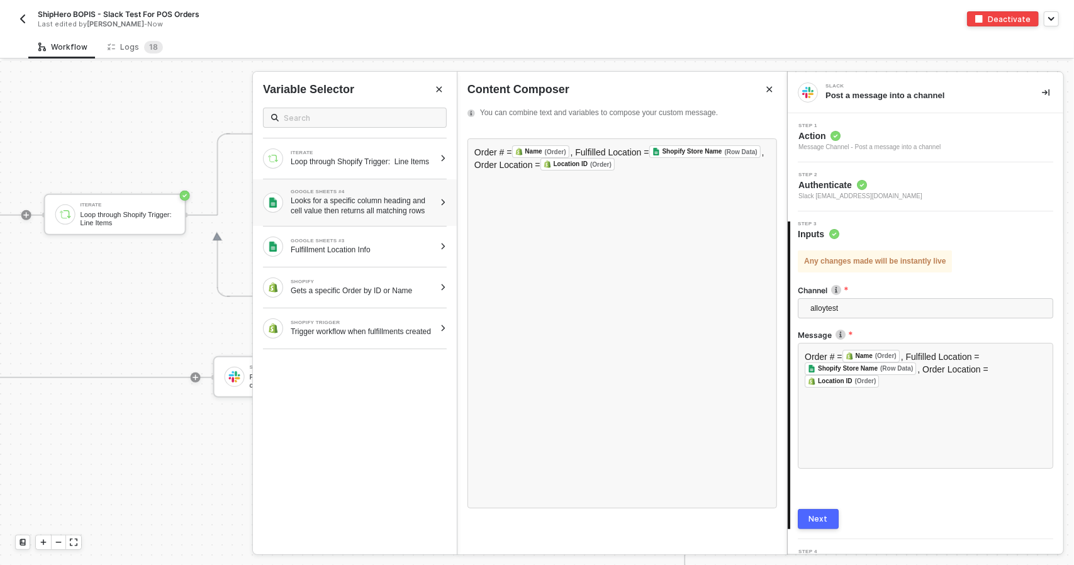
click at [396, 202] on div "Looks for a specific column heading and cell value then returns all matching ro…" at bounding box center [363, 206] width 144 height 20
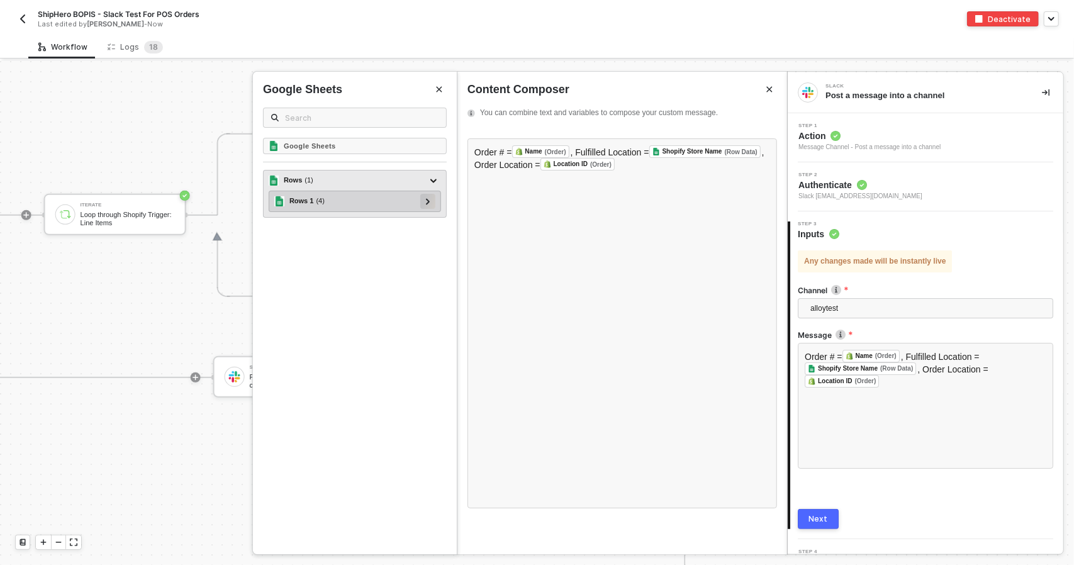
click at [432, 197] on div at bounding box center [427, 201] width 15 height 15
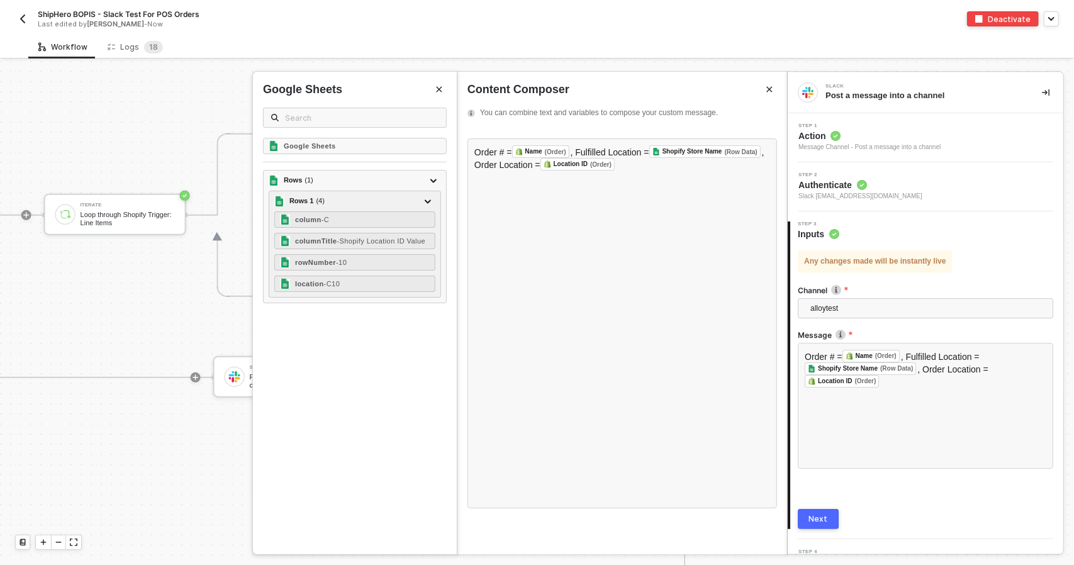
click at [440, 92] on button "Close" at bounding box center [439, 89] width 15 height 15
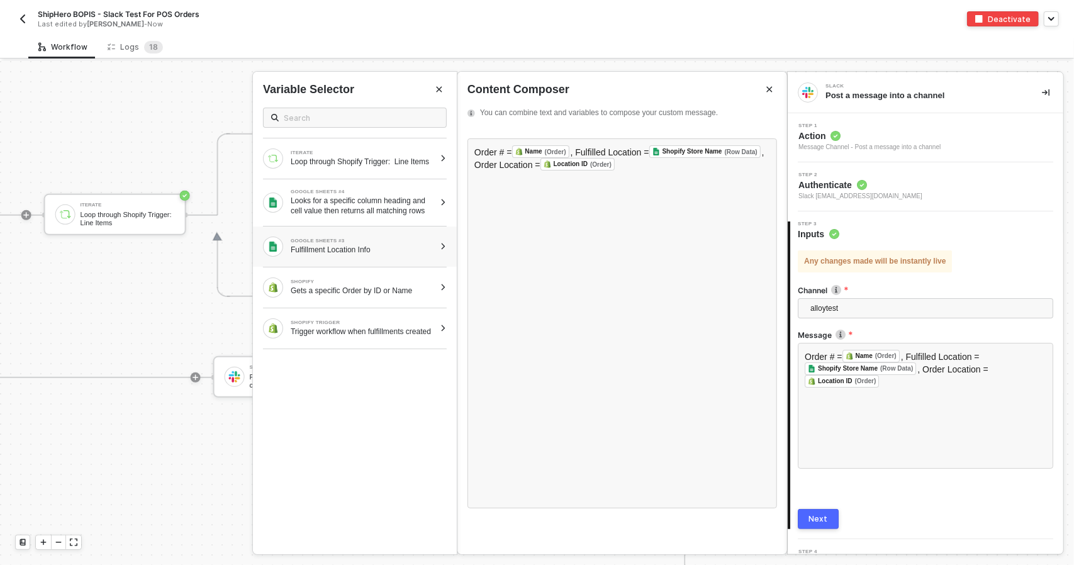
click at [378, 243] on div "GOOGLE SHEETS #3" at bounding box center [363, 240] width 144 height 5
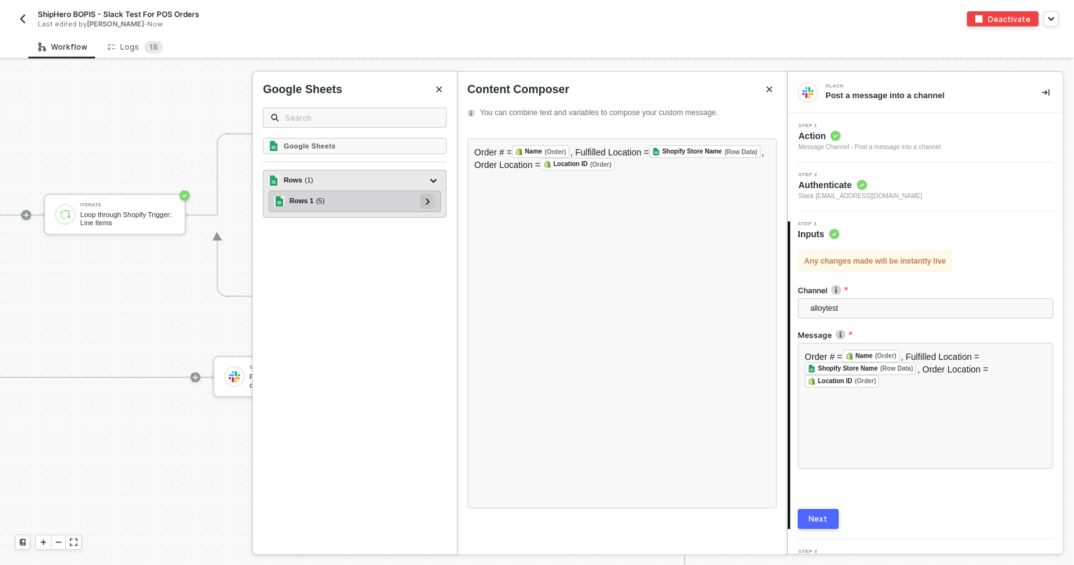
click at [432, 202] on div at bounding box center [427, 201] width 15 height 15
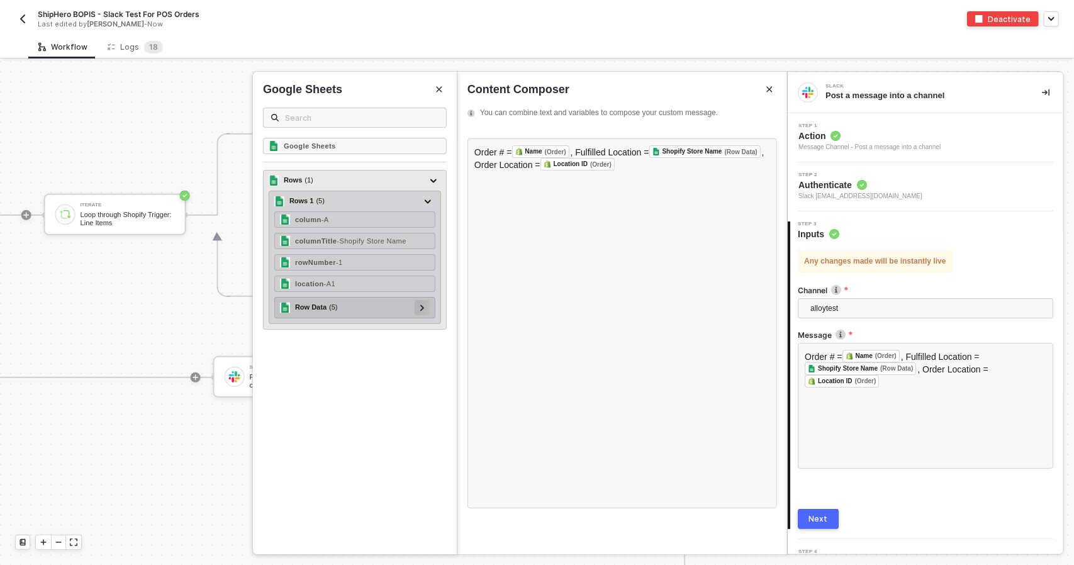
click at [428, 309] on div at bounding box center [422, 307] width 15 height 15
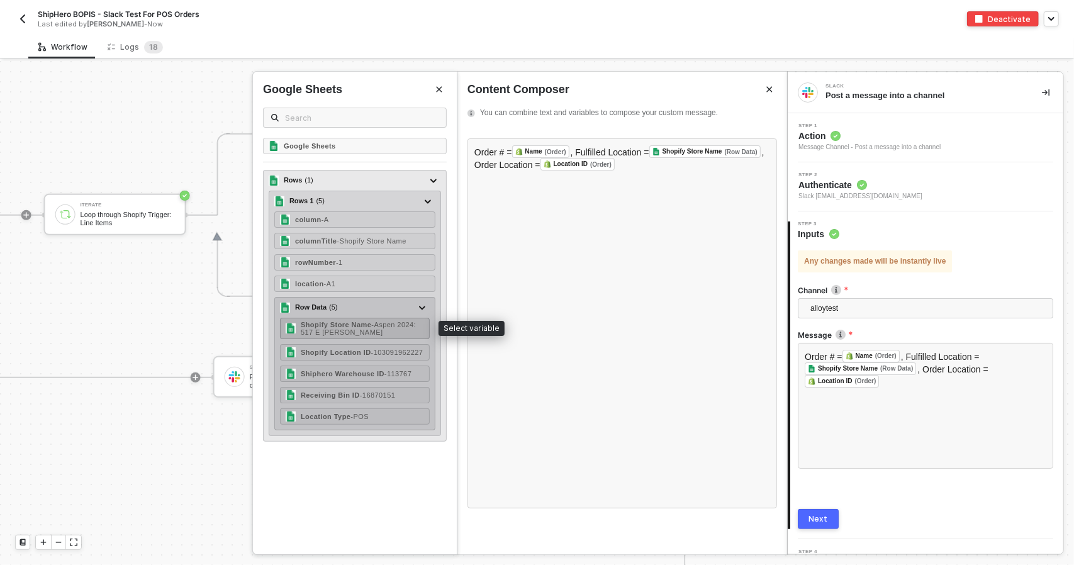
click at [398, 328] on div "Shopify Store Name - Aspen 2024: [STREET_ADDRESS][PERSON_NAME]" at bounding box center [362, 328] width 123 height 15
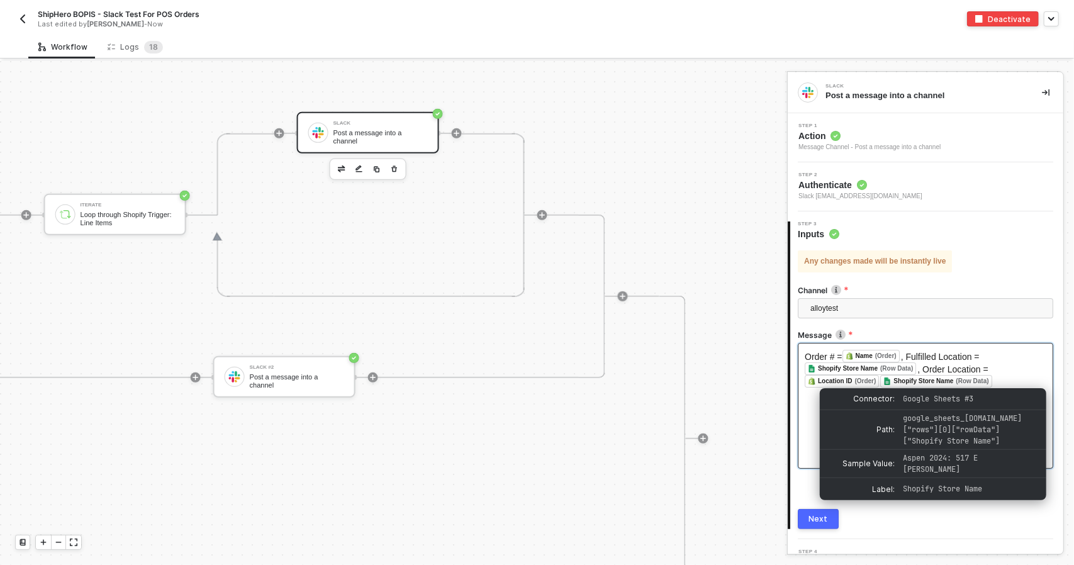
click at [966, 382] on div "(Row Data)" at bounding box center [972, 380] width 33 height 7
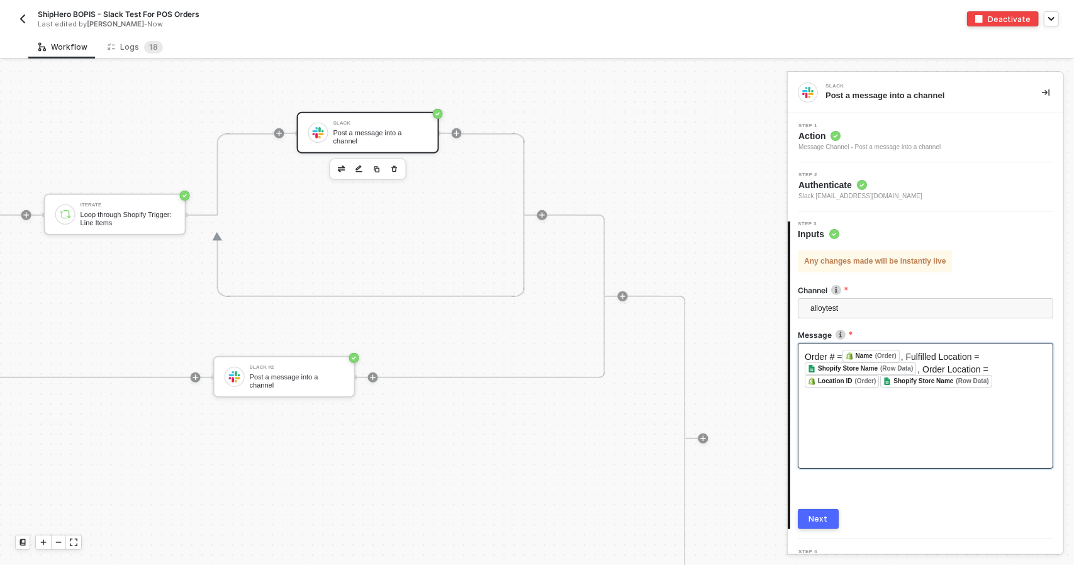
click at [997, 379] on div "Order # = Name (Order) ﻿ , Fulfilled Location = Shopify Store Name (Row Data) ﻿…" at bounding box center [926, 369] width 242 height 38
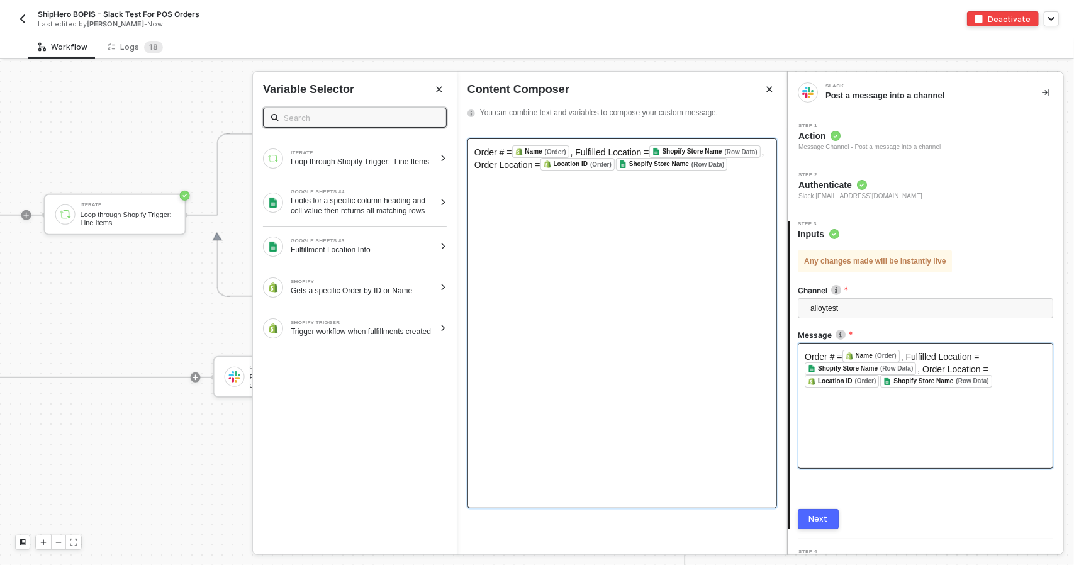
click at [673, 280] on div "Order # = Name (Order) ﻿ , Fulfilled Location = Shopify Store Name (Row Data) ﻿…" at bounding box center [622, 323] width 310 height 370
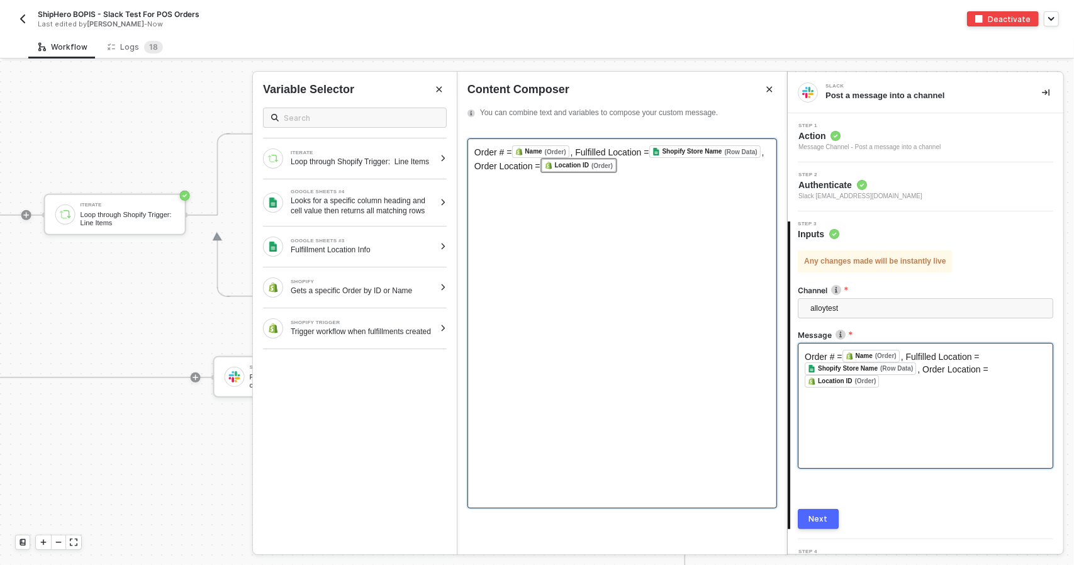
click at [648, 154] on span ", Fulfilled Location =" at bounding box center [610, 152] width 79 height 10
click at [637, 165] on div "Order # = Name (Order) ﻿ , Fulfilled Location = Shopify Store Name (Row Data) ﻿…" at bounding box center [622, 157] width 296 height 25
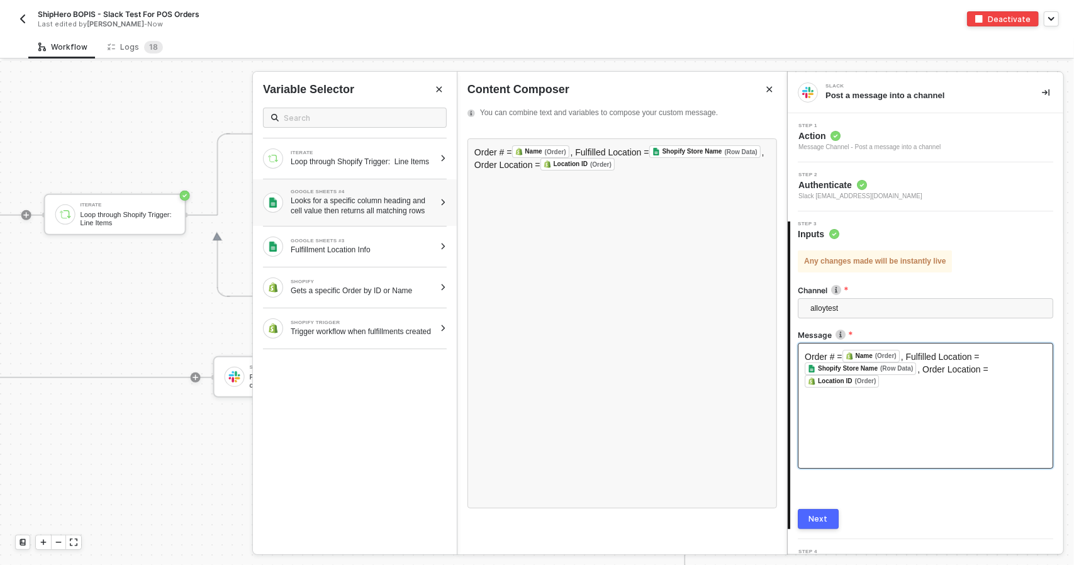
click at [383, 208] on div "Looks for a specific column heading and cell value then returns all matching ro…" at bounding box center [363, 206] width 144 height 20
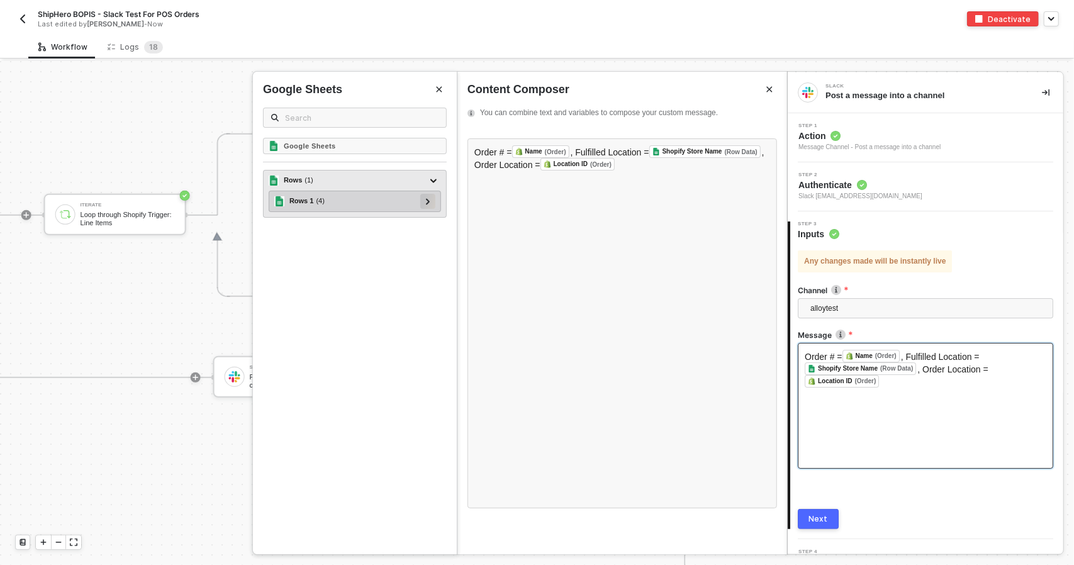
click at [427, 201] on icon at bounding box center [428, 201] width 4 height 6
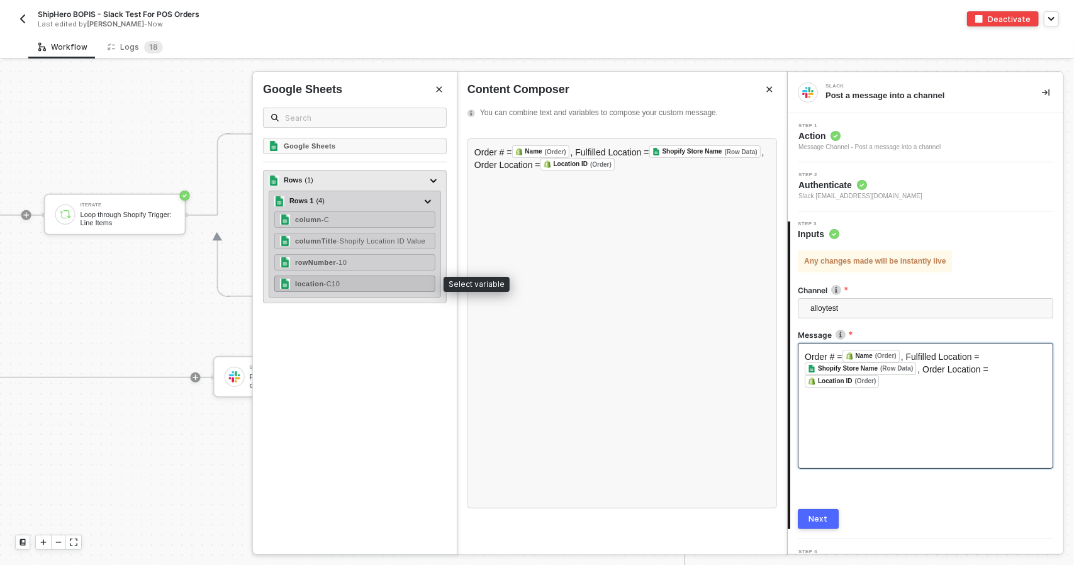
click at [416, 282] on div "location - C10" at bounding box center [354, 284] width 161 height 16
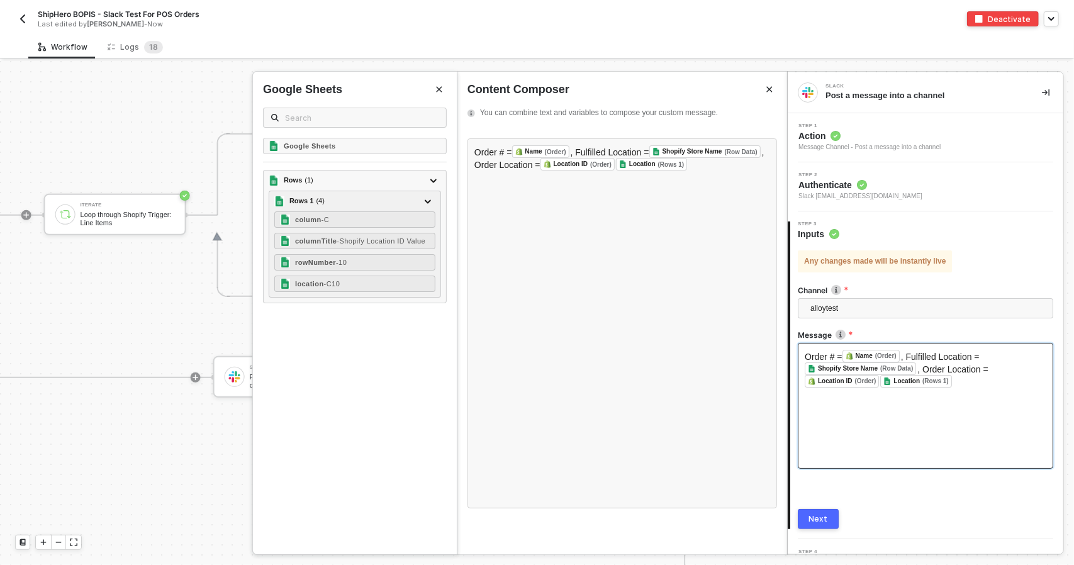
click at [823, 514] on div "Next" at bounding box center [818, 519] width 19 height 10
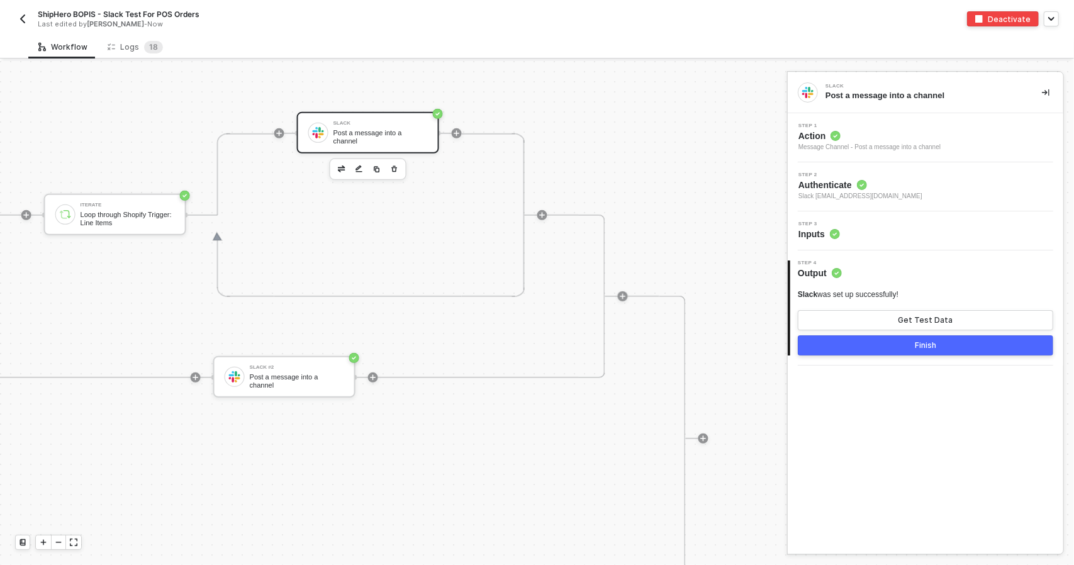
click at [946, 343] on button "Finish" at bounding box center [925, 345] width 255 height 20
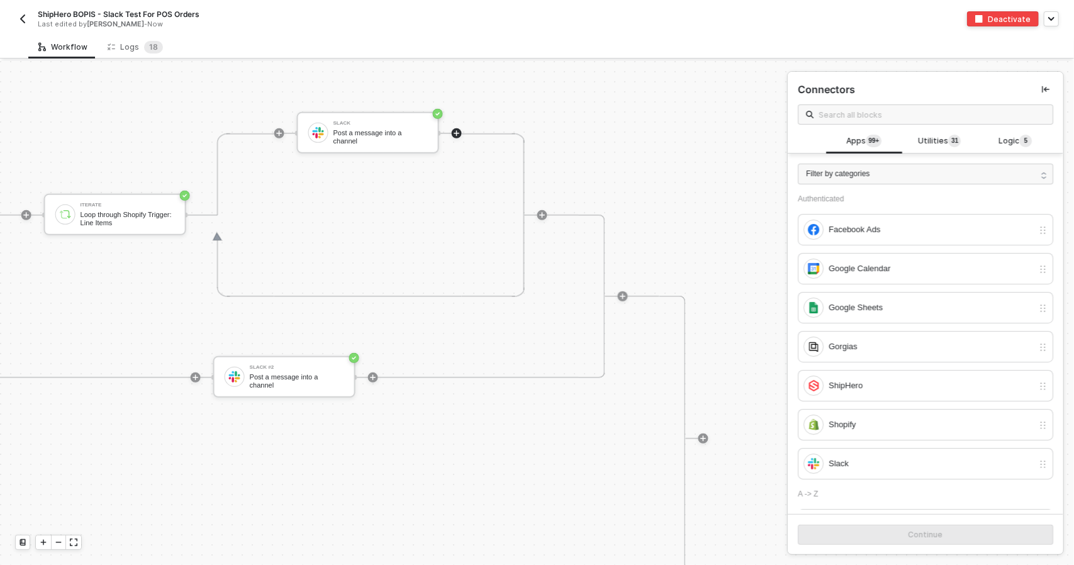
click at [16, 23] on button "button" at bounding box center [22, 18] width 15 height 15
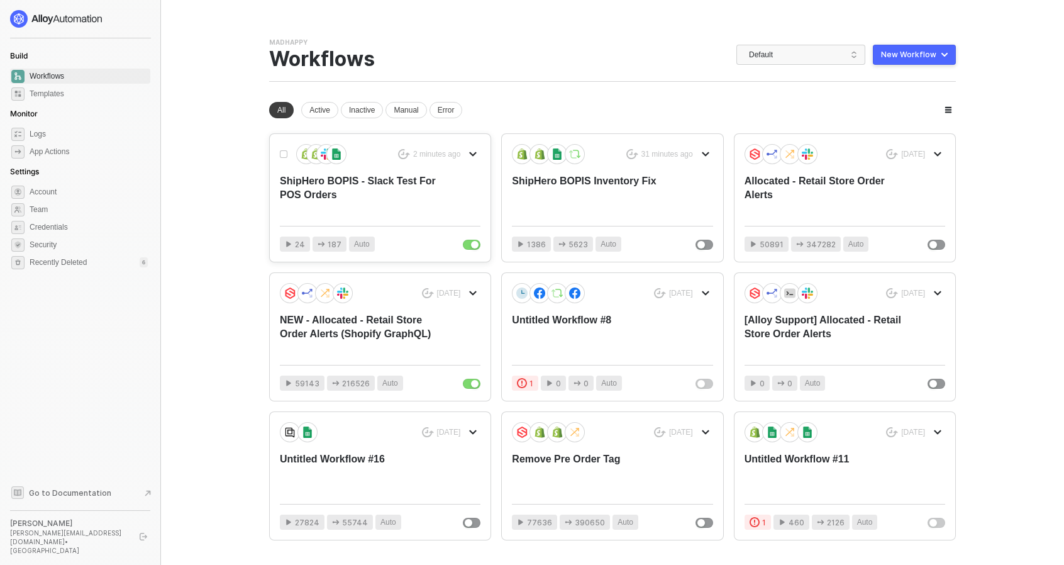
click at [440, 191] on div "2 minutes ago ShipHero BOPIS - Slack Test For POS Orders" at bounding box center [380, 180] width 201 height 72
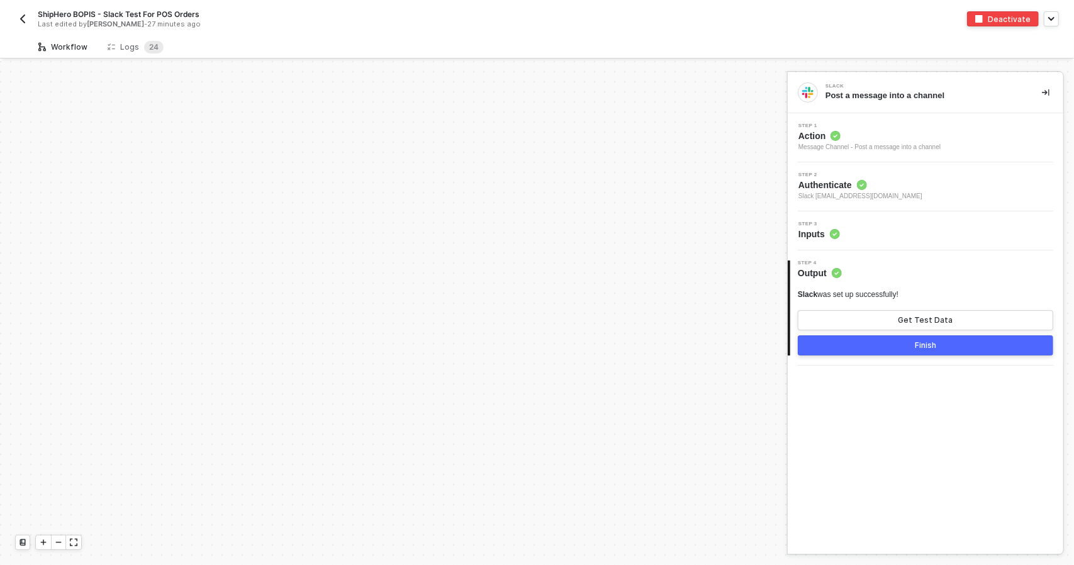
scroll to position [377, 0]
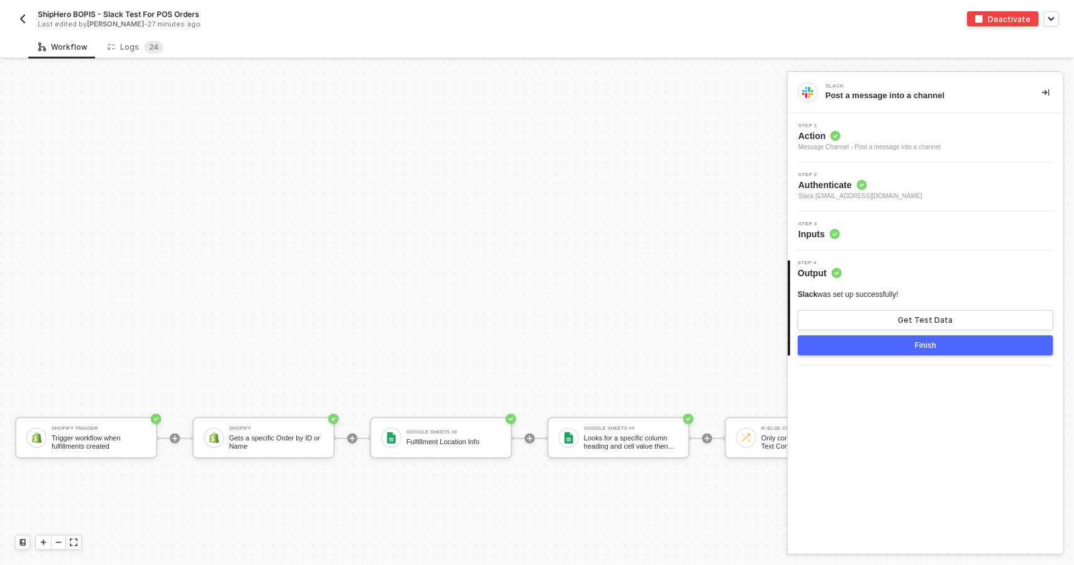
click at [486, 553] on div "Shopify Trigger Trigger workflow when fulfillments created Shopify Gets a speci…" at bounding box center [942, 438] width 1885 height 1509
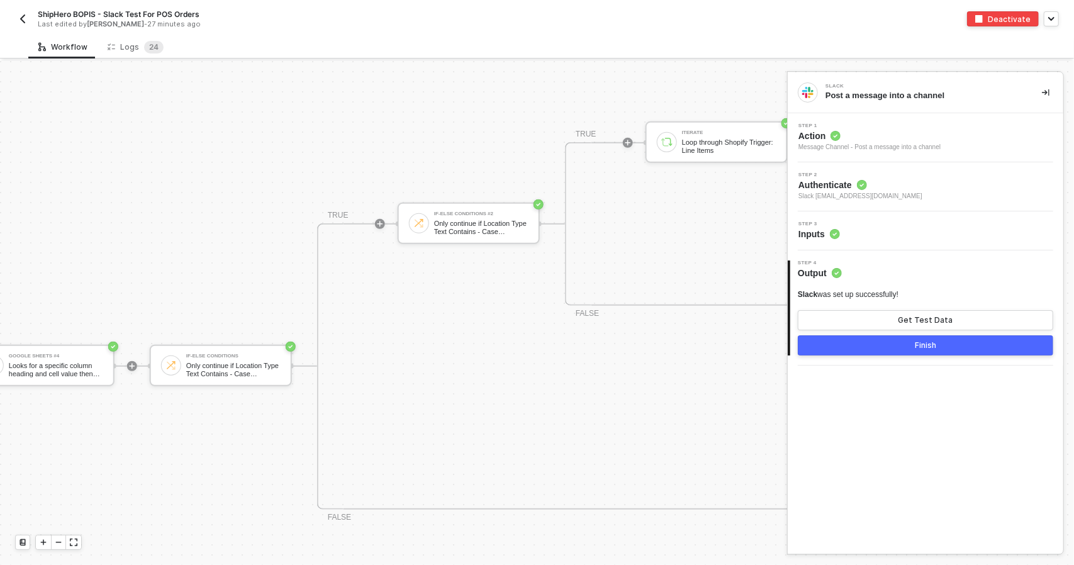
scroll to position [566, 575]
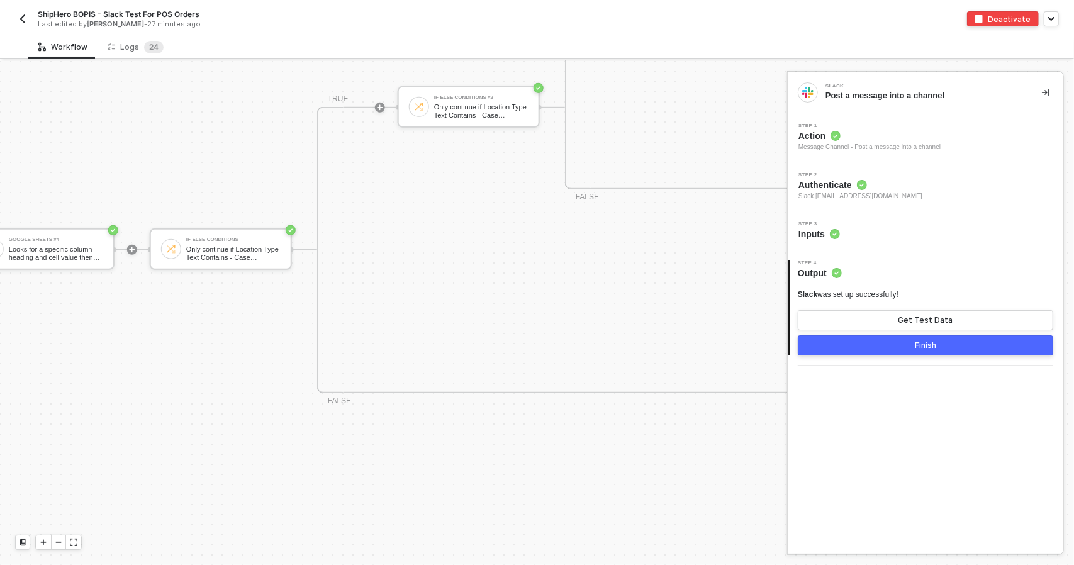
click at [227, 223] on div "Shopify Trigger Trigger workflow when fulfillments created Shopify Gets a speci…" at bounding box center [367, 249] width 1885 height 1509
click at [227, 250] on div "Only continue if Location Type Text Contains - Case Insensitive POS" at bounding box center [233, 253] width 94 height 16
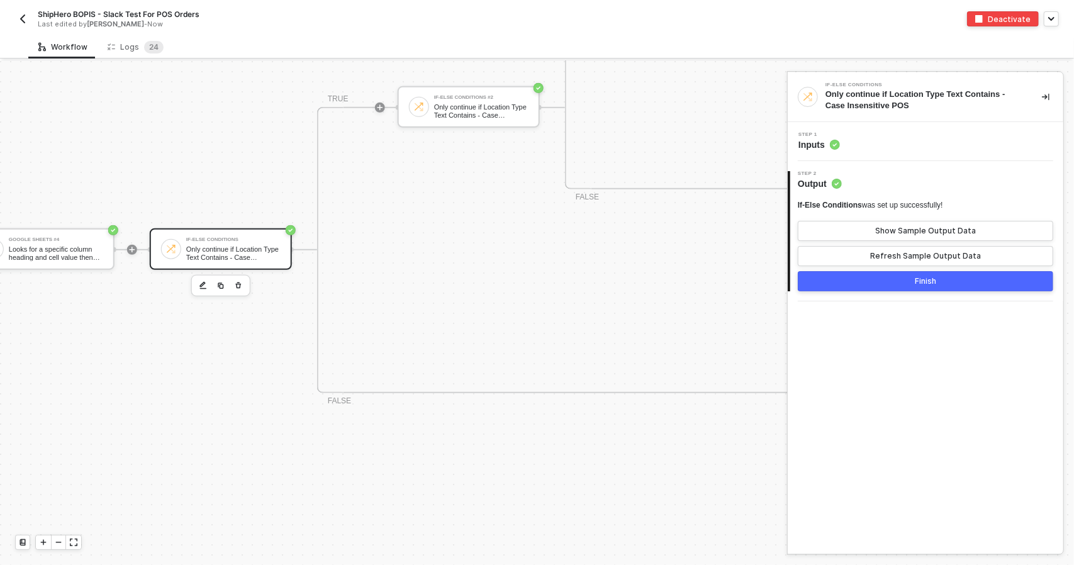
click at [894, 149] on div "Step 1 Inputs" at bounding box center [927, 141] width 272 height 19
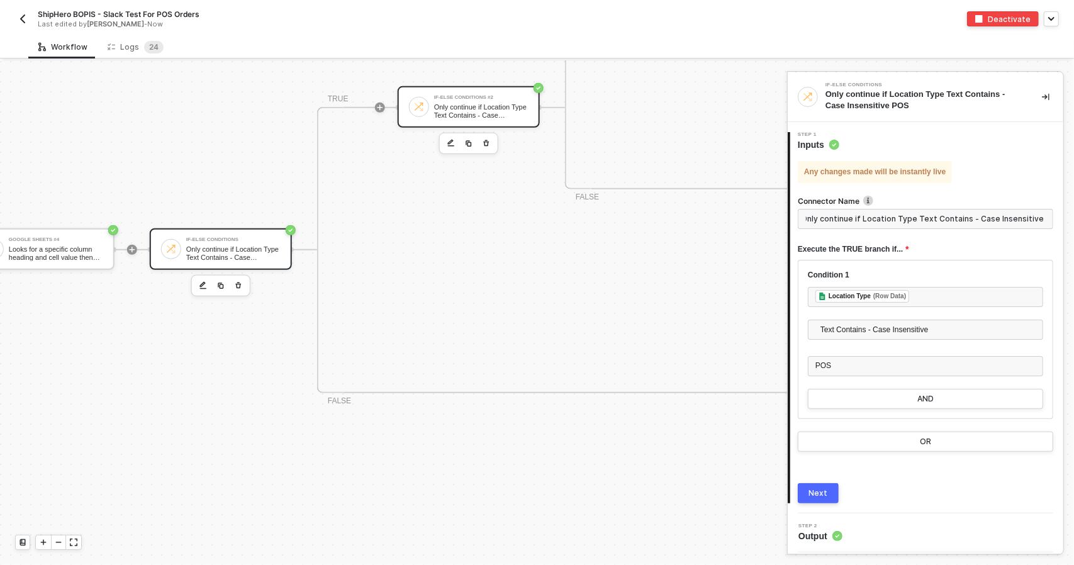
scroll to position [0, 0]
click at [493, 111] on div "Only continue if Location Type Text Contains - Case Insensitive POS" at bounding box center [481, 111] width 94 height 16
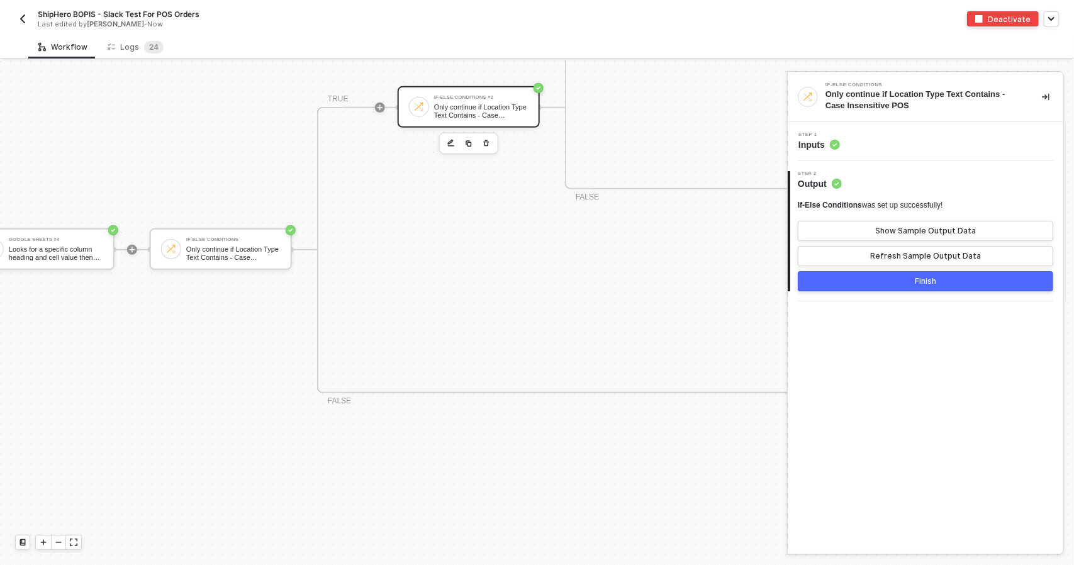
click at [917, 148] on div "Step 1 Inputs" at bounding box center [927, 141] width 272 height 19
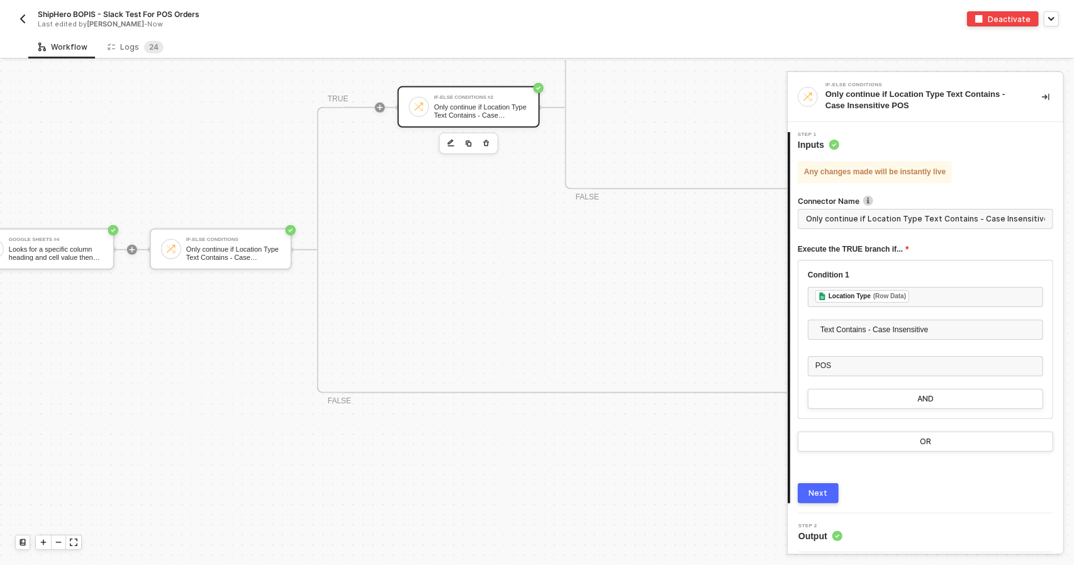
scroll to position [0, 5]
click at [180, 242] on div "If-Else Conditions Only continue if Location Type Text Contains - Case Insensit…" at bounding box center [221, 249] width 142 height 42
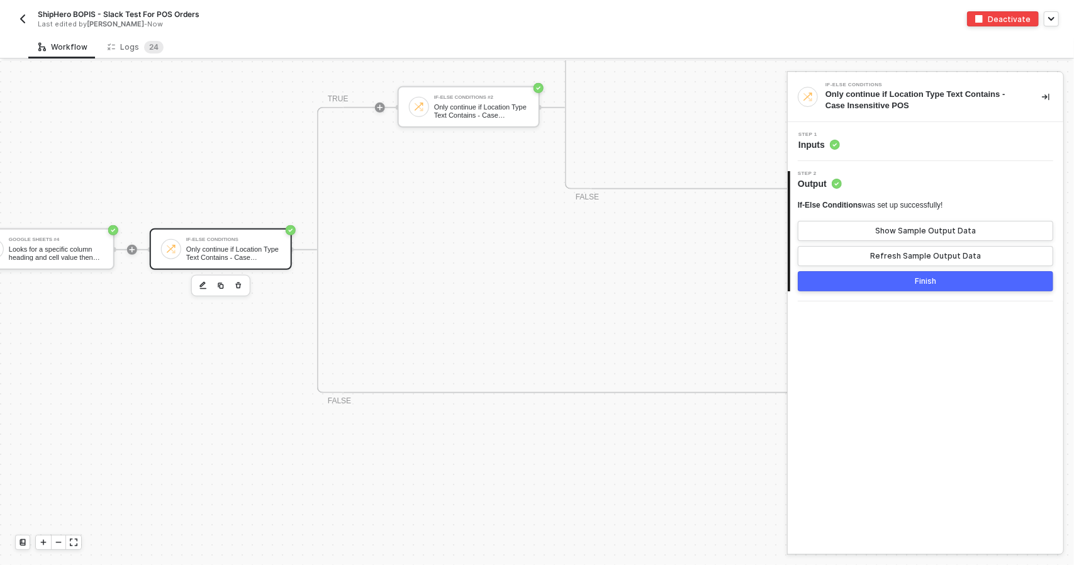
click at [905, 183] on div "Step 2 Output" at bounding box center [926, 180] width 273 height 19
click at [905, 150] on div "Step 1 Inputs" at bounding box center [927, 141] width 272 height 19
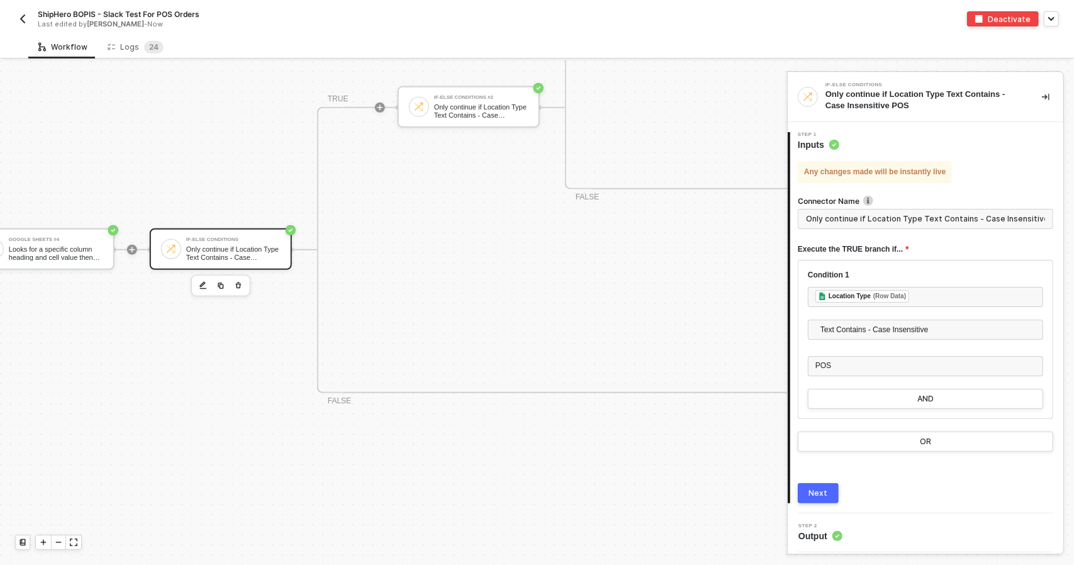
scroll to position [0, 5]
click at [930, 298] on div "﻿ ﻿ Location Type (Row Data) ﻿" at bounding box center [925, 297] width 220 height 14
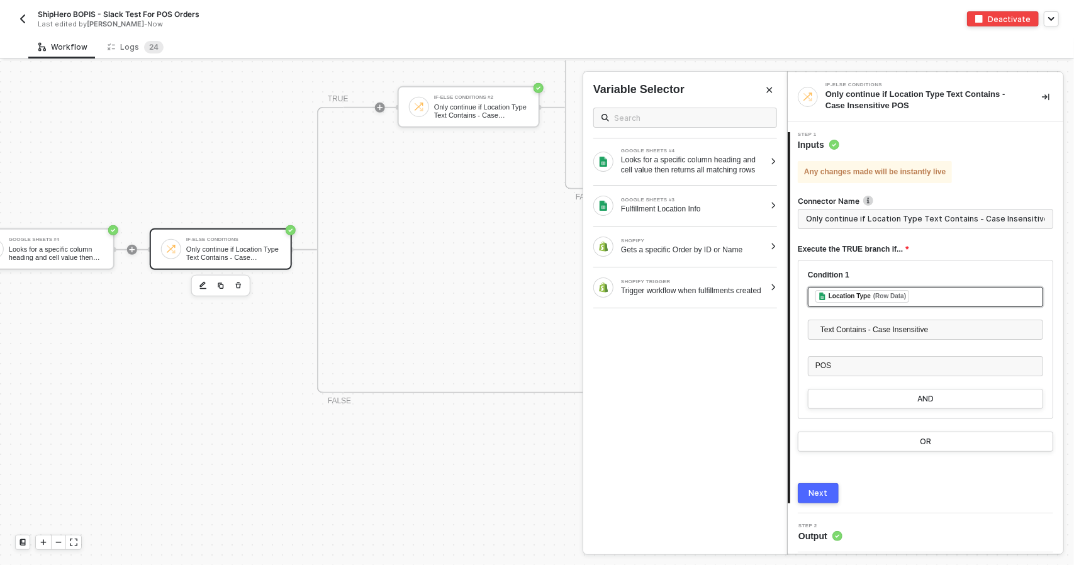
click at [932, 299] on div "﻿ ﻿ Location Type (Row Data) ﻿" at bounding box center [925, 297] width 220 height 14
click at [915, 297] on div "﻿ ﻿ Location Type (Row Data) ﻿" at bounding box center [925, 297] width 220 height 14
drag, startPoint x: 913, startPoint y: 296, endPoint x: 796, endPoint y: 275, distance: 118.9
click at [796, 275] on div "Any changes made will be instantly live Connector Name Only continue if Locatio…" at bounding box center [926, 327] width 273 height 352
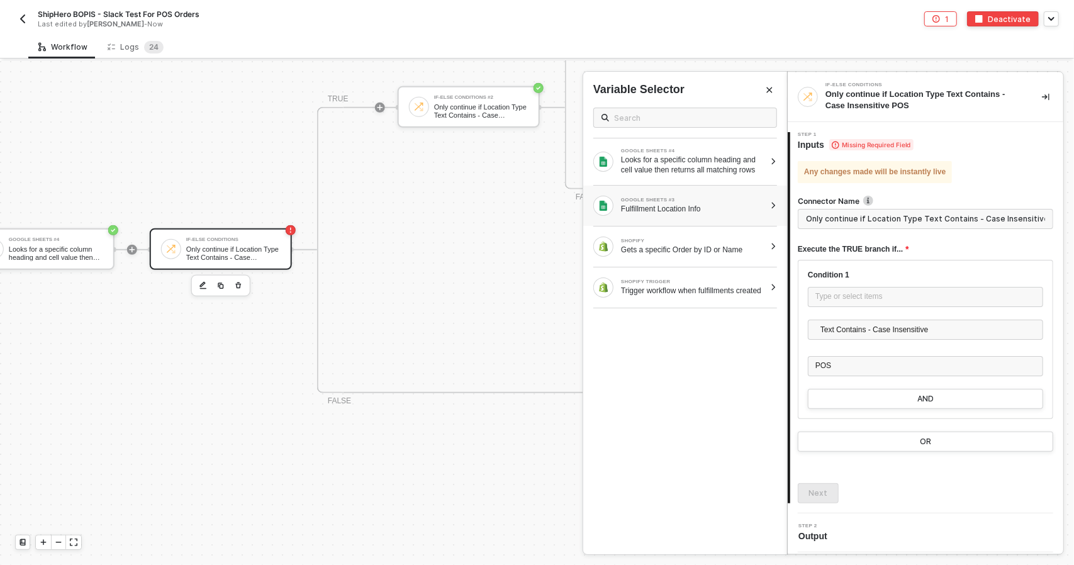
click at [726, 204] on div "Fulfillment Location Info" at bounding box center [693, 209] width 144 height 10
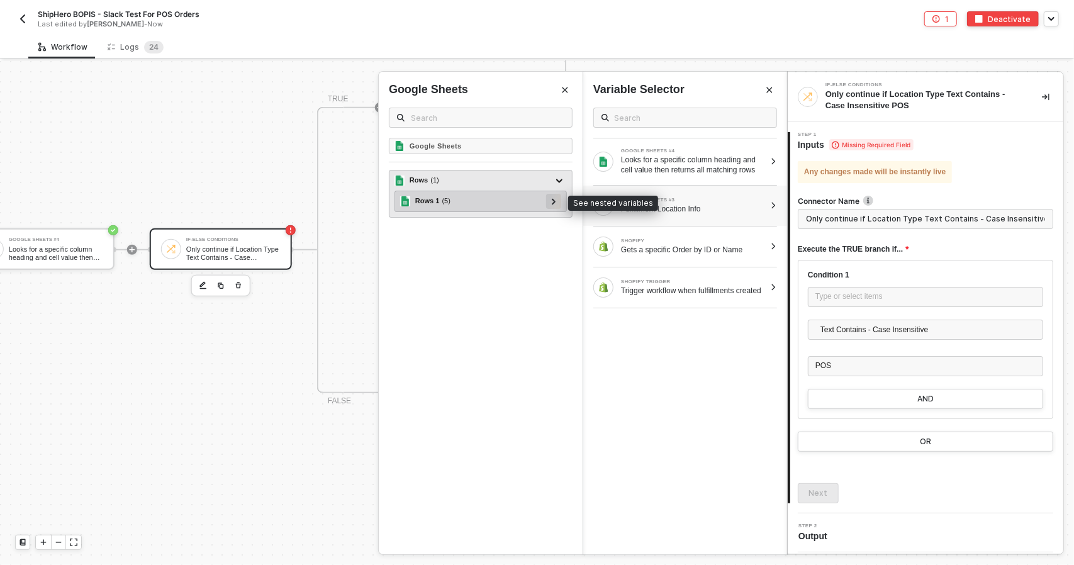
click at [557, 204] on div at bounding box center [553, 201] width 6 height 14
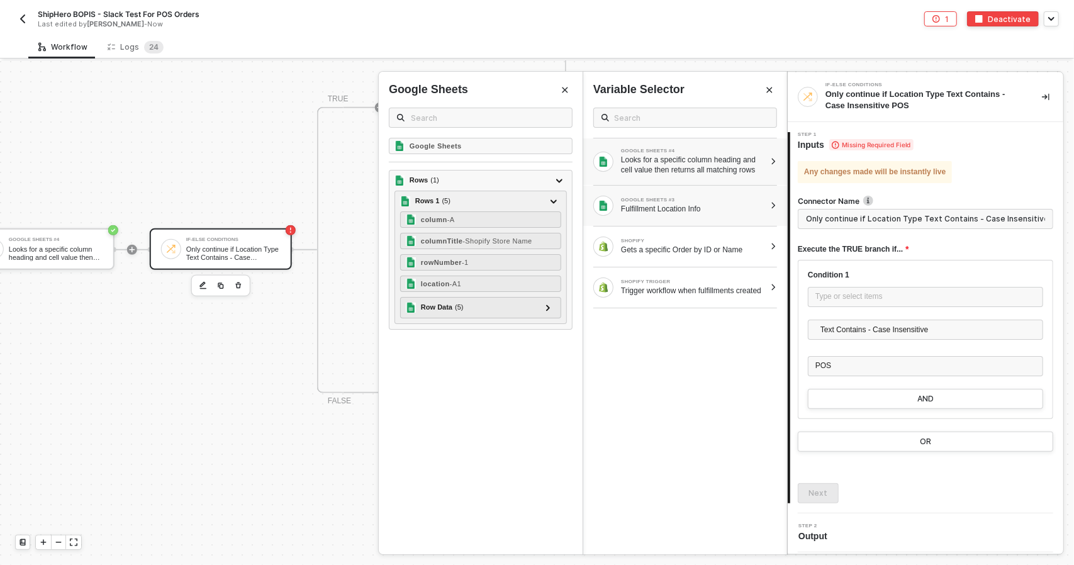
click at [688, 178] on div "GOOGLE SHEETS #4 Looks for a specific column heading and cell value then return…" at bounding box center [685, 161] width 204 height 47
click at [731, 252] on div "Gets a specific Order by ID or Name" at bounding box center [693, 250] width 144 height 10
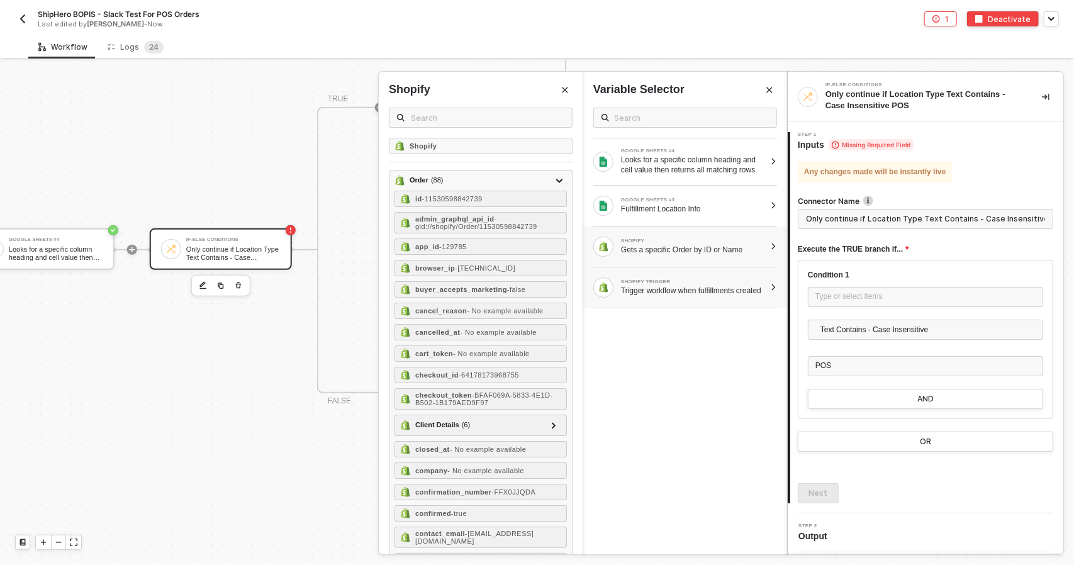
click at [712, 296] on div "Trigger workflow when fulfillments created" at bounding box center [693, 291] width 144 height 10
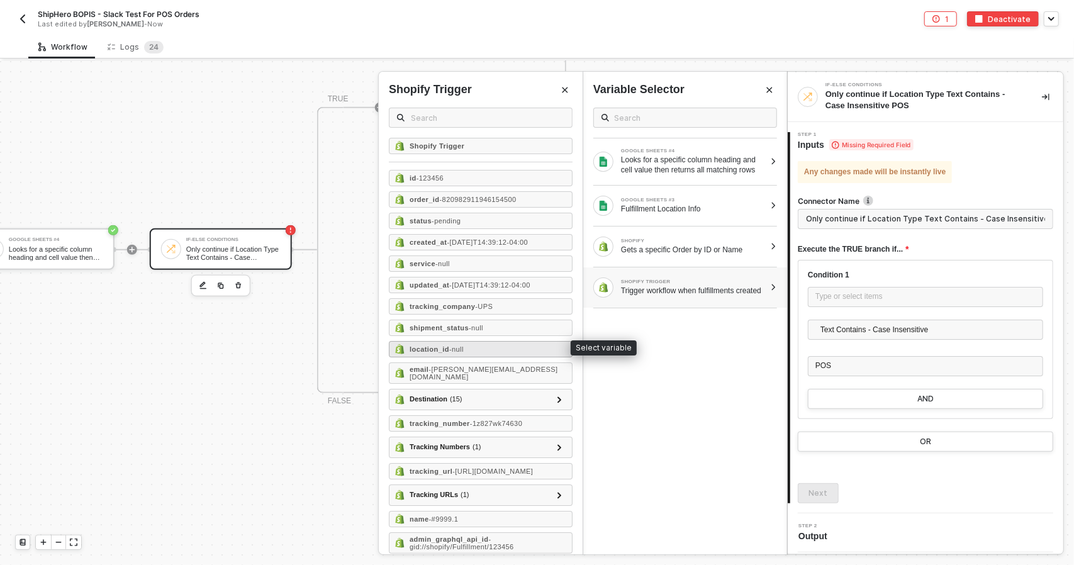
click at [504, 342] on div "location_id - null" at bounding box center [481, 349] width 184 height 16
type input "Only continue if Location ID Text Contains - Case Insensitive POS"
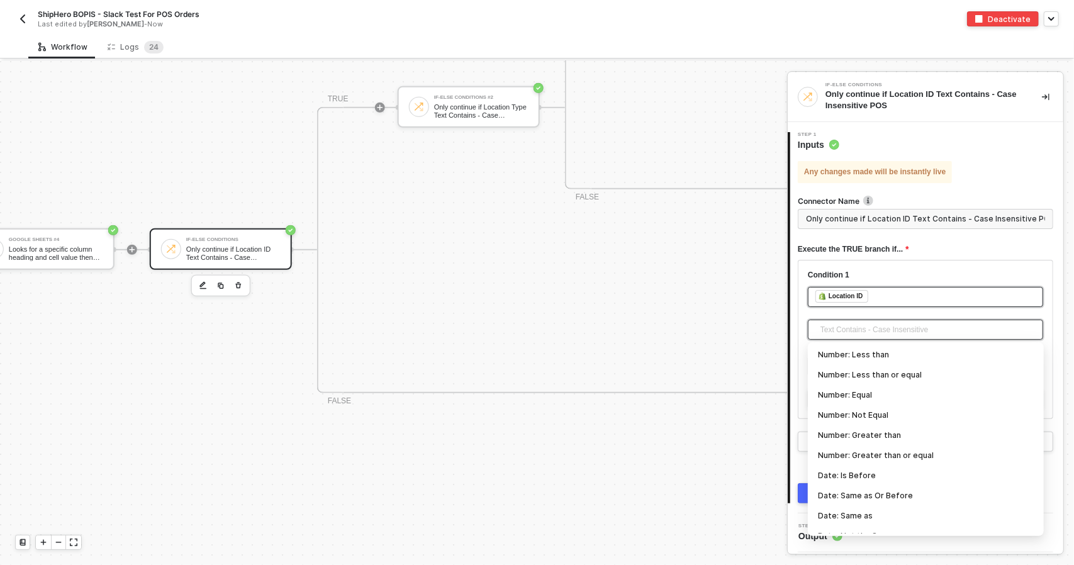
click at [870, 329] on span "Text Contains - Case Insensitive" at bounding box center [927, 329] width 215 height 19
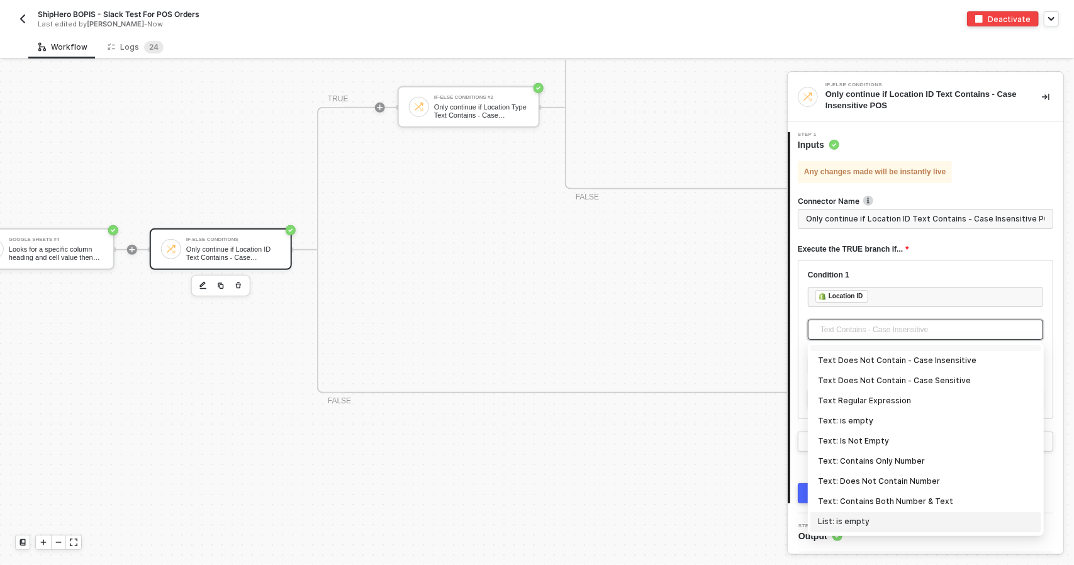
scroll to position [315, 0]
click at [897, 287] on div "﻿ ﻿ Location ID ﻿" at bounding box center [925, 297] width 235 height 20
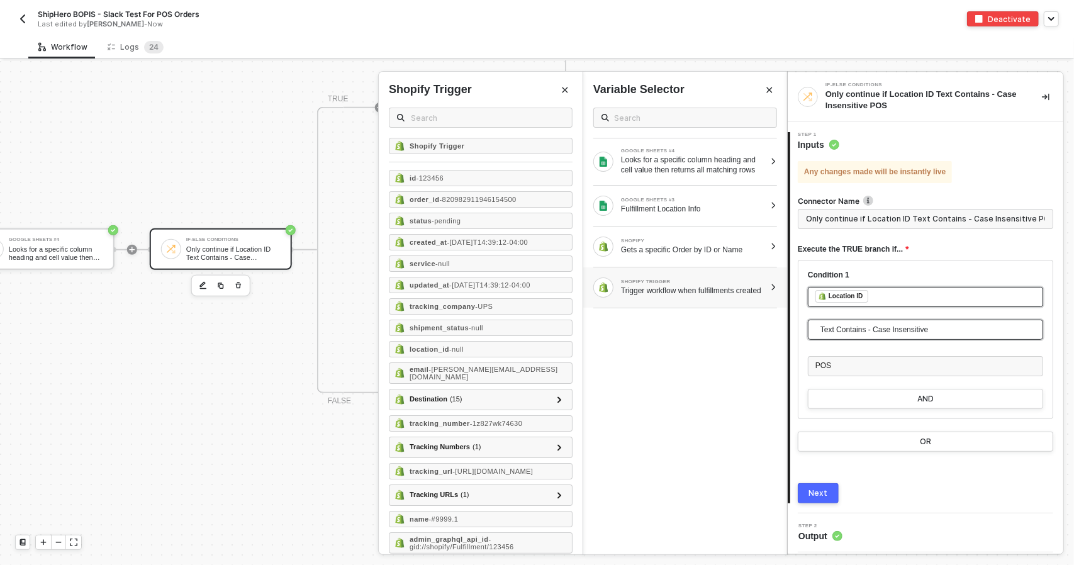
click at [907, 328] on span "Text Contains - Case Insensitive" at bounding box center [927, 329] width 215 height 19
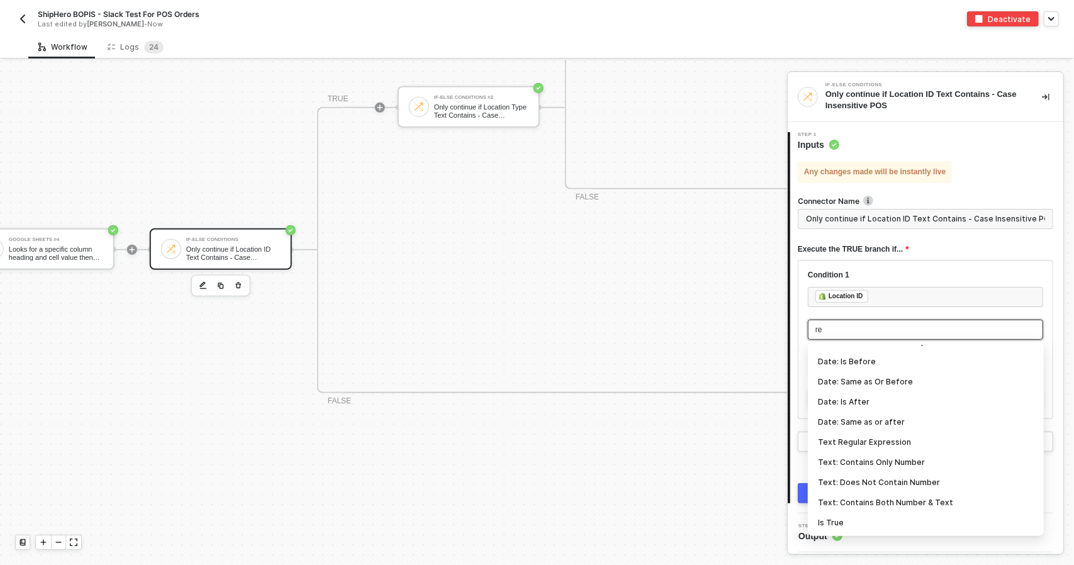
scroll to position [0, 0]
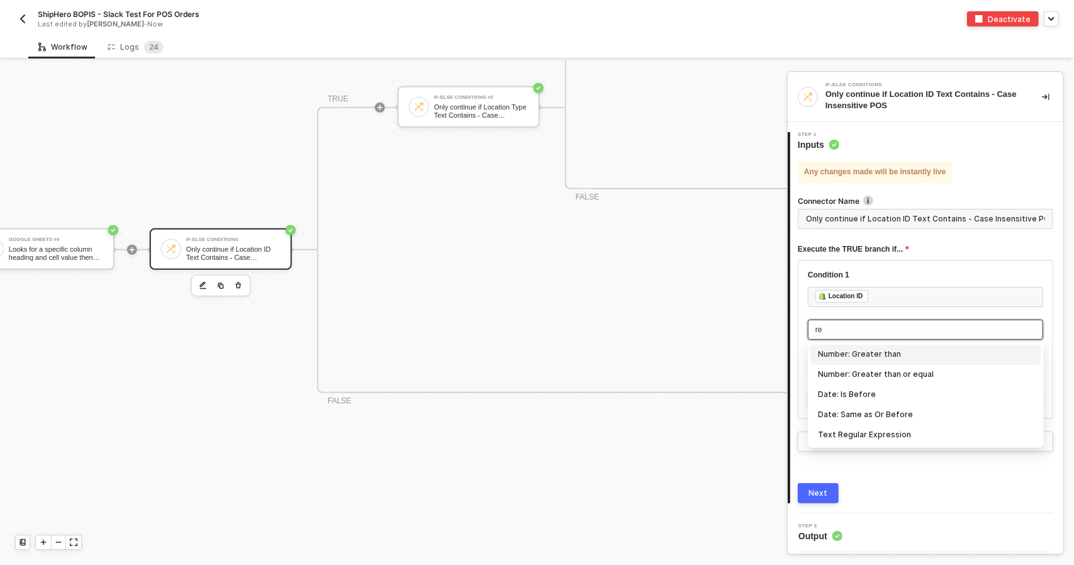
type input "r"
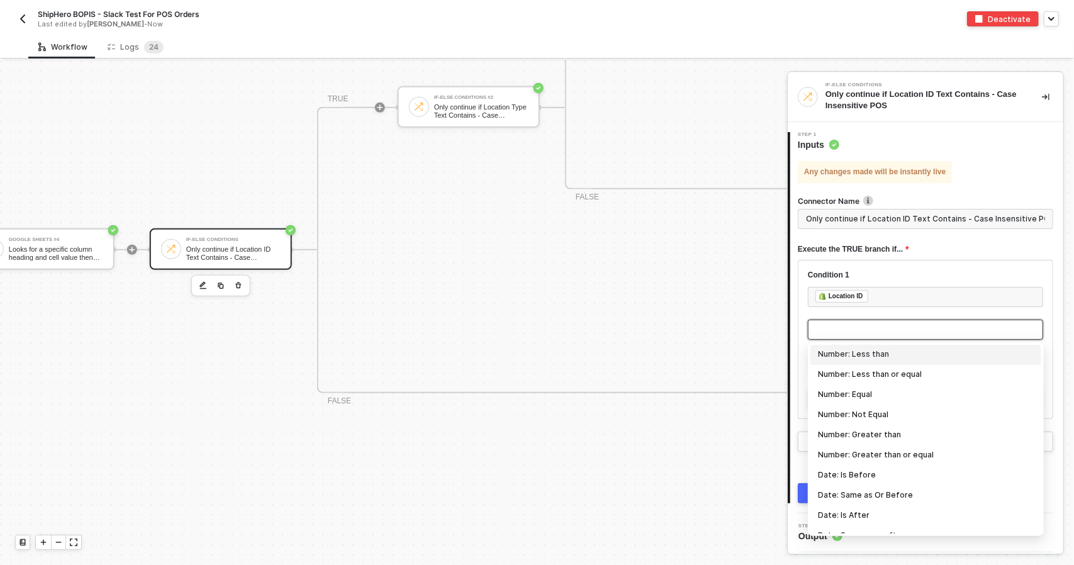
scroll to position [133, 0]
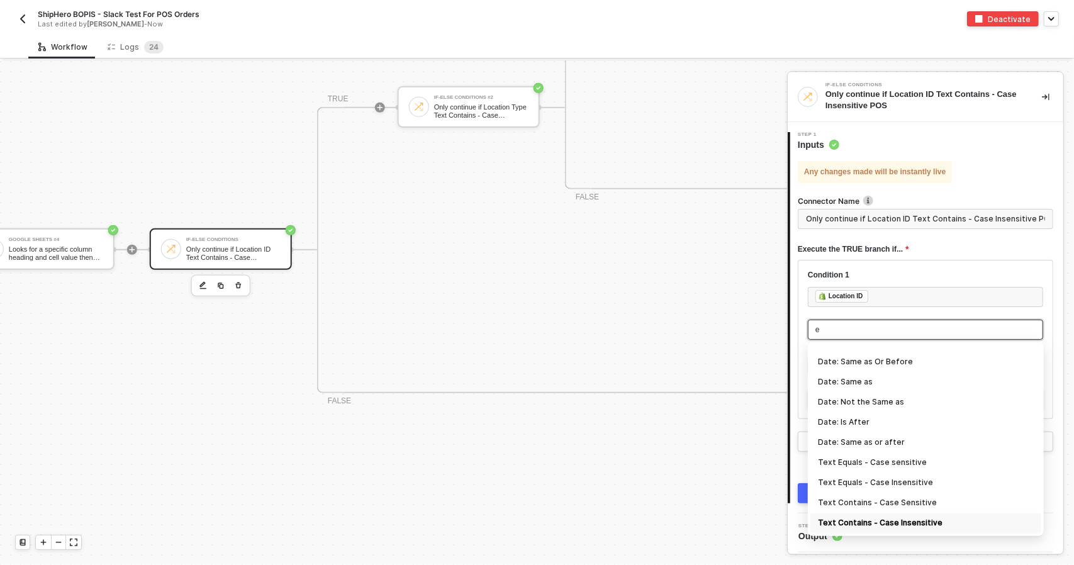
type input "eq"
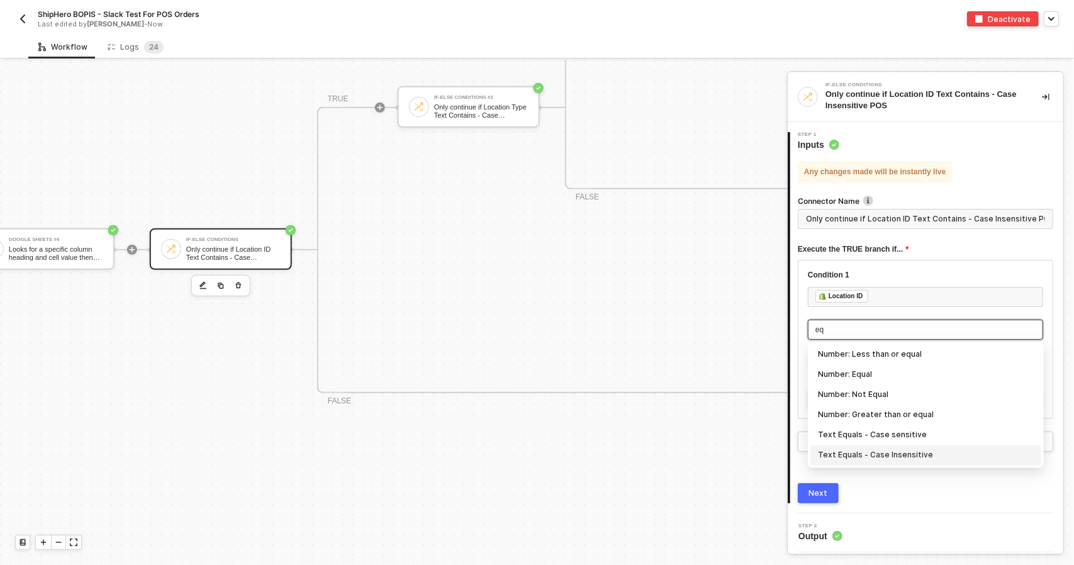
click at [939, 453] on div "Text Equals - Case Insensitive" at bounding box center [926, 456] width 216 height 14
type input "Only continue if Location ID = POS"
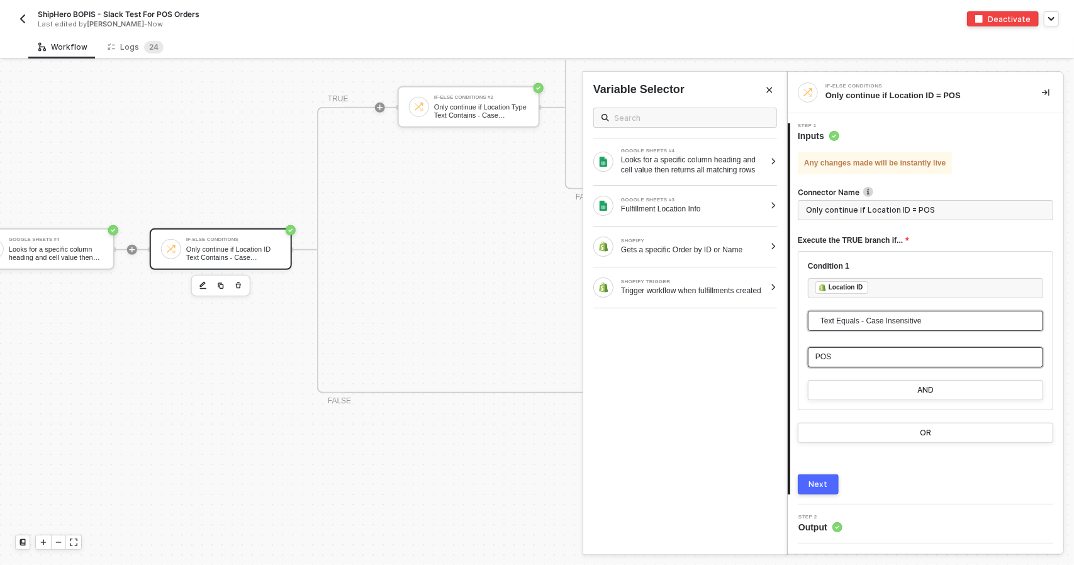
click at [890, 357] on div "POS" at bounding box center [925, 357] width 220 height 12
click at [734, 292] on div "Trigger workflow when fulfillments created" at bounding box center [693, 291] width 144 height 10
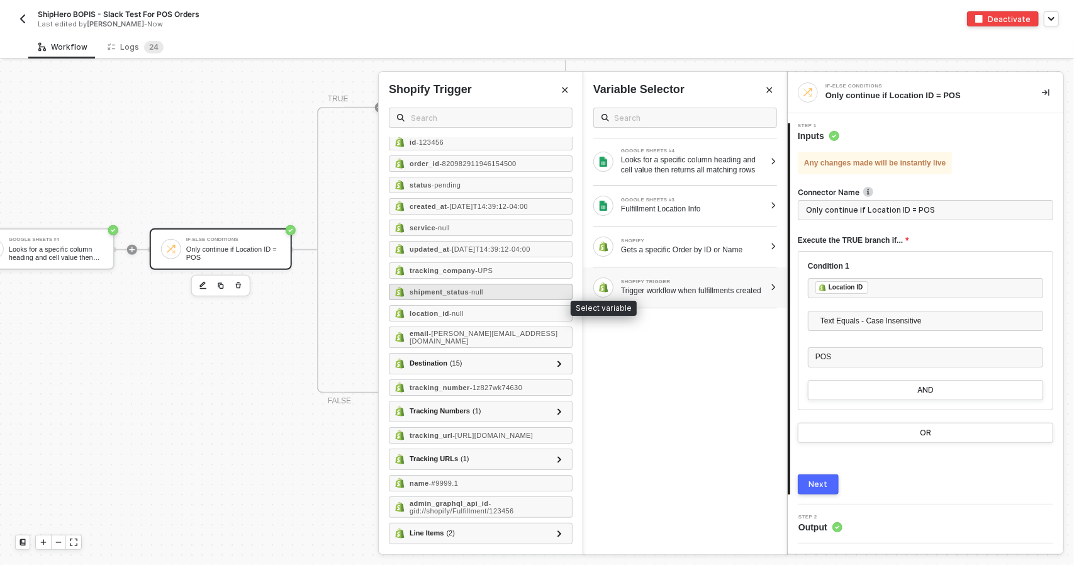
scroll to position [42, 0]
click at [503, 305] on div "location_id - null" at bounding box center [481, 313] width 184 height 16
type input "Only continue if Location ID = Location ID"
click at [684, 120] on input "text" at bounding box center [691, 118] width 155 height 14
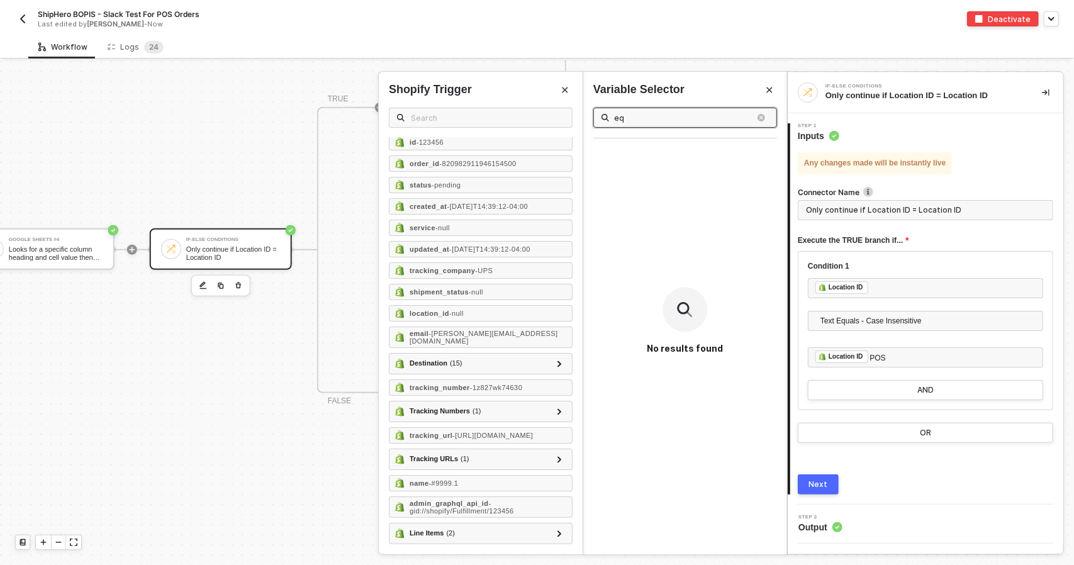
type input "equ"
click at [982, 319] on span "Text Equals - Case Insensitive" at bounding box center [927, 320] width 215 height 19
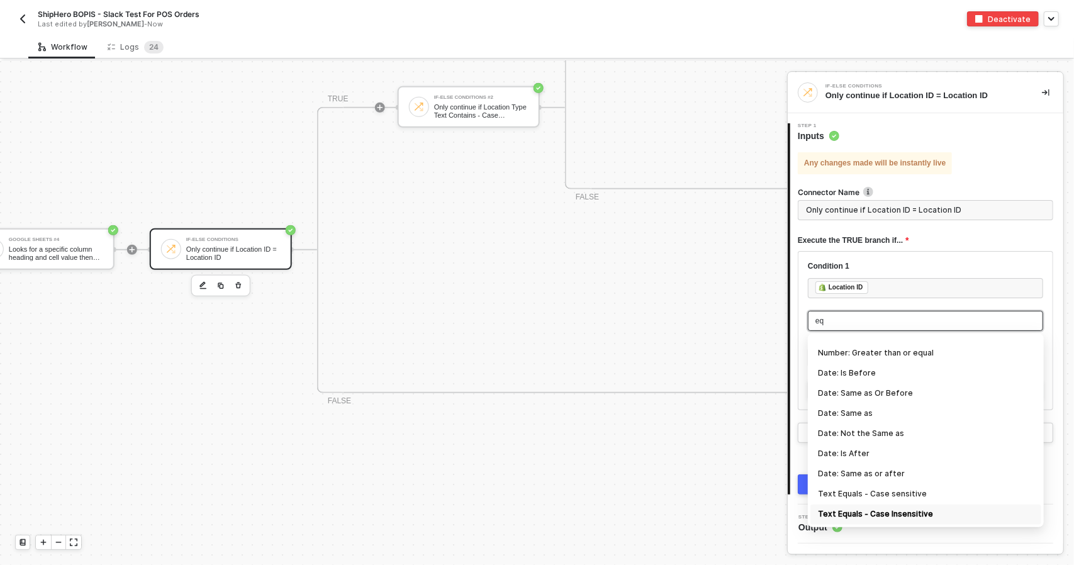
scroll to position [0, 0]
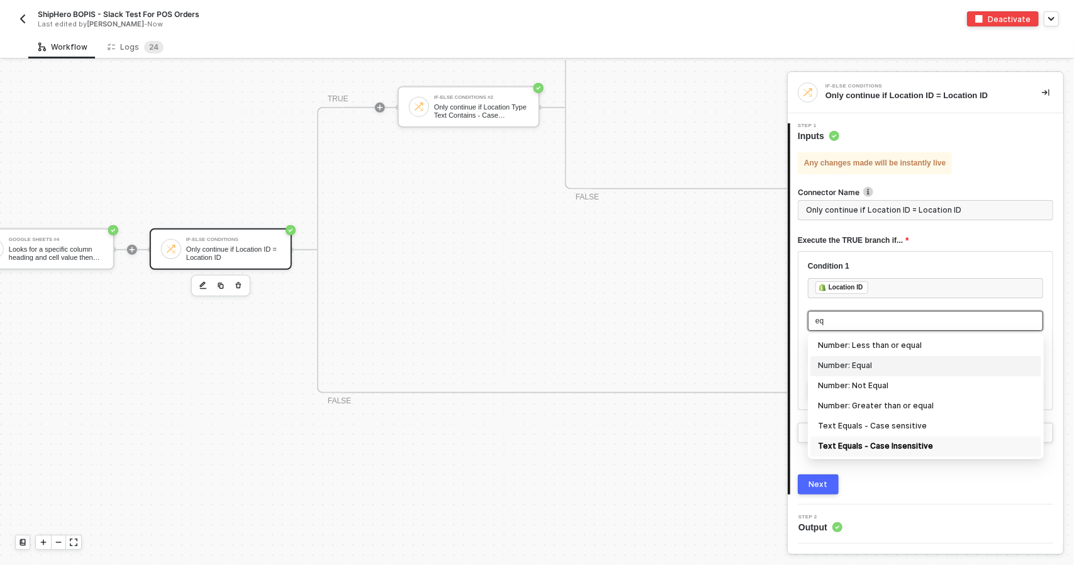
type input "e"
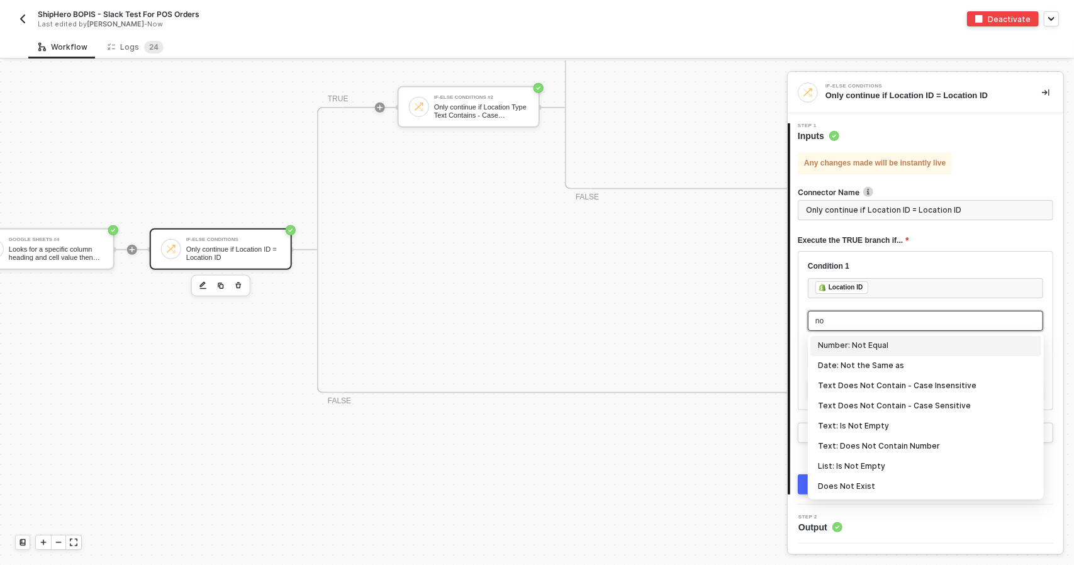
type input "n"
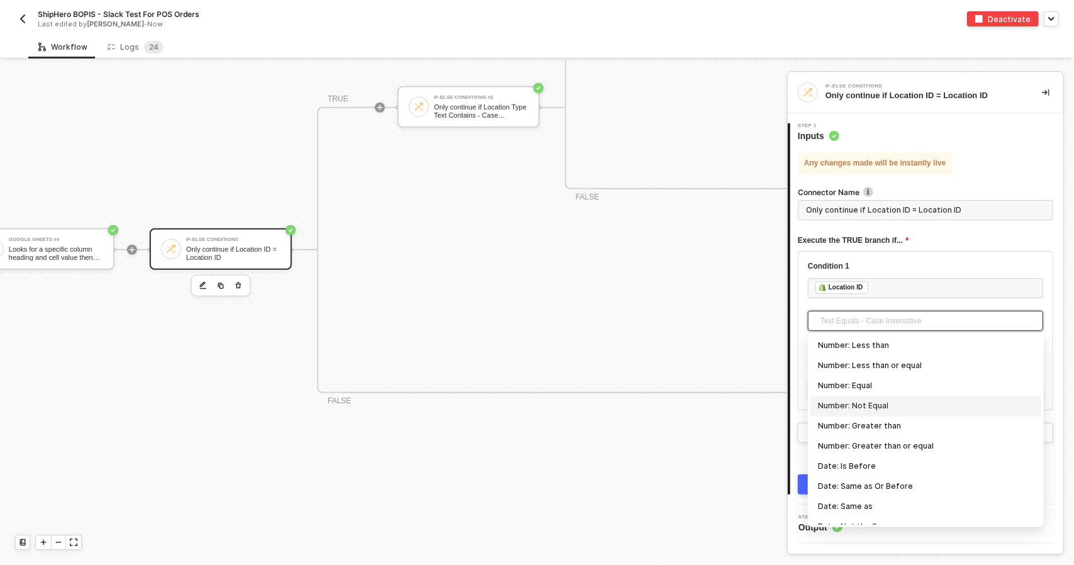
click at [934, 403] on div "Number: Not Equal" at bounding box center [926, 406] width 216 height 14
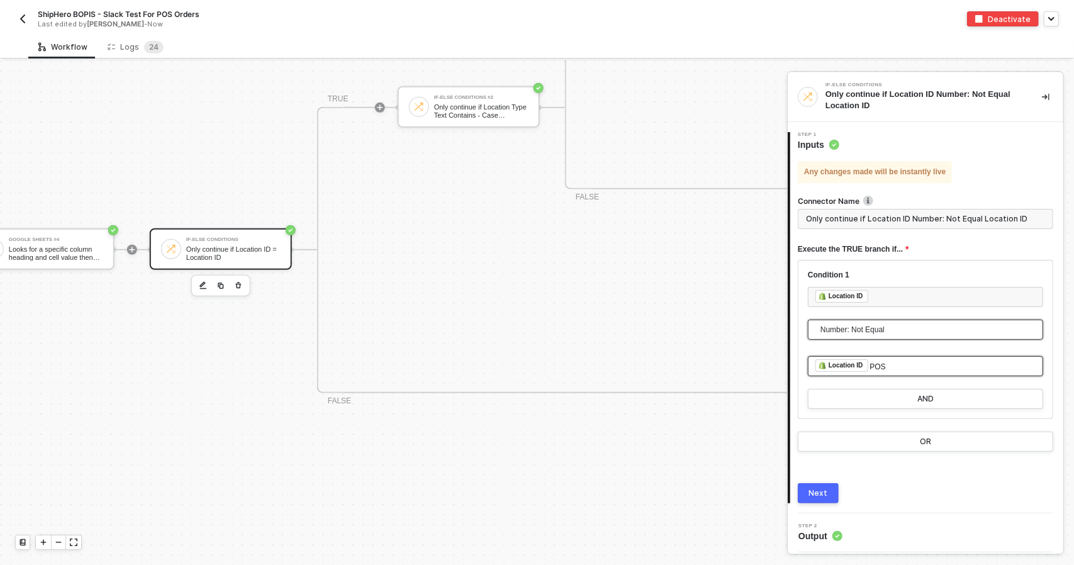
click at [911, 364] on div "﻿ ﻿ Location ID POS" at bounding box center [925, 366] width 220 height 14
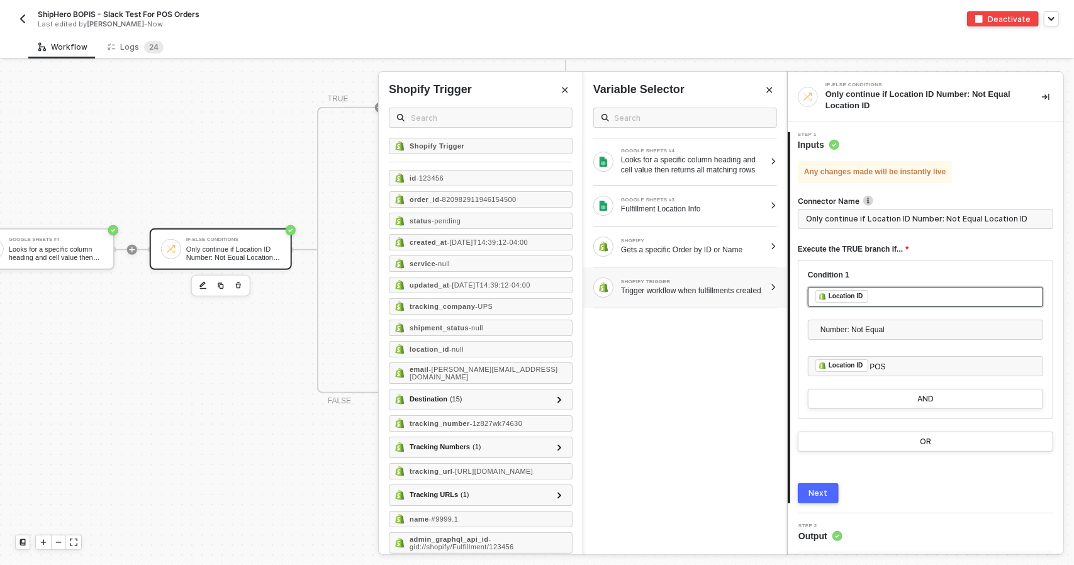
click at [890, 298] on div "﻿ ﻿ Location ID ﻿" at bounding box center [925, 297] width 220 height 14
click at [932, 293] on div "﻿ ﻿ Location ID ﻿" at bounding box center [925, 297] width 220 height 14
click at [708, 286] on div "Trigger workflow when fulfillments created" at bounding box center [693, 291] width 144 height 10
click at [488, 349] on div "location_id - null" at bounding box center [481, 349] width 184 height 16
click at [886, 368] on div "﻿ ﻿ Location ID POS" at bounding box center [925, 366] width 220 height 14
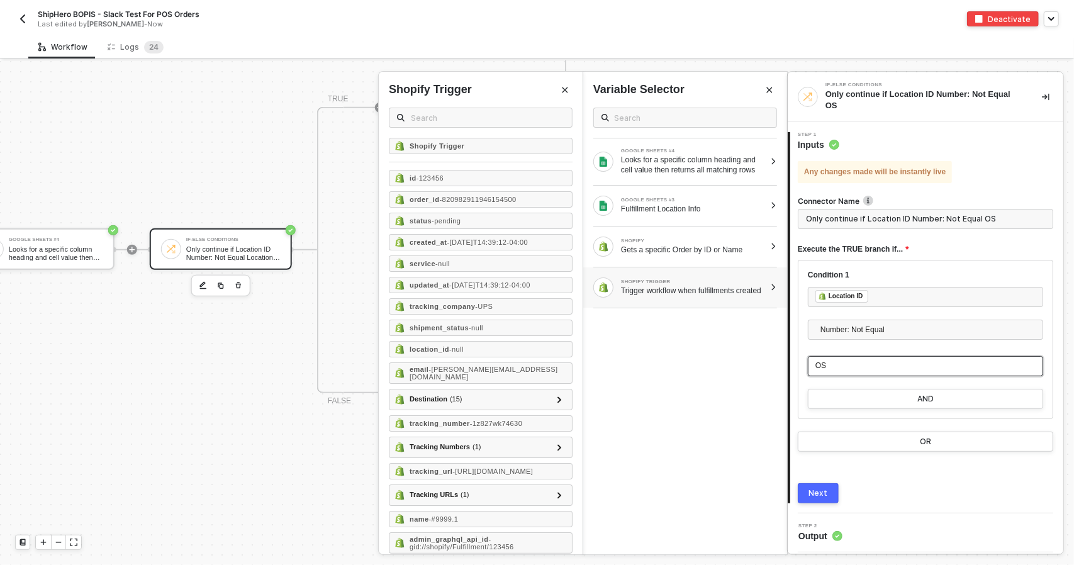
click at [875, 360] on div "OS" at bounding box center [925, 366] width 220 height 12
click at [712, 245] on div "Gets a specific Order by ID or Name" at bounding box center [693, 250] width 144 height 10
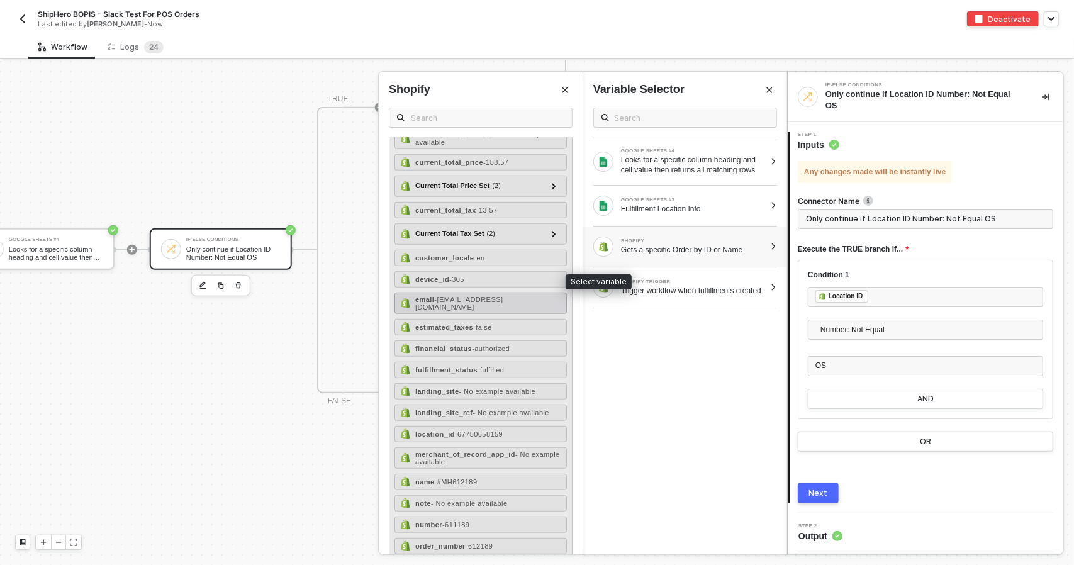
scroll to position [629, 0]
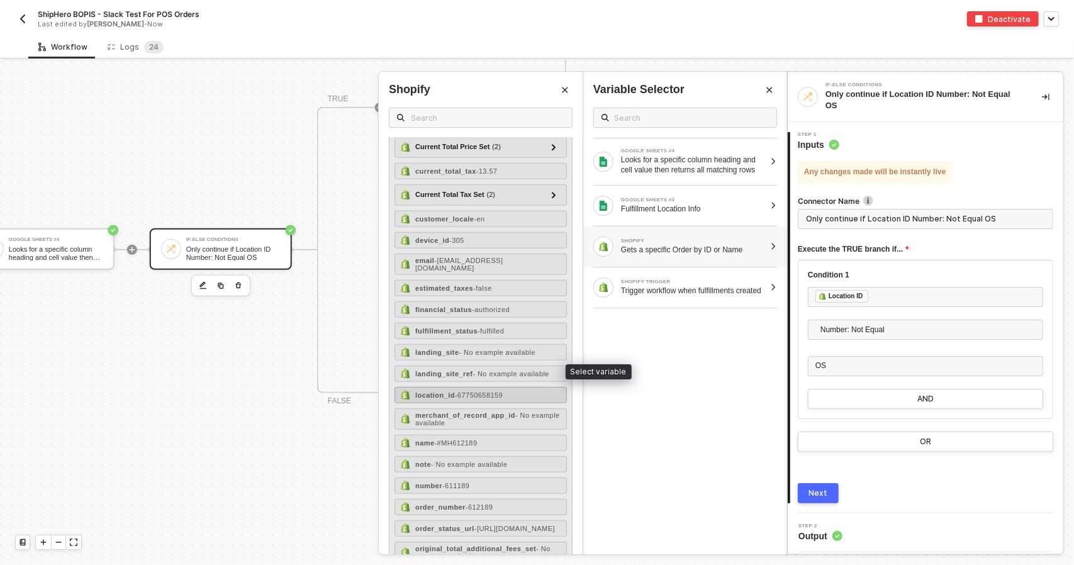
click at [511, 387] on div "location_id - 67750658159" at bounding box center [480, 395] width 172 height 16
type input "Only continue if Location ID Number: Not Equal Location ID"
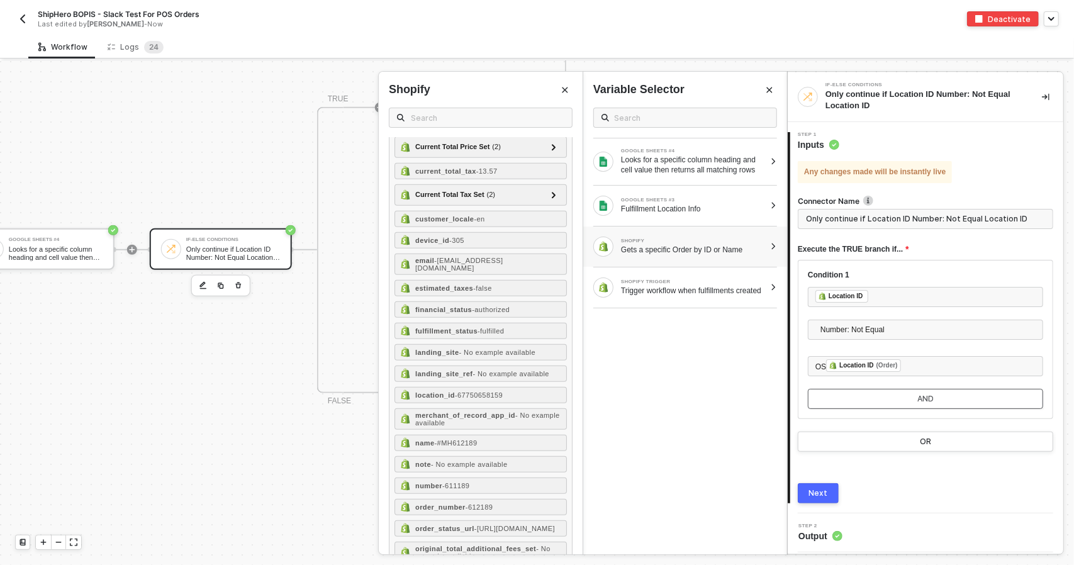
click at [872, 402] on button "AND" at bounding box center [925, 399] width 235 height 20
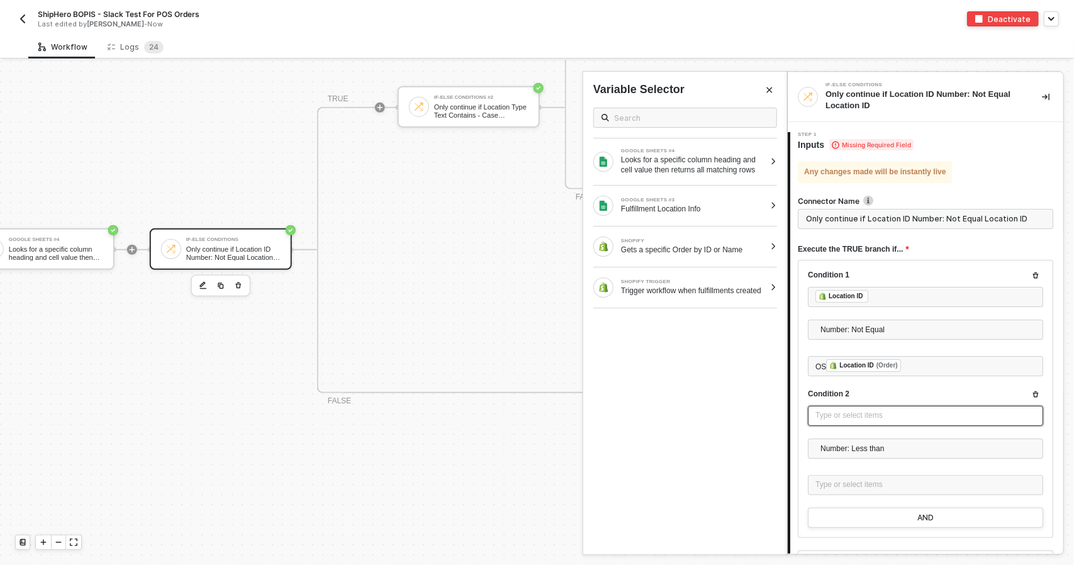
click at [869, 424] on div "Type or select items ﻿" at bounding box center [925, 416] width 235 height 20
click at [691, 204] on div "Fulfillment Location Info" at bounding box center [693, 209] width 144 height 10
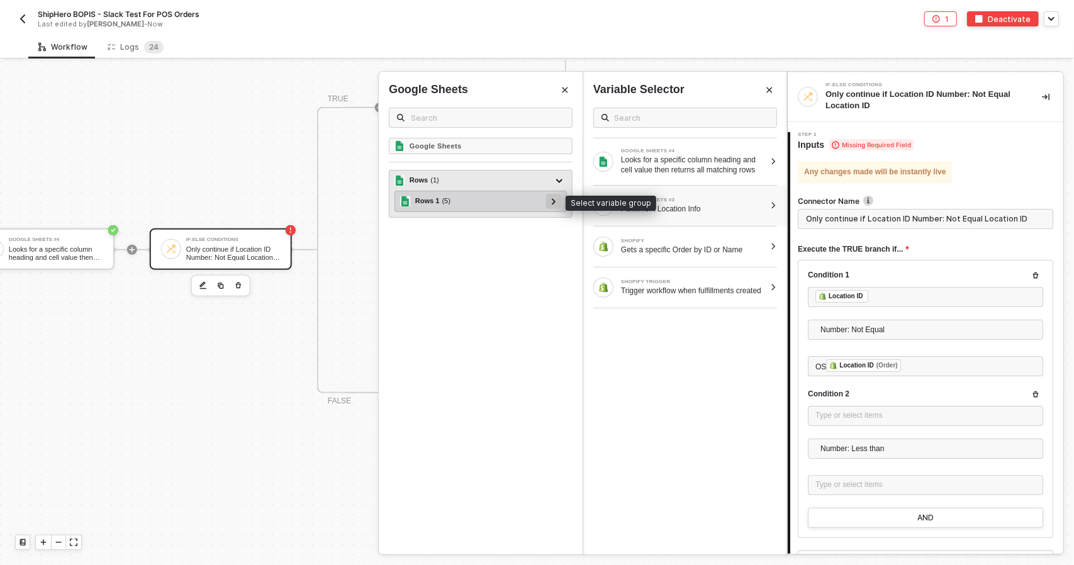
click at [550, 202] on div at bounding box center [553, 201] width 15 height 15
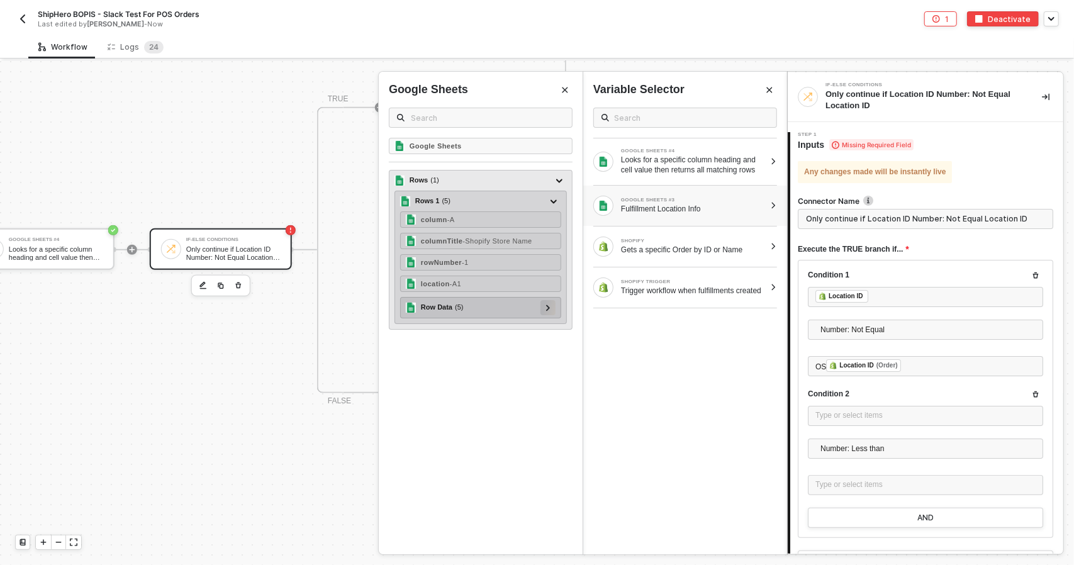
click at [551, 303] on div at bounding box center [548, 307] width 6 height 14
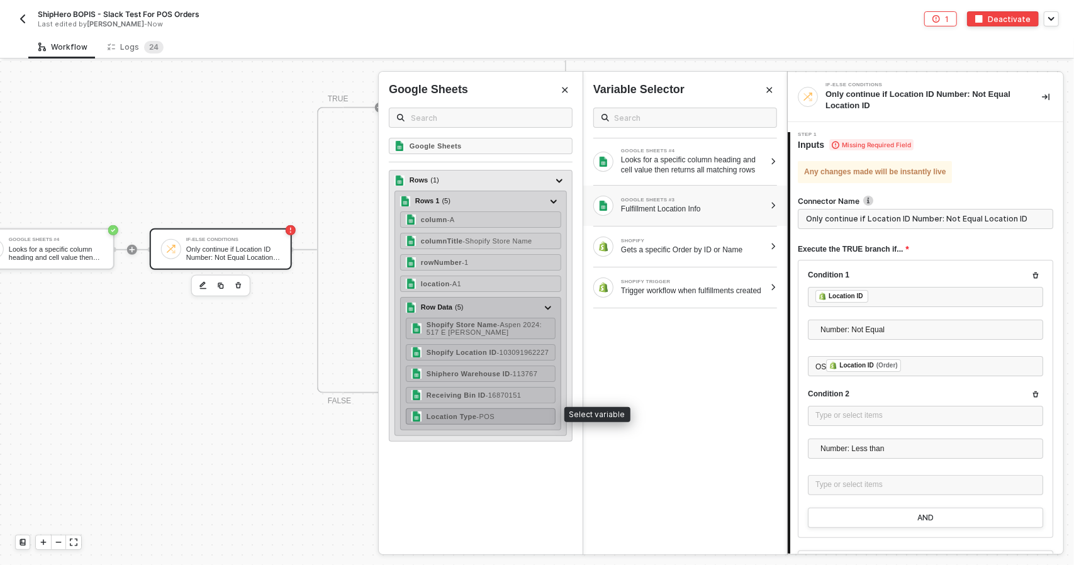
click at [526, 408] on div "Location Type - POS" at bounding box center [481, 416] width 150 height 16
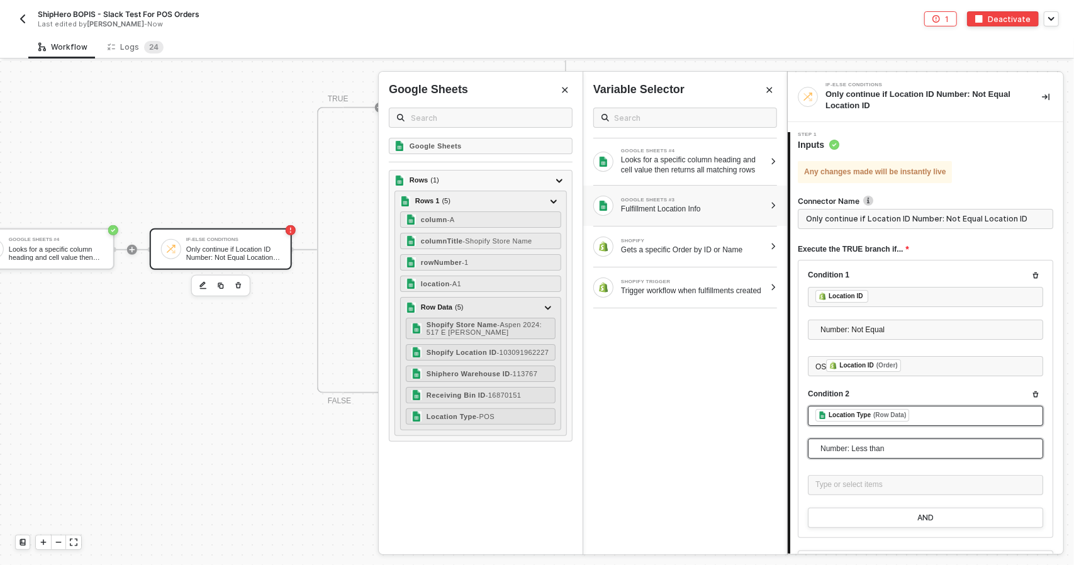
click at [874, 448] on span "Number: Less than" at bounding box center [927, 448] width 215 height 19
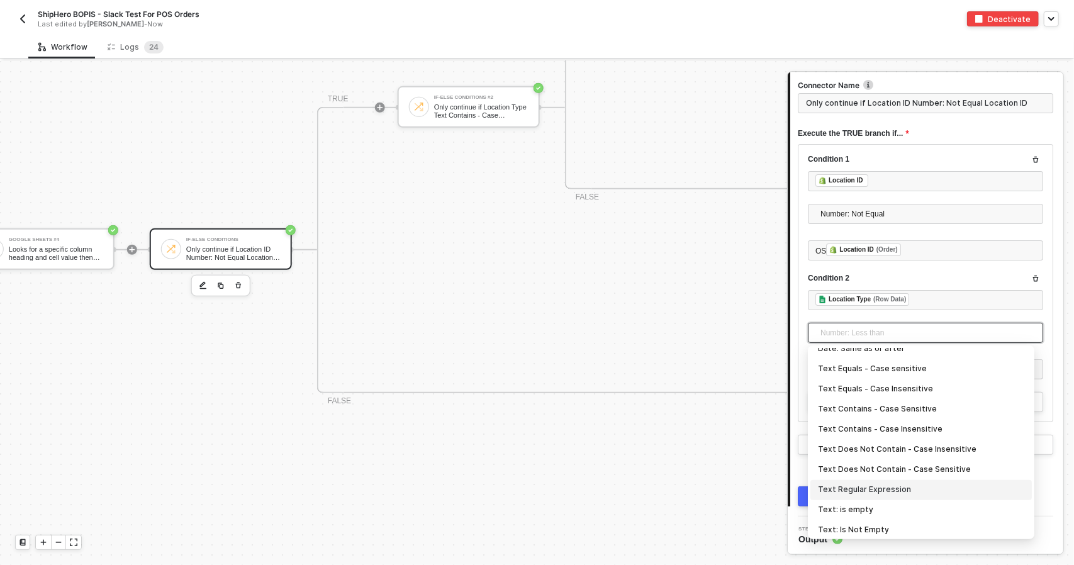
scroll to position [226, 0]
click at [922, 433] on div "Text Contains - Case Insensitive" at bounding box center [921, 434] width 206 height 14
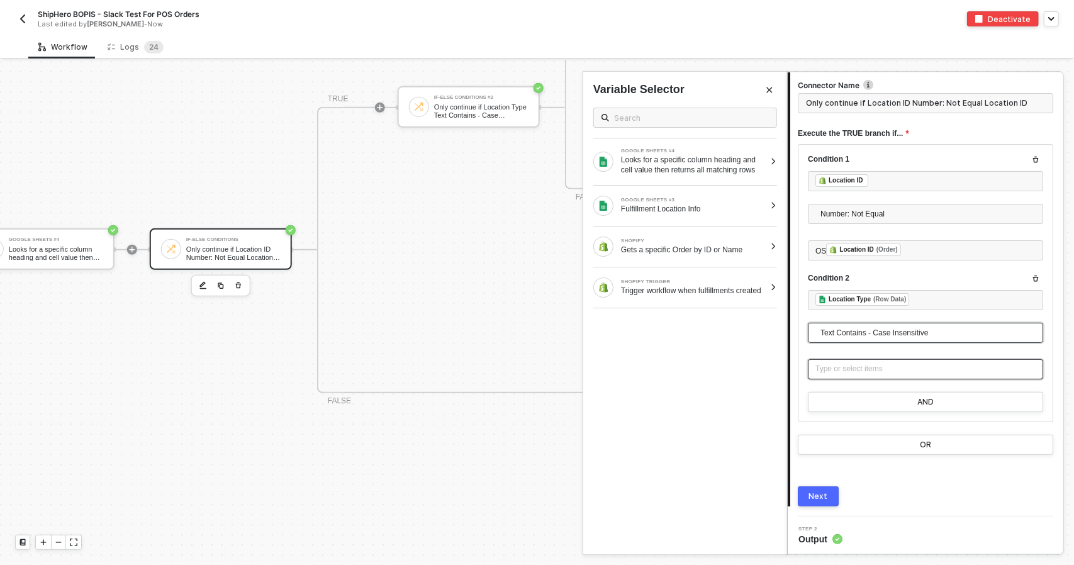
click at [884, 373] on div "Type or select items ﻿" at bounding box center [925, 369] width 220 height 12
click at [800, 501] on button "Next" at bounding box center [818, 496] width 41 height 20
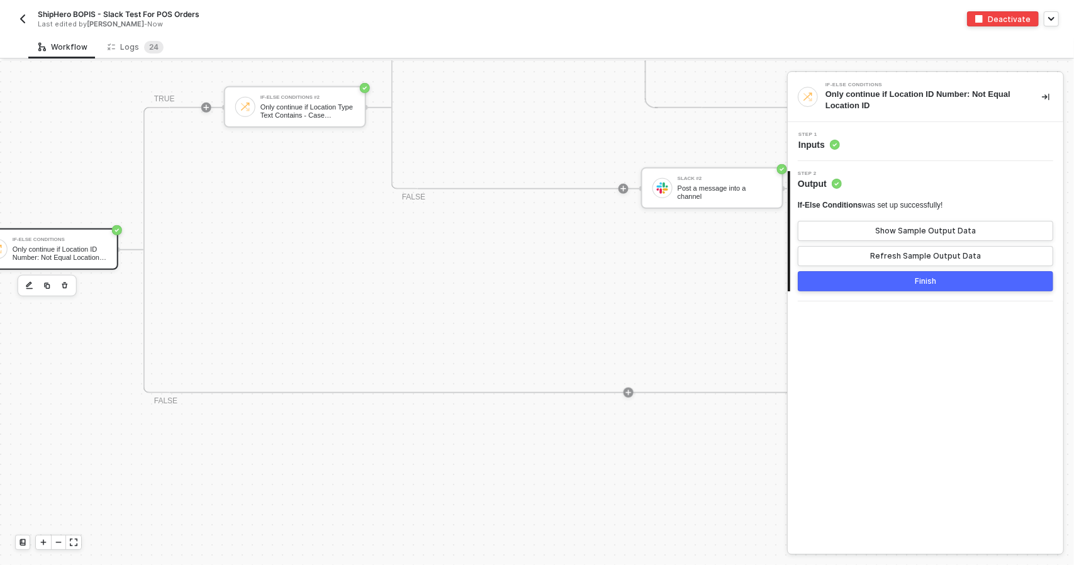
scroll to position [628, 749]
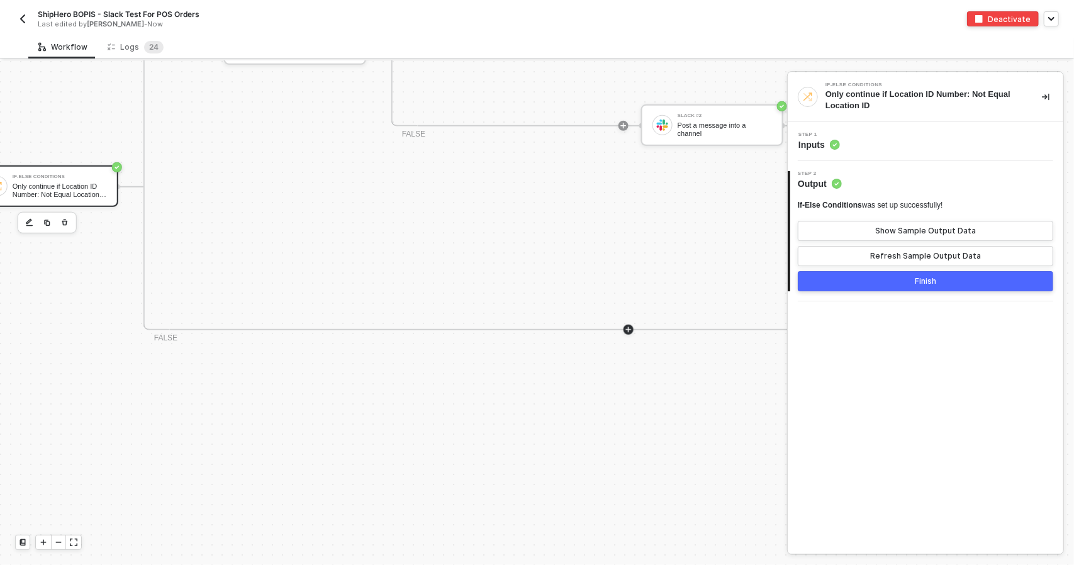
click at [630, 330] on icon "icon-play" at bounding box center [629, 330] width 8 height 8
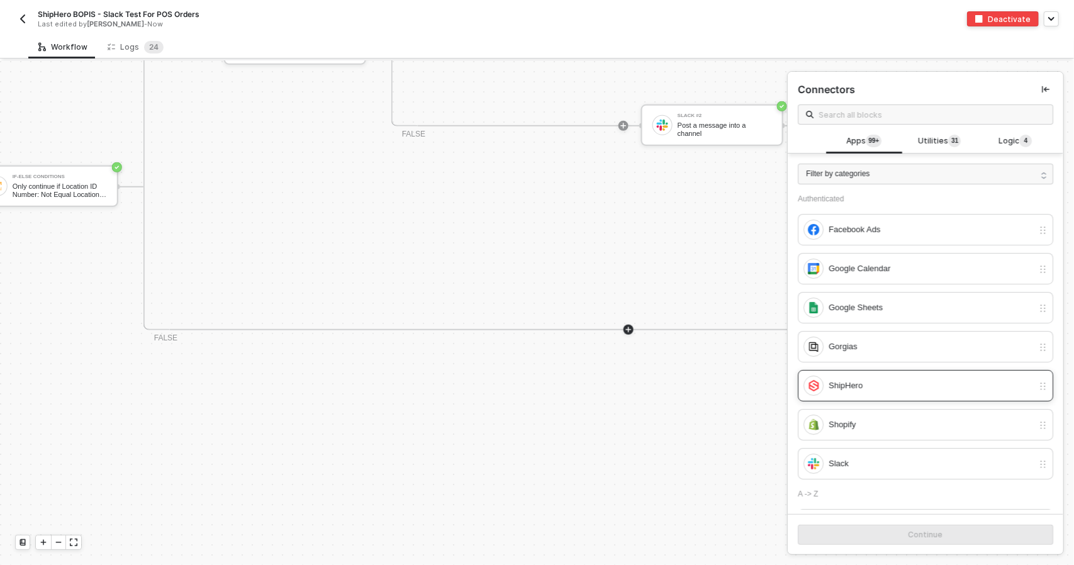
click at [911, 380] on div "ShipHero" at bounding box center [931, 386] width 204 height 14
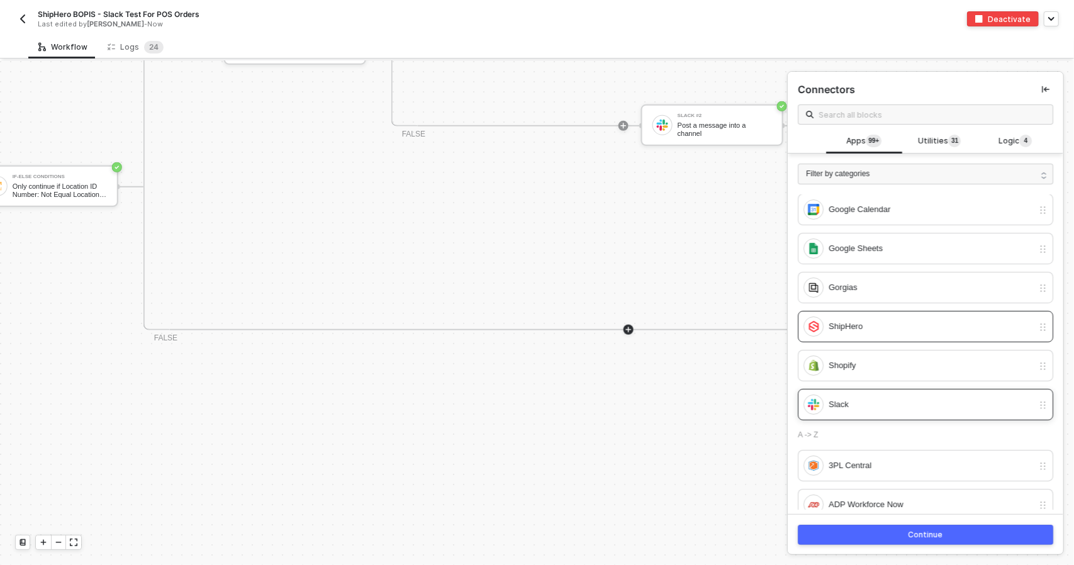
scroll to position [63, 0]
click at [912, 400] on div "Slack" at bounding box center [931, 401] width 204 height 14
click at [883, 531] on button "Continue" at bounding box center [925, 535] width 255 height 20
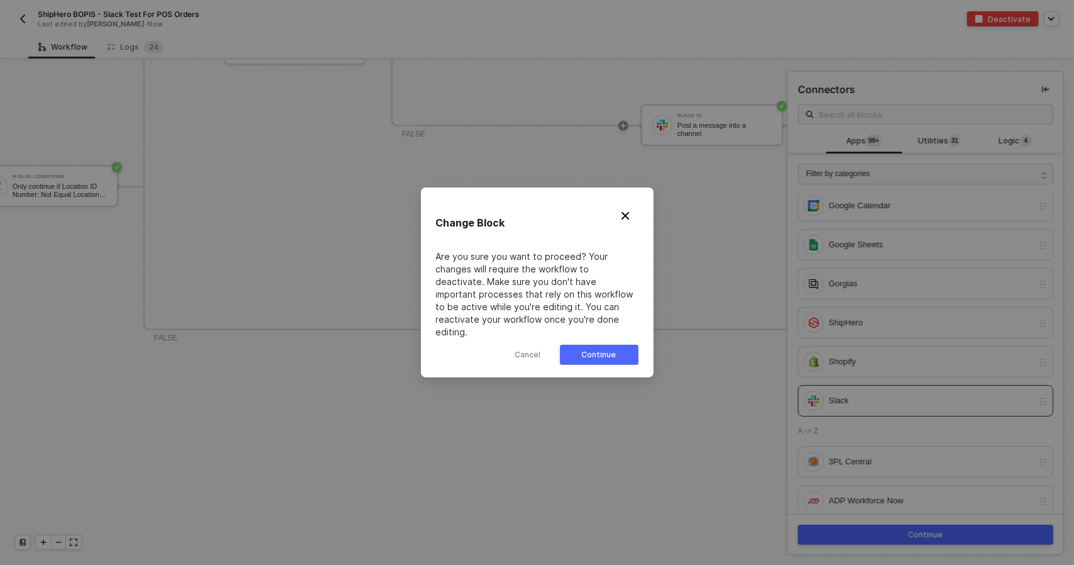
click at [613, 354] on button "Continue" at bounding box center [599, 355] width 79 height 20
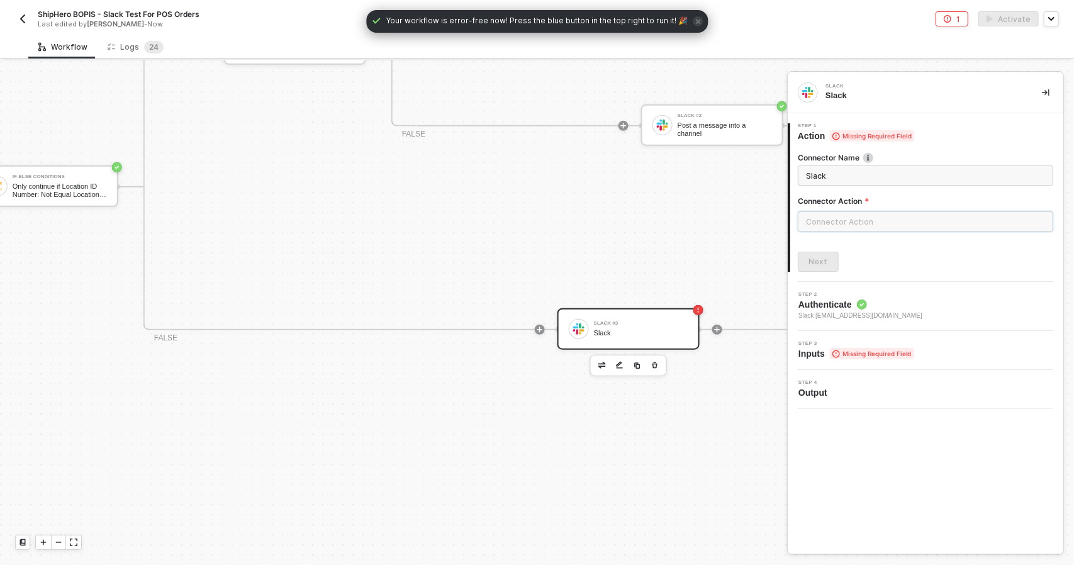
click at [845, 218] on input "text" at bounding box center [925, 221] width 255 height 20
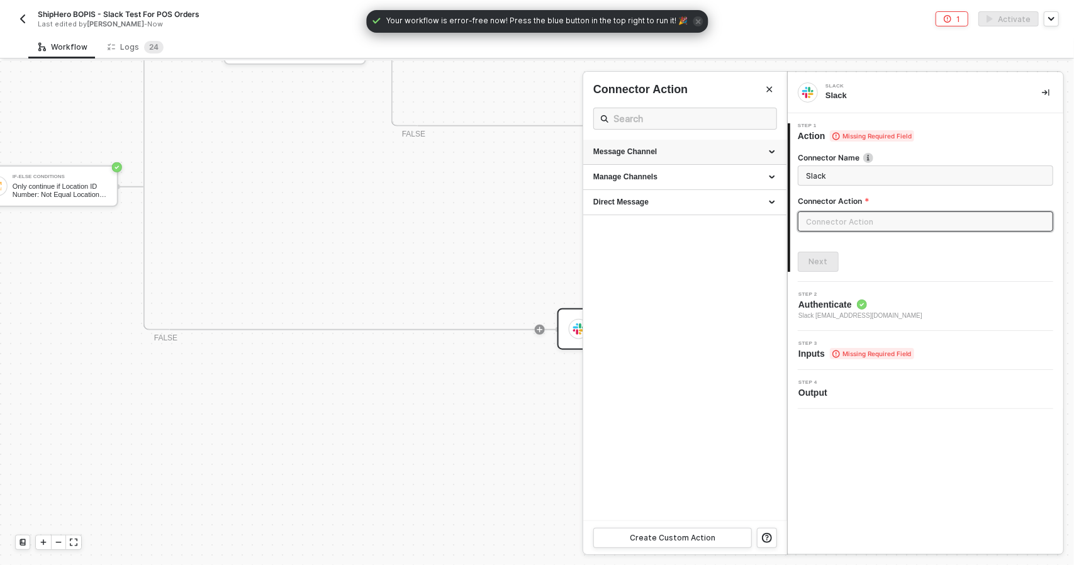
click at [674, 149] on div "Message Channel" at bounding box center [684, 152] width 183 height 11
click at [654, 204] on div "Manage Channels" at bounding box center [684, 208] width 183 height 11
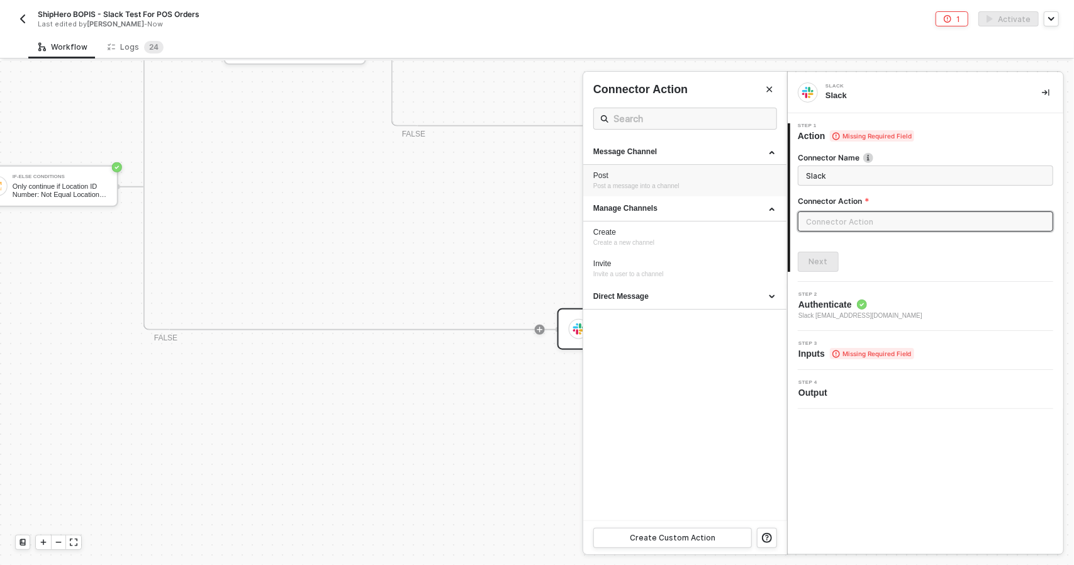
click at [654, 186] on span "Post a message into a channel" at bounding box center [636, 185] width 86 height 7
type input "Post a message into a channel"
type input "Message Channel - Post"
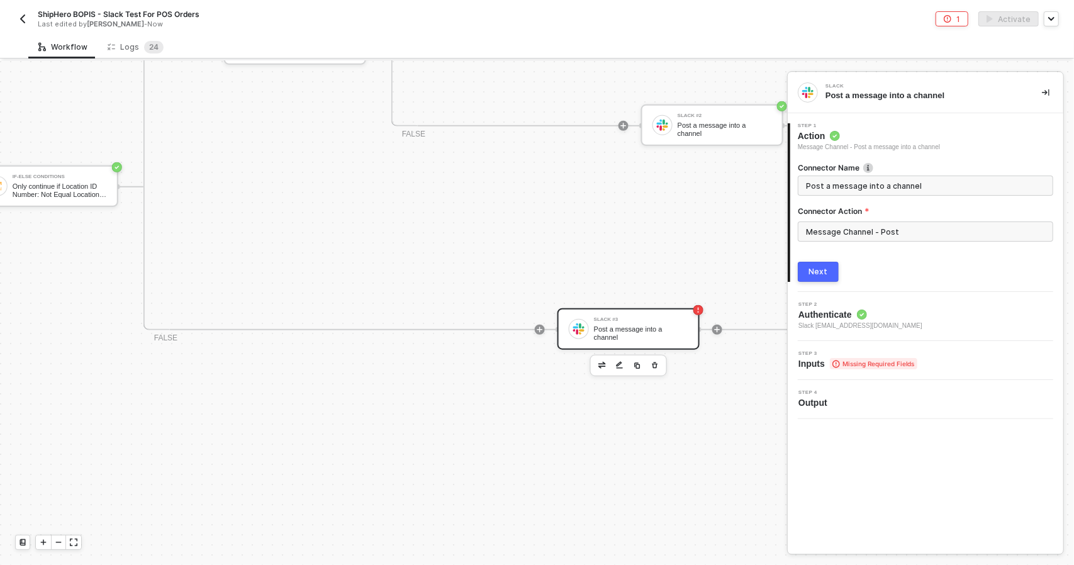
click at [832, 270] on button "Next" at bounding box center [818, 272] width 41 height 20
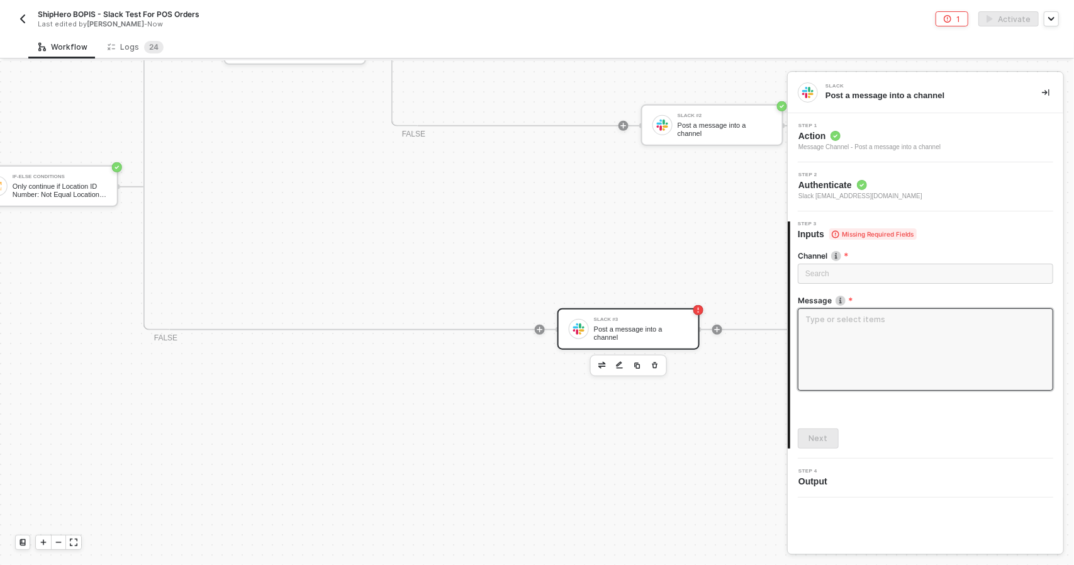
click at [852, 347] on textarea at bounding box center [925, 349] width 255 height 82
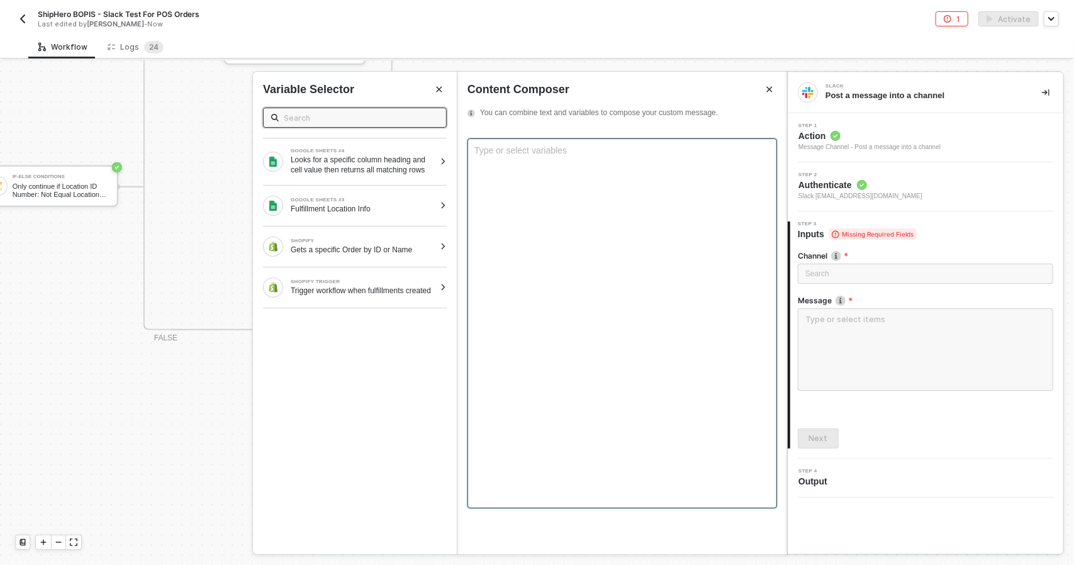
click at [580, 208] on div "Type or select variables ﻿" at bounding box center [622, 323] width 310 height 370
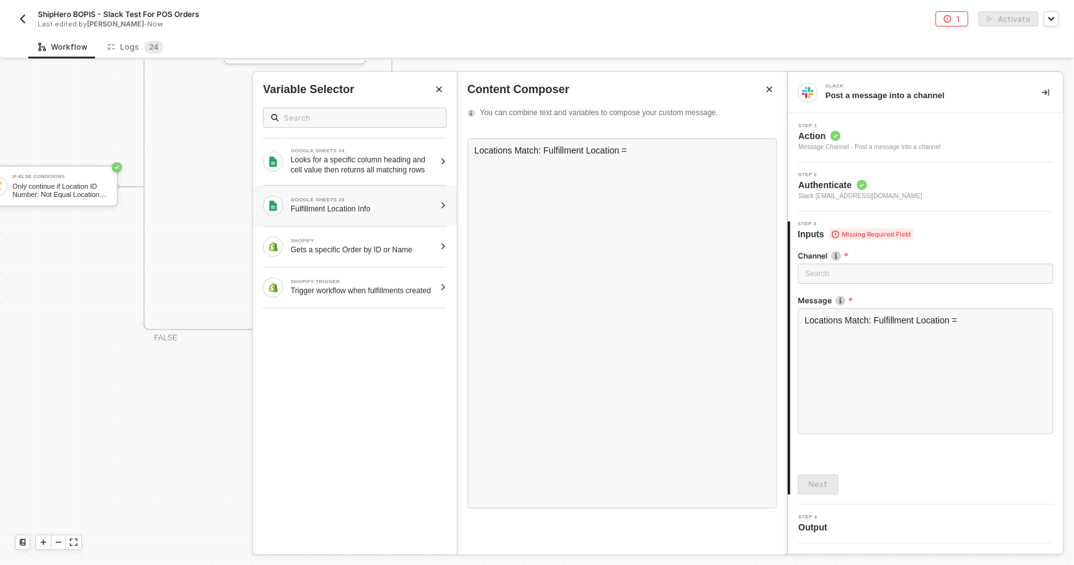
click at [425, 205] on div "Fulfillment Location Info" at bounding box center [363, 209] width 144 height 10
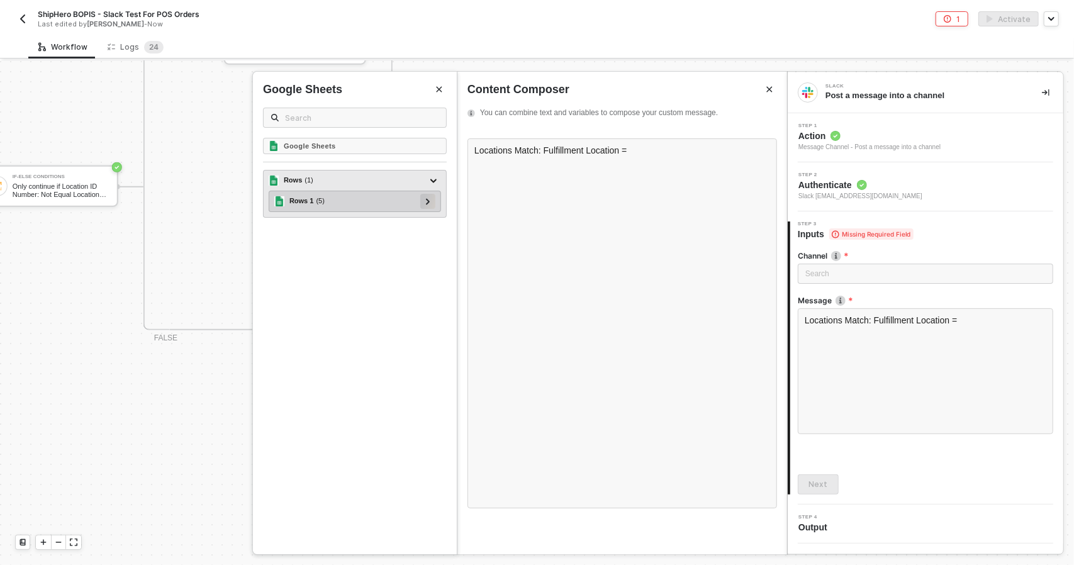
click at [430, 201] on icon at bounding box center [428, 201] width 4 height 6
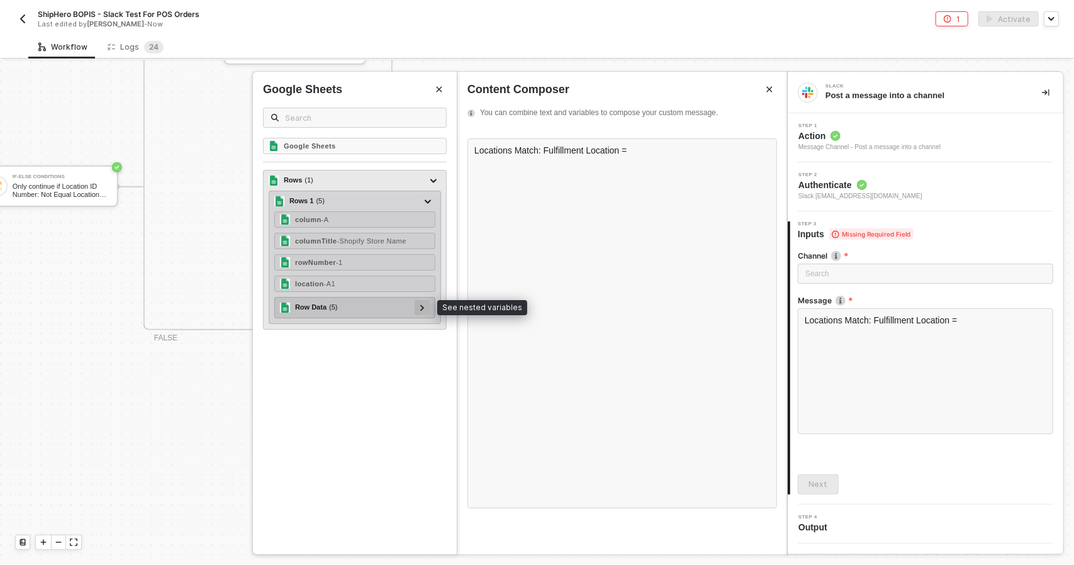
click at [429, 310] on div at bounding box center [422, 307] width 15 height 15
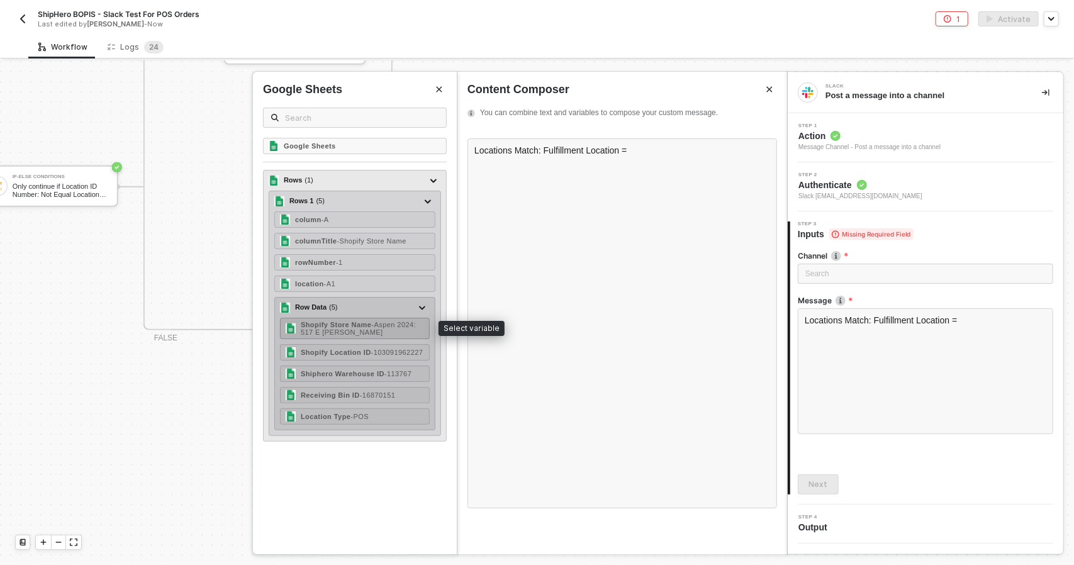
click at [413, 326] on div "Shopify Store Name - Aspen 2024: [STREET_ADDRESS][PERSON_NAME]" at bounding box center [362, 328] width 123 height 15
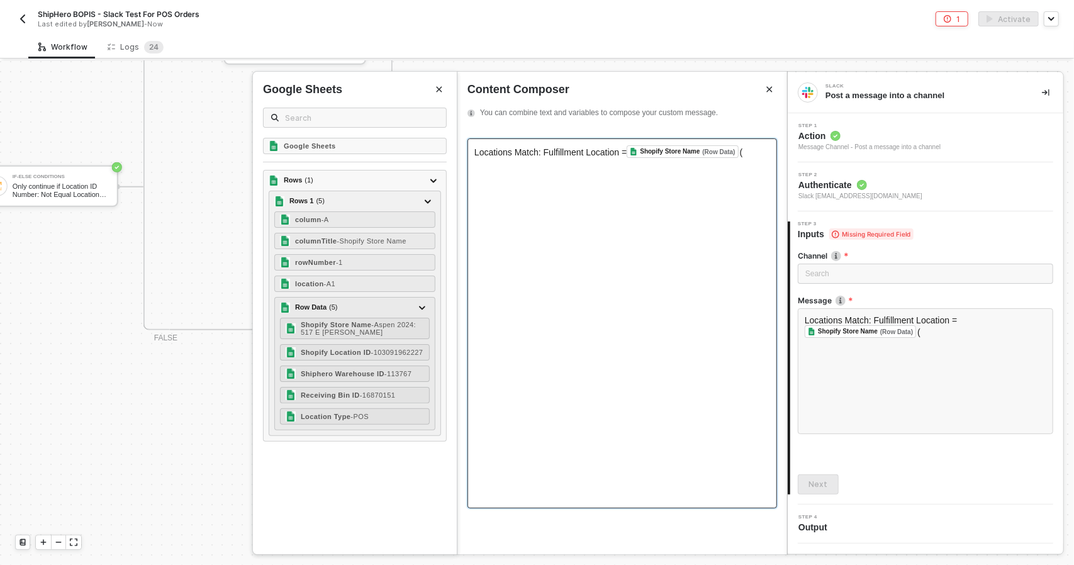
click at [554, 152] on span "Locations Match: Fulfillment Location =" at bounding box center [550, 152] width 152 height 10
click at [761, 154] on div "Locations Match: Fulfillment Location = Shopify Store Name (Row Data) ﻿ (" at bounding box center [622, 151] width 296 height 13
drag, startPoint x: 761, startPoint y: 154, endPoint x: 476, endPoint y: 149, distance: 285.6
click at [476, 149] on div "Locations Match: Fulfillment Location = Shopify Store Name (Row Data) ﻿ (" at bounding box center [622, 151] width 296 height 13
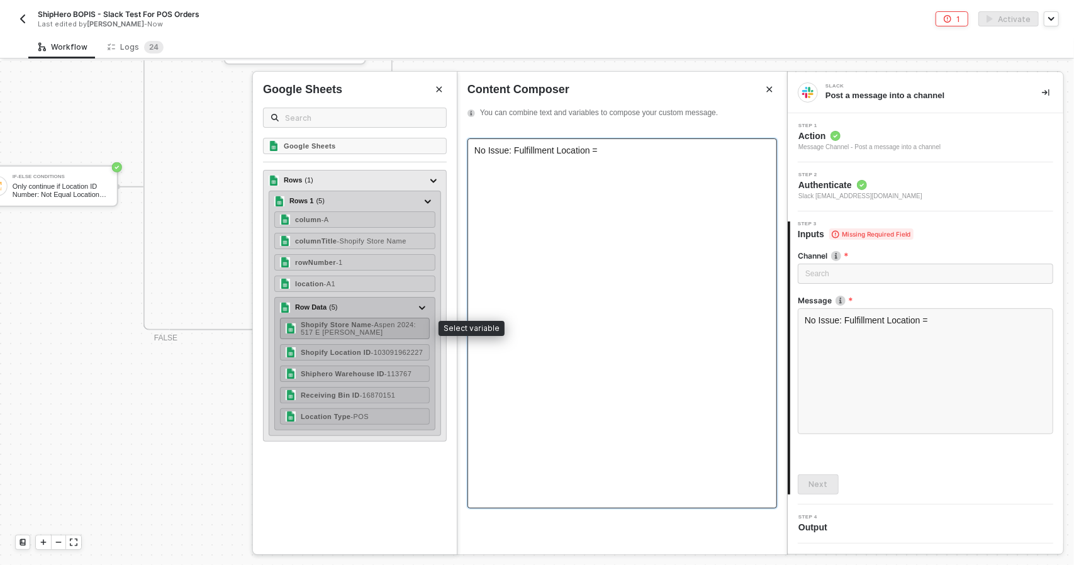
click at [379, 328] on div "Shopify Store Name - Aspen 2024: [STREET_ADDRESS][PERSON_NAME]" at bounding box center [362, 328] width 123 height 15
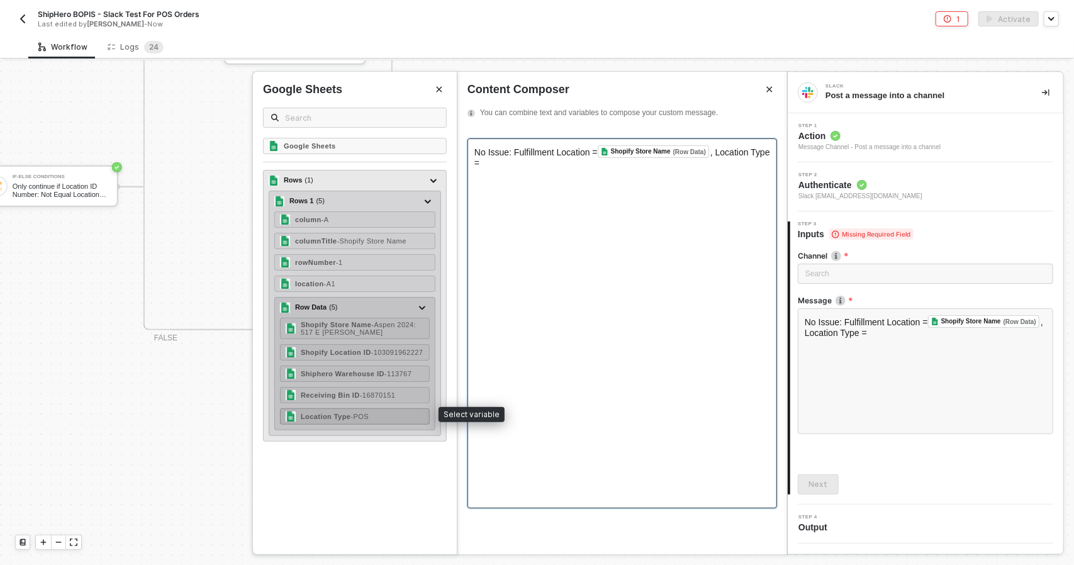
click at [350, 413] on span "- POS" at bounding box center [359, 417] width 18 height 8
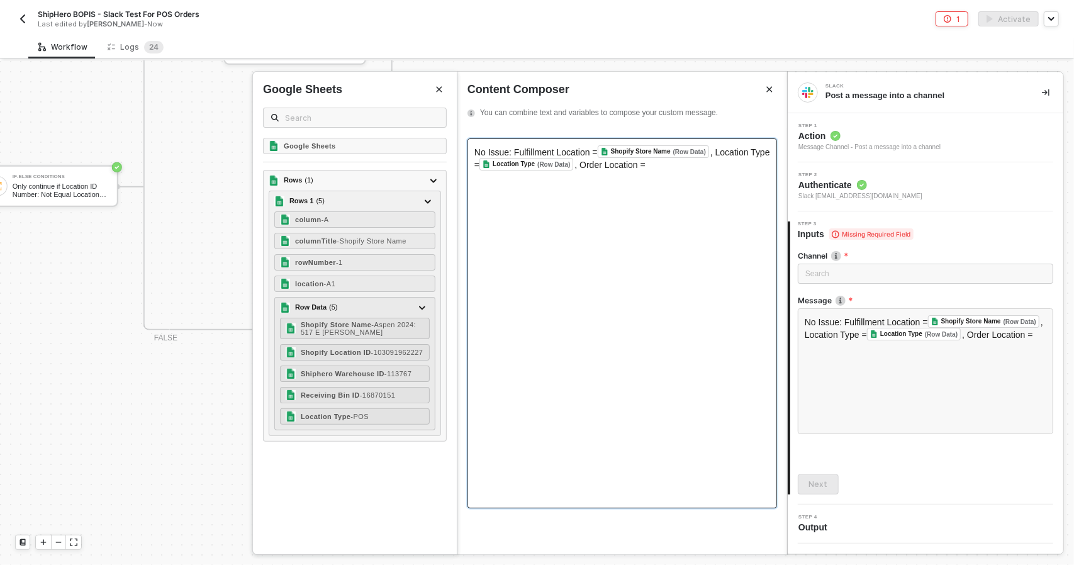
click at [440, 88] on icon "Close" at bounding box center [440, 90] width 6 height 6
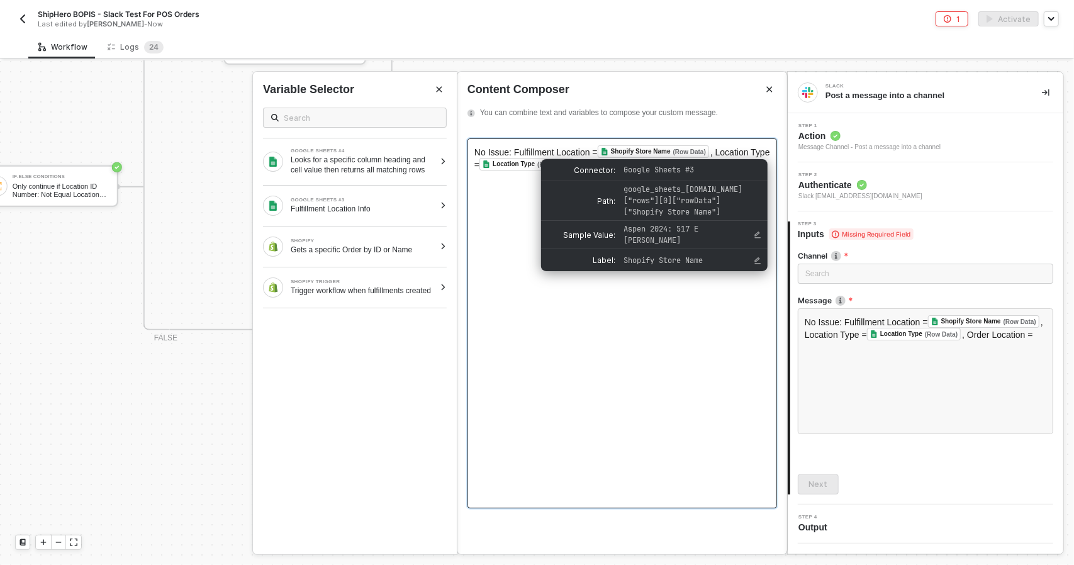
click at [708, 154] on span ", Location Type =" at bounding box center [623, 158] width 298 height 23
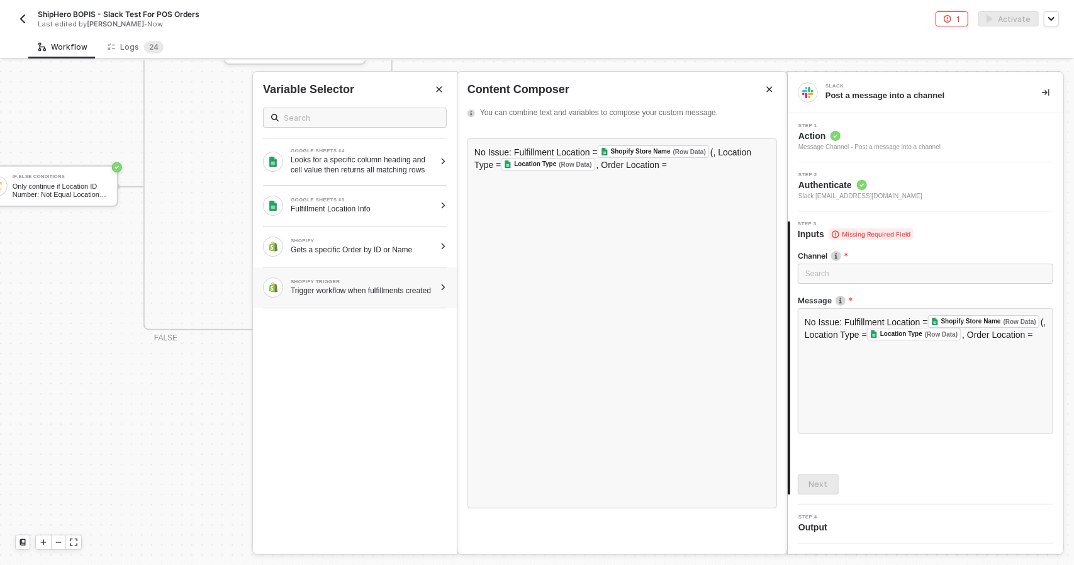
click at [389, 286] on div "Trigger workflow when fulfillments created" at bounding box center [363, 291] width 144 height 10
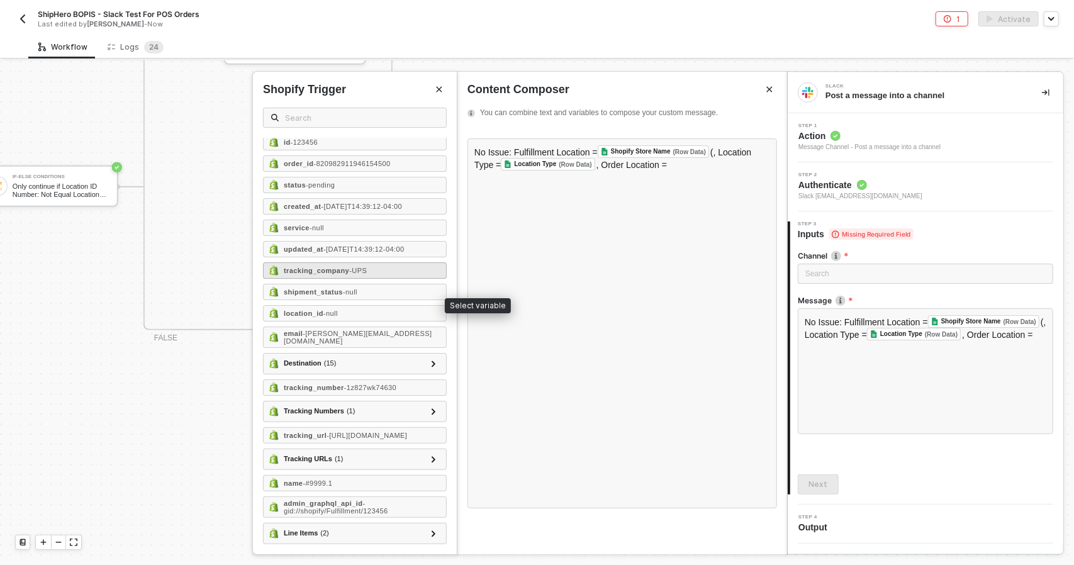
scroll to position [42, 0]
click at [382, 305] on div "location_id - null" at bounding box center [355, 313] width 184 height 16
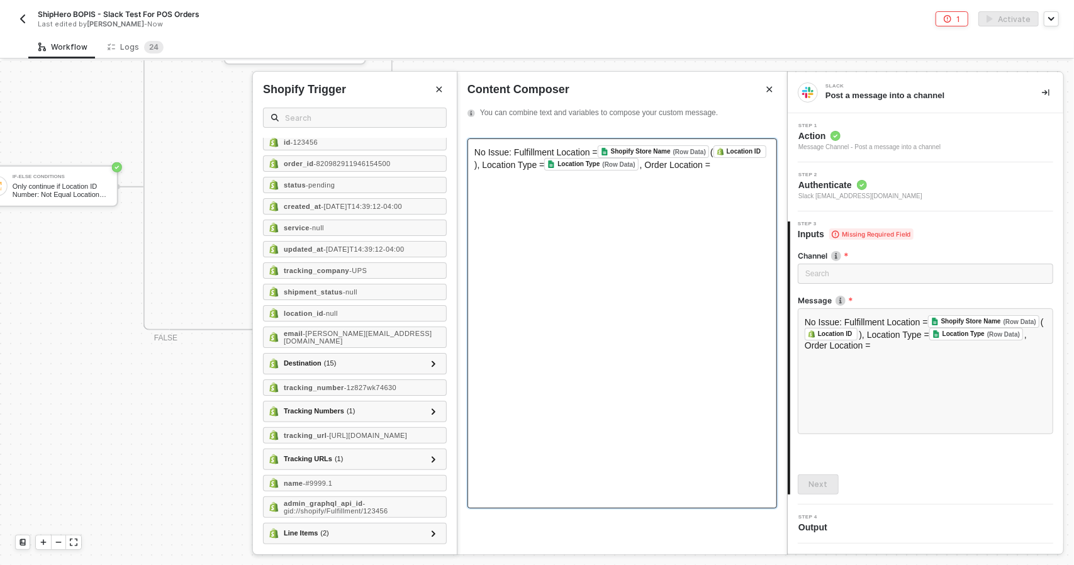
click at [745, 167] on div "No Issue: Fulfillment Location = Shopify Store Name (Row Data) ﻿ ( Location ID …" at bounding box center [622, 157] width 296 height 25
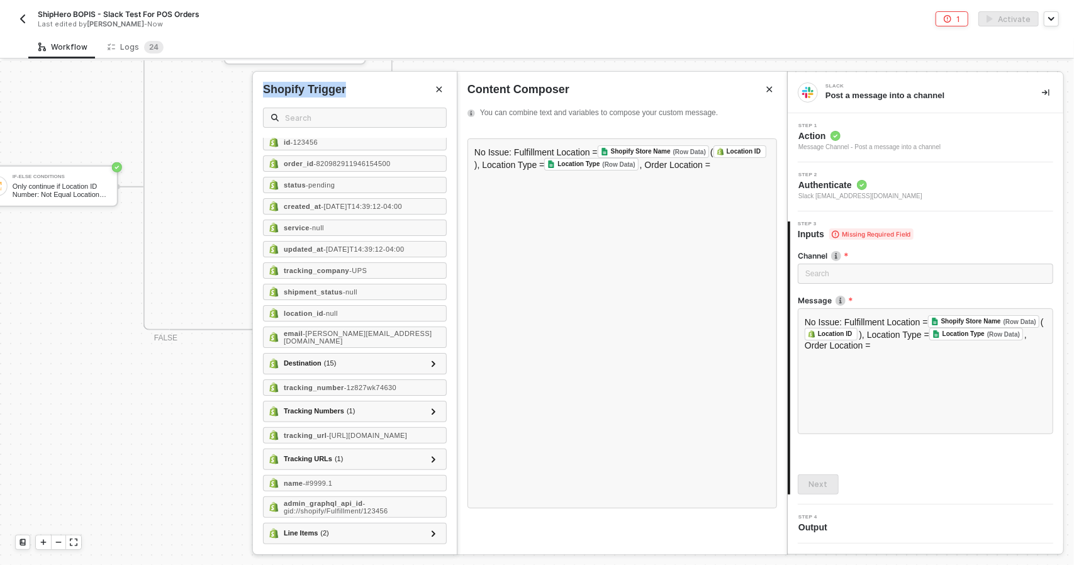
click at [445, 90] on div "Shopify Trigger" at bounding box center [355, 110] width 204 height 56
click at [443, 89] on icon "Close" at bounding box center [439, 90] width 8 height 8
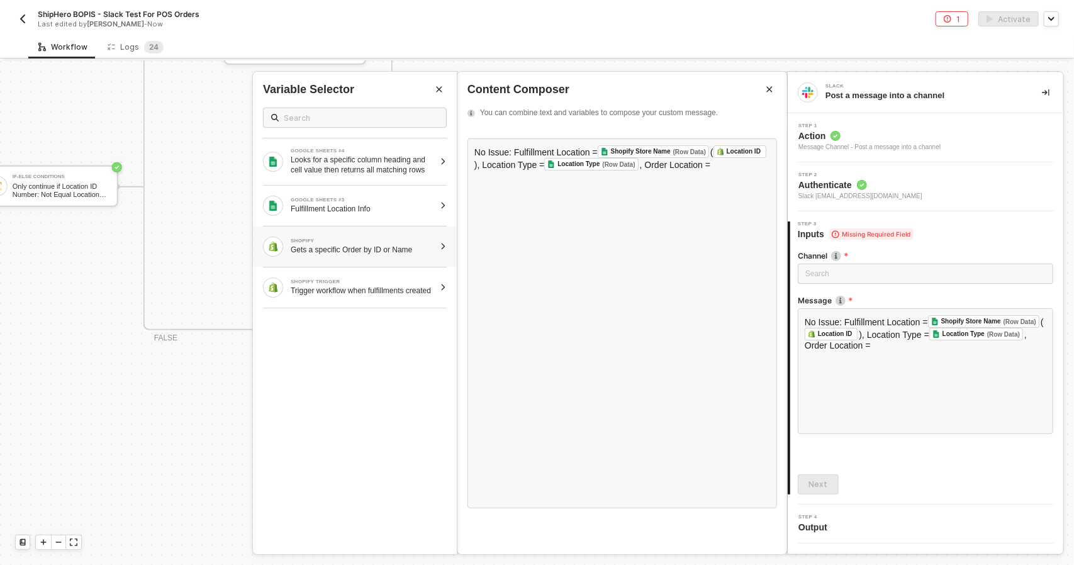
click at [388, 250] on div "Gets a specific Order by ID or Name" at bounding box center [363, 250] width 144 height 10
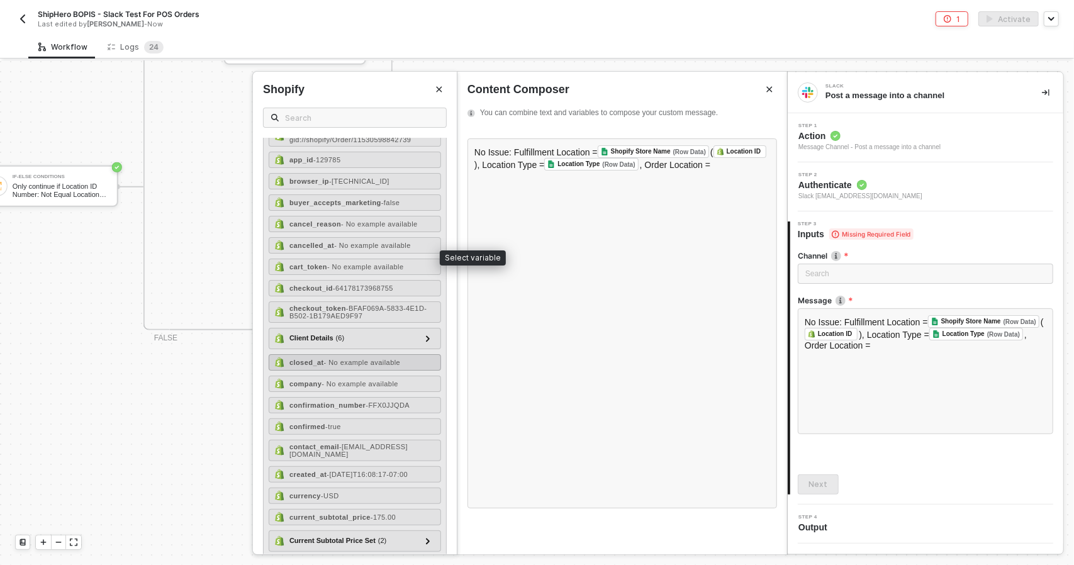
scroll to position [0, 0]
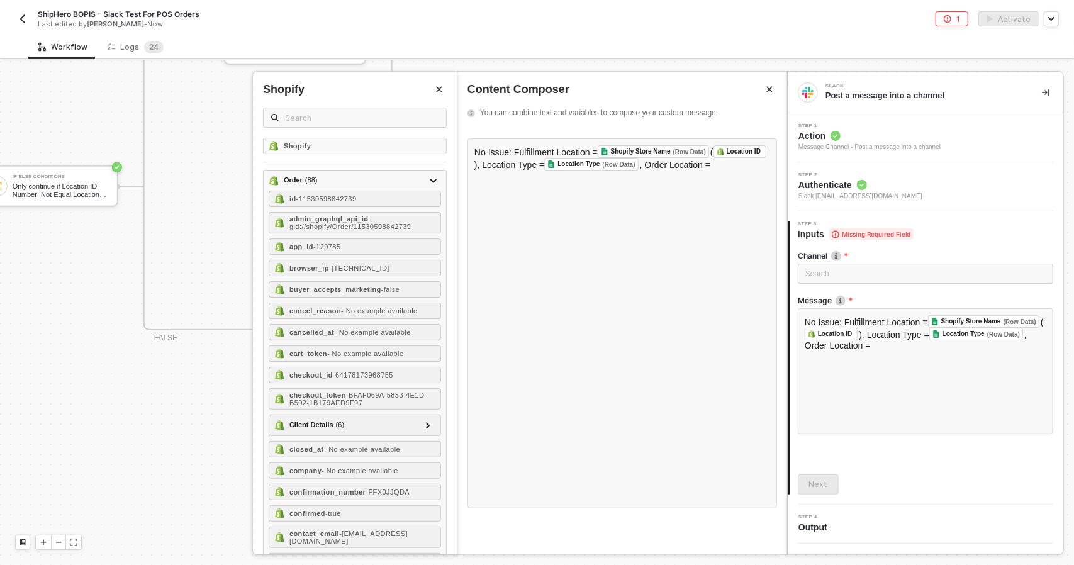
click at [435, 94] on button "Close" at bounding box center [439, 89] width 15 height 15
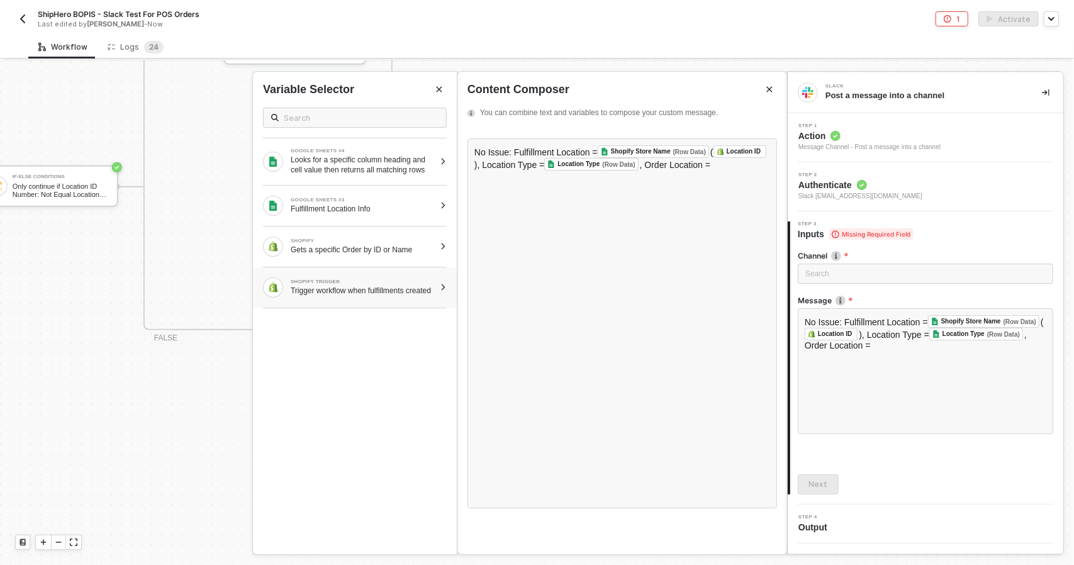
click at [354, 291] on div "Trigger workflow when fulfillments created" at bounding box center [363, 291] width 144 height 10
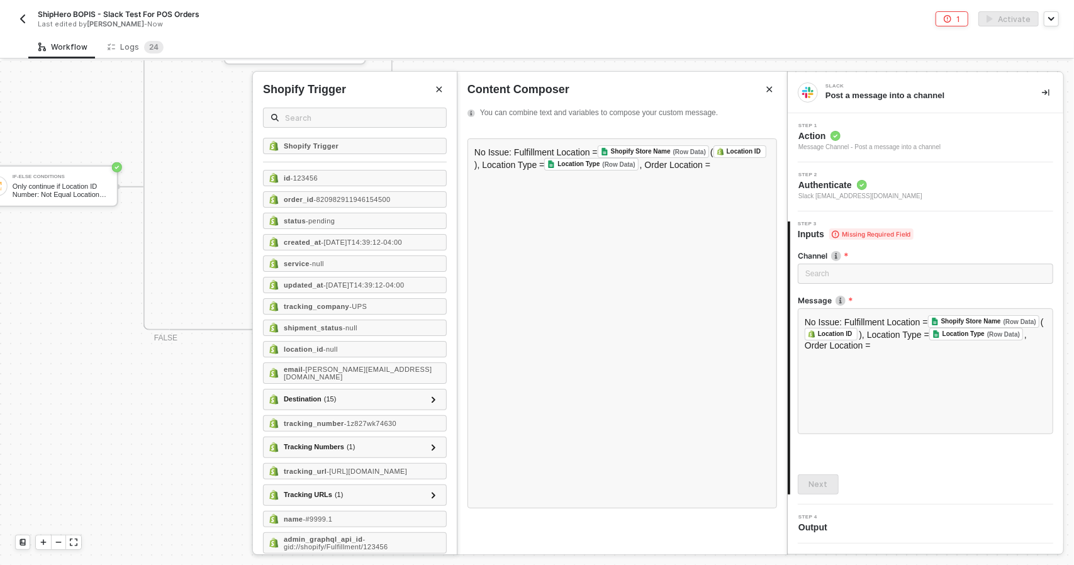
click at [442, 86] on icon "Close" at bounding box center [439, 90] width 8 height 8
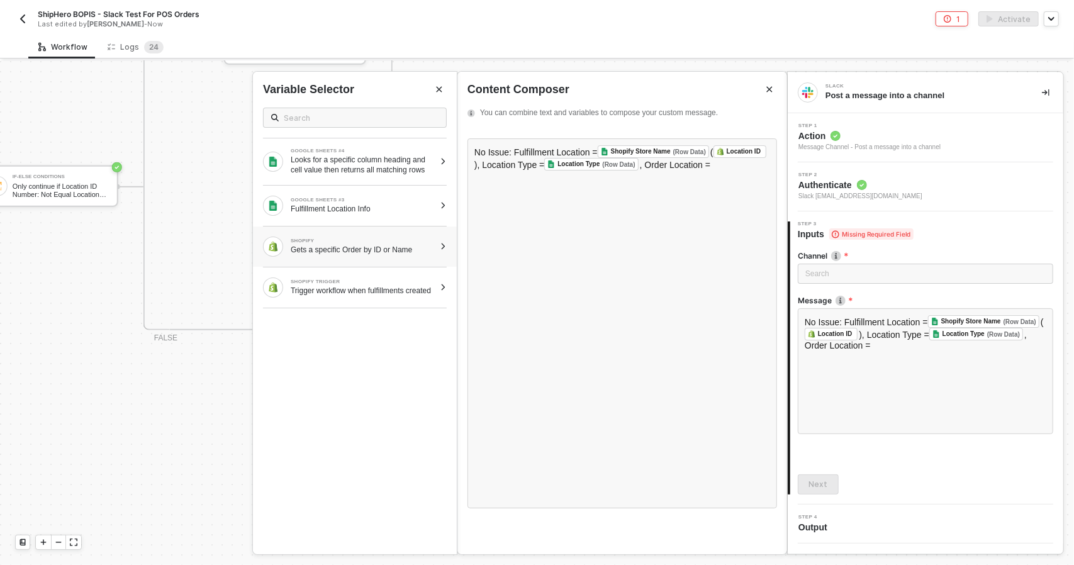
click at [353, 240] on div "SHOPIFY" at bounding box center [363, 240] width 144 height 5
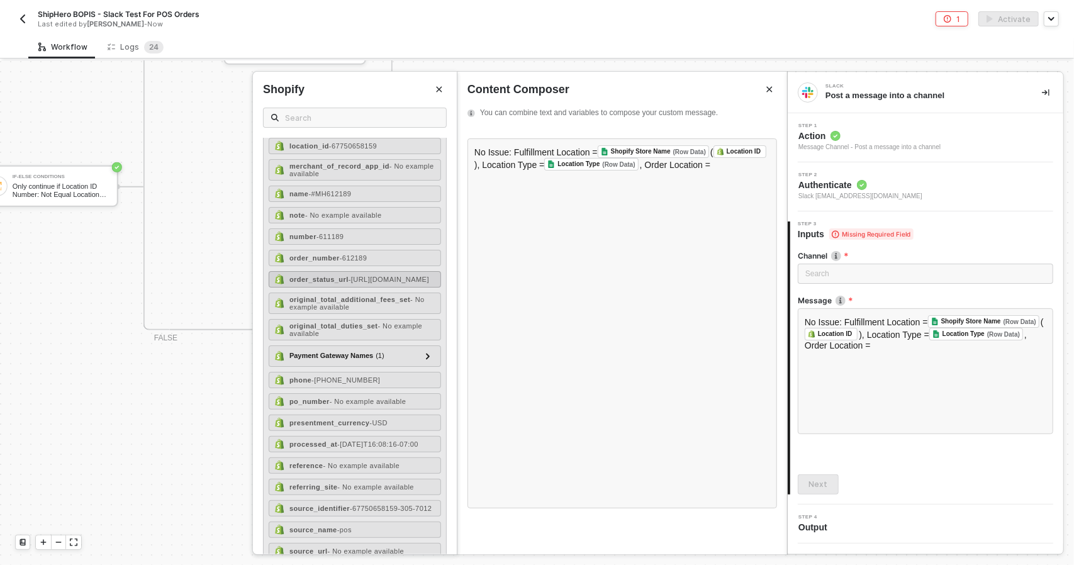
scroll to position [692, 0]
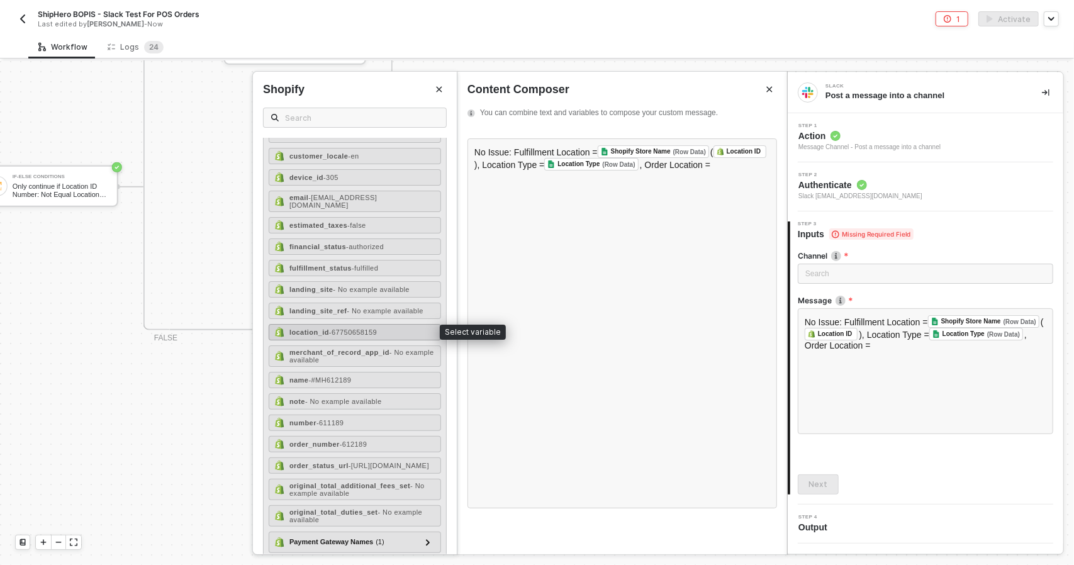
click at [386, 324] on div "location_id - 67750658159" at bounding box center [355, 332] width 172 height 16
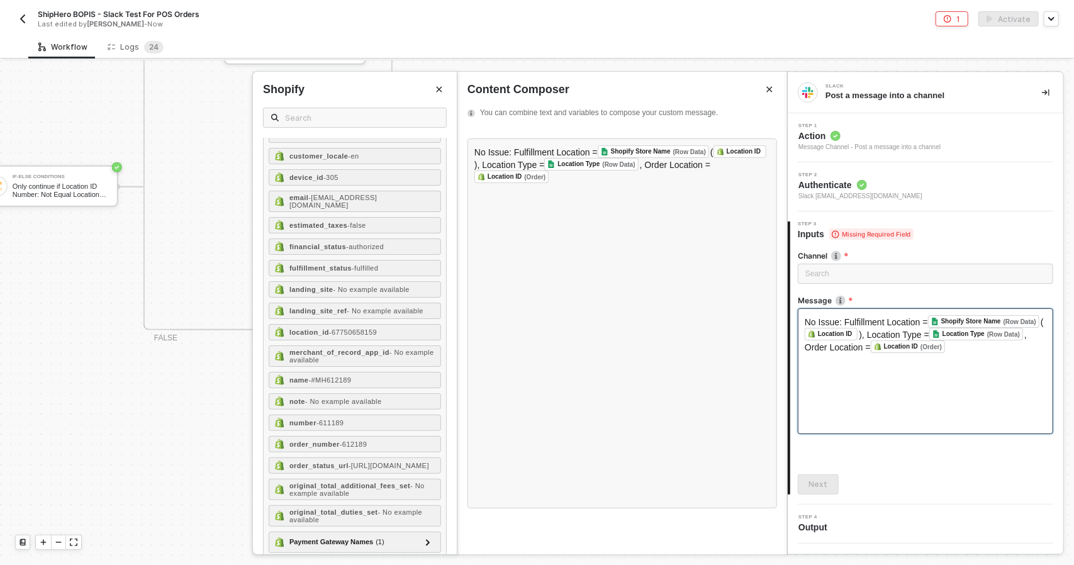
click at [851, 420] on div "No Issue: Fulfillment Location = Shopify Store Name (Row Data) ﻿ ( Location ID …" at bounding box center [925, 371] width 255 height 126
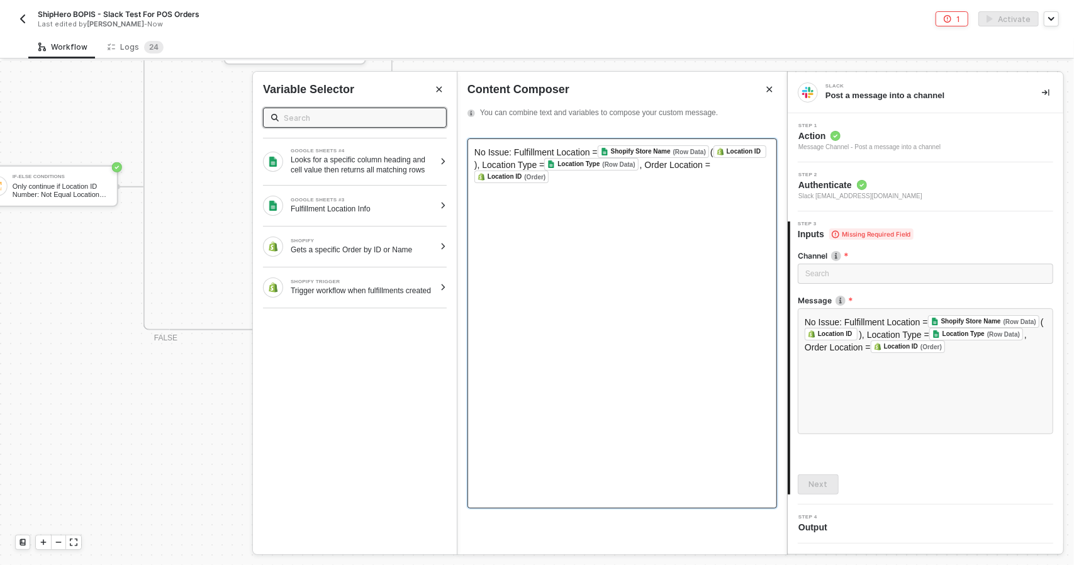
click at [709, 318] on div "No Issue: Fulfillment Location = Shopify Store Name (Row Data) ﻿ ( Location ID …" at bounding box center [622, 323] width 310 height 370
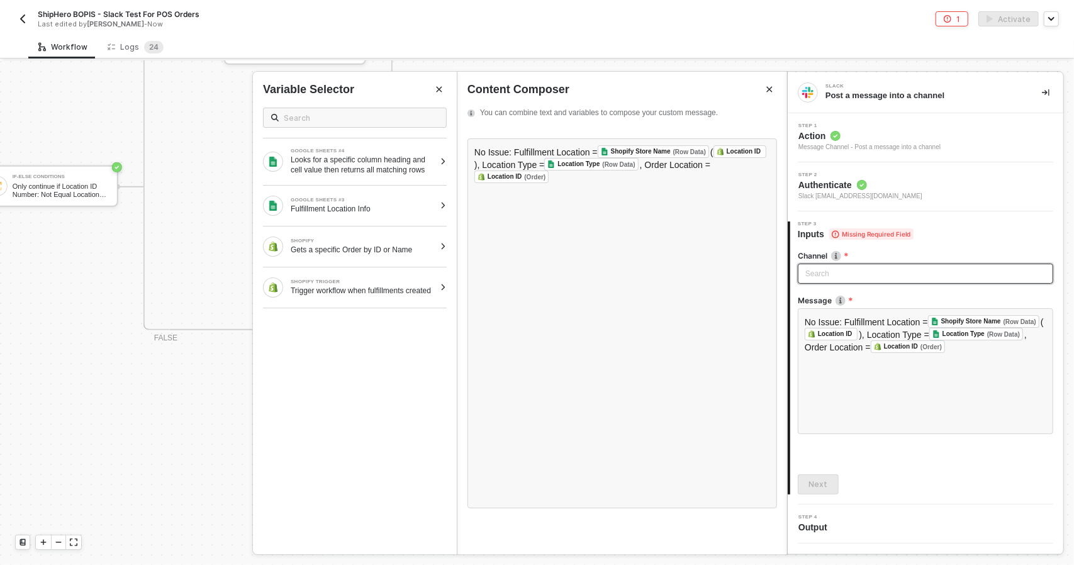
click at [863, 269] on input "search" at bounding box center [925, 273] width 240 height 19
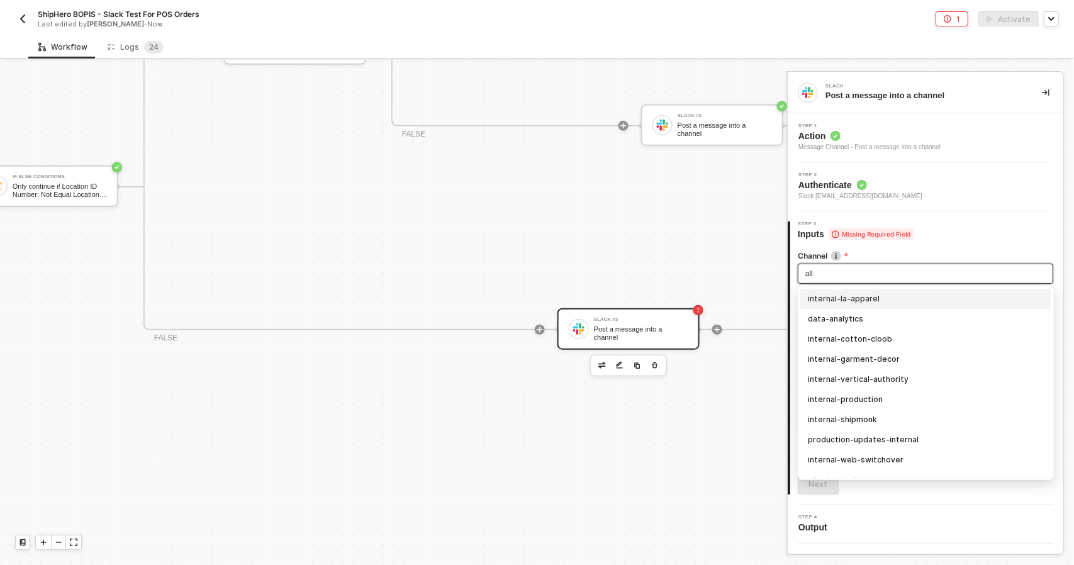
type input "allo"
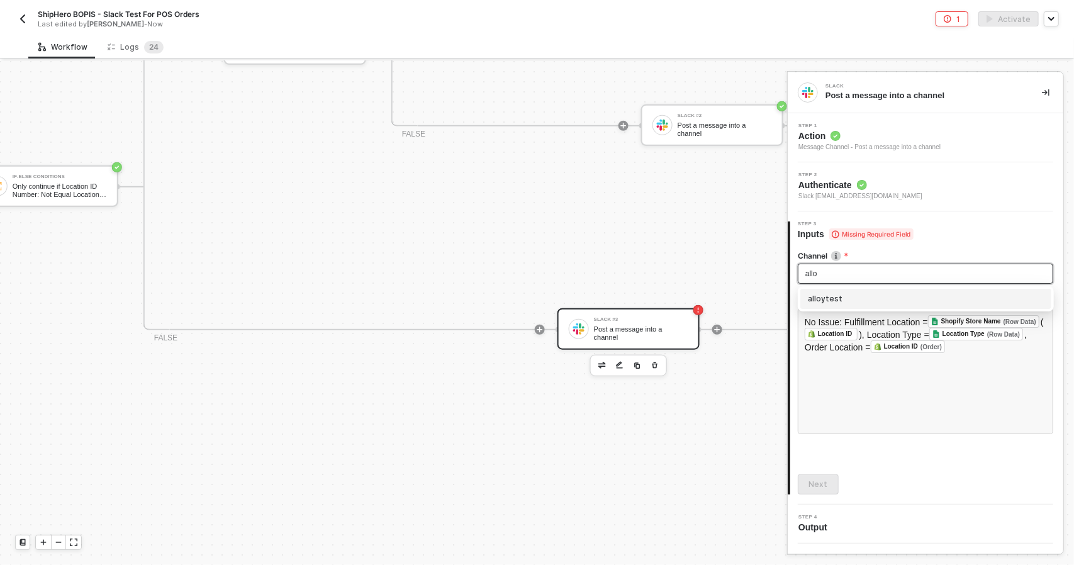
click at [887, 305] on div "alloytest" at bounding box center [926, 299] width 236 height 14
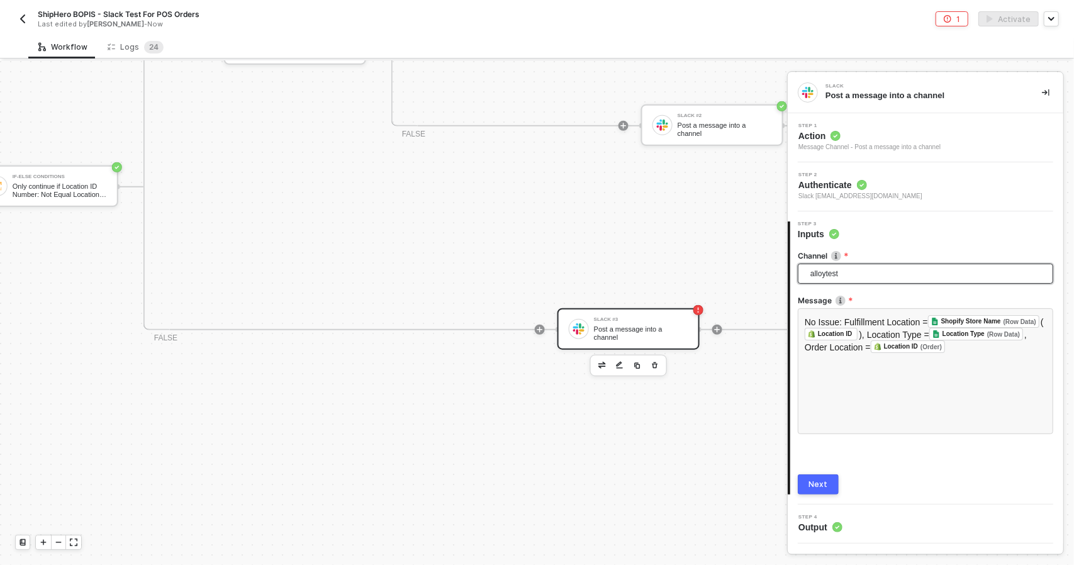
click at [828, 481] on button "Next" at bounding box center [818, 484] width 41 height 20
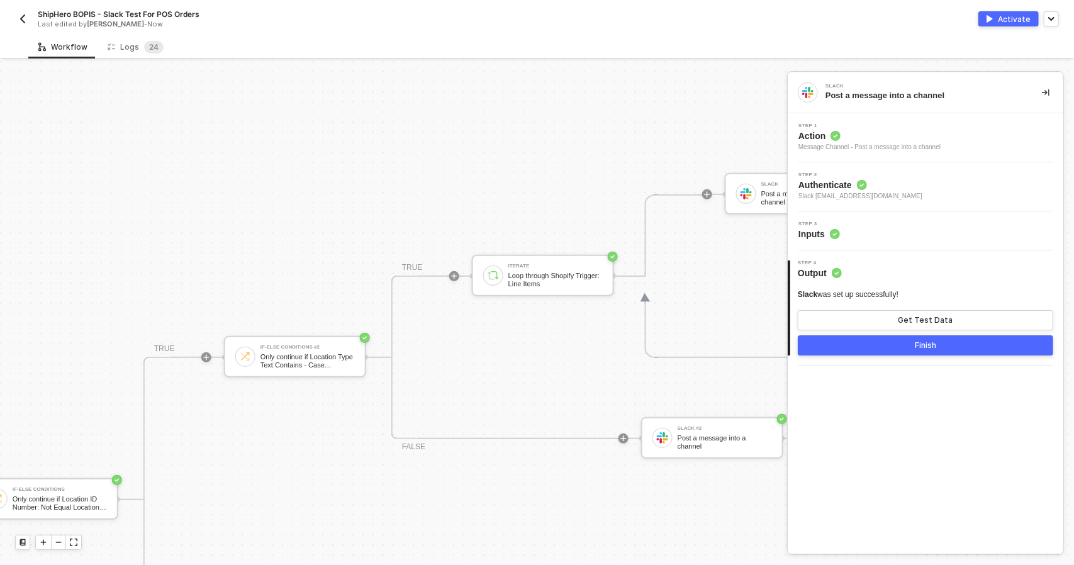
scroll to position [314, 749]
click at [679, 433] on div "Slack #2" at bounding box center [725, 430] width 94 height 5
click at [898, 190] on div "Step 2 Authenticate Slack [EMAIL_ADDRESS][DOMAIN_NAME]" at bounding box center [927, 186] width 272 height 29
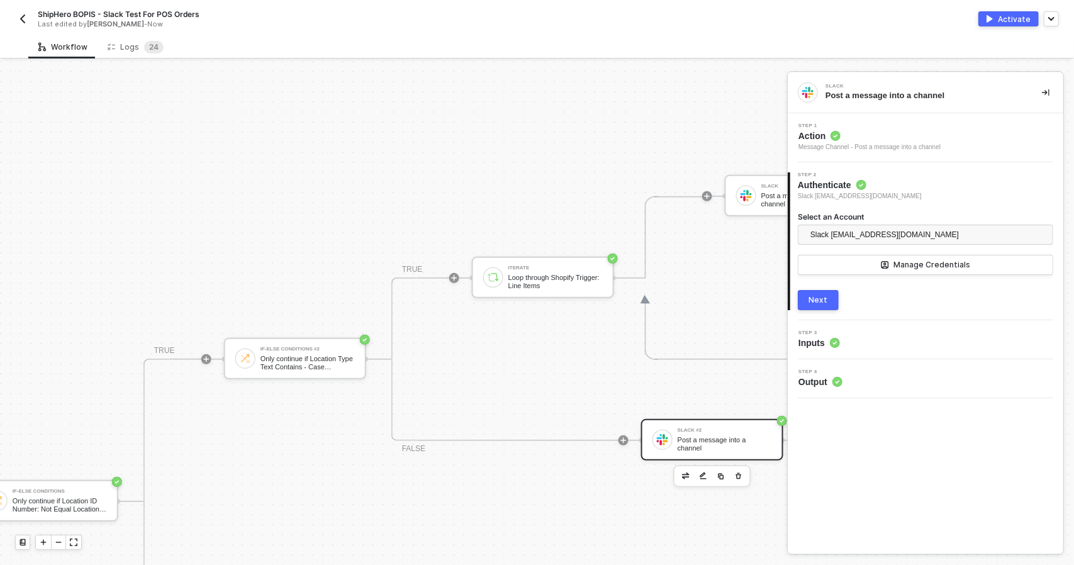
click at [1028, 21] on div "Activate" at bounding box center [1014, 19] width 33 height 11
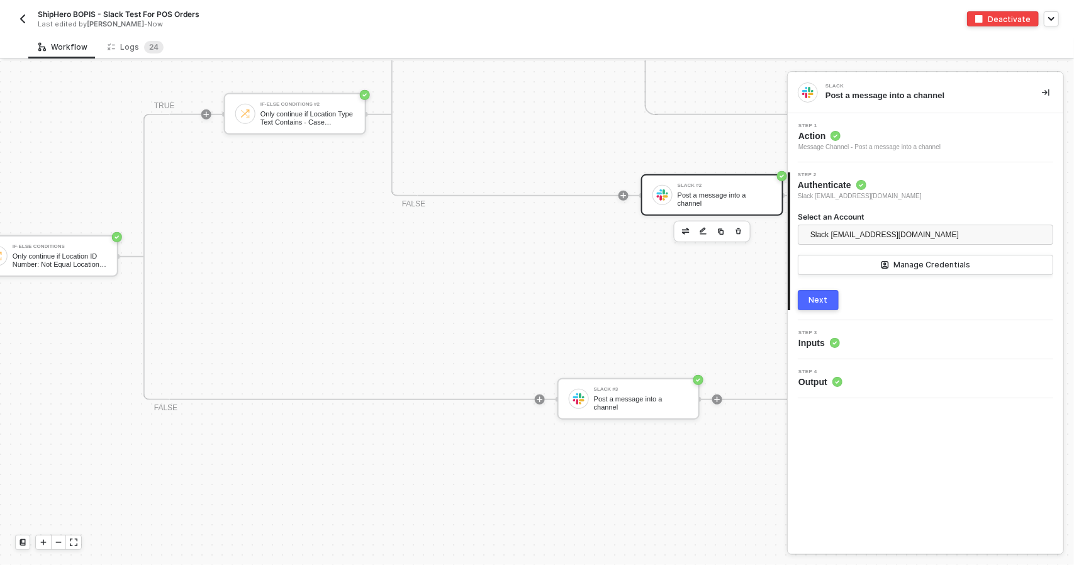
scroll to position [566, 749]
